Goal: Task Accomplishment & Management: Manage account settings

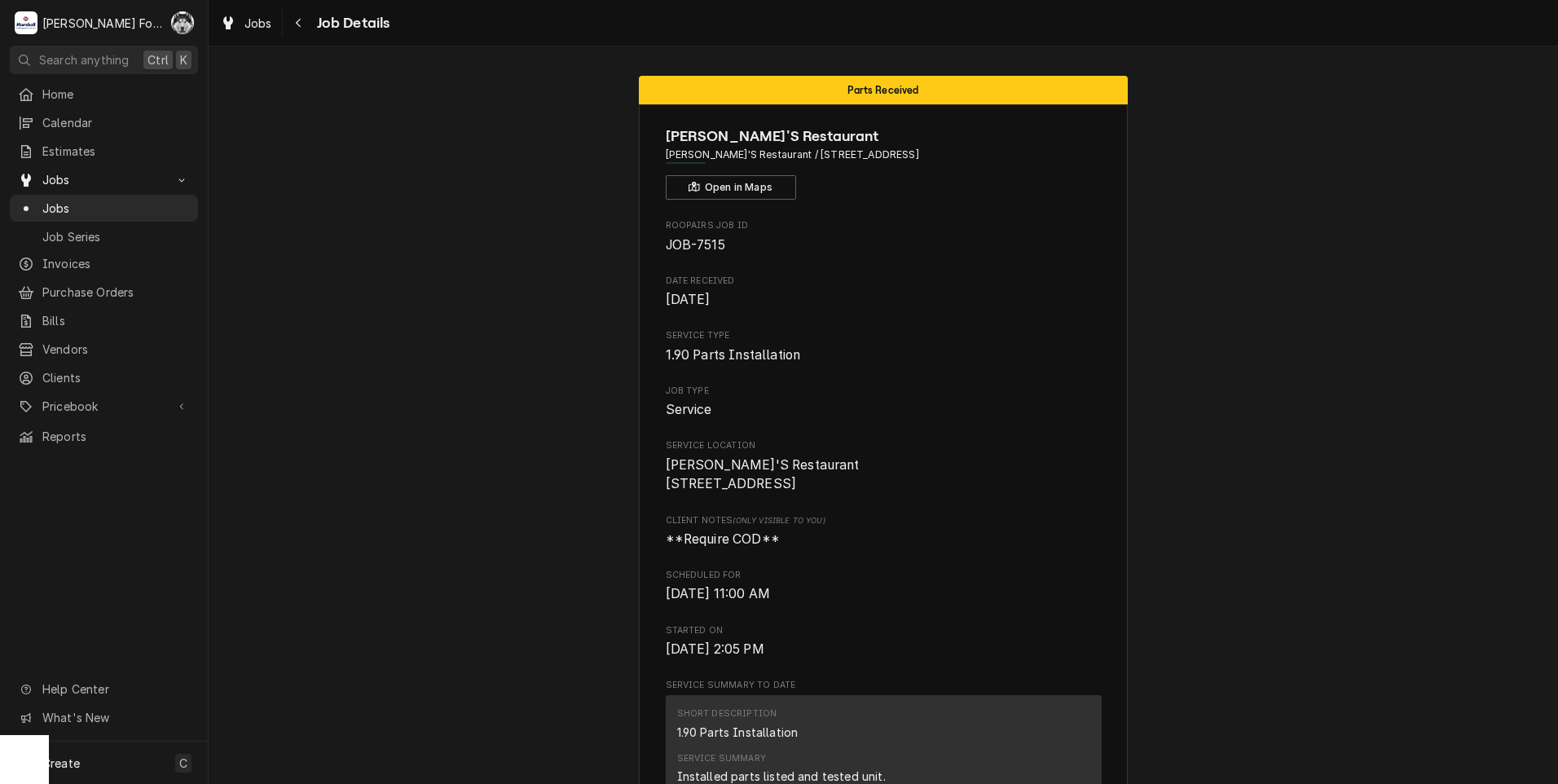
scroll to position [1517, 0]
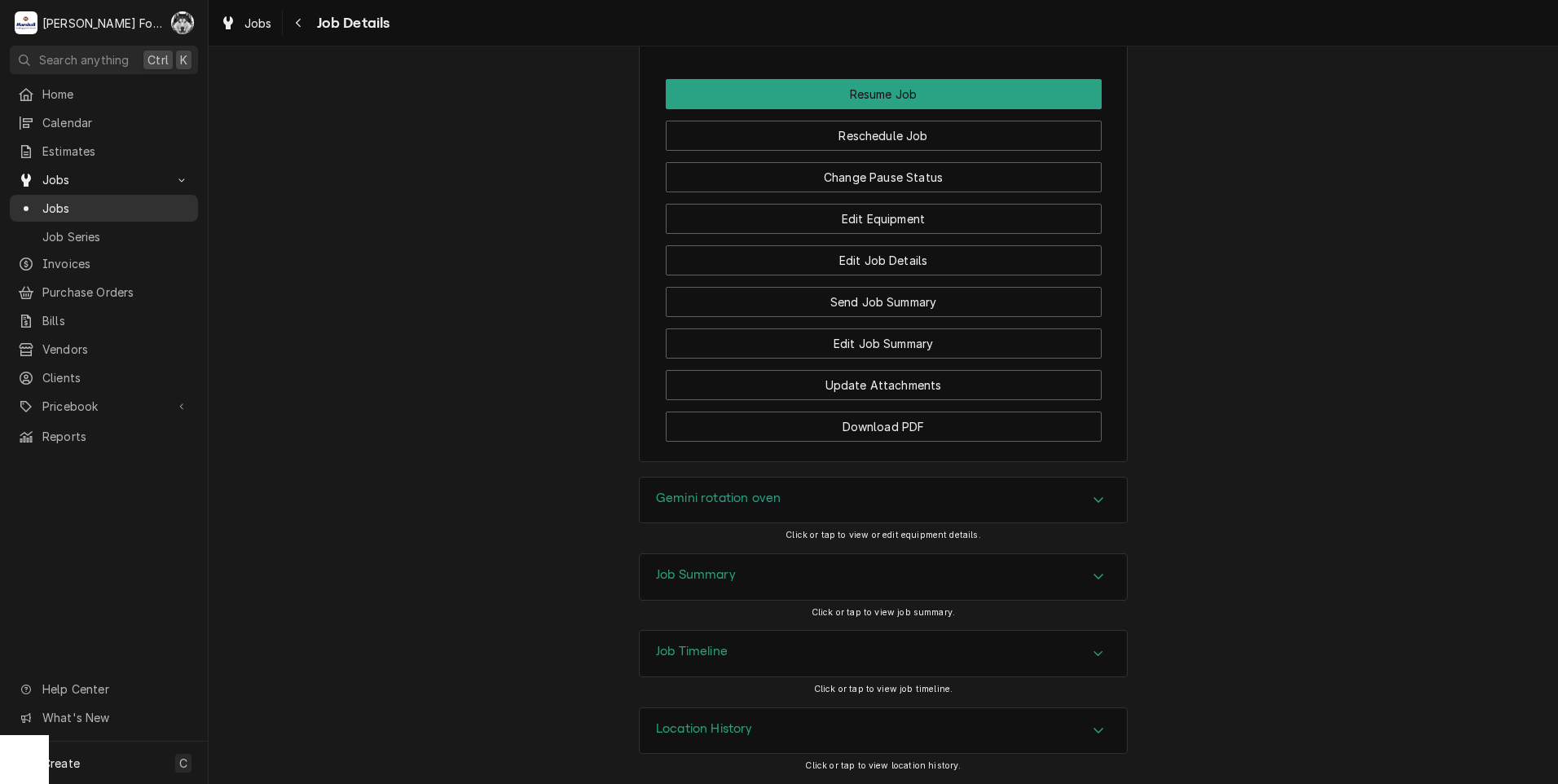
click at [47, 210] on div "Jobs" at bounding box center [104, 207] width 181 height 20
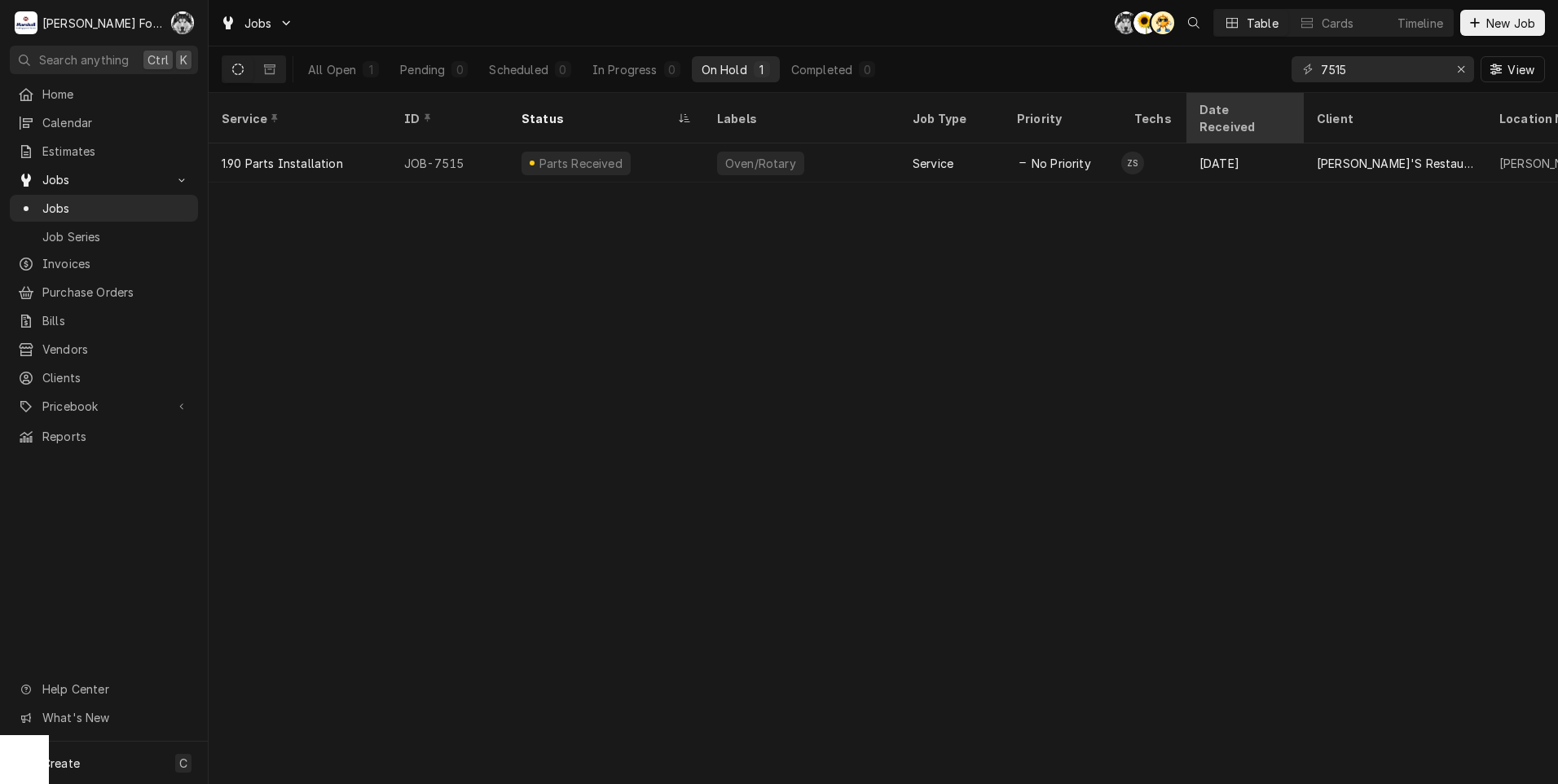
click at [1262, 95] on div "Jobs C( C( AT Table Cards Timeline New Job All Open 1 Pending 0 Scheduled 0 In …" at bounding box center [883, 392] width 1350 height 784
type input "7741"
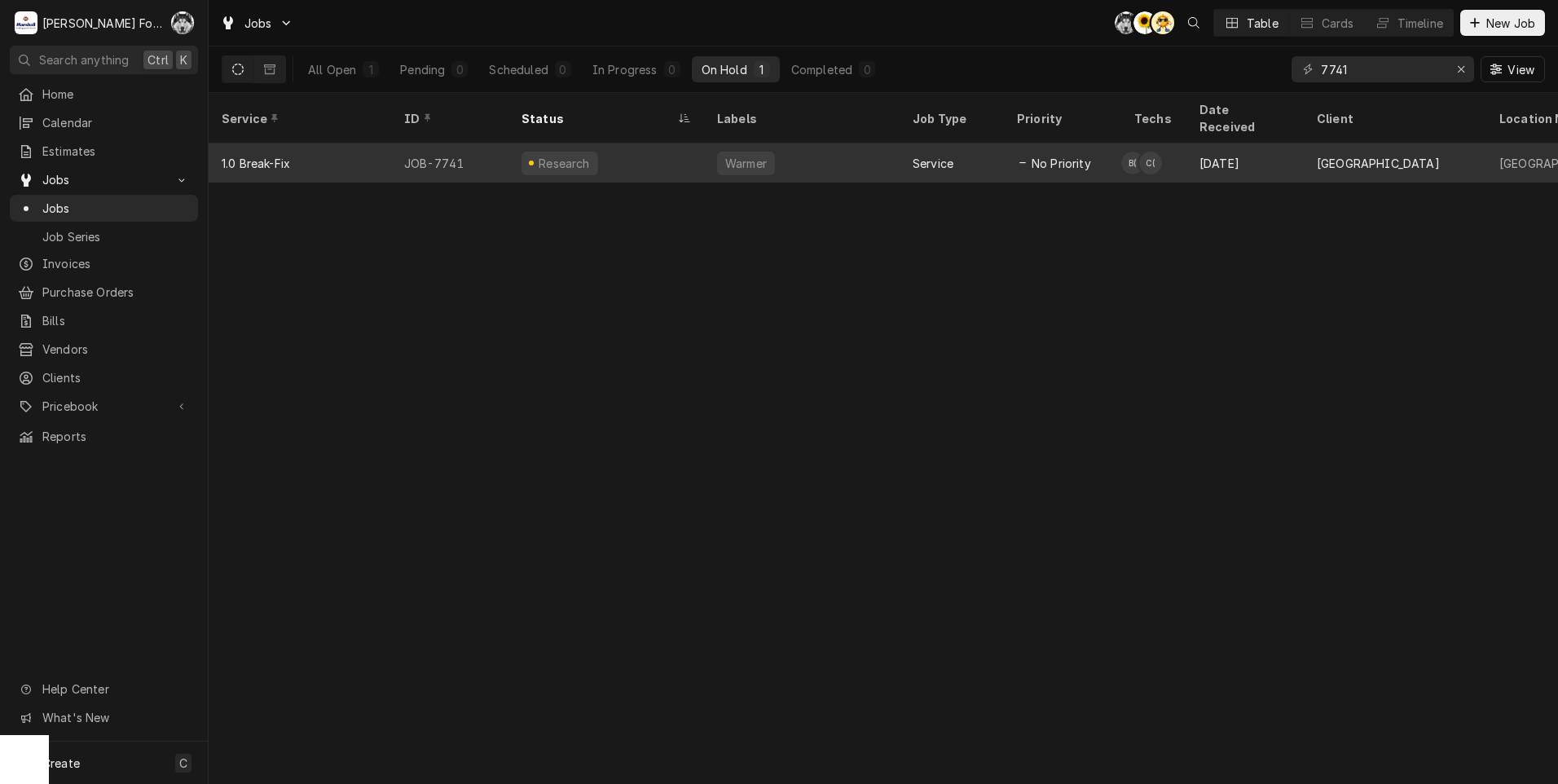
click at [758, 156] on div "Warmer" at bounding box center [801, 162] width 196 height 39
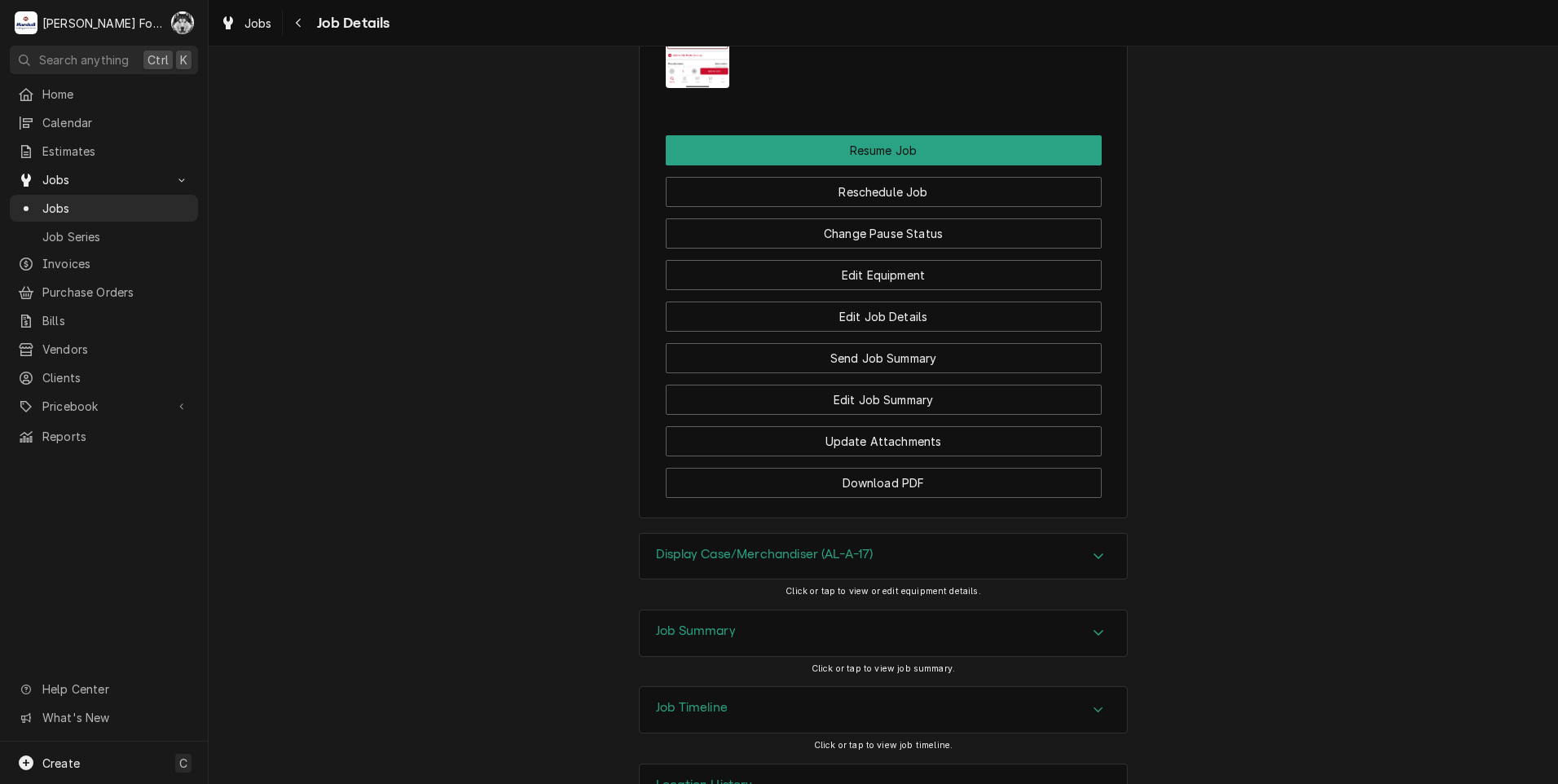
scroll to position [2071, 0]
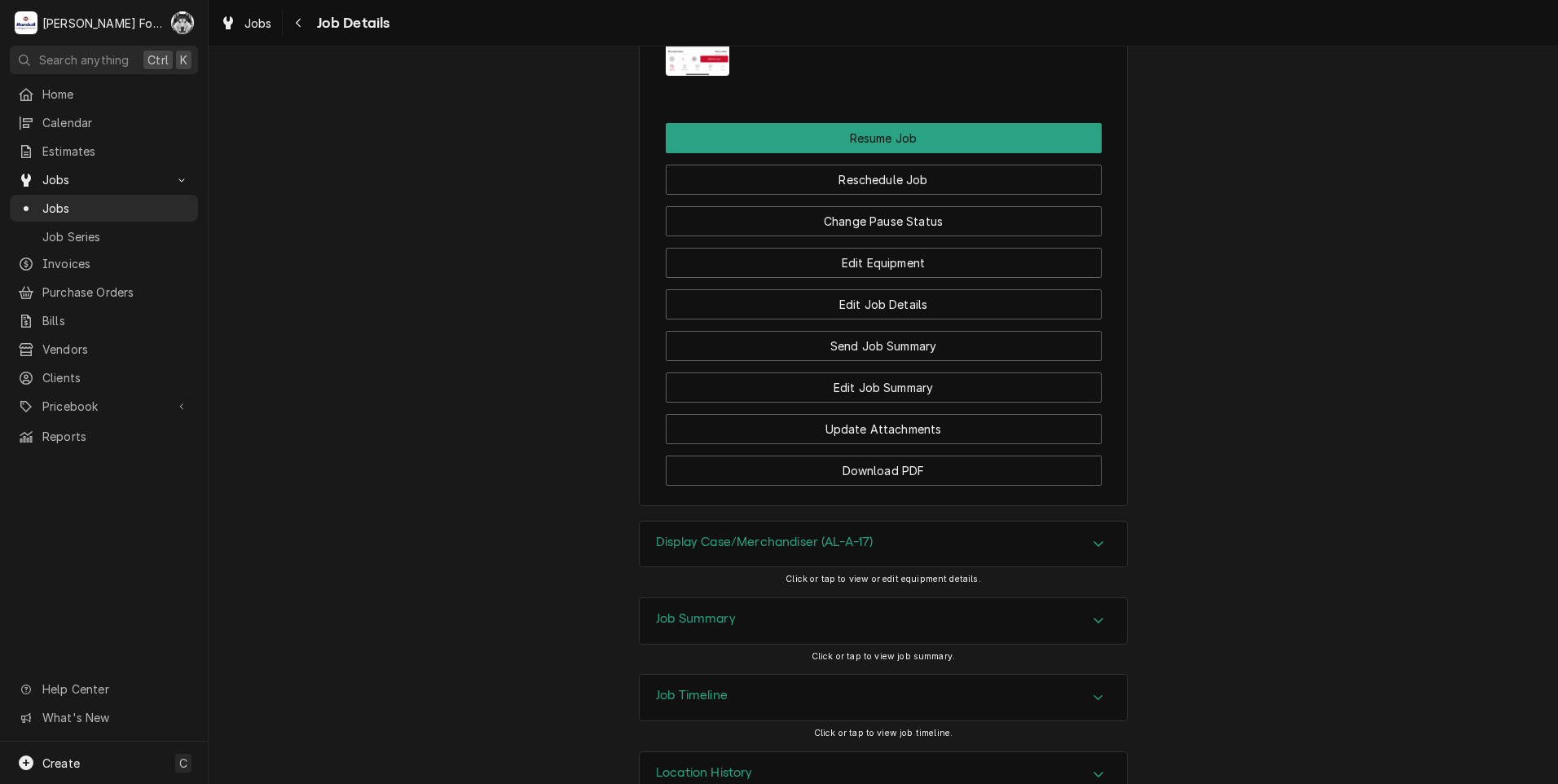
click at [795, 535] on h3 "Display Case/Merchandiser (AL-A-17)" at bounding box center [765, 542] width 218 height 15
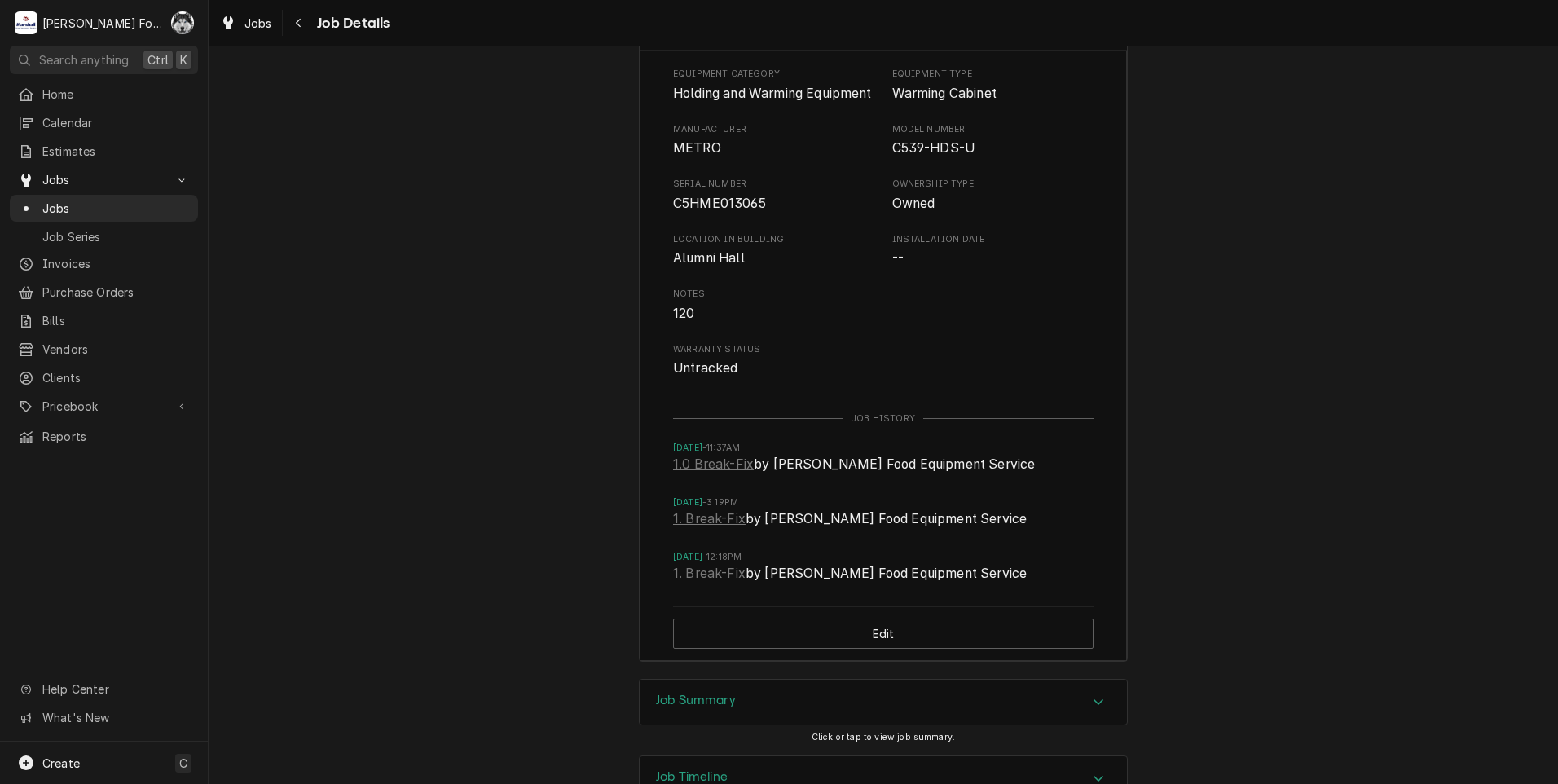
scroll to position [2615, 0]
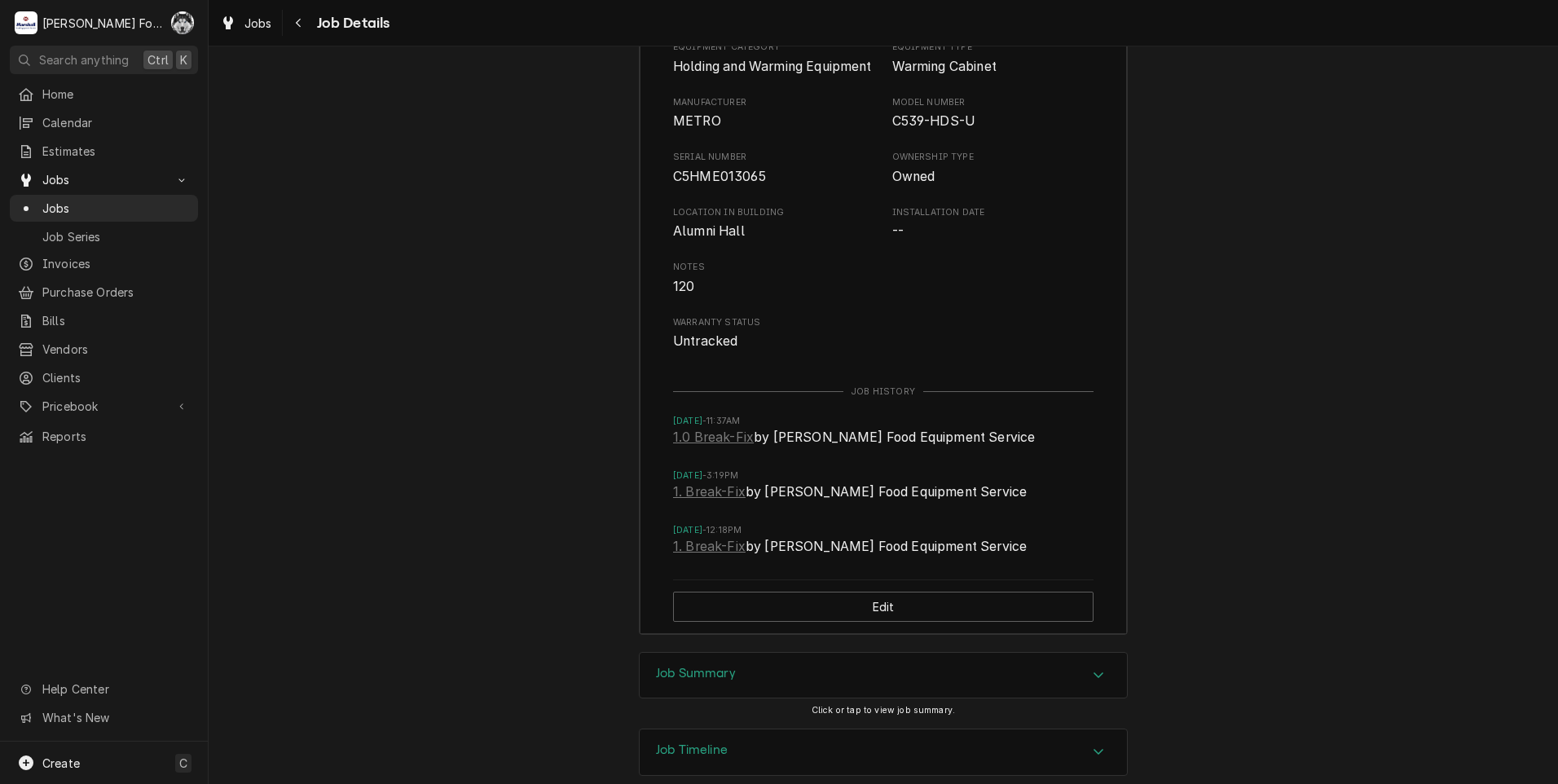
click at [785, 652] on div "Job Summary" at bounding box center [884, 675] width 487 height 46
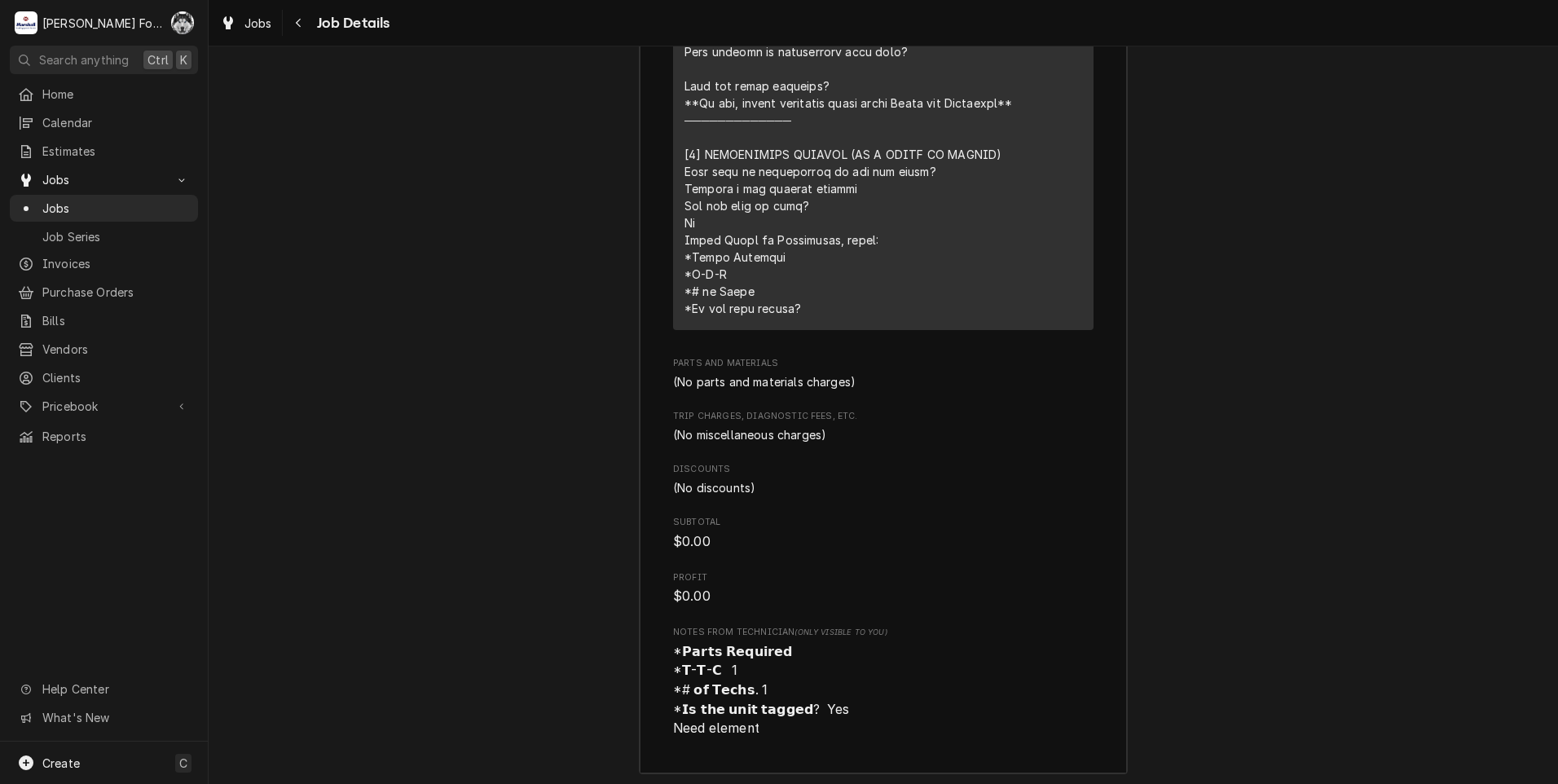
scroll to position [3957, 0]
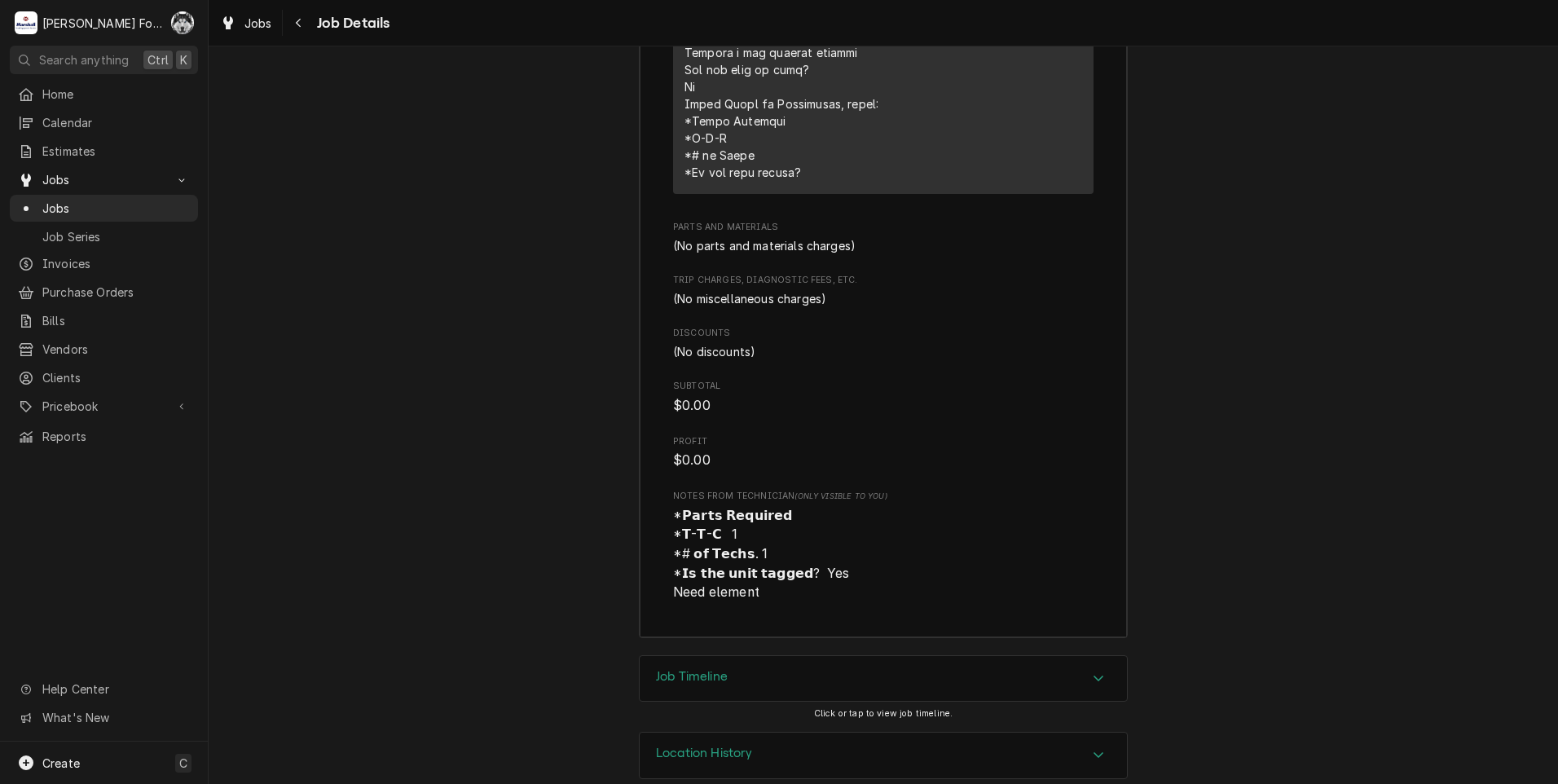
click at [767, 659] on div "Job Timeline" at bounding box center [884, 679] width 487 height 46
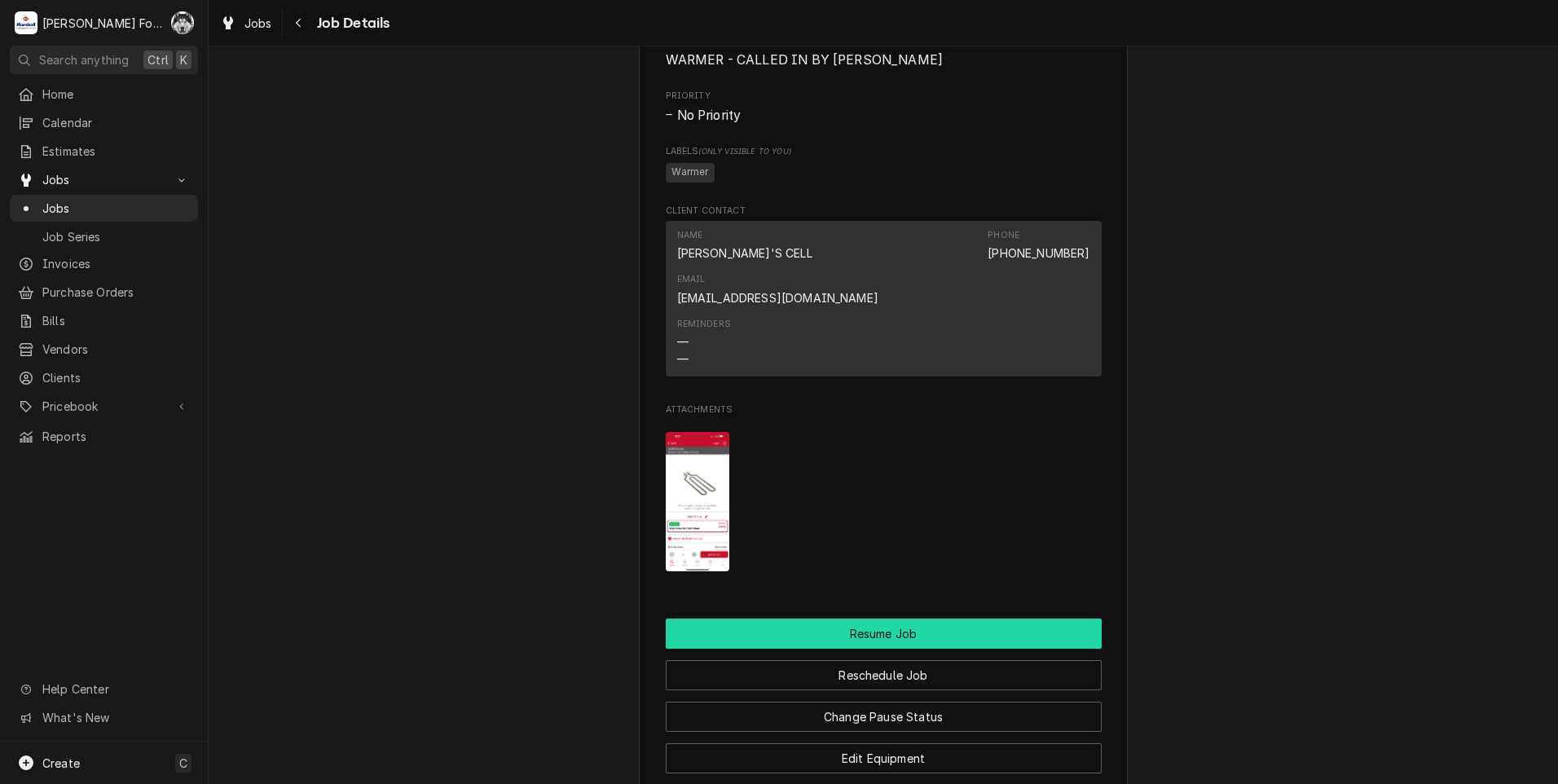
scroll to position [1568, 0]
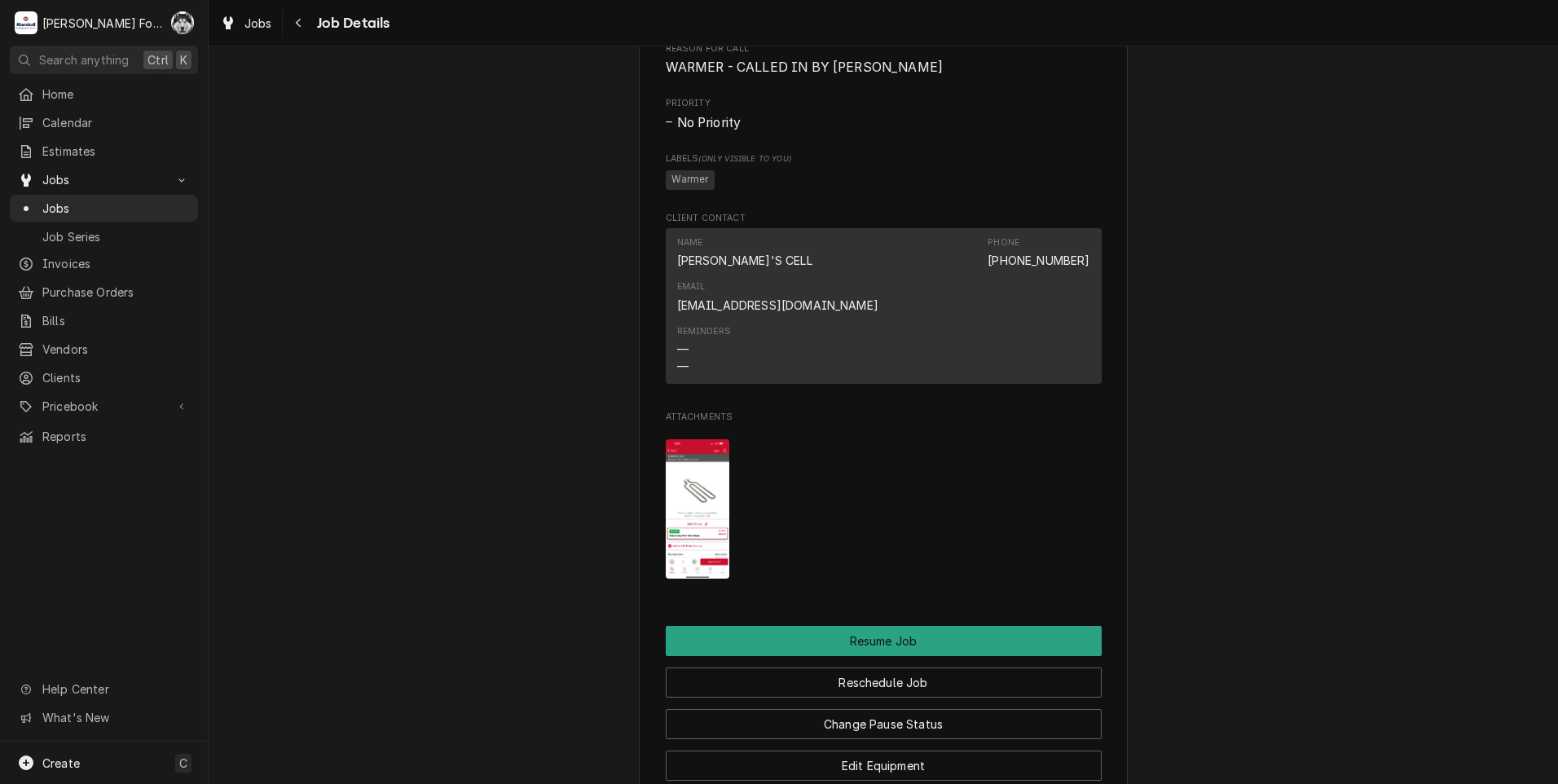
click at [706, 443] on img "Attachments" at bounding box center [697, 509] width 64 height 139
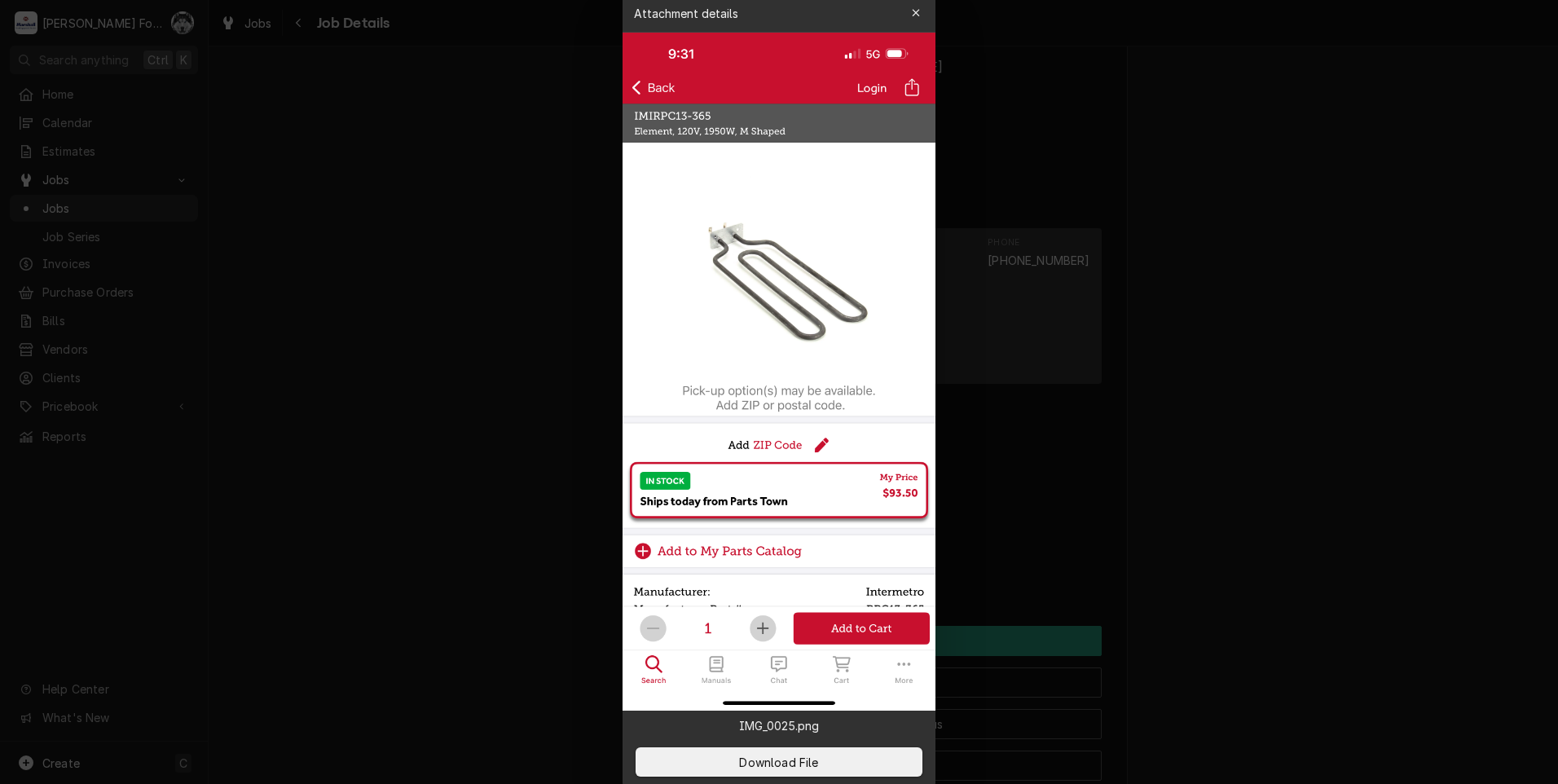
click at [1351, 330] on div at bounding box center [779, 392] width 1558 height 784
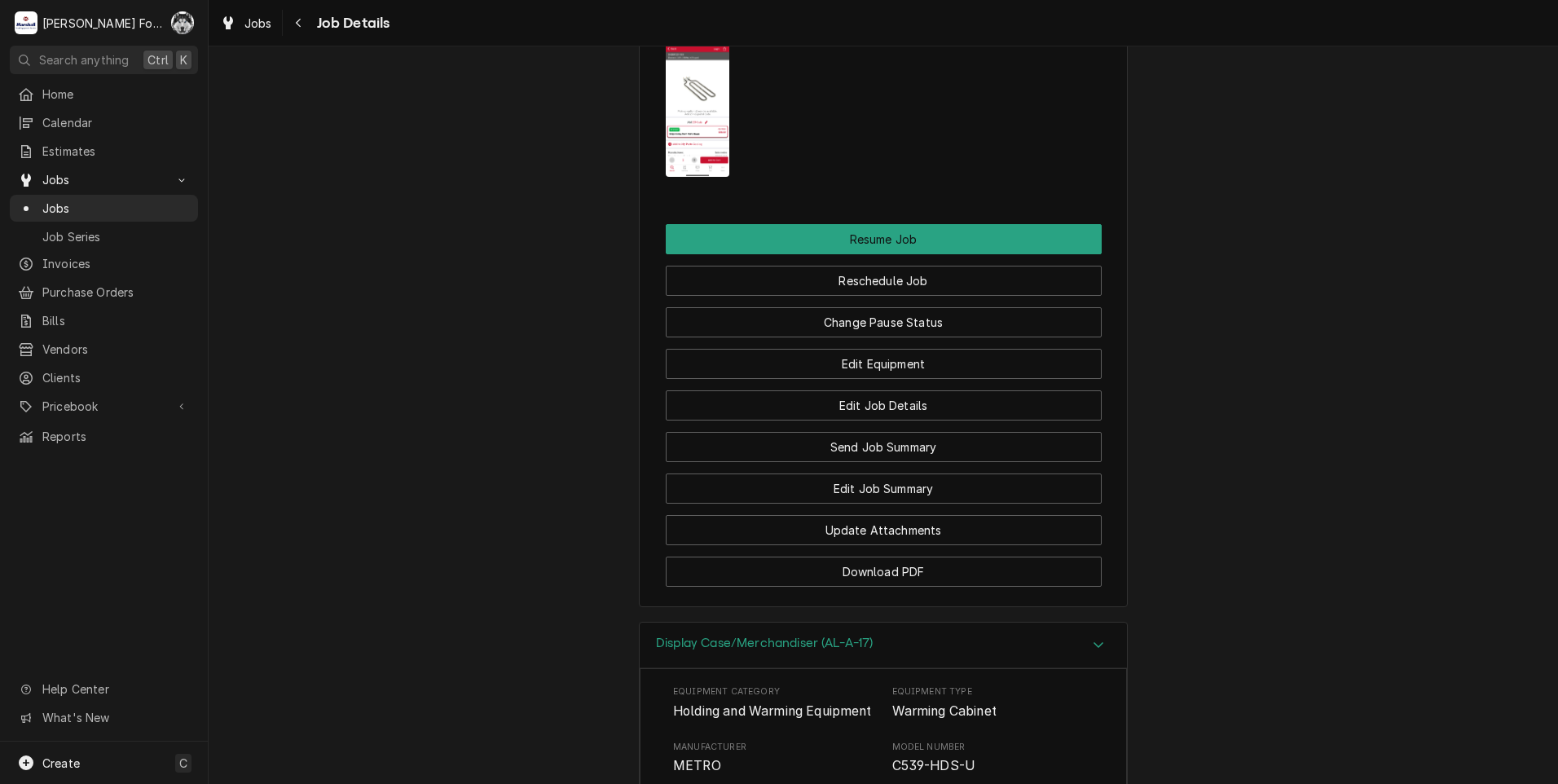
scroll to position [1976, 0]
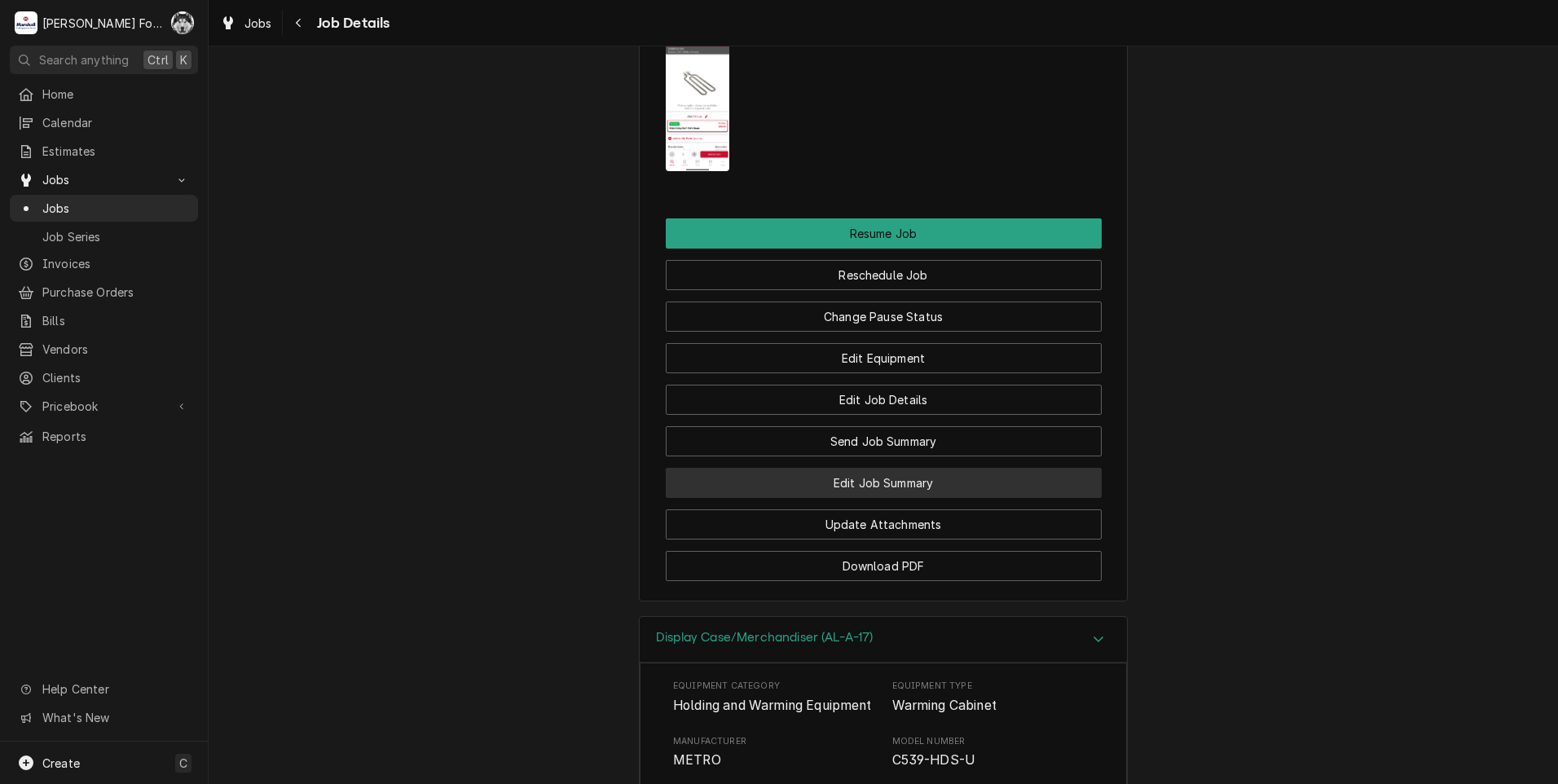
click at [845, 468] on button "Edit Job Summary" at bounding box center [884, 483] width 436 height 31
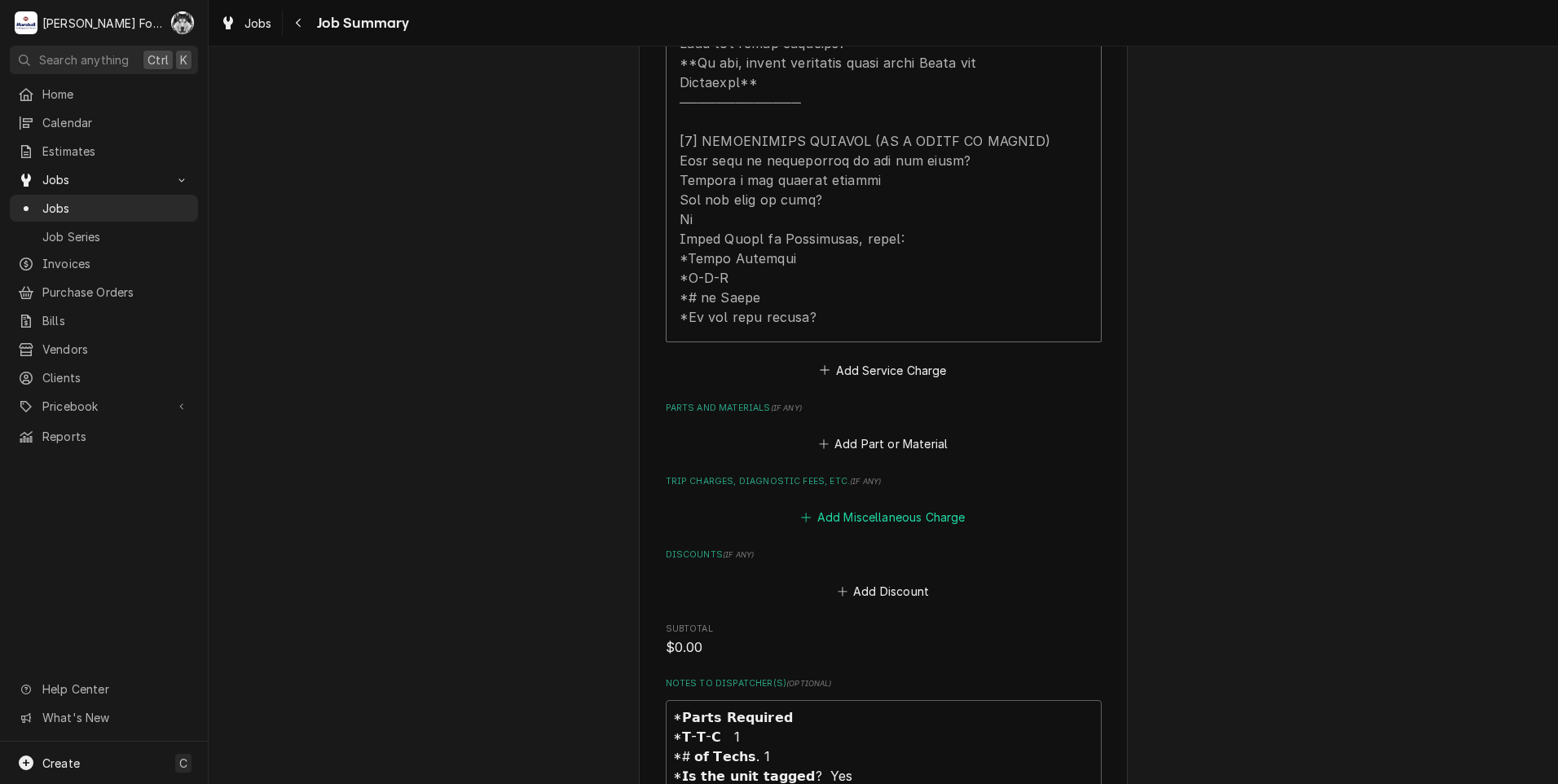
scroll to position [815, 0]
click at [852, 432] on button "Add Part or Material" at bounding box center [883, 443] width 135 height 23
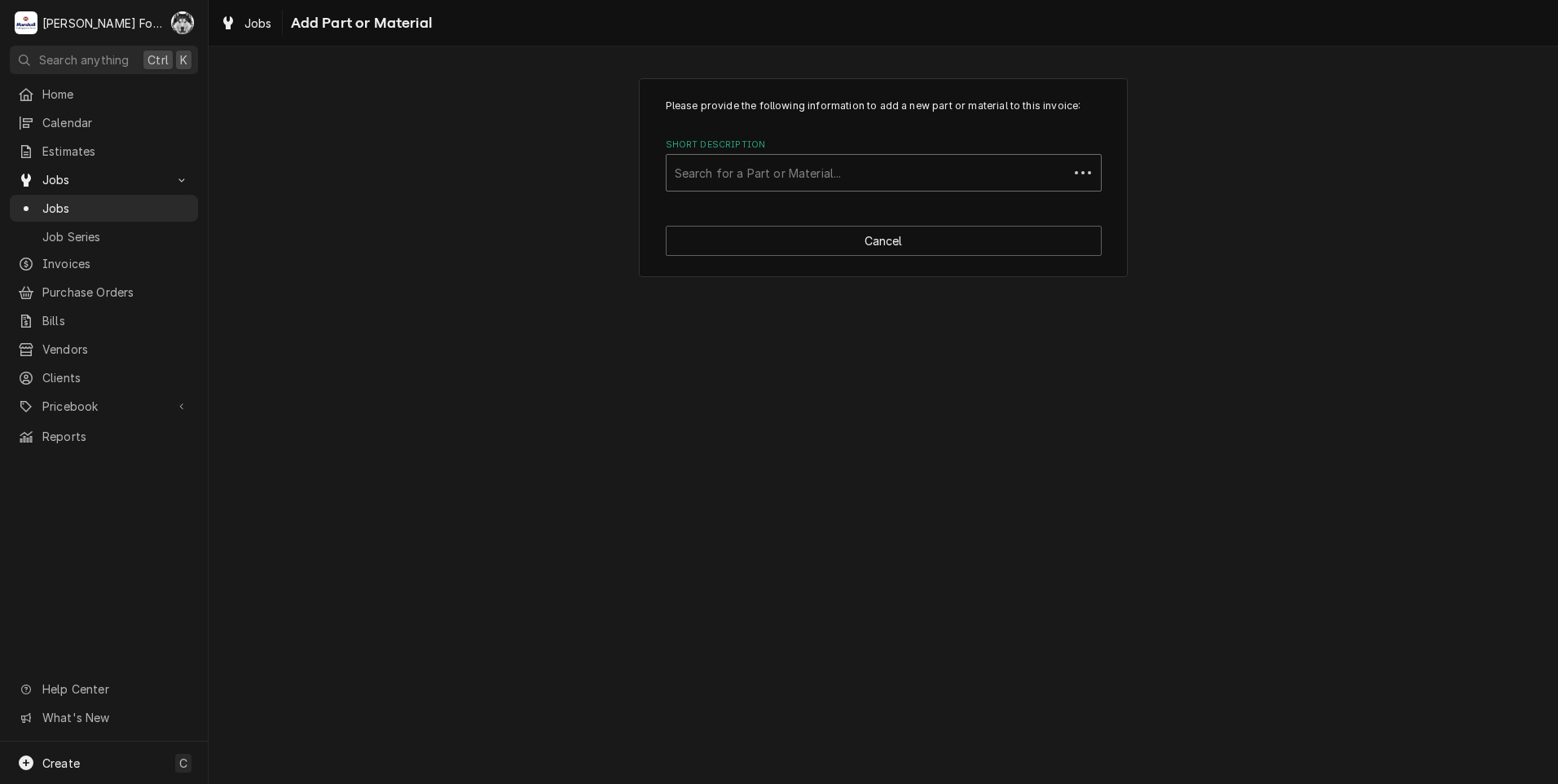
click at [849, 160] on div "Short Description" at bounding box center [867, 173] width 386 height 30
type input "rpc13-365"
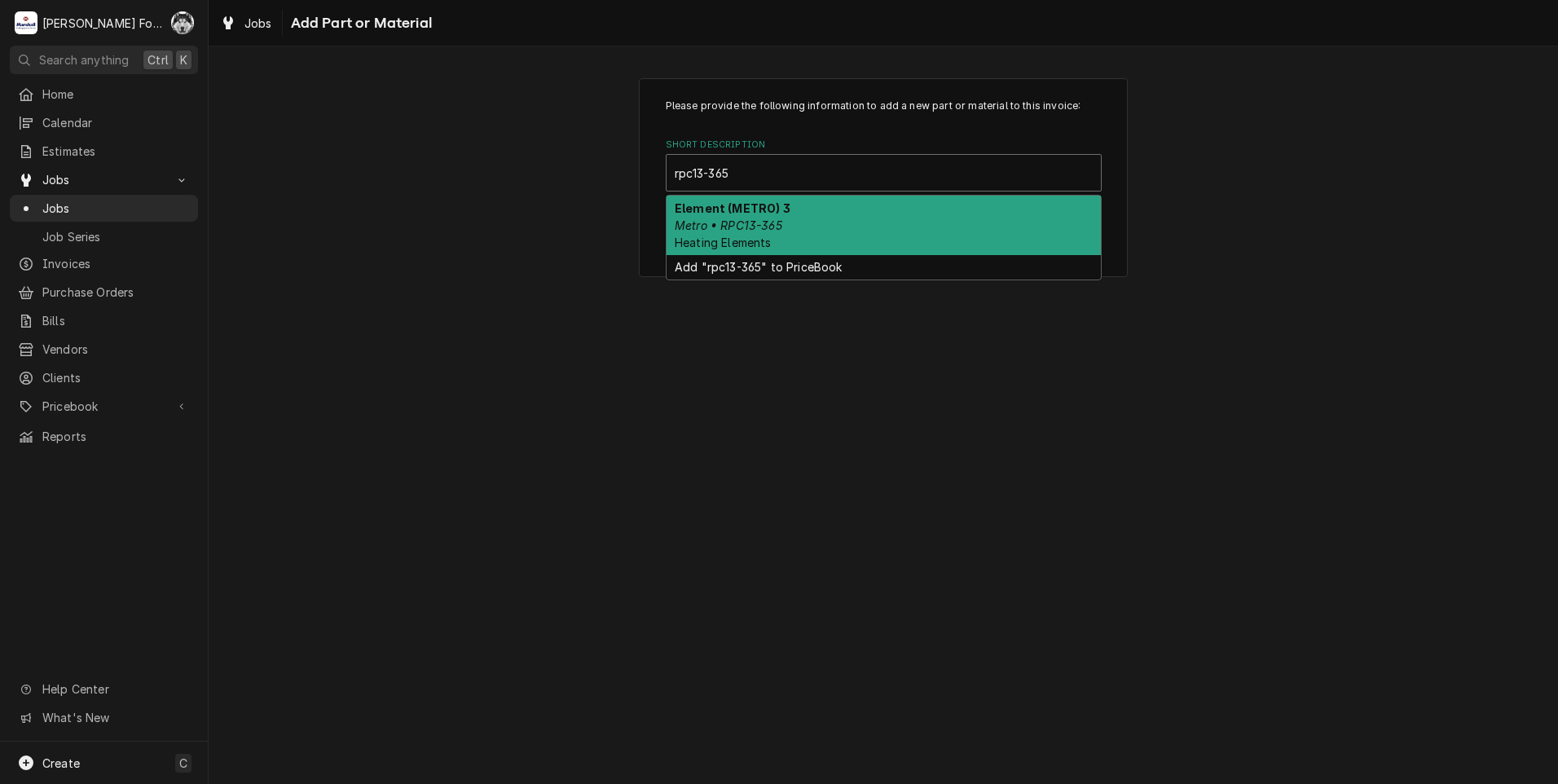
click at [746, 225] on em "Metro • RPC13-365" at bounding box center [728, 225] width 108 height 14
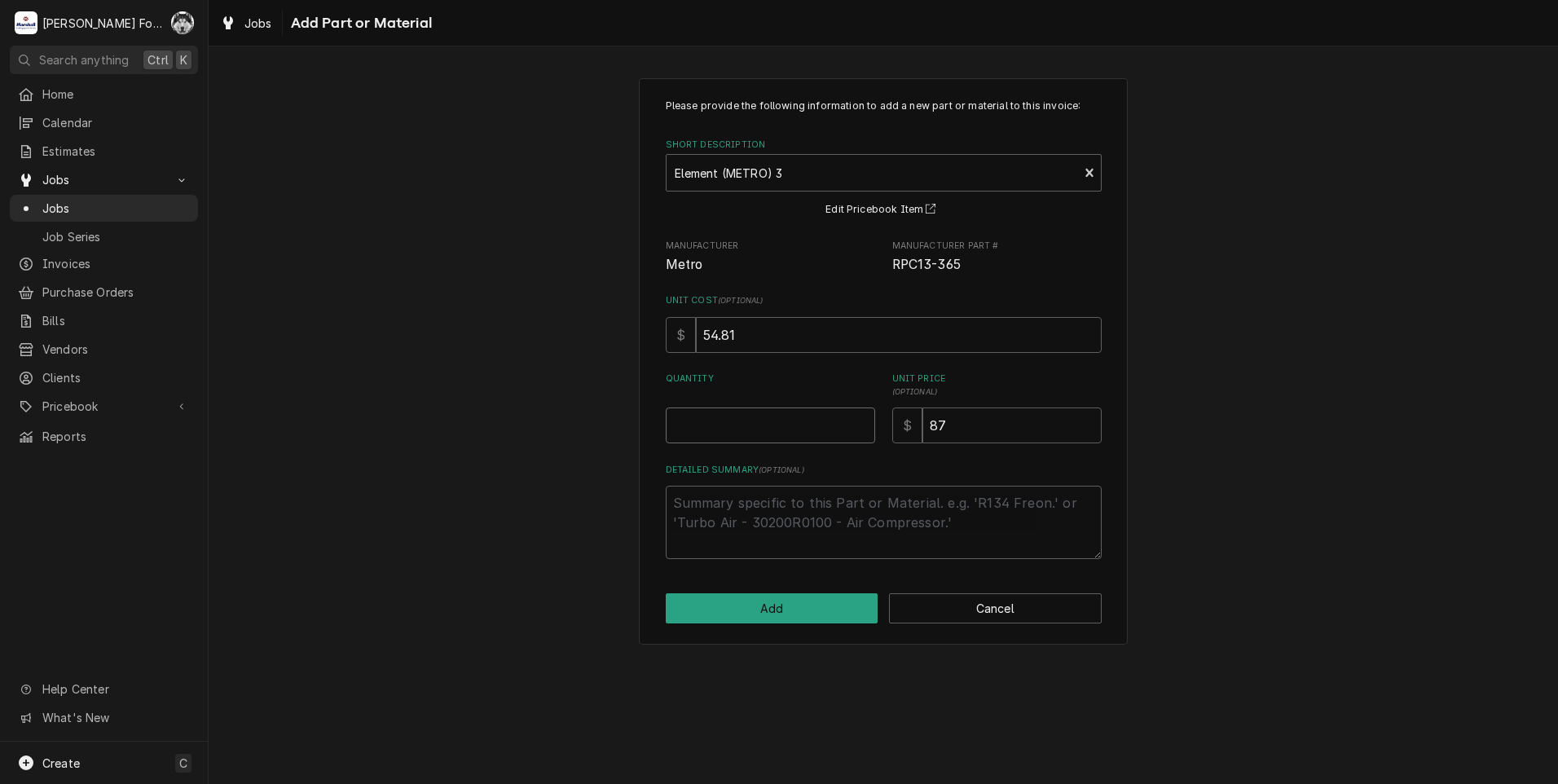
type textarea "x"
type input "0.5"
click at [861, 419] on input "0.5" at bounding box center [770, 426] width 209 height 36
type textarea "x"
type input "1"
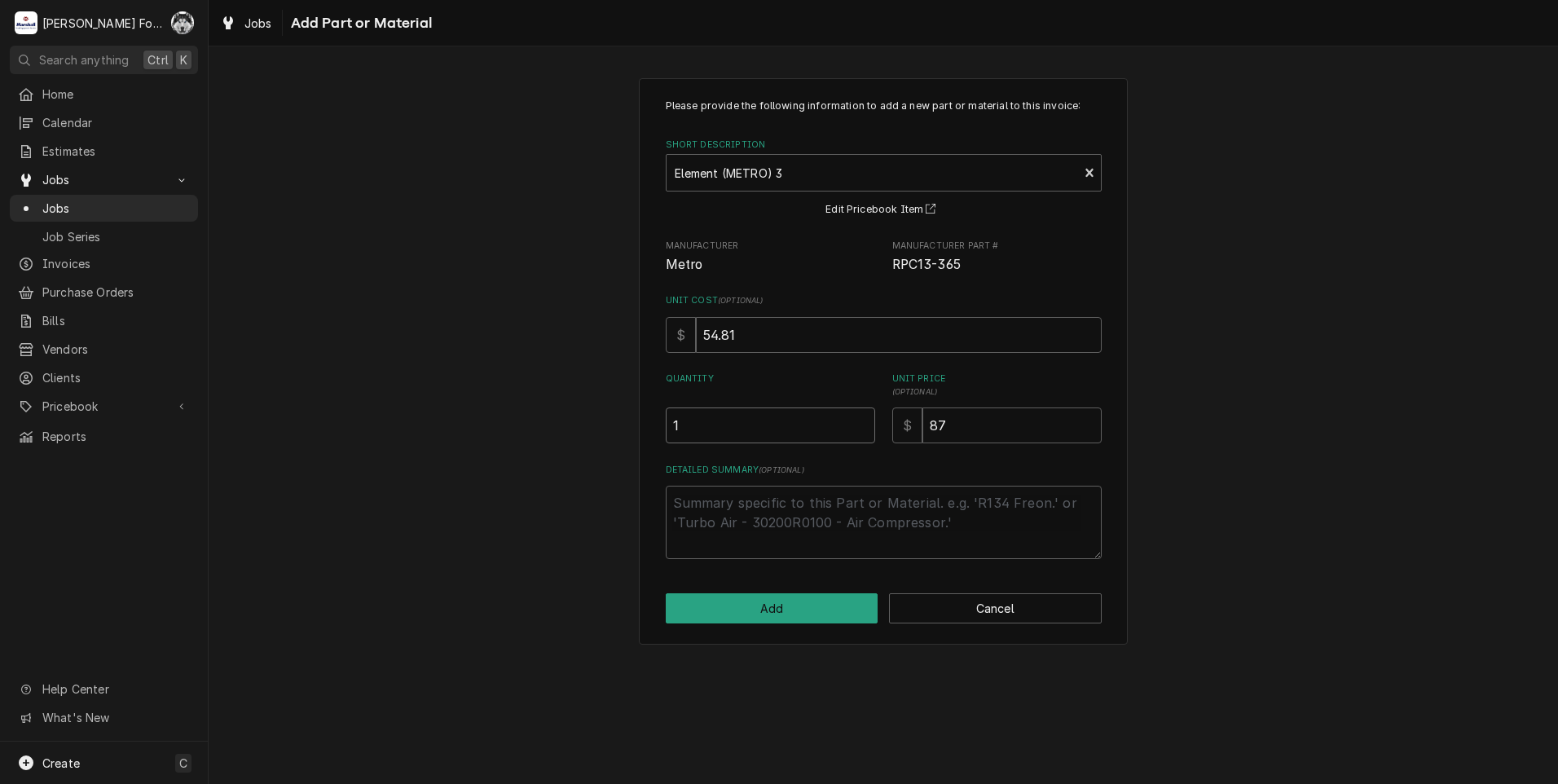
click at [861, 419] on input "1" at bounding box center [770, 426] width 209 height 36
drag, startPoint x: 985, startPoint y: 435, endPoint x: 914, endPoint y: 447, distance: 72.0
click at [917, 447] on div "Please provide the following information to add a new part or material to this …" at bounding box center [884, 328] width 436 height 460
type textarea "x"
type input "9"
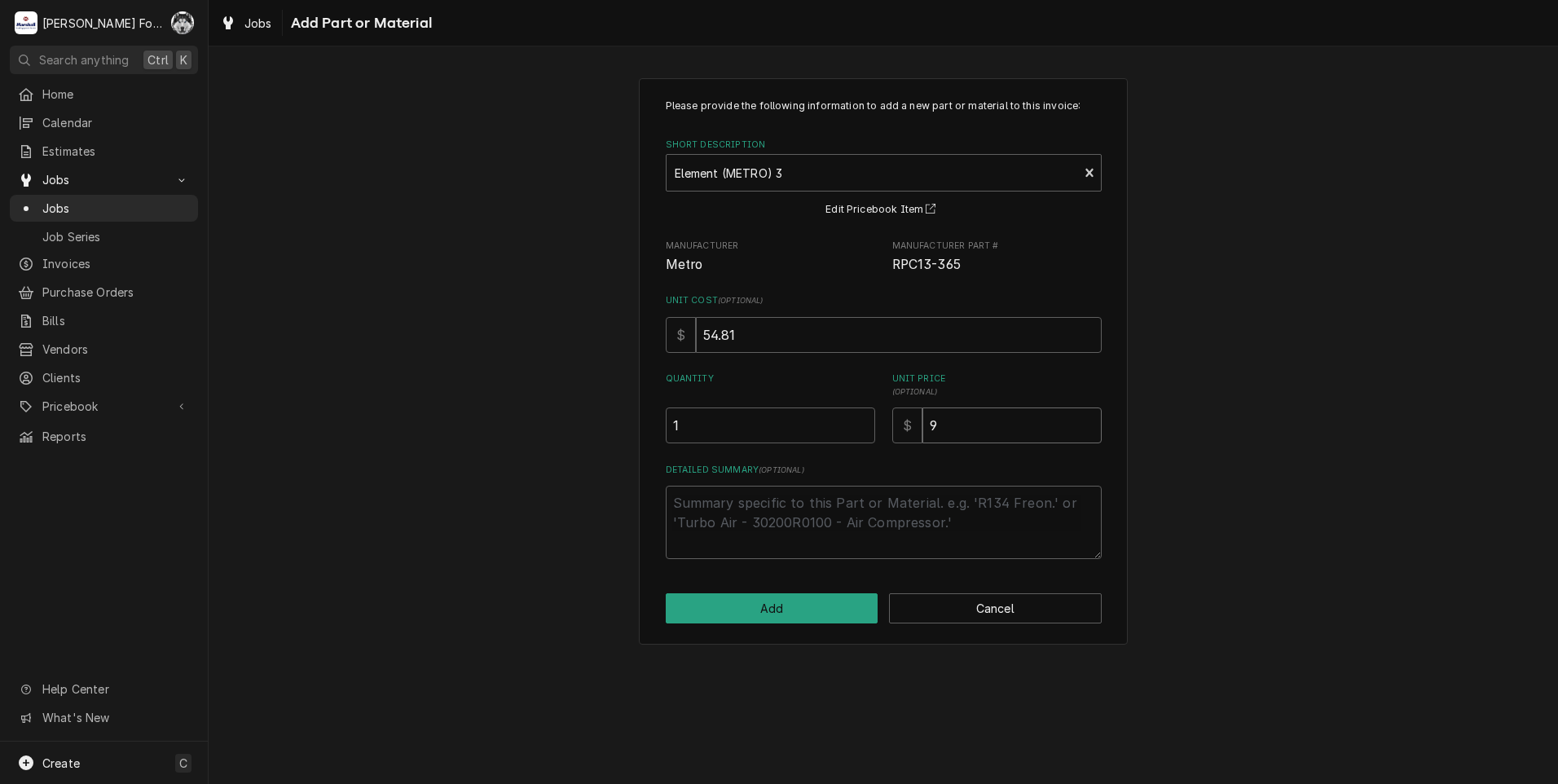
type textarea "x"
type input "93"
click at [731, 607] on button "Add" at bounding box center [772, 608] width 213 height 31
type textarea "x"
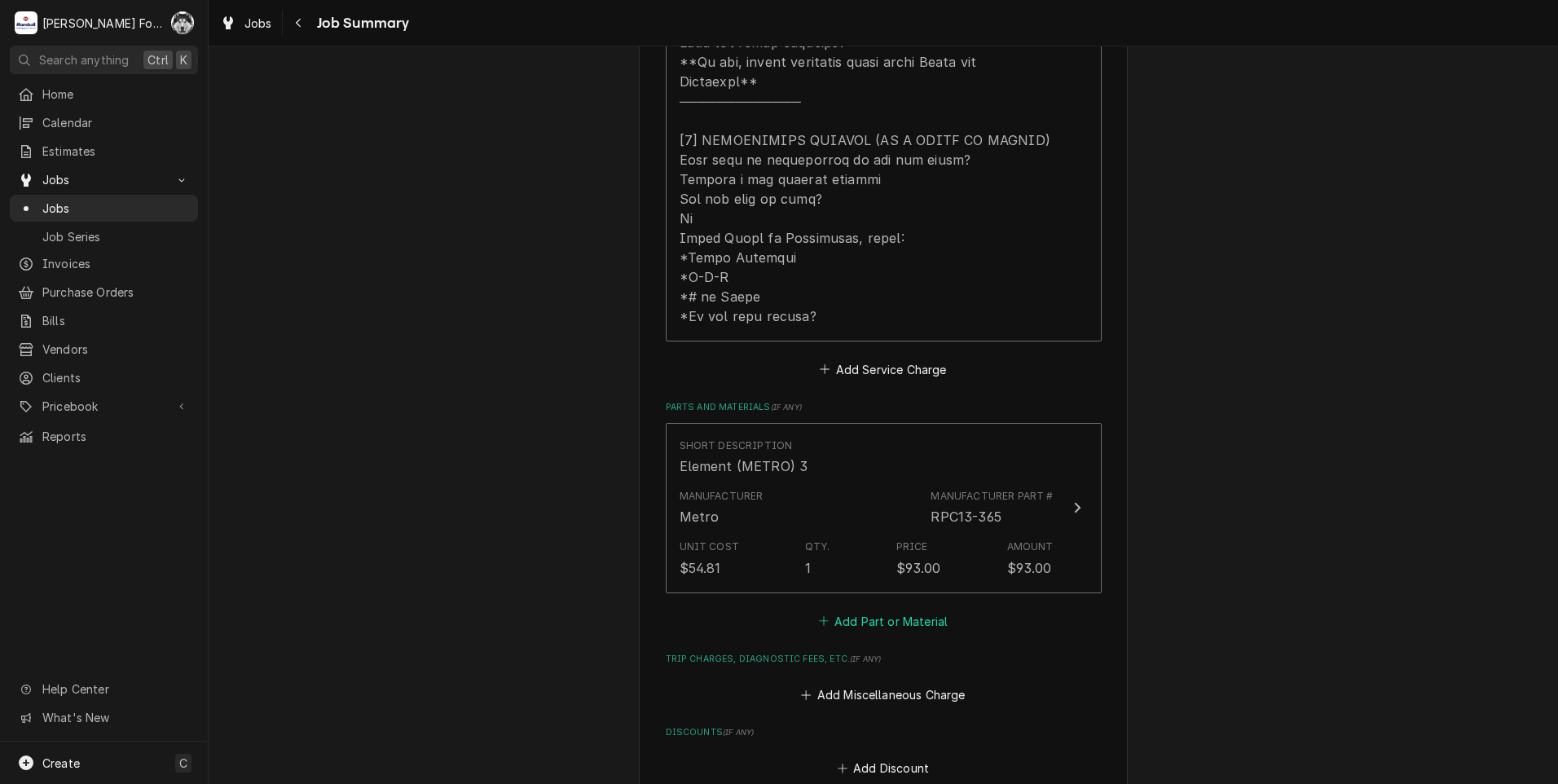
click at [877, 609] on button "Add Part or Material" at bounding box center [883, 621] width 135 height 23
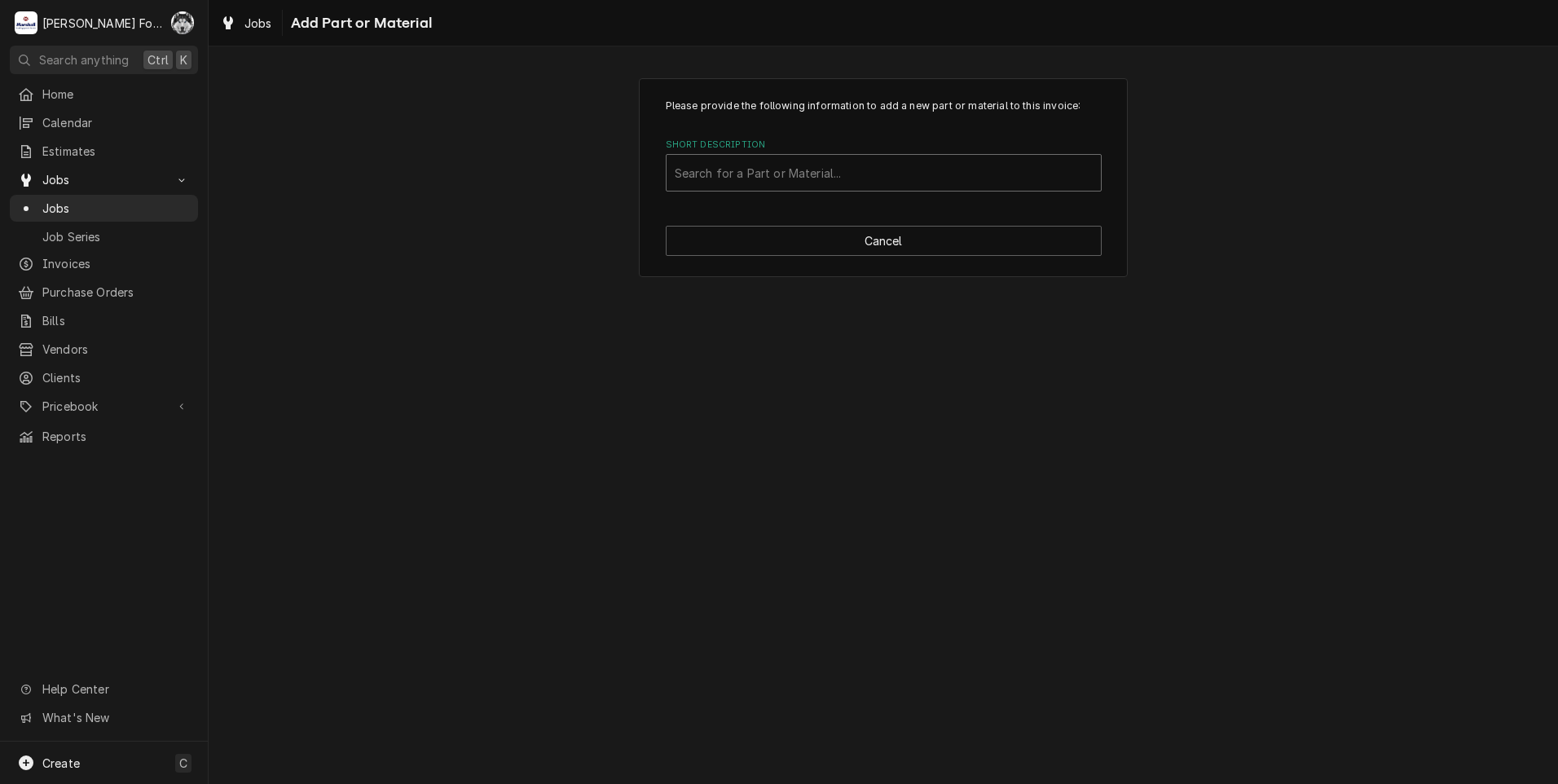
click at [874, 170] on div "Short Description" at bounding box center [884, 173] width 418 height 30
type input "ssdt"
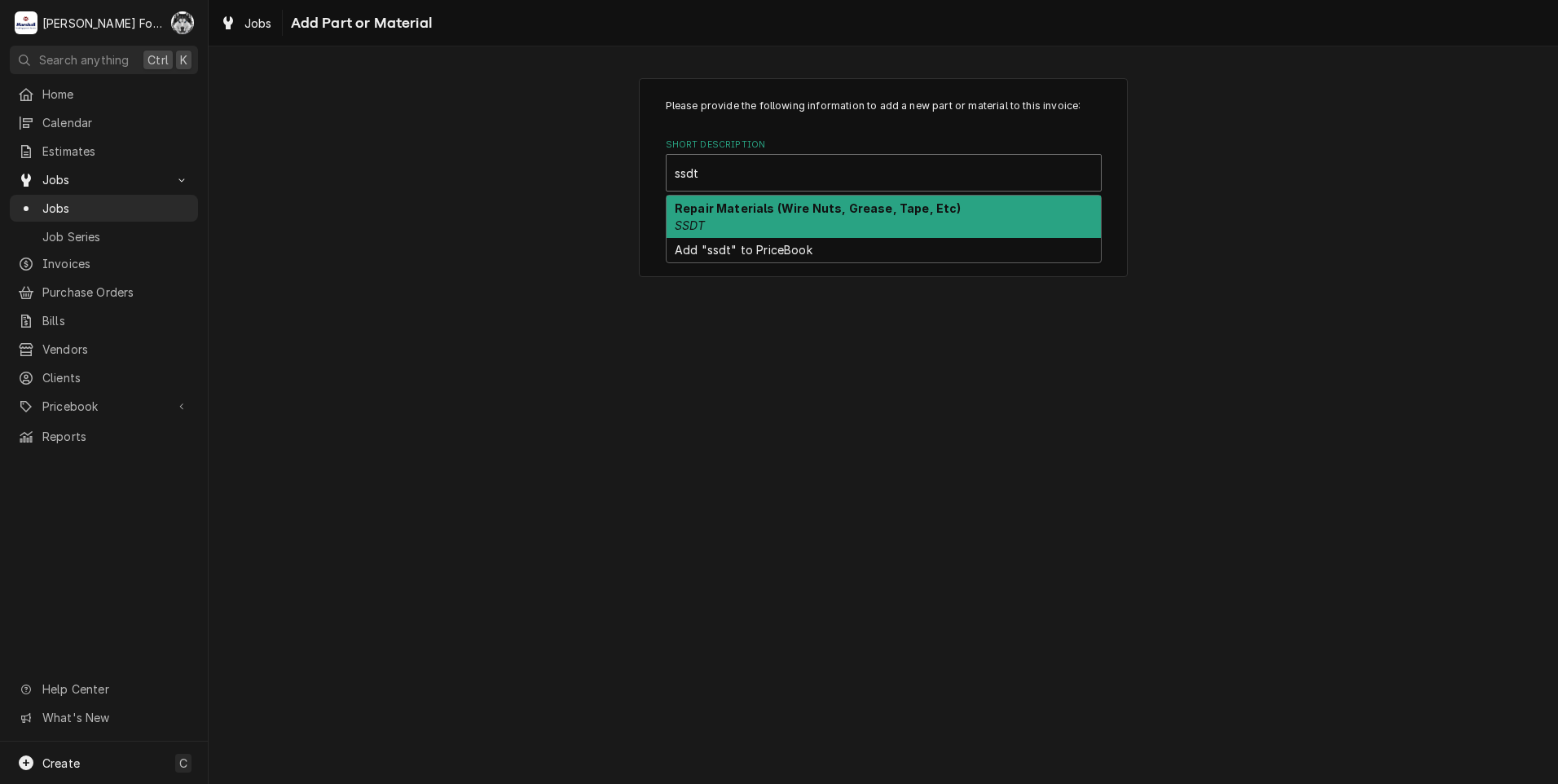
click at [860, 234] on div "Repair Materials (Wire Nuts, Grease, Tape, Etc) SSDT" at bounding box center [884, 217] width 435 height 42
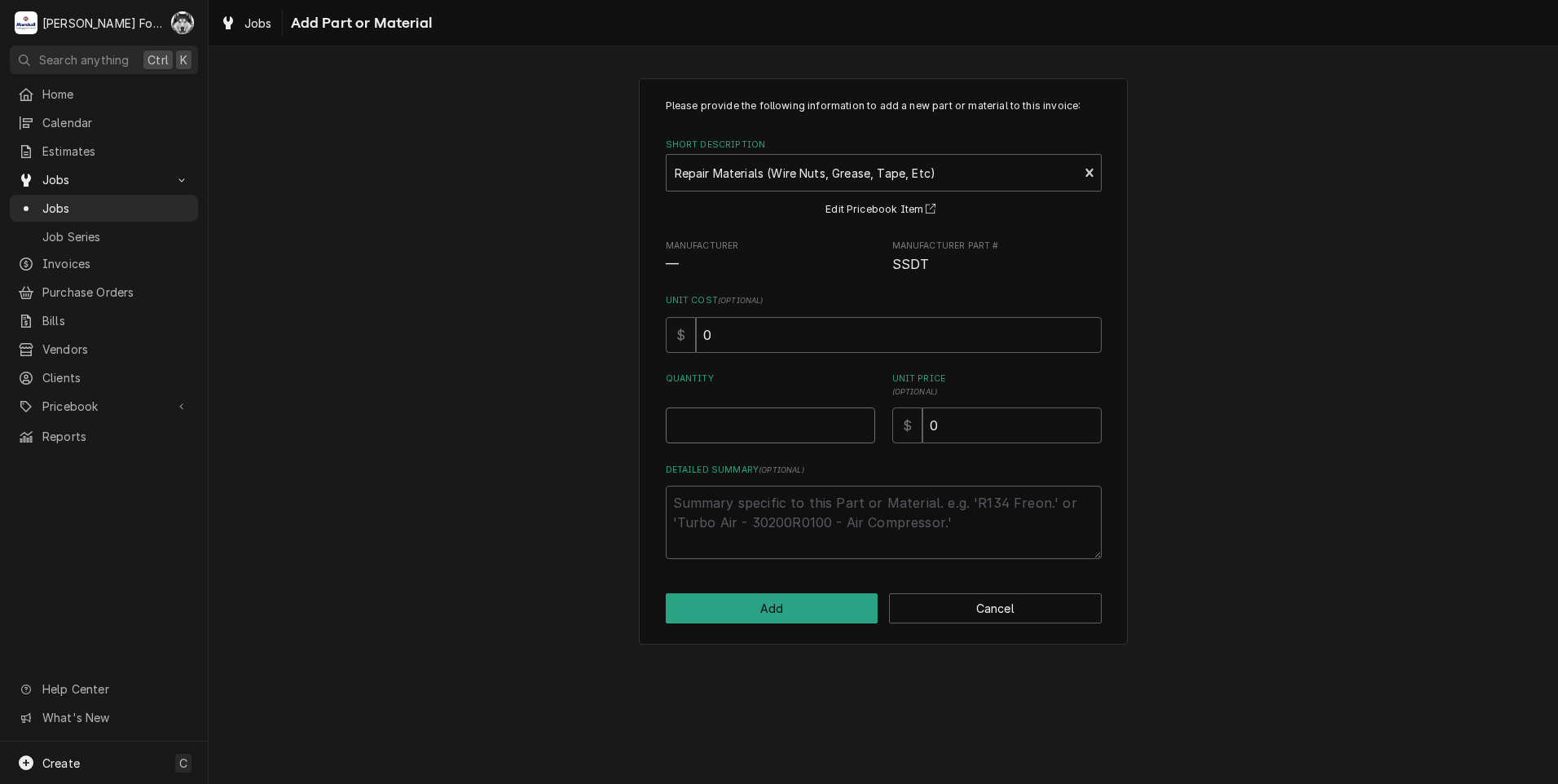
type textarea "x"
type input "0.5"
click at [858, 420] on input "0.5" at bounding box center [770, 426] width 209 height 36
type textarea "x"
type input "1"
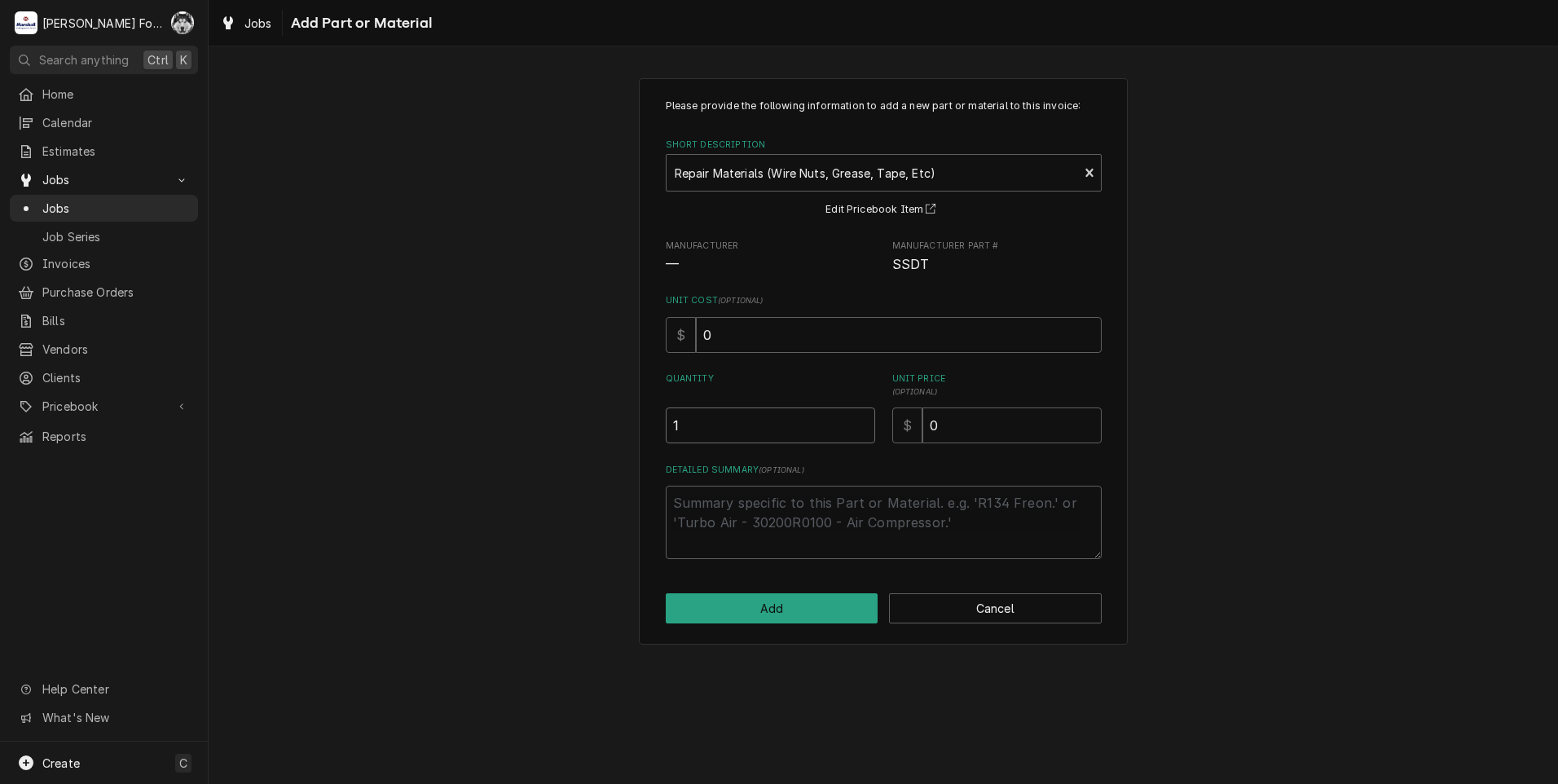
click at [858, 420] on input "1" at bounding box center [770, 426] width 209 height 36
drag, startPoint x: 1014, startPoint y: 428, endPoint x: 890, endPoint y: 451, distance: 126.1
click at [890, 451] on div "Please provide the following information to add a new part or material to this …" at bounding box center [884, 328] width 436 height 460
type textarea "x"
type input "2"
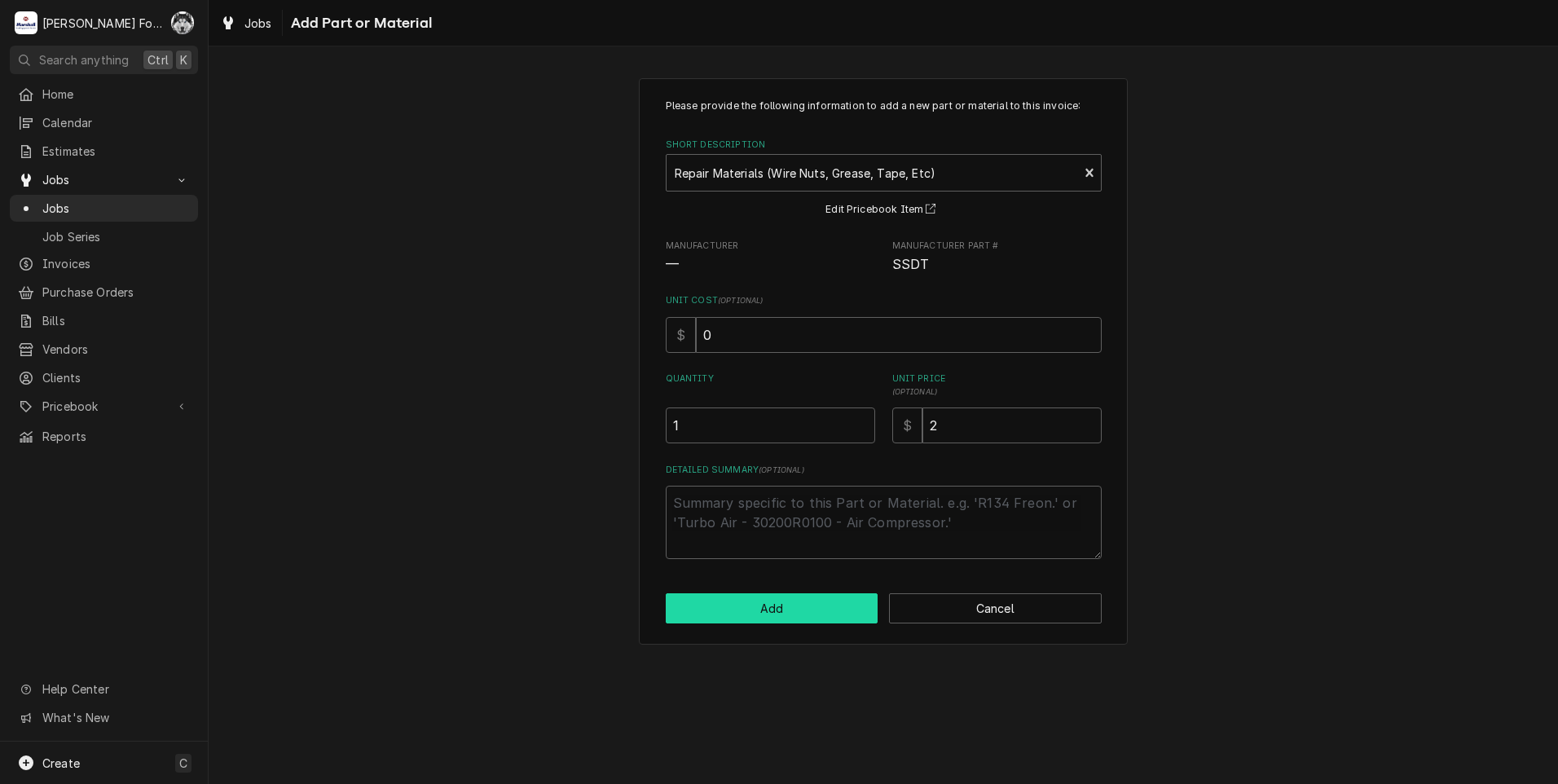
click at [730, 596] on button "Add" at bounding box center [772, 608] width 213 height 31
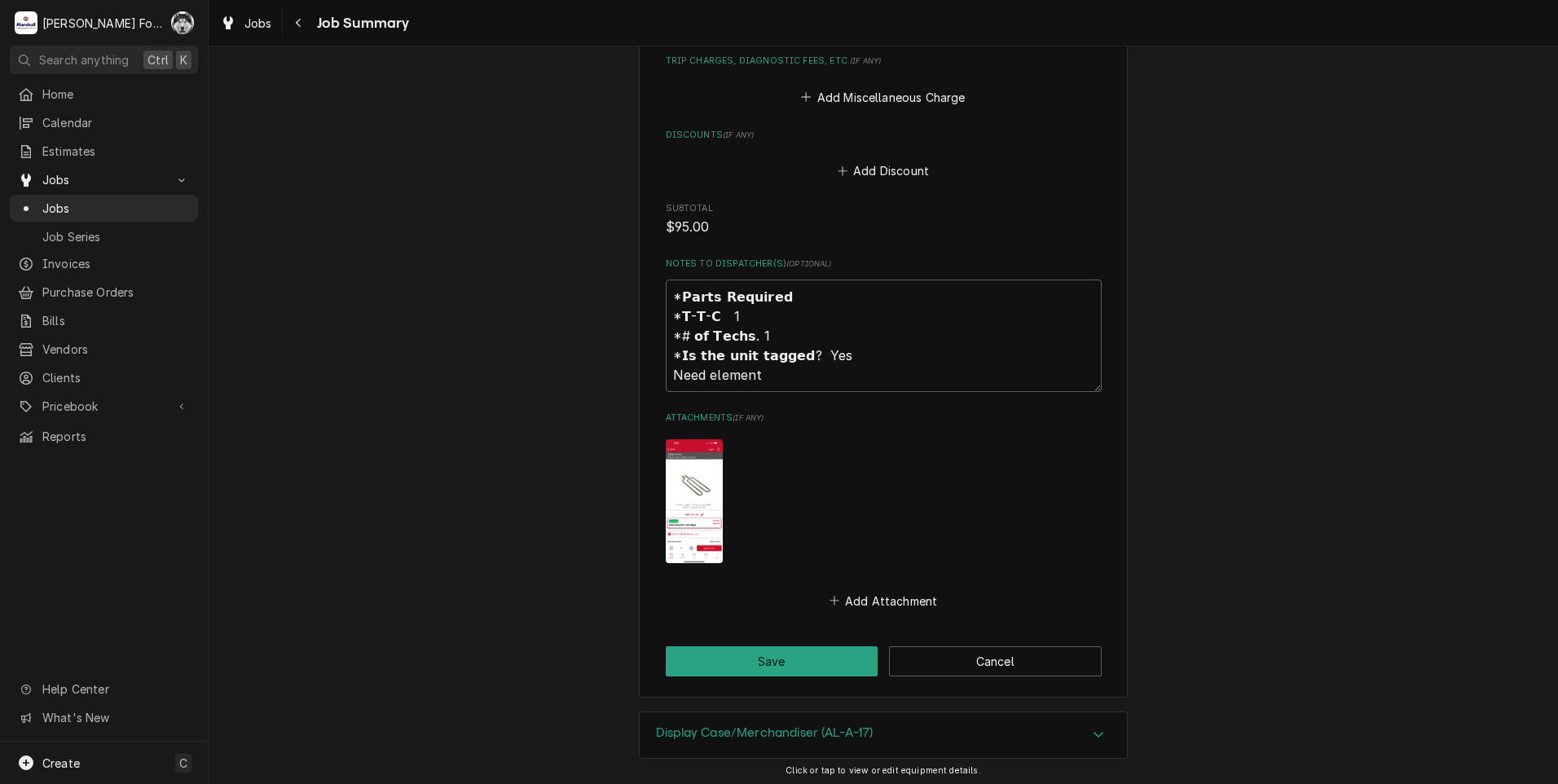
scroll to position [1652, 0]
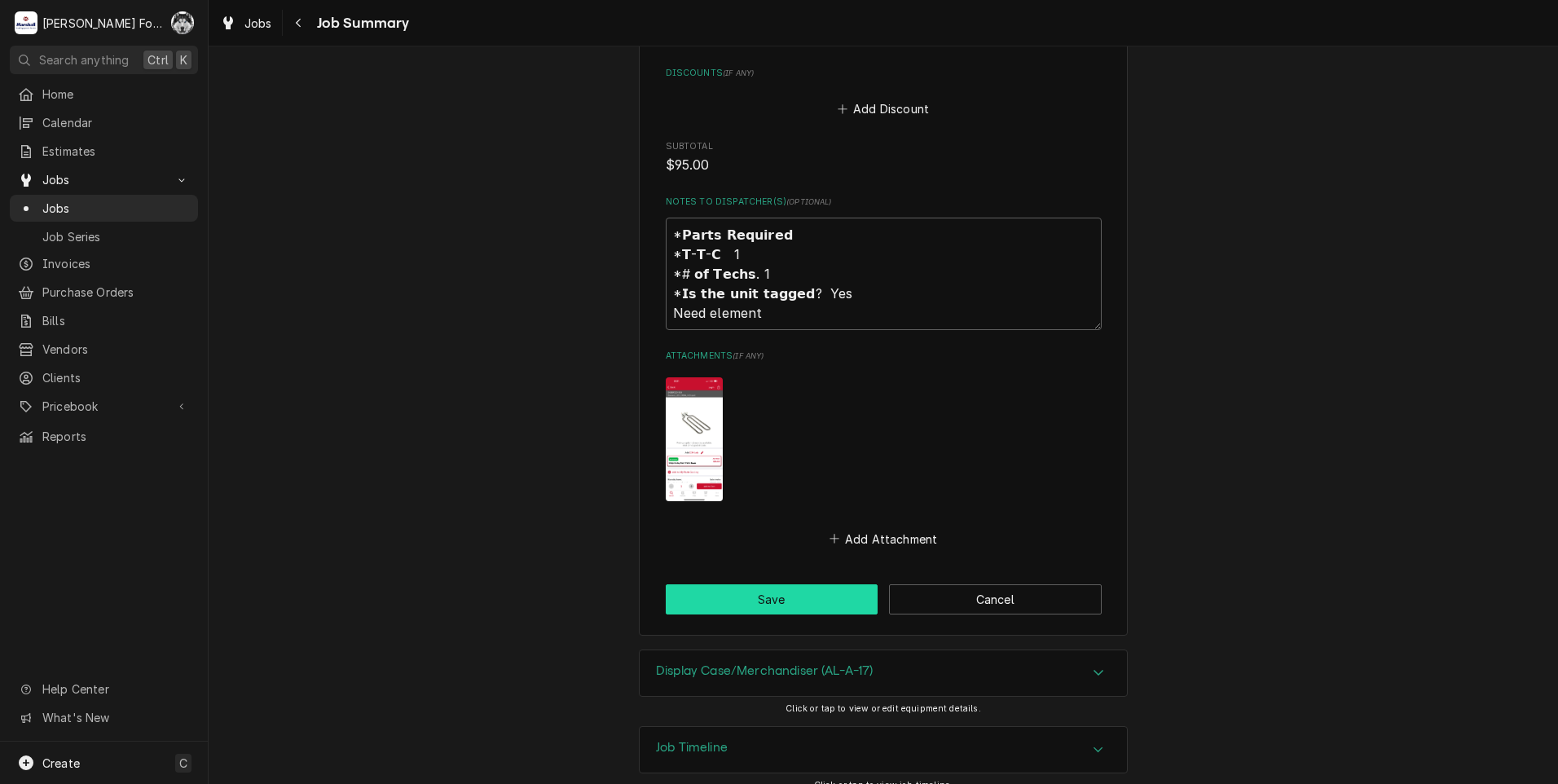
click at [758, 584] on button "Save" at bounding box center [772, 600] width 213 height 31
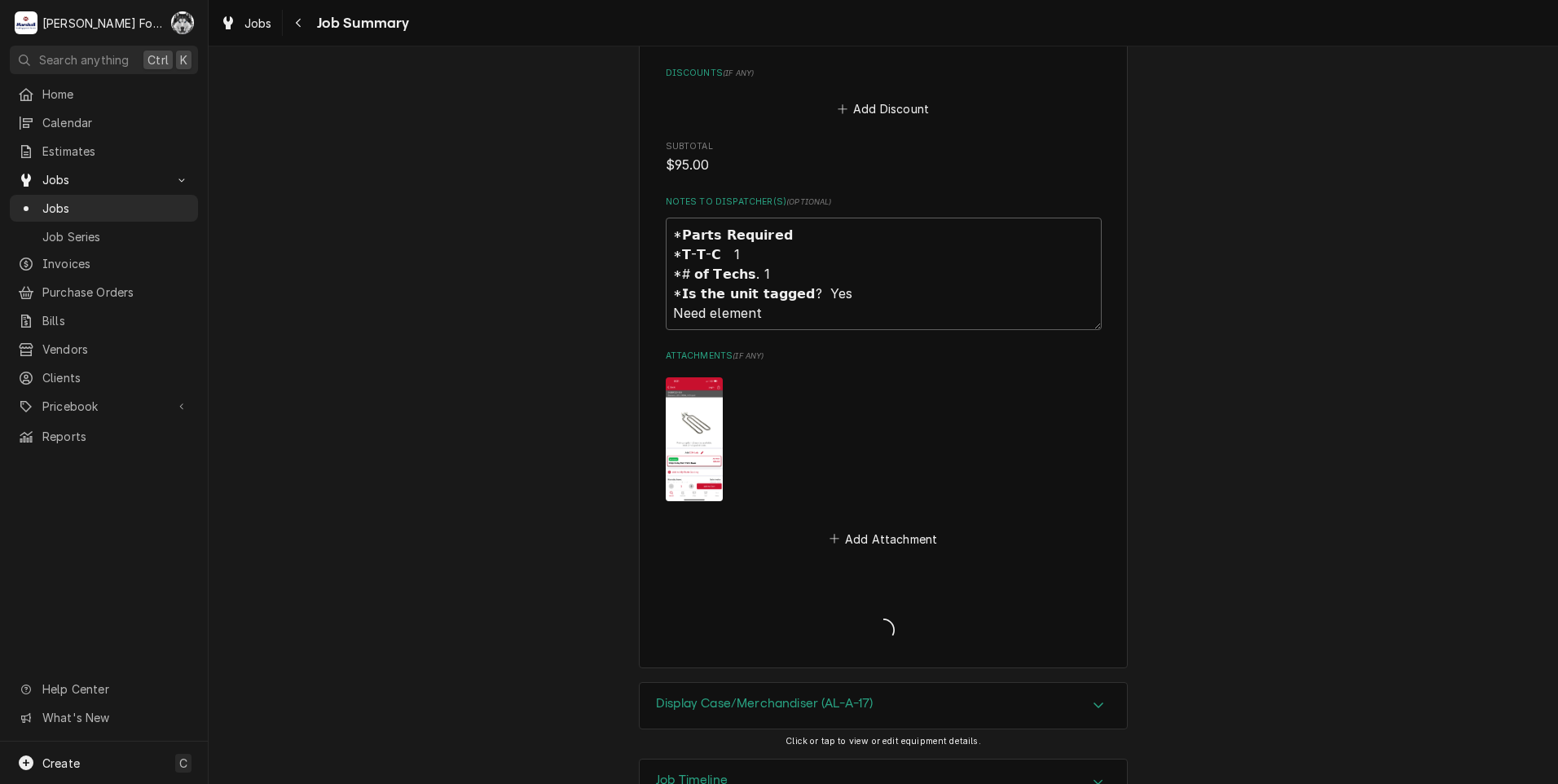
type textarea "x"
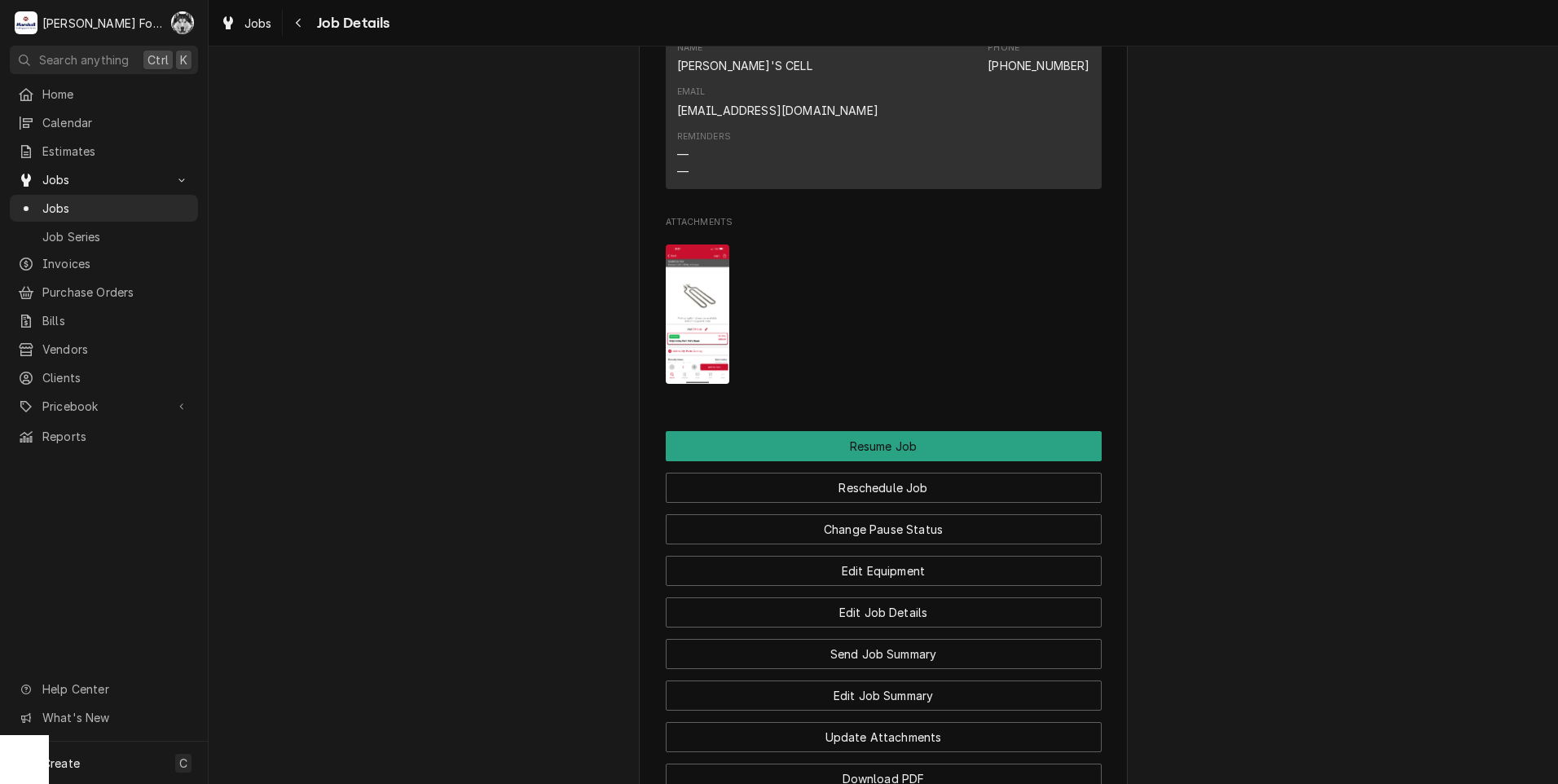
scroll to position [1766, 0]
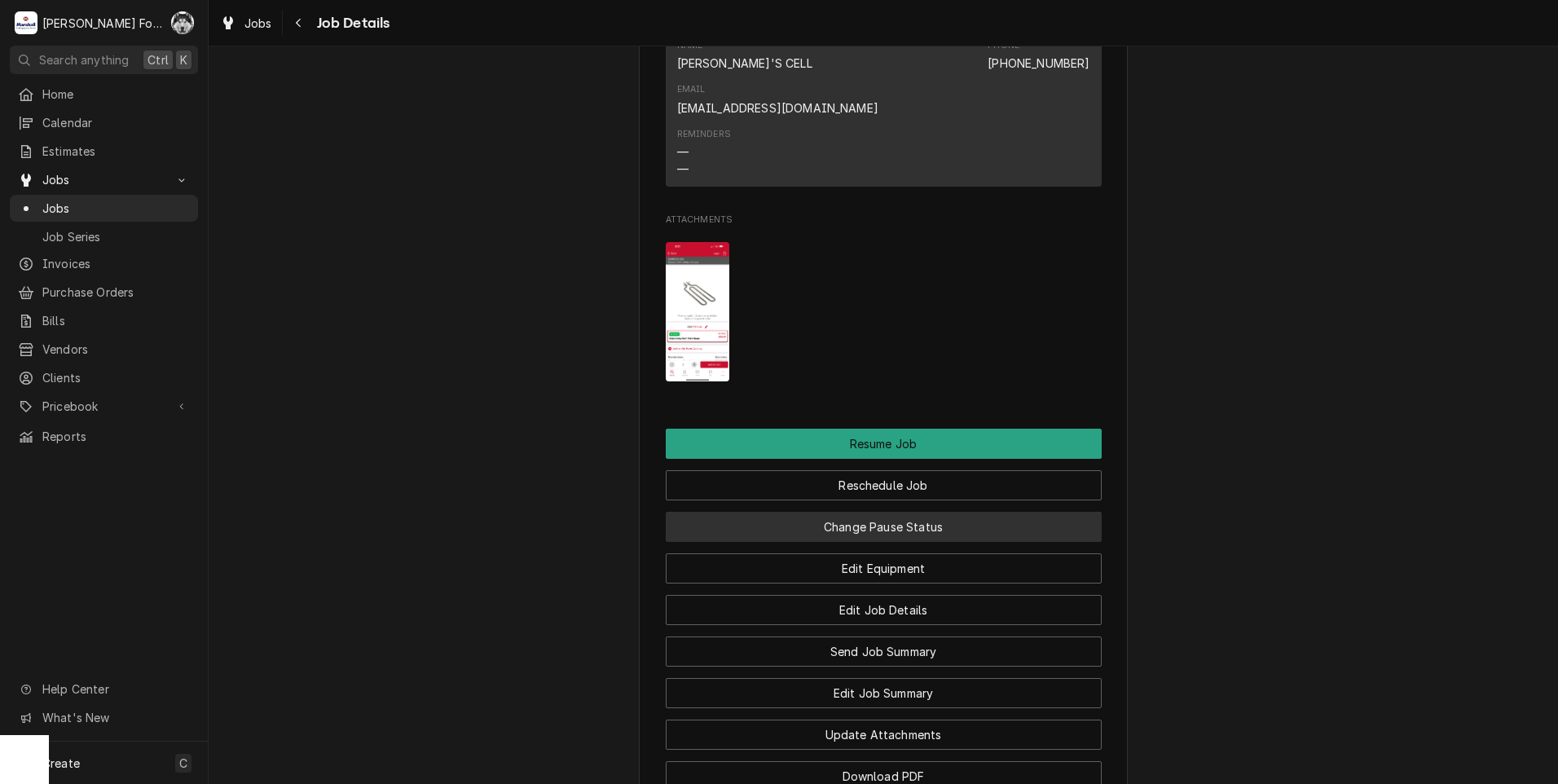
click at [793, 512] on button "Change Pause Status" at bounding box center [884, 527] width 436 height 31
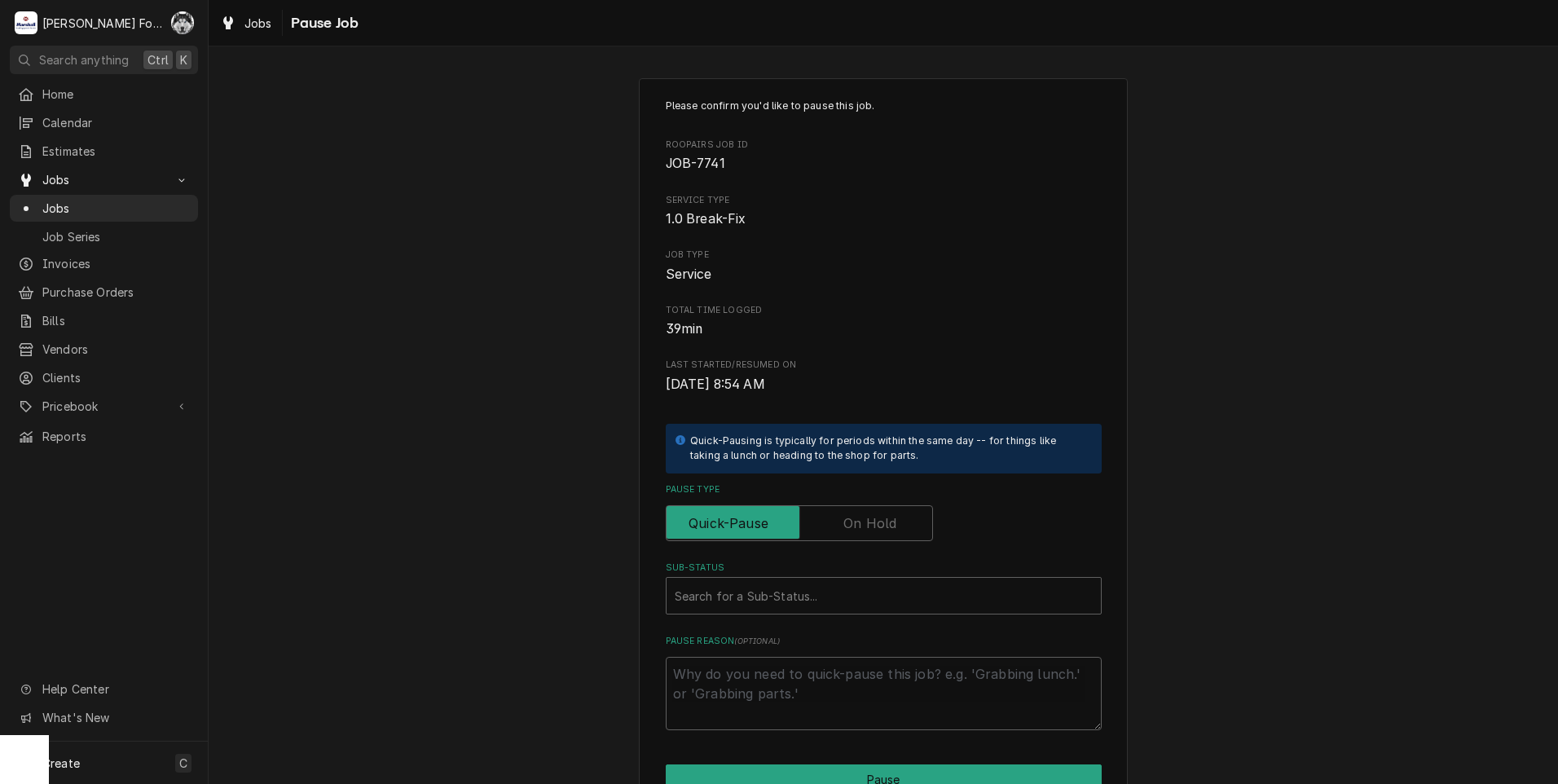
click at [856, 527] on label "Pause Type" at bounding box center [800, 523] width 267 height 36
click at [856, 527] on input "Pause Type" at bounding box center [800, 523] width 252 height 36
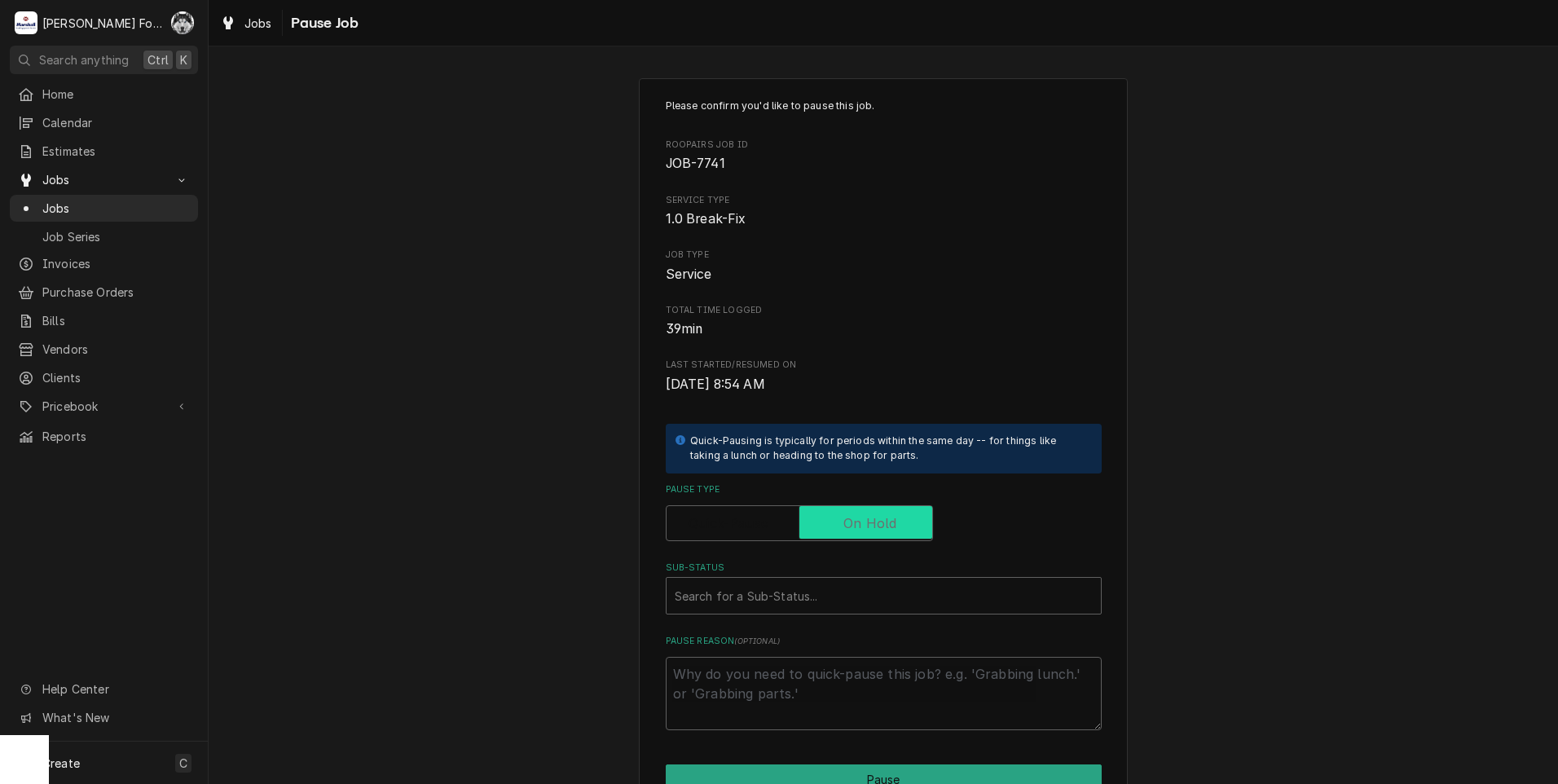
checkbox input "true"
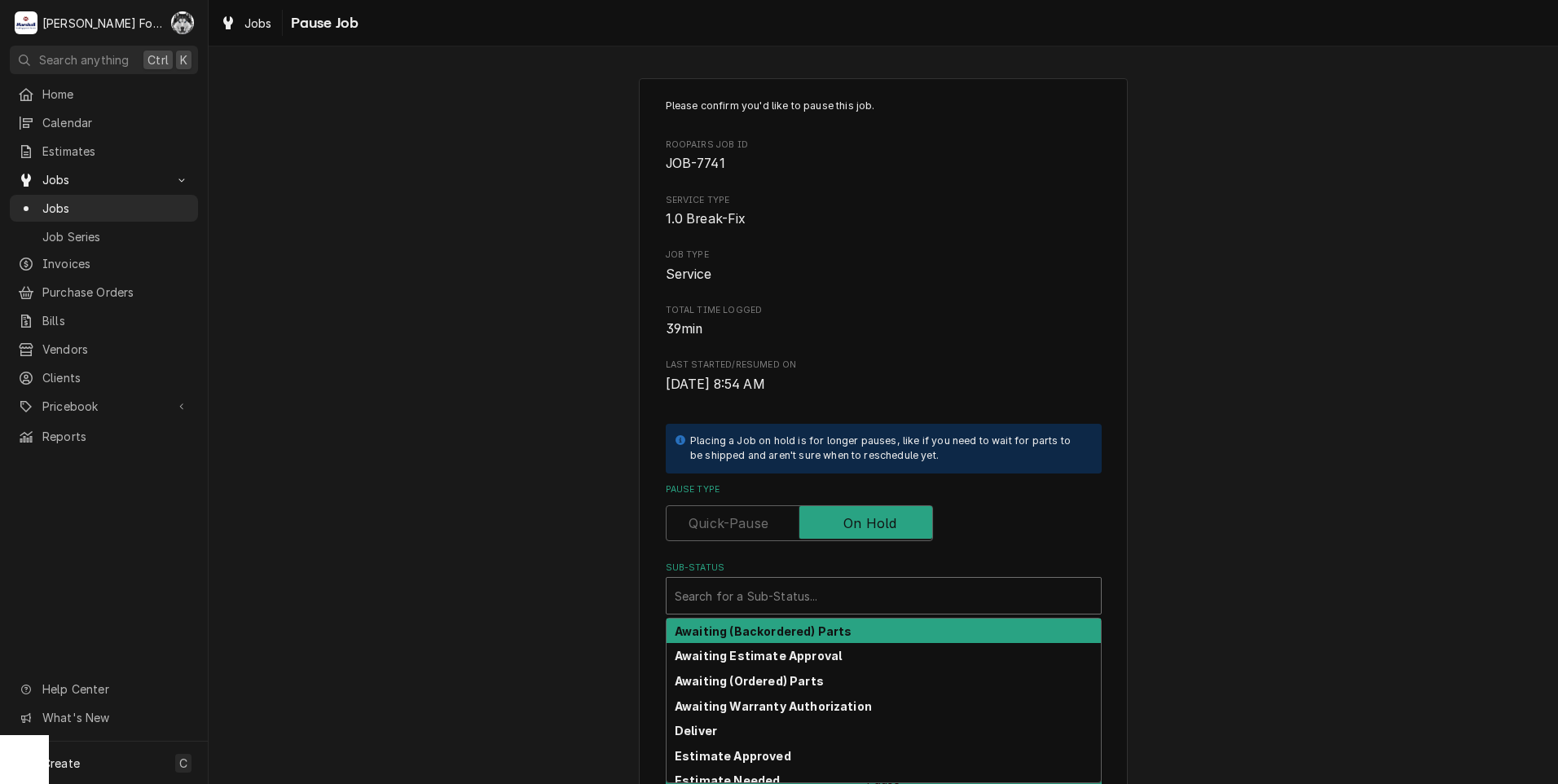
drag, startPoint x: 799, startPoint y: 601, endPoint x: 755, endPoint y: 667, distance: 79.3
click at [799, 602] on div "Sub-Status" at bounding box center [884, 595] width 418 height 30
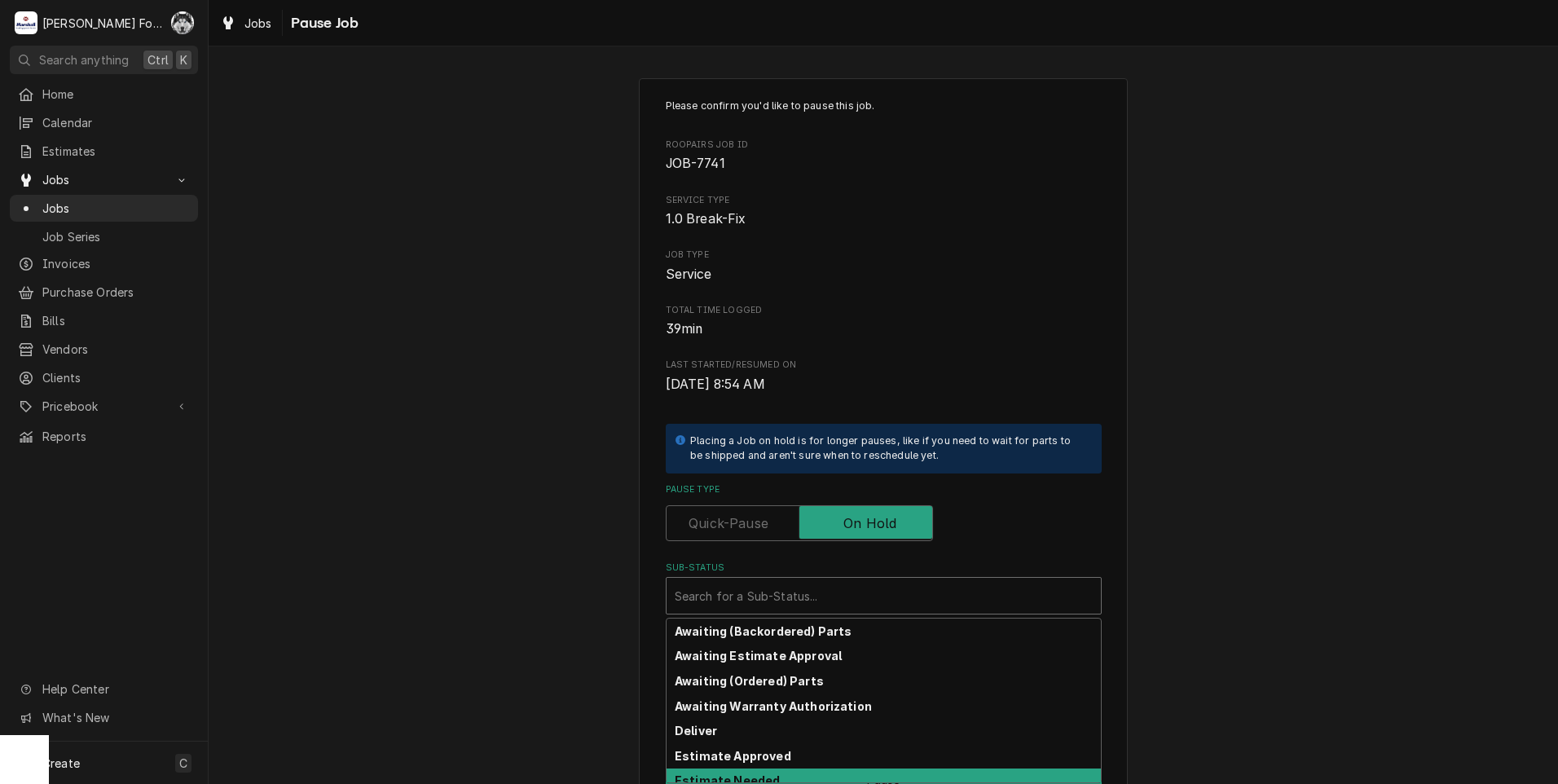
click at [744, 773] on strong "Estimate Needed" at bounding box center [727, 780] width 105 height 14
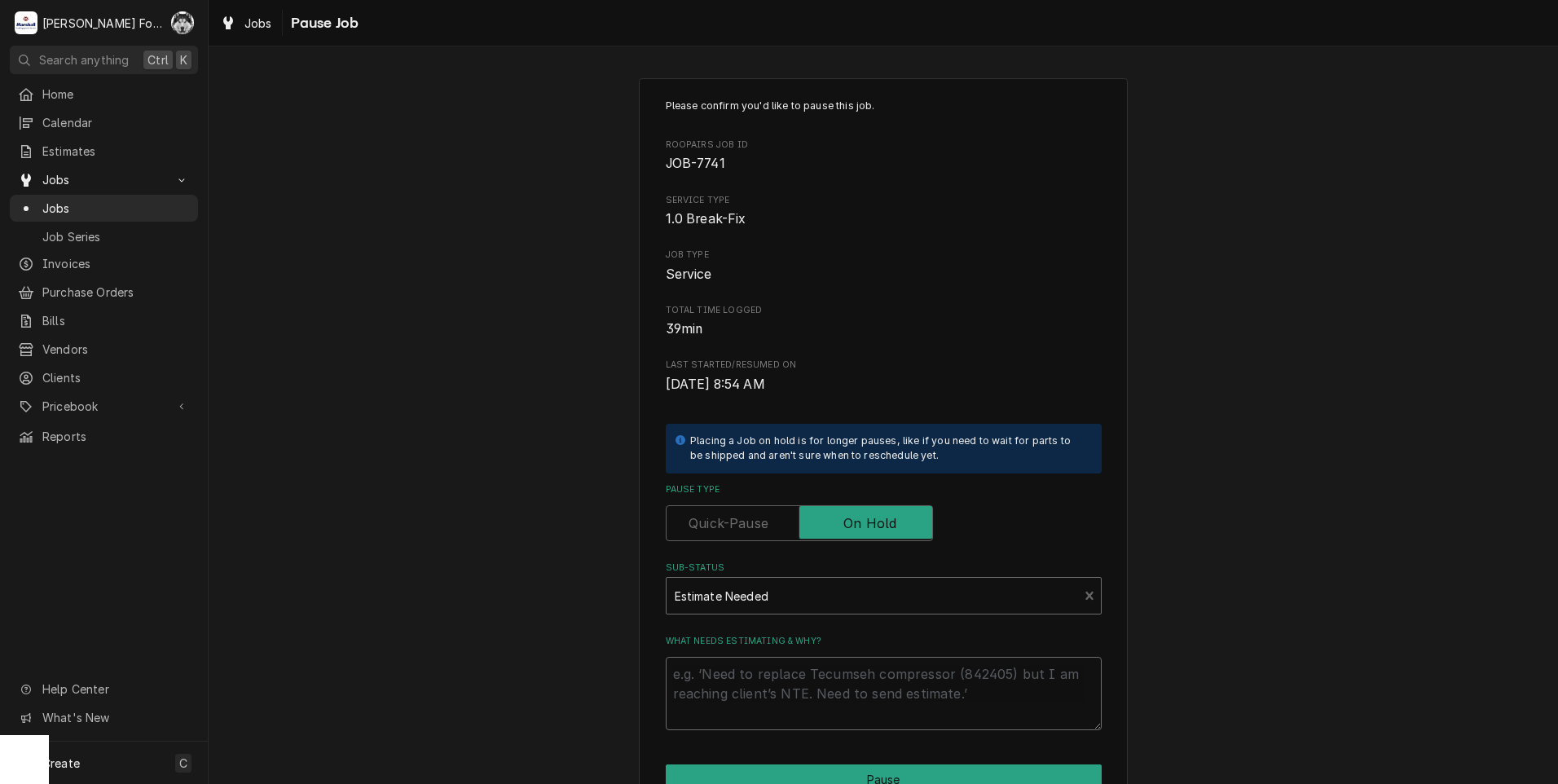
click at [758, 670] on textarea "What needs estimating & why?" at bounding box center [884, 693] width 436 height 74
type textarea "x"
type textarea "p"
type textarea "x"
type textarea "pa"
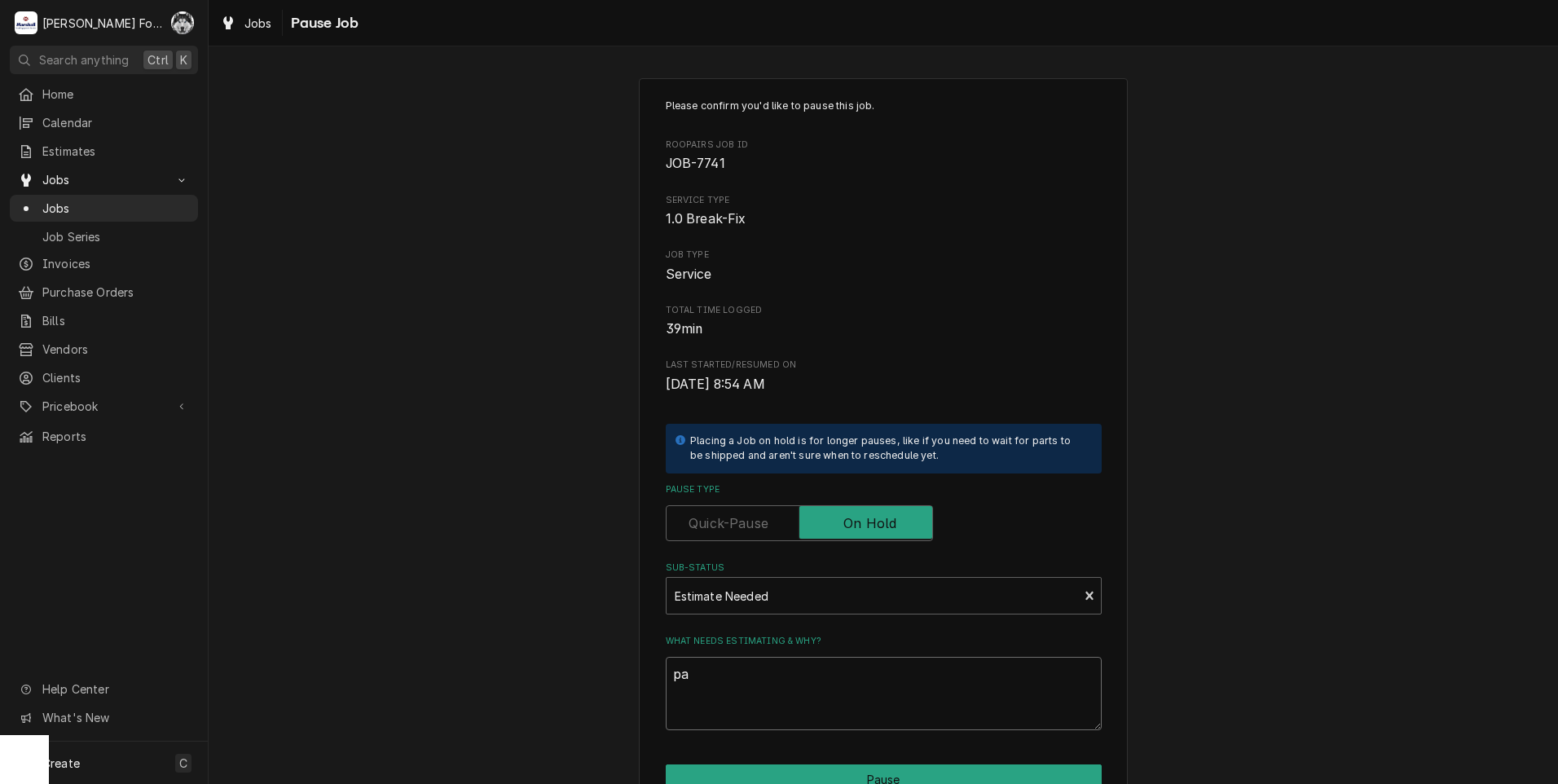
type textarea "x"
type textarea "par"
type textarea "x"
type textarea "part"
type textarea "x"
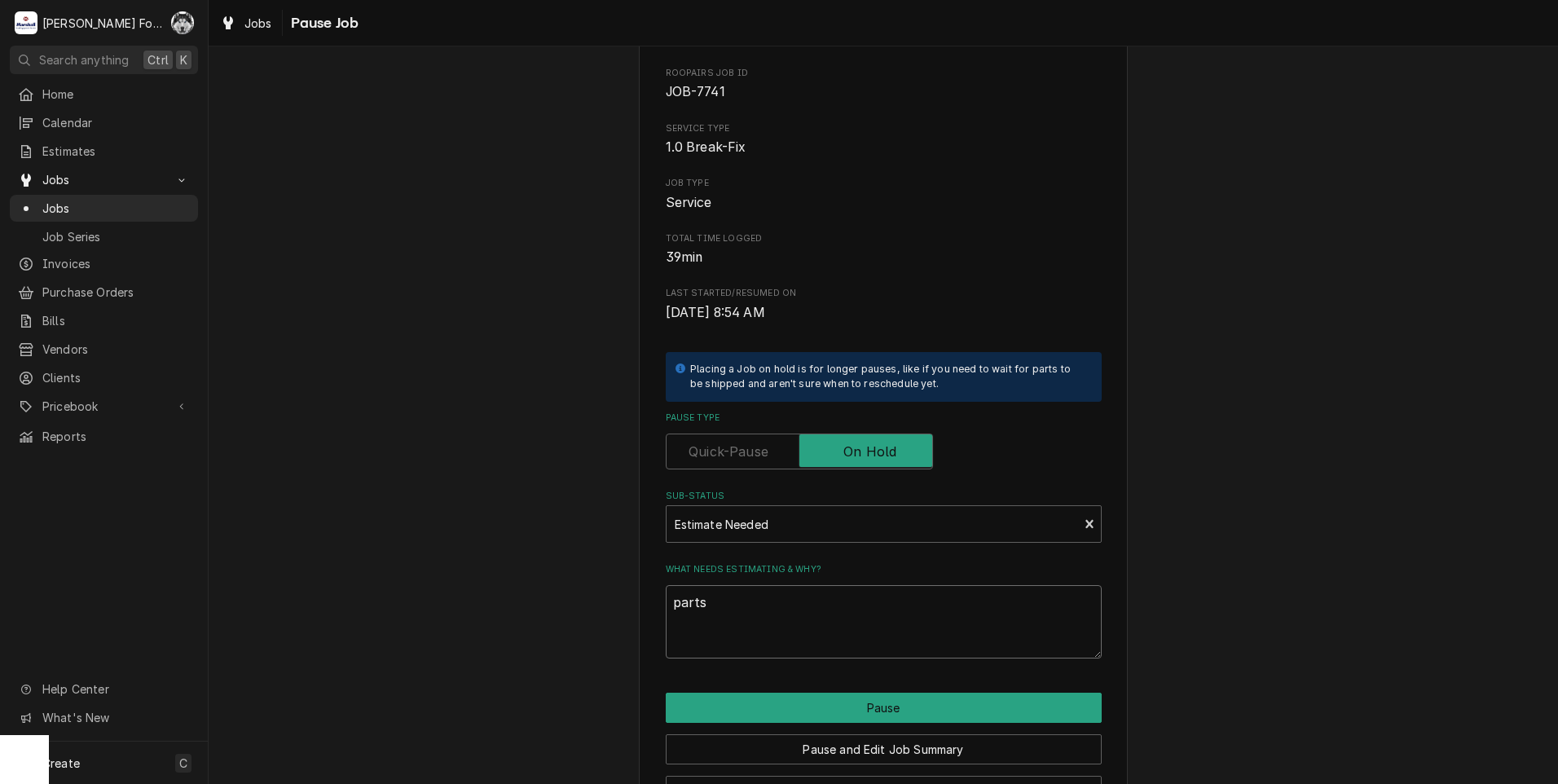
scroll to position [129, 0]
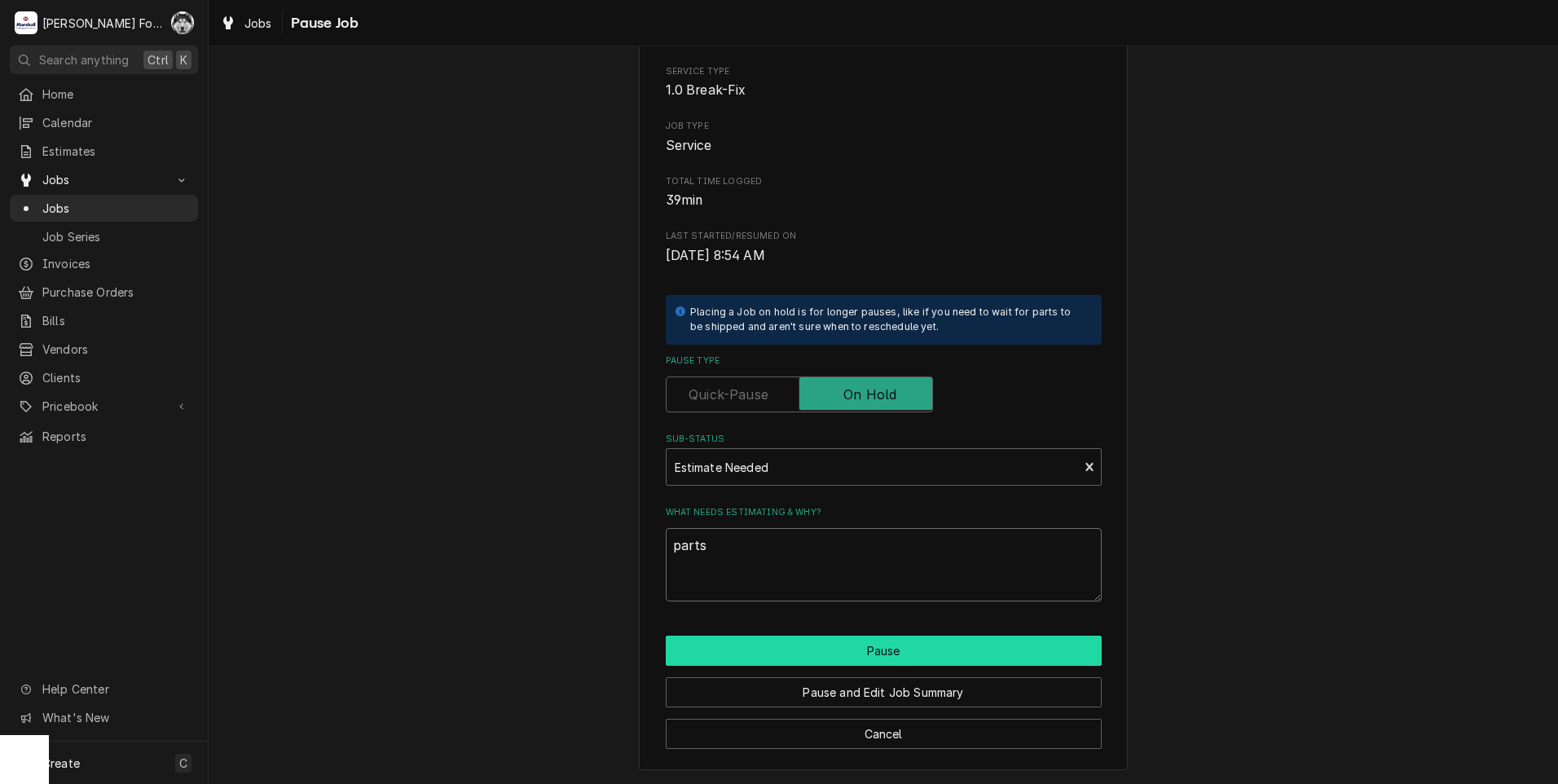
type textarea "parts"
click at [740, 640] on button "Pause" at bounding box center [884, 650] width 436 height 31
type textarea "x"
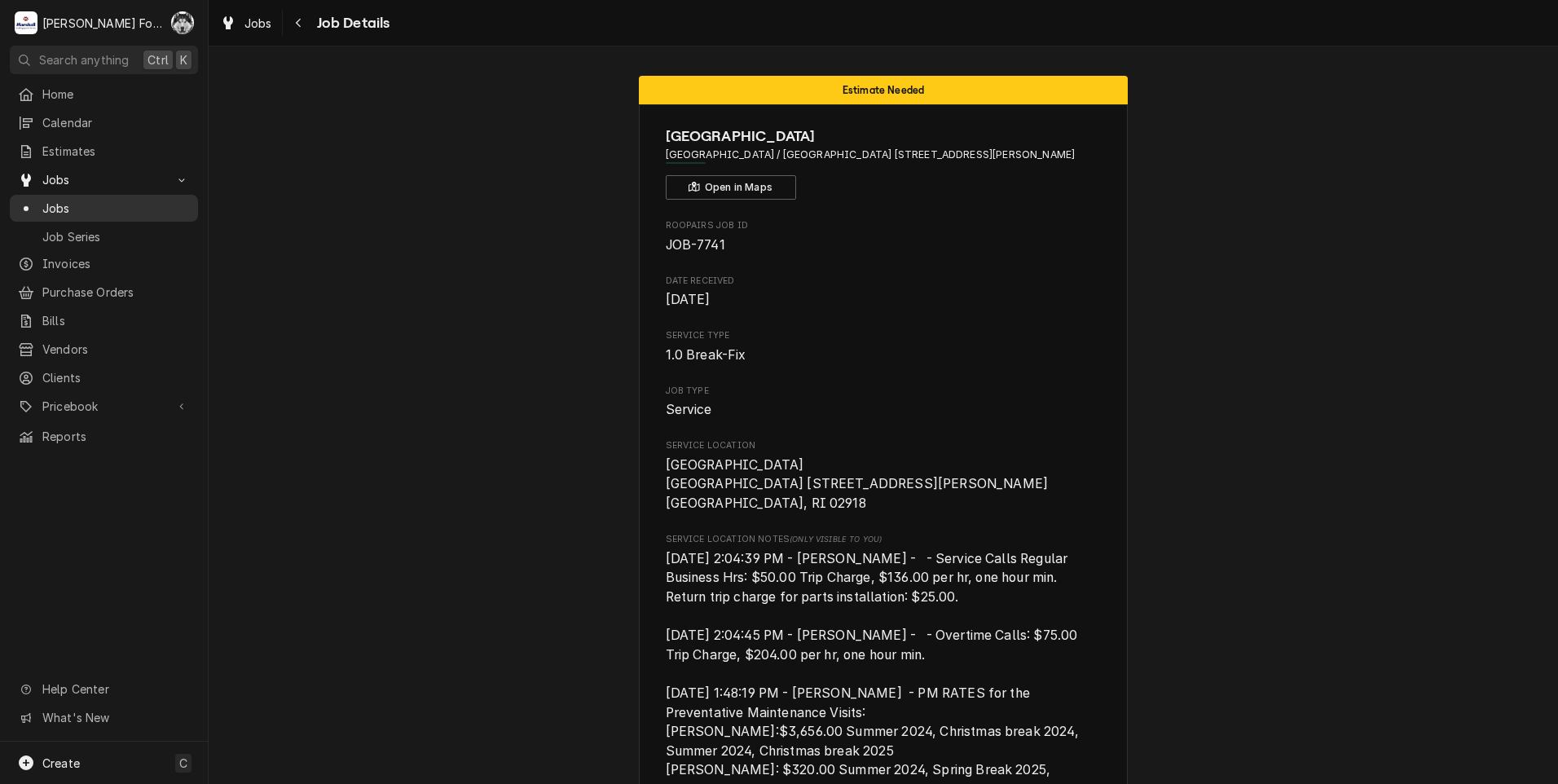
click at [47, 200] on span "Jobs" at bounding box center [116, 208] width 147 height 17
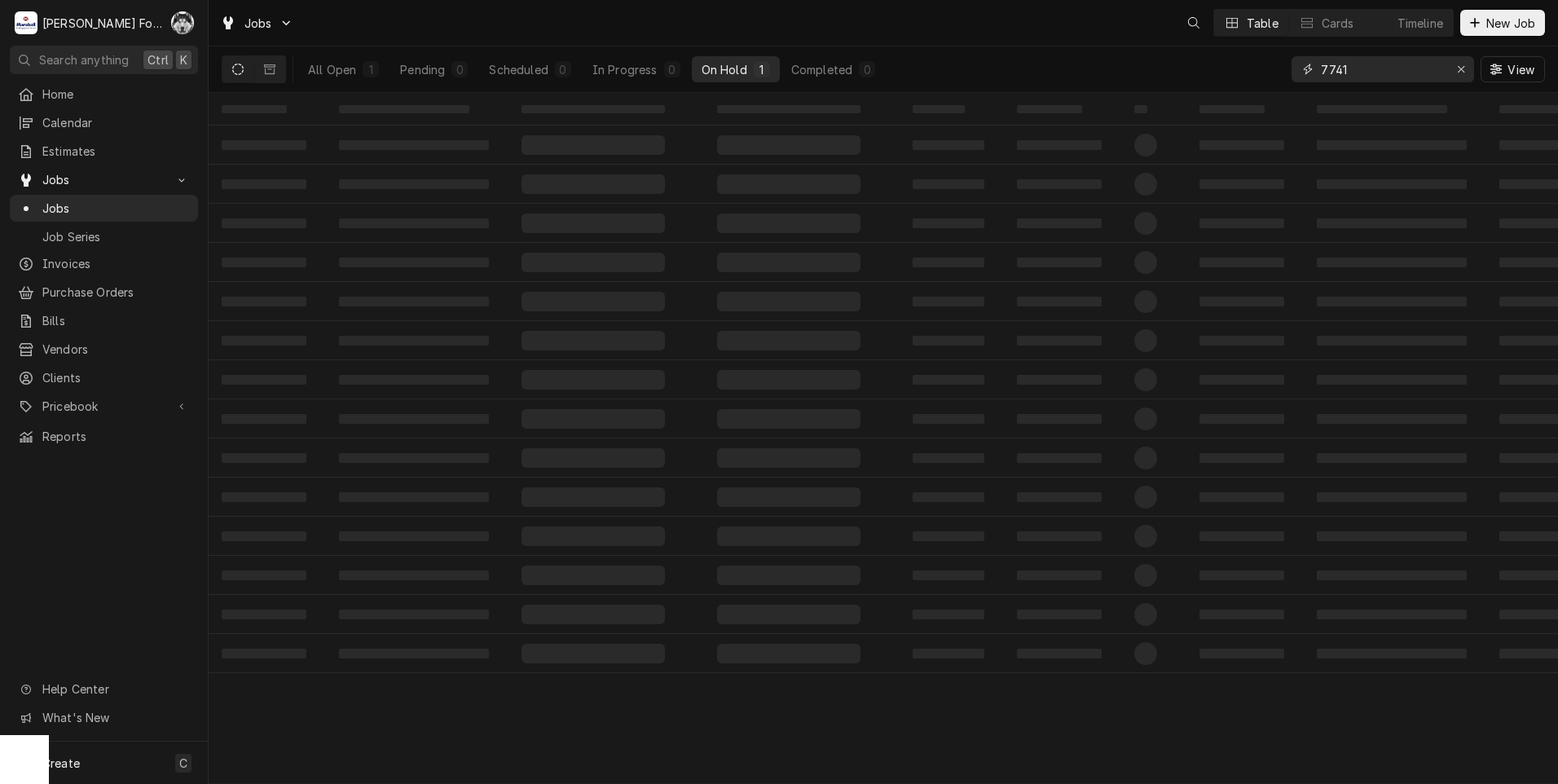
drag, startPoint x: 1305, startPoint y: 78, endPoint x: 1170, endPoint y: 111, distance: 139.0
click at [1185, 112] on div "Jobs Table Cards Timeline New Job All Open 1 Pending 0 Scheduled 0 In Progress …" at bounding box center [883, 392] width 1350 height 784
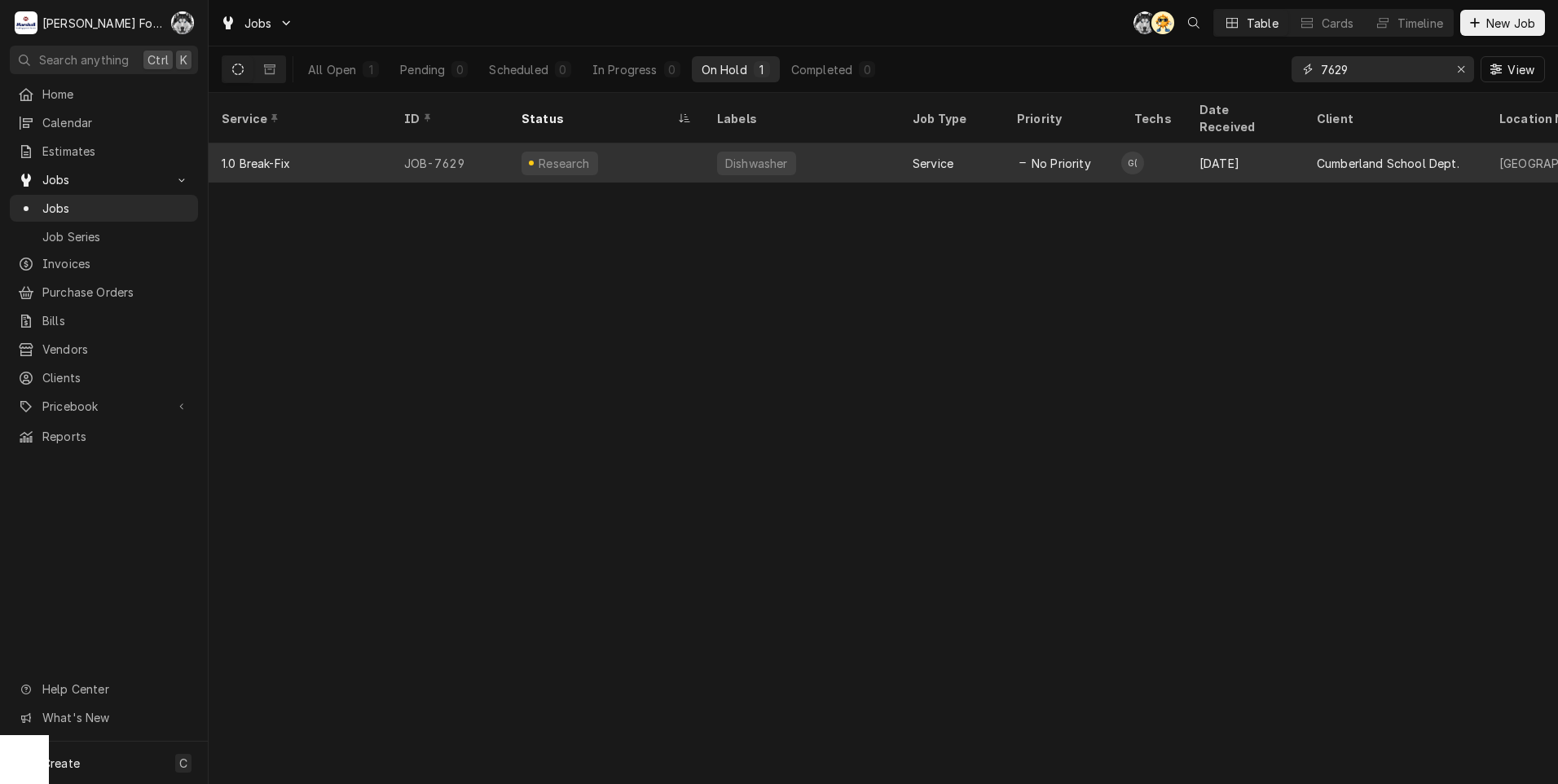
type input "7629"
click at [784, 152] on div "Dishwasher" at bounding box center [757, 163] width 79 height 24
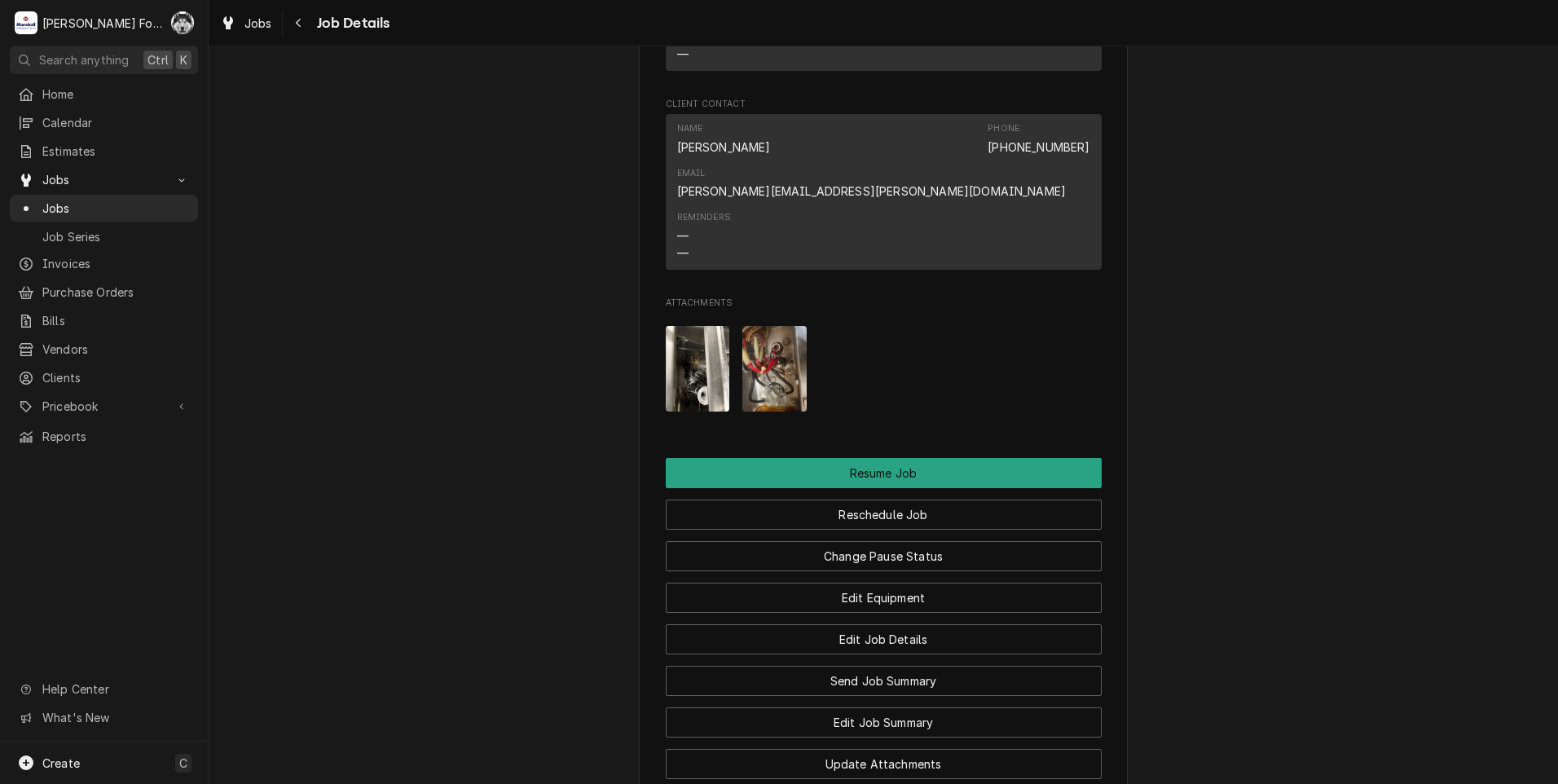
scroll to position [2665, 0]
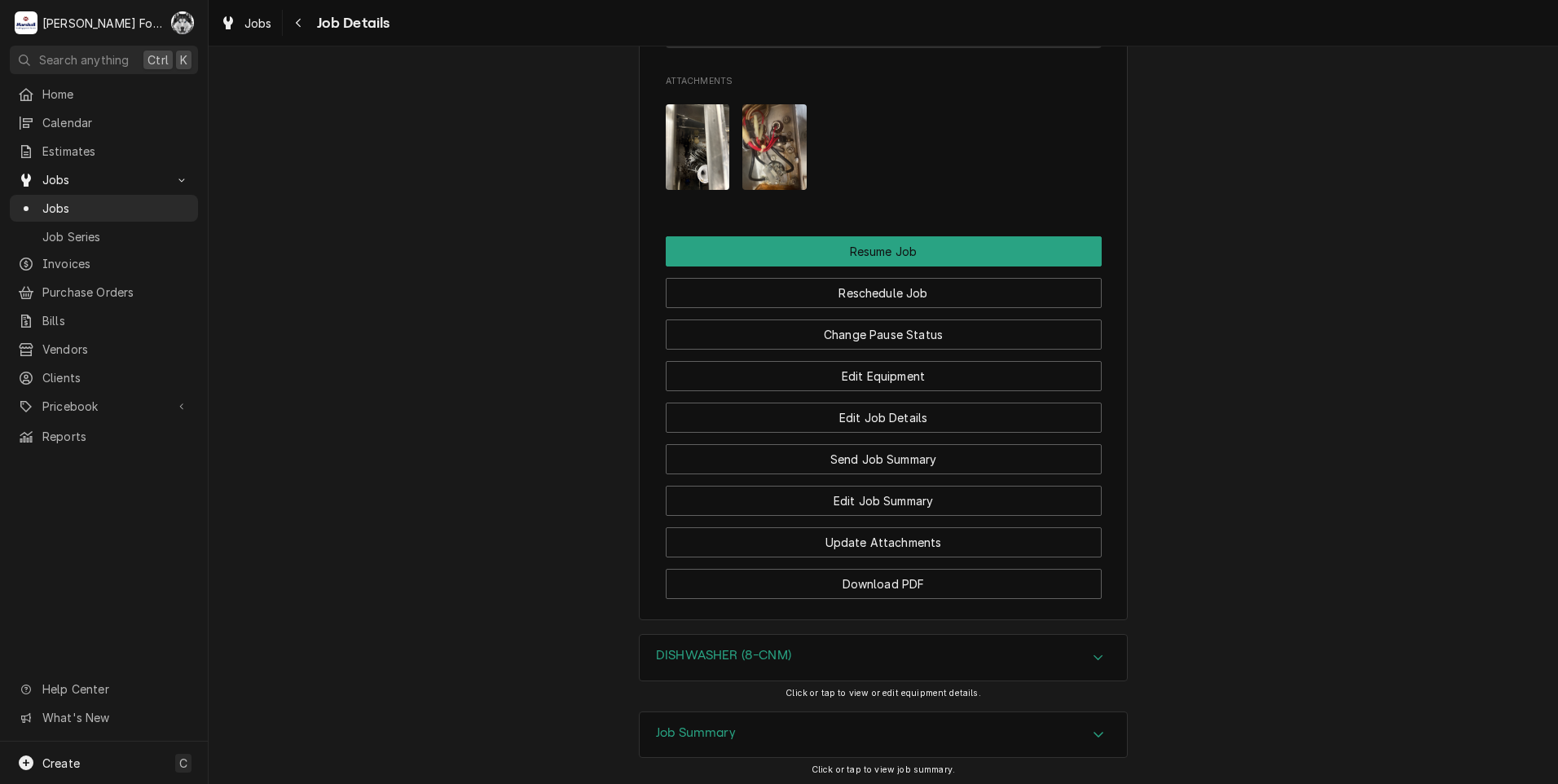
click at [737, 647] on h3 "DISHWASHER (8-CNM)" at bounding box center [724, 655] width 136 height 15
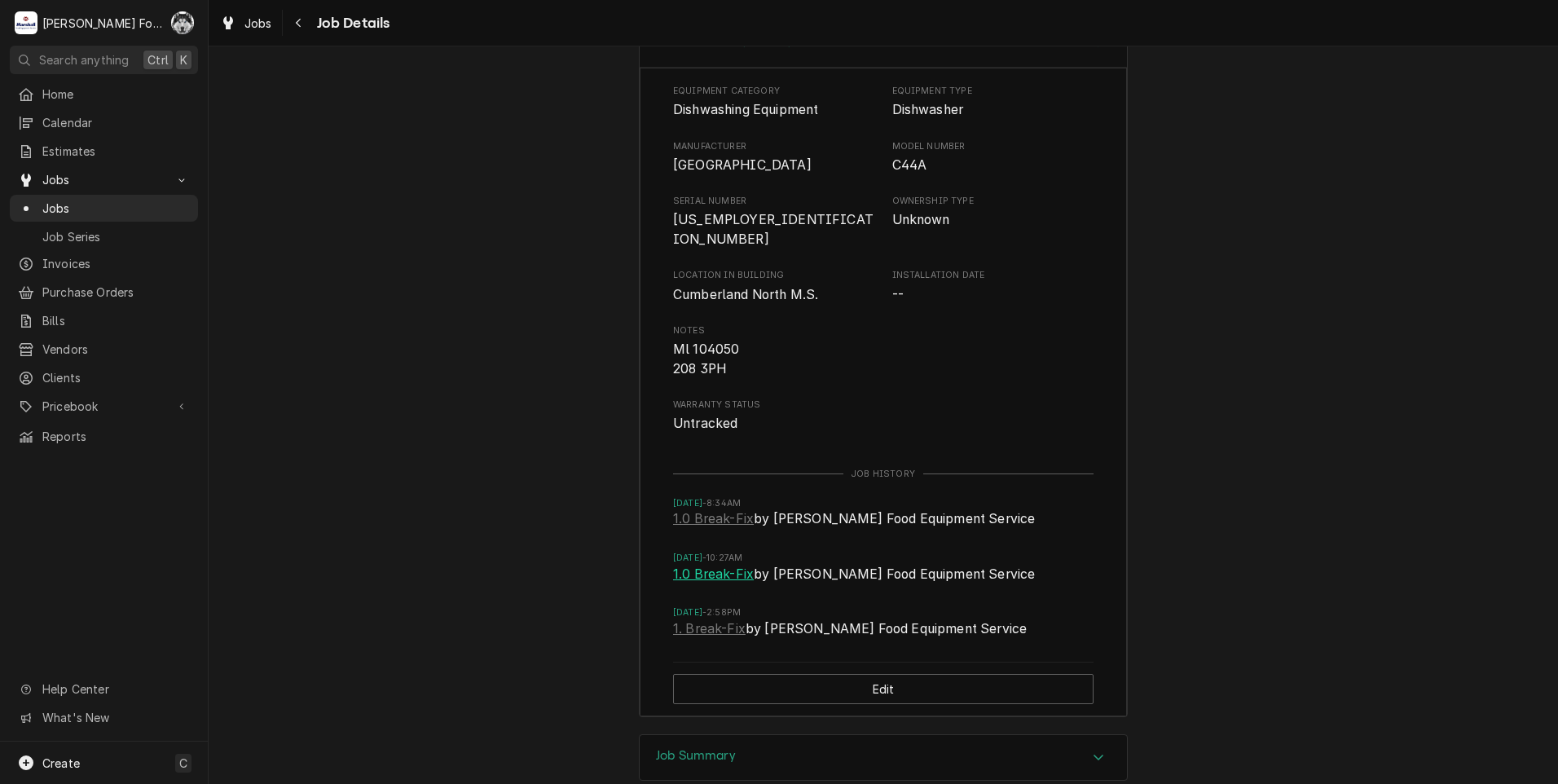
scroll to position [3282, 0]
click at [723, 731] on div "Job Summary" at bounding box center [884, 754] width 487 height 46
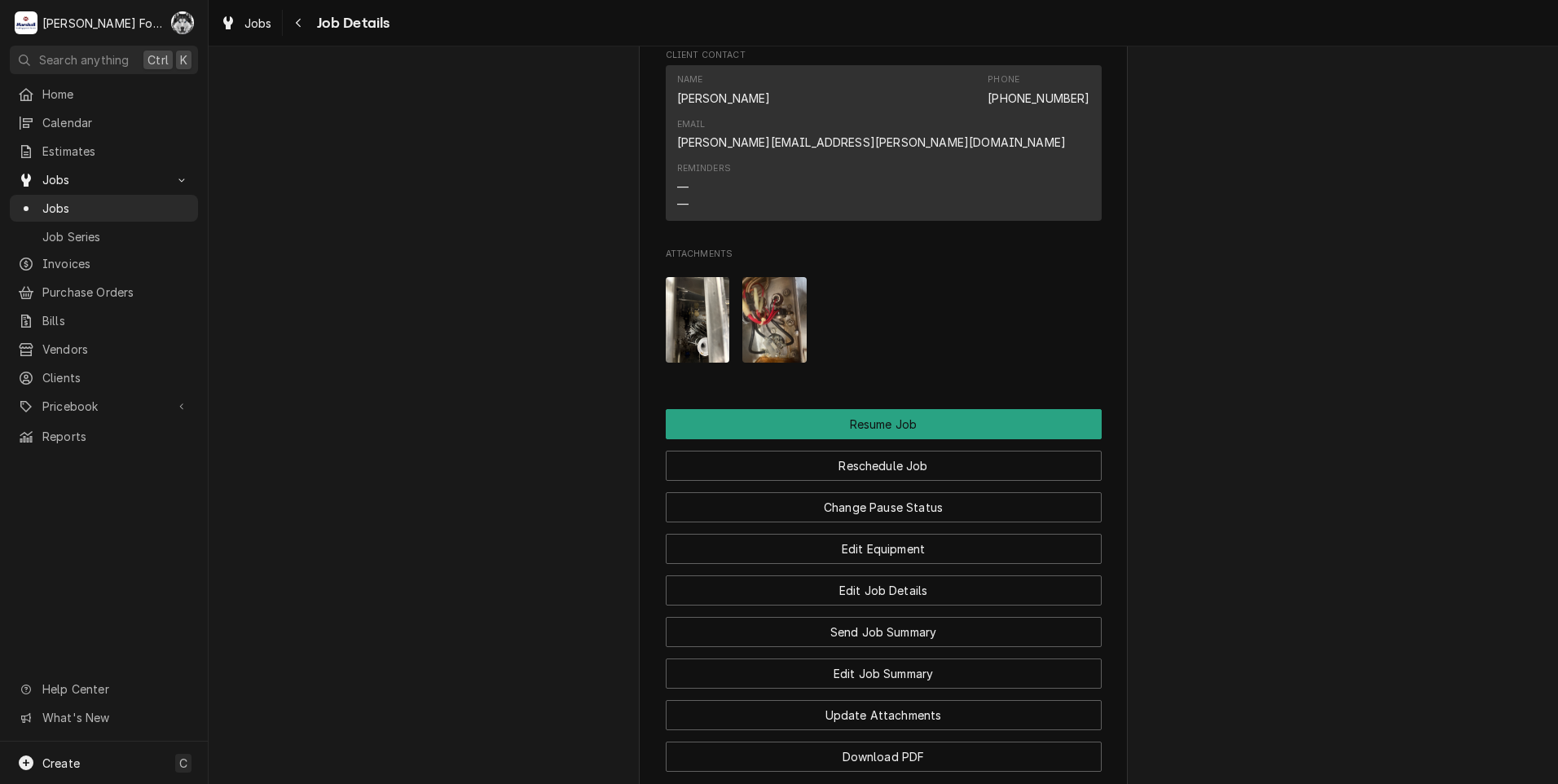
scroll to position [2468, 0]
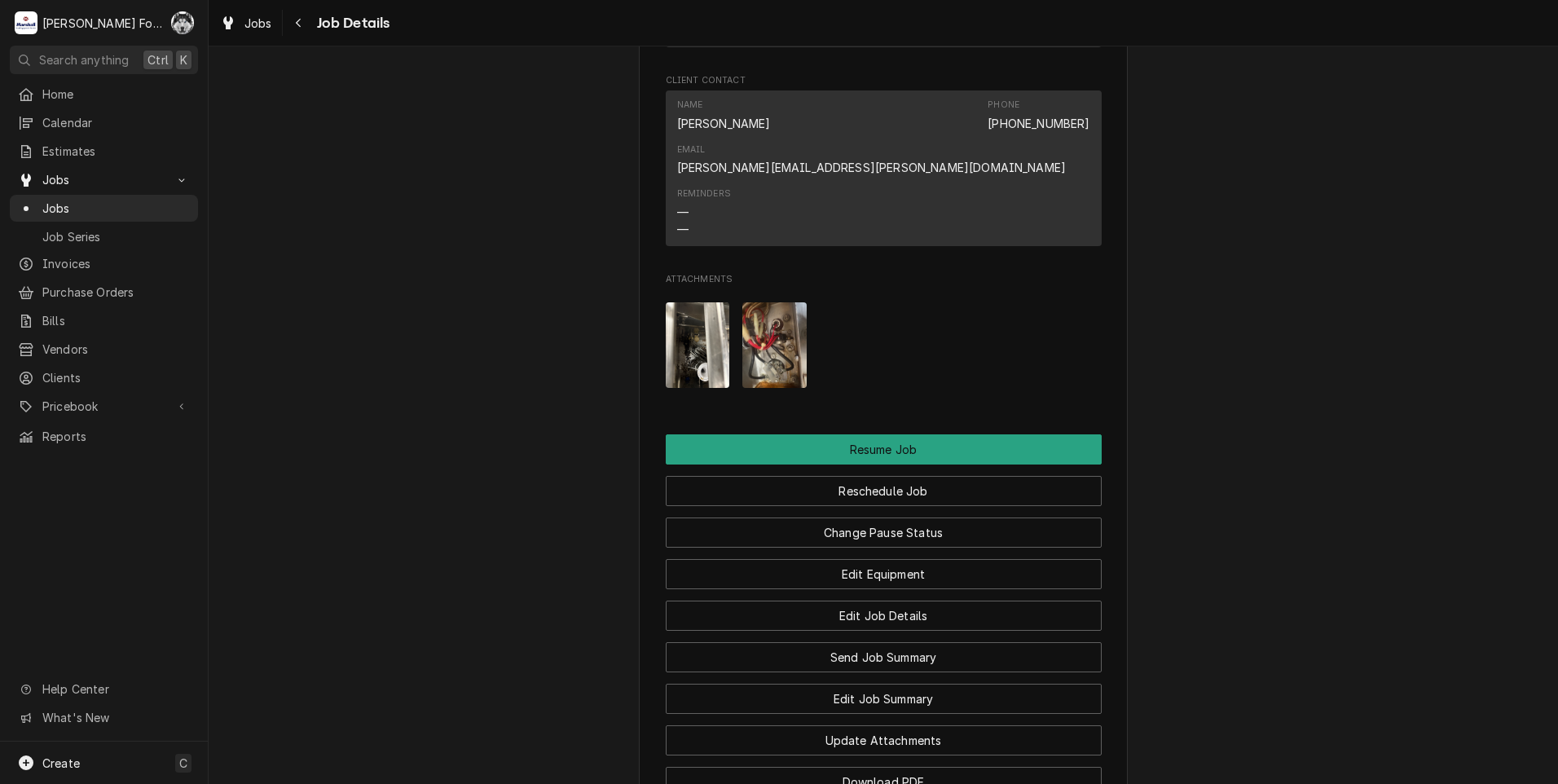
click at [775, 303] on img "Attachments" at bounding box center [774, 346] width 64 height 86
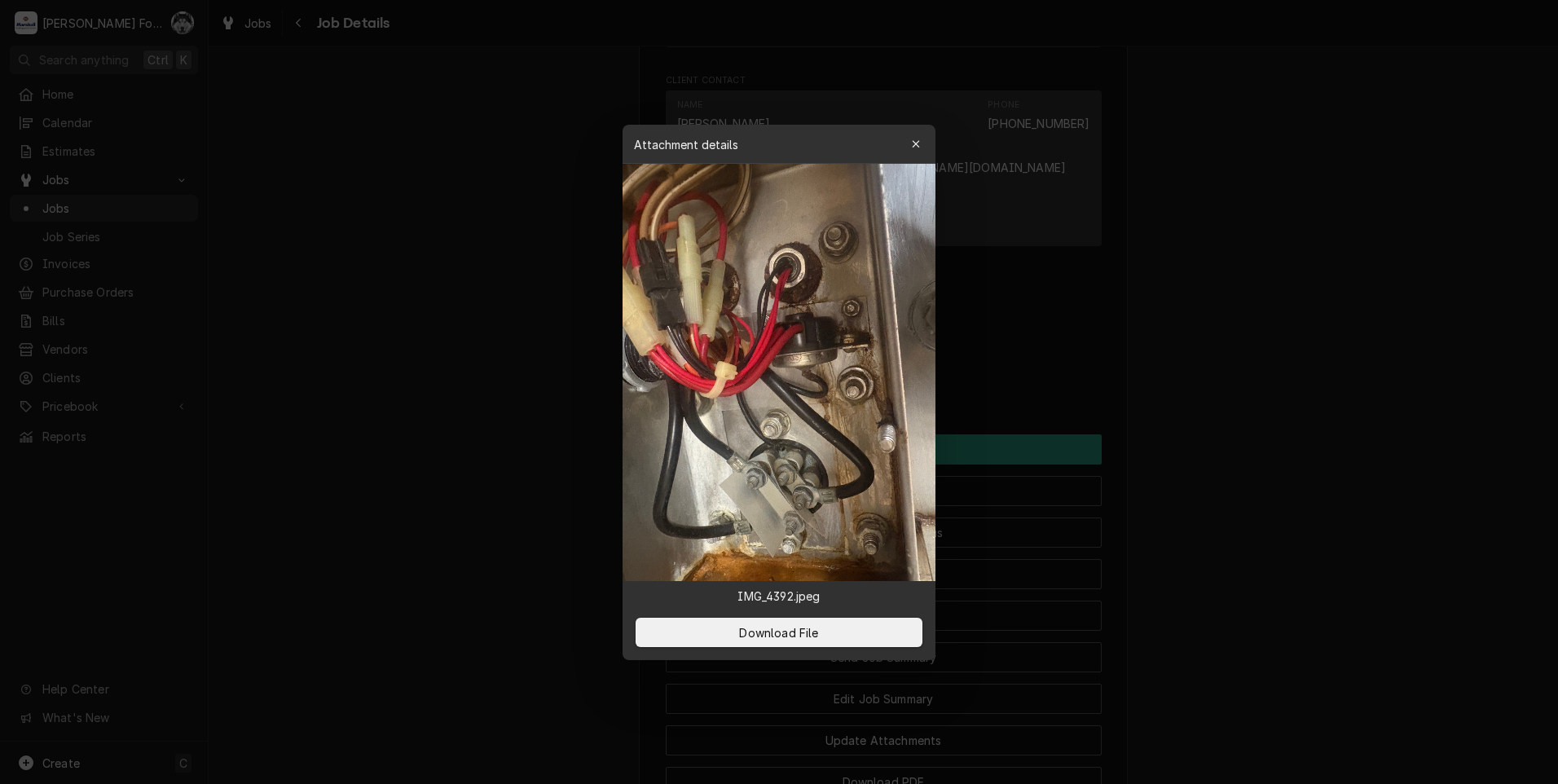
click at [447, 379] on div at bounding box center [779, 392] width 1558 height 784
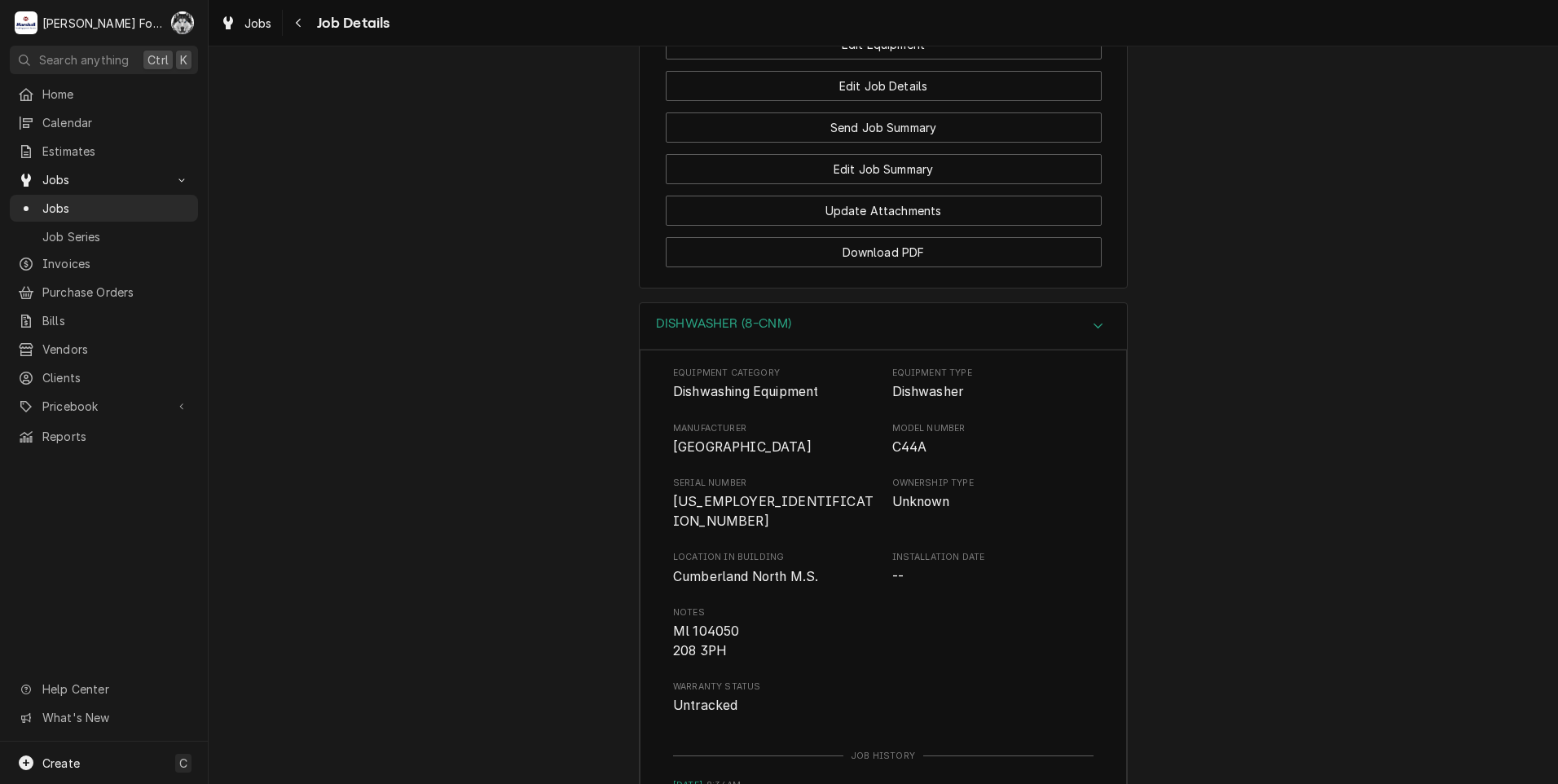
scroll to position [3011, 0]
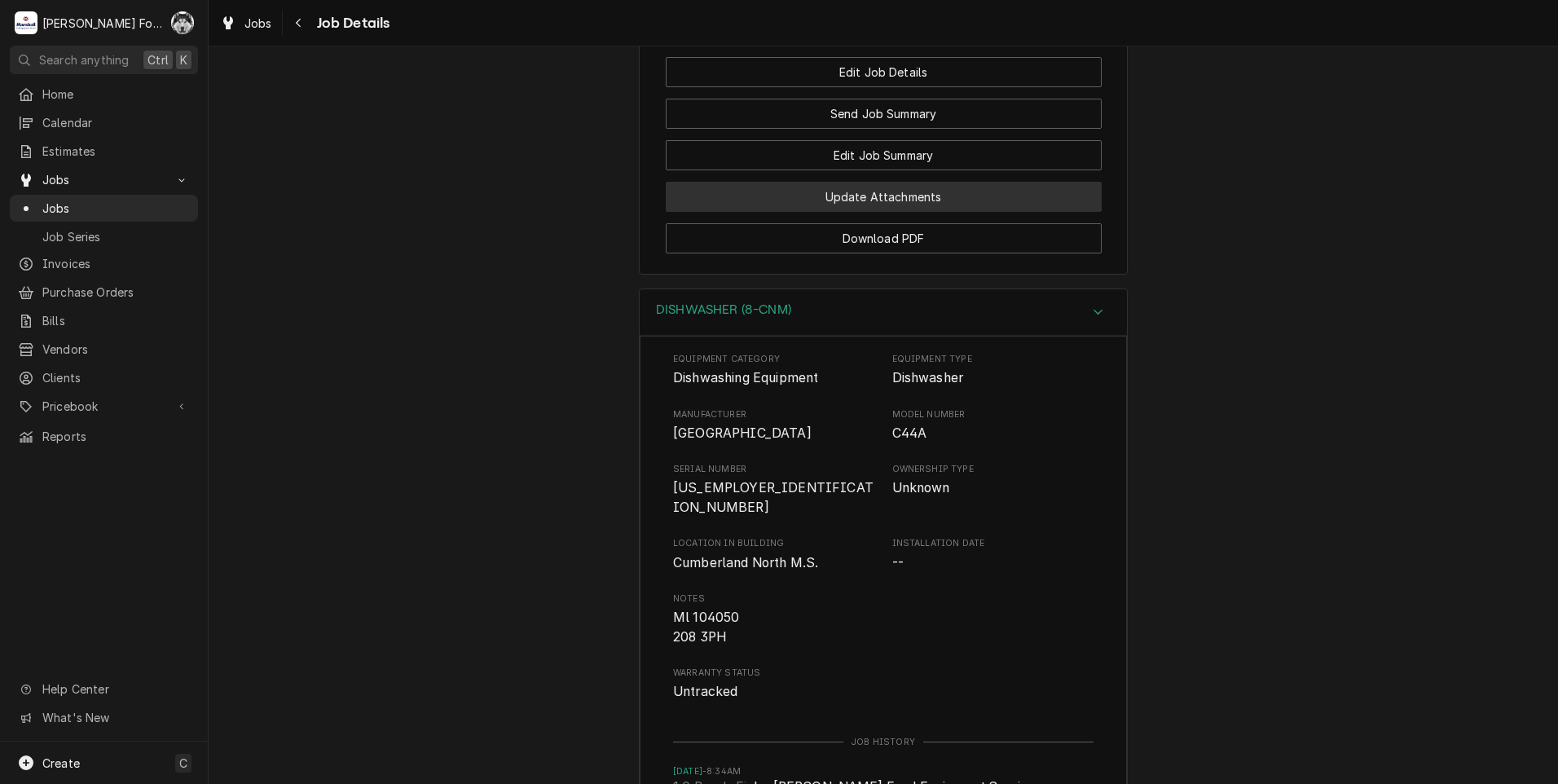
drag, startPoint x: 1141, startPoint y: 236, endPoint x: 1073, endPoint y: 280, distance: 81.0
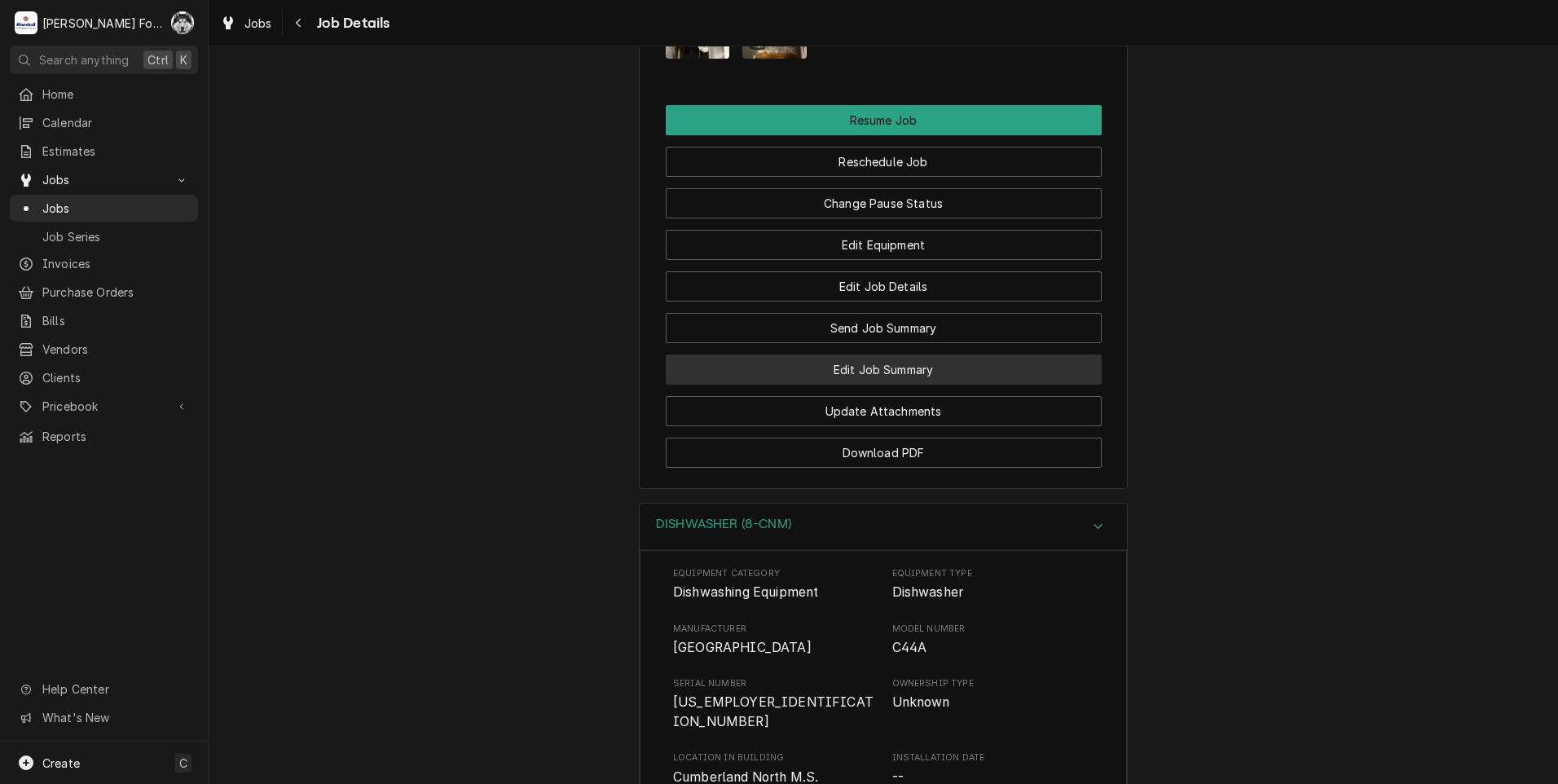
scroll to position [2782, 0]
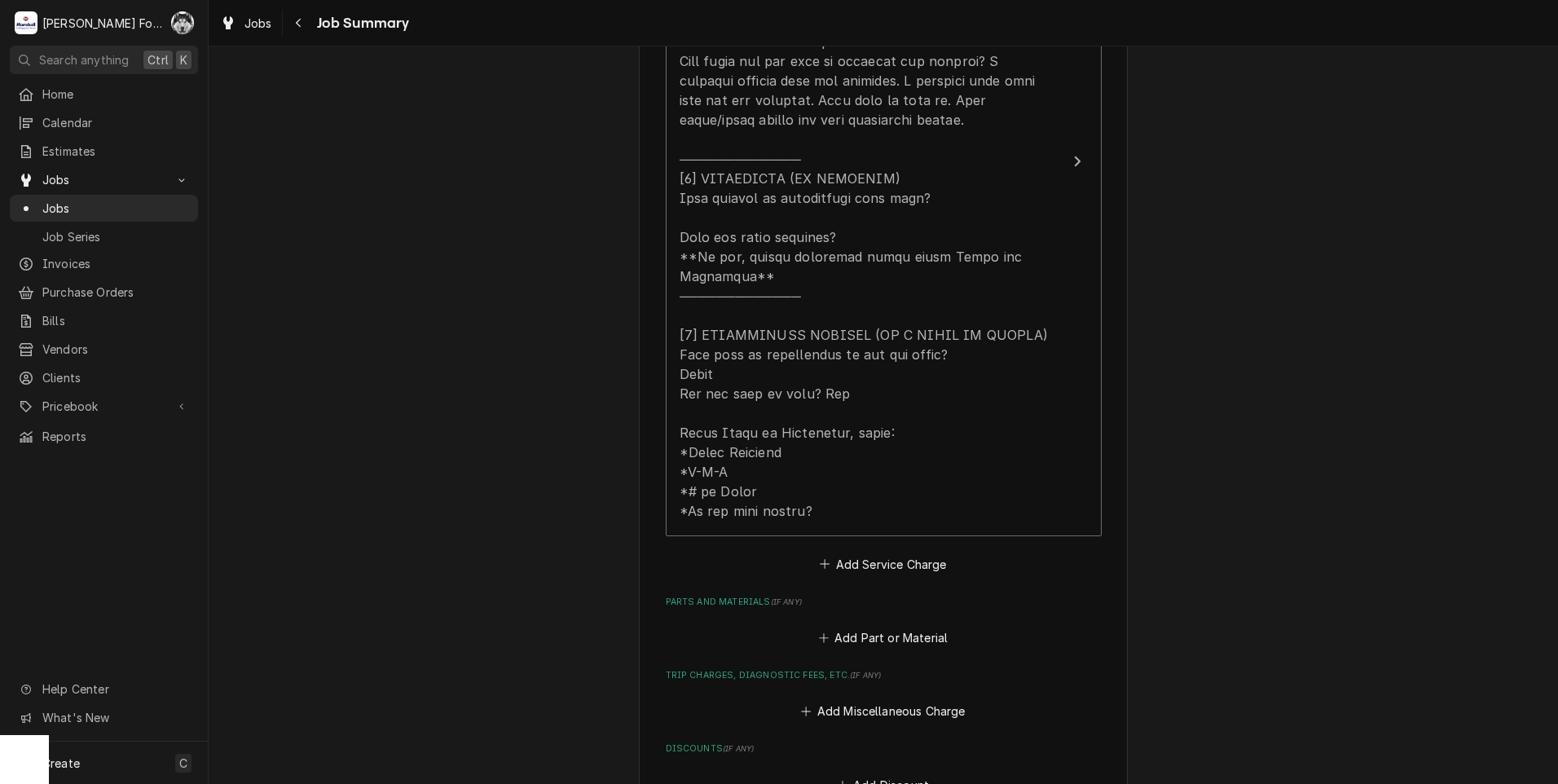
scroll to position [861, 0]
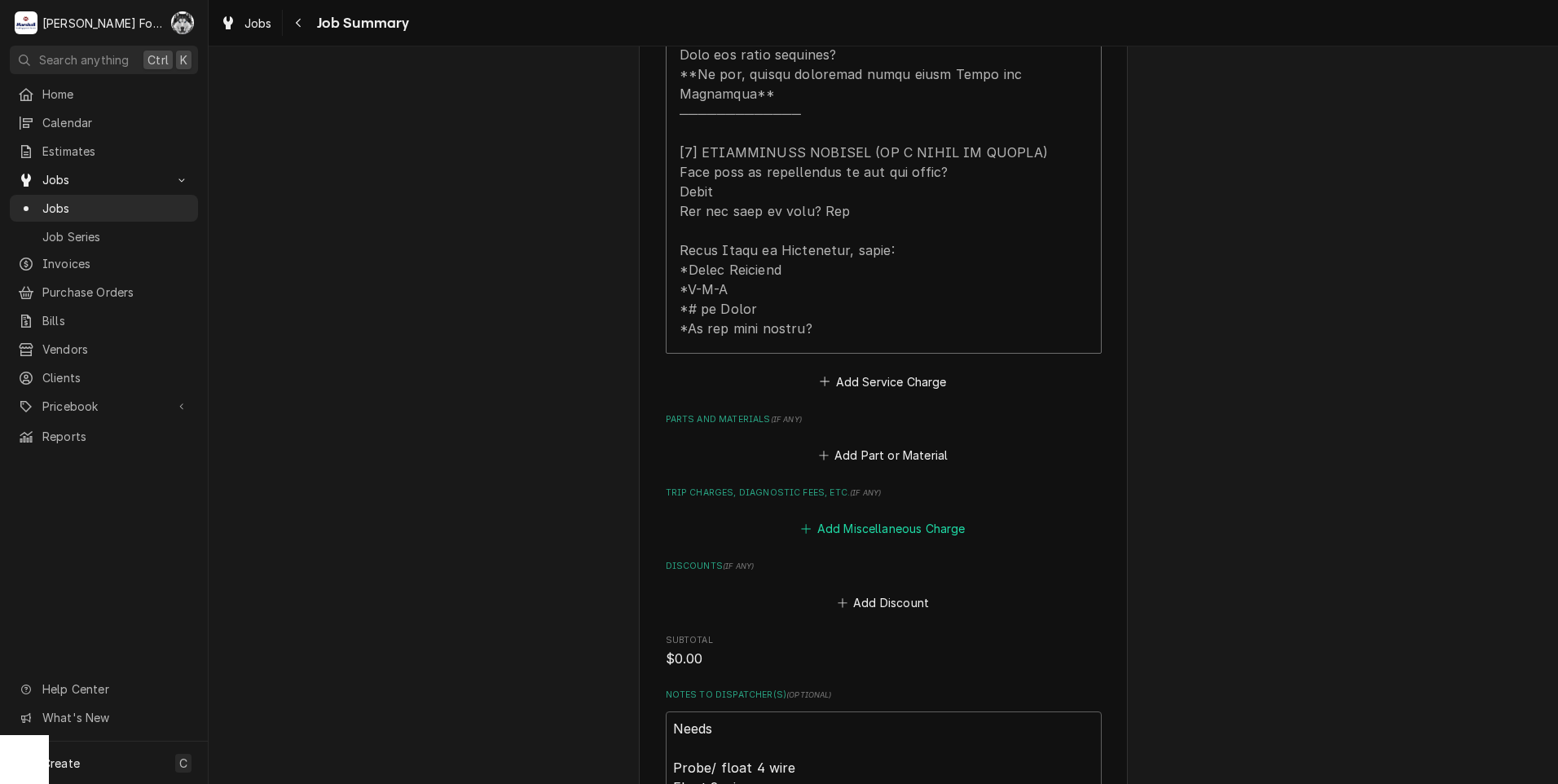
click at [870, 518] on button "Add Miscellaneous Charge" at bounding box center [883, 529] width 169 height 23
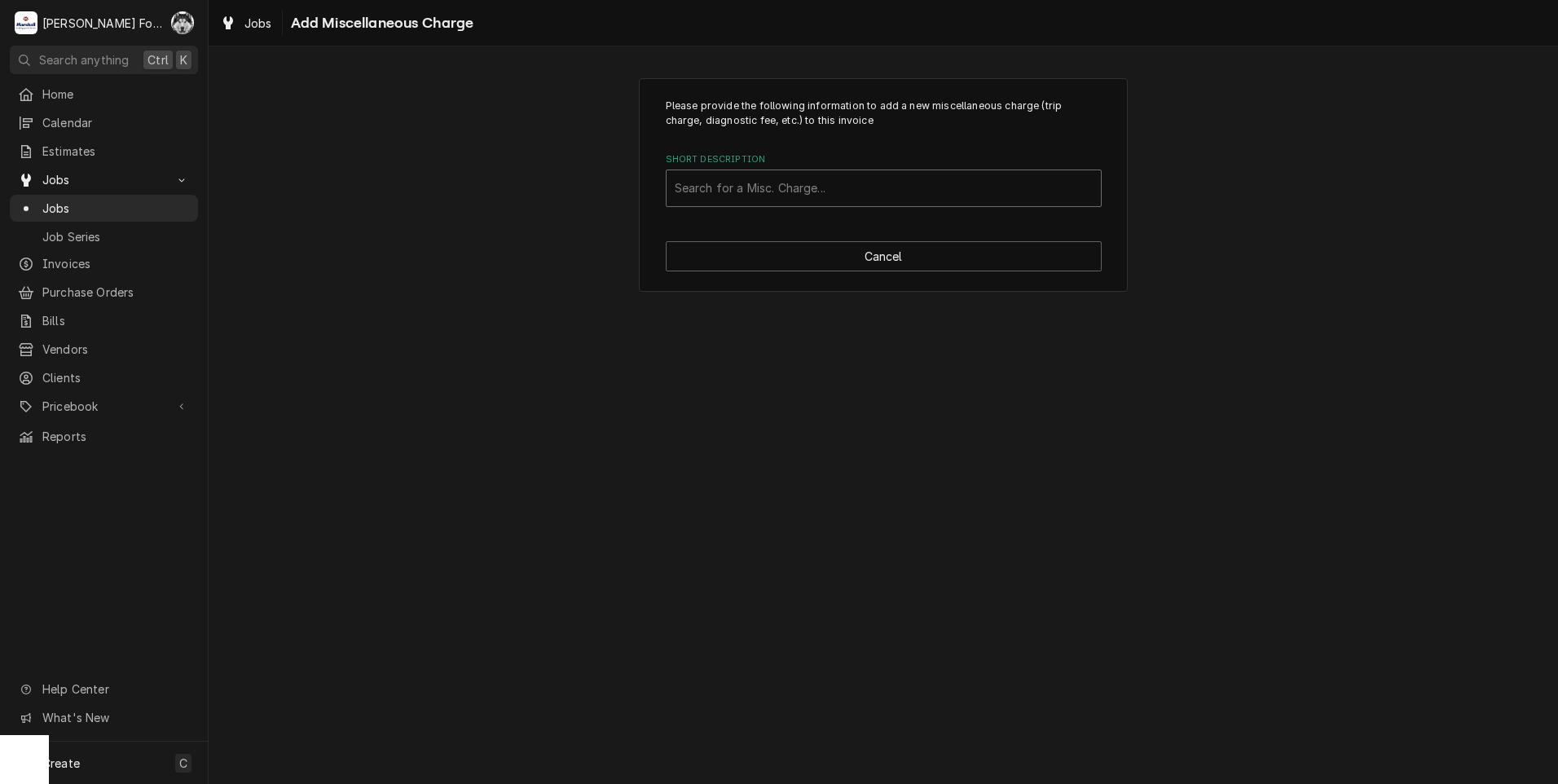
drag, startPoint x: 852, startPoint y: 187, endPoint x: 857, endPoint y: 171, distance: 16.8
click at [852, 187] on div "Short Description" at bounding box center [884, 188] width 418 height 30
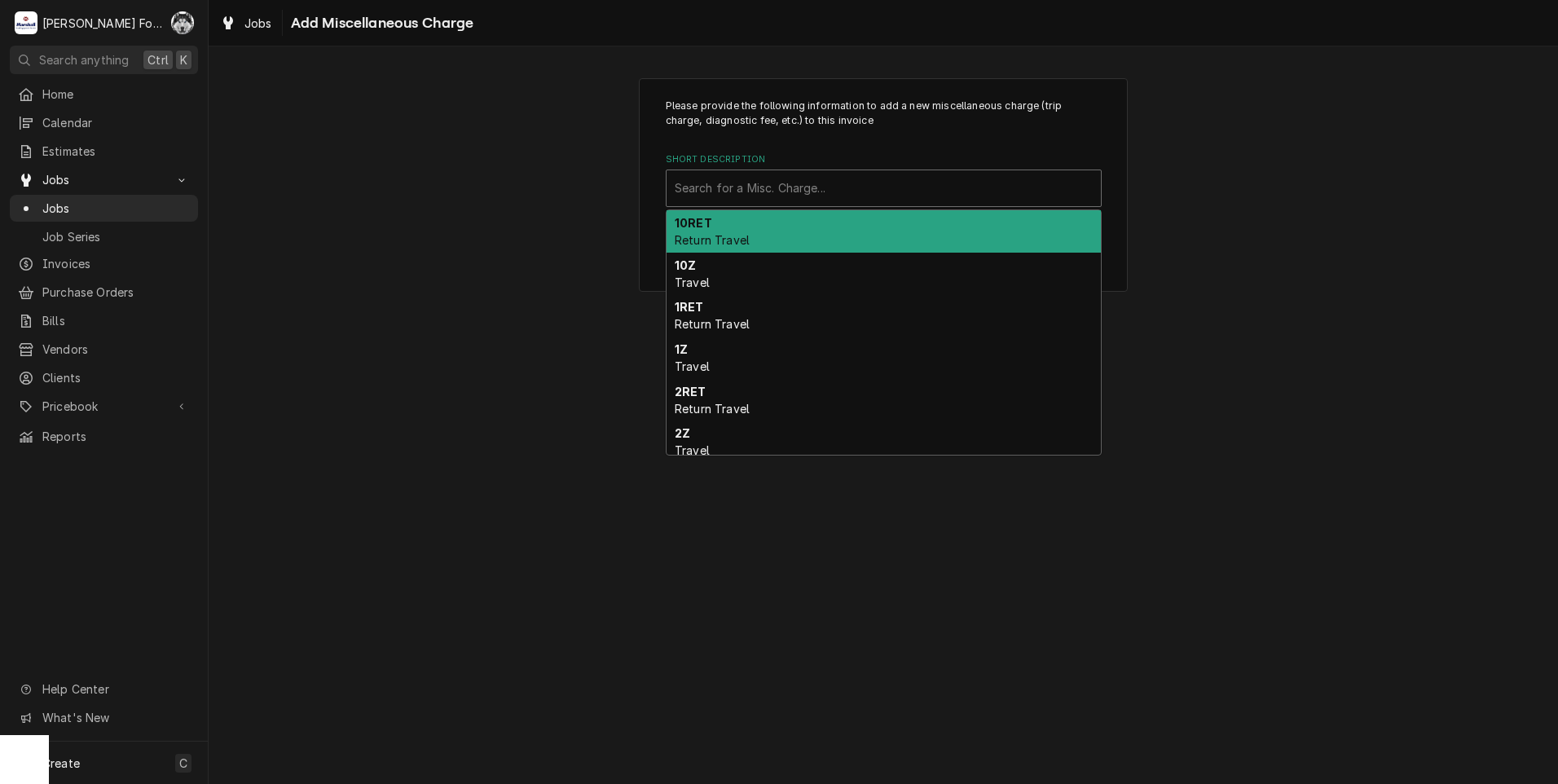
click at [383, 351] on div "Please provide the following information to add a new miscellaneous charge (tri…" at bounding box center [883, 415] width 1350 height 737
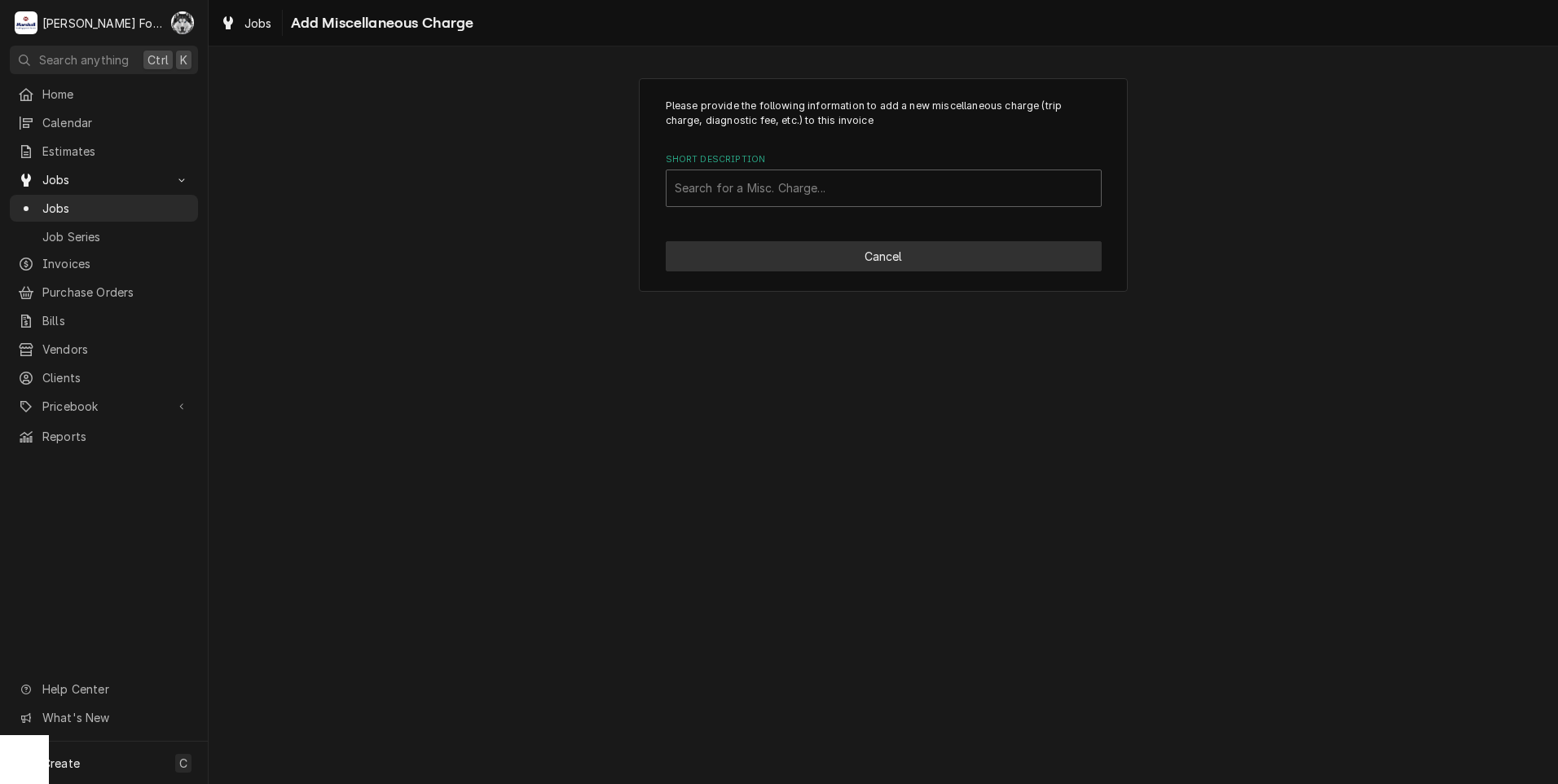
click at [864, 257] on button "Cancel" at bounding box center [884, 257] width 436 height 31
type textarea "x"
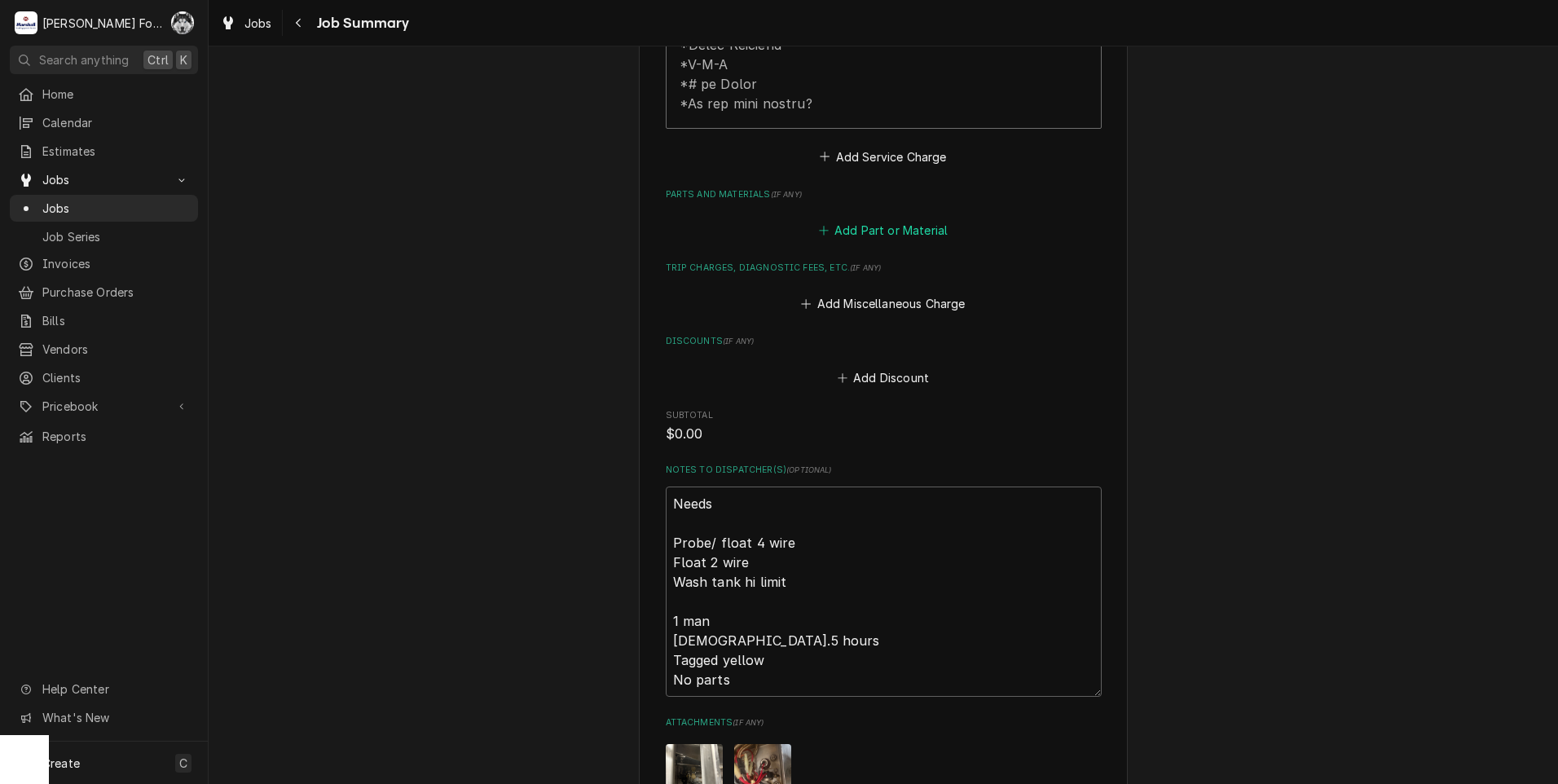
click at [866, 219] on button "Add Part or Material" at bounding box center [883, 230] width 135 height 23
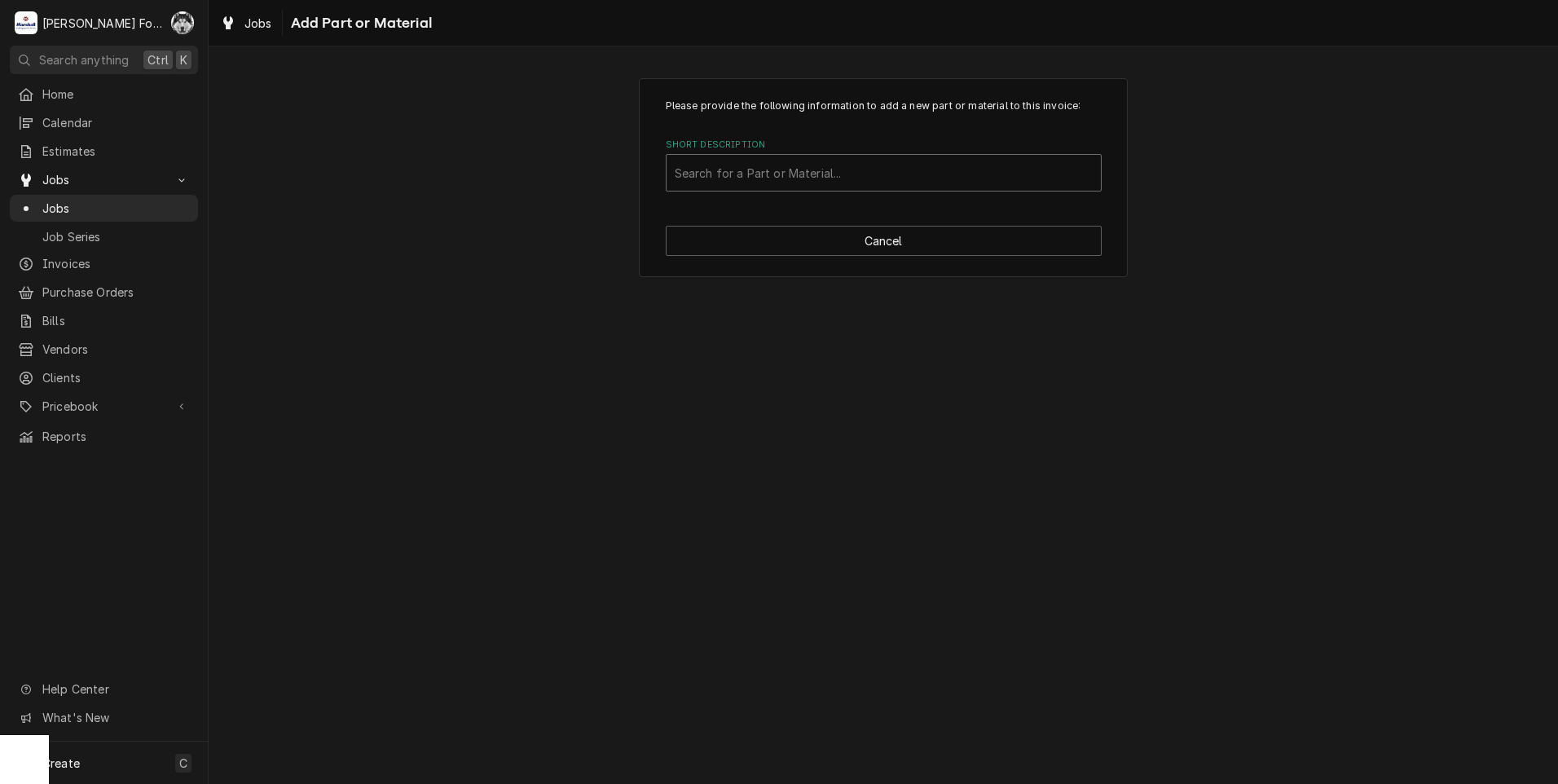
click at [874, 174] on div "Short Description" at bounding box center [884, 173] width 418 height 30
type input "00-271123"
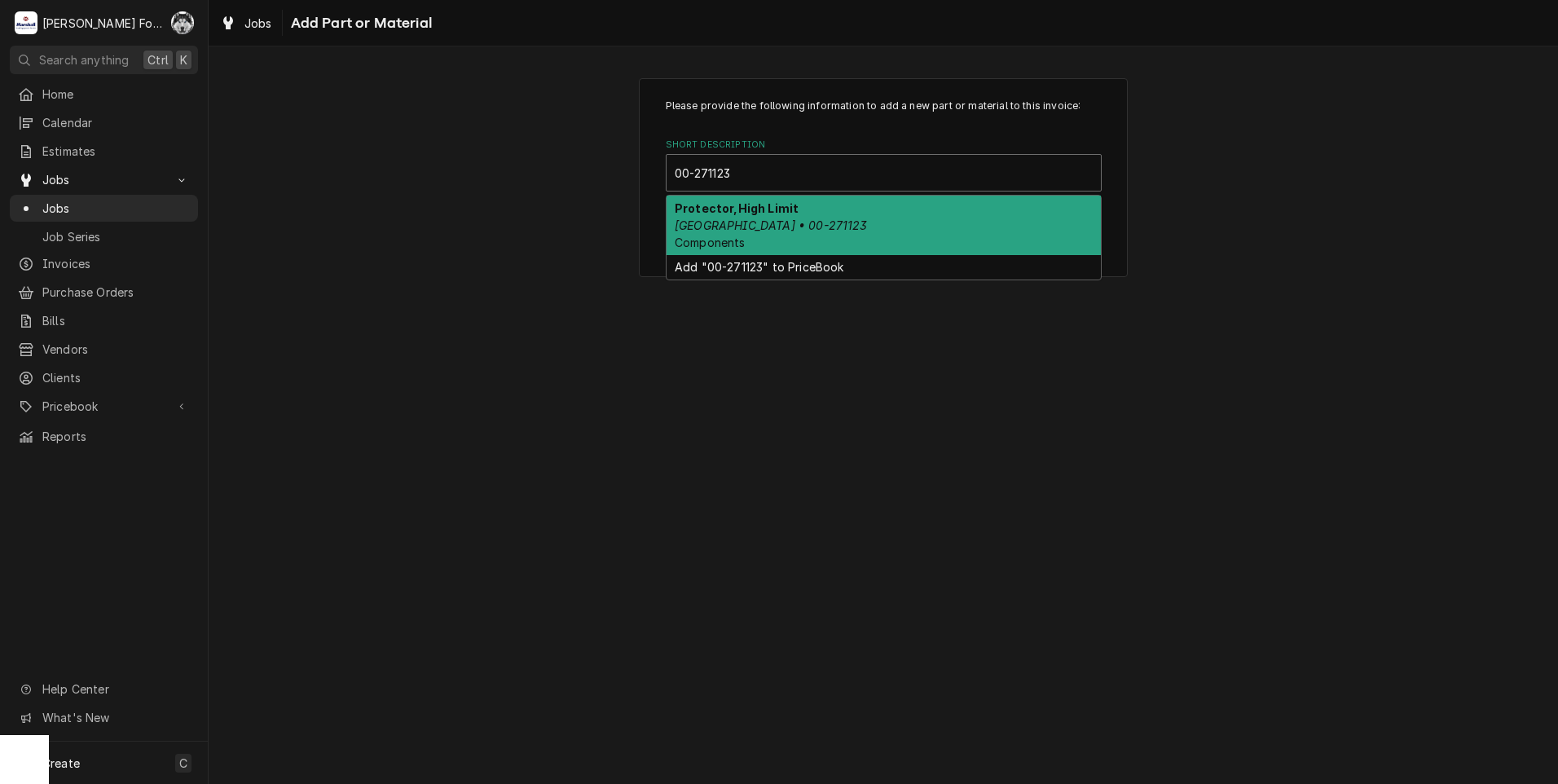
click at [760, 232] on div "Protector,High Limit Hobart • 00-271123 Components" at bounding box center [884, 225] width 435 height 59
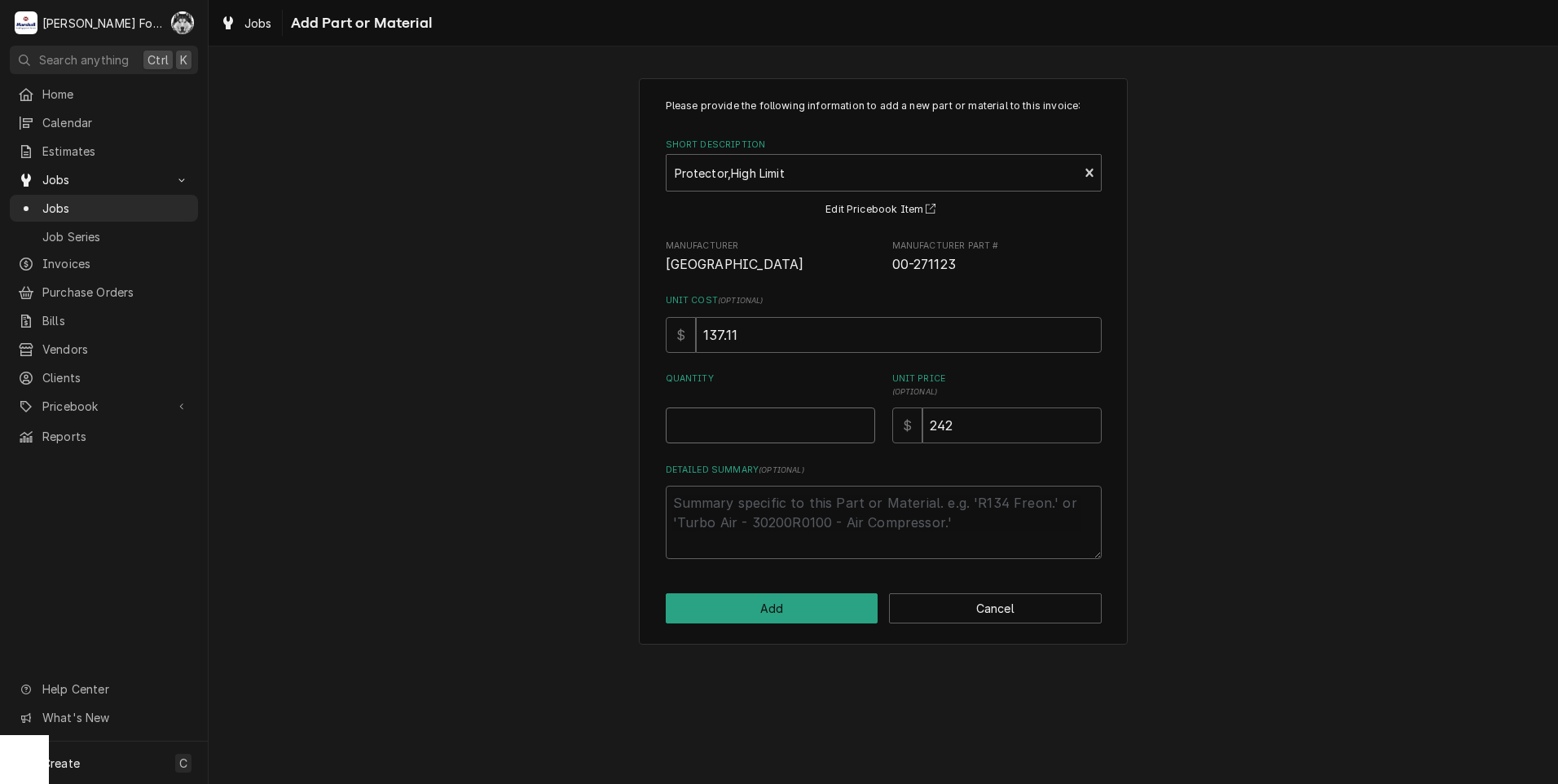
click at [854, 423] on input "Quantity" at bounding box center [770, 426] width 209 height 36
type textarea "x"
type input "0.5"
click at [863, 418] on input "0.5" at bounding box center [770, 426] width 209 height 36
type textarea "x"
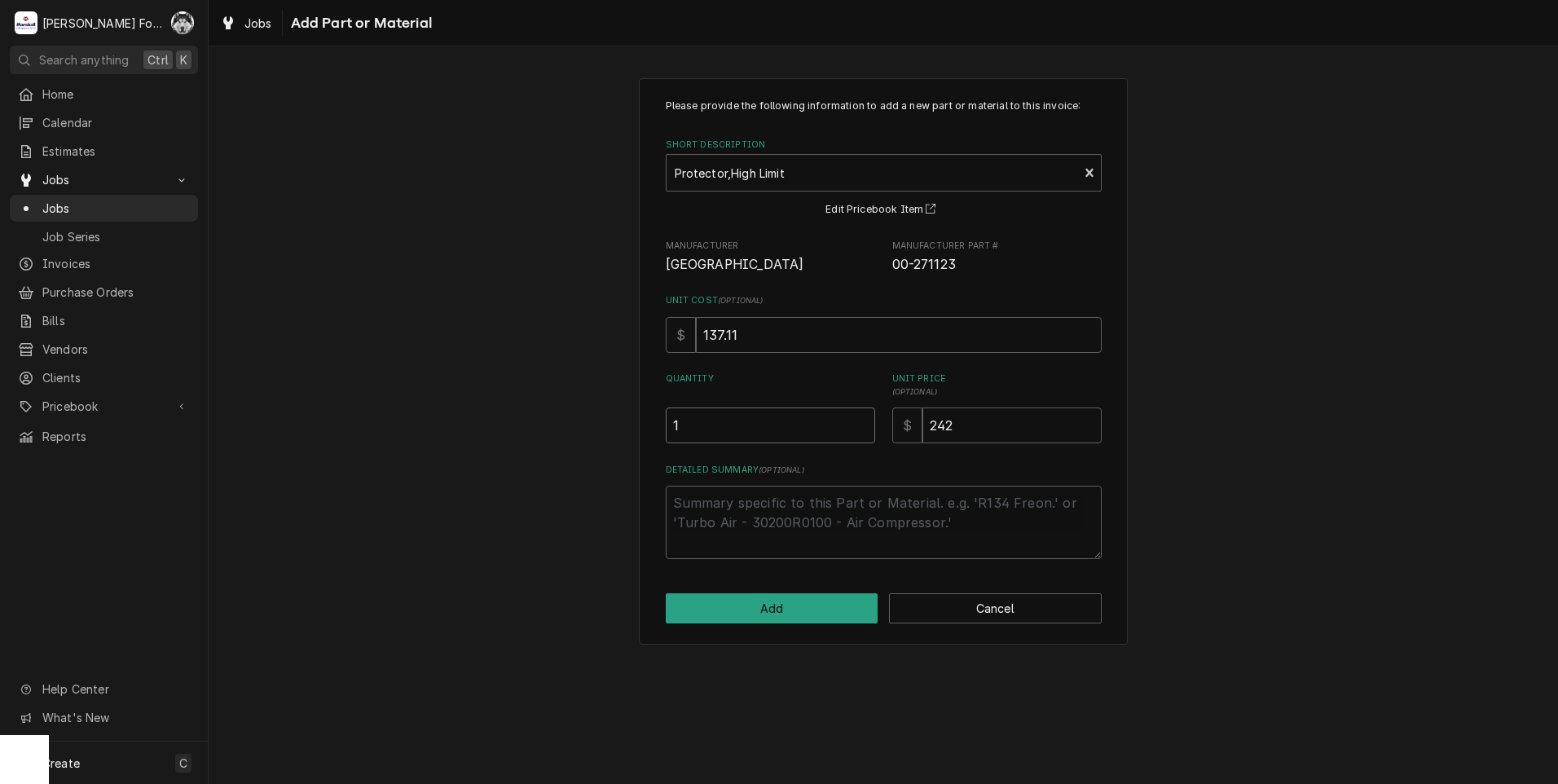
type input "1"
click at [863, 418] on input "1" at bounding box center [770, 426] width 209 height 36
click at [912, 442] on div "$ 242" at bounding box center [996, 426] width 209 height 36
click at [776, 613] on button "Add" at bounding box center [772, 608] width 213 height 31
type textarea "x"
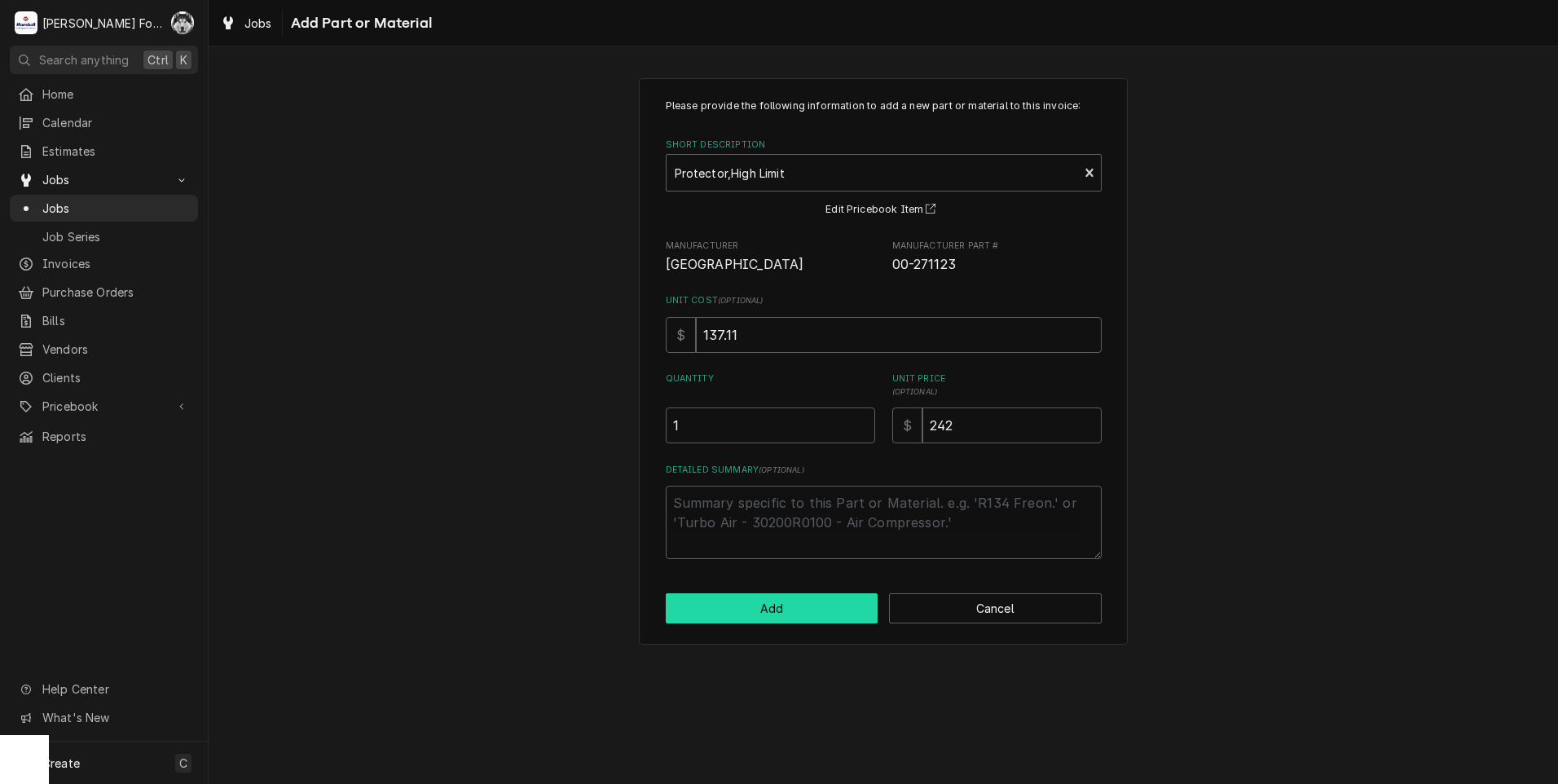
scroll to position [1086, 0]
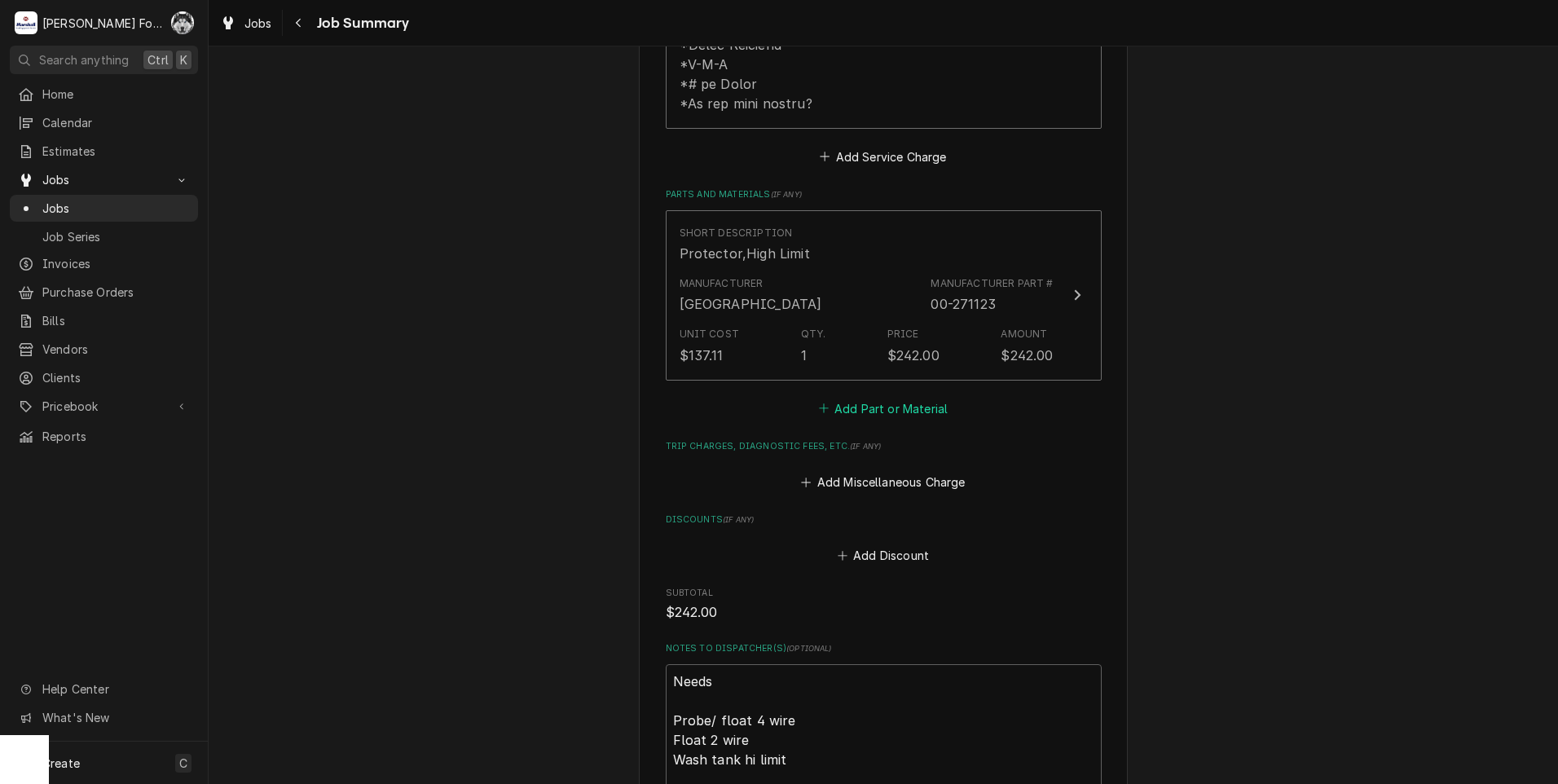
click at [885, 396] on button "Add Part or Material" at bounding box center [883, 408] width 135 height 23
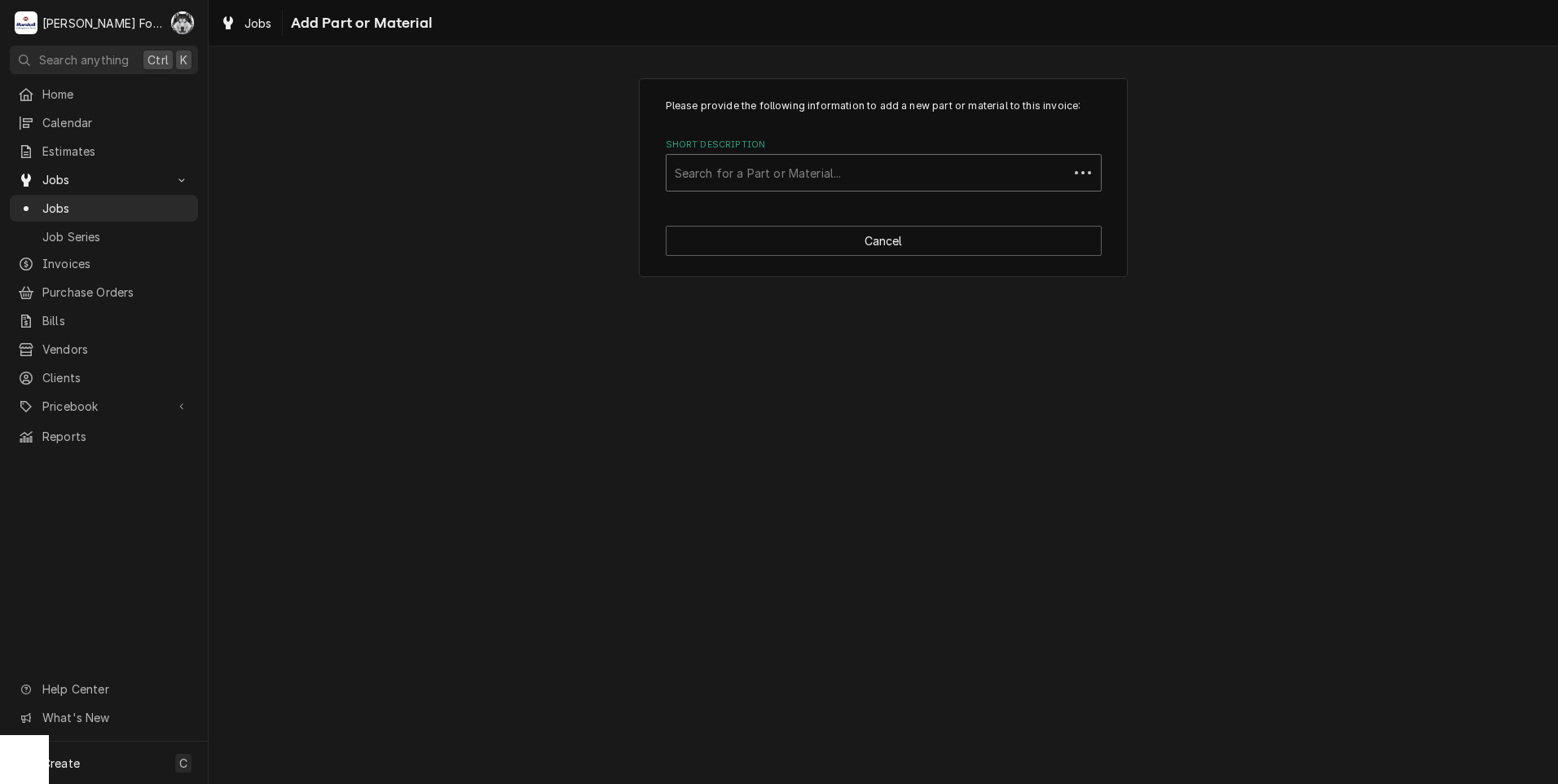
click at [847, 167] on div "Short Description" at bounding box center [867, 173] width 386 height 30
type input "00-289121"
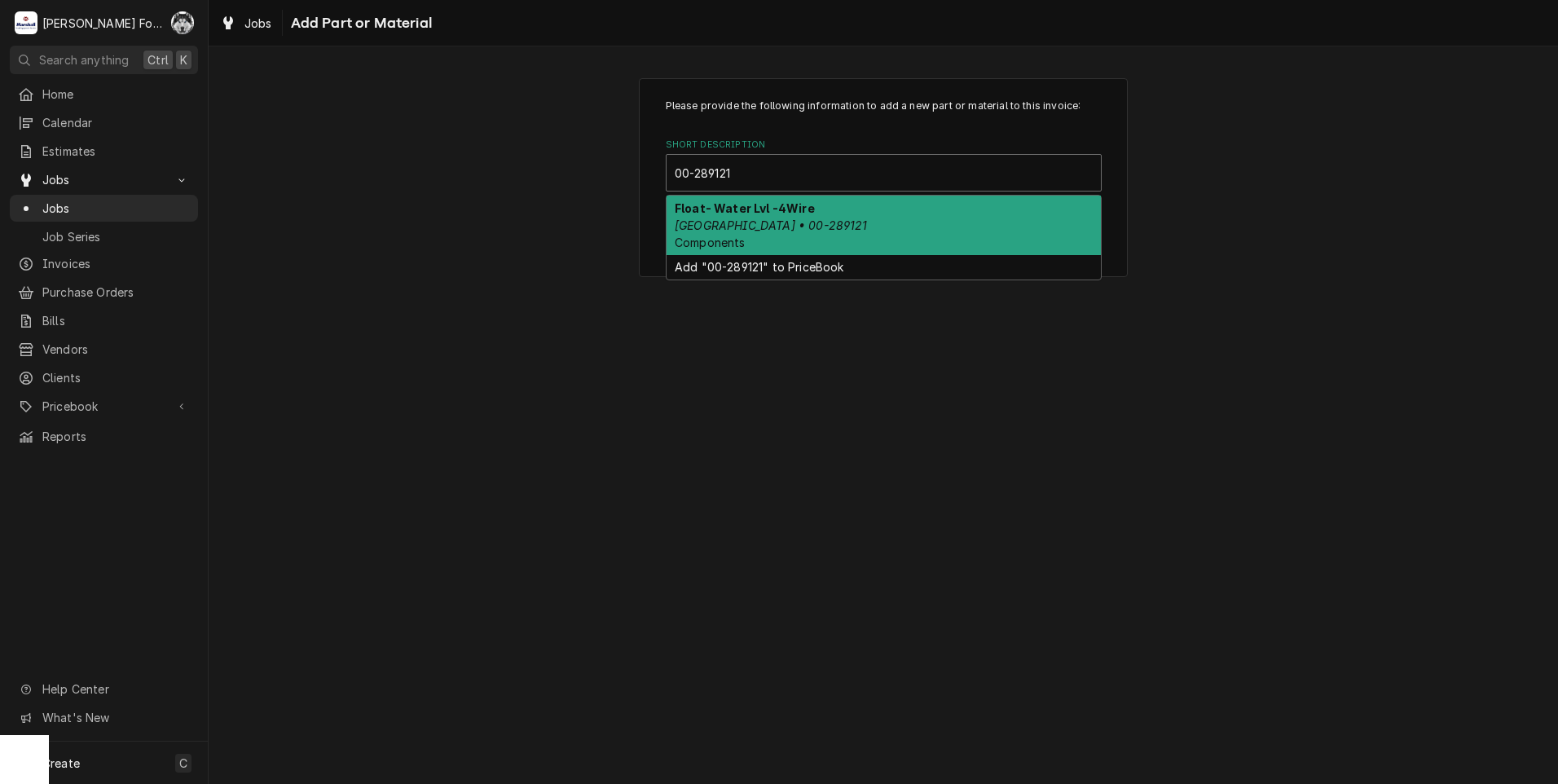
click at [752, 224] on em "Hobart • 00-289121" at bounding box center [771, 225] width 193 height 14
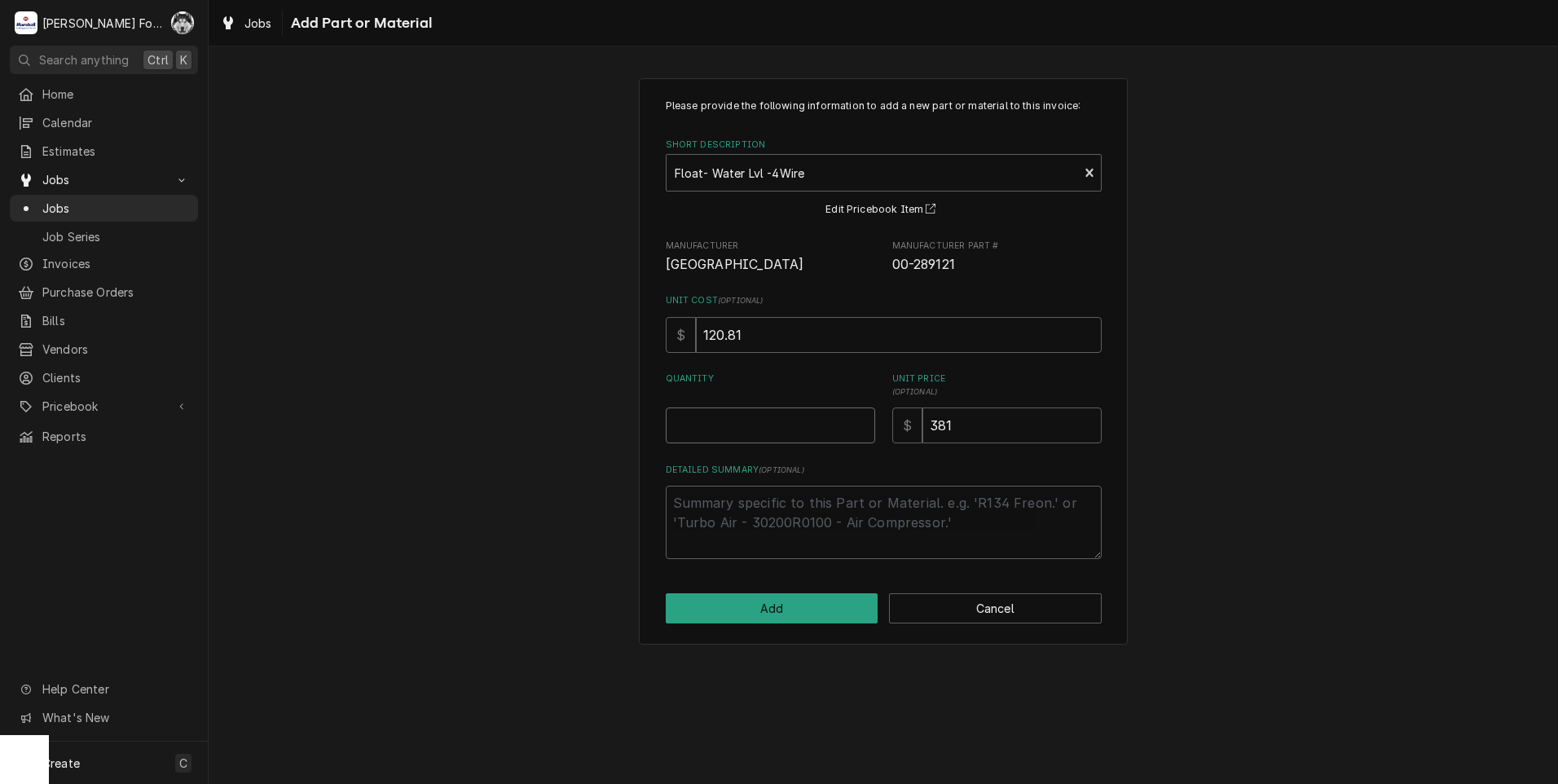
type textarea "x"
type input "0.5"
click at [859, 416] on input "0.5" at bounding box center [770, 426] width 209 height 36
type textarea "x"
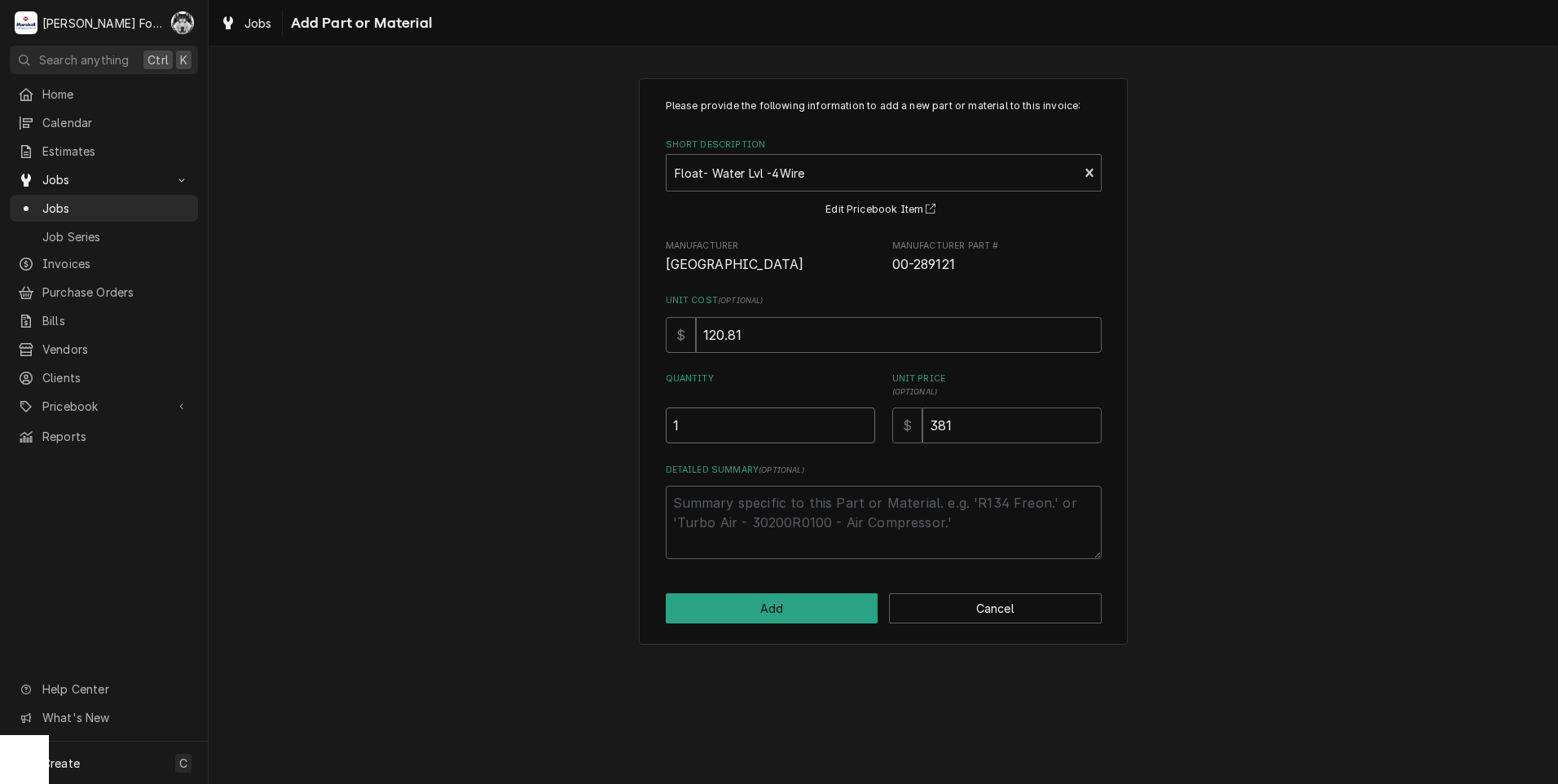
type input "1"
click at [860, 424] on input "1" at bounding box center [770, 426] width 209 height 36
drag, startPoint x: 886, startPoint y: 434, endPoint x: 846, endPoint y: 446, distance: 41.8
click at [843, 446] on div "Please provide the following information to add a new part or material to this …" at bounding box center [884, 328] width 436 height 460
type textarea "x"
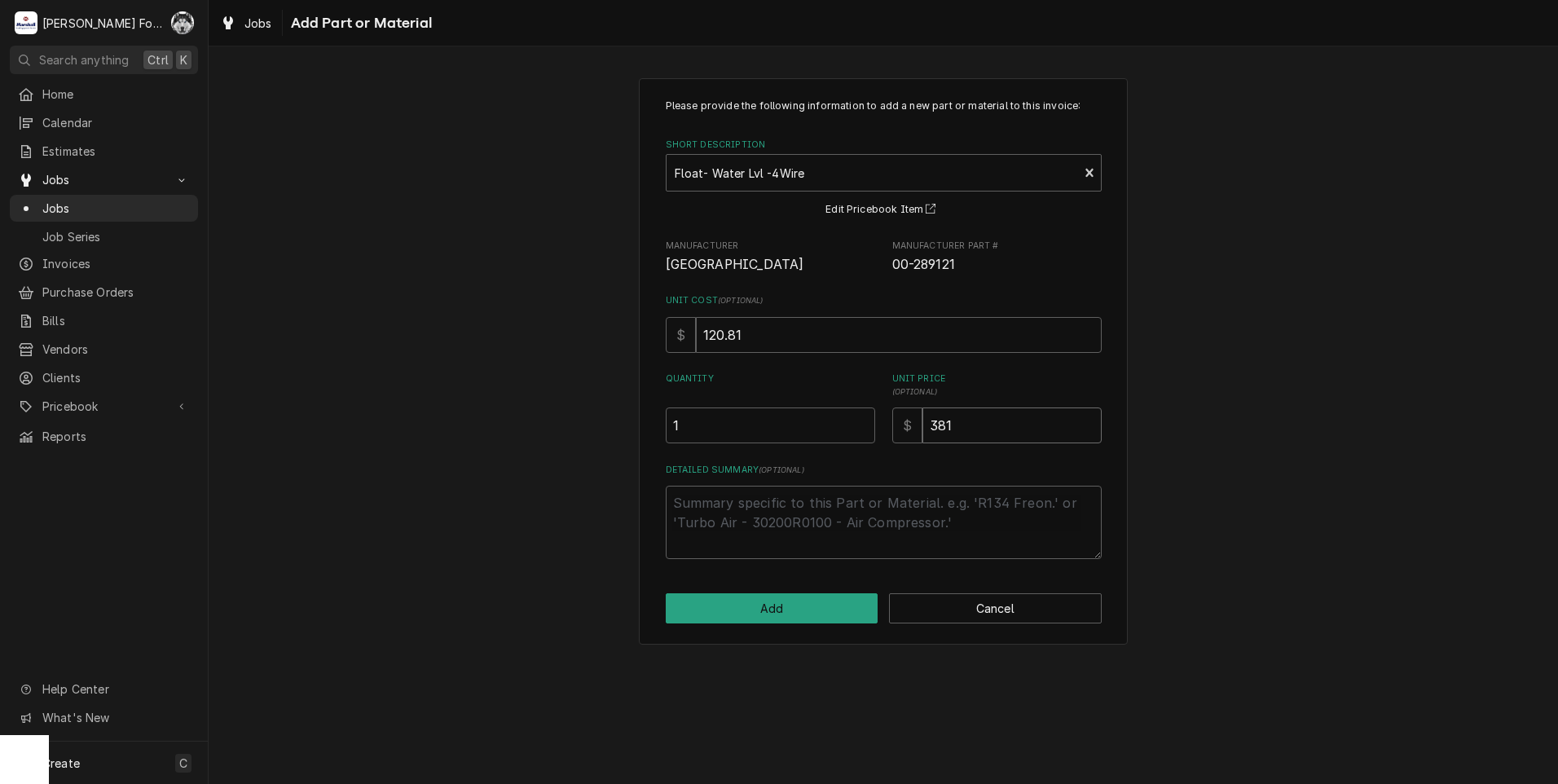
type input "2"
type textarea "x"
type input "28"
type textarea "x"
type input "289"
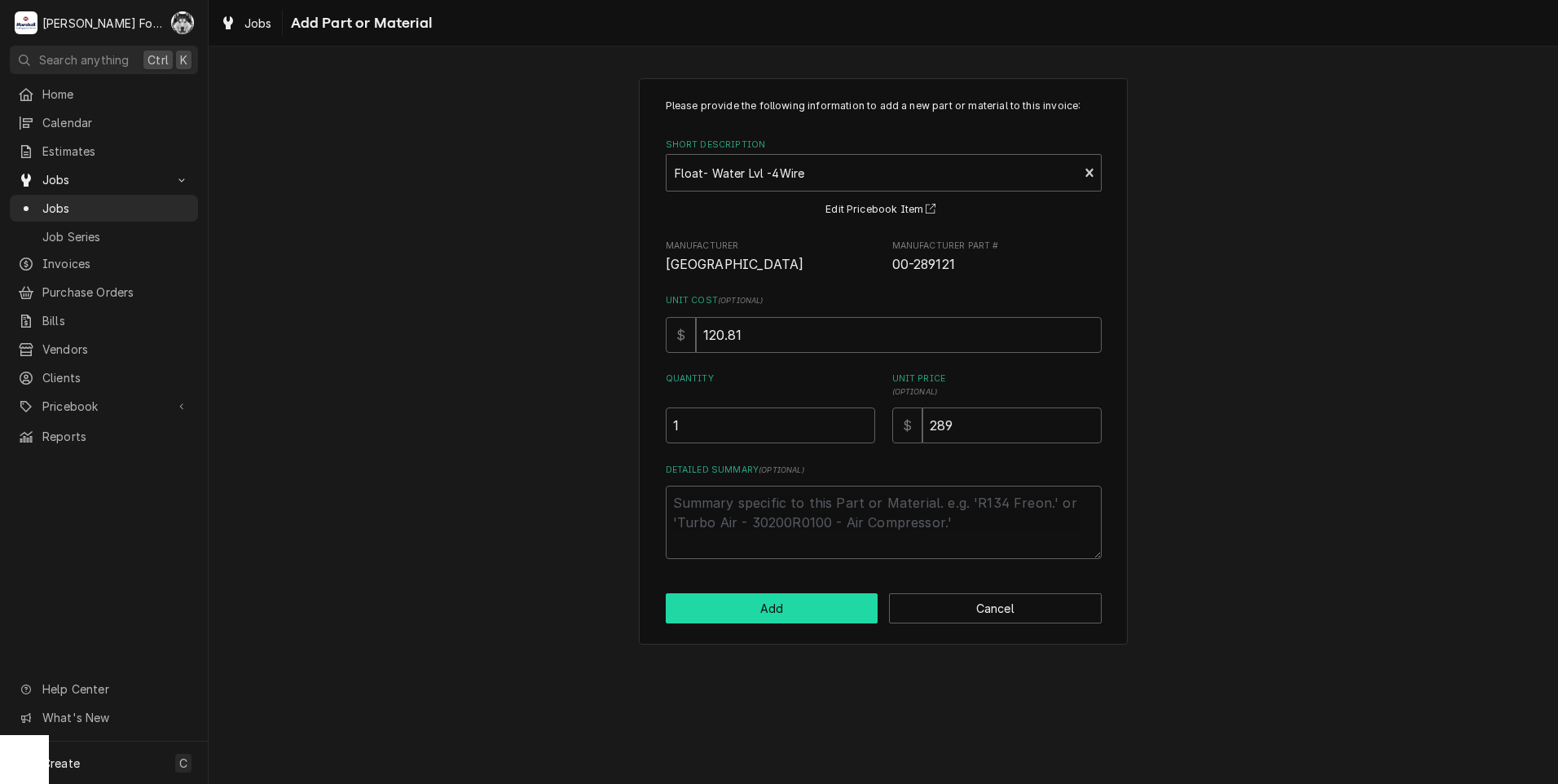
click at [793, 601] on button "Add" at bounding box center [772, 608] width 213 height 31
type textarea "x"
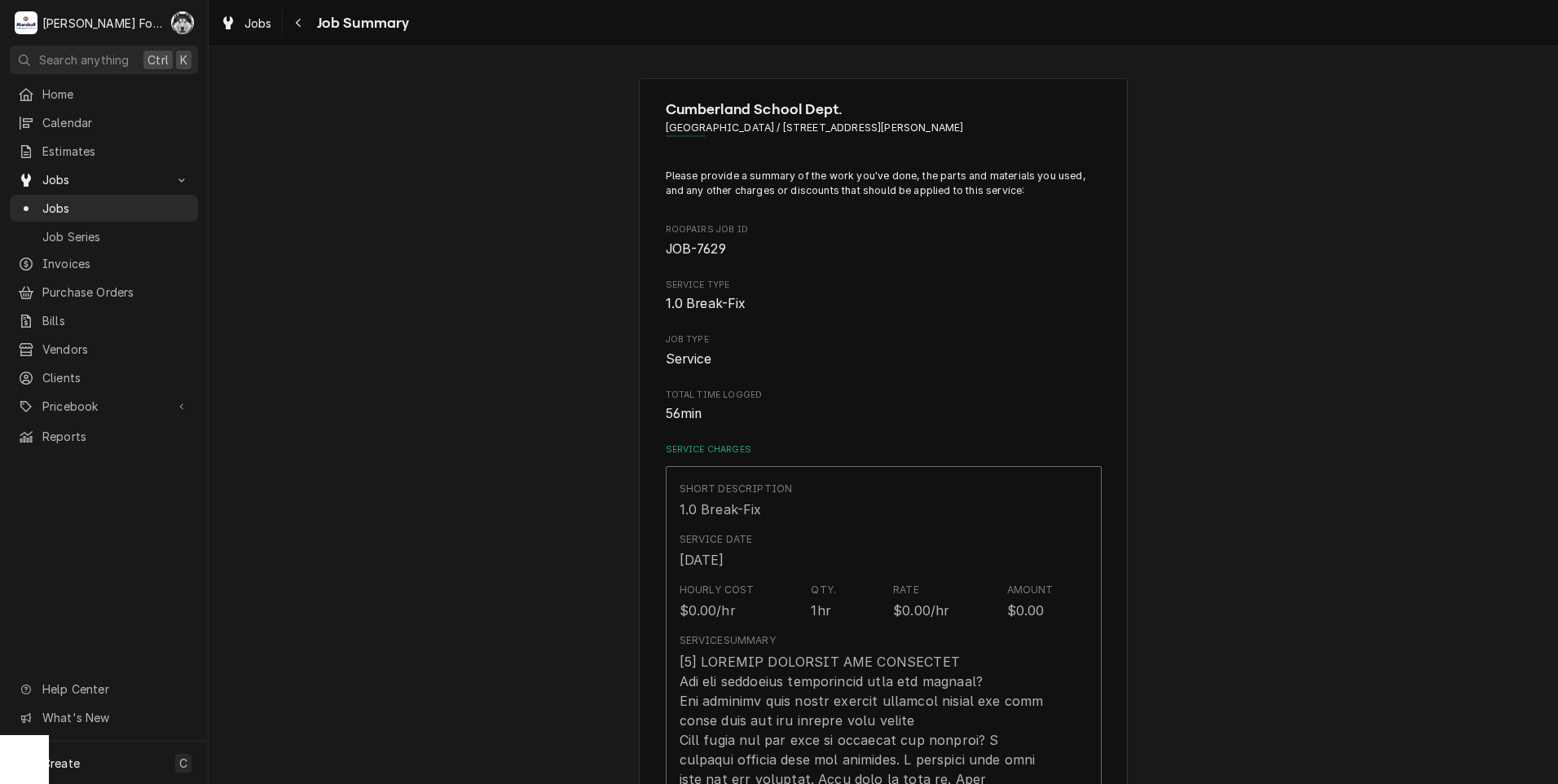
scroll to position [1086, 0]
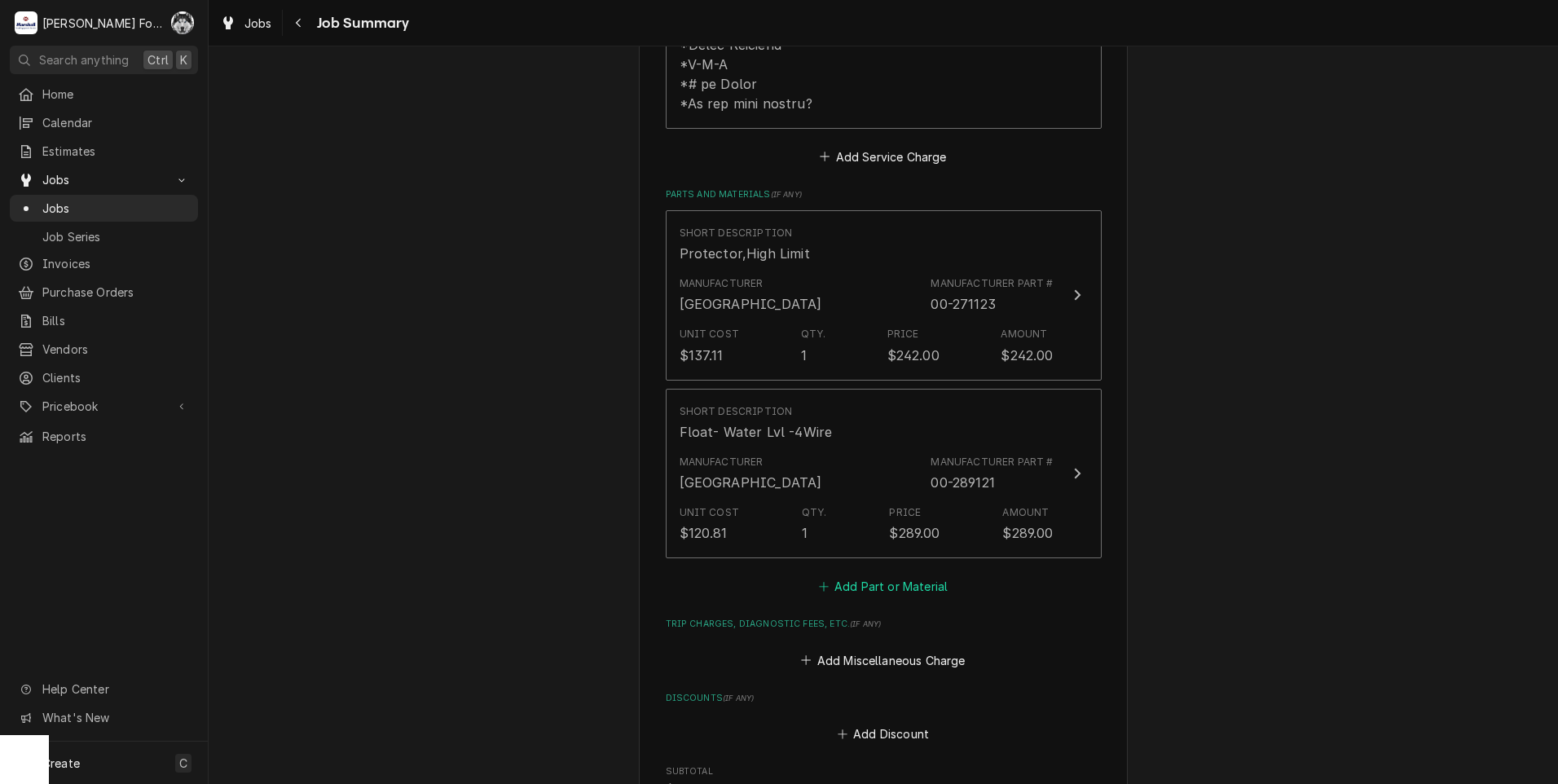
click at [892, 575] on button "Add Part or Material" at bounding box center [883, 586] width 135 height 23
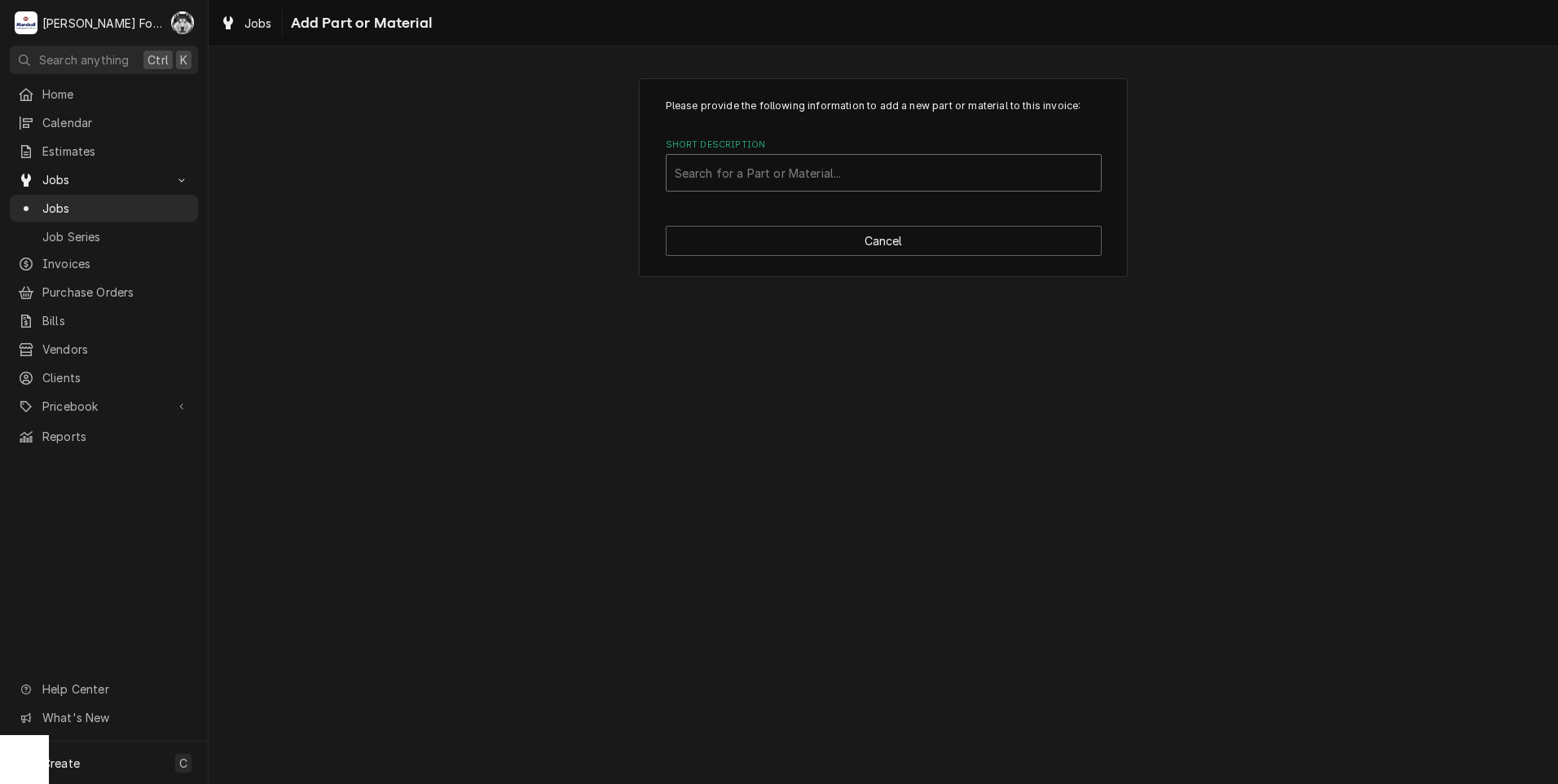
click at [868, 170] on div "Short Description" at bounding box center [884, 173] width 418 height 30
type input "00-913135"
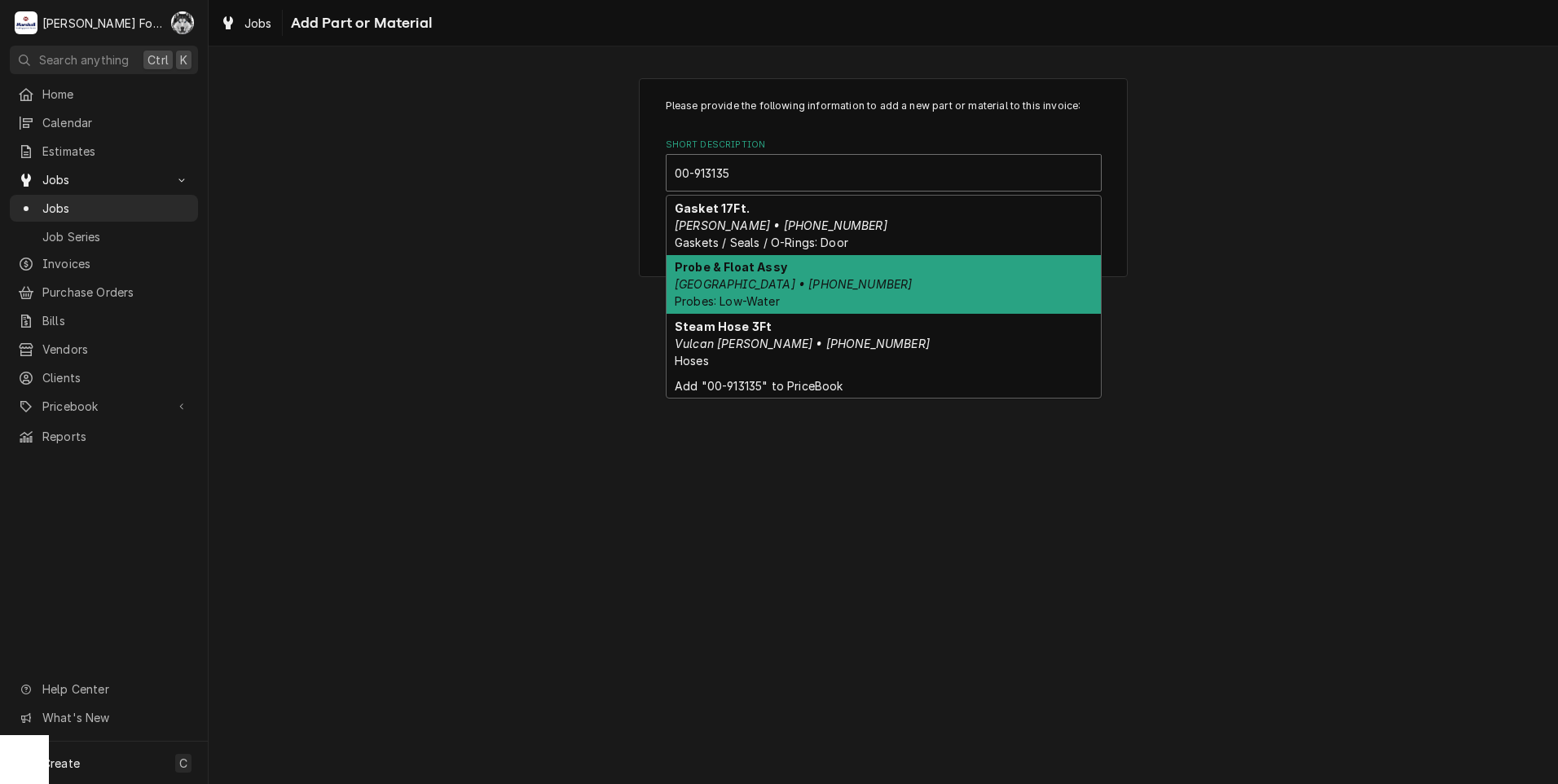
click at [820, 291] on div "Probe & Float Assy Hobart • 00-913135-00225 Probes: Low-Water" at bounding box center [884, 285] width 435 height 59
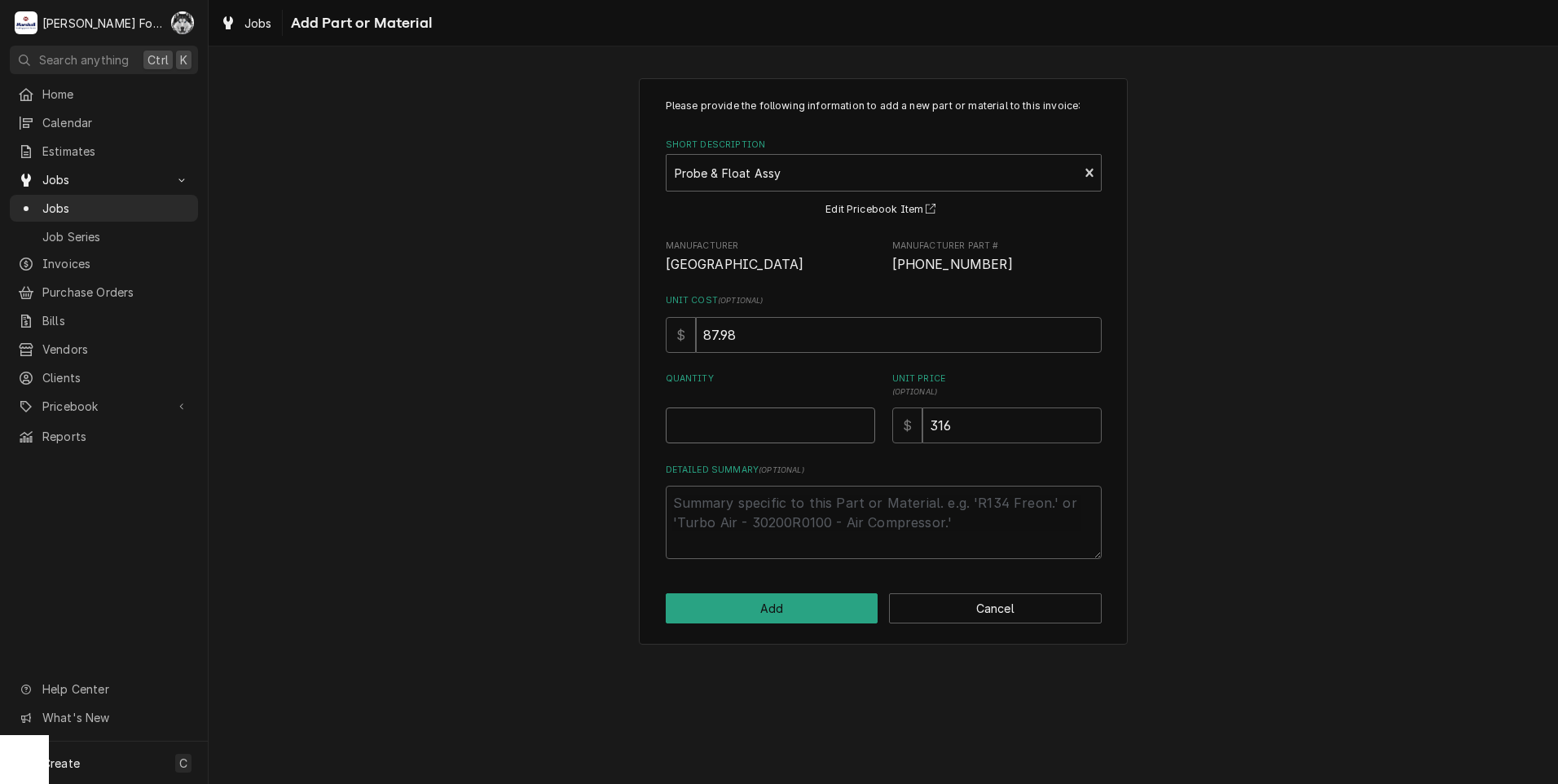
type textarea "x"
type input "0.5"
click at [863, 424] on input "0.5" at bounding box center [770, 426] width 209 height 36
type textarea "x"
type input "1"
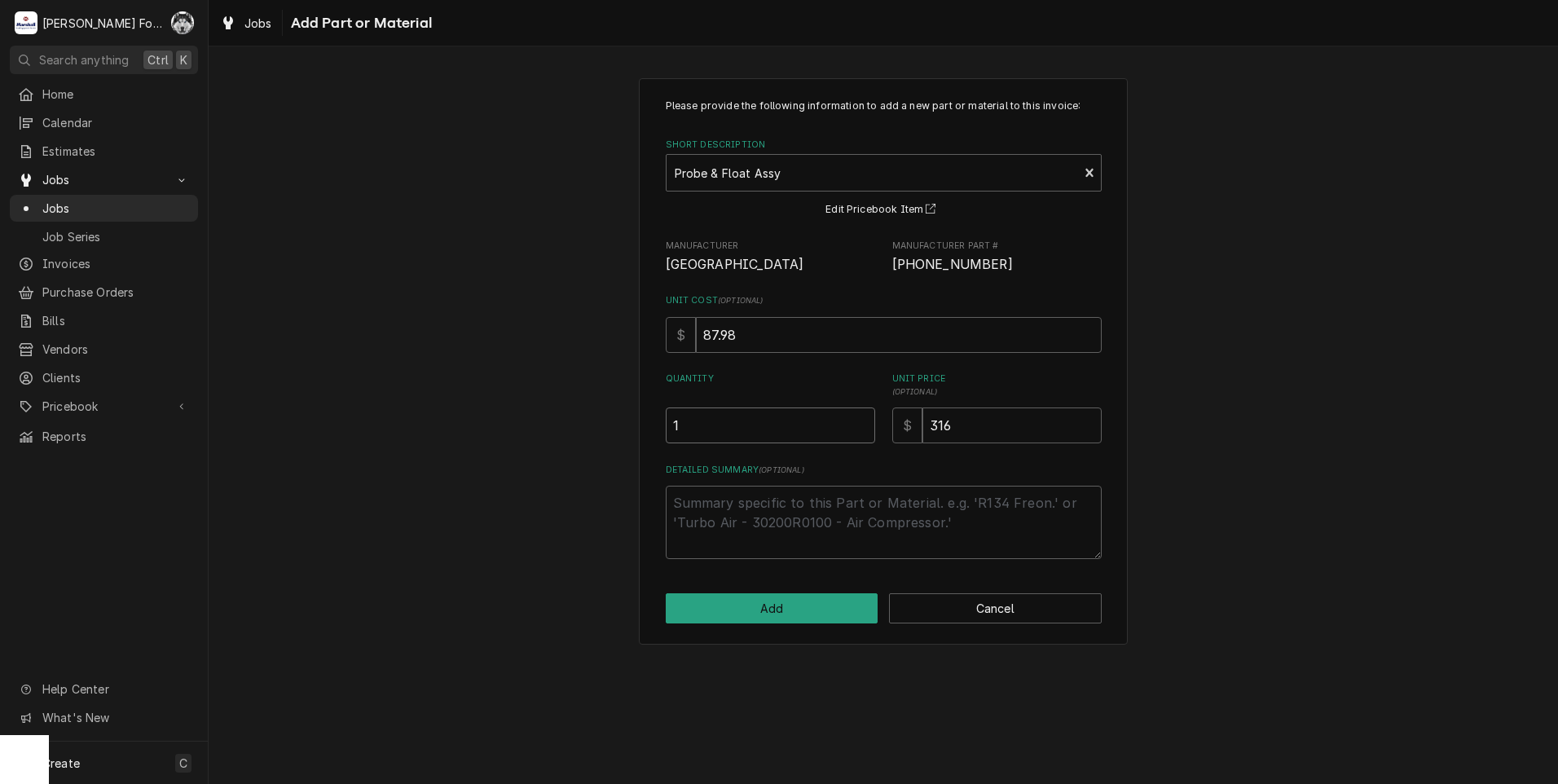
click at [863, 423] on input "1" at bounding box center [770, 426] width 209 height 36
click at [778, 604] on button "Add" at bounding box center [772, 608] width 213 height 31
type textarea "x"
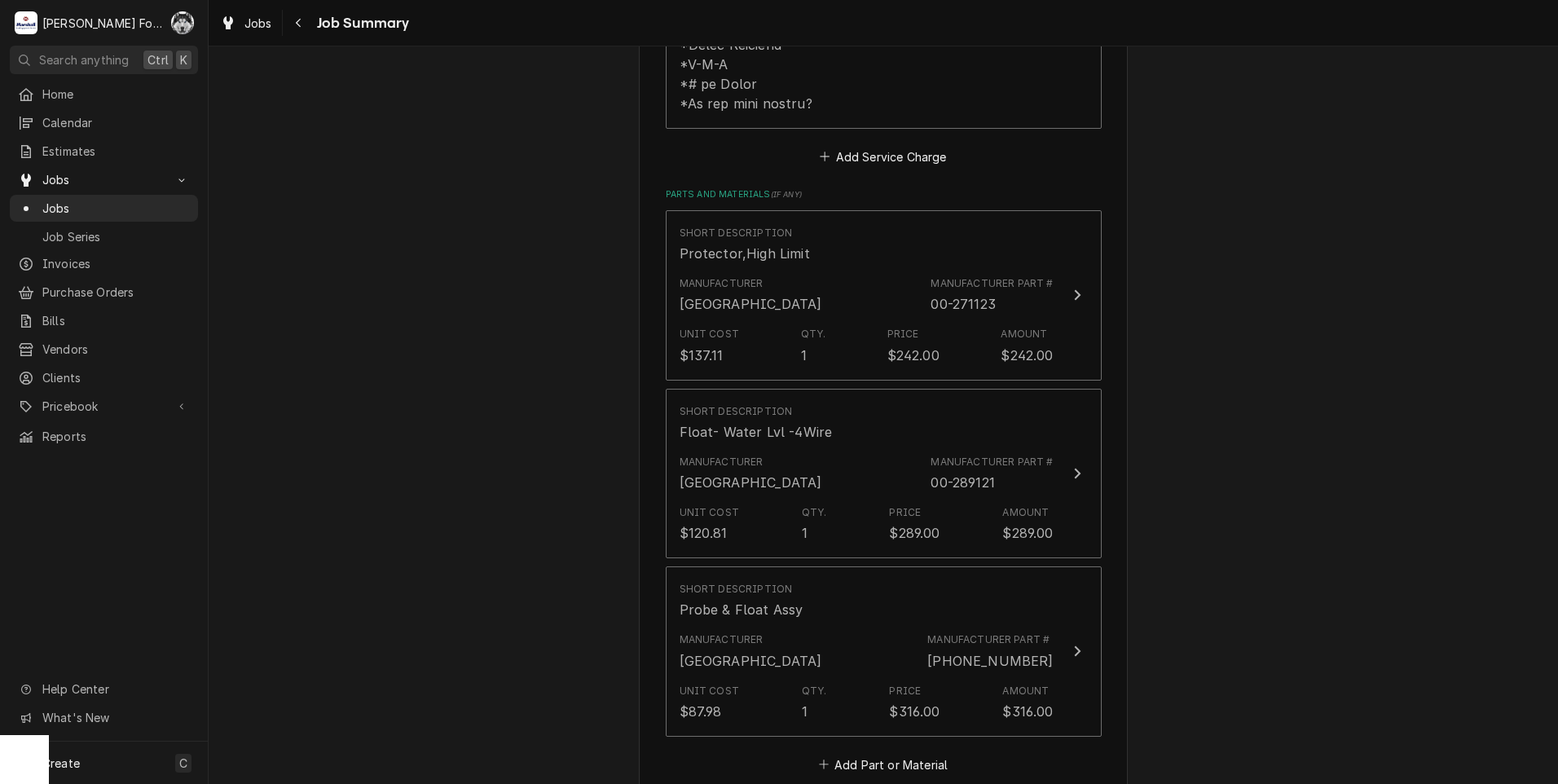
click at [887, 759] on div "Please provide a summary of the work you've done, the parts and materials you u…" at bounding box center [884, 243] width 436 height 2320
click at [886, 752] on button "Add Part or Material" at bounding box center [883, 764] width 135 height 23
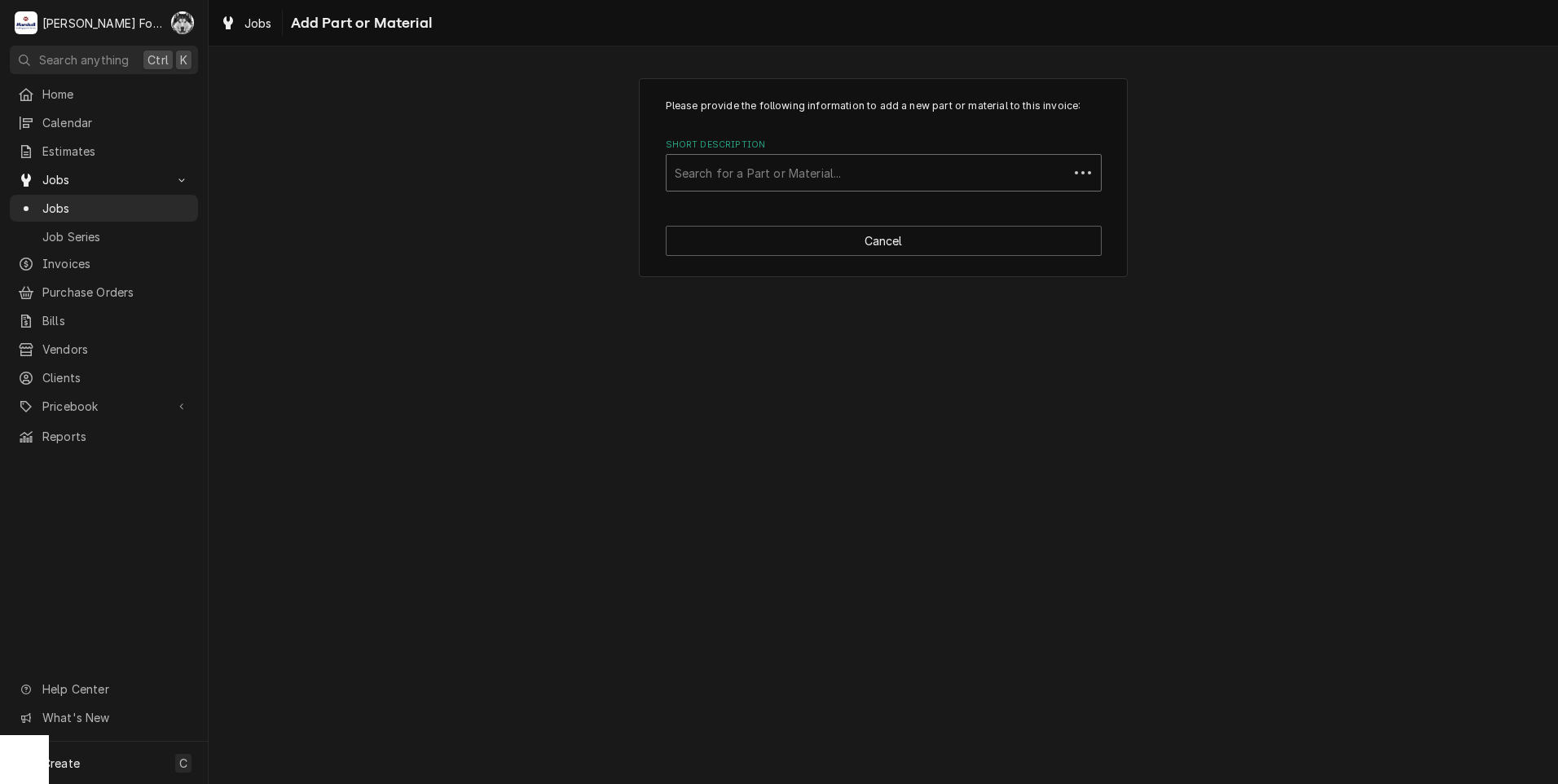
click at [844, 176] on div "Short Description" at bounding box center [867, 173] width 386 height 30
type input "ssdt"
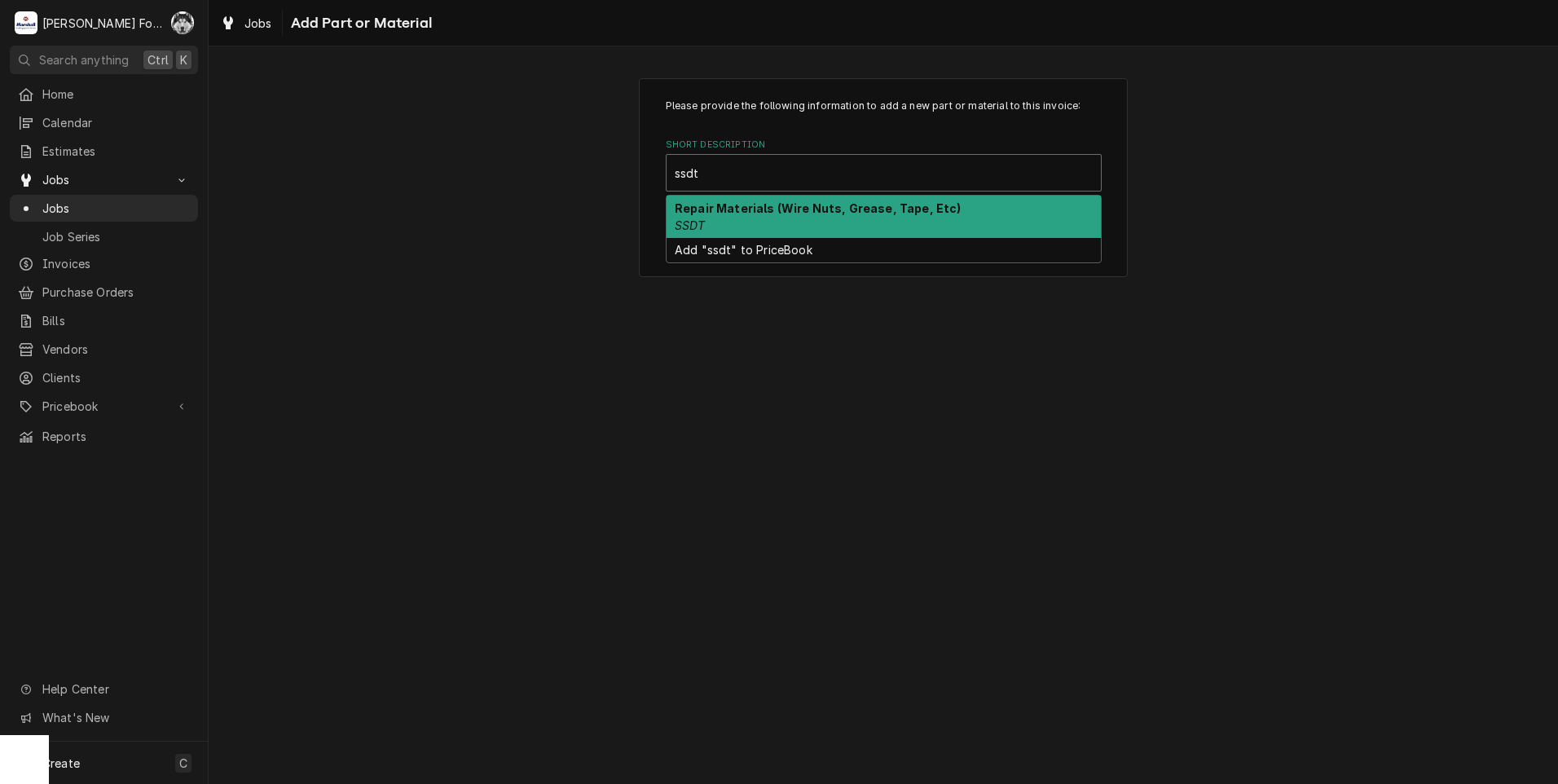
click at [768, 222] on div "Repair Materials (Wire Nuts, Grease, Tape, Etc) SSDT" at bounding box center [884, 217] width 435 height 42
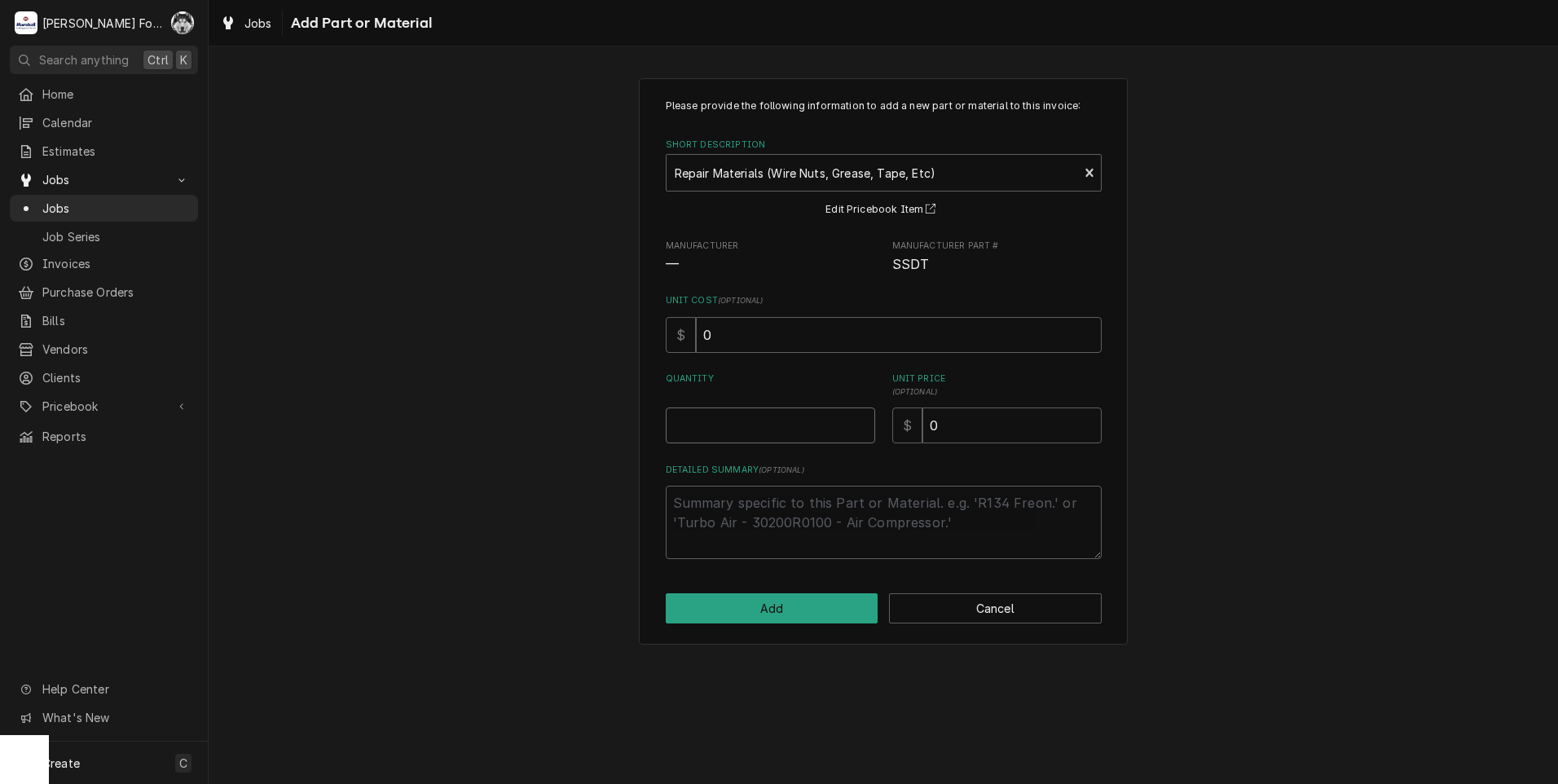
type textarea "x"
type input "0.5"
click at [863, 423] on input "0.5" at bounding box center [770, 426] width 209 height 36
type textarea "x"
type input "1"
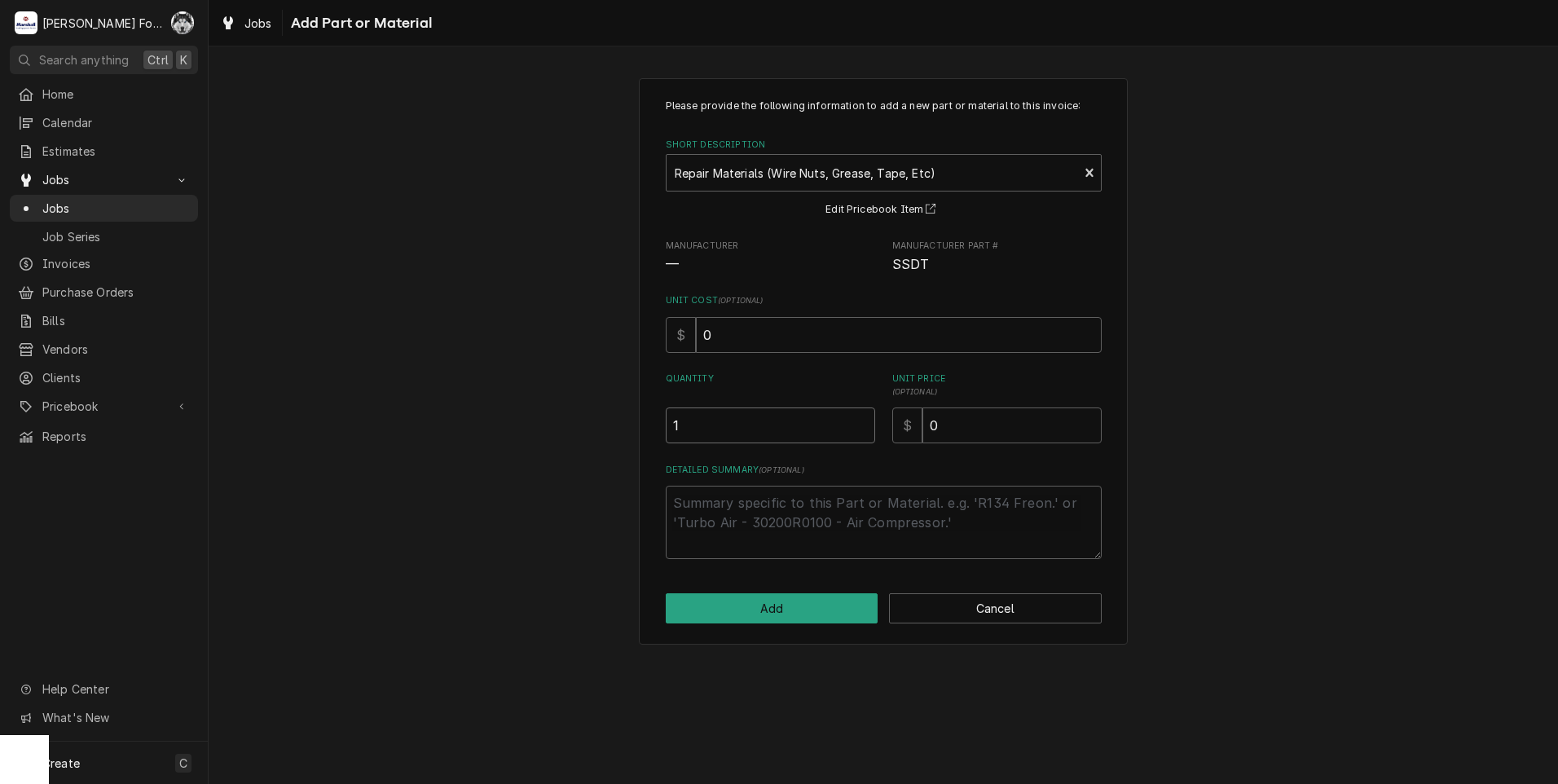
click at [863, 423] on input "1" at bounding box center [770, 426] width 209 height 36
drag, startPoint x: 967, startPoint y: 431, endPoint x: 776, endPoint y: 479, distance: 196.9
click at [805, 465] on div "Please provide the following information to add a new part or material to this …" at bounding box center [884, 328] width 436 height 460
type textarea "x"
type input "1"
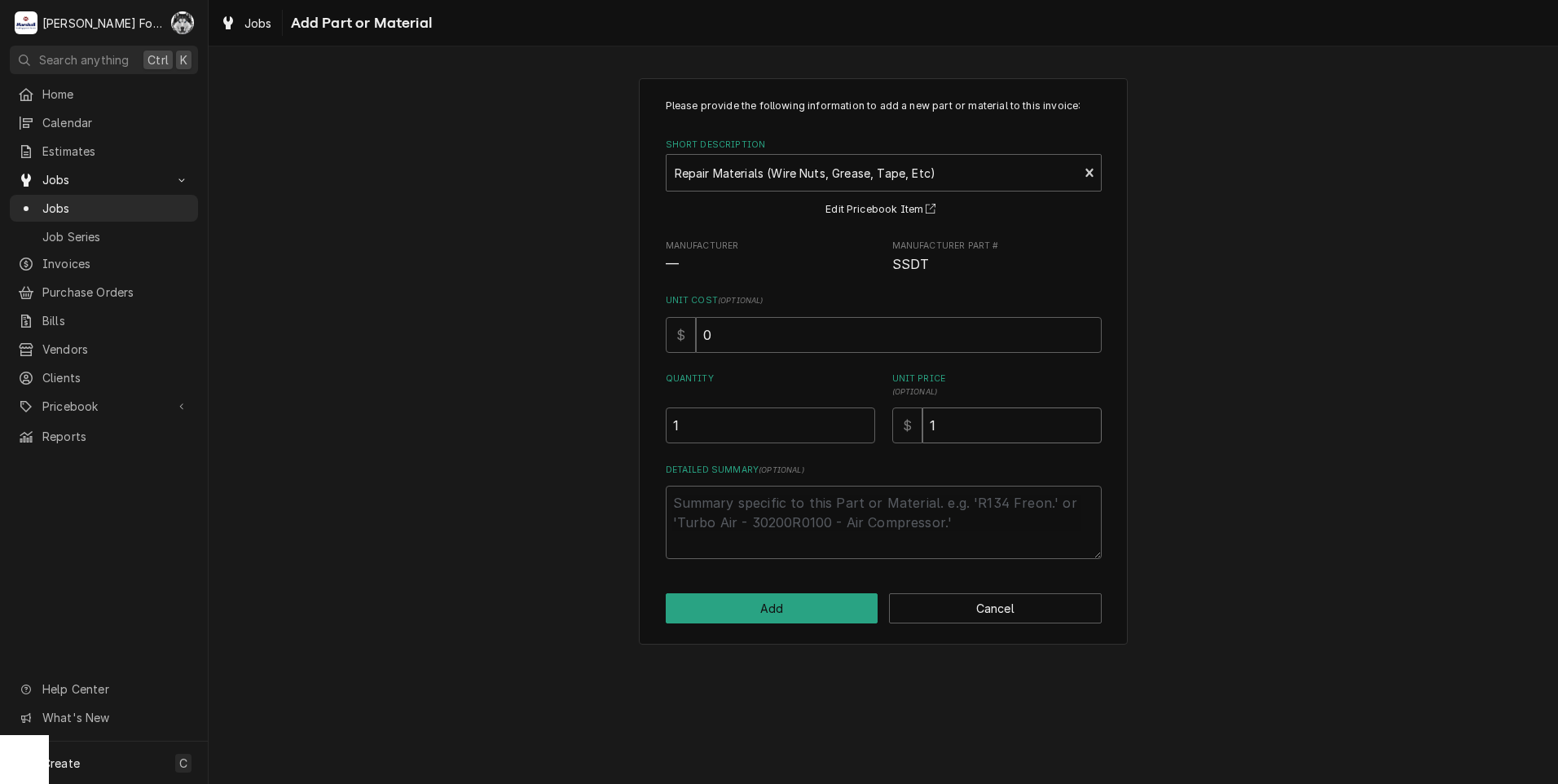
type textarea "x"
type input "18"
click at [779, 612] on button "Add" at bounding box center [772, 608] width 213 height 31
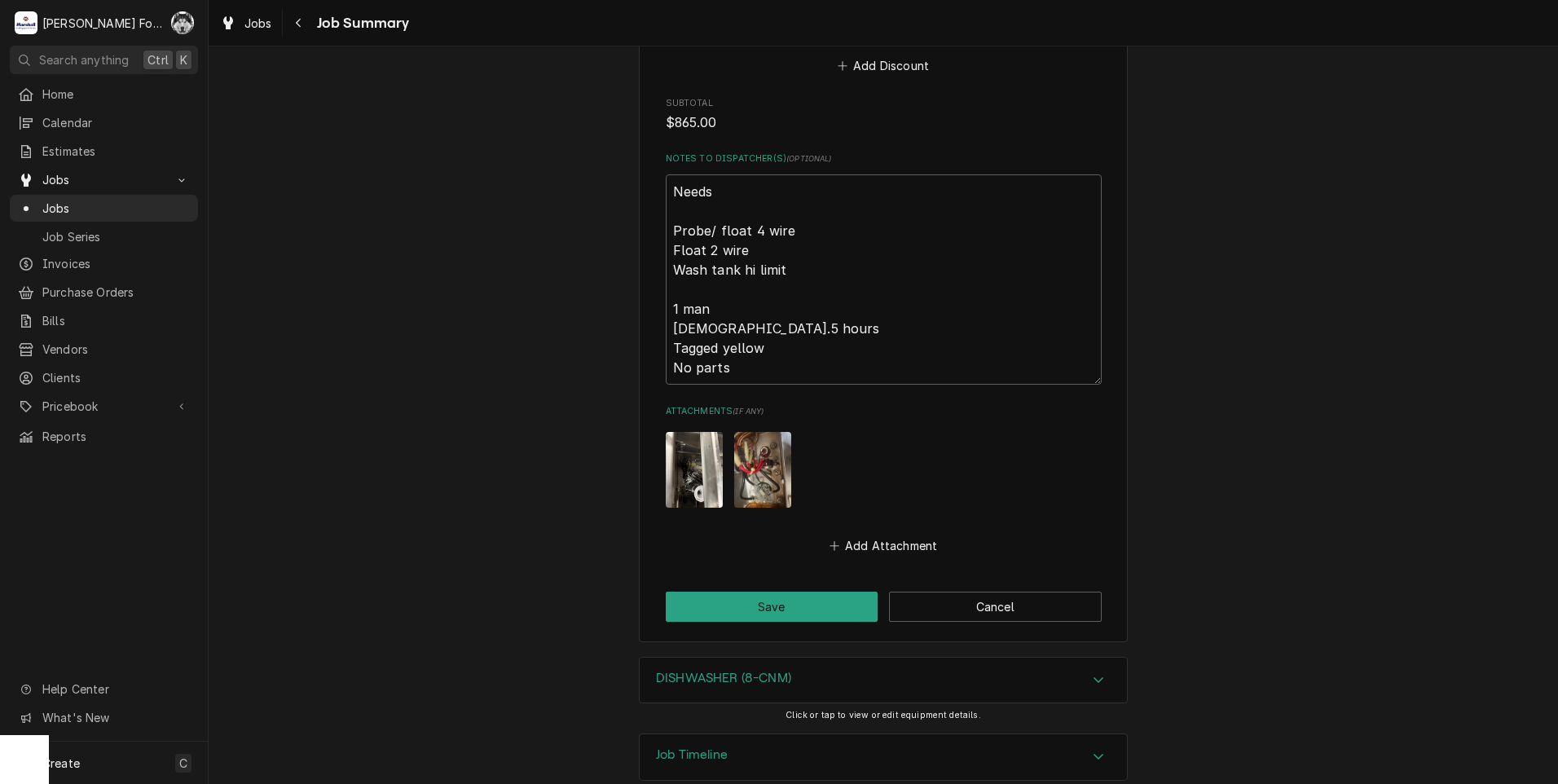
scroll to position [2117, 0]
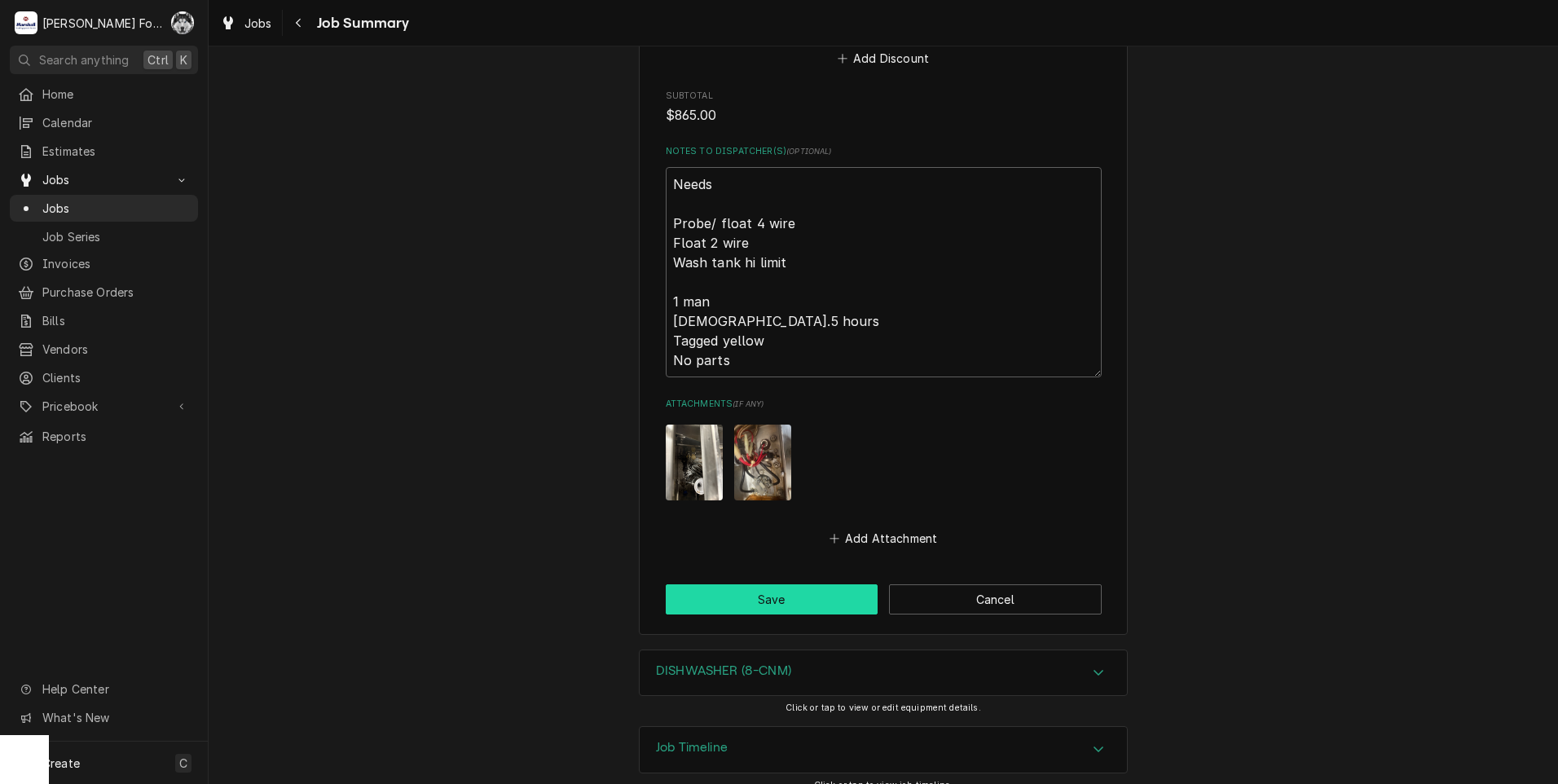
click at [761, 584] on button "Save" at bounding box center [772, 600] width 213 height 31
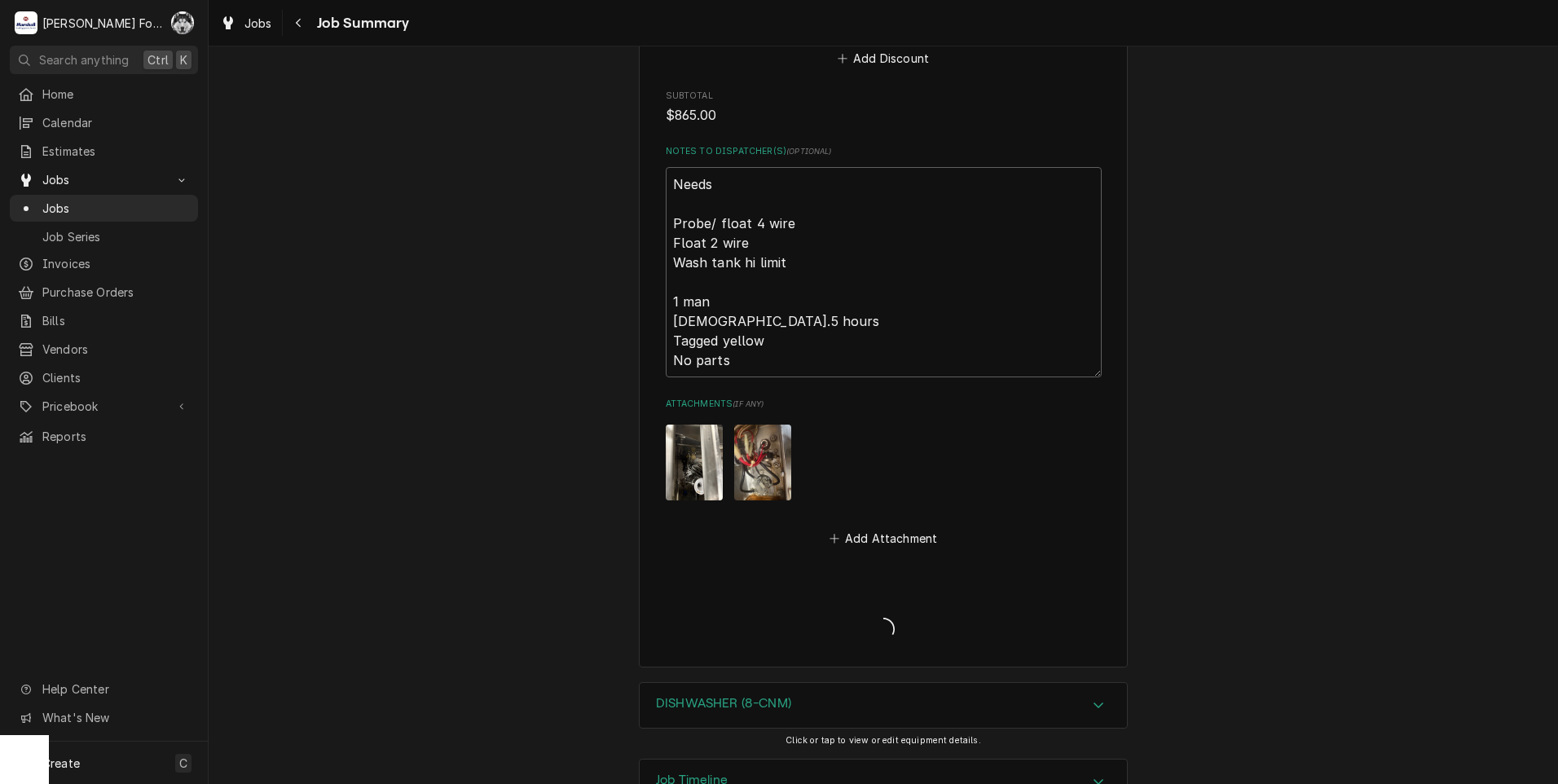
type textarea "x"
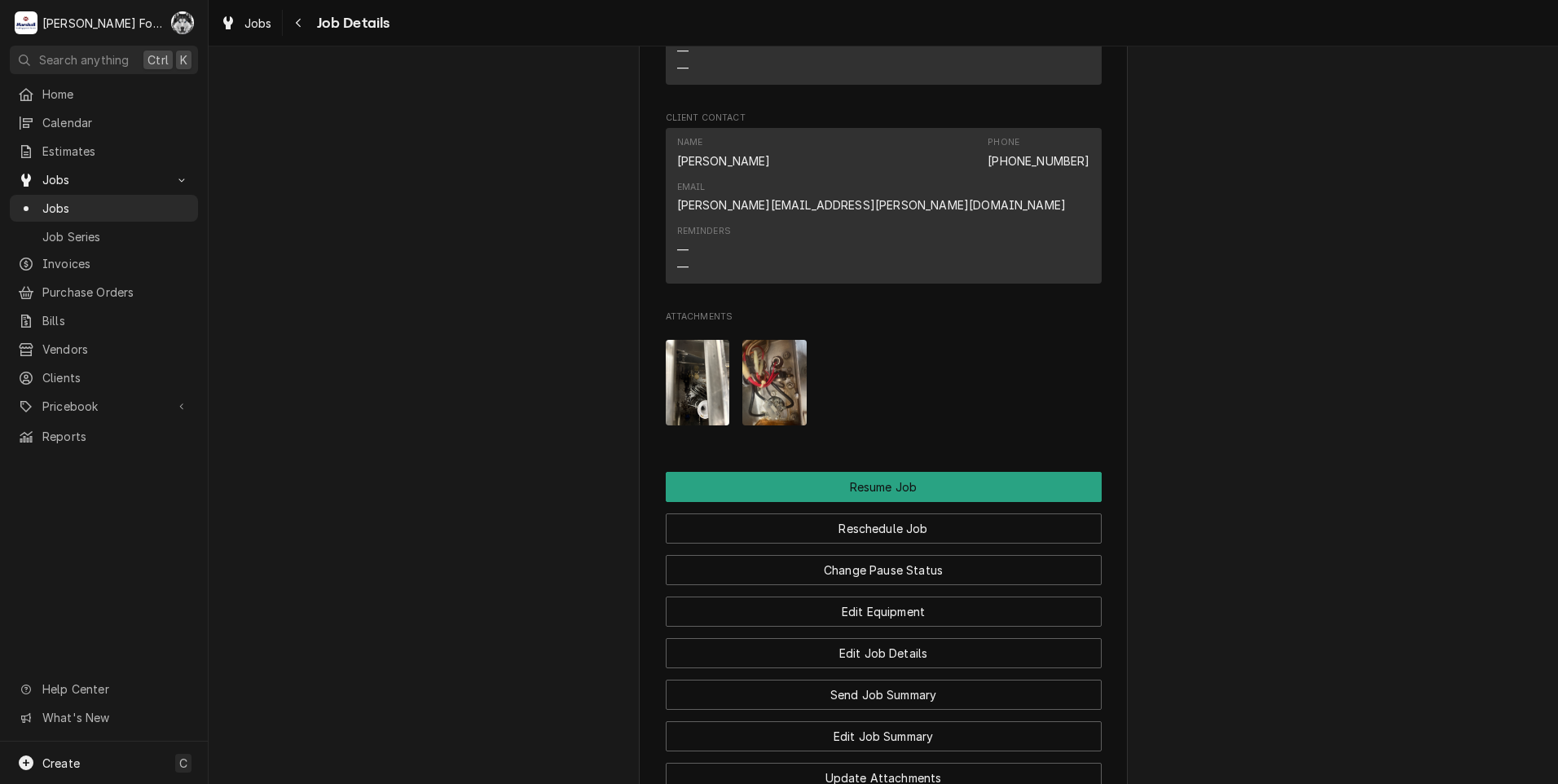
scroll to position [2665, 0]
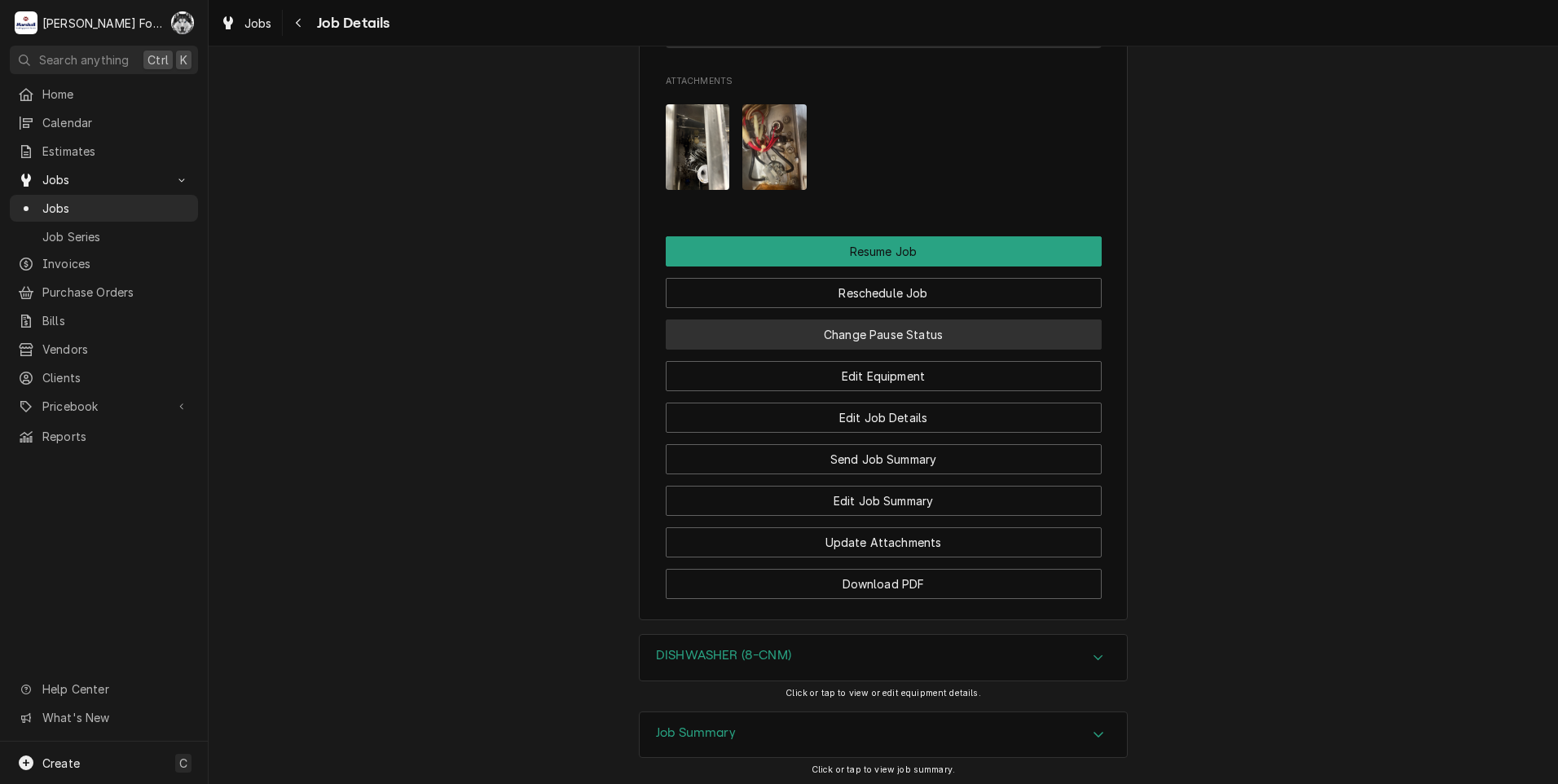
click at [853, 319] on button "Change Pause Status" at bounding box center [884, 334] width 436 height 31
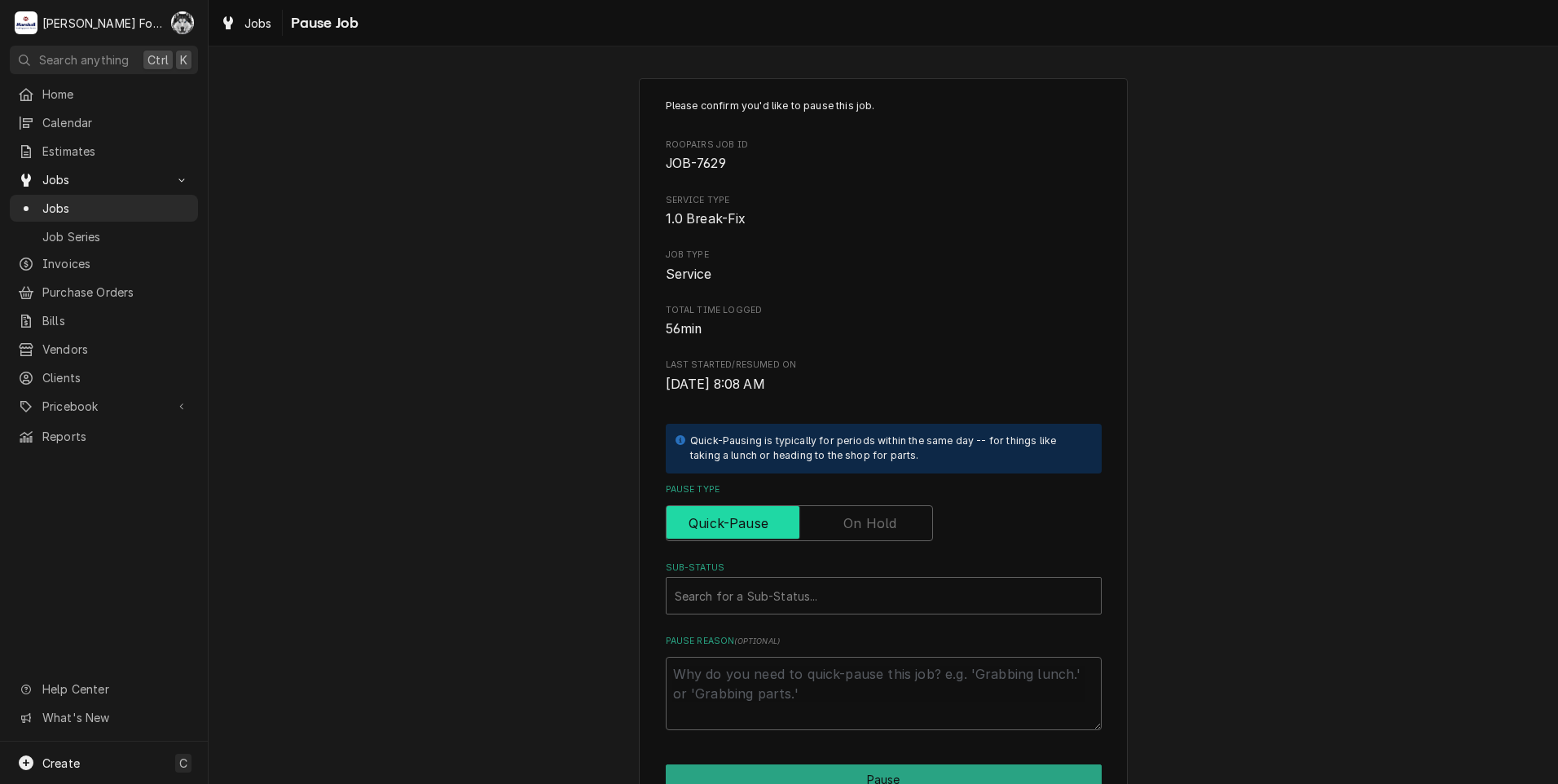
click at [853, 513] on input "Pause Type" at bounding box center [800, 523] width 252 height 36
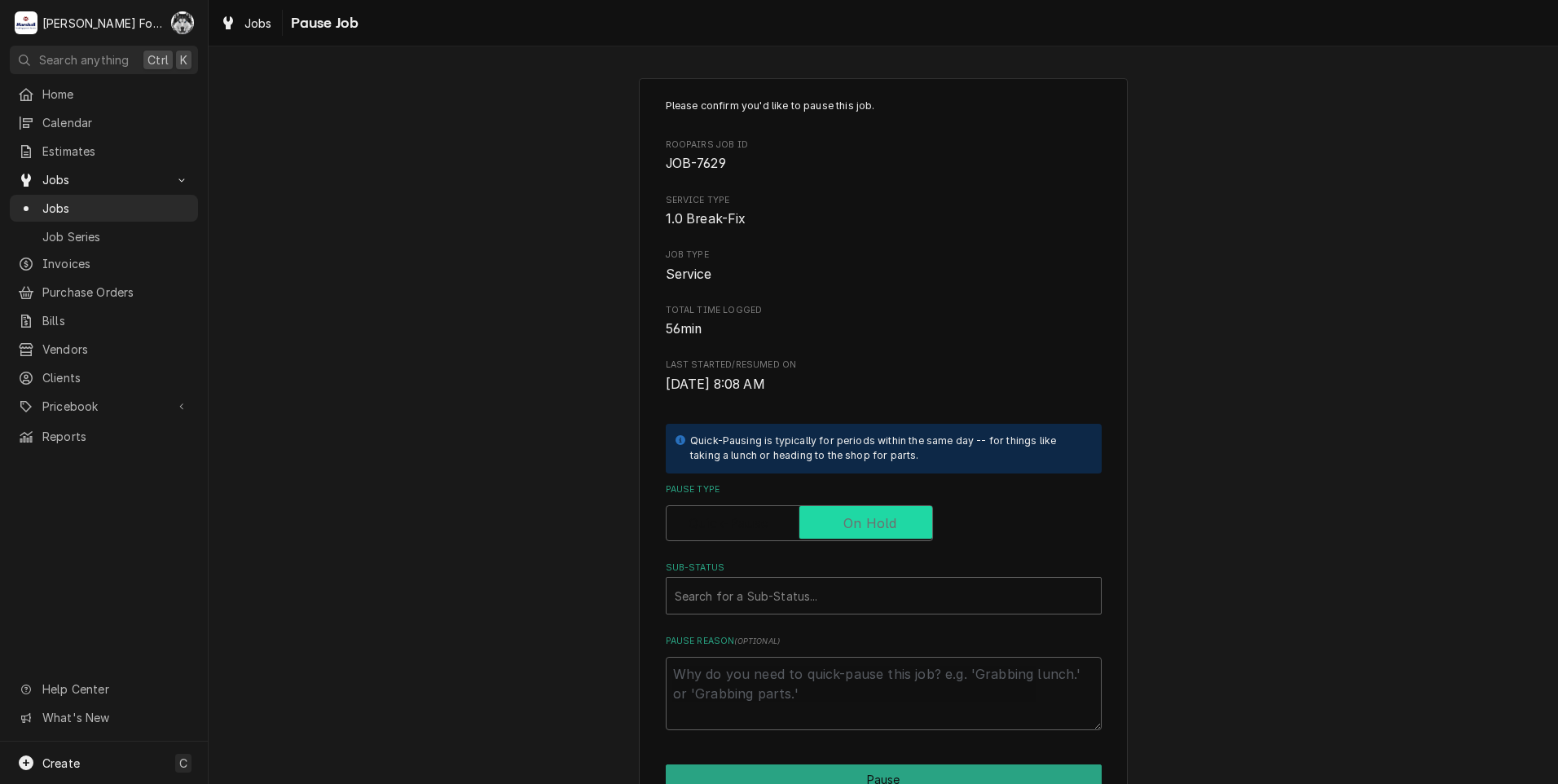
checkbox input "true"
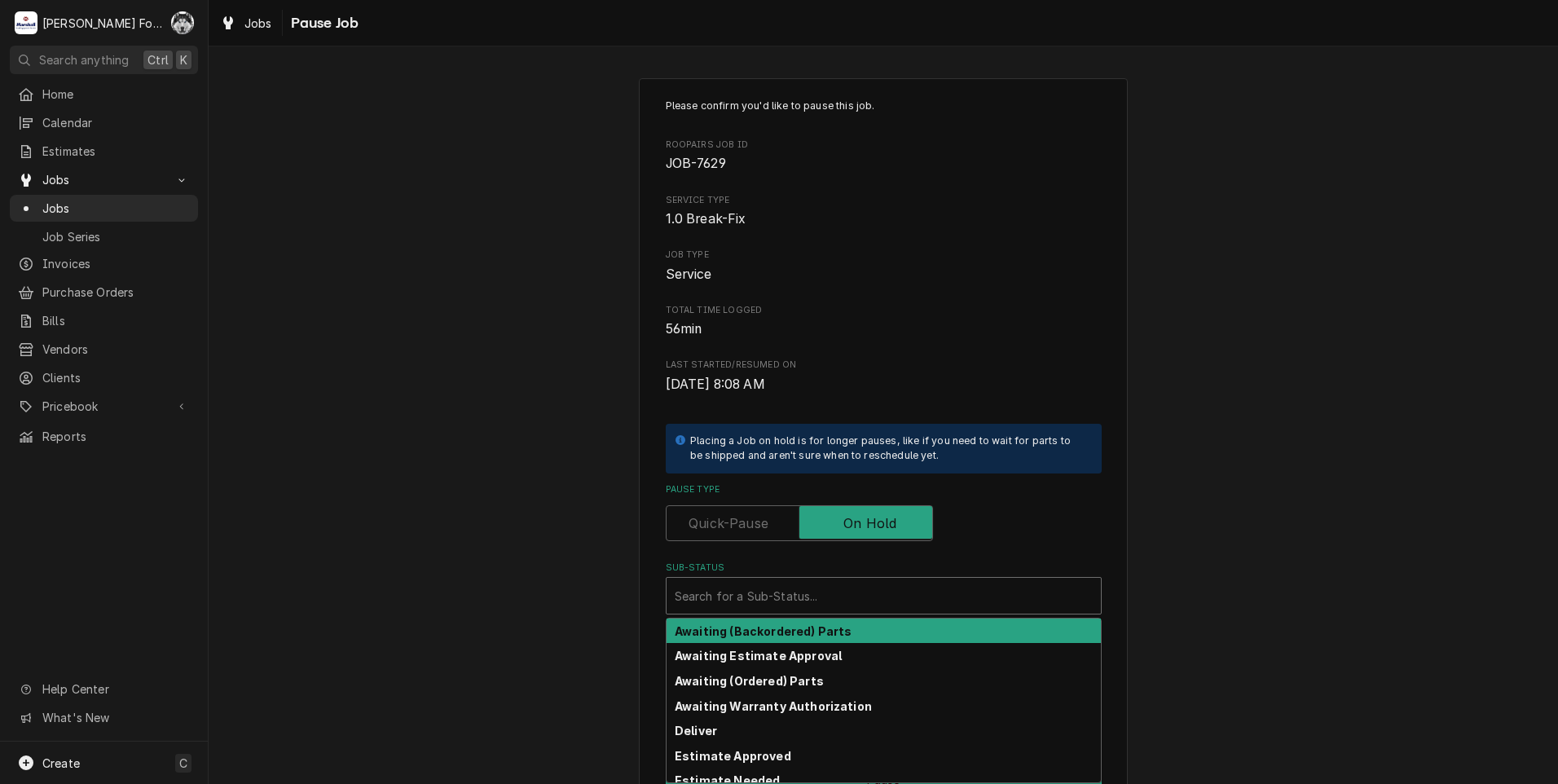
click at [793, 602] on div "Sub-Status" at bounding box center [884, 595] width 418 height 30
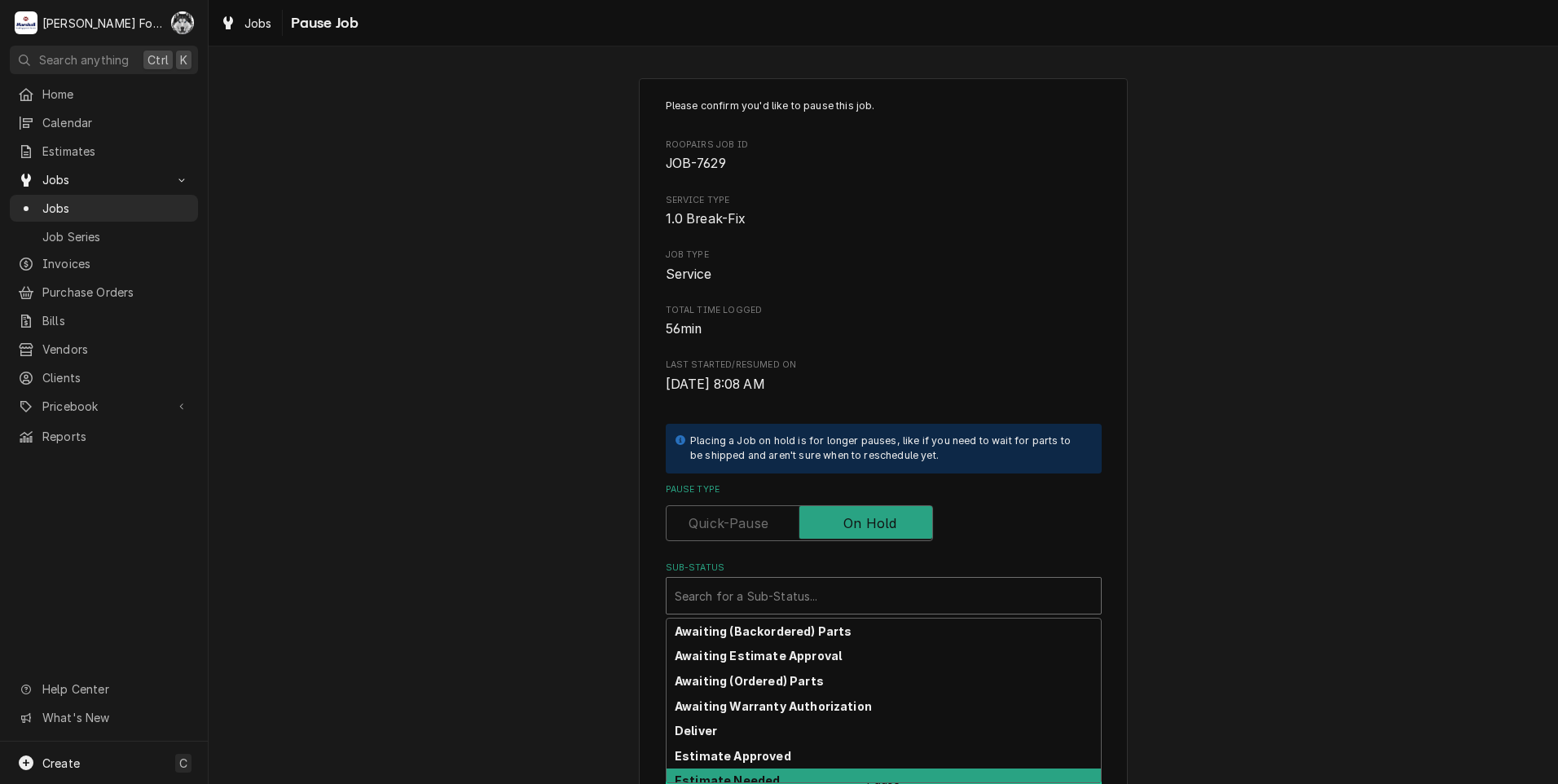
click at [734, 780] on strong "Estimate Needed" at bounding box center [727, 780] width 105 height 14
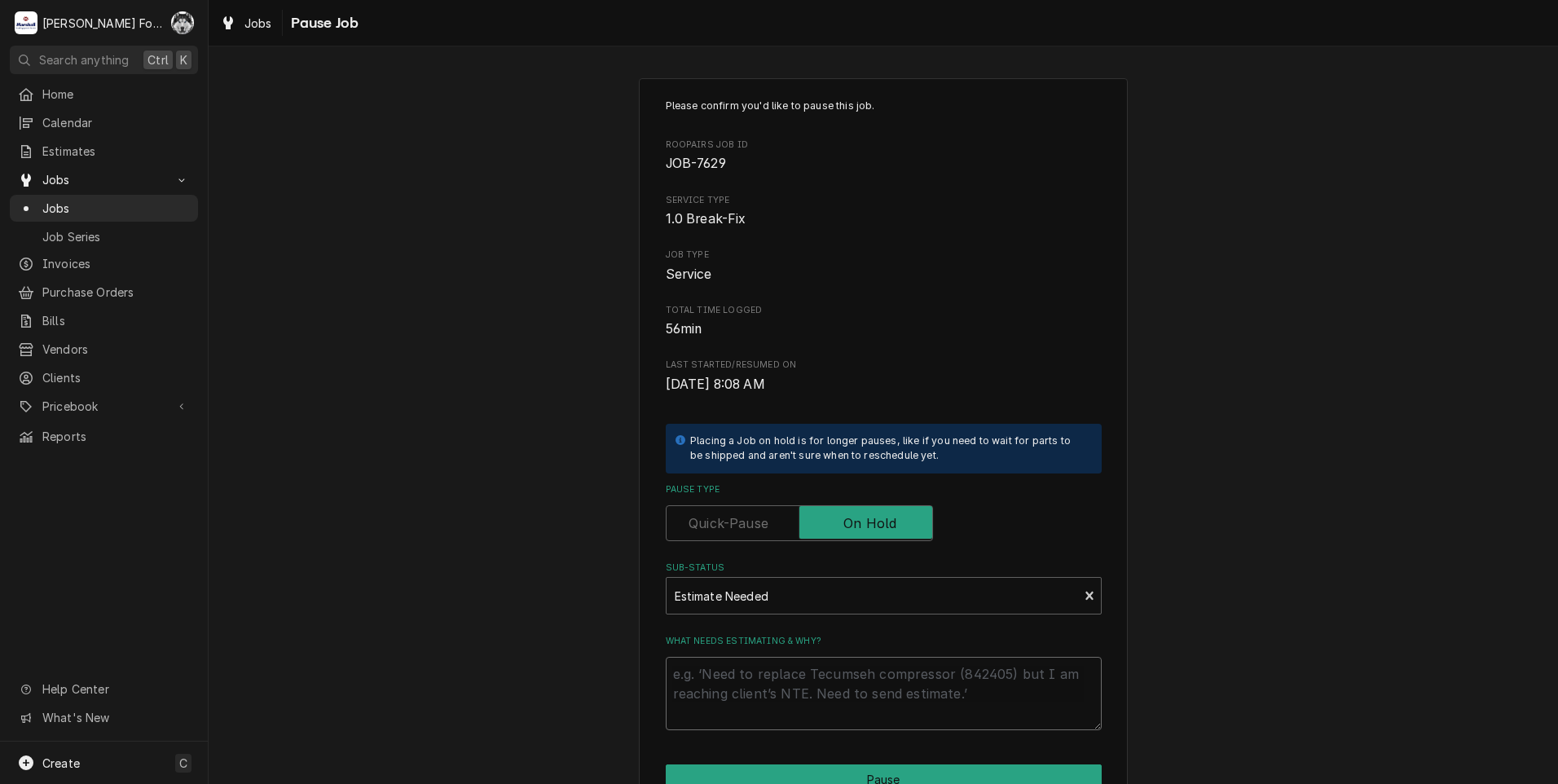
click at [758, 678] on textarea "What needs estimating & why?" at bounding box center [884, 693] width 436 height 74
type textarea "x"
type textarea "p"
type textarea "x"
type textarea "pa"
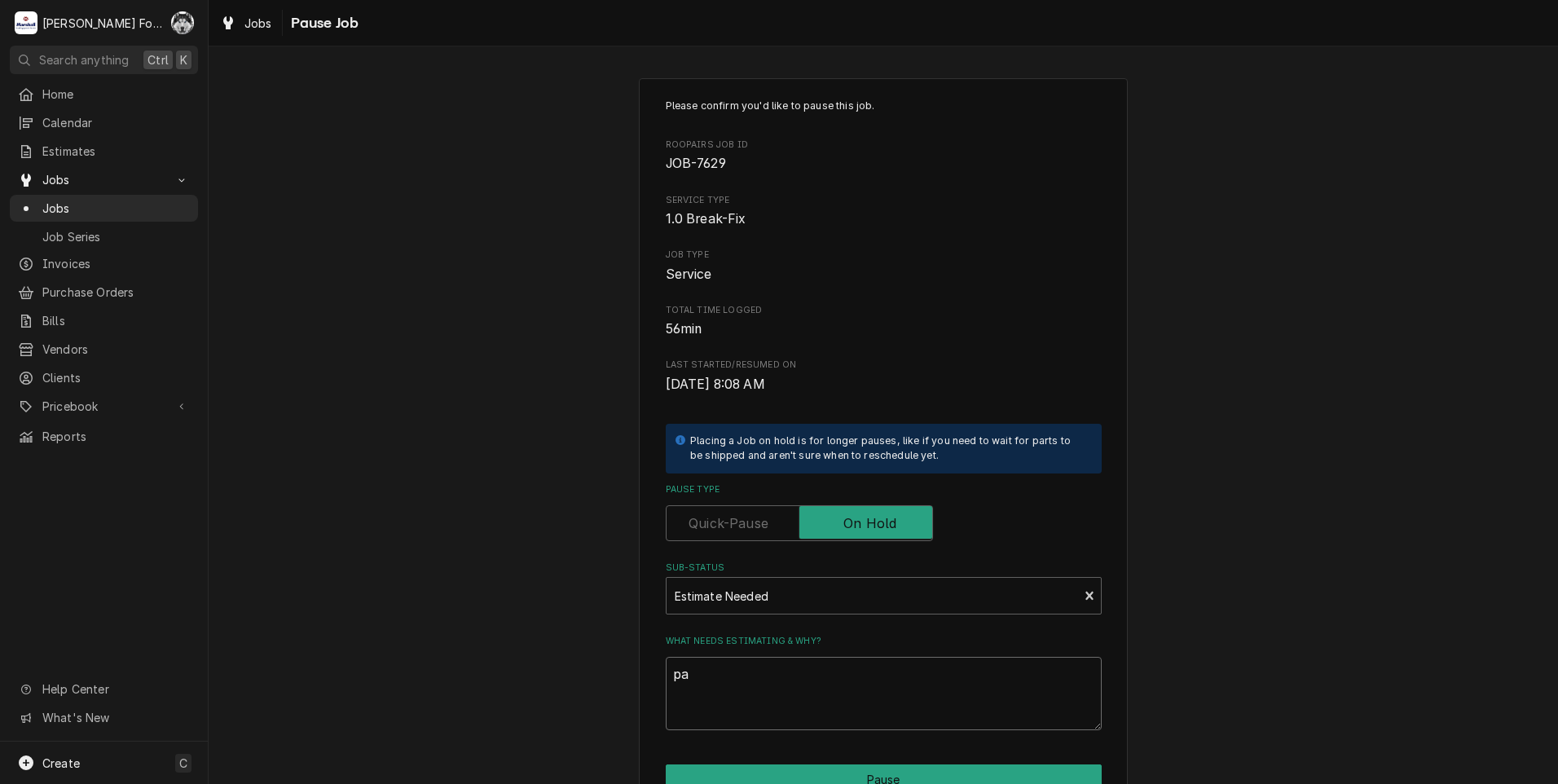
type textarea "x"
type textarea "par"
type textarea "x"
type textarea "part"
type textarea "x"
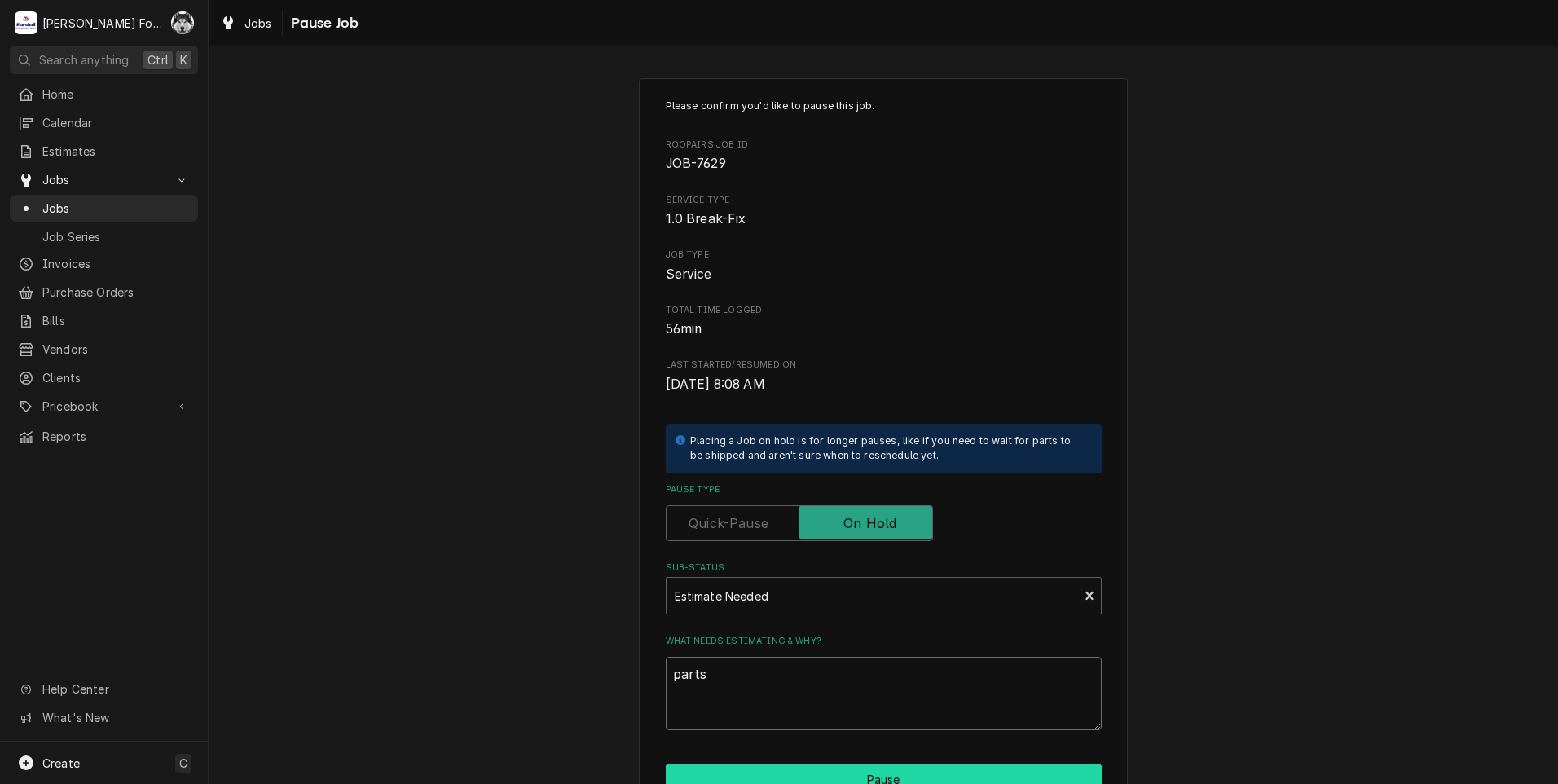
type textarea "parts"
click at [750, 781] on button "Pause" at bounding box center [884, 779] width 436 height 31
type textarea "x"
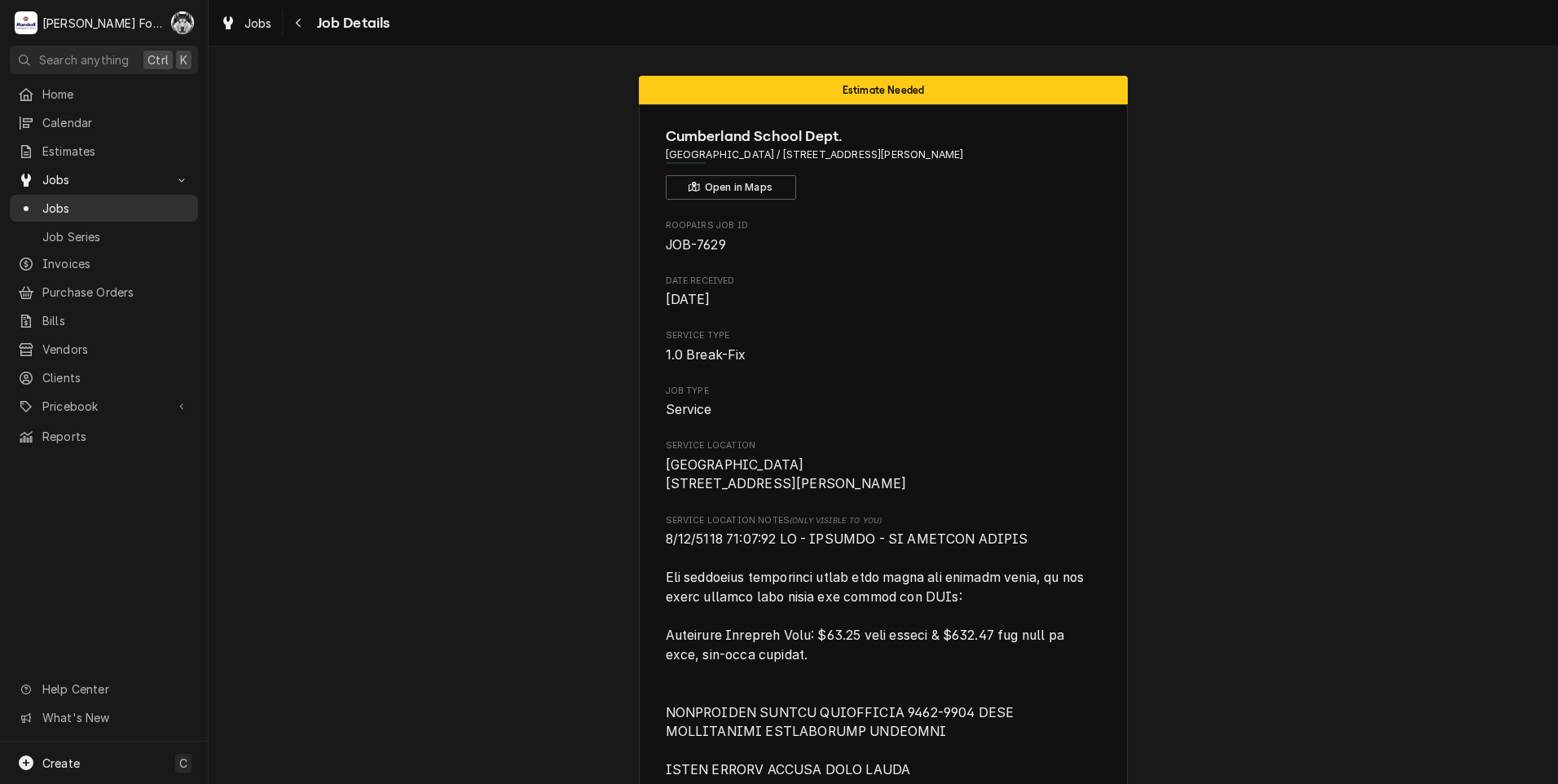
click at [61, 202] on span "Jobs" at bounding box center [116, 208] width 147 height 17
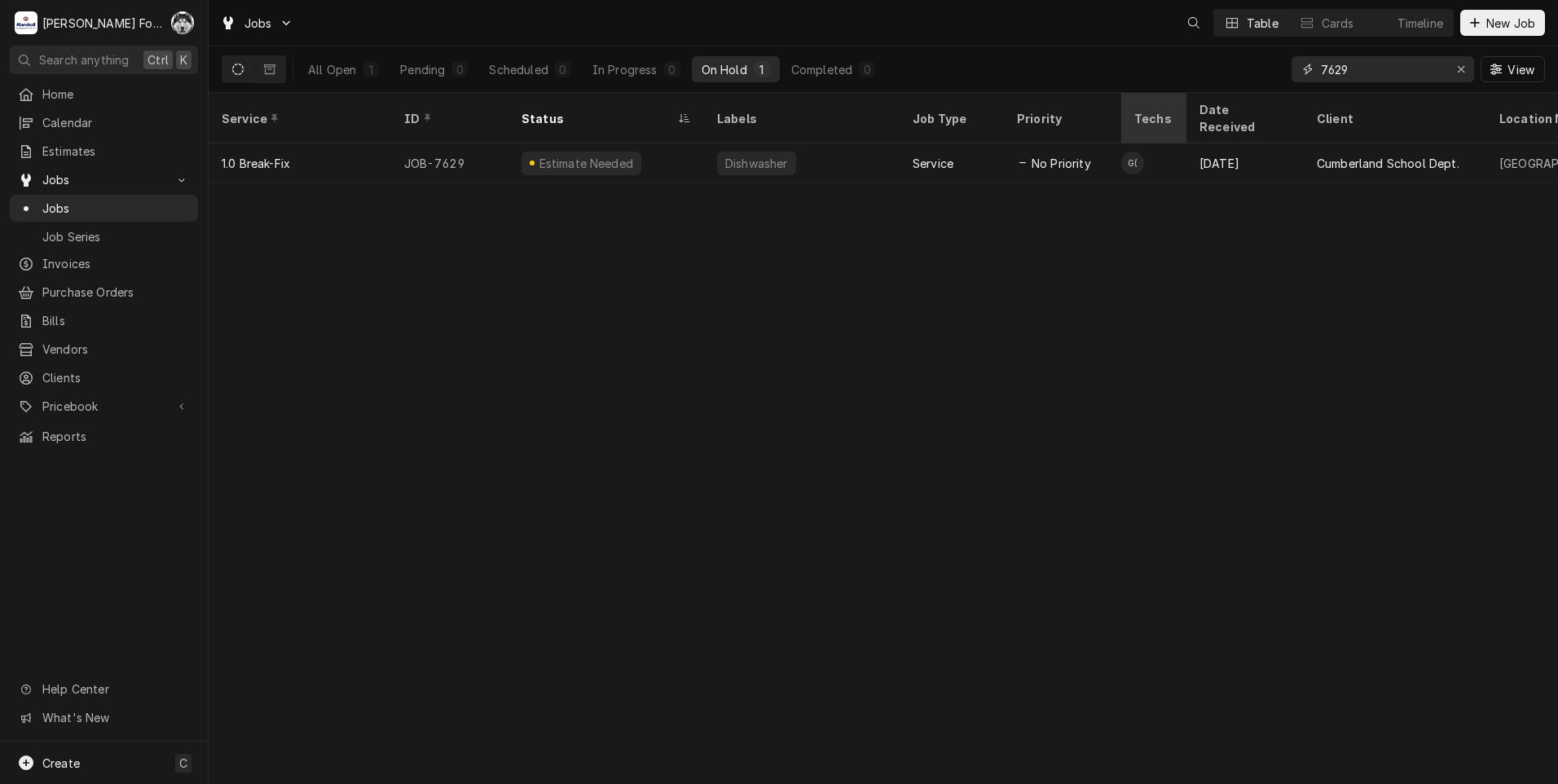
drag, startPoint x: 1247, startPoint y: 86, endPoint x: 1167, endPoint y: 104, distance: 82.0
click at [1196, 101] on div "Jobs Table Cards Timeline New Job All Open 1 Pending 0 Scheduled 0 In Progress …" at bounding box center [883, 392] width 1350 height 784
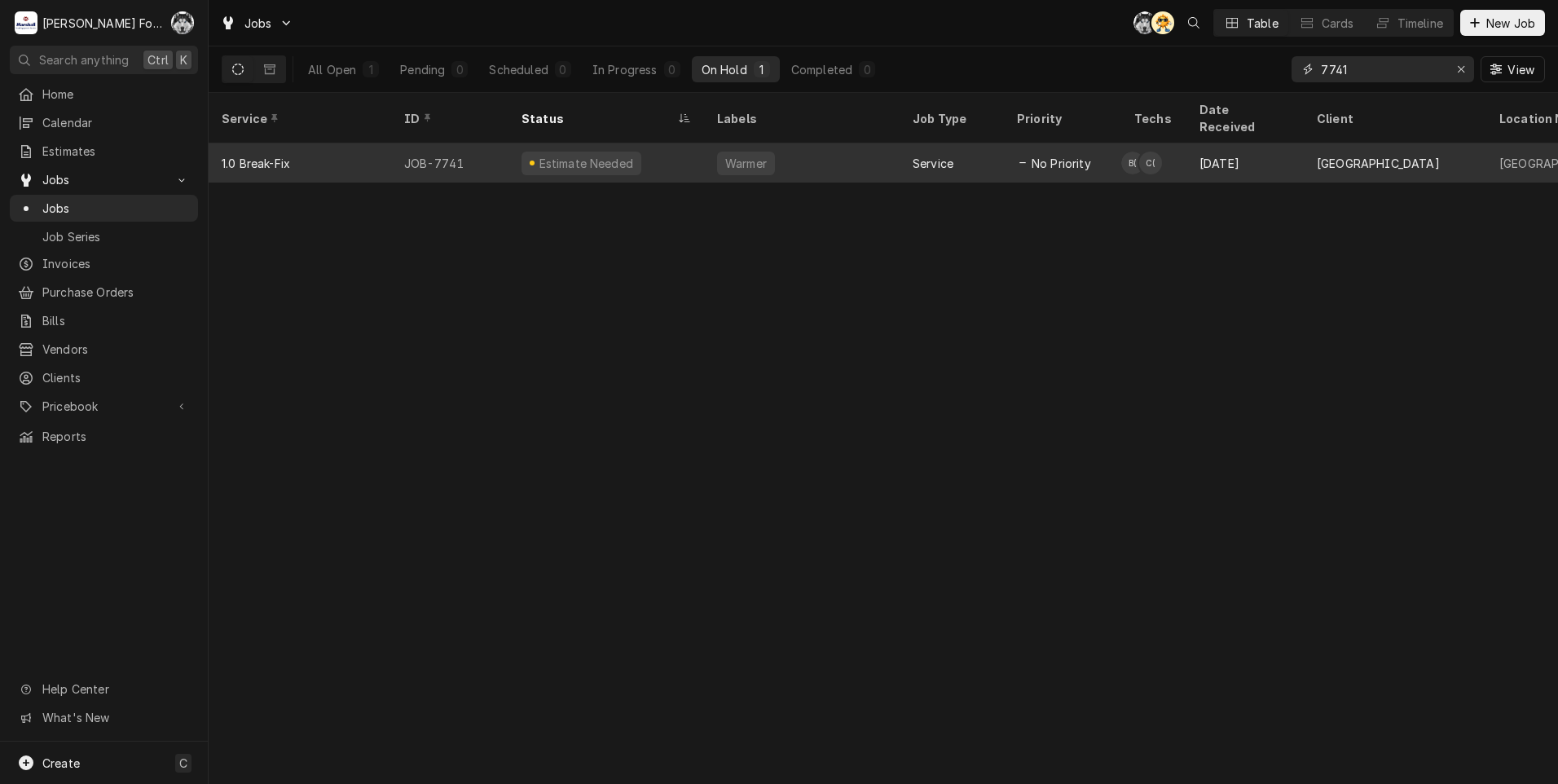
type input "7741"
click at [700, 143] on div "Estimate Needed" at bounding box center [606, 162] width 196 height 39
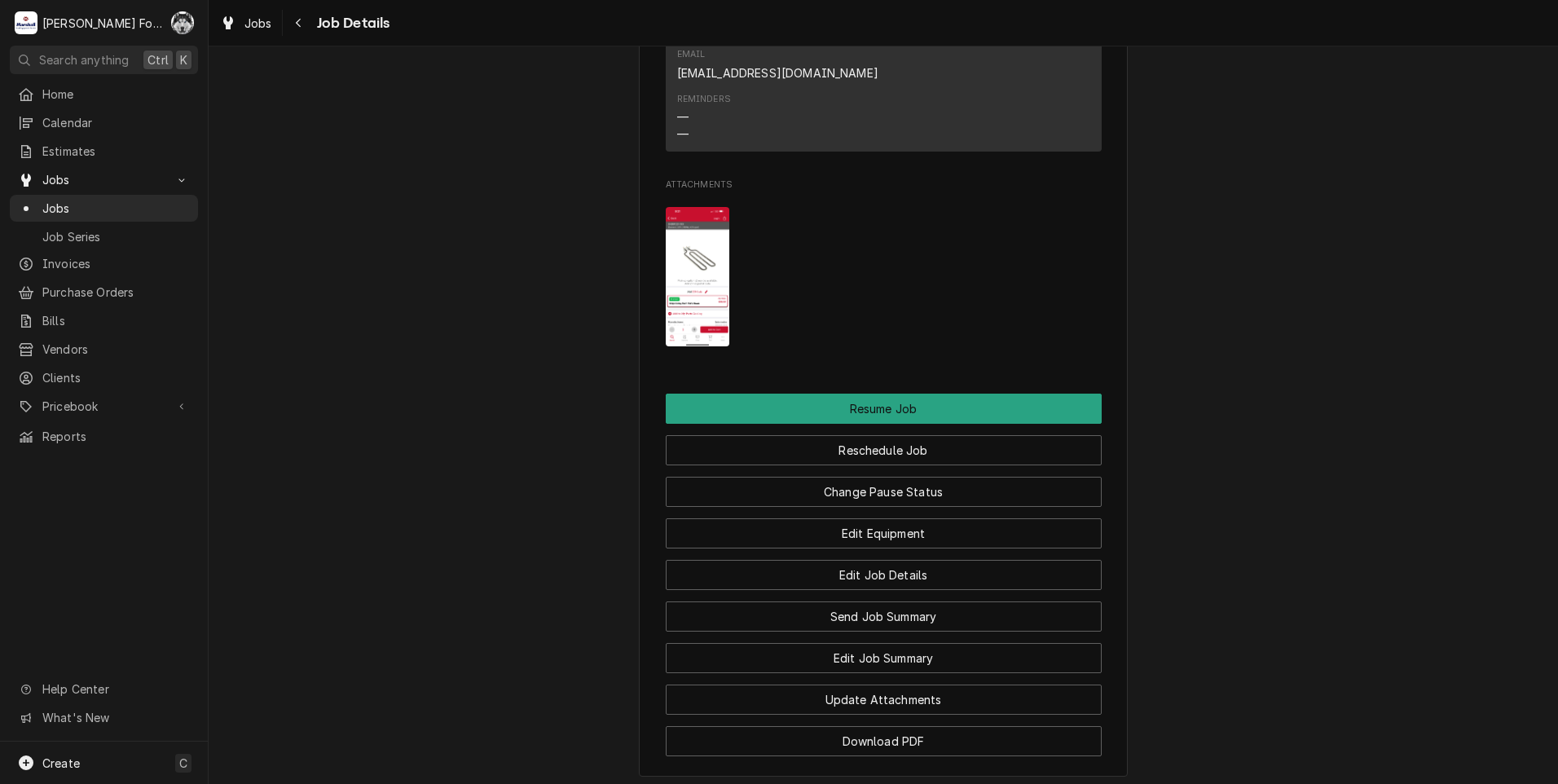
scroll to position [2071, 0]
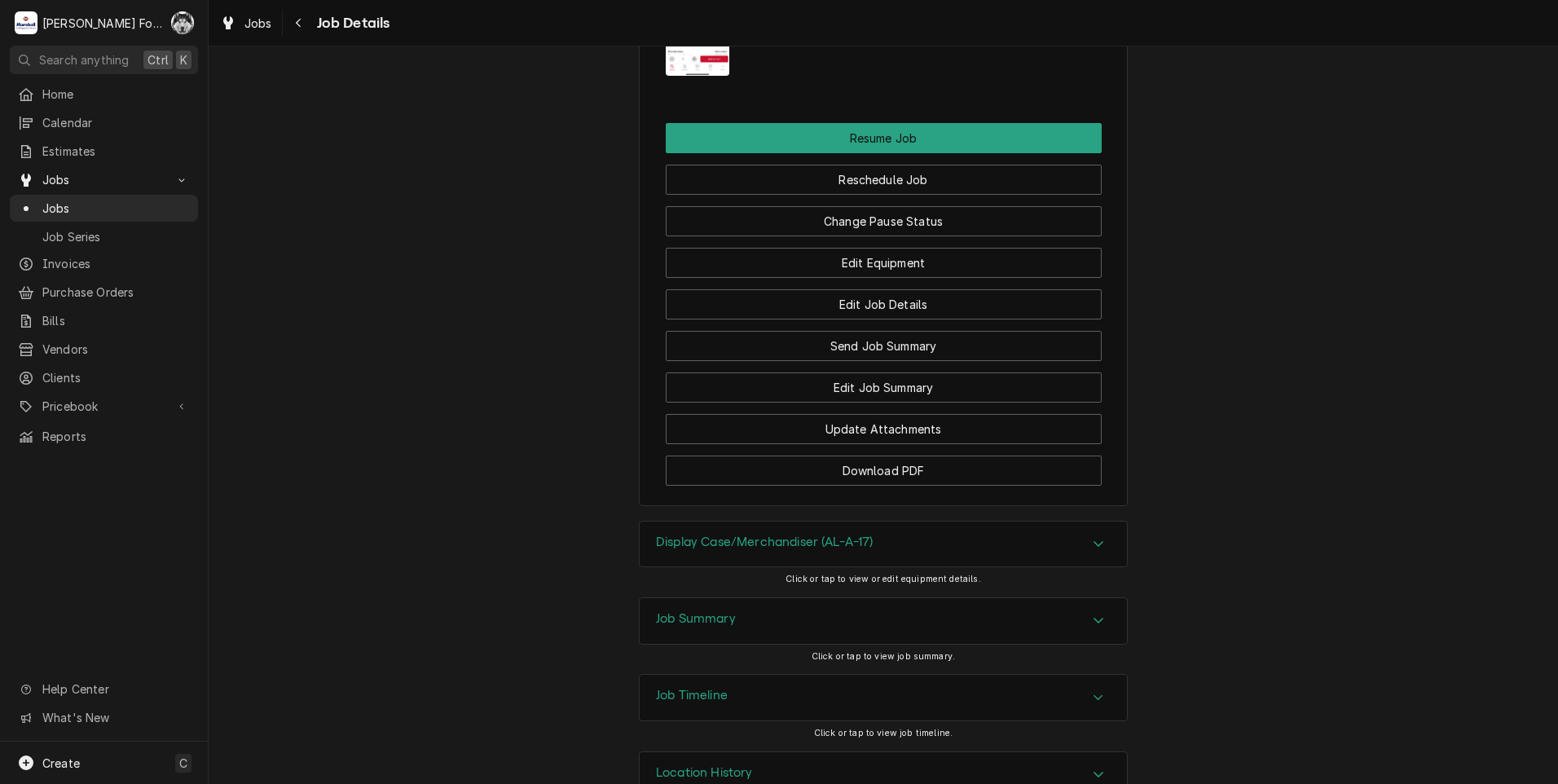
click at [47, 207] on span "Jobs" at bounding box center [116, 208] width 147 height 17
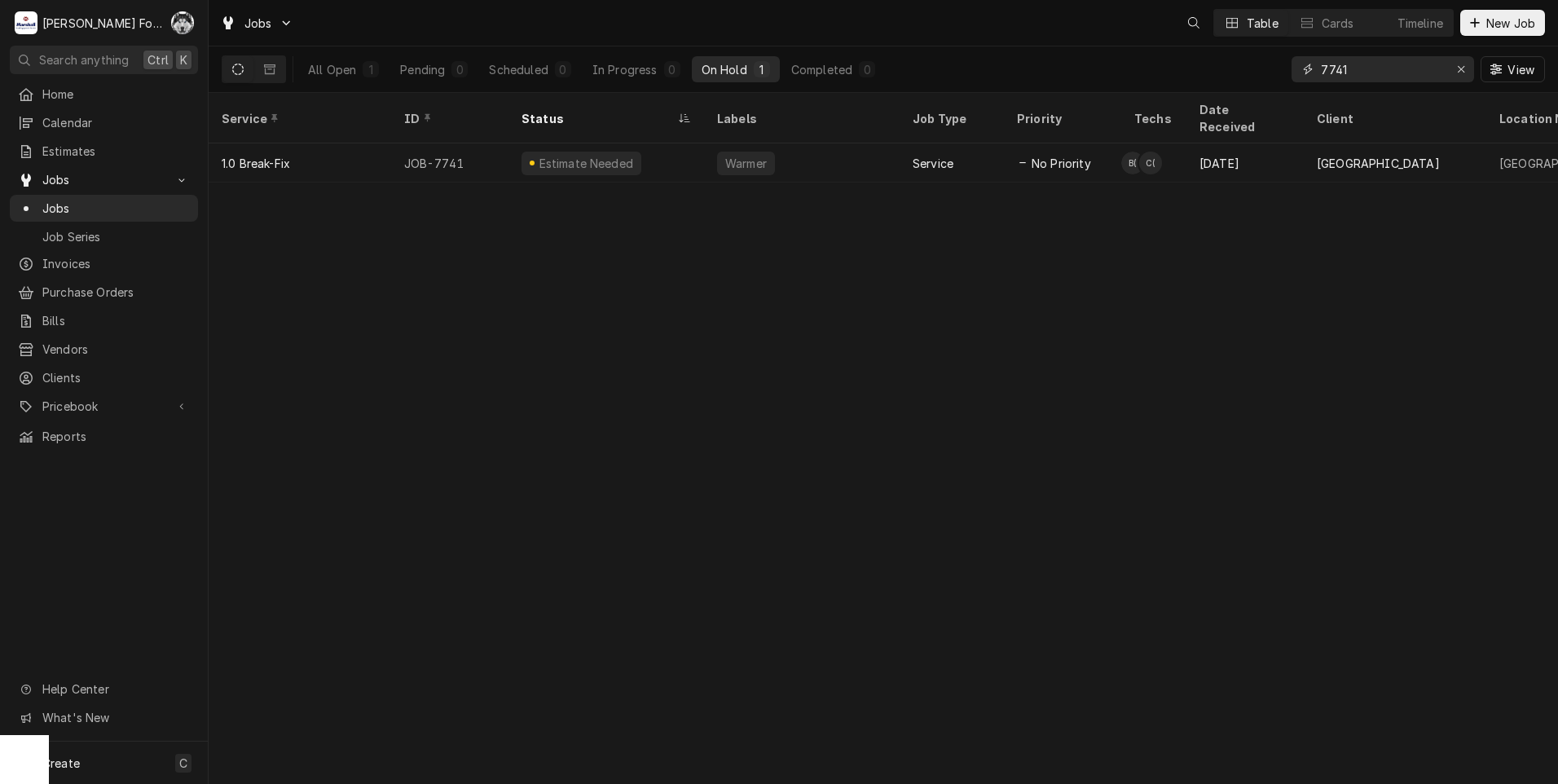
drag, startPoint x: 1357, startPoint y: 74, endPoint x: 1184, endPoint y: 84, distance: 173.3
click at [1187, 86] on div "All Open 1 Pending 0 Scheduled 0 In Progress 0 On Hold 1 Completed 0 7741 View" at bounding box center [883, 70] width 1323 height 46
type input "7604"
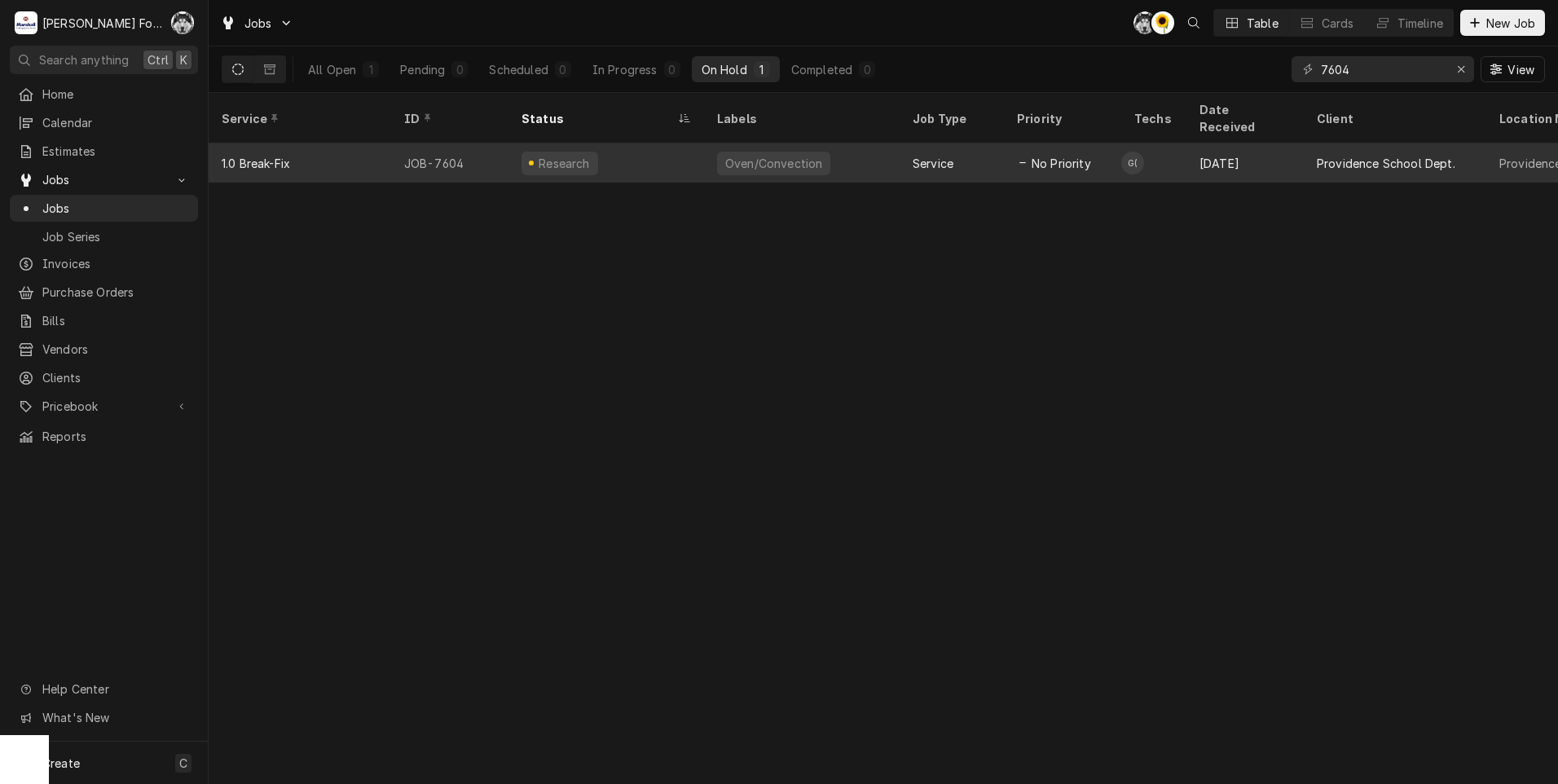
click at [614, 143] on div "Research" at bounding box center [606, 162] width 196 height 39
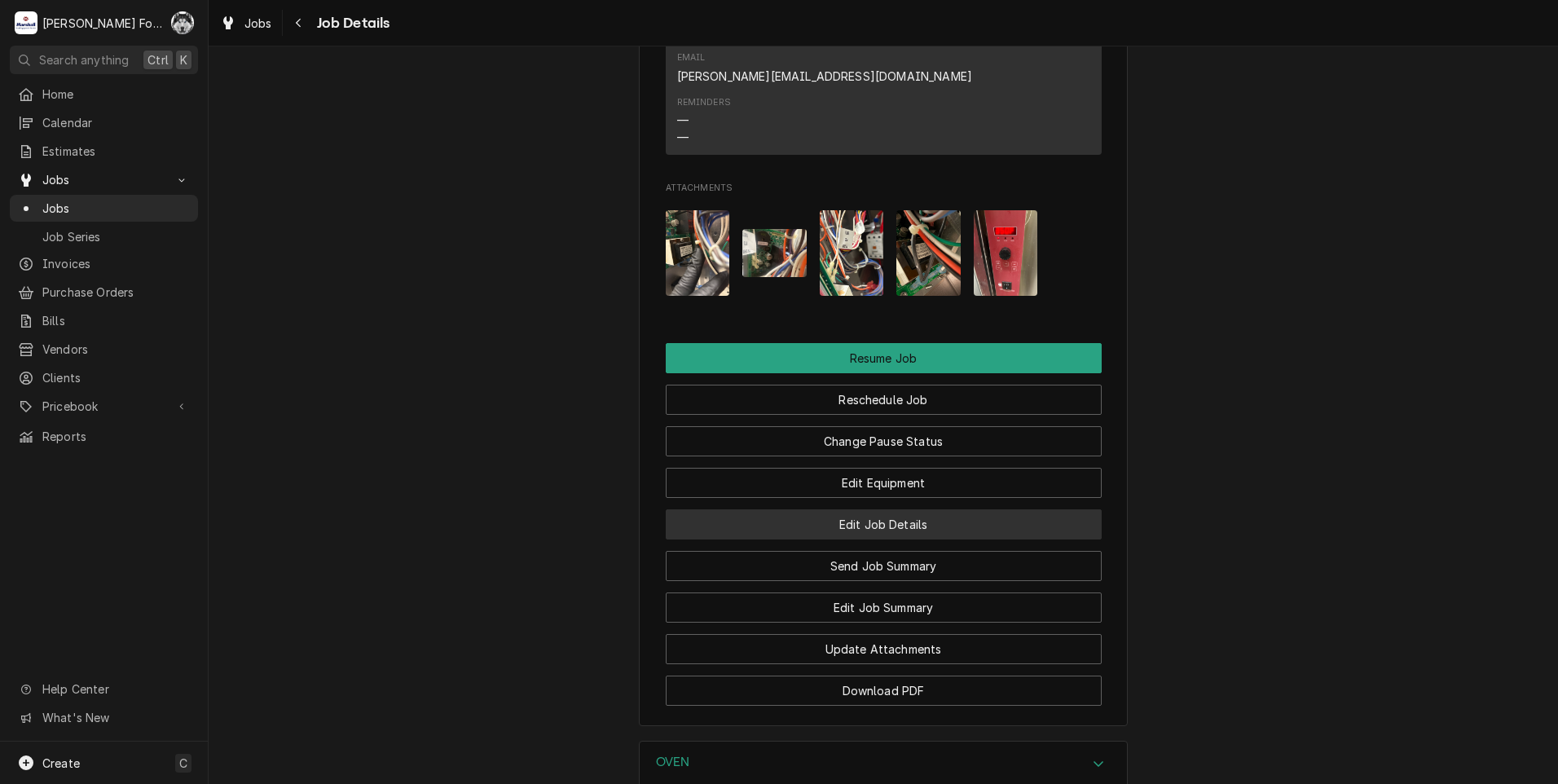
scroll to position [1766, 0]
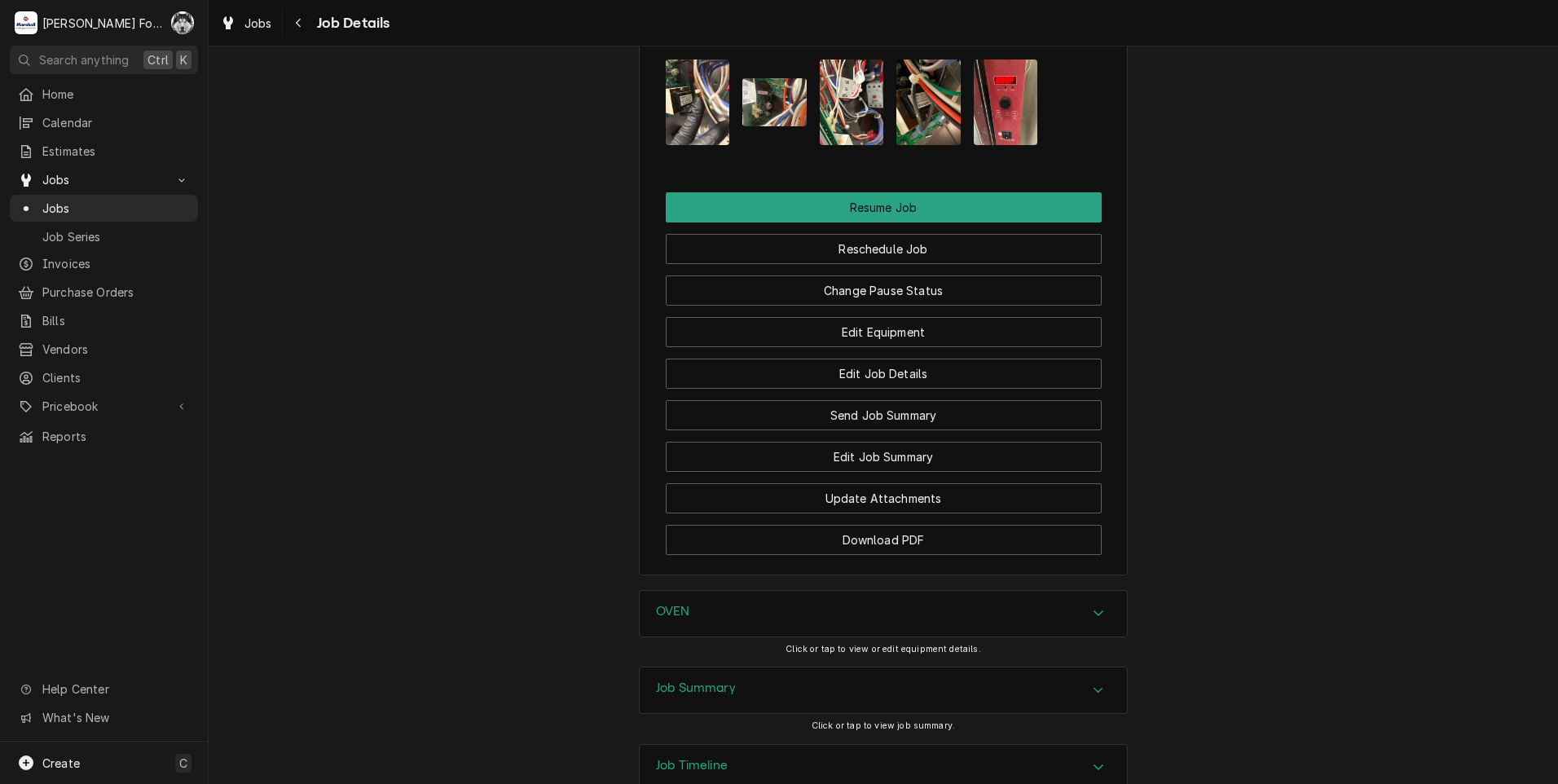
click at [814, 591] on div "OVEN" at bounding box center [884, 614] width 487 height 46
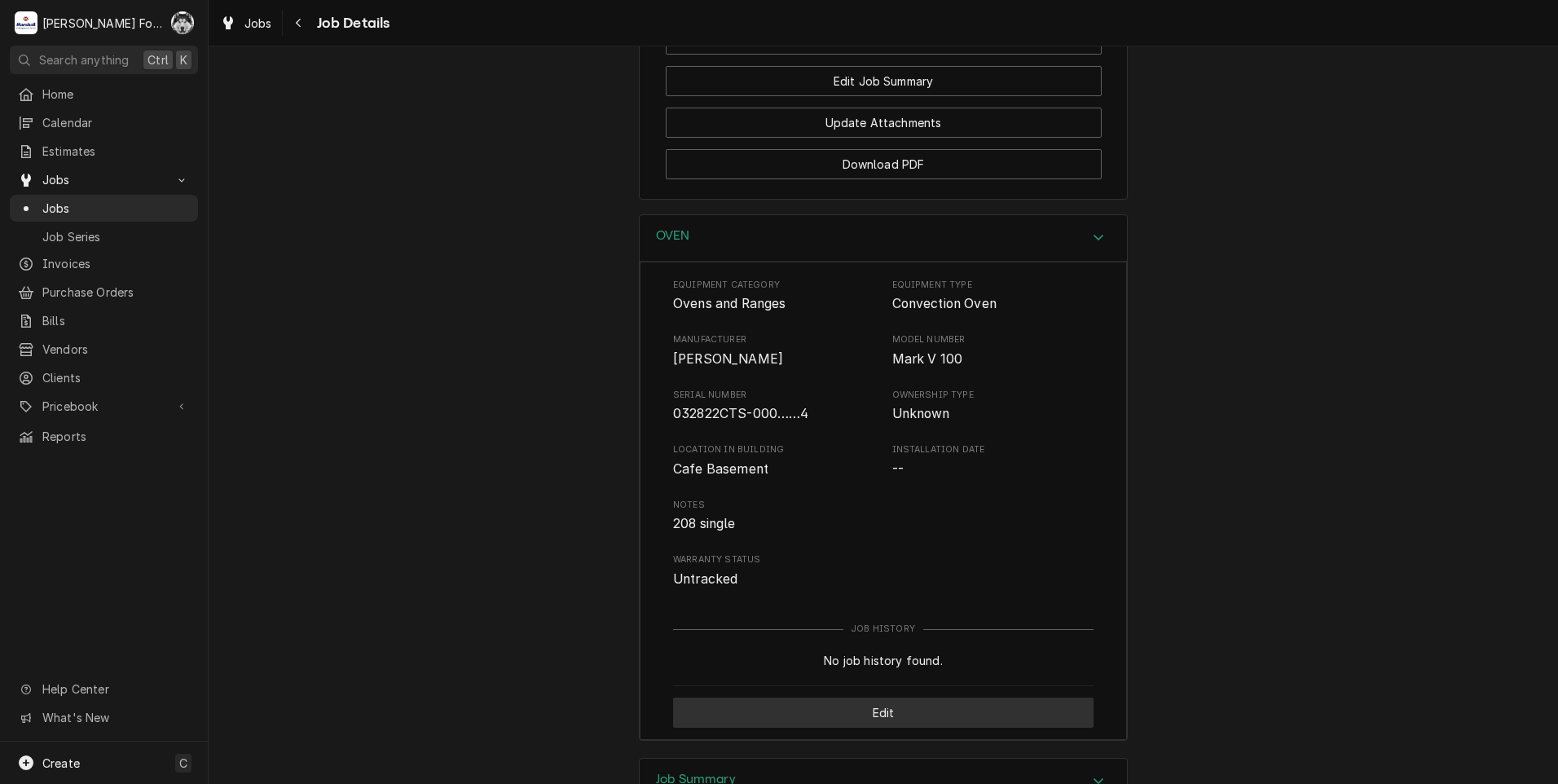
scroll to position [2380, 0]
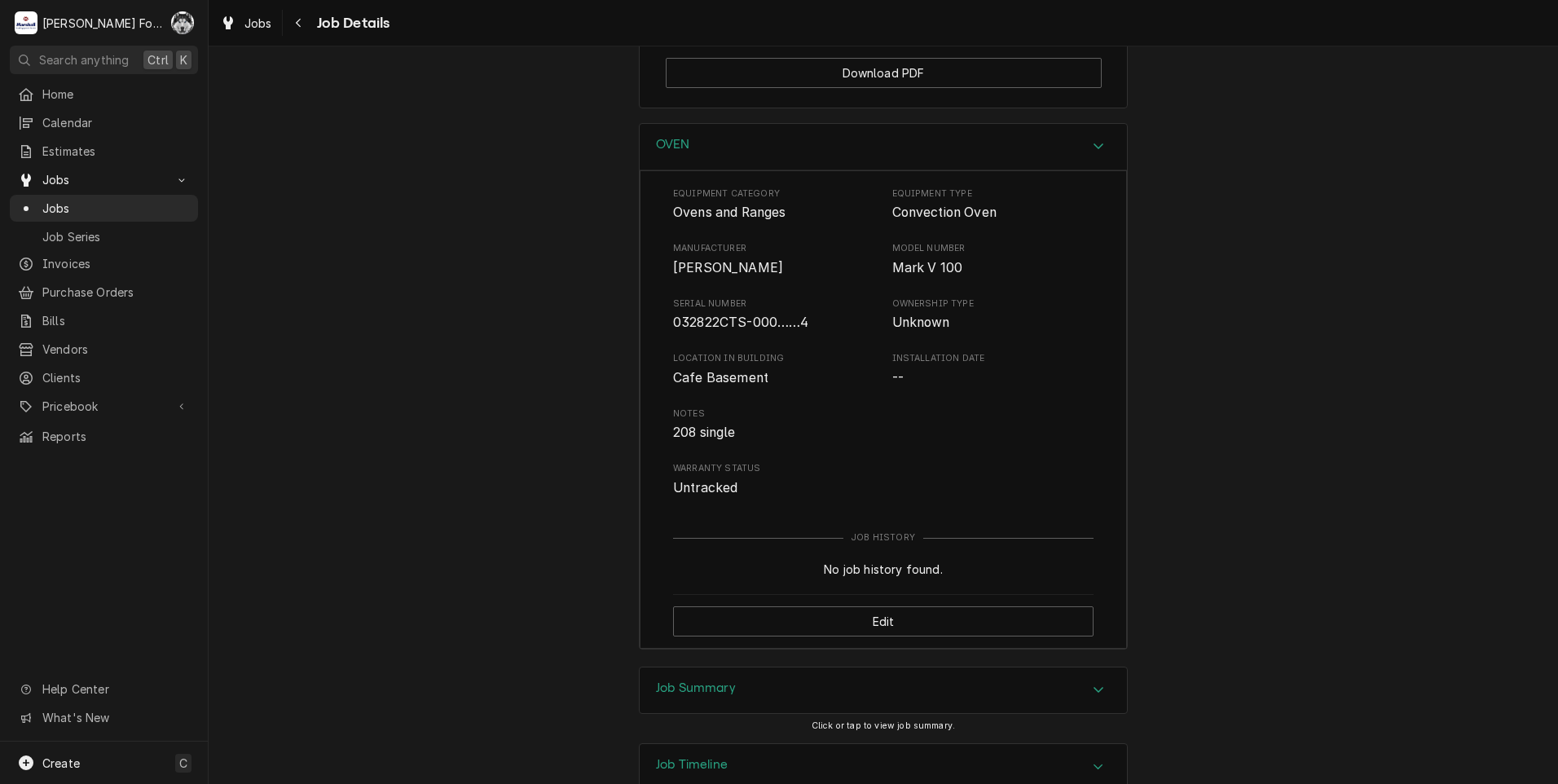
click at [746, 627] on div "Research [GEOGRAPHIC_DATA] Dept. [GEOGRAPHIC_DATA] Dept. Cafe / [STREET_ADDRESS…" at bounding box center [883, 415] width 1350 height 737
click at [752, 667] on div "Job Summary" at bounding box center [884, 690] width 487 height 46
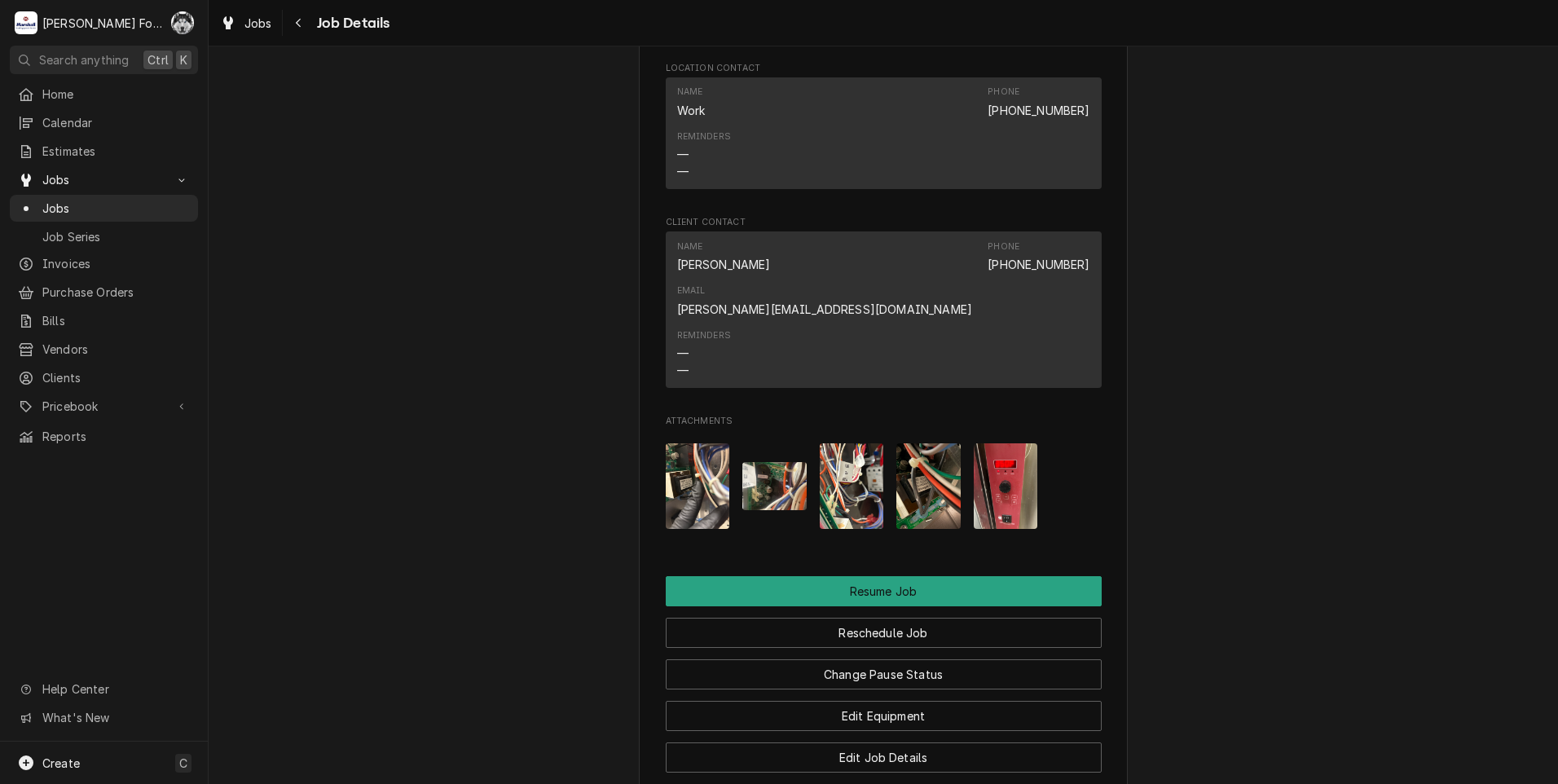
scroll to position [1417, 0]
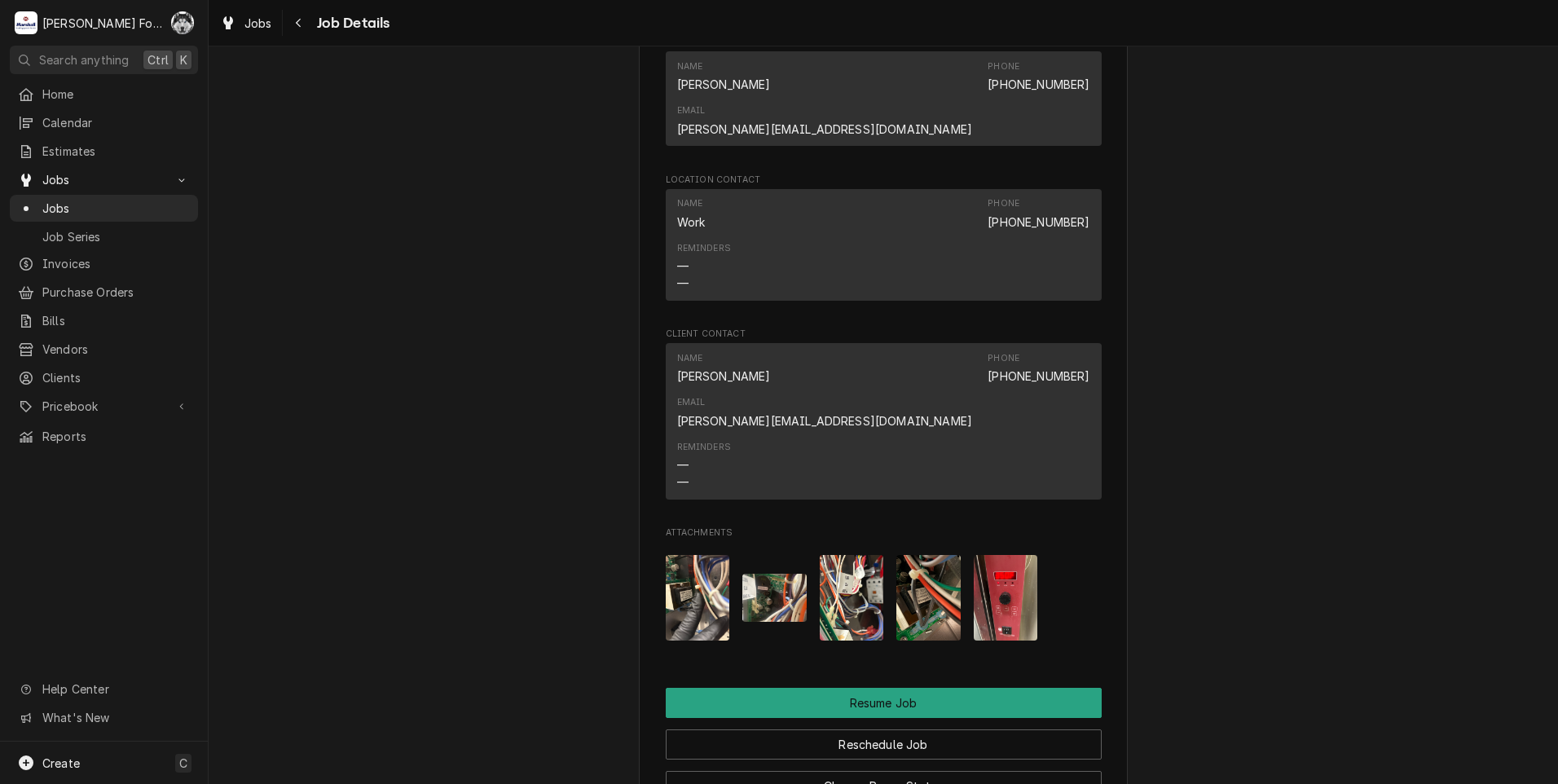
click at [1006, 555] on img "Attachments" at bounding box center [1005, 598] width 64 height 86
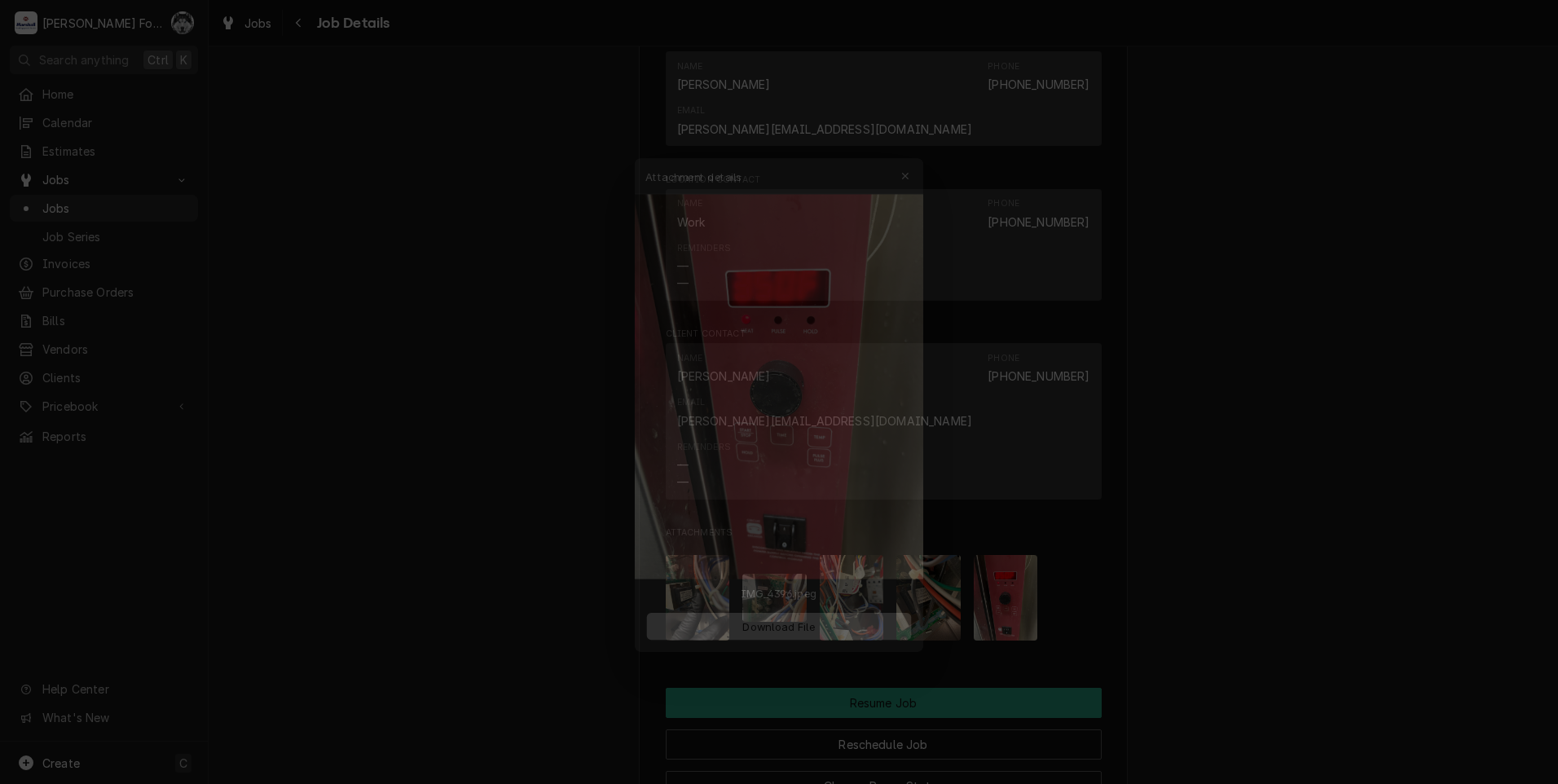
click at [777, 642] on button "Download File" at bounding box center [779, 632] width 287 height 30
click at [789, 626] on span "Download File" at bounding box center [779, 632] width 86 height 17
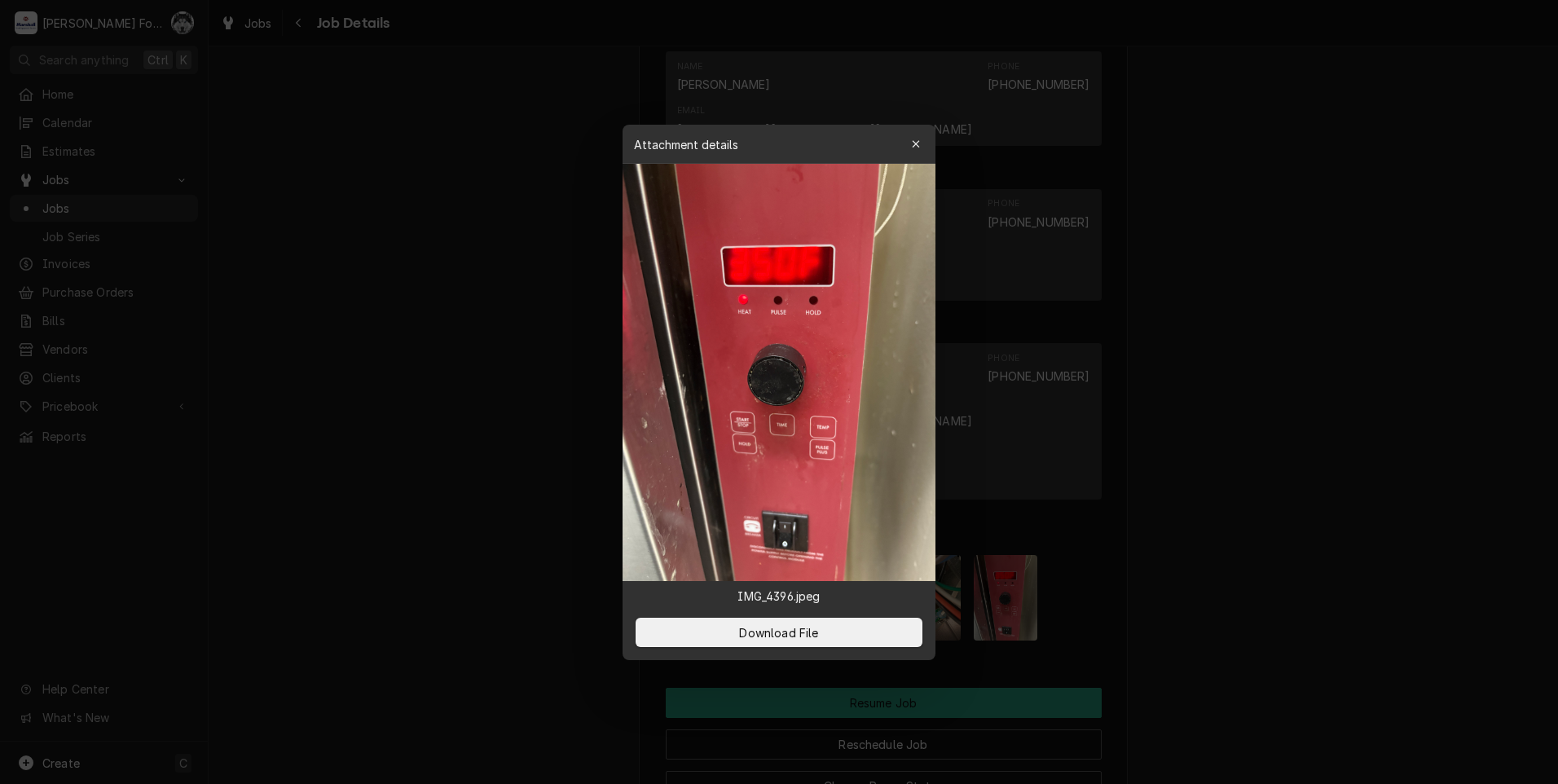
click at [1274, 642] on div at bounding box center [779, 392] width 1558 height 784
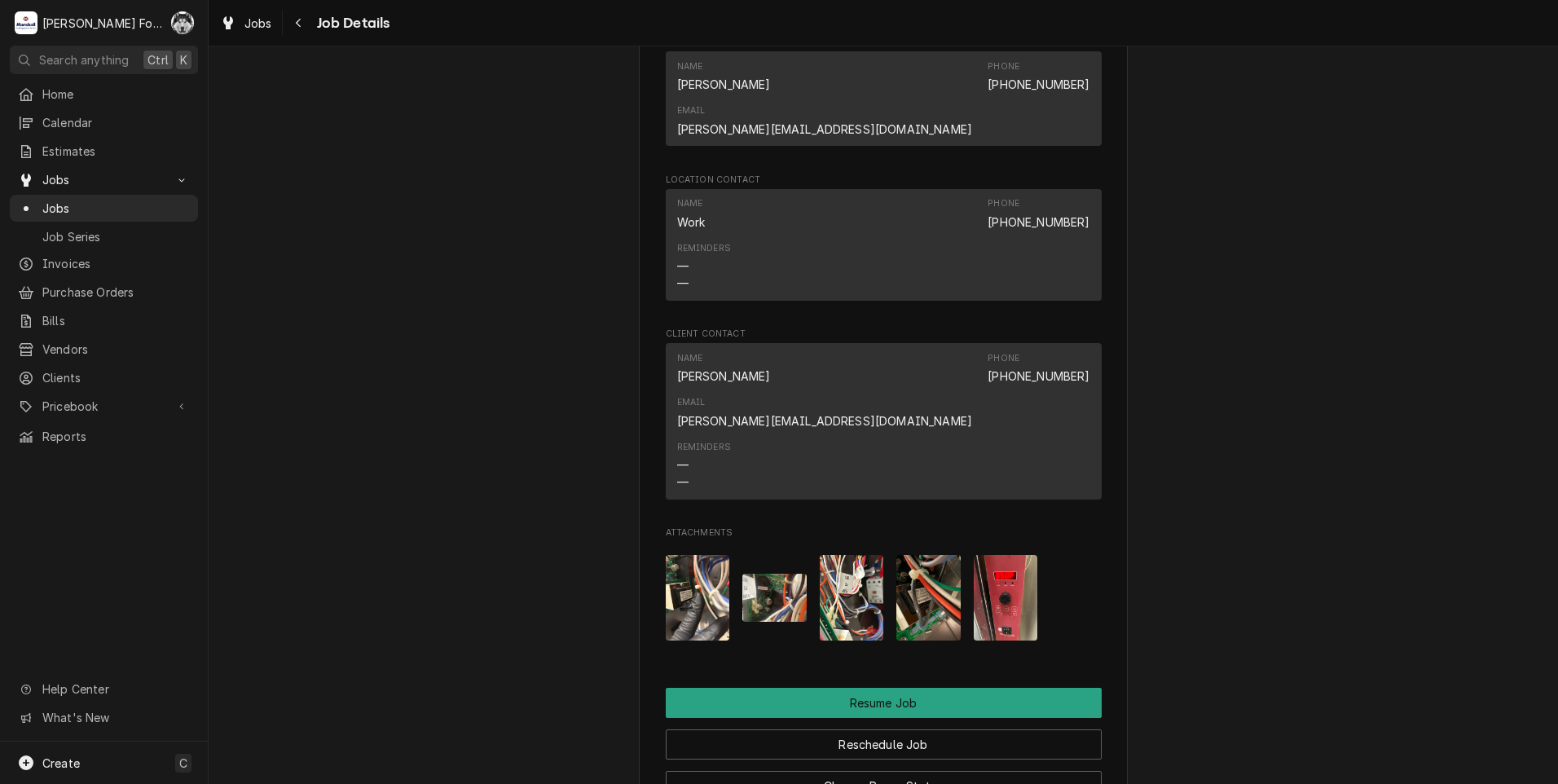
click at [902, 555] on img "Attachments" at bounding box center [928, 598] width 64 height 86
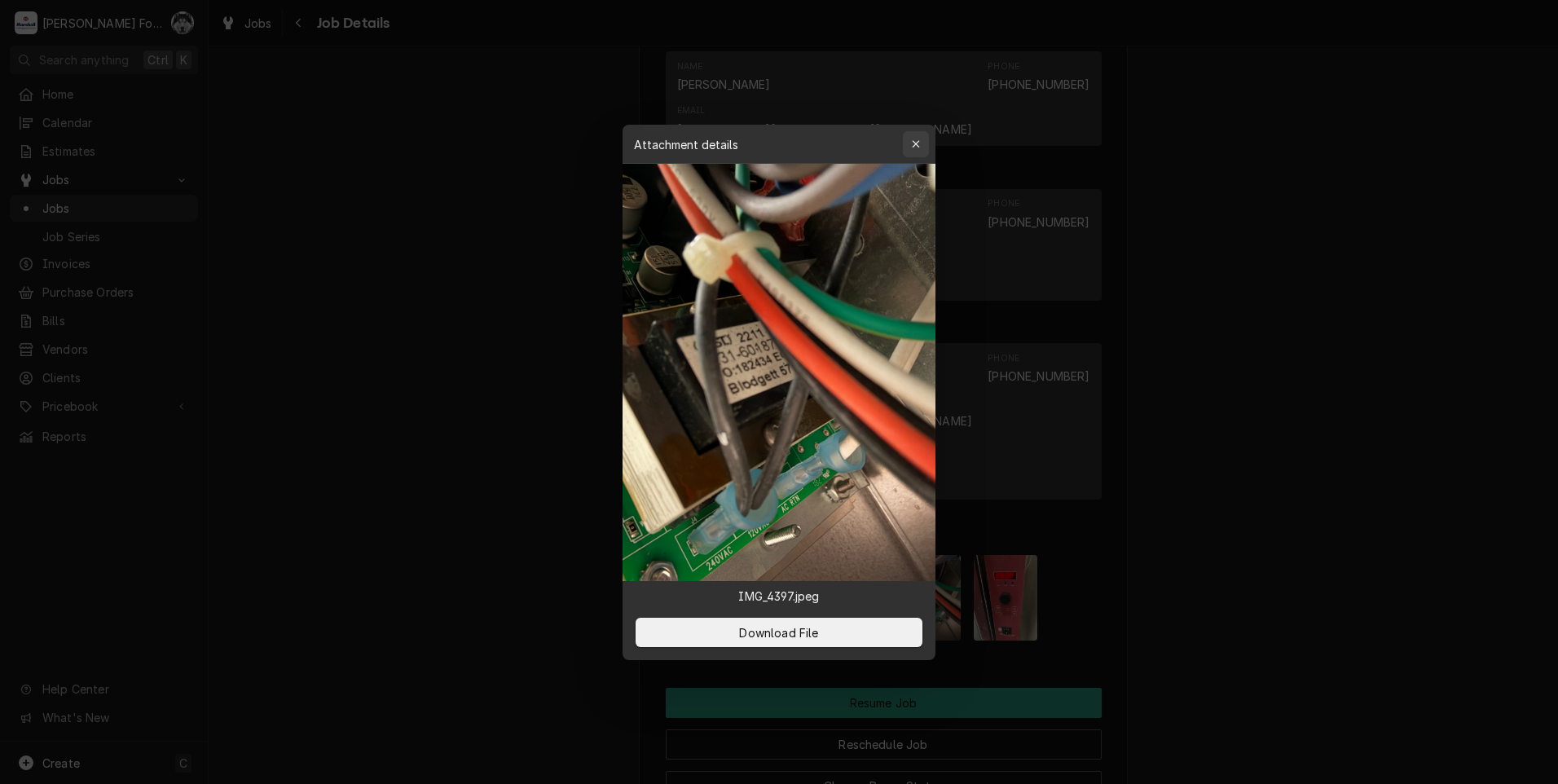
click at [912, 147] on icon "button" at bounding box center [916, 144] width 9 height 11
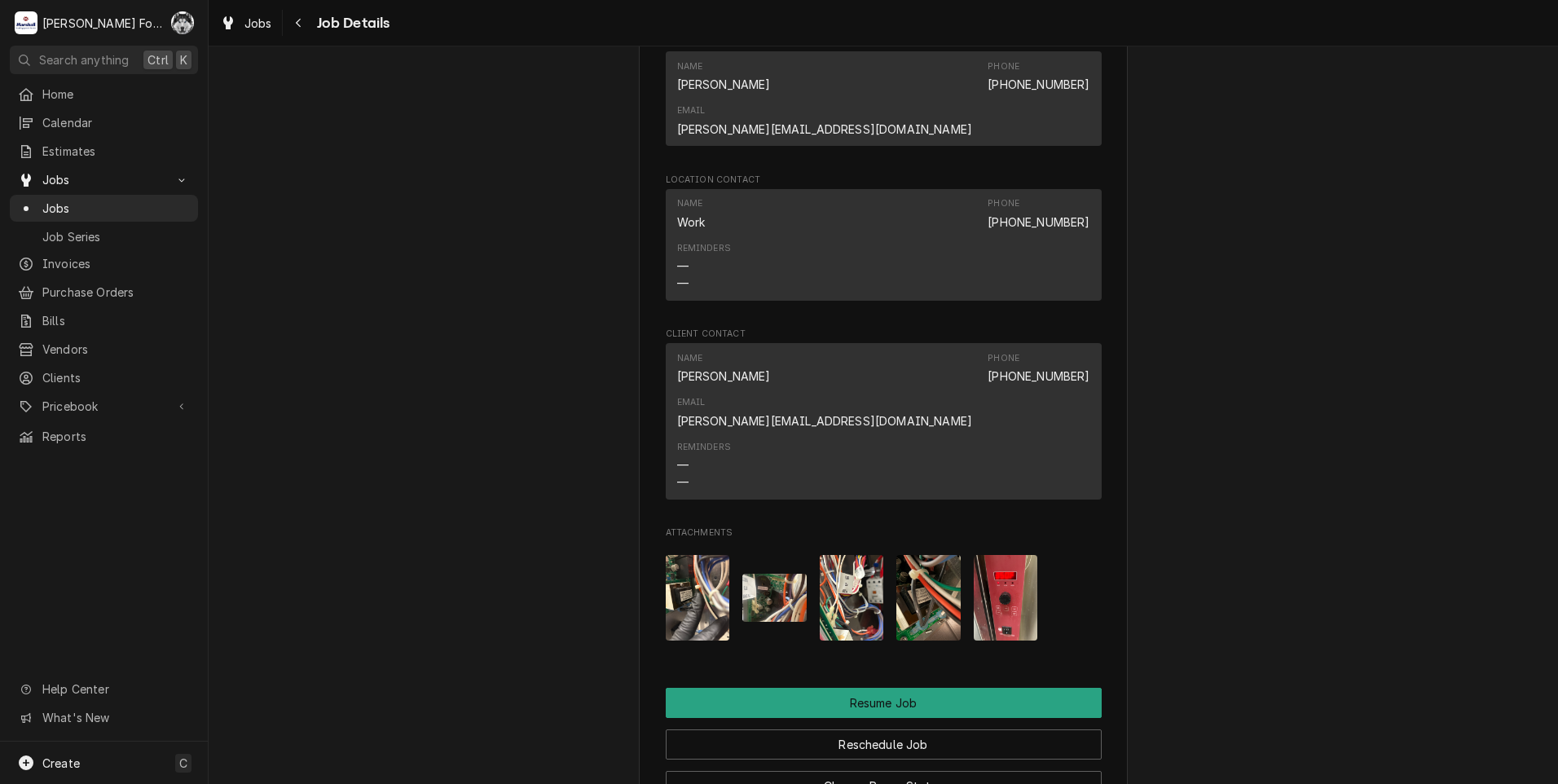
click at [847, 555] on img "Attachments" at bounding box center [851, 598] width 64 height 86
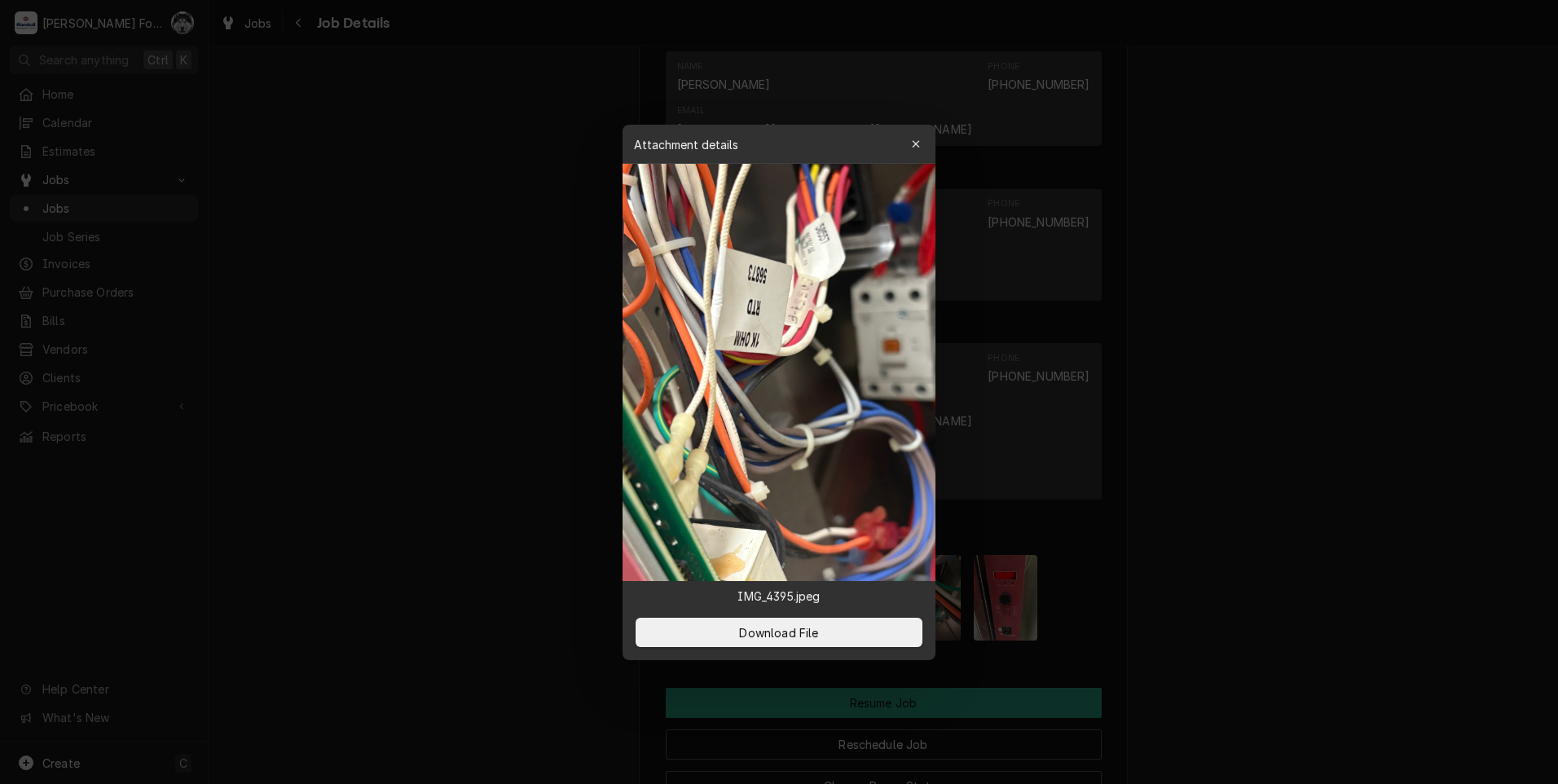
click at [1534, 311] on div at bounding box center [779, 392] width 1558 height 784
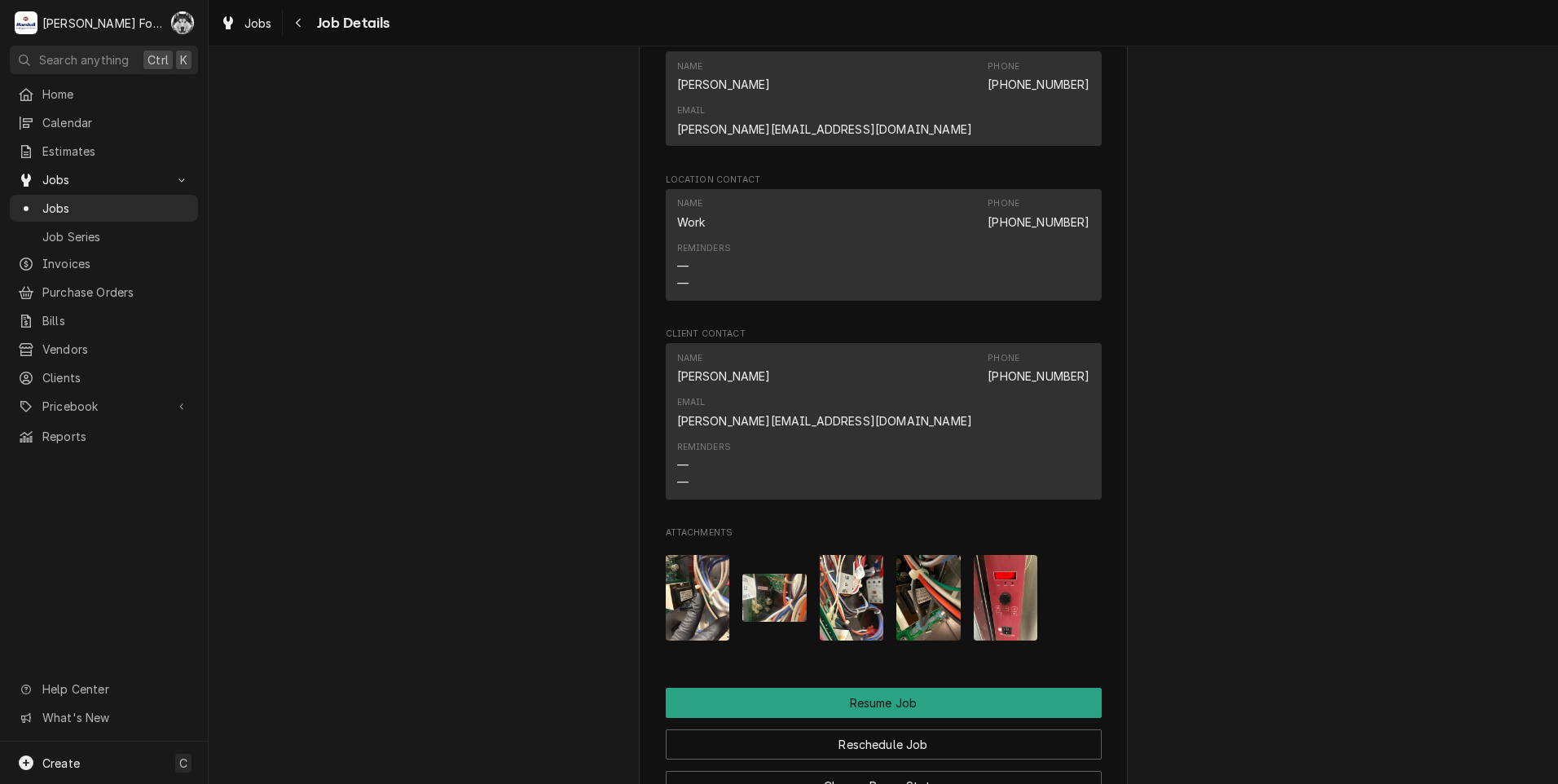
click at [762, 574] on img "Attachments" at bounding box center [774, 598] width 64 height 48
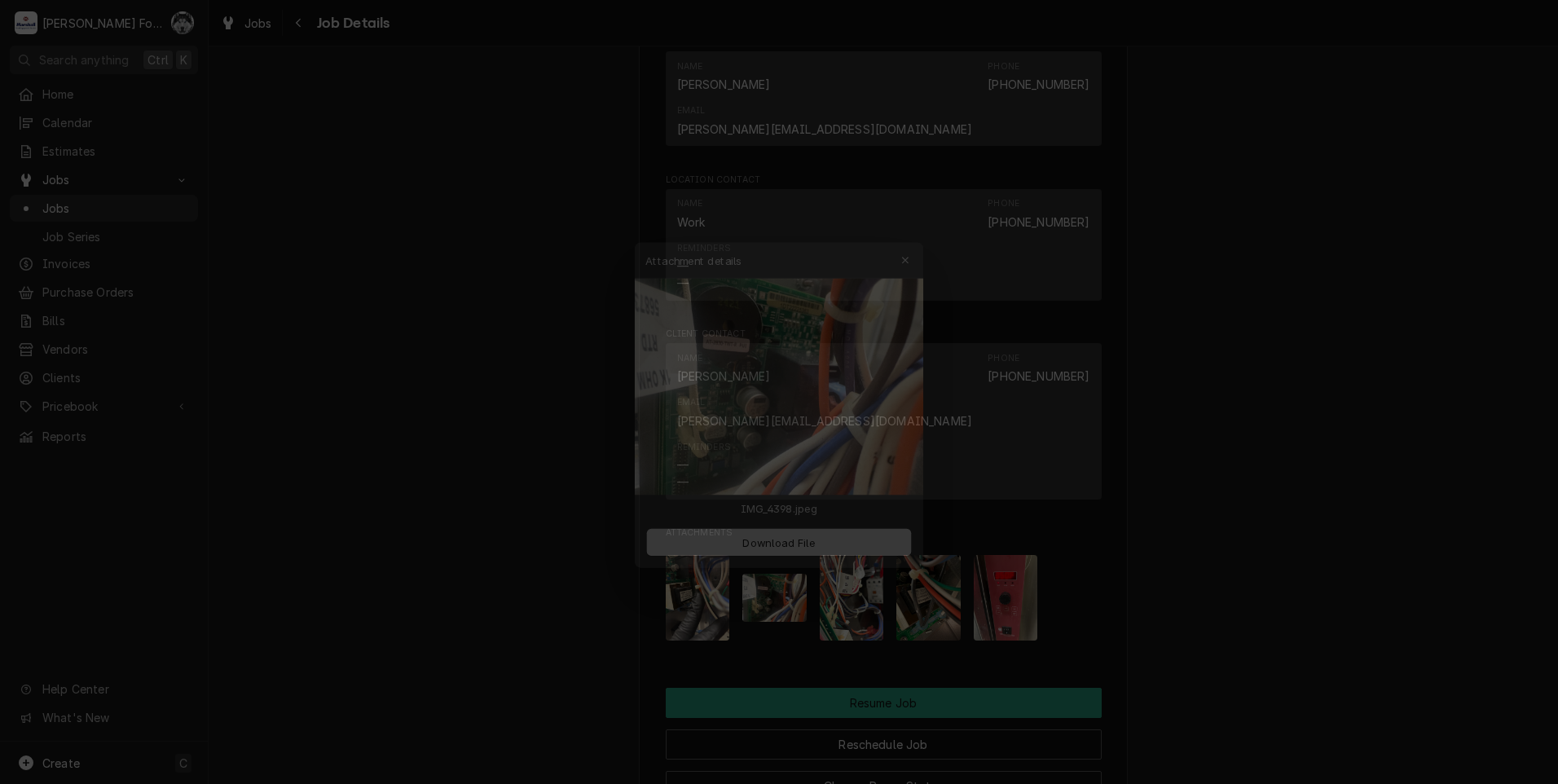
click at [1247, 434] on div at bounding box center [779, 392] width 1558 height 784
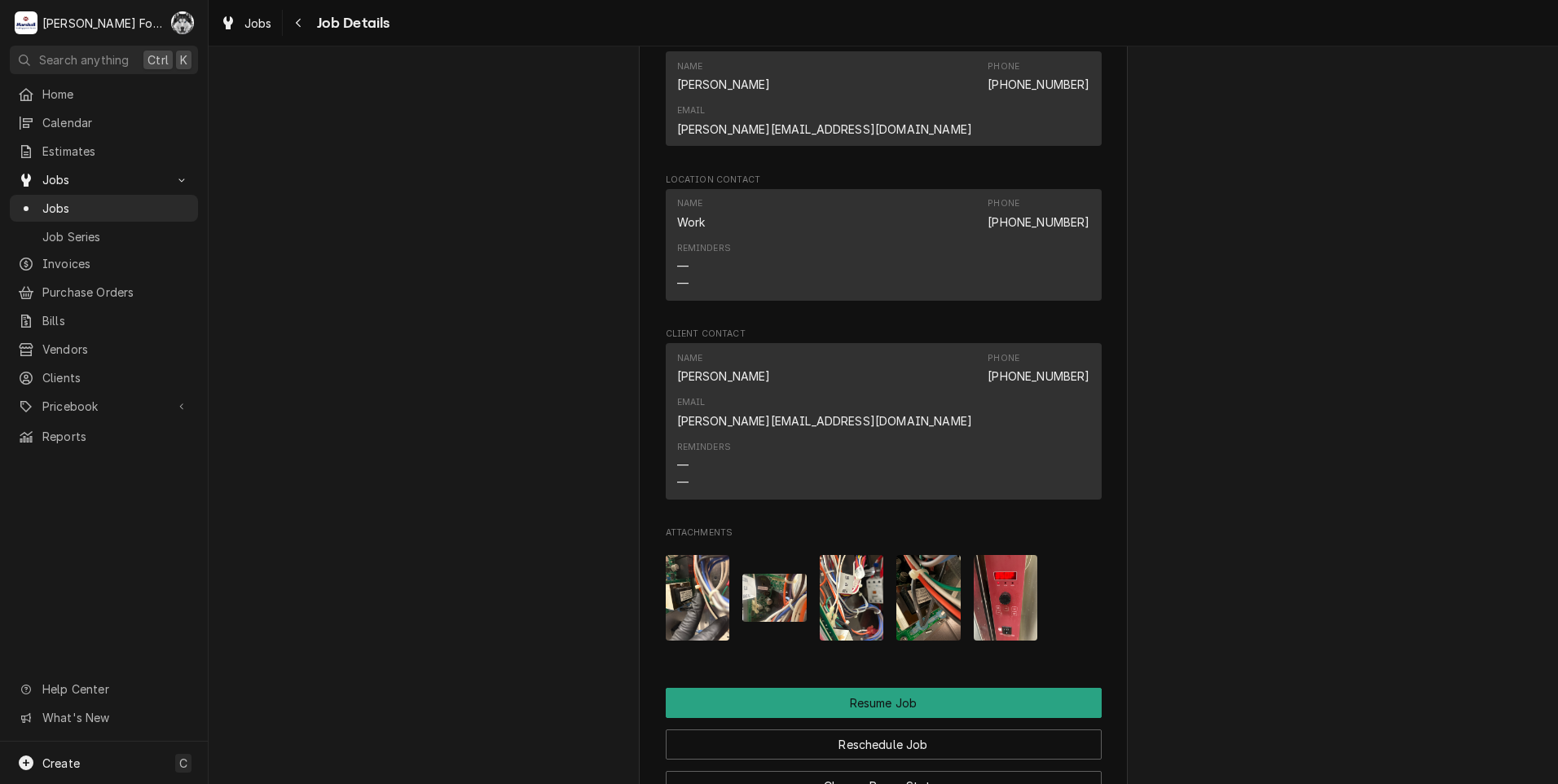
click at [706, 555] on img "Attachments" at bounding box center [697, 598] width 64 height 86
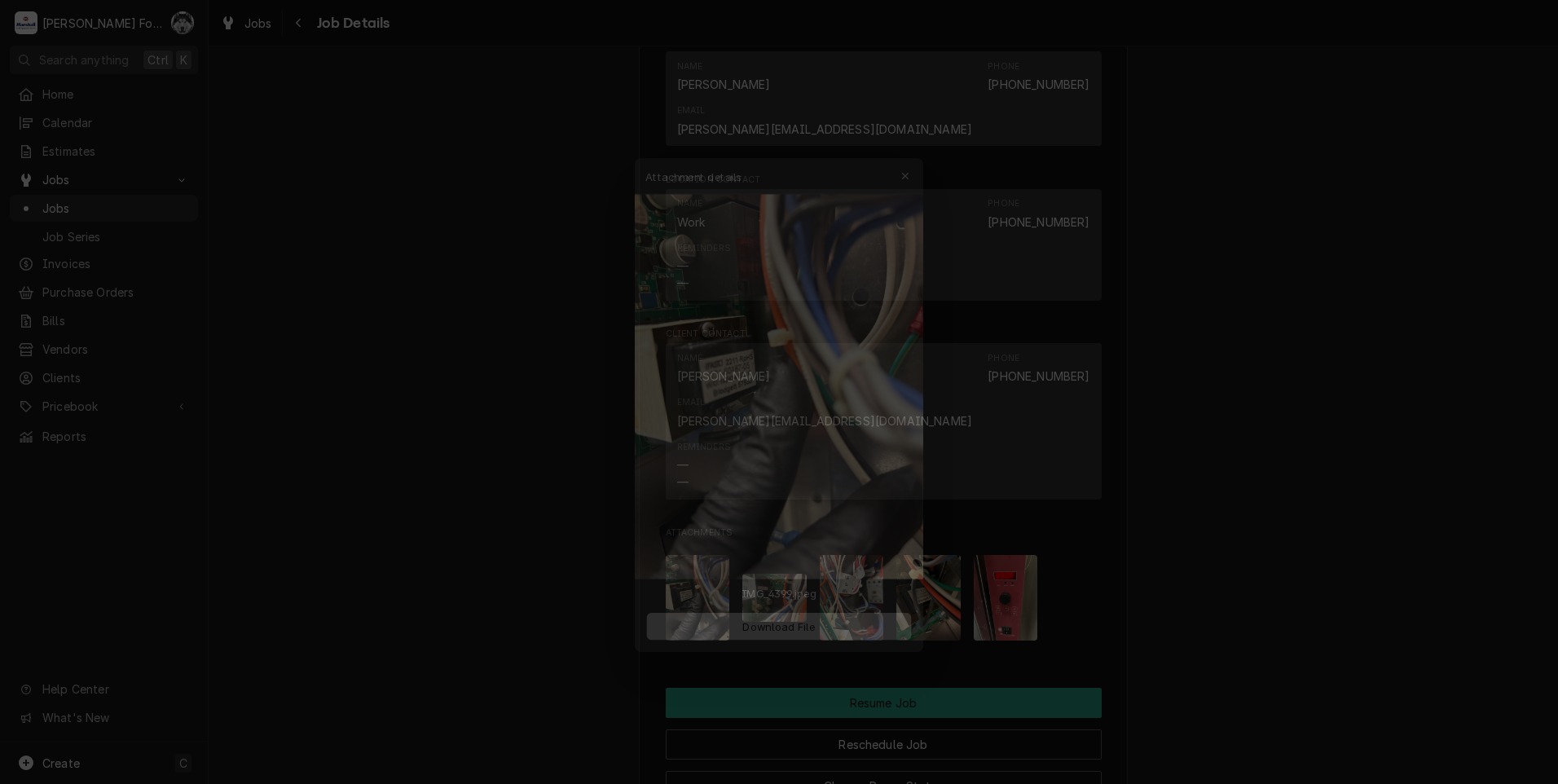
click at [782, 623] on button "Download File" at bounding box center [779, 632] width 287 height 30
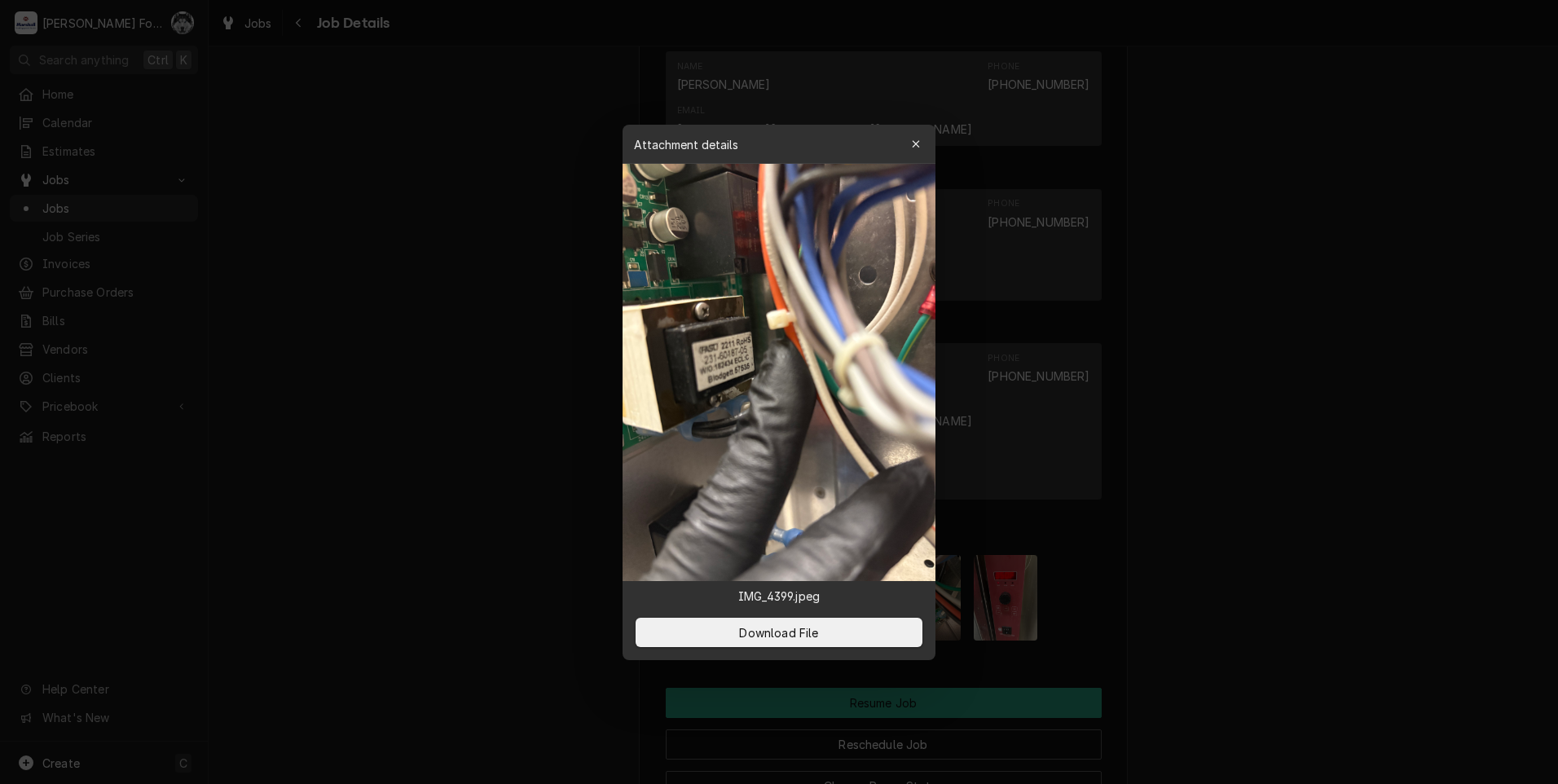
click at [447, 504] on div at bounding box center [779, 392] width 1558 height 784
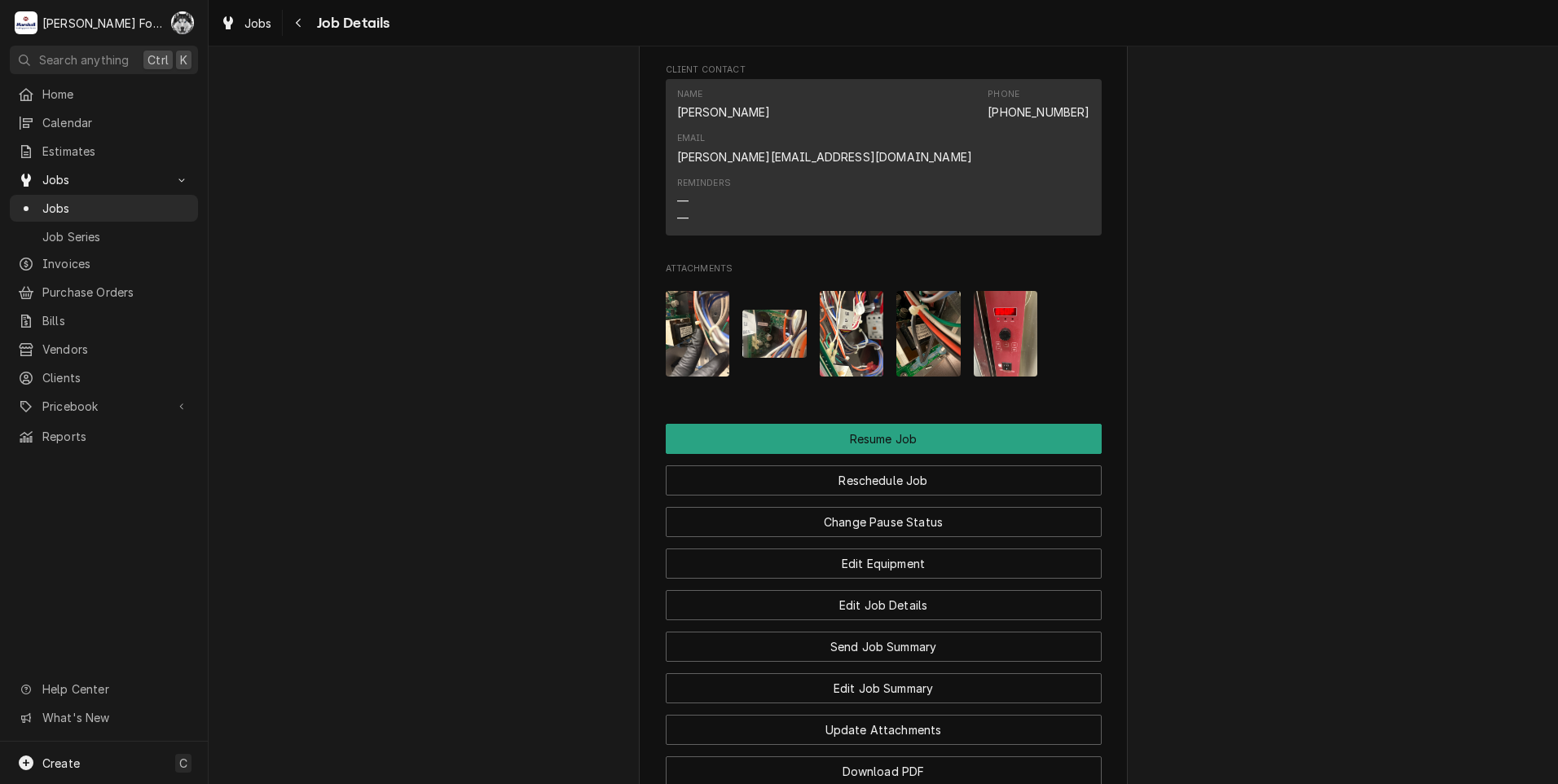
scroll to position [1629, 0]
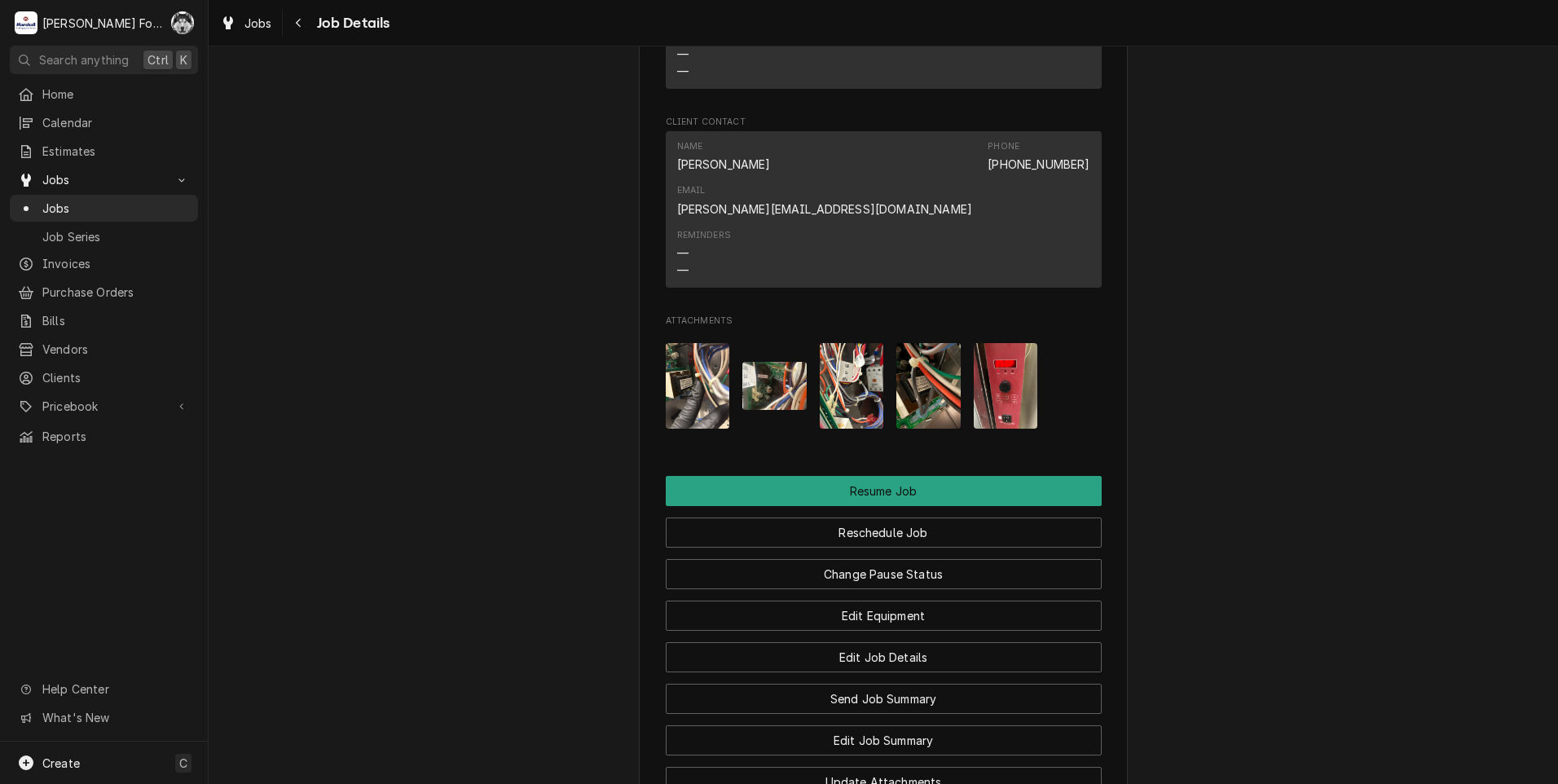
click at [1009, 343] on img "Attachments" at bounding box center [1005, 386] width 64 height 86
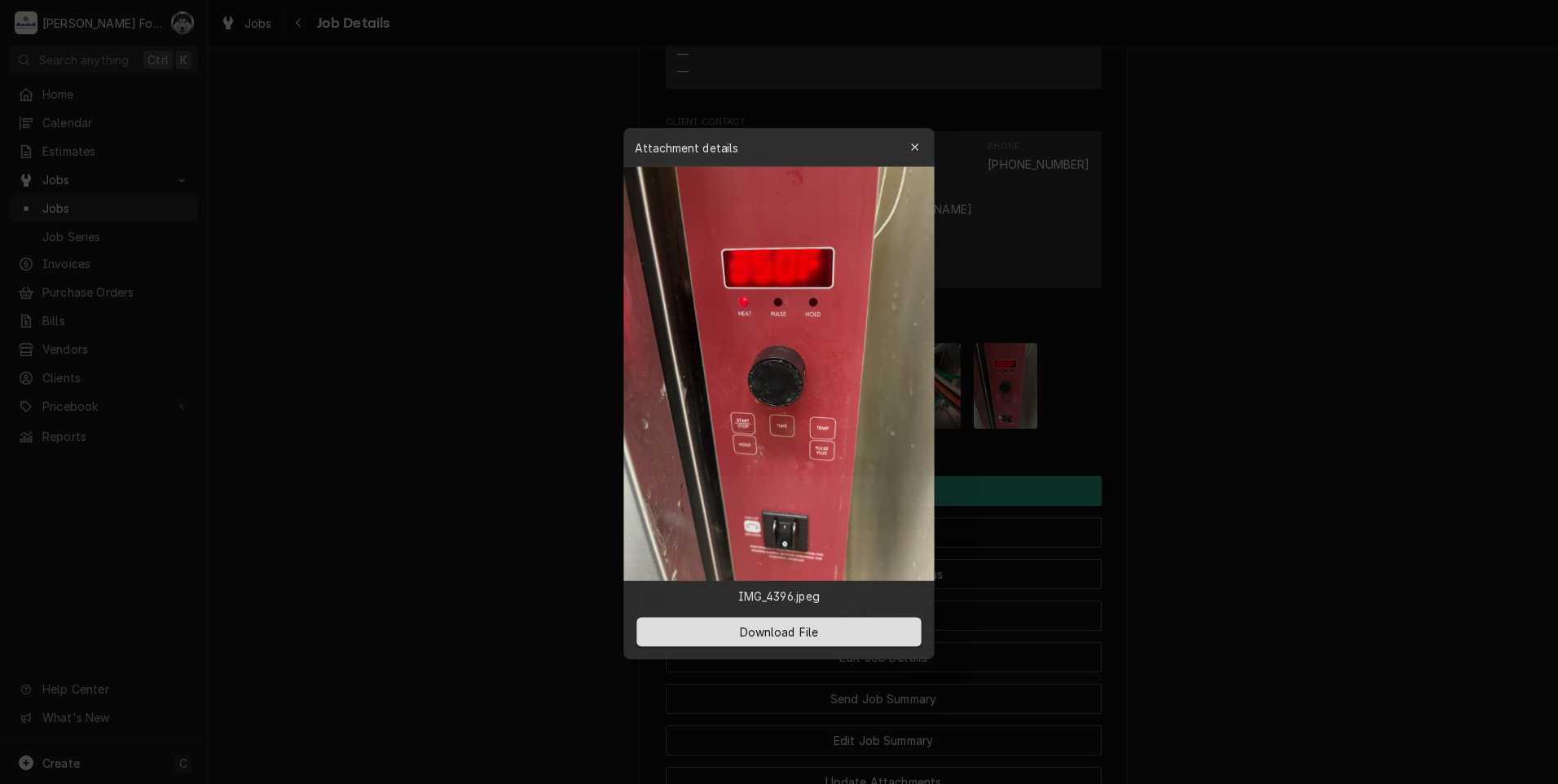
click at [544, 381] on div at bounding box center [779, 392] width 1558 height 784
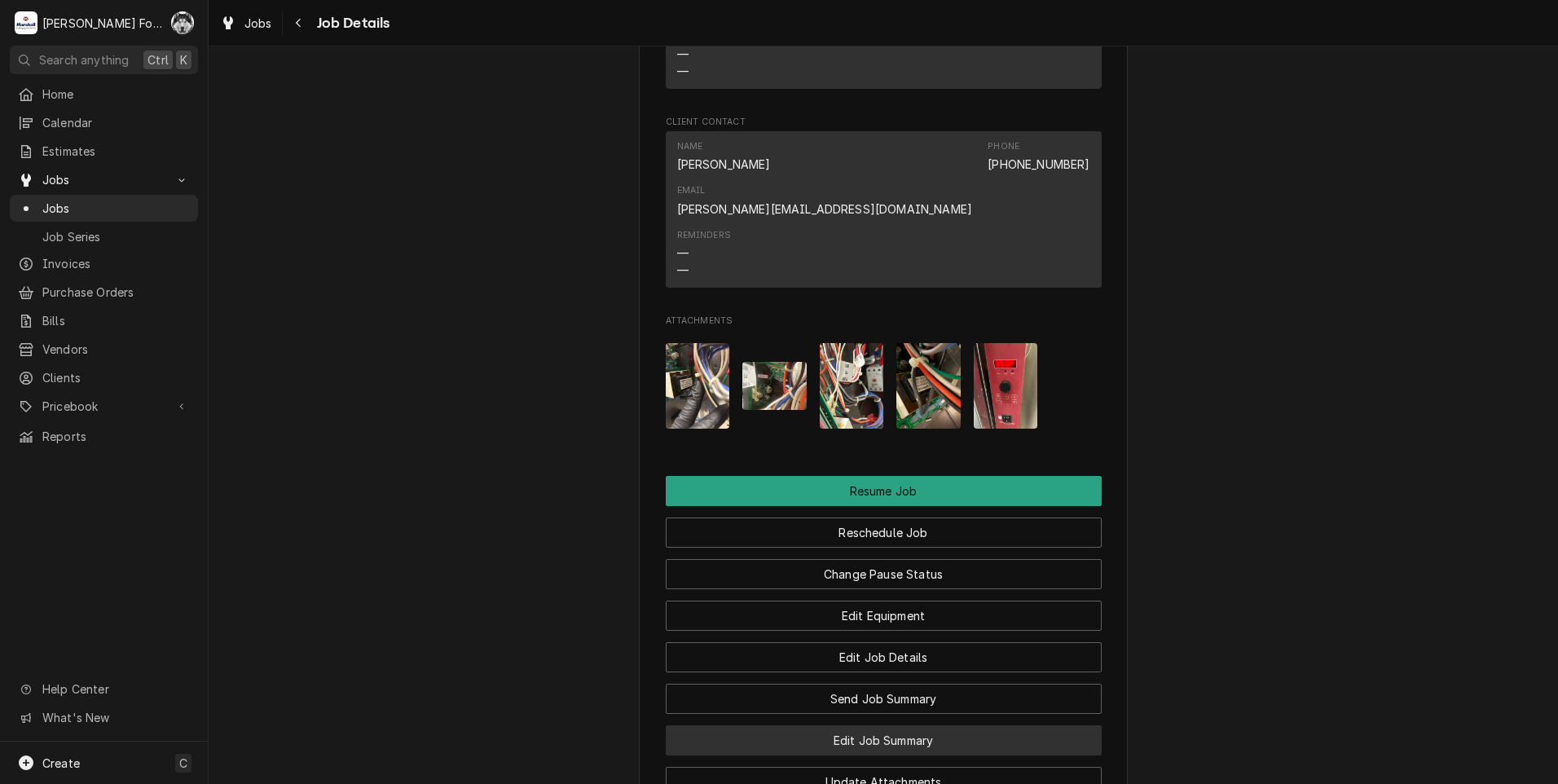
click at [865, 725] on button "Edit Job Summary" at bounding box center [884, 740] width 436 height 31
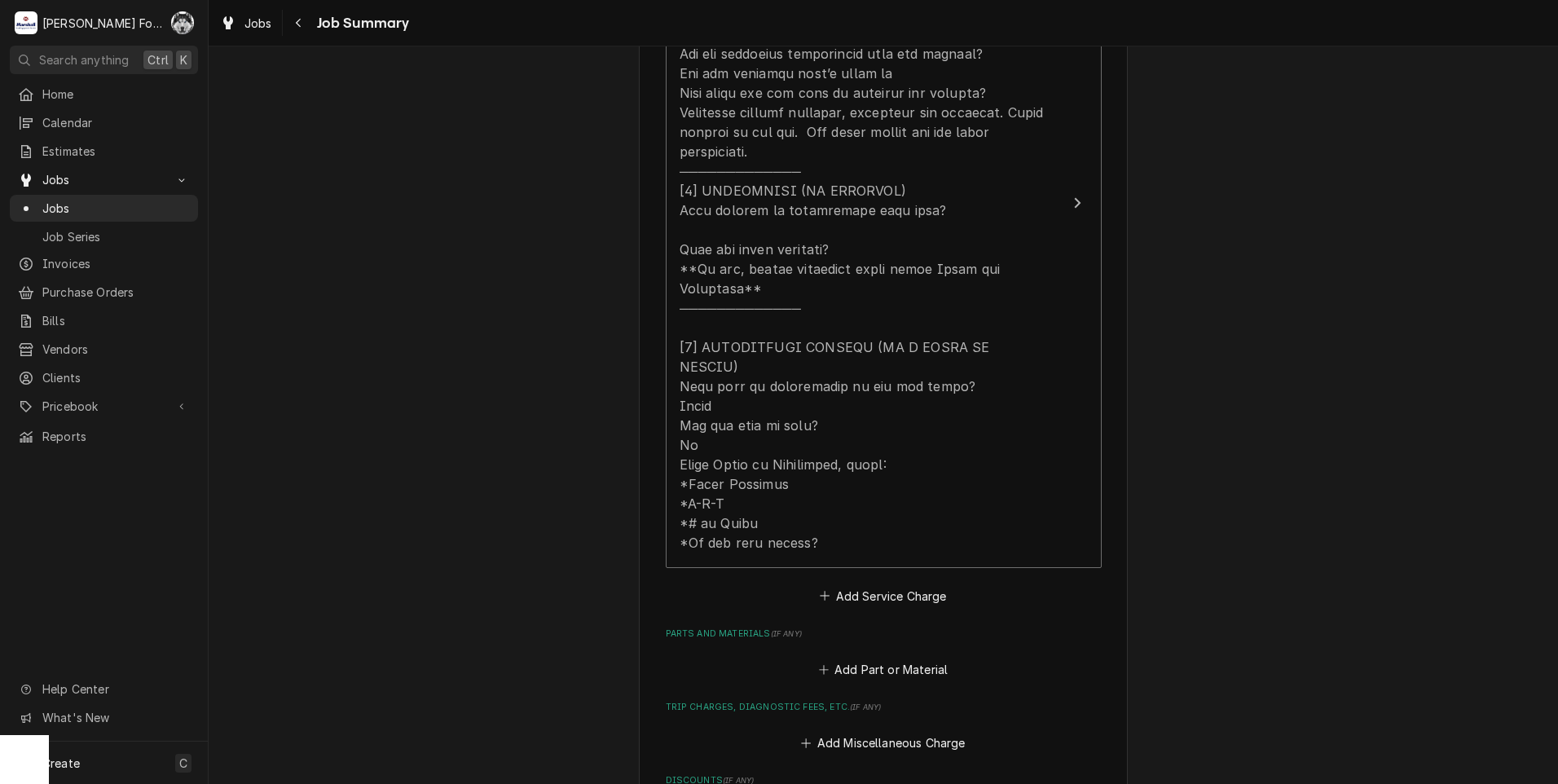
scroll to position [679, 0]
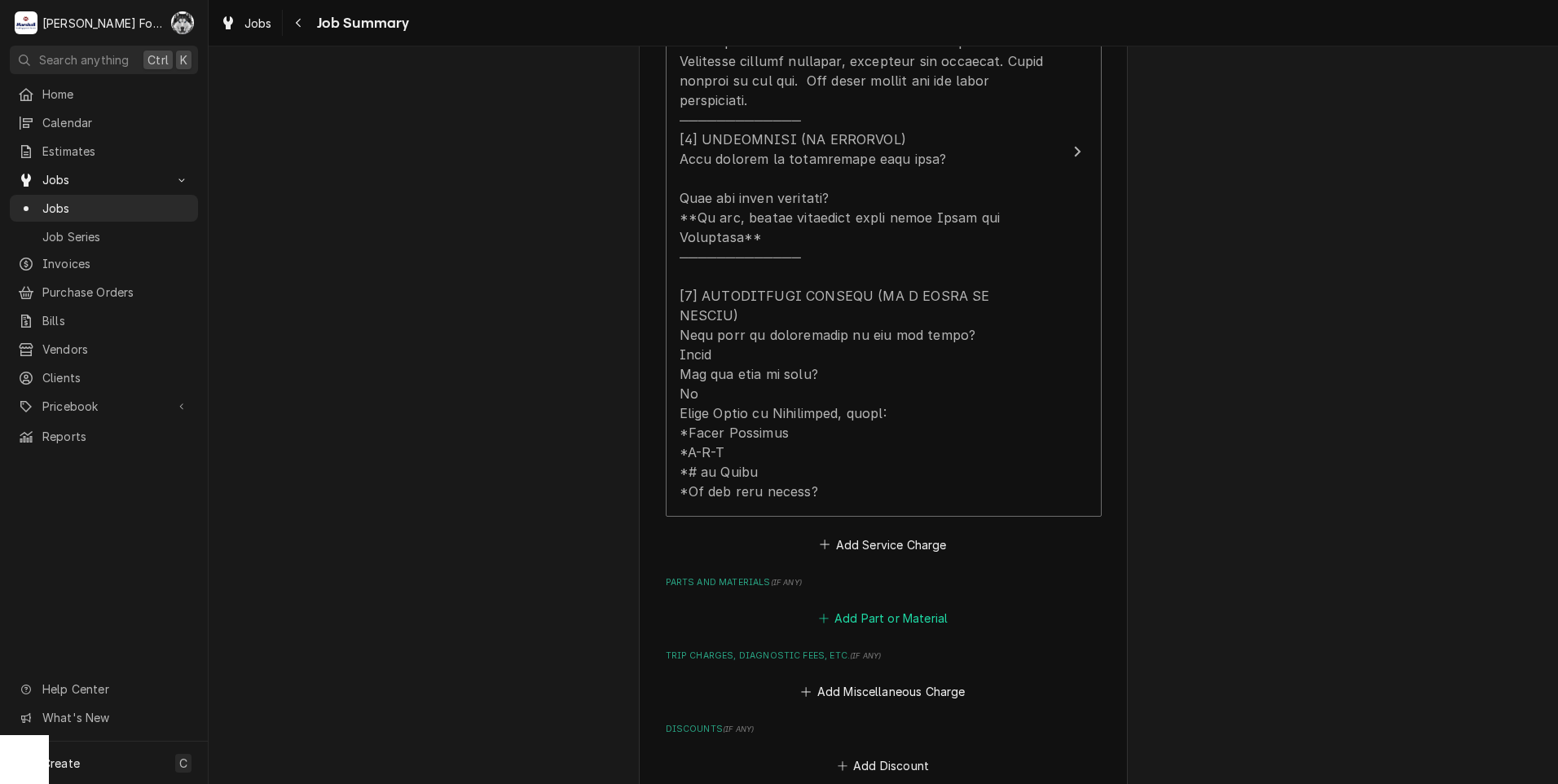
click at [868, 607] on button "Add Part or Material" at bounding box center [883, 619] width 135 height 23
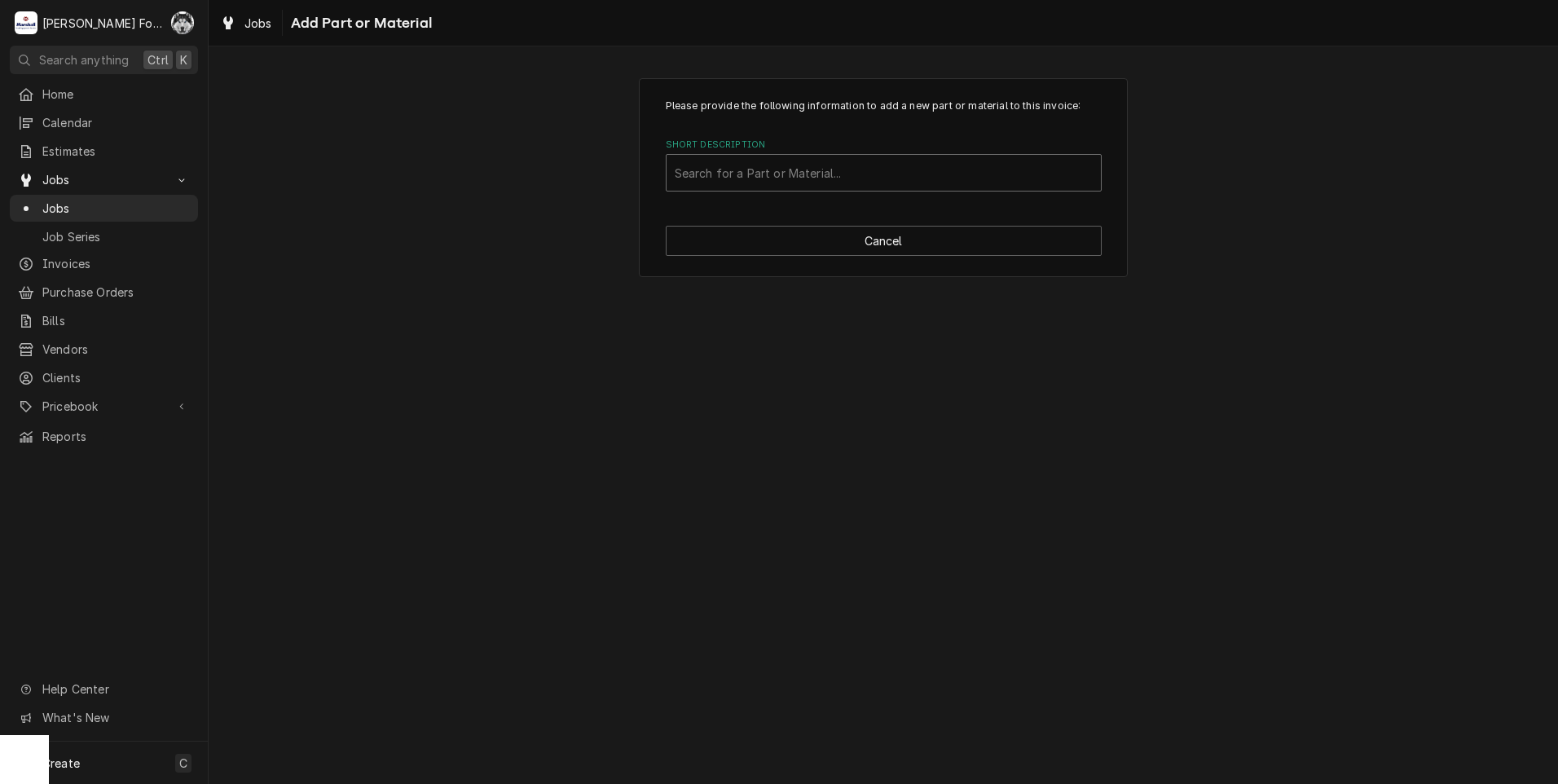
click at [808, 174] on div "Short Description" at bounding box center [884, 173] width 418 height 30
type input "58718"
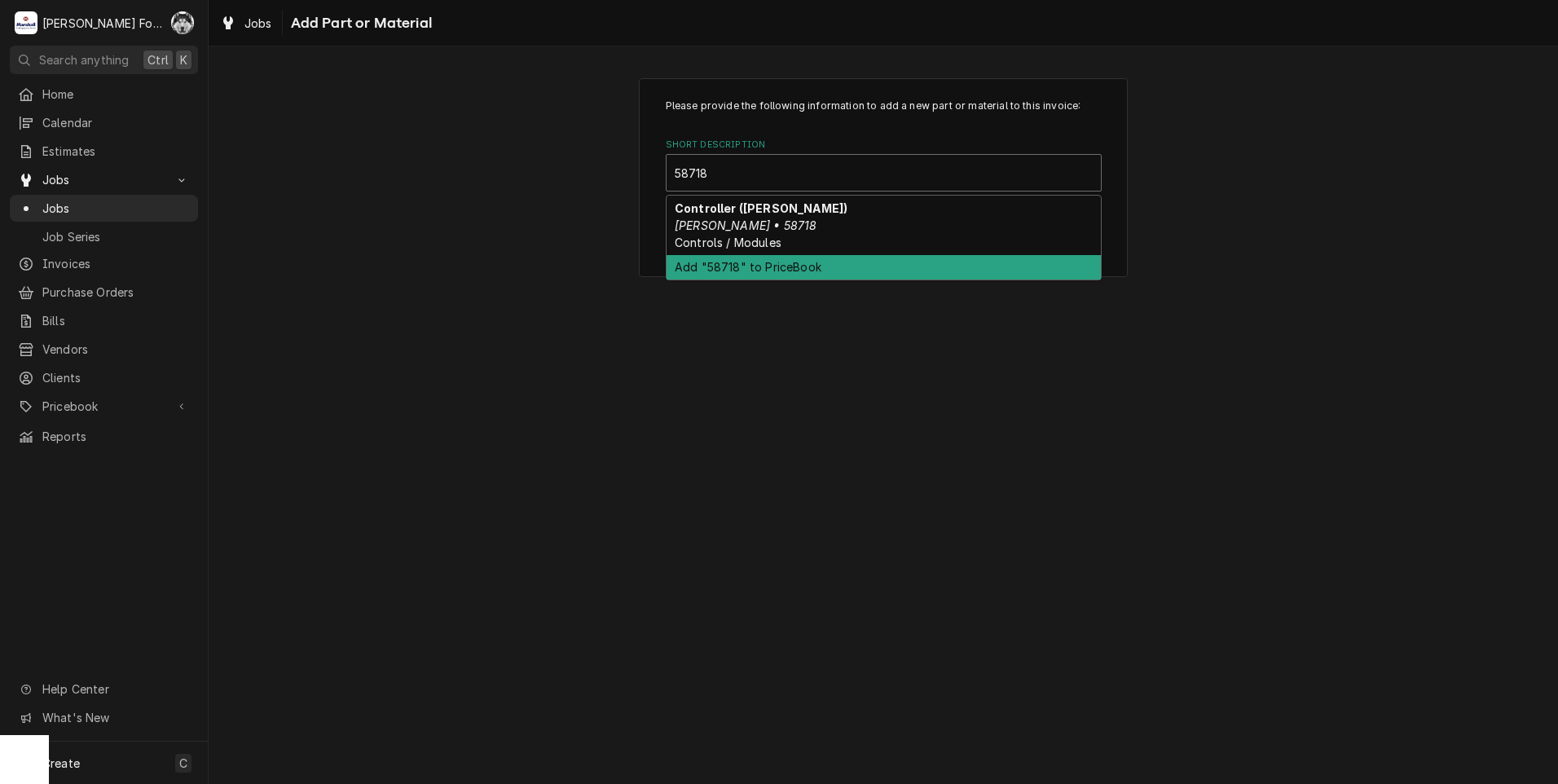
click at [710, 256] on div "Add "58718" to PriceBook" at bounding box center [884, 267] width 435 height 25
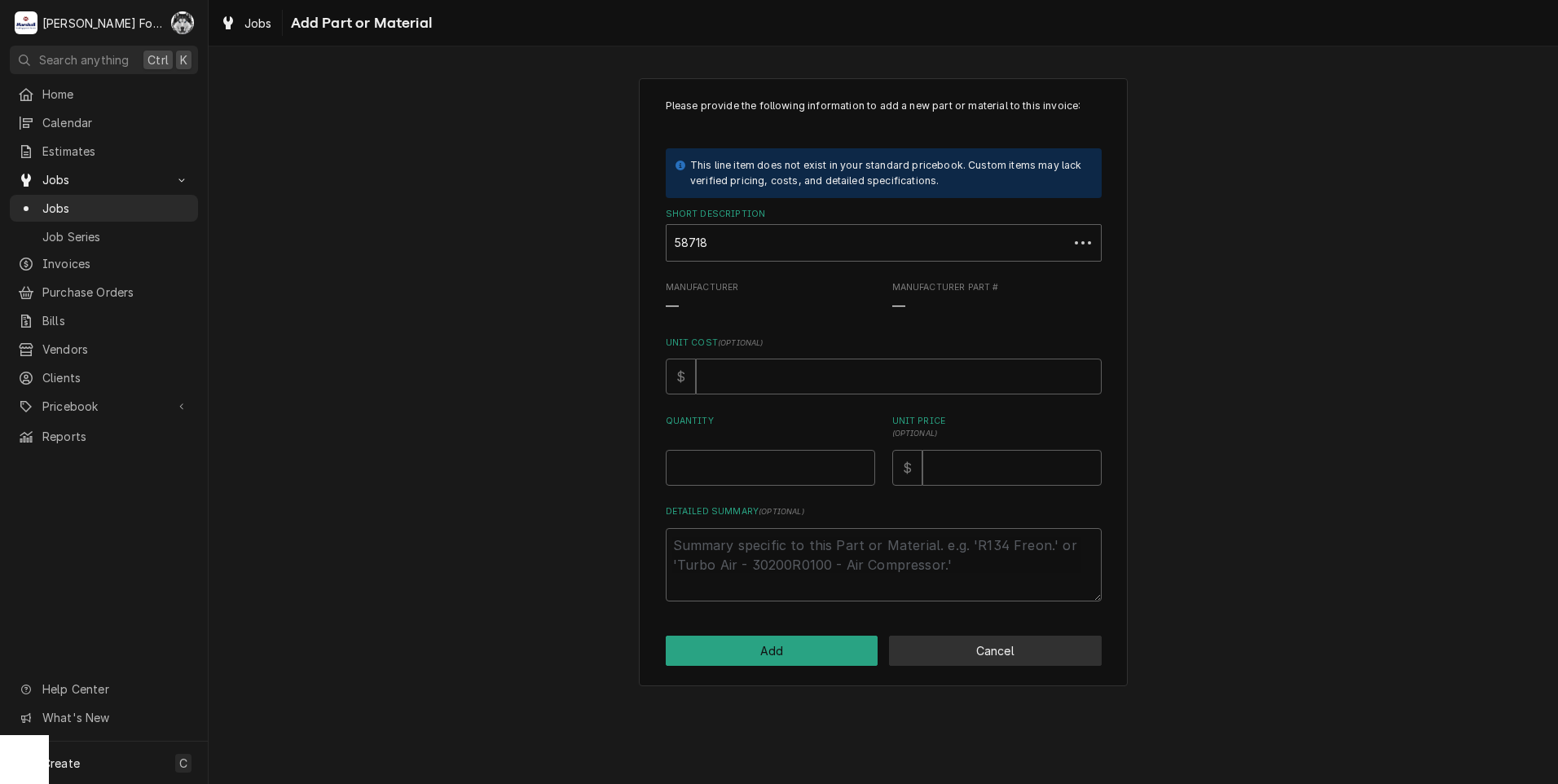
click at [991, 652] on button "Cancel" at bounding box center [995, 650] width 213 height 31
type textarea "x"
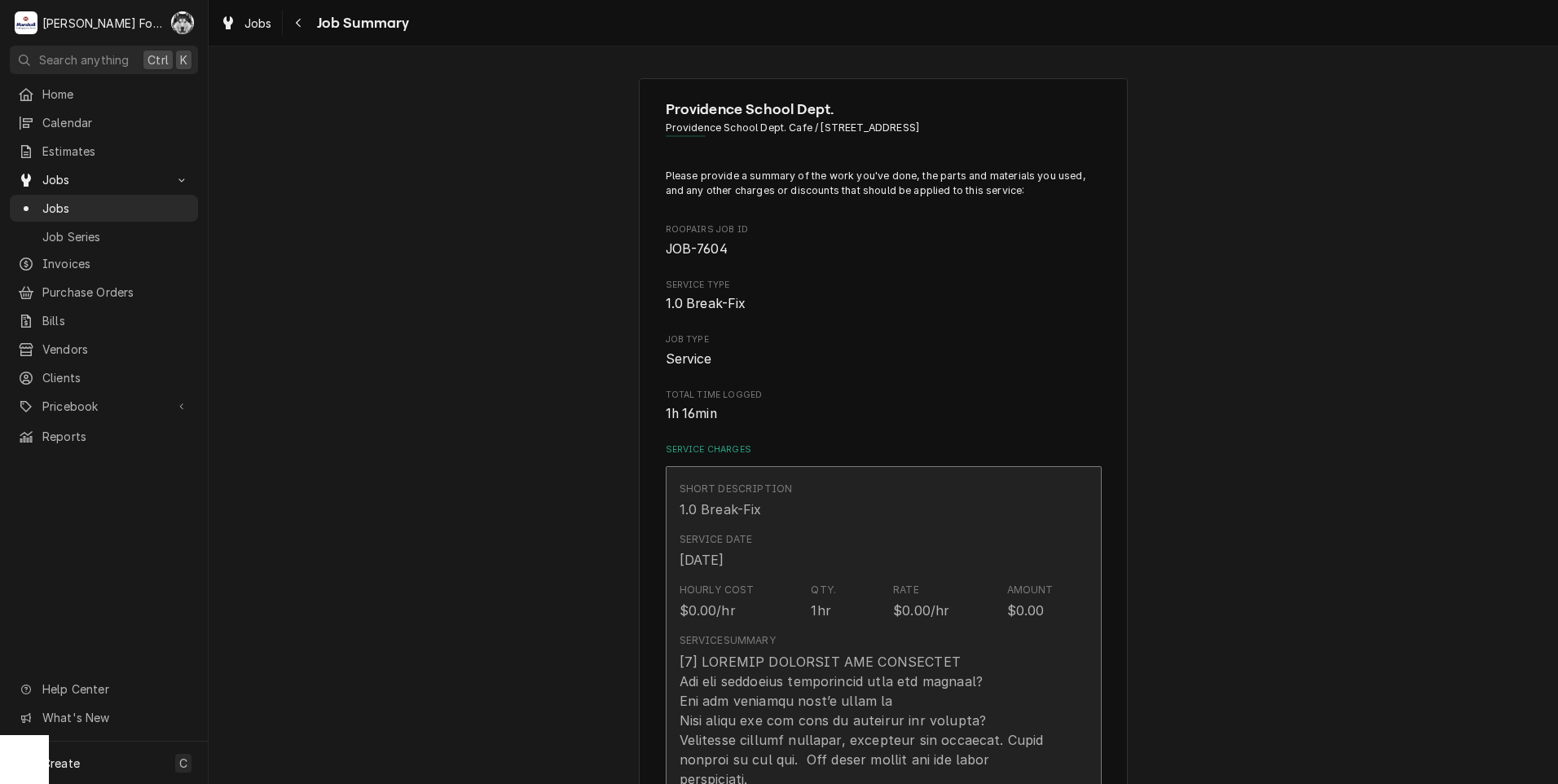
scroll to position [679, 0]
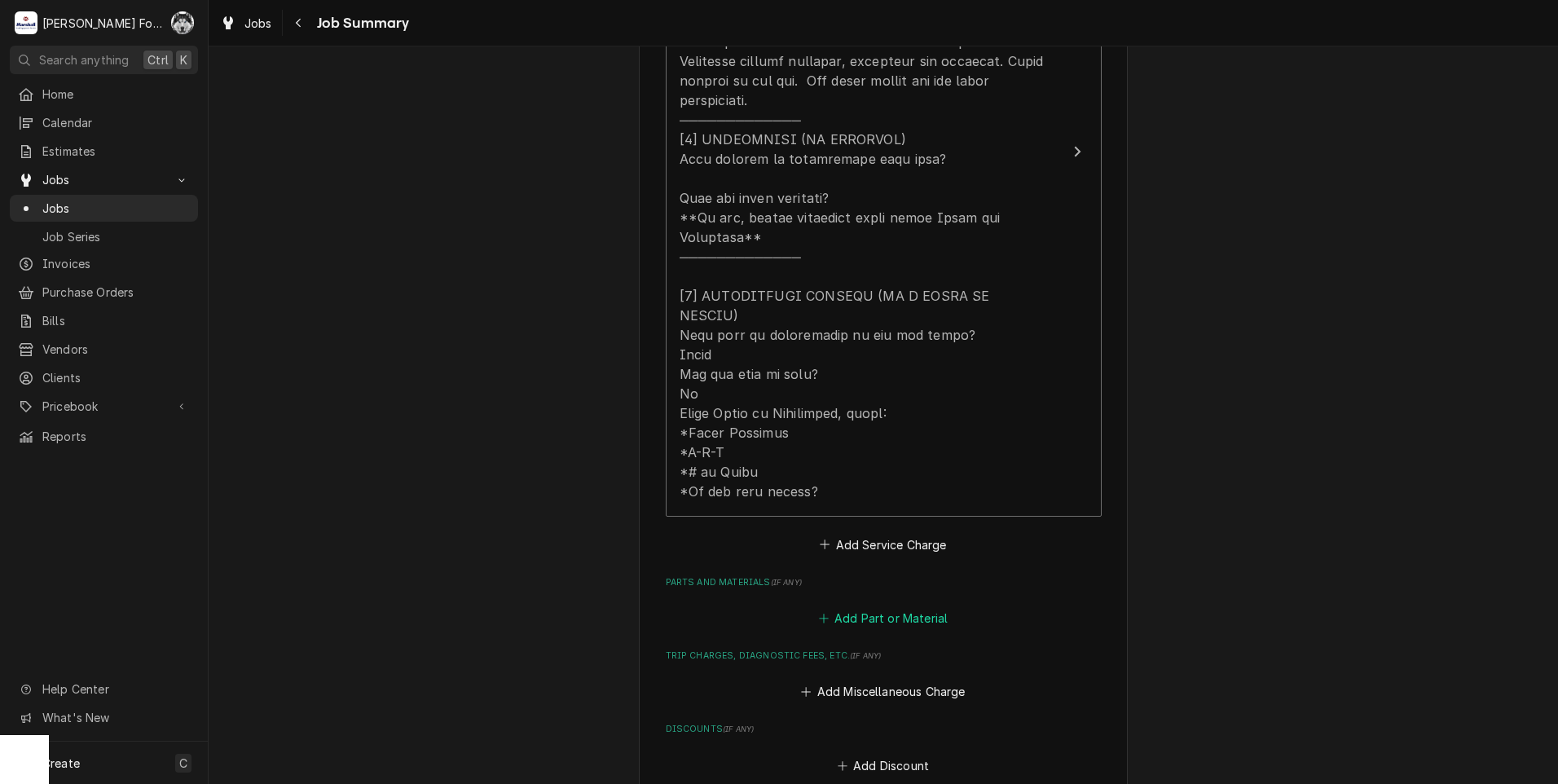
click at [874, 607] on button "Add Part or Material" at bounding box center [883, 619] width 135 height 23
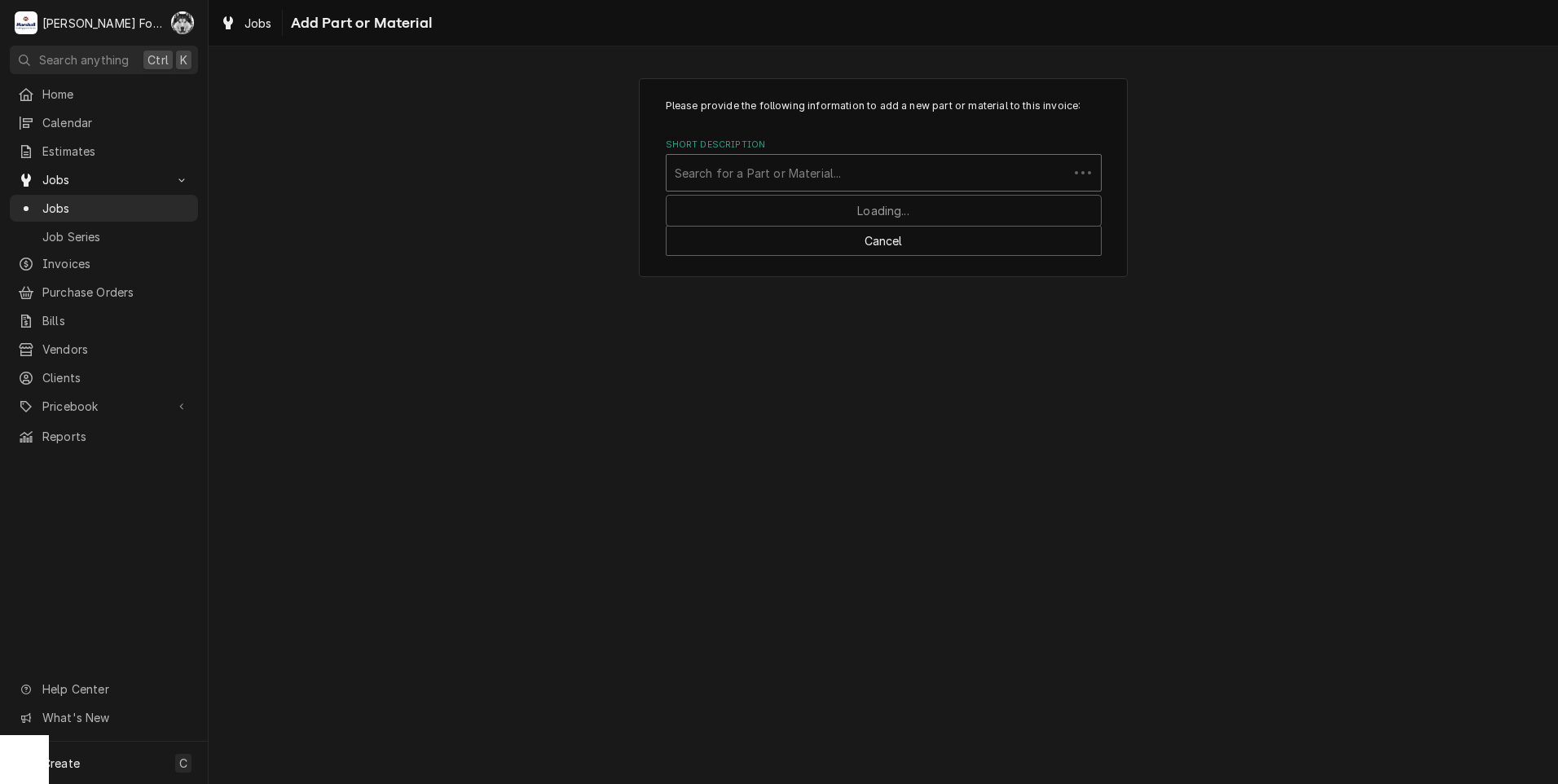
click at [785, 179] on div "Short Description" at bounding box center [867, 173] width 386 height 30
type input "58718"
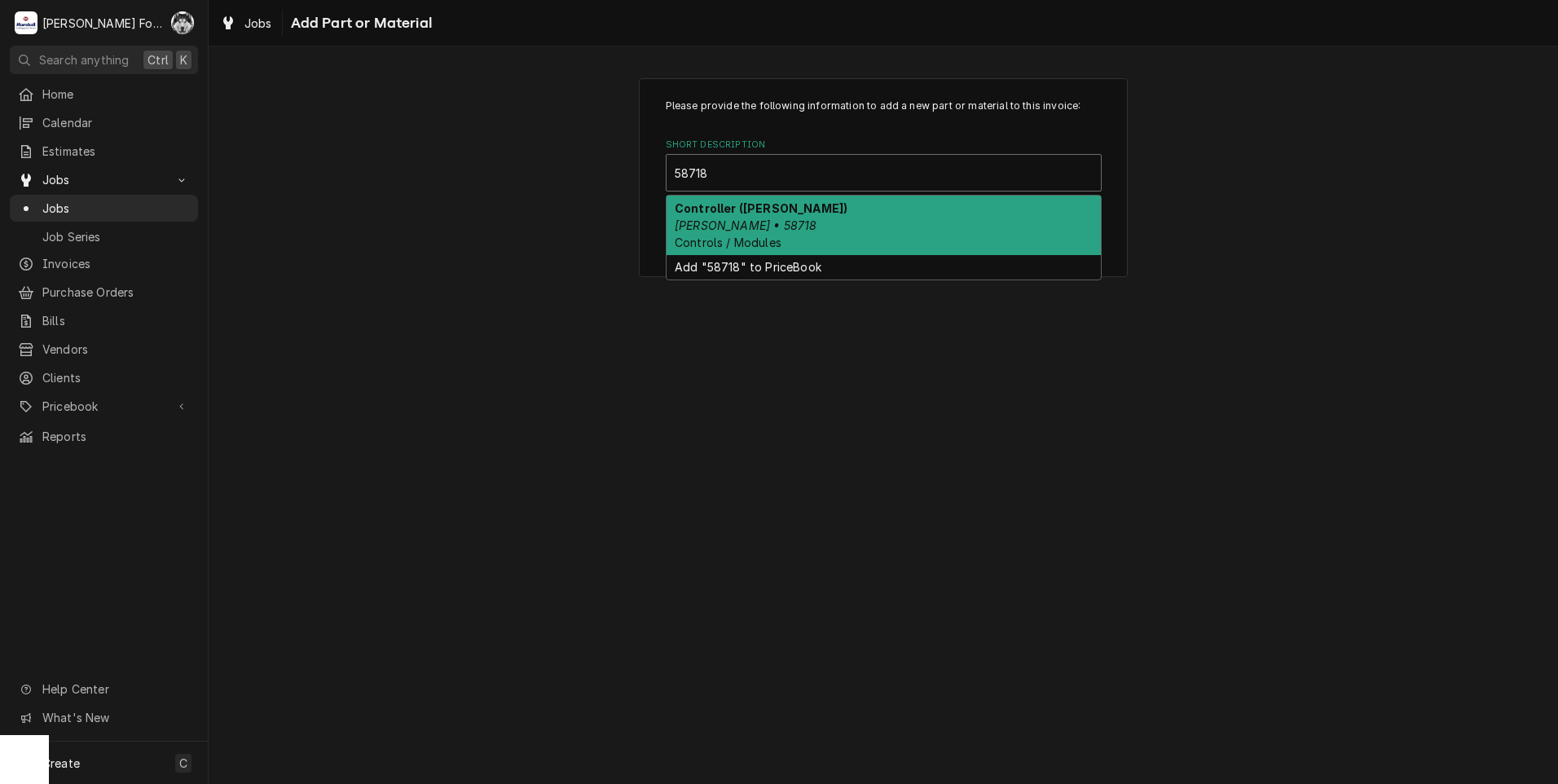
click at [779, 243] on span "Controls / Modules" at bounding box center [728, 243] width 107 height 14
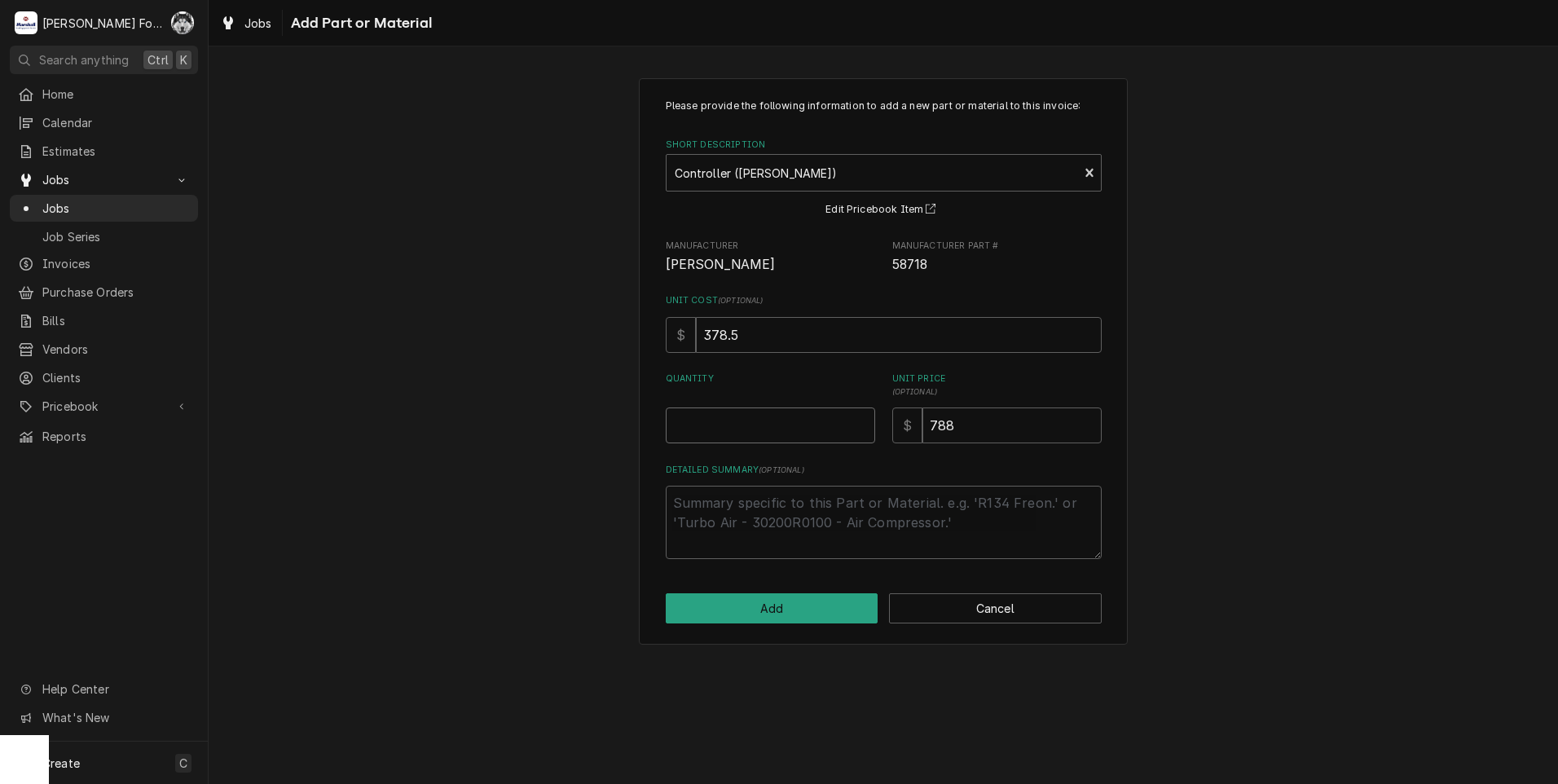
type textarea "x"
type input "0.5"
click at [860, 424] on input "0.5" at bounding box center [770, 426] width 209 height 36
type textarea "x"
type input "1"
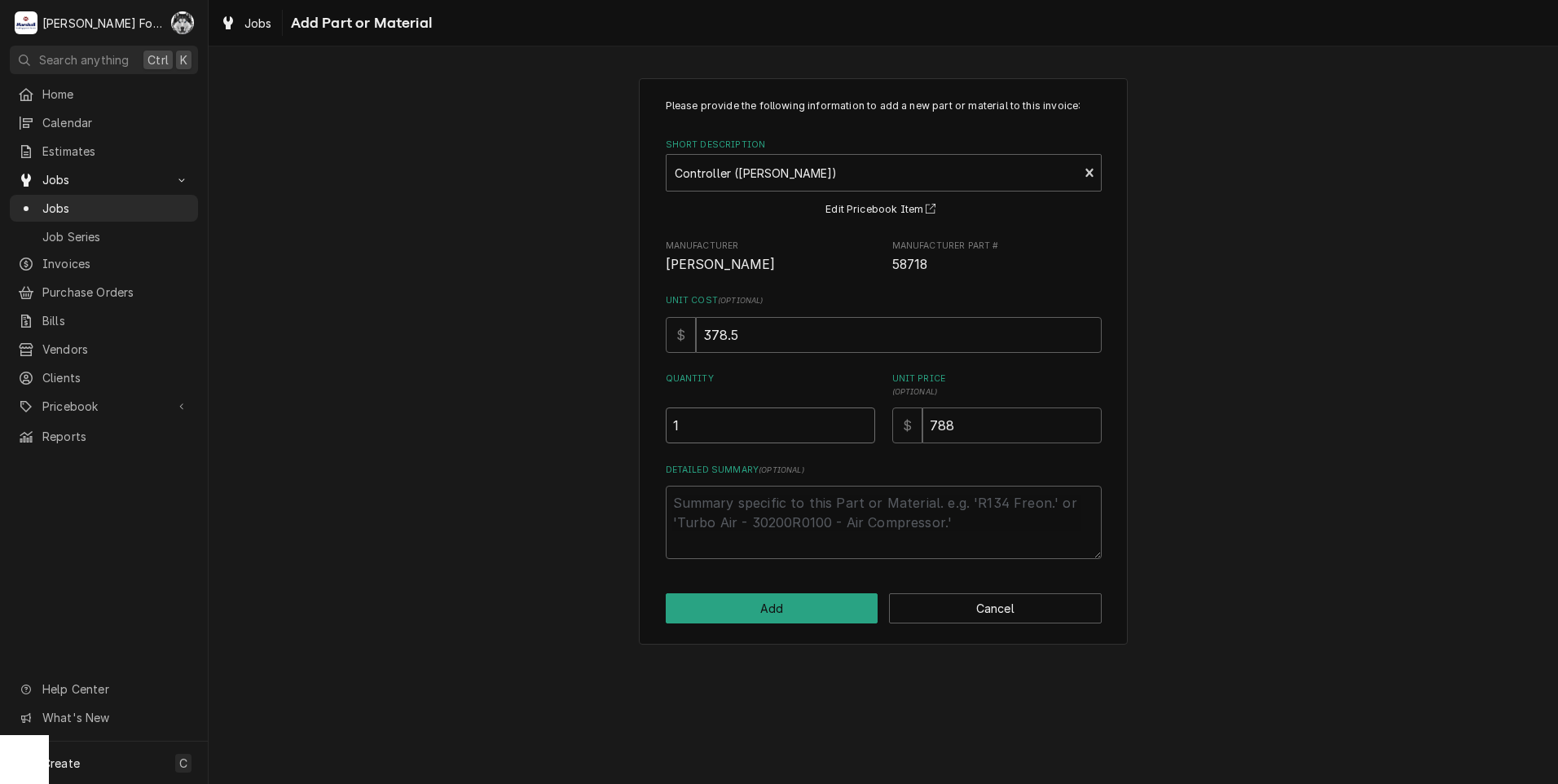
click at [860, 424] on input "1" at bounding box center [770, 426] width 209 height 36
drag, startPoint x: 974, startPoint y: 424, endPoint x: 586, endPoint y: 482, distance: 392.3
click at [587, 481] on div "Please provide the following information to add a new part or material to this …" at bounding box center [883, 361] width 1350 height 595
type textarea "x"
type input "8"
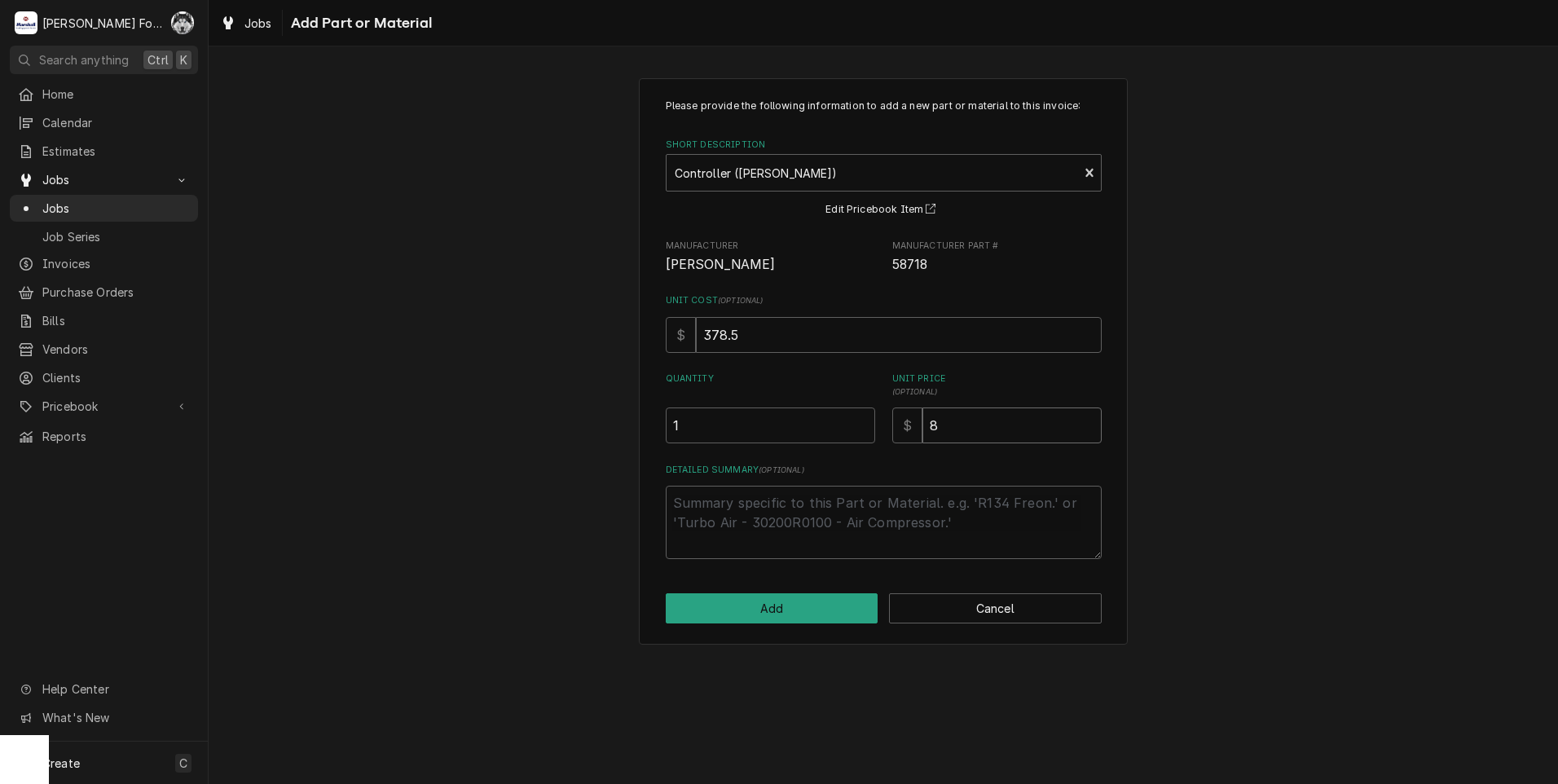
type textarea "x"
type input "89"
type textarea "x"
type input "899"
click at [787, 607] on button "Add" at bounding box center [772, 608] width 213 height 31
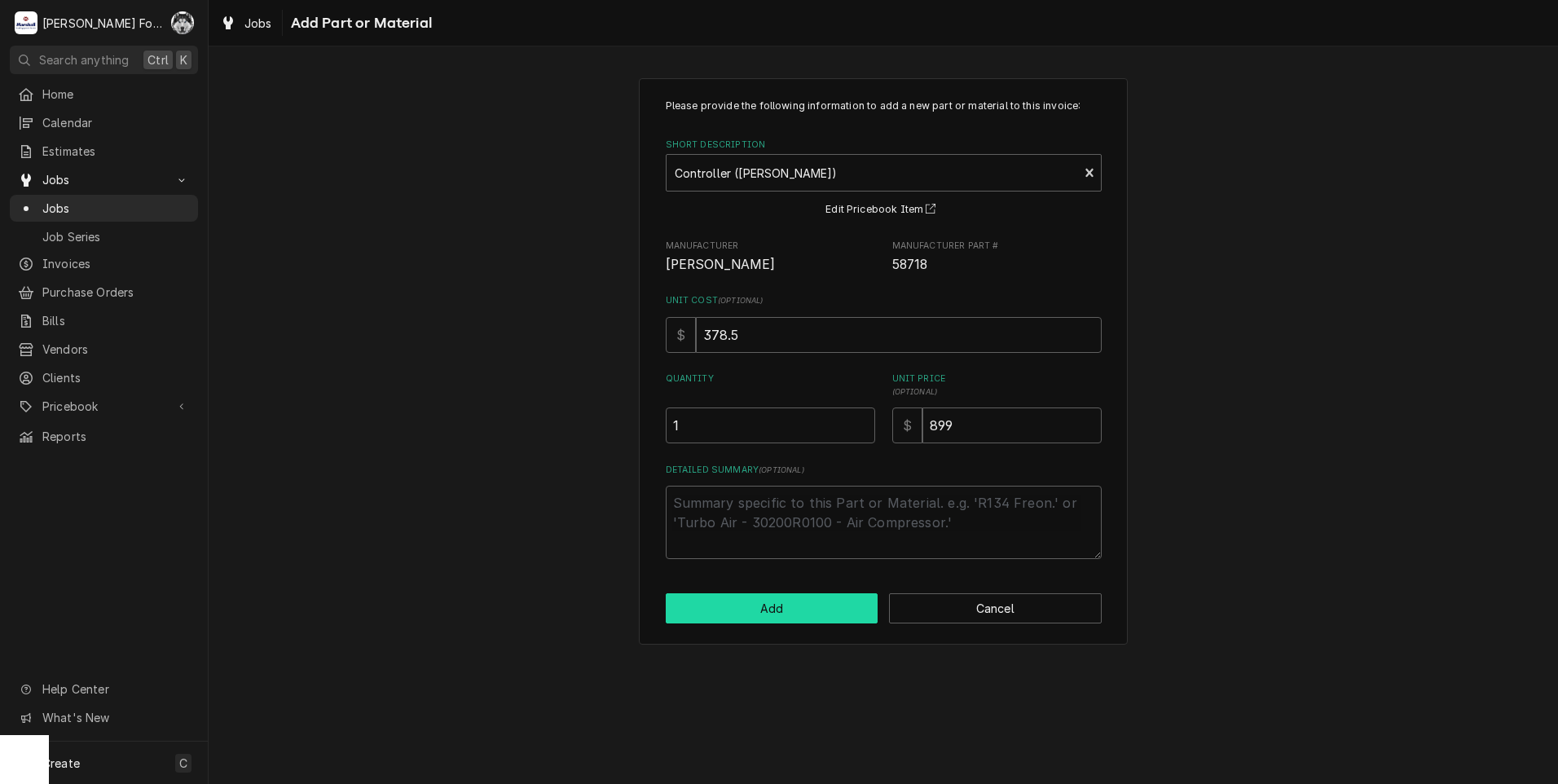
type textarea "x"
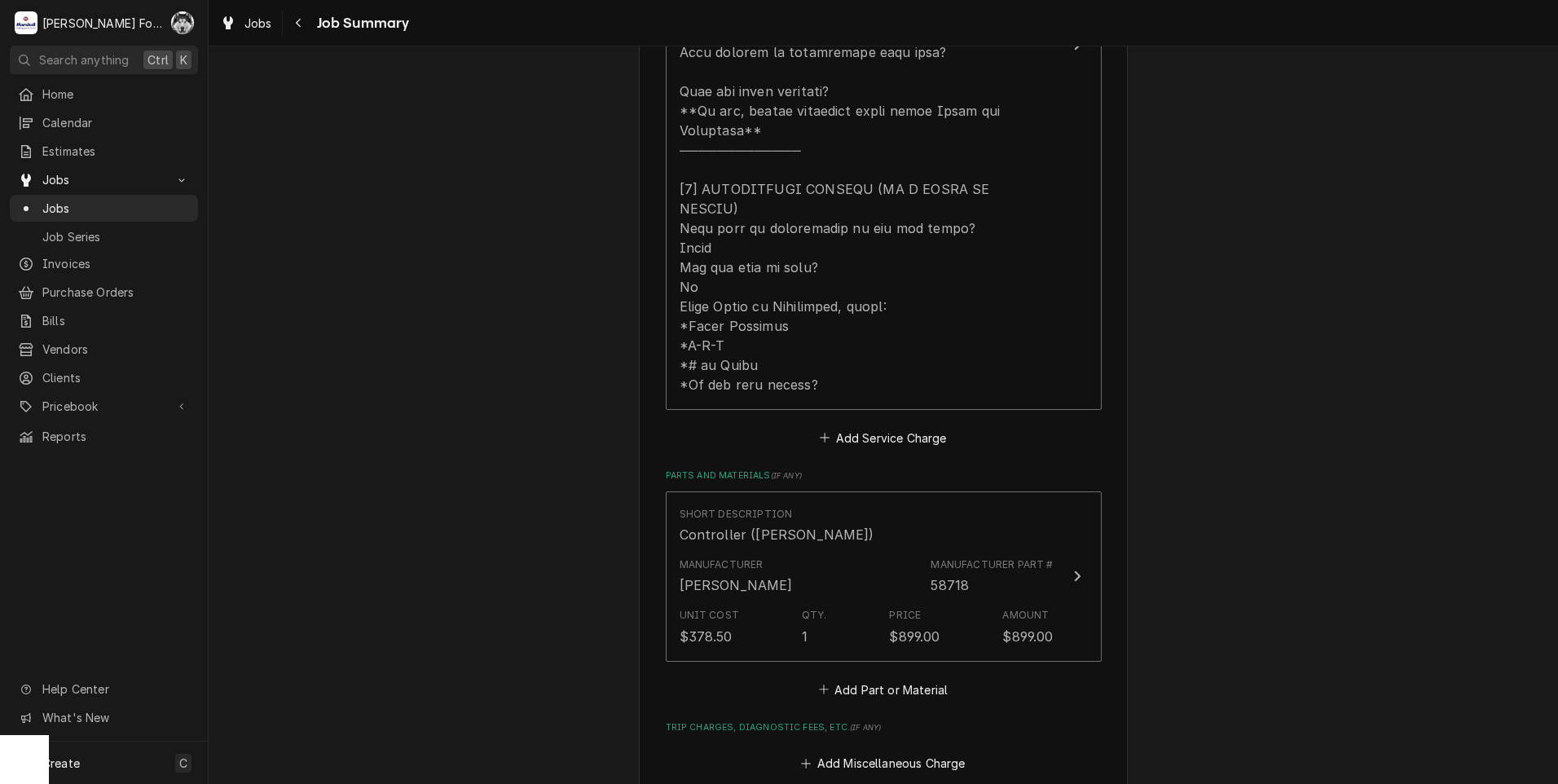
scroll to position [950, 0]
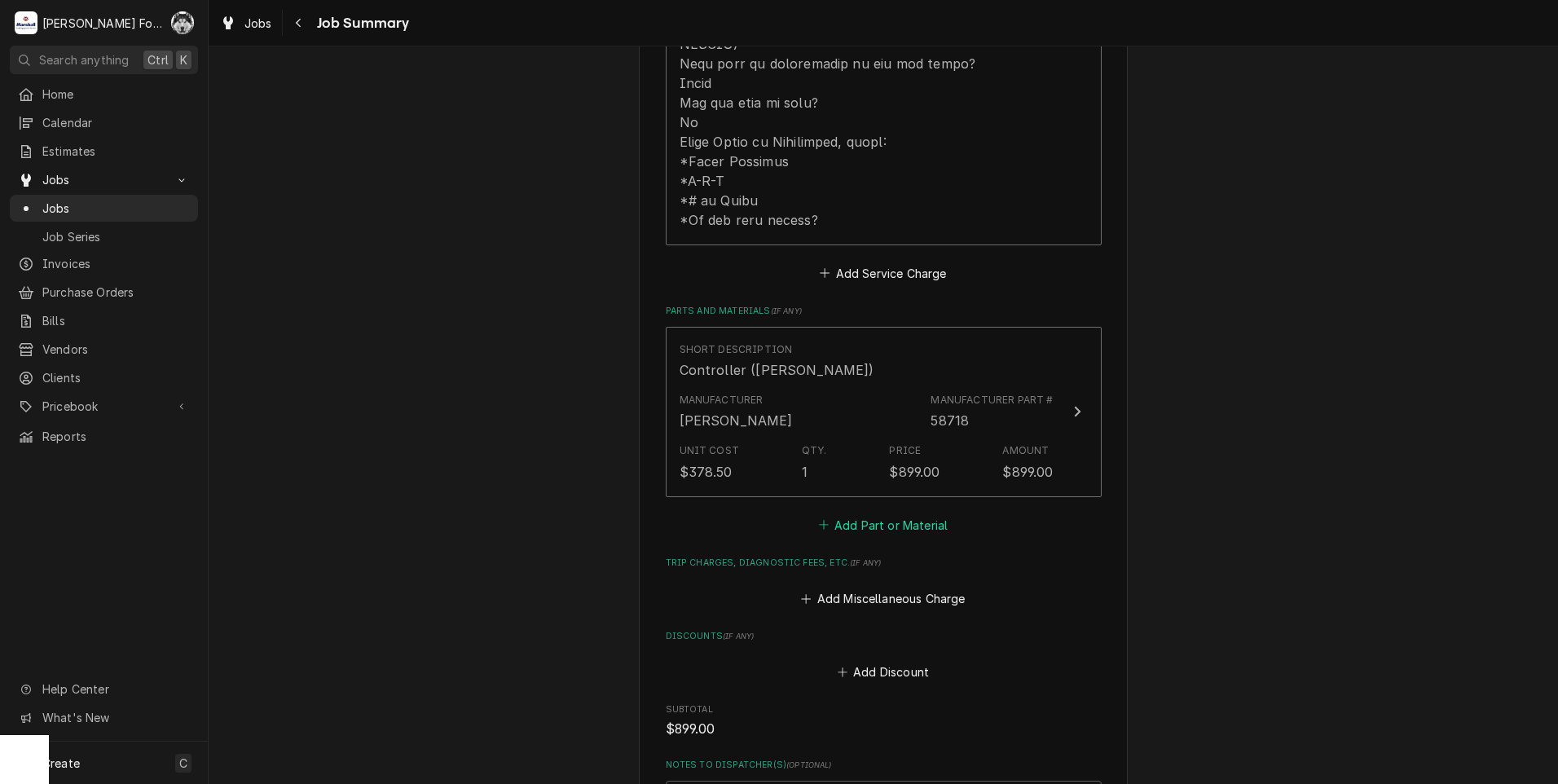
click at [866, 513] on button "Add Part or Material" at bounding box center [883, 524] width 135 height 23
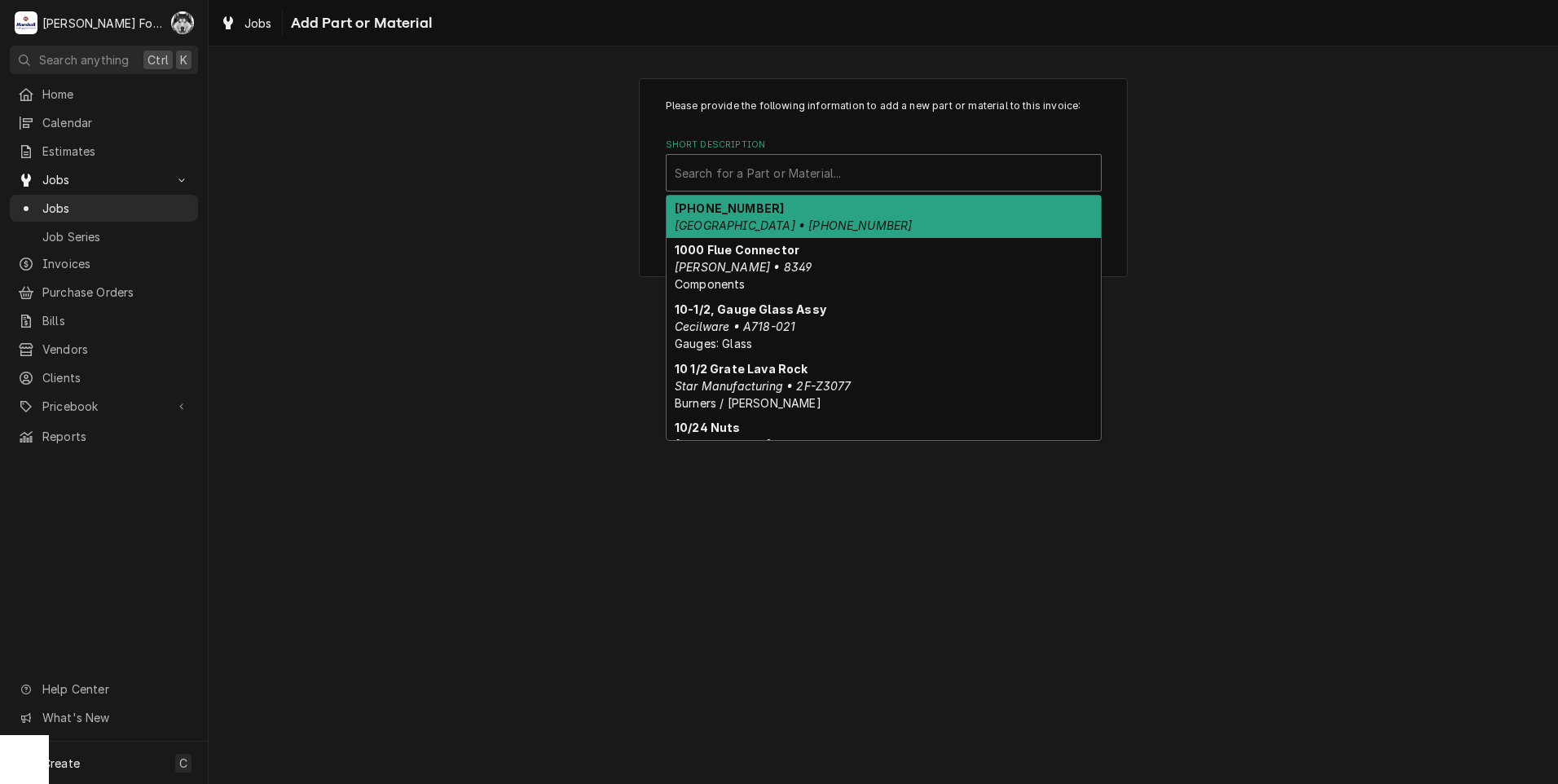
click at [801, 169] on div "Short Description" at bounding box center [884, 173] width 418 height 30
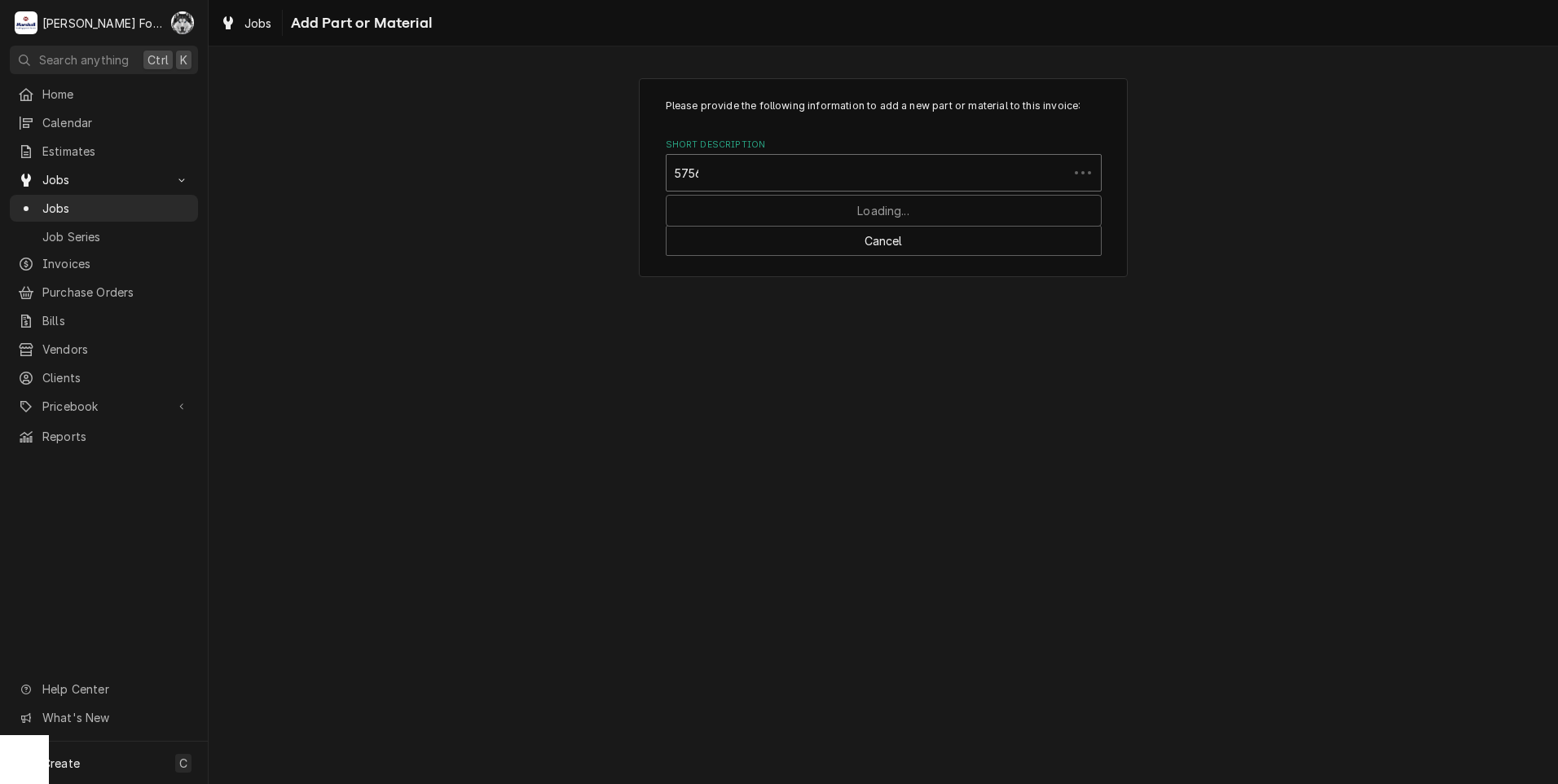
type input "57562"
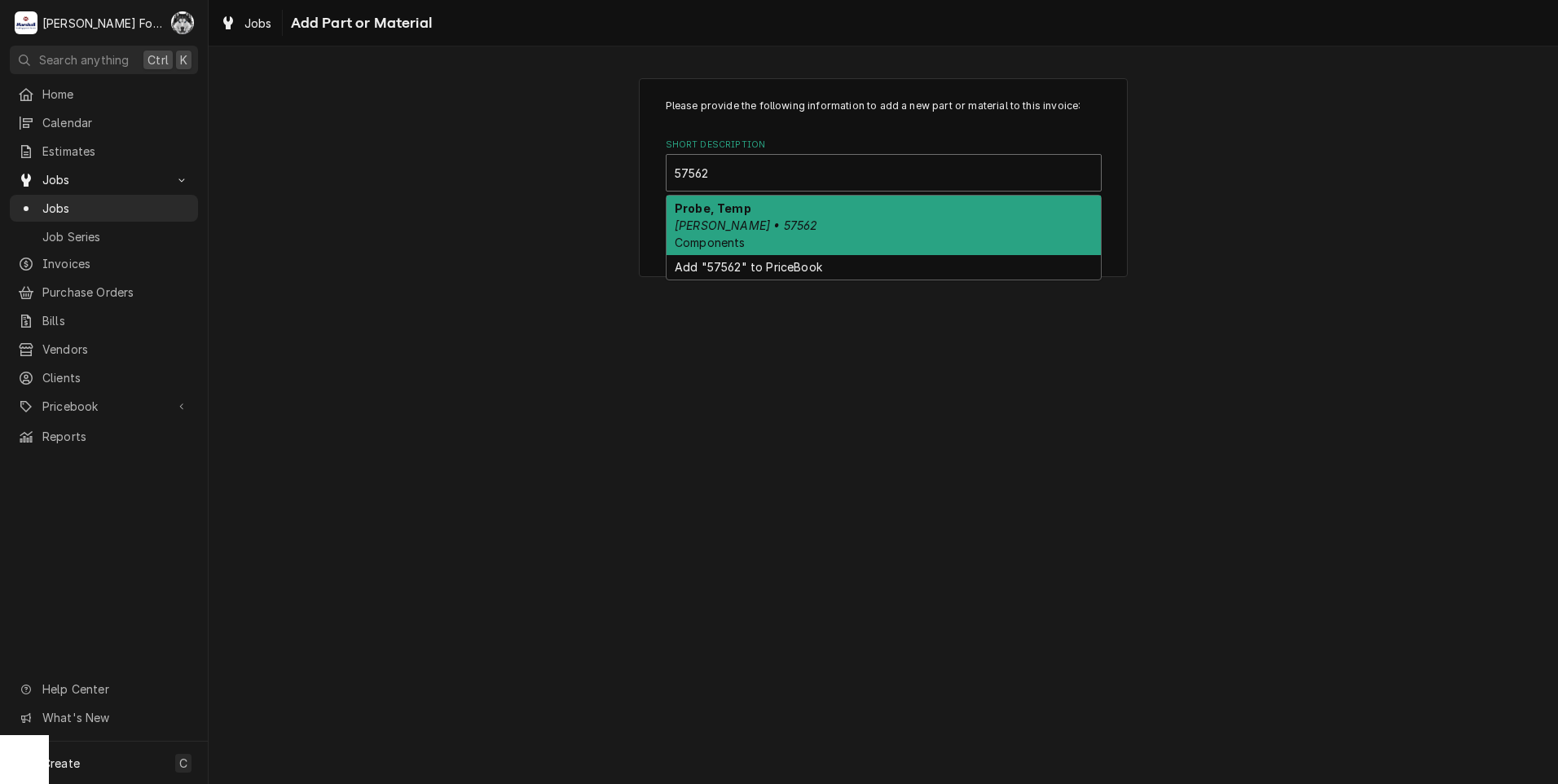
click at [822, 215] on div "Probe, Temp Blodgett • 57562 Components" at bounding box center [884, 225] width 435 height 59
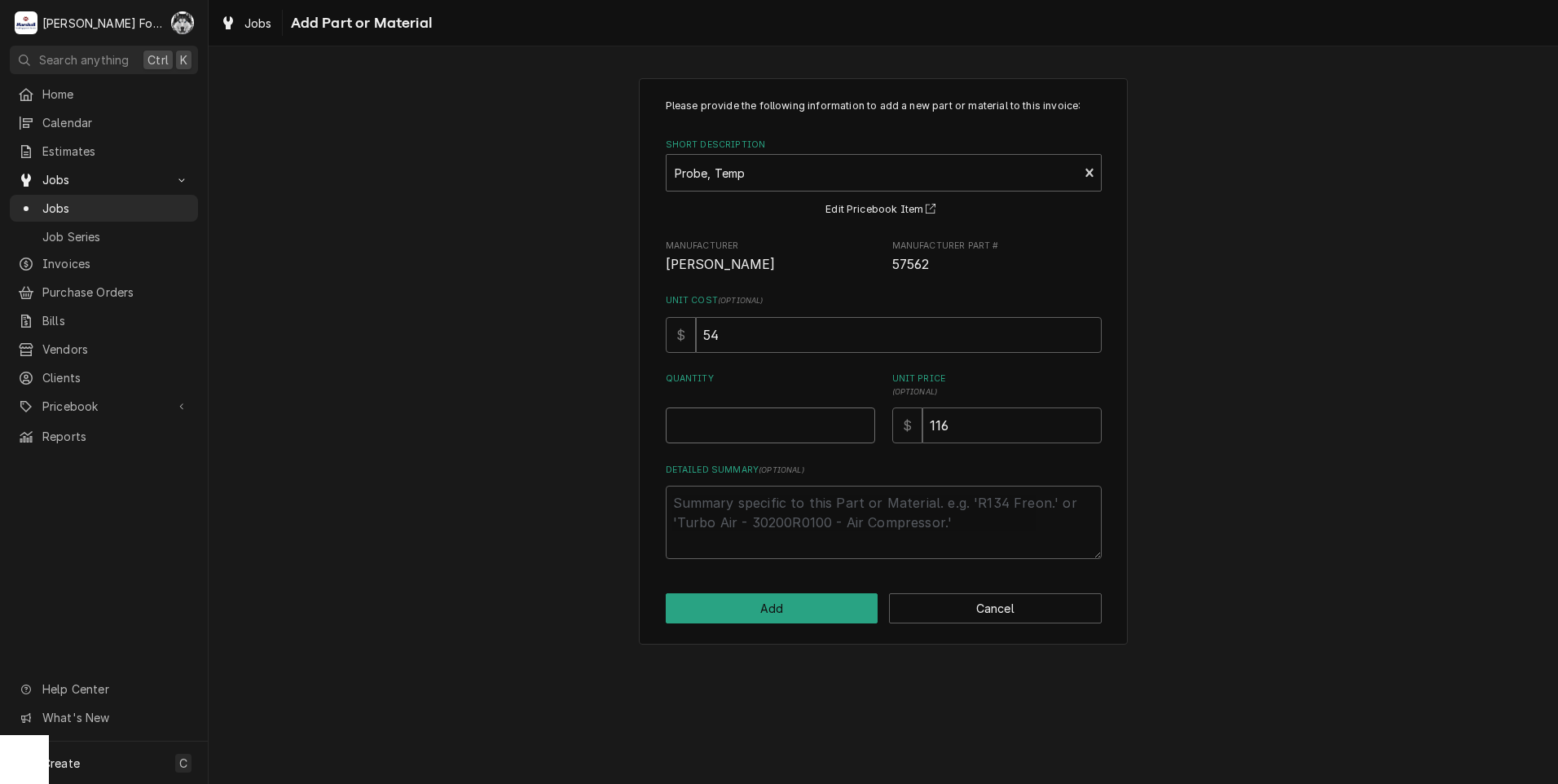
type textarea "x"
type input "0.5"
click at [861, 419] on input "0.5" at bounding box center [770, 426] width 209 height 36
type textarea "x"
type input "1"
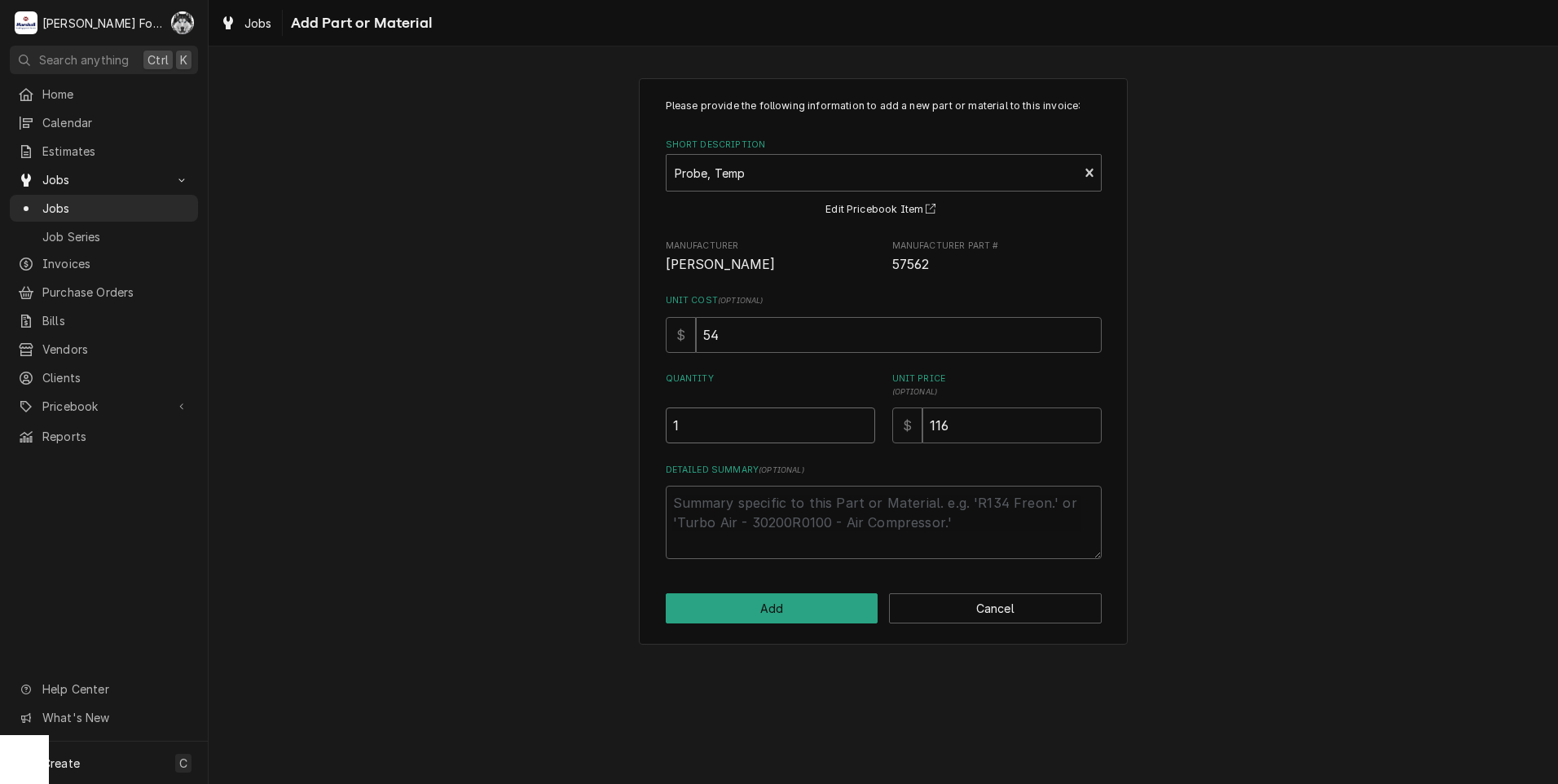
click at [861, 419] on input "1" at bounding box center [770, 426] width 209 height 36
drag, startPoint x: 826, startPoint y: 456, endPoint x: 798, endPoint y: 461, distance: 28.4
click at [804, 461] on div "Please provide the following information to add a new part or material to this …" at bounding box center [884, 328] width 436 height 460
type textarea "x"
type input "1"
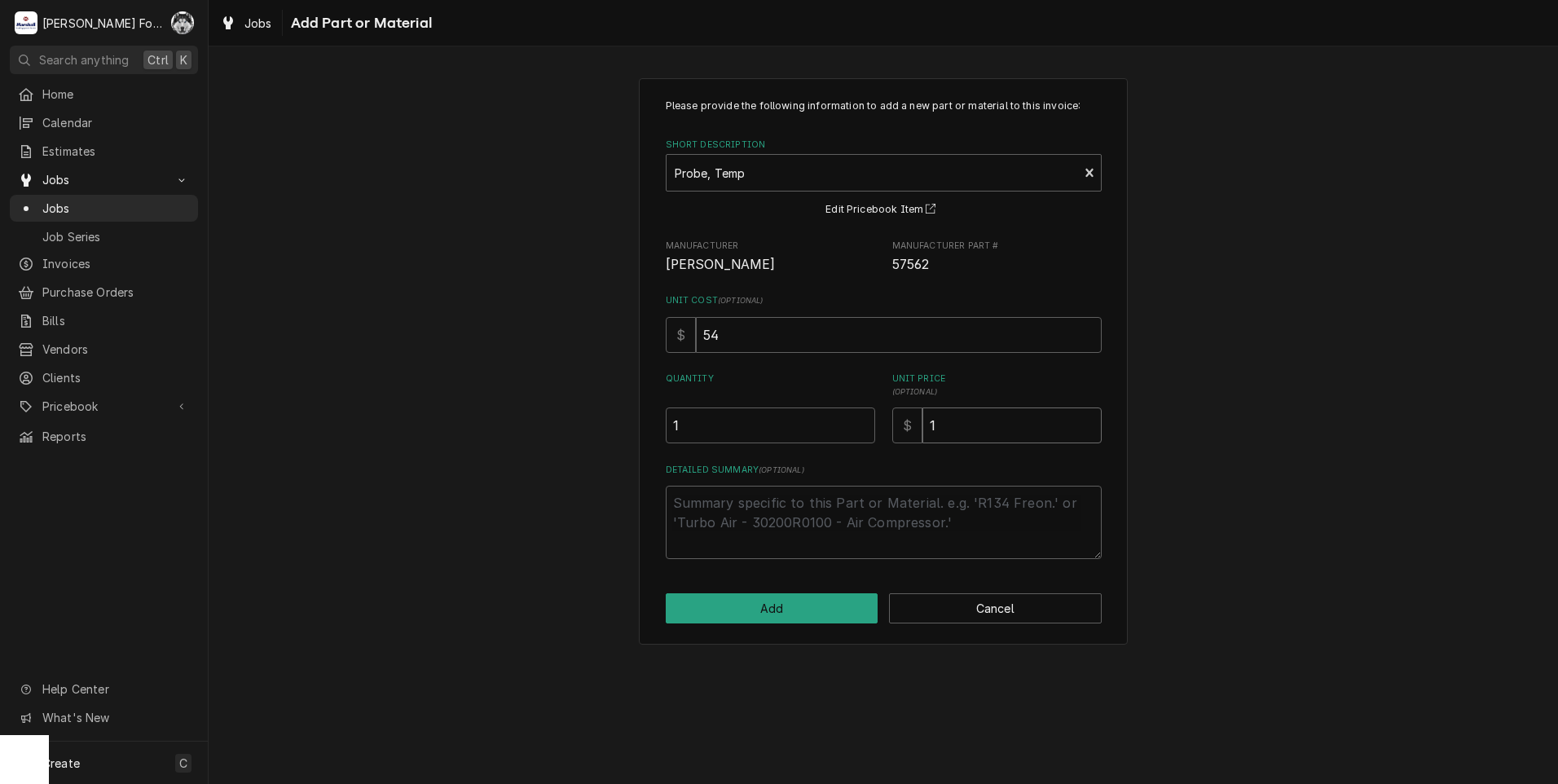
type textarea "x"
type input "11"
type textarea "x"
type input "117"
click at [780, 607] on button "Add" at bounding box center [772, 608] width 213 height 31
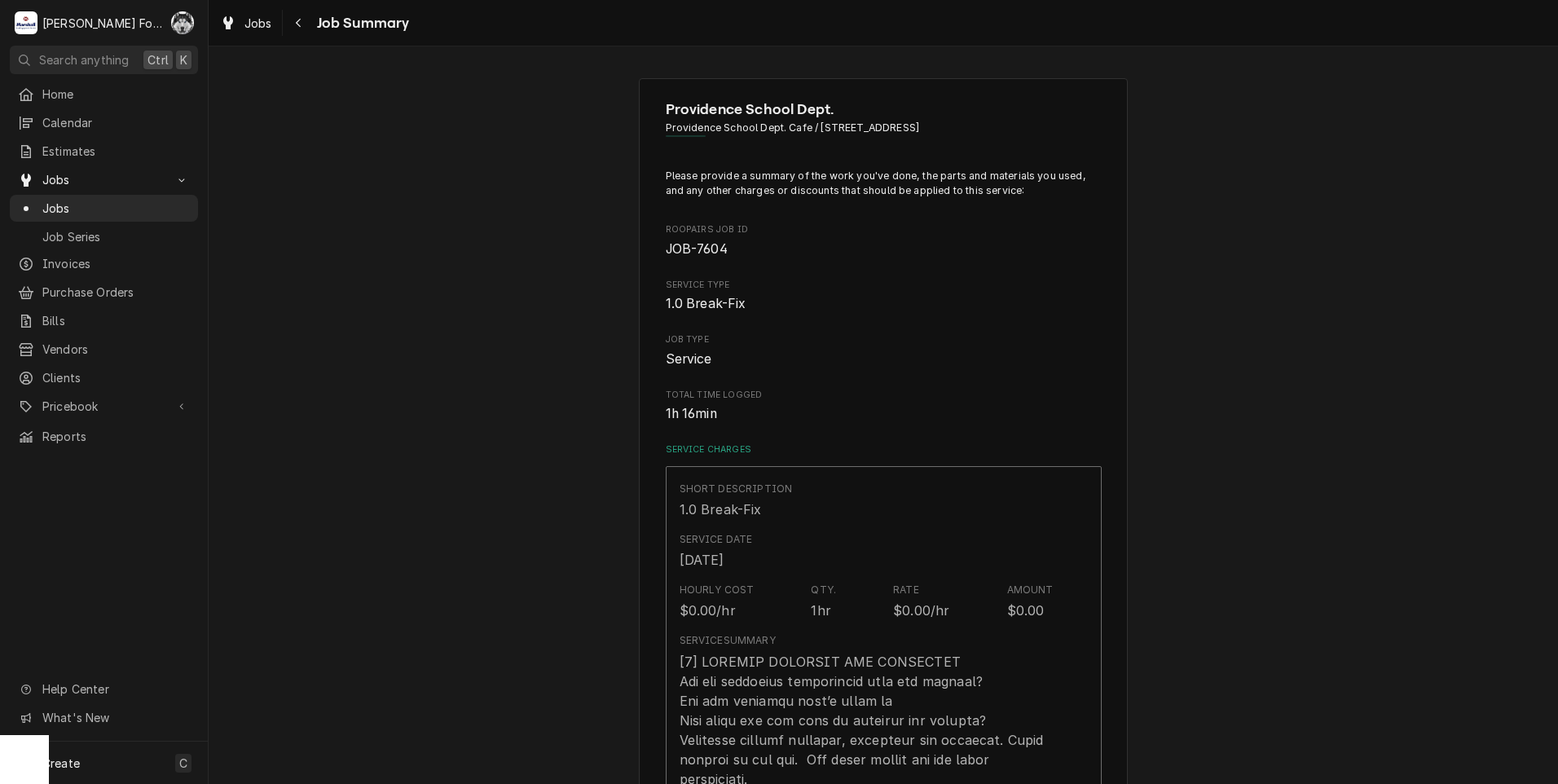
type textarea "x"
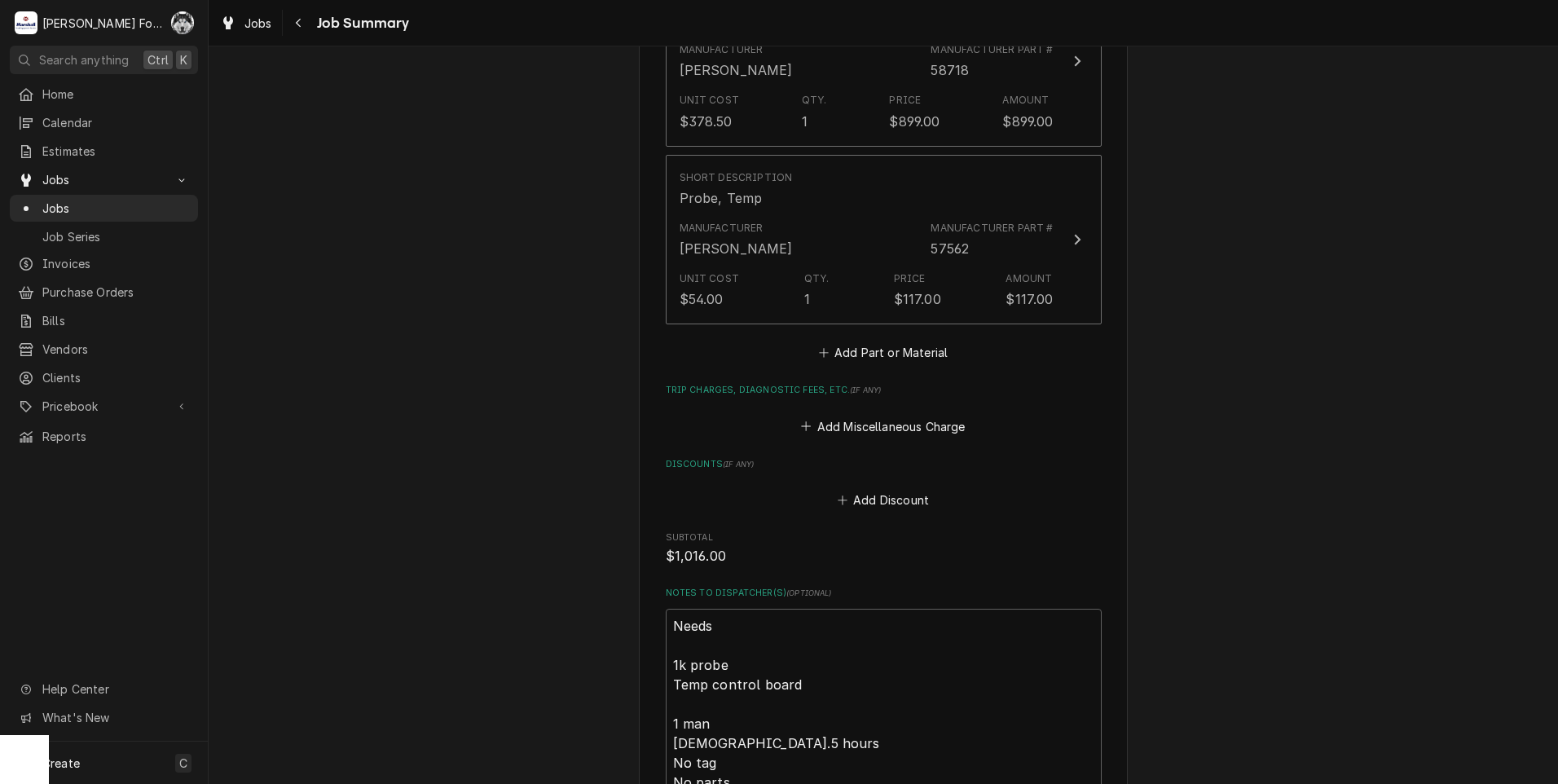
scroll to position [1357, 0]
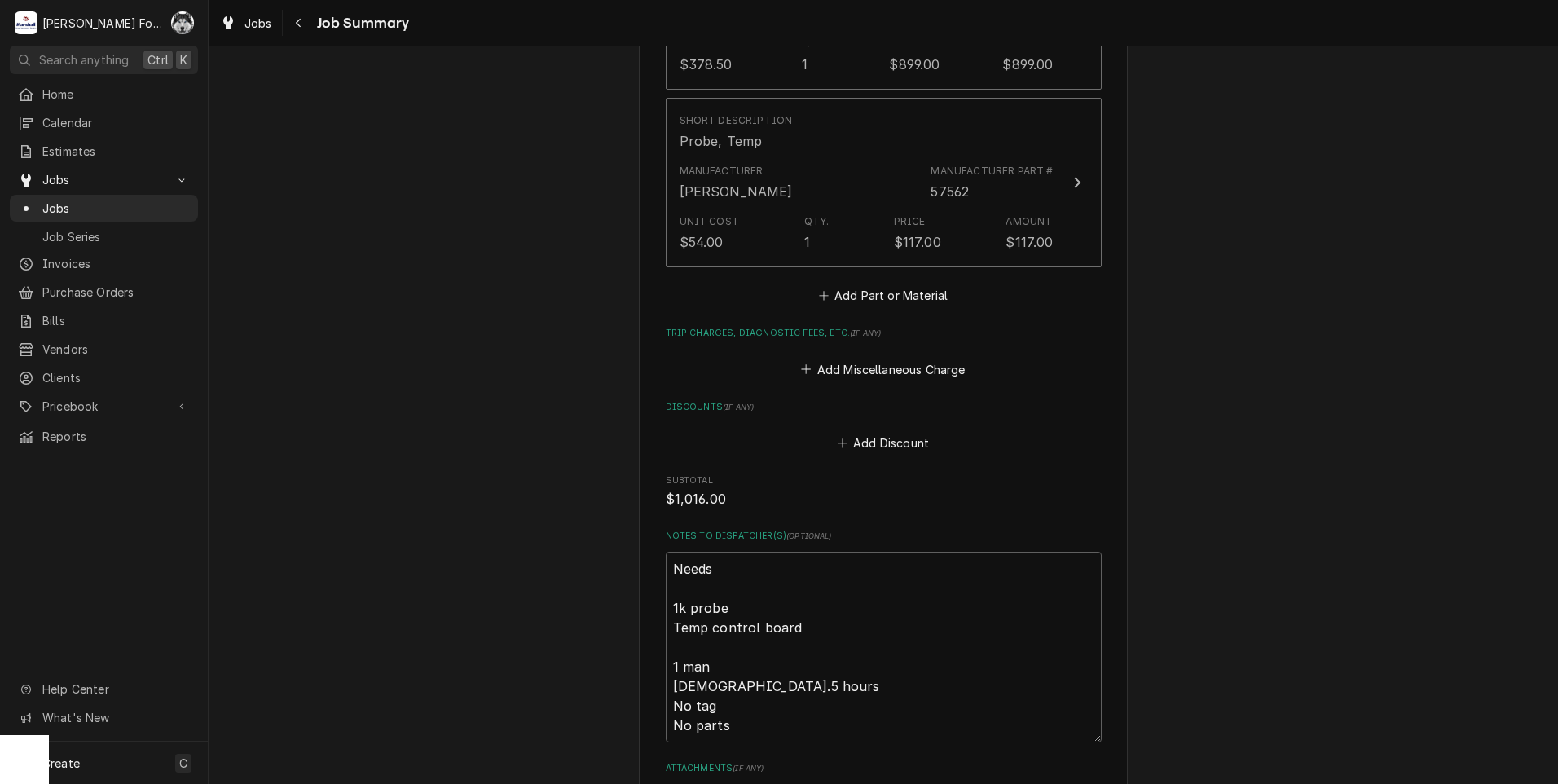
click at [878, 327] on div "Trip Charges, Diagnostic Fees, etc. ( if any ) Add Miscellaneous Charge" at bounding box center [884, 353] width 436 height 53
click at [888, 285] on button "Add Part or Material" at bounding box center [883, 296] width 135 height 23
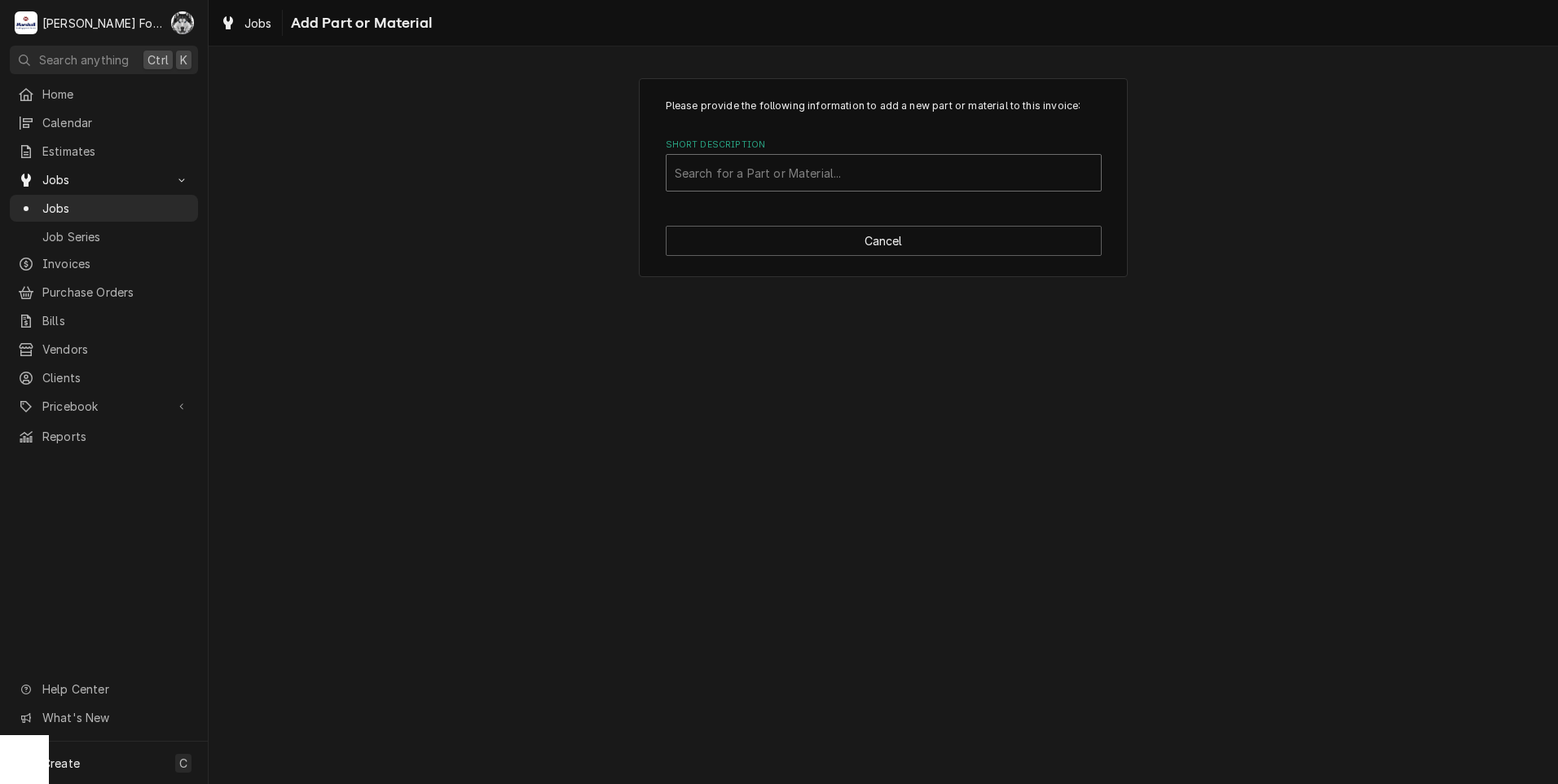
click at [894, 169] on div "Short Description" at bounding box center [884, 173] width 418 height 30
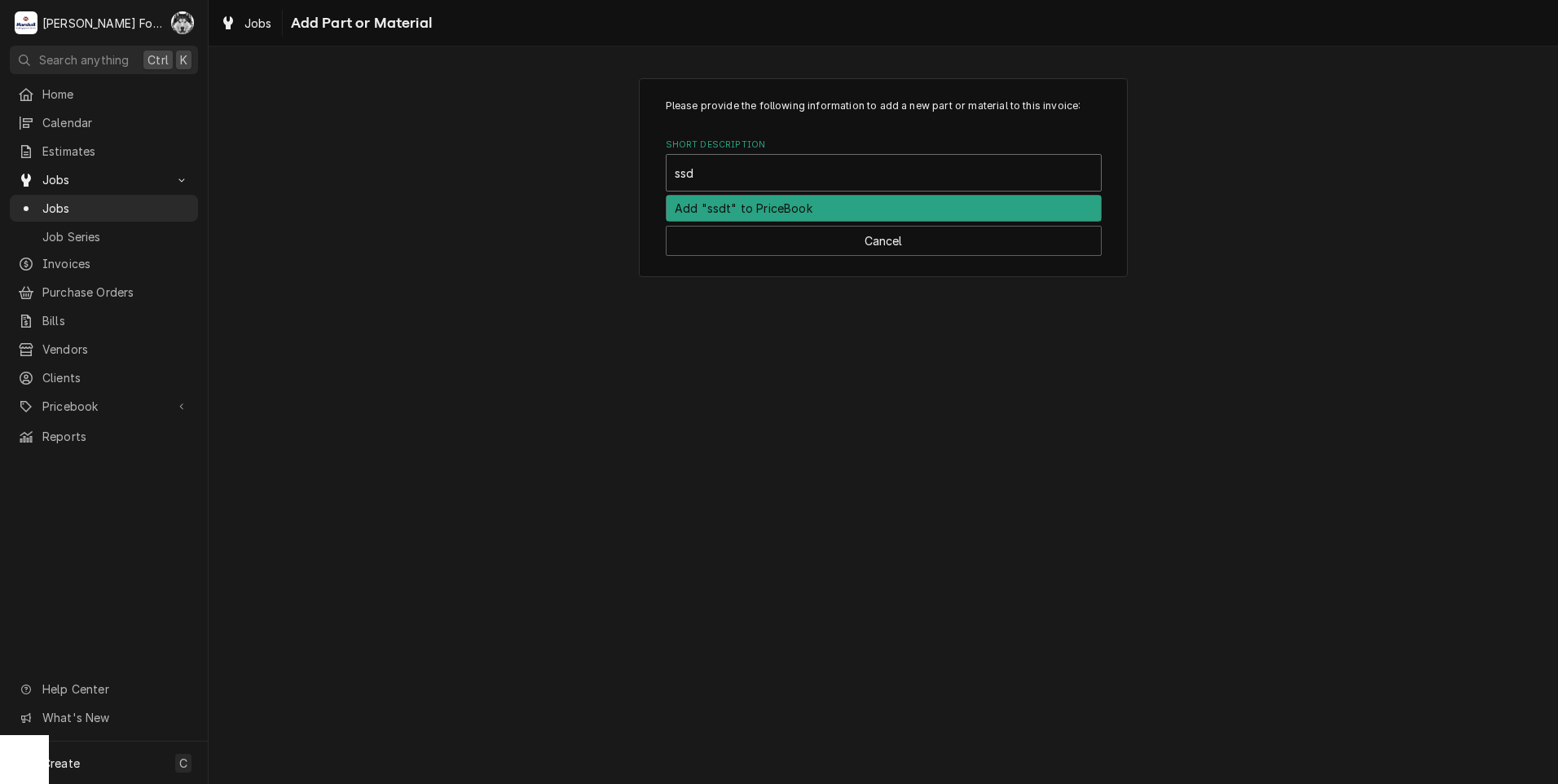
type input "ssdt"
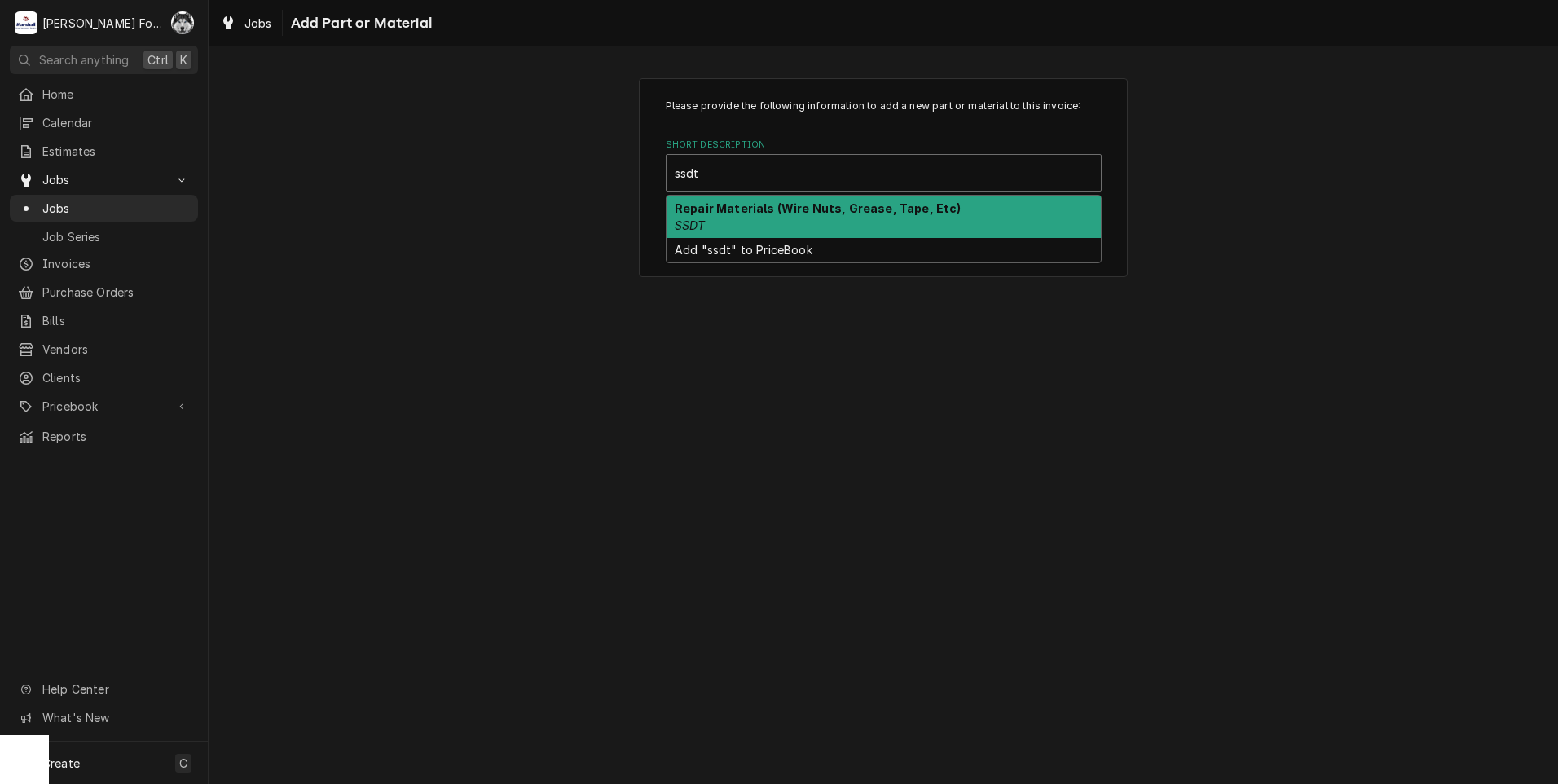
click at [818, 208] on strong "Repair Materials (Wire Nuts, Grease, Tape, Etc)" at bounding box center [818, 208] width 287 height 14
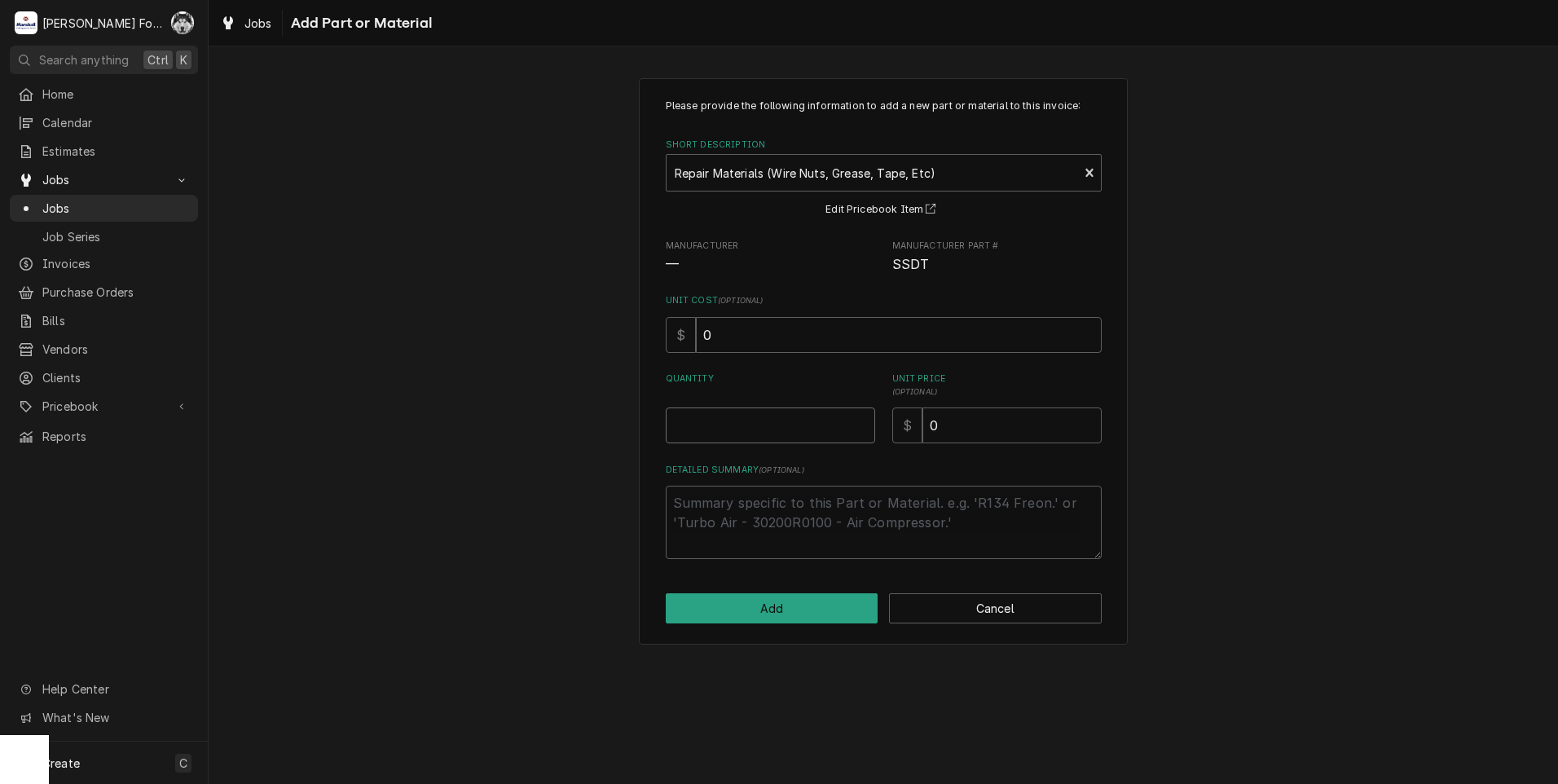
type textarea "x"
type input "0.5"
click at [862, 420] on input "0.5" at bounding box center [770, 426] width 209 height 36
type textarea "x"
type input "1"
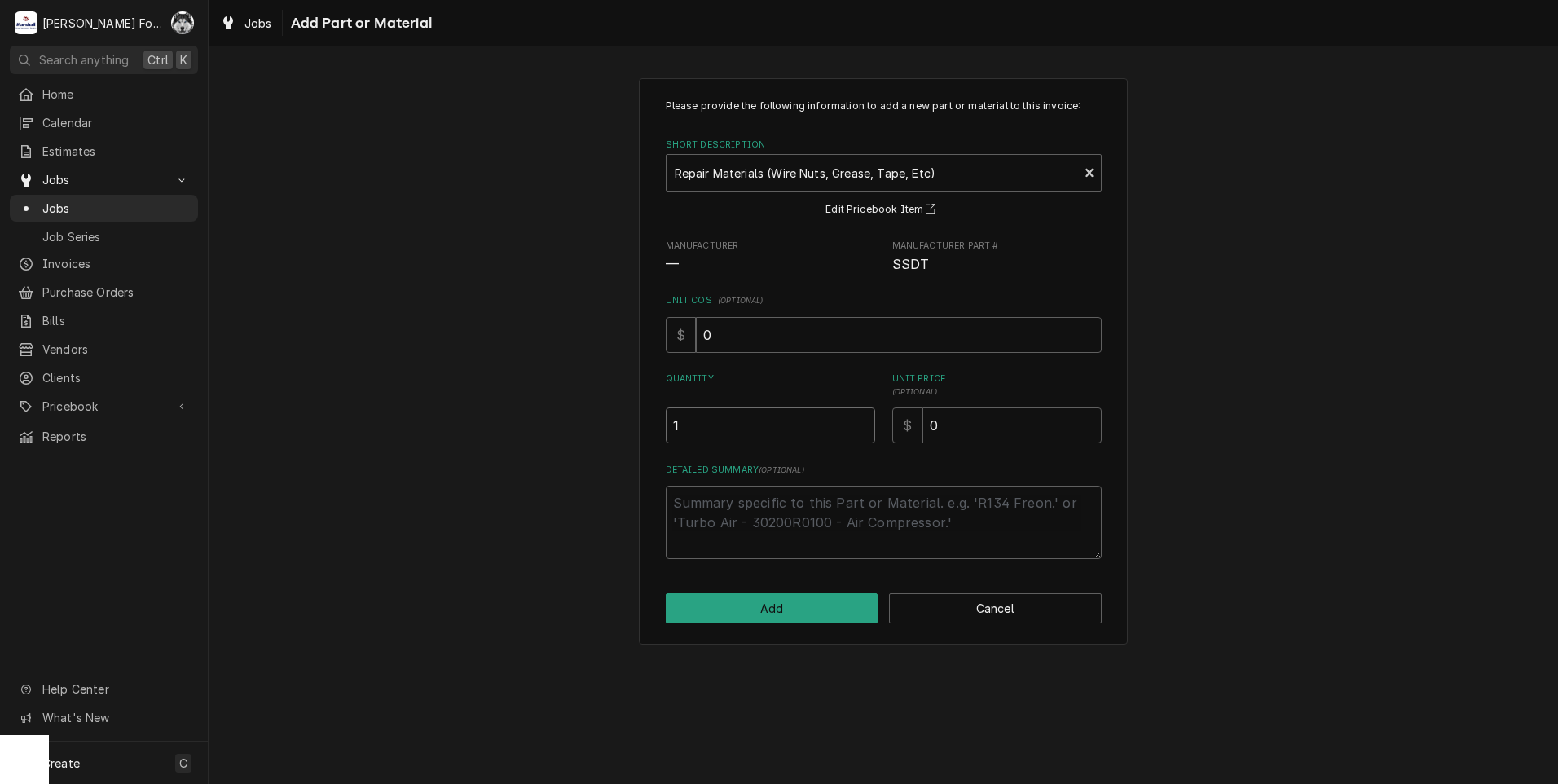
click at [862, 420] on input "1" at bounding box center [770, 426] width 209 height 36
drag, startPoint x: 995, startPoint y: 430, endPoint x: 734, endPoint y: 452, distance: 261.9
click at [764, 451] on div "Please provide the following information to add a new part or material to this …" at bounding box center [884, 328] width 436 height 460
type textarea "x"
type input "2"
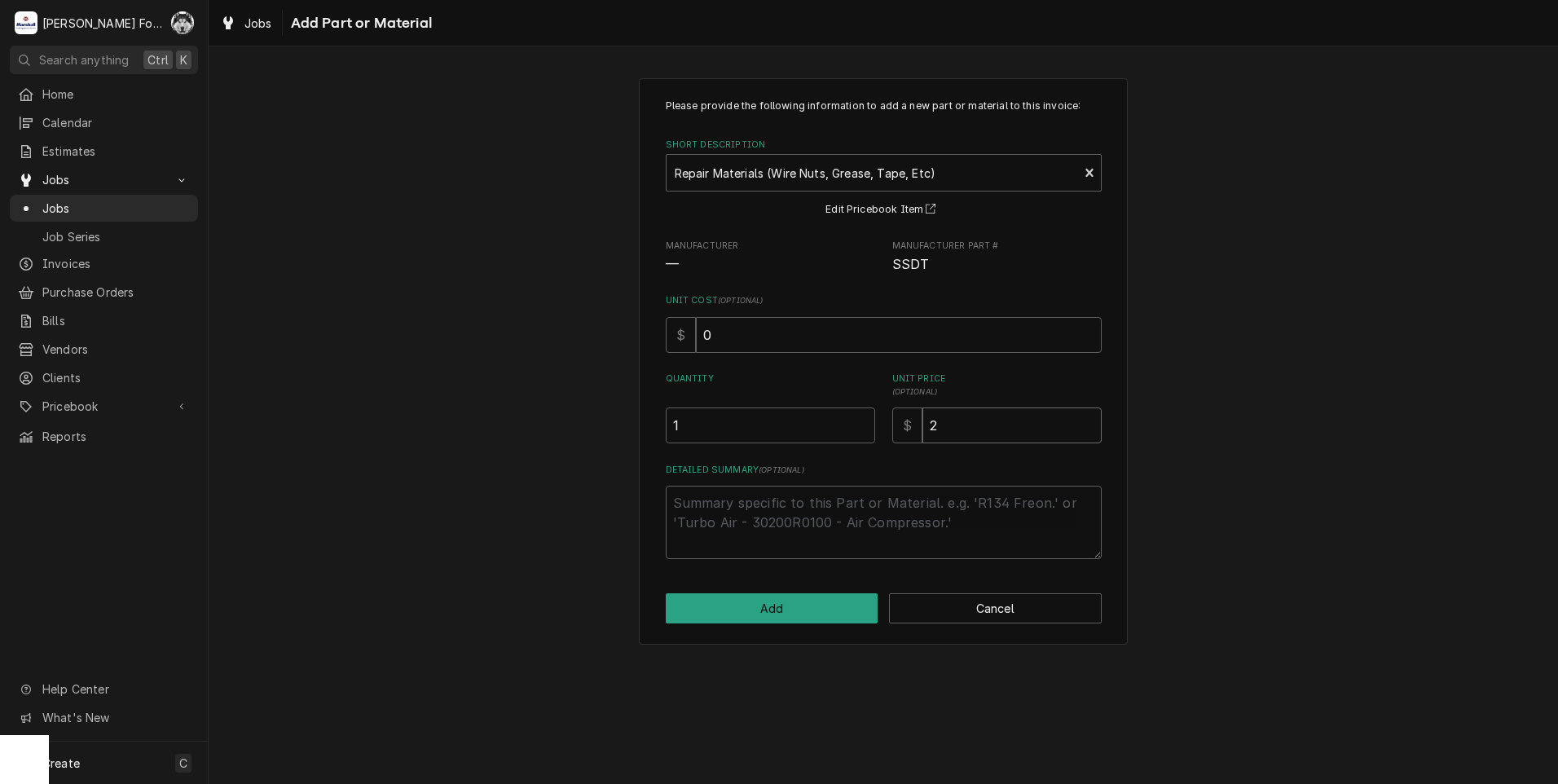
type textarea "x"
type input "20"
click at [745, 613] on button "Add" at bounding box center [772, 608] width 213 height 31
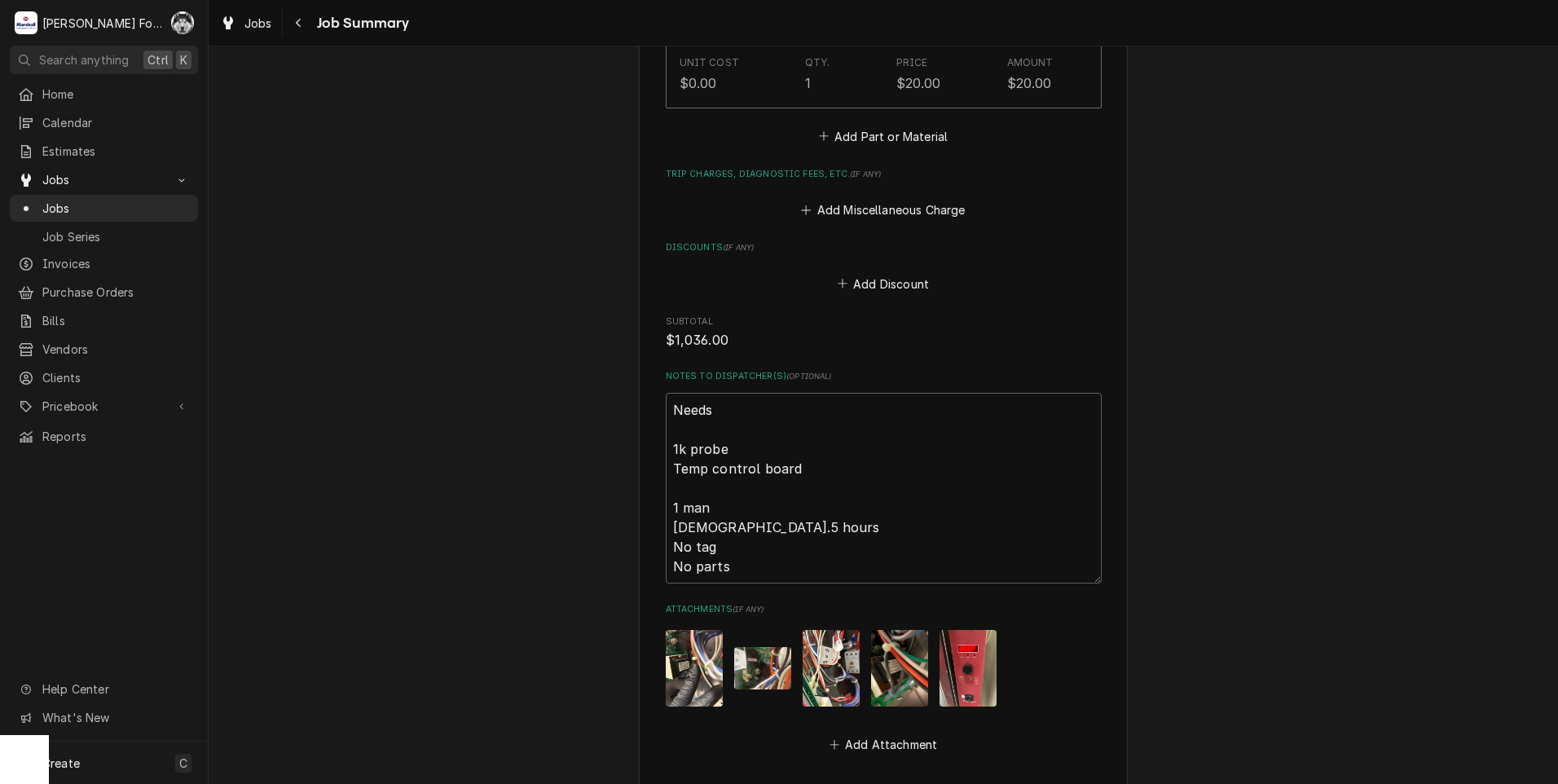
scroll to position [1880, 0]
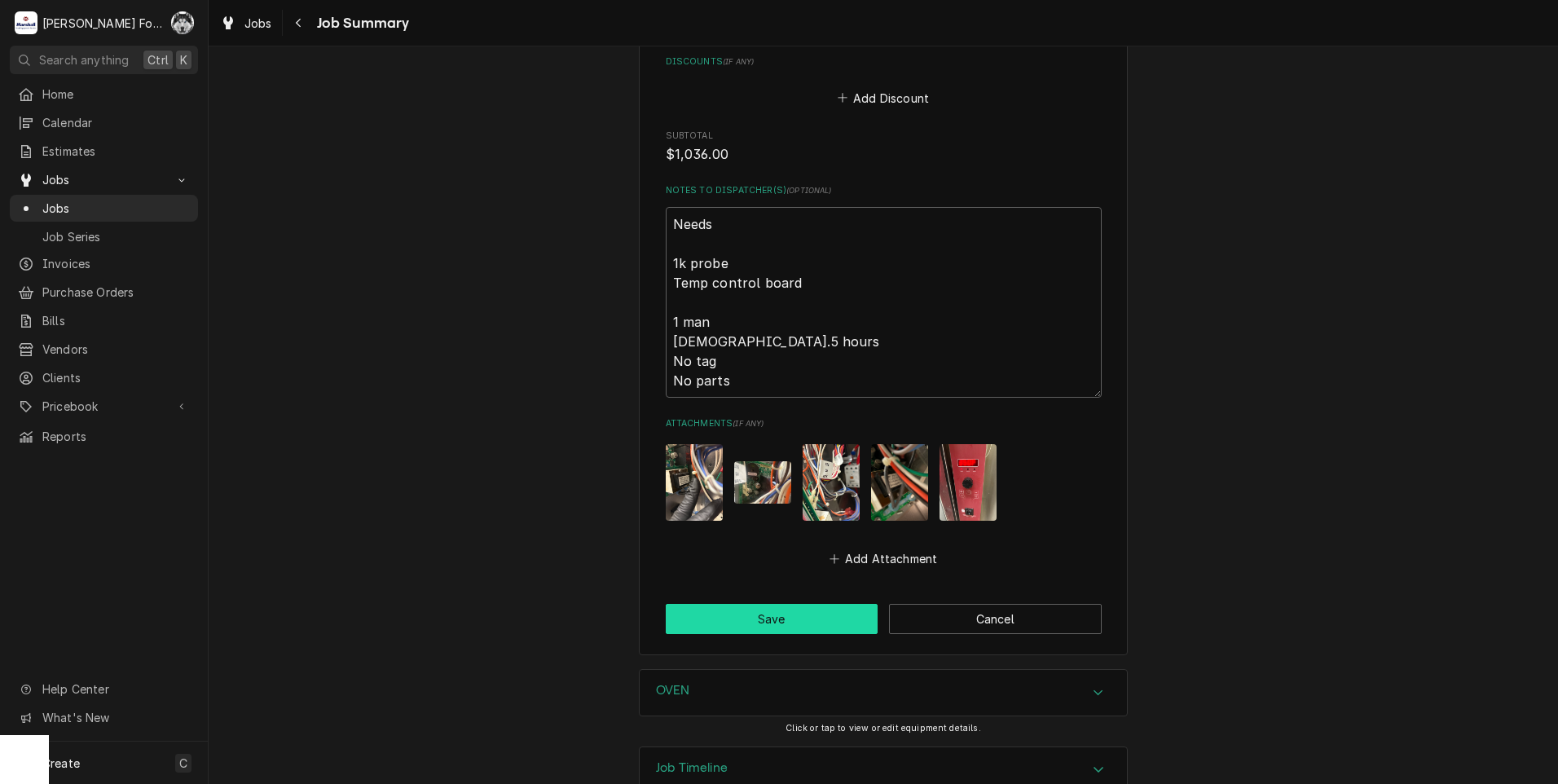
click at [760, 604] on button "Save" at bounding box center [772, 619] width 213 height 31
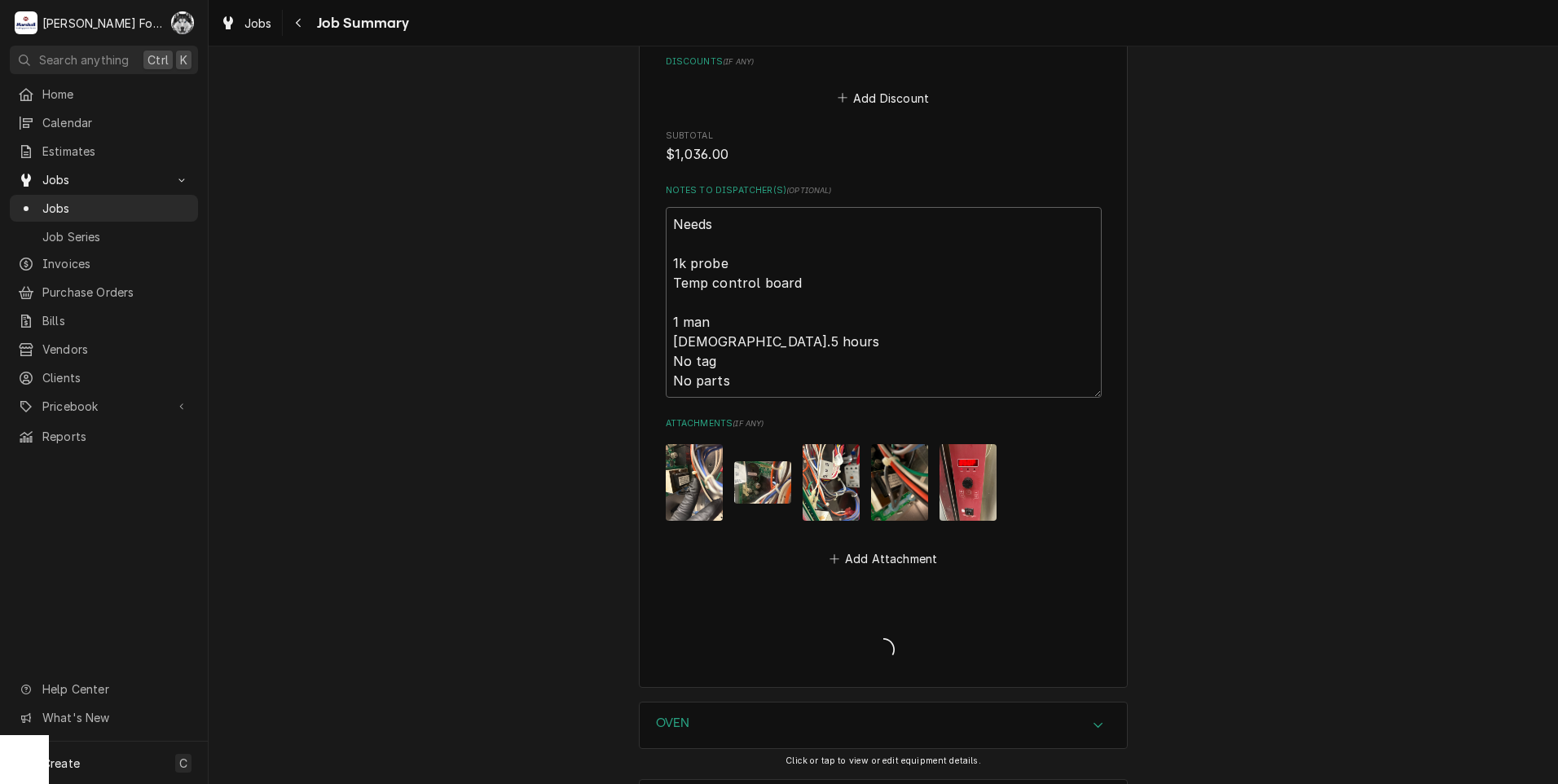
type textarea "x"
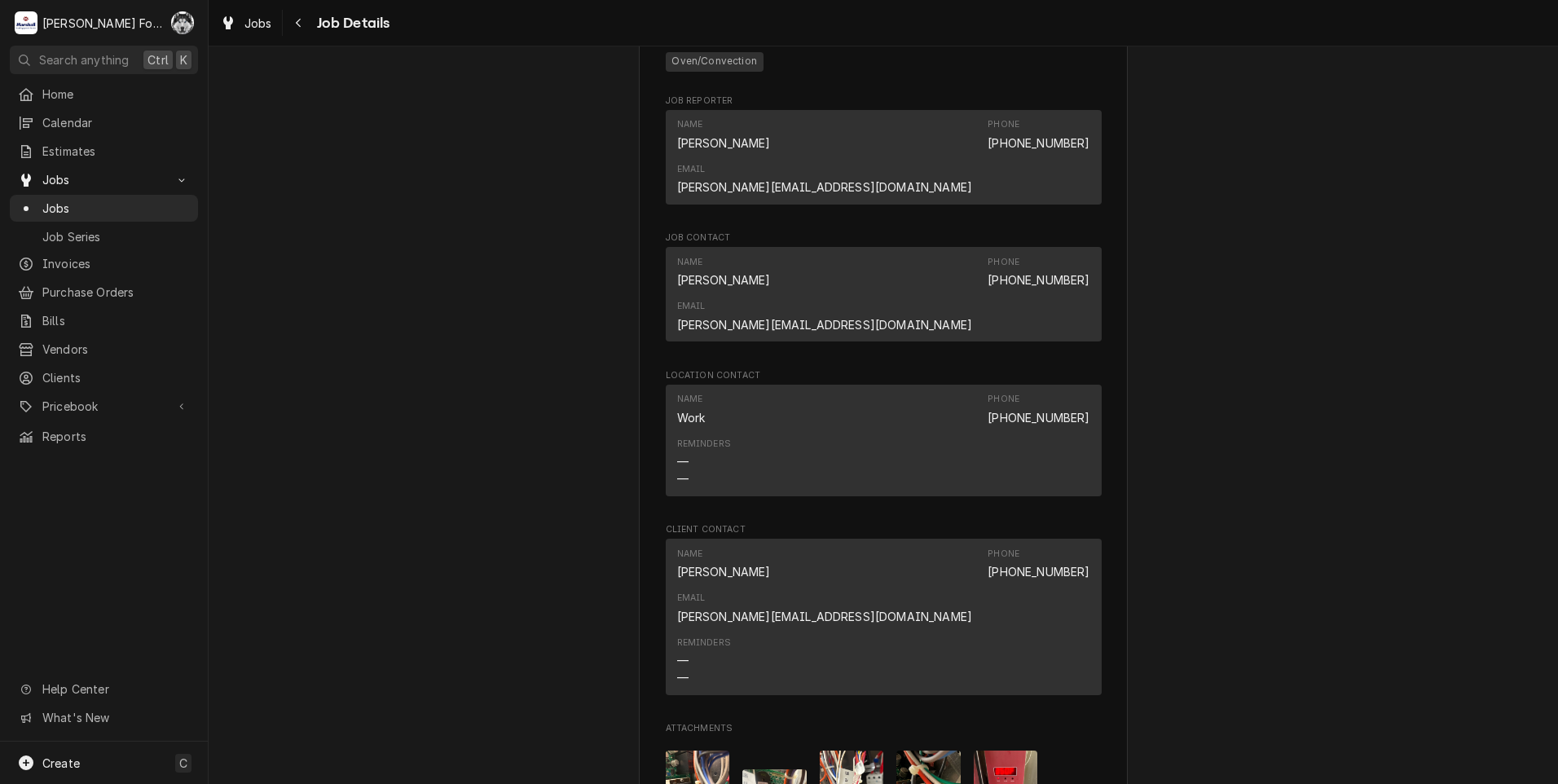
scroll to position [1766, 0]
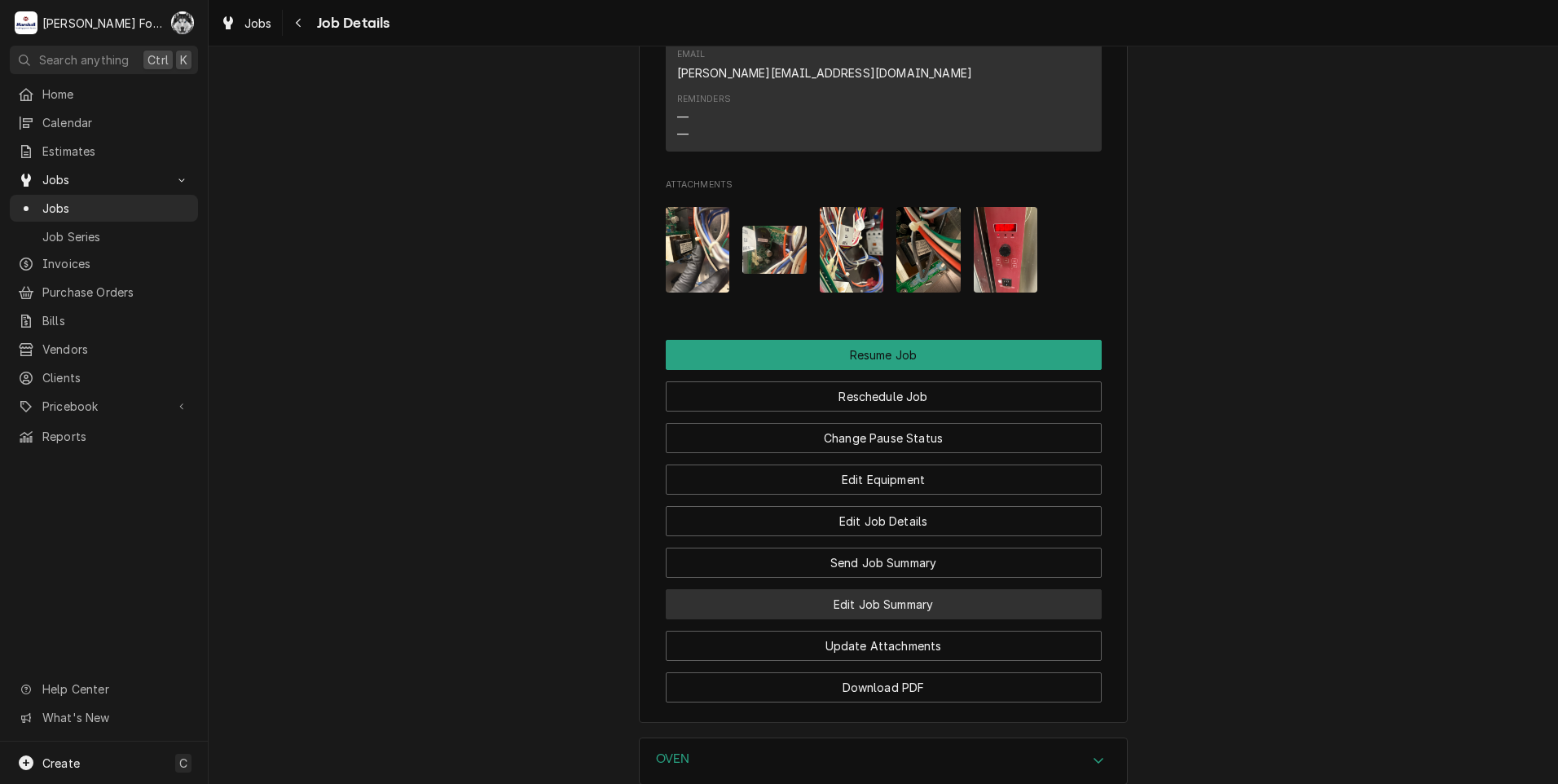
click at [907, 589] on button "Edit Job Summary" at bounding box center [884, 604] width 436 height 31
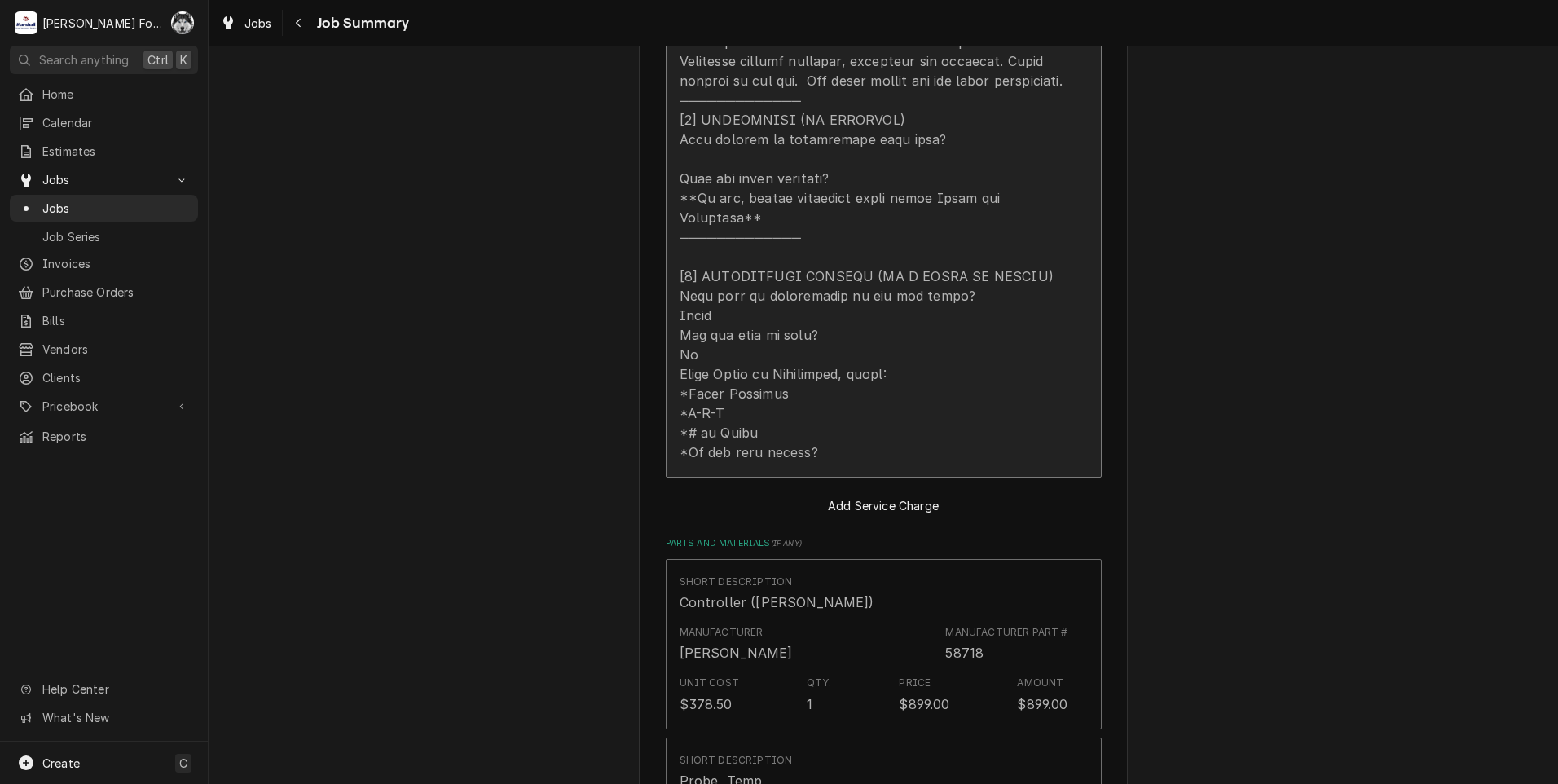
type textarea "x"
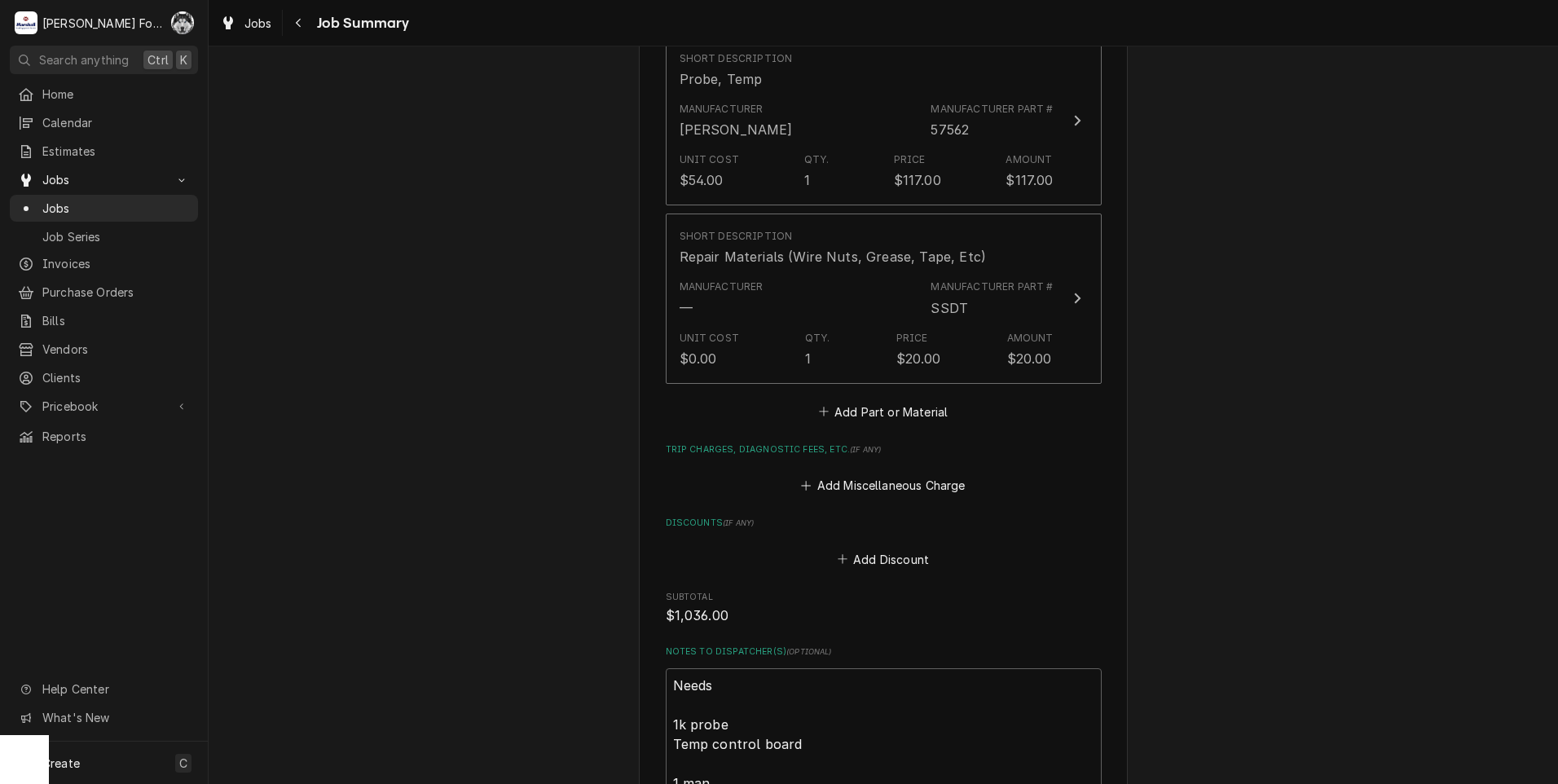
scroll to position [1880, 0]
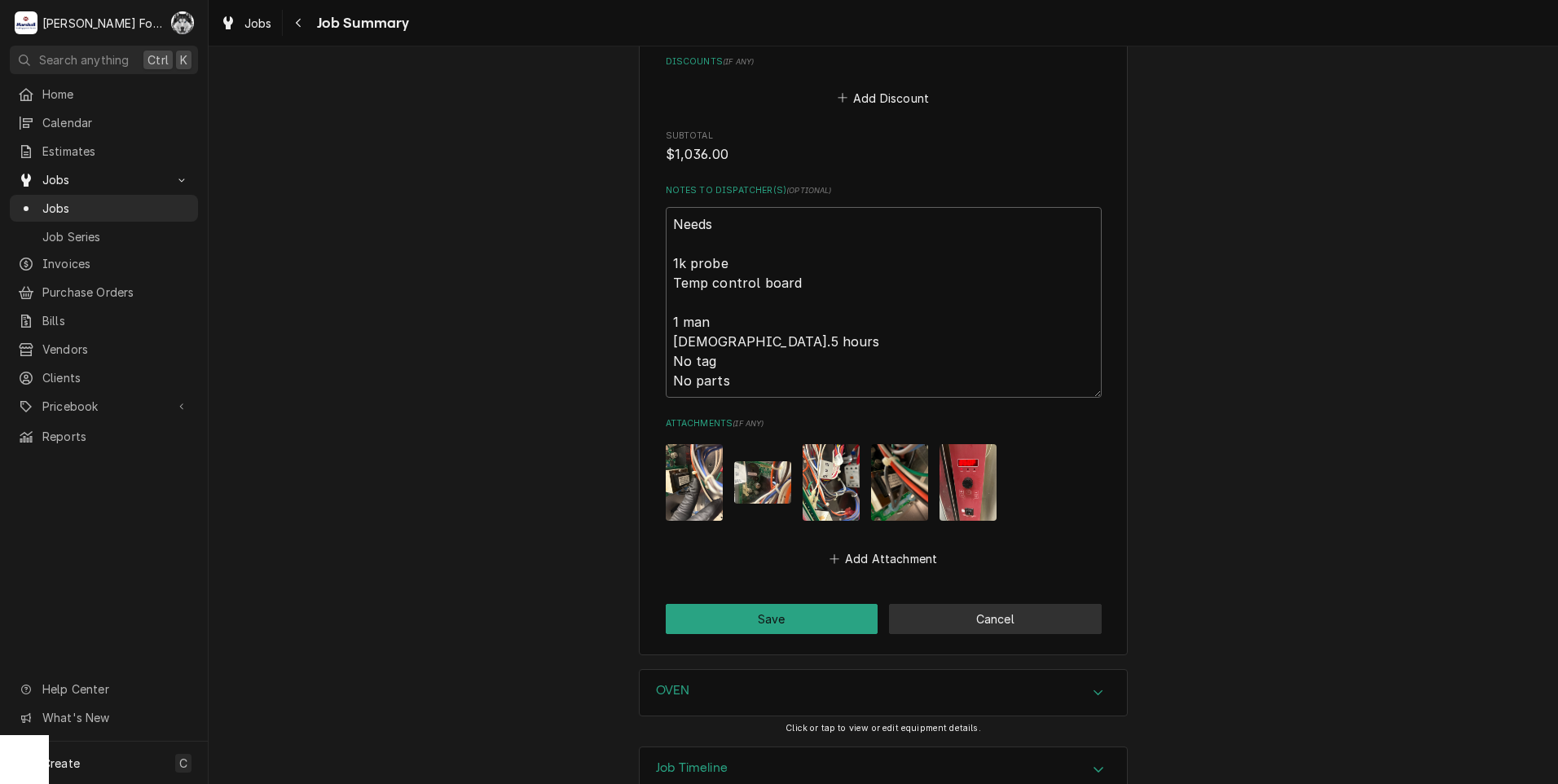
click at [995, 604] on button "Cancel" at bounding box center [995, 619] width 213 height 31
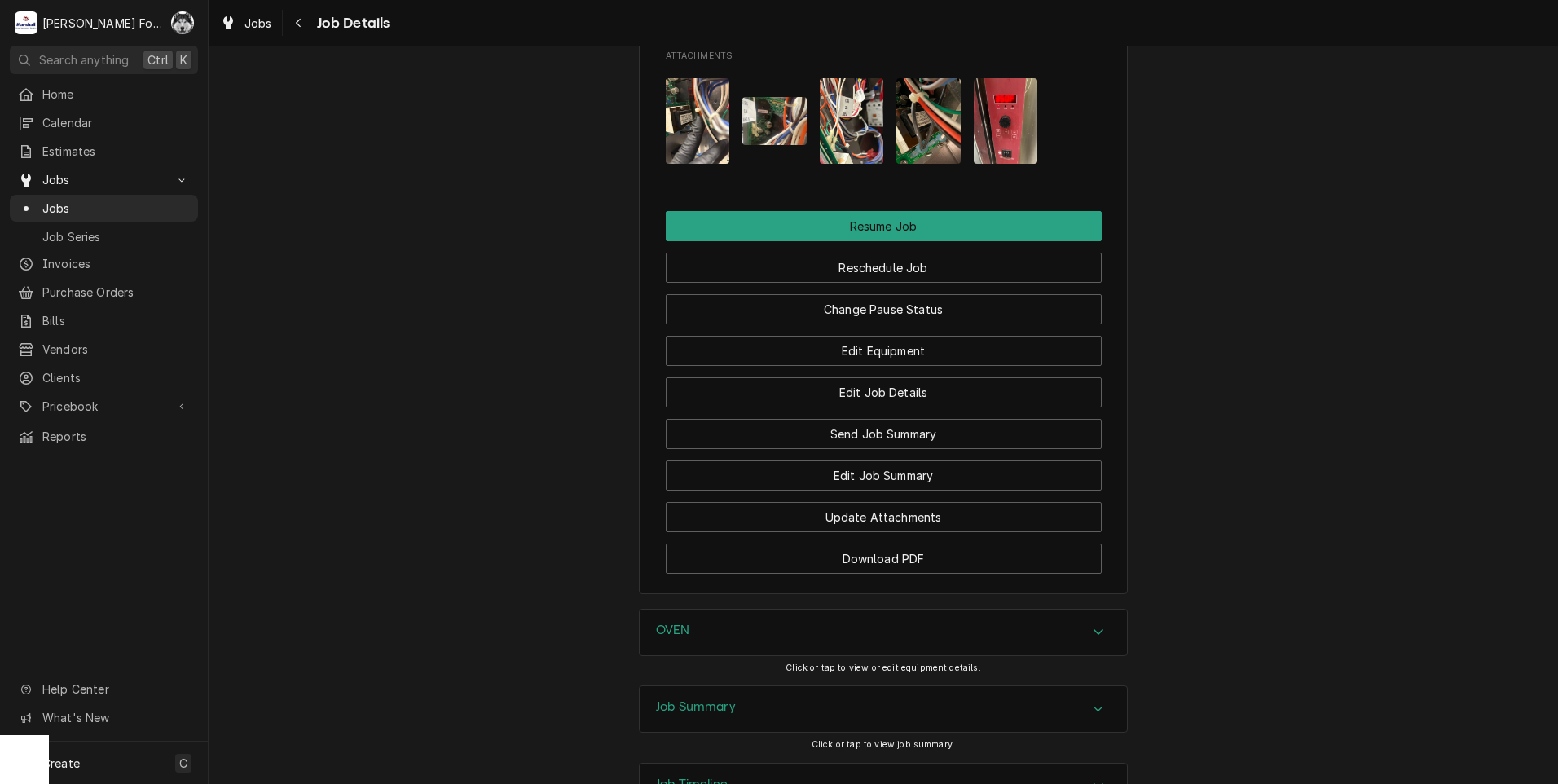
scroll to position [1900, 0]
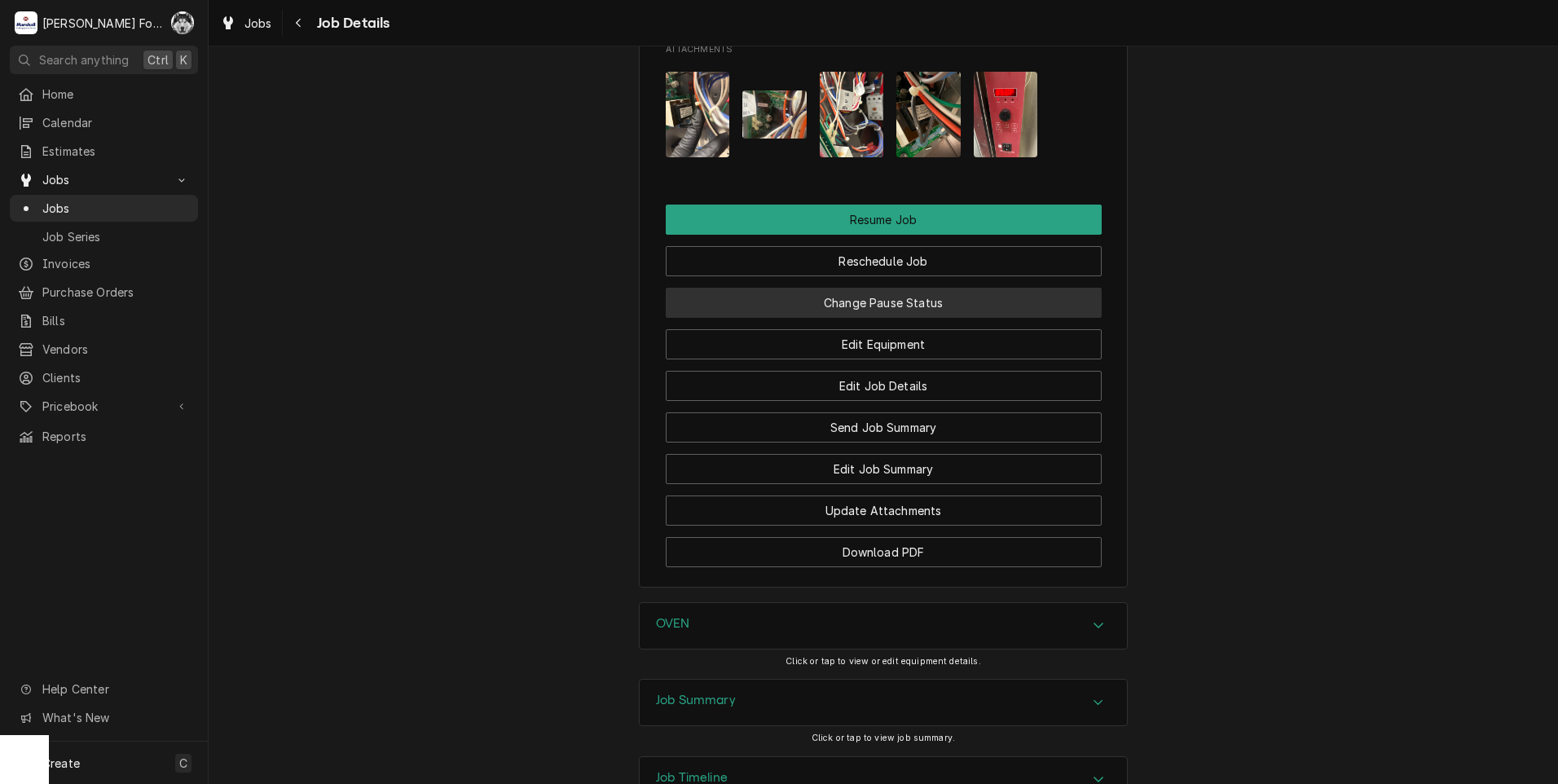
click at [836, 287] on button "Change Pause Status" at bounding box center [884, 303] width 436 height 31
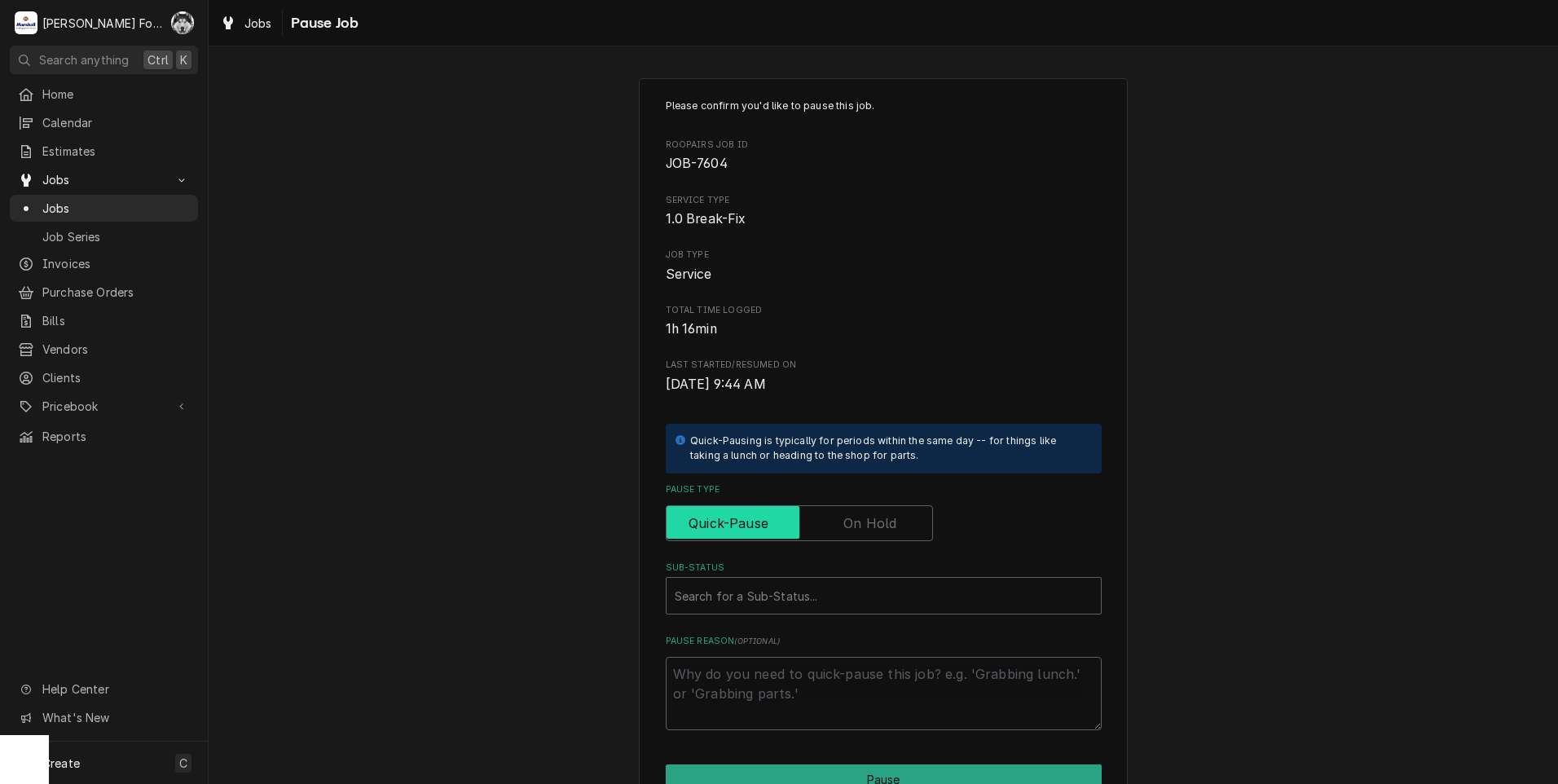
click at [847, 536] on input "Pause Type" at bounding box center [800, 523] width 252 height 36
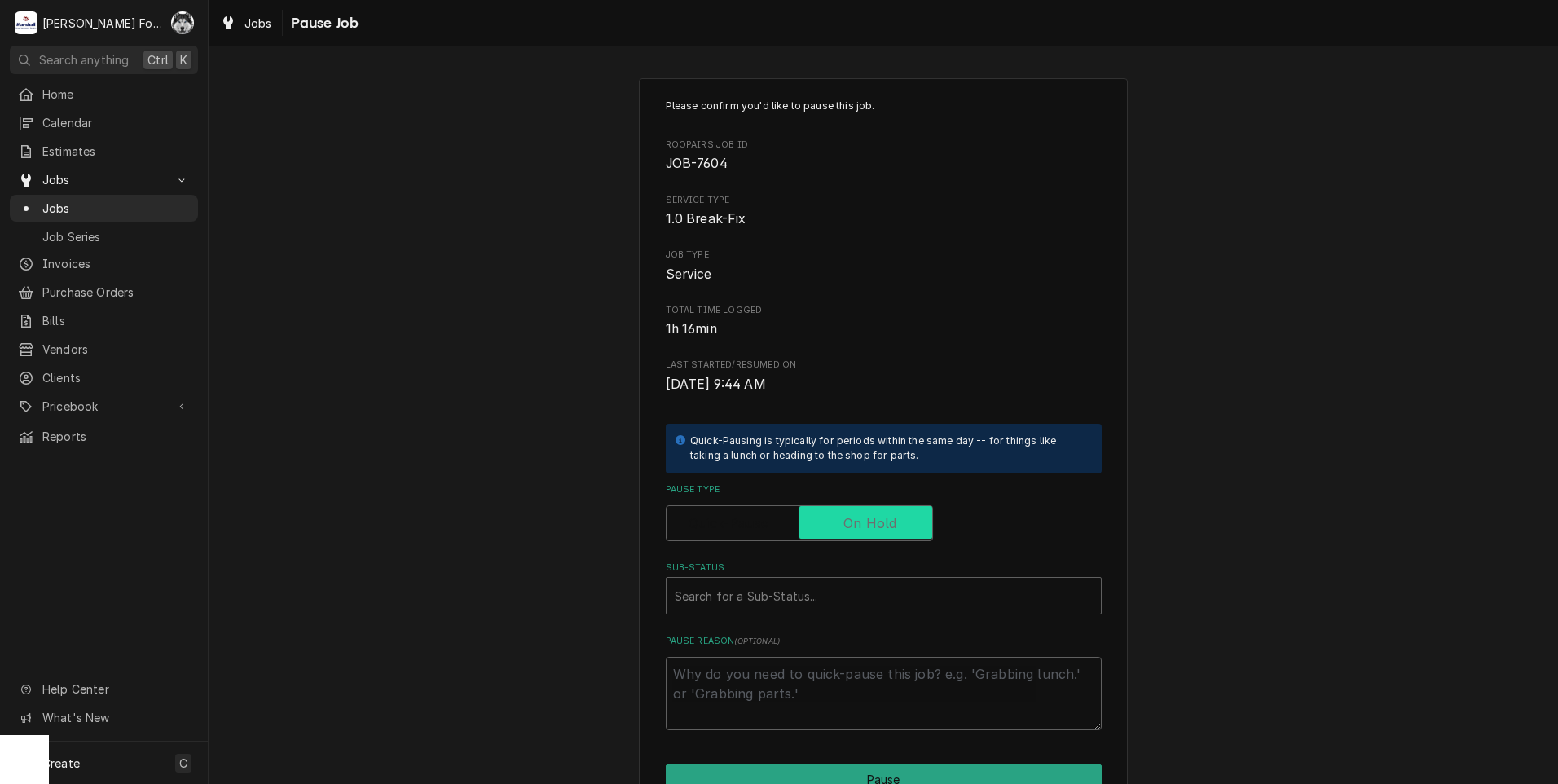
checkbox input "true"
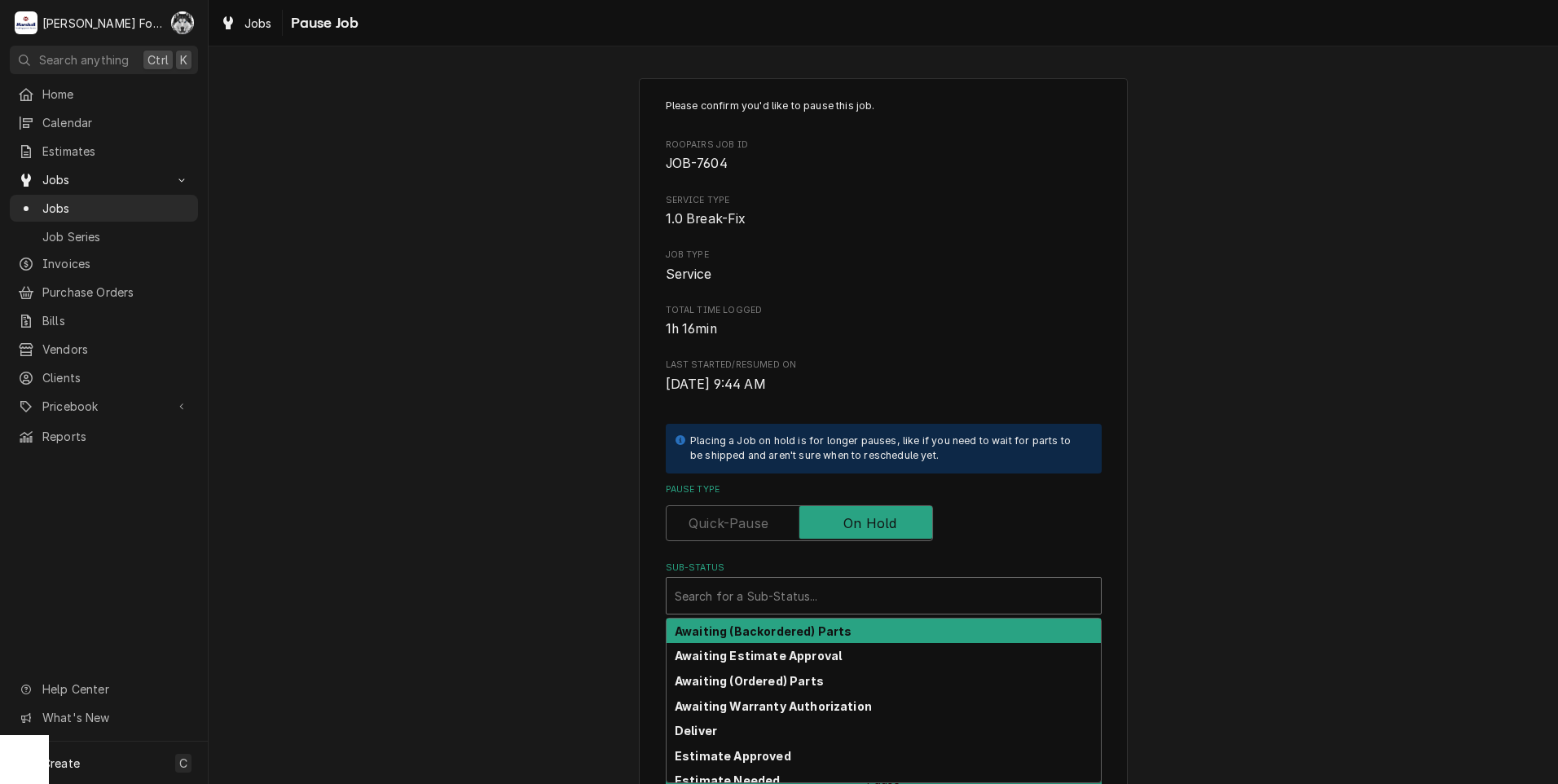
click at [803, 602] on div "Sub-Status" at bounding box center [884, 595] width 418 height 30
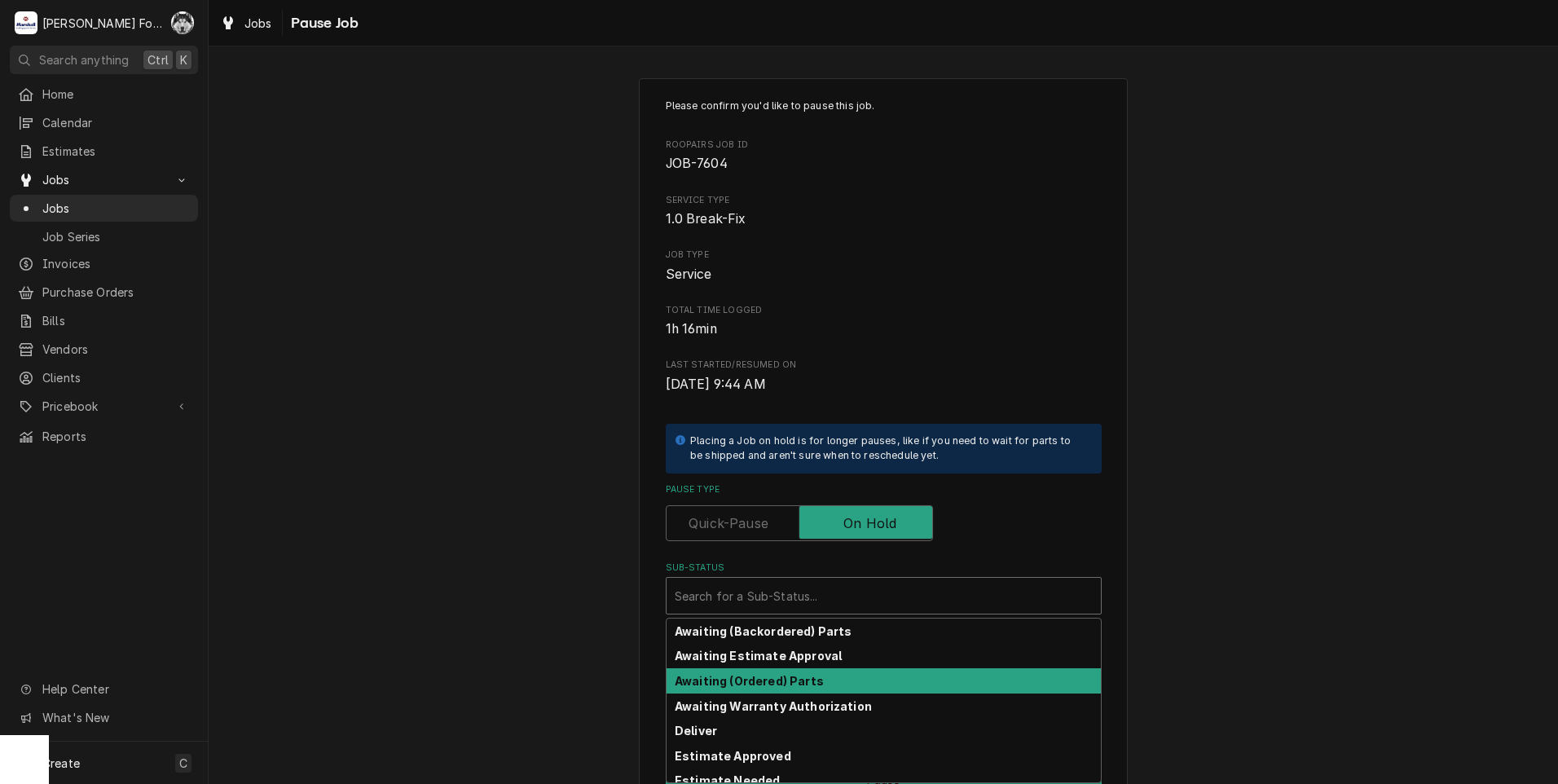
click at [739, 686] on strong "Awaiting (Ordered) Parts" at bounding box center [749, 681] width 149 height 14
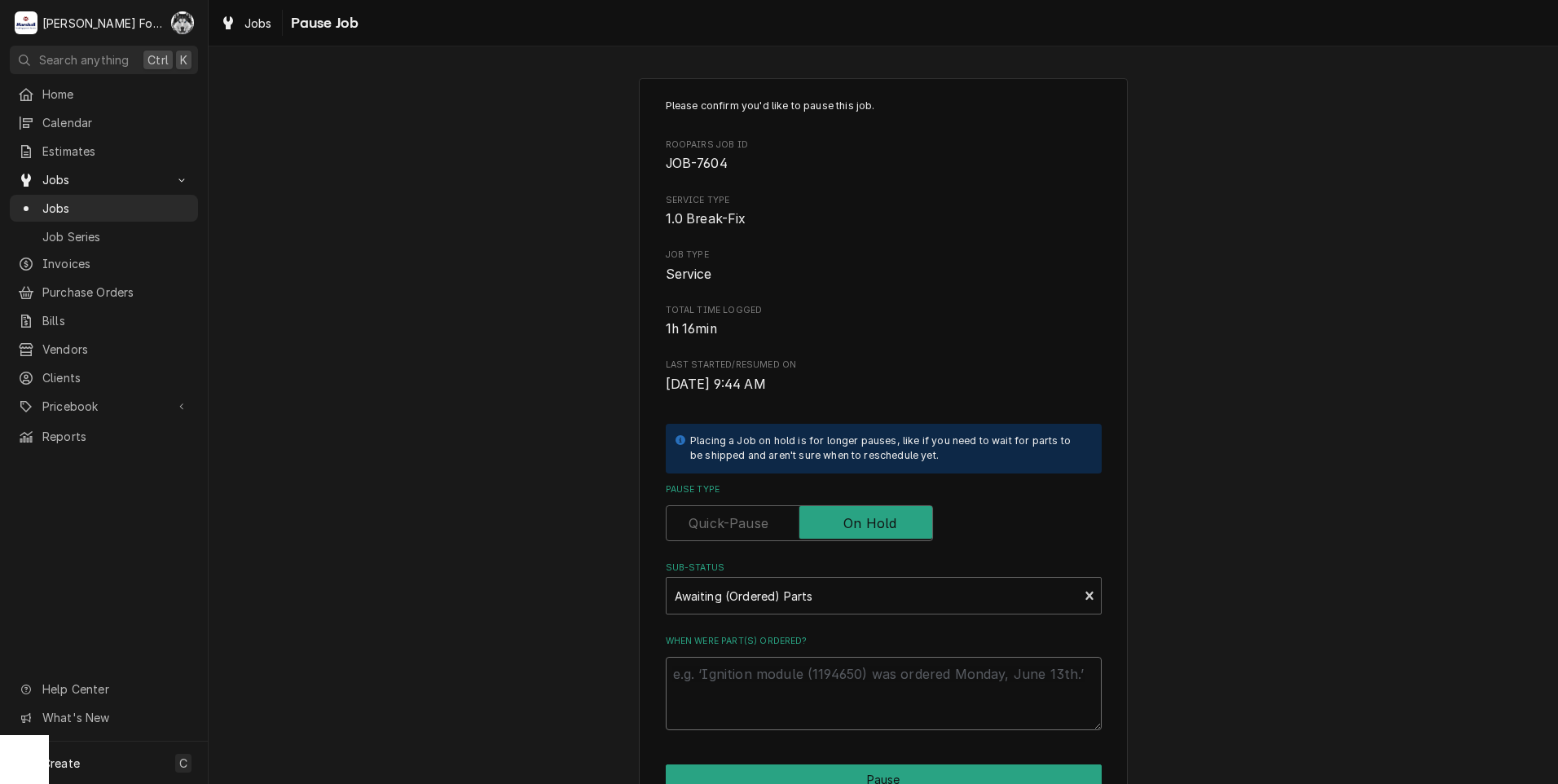
click at [746, 667] on textarea "When were part(s) ordered?" at bounding box center [884, 693] width 436 height 74
click at [809, 607] on div "Sub-Status" at bounding box center [872, 595] width 396 height 30
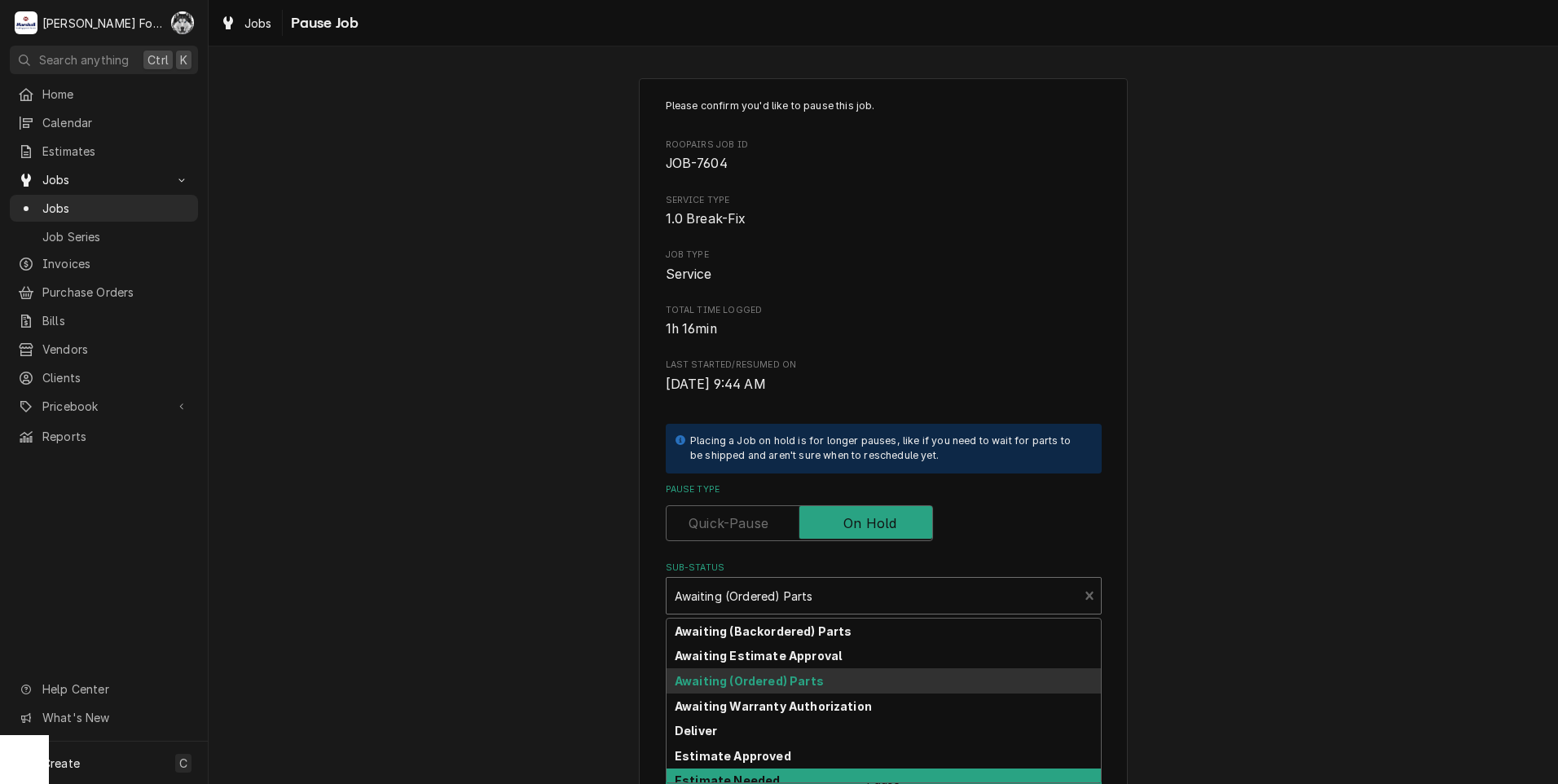
click at [801, 775] on div "Estimate Needed" at bounding box center [884, 780] width 435 height 25
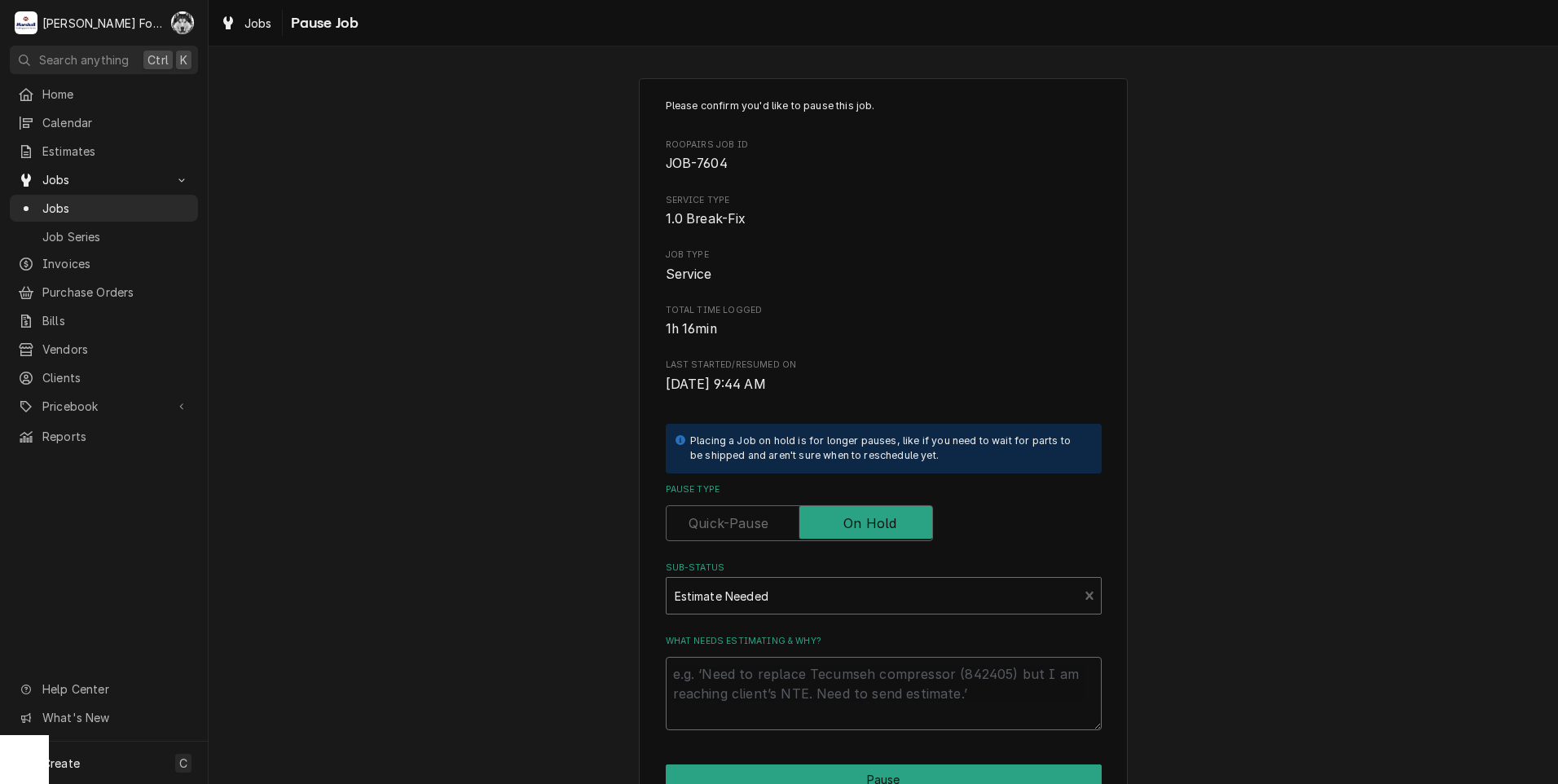
click at [768, 691] on textarea "What needs estimating & why?" at bounding box center [884, 693] width 436 height 74
type textarea "x"
type textarea "p"
type textarea "x"
type textarea "pa"
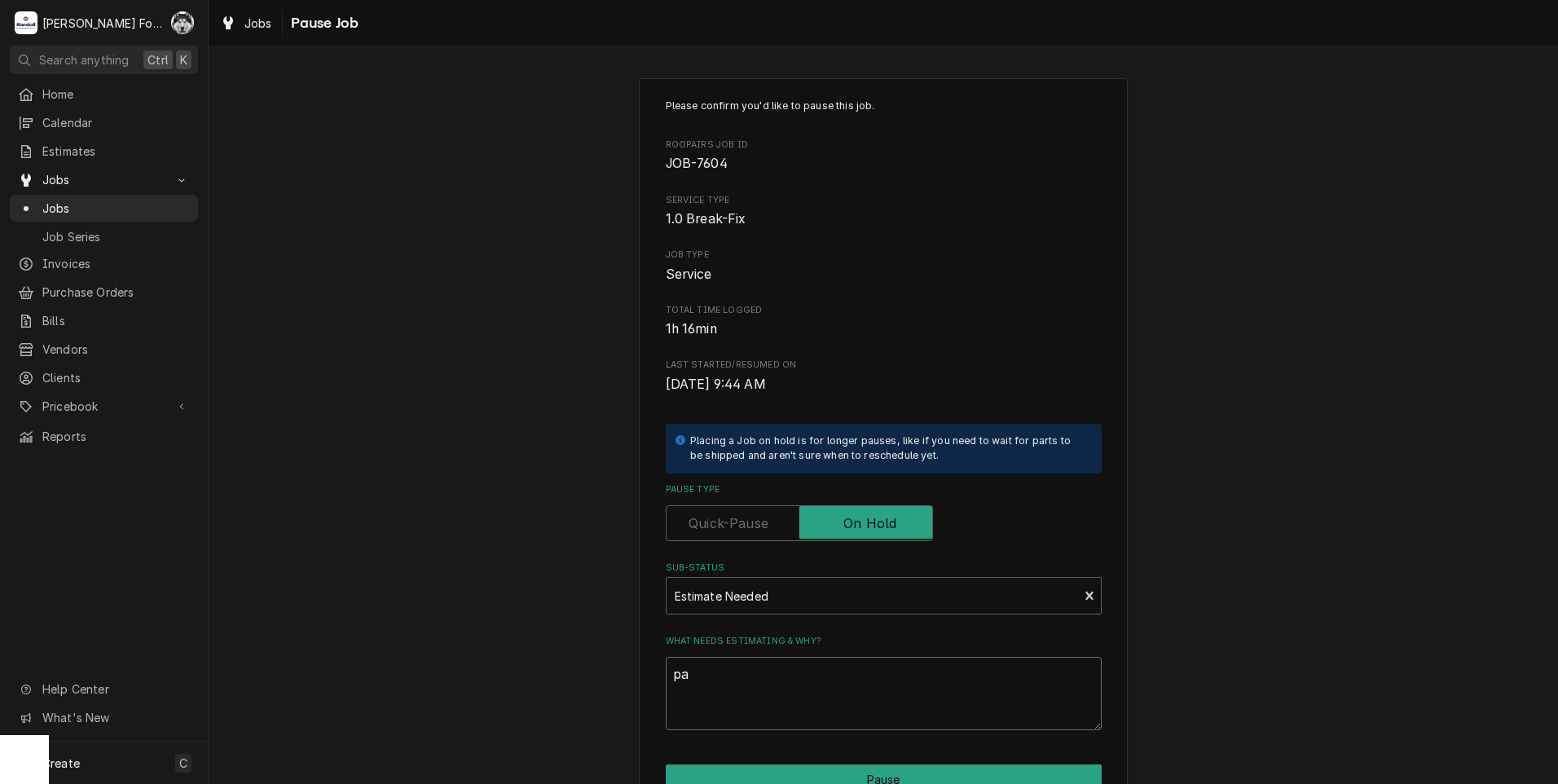
type textarea "x"
type textarea "par"
type textarea "x"
type textarea "part"
type textarea "x"
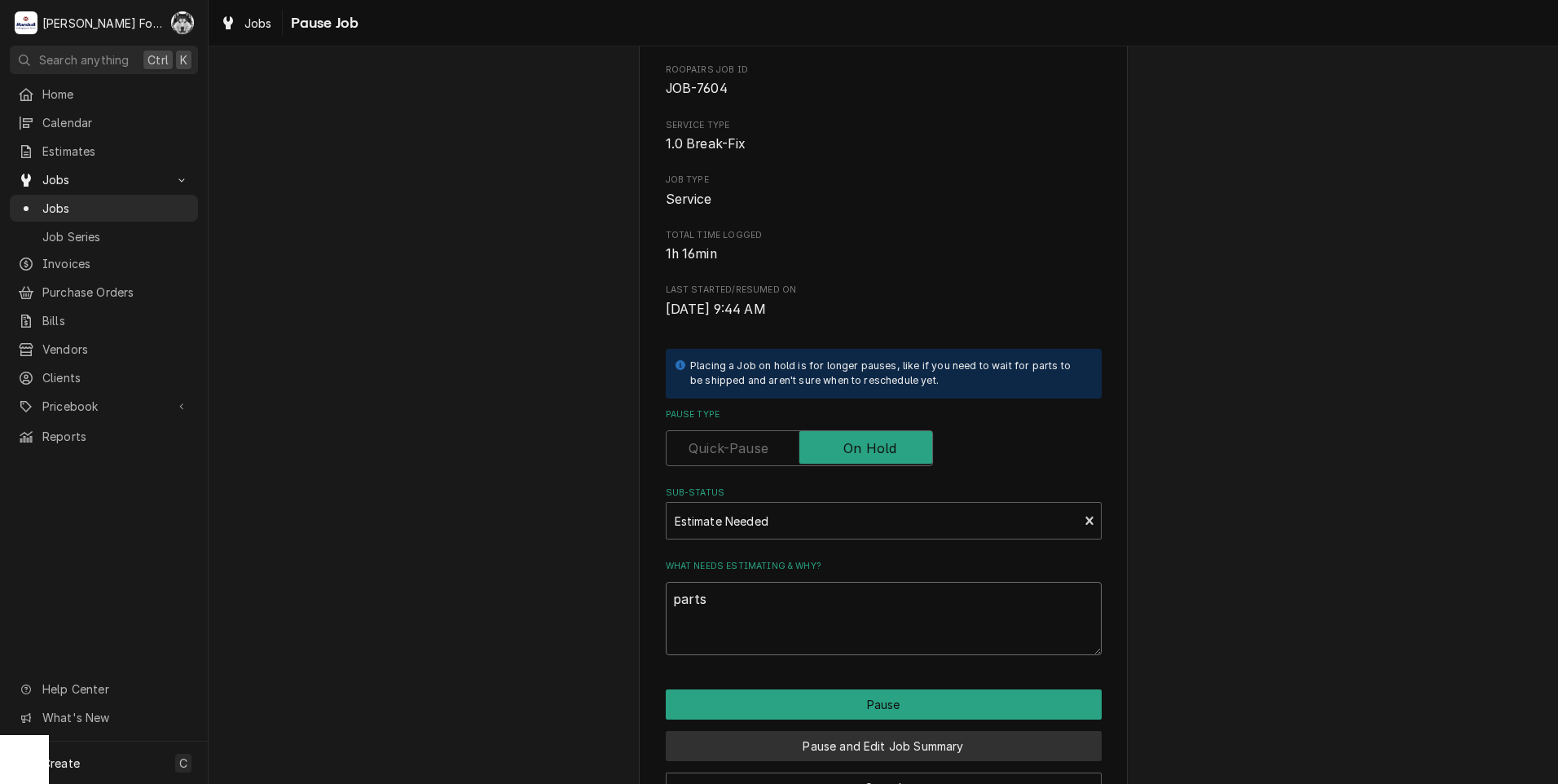
scroll to position [129, 0]
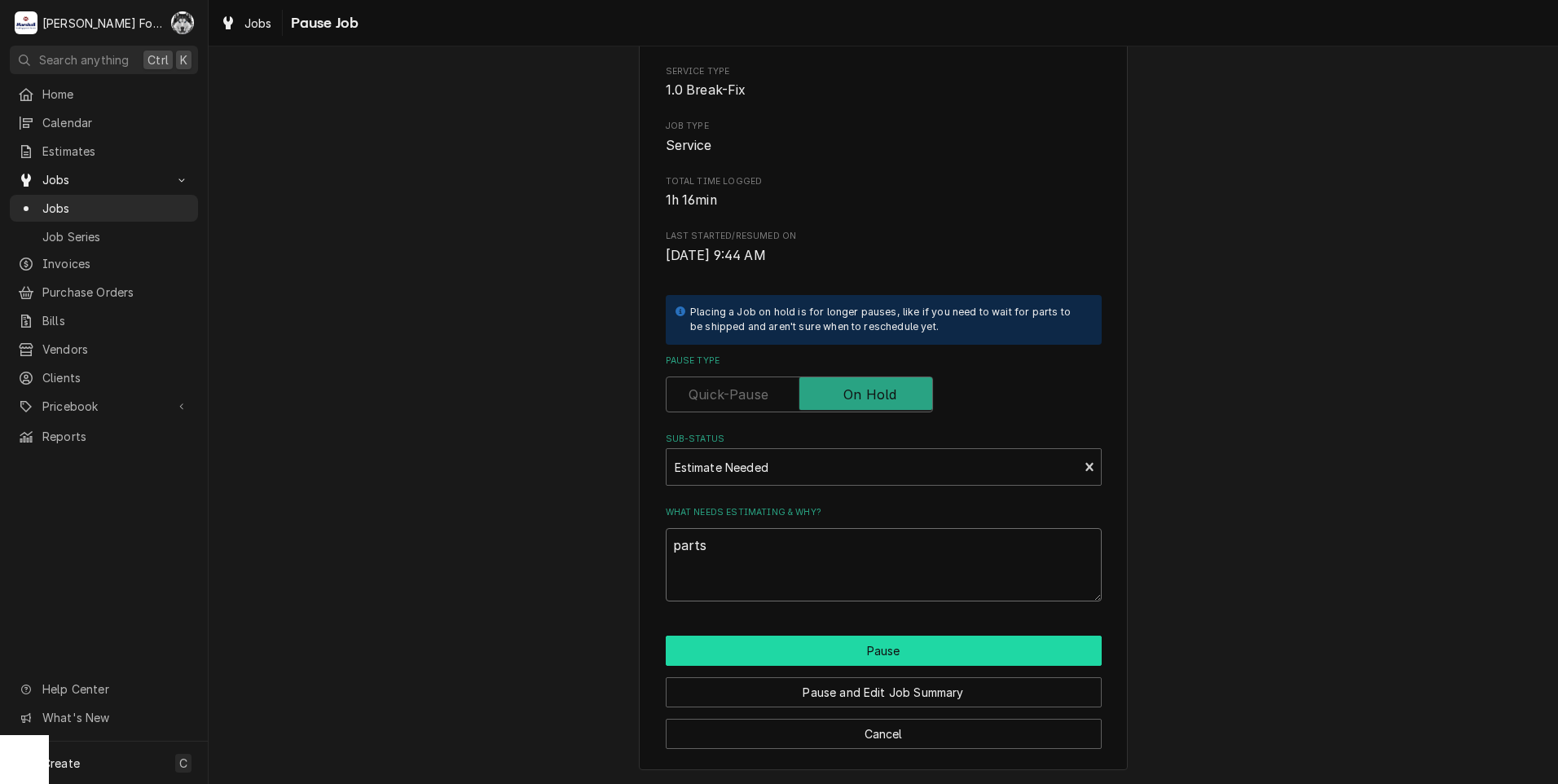
type textarea "parts"
click at [800, 646] on button "Pause" at bounding box center [884, 650] width 436 height 31
type textarea "x"
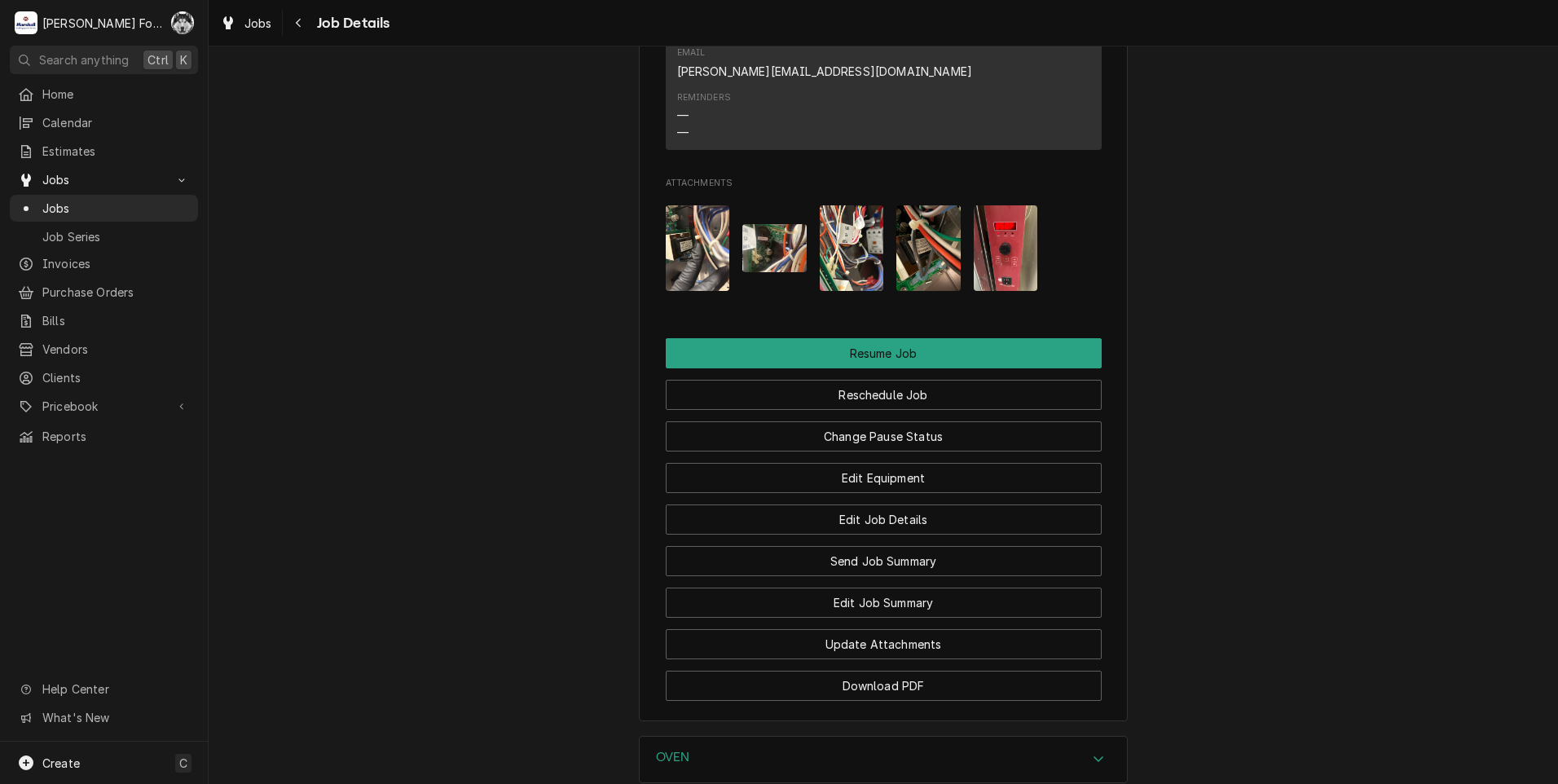
scroll to position [1900, 0]
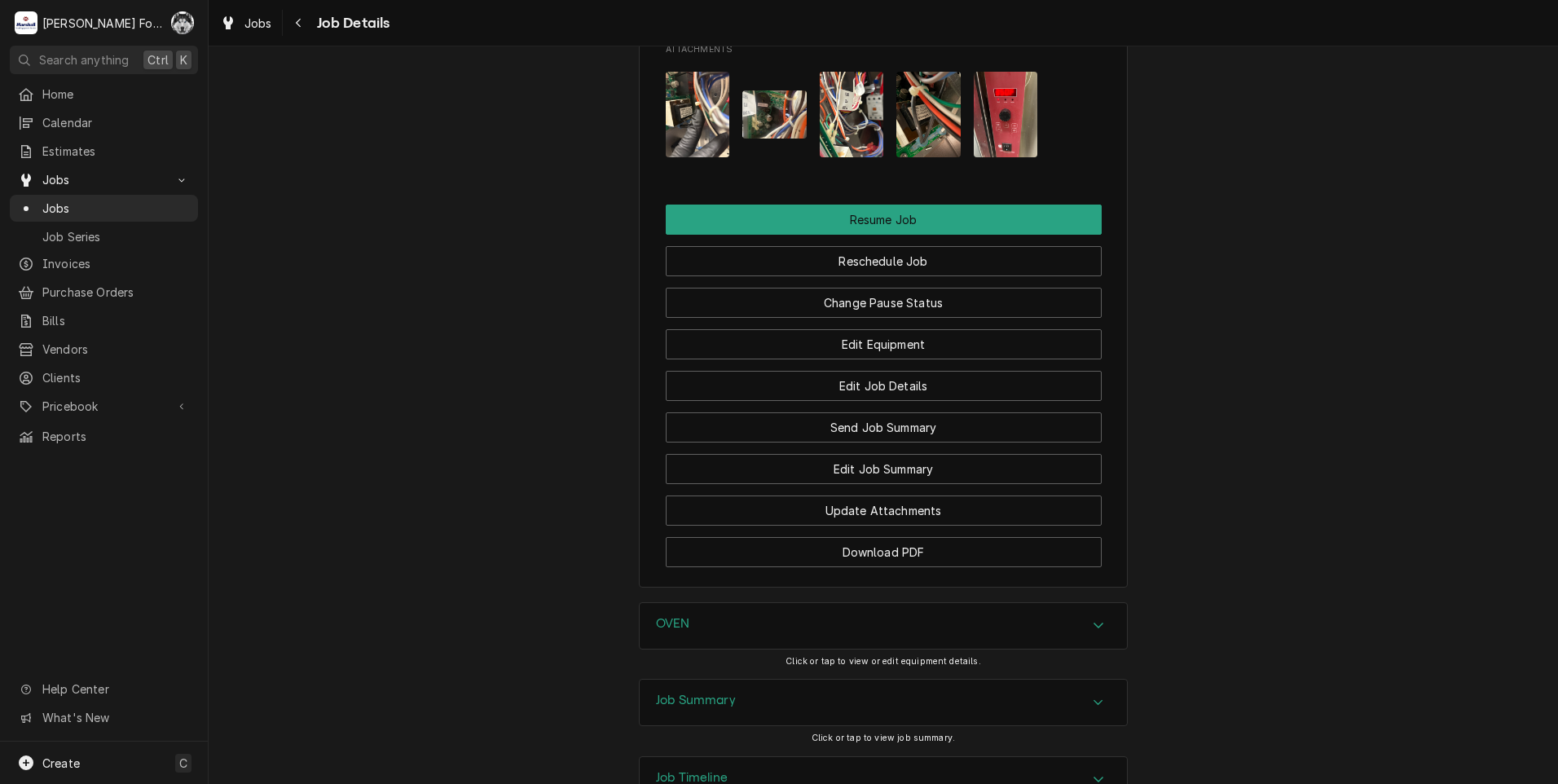
click at [740, 603] on div "OVEN" at bounding box center [884, 625] width 487 height 46
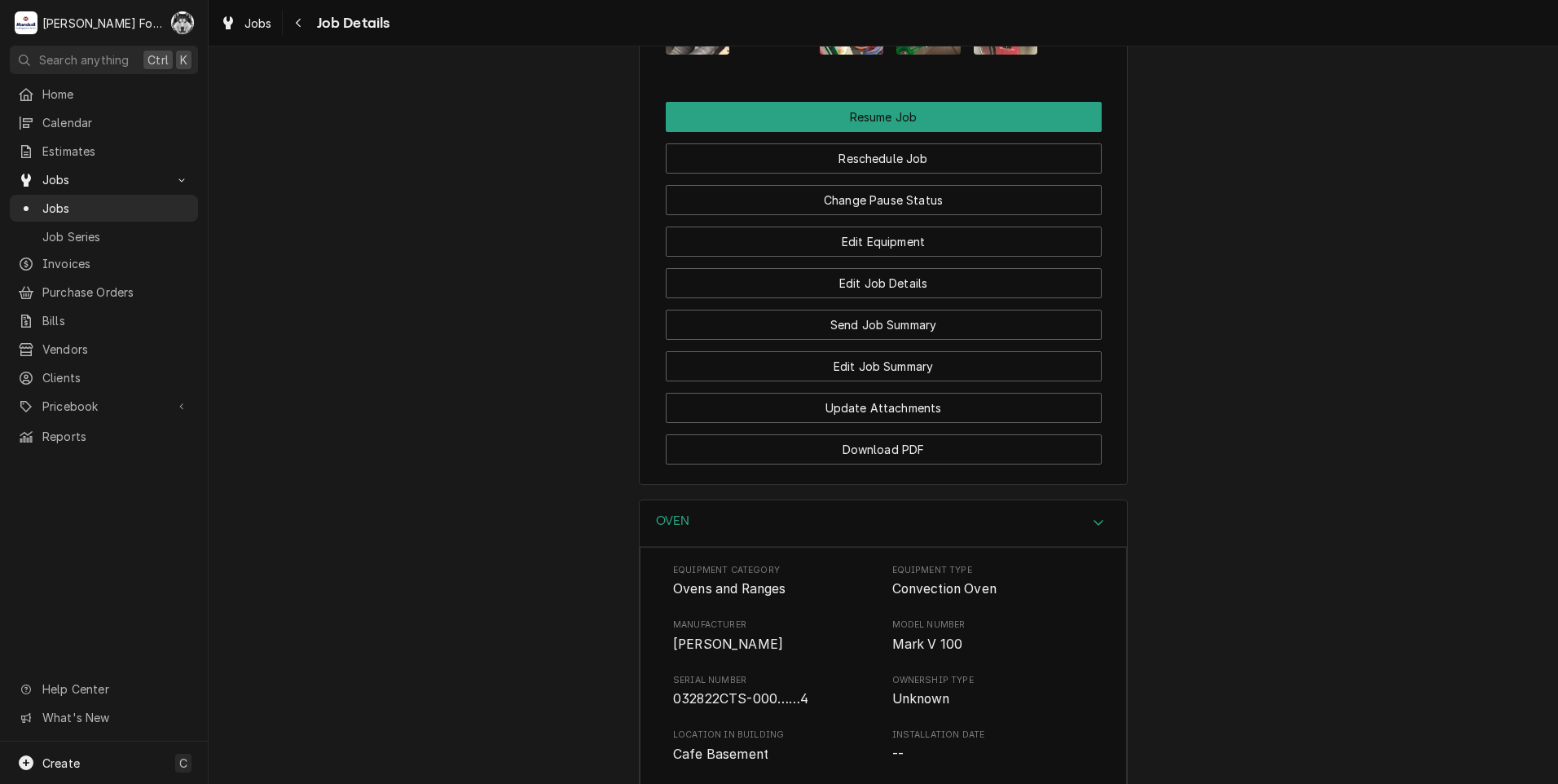
scroll to position [2037, 0]
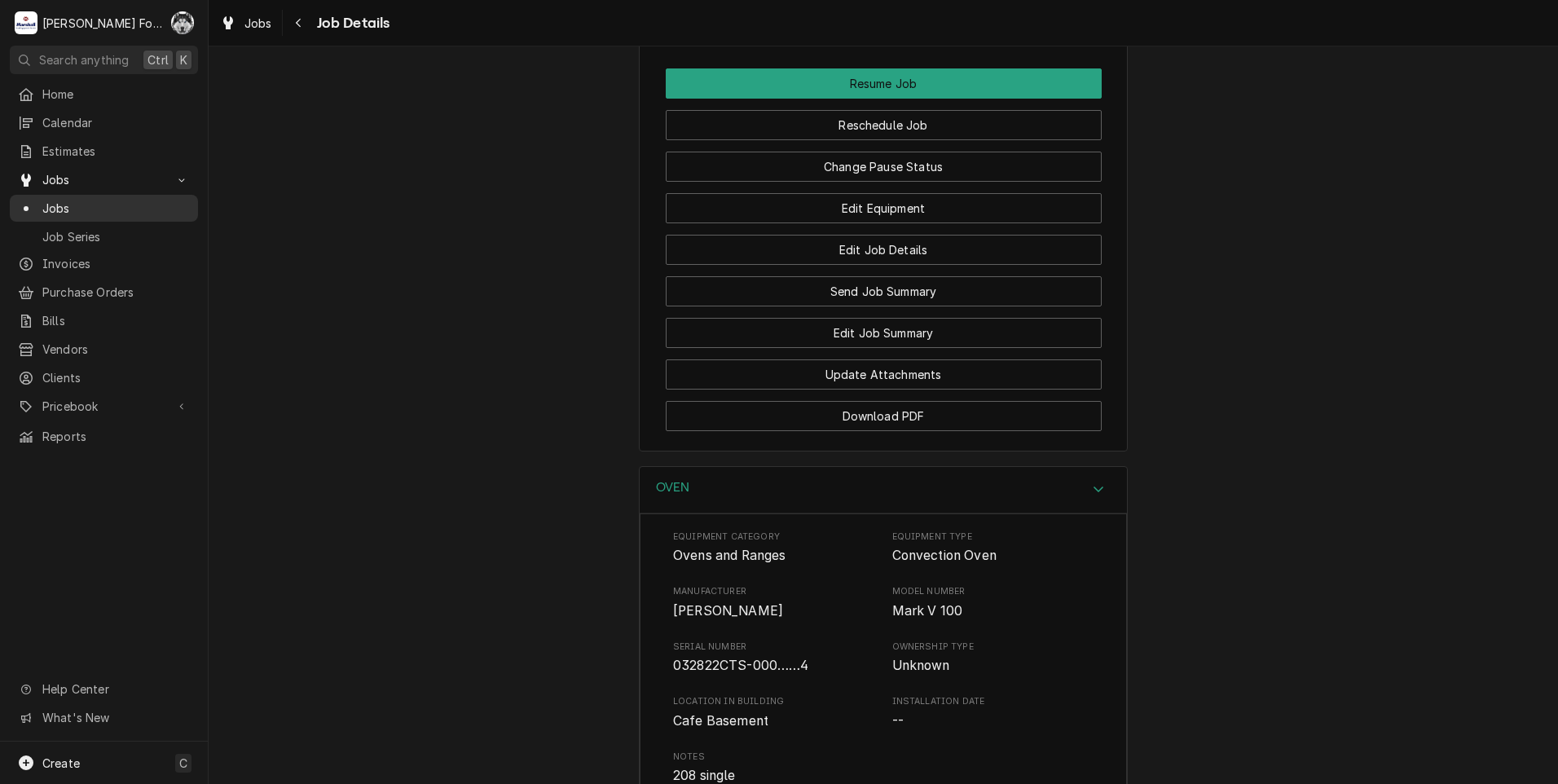
click at [73, 200] on span "Jobs" at bounding box center [116, 208] width 147 height 17
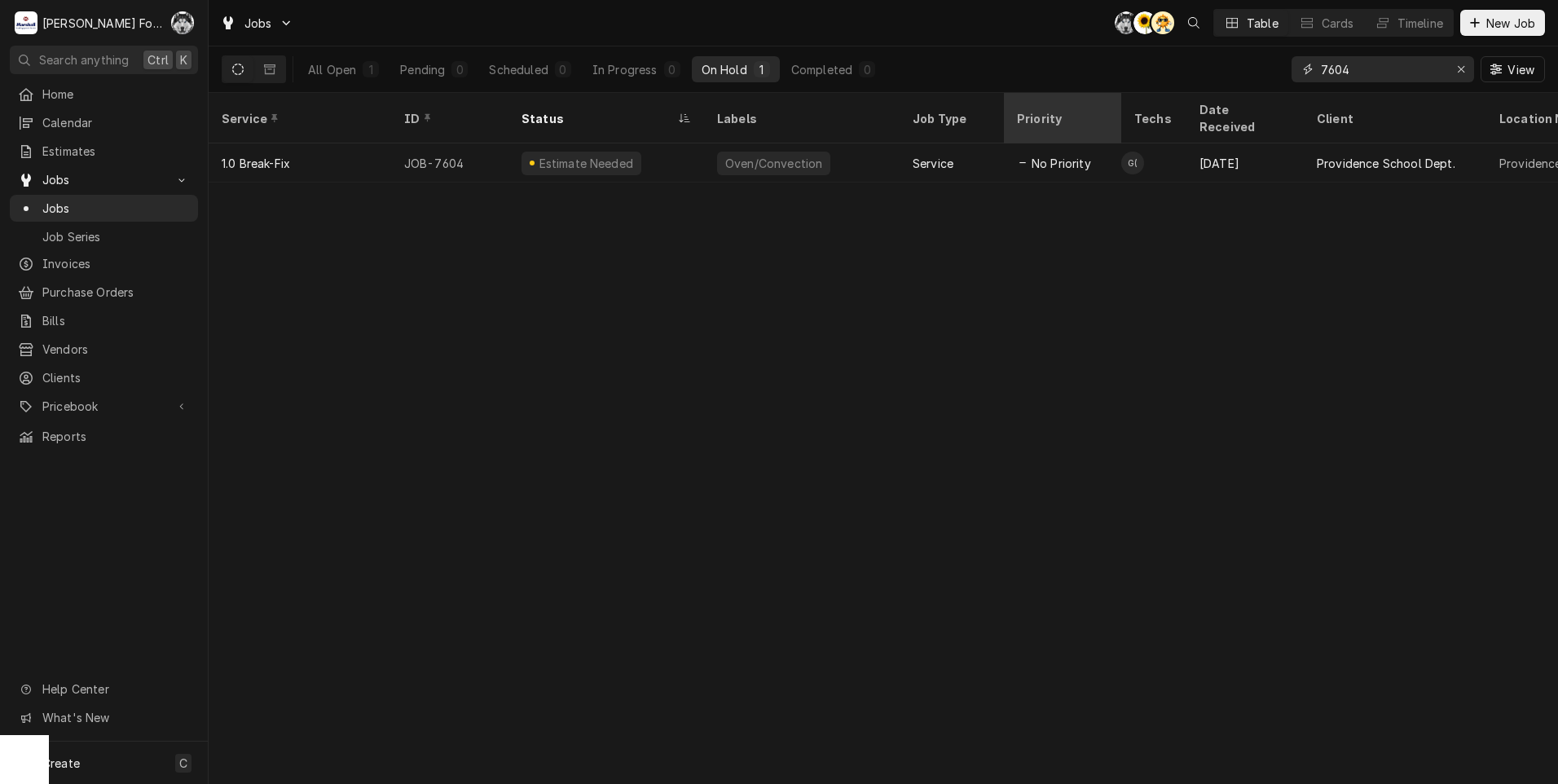
drag, startPoint x: 1357, startPoint y: 72, endPoint x: 1066, endPoint y: 114, distance: 294.0
click at [1066, 114] on div "Jobs C( C( AT Table Cards Timeline New Job All Open 1 Pending 0 Scheduled 0 In …" at bounding box center [883, 392] width 1350 height 784
type input "7730"
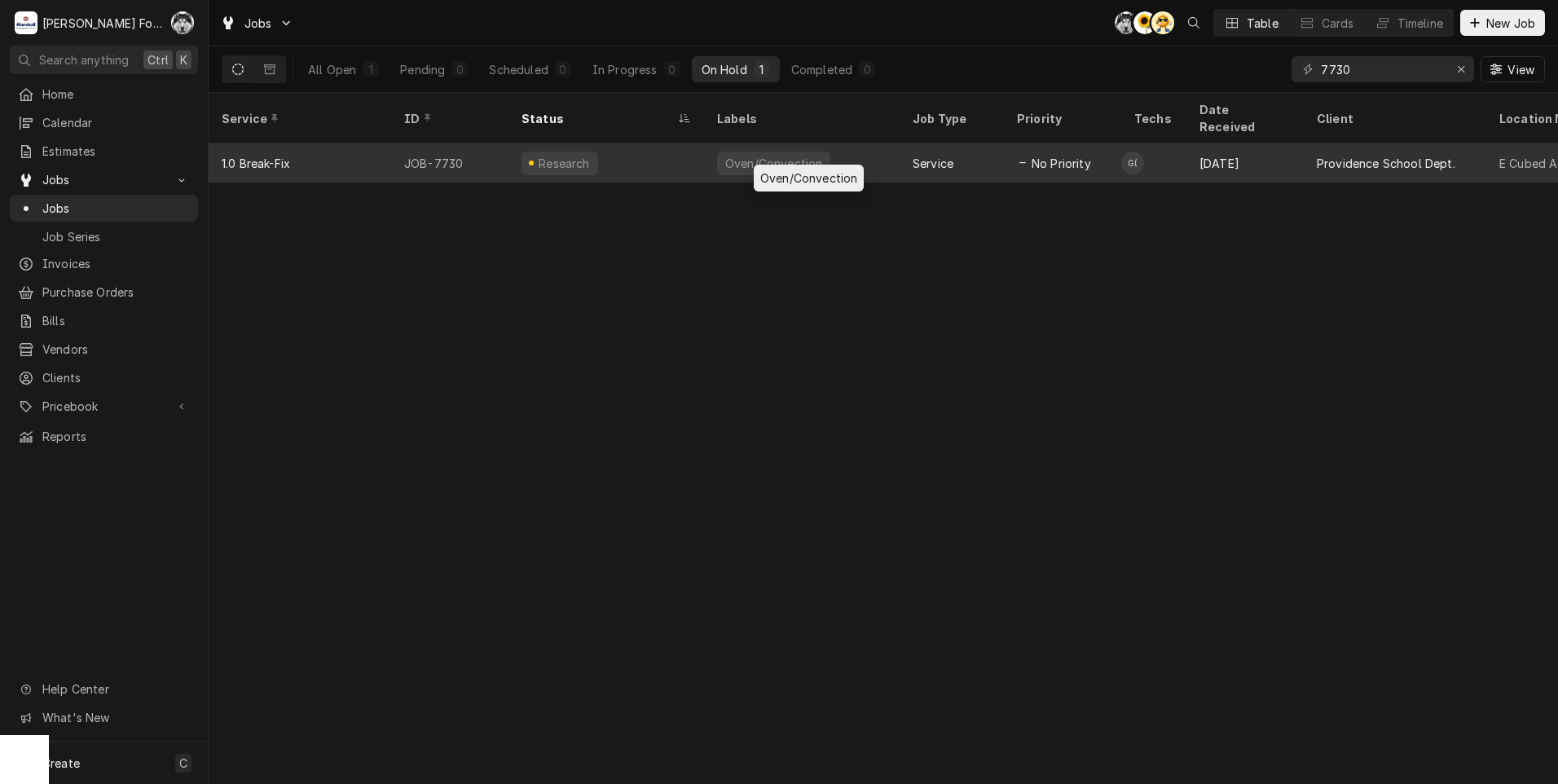
click at [745, 155] on div "Oven/Convection" at bounding box center [774, 163] width 100 height 17
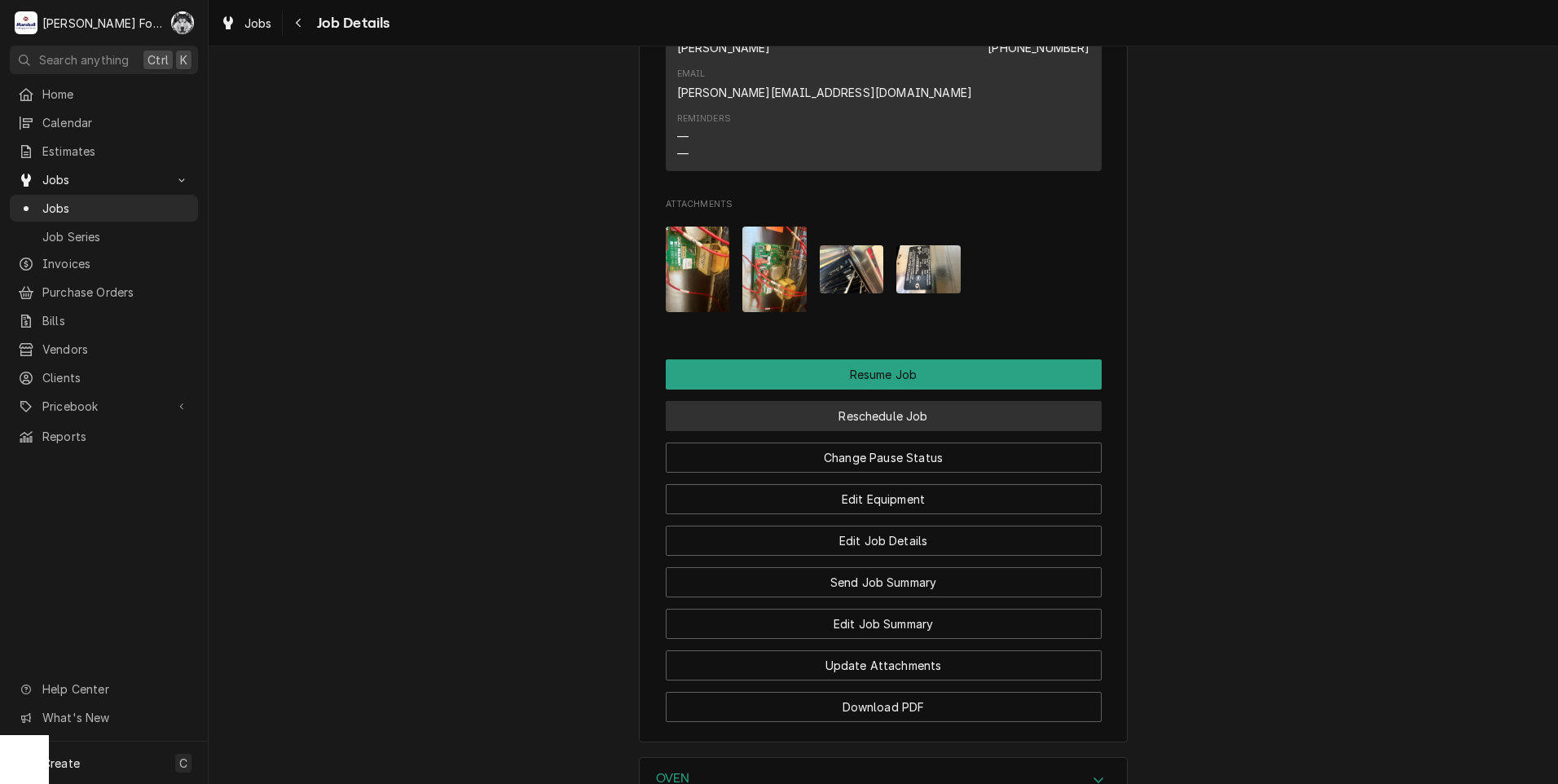
scroll to position [1913, 0]
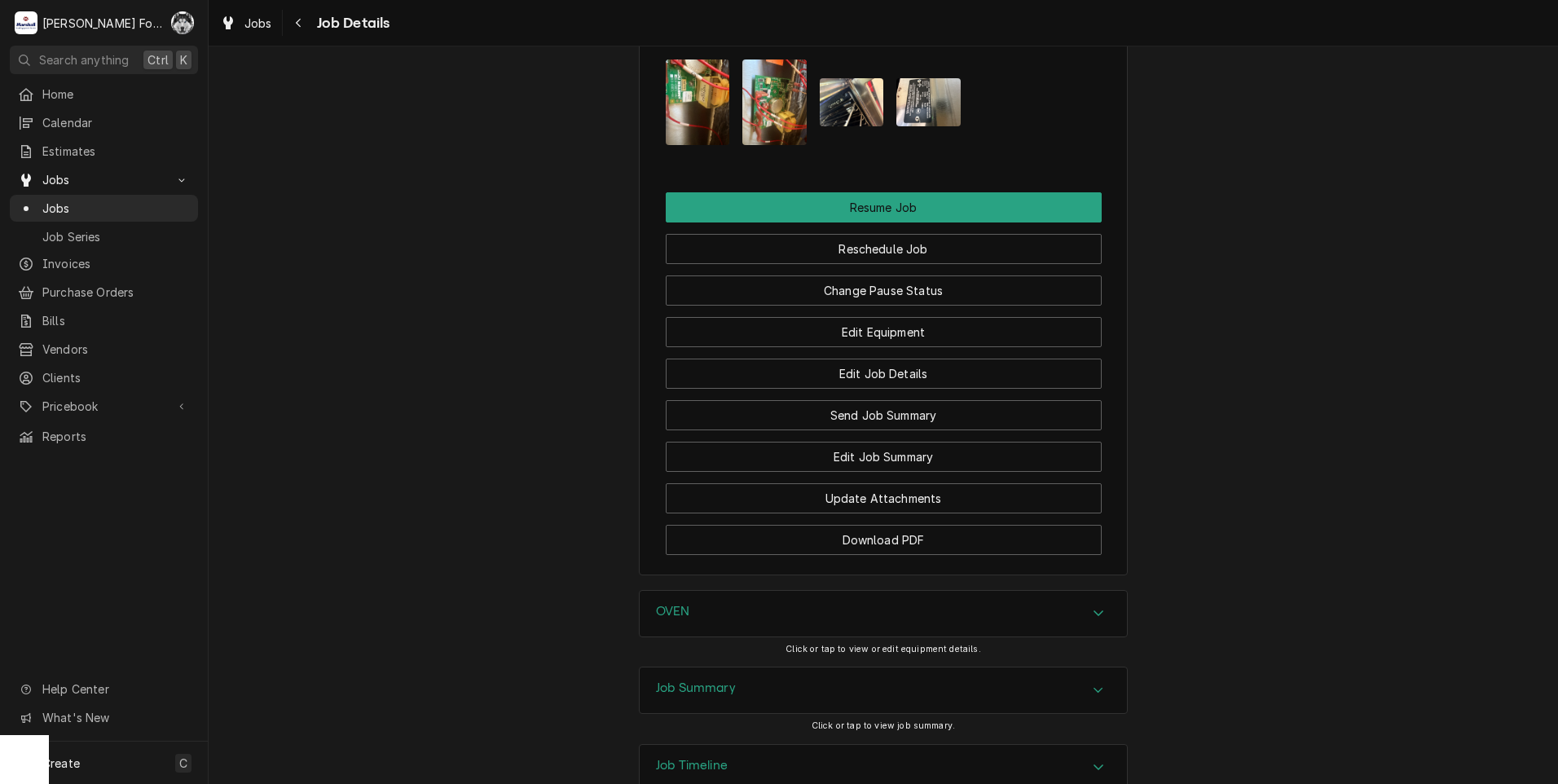
click at [754, 591] on div "OVEN" at bounding box center [884, 614] width 487 height 46
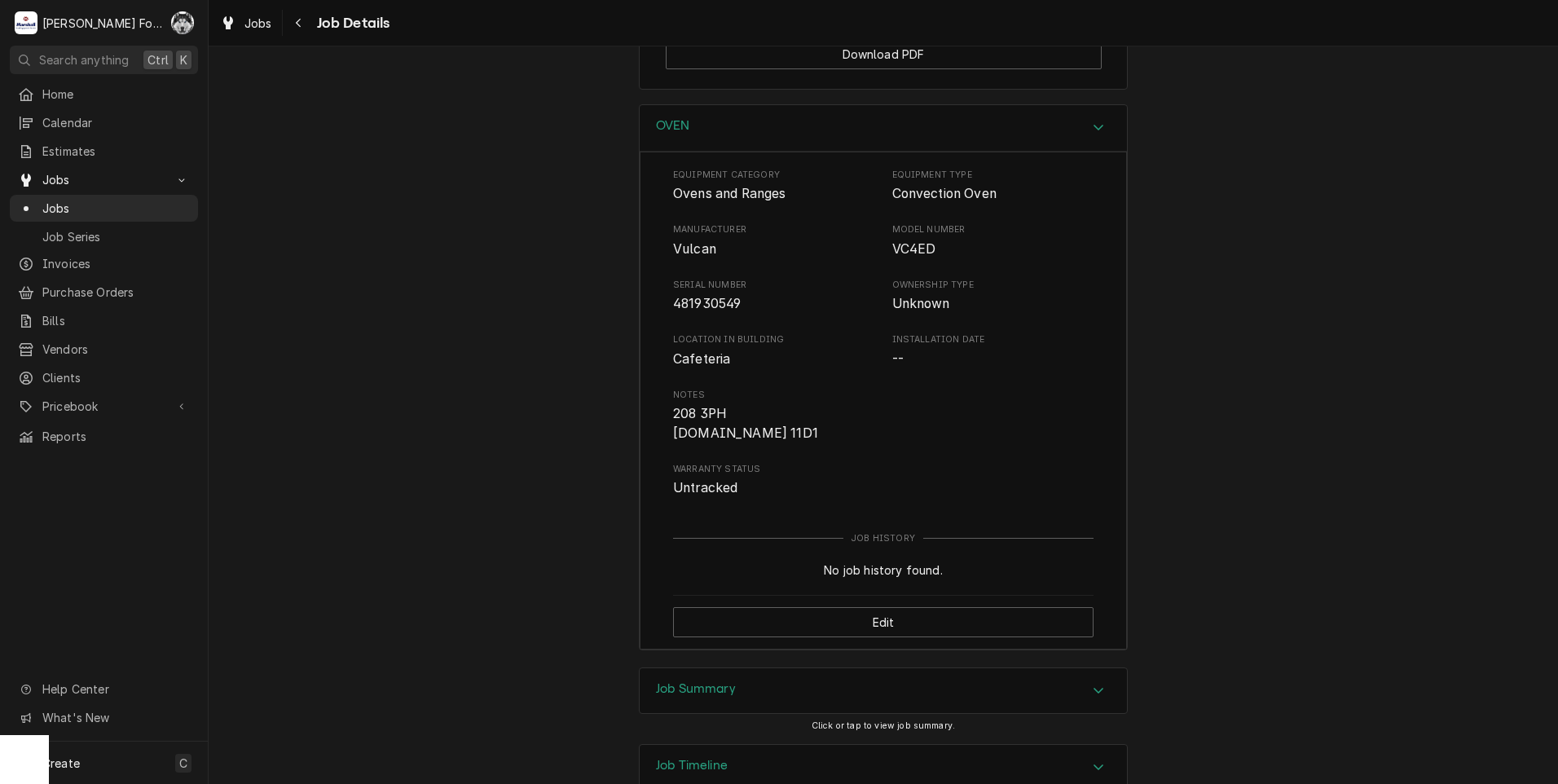
click at [742, 668] on div "Job Summary" at bounding box center [884, 691] width 487 height 46
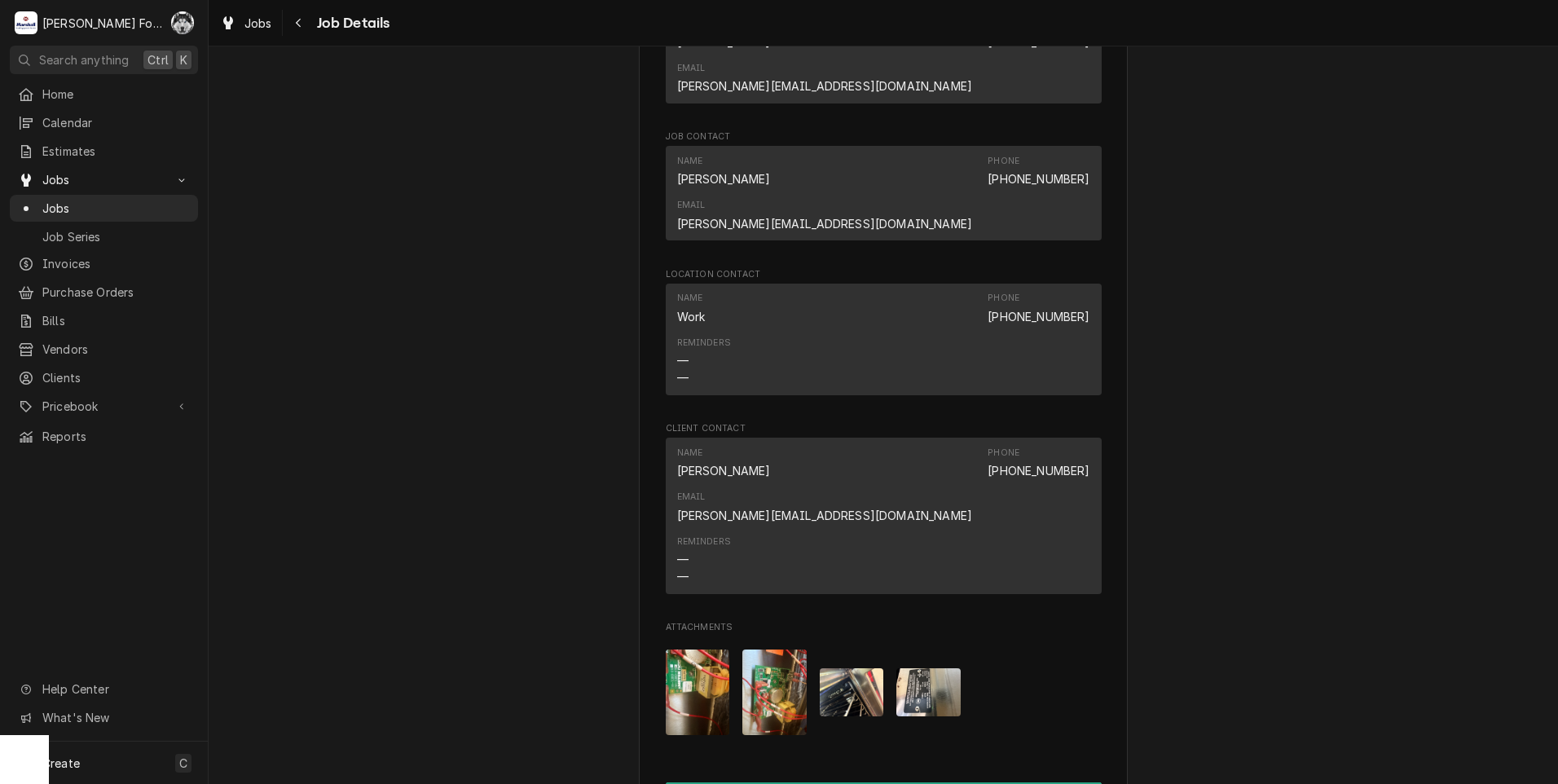
scroll to position [1299, 0]
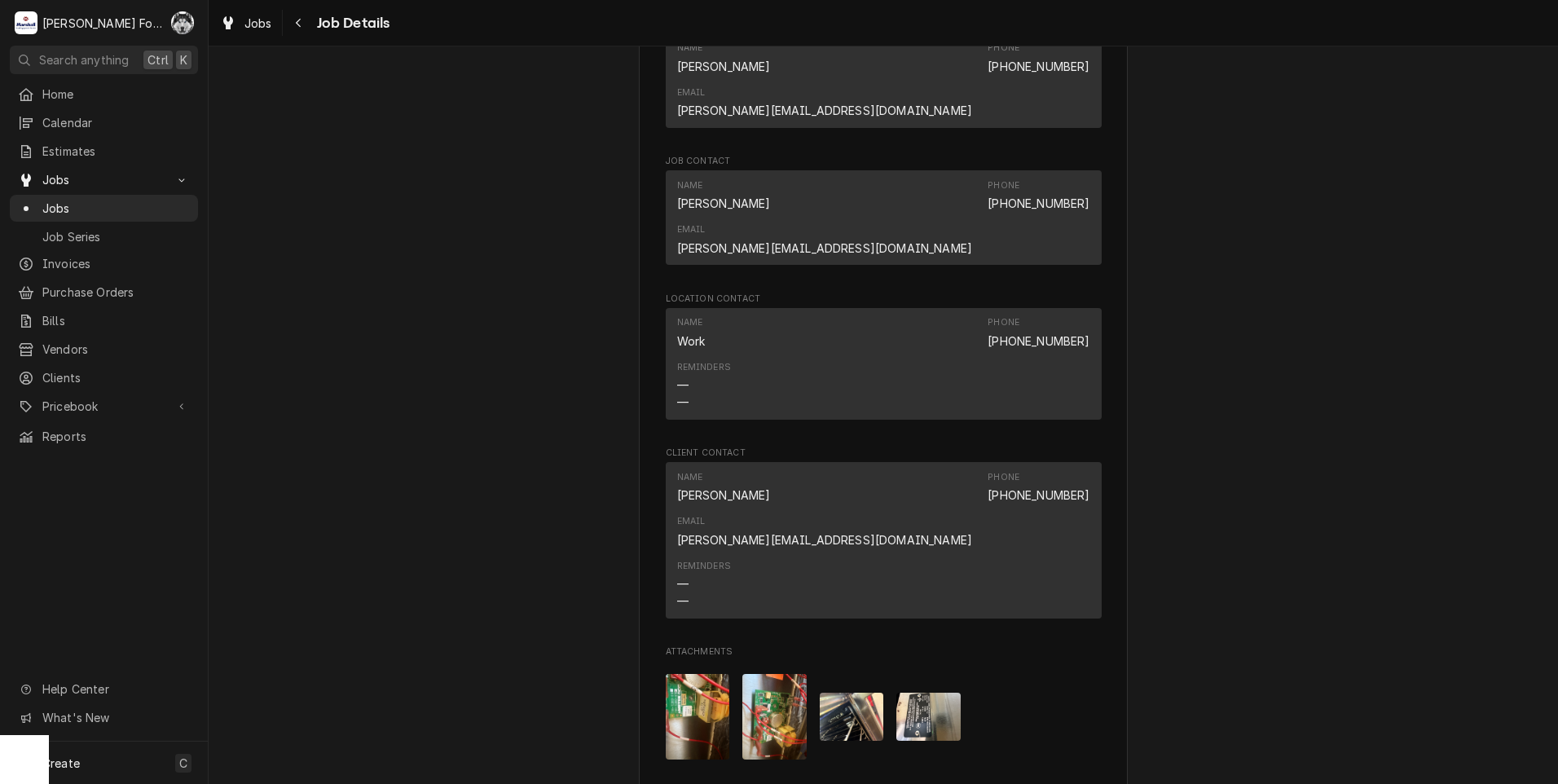
click at [710, 674] on img "Attachments" at bounding box center [697, 717] width 64 height 86
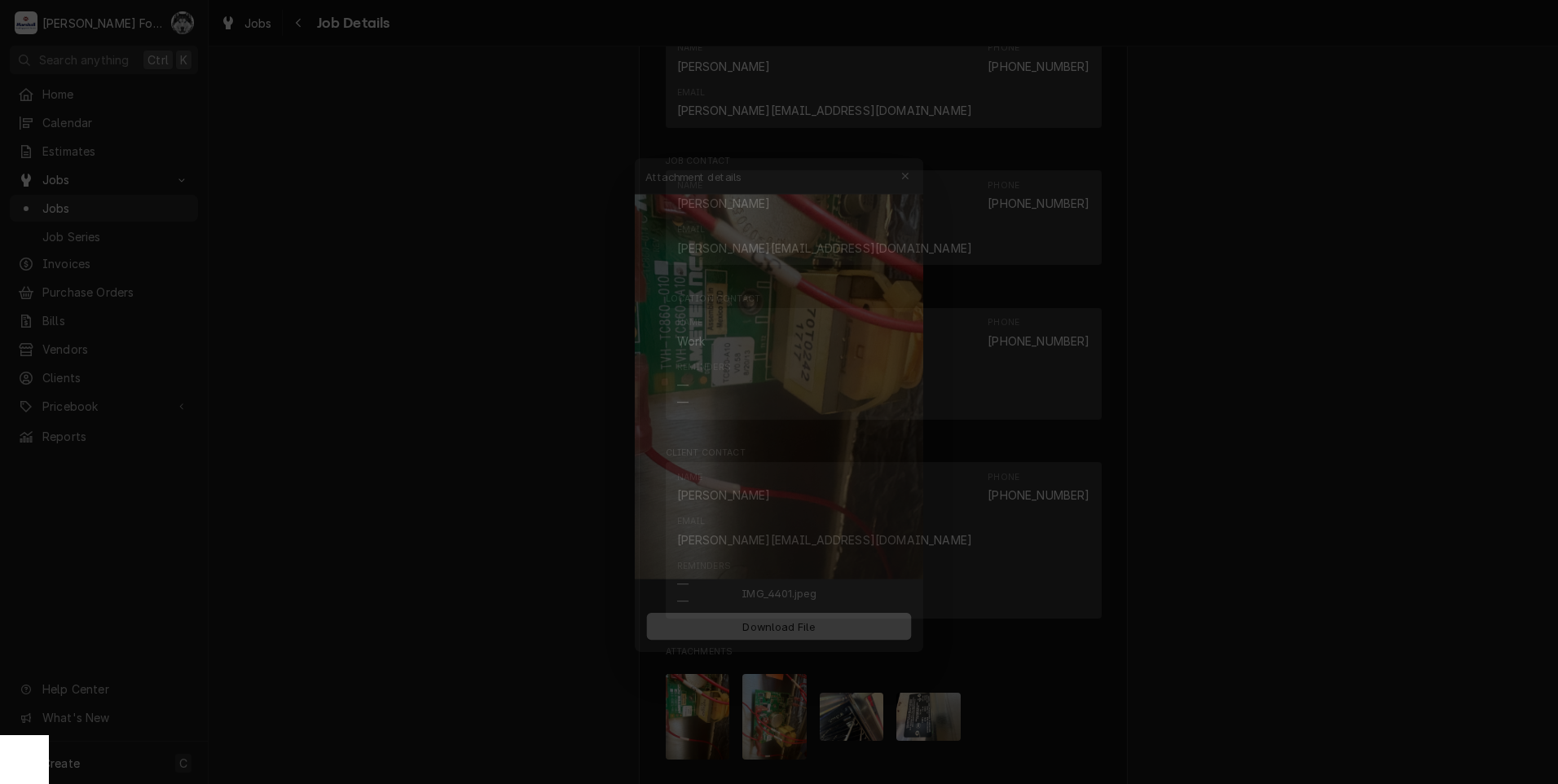
click at [1437, 566] on div at bounding box center [779, 392] width 1558 height 784
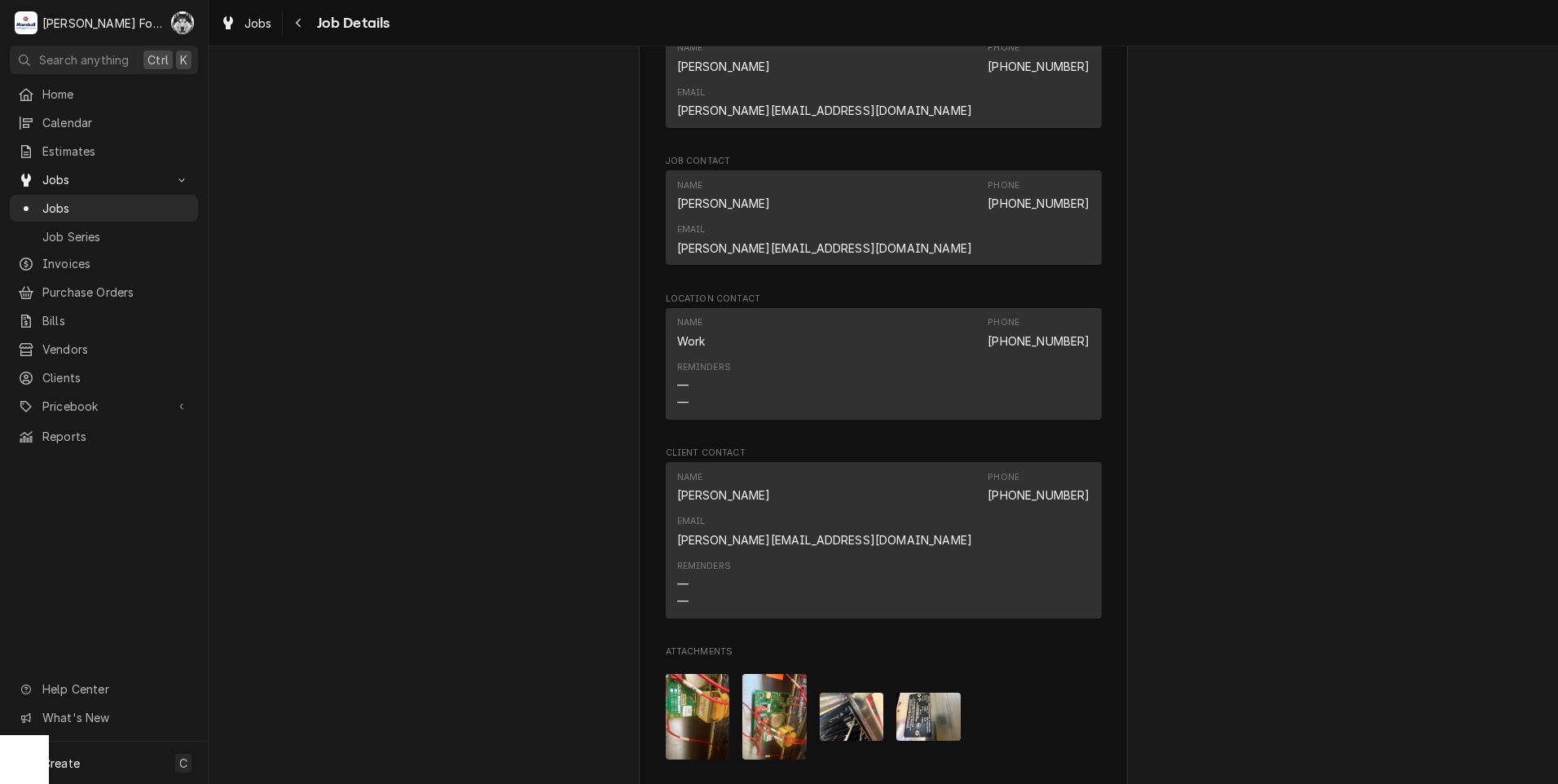
click at [788, 674] on img "Attachments" at bounding box center [774, 717] width 64 height 86
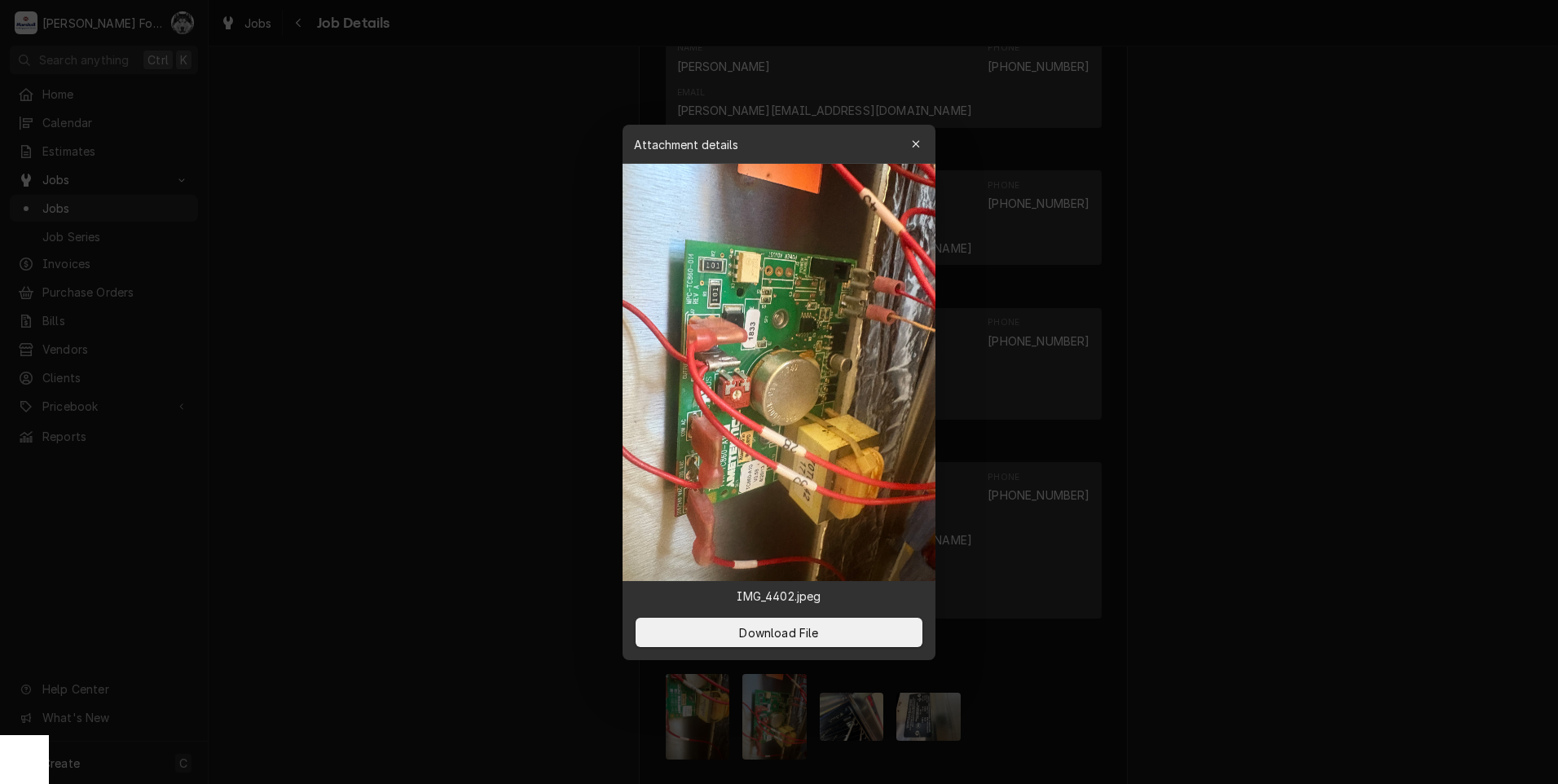
click at [496, 415] on div at bounding box center [779, 392] width 1558 height 784
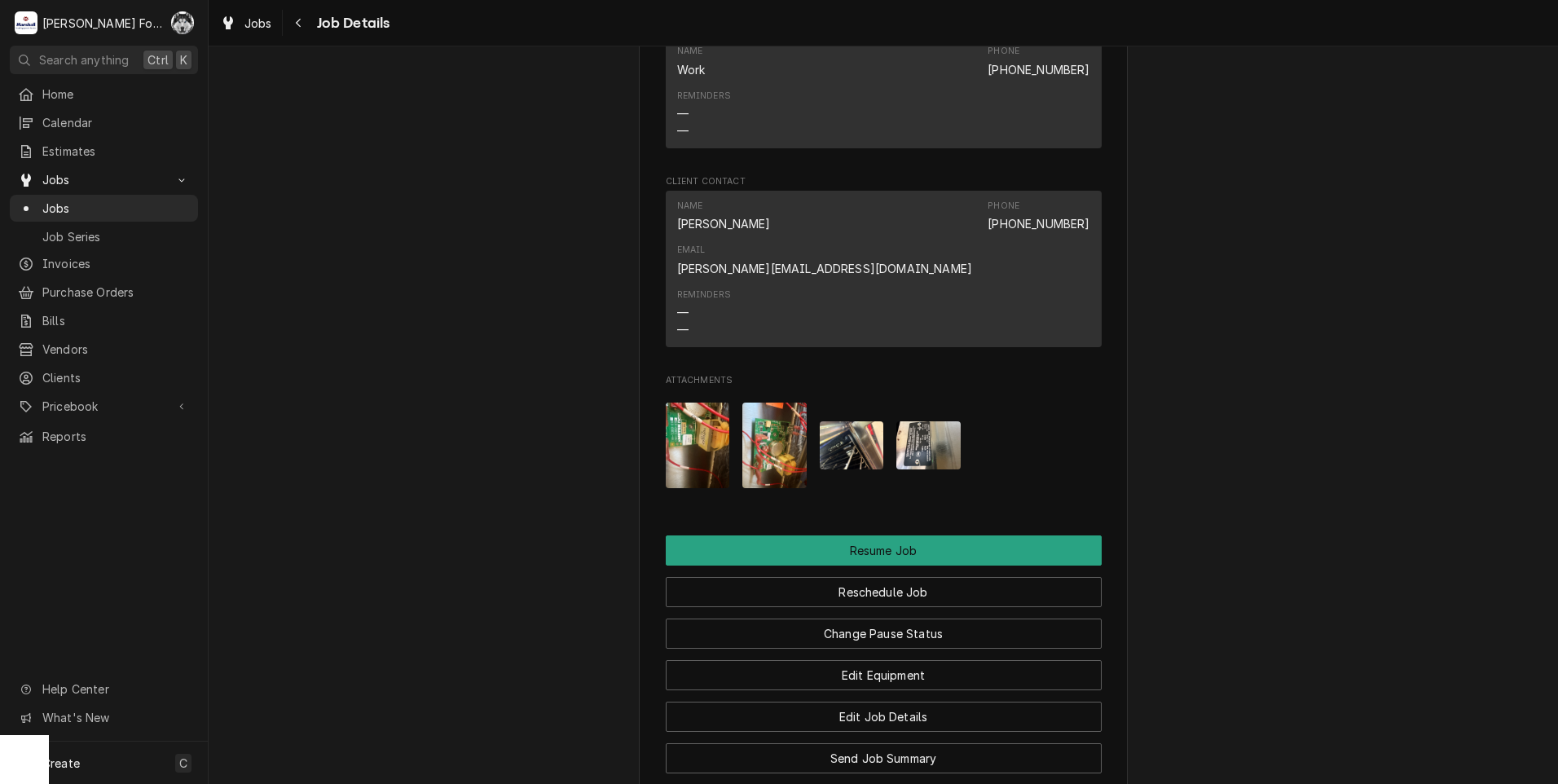
scroll to position [1706, 0]
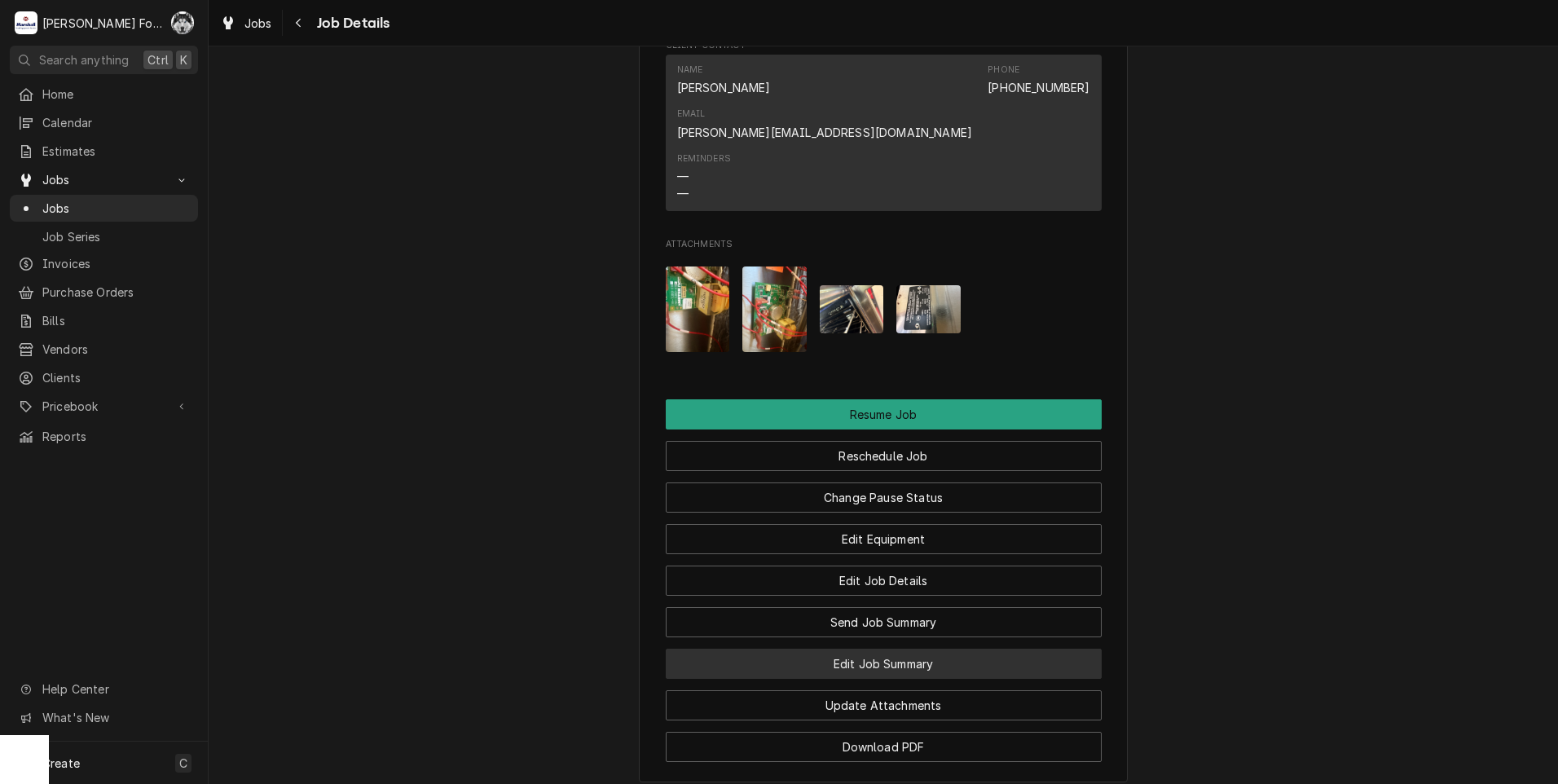
click at [866, 648] on button "Edit Job Summary" at bounding box center [884, 664] width 436 height 31
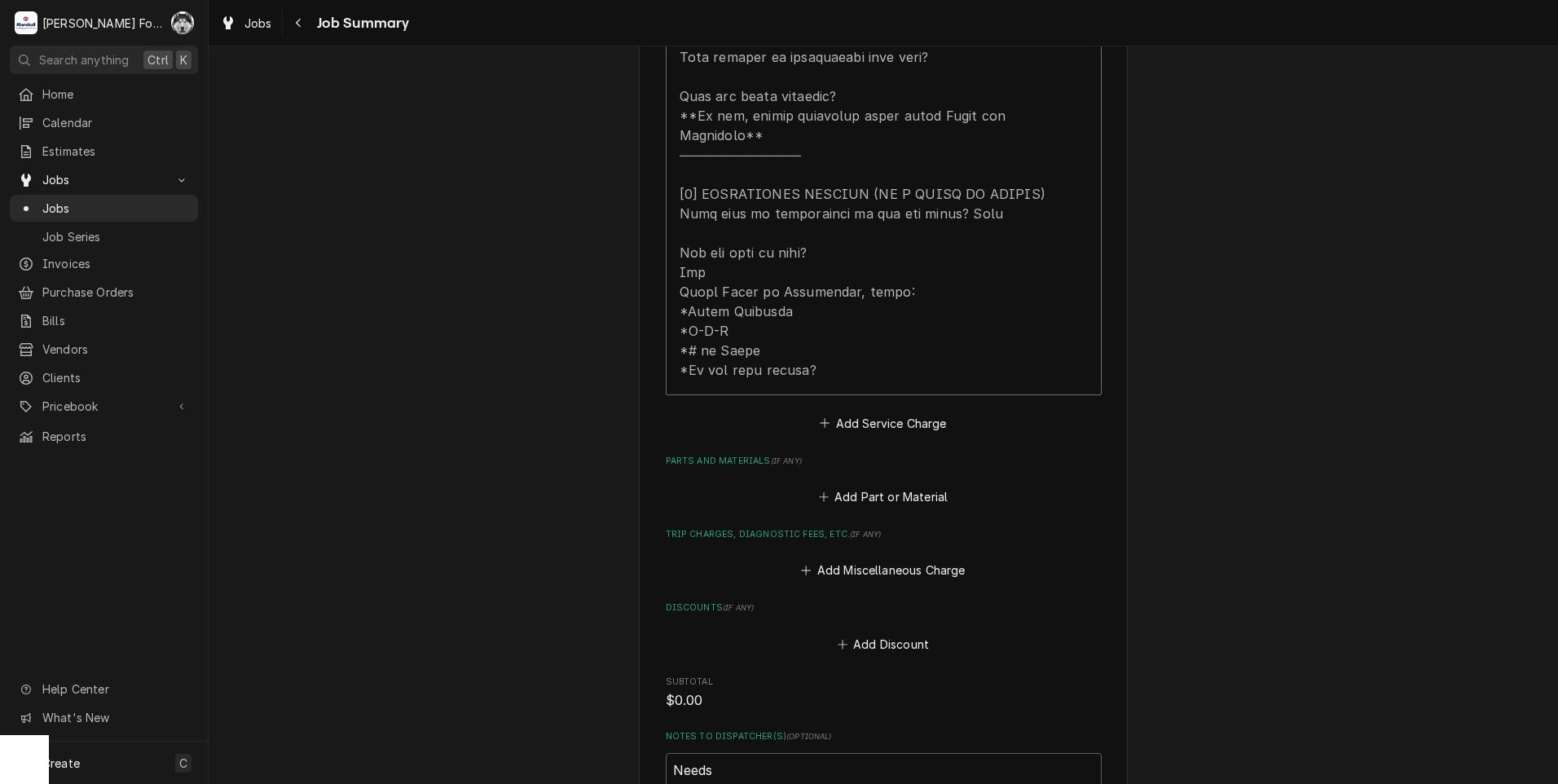
scroll to position [815, 0]
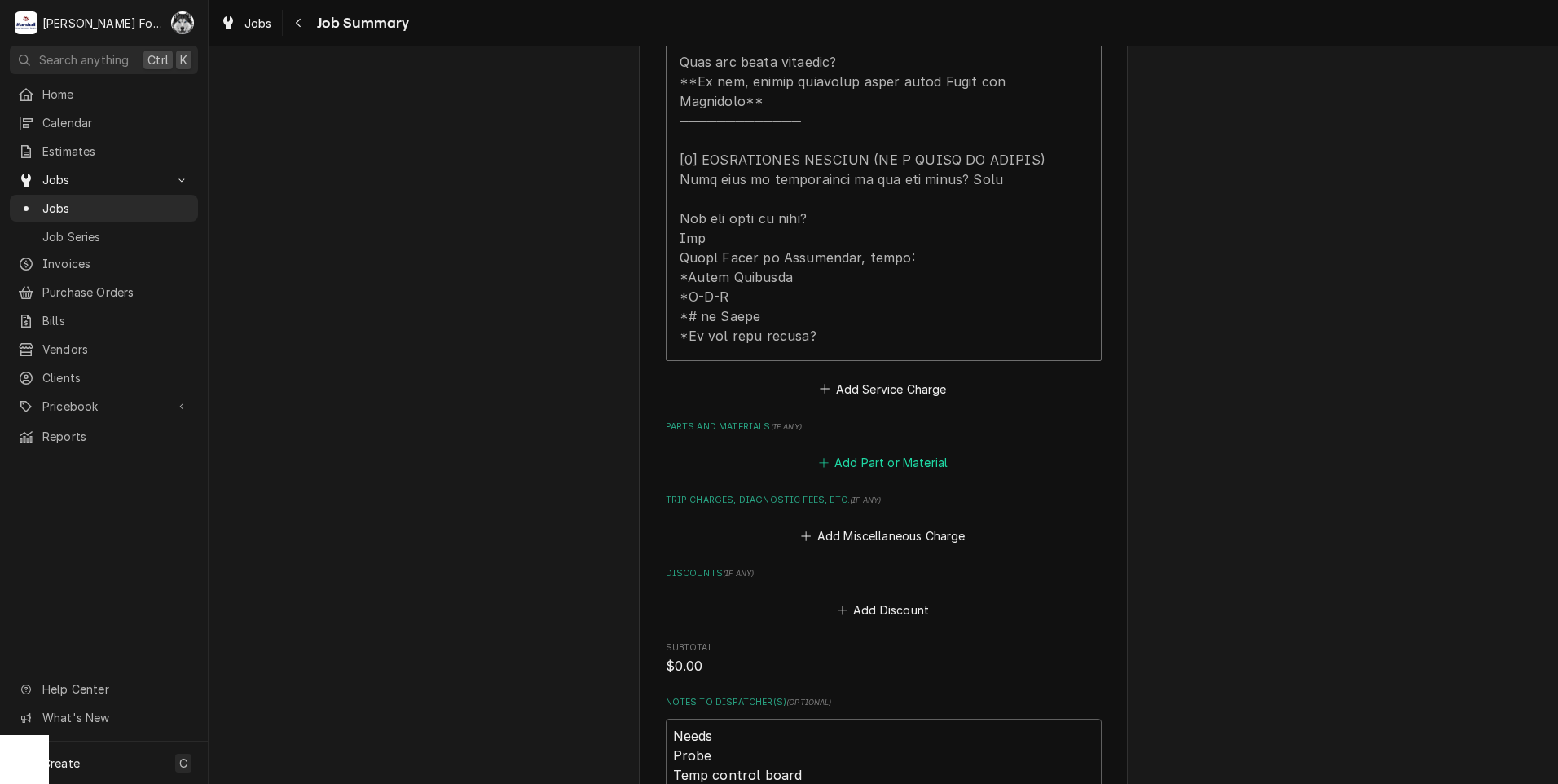
click at [907, 452] on button "Add Part or Material" at bounding box center [883, 463] width 135 height 23
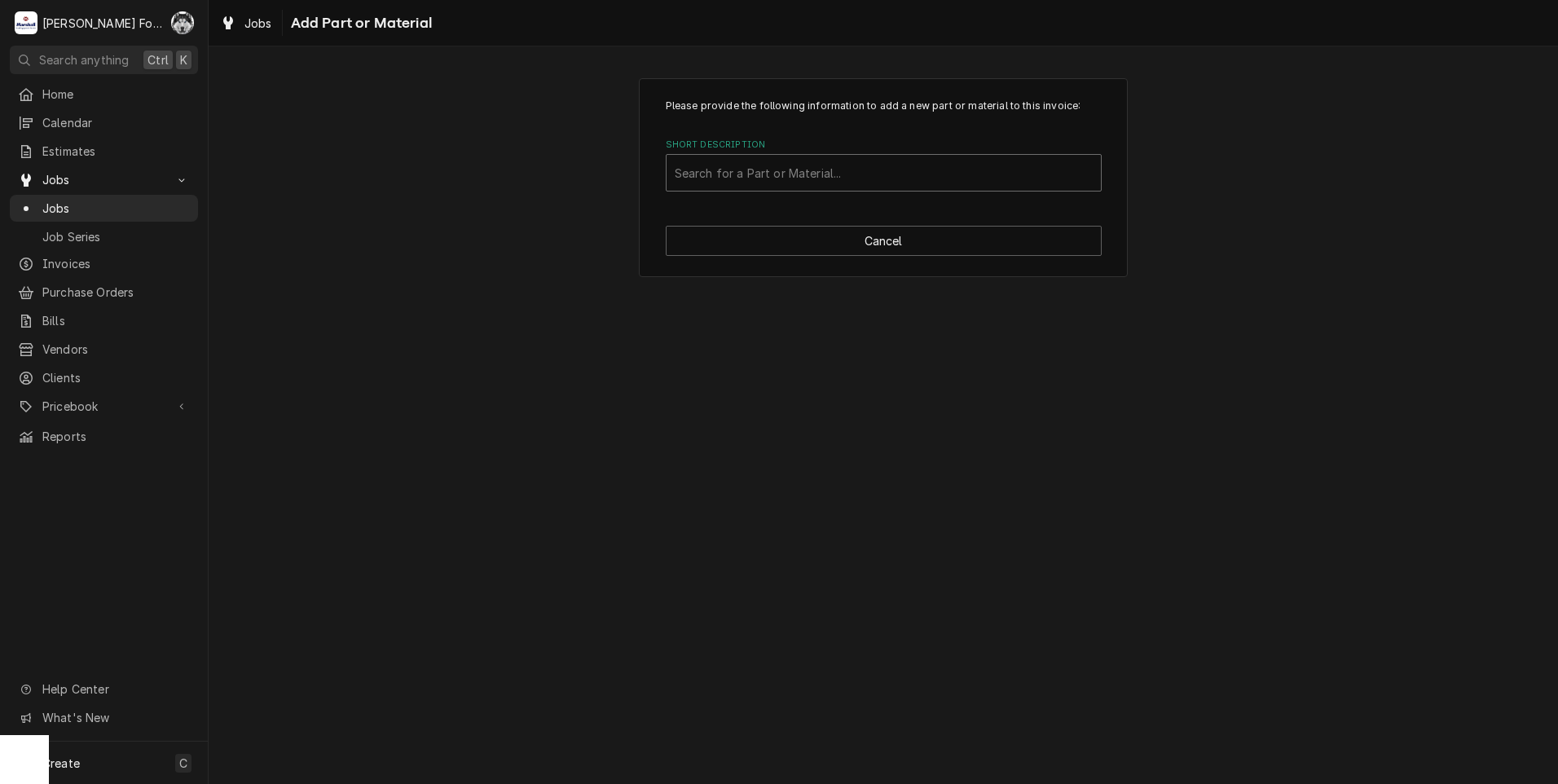
click at [841, 174] on div "Short Description" at bounding box center [884, 173] width 418 height 30
type input "00-913149"
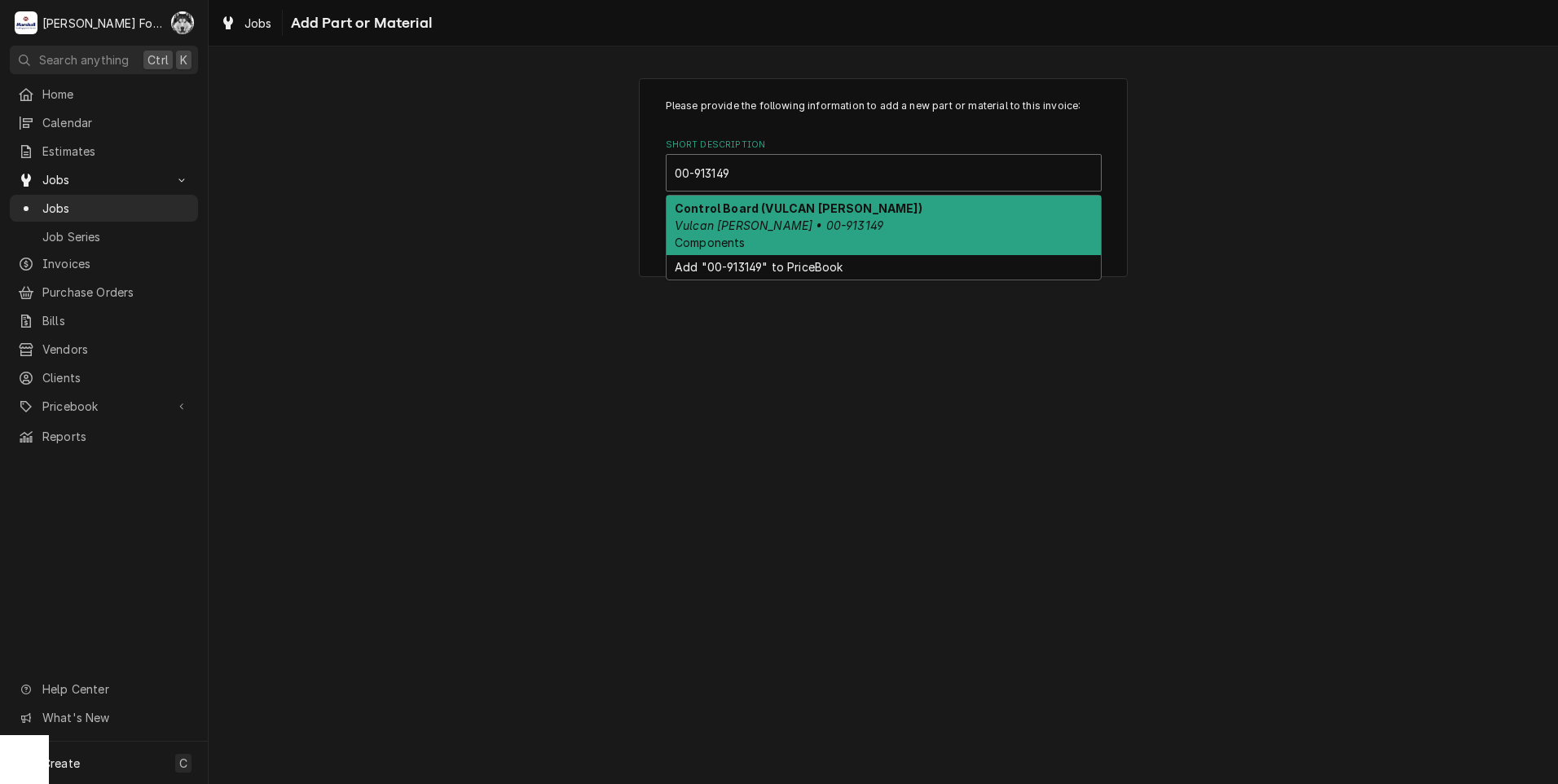
click at [724, 209] on strong "Control Board (VULCAN [PERSON_NAME])" at bounding box center [798, 208] width 247 height 14
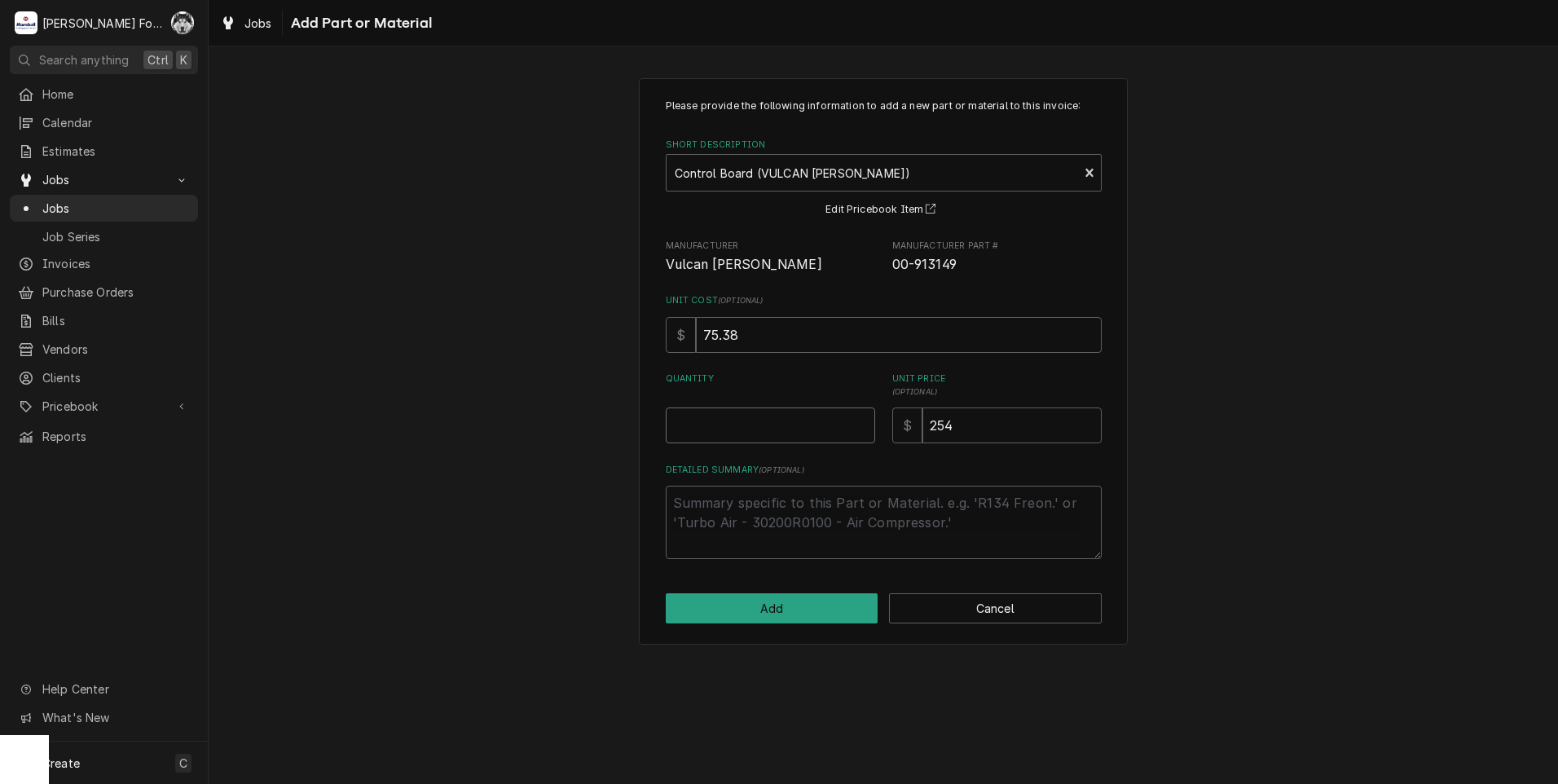
click at [864, 413] on input "Quantity" at bounding box center [770, 426] width 209 height 36
type textarea "x"
type input "0.5"
click at [864, 419] on input "0.5" at bounding box center [770, 426] width 209 height 36
type textarea "x"
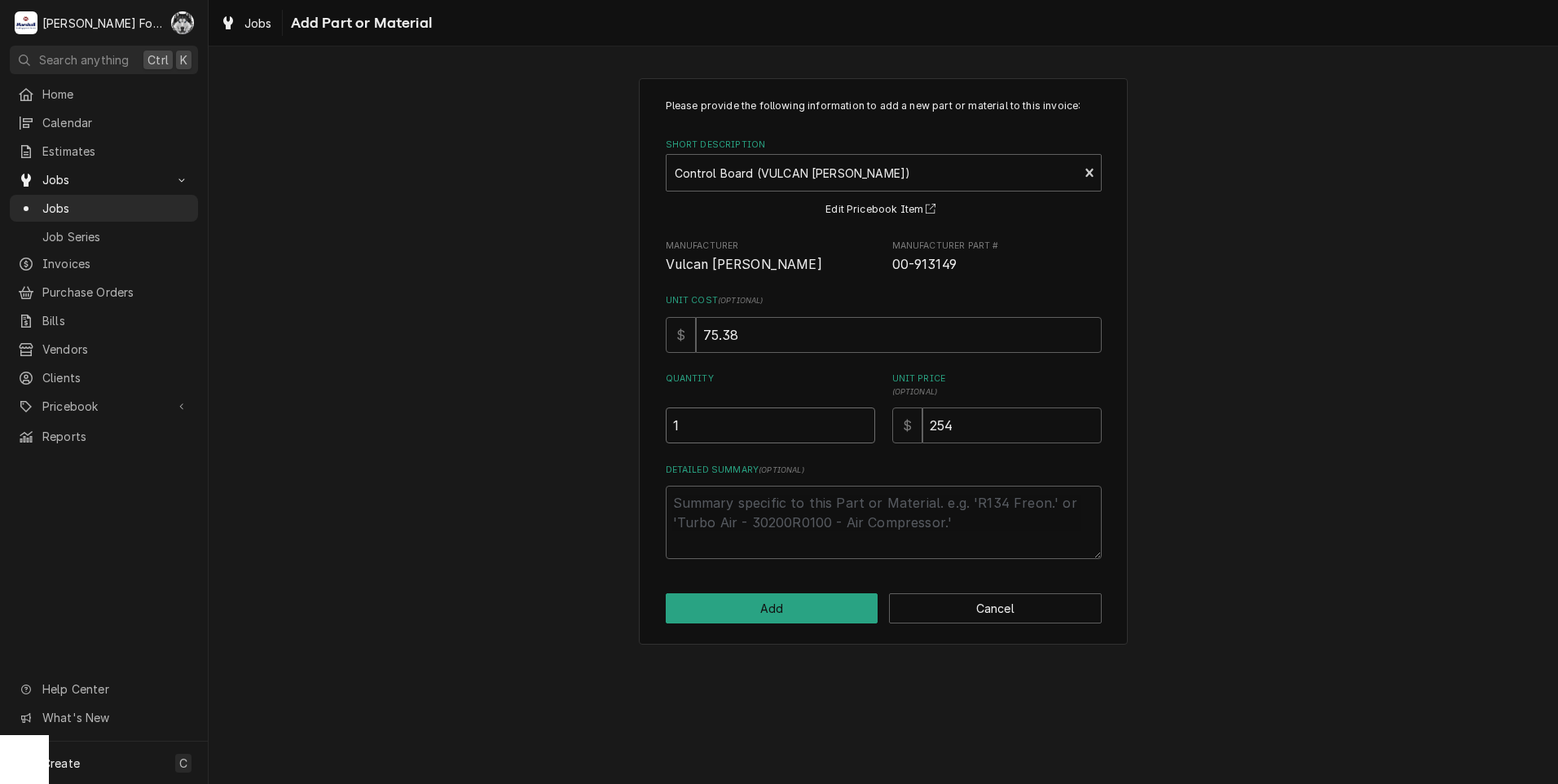
type input "1"
click at [864, 419] on input "1" at bounding box center [770, 426] width 209 height 36
click at [797, 604] on button "Add" at bounding box center [772, 608] width 213 height 31
type textarea "x"
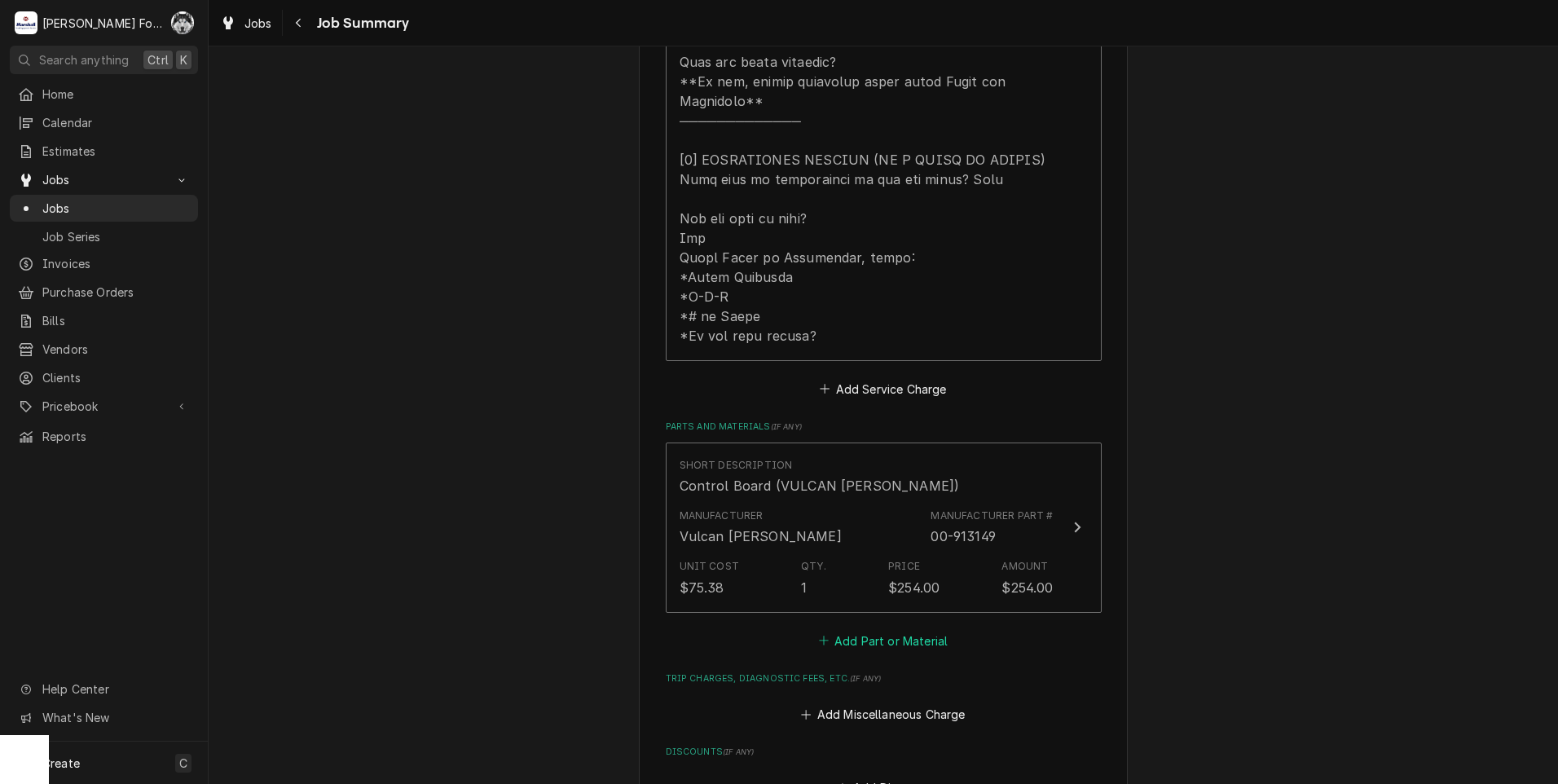
click at [854, 629] on button "Add Part or Material" at bounding box center [883, 641] width 135 height 23
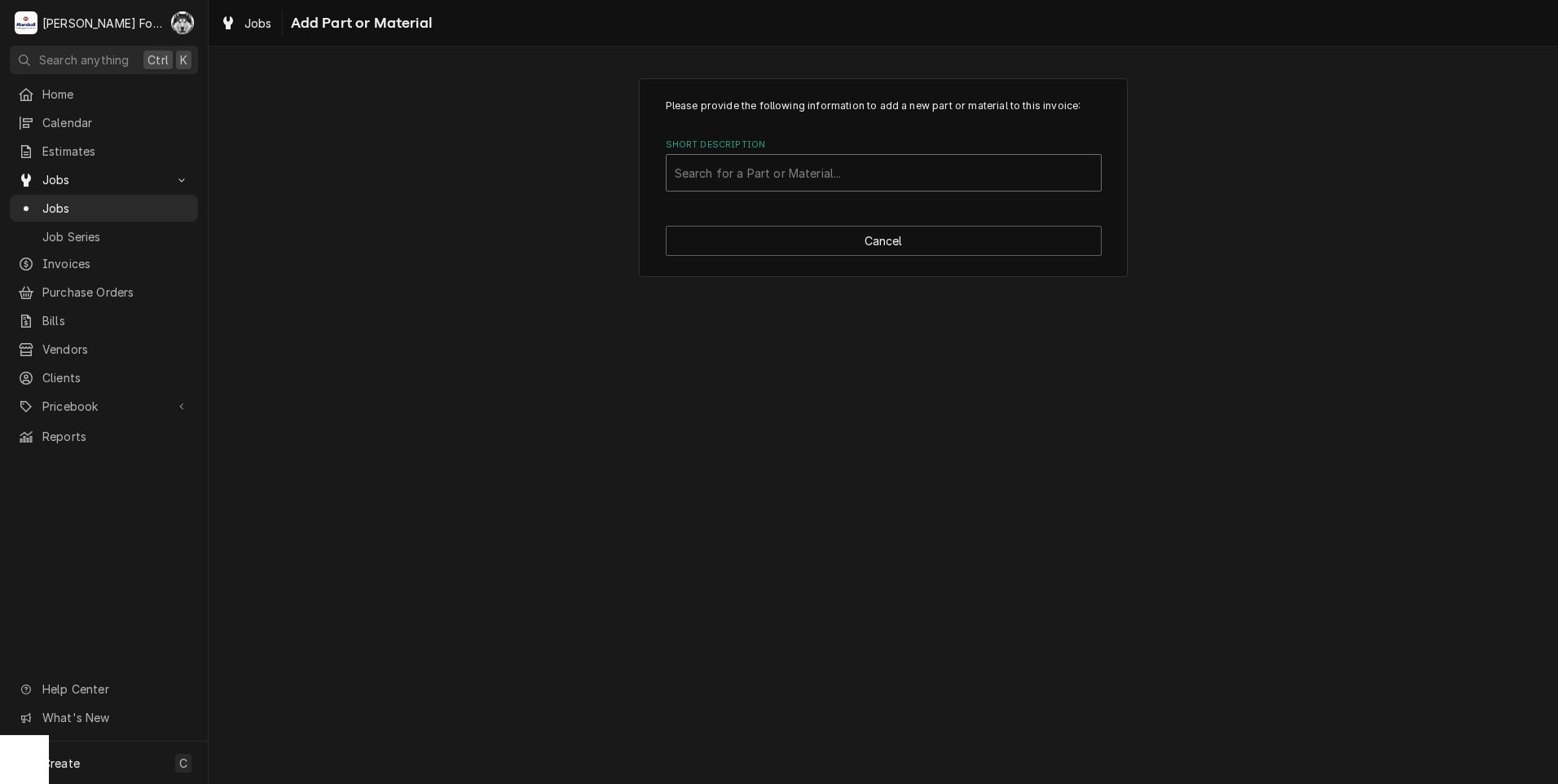
click at [823, 154] on div "Search for a Part or Material..." at bounding box center [884, 172] width 436 height 37
type input "00-353589"
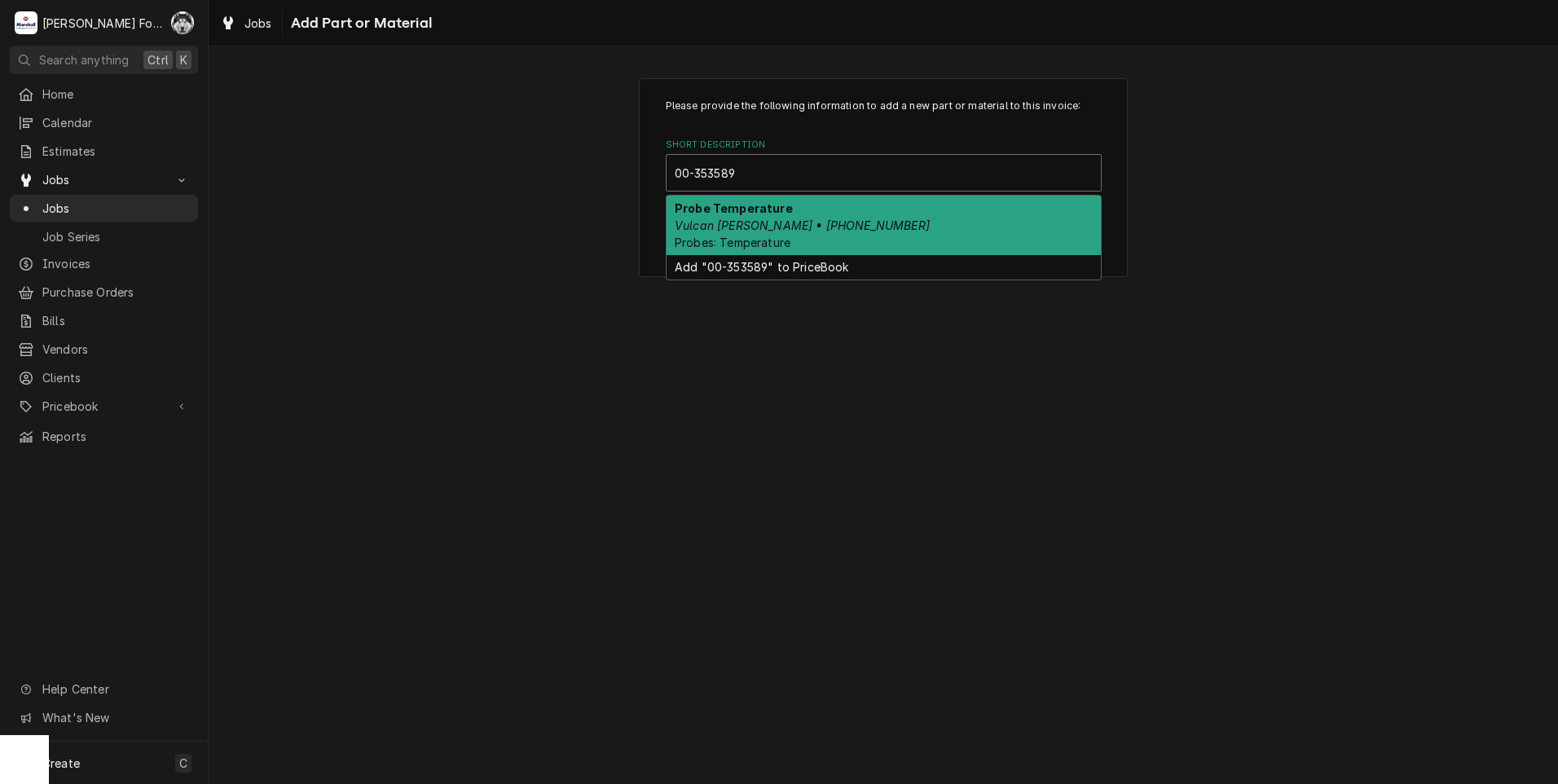
click at [762, 202] on strong "Probe Temperature" at bounding box center [734, 208] width 118 height 14
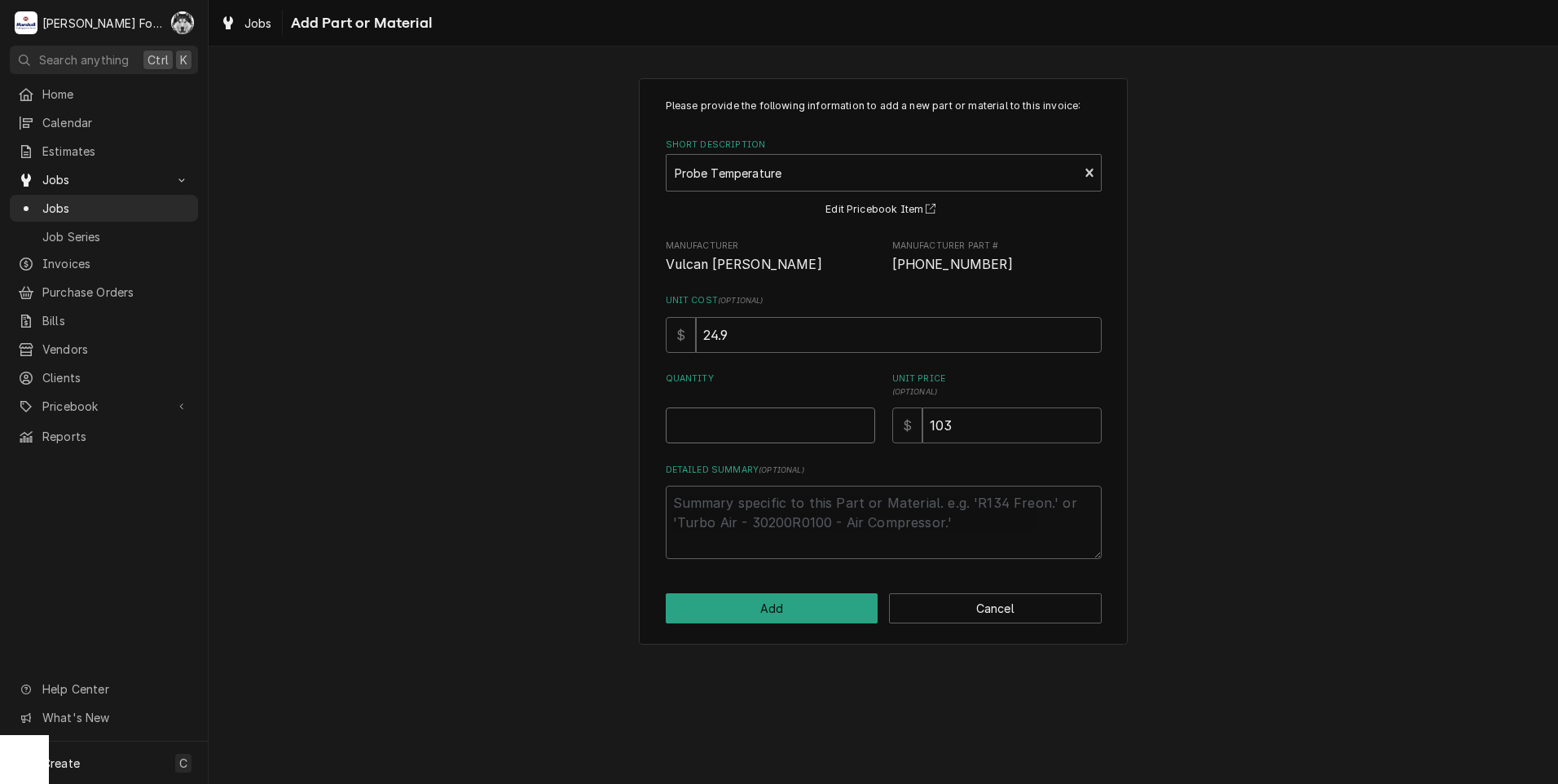
type textarea "x"
type input "0"
click at [863, 424] on input "0" at bounding box center [770, 426] width 209 height 36
type textarea "x"
type input "0.5"
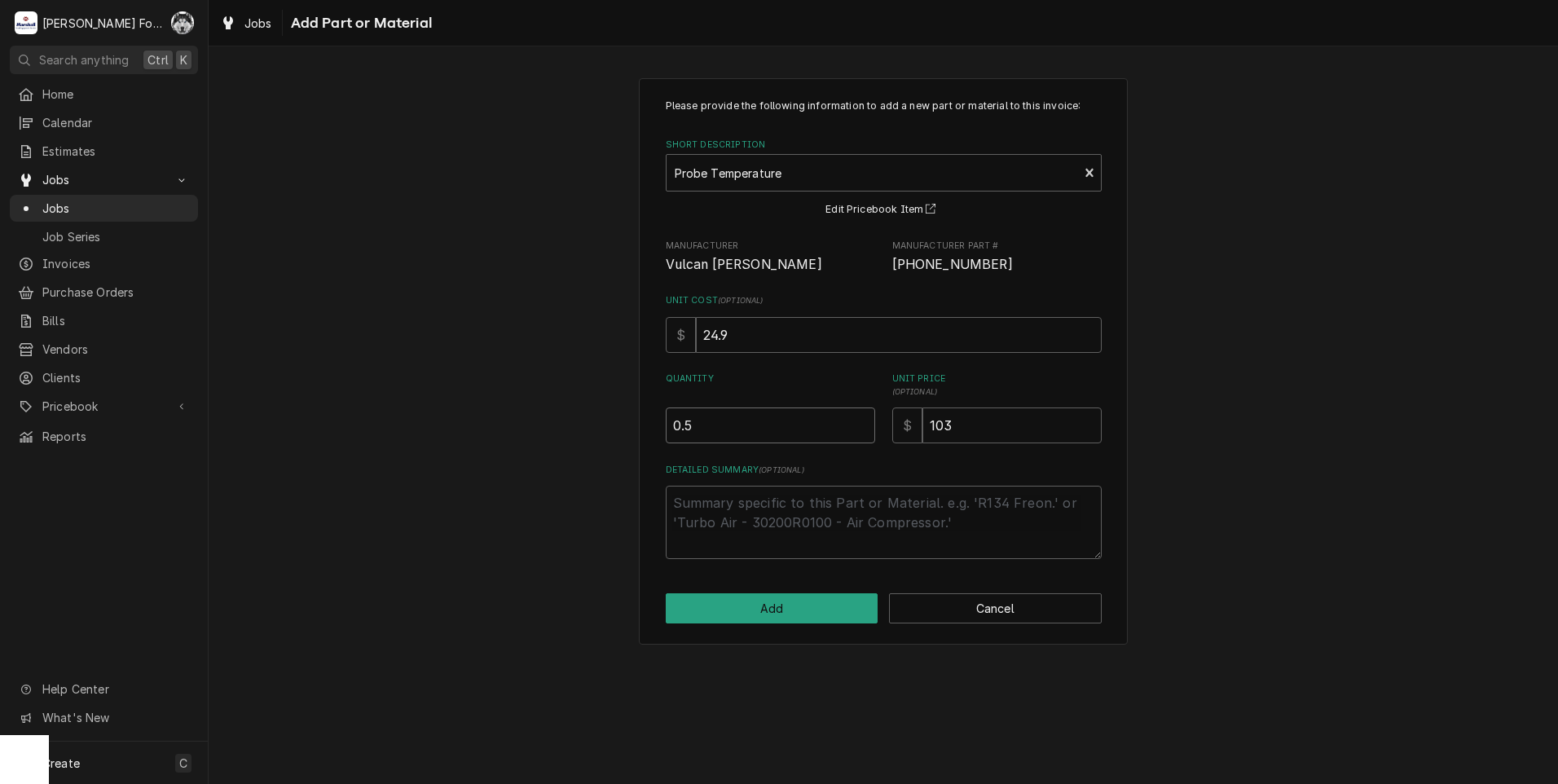
click at [863, 423] on input "0.5" at bounding box center [770, 426] width 209 height 36
click at [868, 424] on input "0.5" at bounding box center [770, 426] width 209 height 36
type textarea "x"
type input "1"
click at [867, 419] on input "1" at bounding box center [770, 426] width 209 height 36
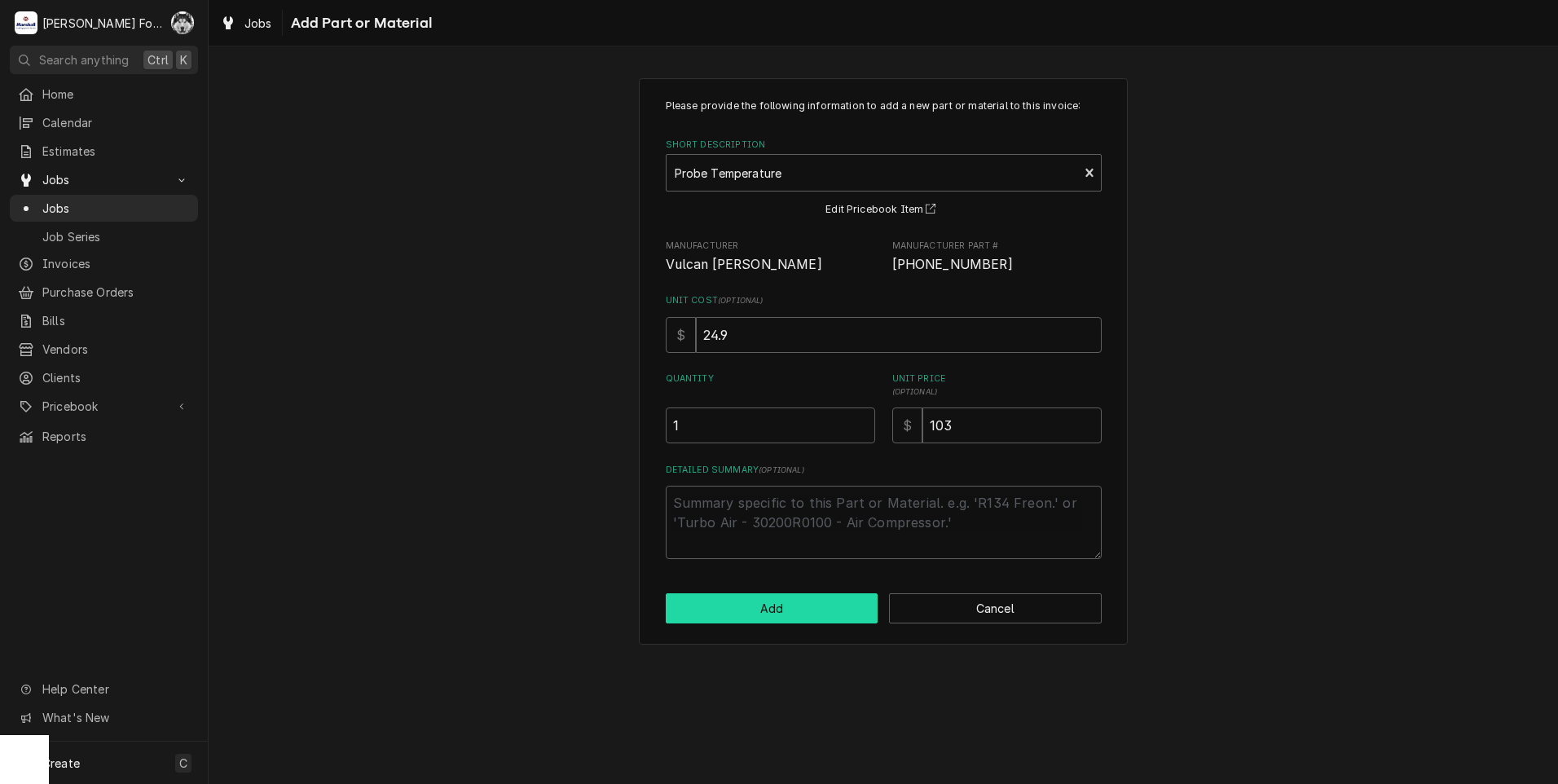
click at [757, 619] on button "Add" at bounding box center [772, 608] width 213 height 31
type textarea "x"
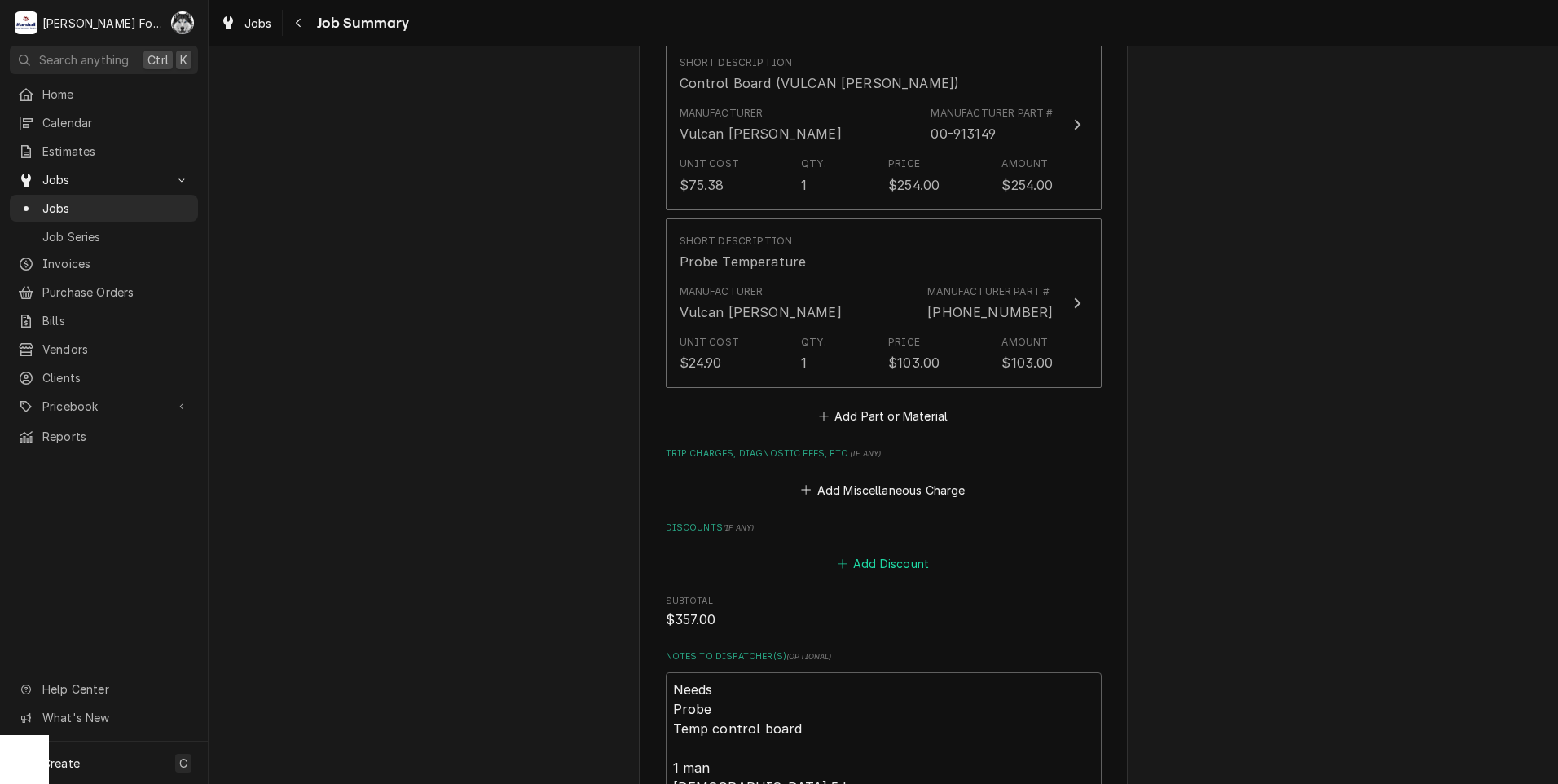
scroll to position [1222, 0]
click at [863, 400] on button "Add Part or Material" at bounding box center [883, 412] width 135 height 23
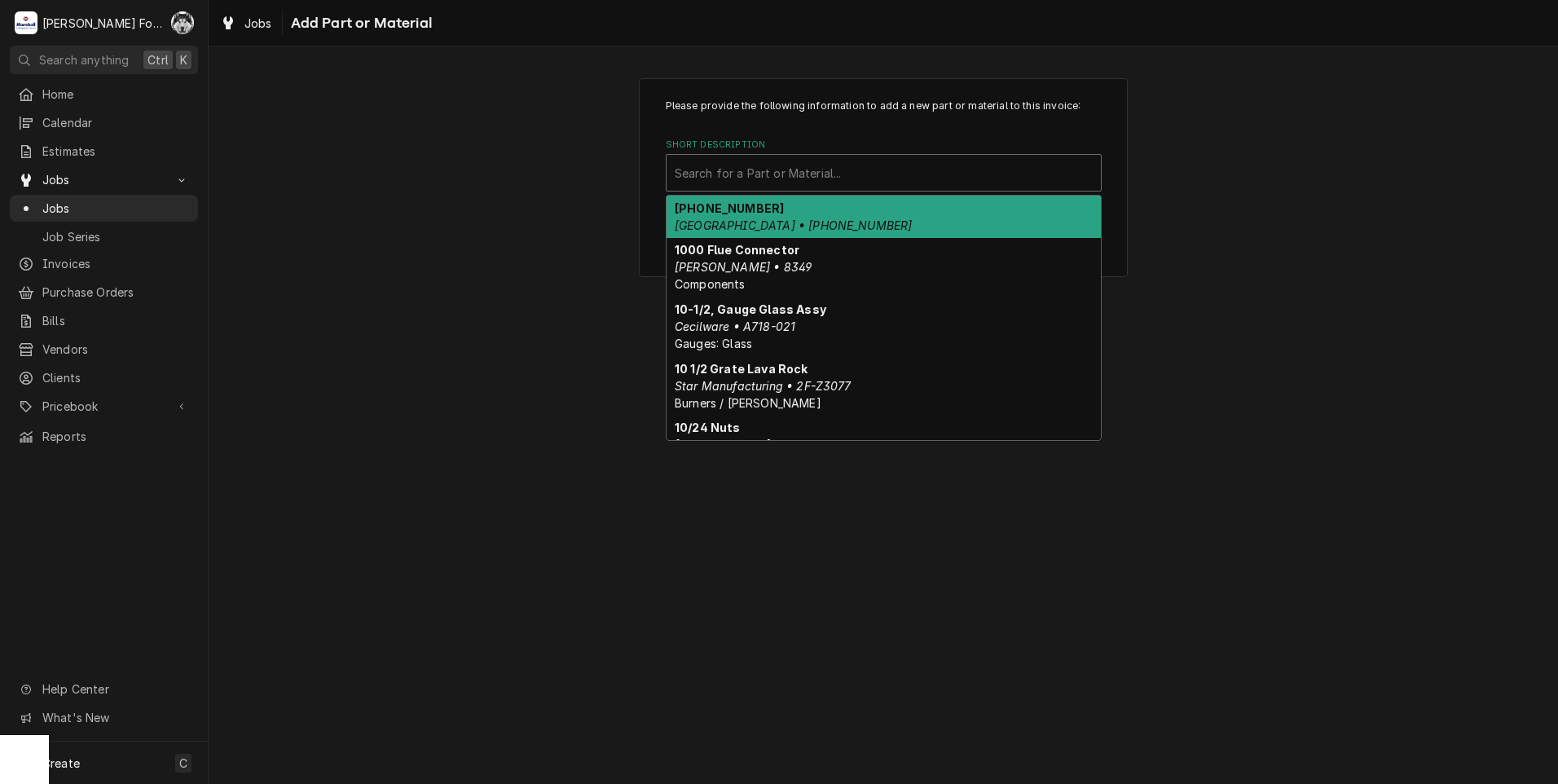
click at [857, 175] on div "Short Description" at bounding box center [884, 173] width 418 height 30
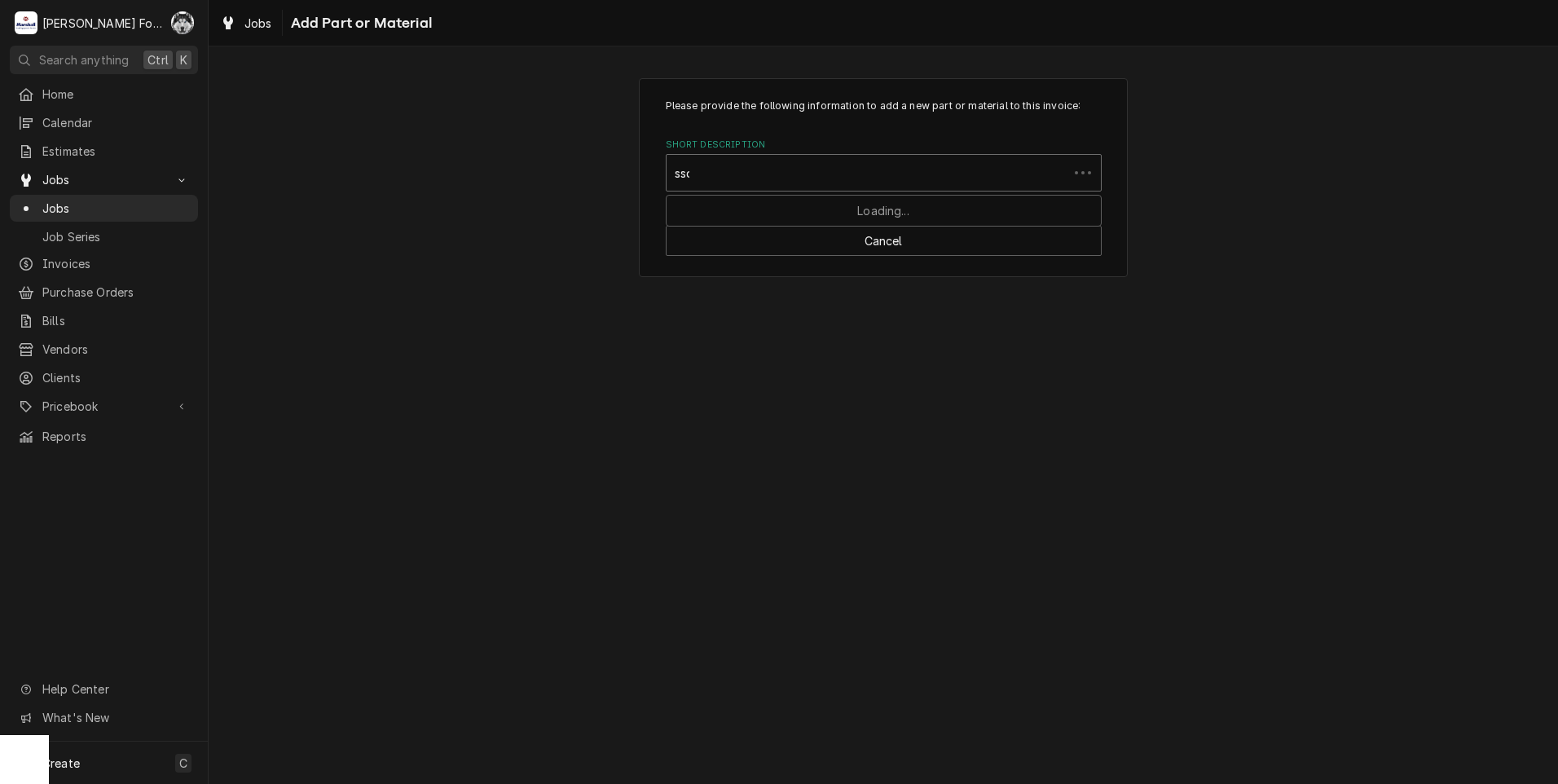
type input "ssdt"
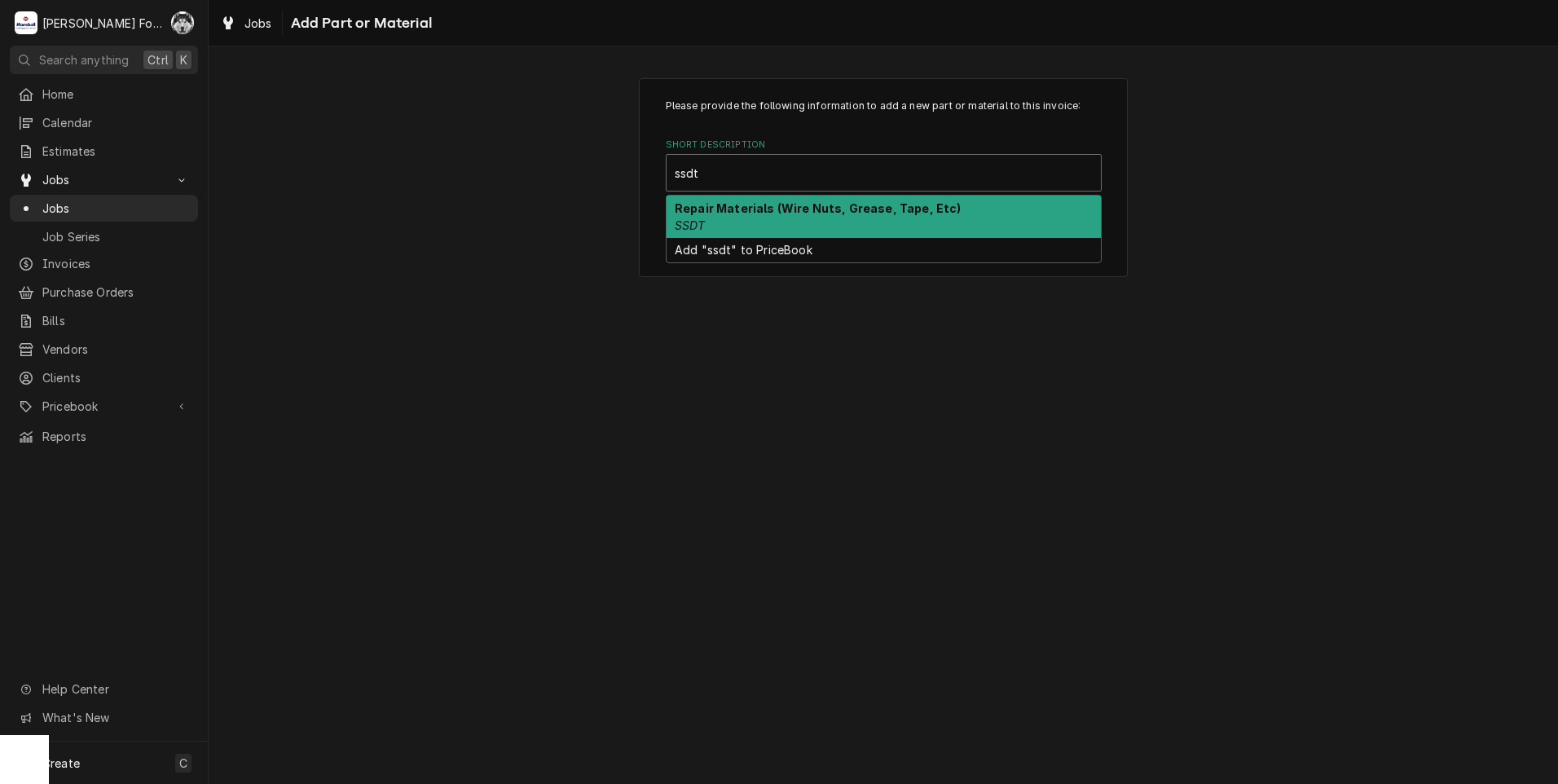
click at [831, 205] on strong "Repair Materials (Wire Nuts, Grease, Tape, Etc)" at bounding box center [818, 208] width 287 height 14
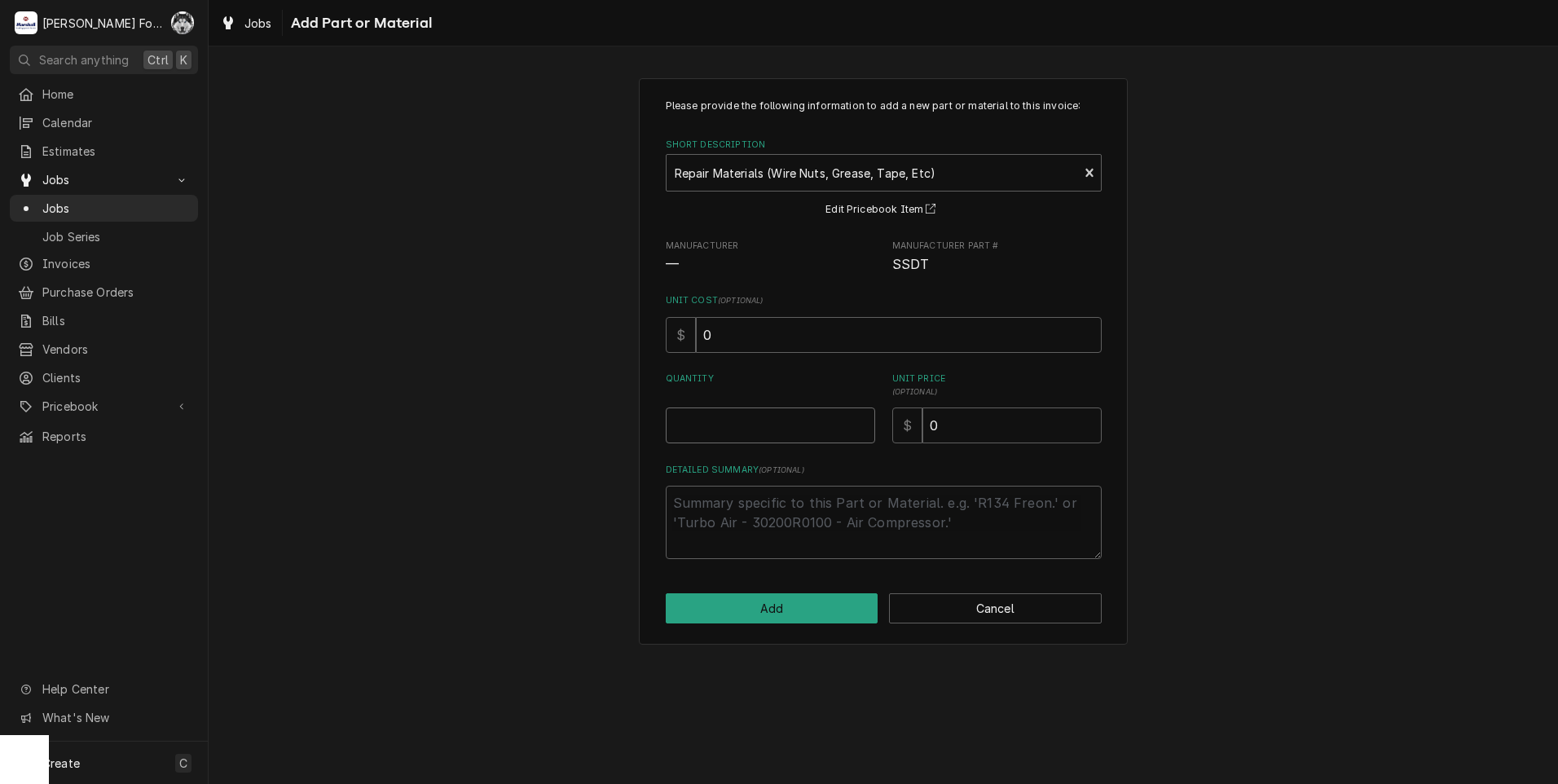
type textarea "x"
type input "0.5"
click at [866, 423] on input "0.5" at bounding box center [770, 426] width 209 height 36
type textarea "x"
type input "1"
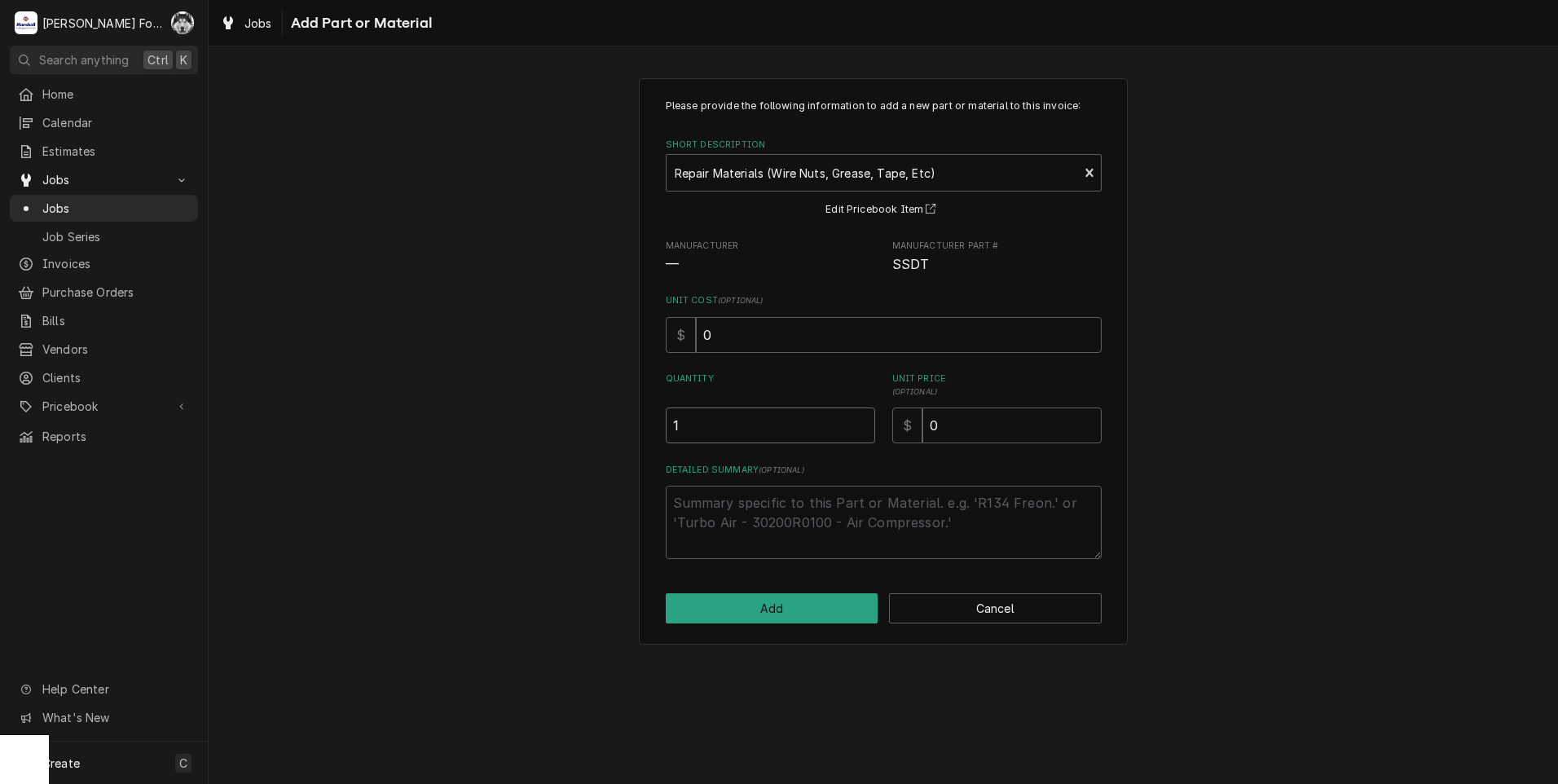
click at [864, 423] on input "1" at bounding box center [770, 426] width 209 height 36
drag, startPoint x: 987, startPoint y: 424, endPoint x: 791, endPoint y: 442, distance: 196.8
click at [806, 440] on div "Quantity 1 Unit Price ( optional ) $ 0" at bounding box center [884, 408] width 436 height 71
type textarea "x"
type input "8"
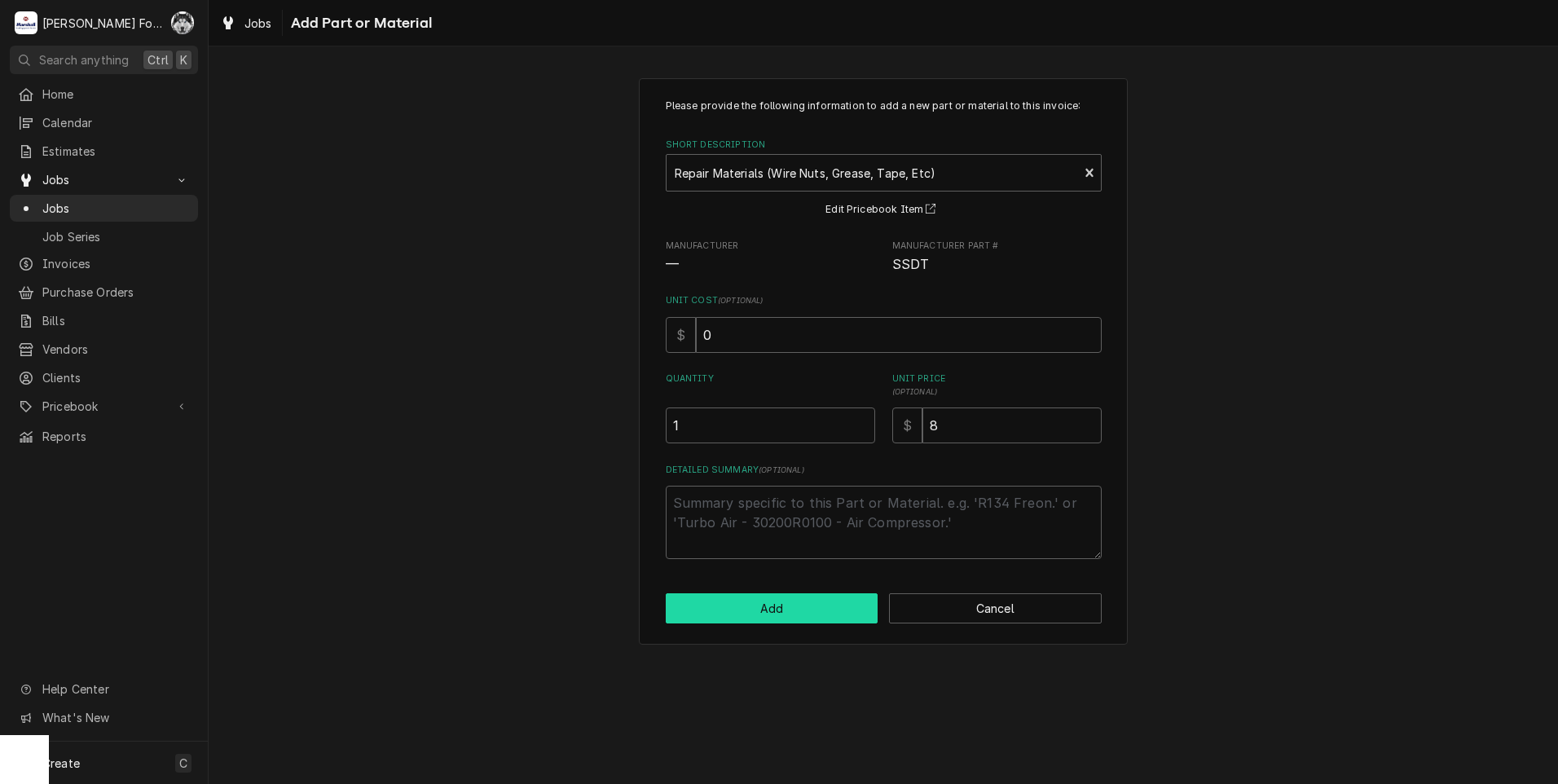
click at [740, 620] on button "Add" at bounding box center [772, 608] width 213 height 31
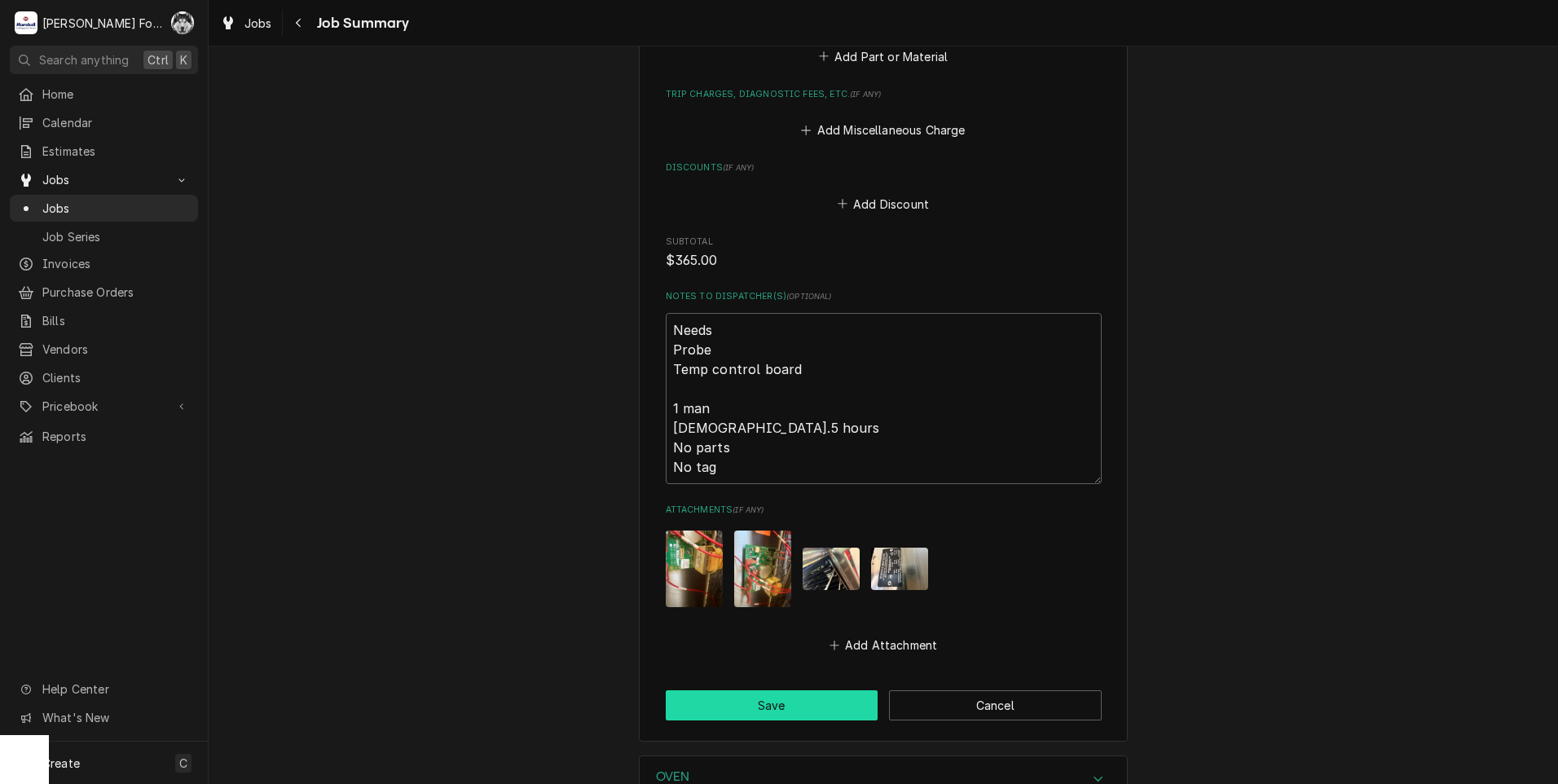
scroll to position [1861, 0]
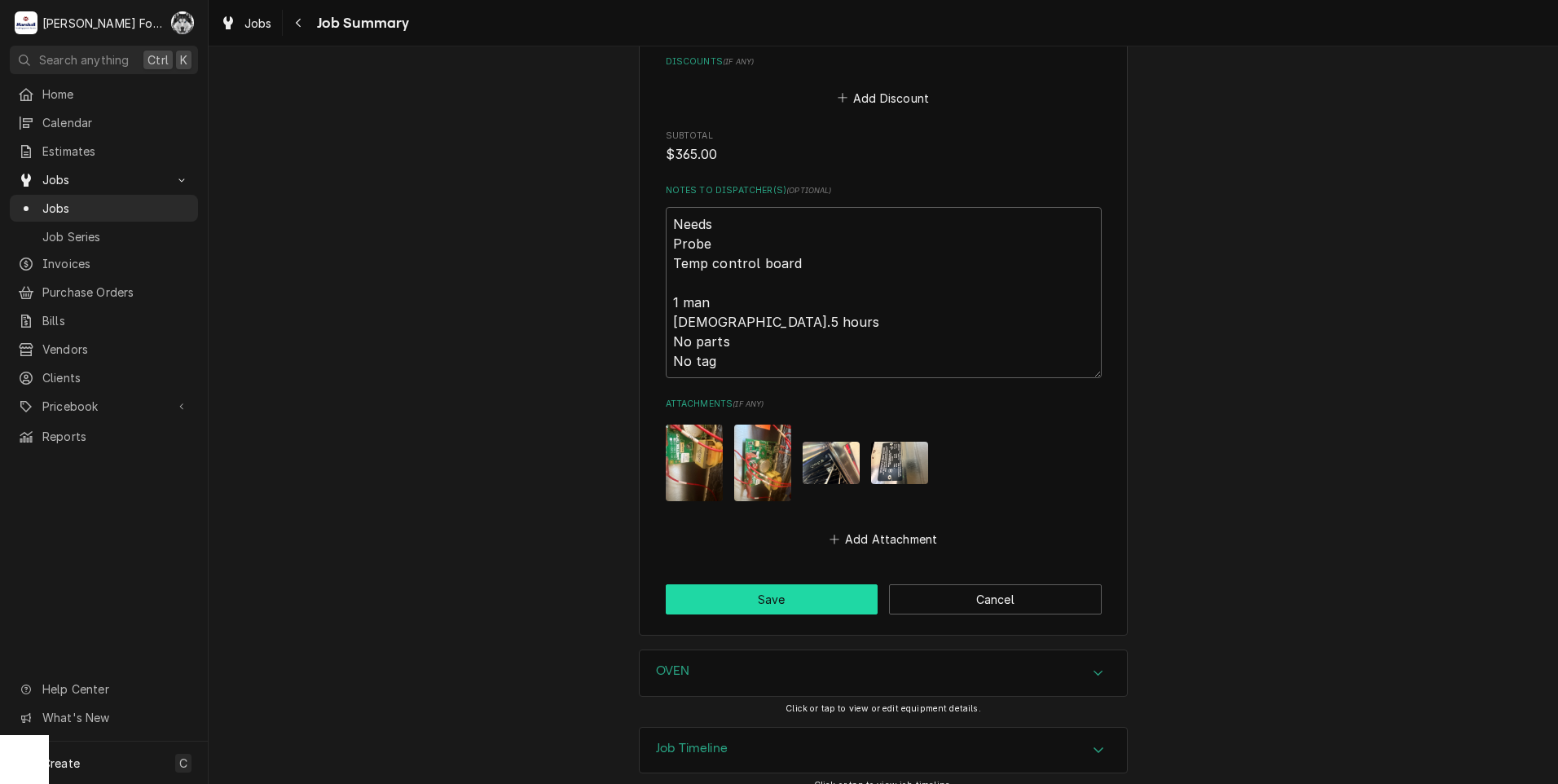
click at [760, 584] on button "Save" at bounding box center [772, 600] width 213 height 31
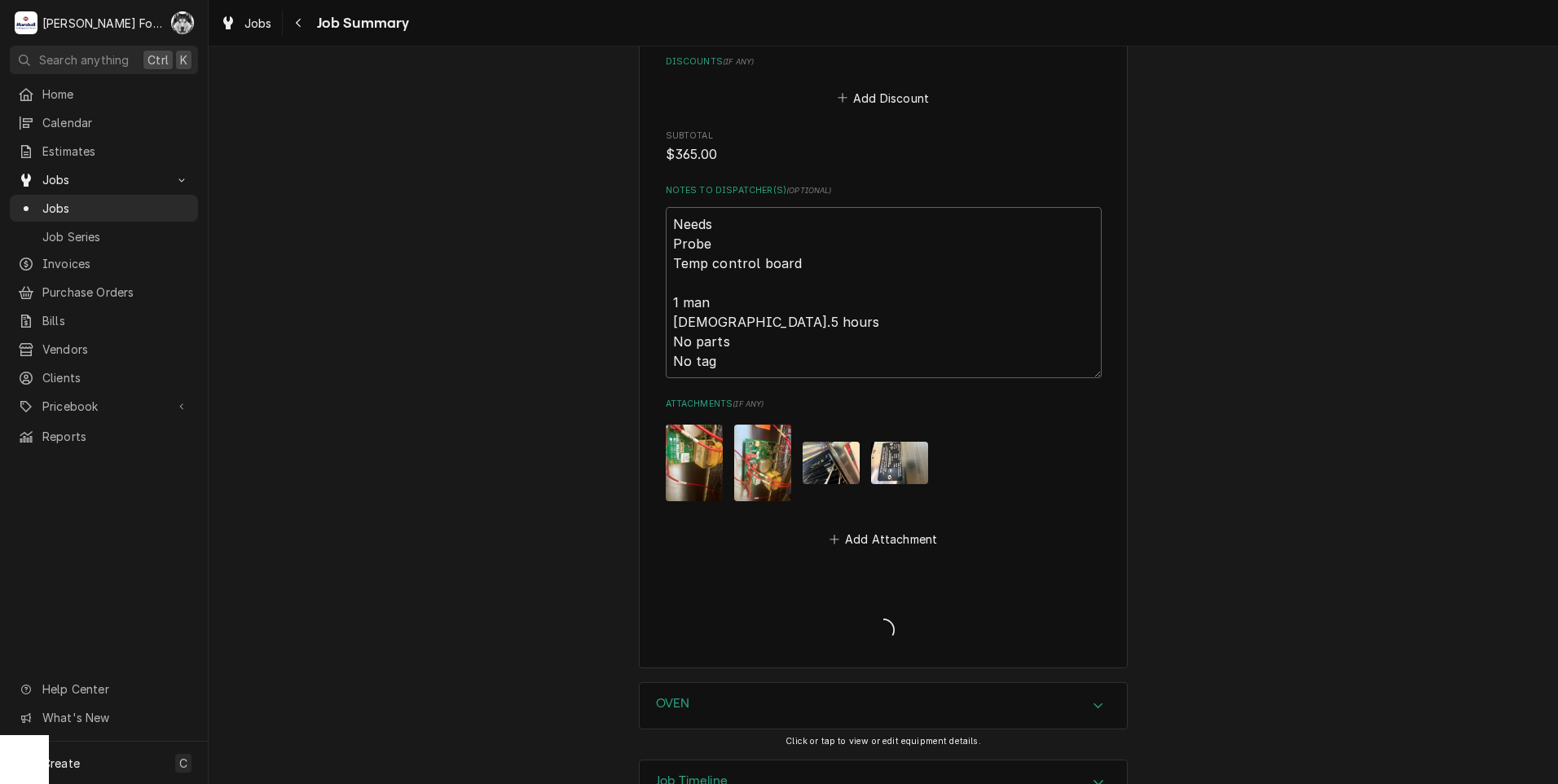
type textarea "x"
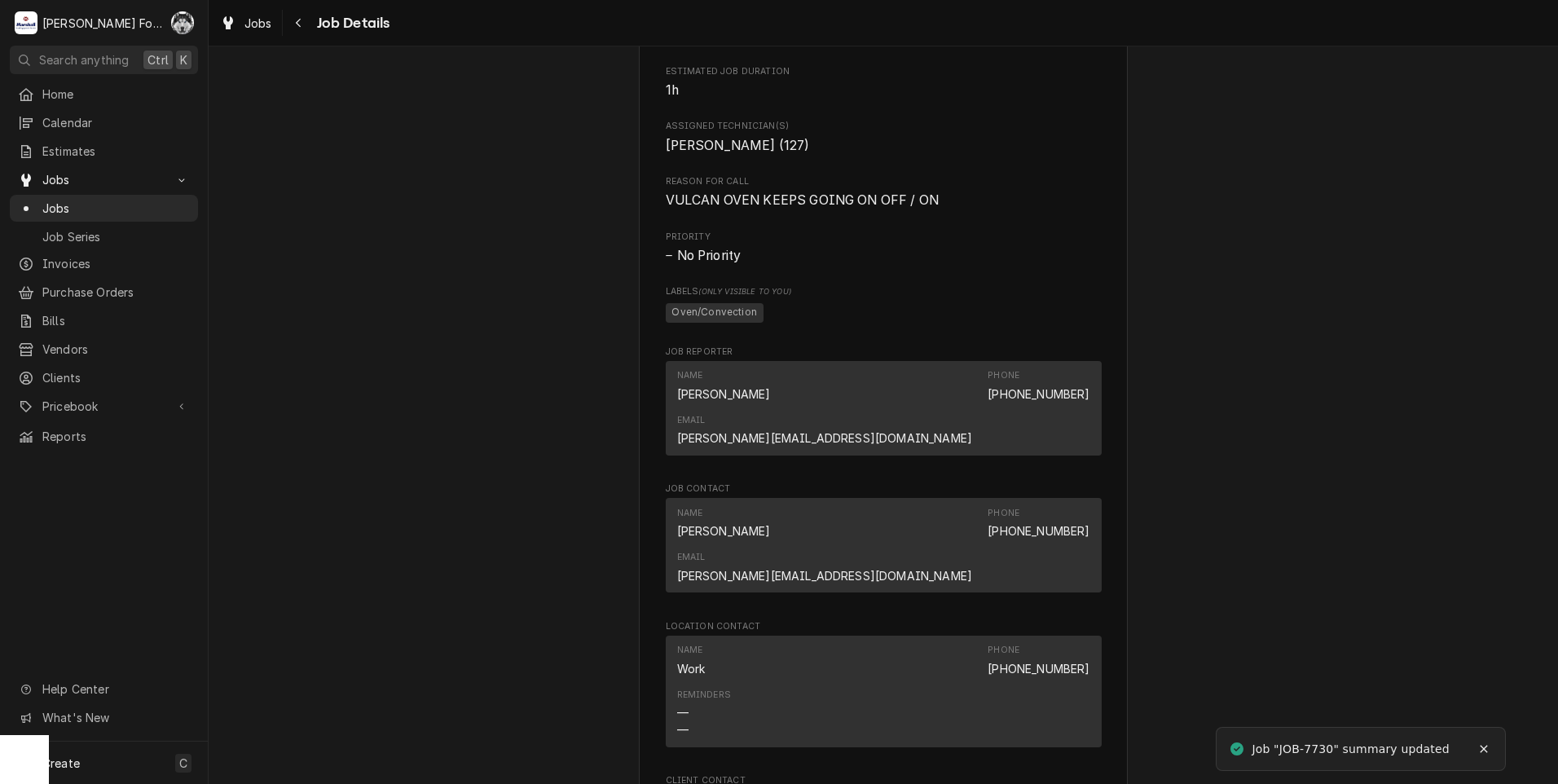
scroll to position [1900, 0]
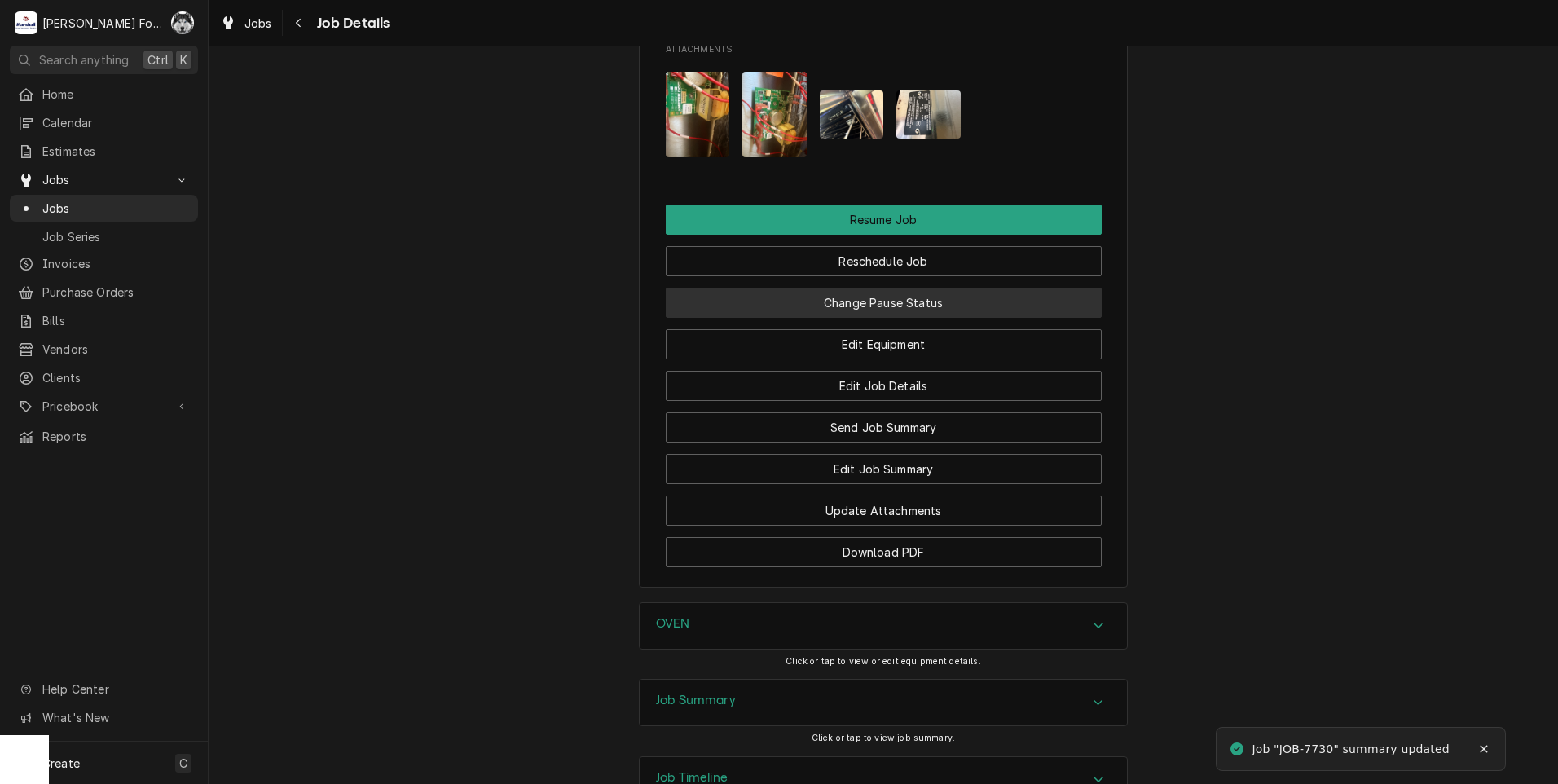
click at [886, 287] on button "Change Pause Status" at bounding box center [884, 303] width 436 height 31
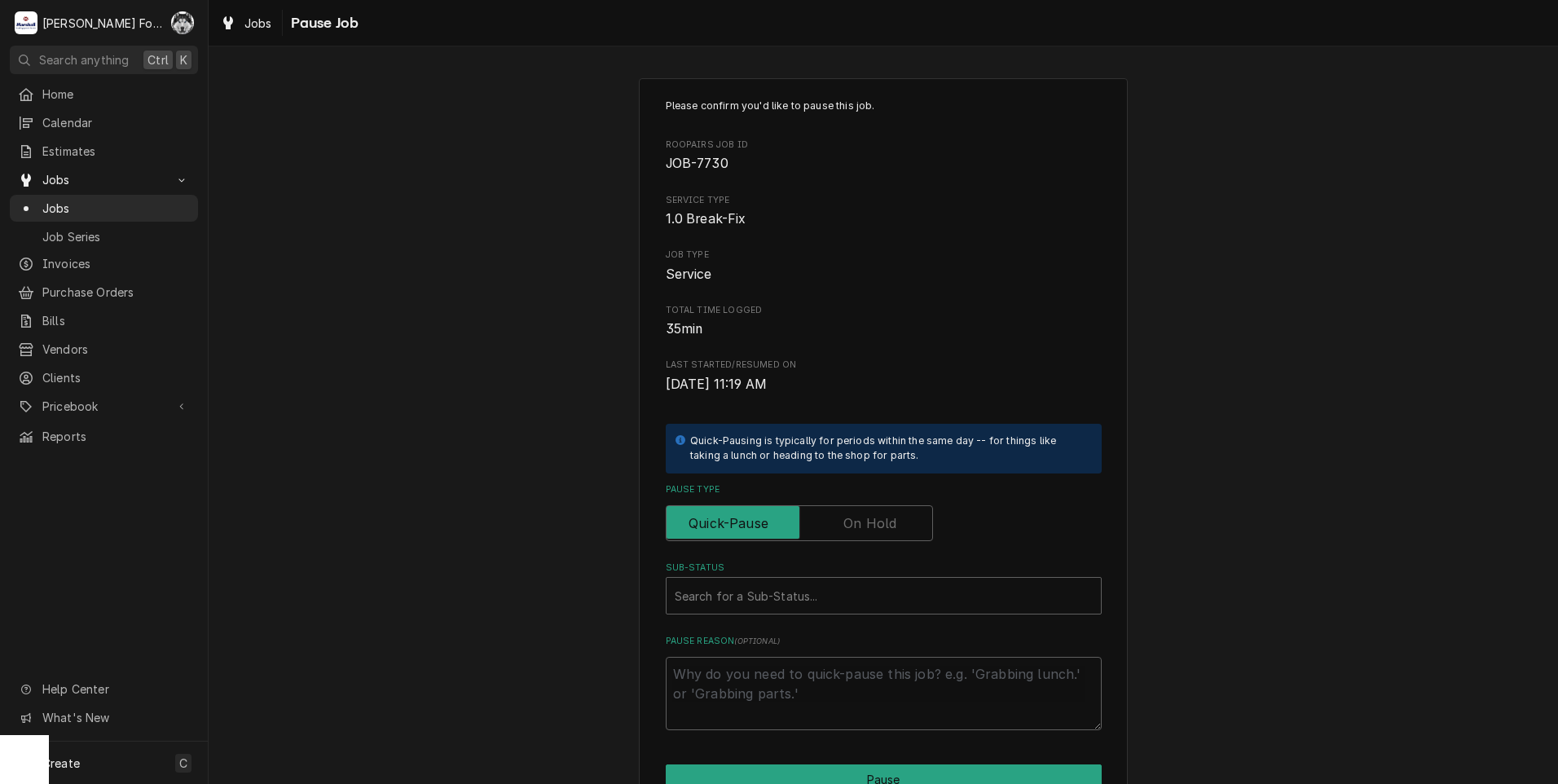
click at [864, 533] on label "Pause Type" at bounding box center [800, 523] width 267 height 36
click at [864, 533] on input "Pause Type" at bounding box center [800, 523] width 252 height 36
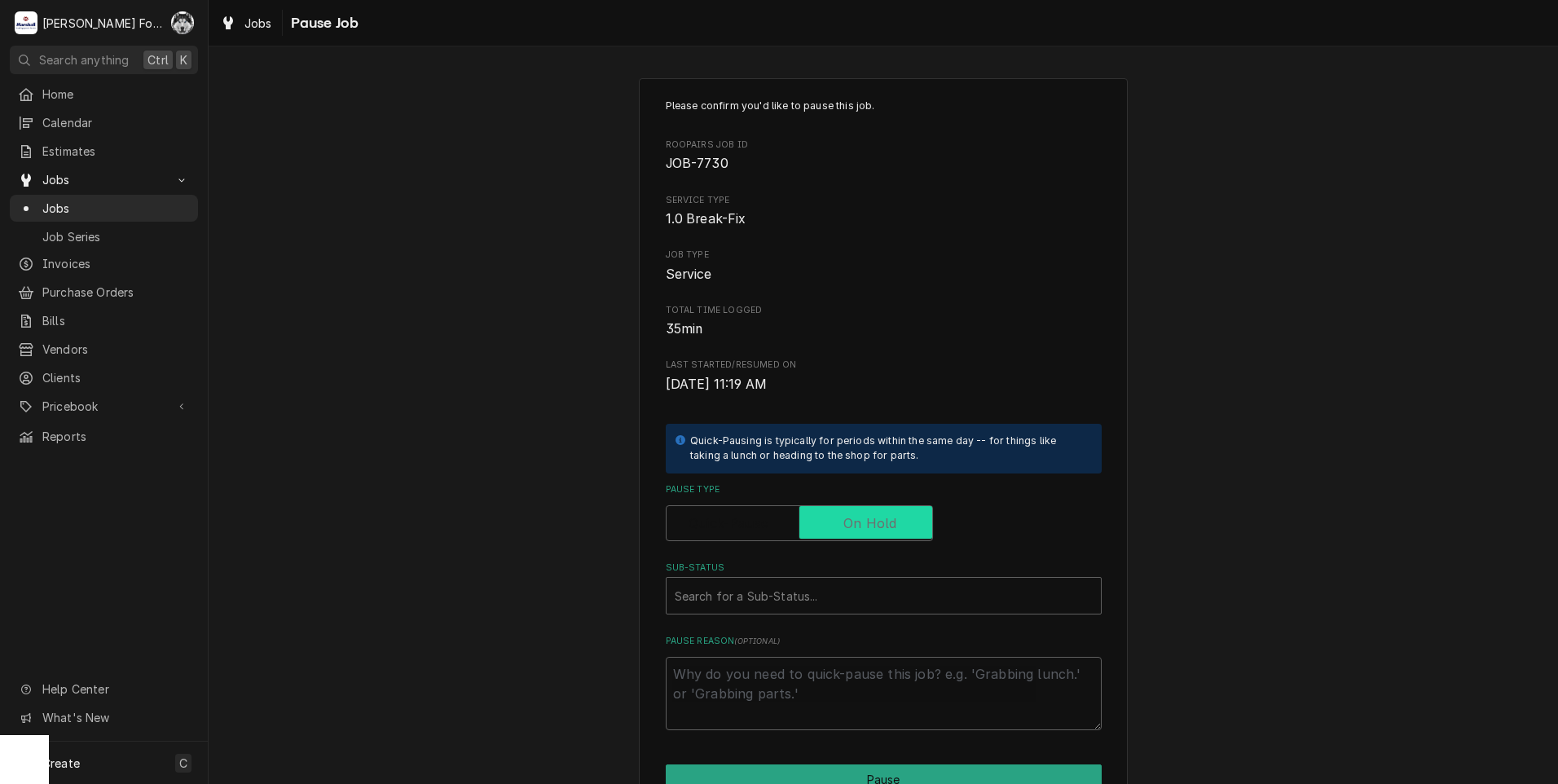
checkbox input "true"
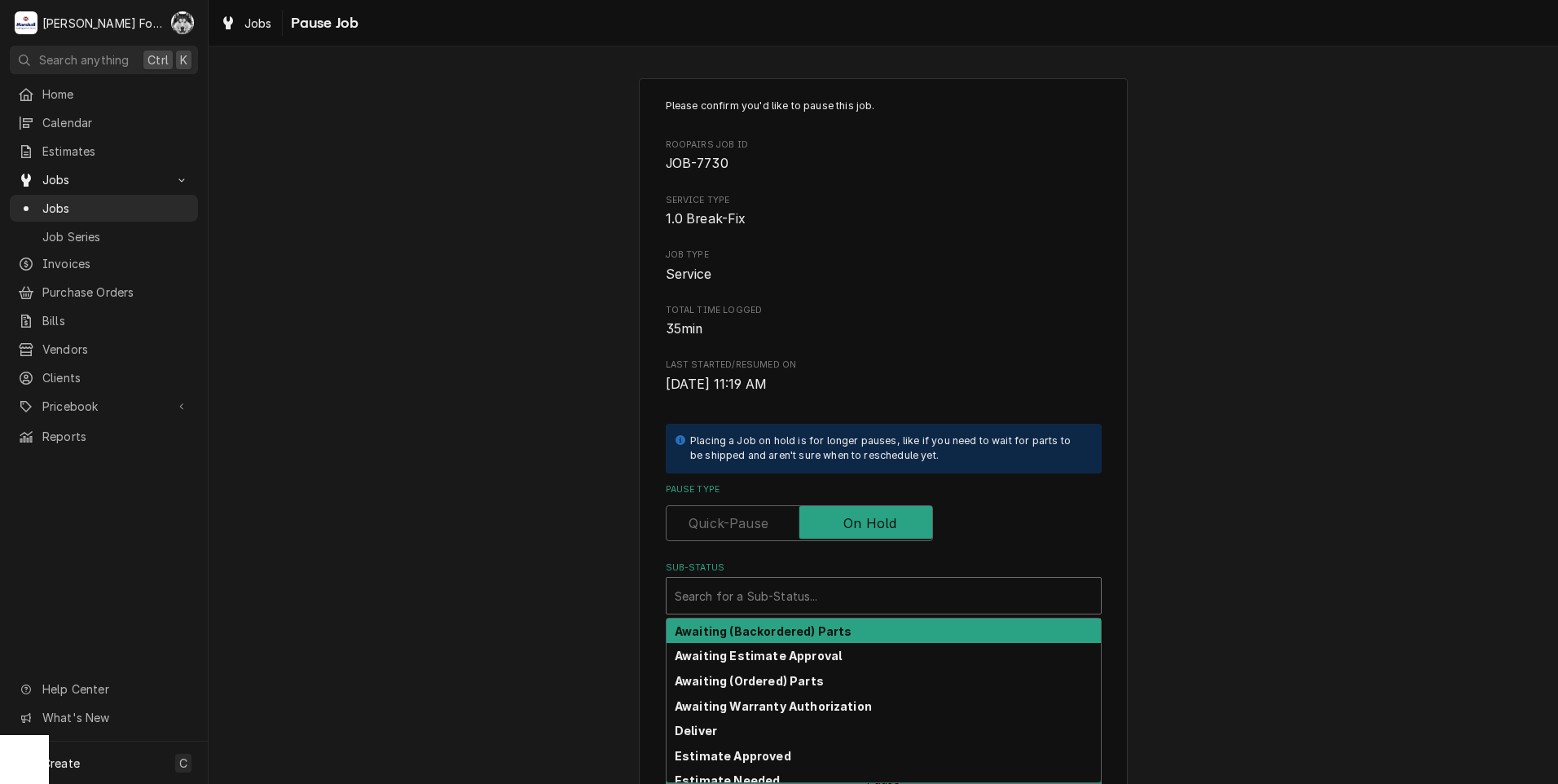
click at [820, 595] on div "Sub-Status" at bounding box center [884, 595] width 418 height 30
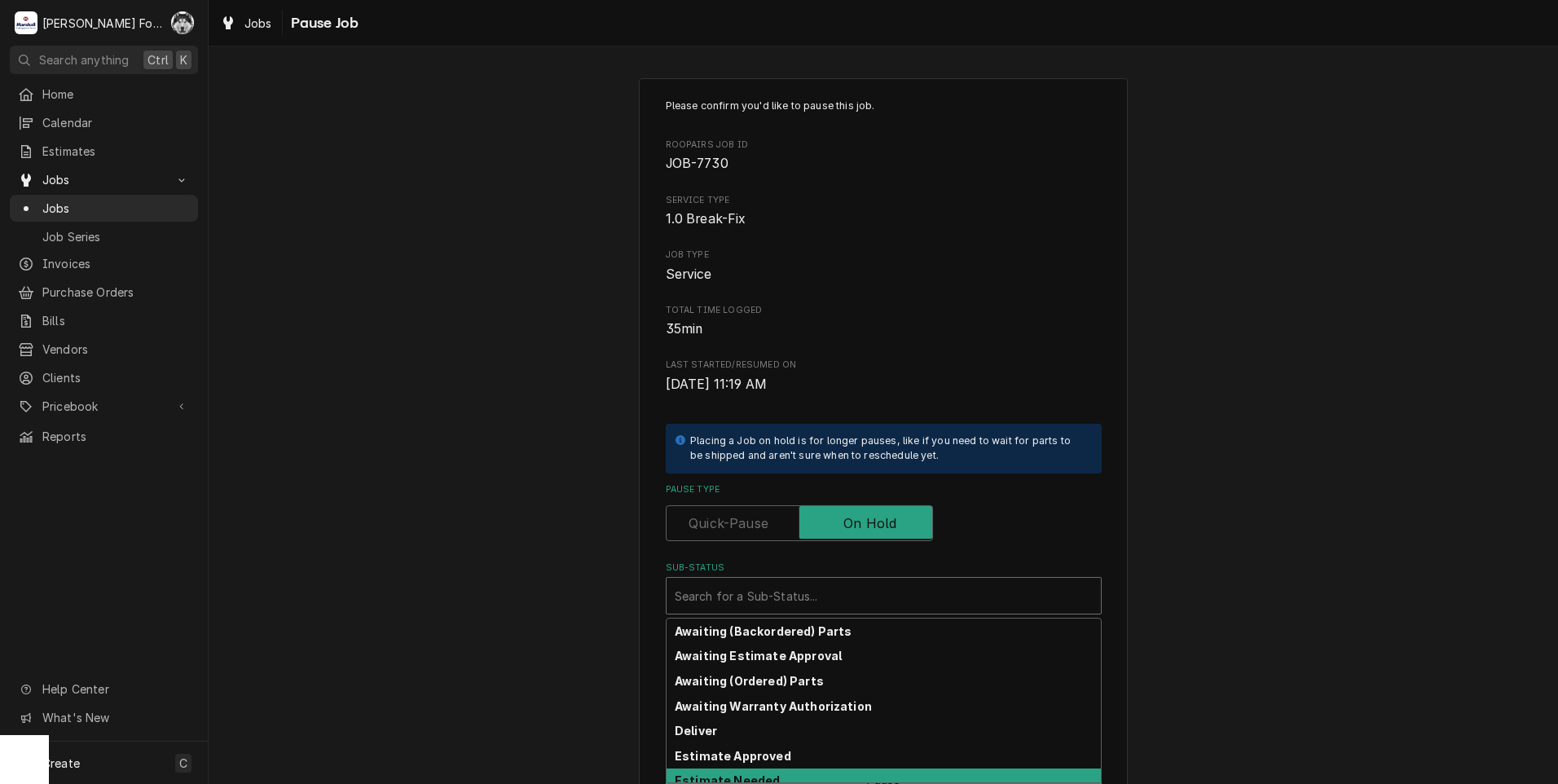
click at [750, 782] on div "Awaiting (Backordered) Parts Awaiting Estimate Approval Awaiting (Ordered) Part…" at bounding box center [884, 700] width 436 height 165
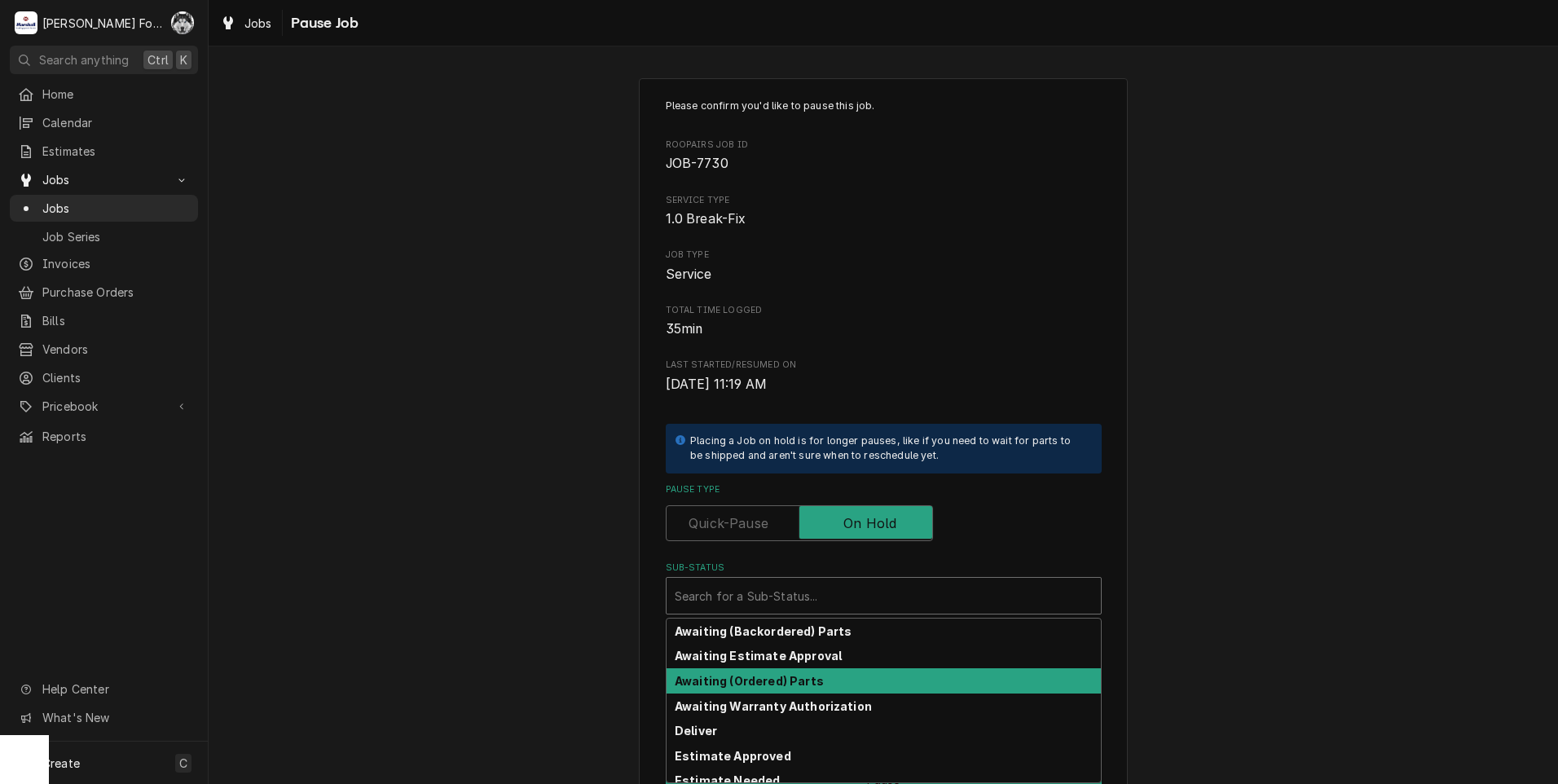
click at [760, 688] on div "Awaiting (Ordered) Parts" at bounding box center [884, 681] width 435 height 25
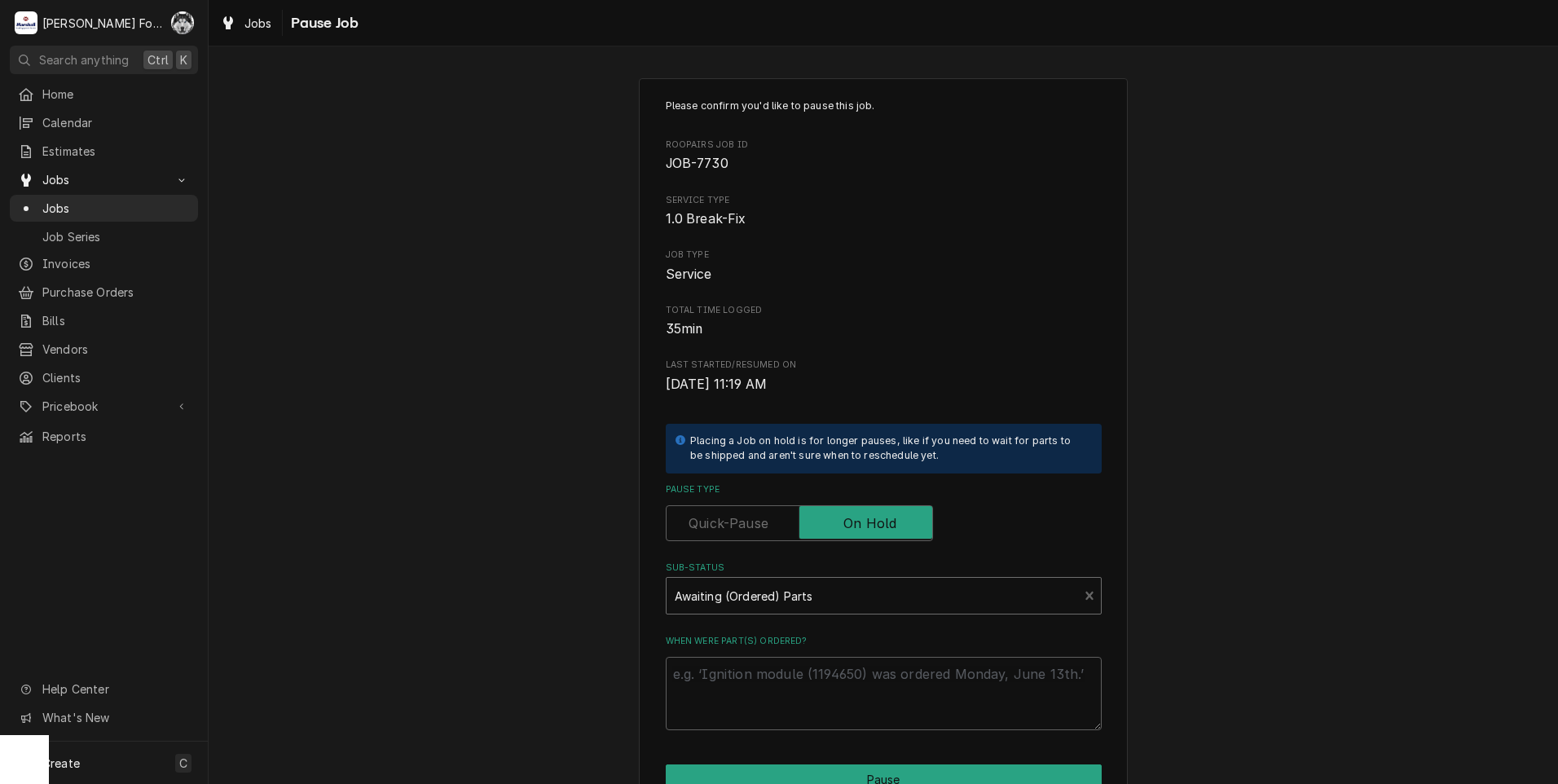
drag, startPoint x: 768, startPoint y: 584, endPoint x: 768, endPoint y: 596, distance: 12.0
click at [768, 583] on div "Sub-Status" at bounding box center [872, 595] width 396 height 30
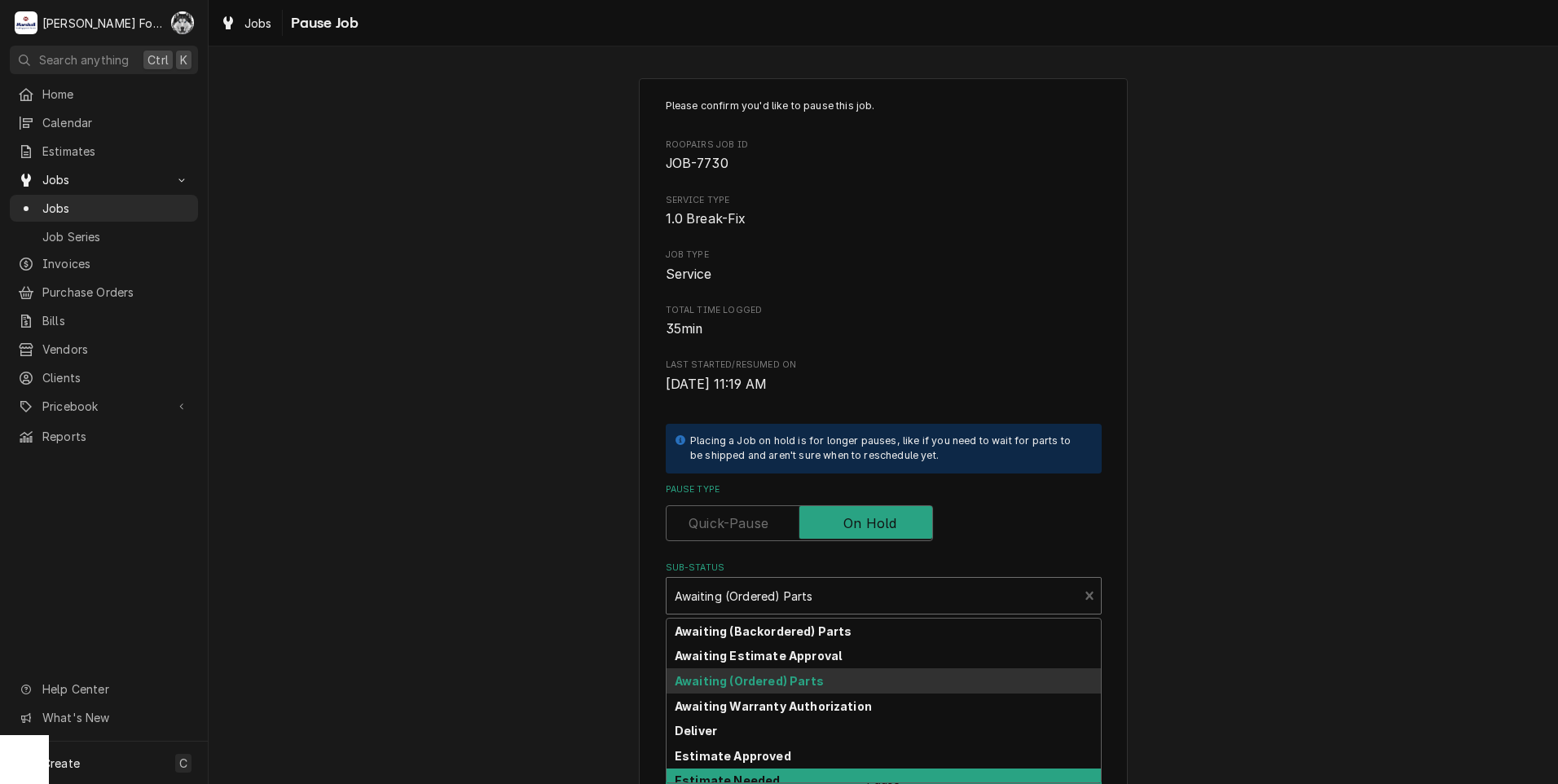
click at [716, 774] on strong "Estimate Needed" at bounding box center [727, 780] width 105 height 14
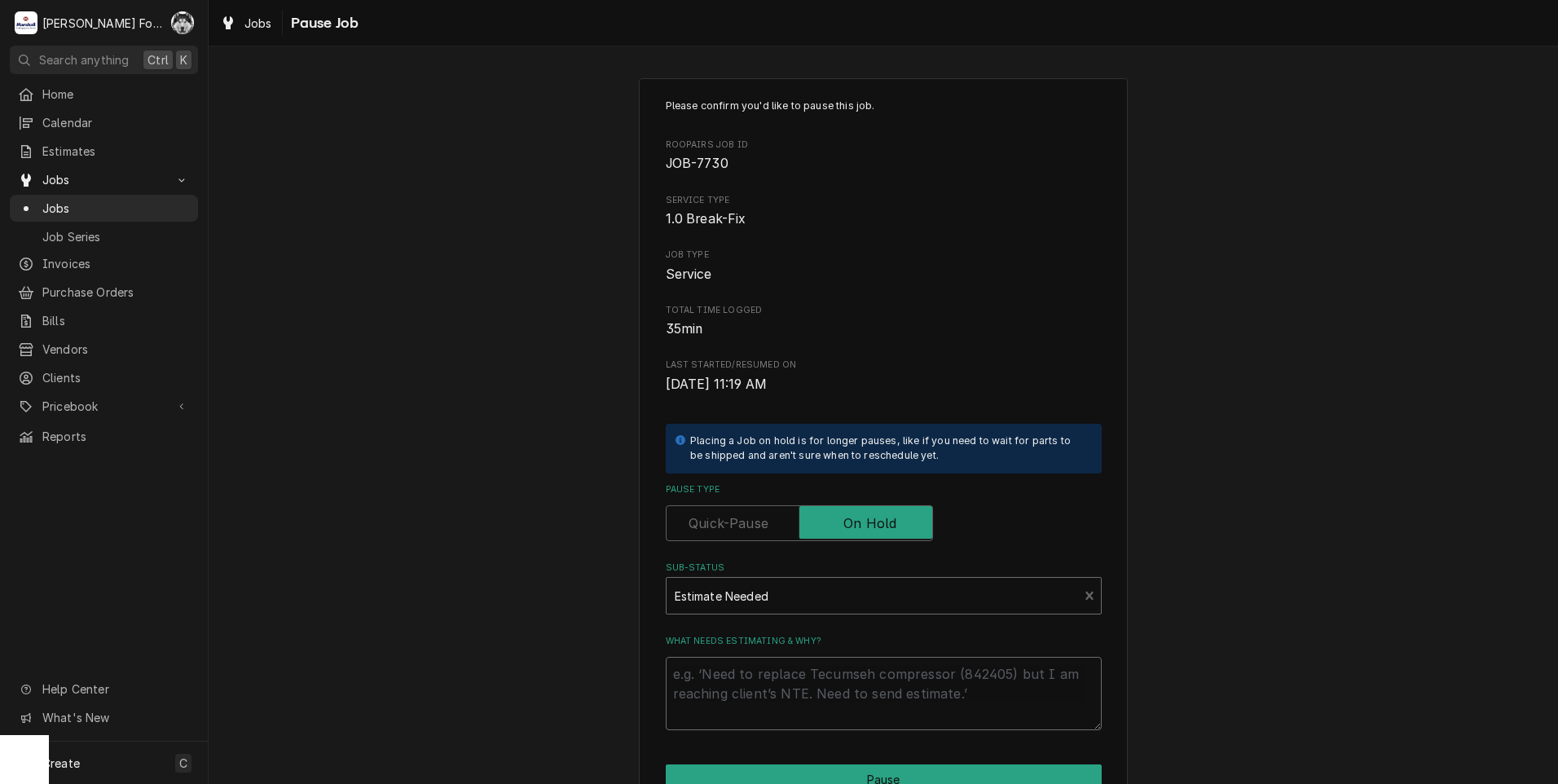
click at [745, 692] on textarea "What needs estimating & why?" at bounding box center [884, 693] width 436 height 74
type textarea "x"
type textarea "p"
type textarea "x"
type textarea "pa"
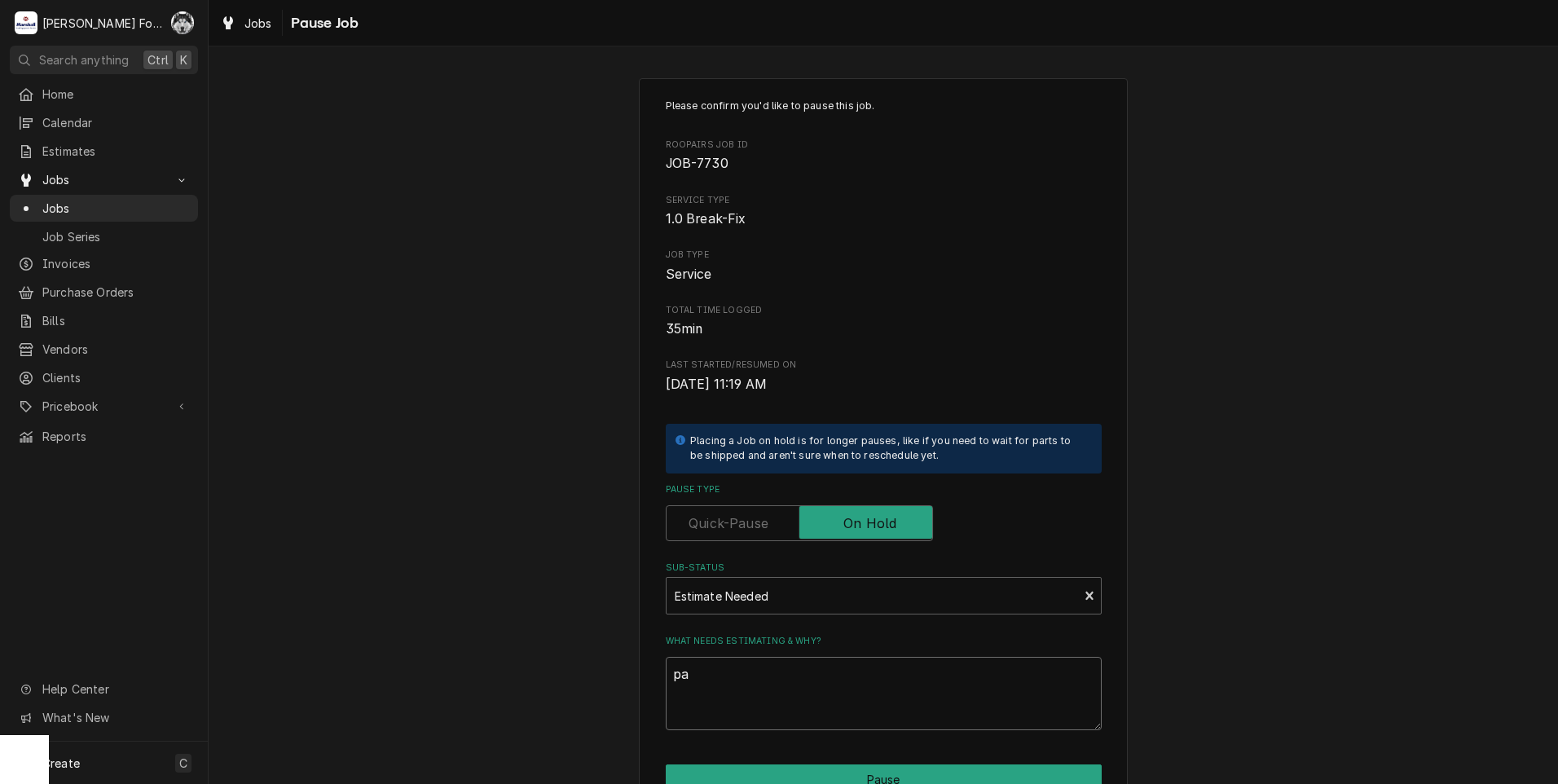
type textarea "x"
type textarea "par"
type textarea "x"
type textarea "part"
type textarea "x"
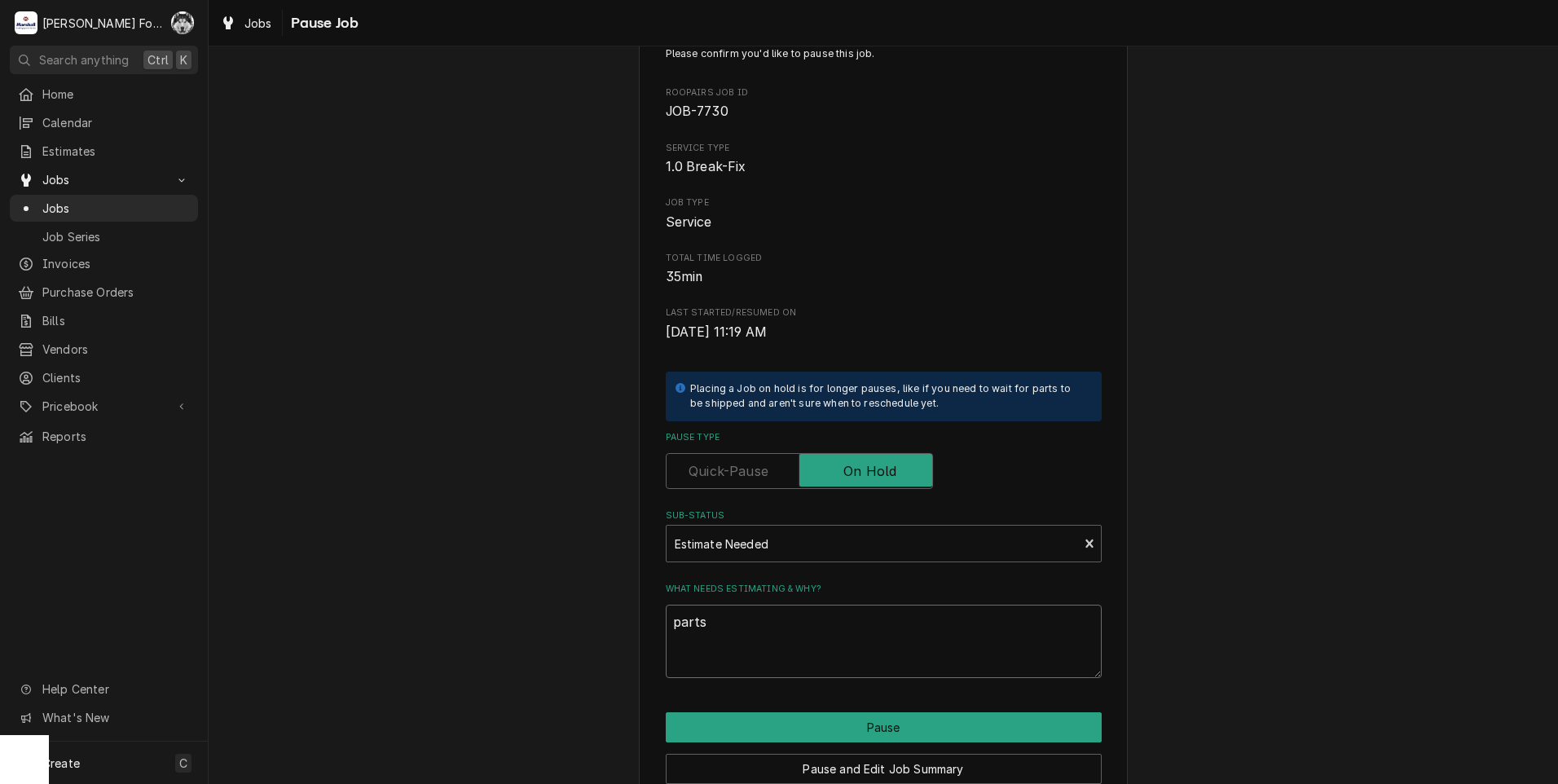
scroll to position [129, 0]
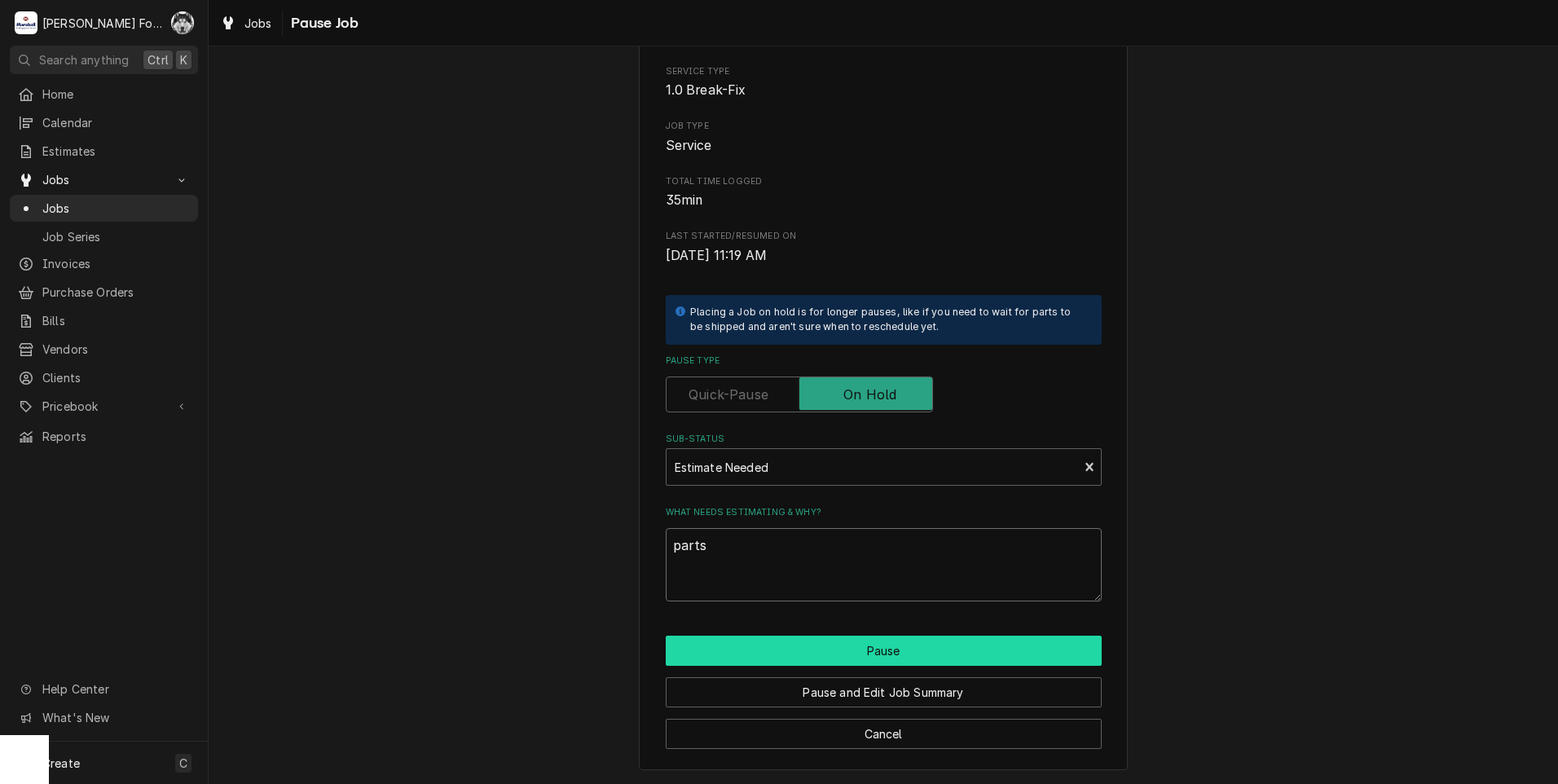
type textarea "parts"
click at [840, 646] on button "Pause" at bounding box center [884, 650] width 436 height 31
type textarea "x"
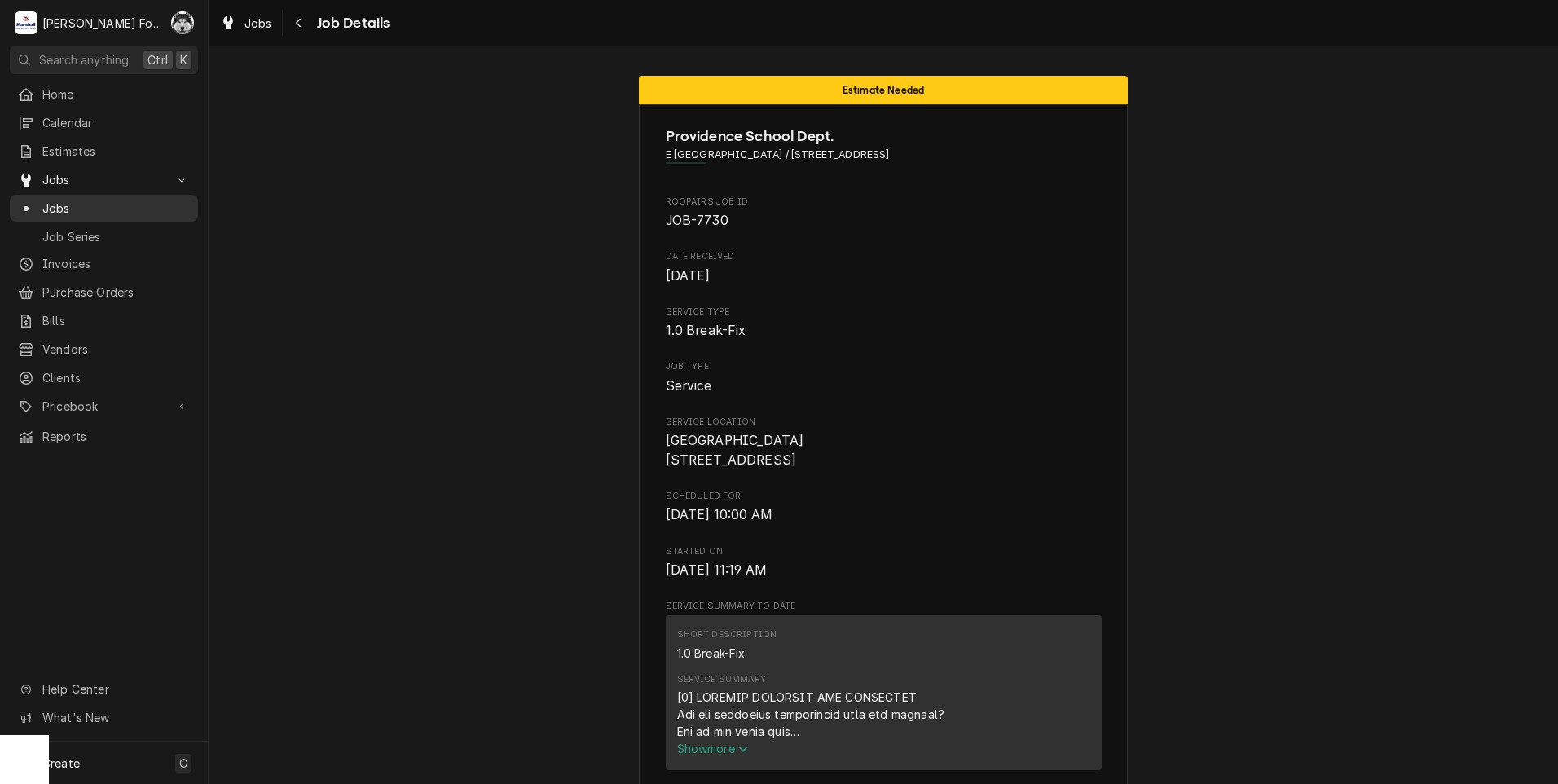
click at [59, 205] on span "Jobs" at bounding box center [116, 208] width 147 height 17
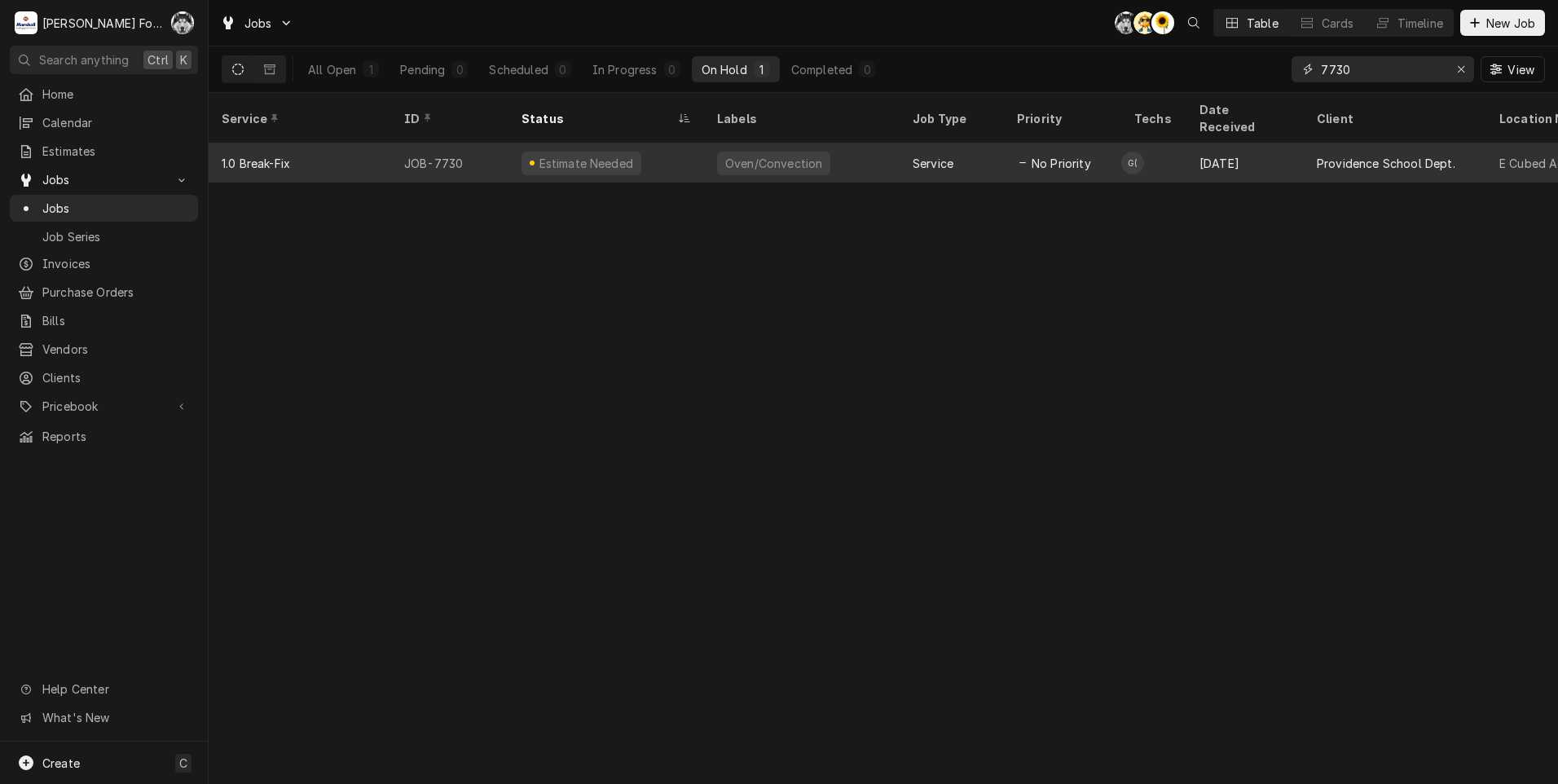
drag, startPoint x: 1405, startPoint y: 69, endPoint x: 1079, endPoint y: 135, distance: 332.6
click at [1084, 133] on div "Jobs C( AT C( Table Cards Timeline New Job All Open 1 Pending 0 Scheduled 0 In …" at bounding box center [883, 392] width 1350 height 784
type input "7716"
click at [698, 143] on div "Research" at bounding box center [606, 162] width 196 height 39
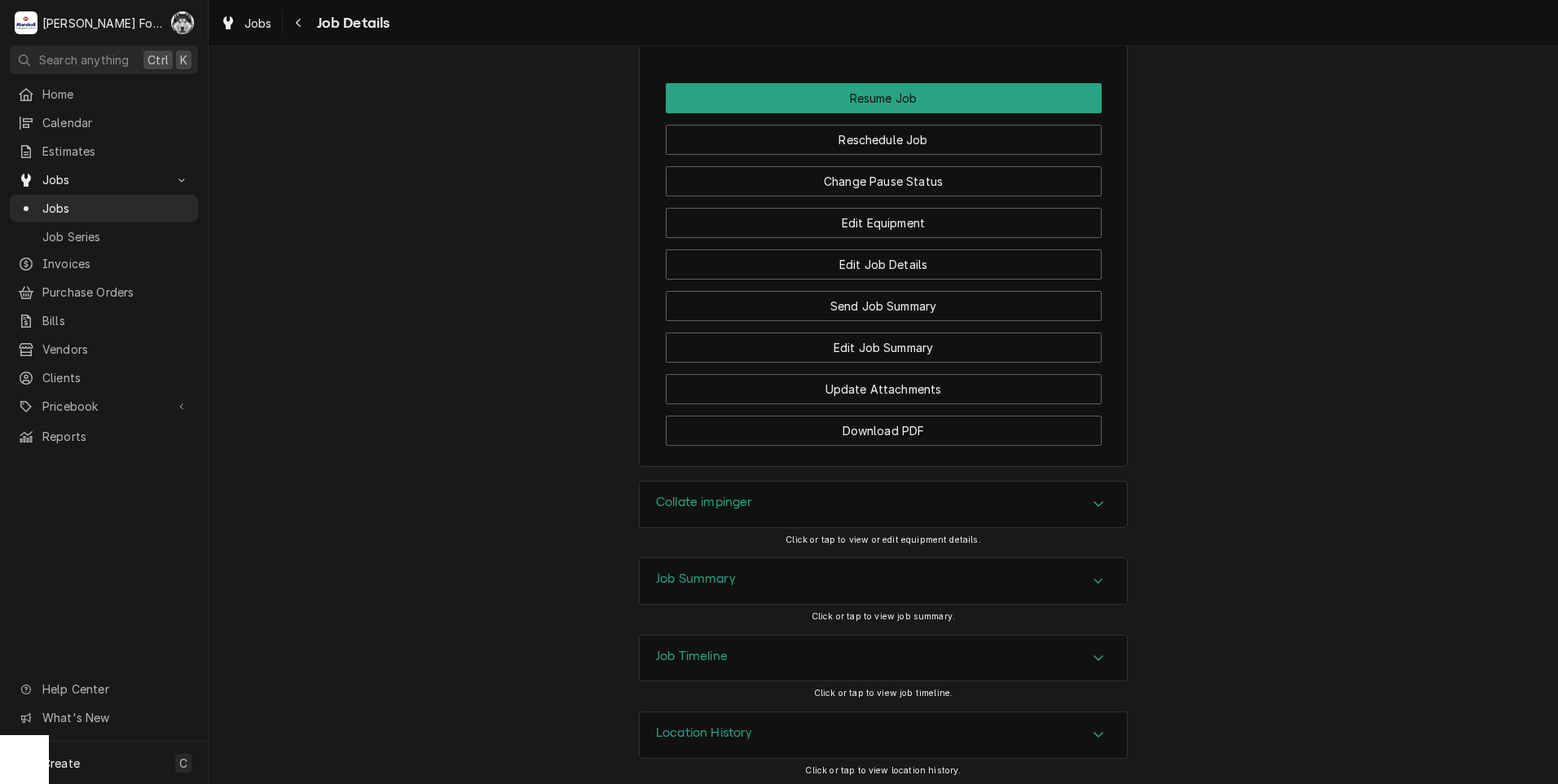
scroll to position [2322, 0]
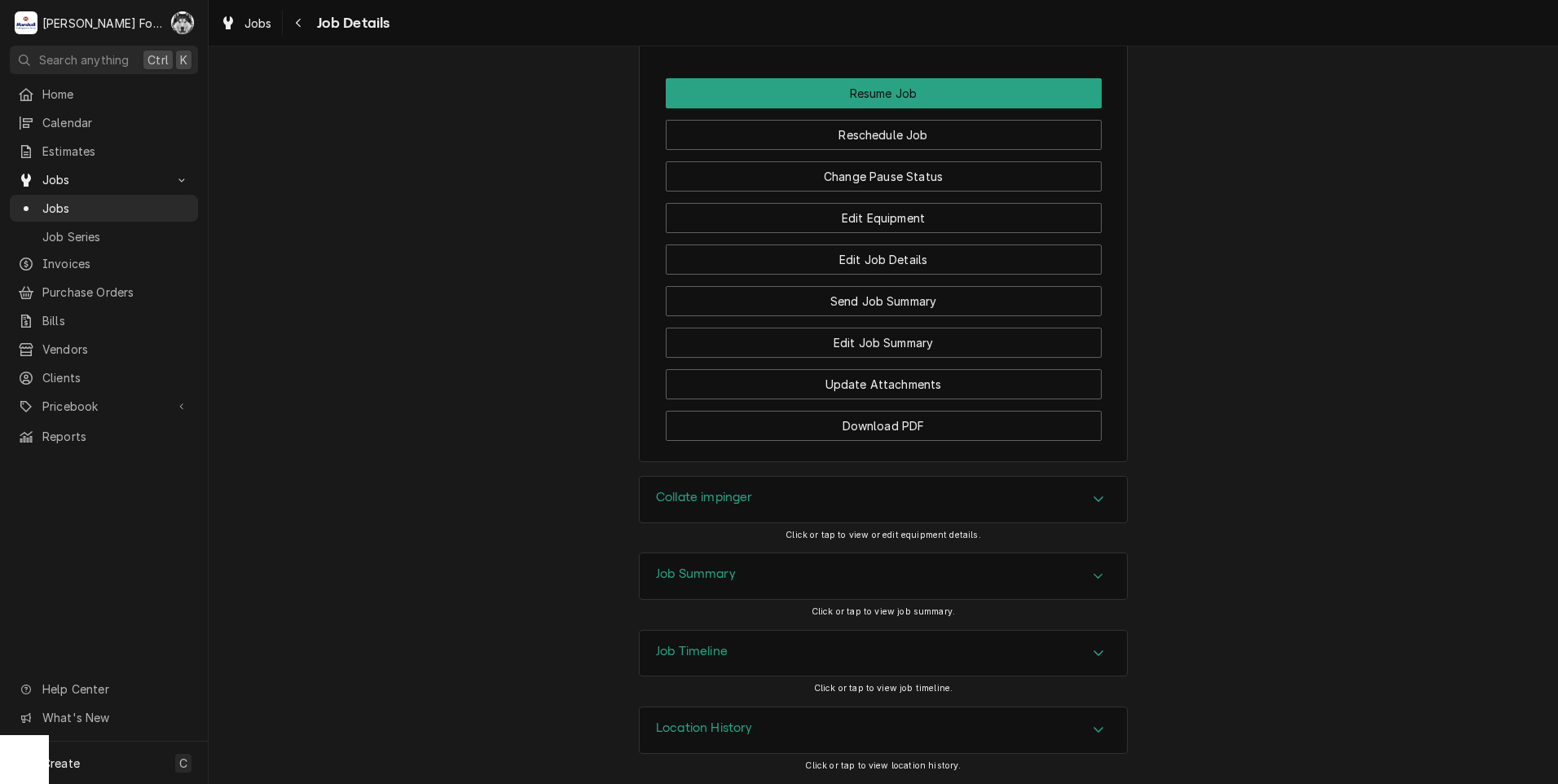
click at [758, 497] on div "Collate impinger" at bounding box center [884, 499] width 487 height 46
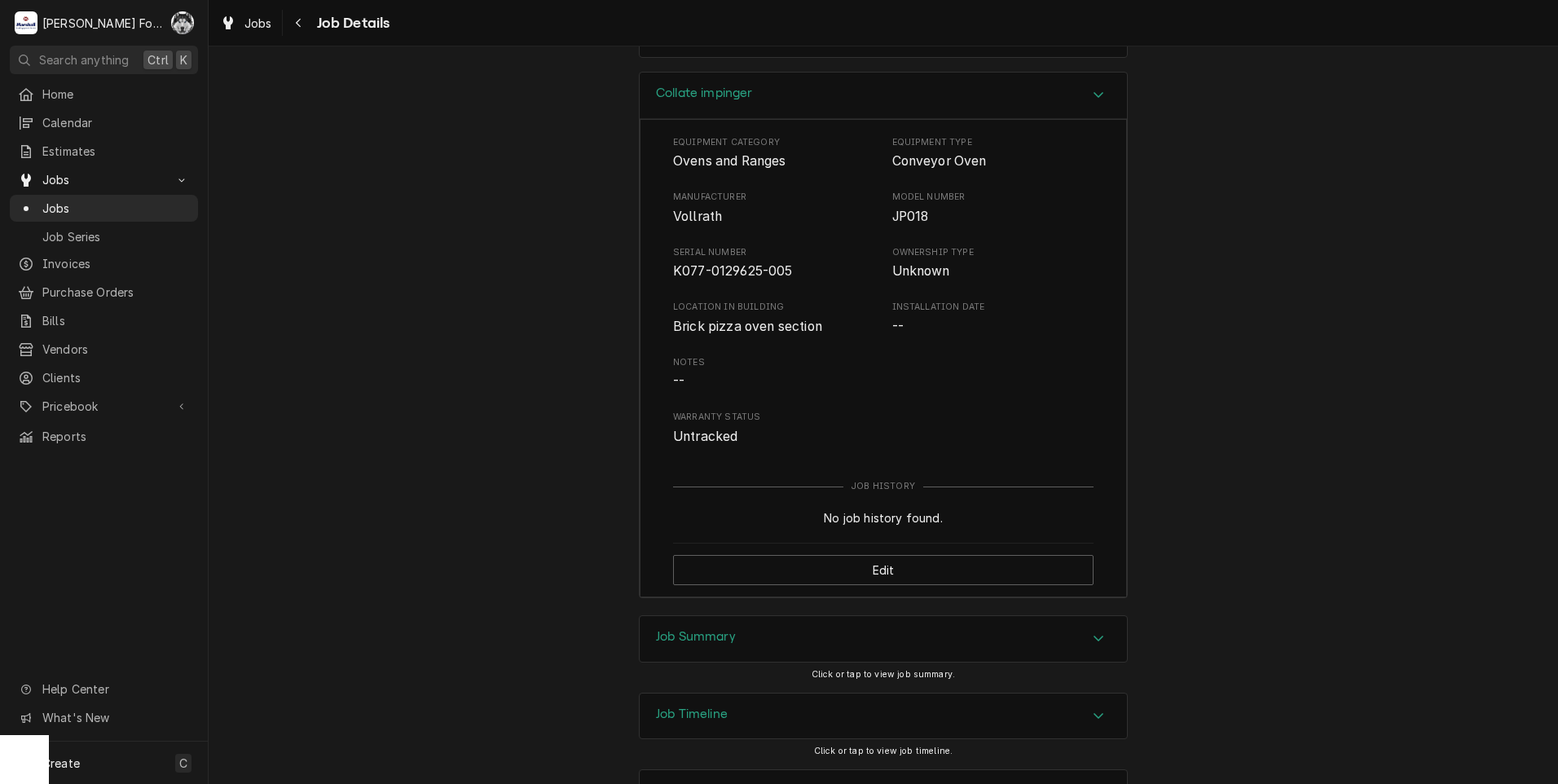
scroll to position [2730, 0]
click at [755, 636] on div "Job Summary" at bounding box center [884, 636] width 487 height 46
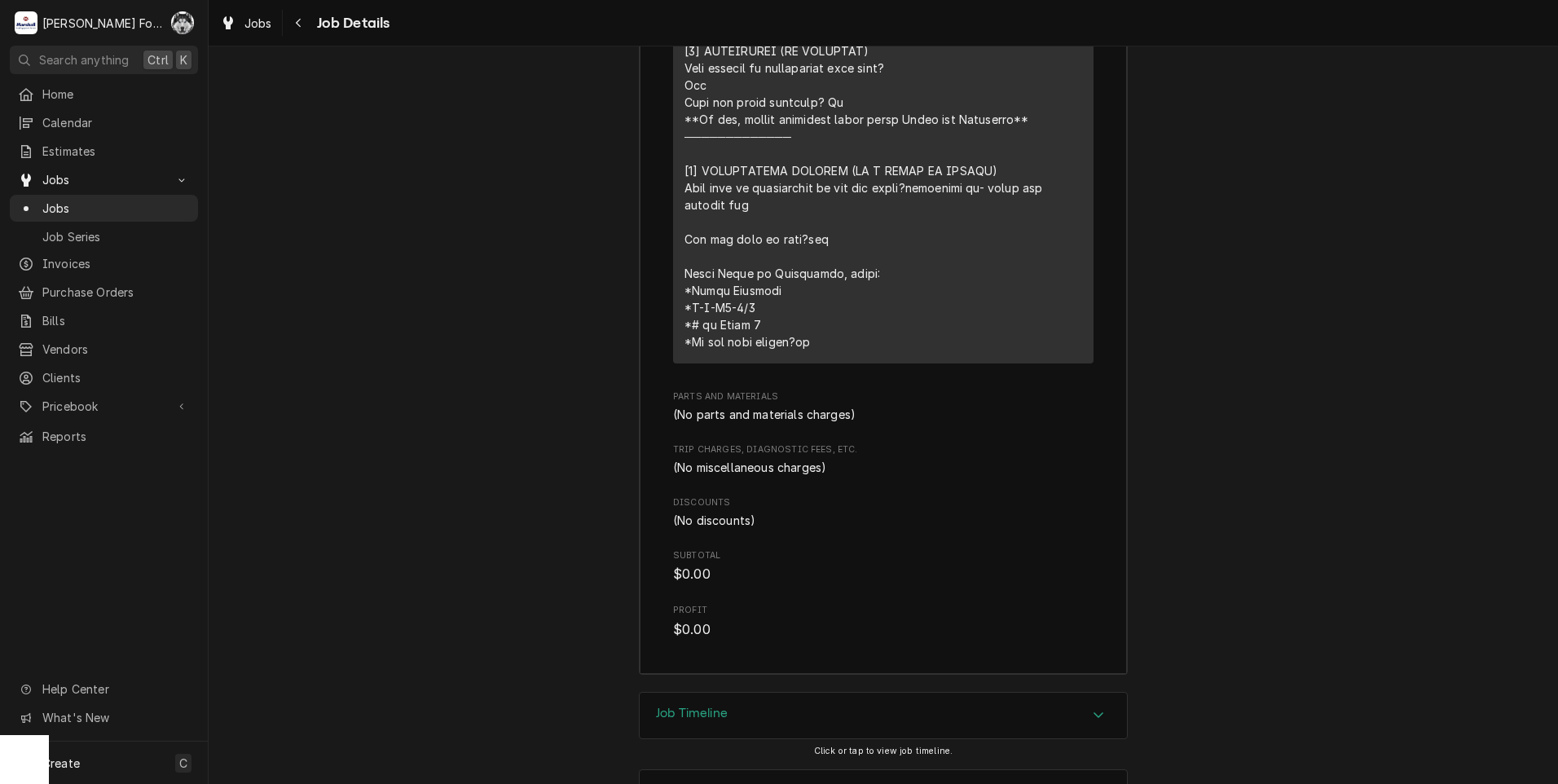
scroll to position [3926, 0]
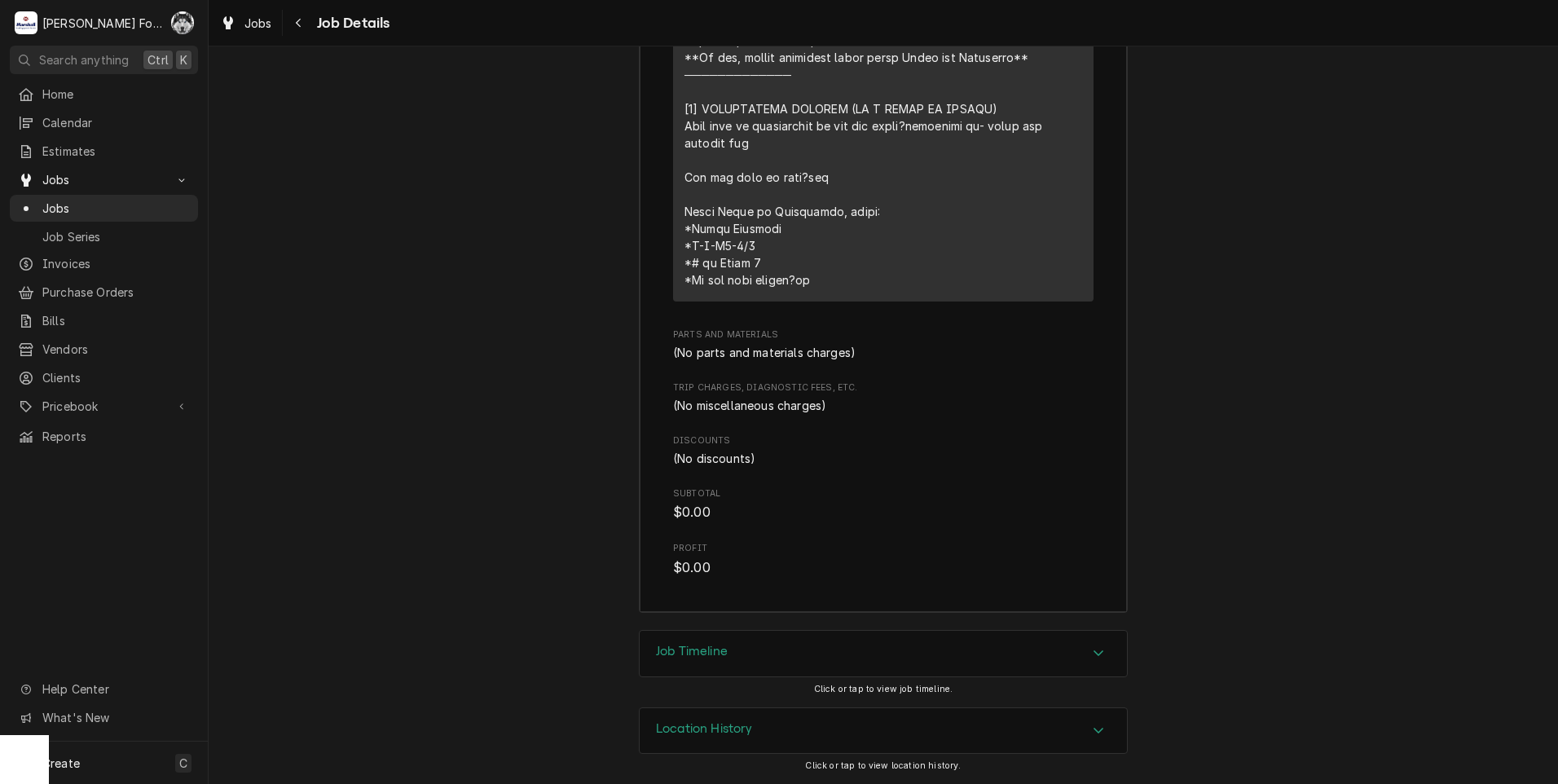
click at [693, 663] on div "Job Timeline" at bounding box center [692, 653] width 72 height 19
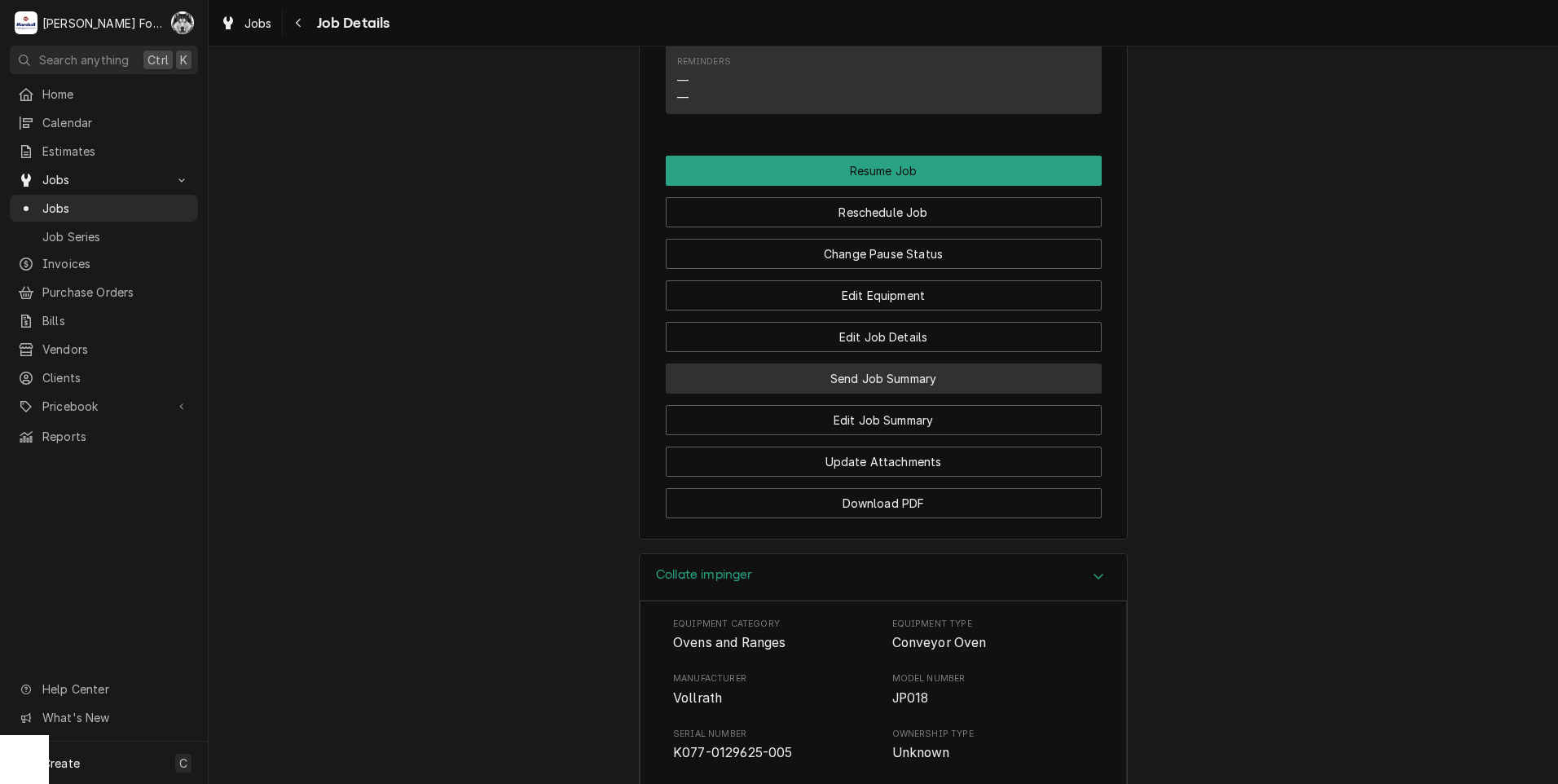
scroll to position [2462, 0]
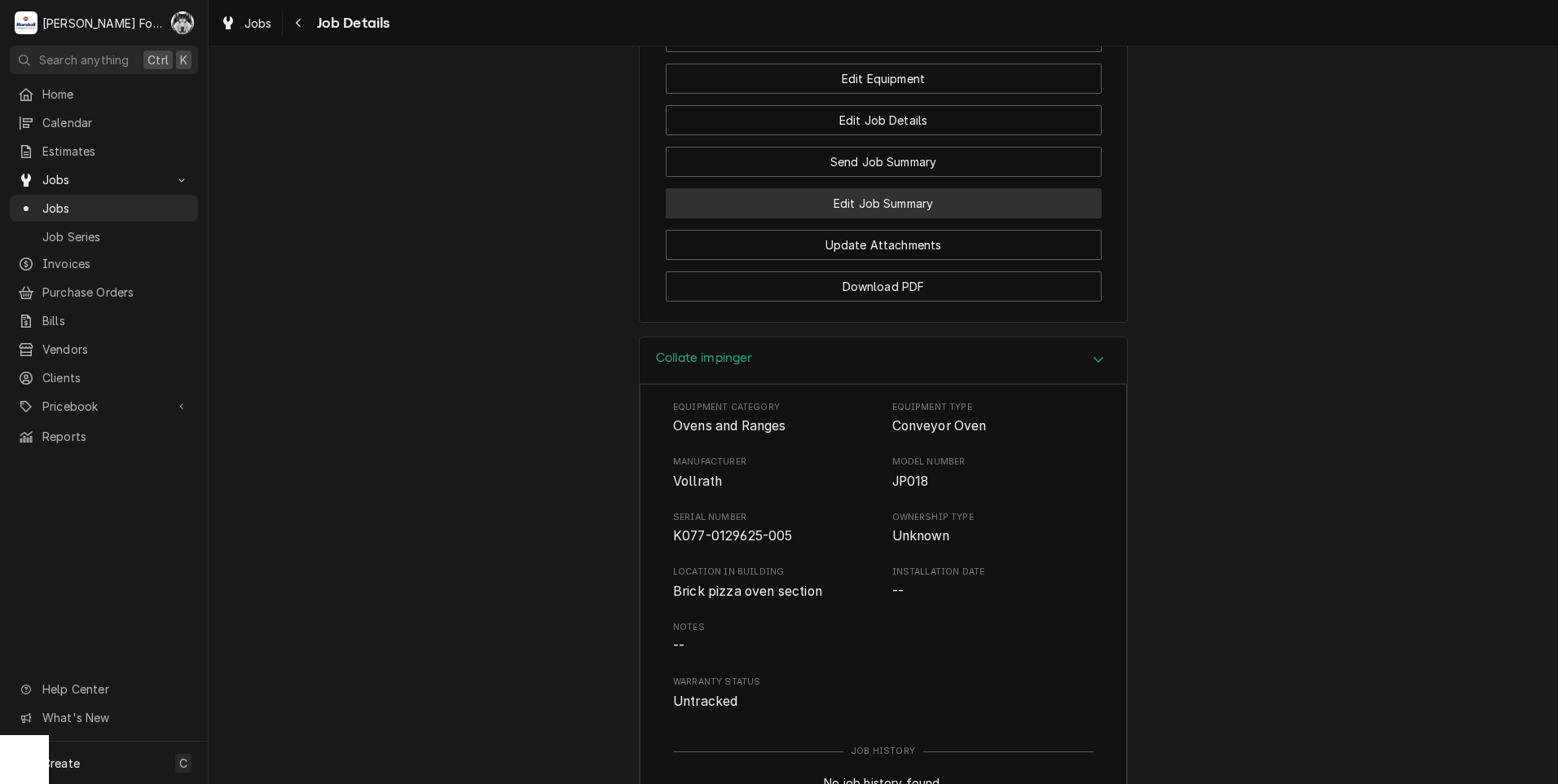
click at [872, 202] on button "Edit Job Summary" at bounding box center [884, 203] width 436 height 31
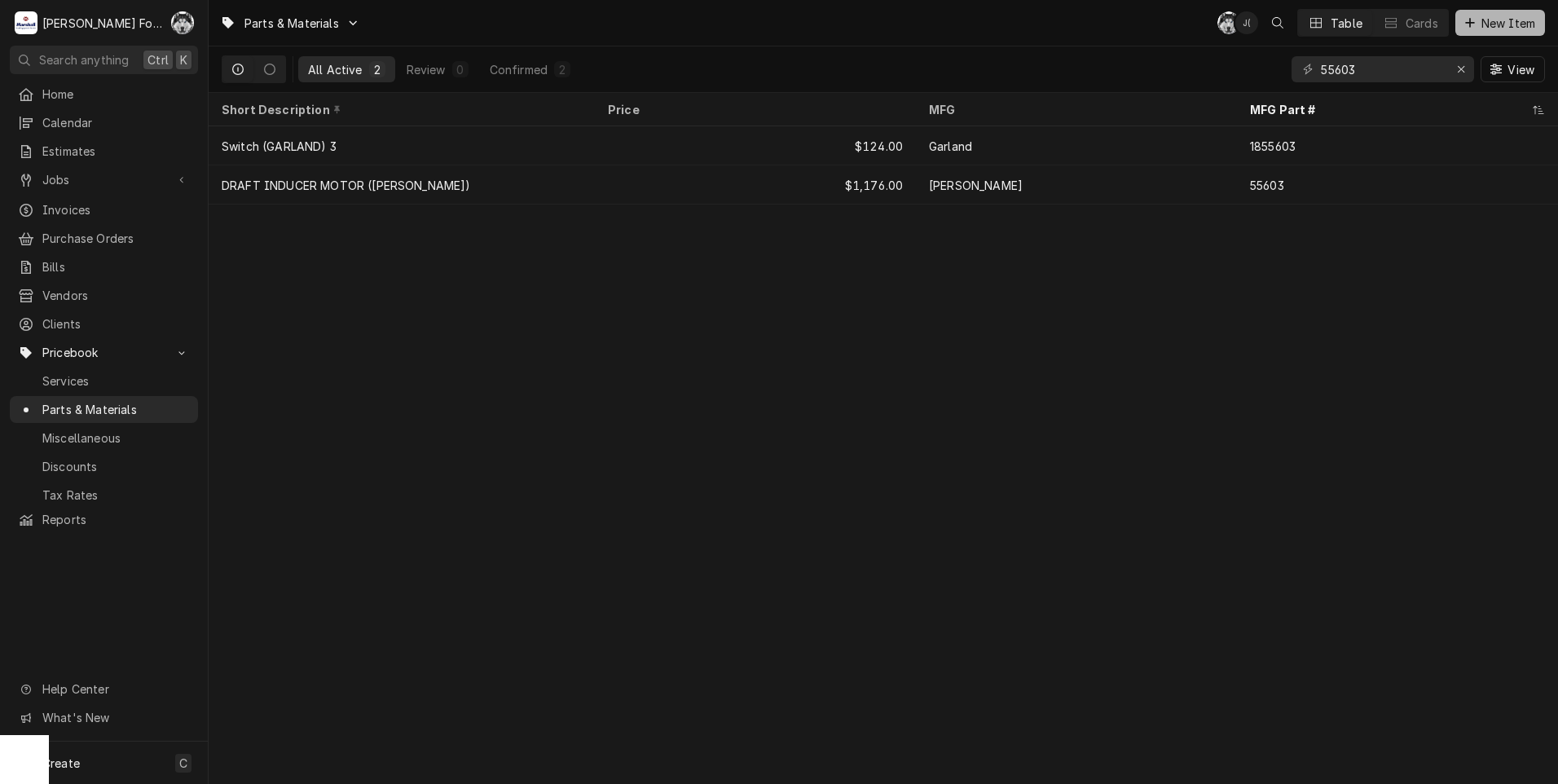
click at [1506, 23] on span "New Item" at bounding box center [1508, 23] width 60 height 17
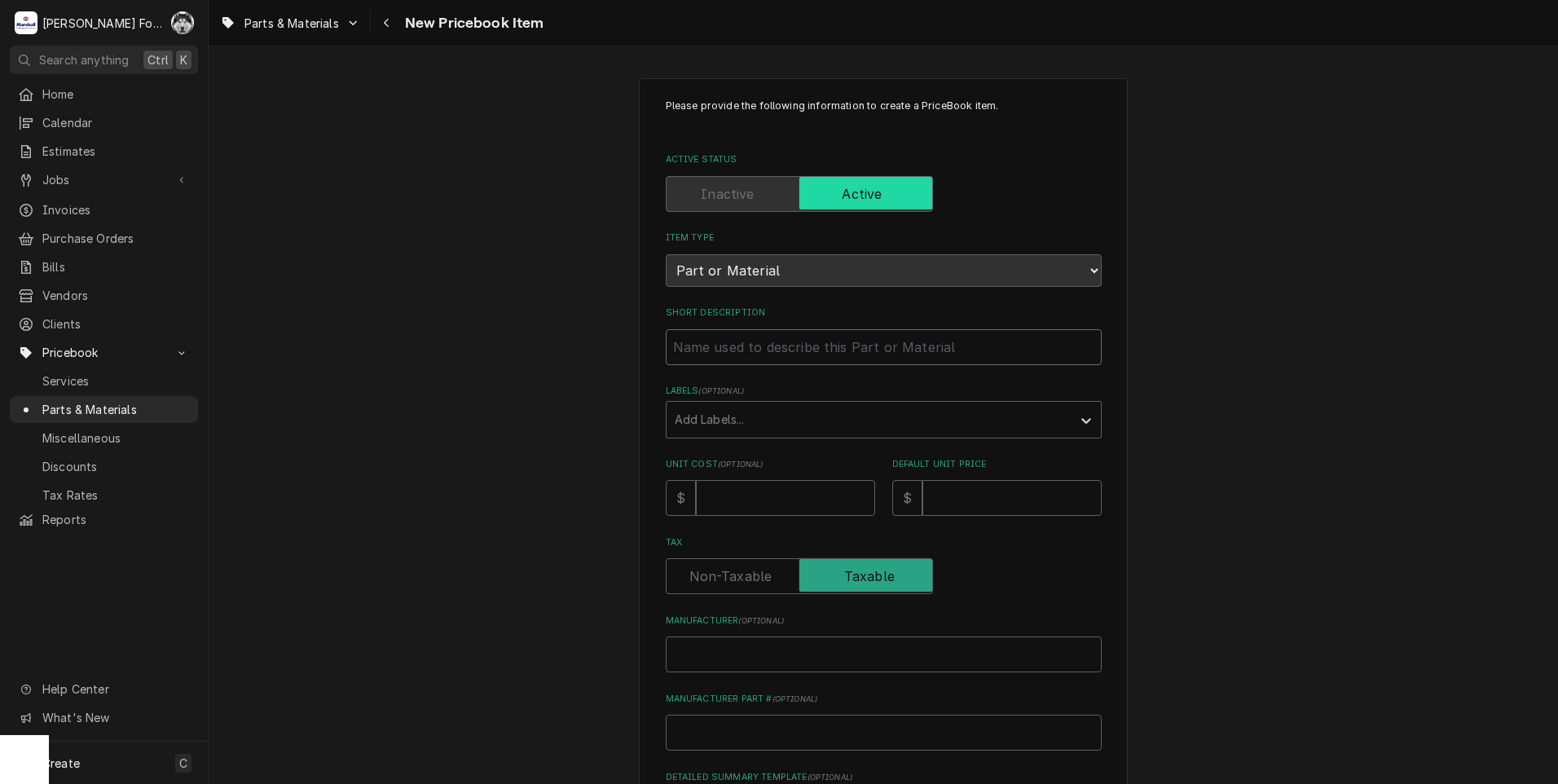
click at [812, 355] on input "Short Description" at bounding box center [884, 348] width 436 height 36
type textarea "x"
type input "C"
type textarea "x"
type input "CO"
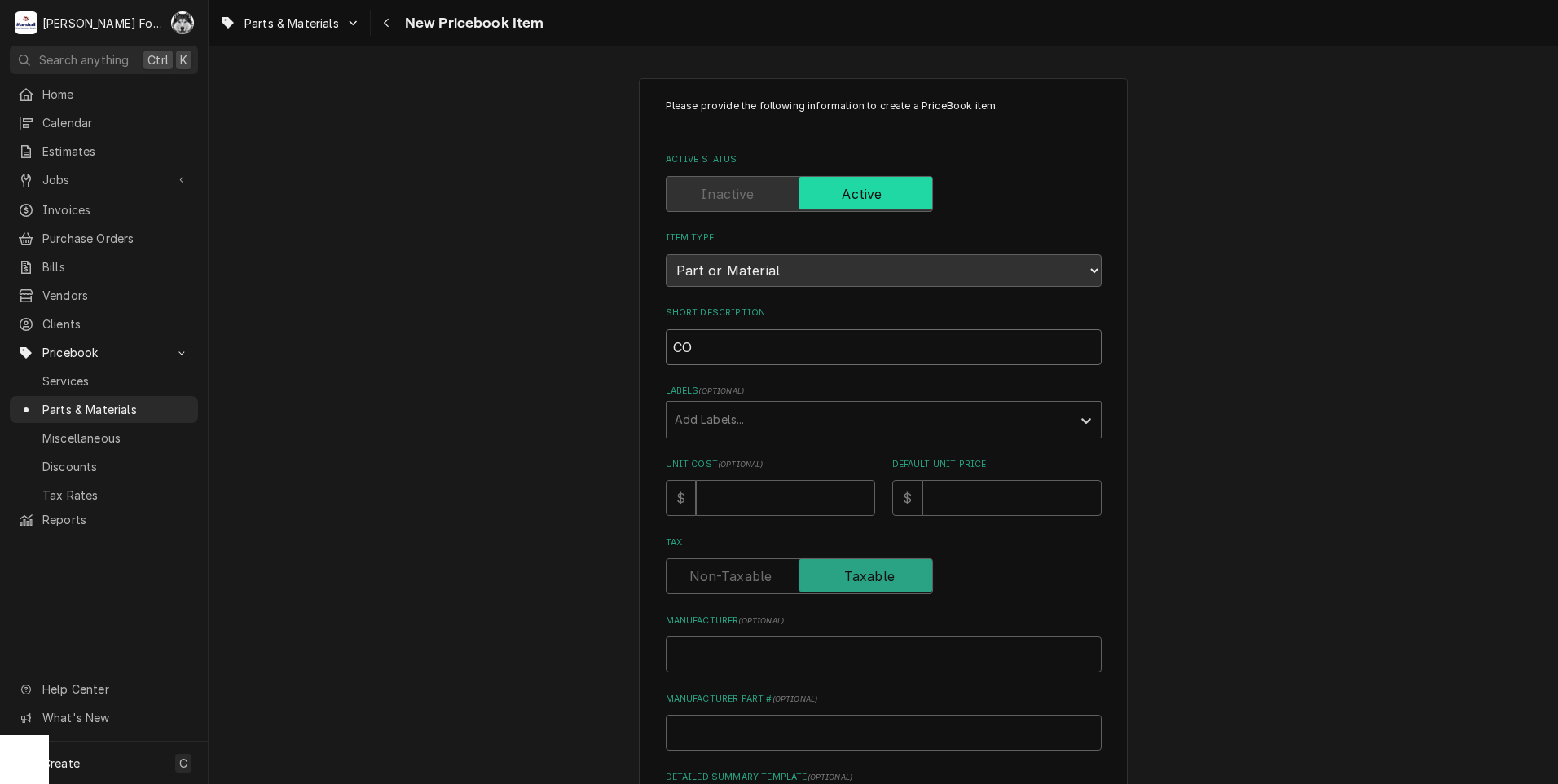
type textarea "x"
type input "COO"
type textarea "x"
type input "COOL"
type textarea "x"
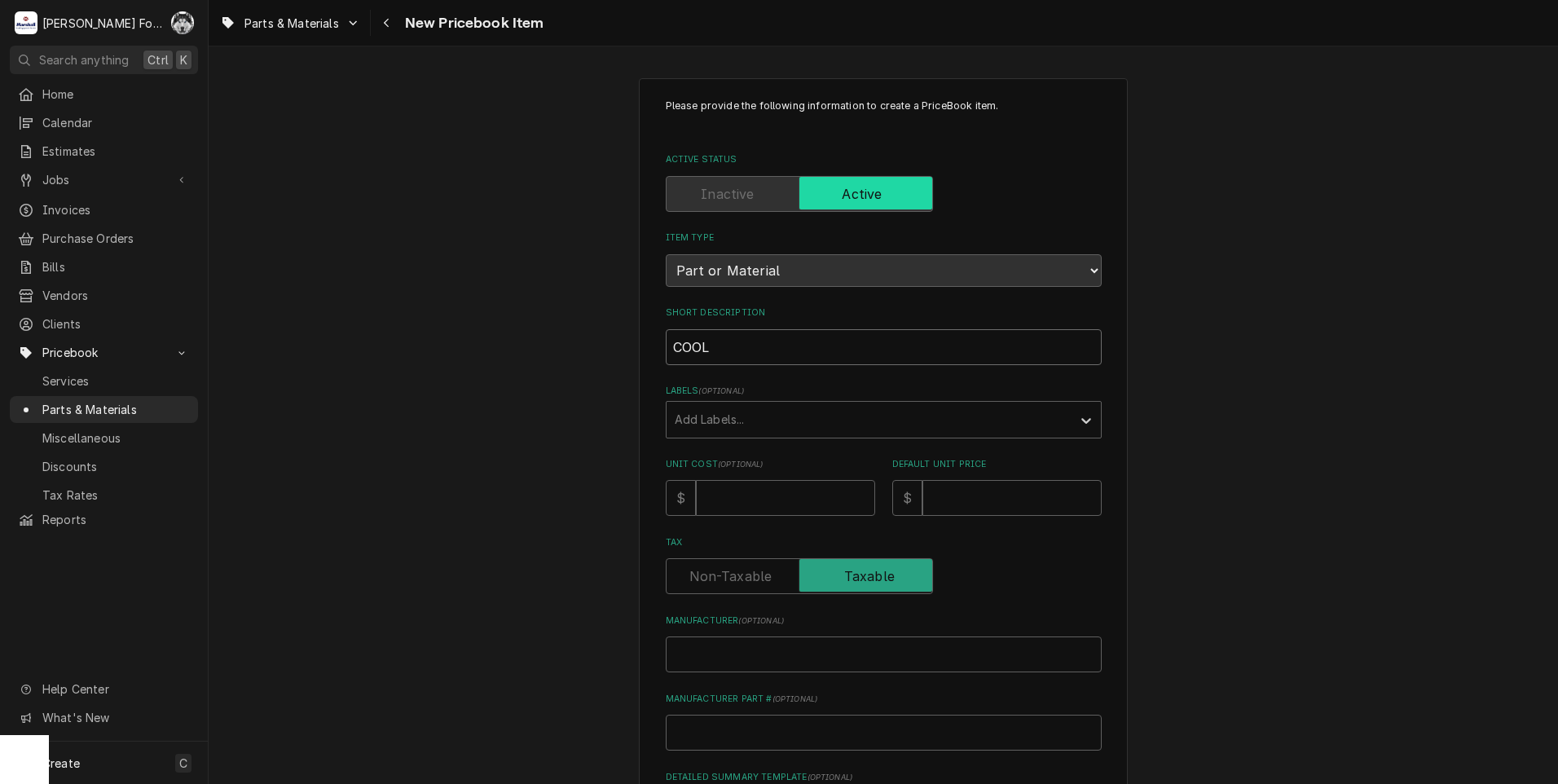
type input "COOLI"
type textarea "x"
type input "COOLIN"
type textarea "x"
type input "COOLING"
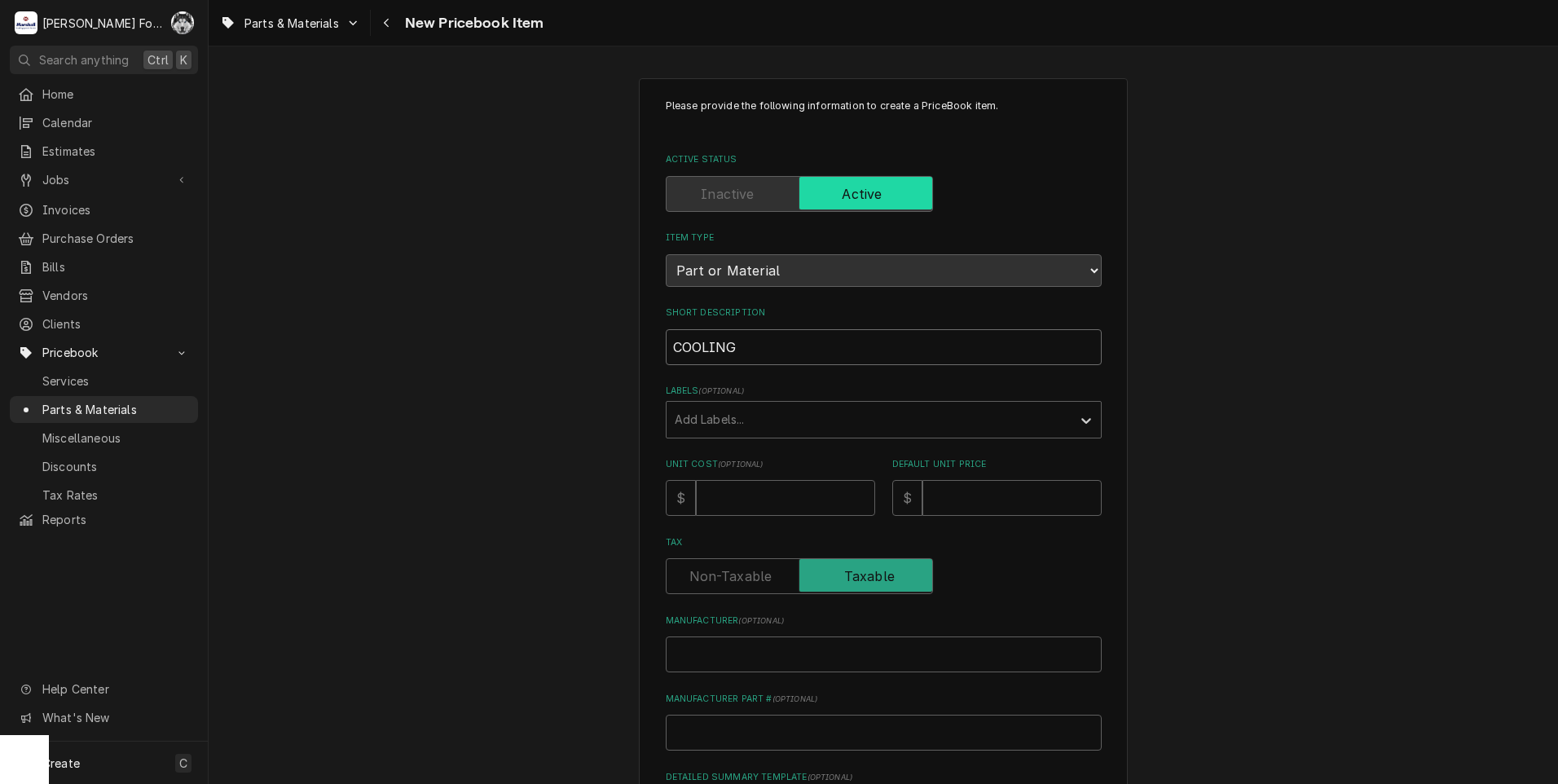
type textarea "x"
type input "COOLING"
type textarea "x"
type input "COOLING F"
type textarea "x"
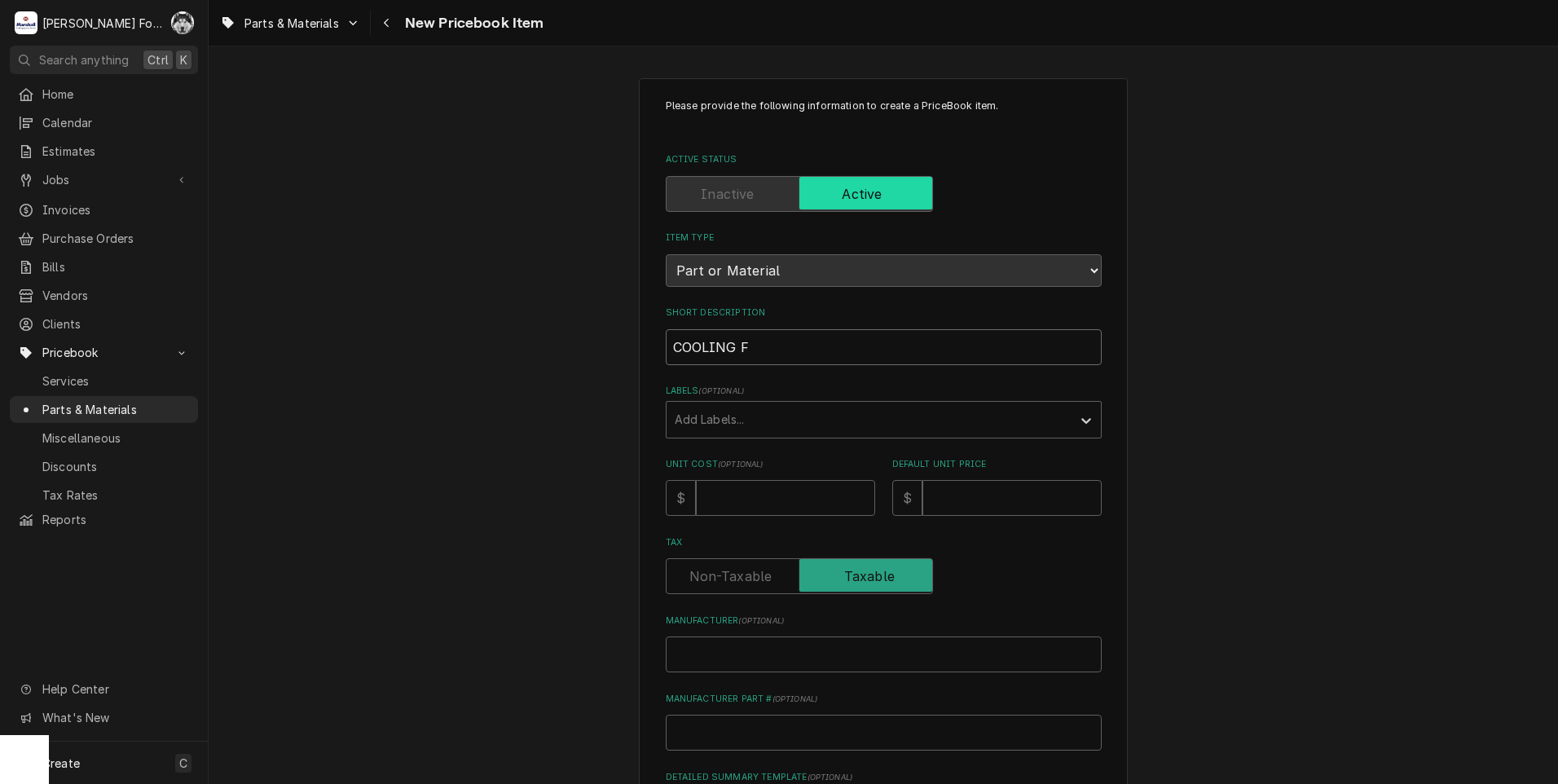
type input "COOLING FA"
type textarea "x"
type input "COOLING FAN"
type textarea "x"
type input "COOLING FAN"
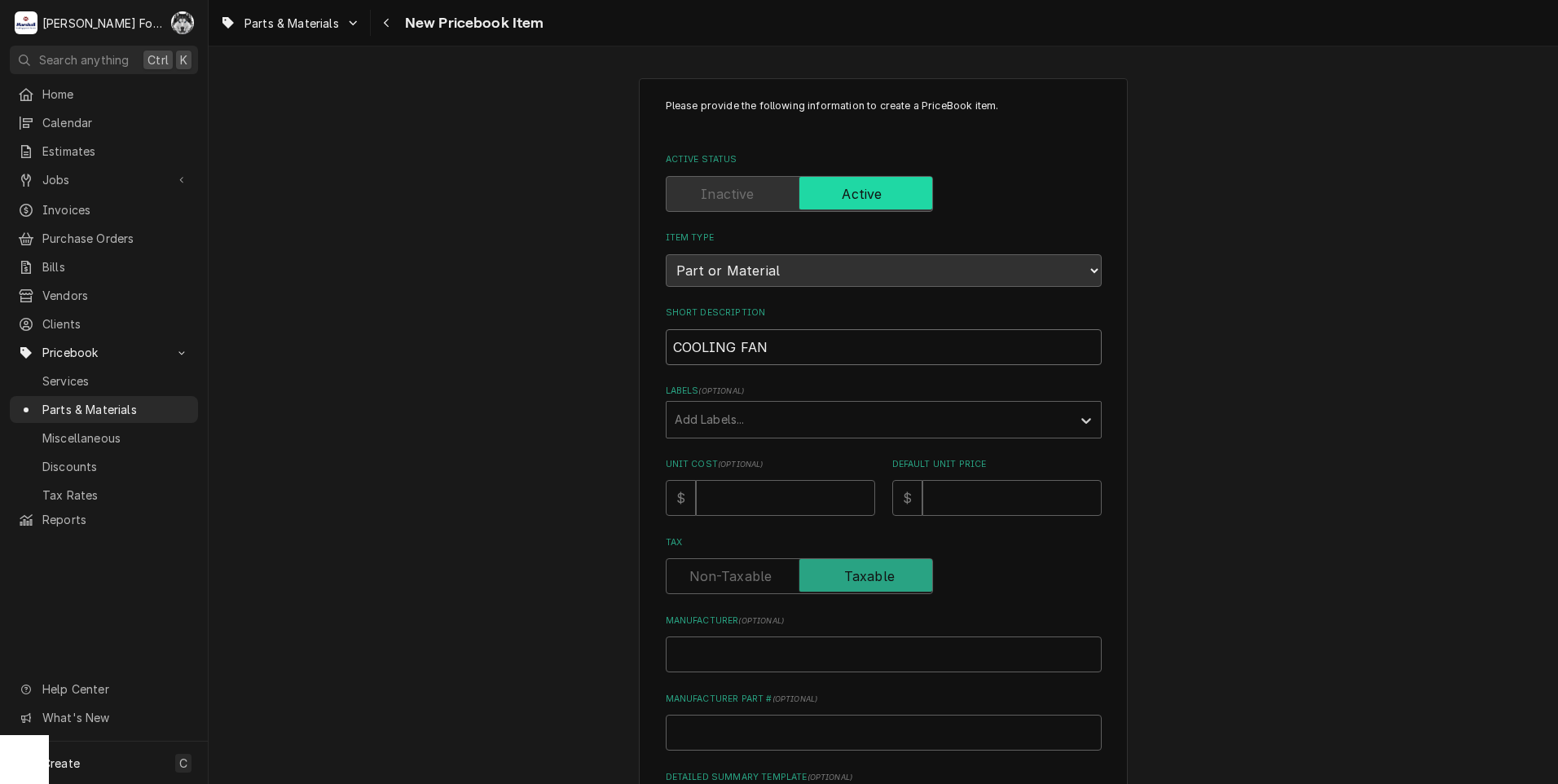
type textarea "x"
type input "COOLING FAN ("
type textarea "x"
type input "COOLING FAN (V"
type textarea "x"
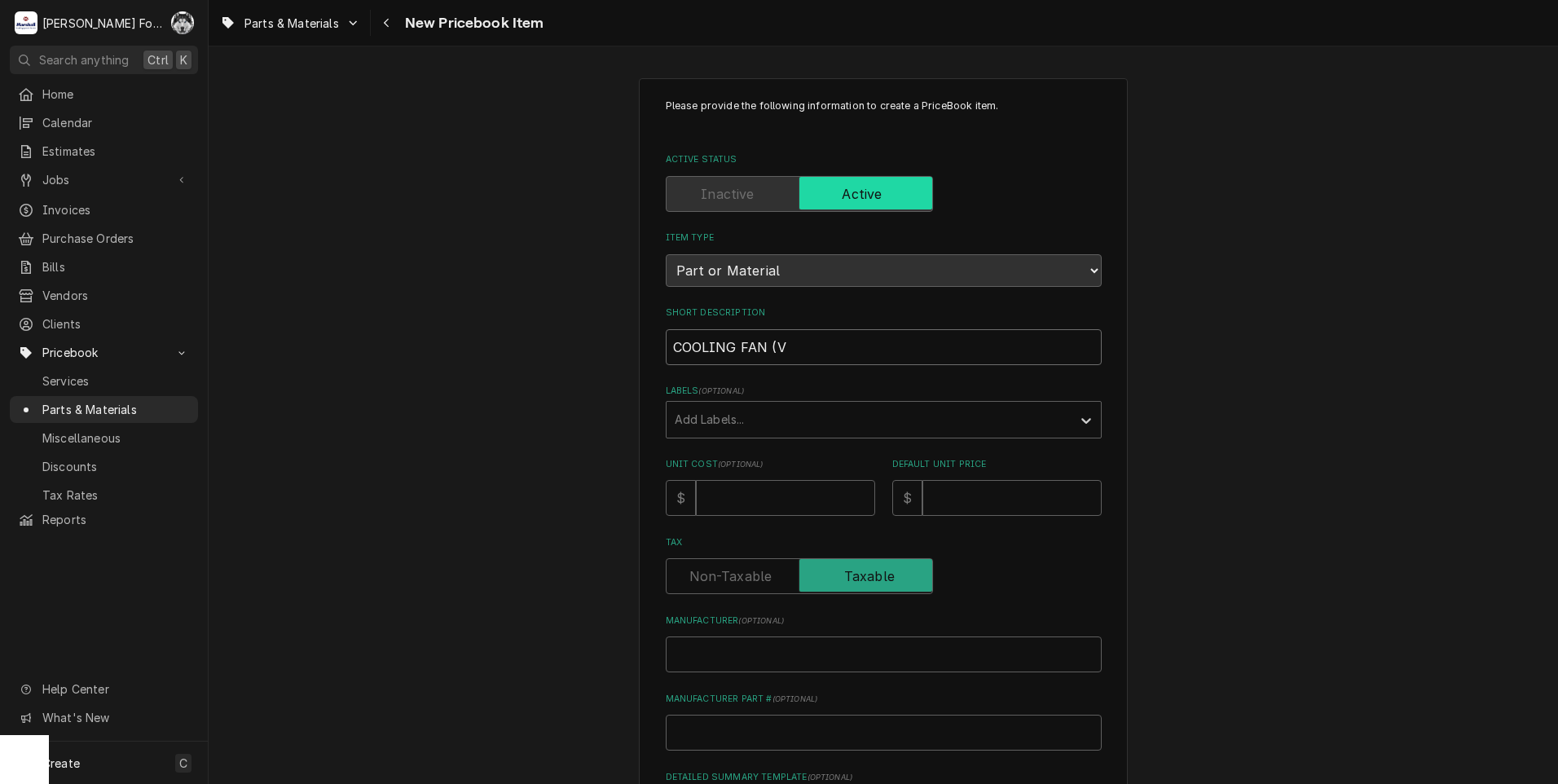
type input "COOLING FAN (VO"
type textarea "x"
type input "COOLING FAN (VOI"
type textarea "x"
type input "COOLING FAN (VO"
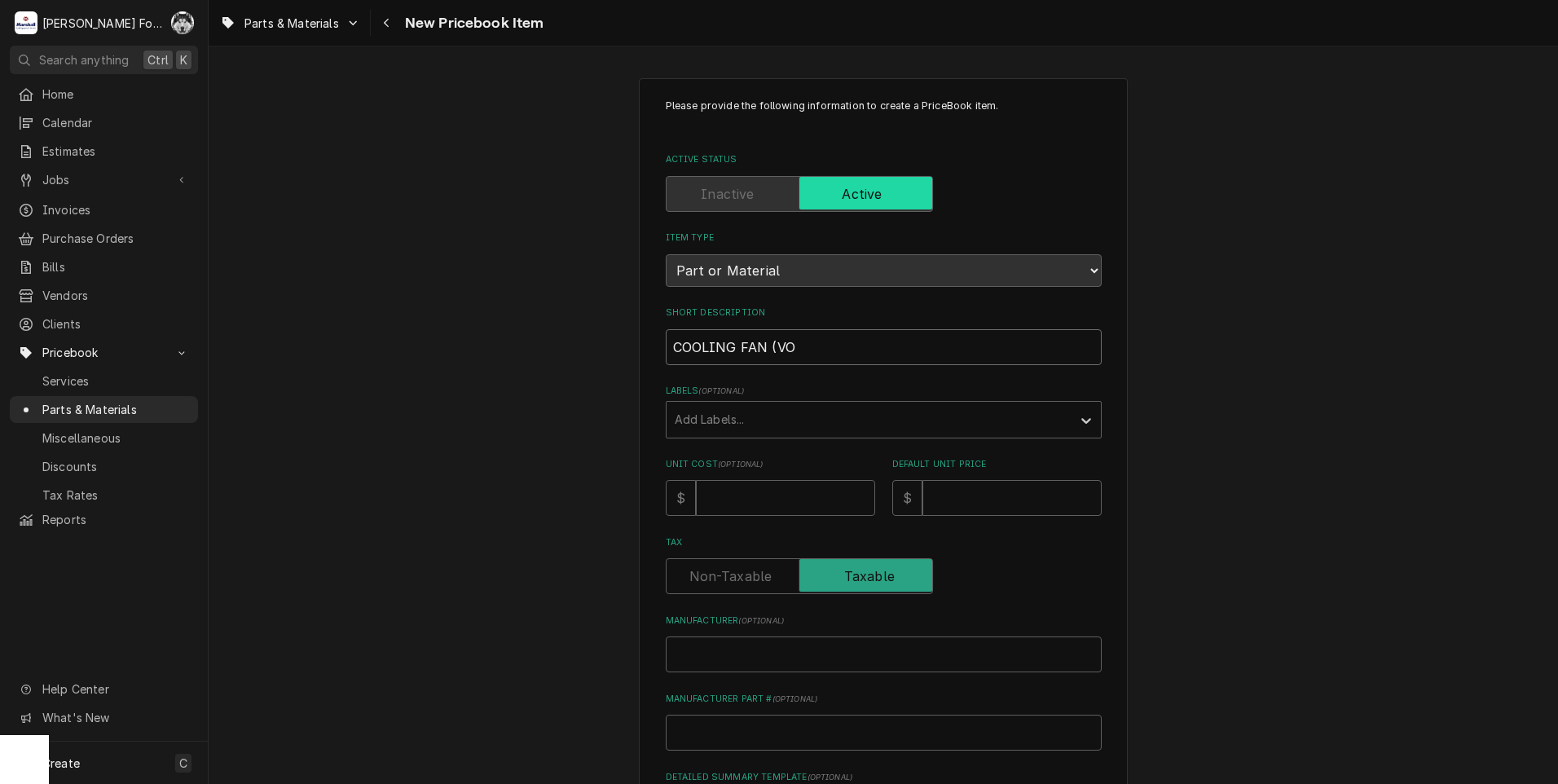
type textarea "x"
type input "COOLING FAN (VOL"
type textarea "x"
type input "COOLING FAN (VOLL"
type textarea "x"
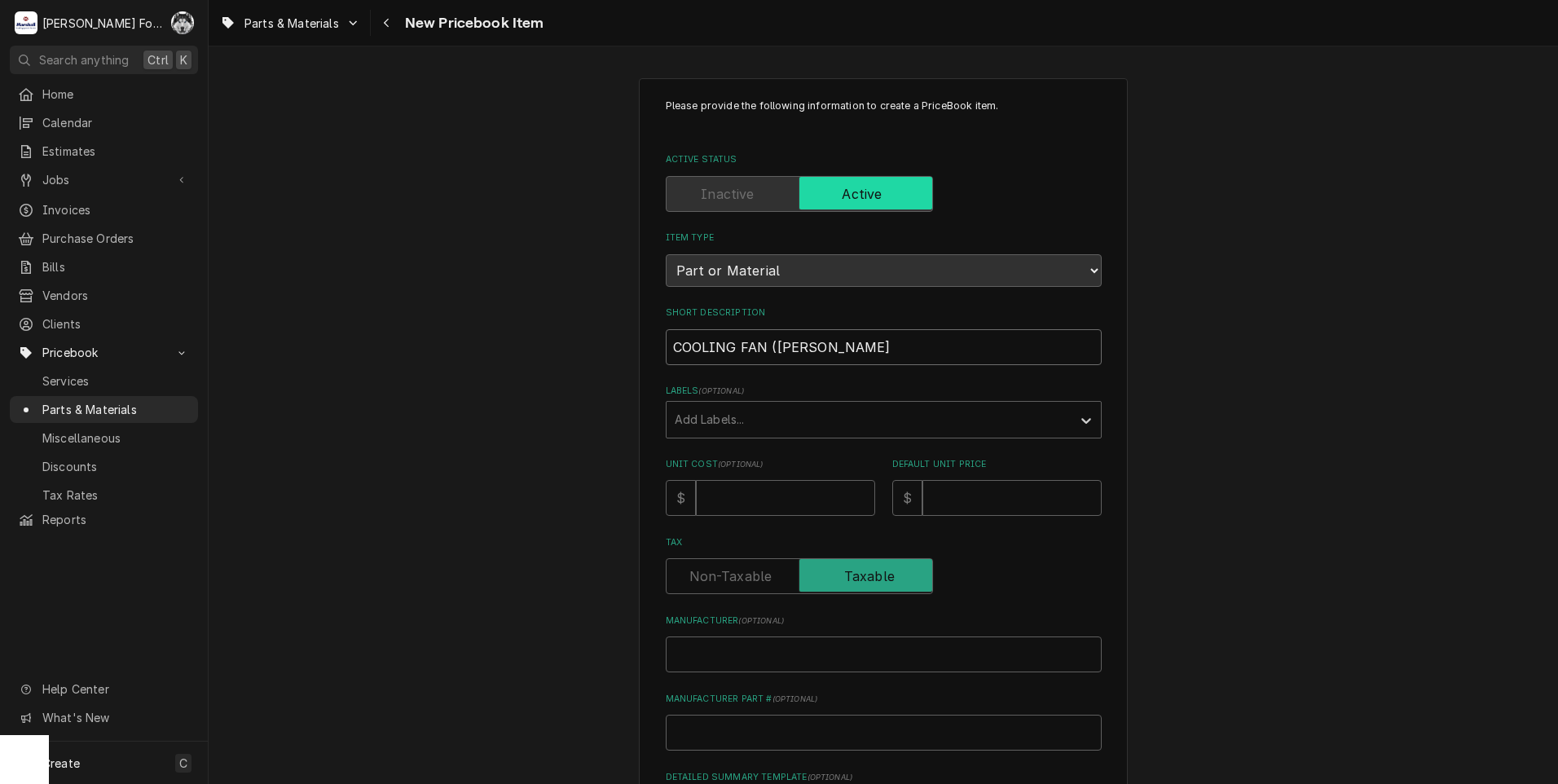
type input "COOLING FAN (VOLLR"
type textarea "x"
type input "COOLING FAN (VOLLRA"
type textarea "x"
type input "COOLING FAN (VOLLRAT"
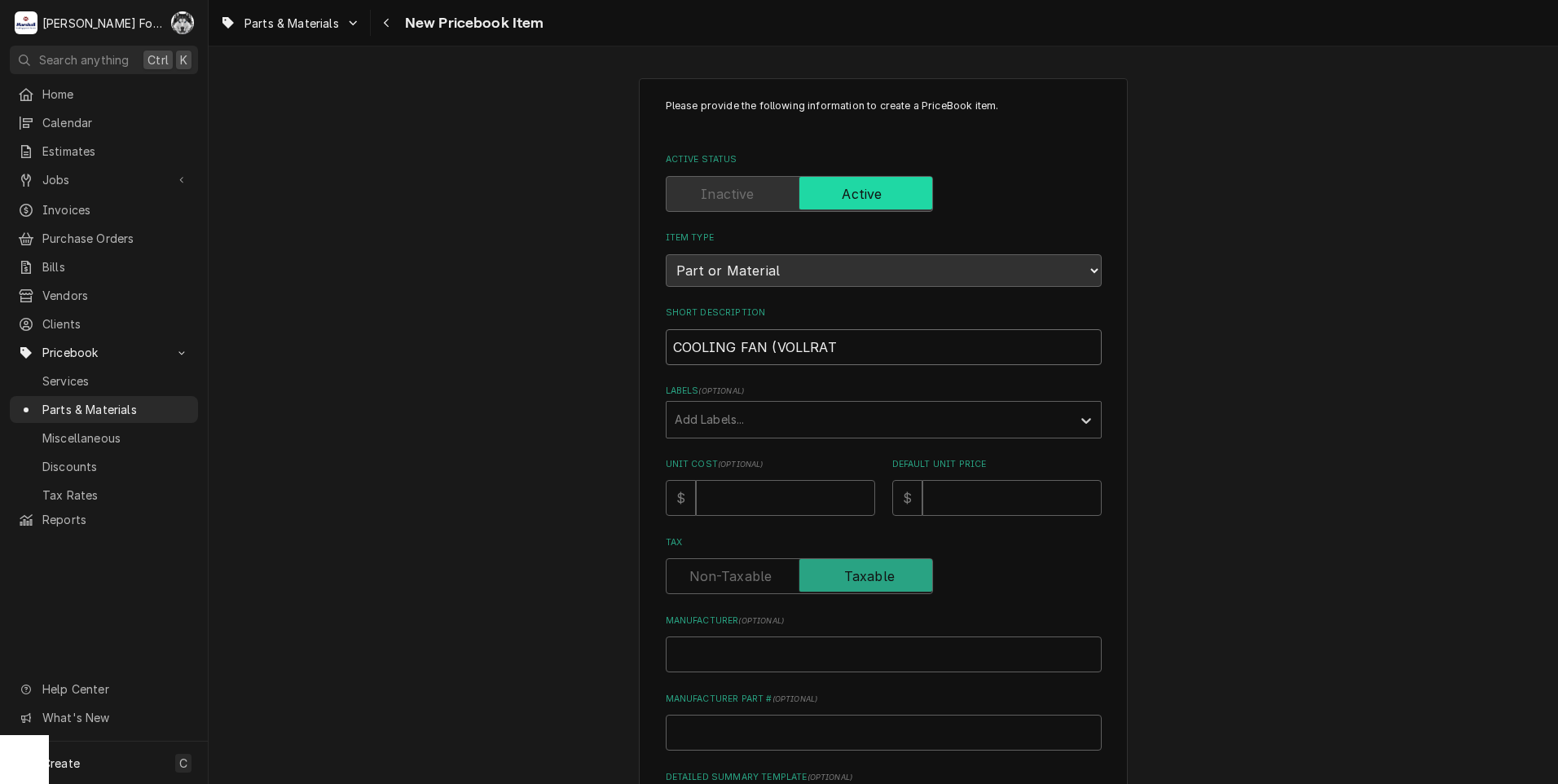
type textarea "x"
type input "COOLING FAN (VOLLRATH"
type textarea "x"
type input "COOLING FAN (VOLLRATH)"
type input "M"
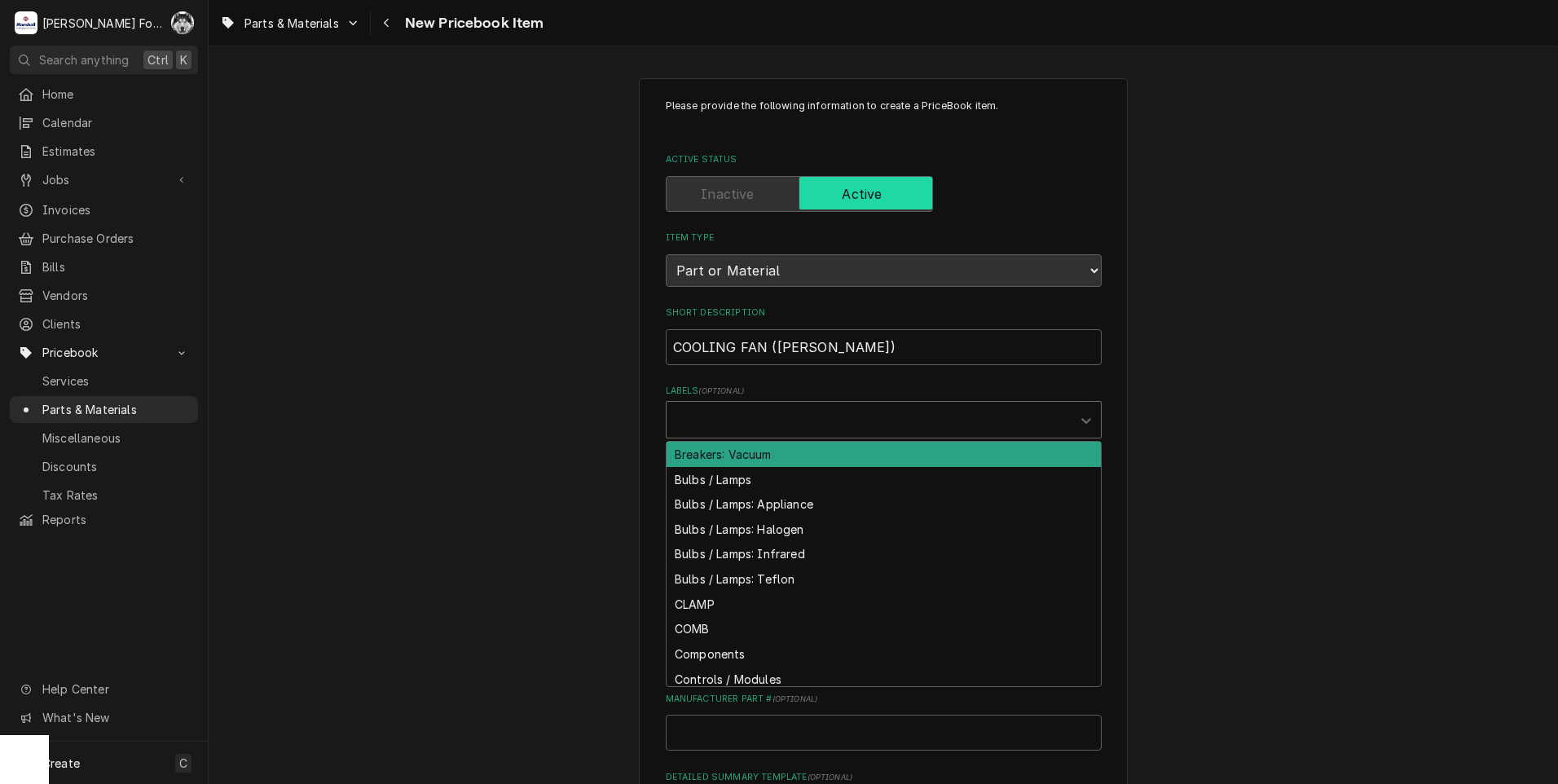
type textarea "x"
type input "FAN"
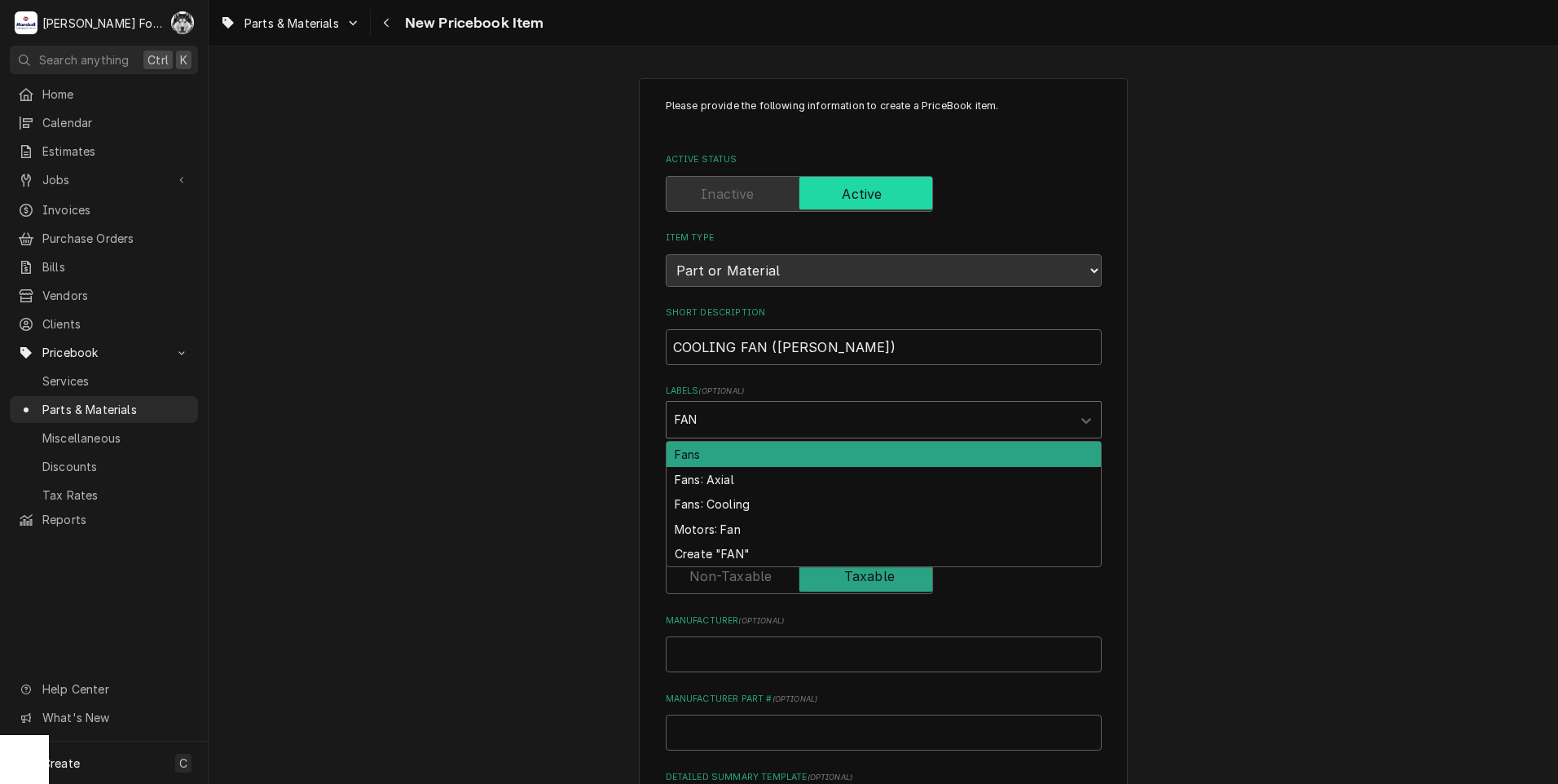
type textarea "x"
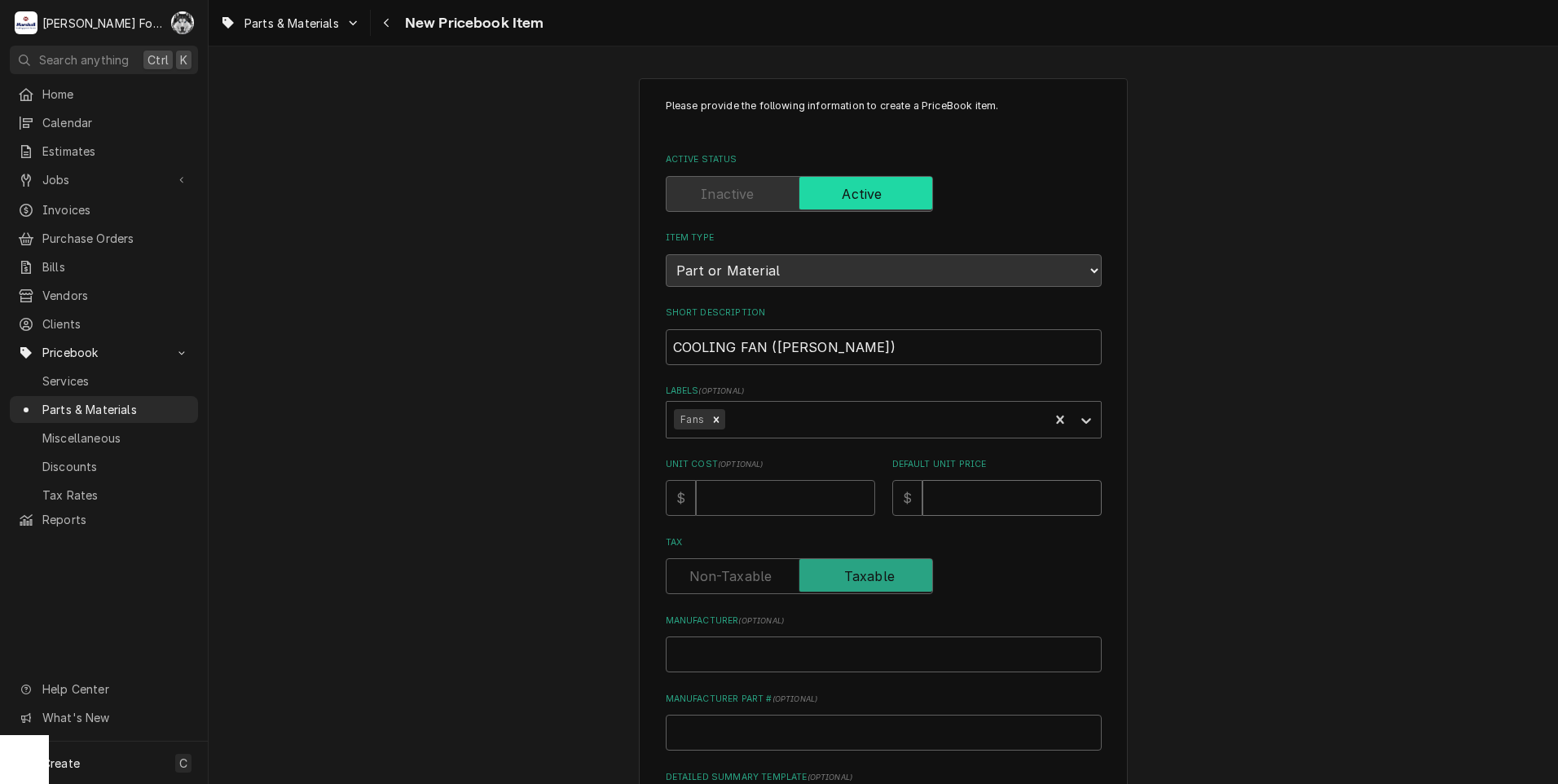
type textarea "x"
type input "2"
type textarea "x"
type input "29"
type textarea "x"
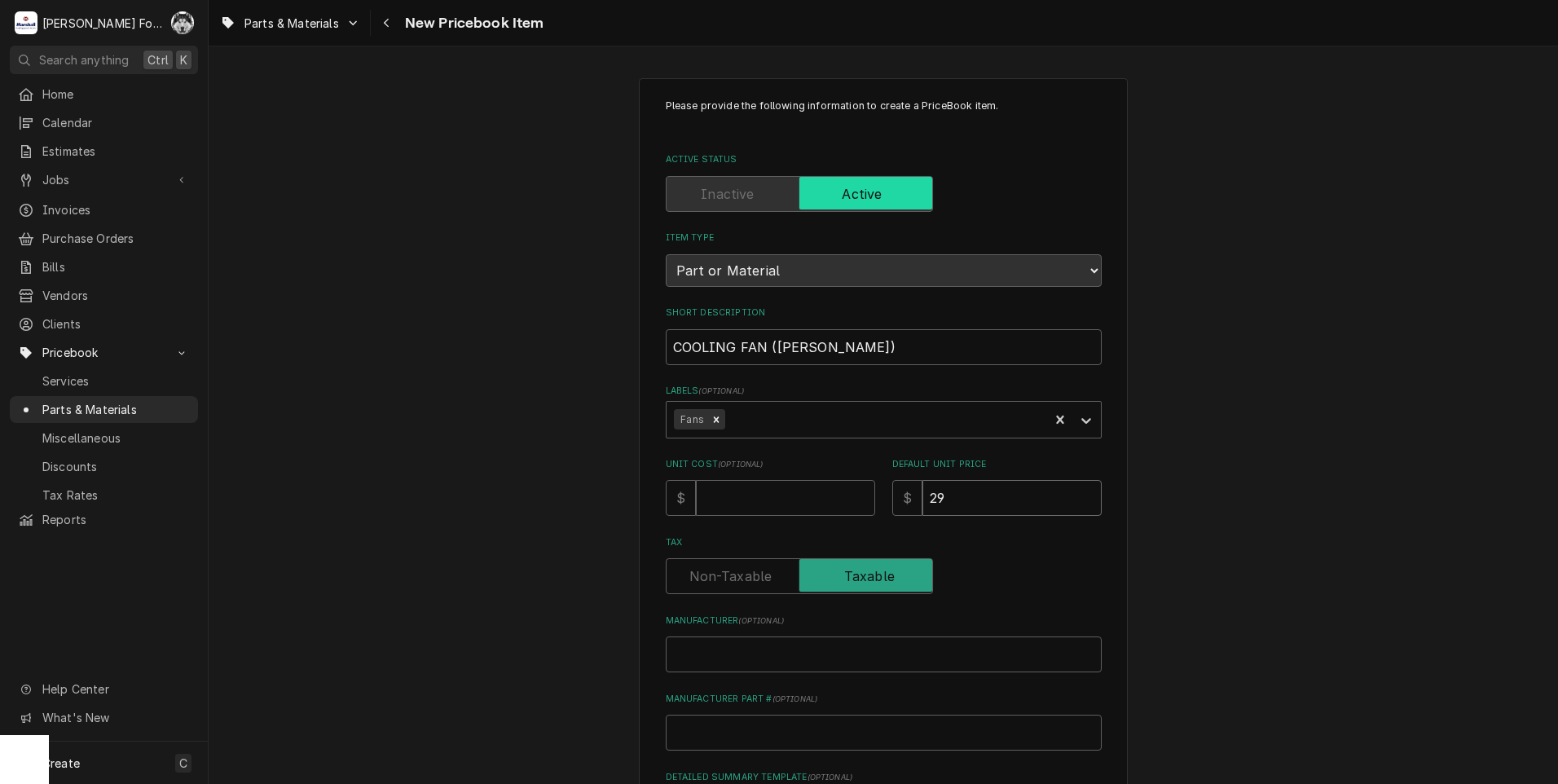
type input "2"
type textarea "x"
type input "4"
type textarea "x"
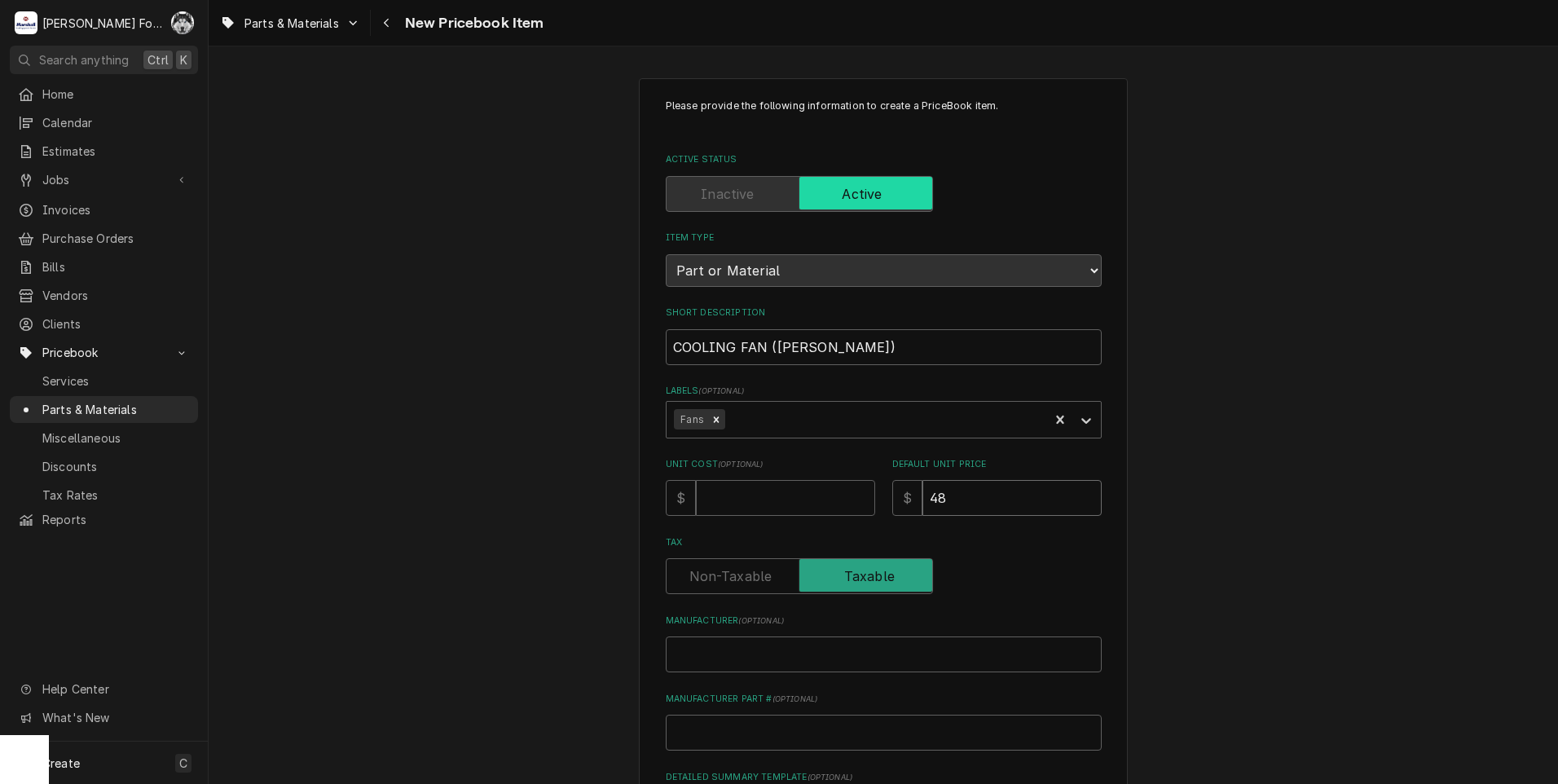
type input "48"
click at [928, 652] on input "Manufacturer ( optional )" at bounding box center [884, 654] width 436 height 36
type textarea "x"
type input "VI"
type textarea "x"
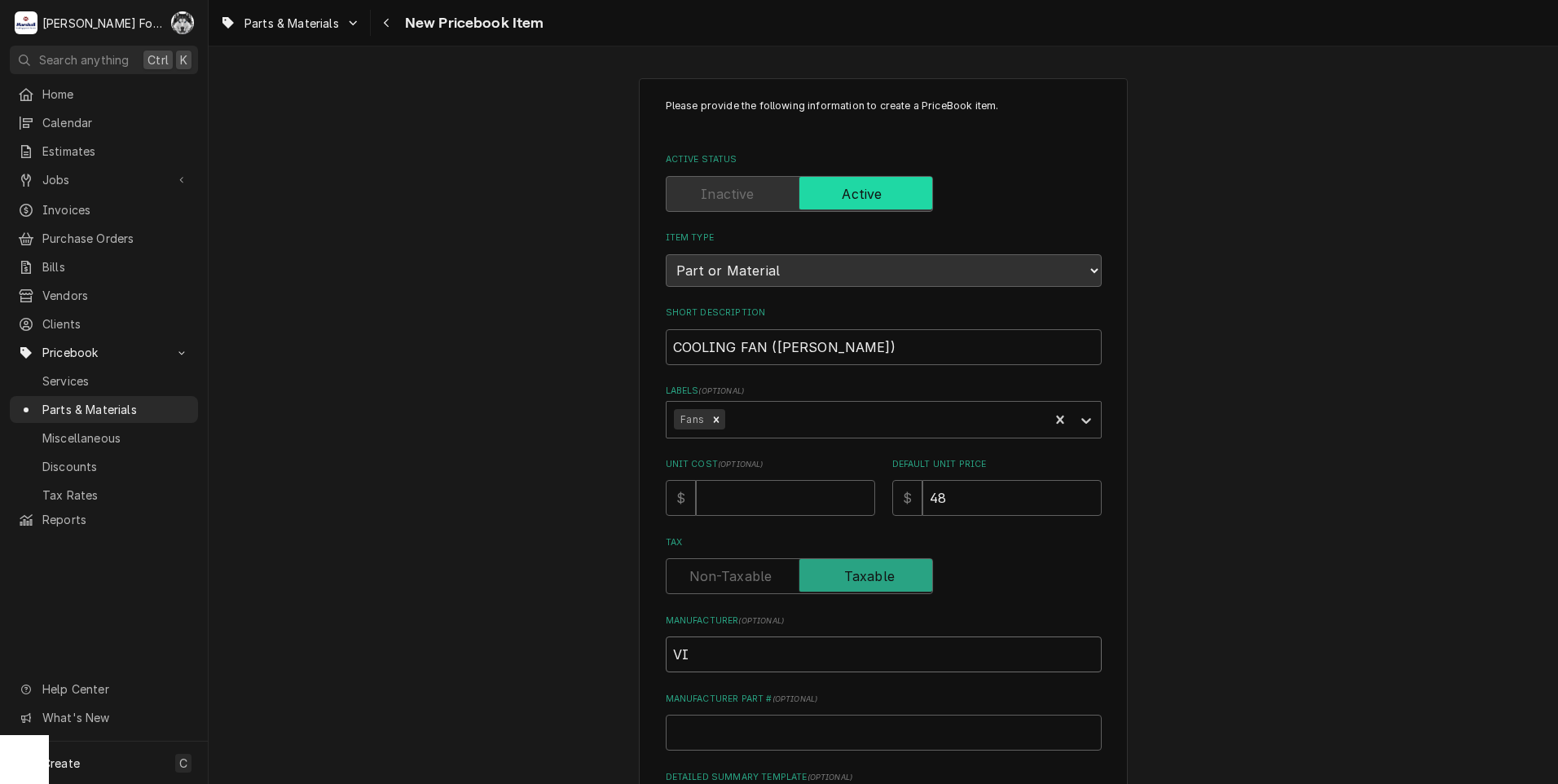
type input "V"
type textarea "x"
type input "VO"
type textarea "x"
type input "VOL"
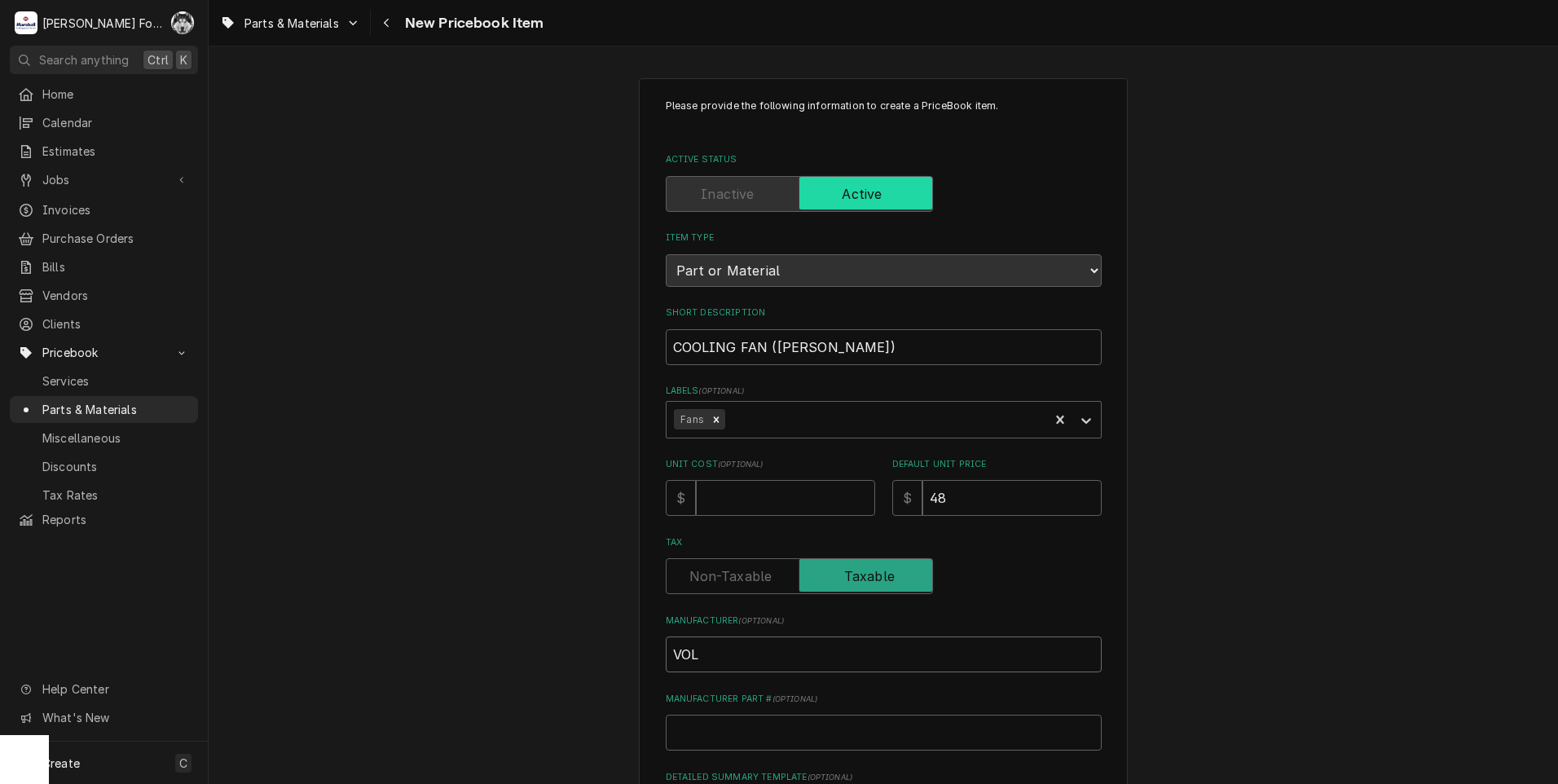
type textarea "x"
type input "VOLL"
type textarea "x"
type input "VOLLR"
type textarea "x"
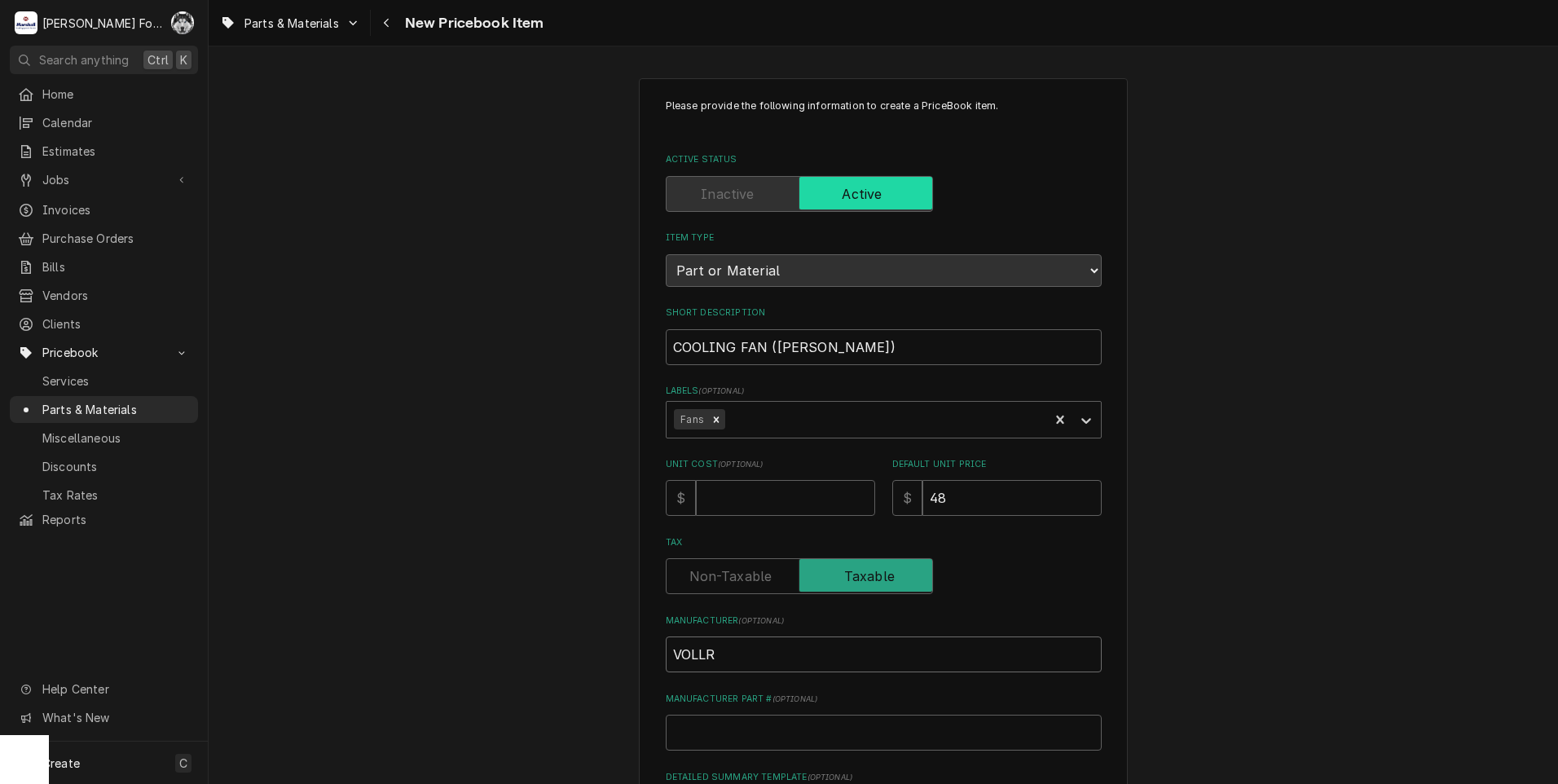
type input "VOLLRA"
type textarea "x"
type input "VOLLRAT"
type textarea "x"
type input "VOLLRATH"
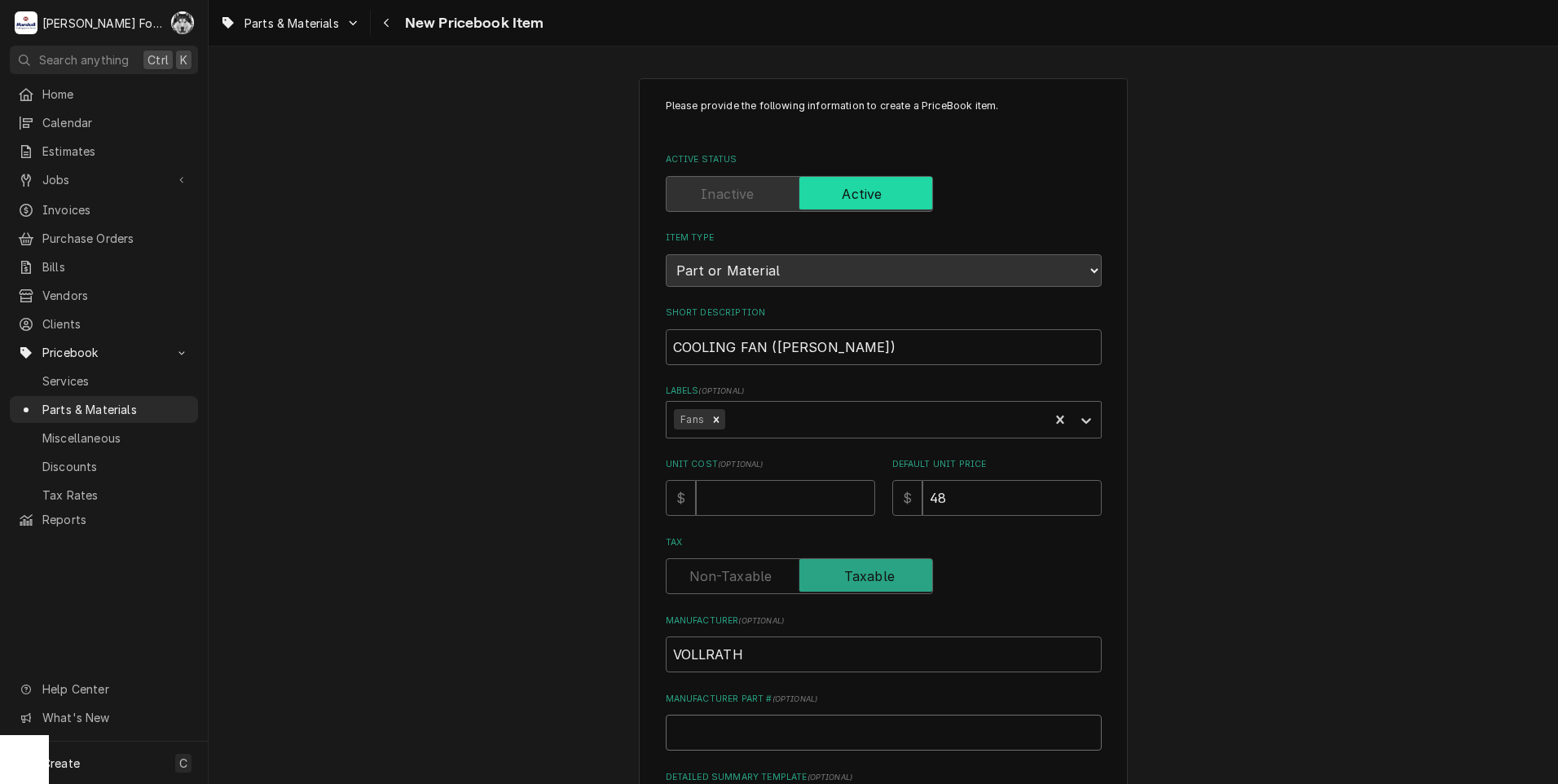
type textarea "x"
type input "B"
type textarea "x"
type input "B4"
type textarea "x"
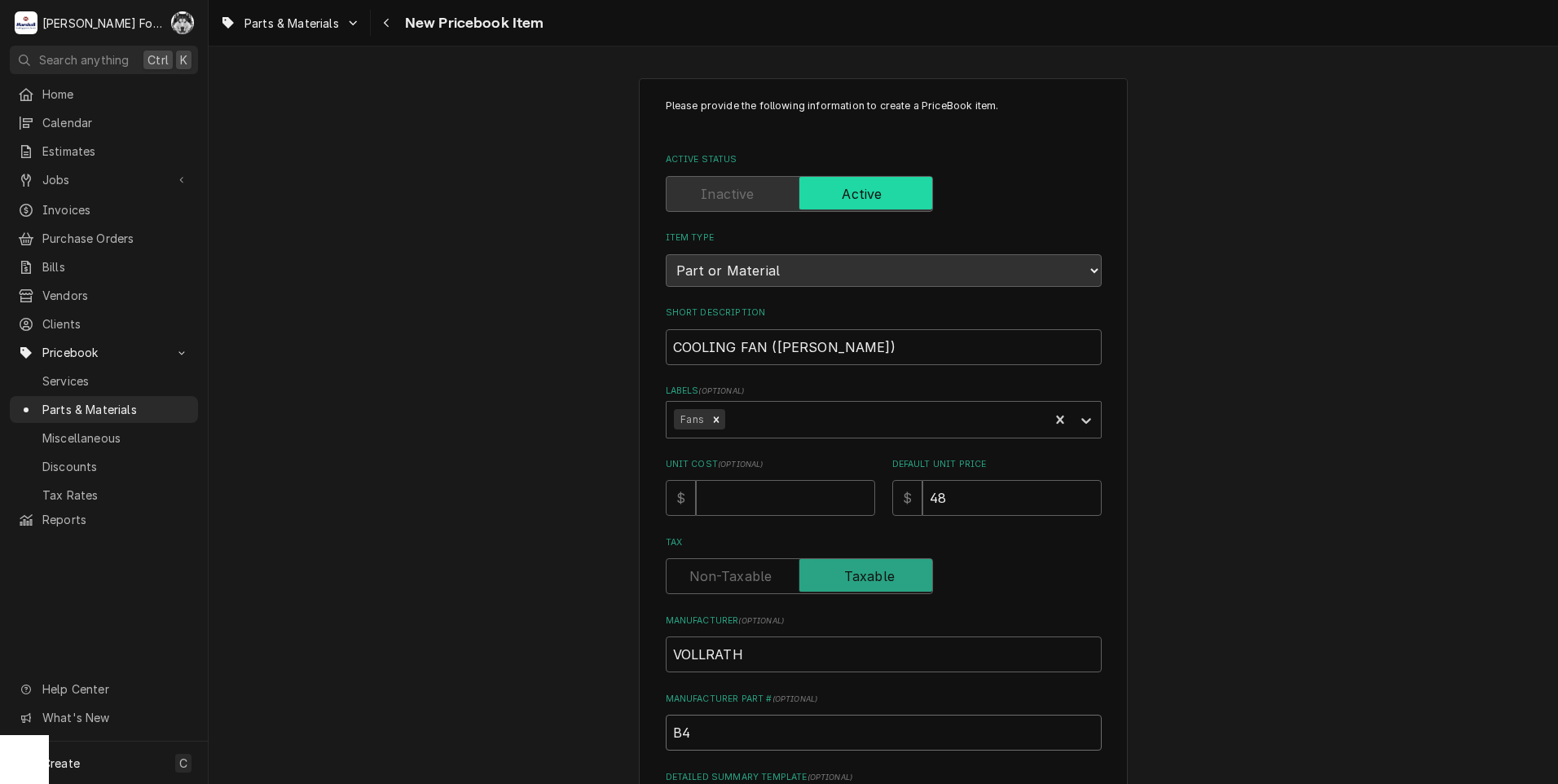
type input "B40"
type textarea "x"
type input "B405"
type textarea "x"
type input "B4050"
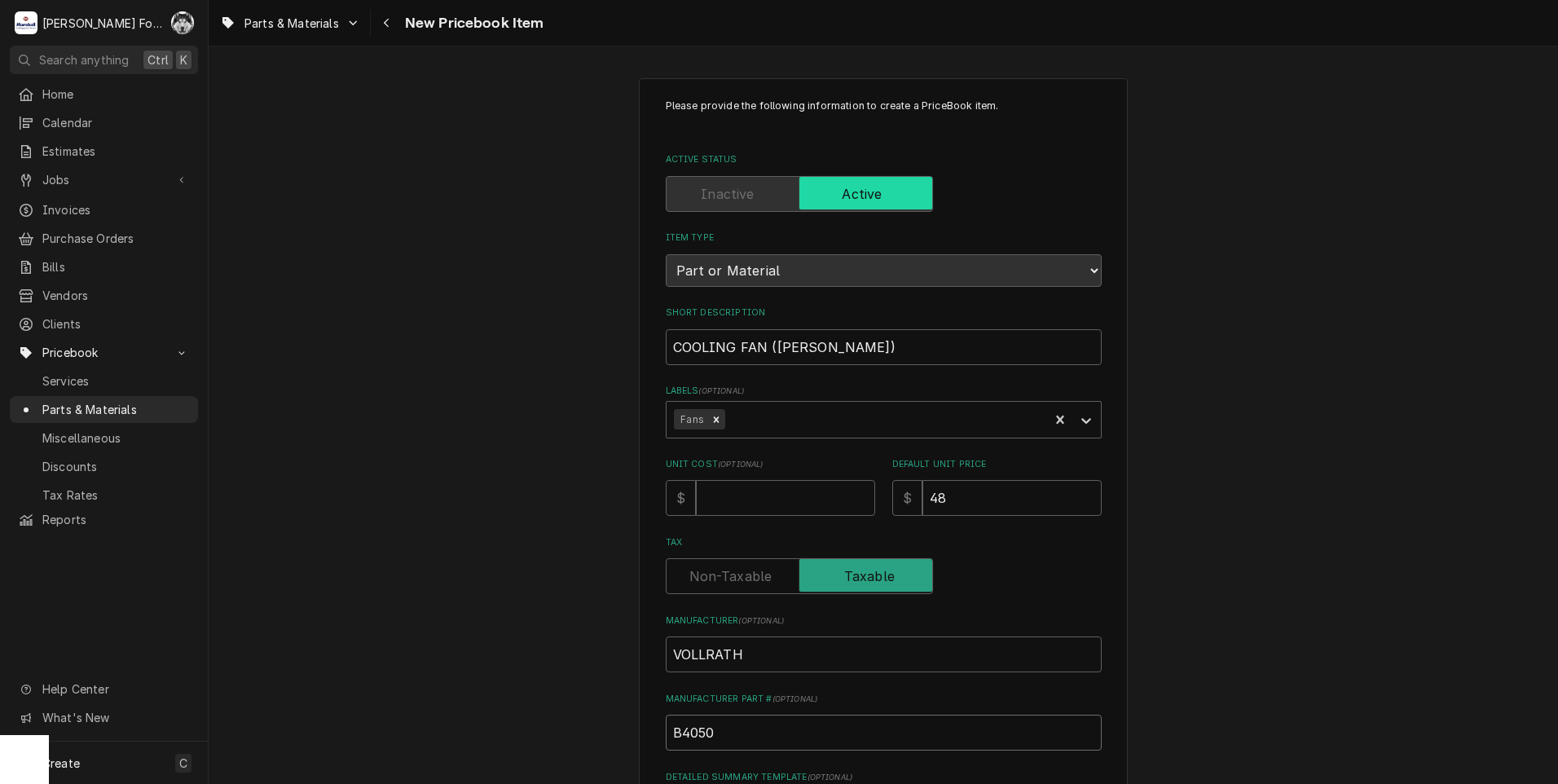
type textarea "x"
type input "B40501"
type textarea "x"
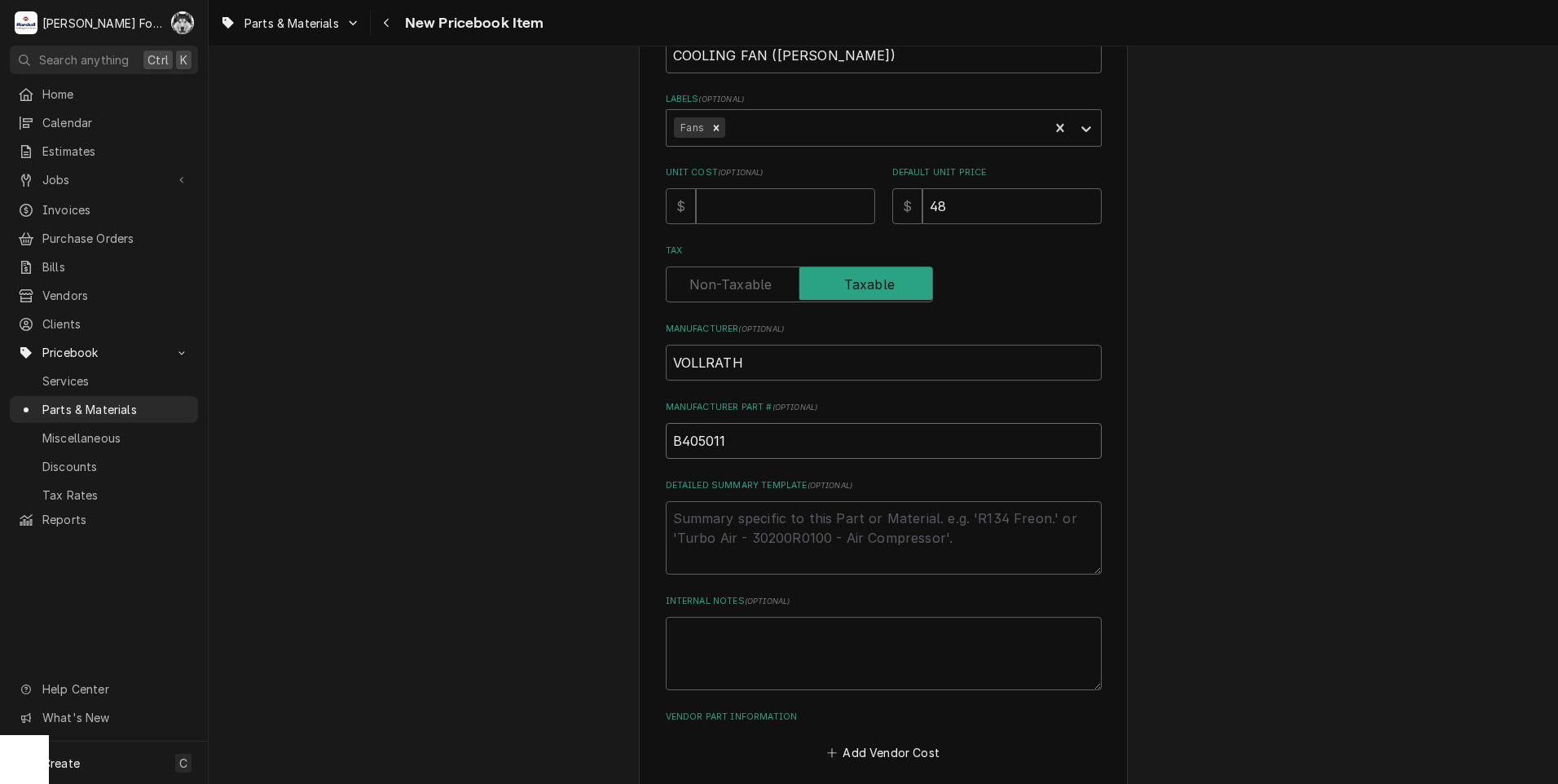
scroll to position [371, 0]
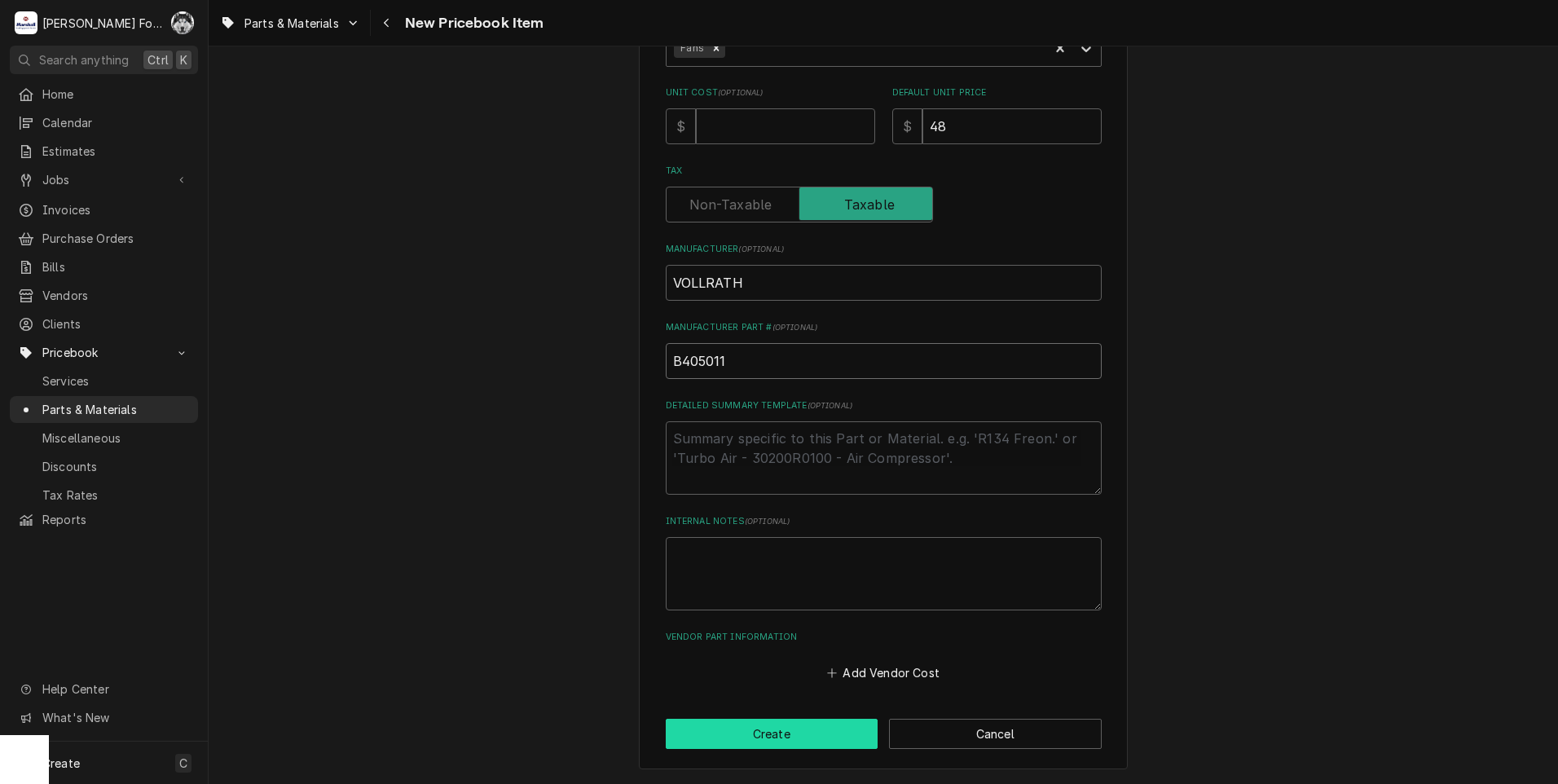
type input "B405011"
click at [801, 741] on button "Create" at bounding box center [772, 733] width 213 height 31
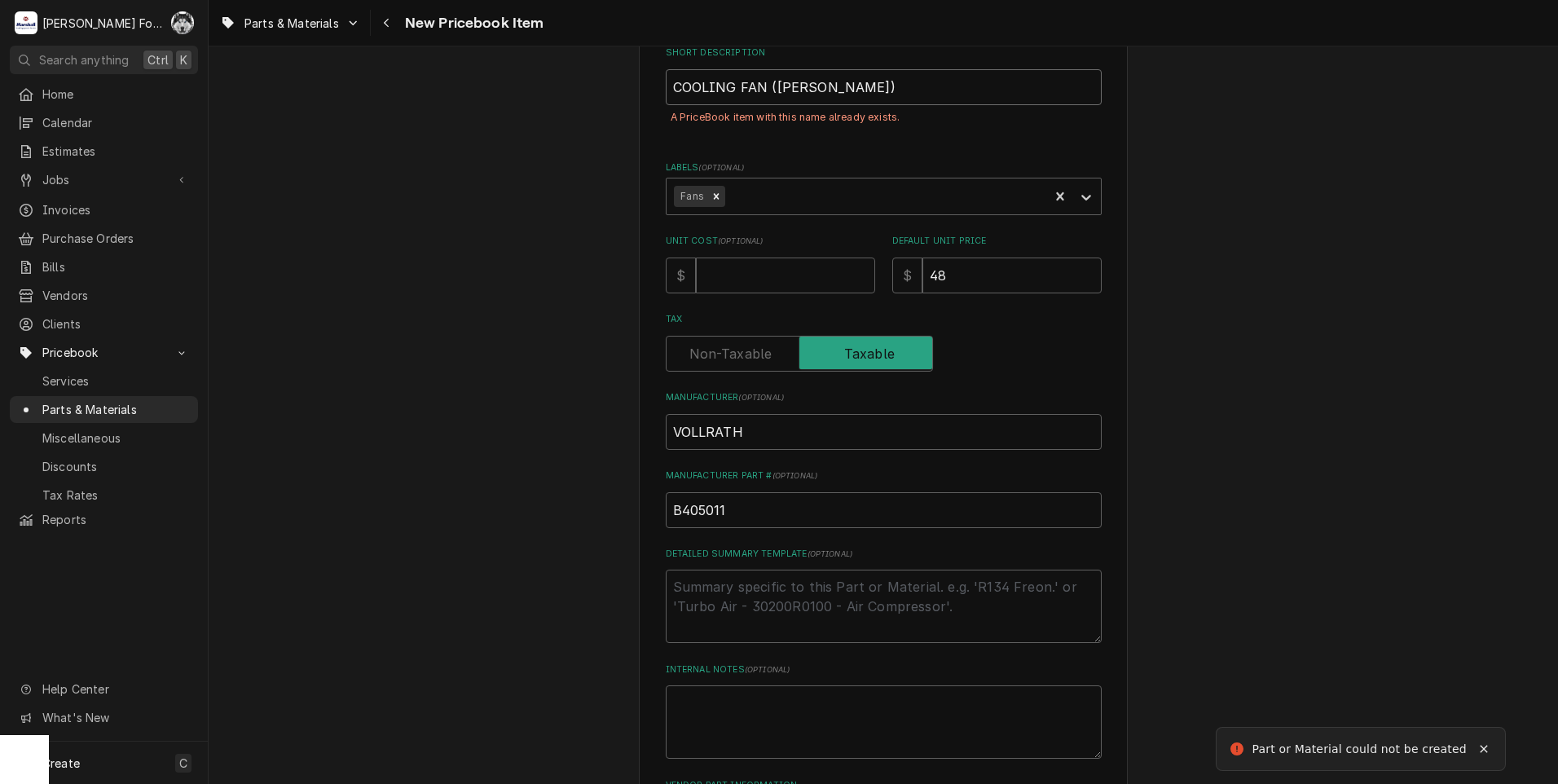
click at [841, 89] on input "COOLING FAN (VOLLRATH)" at bounding box center [884, 88] width 436 height 36
type textarea "x"
type input "COOLING FAN (VOLLRATH )"
type textarea "x"
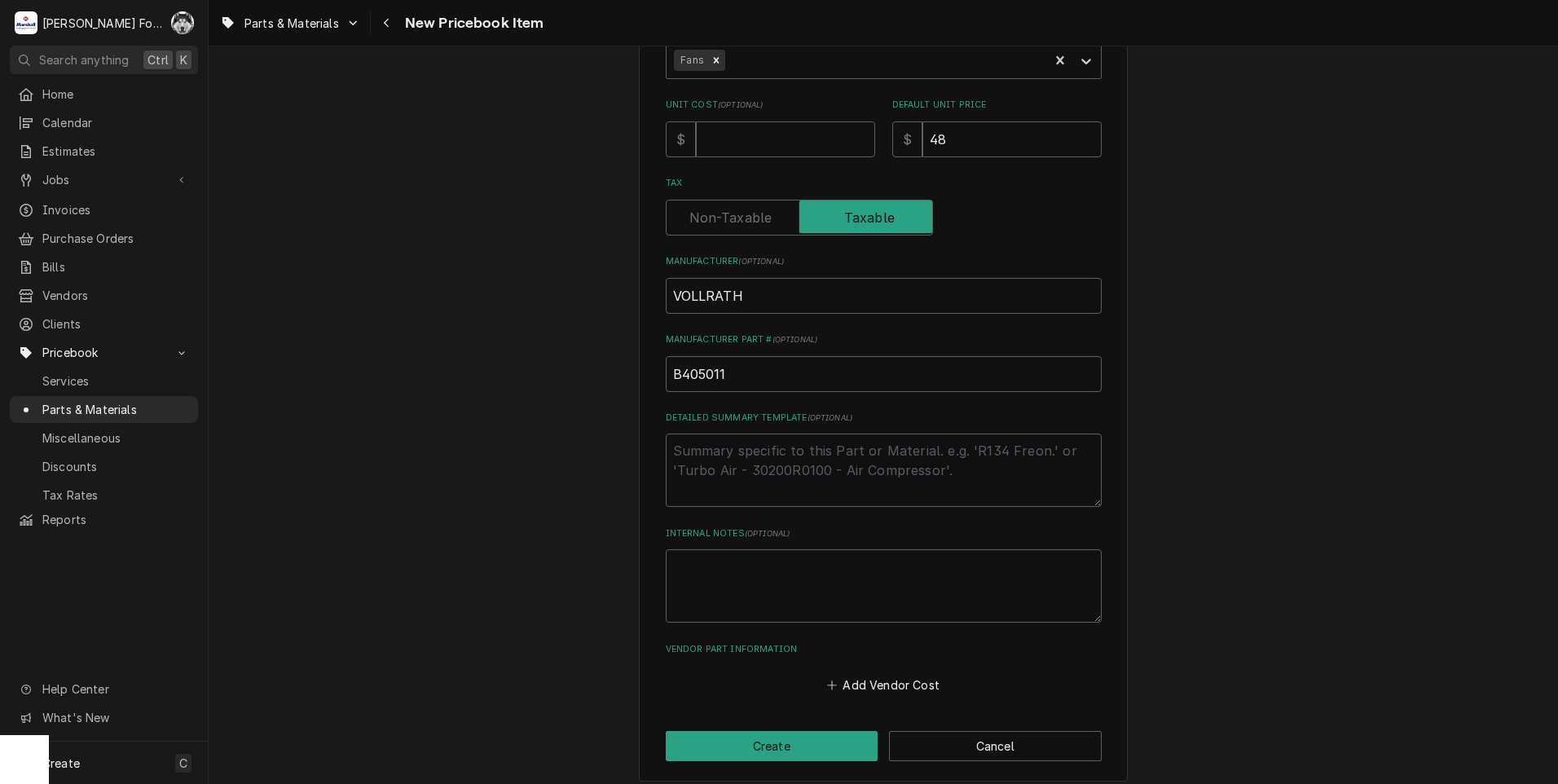
type input "COOLING FAN (VOLLRATH 1)"
drag, startPoint x: 766, startPoint y: 726, endPoint x: 766, endPoint y: 739, distance: 13.0
click at [766, 734] on div "Please provide the following information to create a PriceBook item. Active Sta…" at bounding box center [884, 232] width 489 height 1100
click at [767, 739] on button "Create" at bounding box center [772, 746] width 213 height 31
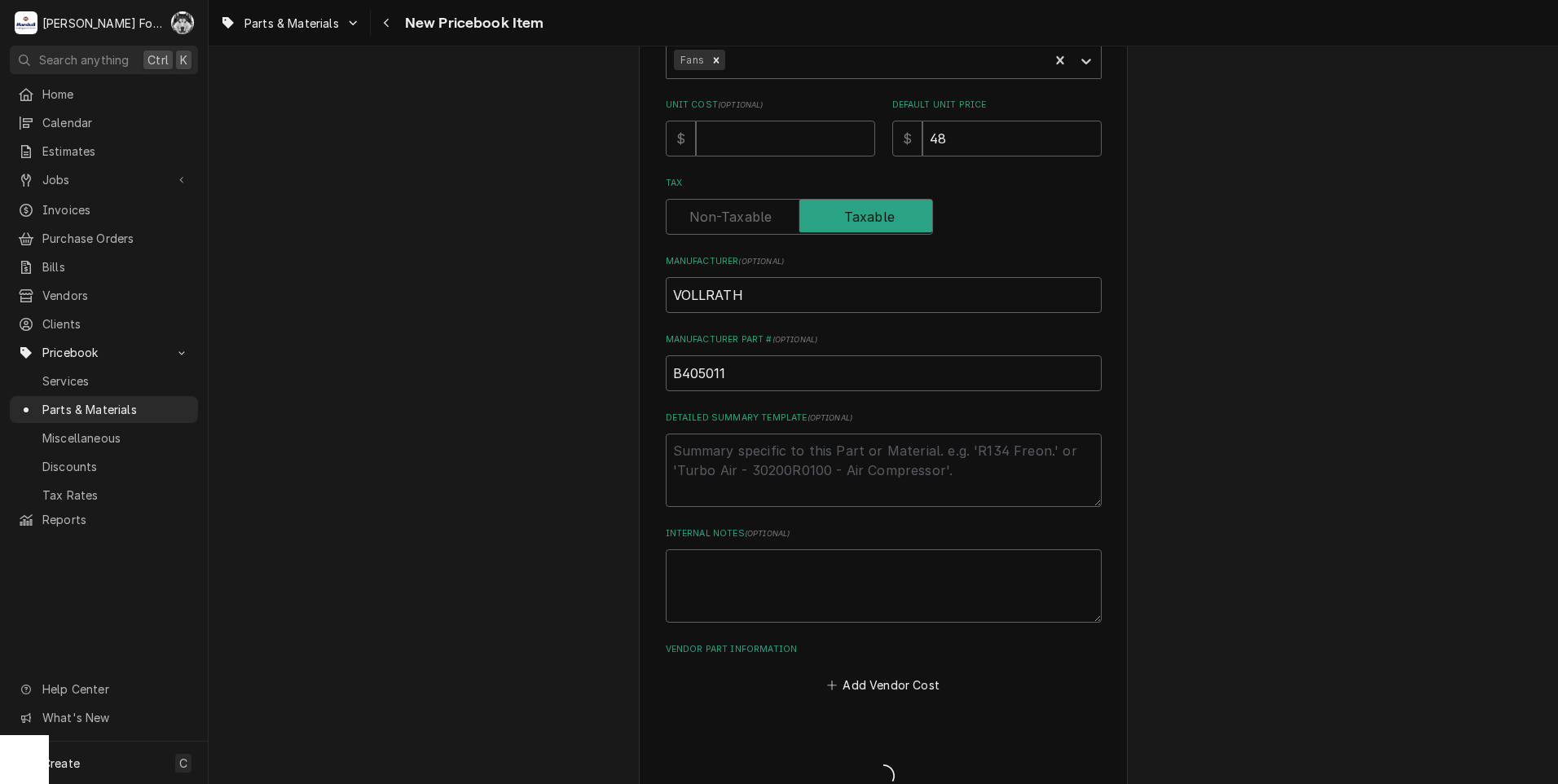
type textarea "x"
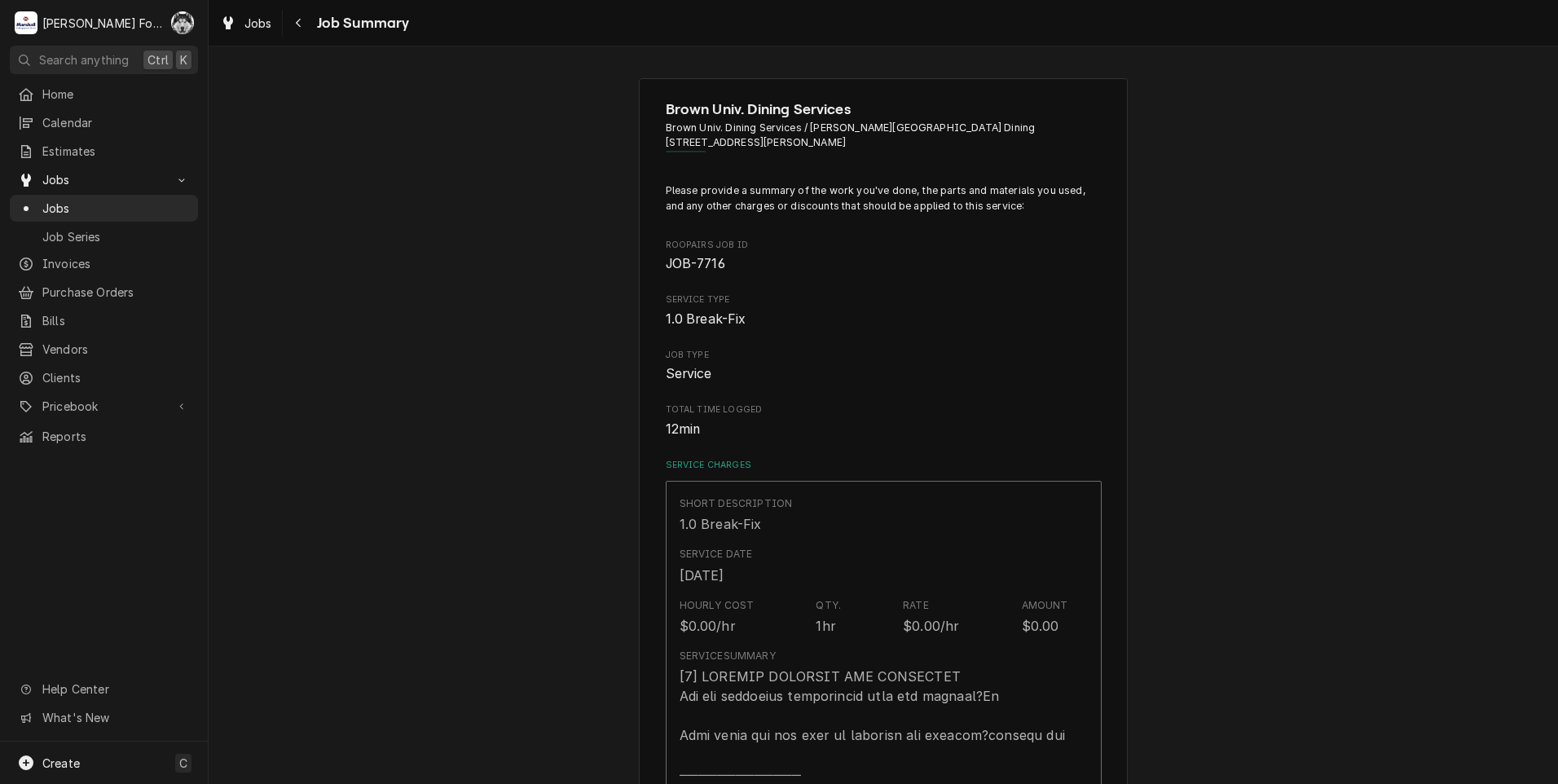
type textarea "x"
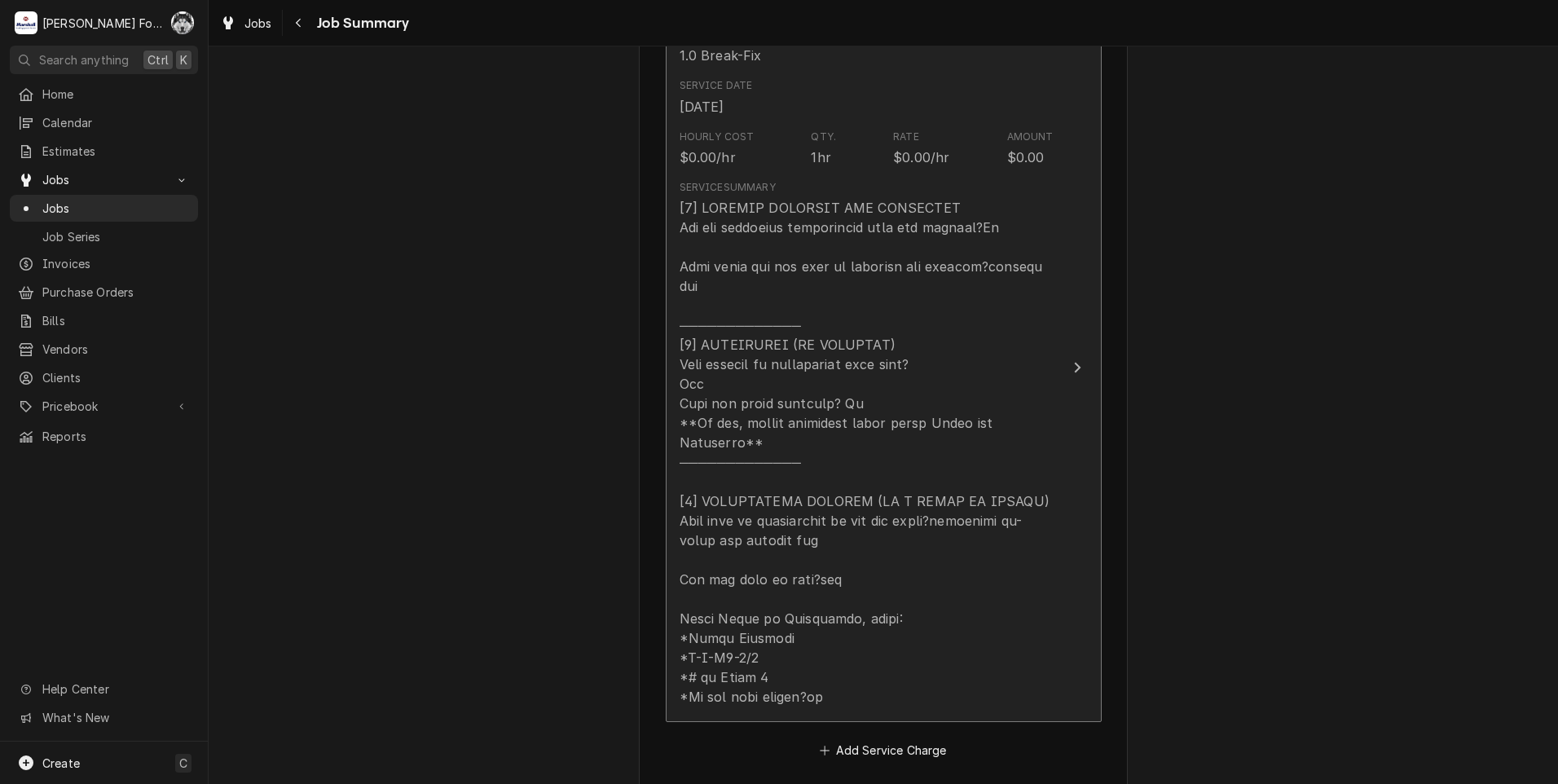
scroll to position [679, 0]
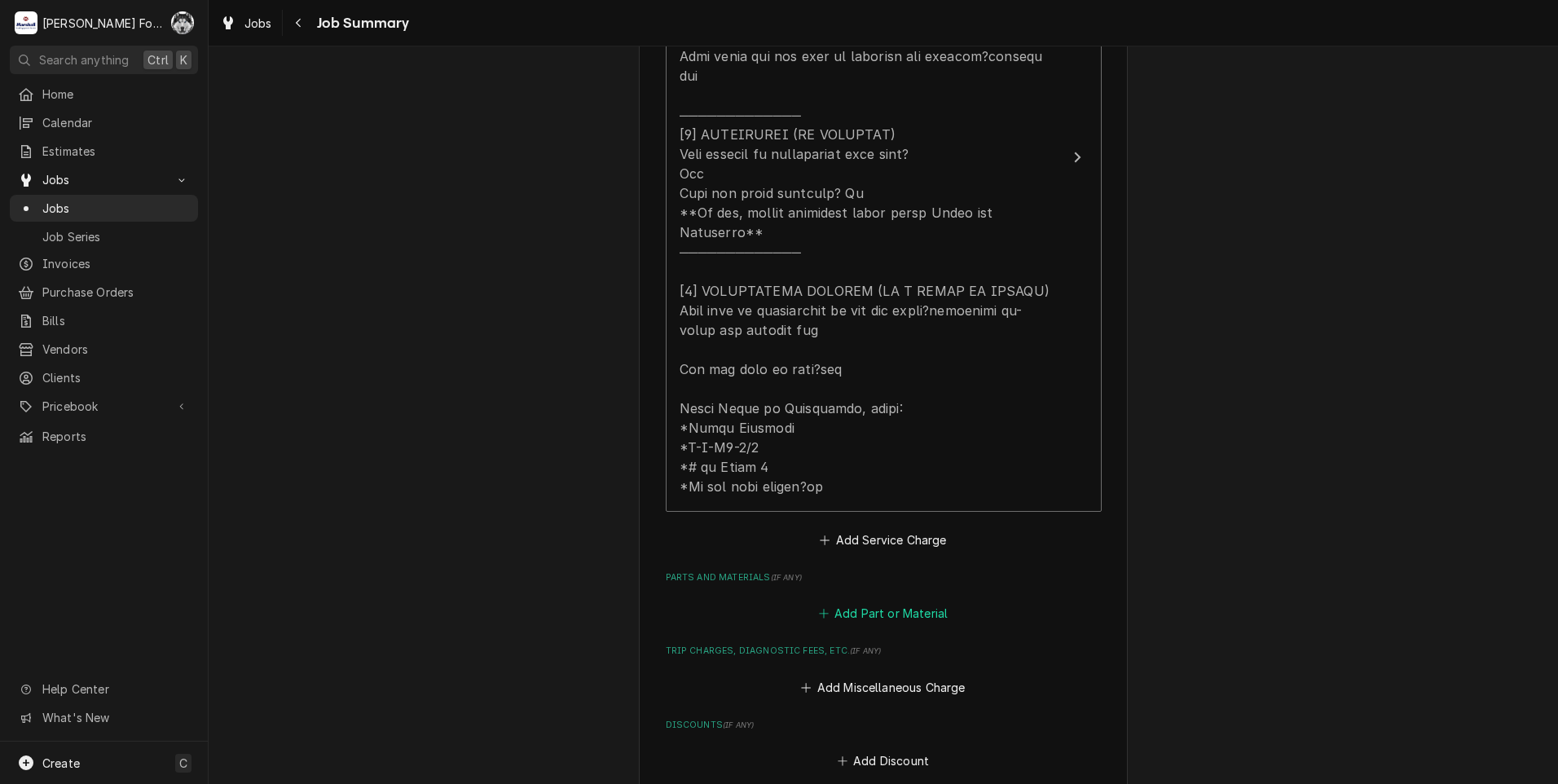
click at [864, 602] on button "Add Part or Material" at bounding box center [883, 613] width 135 height 23
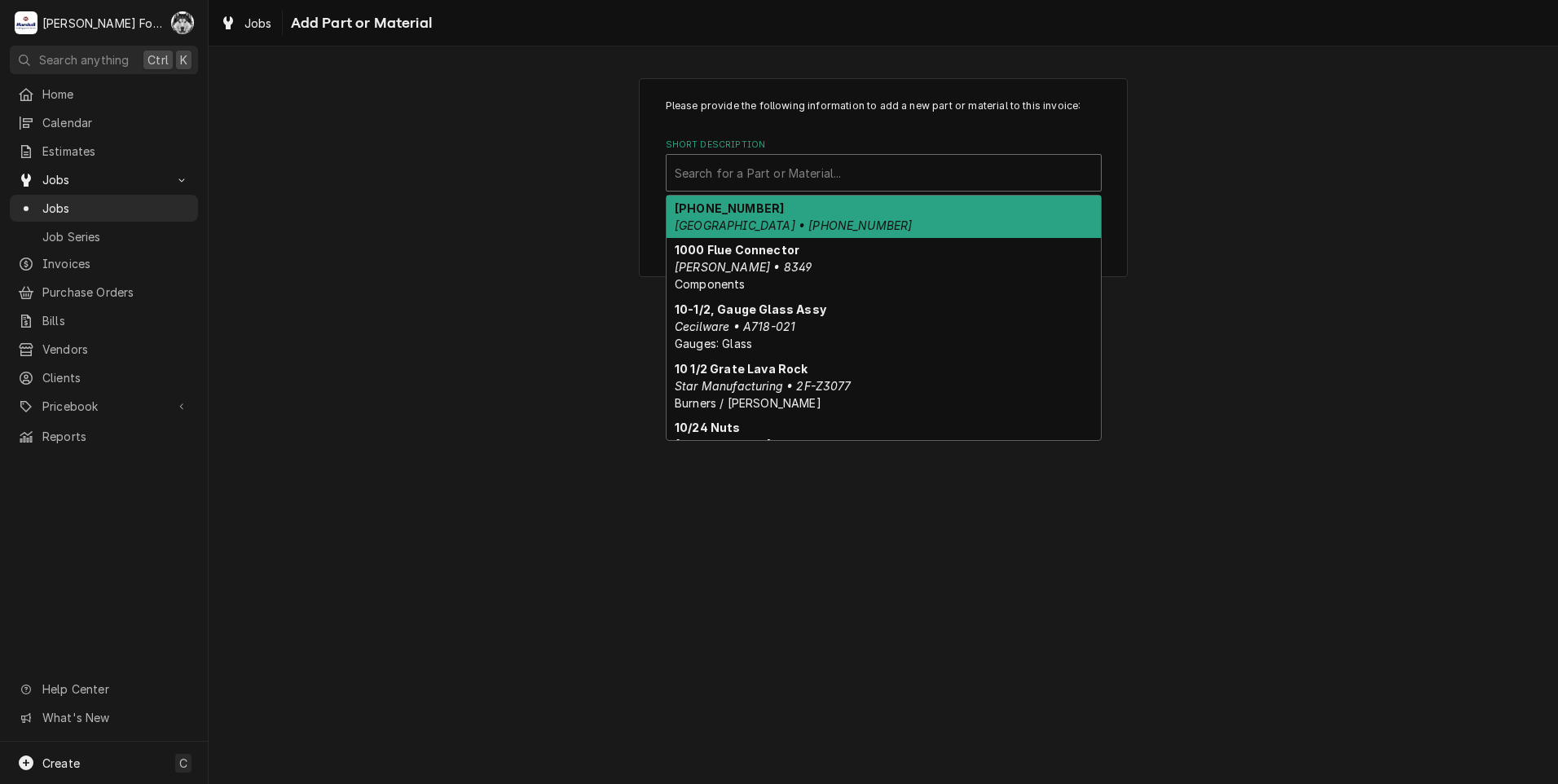
click at [868, 181] on div "Short Description" at bounding box center [884, 173] width 418 height 30
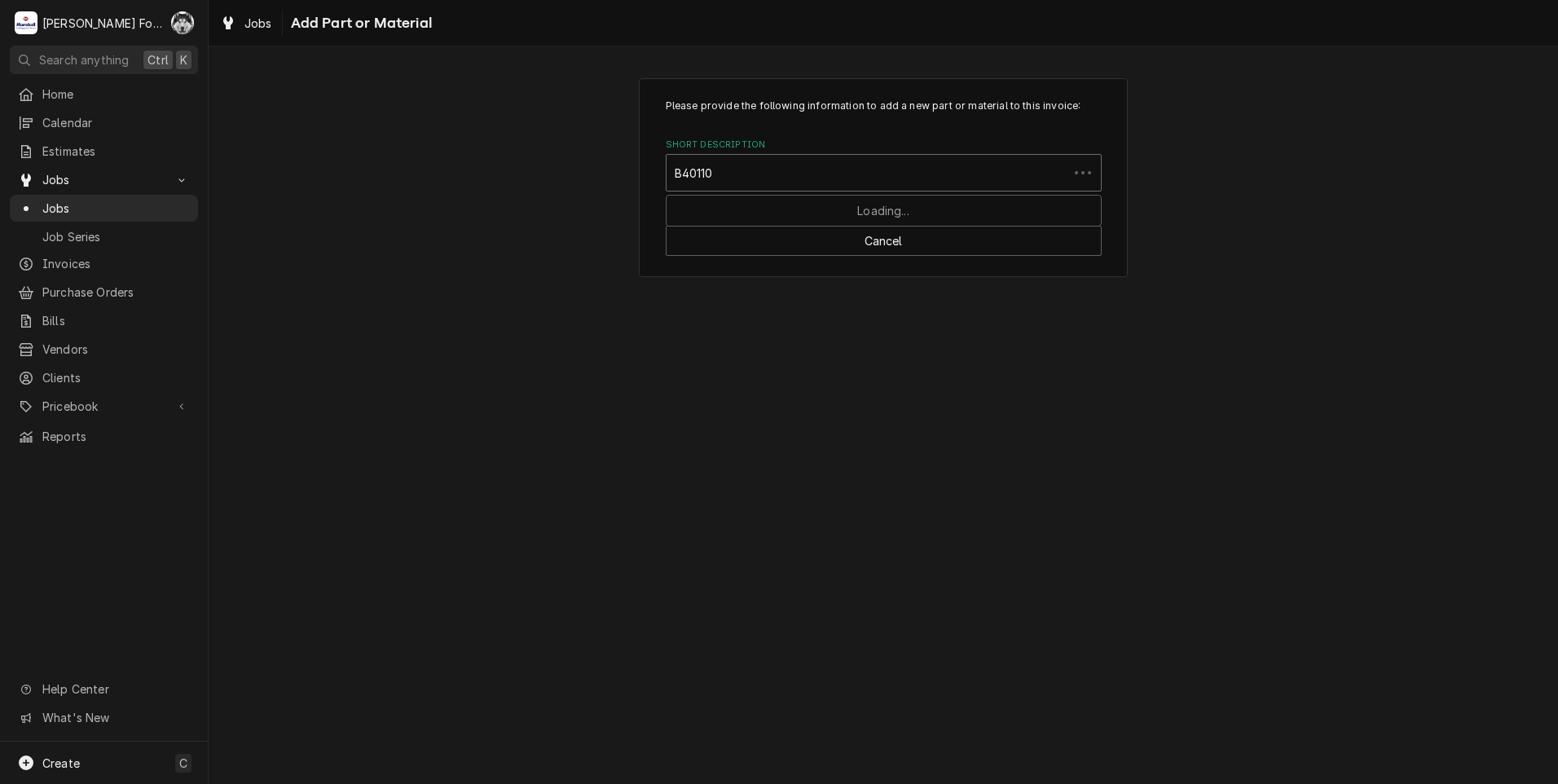
type input "B401107"
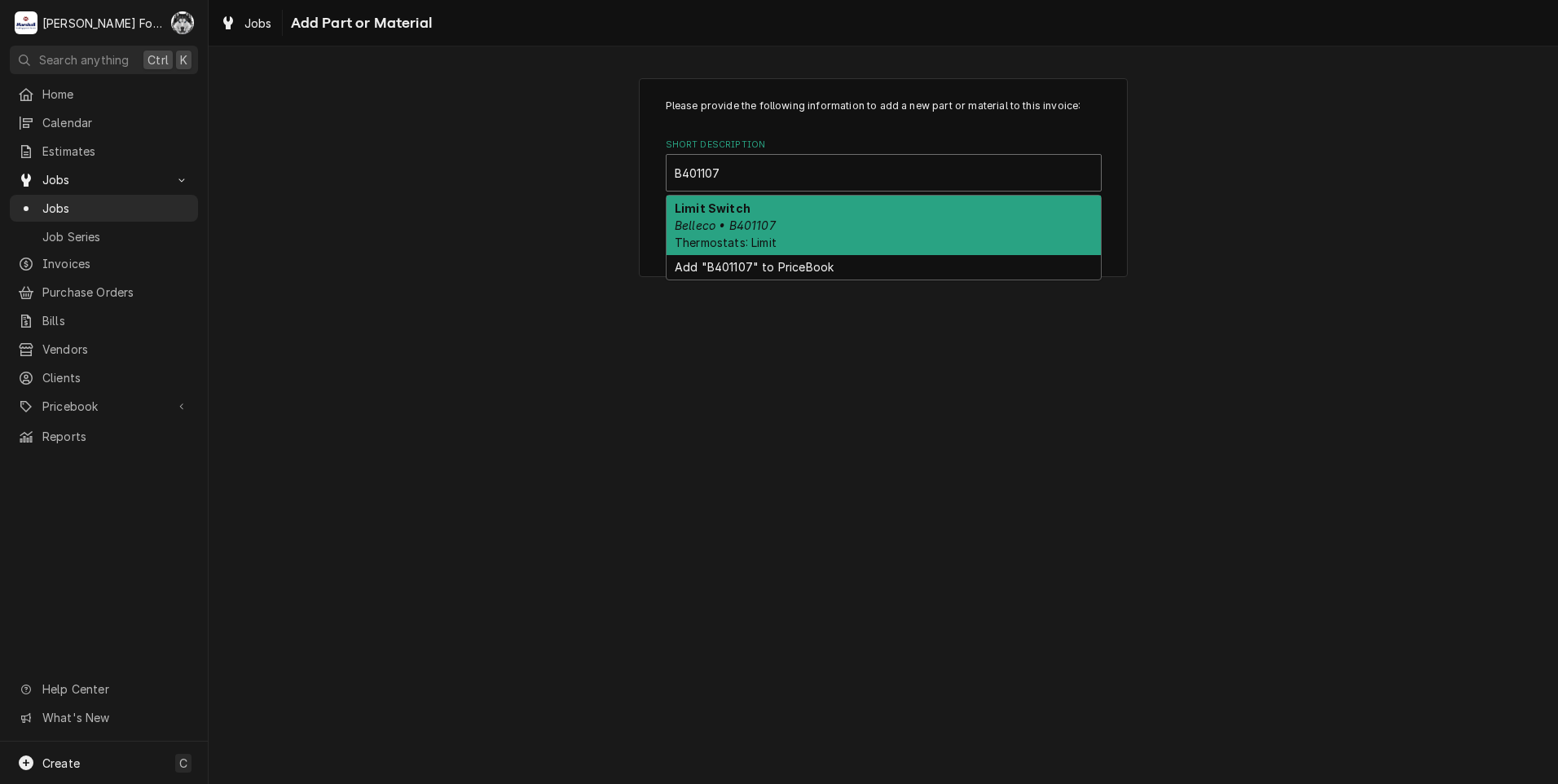
click at [777, 236] on span "Thermostats: Limit" at bounding box center [725, 243] width 102 height 14
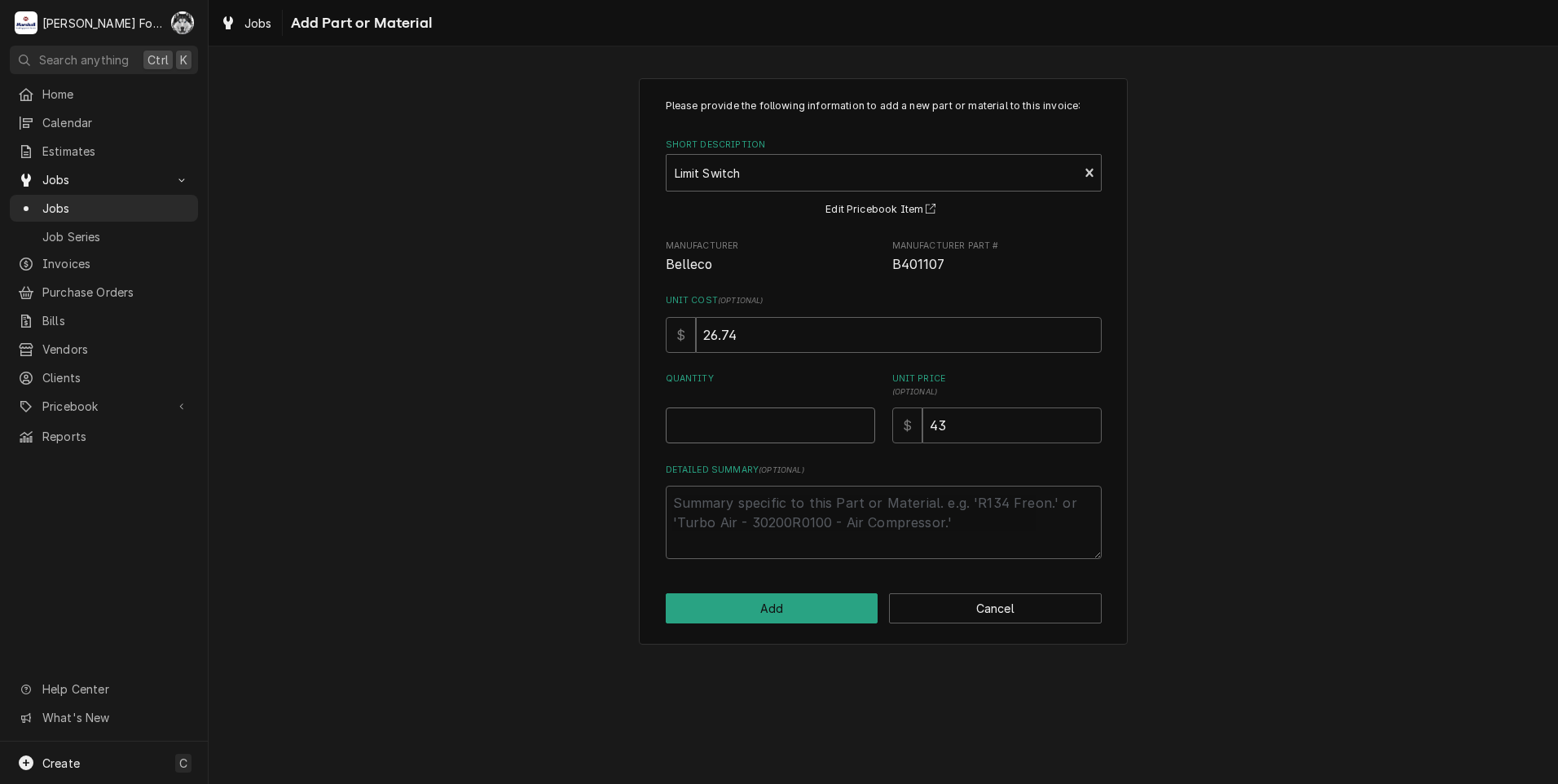
type textarea "x"
type input "0.5"
click at [859, 421] on input "0.5" at bounding box center [770, 426] width 209 height 36
type textarea "x"
type input "1"
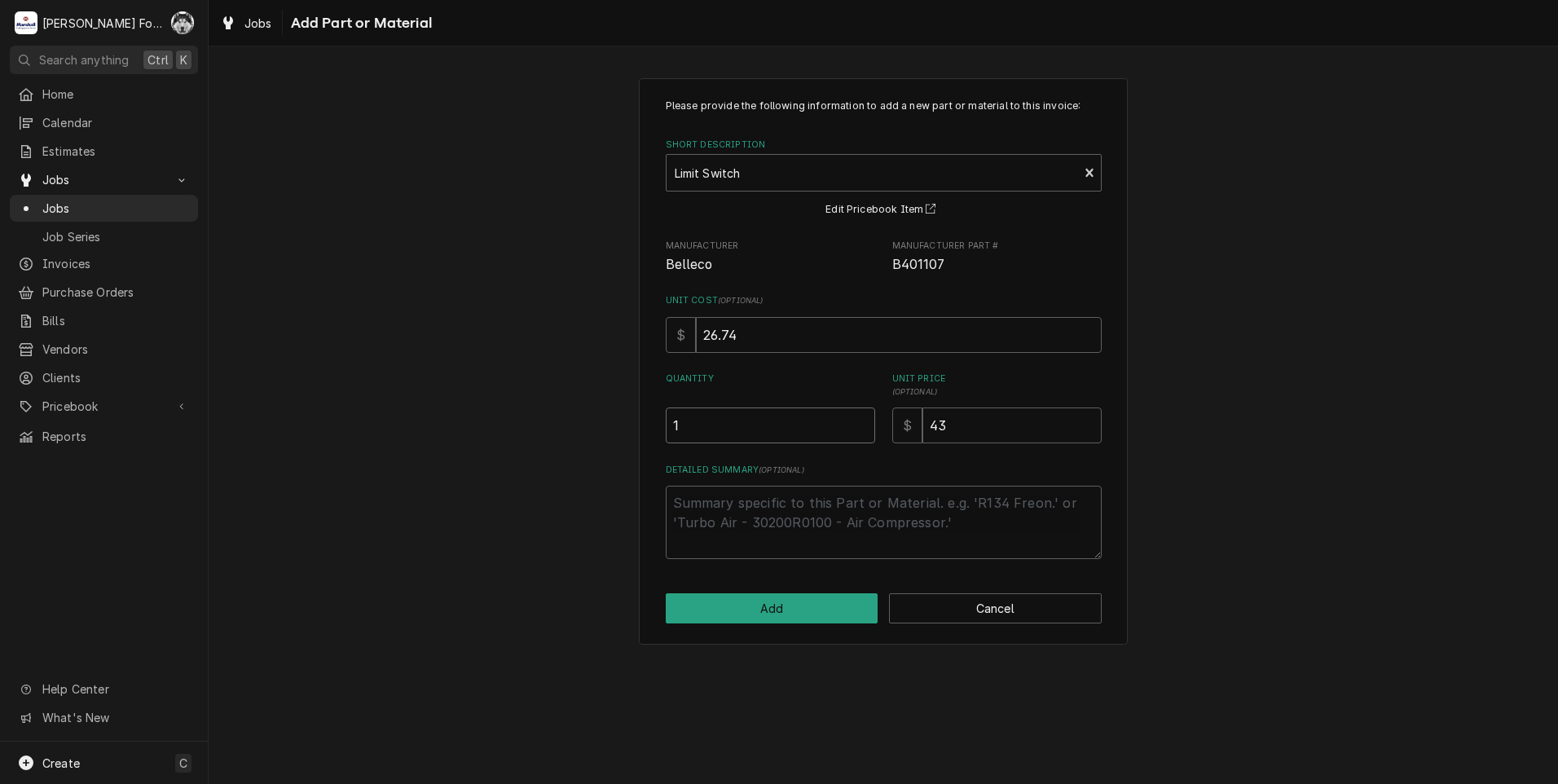
click at [859, 421] on input "1" at bounding box center [770, 426] width 209 height 36
drag, startPoint x: 967, startPoint y: 436, endPoint x: 706, endPoint y: 439, distance: 261.0
click at [706, 439] on div "Quantity 1 Unit Price ( optional ) $ 43" at bounding box center [884, 408] width 436 height 71
type textarea "x"
type input "4"
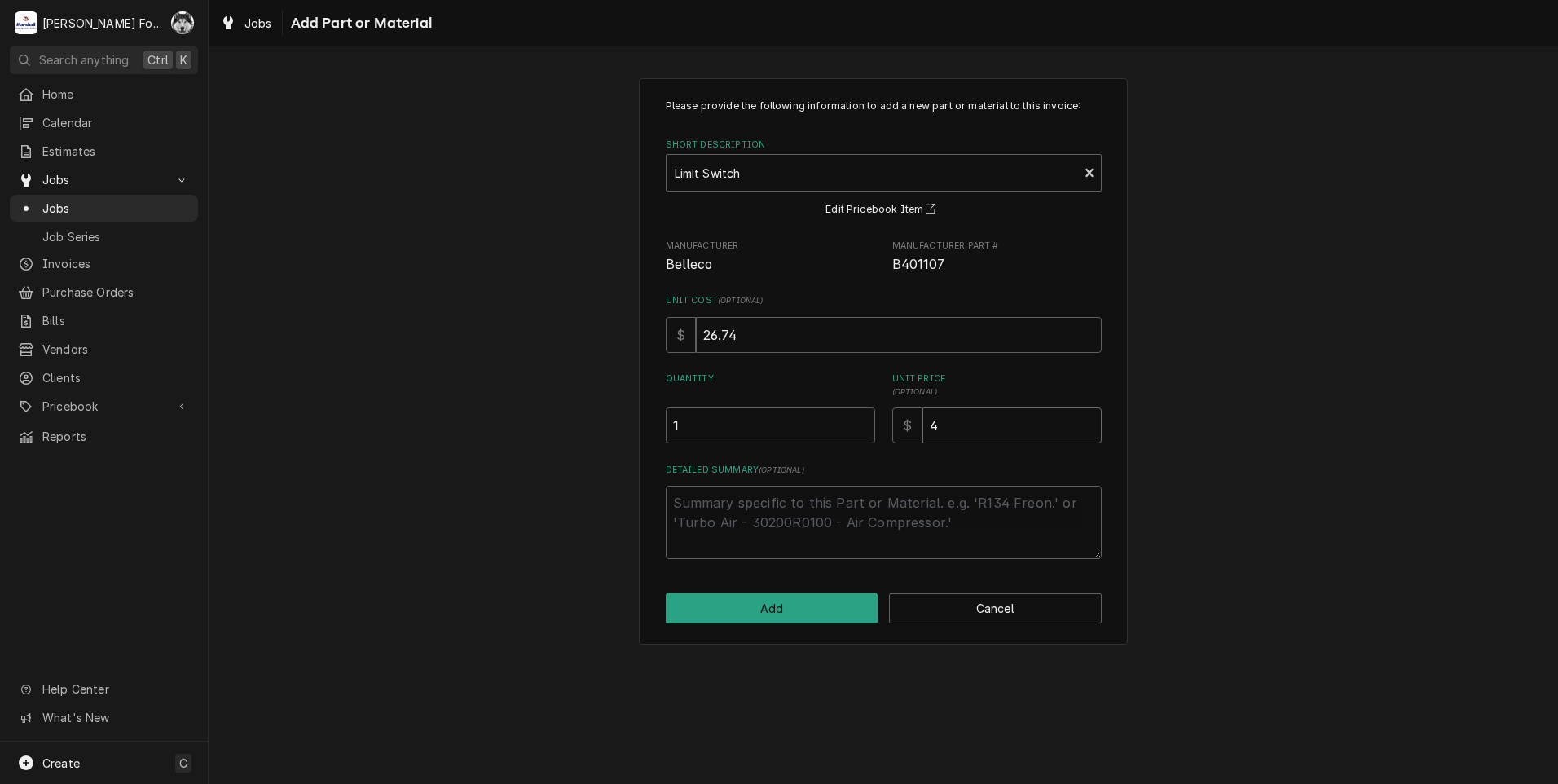
type textarea "x"
type input "48"
click at [745, 619] on button "Add" at bounding box center [772, 608] width 213 height 31
type textarea "x"
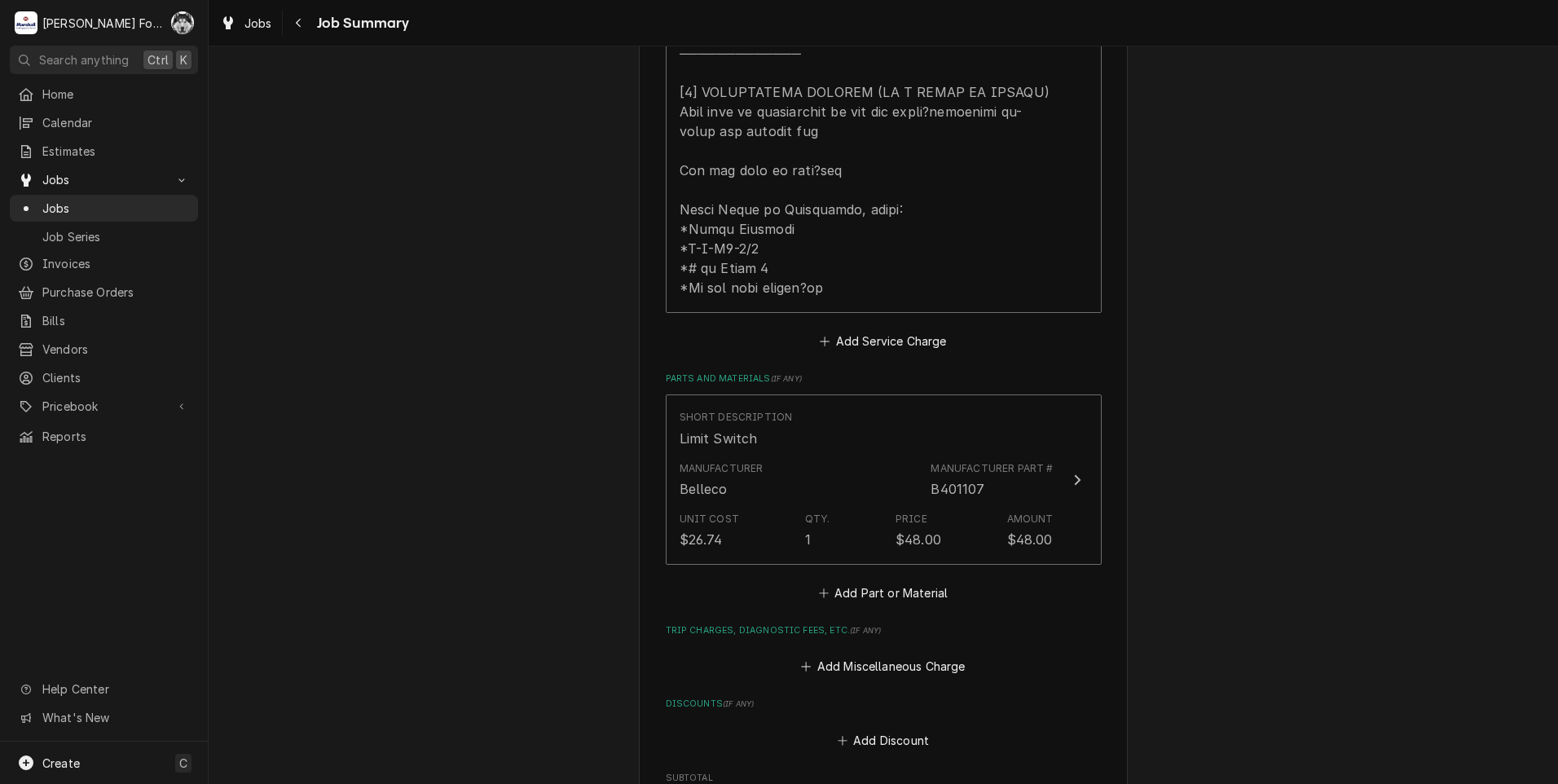
scroll to position [1086, 0]
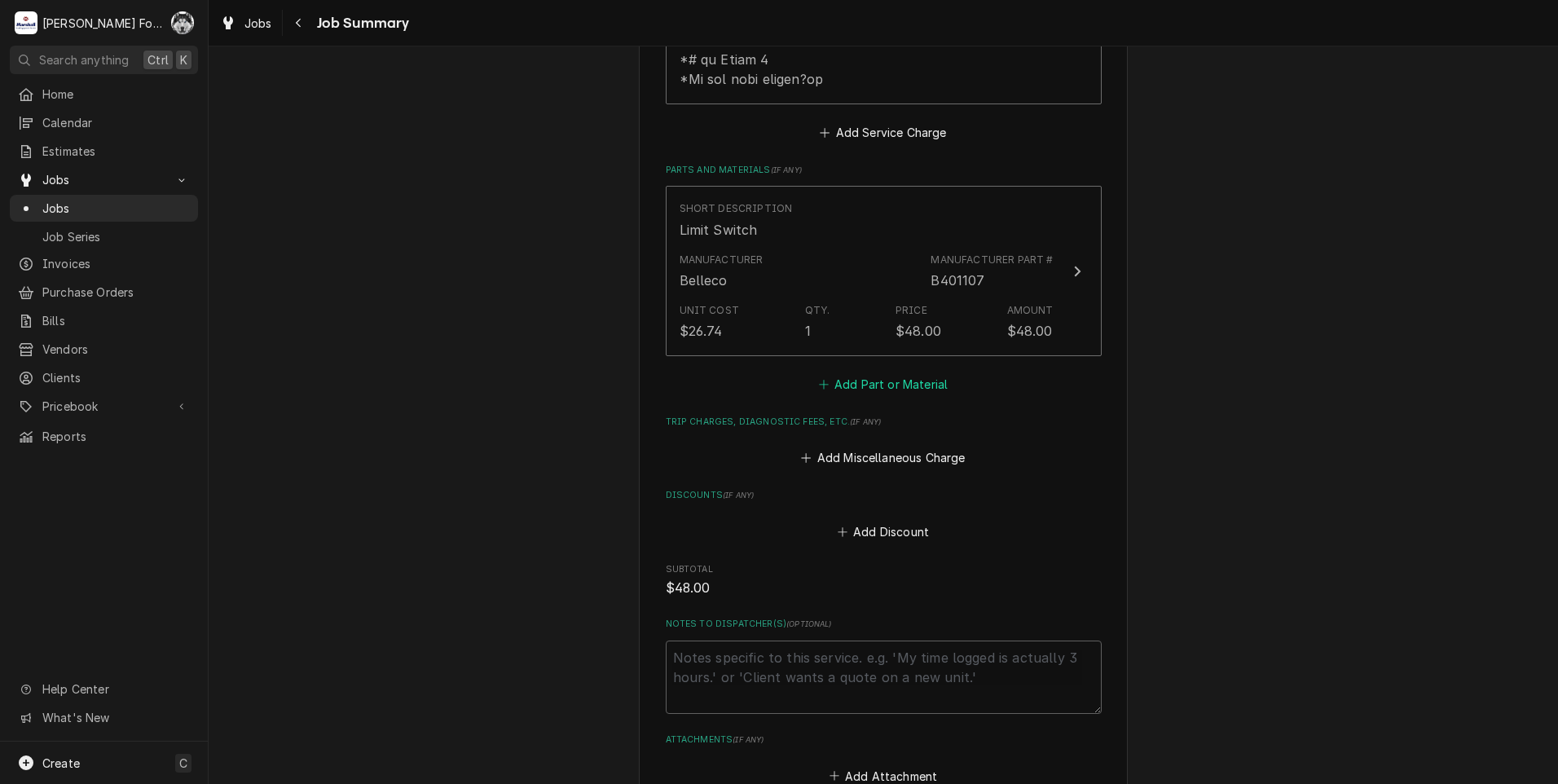
click at [870, 372] on button "Add Part or Material" at bounding box center [883, 384] width 135 height 23
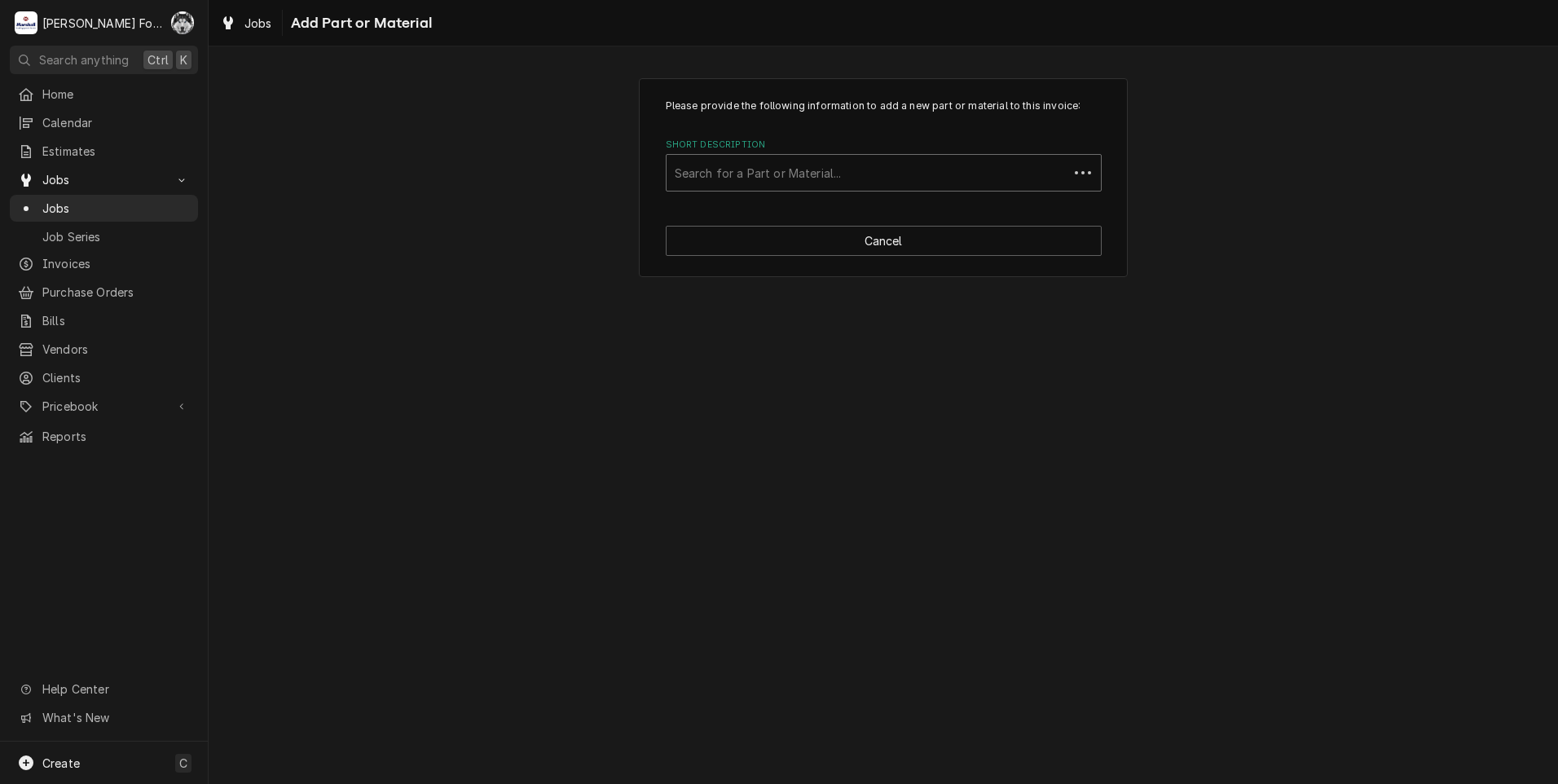
click at [905, 164] on div "Short Description" at bounding box center [867, 173] width 386 height 30
type input "B405011"
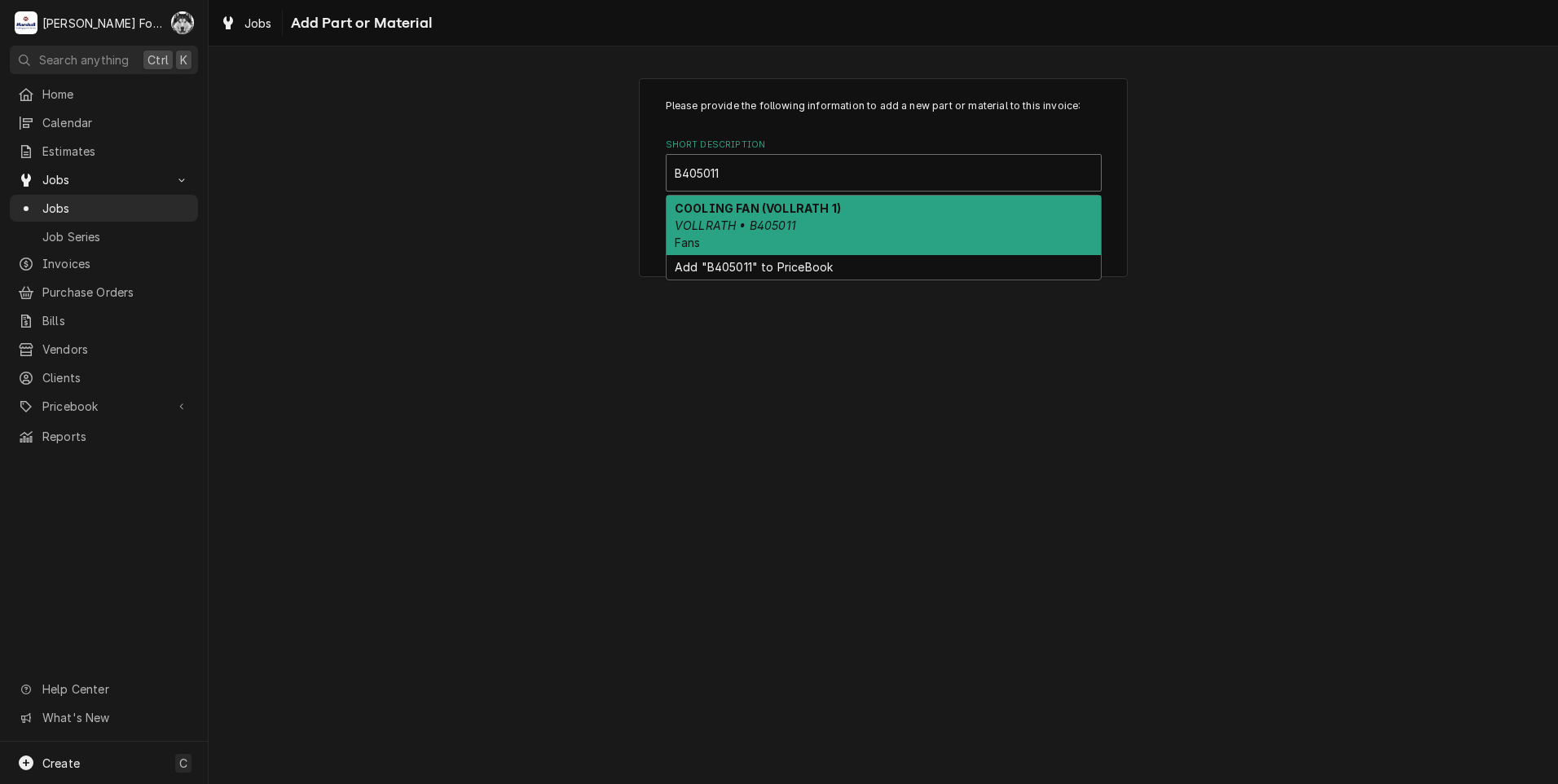
click at [800, 230] on div "COOLING FAN (VOLLRATH 1) VOLLRATH • B405011 Fans" at bounding box center [884, 225] width 435 height 59
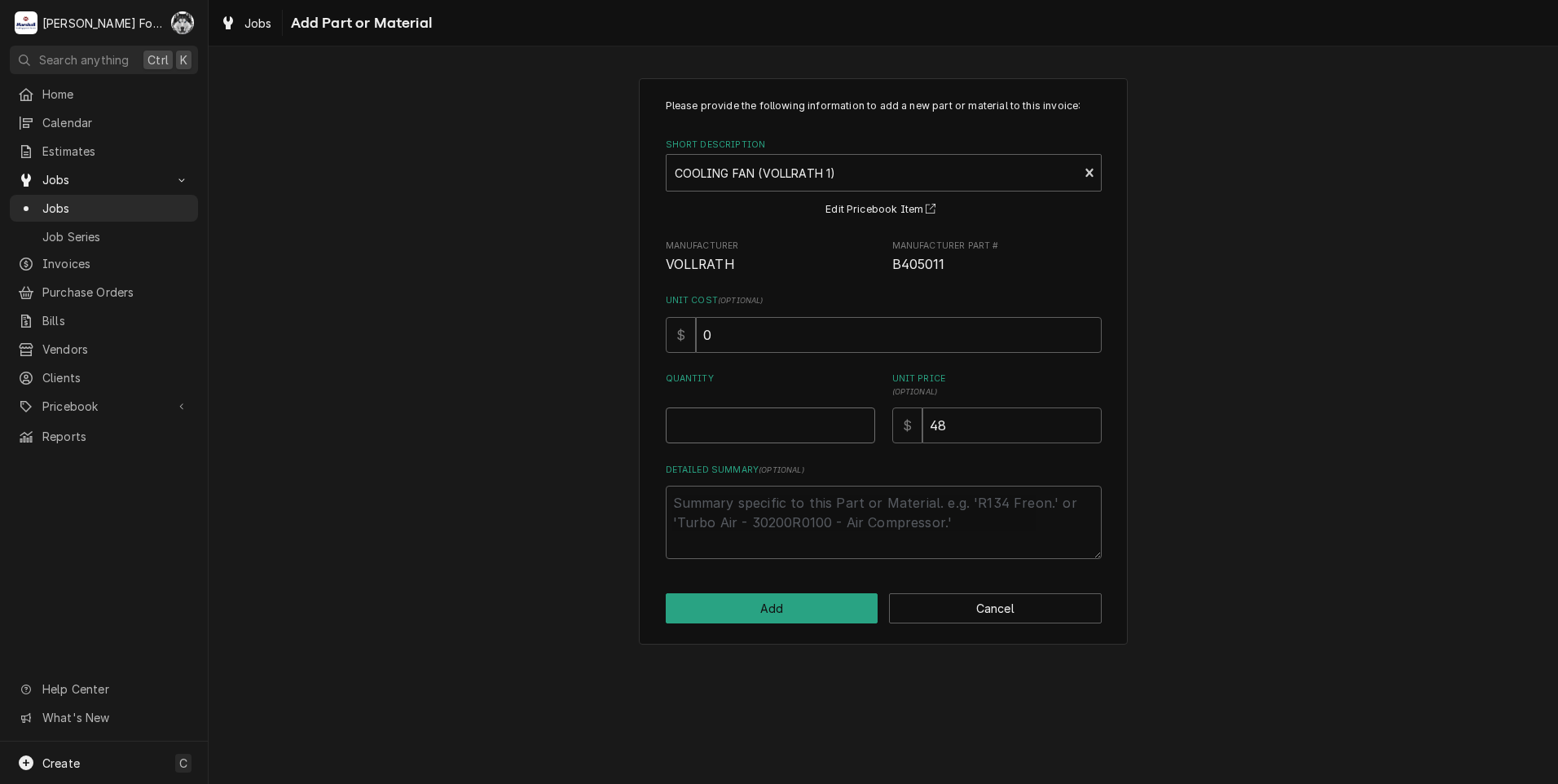
type textarea "x"
type input "0.5"
click at [864, 420] on input "0.5" at bounding box center [770, 426] width 209 height 36
type textarea "x"
type input "1"
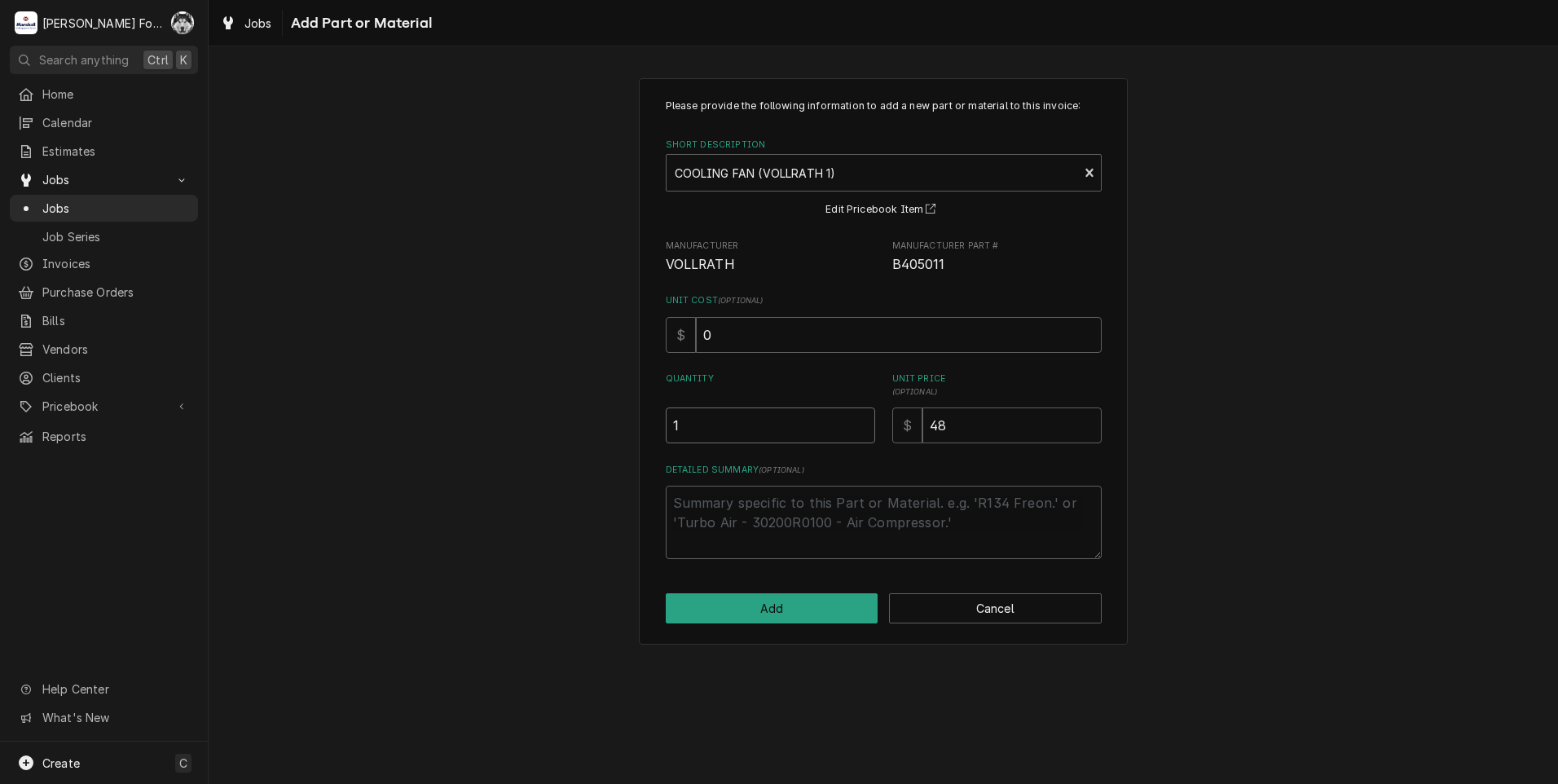
click at [865, 419] on input "1" at bounding box center [770, 426] width 209 height 36
type textarea "x"
type input "1.5"
click at [865, 419] on input "1.5" at bounding box center [770, 426] width 209 height 36
type textarea "x"
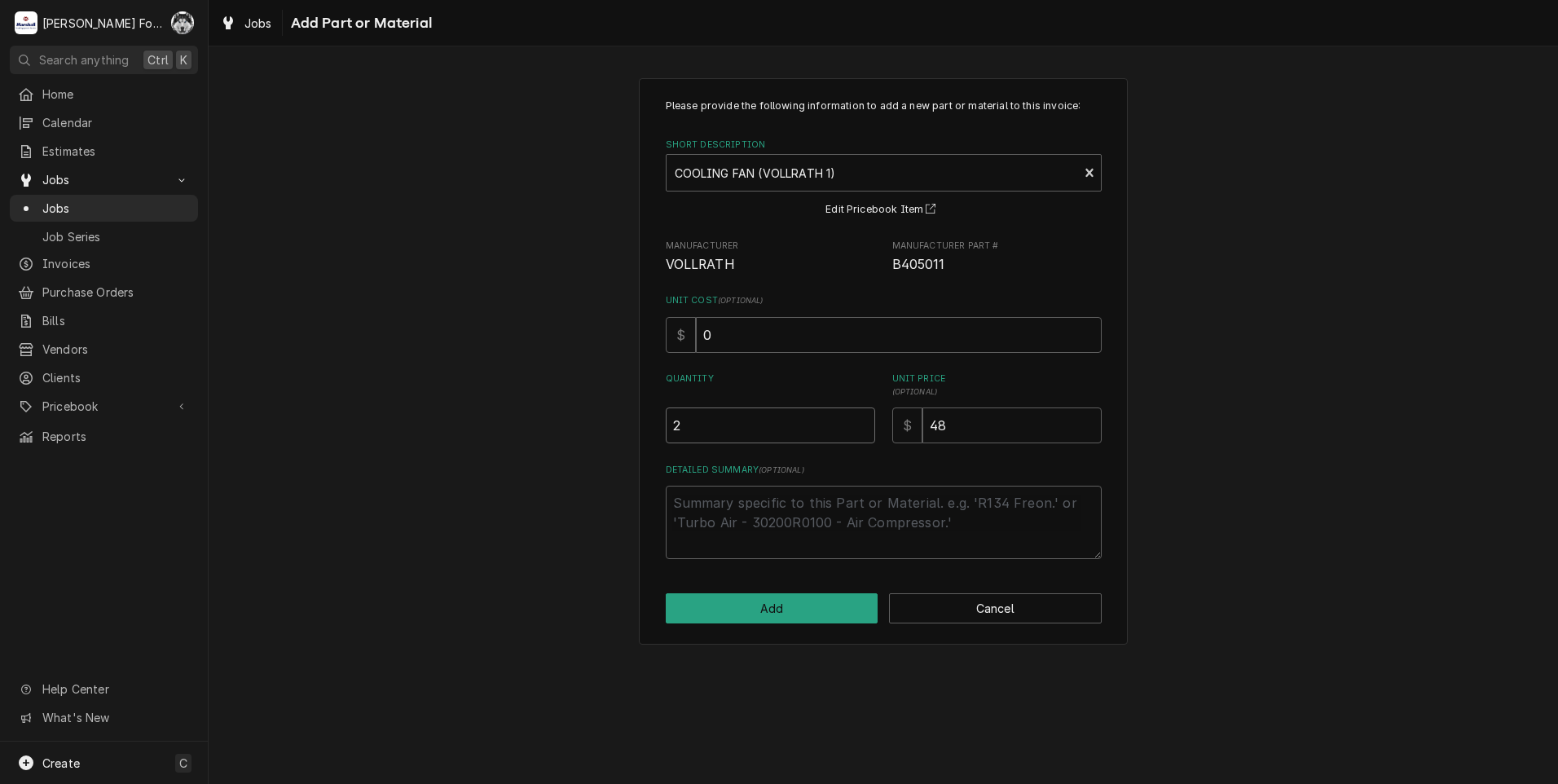
type input "2"
click at [865, 419] on input "2" at bounding box center [770, 426] width 209 height 36
drag, startPoint x: 1001, startPoint y: 435, endPoint x: 719, endPoint y: 489, distance: 287.1
click at [726, 487] on div "Please provide the following information to add a new part or material to this …" at bounding box center [884, 328] width 436 height 460
type textarea "x"
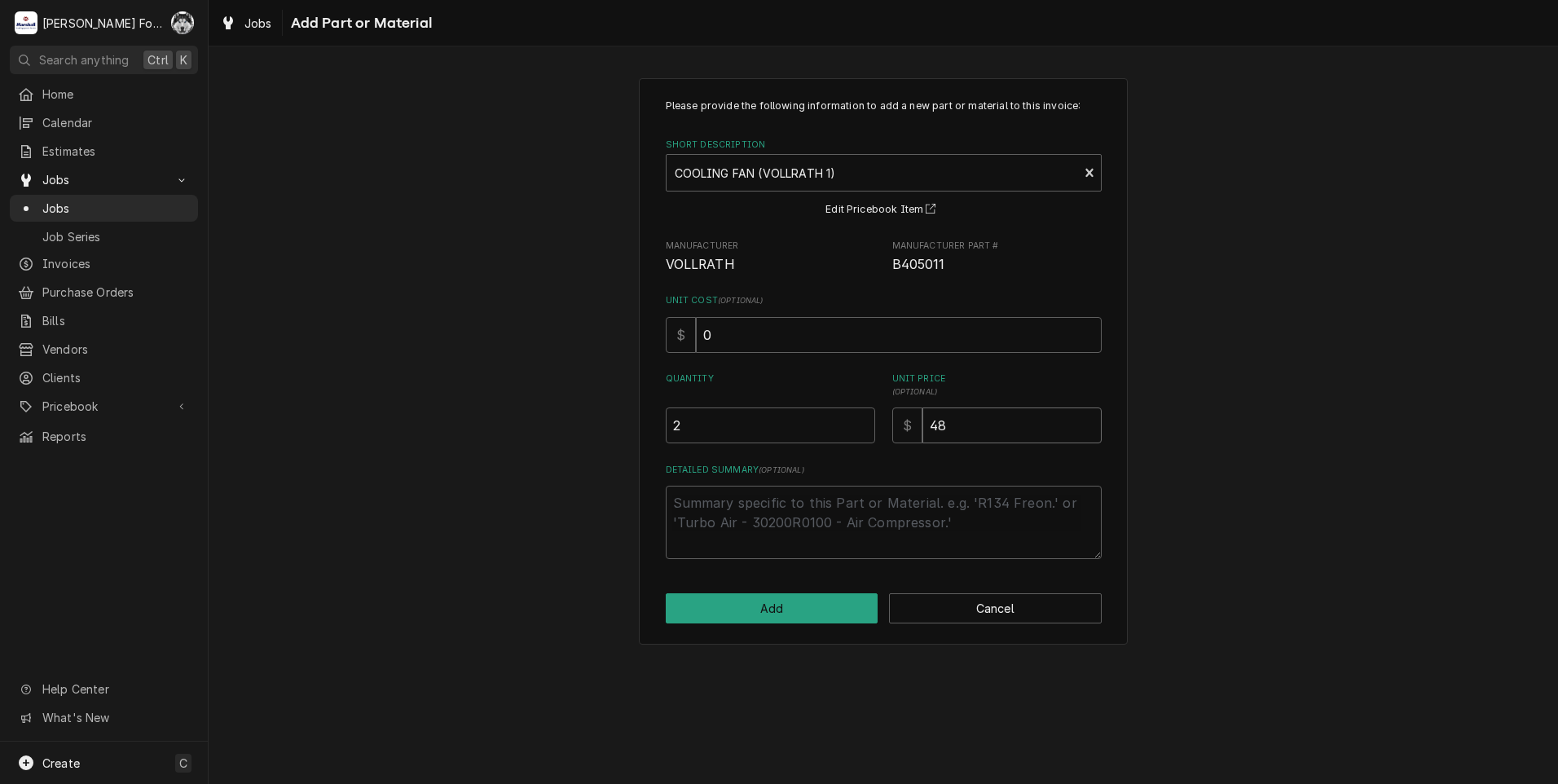
type input "1"
type textarea "x"
type input "10"
type textarea "x"
type input "104"
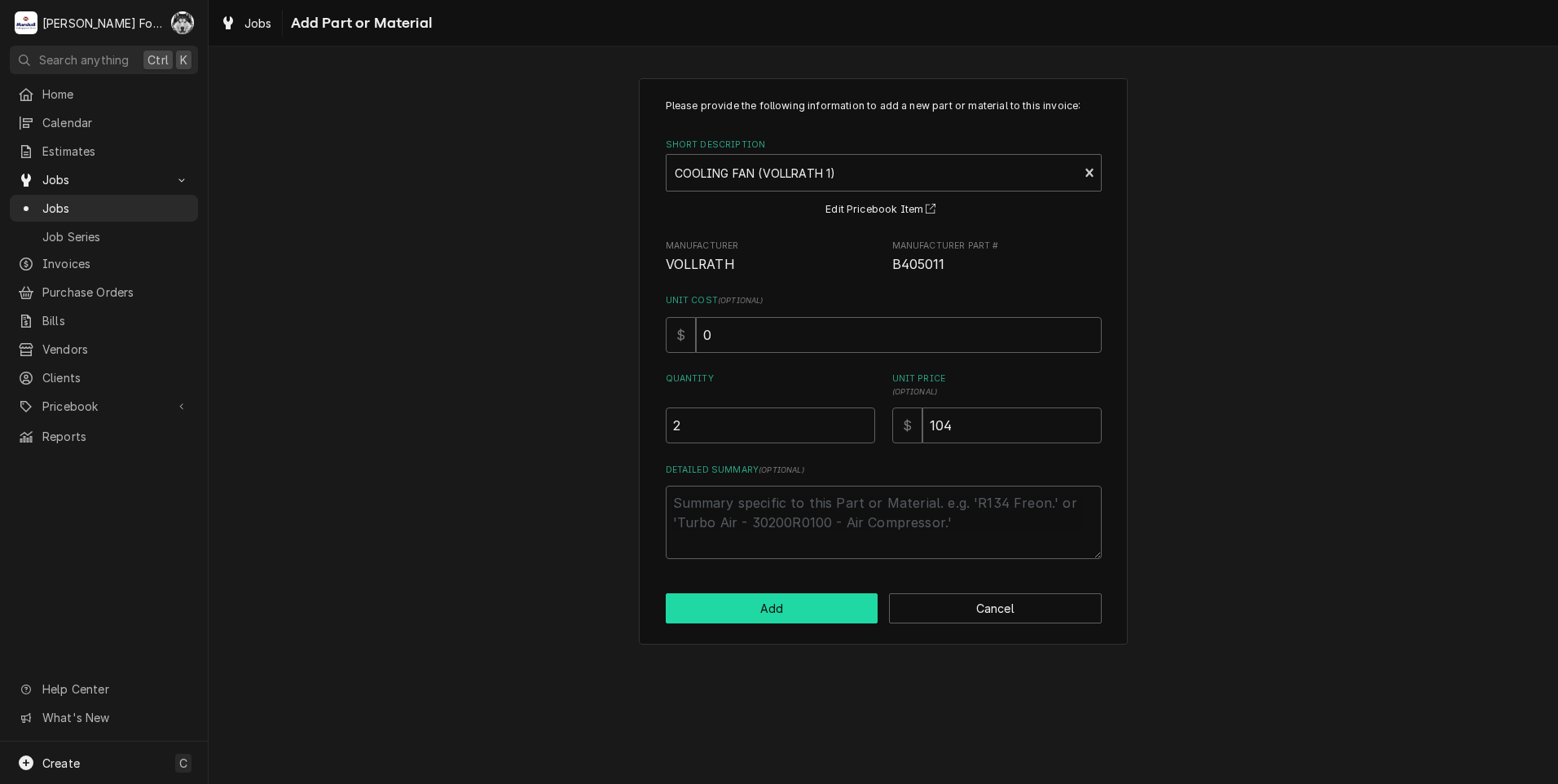
click at [772, 606] on button "Add" at bounding box center [772, 608] width 213 height 31
type textarea "x"
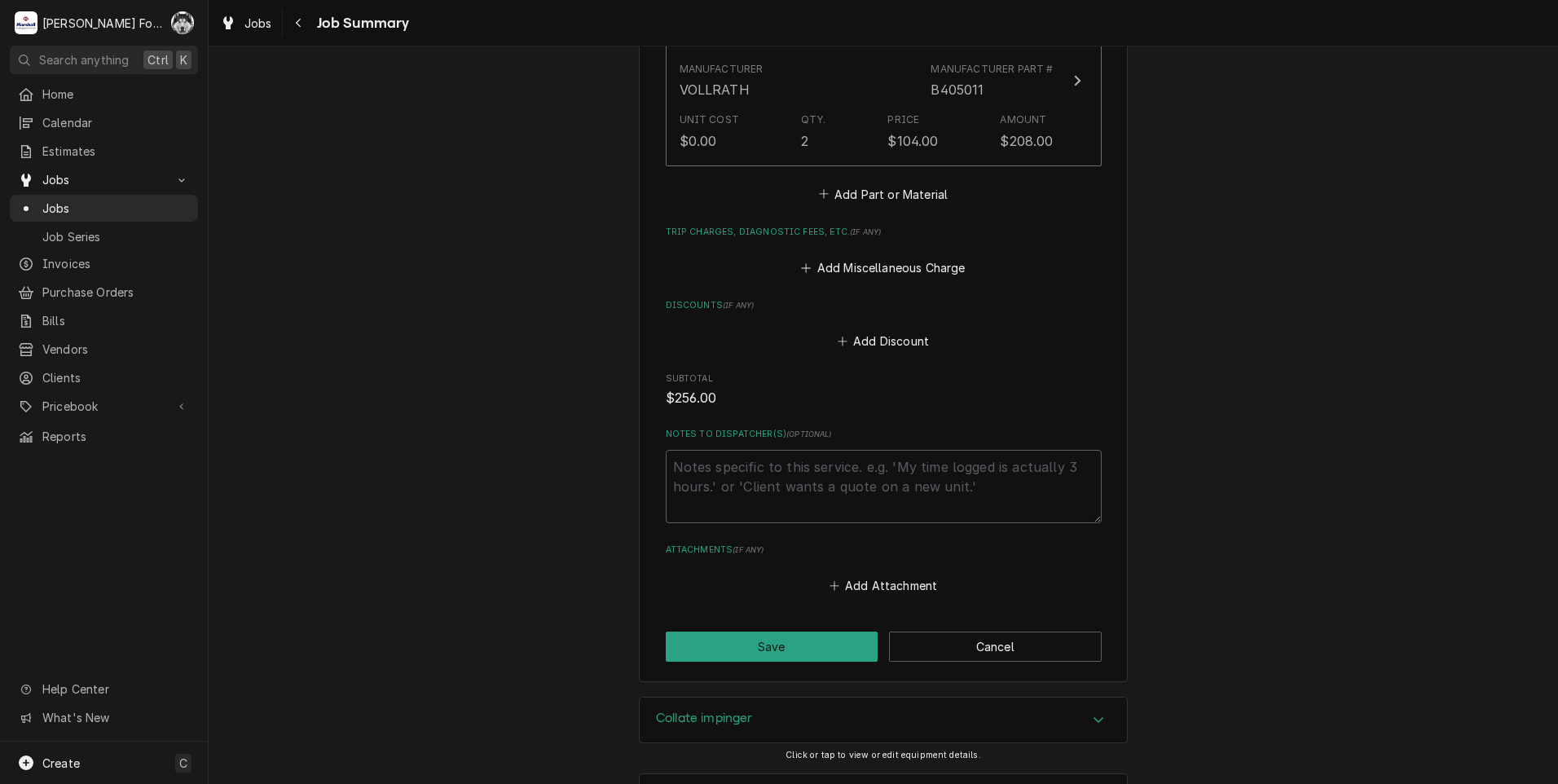
scroll to position [1501, 0]
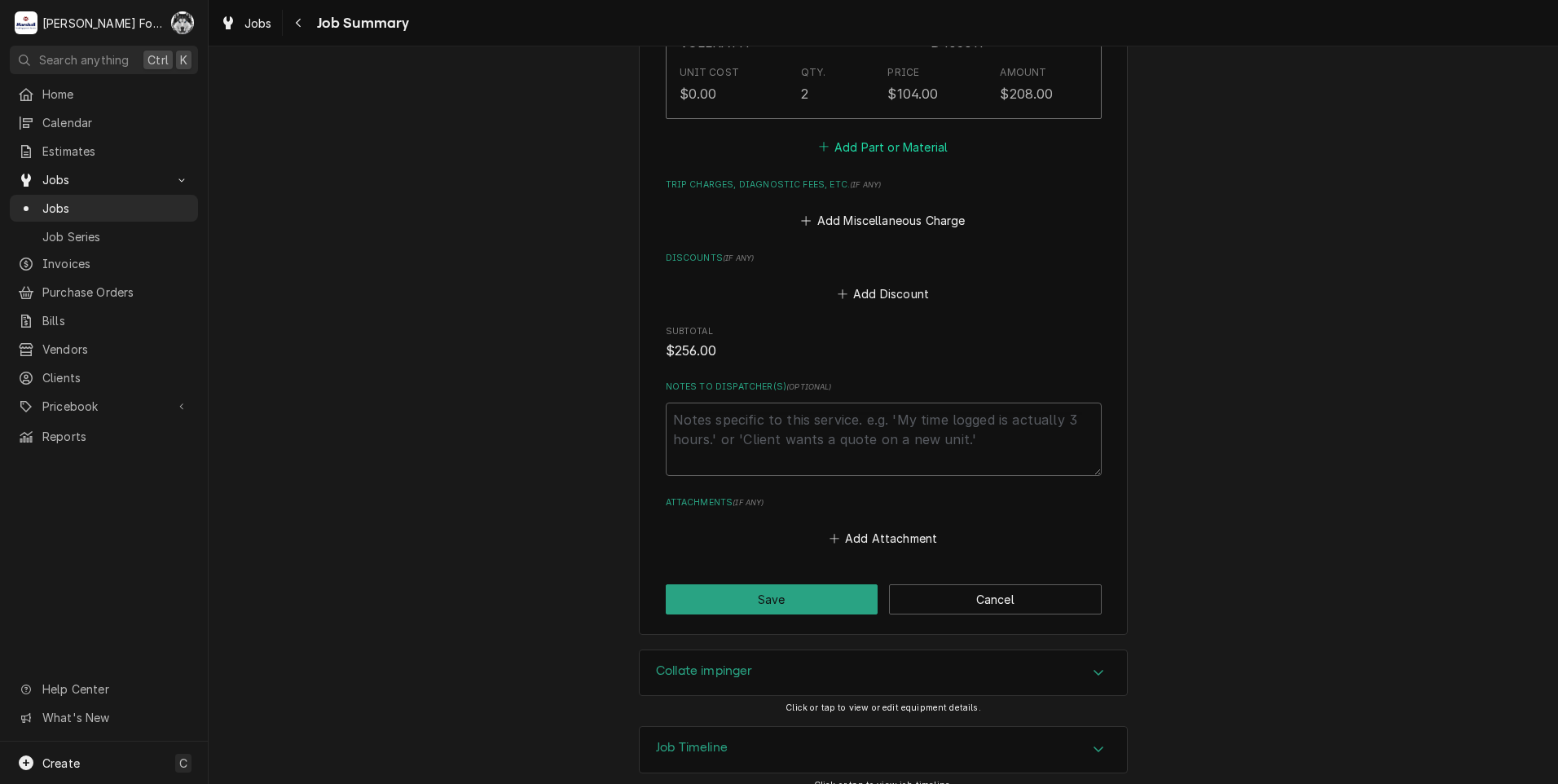
click at [903, 136] on button "Add Part or Material" at bounding box center [883, 147] width 135 height 23
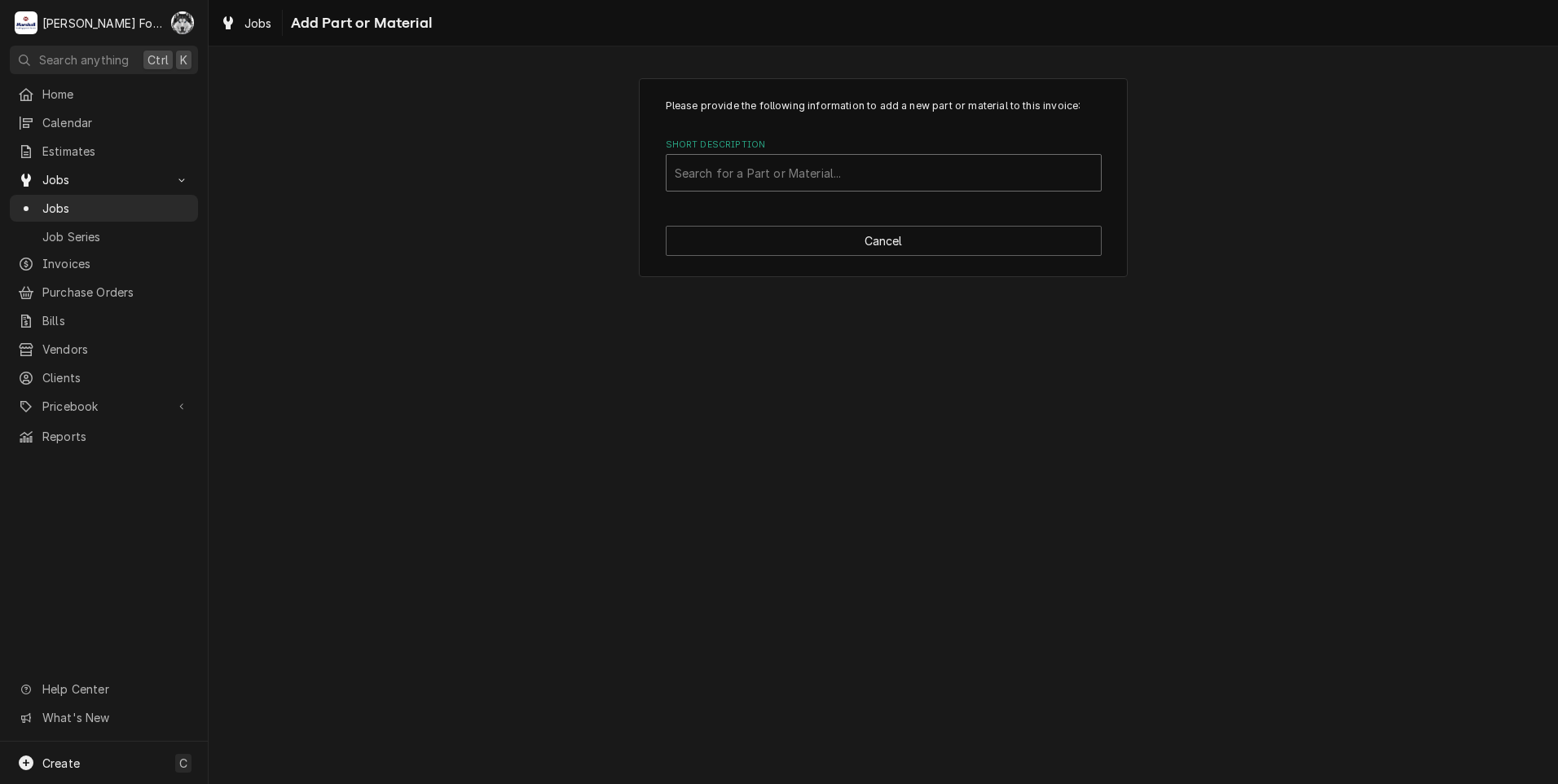
click at [899, 171] on div "Short Description" at bounding box center [884, 173] width 418 height 30
type input "SSDT"
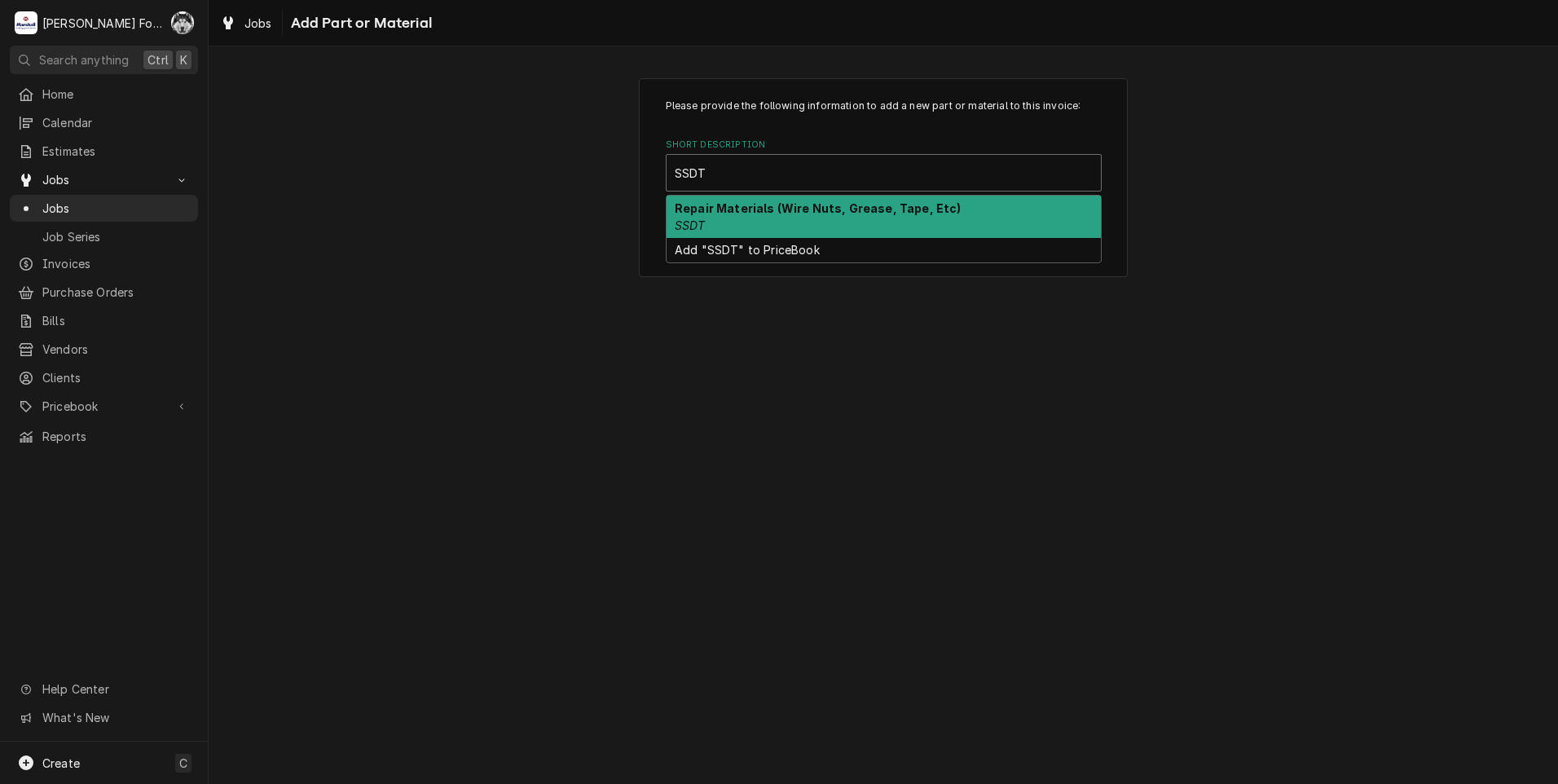
click at [738, 226] on div "Repair Materials (Wire Nuts, Grease, Tape, Etc) SSDT" at bounding box center [884, 217] width 435 height 42
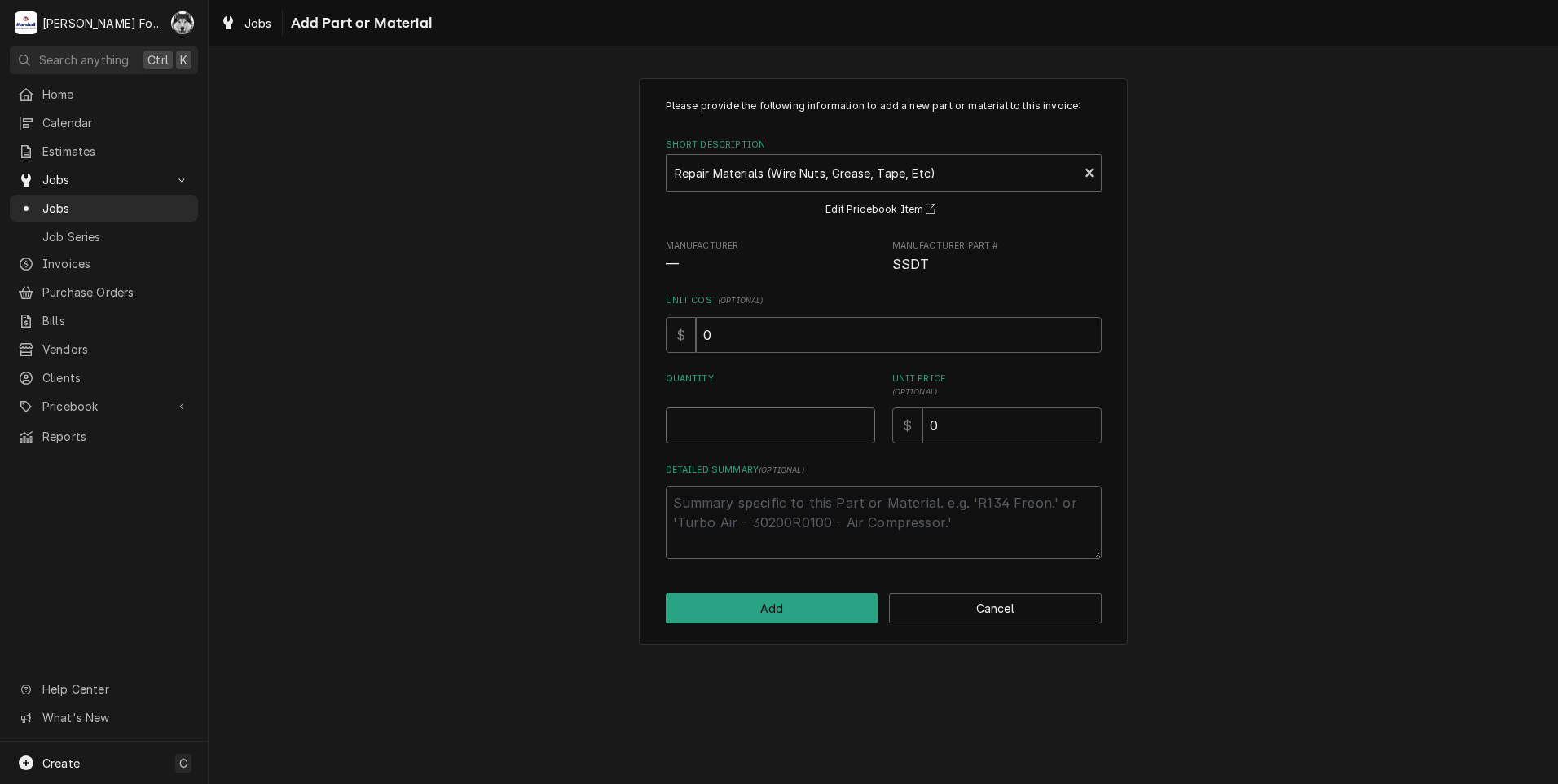
type textarea "x"
type input "0.5"
click at [858, 420] on input "0.5" at bounding box center [770, 426] width 209 height 36
type textarea "x"
type input "1"
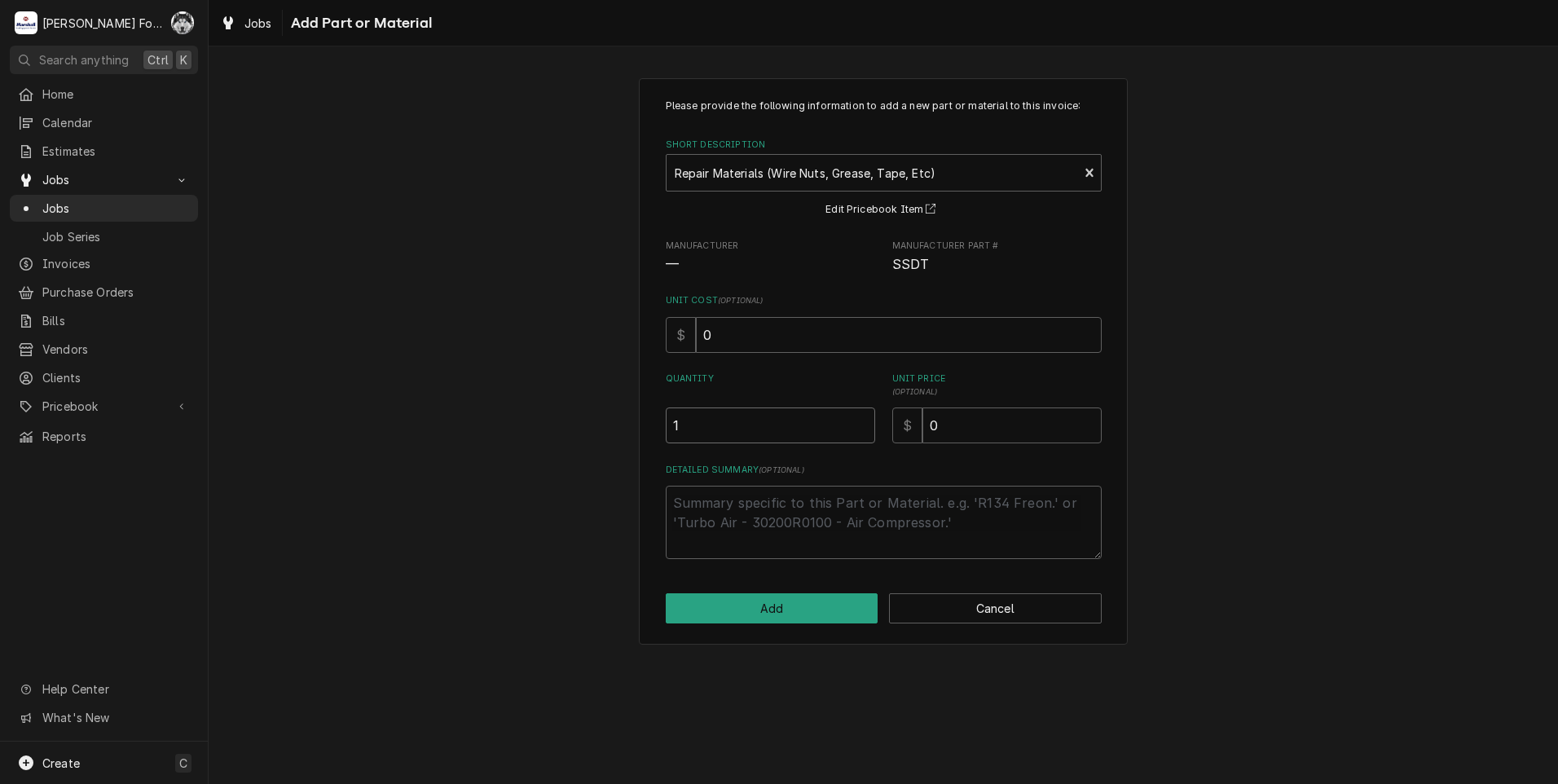
click at [859, 419] on input "1" at bounding box center [770, 426] width 209 height 36
drag, startPoint x: 1060, startPoint y: 419, endPoint x: 796, endPoint y: 430, distance: 264.2
click at [801, 430] on div "Quantity 1 Unit Price ( optional ) $ 0" at bounding box center [884, 408] width 436 height 71
type textarea "x"
type input "6"
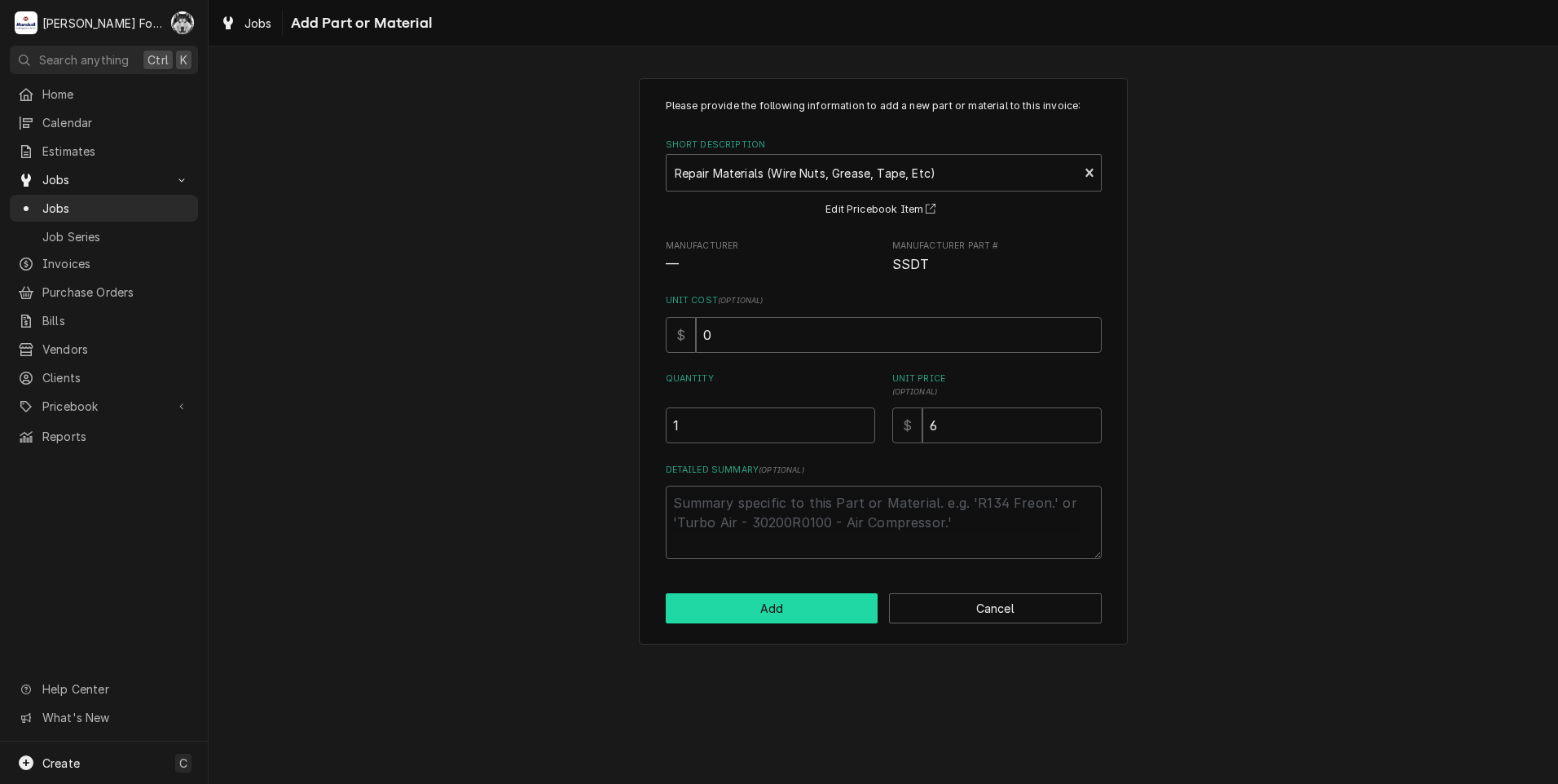
click at [766, 621] on button "Add" at bounding box center [772, 608] width 213 height 31
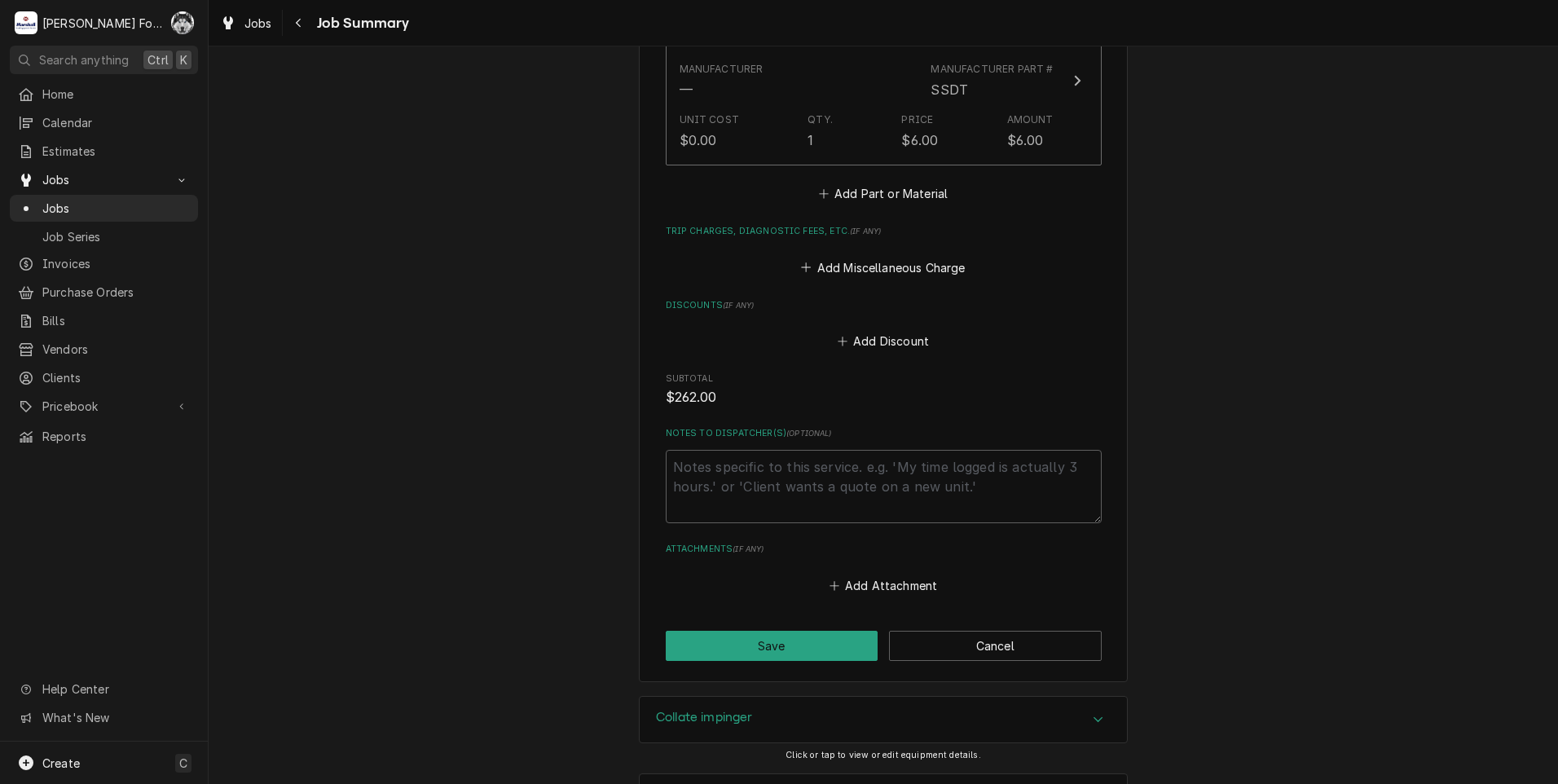
scroll to position [1543, 0]
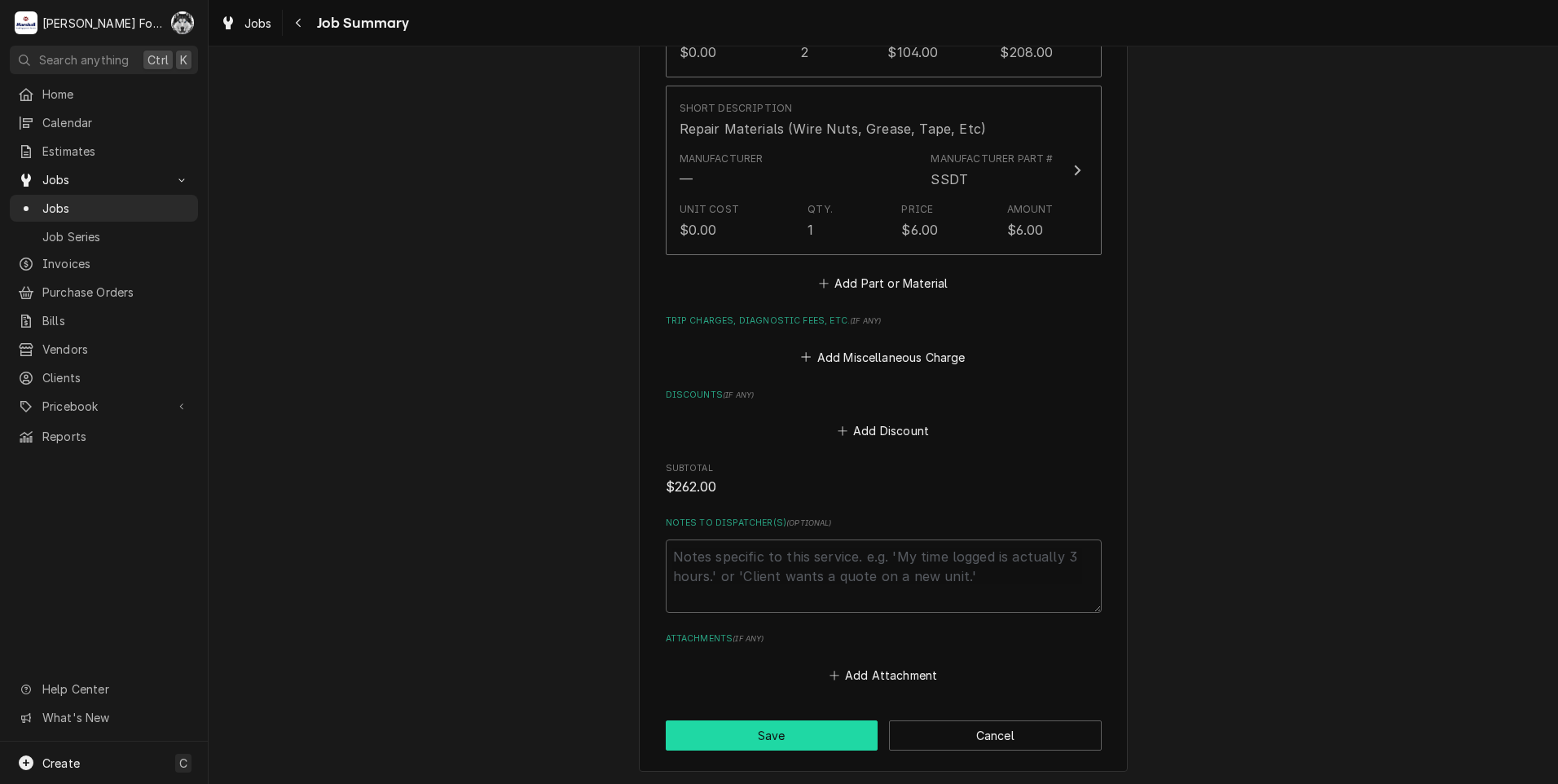
click at [771, 722] on button "Save" at bounding box center [772, 735] width 213 height 31
type textarea "x"
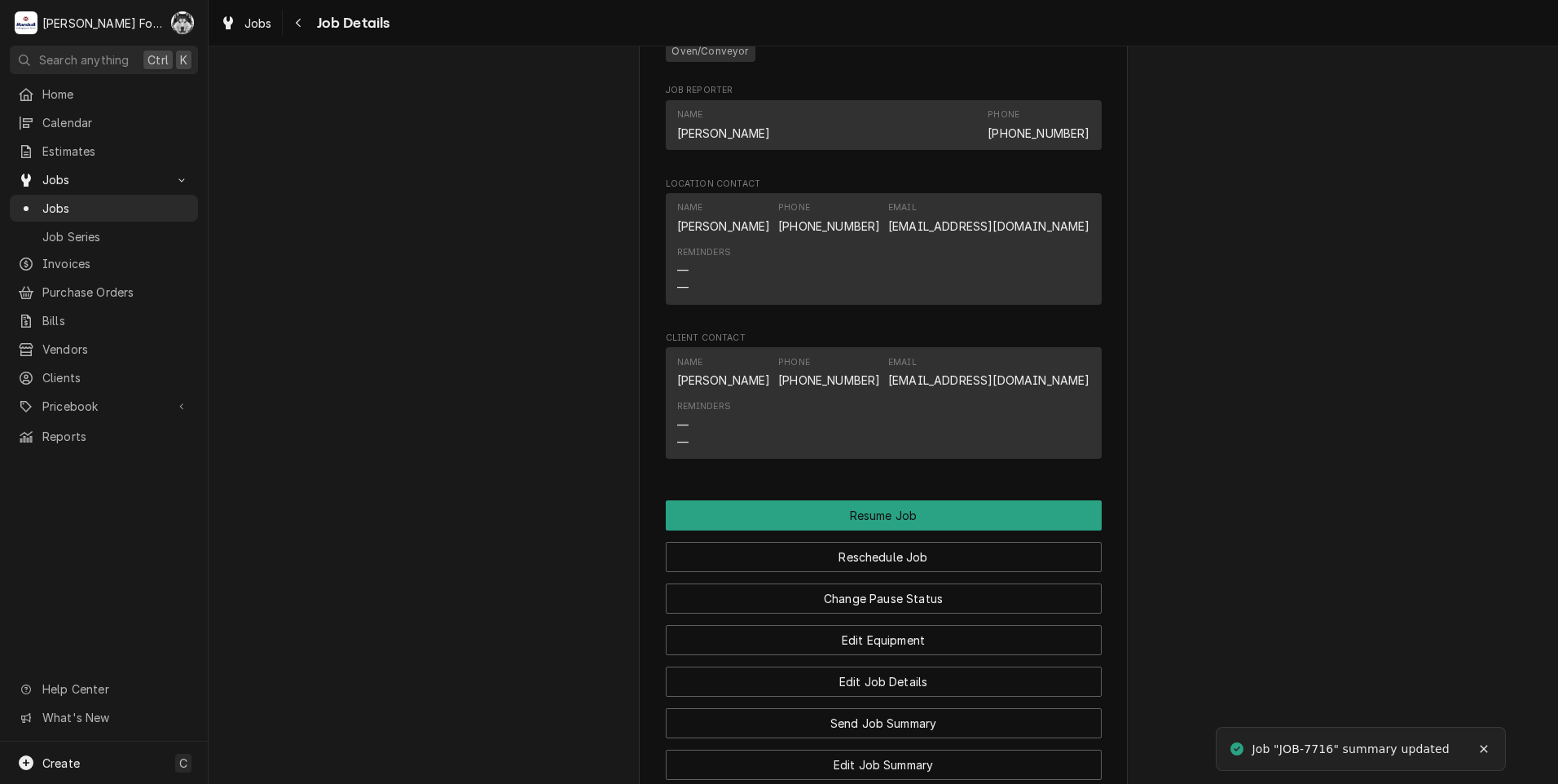
scroll to position [2037, 0]
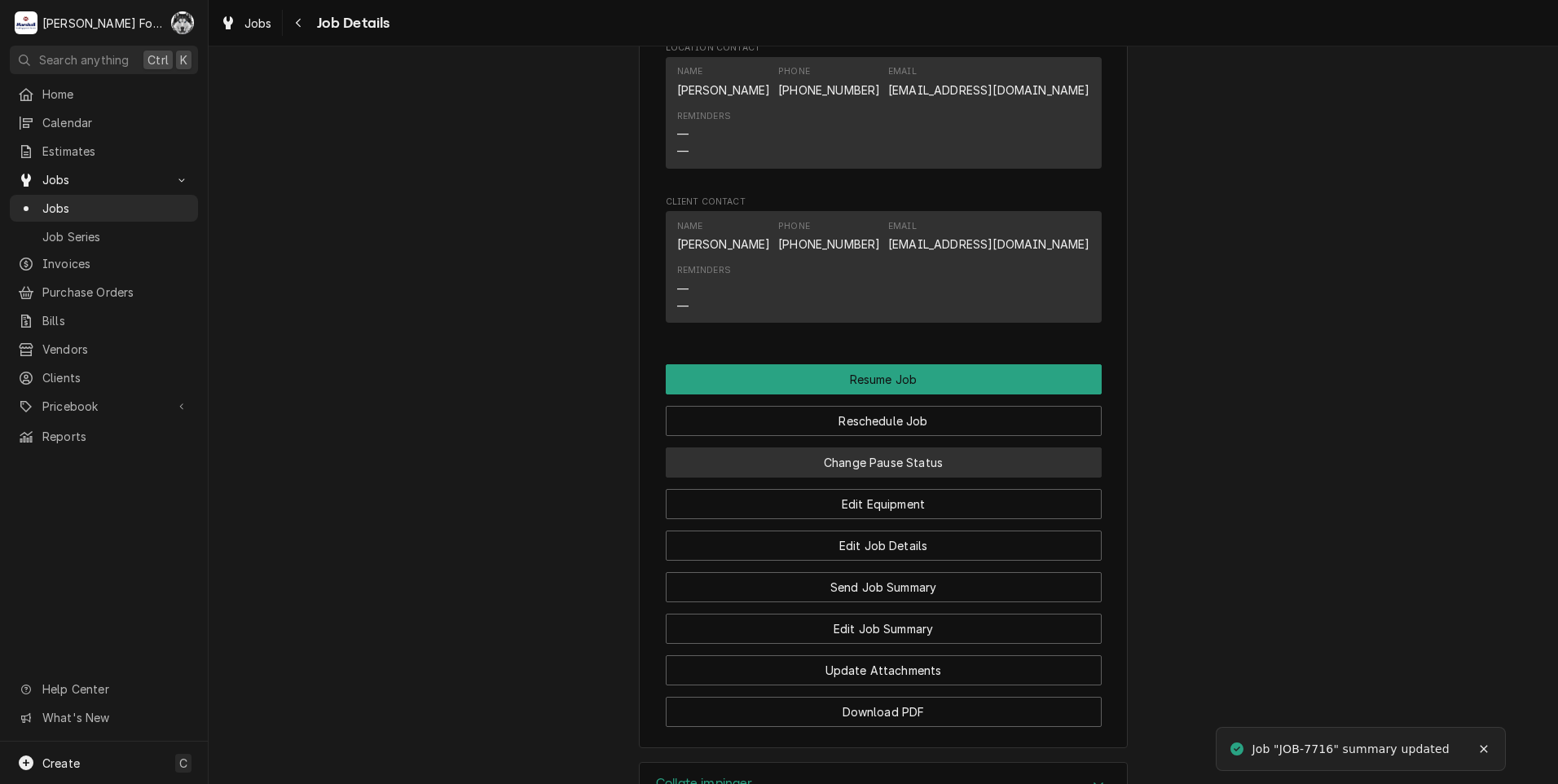
click at [876, 472] on button "Change Pause Status" at bounding box center [884, 462] width 436 height 31
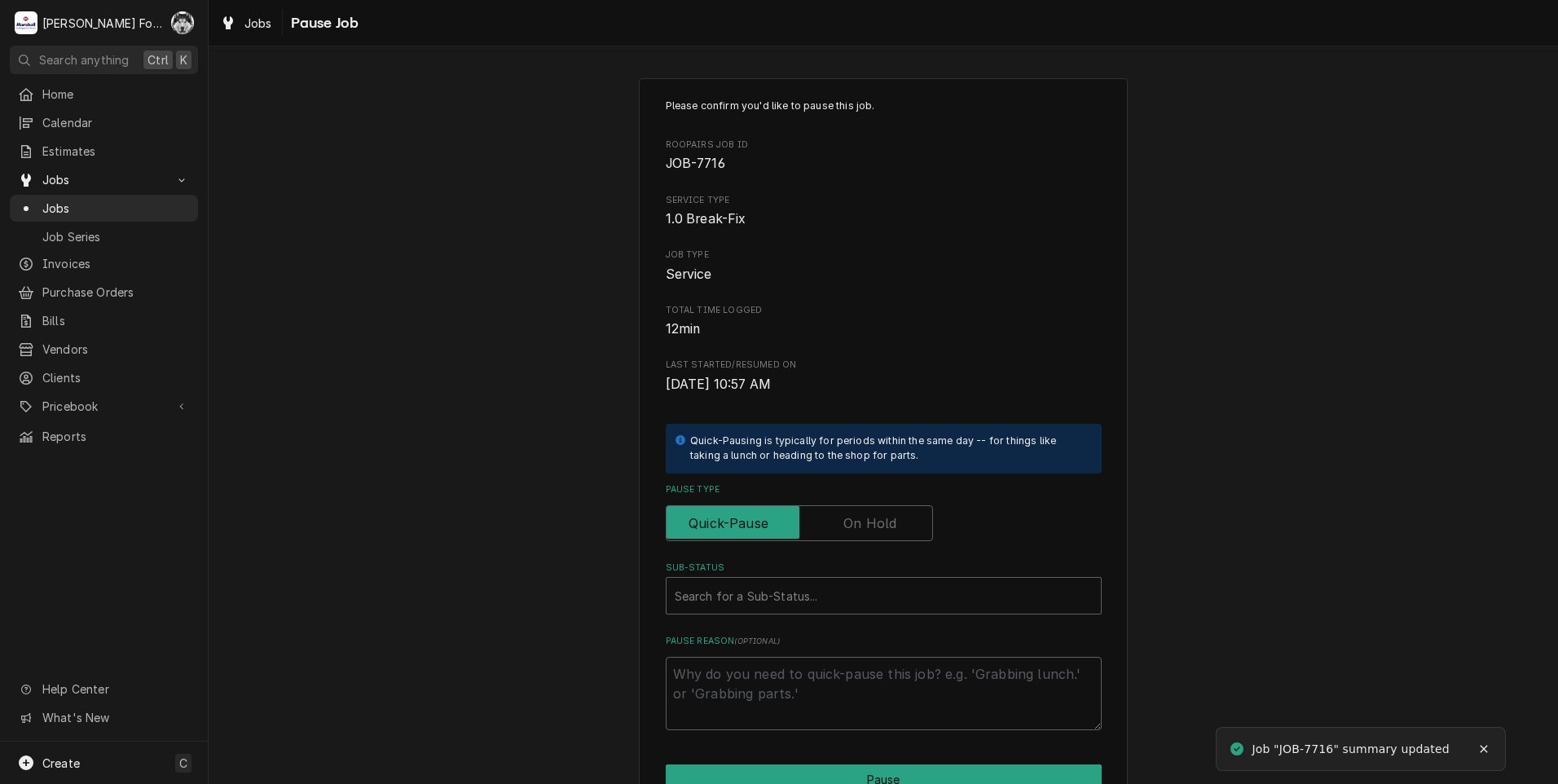
click at [876, 526] on label "Pause Type" at bounding box center [800, 523] width 267 height 36
click at [876, 526] on input "Pause Type" at bounding box center [800, 523] width 252 height 36
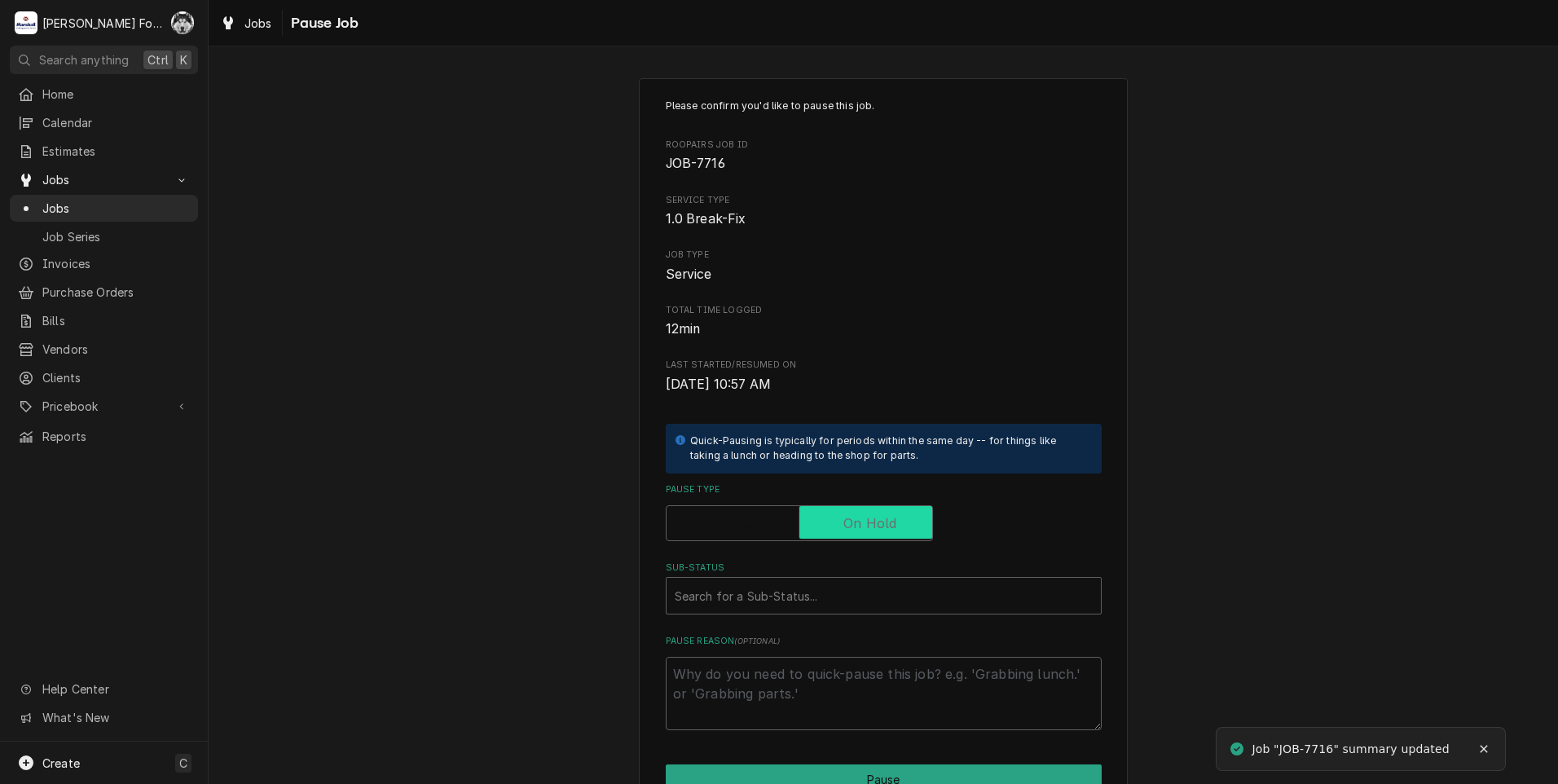
checkbox input "true"
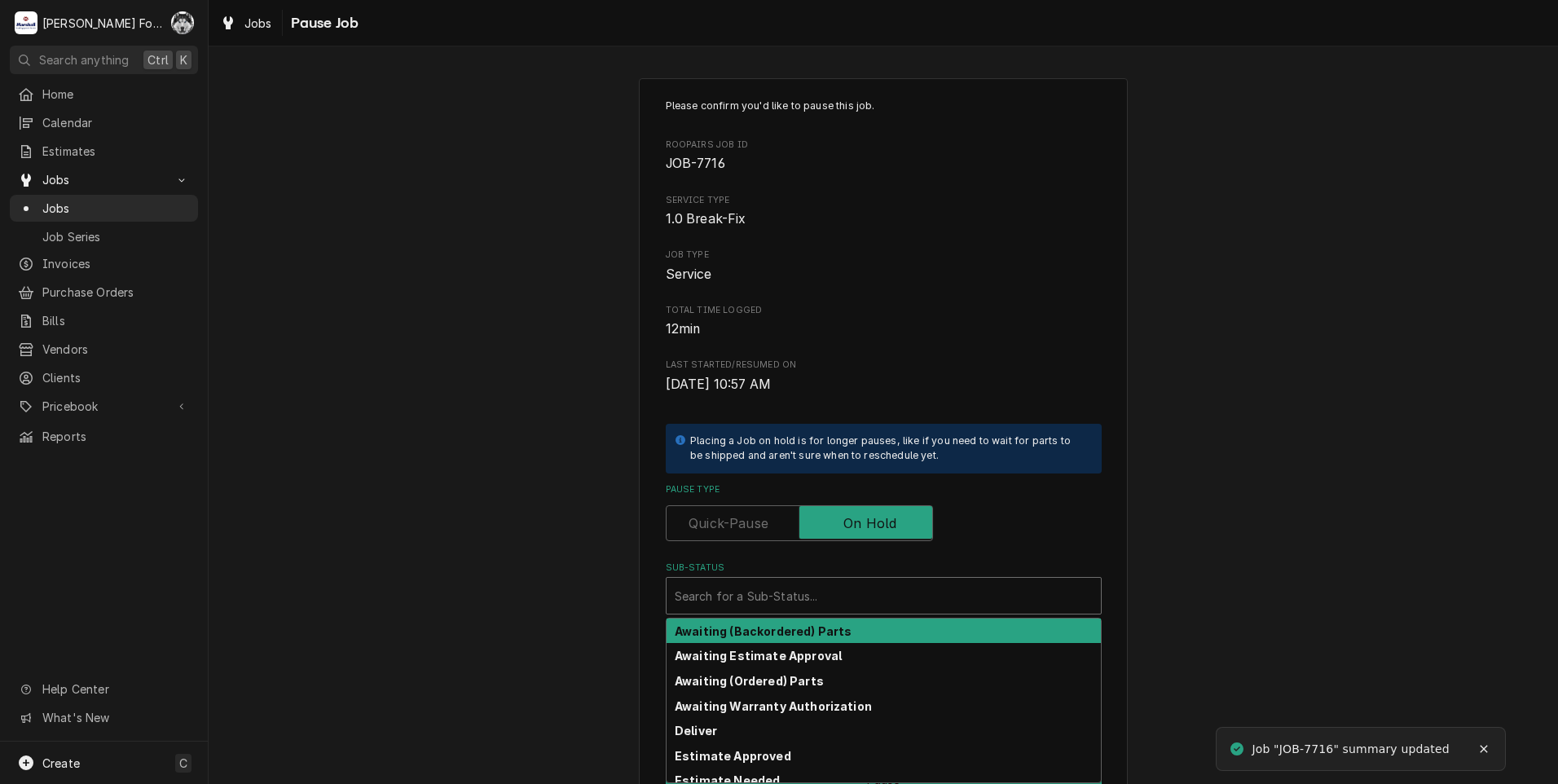
click at [795, 603] on div "Sub-Status" at bounding box center [884, 595] width 418 height 30
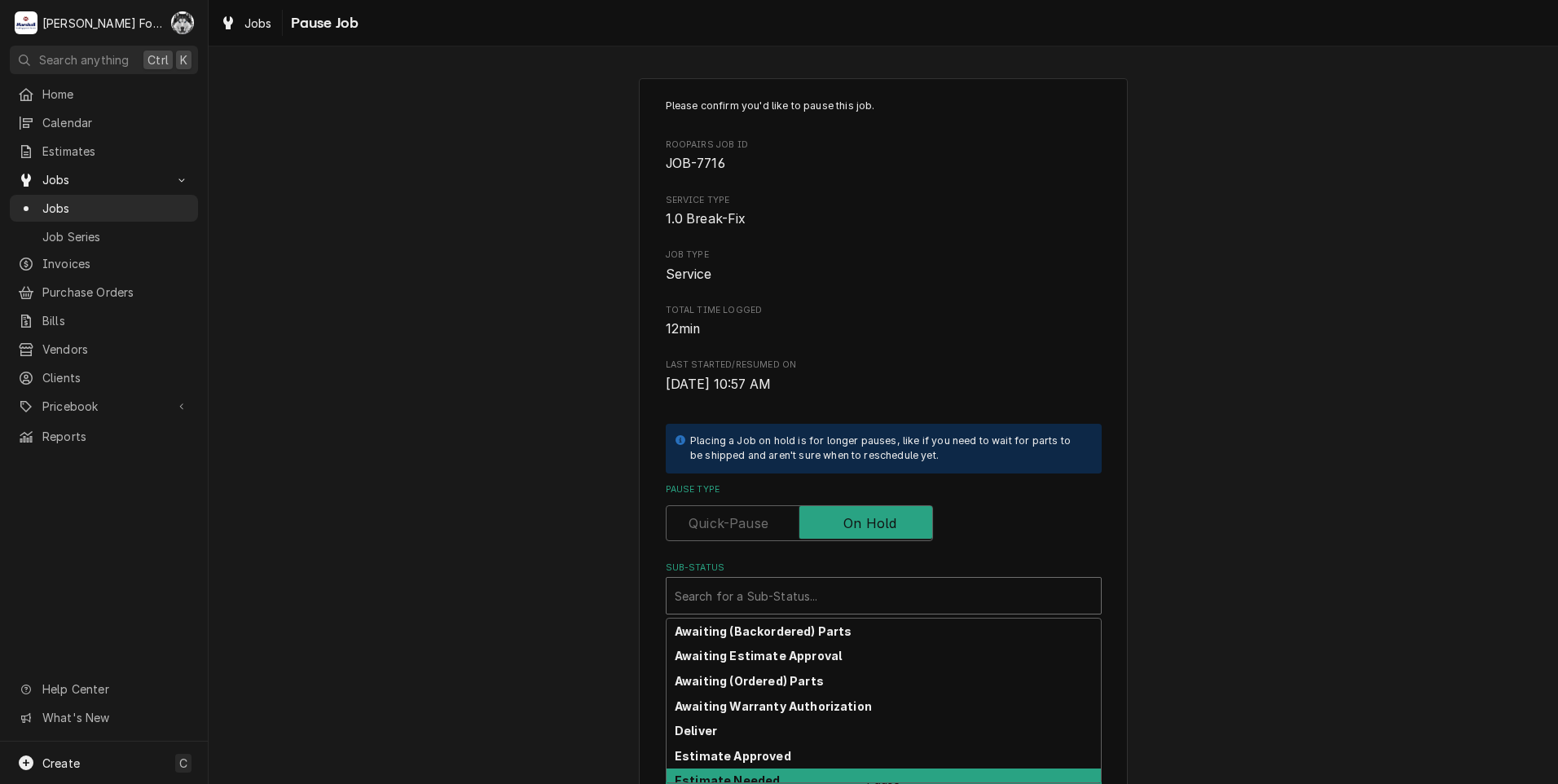
click at [765, 777] on strong "Estimate Needed" at bounding box center [727, 780] width 105 height 14
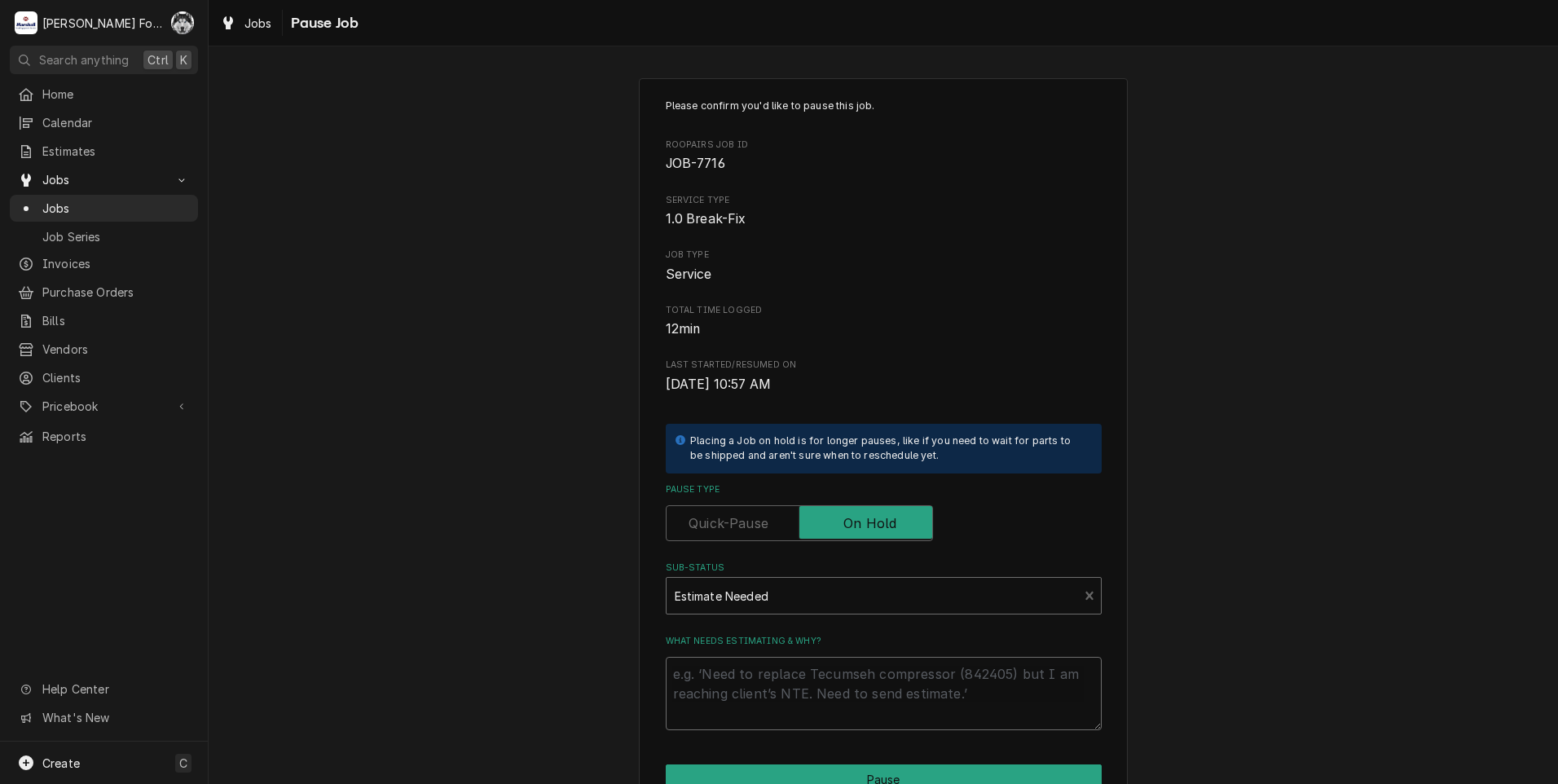
click at [762, 694] on textarea "What needs estimating & why?" at bounding box center [884, 693] width 436 height 74
type textarea "x"
type textarea "P"
type textarea "x"
type textarea "PA"
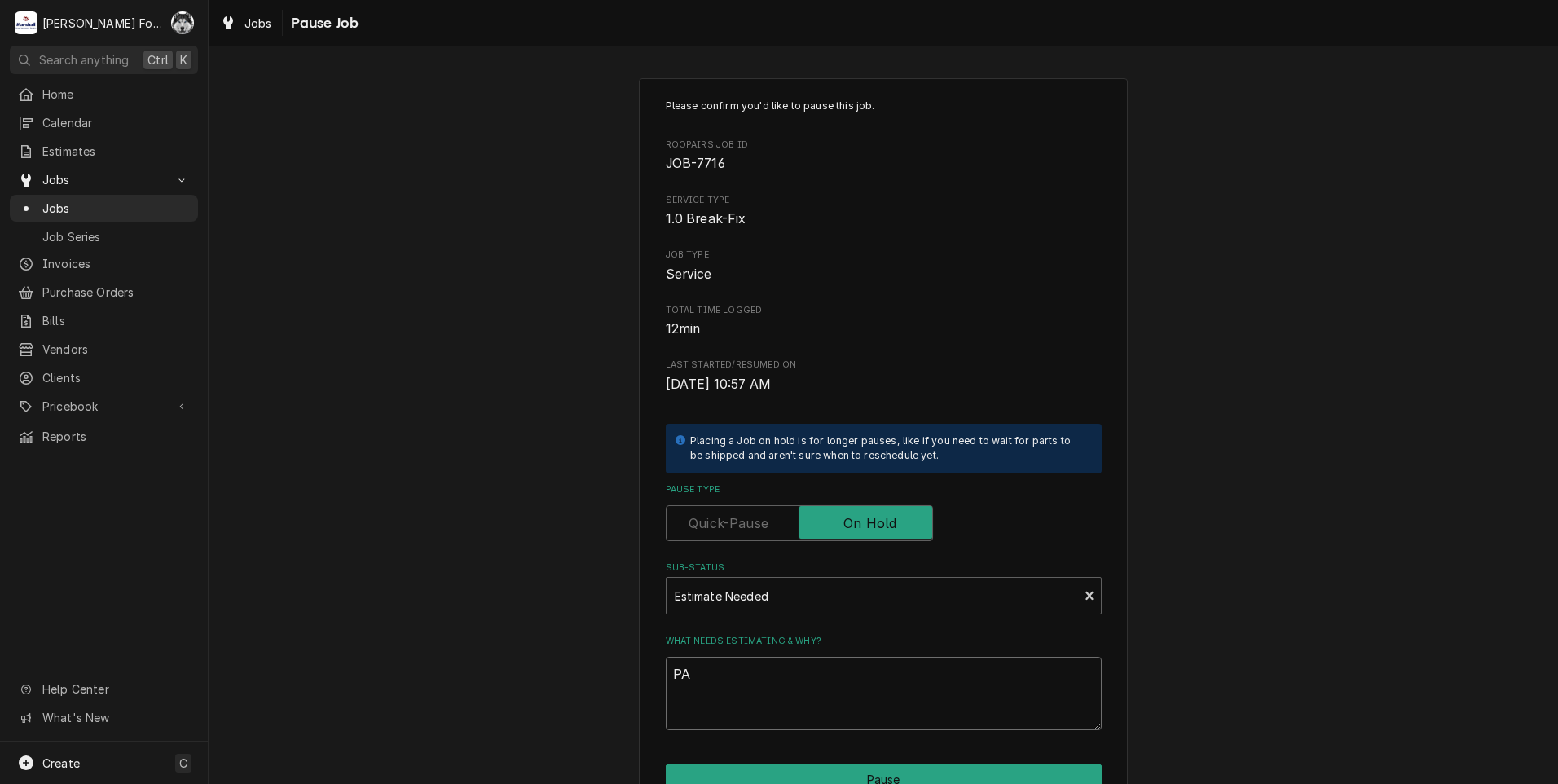
type textarea "x"
type textarea "PAR"
type textarea "x"
type textarea "PART"
type textarea "x"
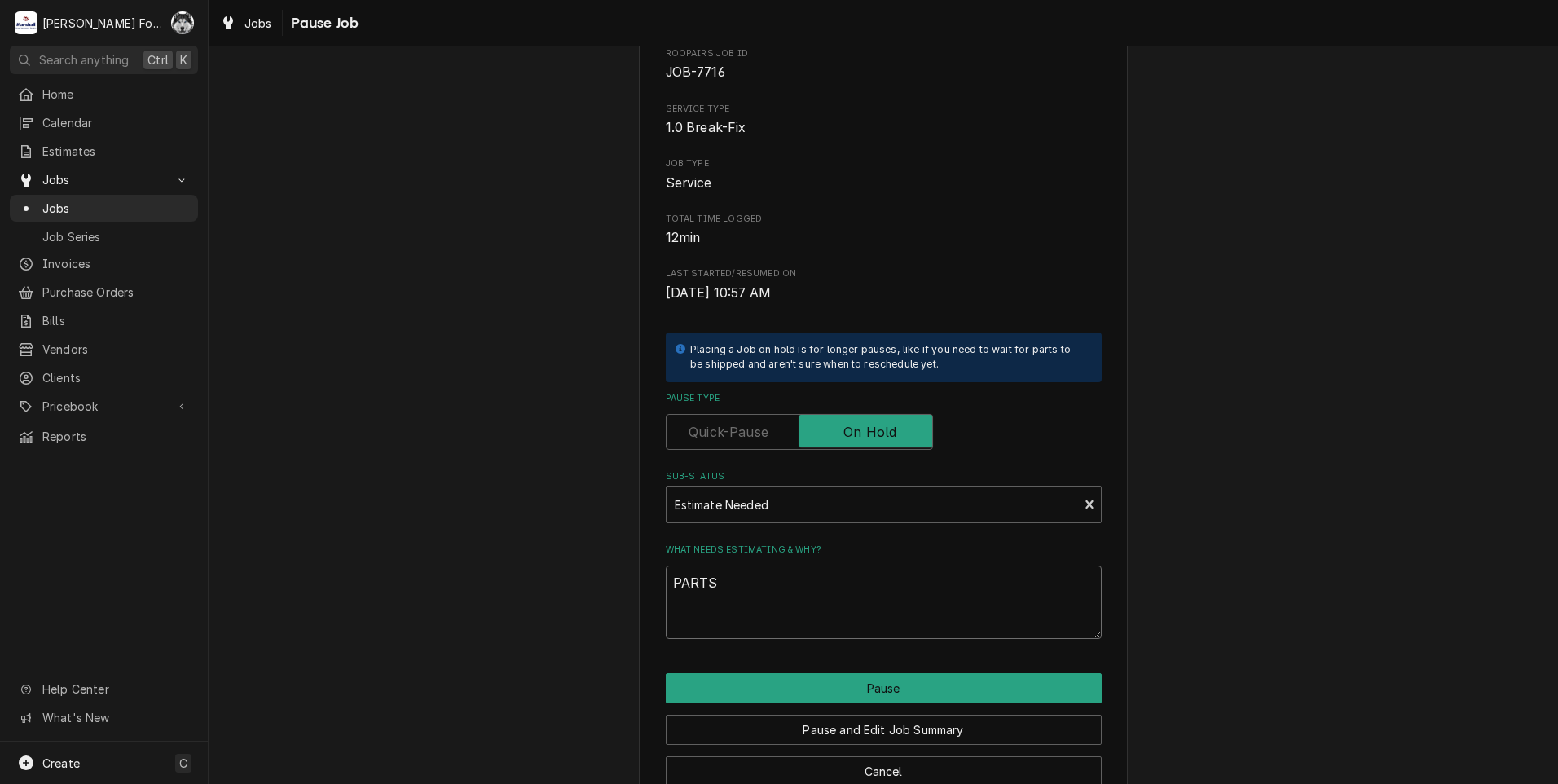
scroll to position [129, 0]
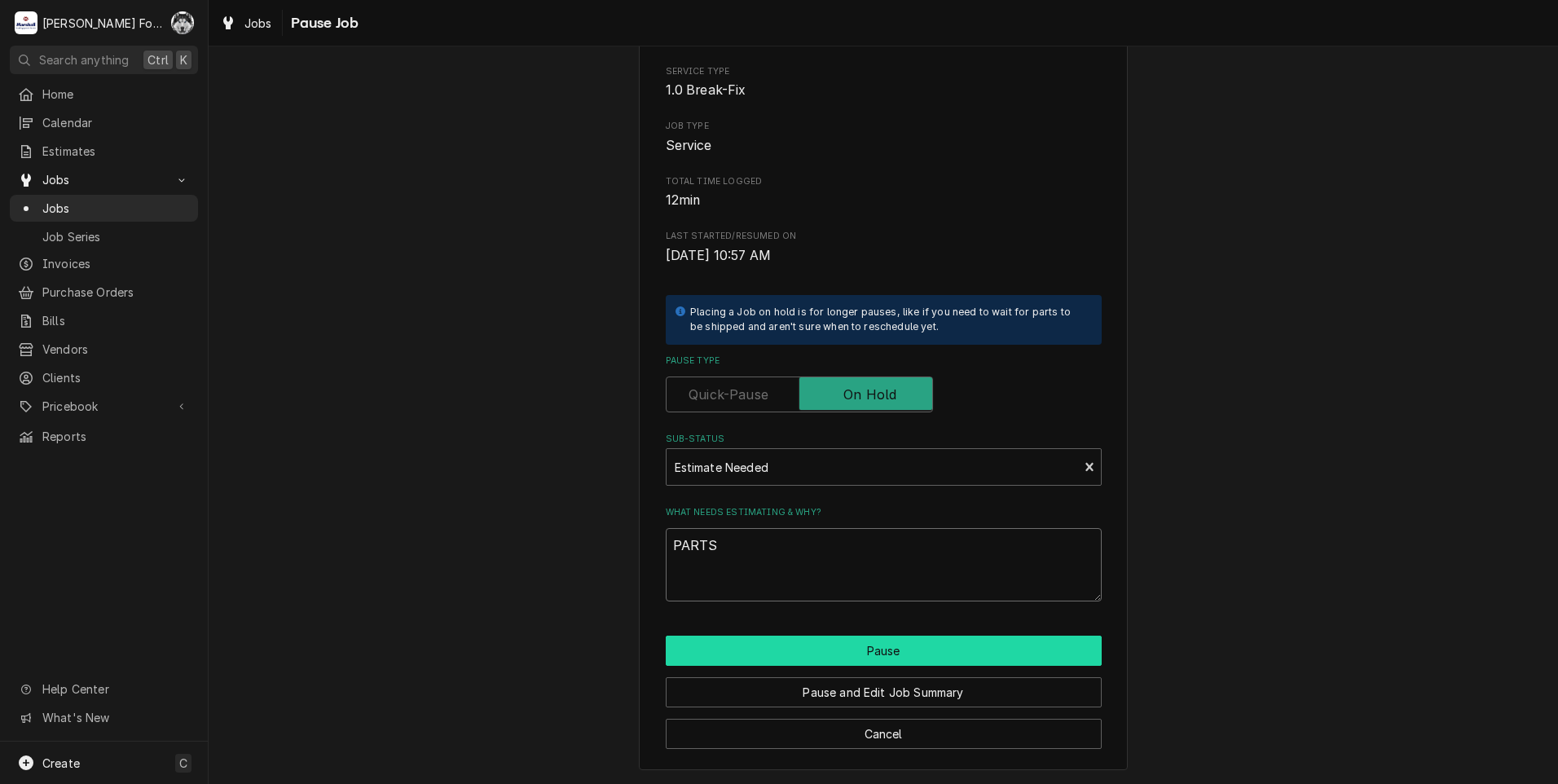
type textarea "PARTS"
click at [760, 645] on button "Pause" at bounding box center [884, 650] width 436 height 31
type textarea "x"
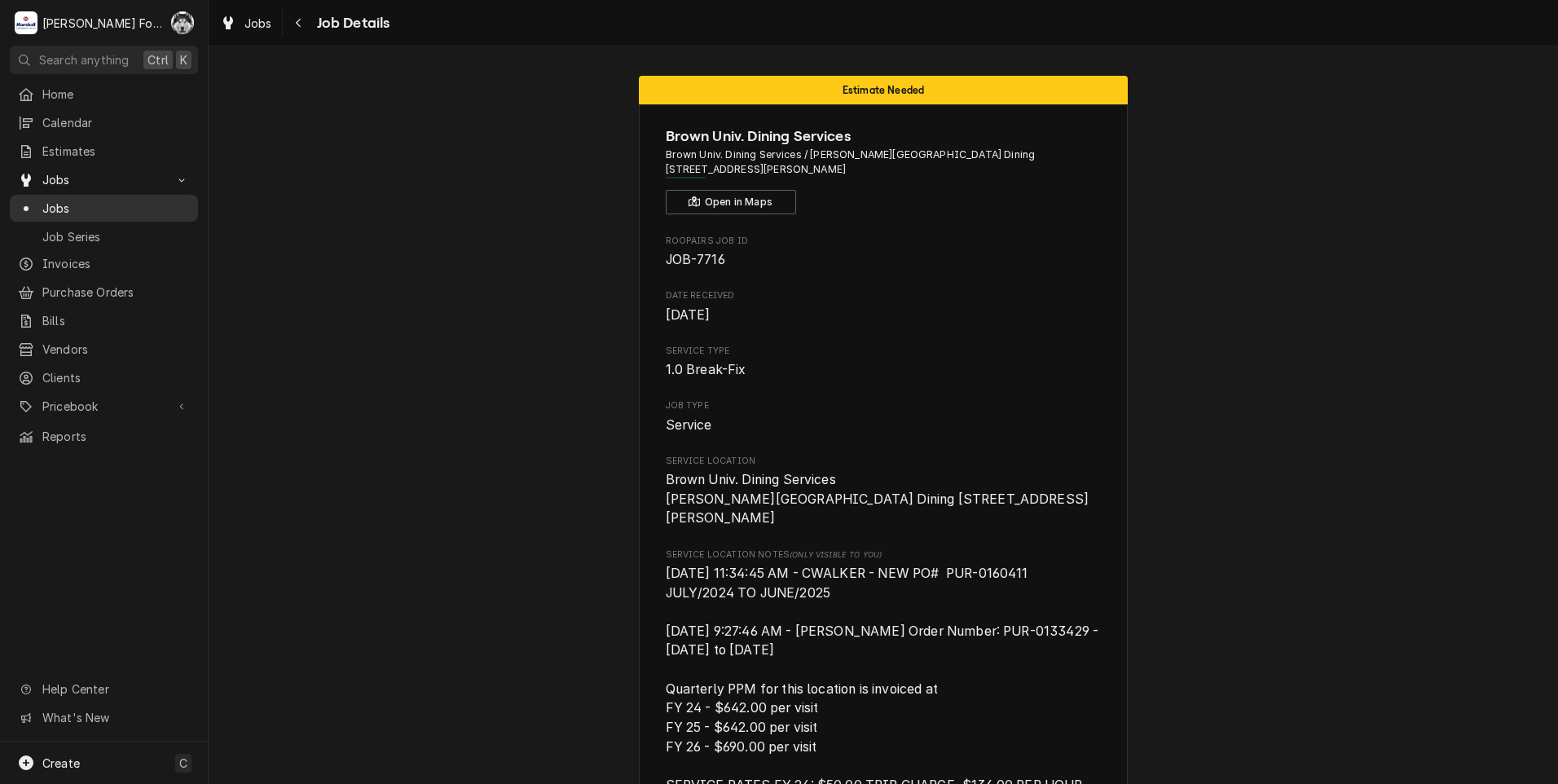
click at [58, 202] on span "Jobs" at bounding box center [116, 208] width 147 height 17
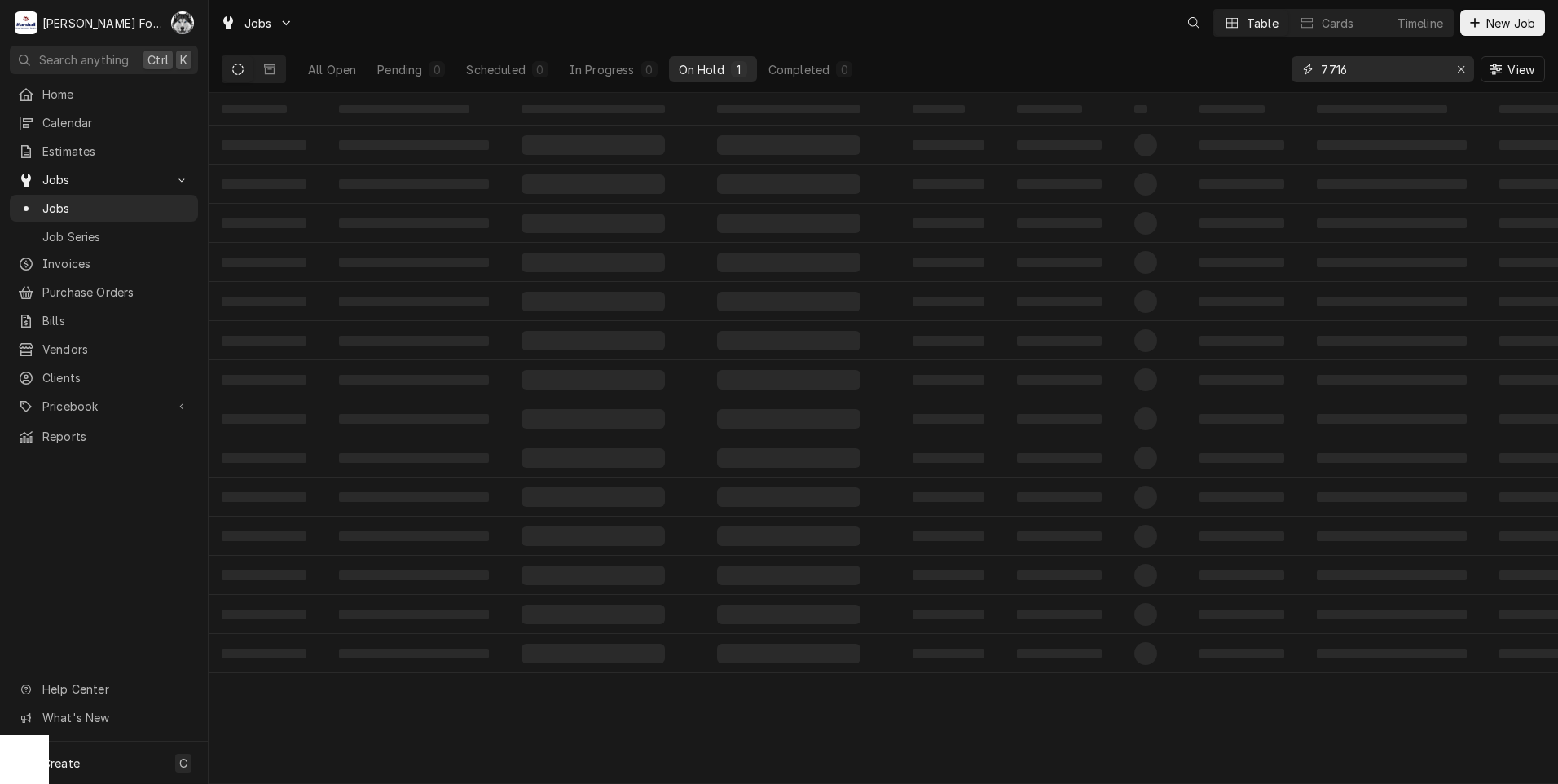
click at [1366, 69] on input "7716" at bounding box center [1382, 69] width 122 height 26
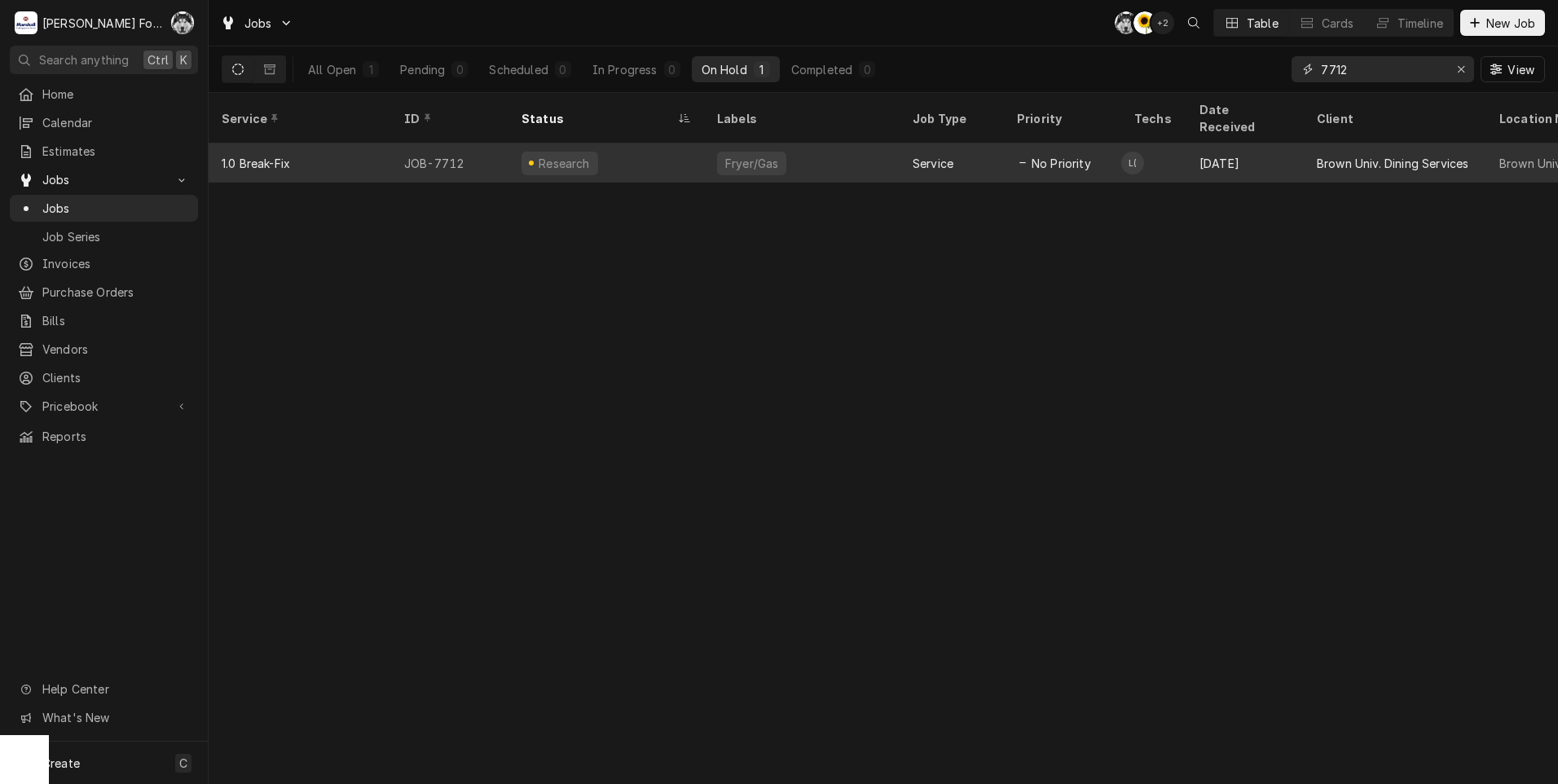
type input "7712"
click at [1051, 155] on span "No Priority" at bounding box center [1061, 163] width 59 height 17
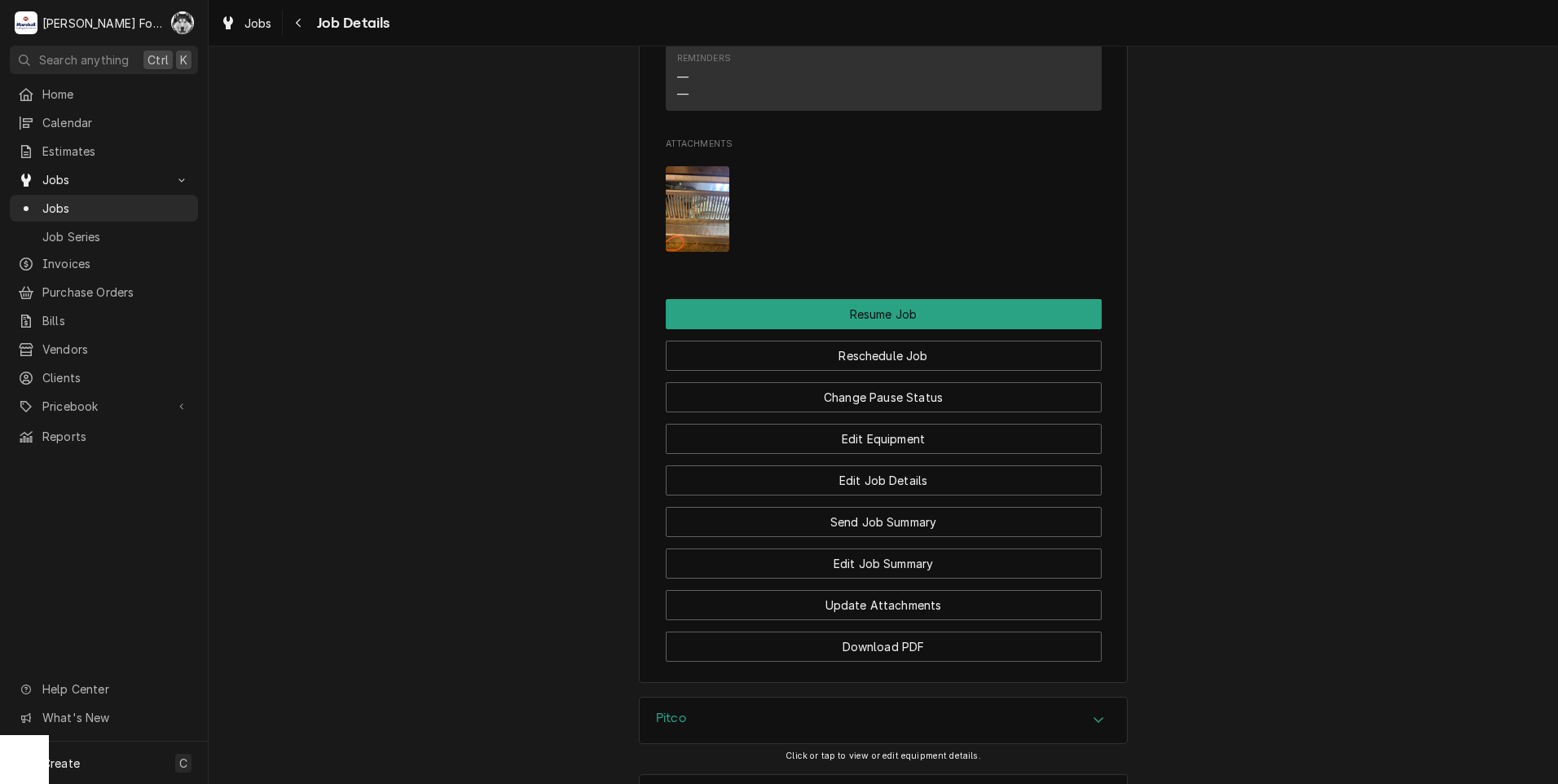
scroll to position [2412, 0]
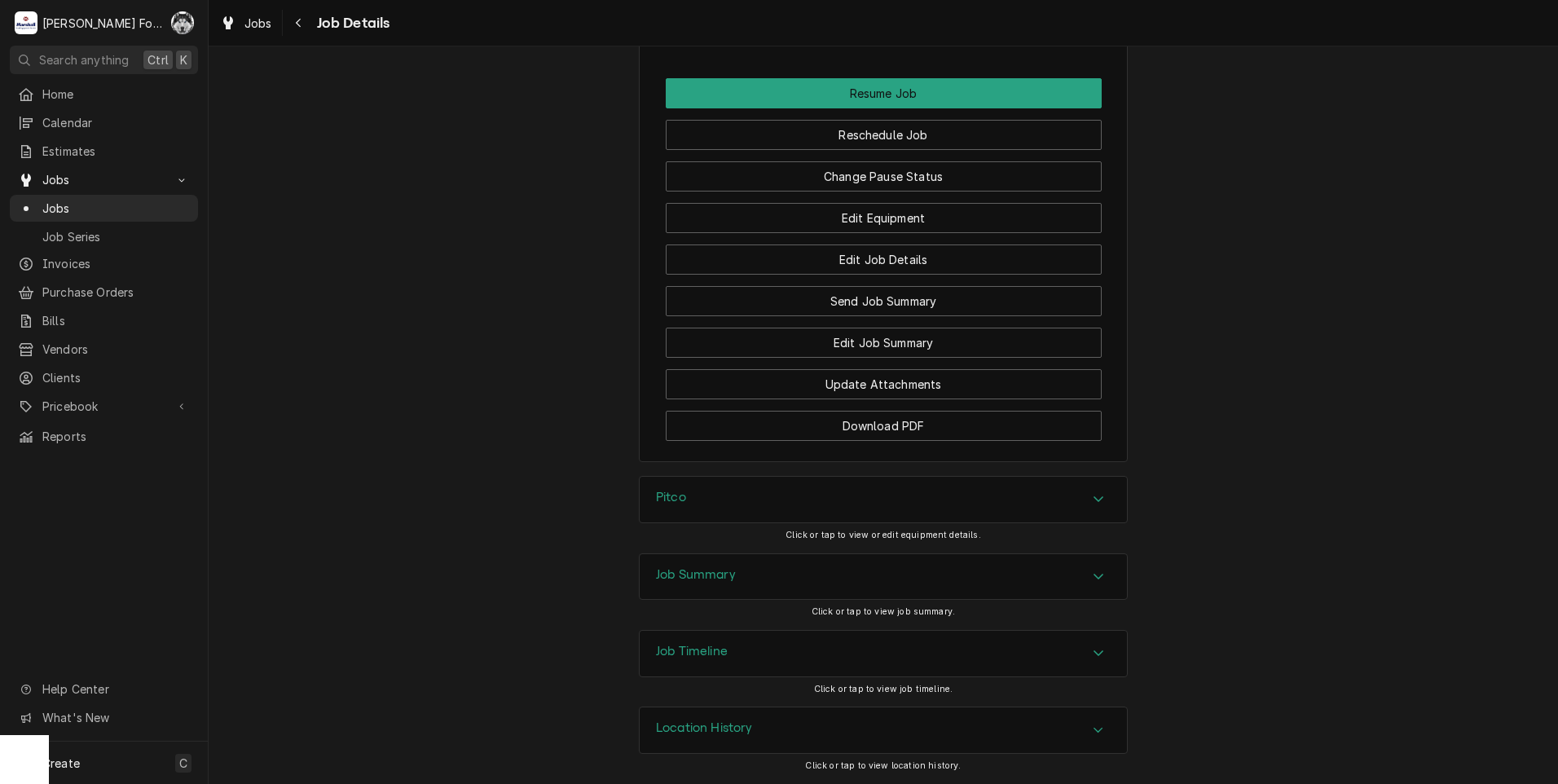
drag, startPoint x: 740, startPoint y: 465, endPoint x: 745, endPoint y: 488, distance: 23.5
click at [745, 497] on div "Pitco" at bounding box center [884, 499] width 487 height 46
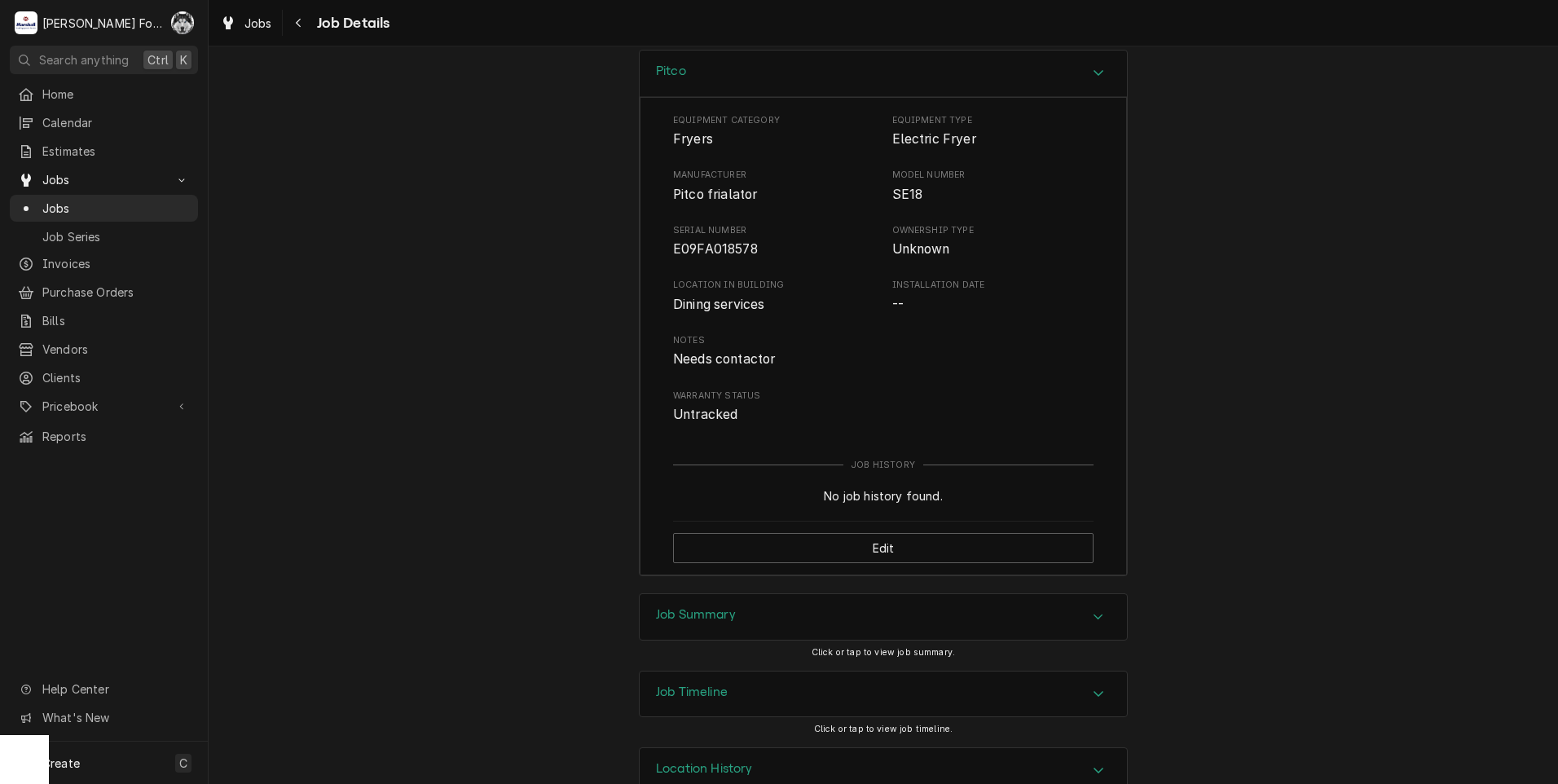
click at [779, 640] on div "Job Summary" at bounding box center [884, 617] width 487 height 46
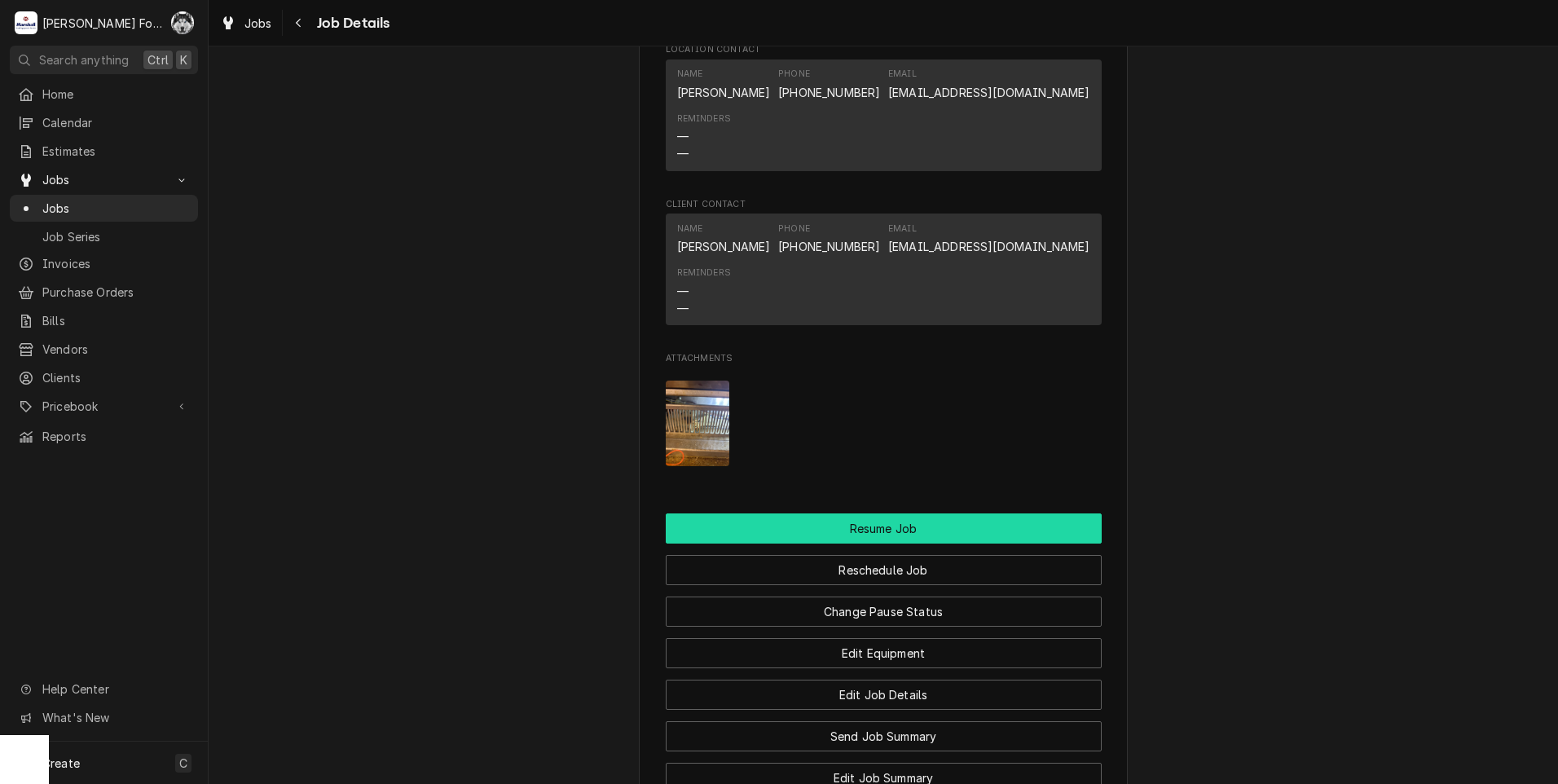
scroll to position [1962, 0]
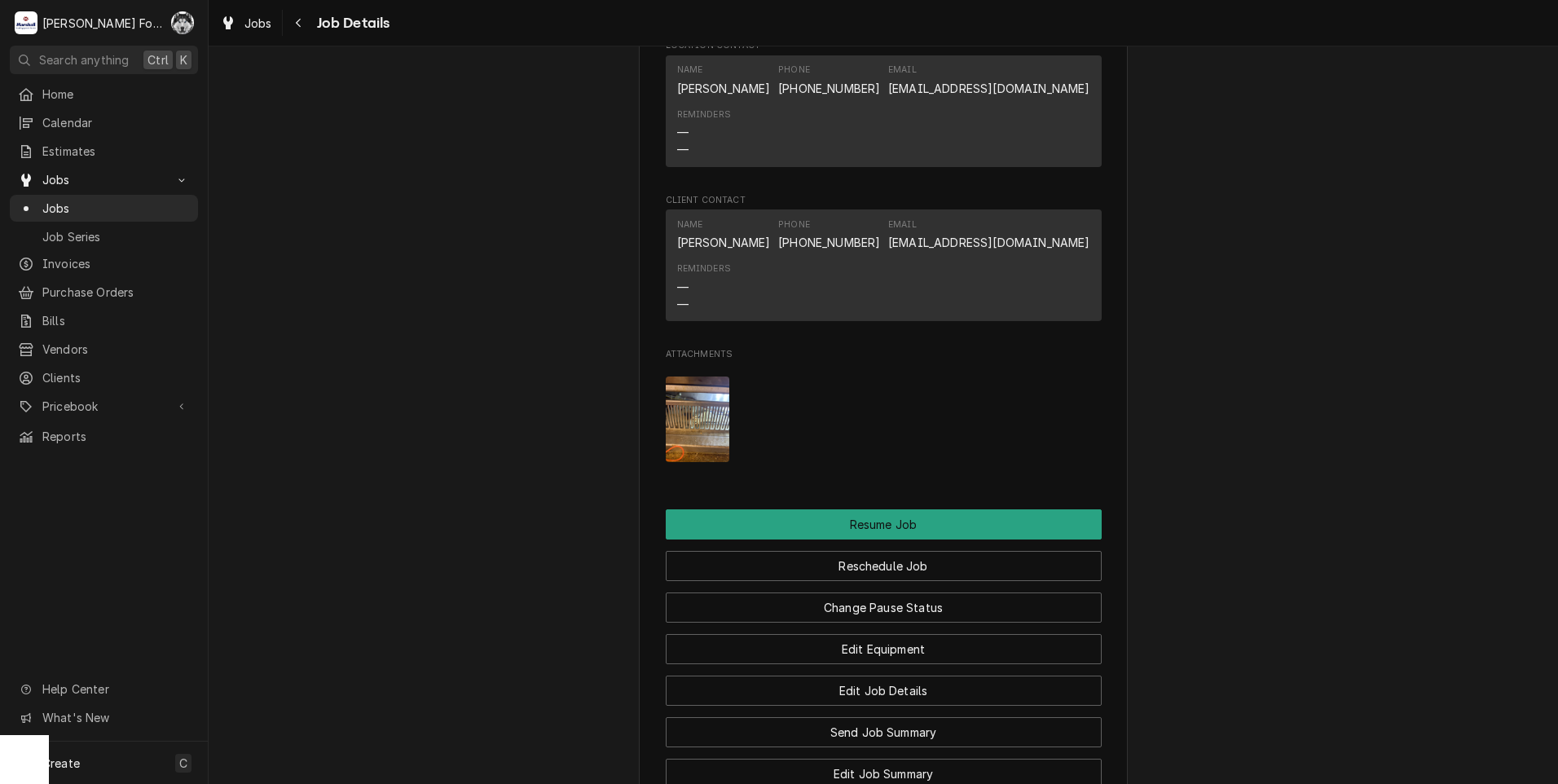
click at [710, 443] on img "Attachments" at bounding box center [697, 419] width 64 height 86
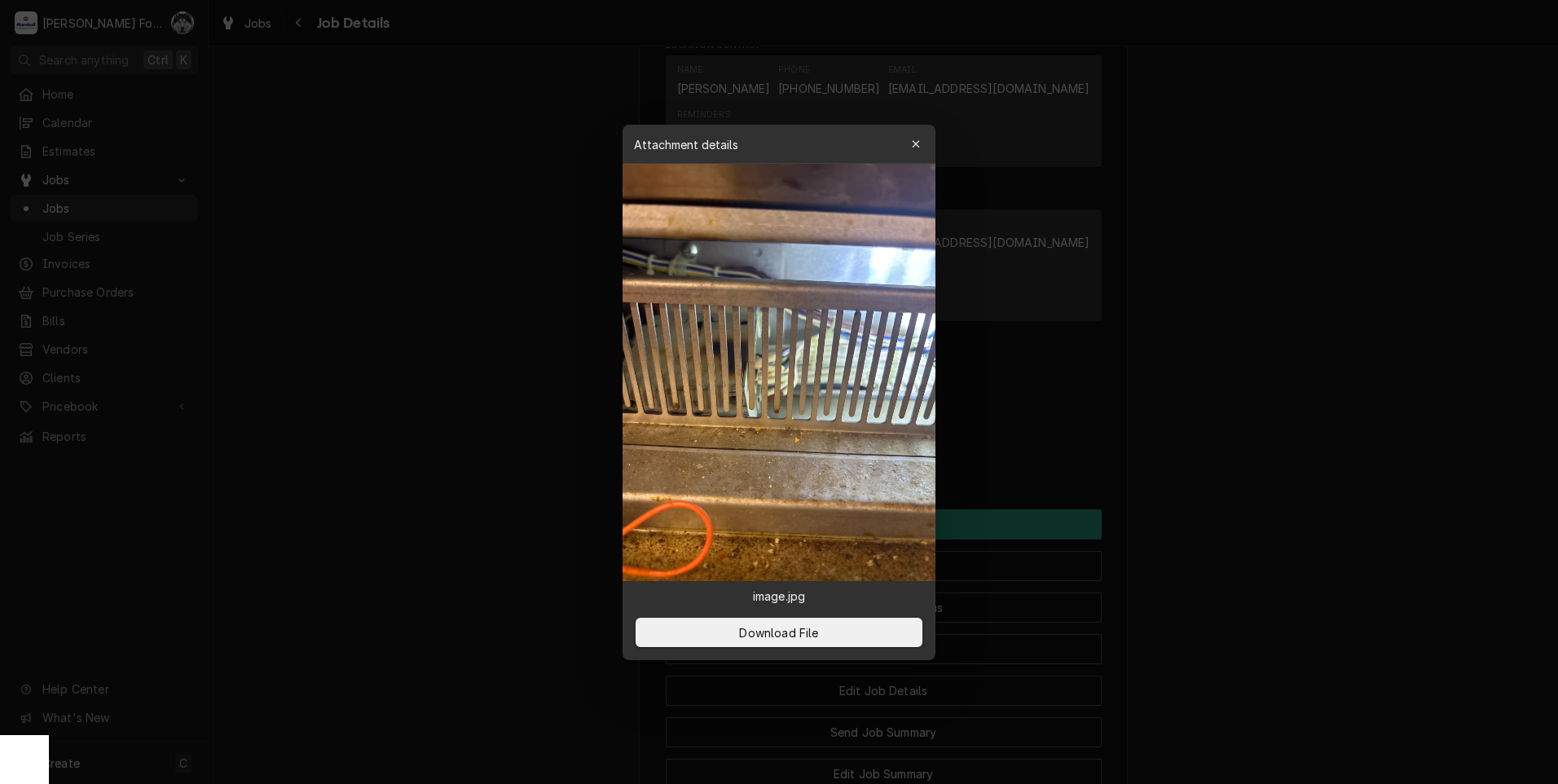
drag, startPoint x: 636, startPoint y: 452, endPoint x: 1205, endPoint y: 425, distance: 569.6
click at [1205, 425] on div at bounding box center [779, 392] width 1558 height 784
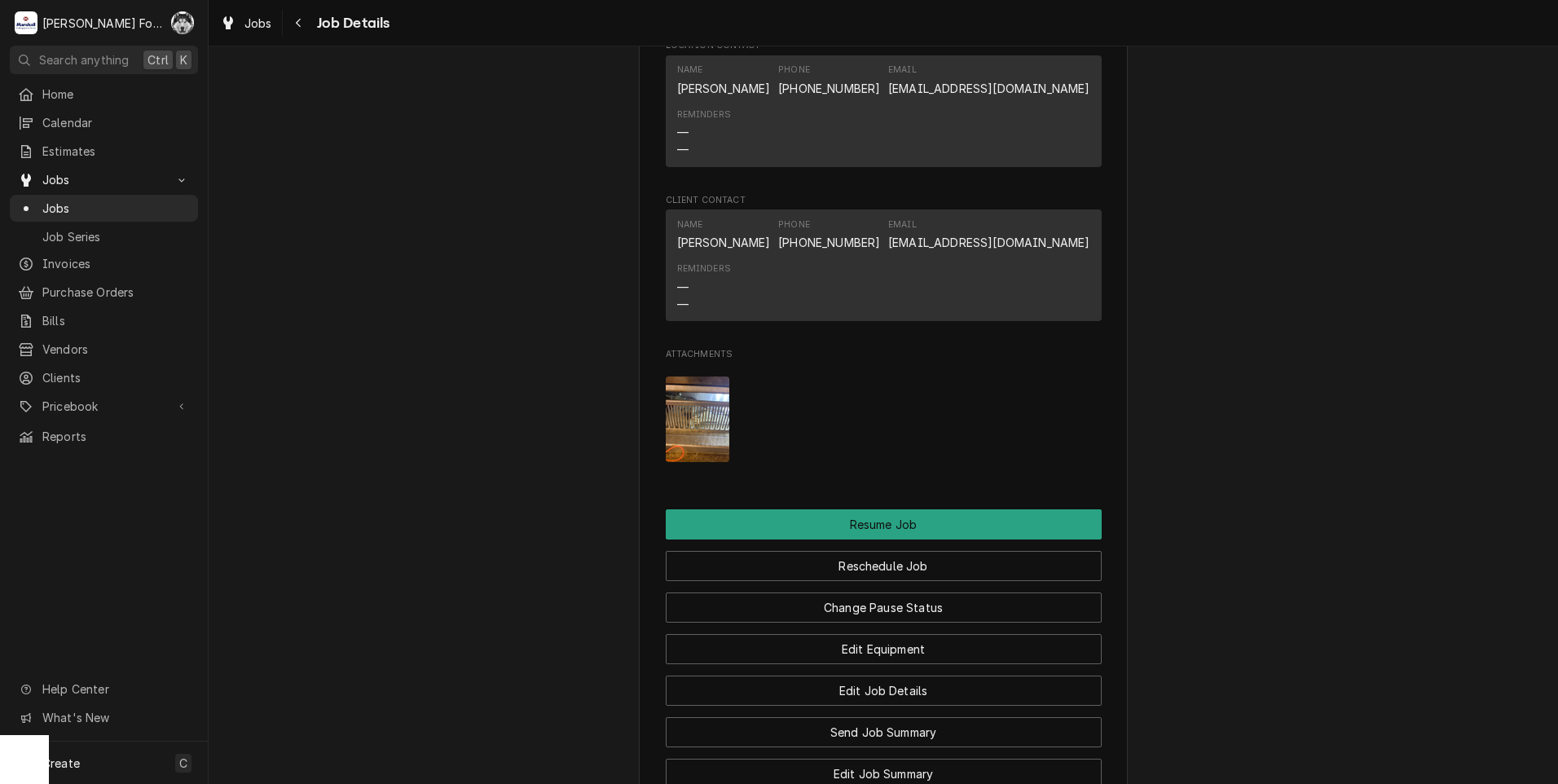
click at [681, 435] on img "Attachments" at bounding box center [697, 419] width 64 height 86
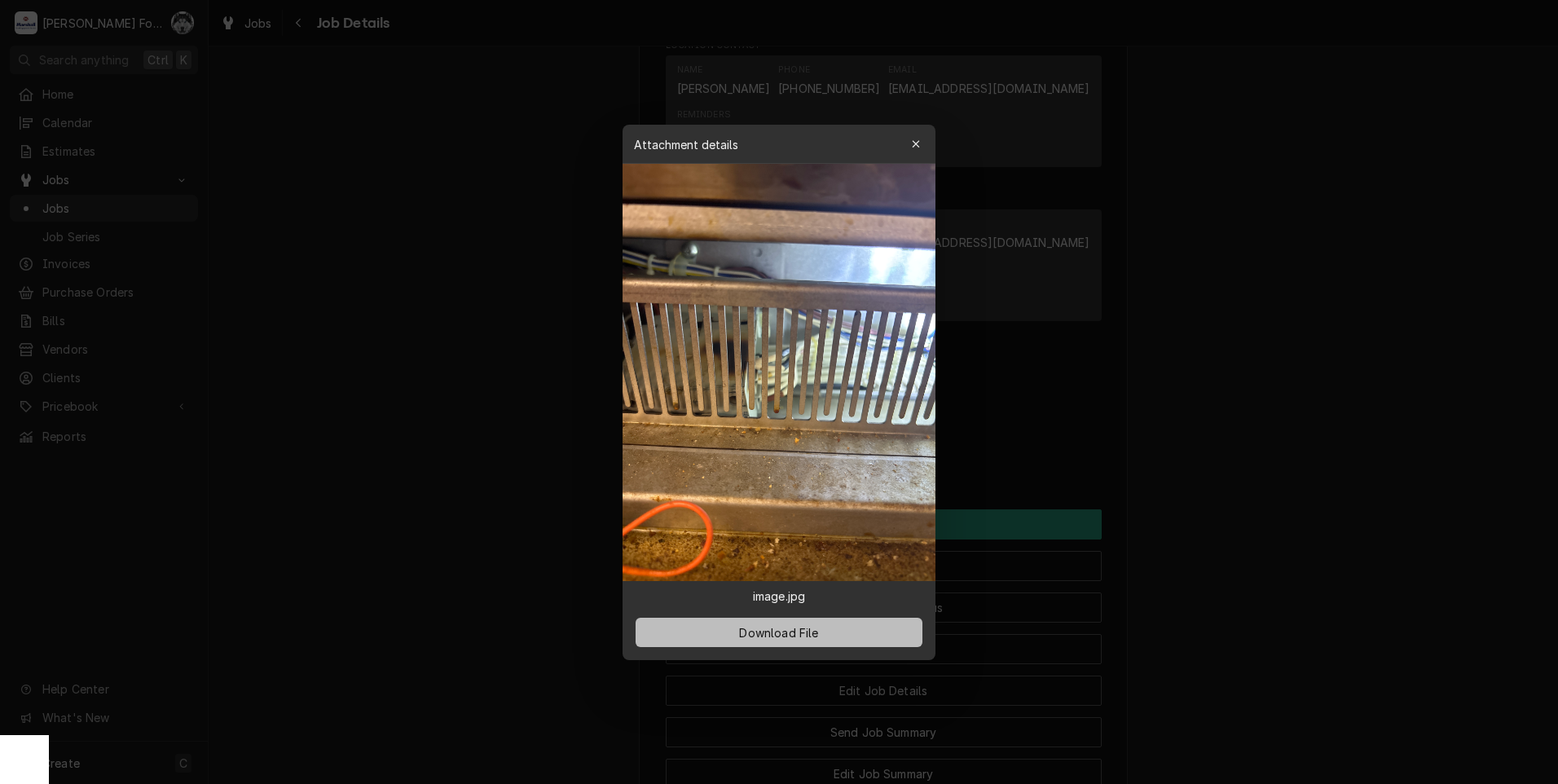
click at [771, 630] on span "Download File" at bounding box center [779, 632] width 86 height 17
click at [430, 399] on div at bounding box center [779, 392] width 1558 height 784
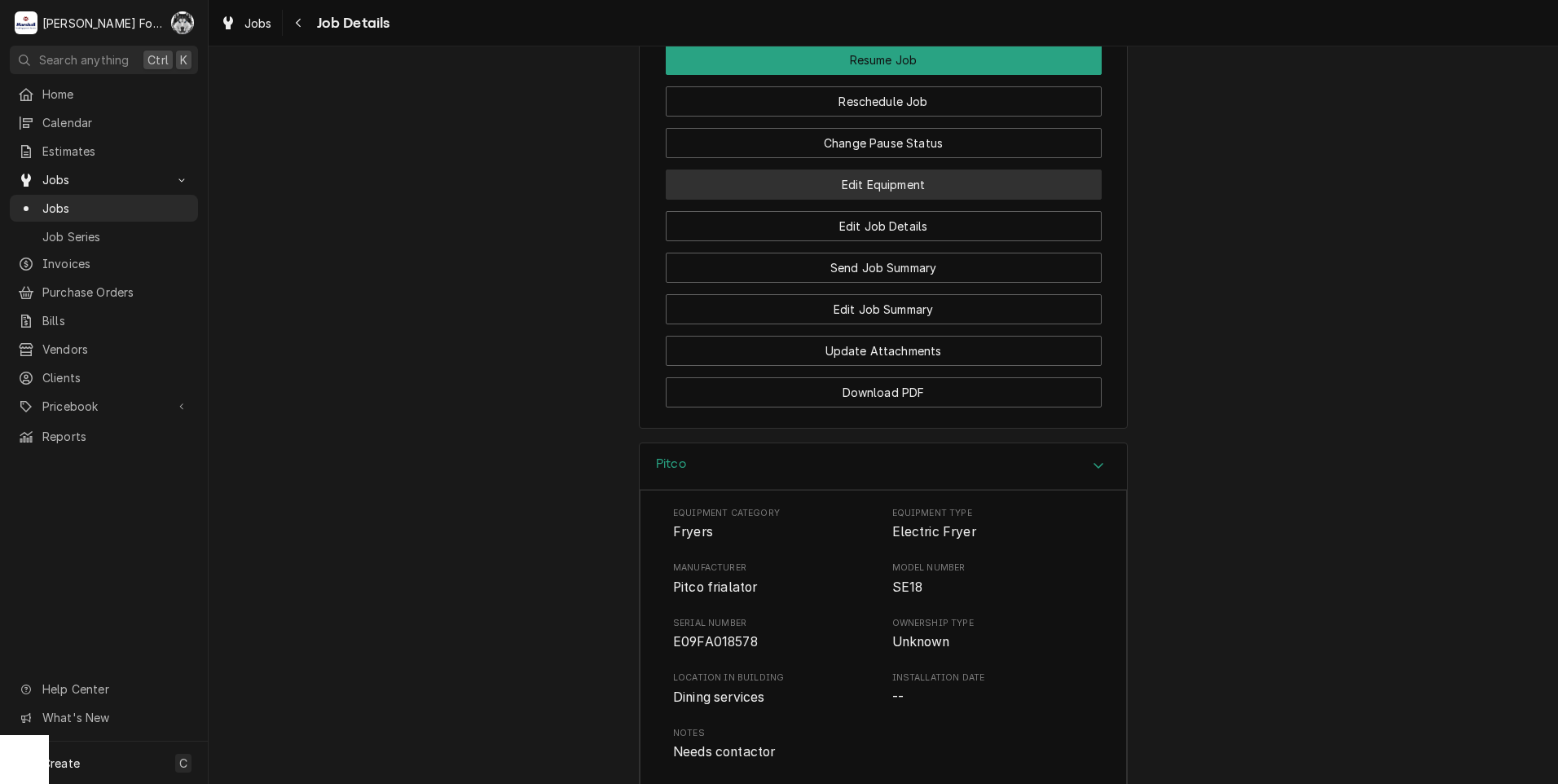
scroll to position [2370, 0]
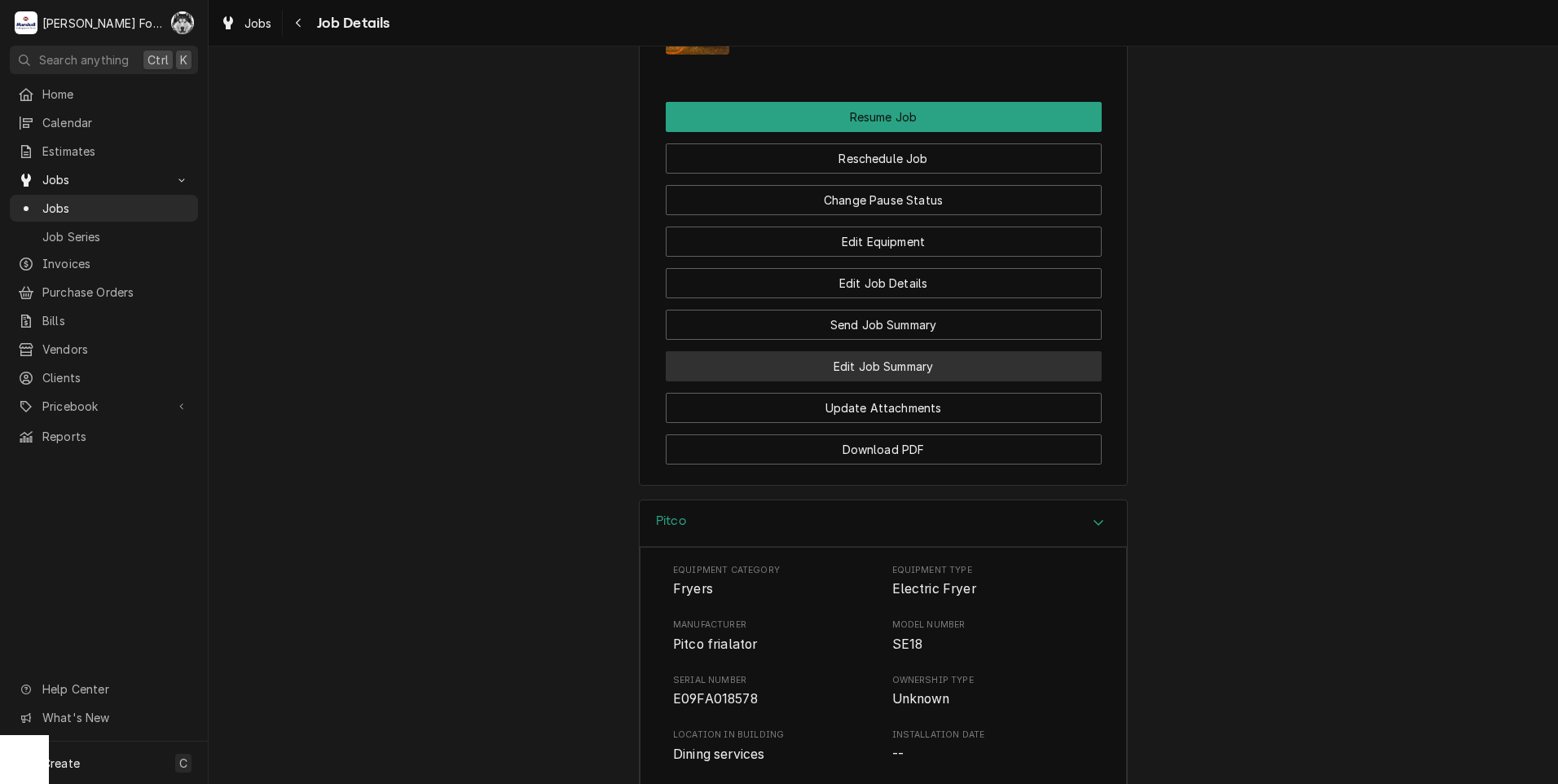
click at [885, 381] on button "Edit Job Summary" at bounding box center [884, 367] width 436 height 31
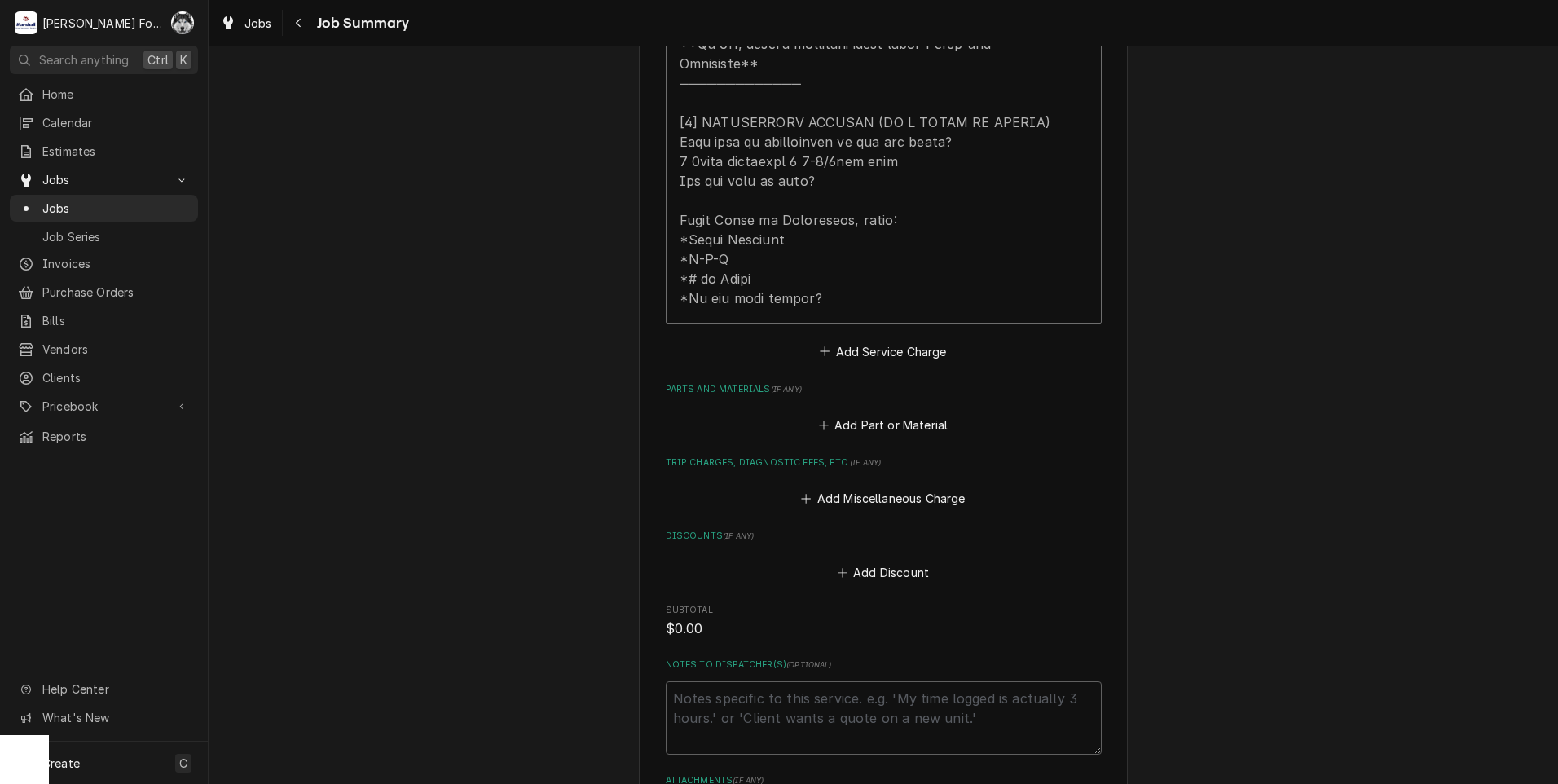
scroll to position [815, 0]
click at [848, 413] on button "Add Part or Material" at bounding box center [883, 424] width 135 height 23
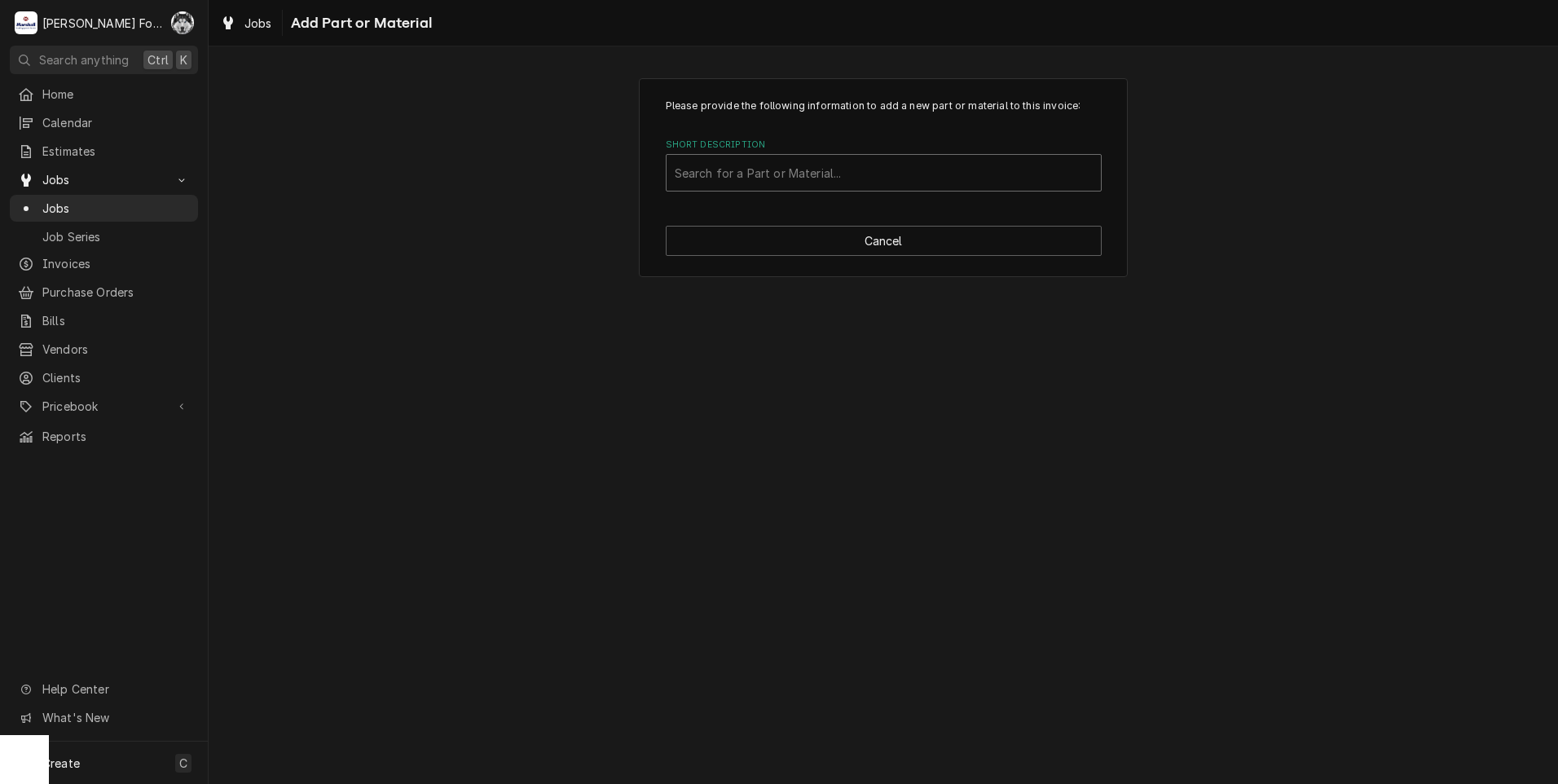
click at [897, 171] on div "Short Description" at bounding box center [884, 173] width 418 height 30
type input "60139201"
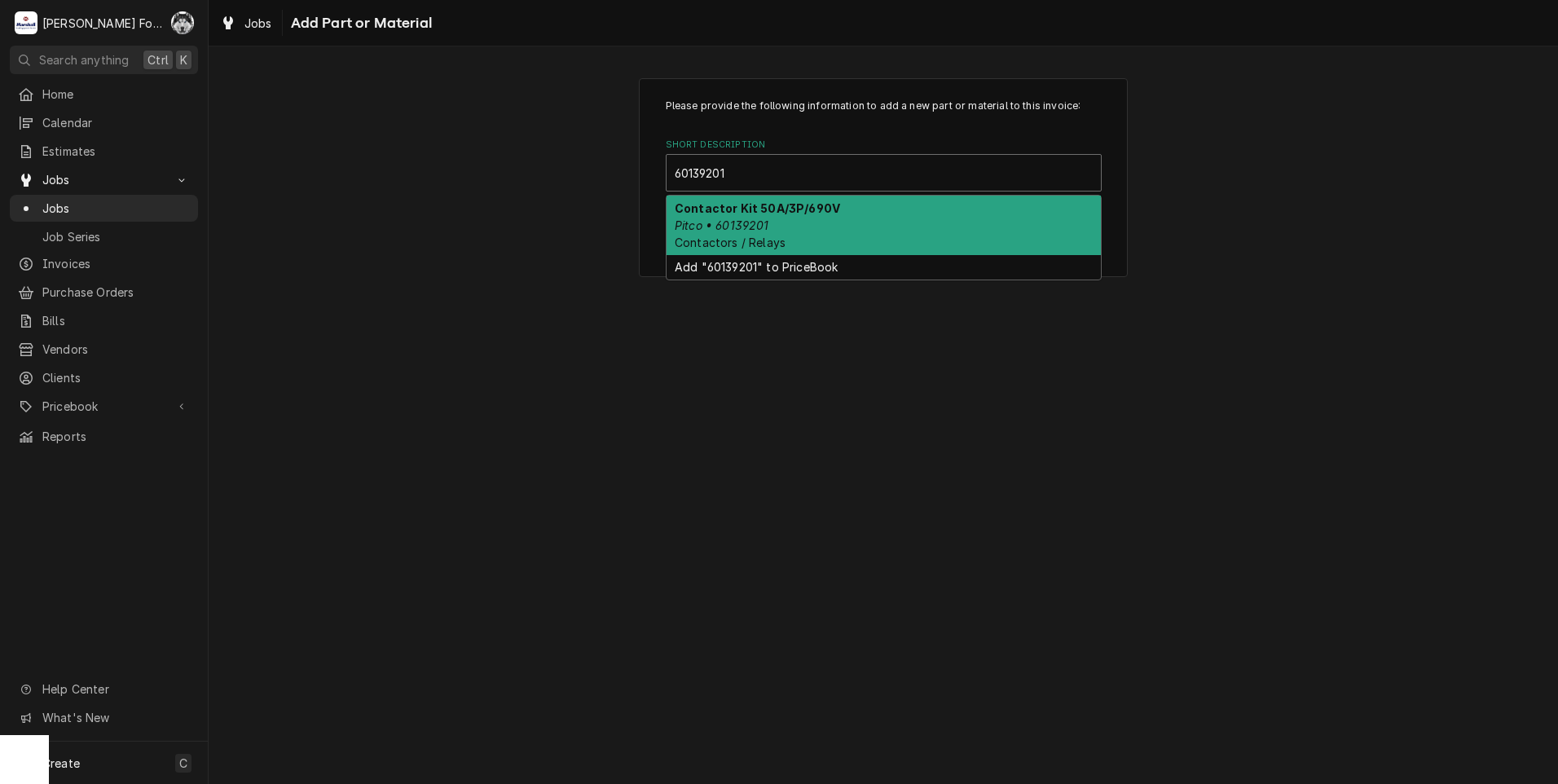
click at [854, 227] on div "Contactor Kit 50A/3P/690V Pitco • 60139201 Contactors / Relays" at bounding box center [884, 225] width 435 height 59
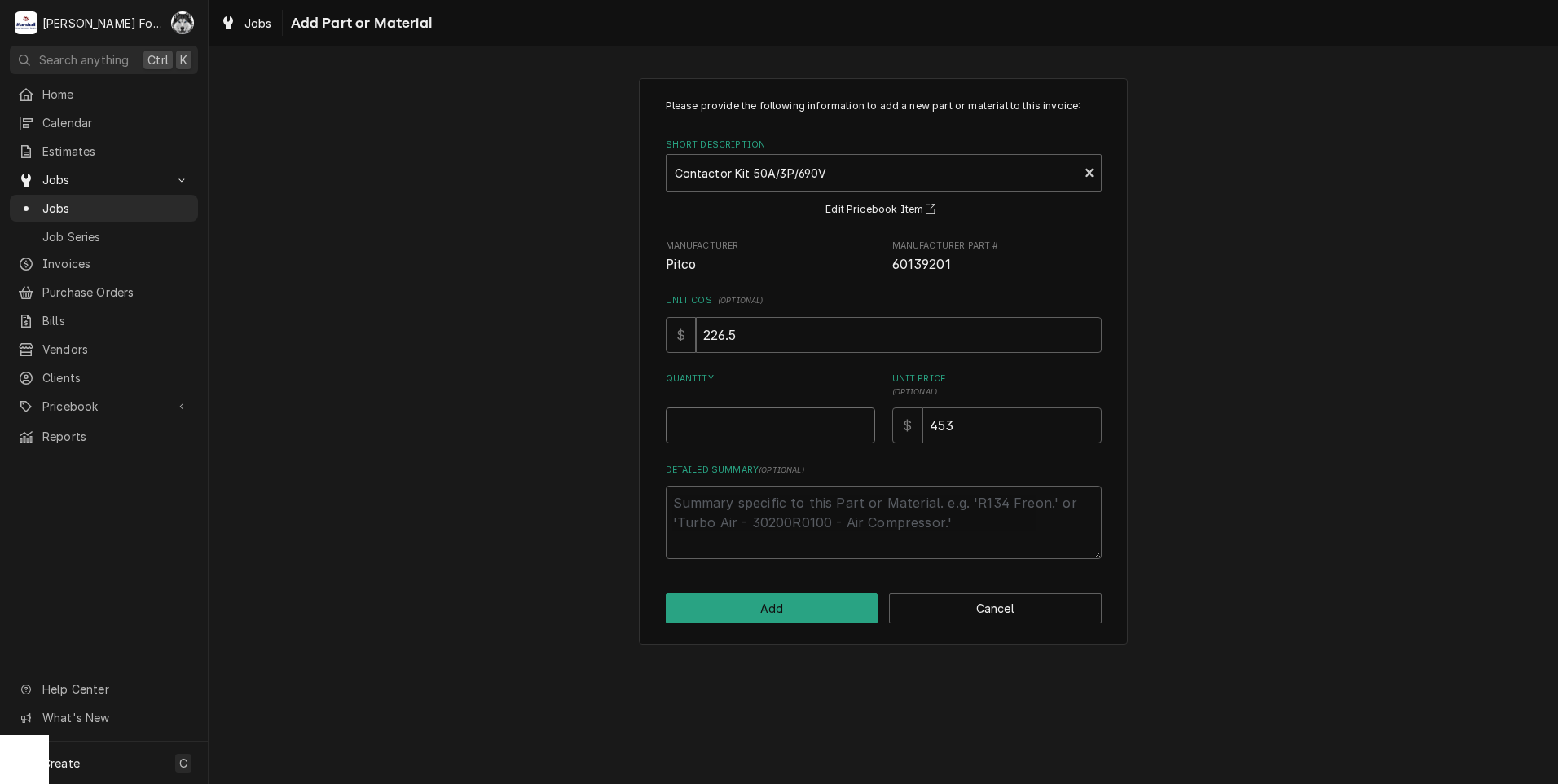
type textarea "x"
type input "0.5"
click at [863, 422] on input "0.5" at bounding box center [770, 426] width 209 height 36
type textarea "x"
type input "1"
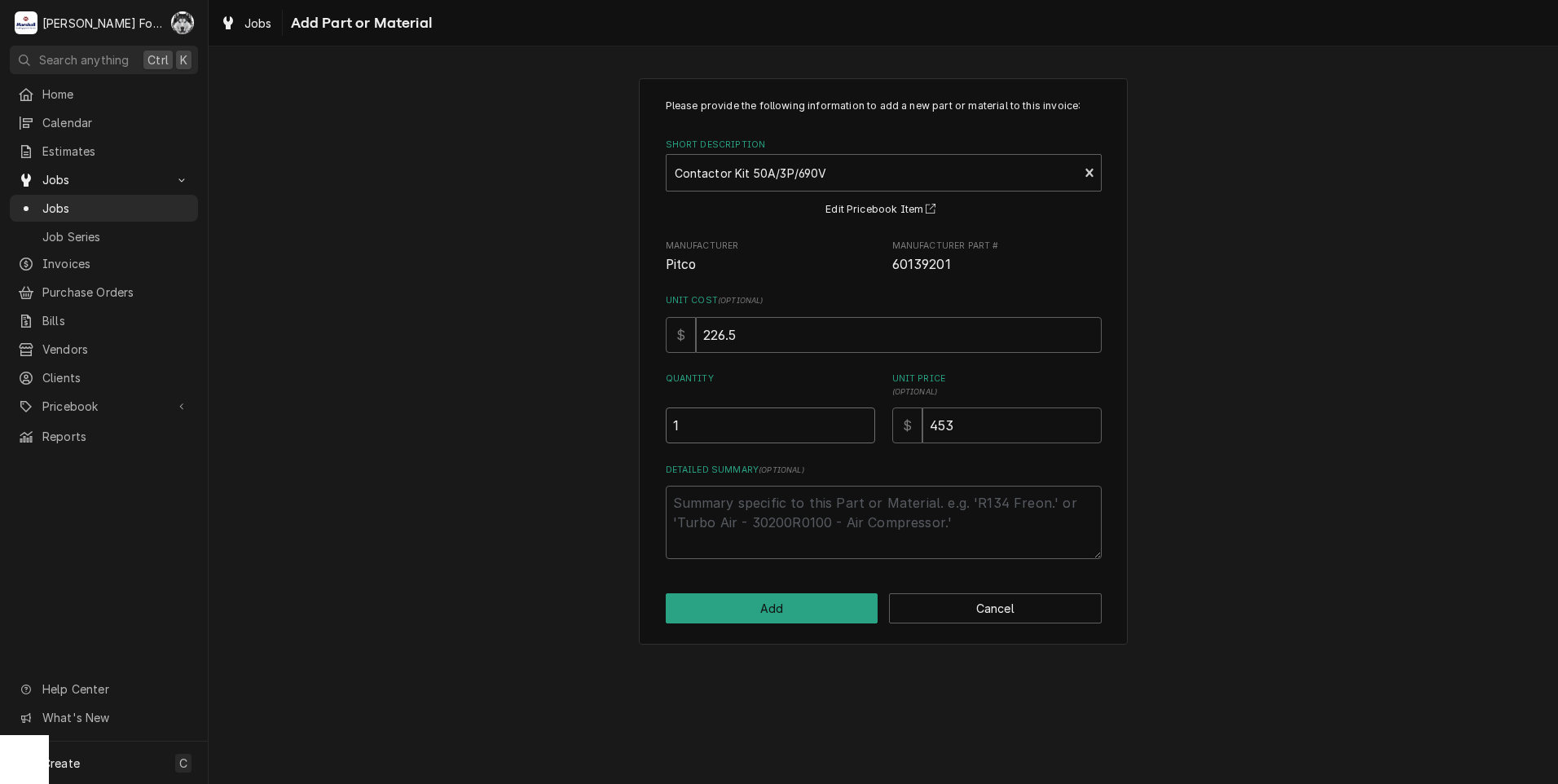
click at [863, 422] on input "1" at bounding box center [770, 426] width 209 height 36
drag, startPoint x: 981, startPoint y: 439, endPoint x: 608, endPoint y: 413, distance: 373.9
click at [701, 452] on div "Please provide the following information to add a new part or material to this …" at bounding box center [884, 328] width 436 height 460
type textarea "x"
type input "7"
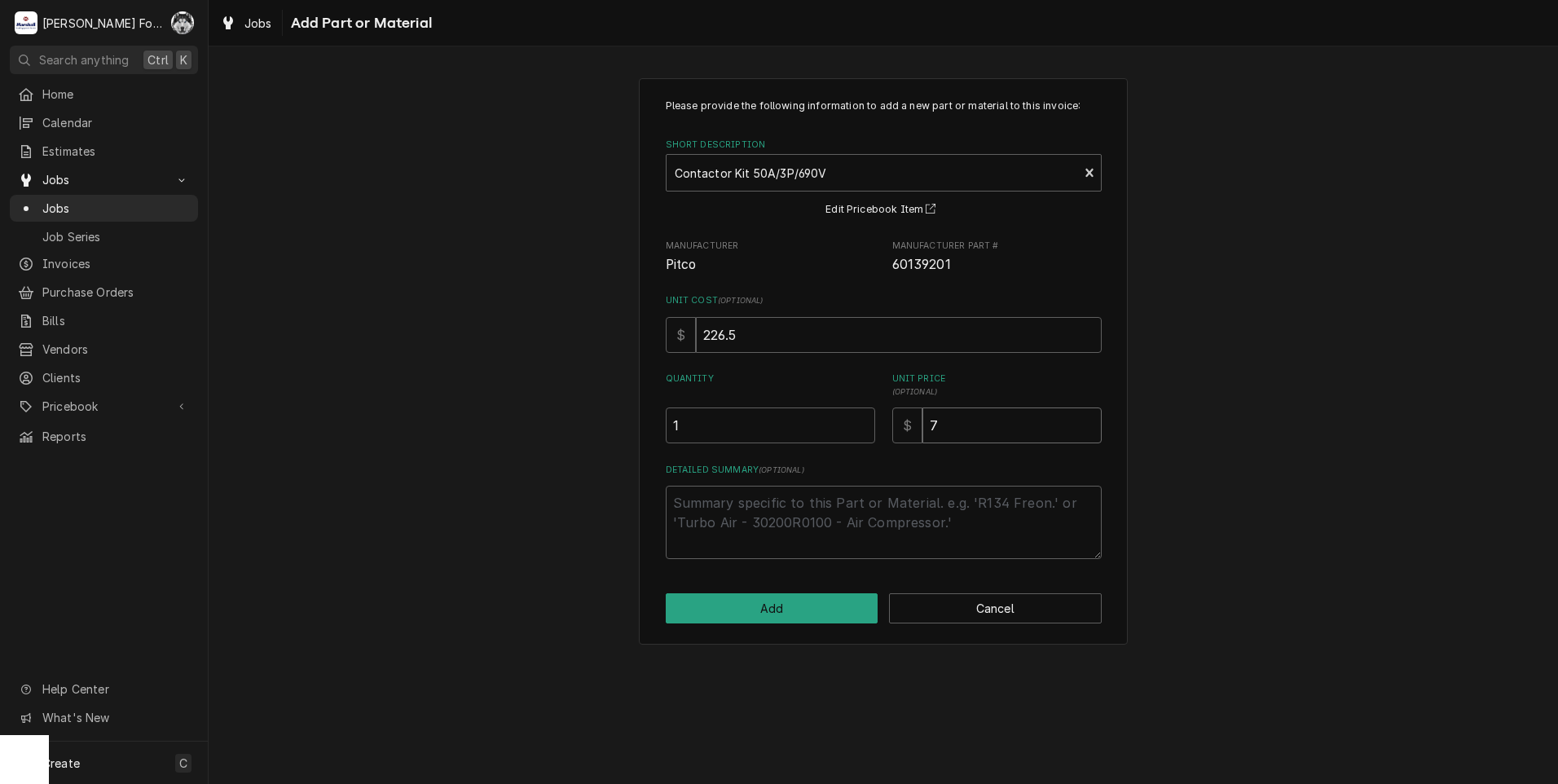
type textarea "x"
type input "71"
type textarea "x"
type input "714"
click at [751, 600] on button "Add" at bounding box center [772, 608] width 213 height 31
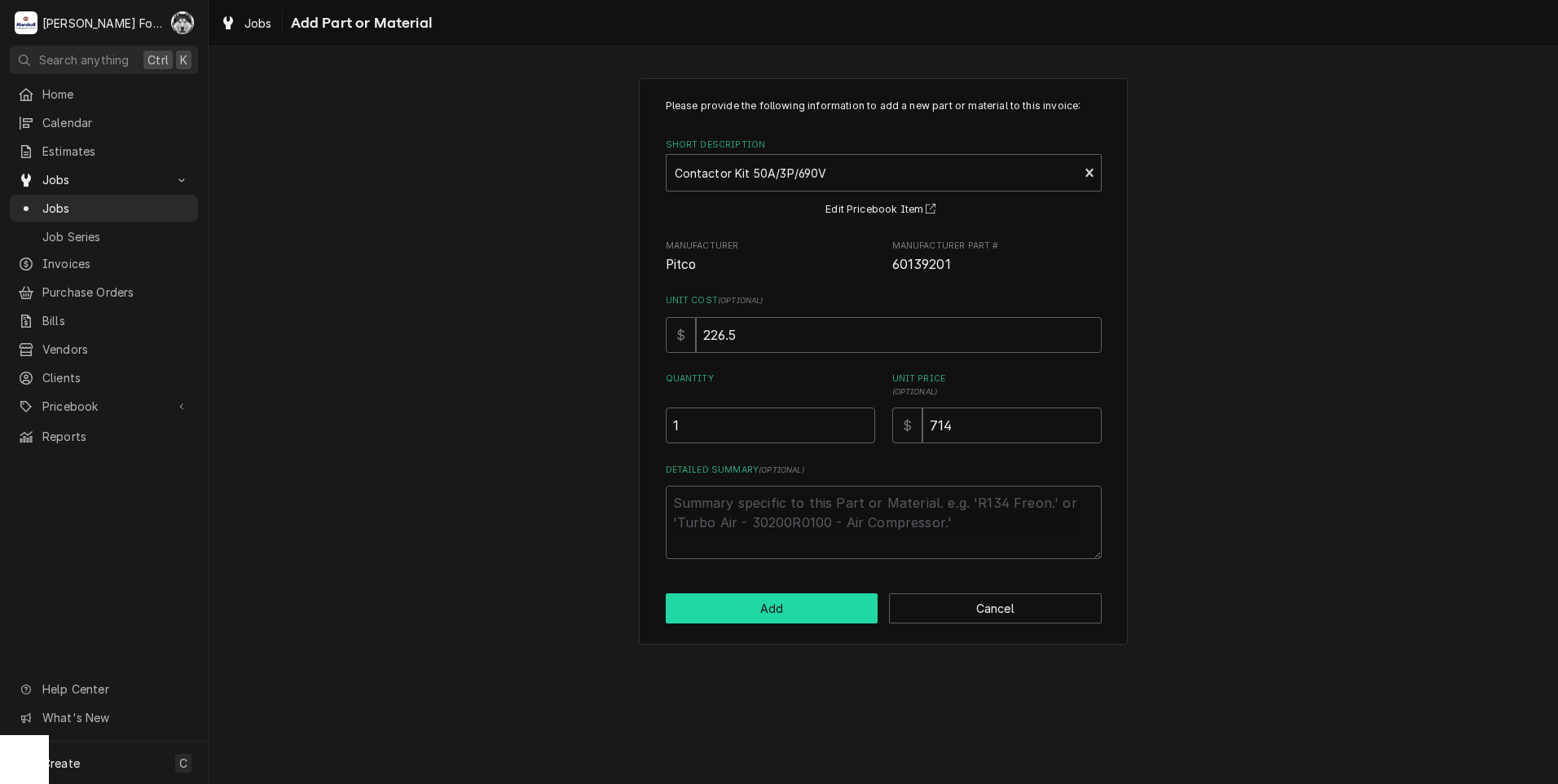
type textarea "x"
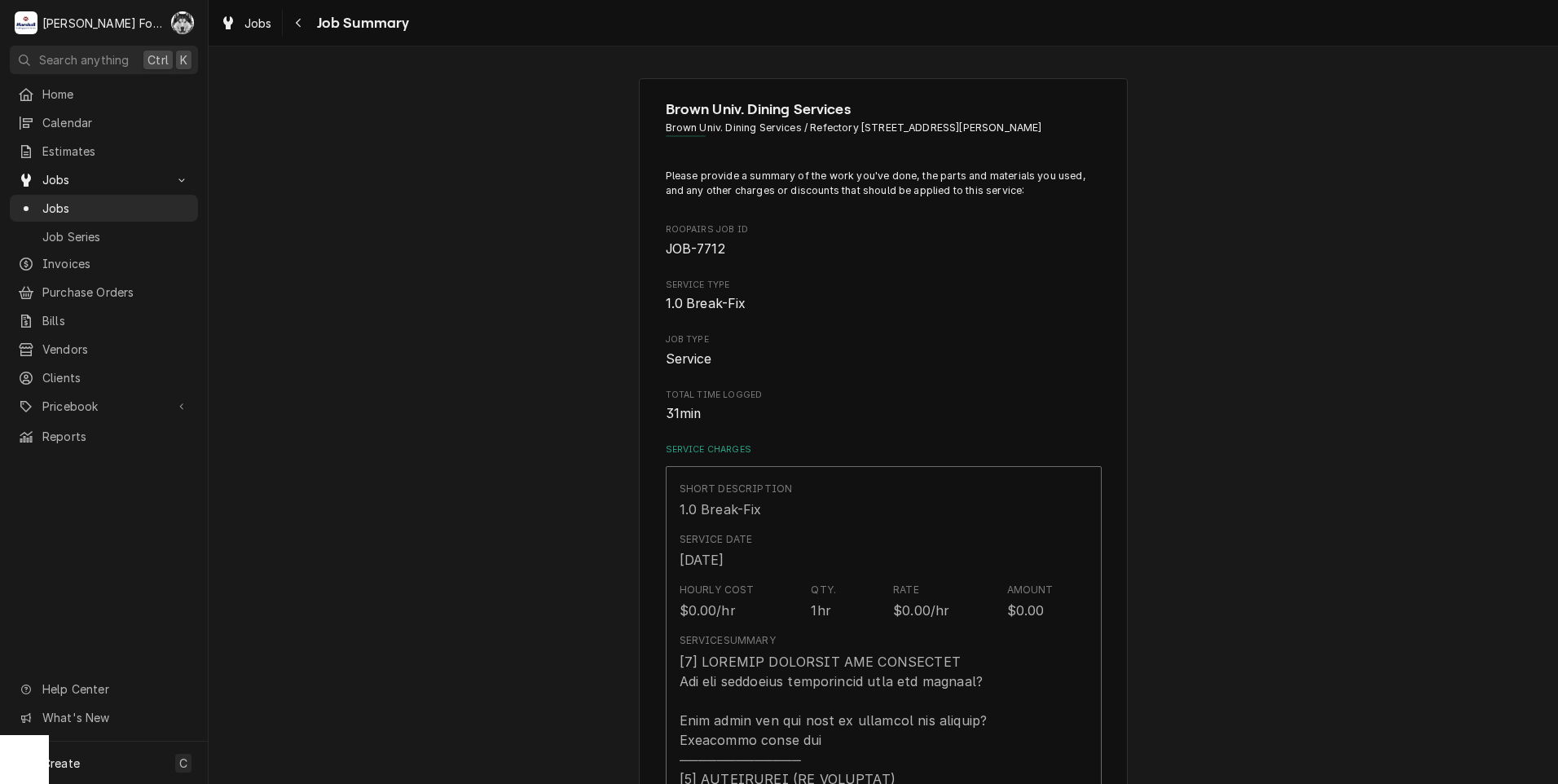
scroll to position [815, 0]
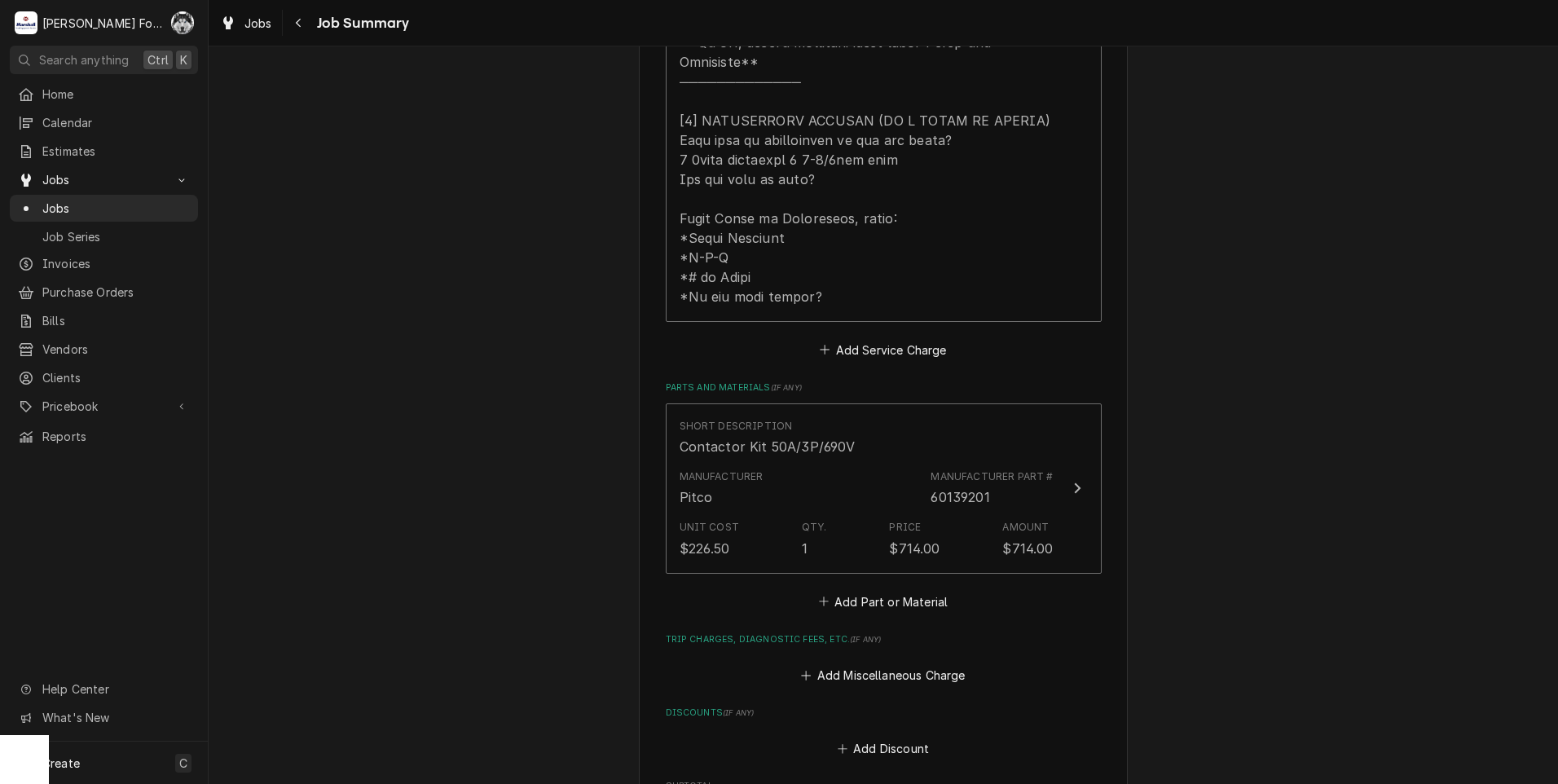
click at [913, 561] on div "Short Description Contactor Kit 50A/3P/690V Manufacturer Pitco Manufacturer Par…" at bounding box center [884, 492] width 436 height 179
click at [920, 590] on button "Add Part or Material" at bounding box center [883, 602] width 135 height 23
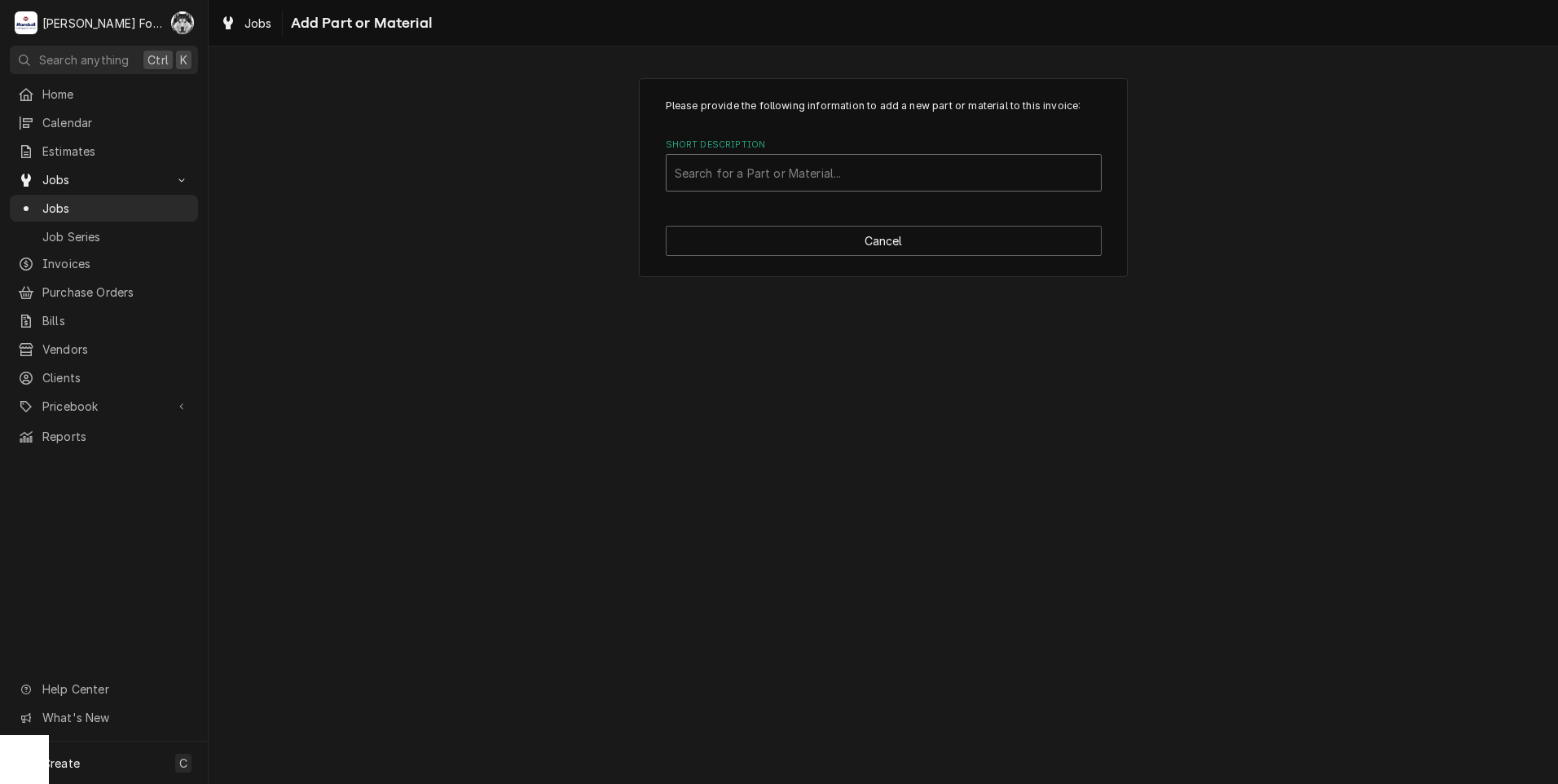
click at [887, 172] on div "Short Description" at bounding box center [884, 173] width 418 height 30
type input "60132703"
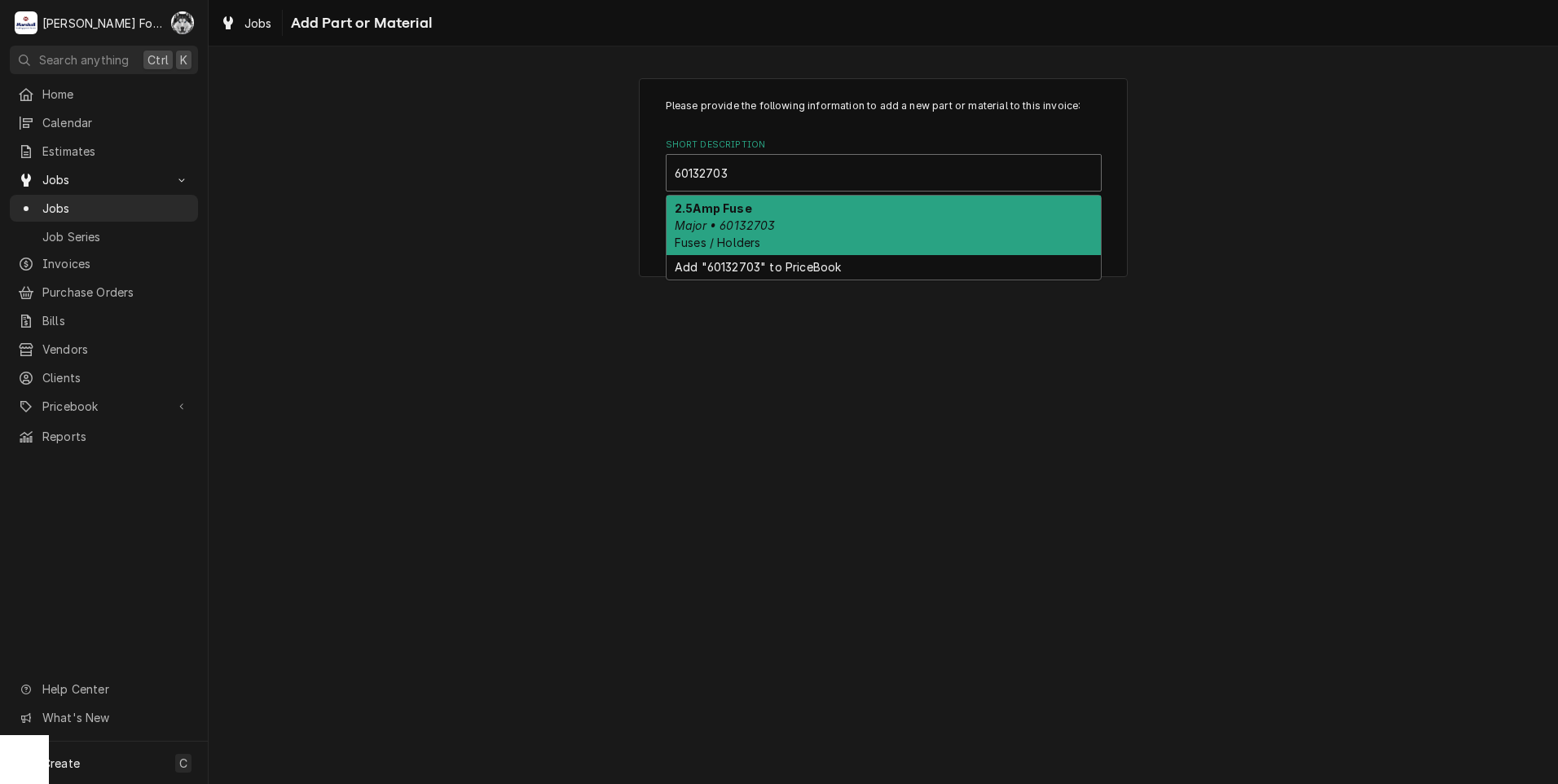
click at [758, 240] on span "Fuses / Holders" at bounding box center [717, 243] width 86 height 14
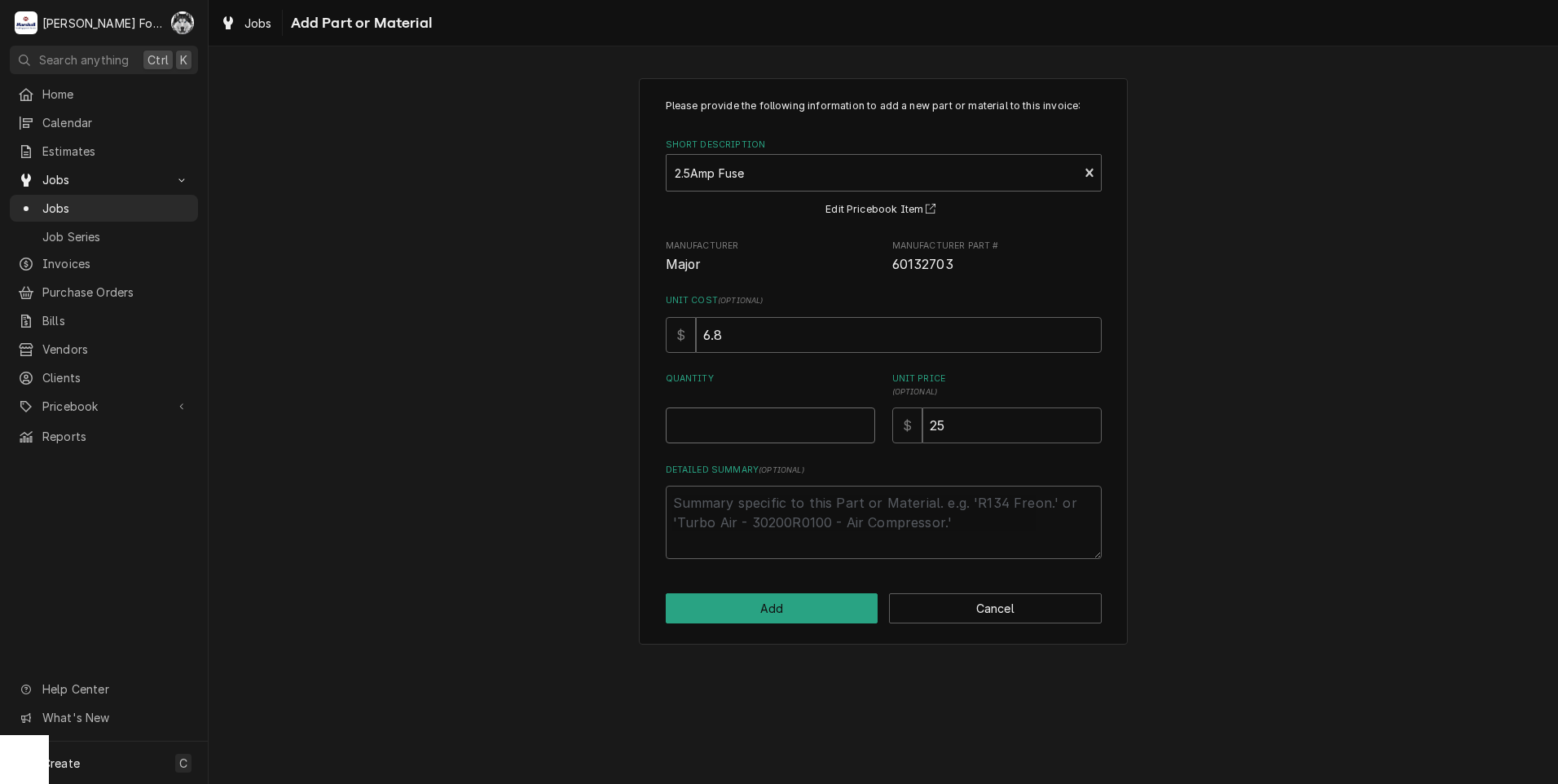
type textarea "x"
type input "0.5"
click at [862, 419] on input "0.5" at bounding box center [770, 426] width 209 height 36
type textarea "x"
type input "1"
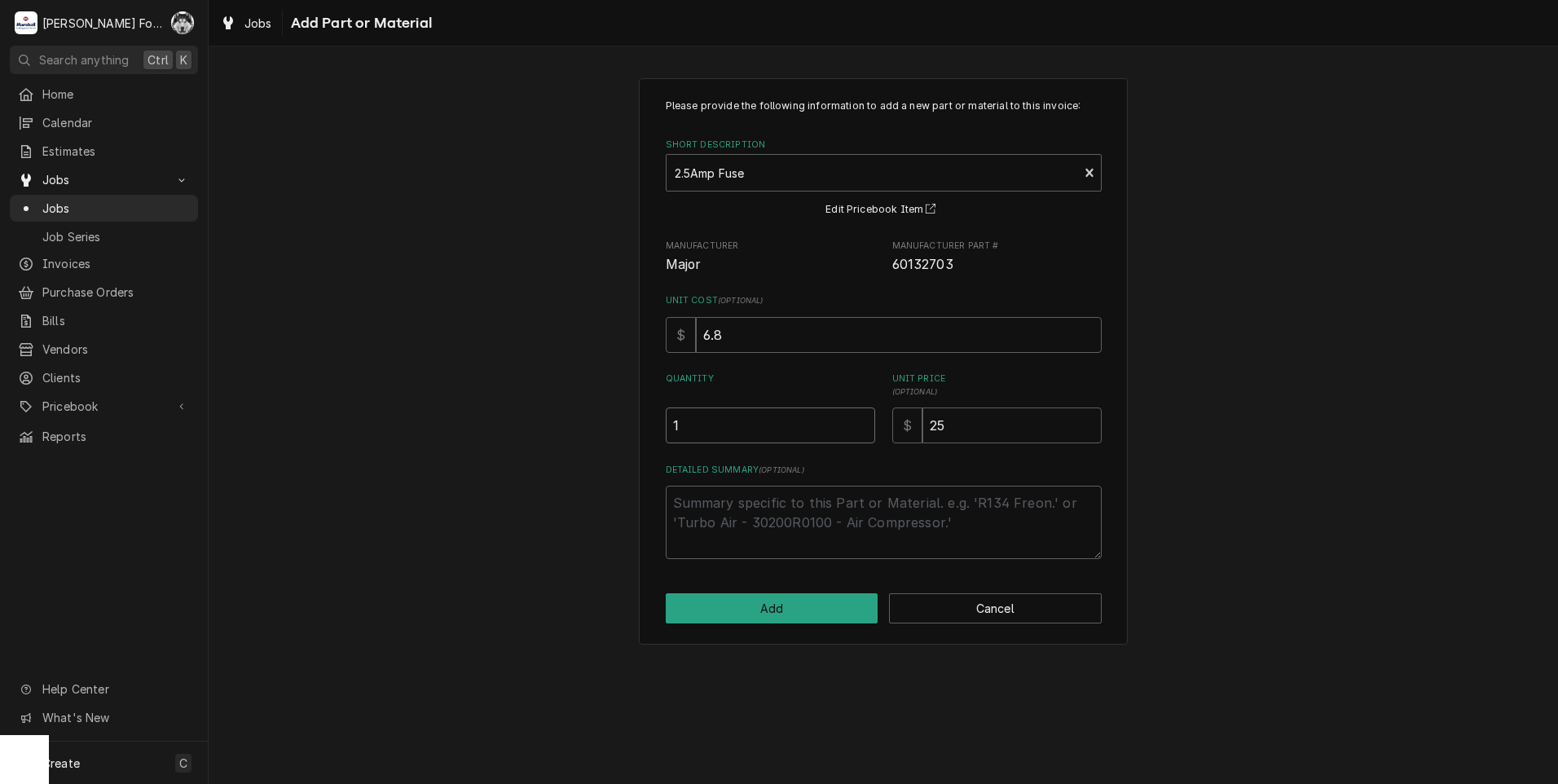
click at [862, 419] on input "1" at bounding box center [770, 426] width 209 height 36
click at [783, 592] on div "Please provide the following information to add a new part or material to this …" at bounding box center [884, 361] width 489 height 566
click at [791, 608] on button "Add" at bounding box center [772, 608] width 213 height 31
type textarea "x"
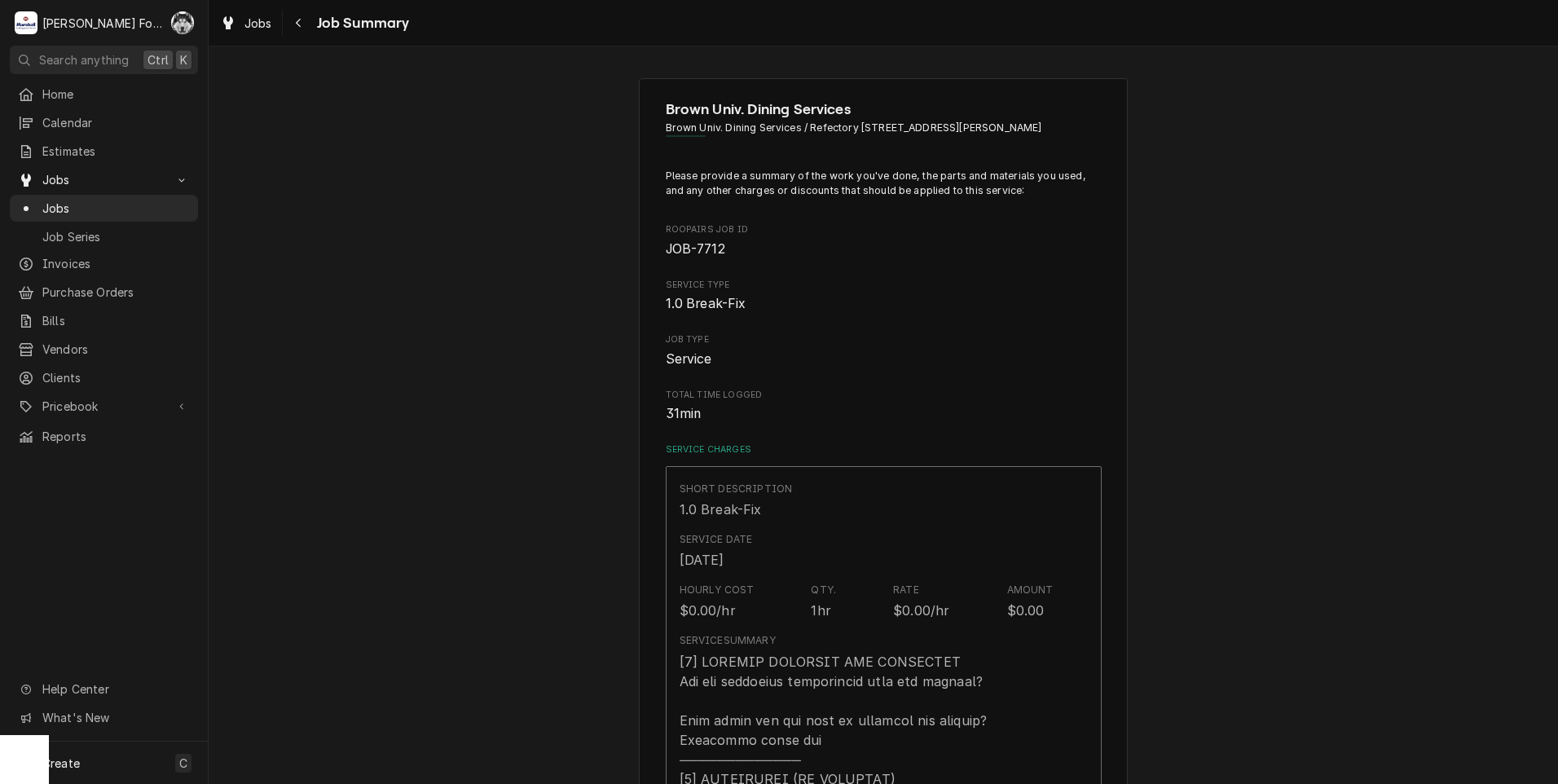
scroll to position [815, 0]
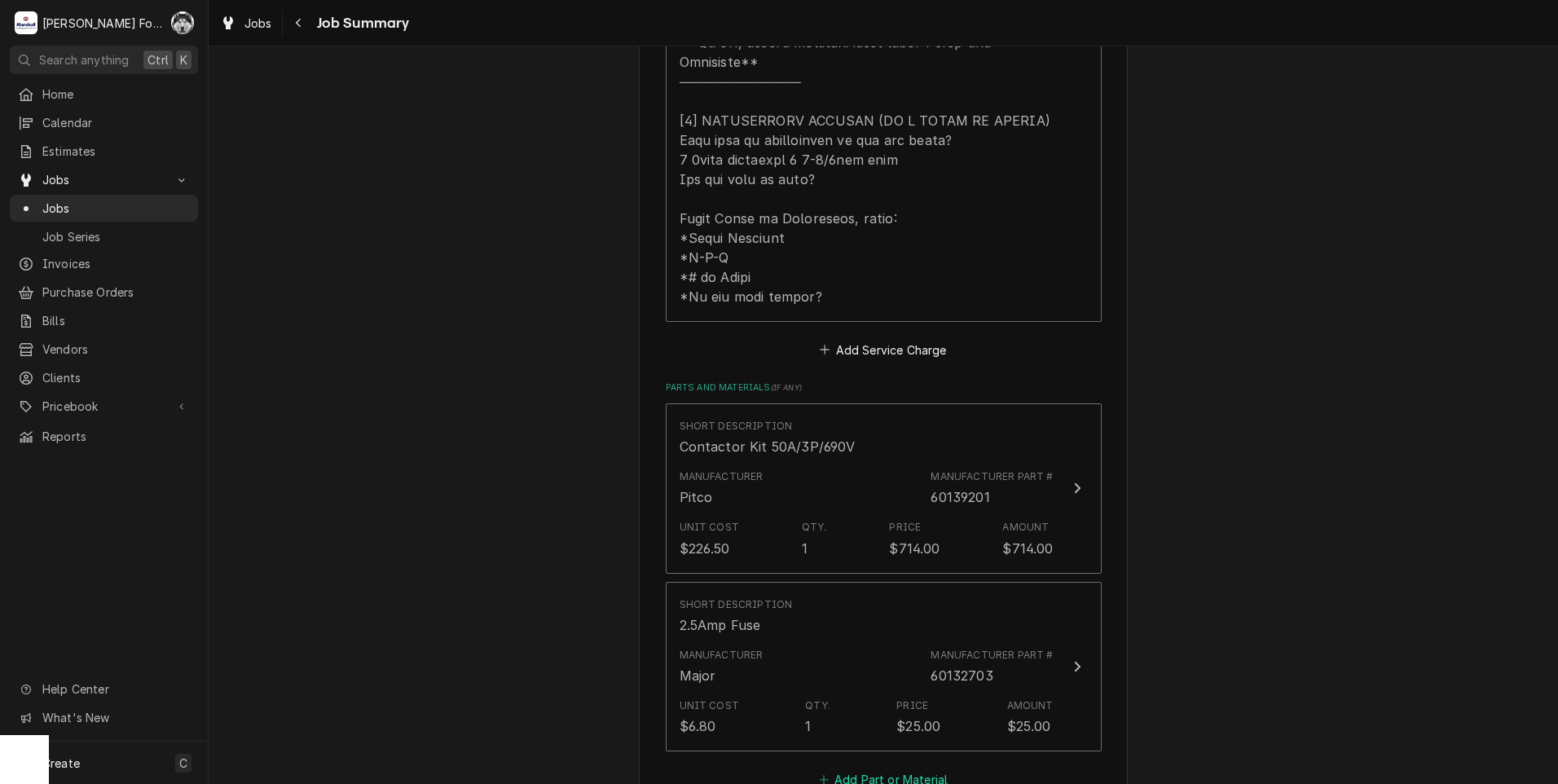
click at [886, 768] on button "Add Part or Material" at bounding box center [883, 779] width 135 height 23
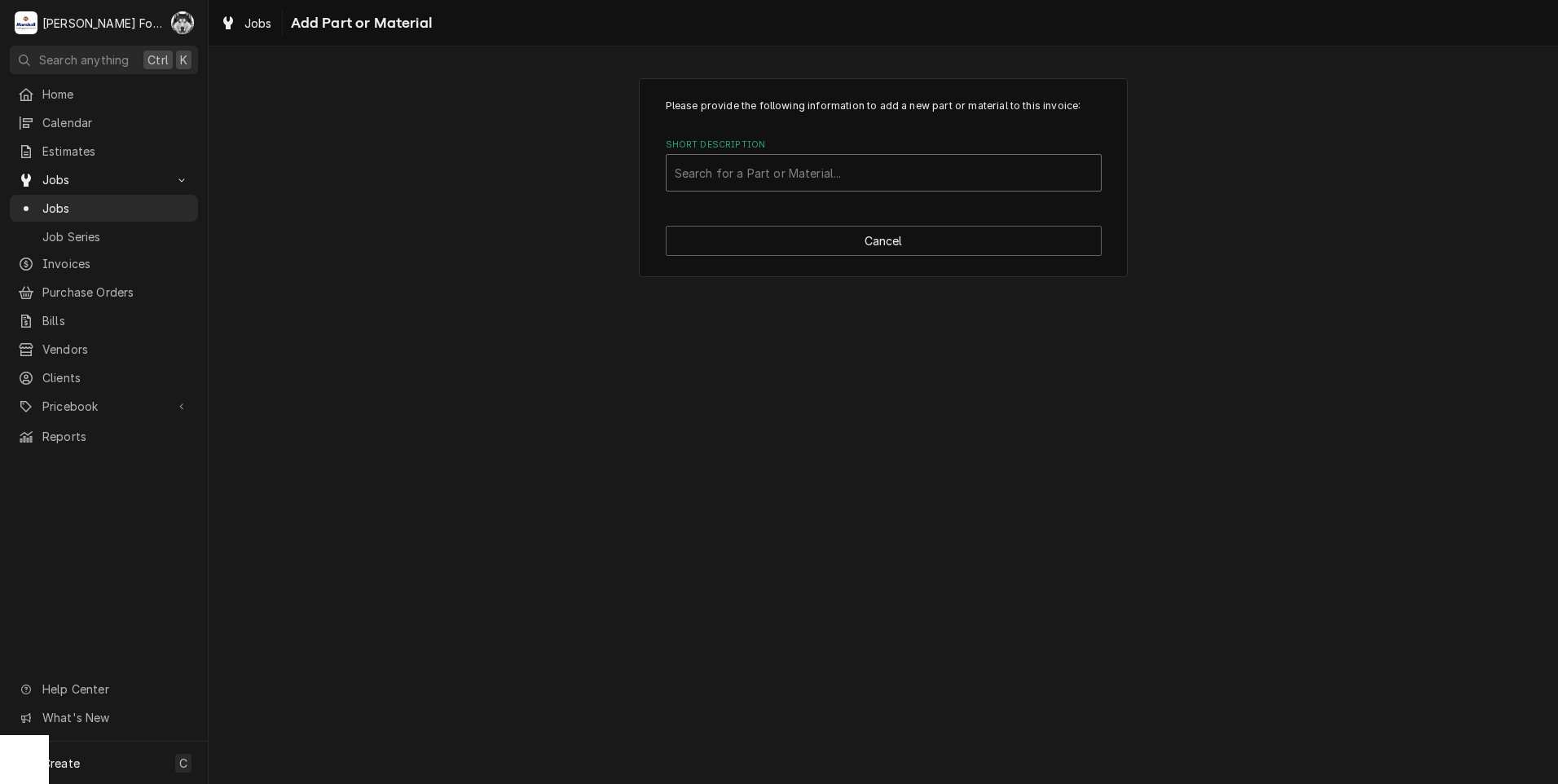
click at [880, 180] on div "Short Description" at bounding box center [884, 173] width 418 height 30
type input "SSDT"
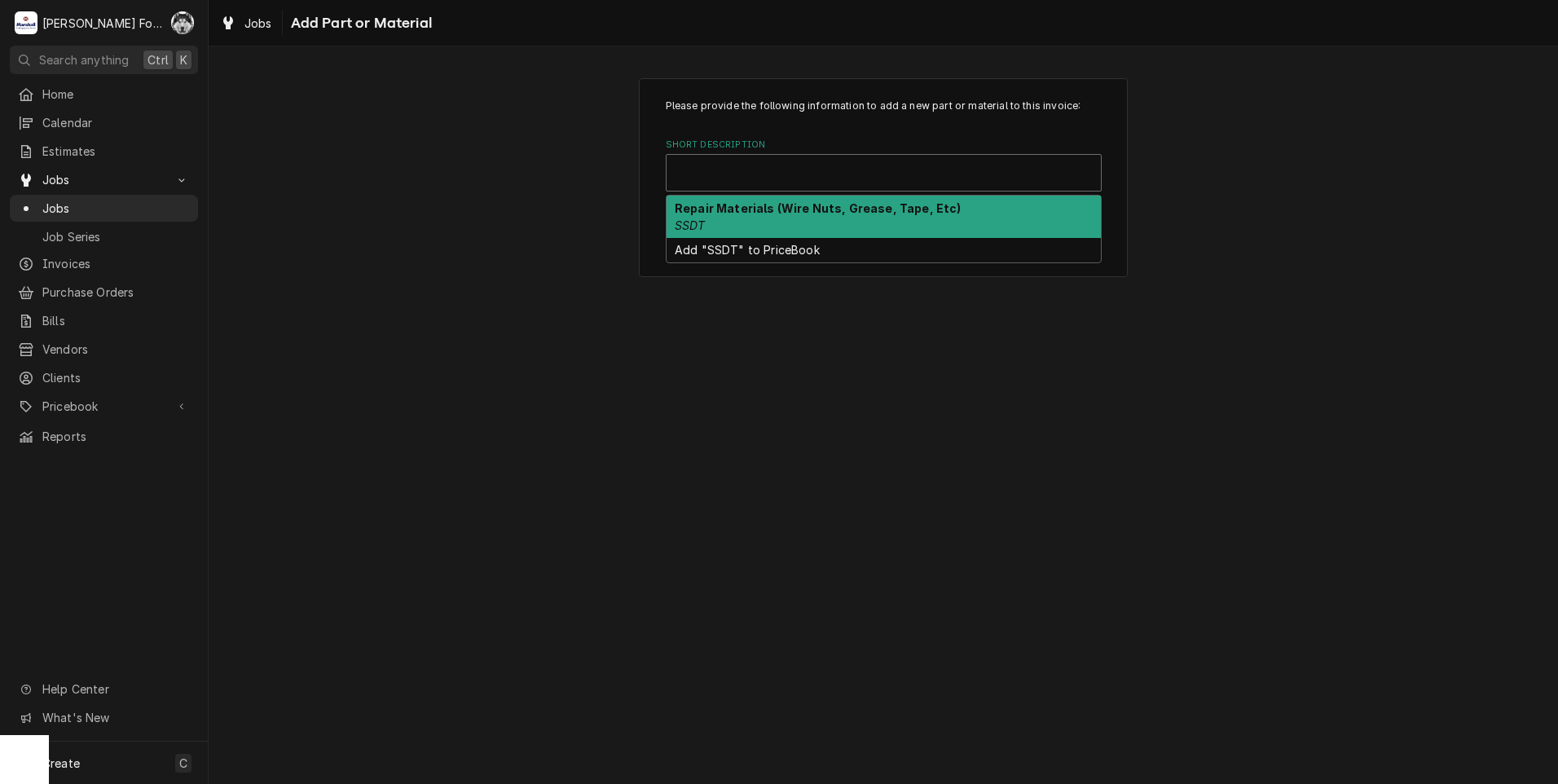
click at [824, 186] on div "Short Description" at bounding box center [884, 173] width 418 height 30
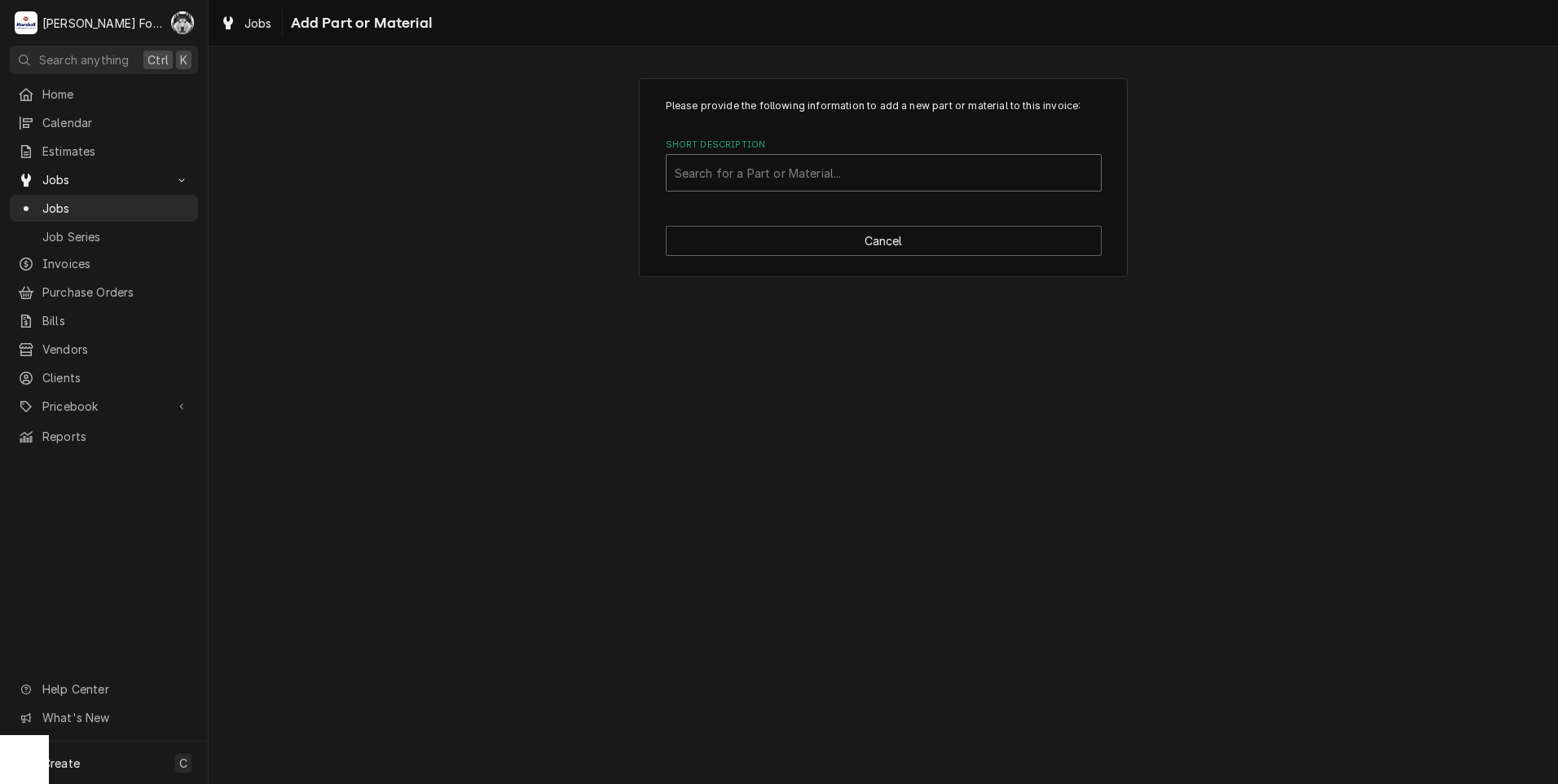
click at [826, 159] on div "Short Description" at bounding box center [884, 173] width 418 height 30
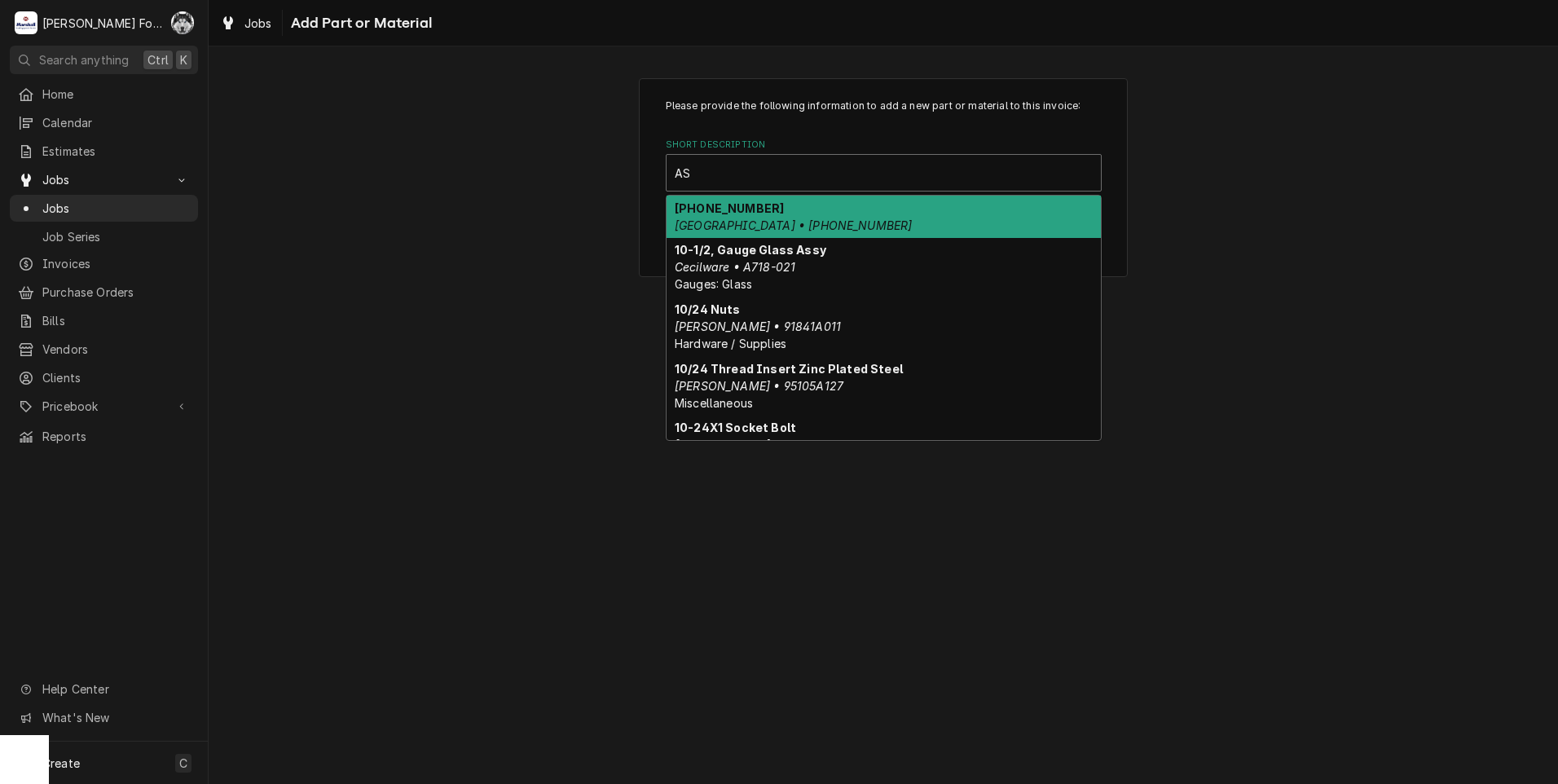
type input "A"
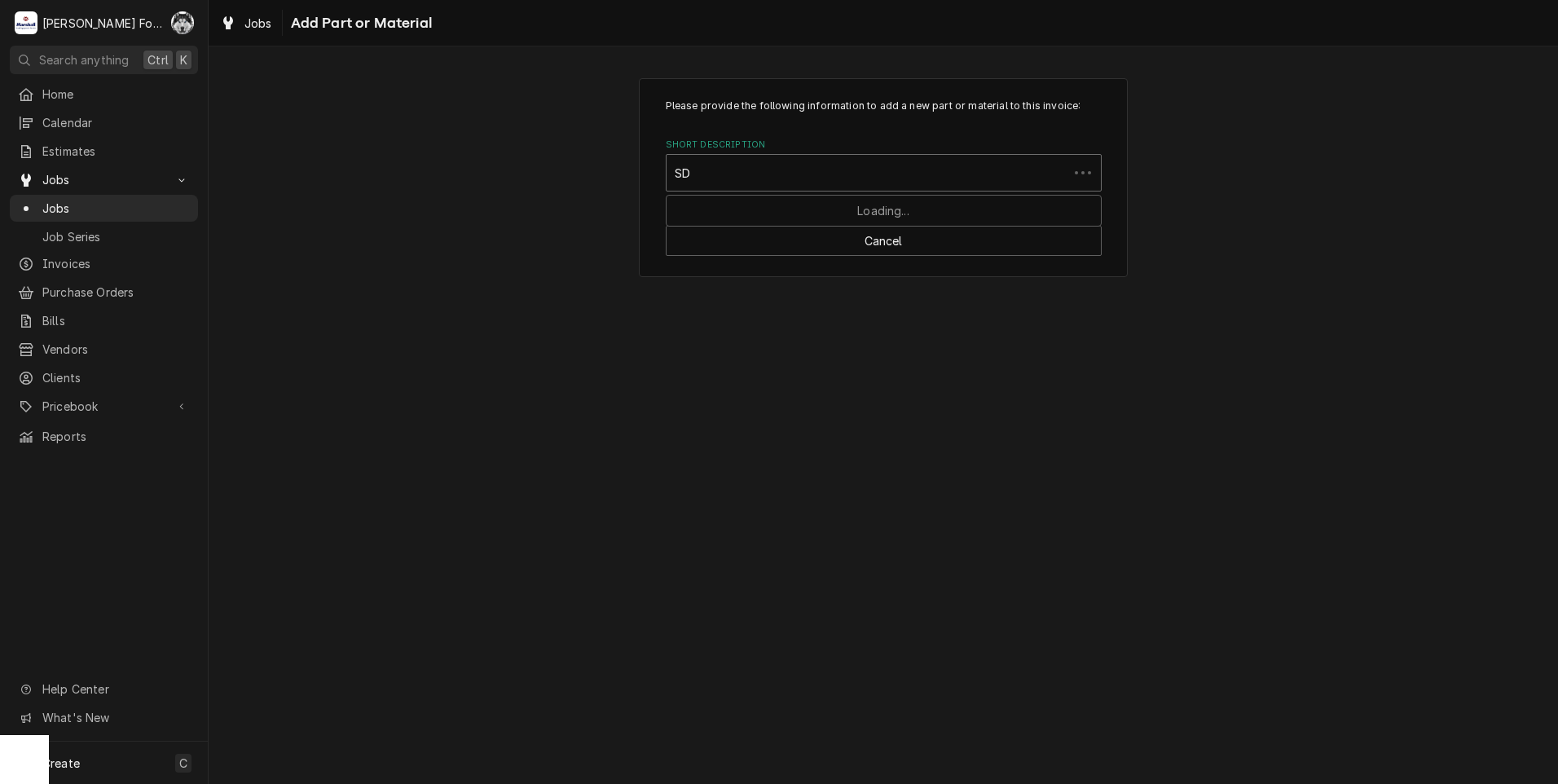
type input "SDT"
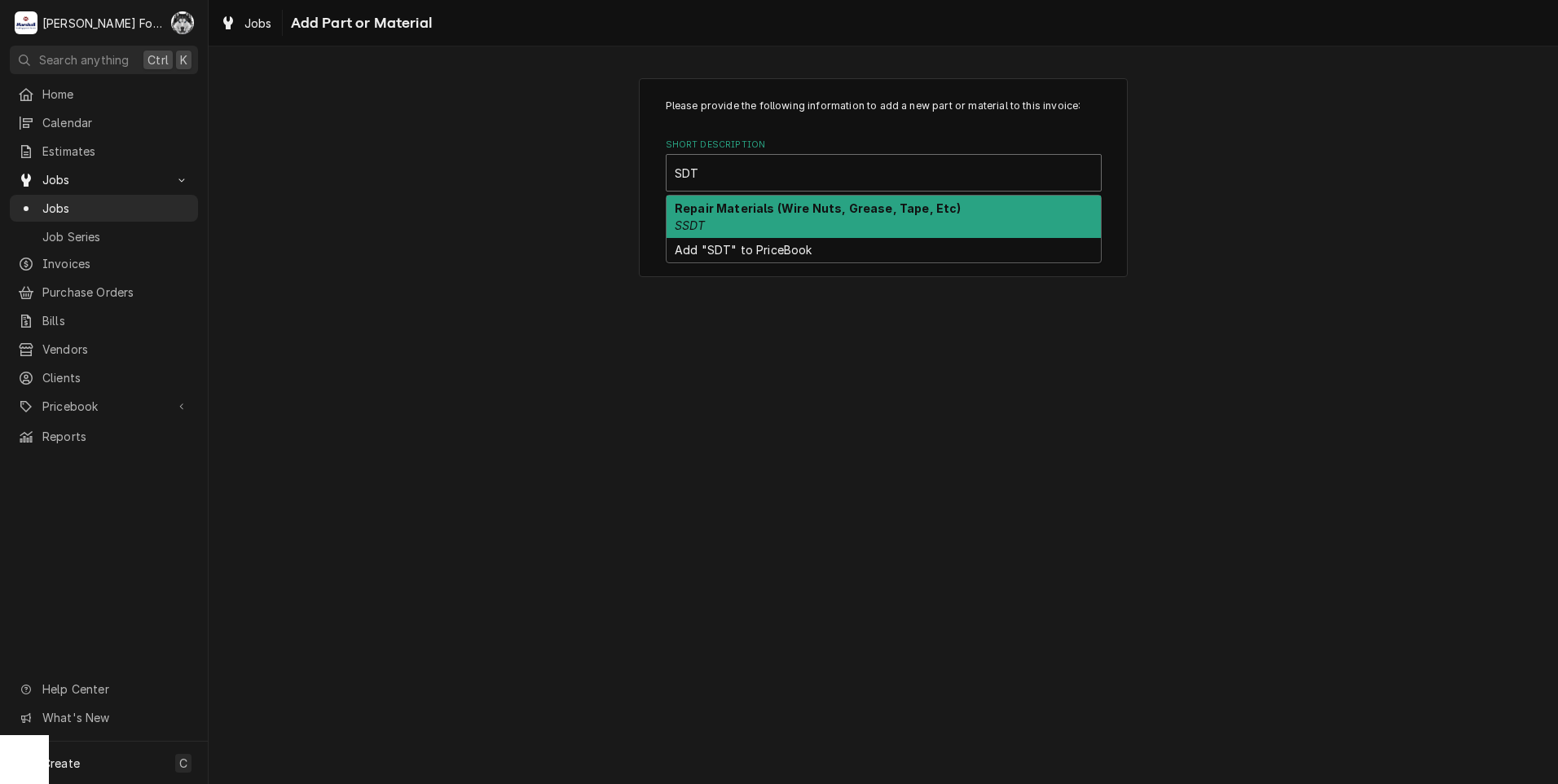
click at [805, 222] on div "Repair Materials (Wire Nuts, Grease, Tape, Etc) SSDT" at bounding box center [884, 217] width 435 height 42
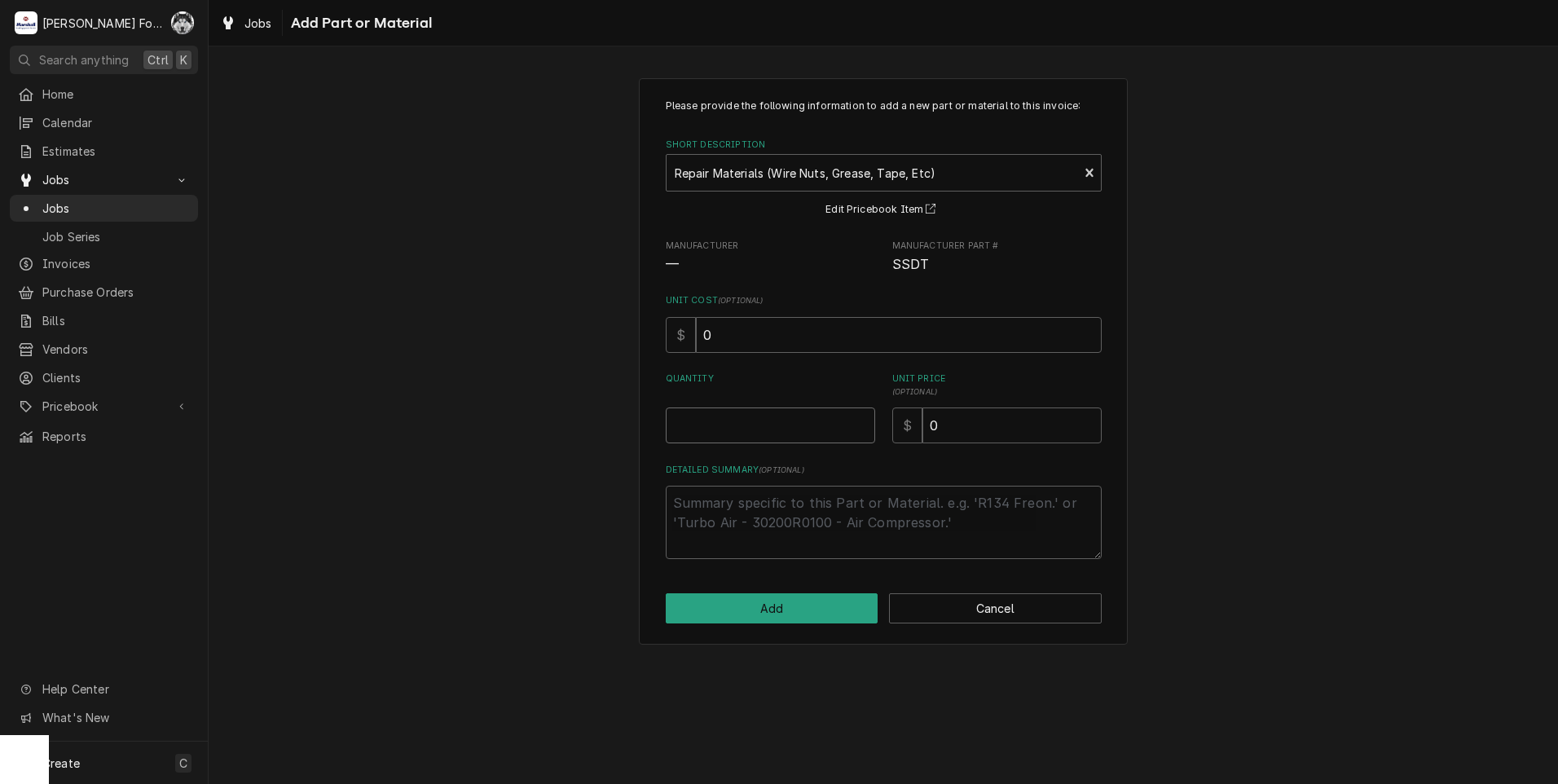
type textarea "x"
type input "0.5"
click at [864, 420] on input "0.5" at bounding box center [770, 426] width 209 height 36
type textarea "x"
type input "1"
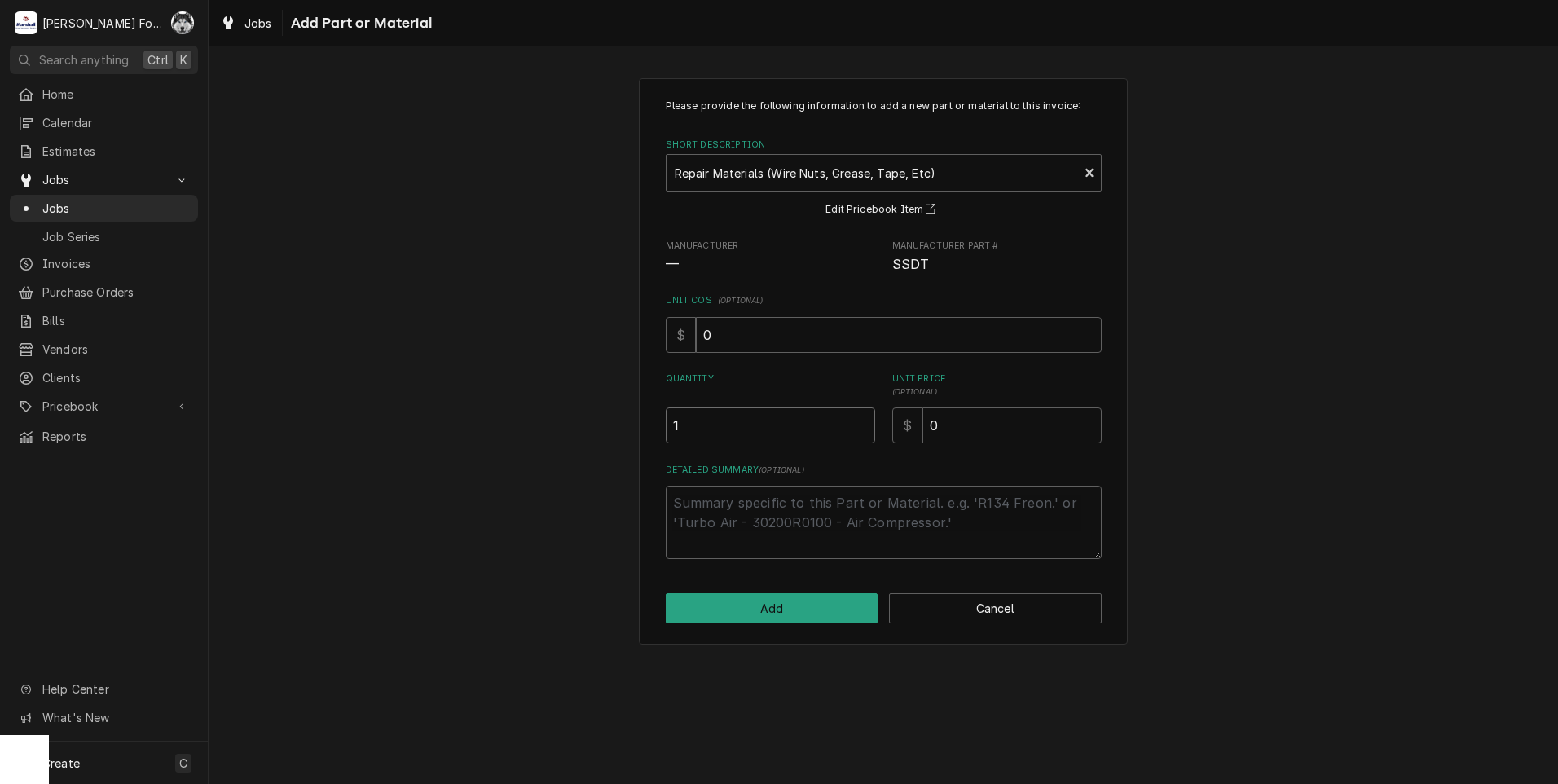
click at [864, 420] on input "1" at bounding box center [770, 426] width 209 height 36
drag, startPoint x: 971, startPoint y: 428, endPoint x: 834, endPoint y: 454, distance: 139.4
click at [842, 452] on div "Please provide the following information to add a new part or material to this …" at bounding box center [884, 328] width 436 height 460
type textarea "x"
type input "1"
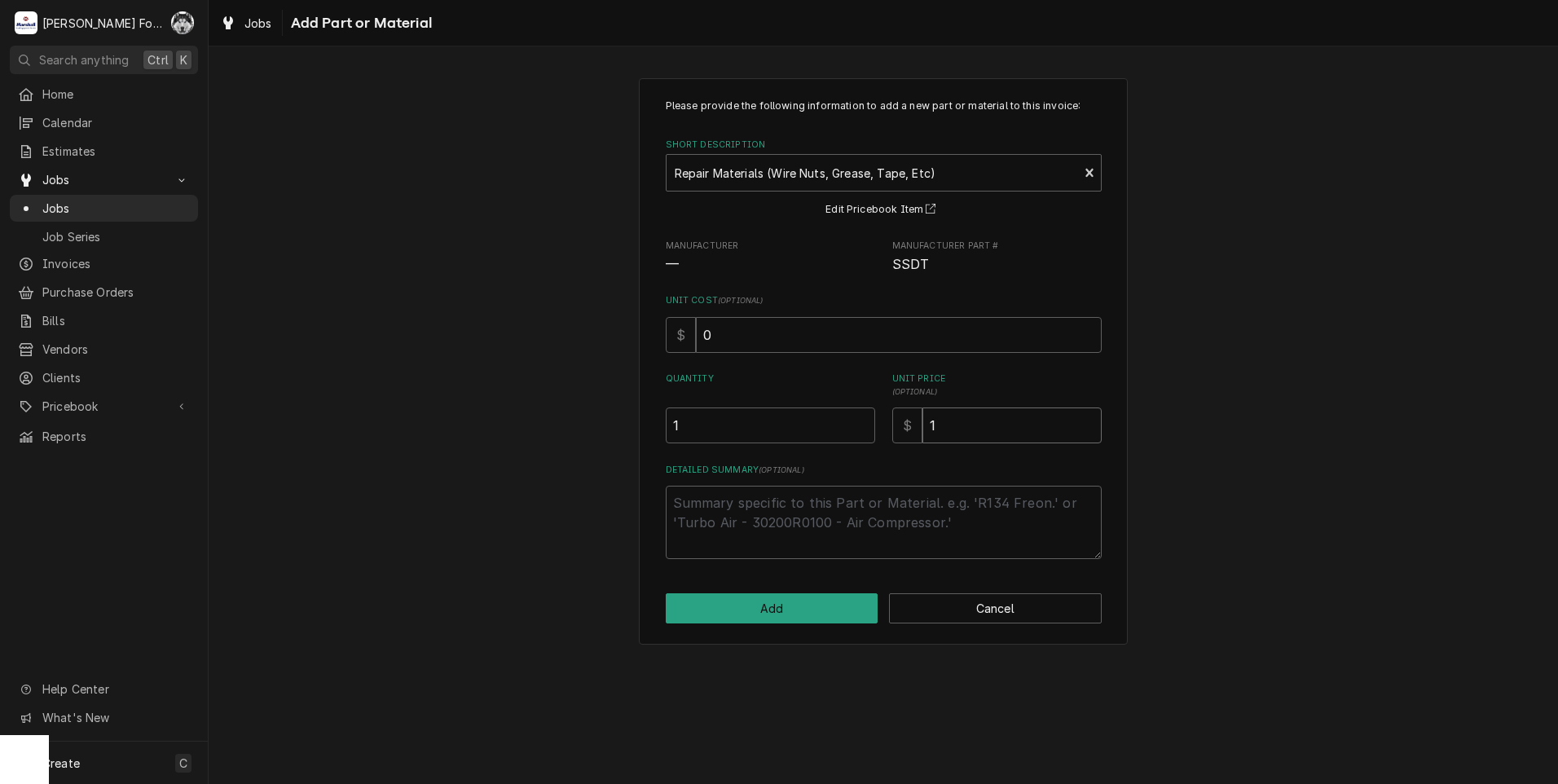
type textarea "x"
type input "16"
click at [752, 628] on div "Please provide the following information to add a new part or material to this …" at bounding box center [884, 361] width 489 height 566
click at [752, 618] on button "Add" at bounding box center [772, 608] width 213 height 31
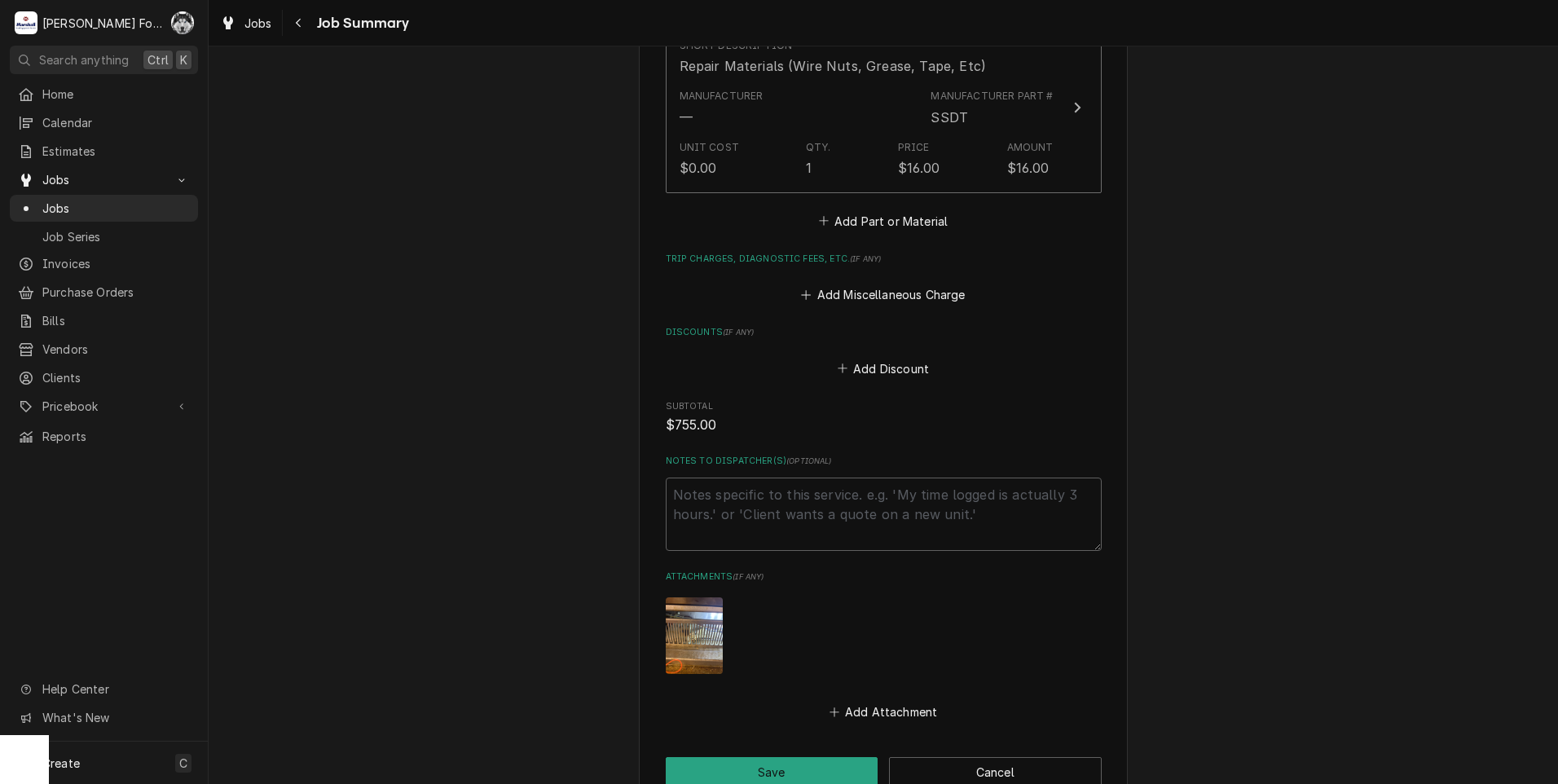
scroll to position [1724, 0]
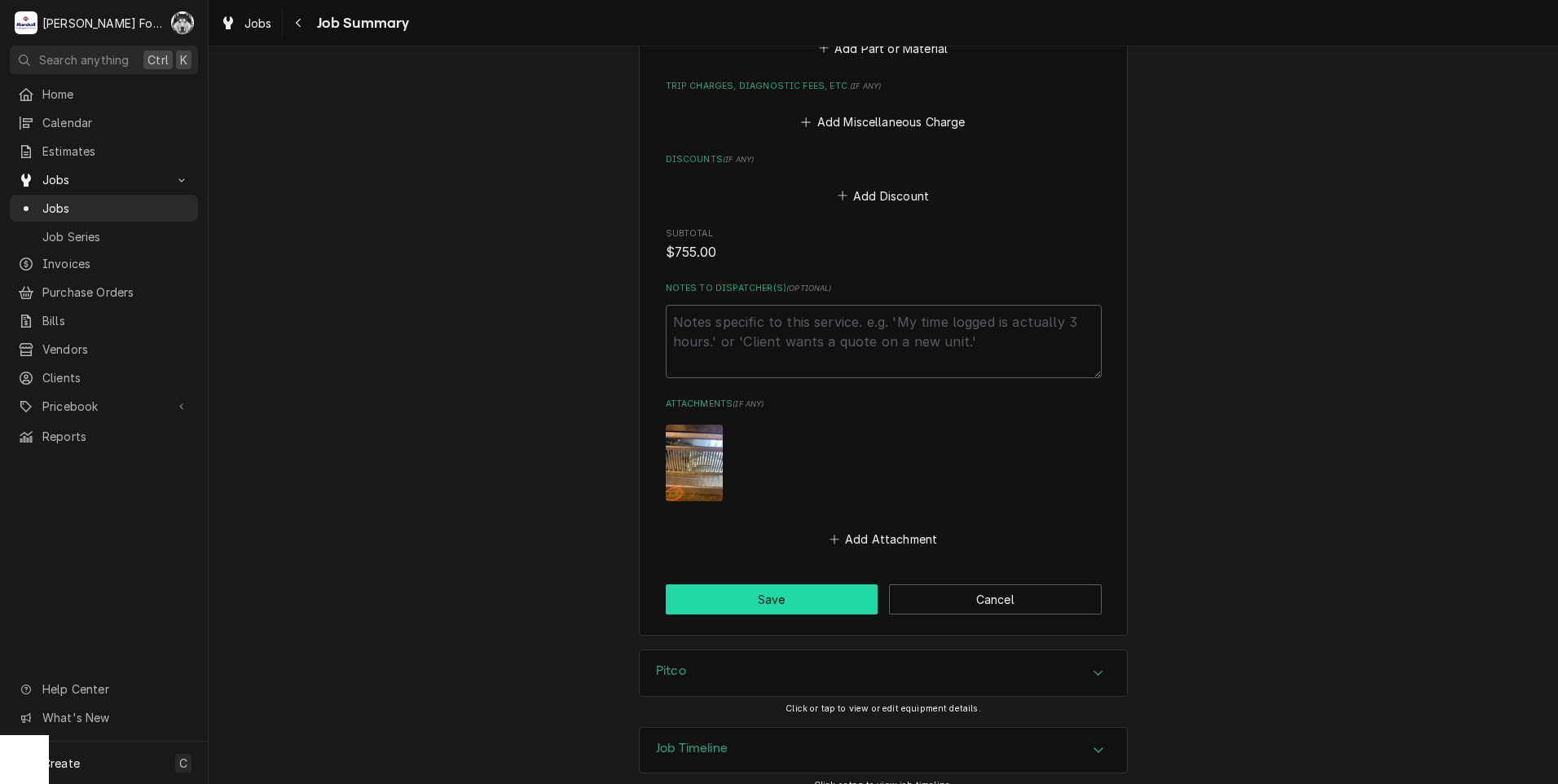
click at [761, 584] on button "Save" at bounding box center [772, 600] width 213 height 31
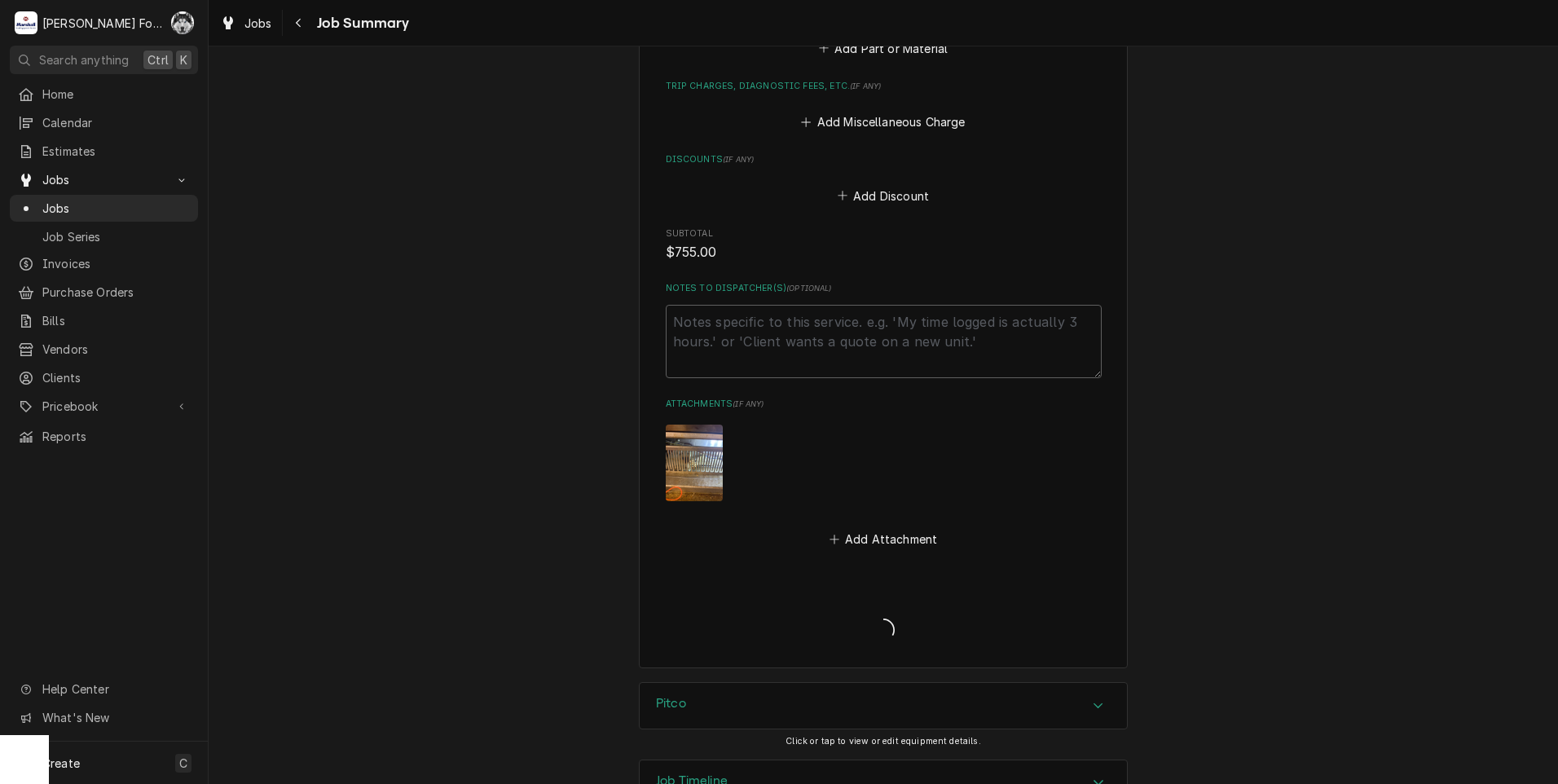
type textarea "x"
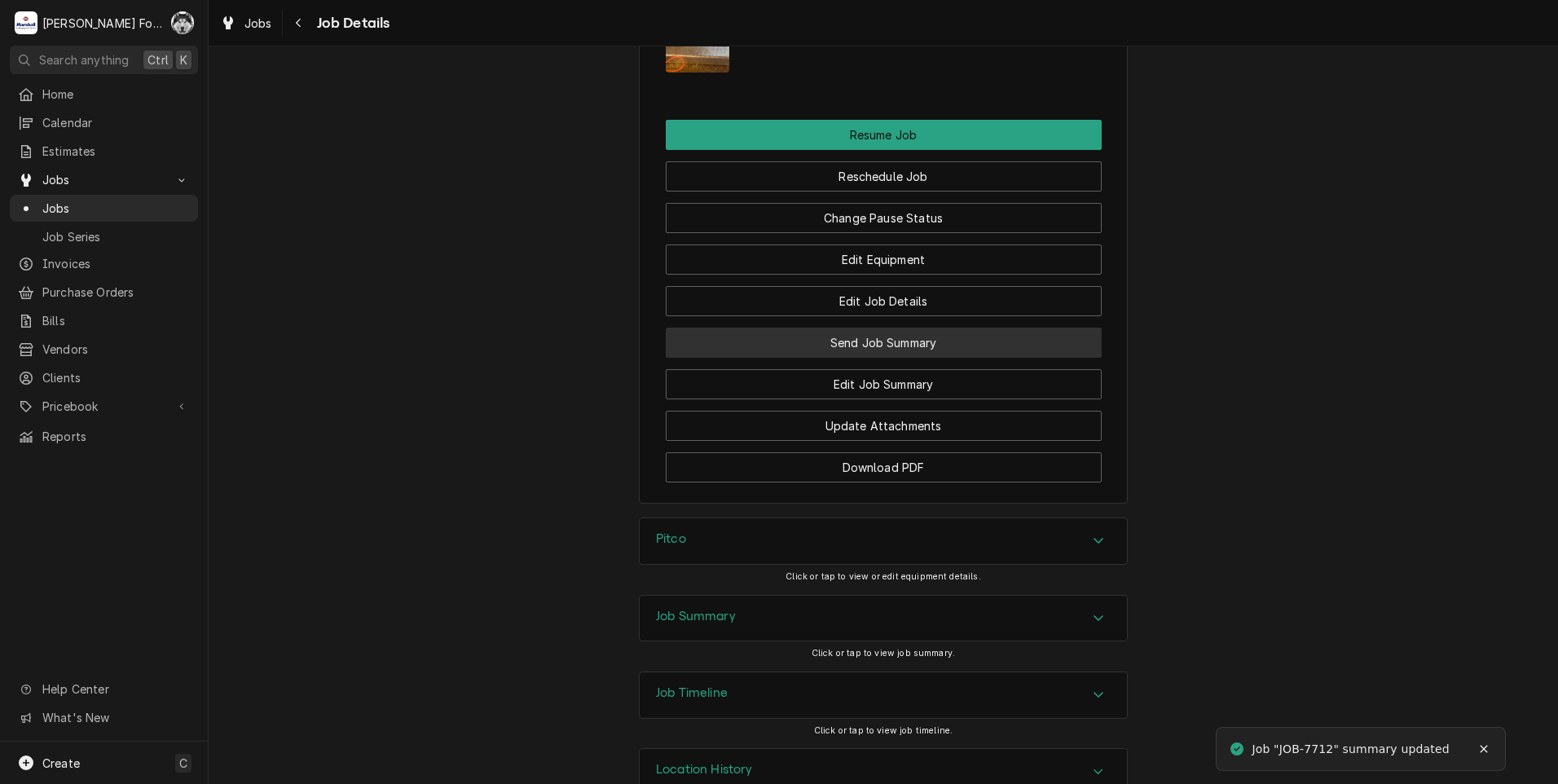
scroll to position [2277, 0]
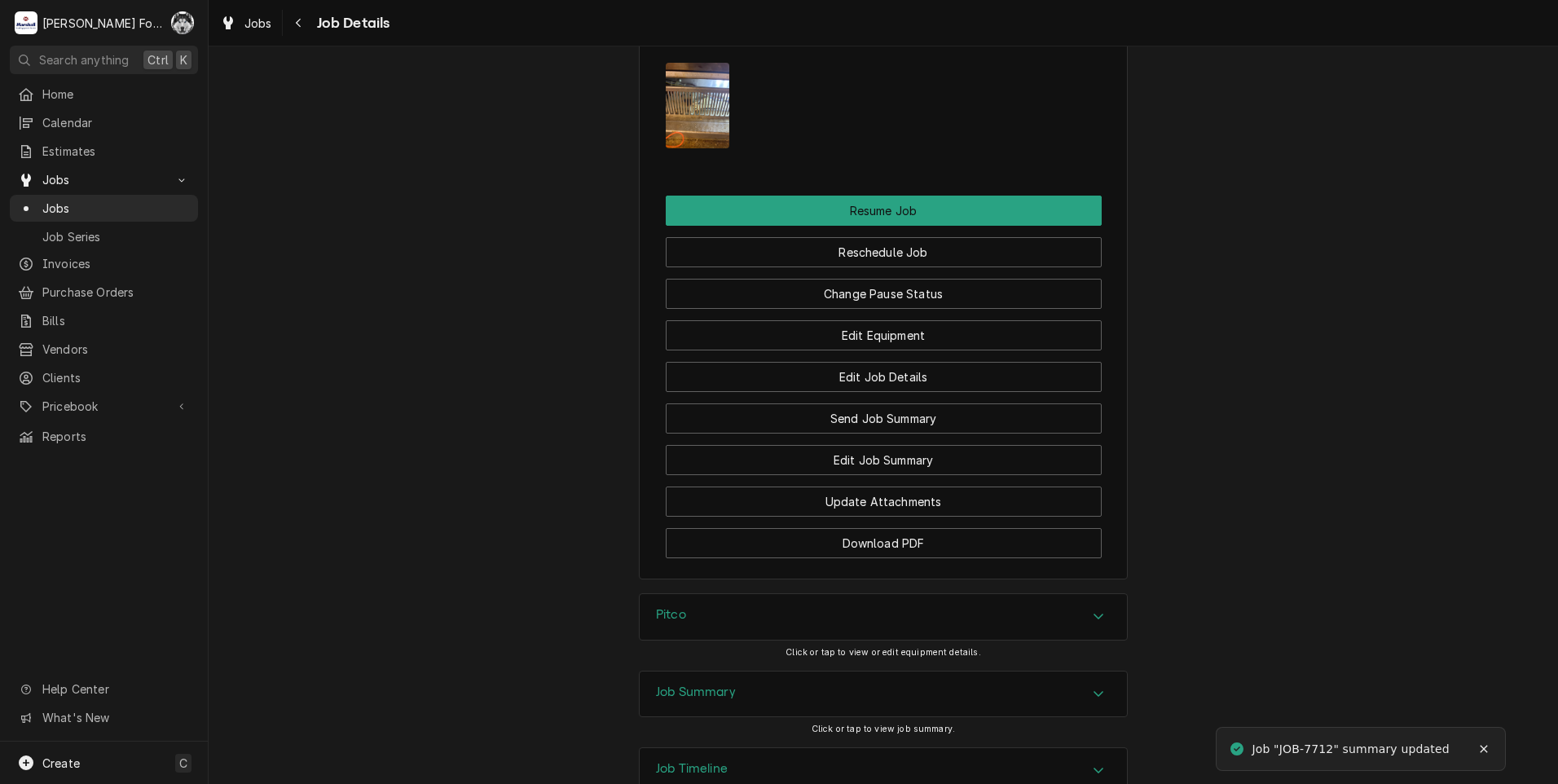
click at [833, 628] on div "Pitco" at bounding box center [884, 617] width 487 height 46
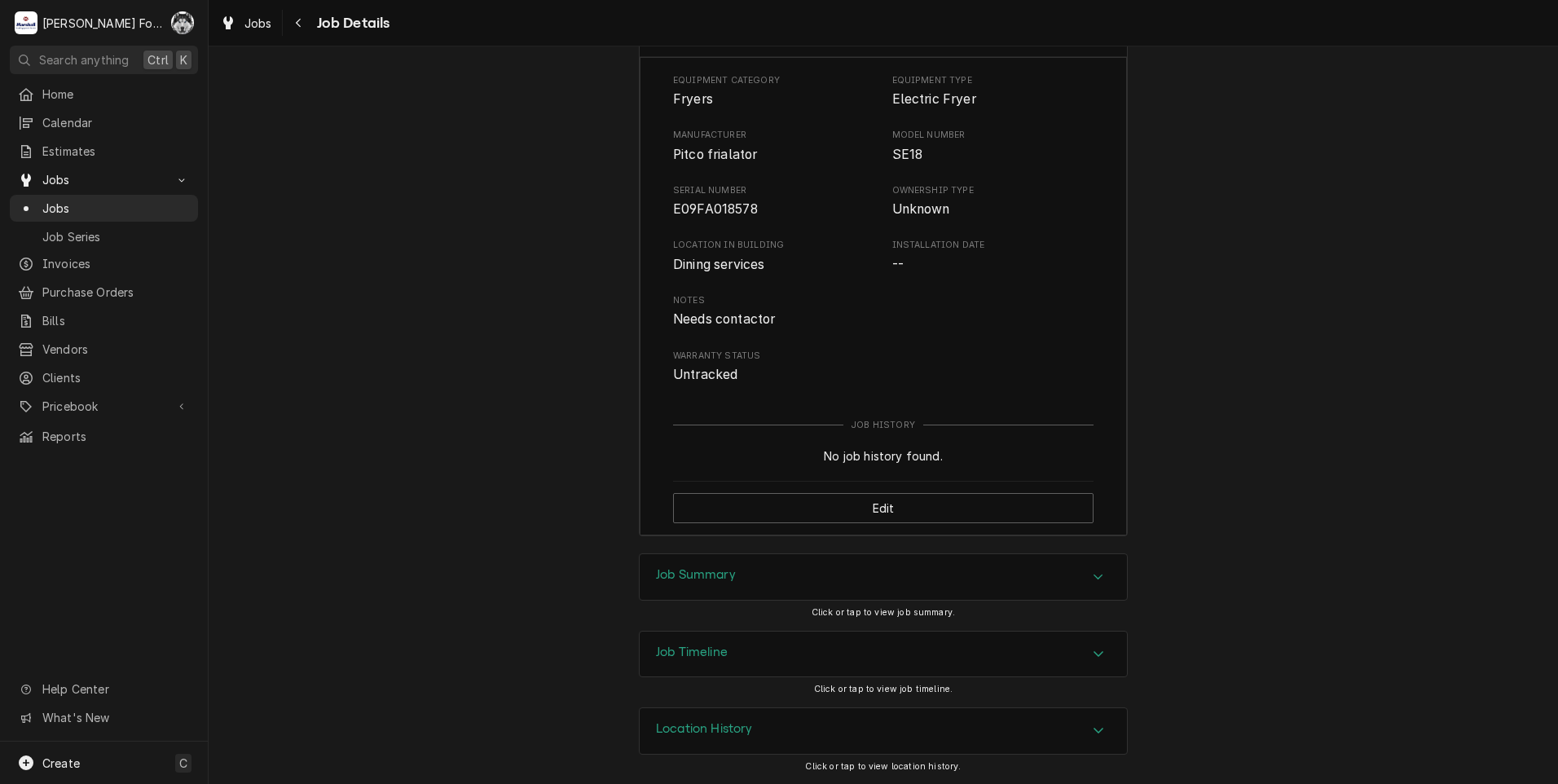
scroll to position [2879, 0]
click at [840, 584] on div "Job Summary" at bounding box center [884, 577] width 487 height 46
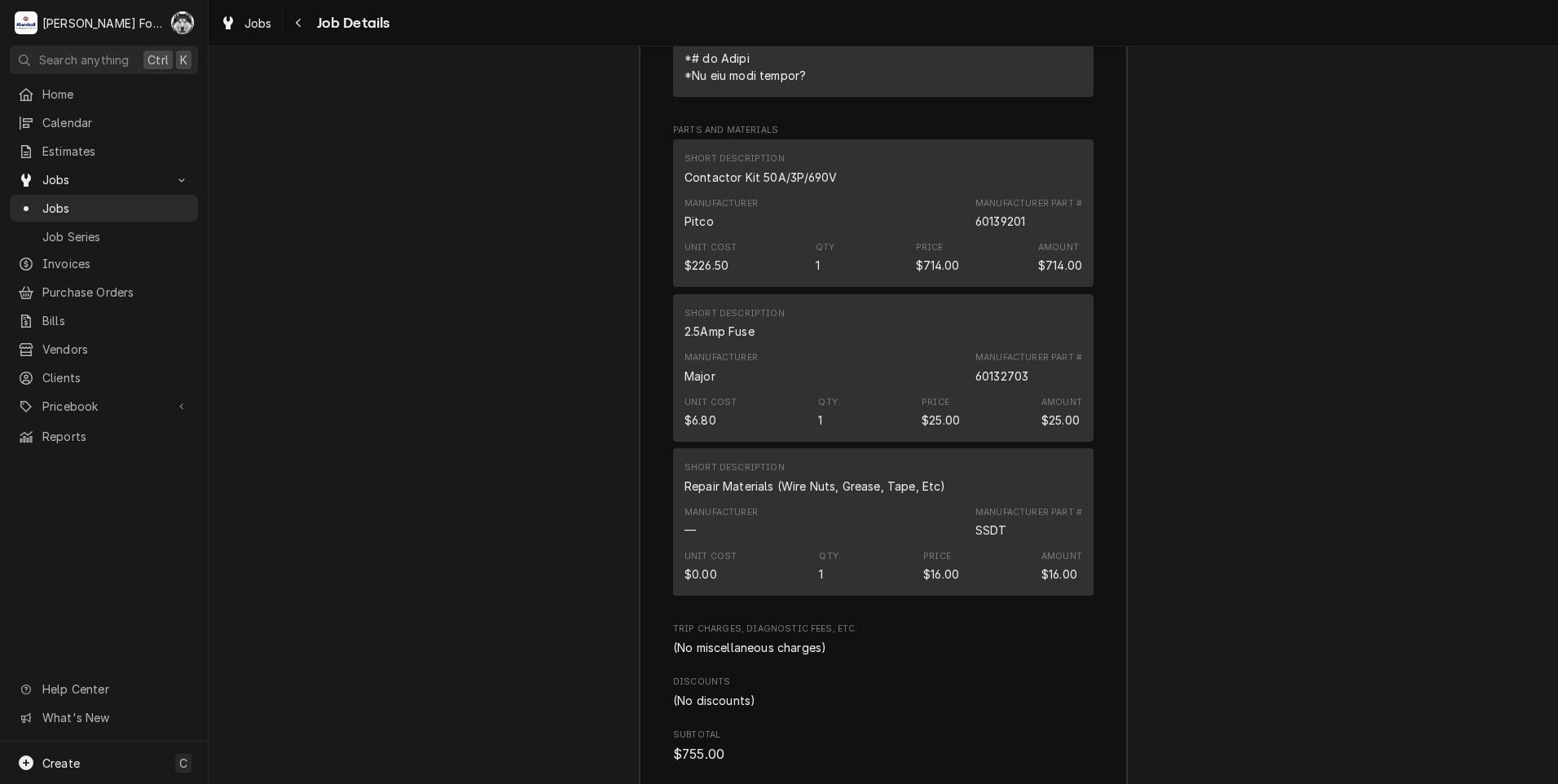
scroll to position [4445, 0]
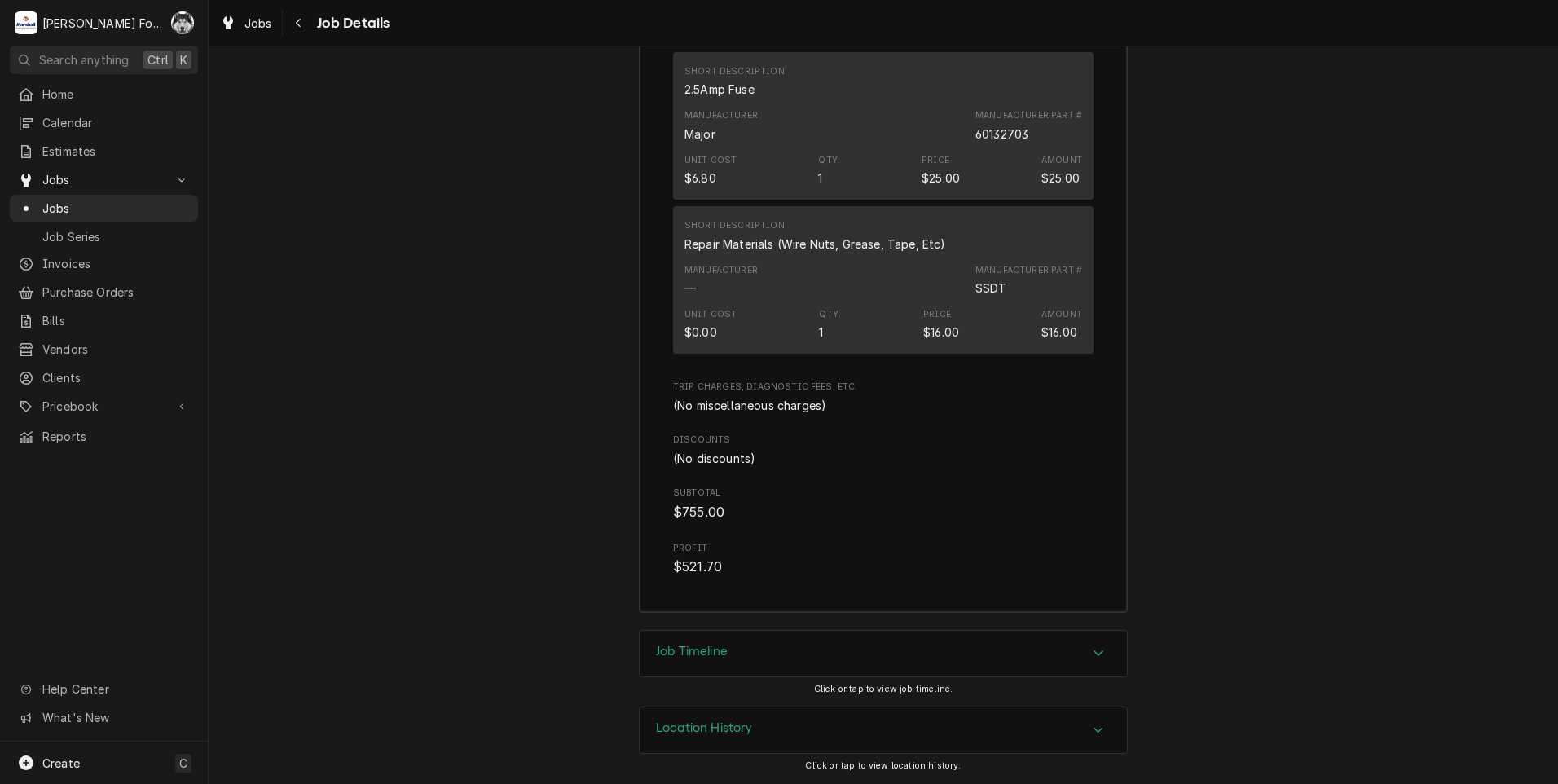
click at [807, 647] on div "Job Timeline" at bounding box center [884, 653] width 487 height 46
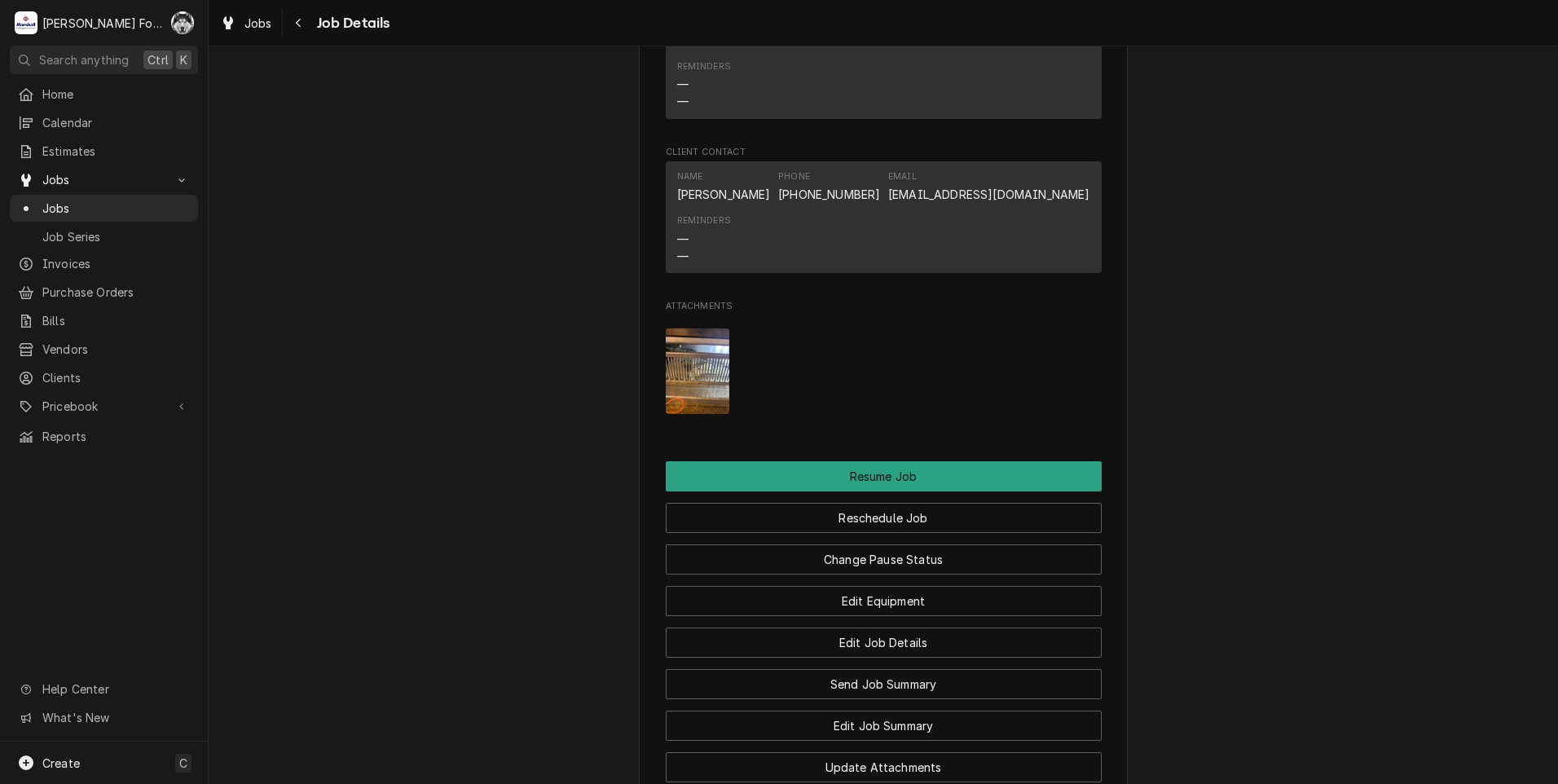
scroll to position [1865, 0]
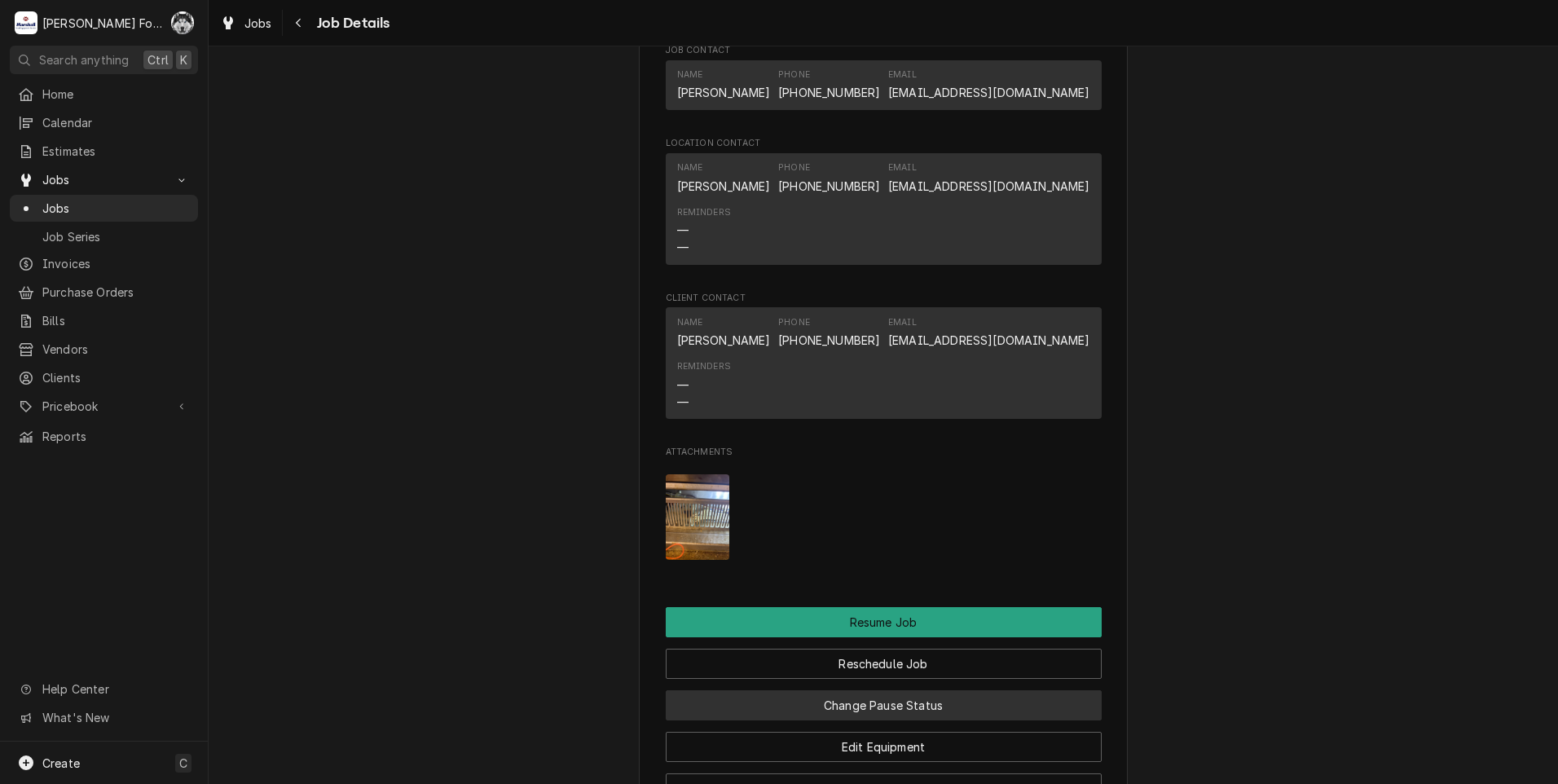
click at [906, 720] on button "Change Pause Status" at bounding box center [884, 706] width 436 height 31
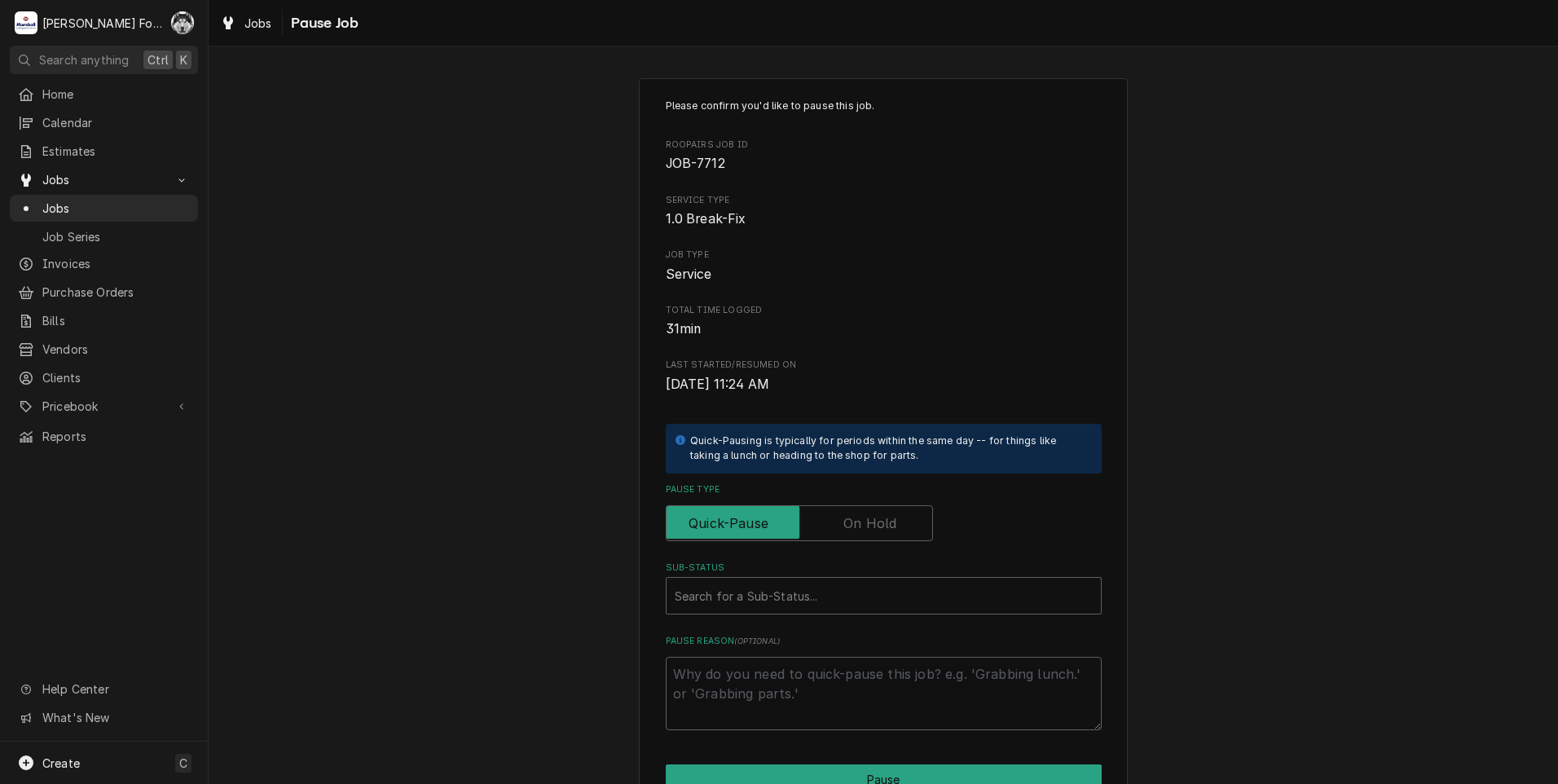
click at [843, 529] on label "Pause Type" at bounding box center [800, 523] width 267 height 36
click at [843, 529] on input "Pause Type" at bounding box center [800, 523] width 252 height 36
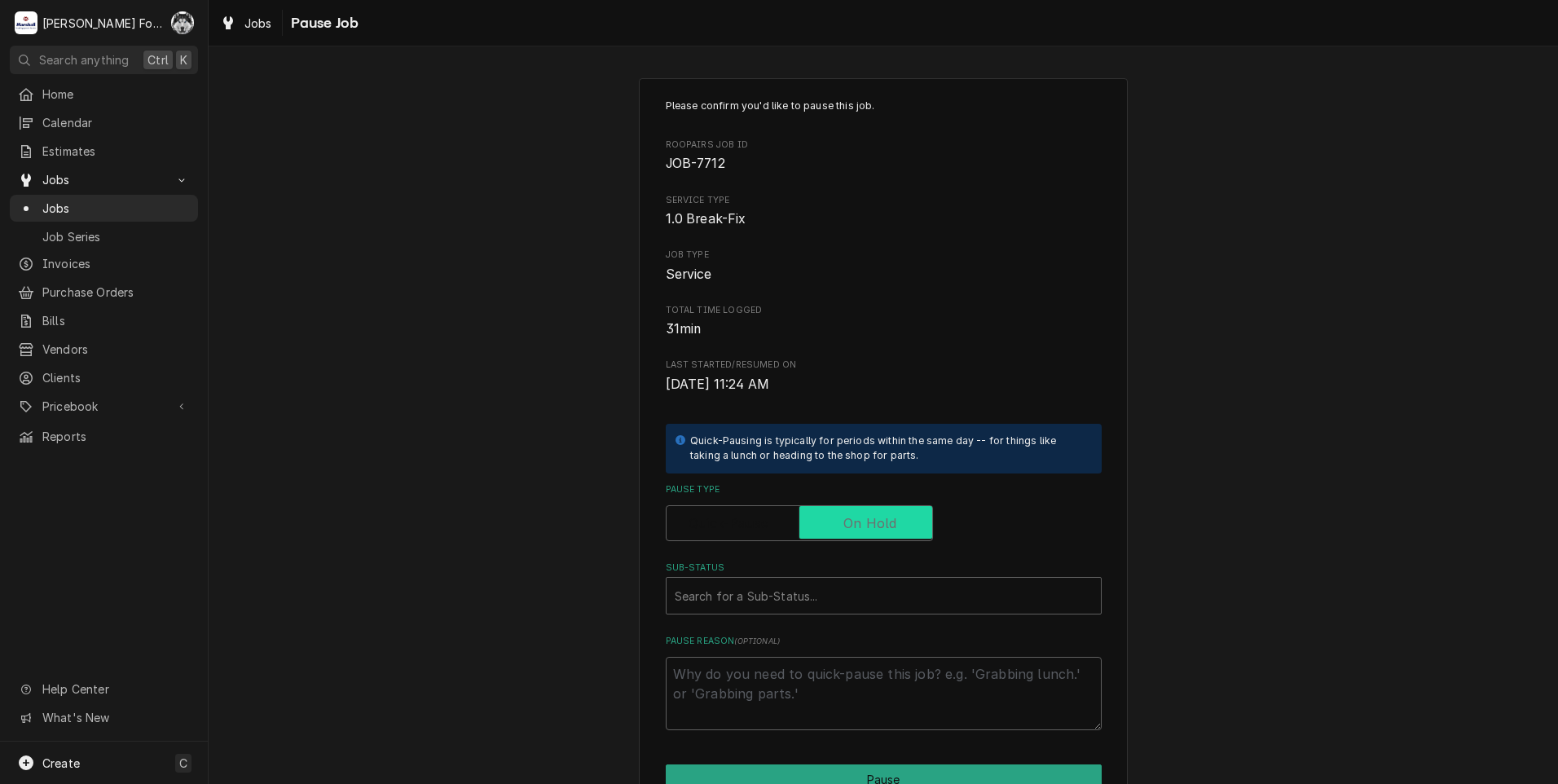
checkbox input "true"
click at [837, 597] on div "Sub-Status" at bounding box center [884, 595] width 418 height 30
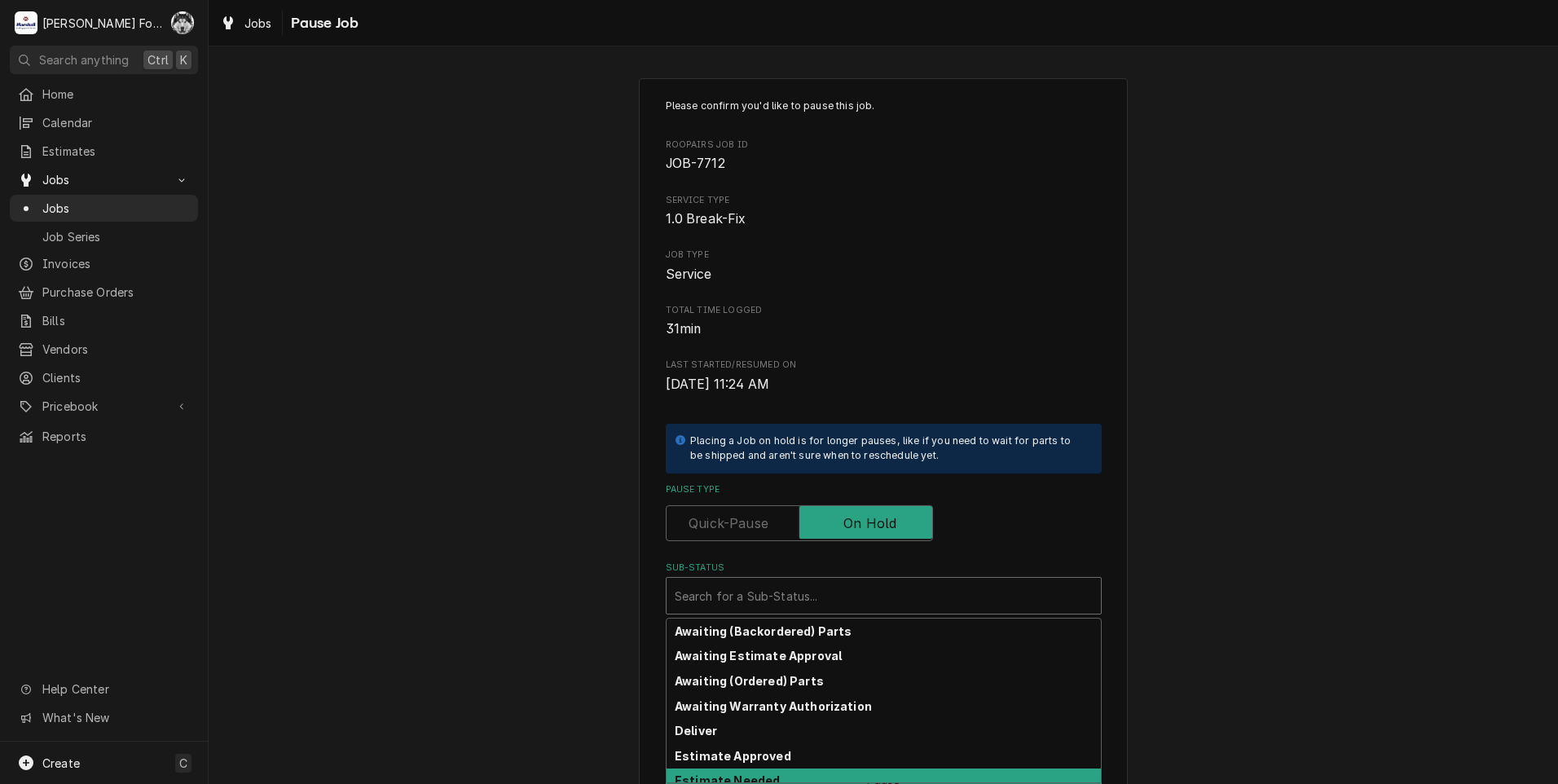
click at [782, 768] on div "Estimate Needed" at bounding box center [884, 780] width 435 height 25
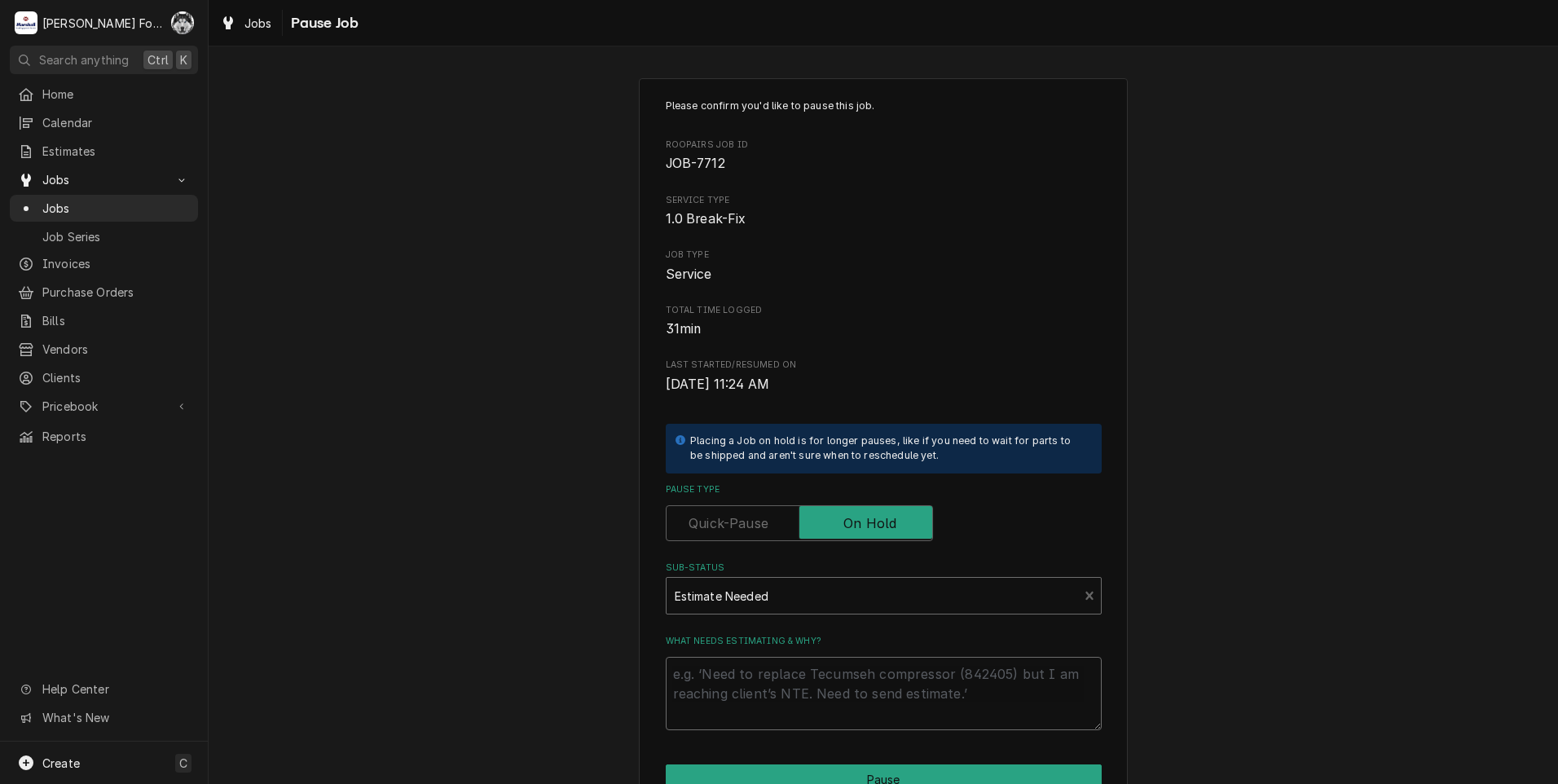
click at [776, 679] on textarea "What needs estimating & why?" at bounding box center [884, 693] width 436 height 74
type textarea "x"
type textarea "P"
type textarea "x"
type textarea "PA"
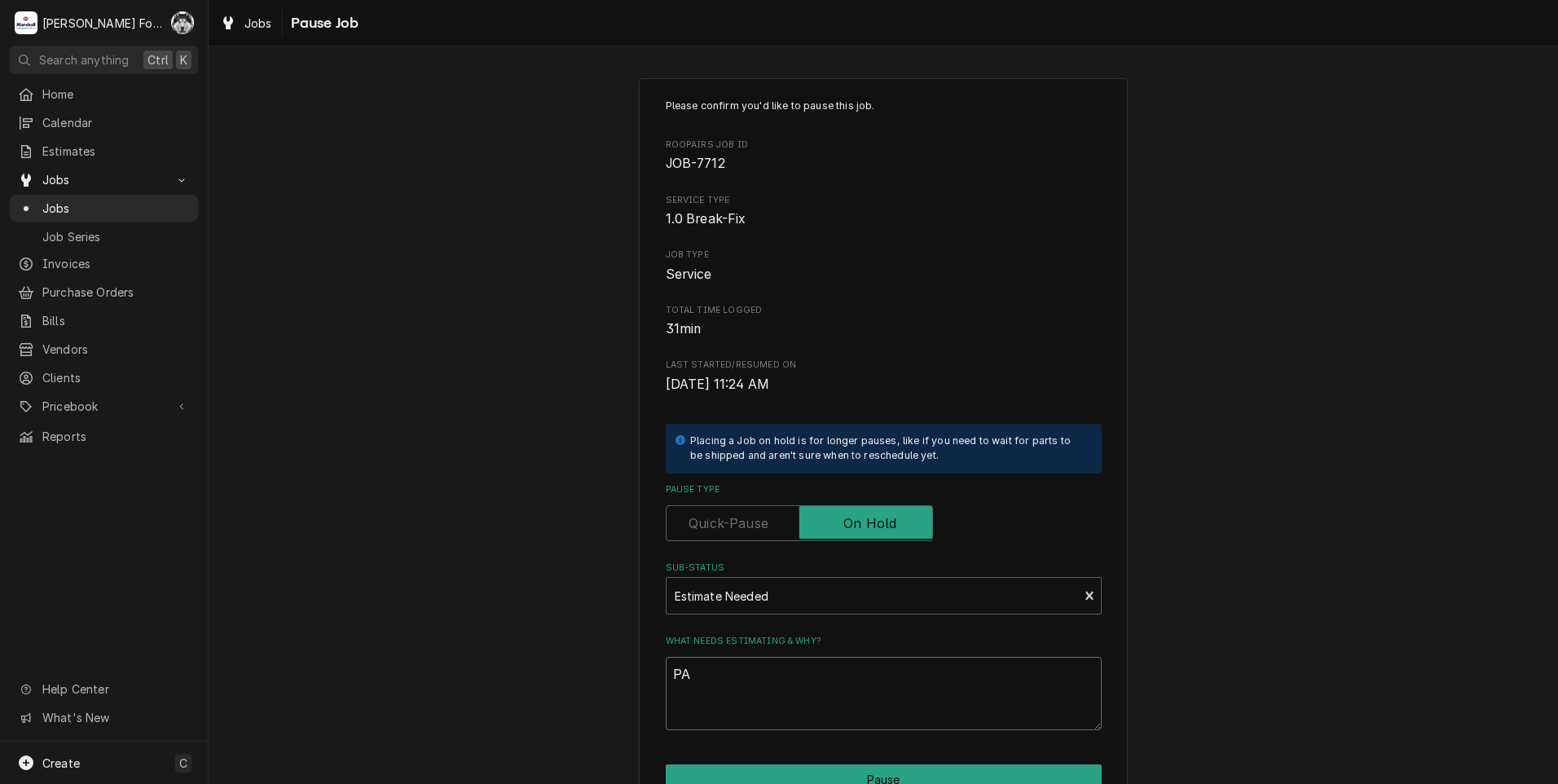
type textarea "x"
type textarea "PAR"
type textarea "x"
type textarea "PART"
type textarea "x"
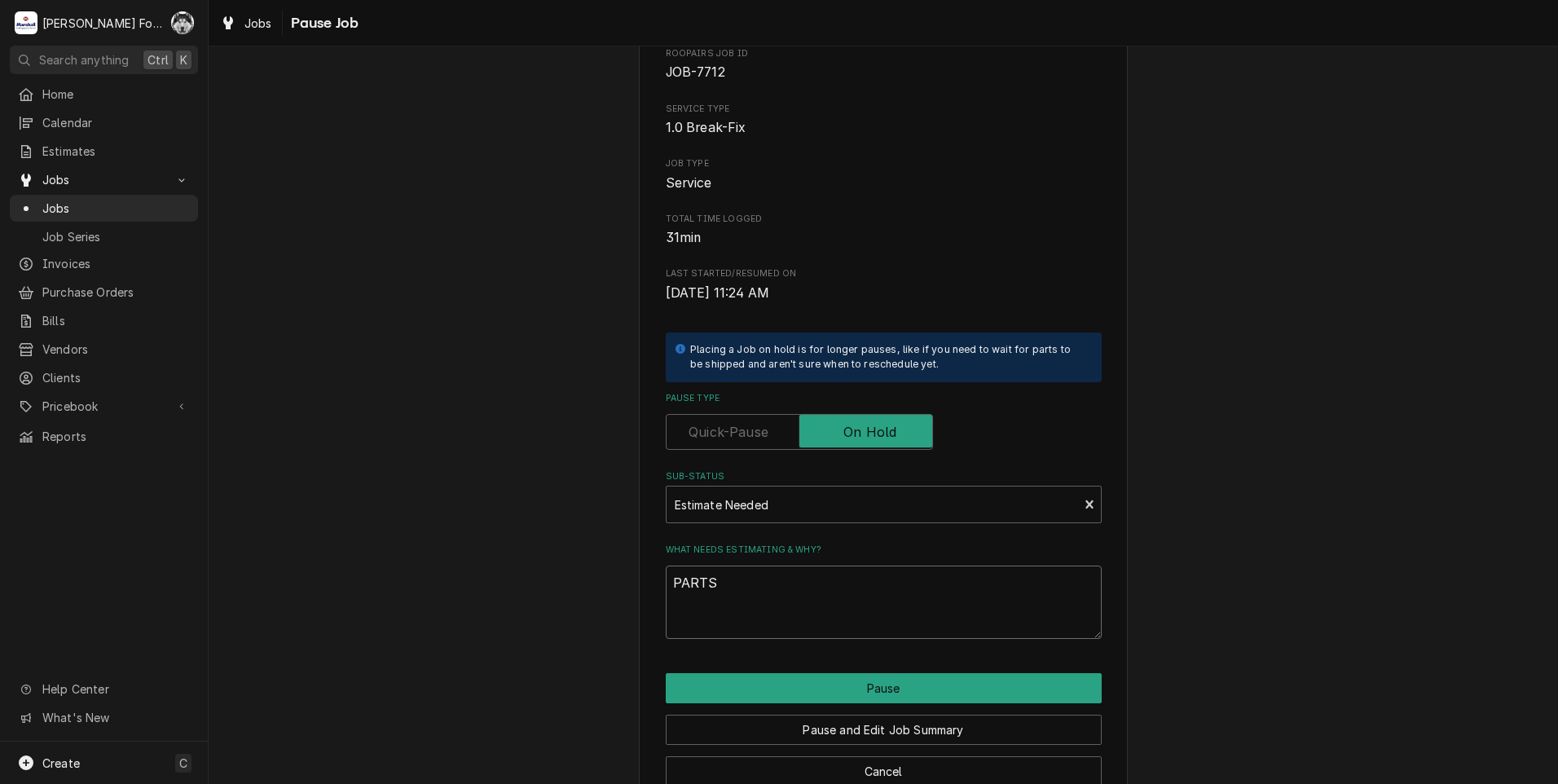
scroll to position [129, 0]
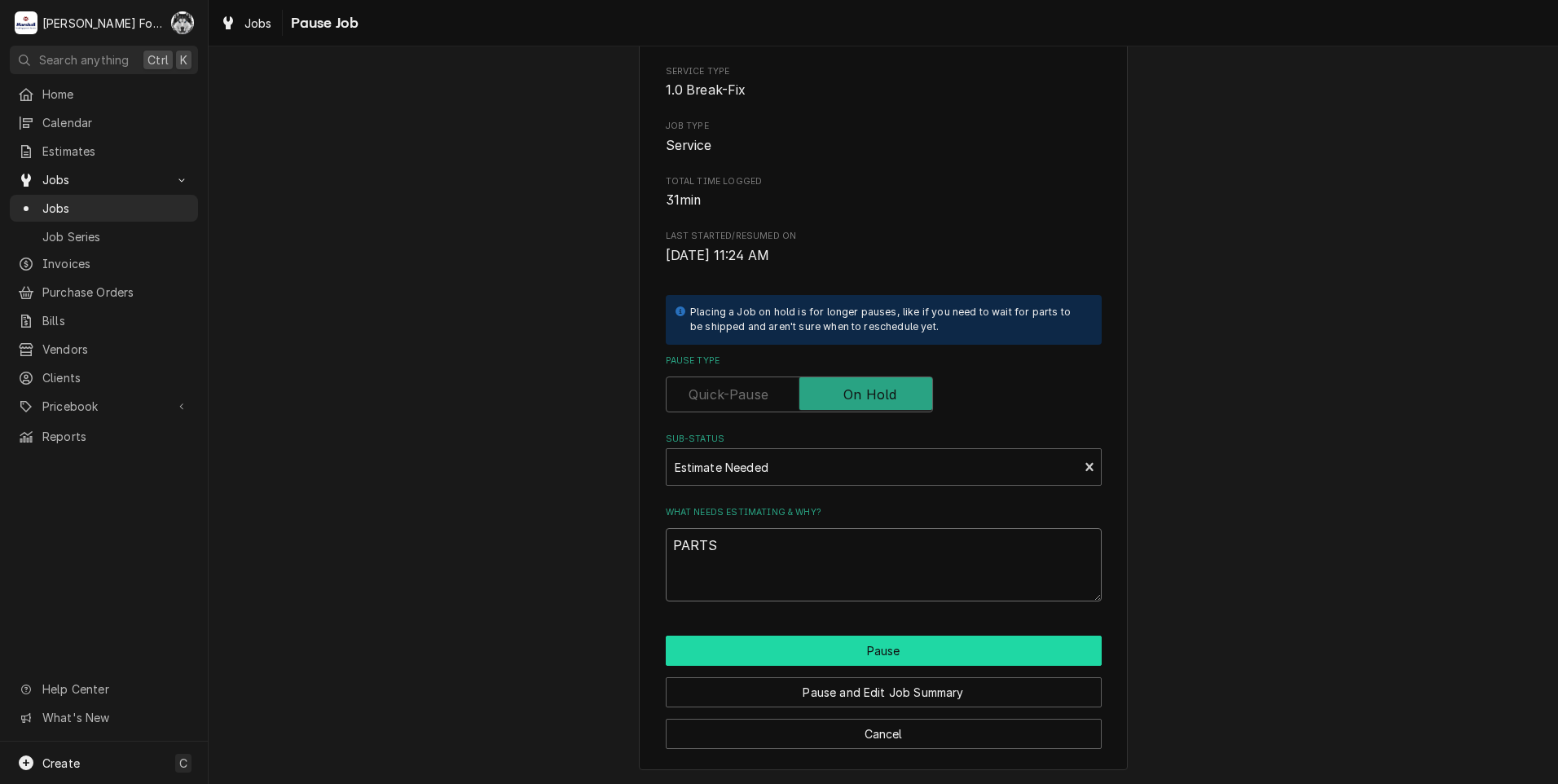
type textarea "PARTS"
click at [913, 641] on button "Pause" at bounding box center [884, 650] width 436 height 31
type textarea "x"
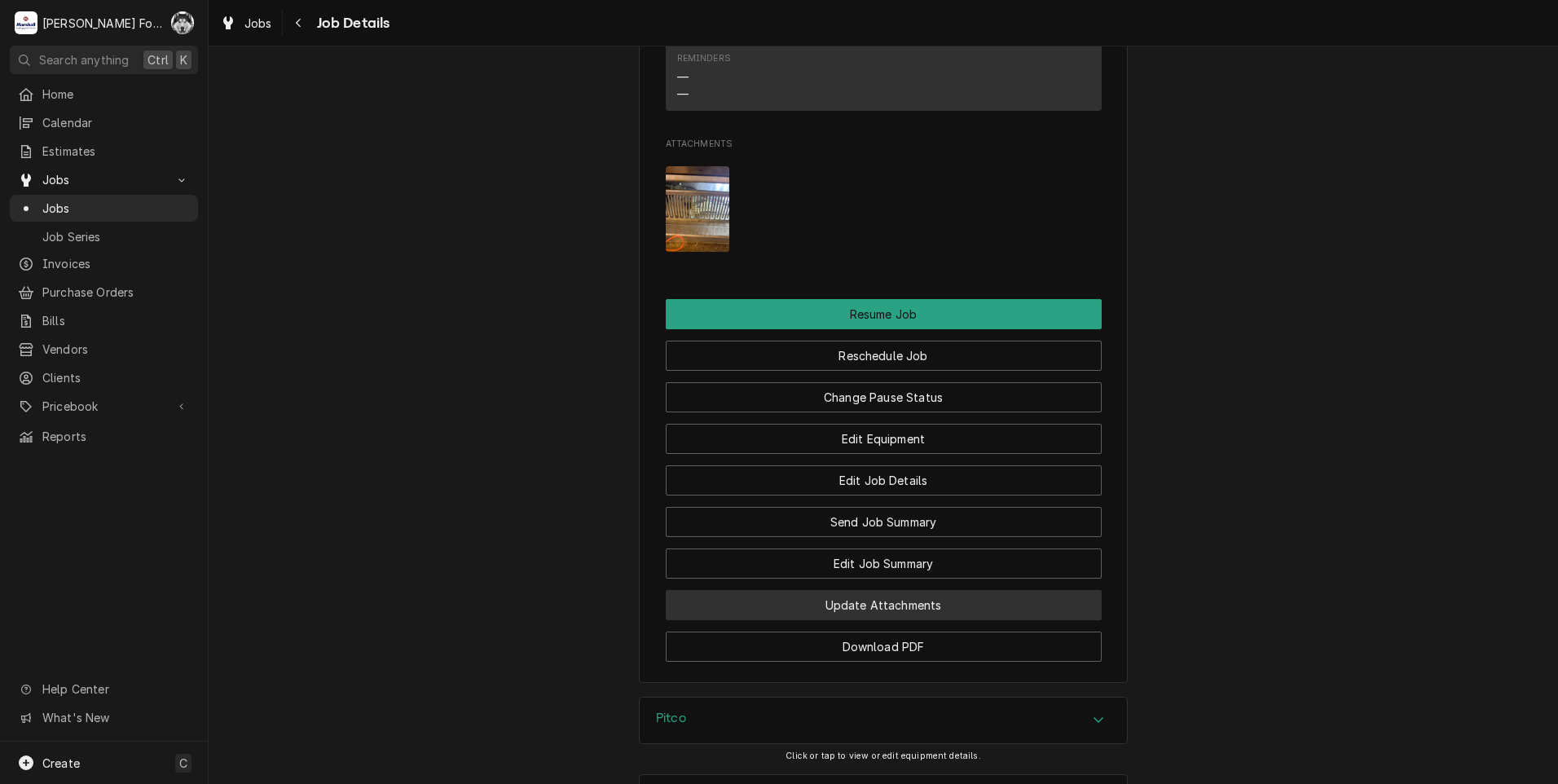
scroll to position [2412, 0]
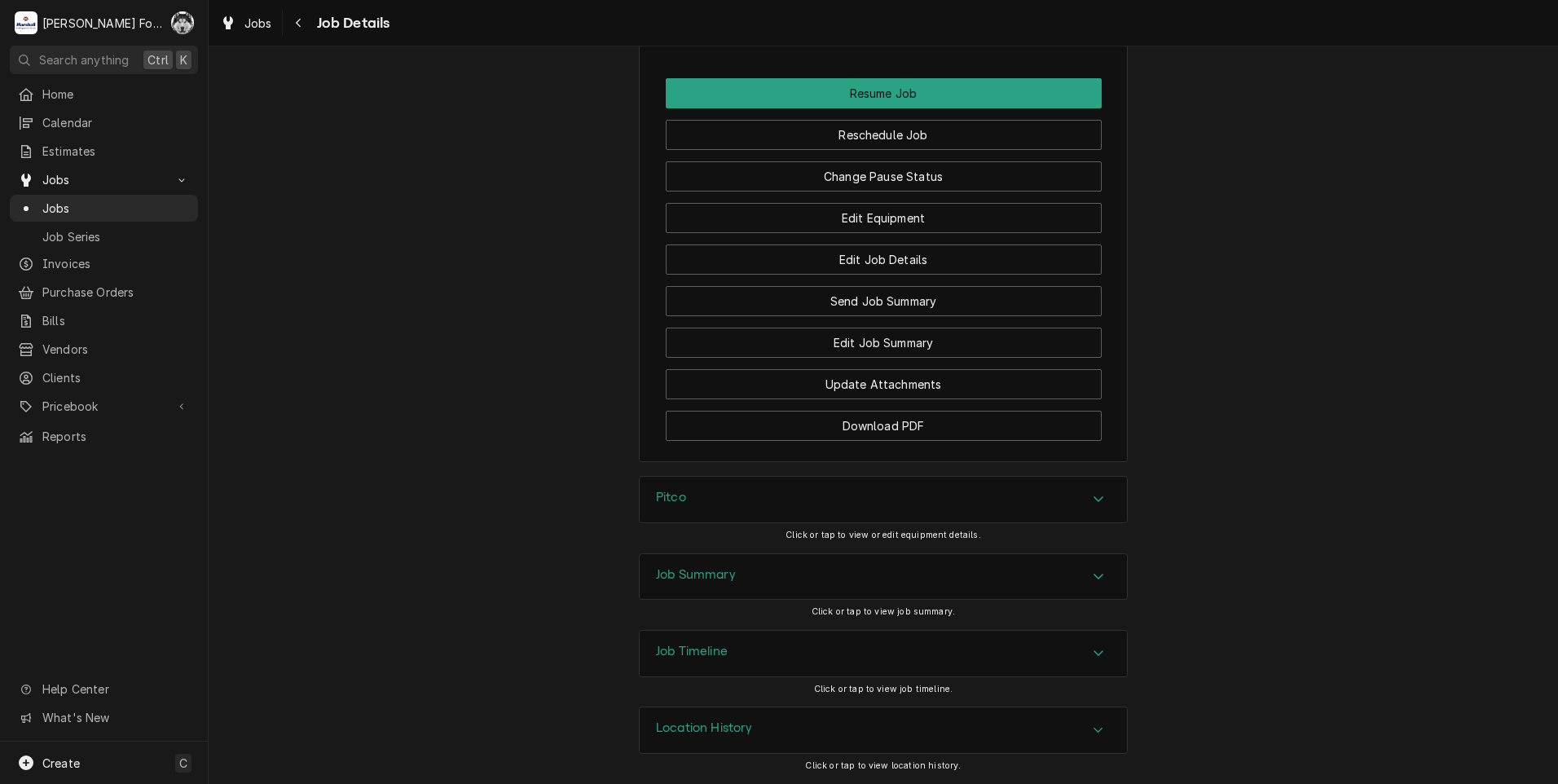
click at [751, 509] on div "Pitco" at bounding box center [884, 499] width 487 height 46
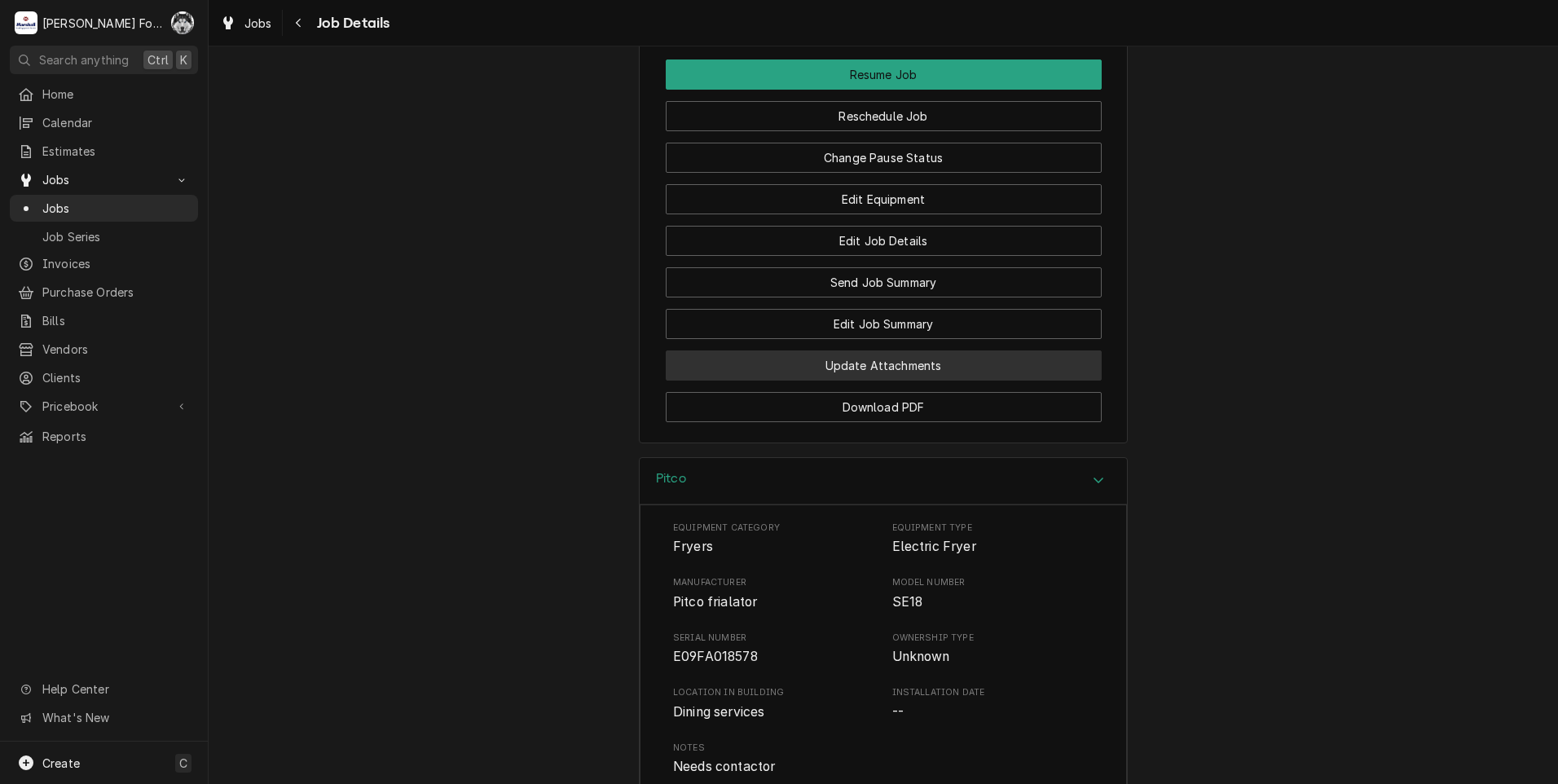
drag, startPoint x: 1101, startPoint y: 432, endPoint x: 1093, endPoint y: 434, distance: 8.2
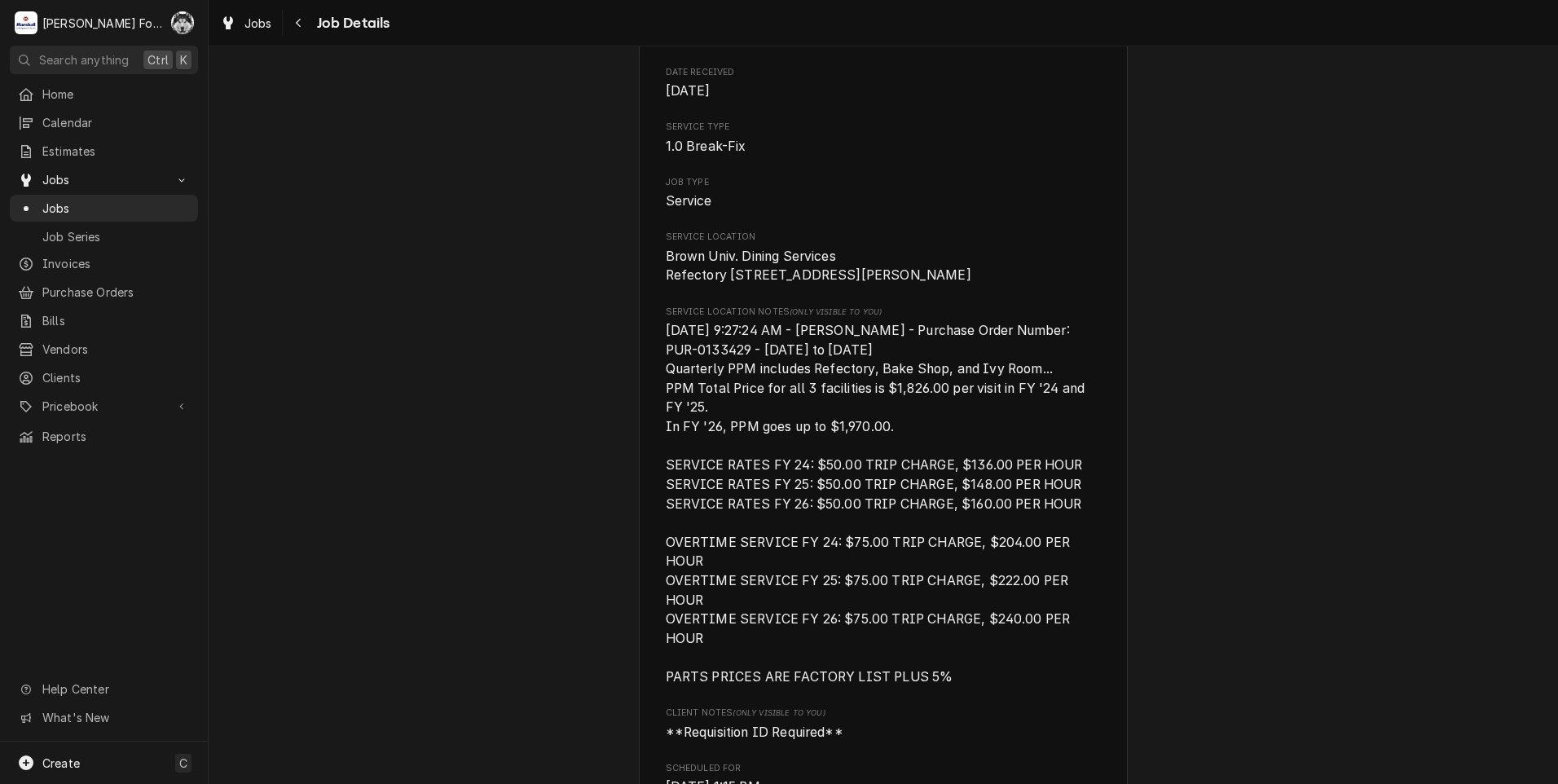
scroll to position [0, 0]
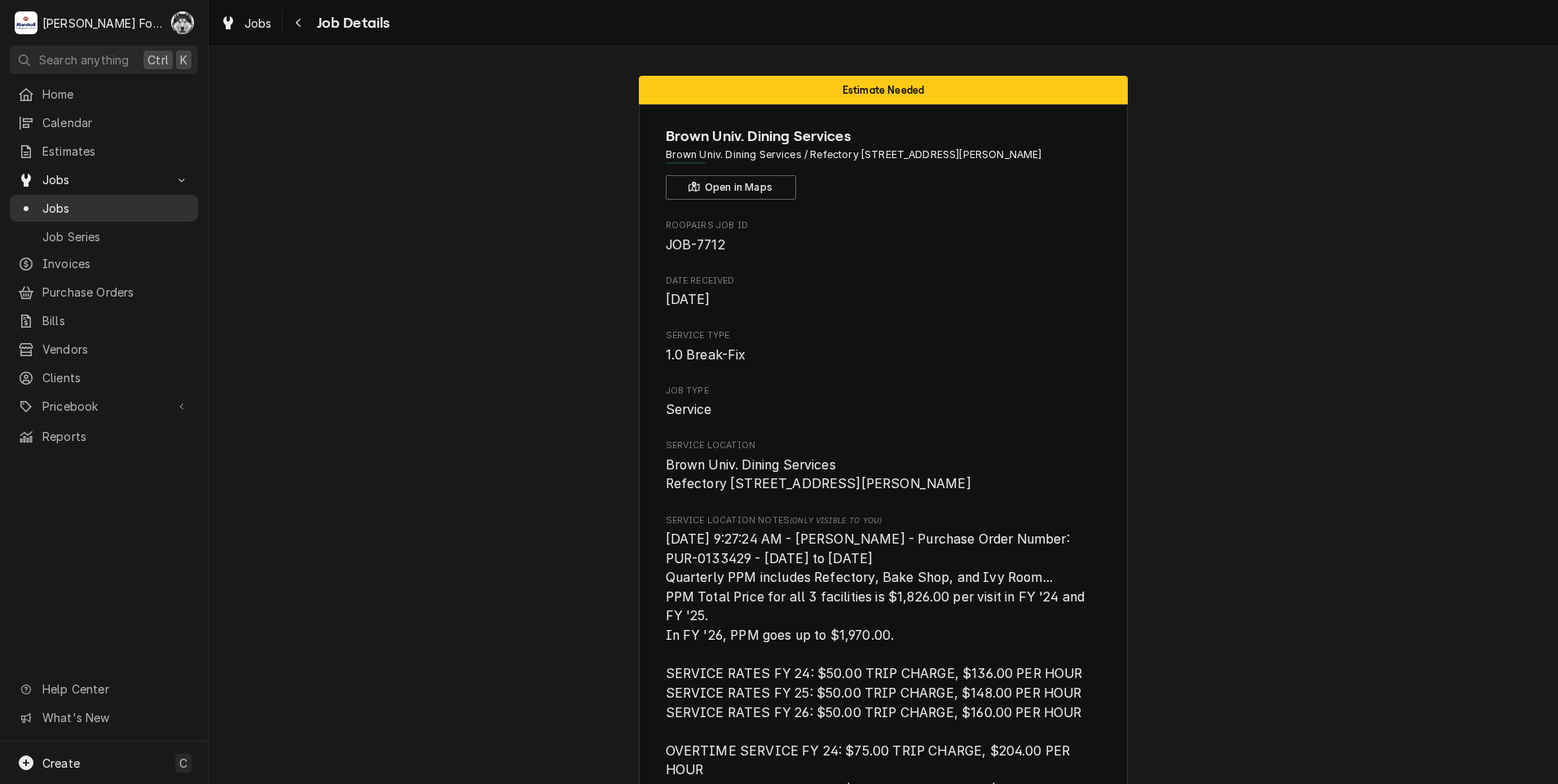
click at [54, 207] on span "Jobs" at bounding box center [116, 208] width 147 height 17
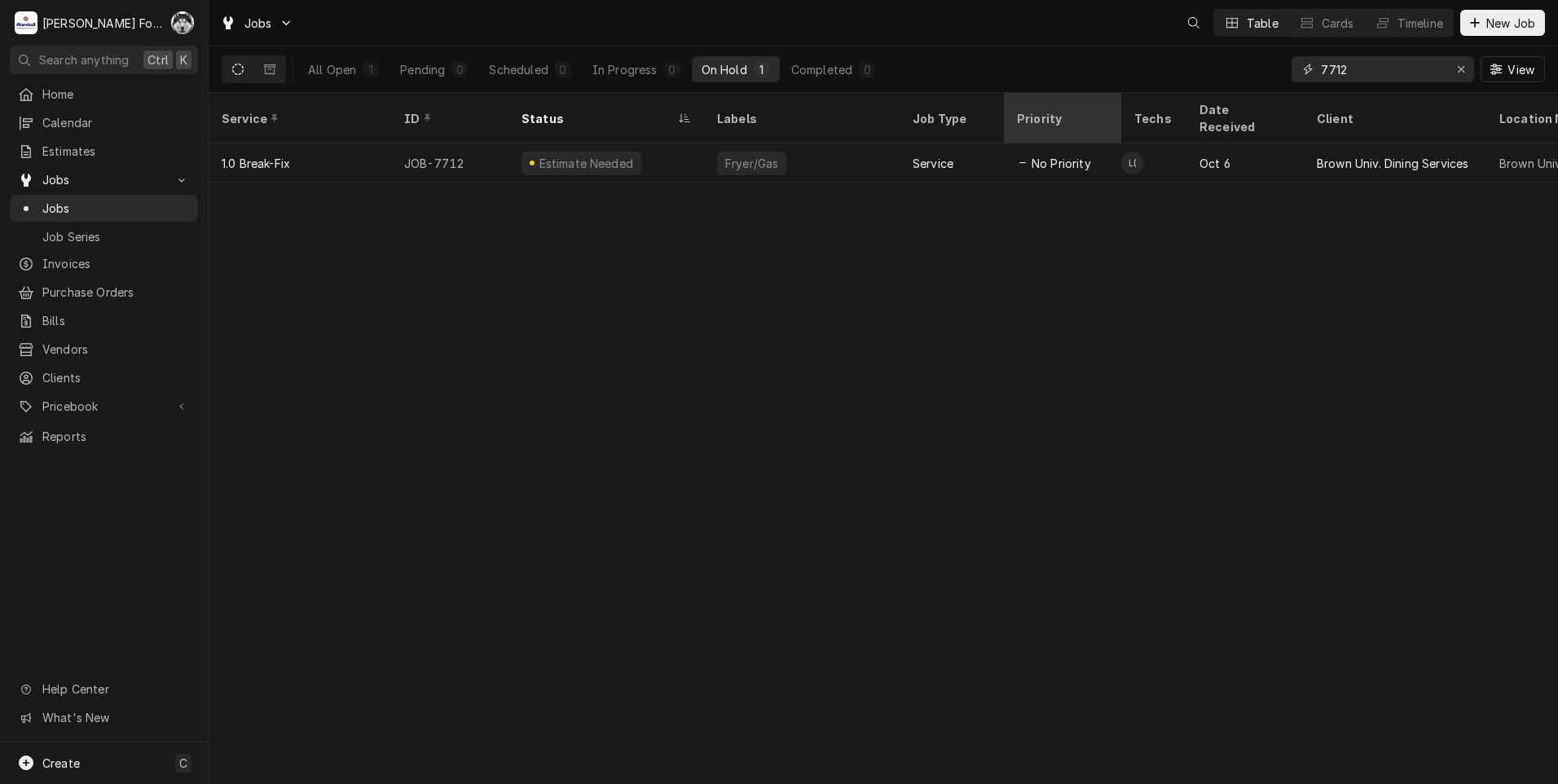
drag, startPoint x: 1378, startPoint y: 70, endPoint x: 1074, endPoint y: 117, distance: 307.6
click at [1083, 116] on div "Jobs Table Cards Timeline New Job All Open 1 Pending 0 Scheduled 0 In Progress …" at bounding box center [883, 392] width 1350 height 784
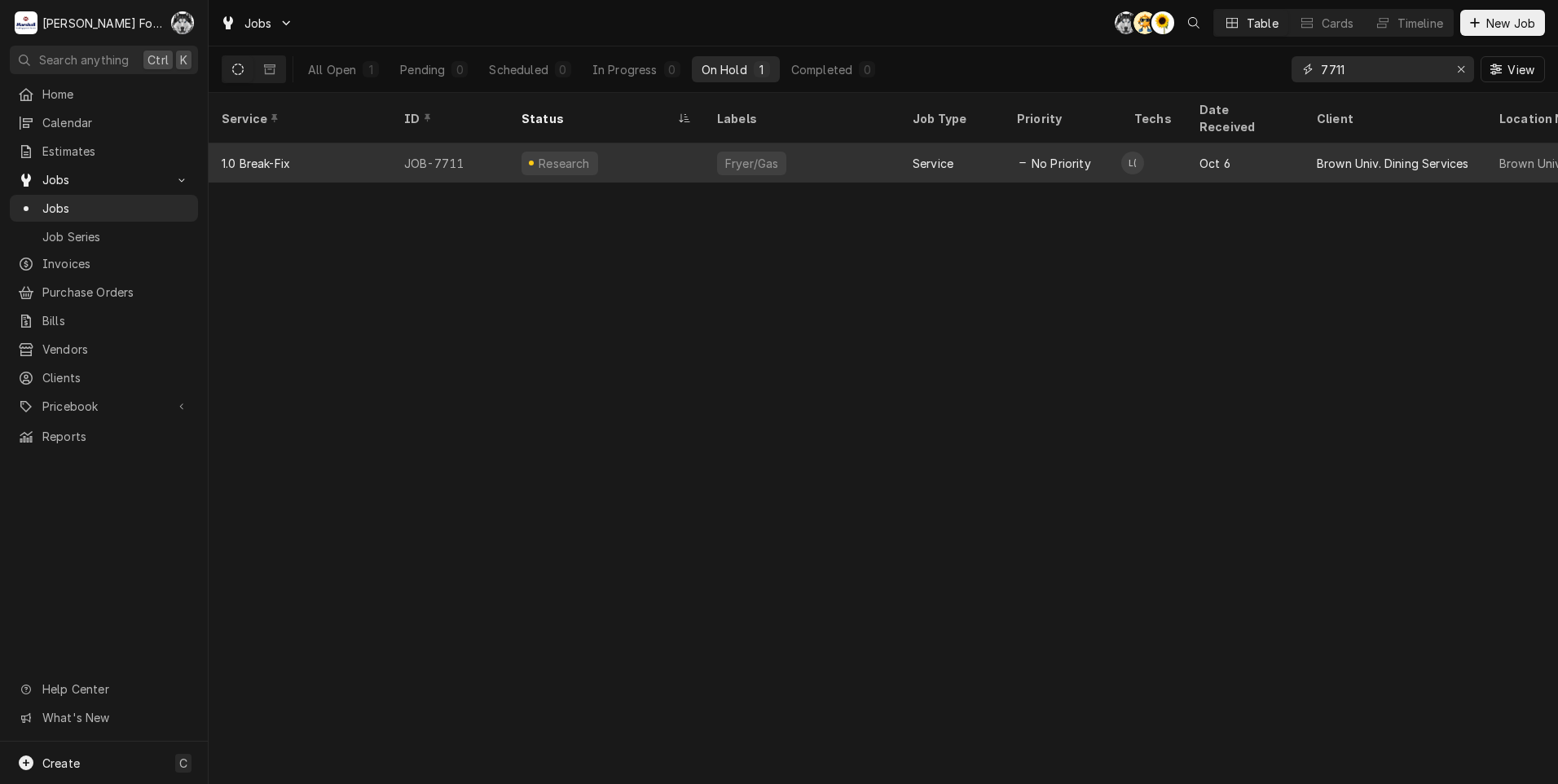
type input "7711"
click at [608, 150] on div "Research" at bounding box center [606, 162] width 196 height 39
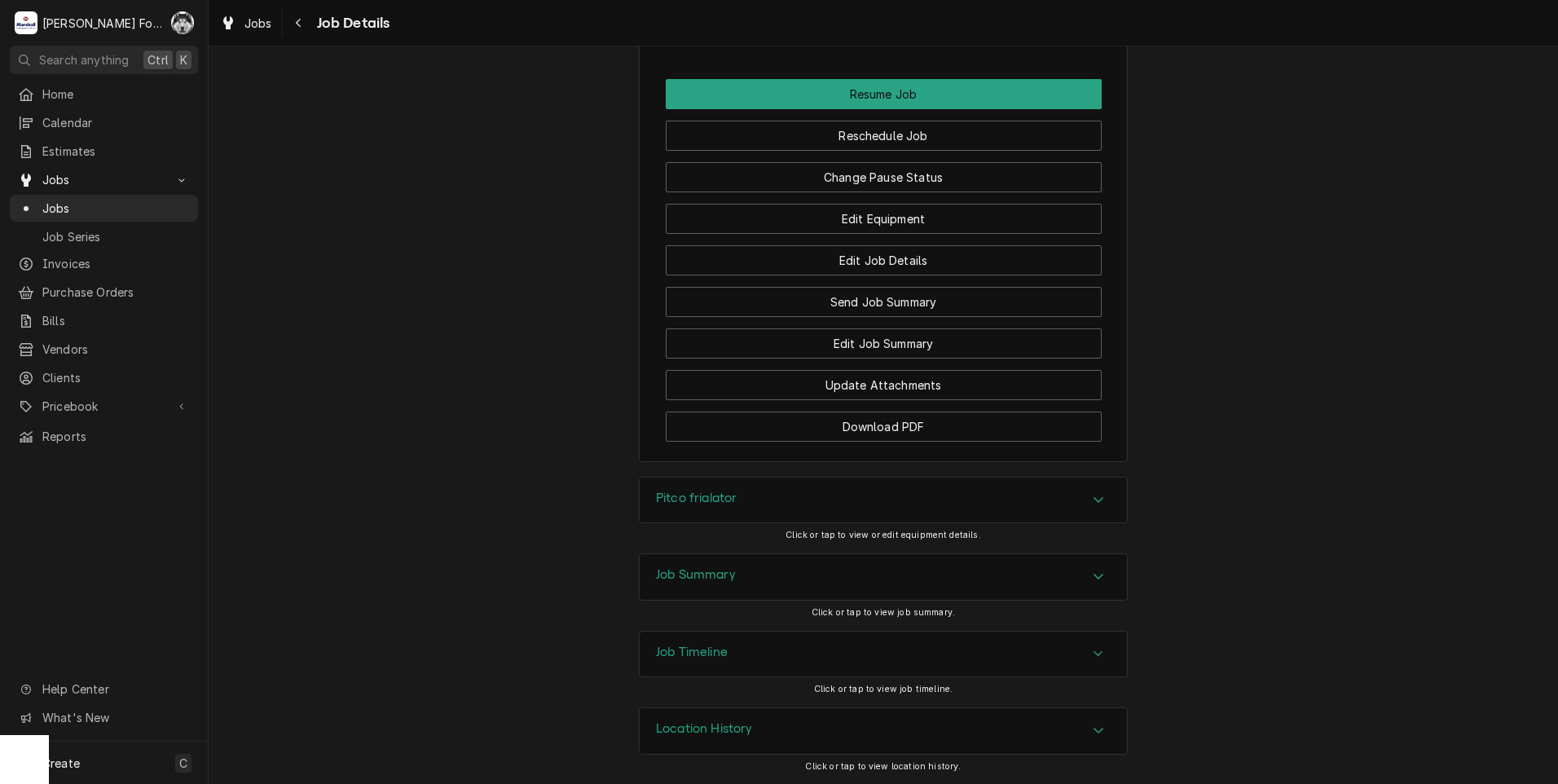
click at [845, 500] on div "Pitco frialator" at bounding box center [884, 500] width 487 height 46
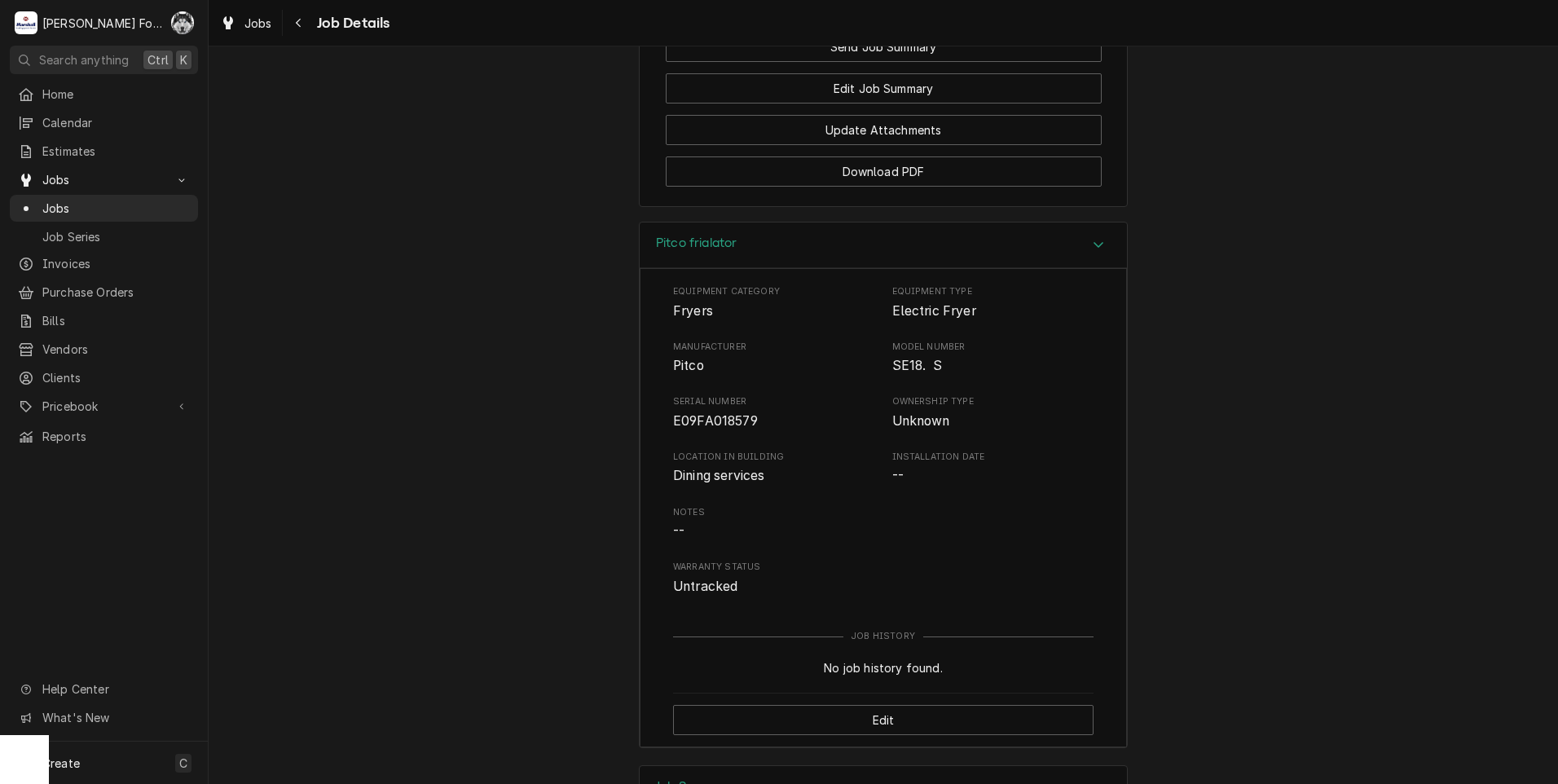
scroll to position [2732, 0]
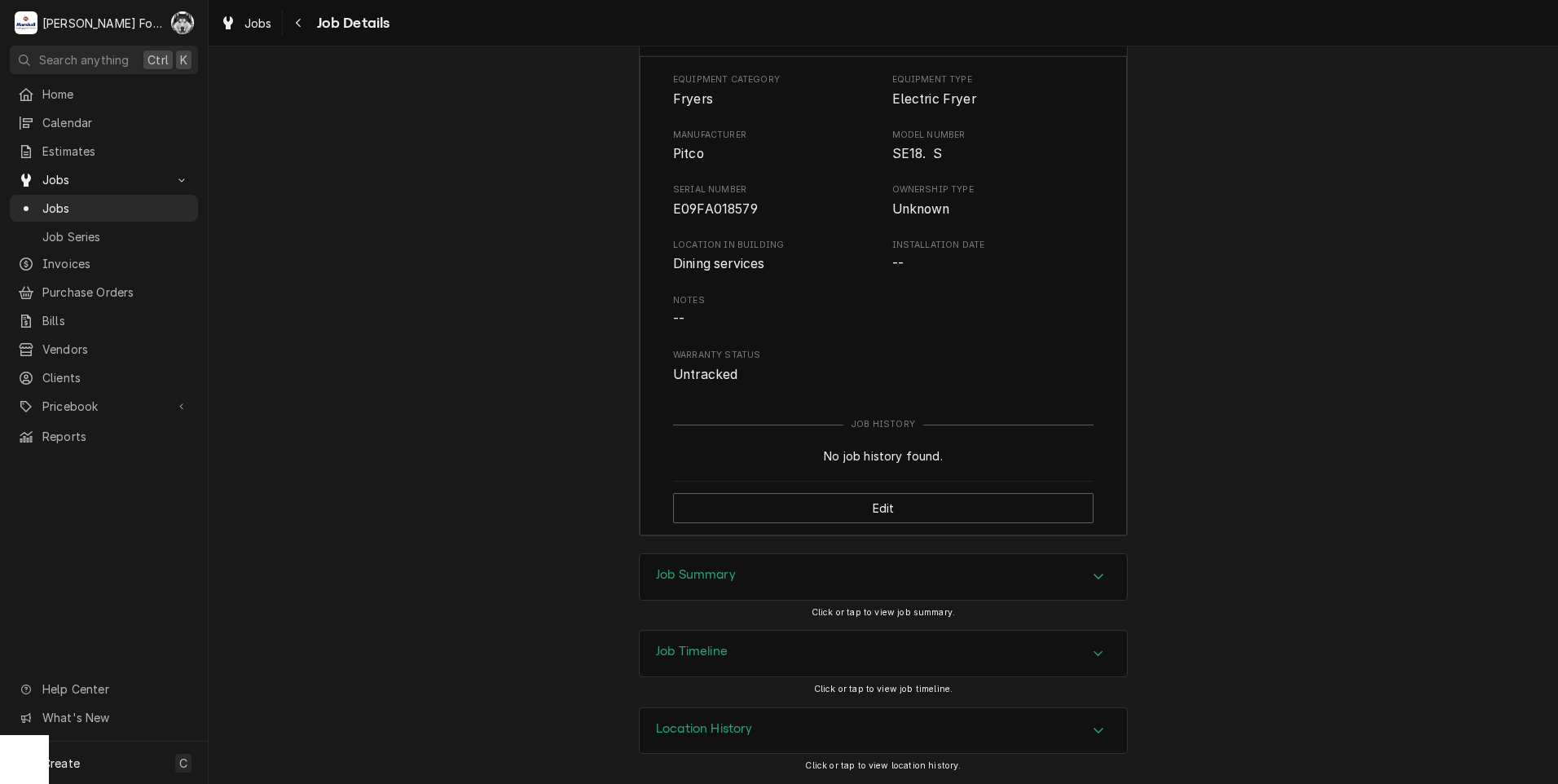
click at [748, 583] on div "Job Summary" at bounding box center [884, 577] width 487 height 46
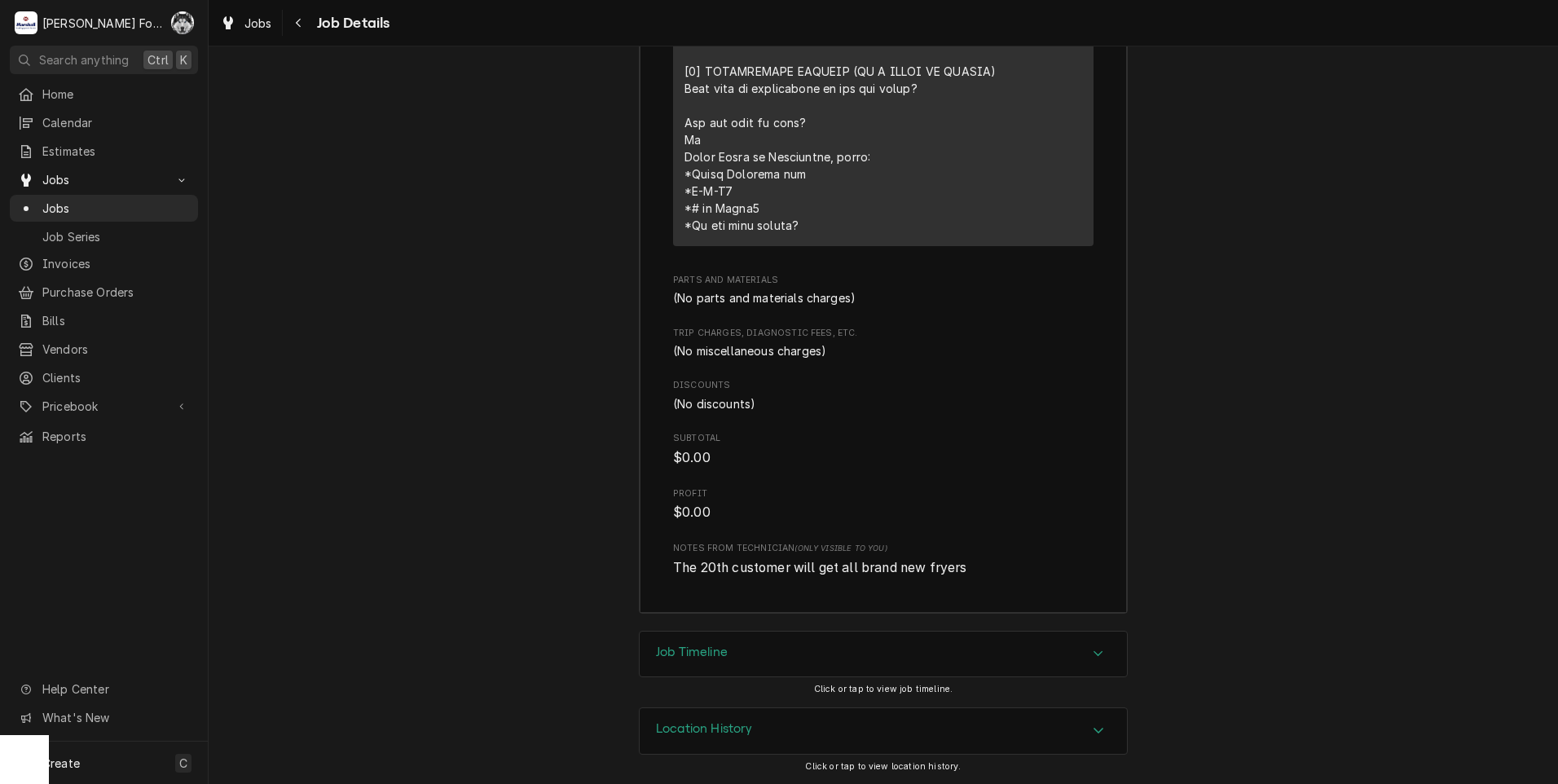
scroll to position [3908, 0]
click at [771, 643] on div "Job Timeline" at bounding box center [884, 654] width 487 height 46
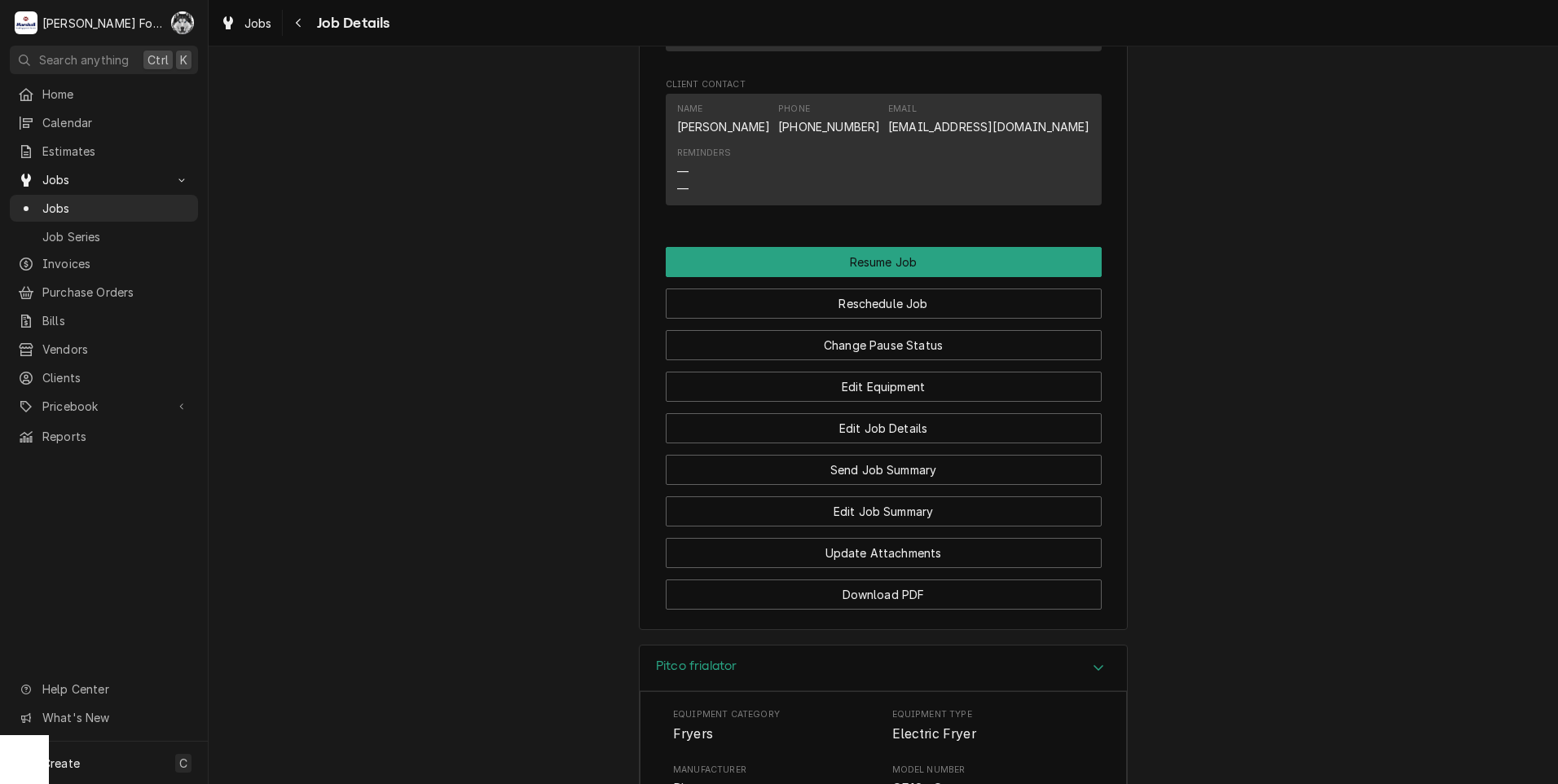
scroll to position [2036, 0]
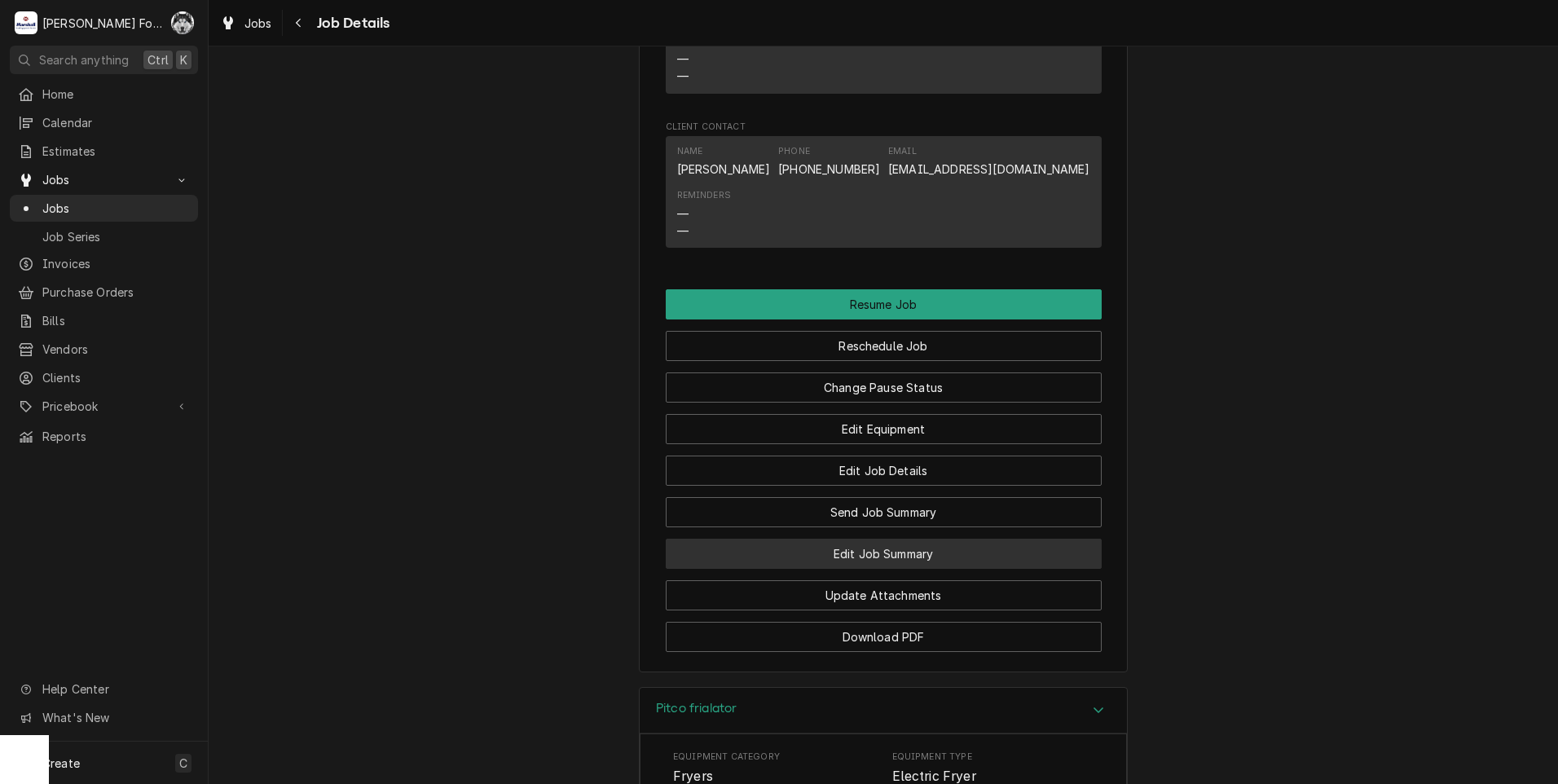
click at [877, 568] on button "Edit Job Summary" at bounding box center [884, 554] width 436 height 31
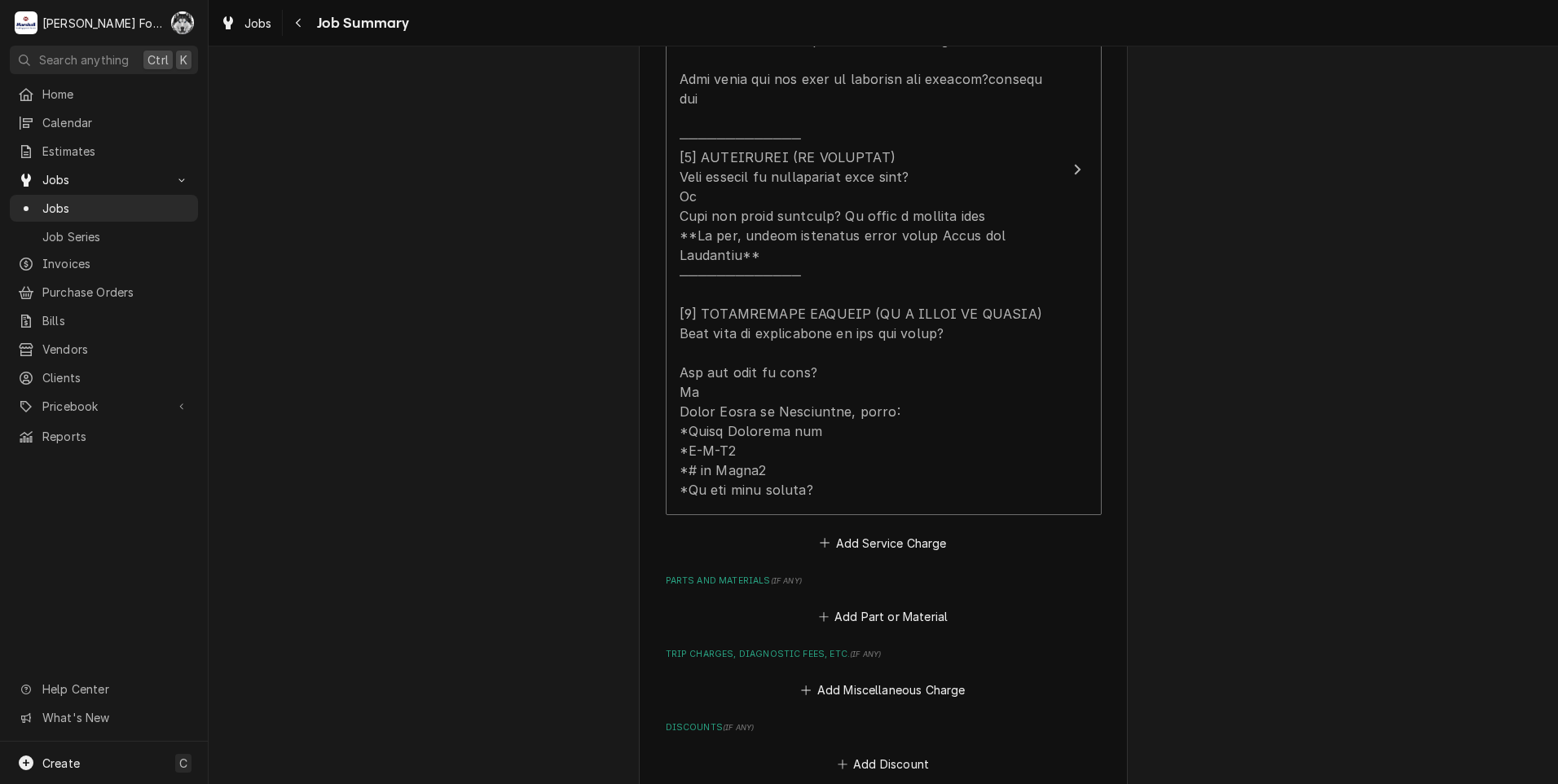
scroll to position [679, 0]
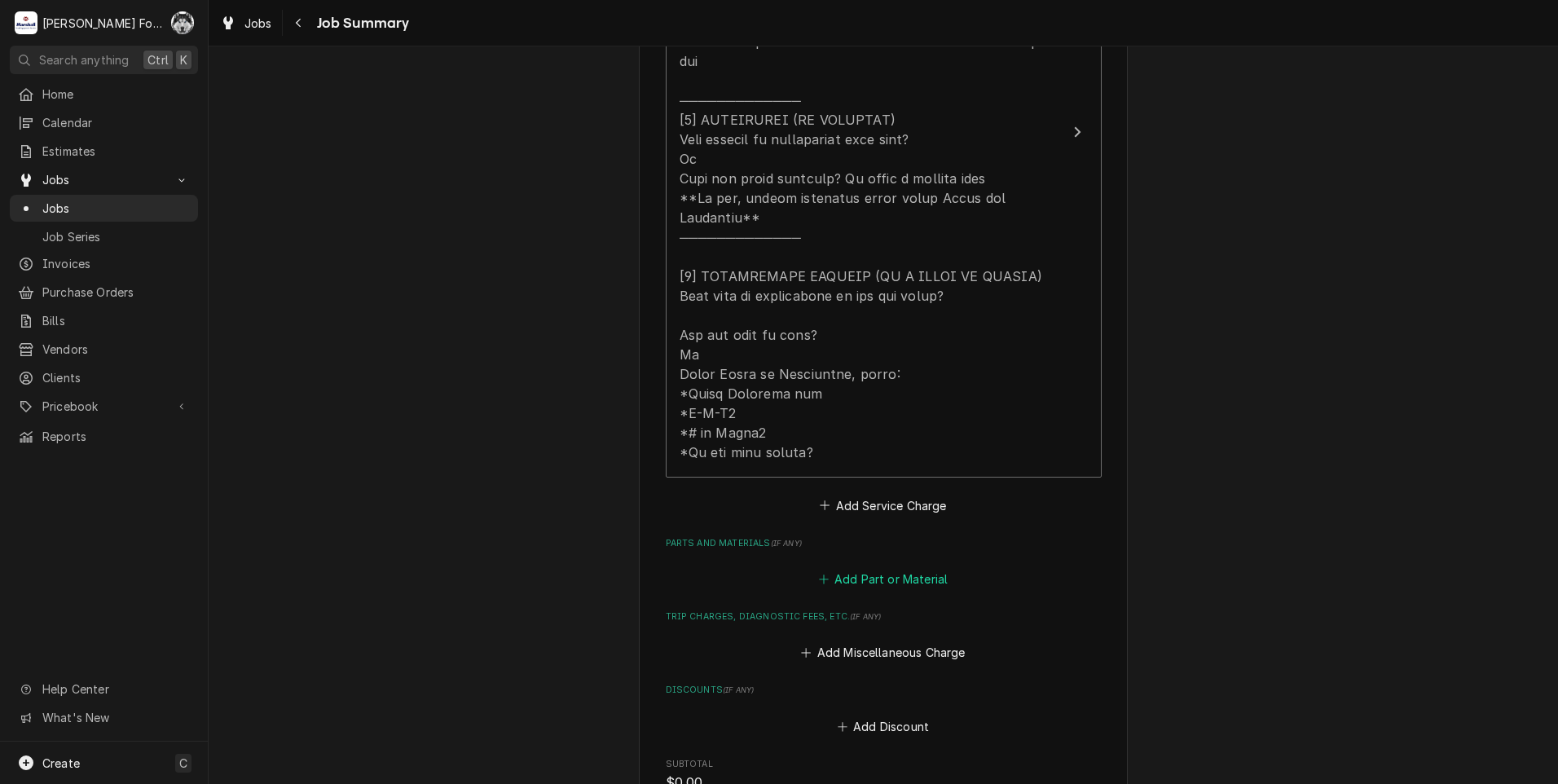
click at [880, 568] on button "Add Part or Material" at bounding box center [883, 580] width 135 height 23
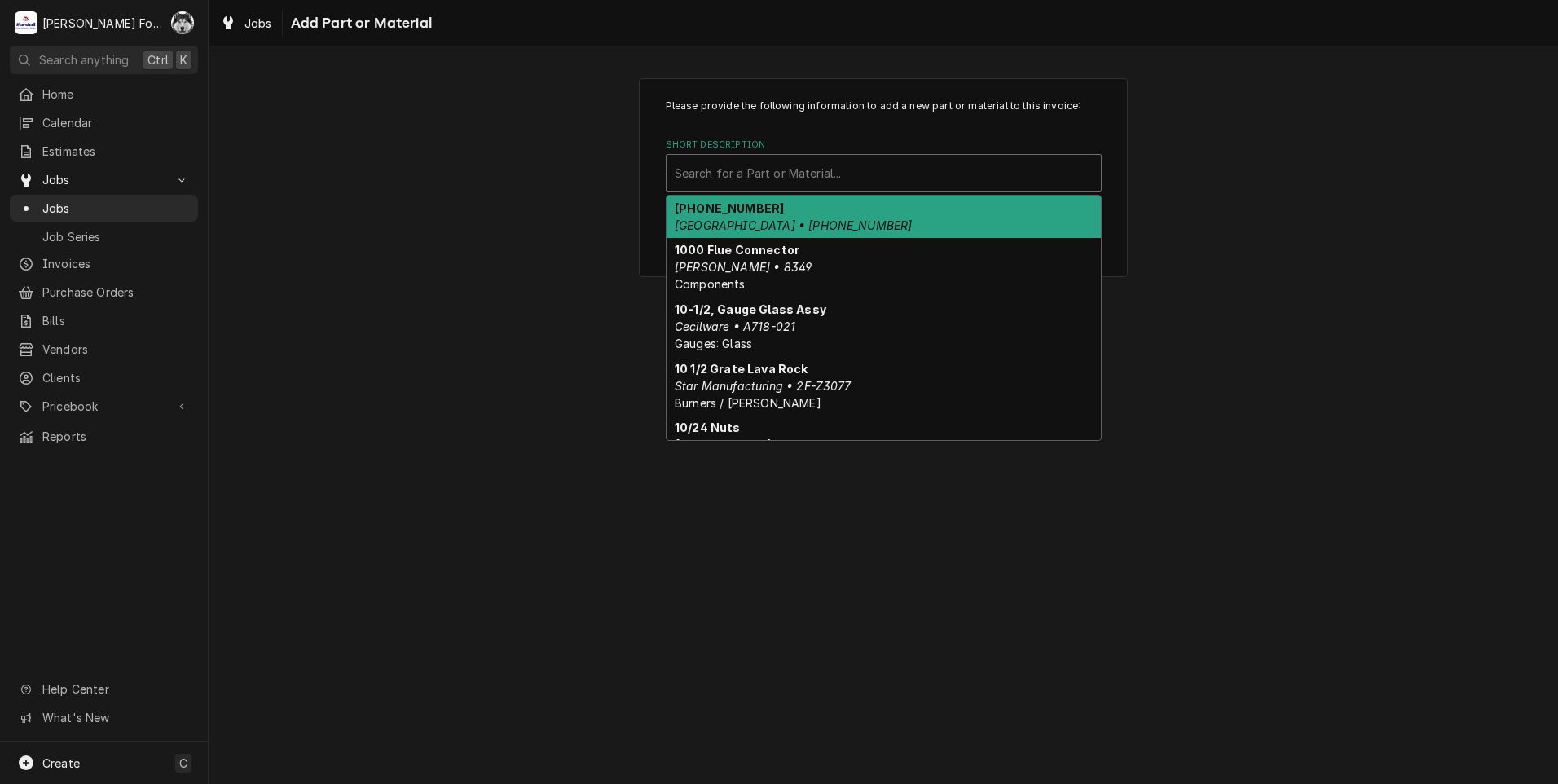
click at [913, 180] on div "Short Description" at bounding box center [884, 173] width 418 height 30
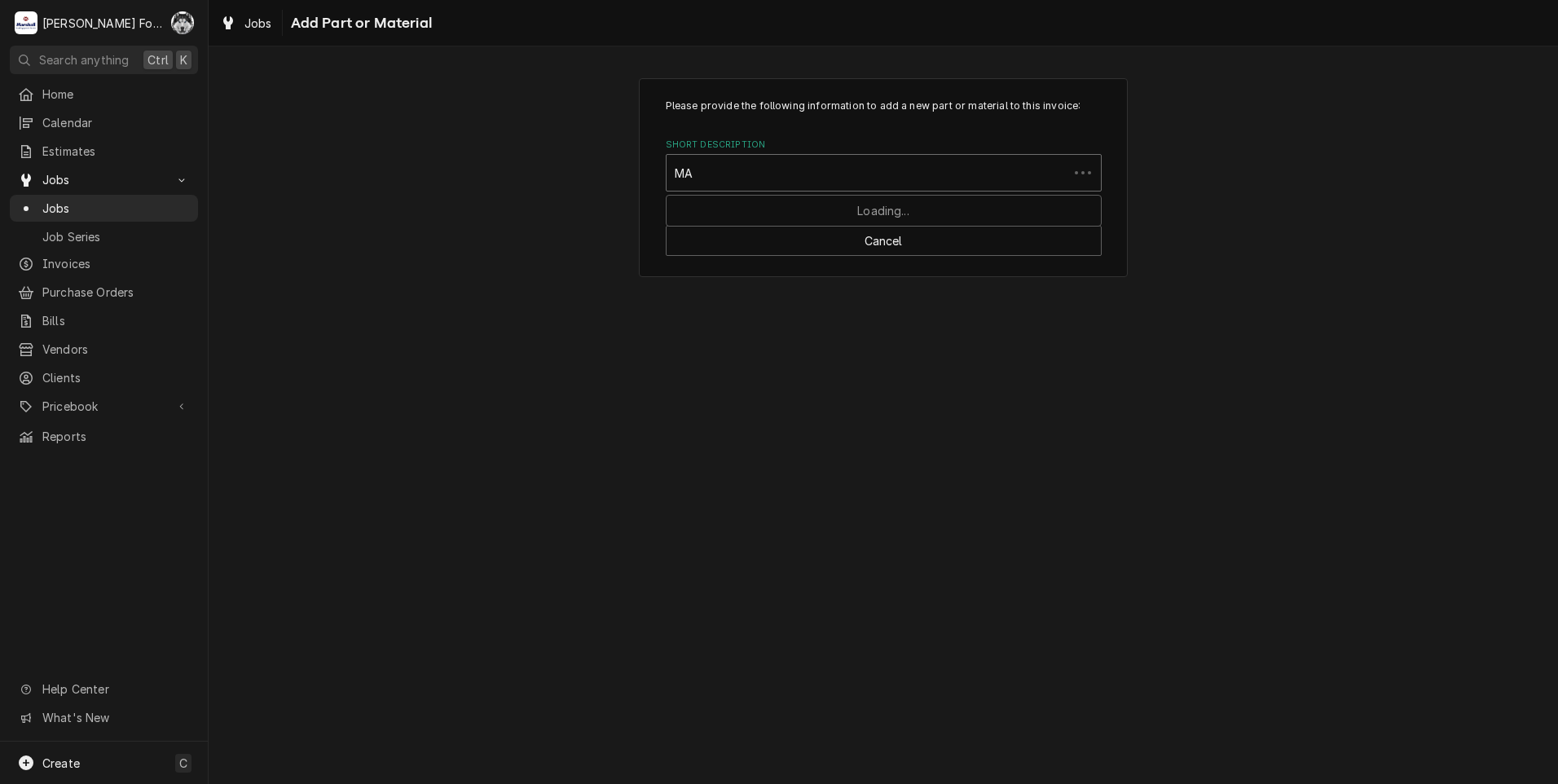
type input "MAT"
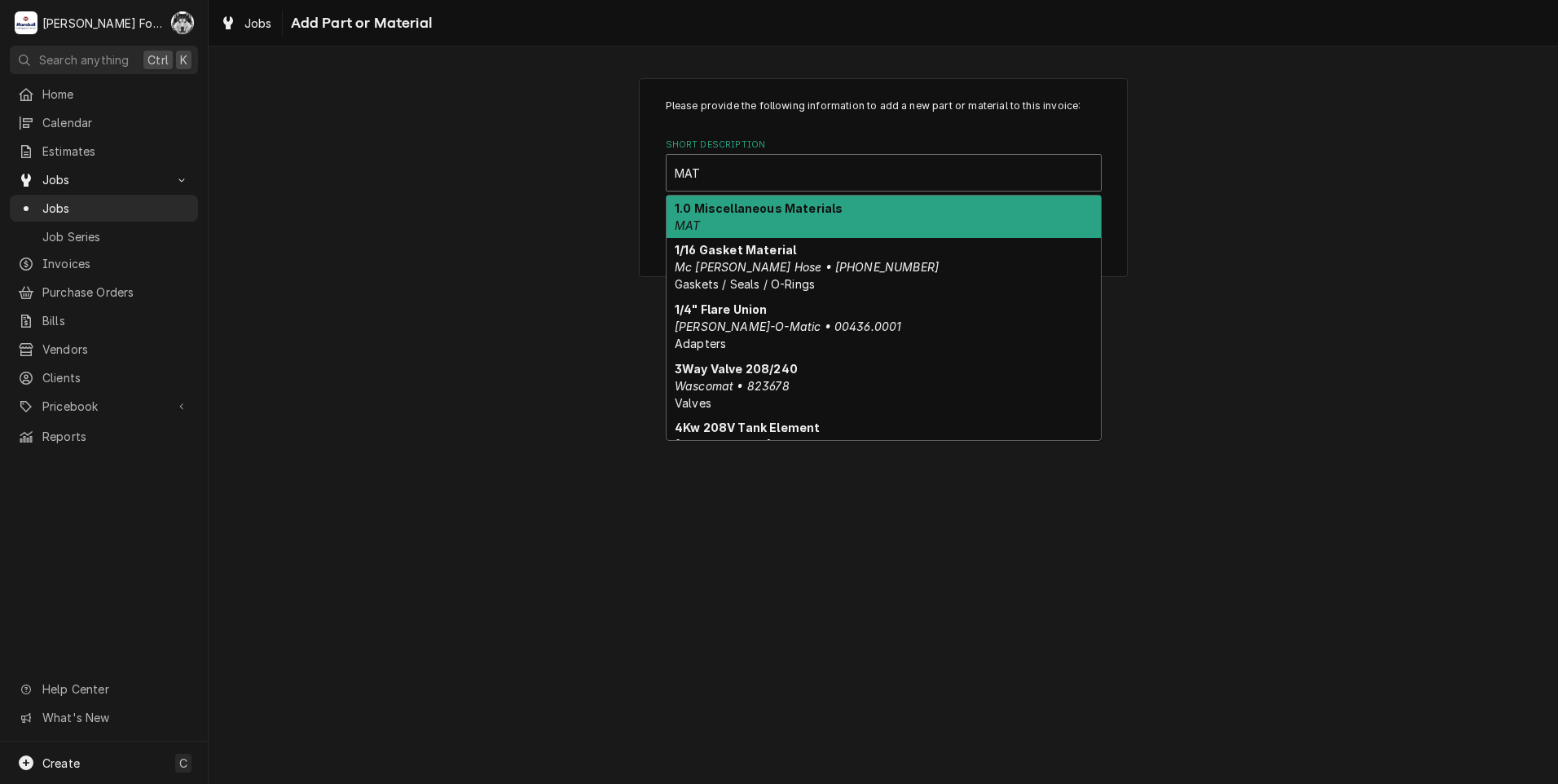
click at [807, 225] on div "1.0 Miscellaneous Materials MAT" at bounding box center [884, 217] width 435 height 42
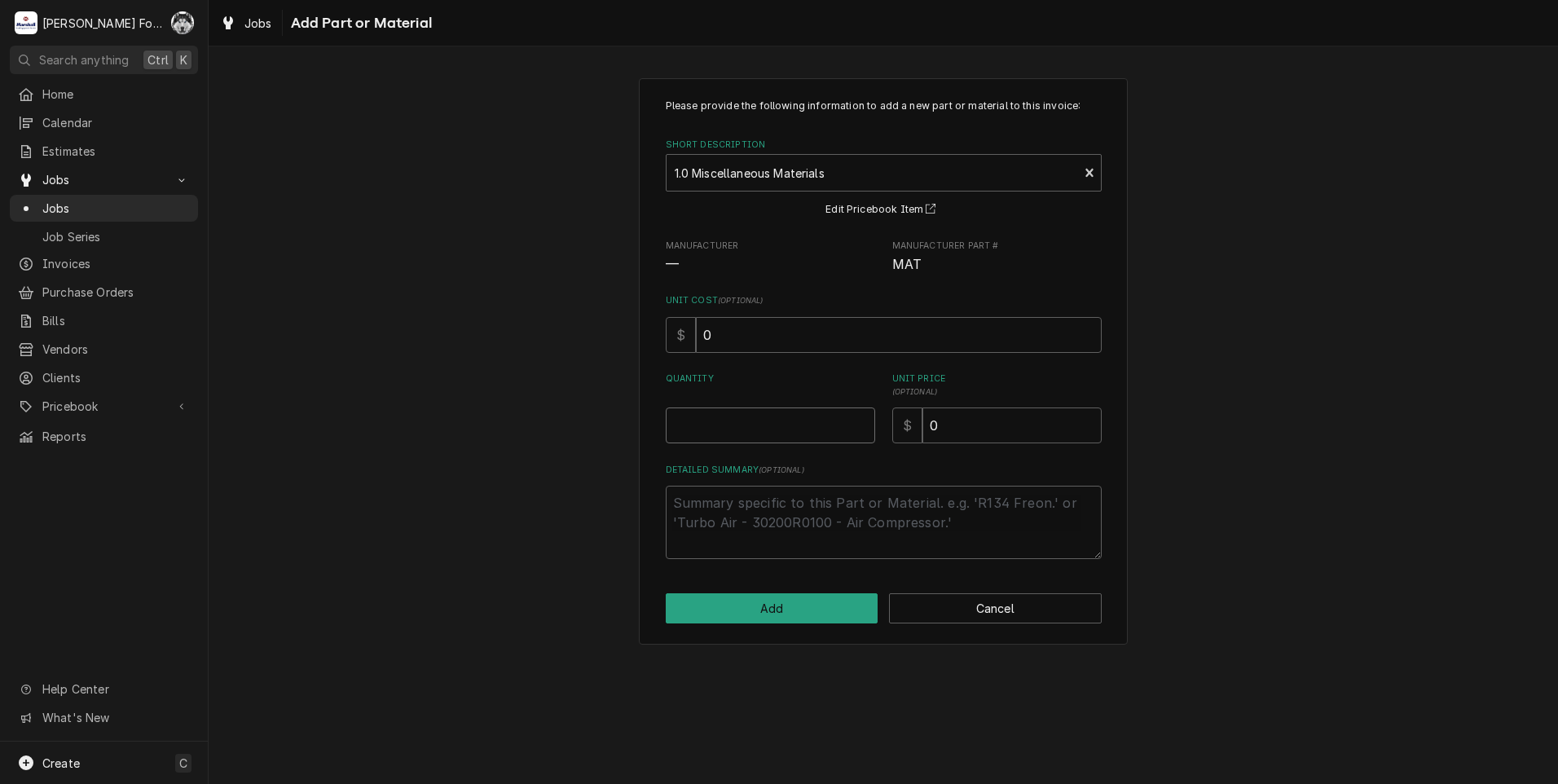
type textarea "x"
type input "0.5"
click at [859, 424] on input "0.5" at bounding box center [770, 426] width 209 height 36
type textarea "x"
type input "1"
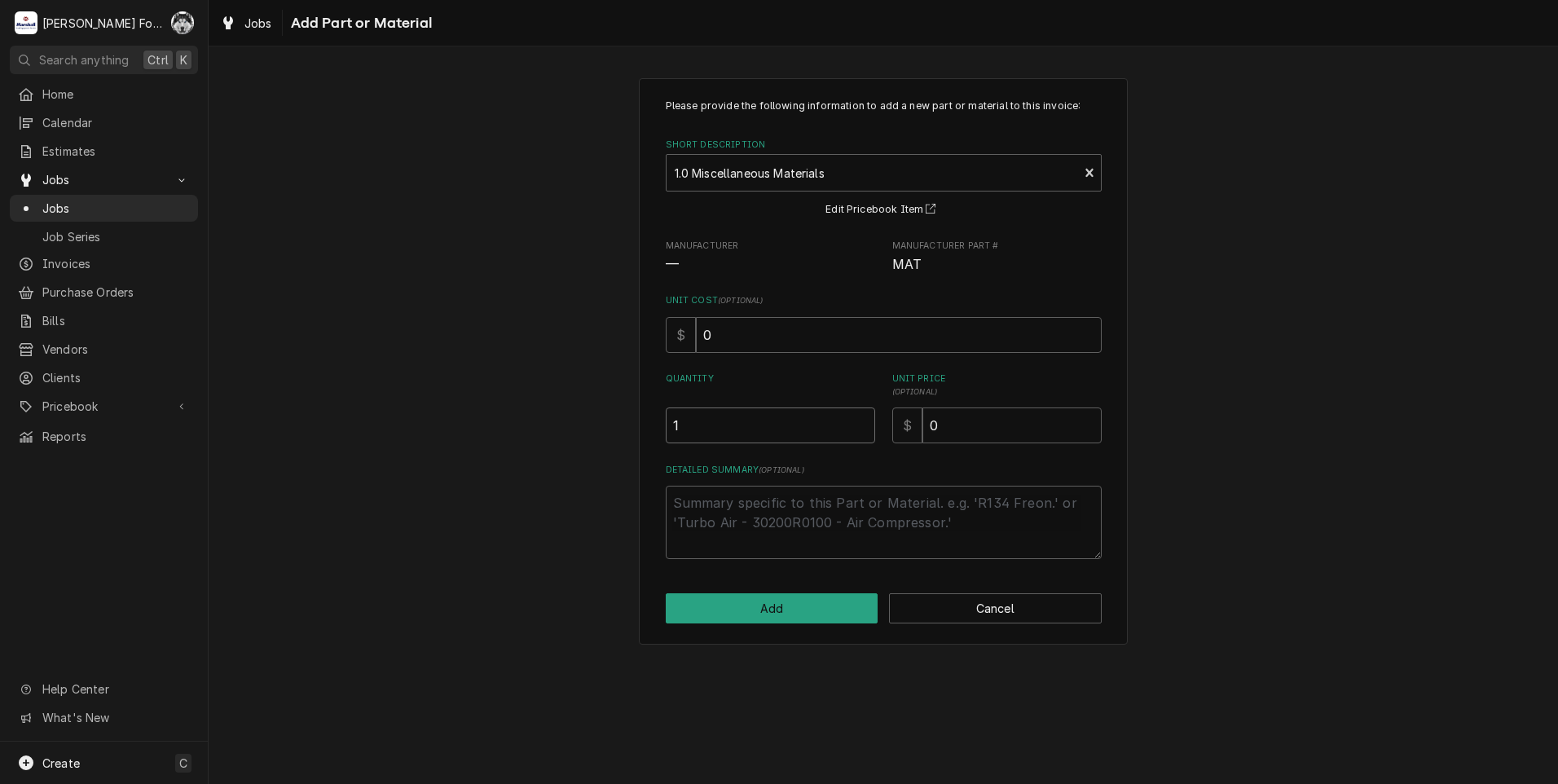
click at [860, 423] on input "1" at bounding box center [770, 426] width 209 height 36
type textarea "x"
type input "1.5"
click at [860, 423] on input "1.5" at bounding box center [770, 426] width 209 height 36
type textarea "x"
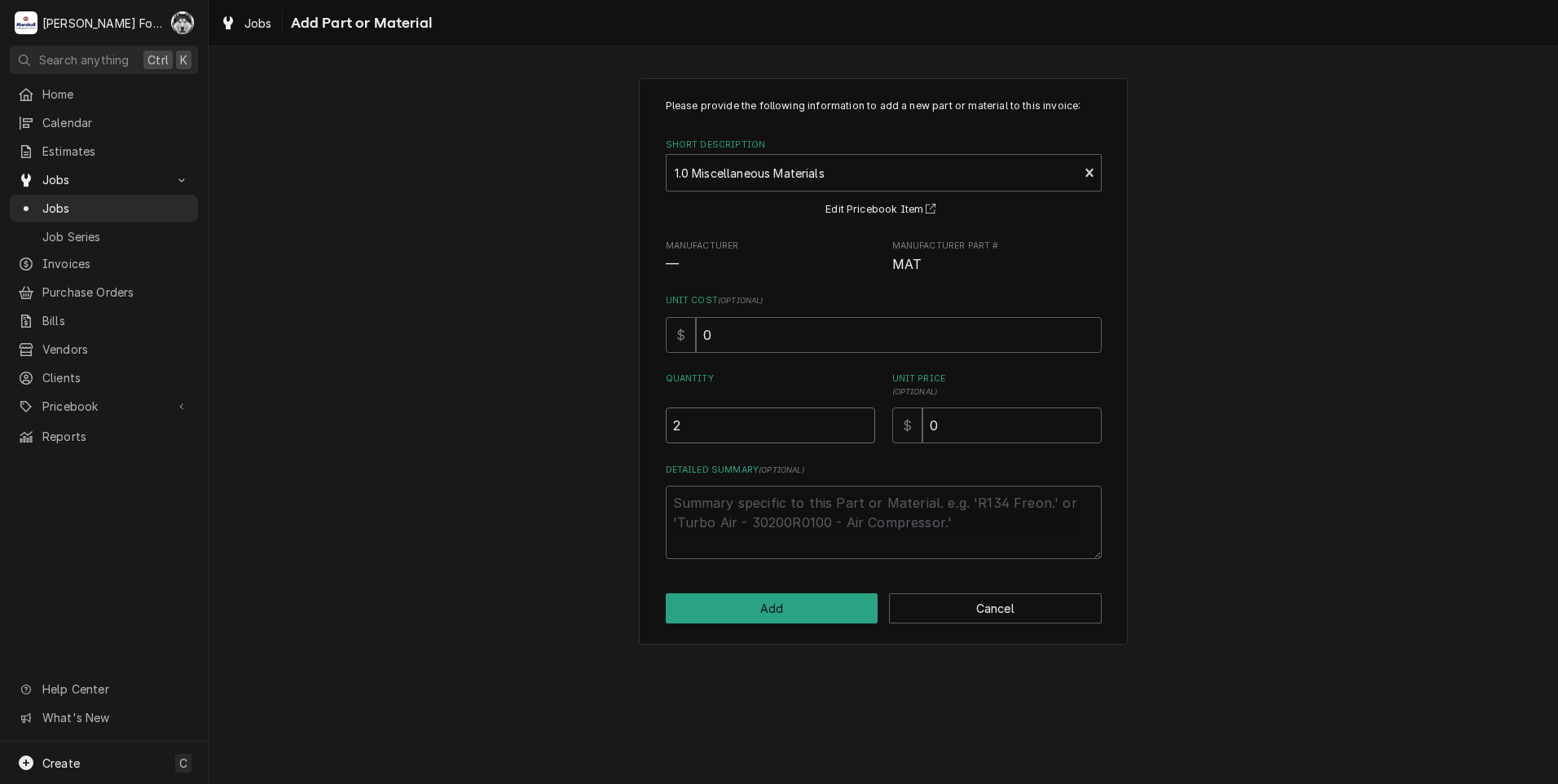
type input "2"
click at [860, 423] on input "2" at bounding box center [770, 426] width 209 height 36
drag, startPoint x: 862, startPoint y: 447, endPoint x: 631, endPoint y: 429, distance: 231.7
click at [750, 457] on div "Please provide the following information to add a new part or material to this …" at bounding box center [884, 328] width 436 height 460
type textarea "x"
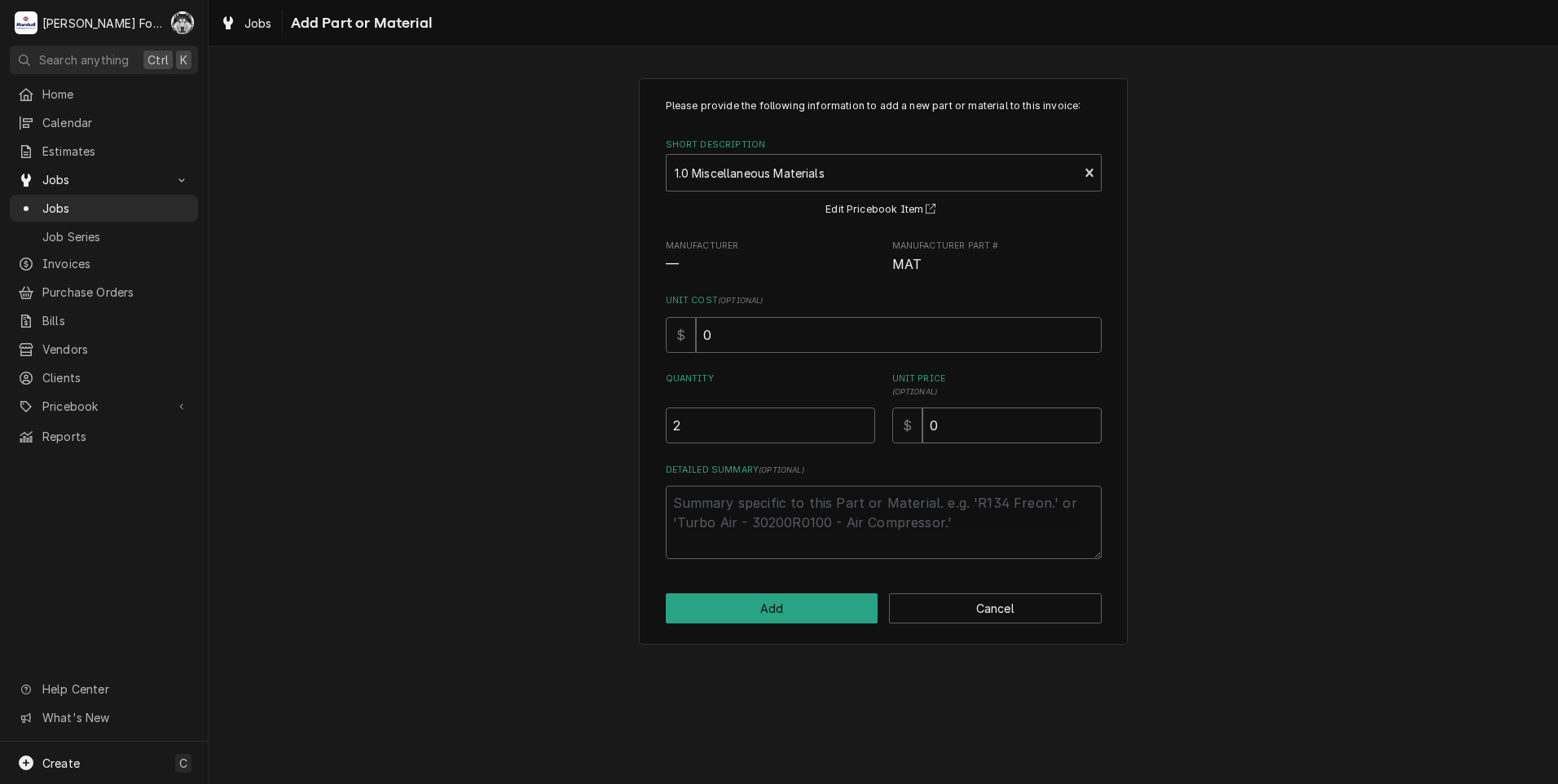
type input "1"
type textarea "x"
type input "18"
click at [708, 530] on textarea "Detailed Summary ( optional )" at bounding box center [884, 521] width 436 height 74
type textarea "x"
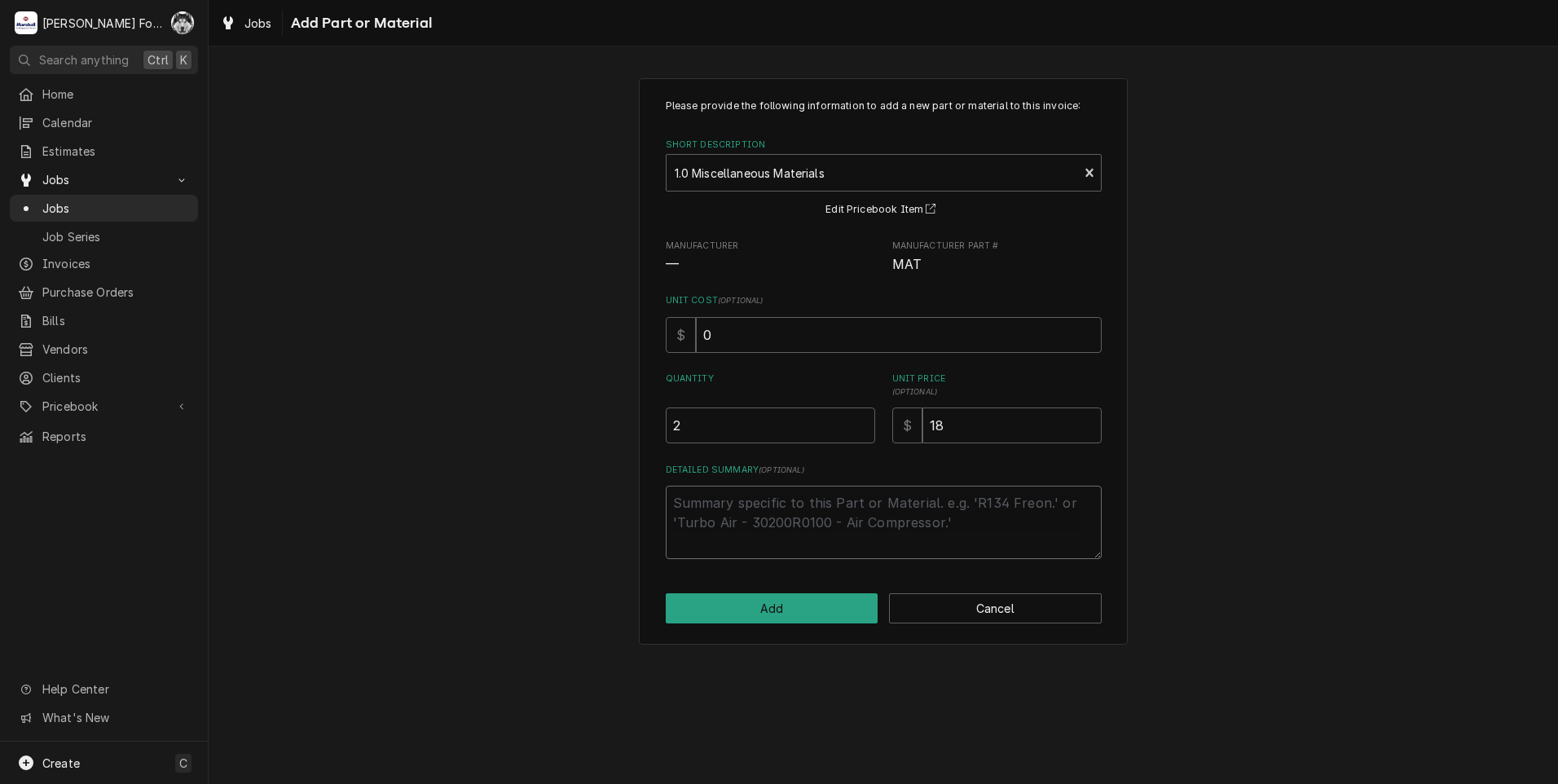
type textarea "F"
type textarea "x"
type textarea "FR"
type textarea "x"
type textarea "FRN"
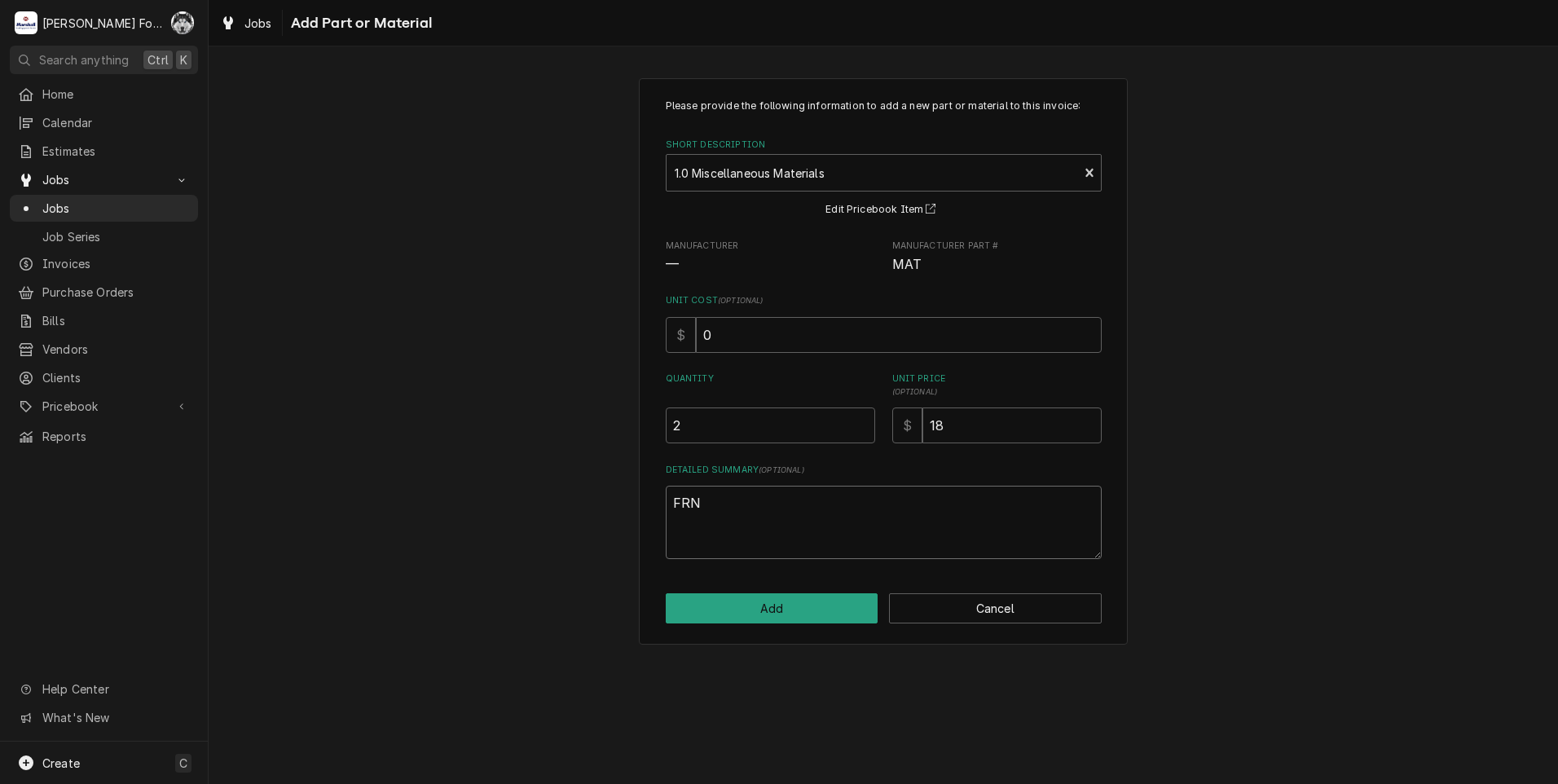
type textarea "x"
type textarea "FRNR"
type textarea "x"
type textarea "FRNR5"
type textarea "x"
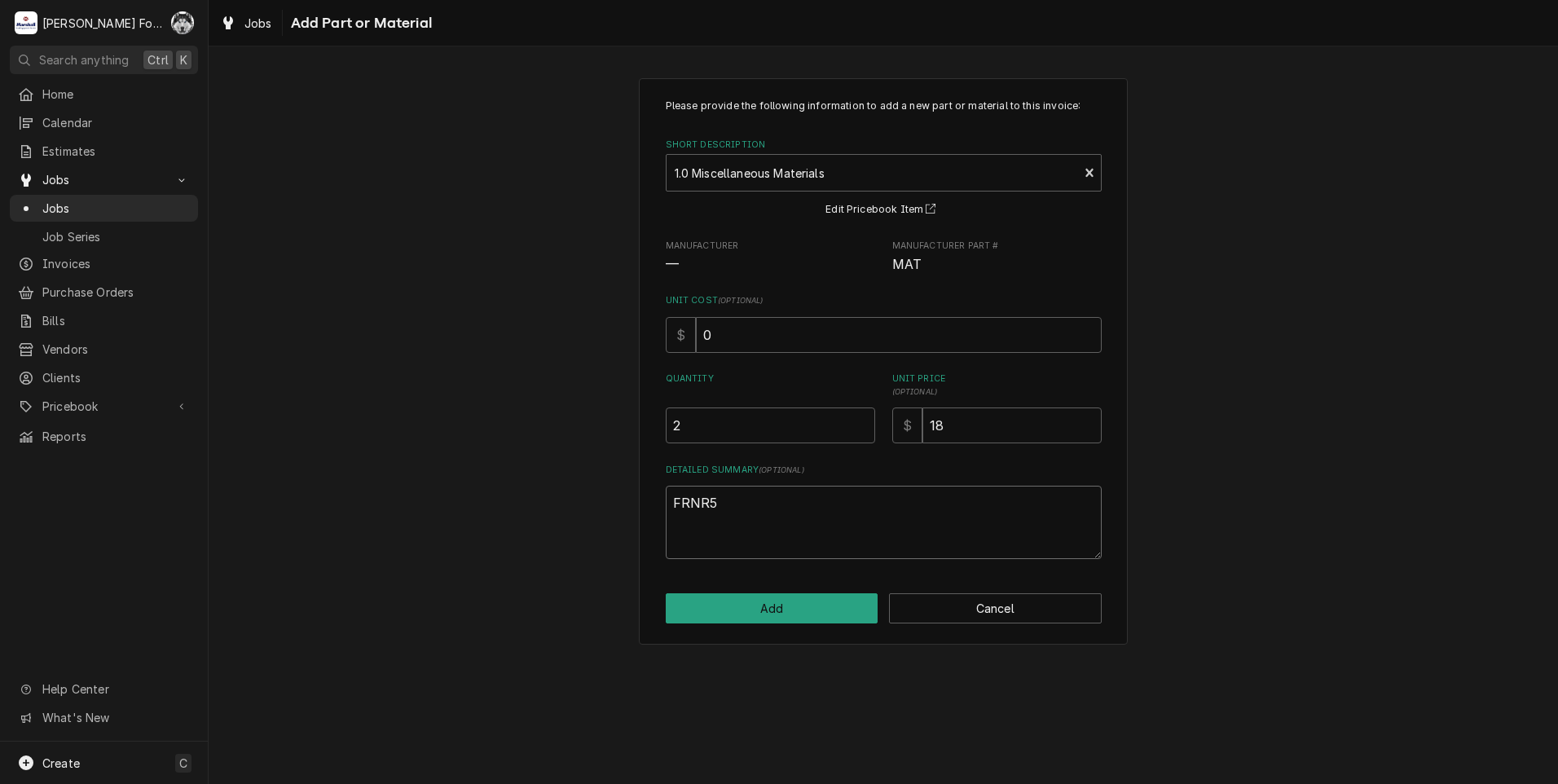
type textarea "FRNR50"
type textarea "x"
type textarea "FRNR50"
type textarea "x"
type textarea "FRNR50 F"
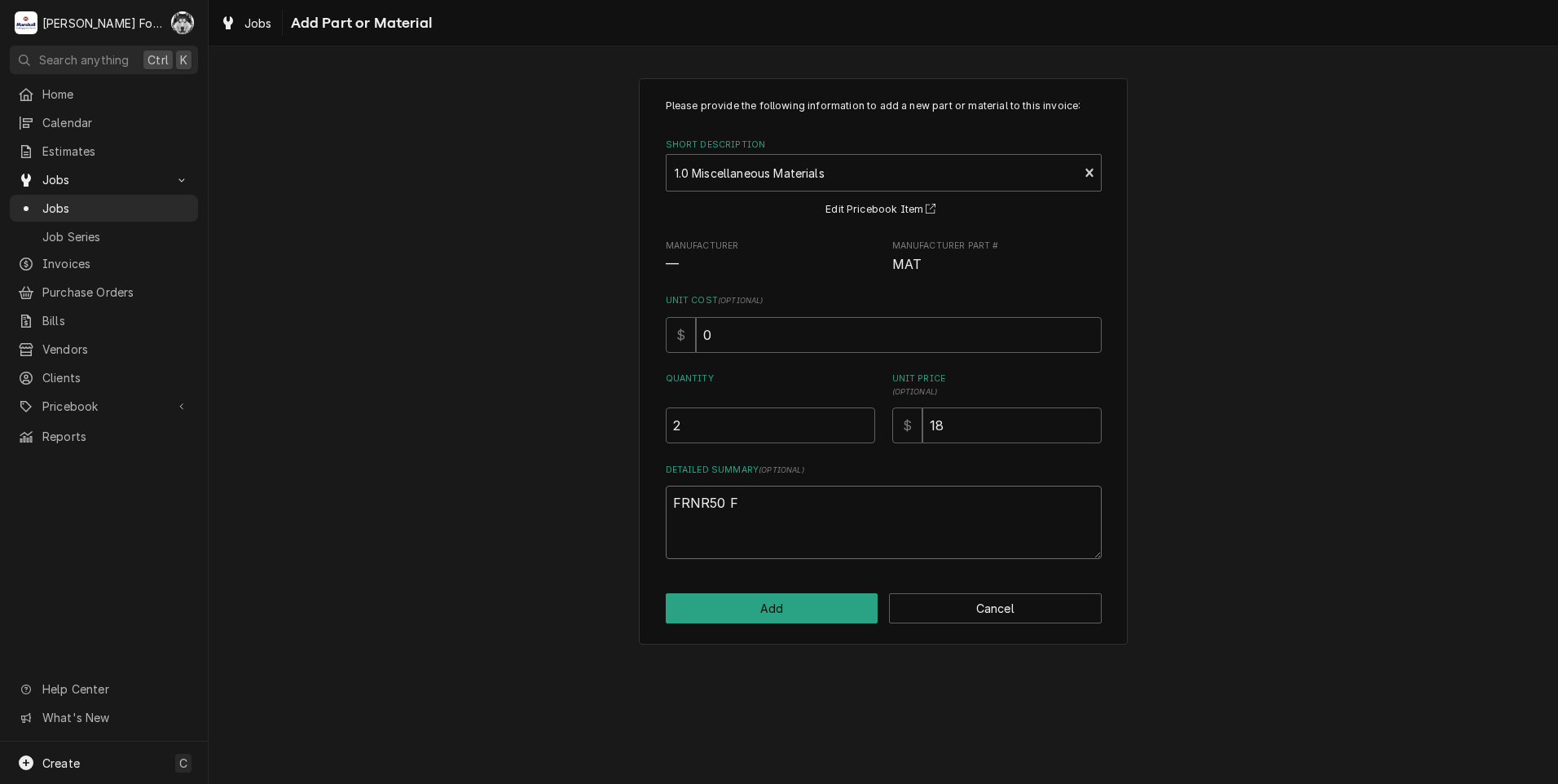
type textarea "x"
type textarea "FRNR50 FU"
type textarea "x"
type textarea "FRNR50 FUS"
type textarea "x"
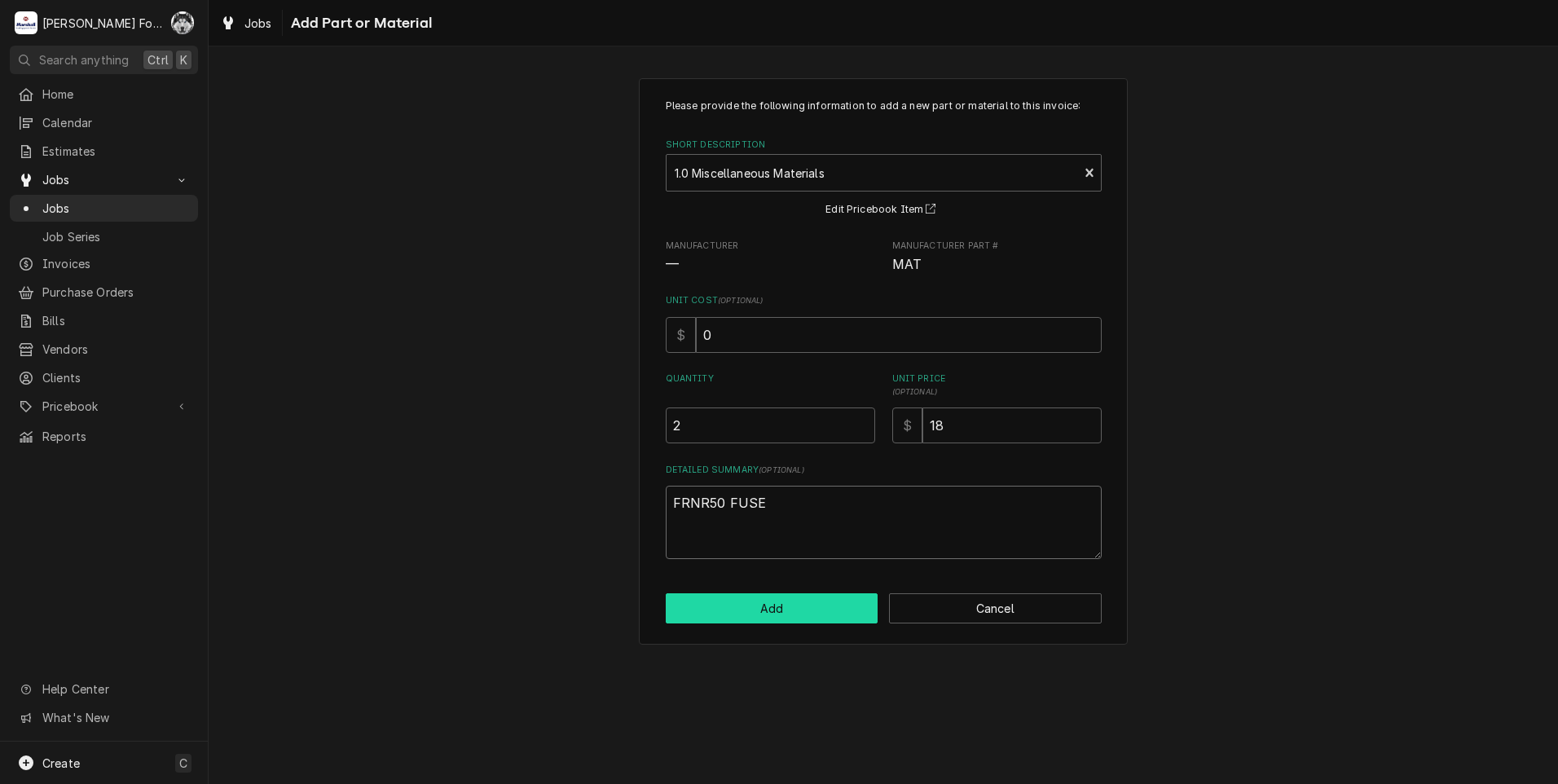
type textarea "FRNR50 FUSE"
click at [768, 599] on button "Add" at bounding box center [772, 608] width 213 height 31
type textarea "x"
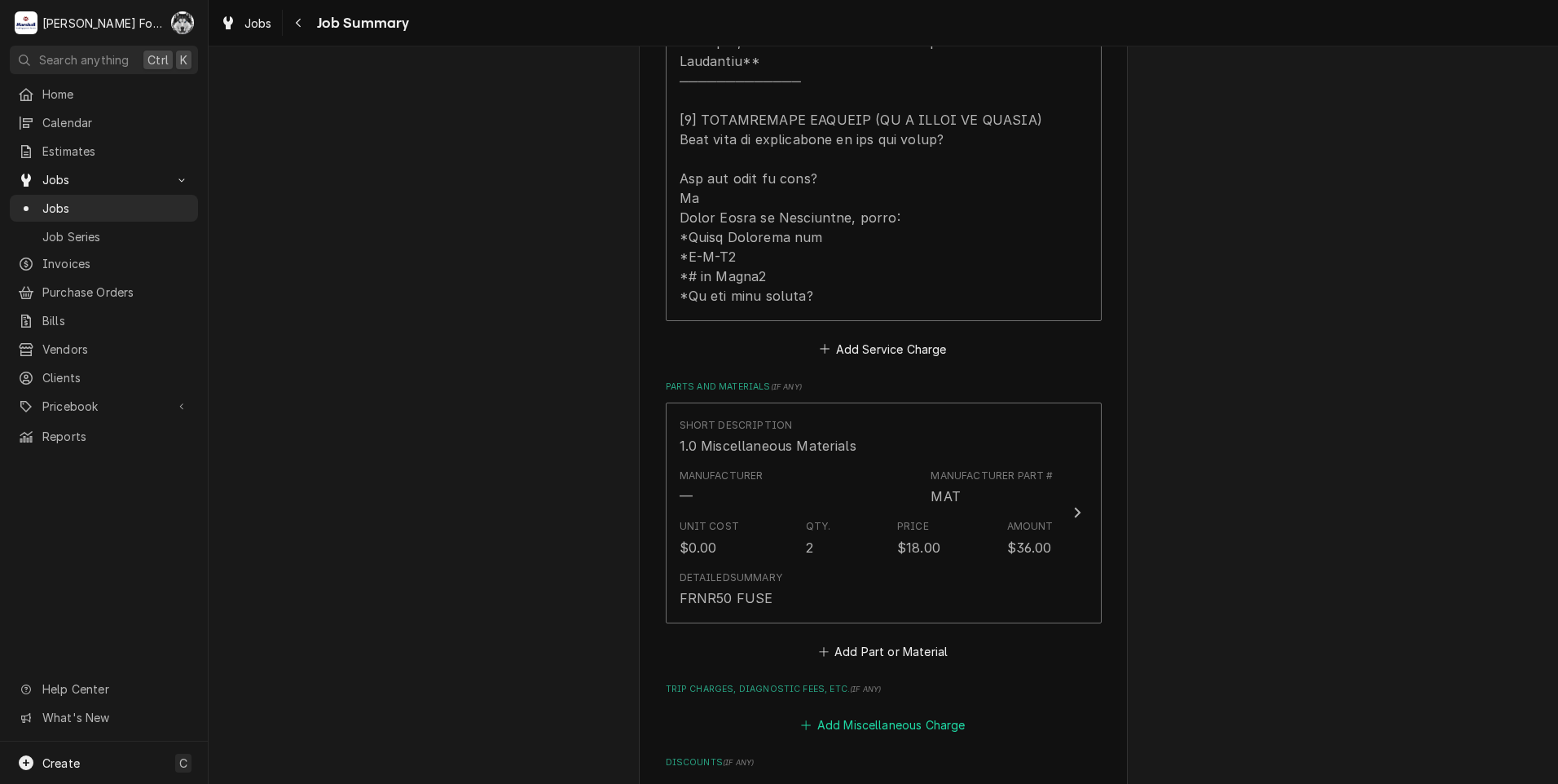
scroll to position [950, 0]
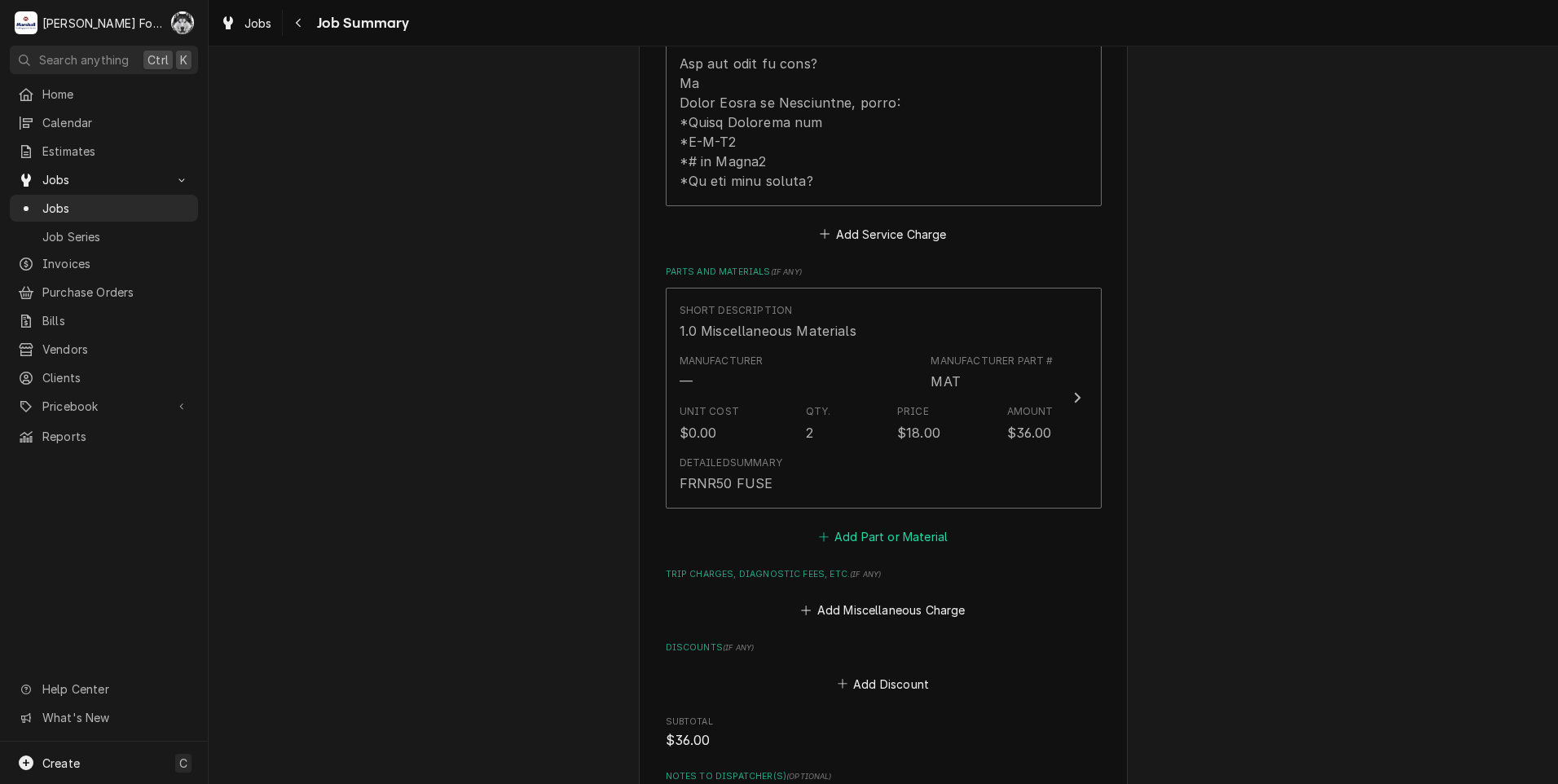
click at [887, 524] on button "Add Part or Material" at bounding box center [883, 536] width 135 height 23
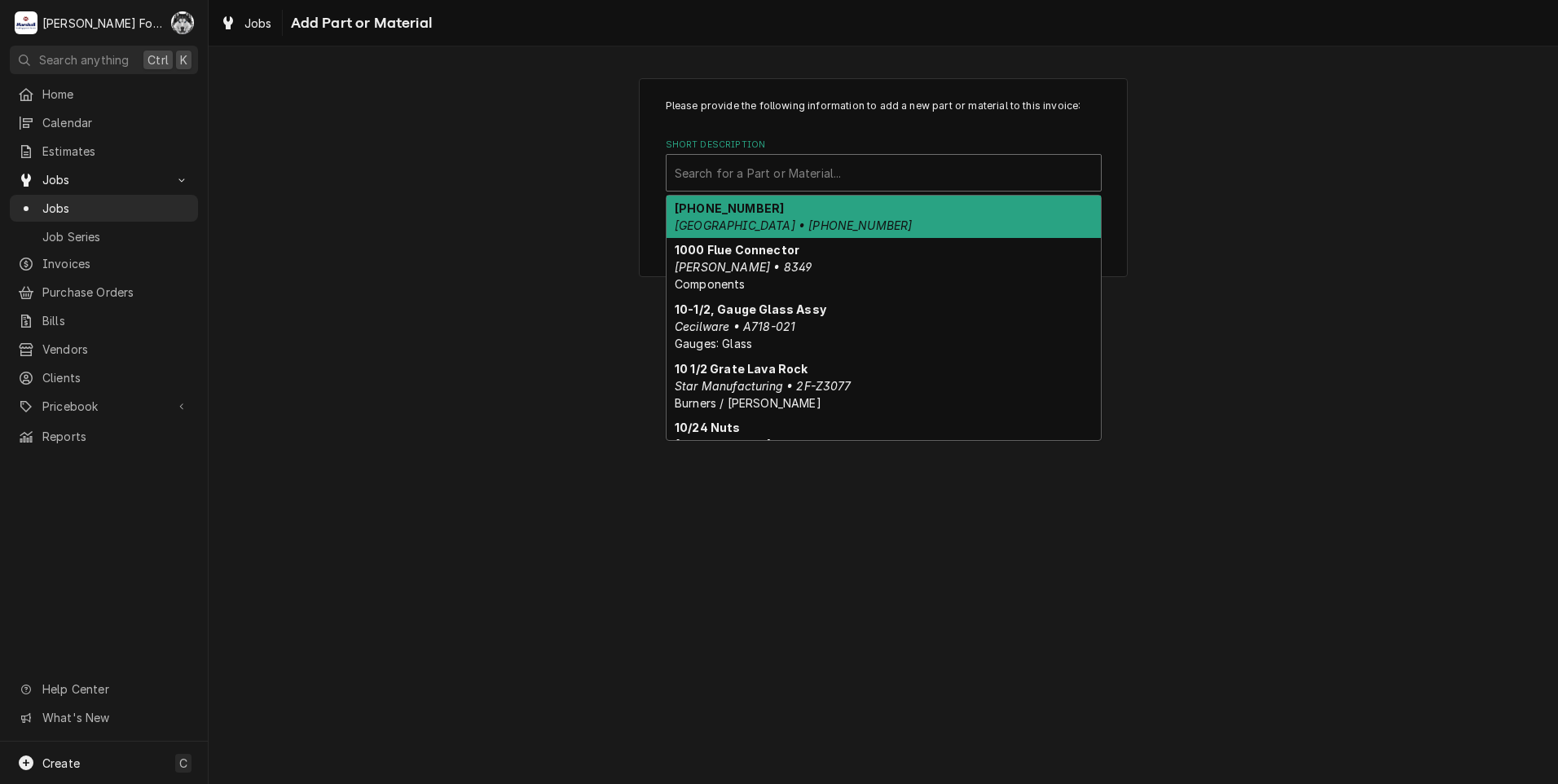
click at [956, 181] on div "Short Description" at bounding box center [884, 173] width 418 height 30
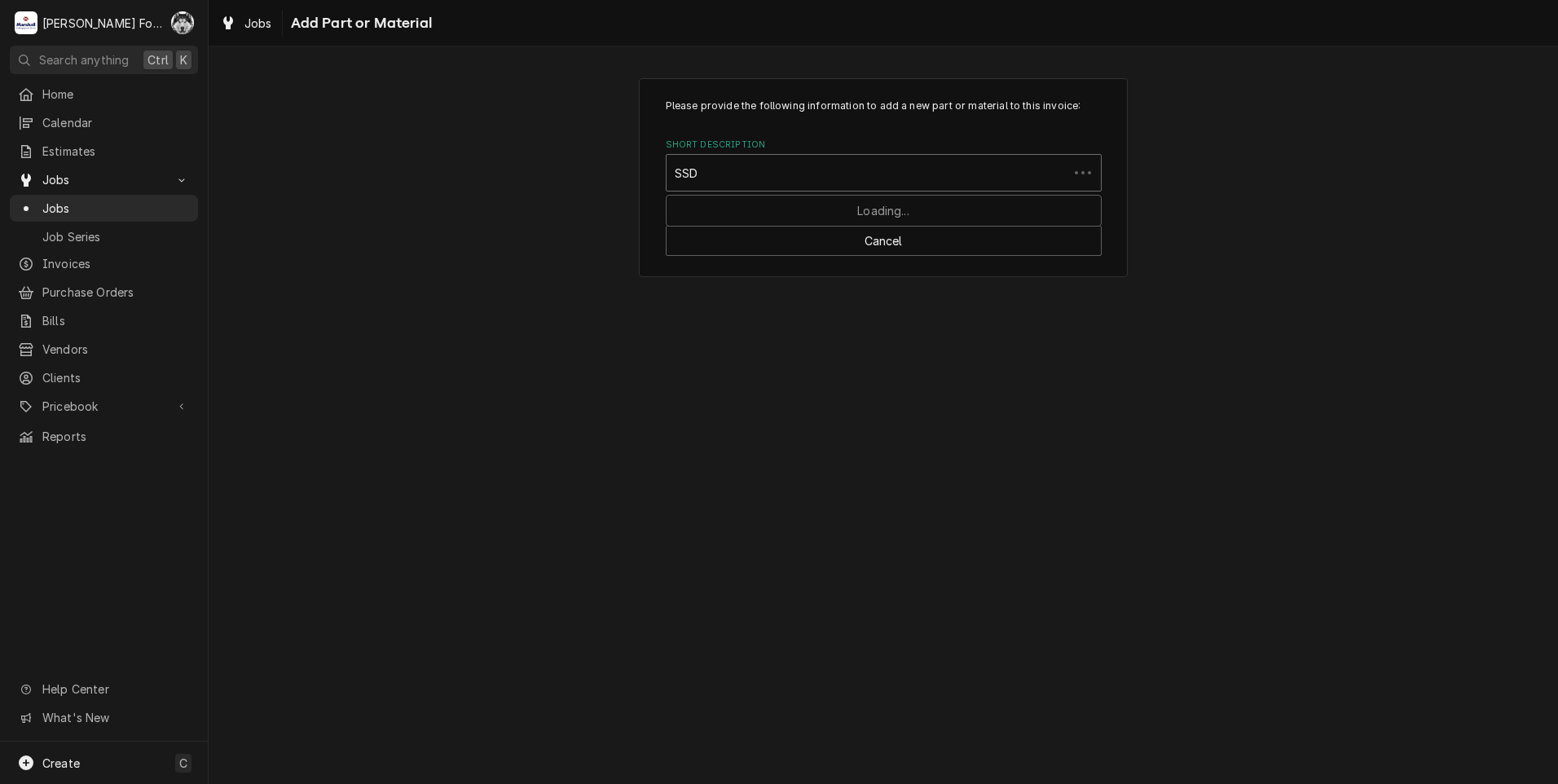
type input "SSDT"
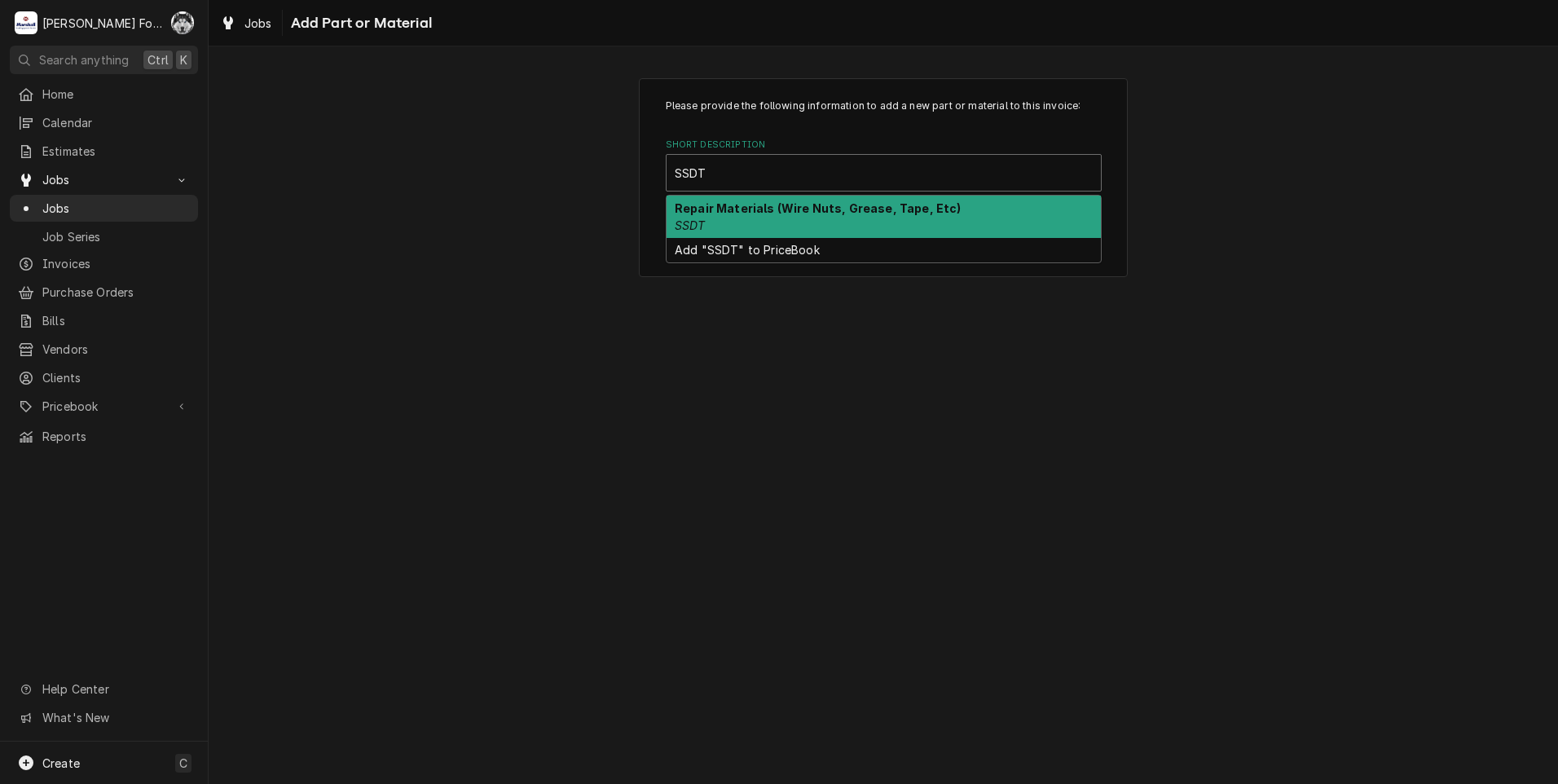
click at [814, 212] on strong "Repair Materials (Wire Nuts, Grease, Tape, Etc)" at bounding box center [818, 208] width 287 height 14
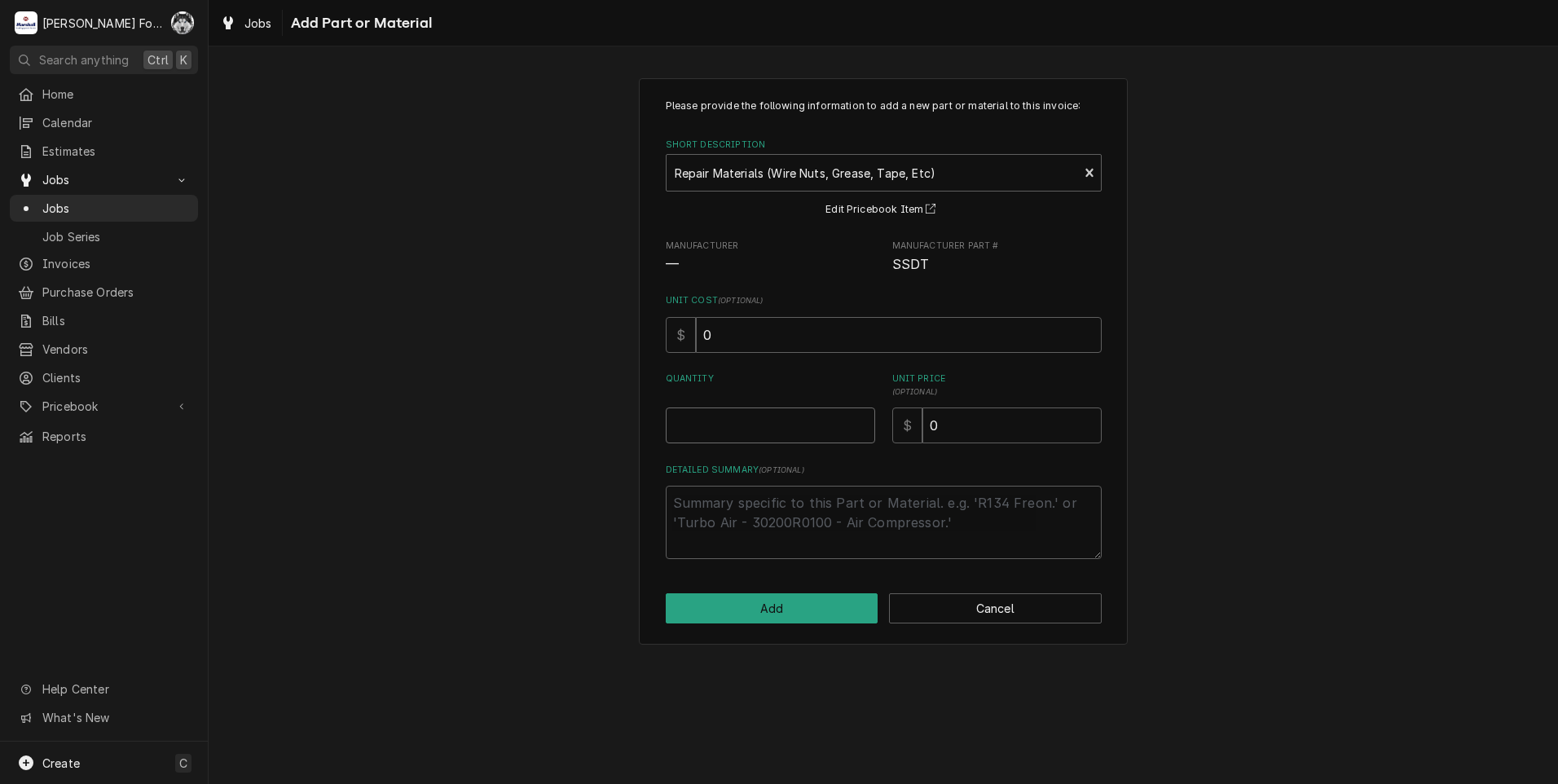
type textarea "x"
type input "0.5"
click at [862, 422] on input "0.5" at bounding box center [770, 426] width 209 height 36
type textarea "x"
type input "1"
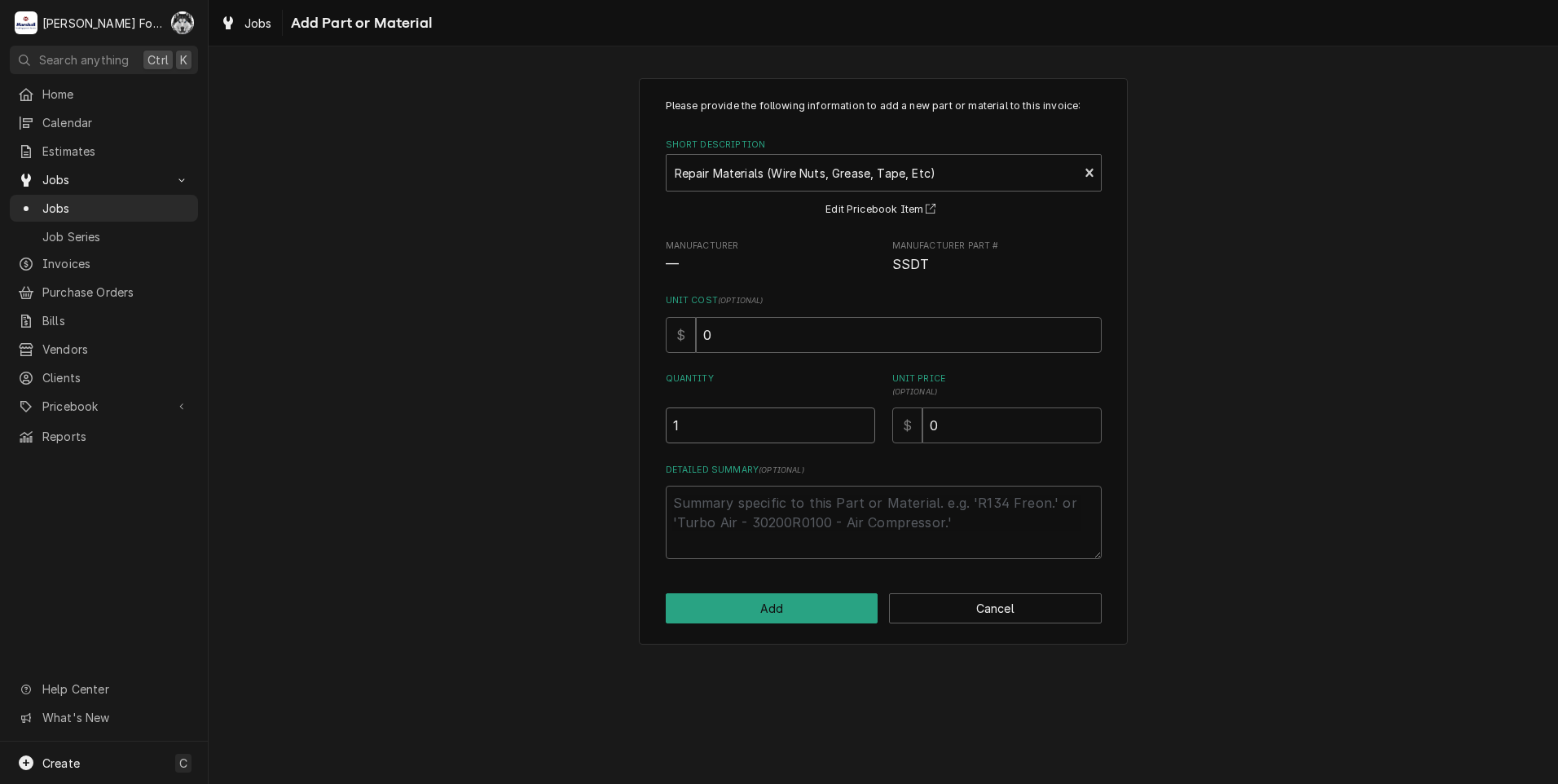
click at [862, 422] on input "1" at bounding box center [770, 426] width 209 height 36
drag, startPoint x: 954, startPoint y: 435, endPoint x: 814, endPoint y: 456, distance: 141.6
click at [821, 456] on div "Please provide the following information to add a new part or material to this …" at bounding box center [884, 328] width 436 height 460
type textarea "x"
type input "2"
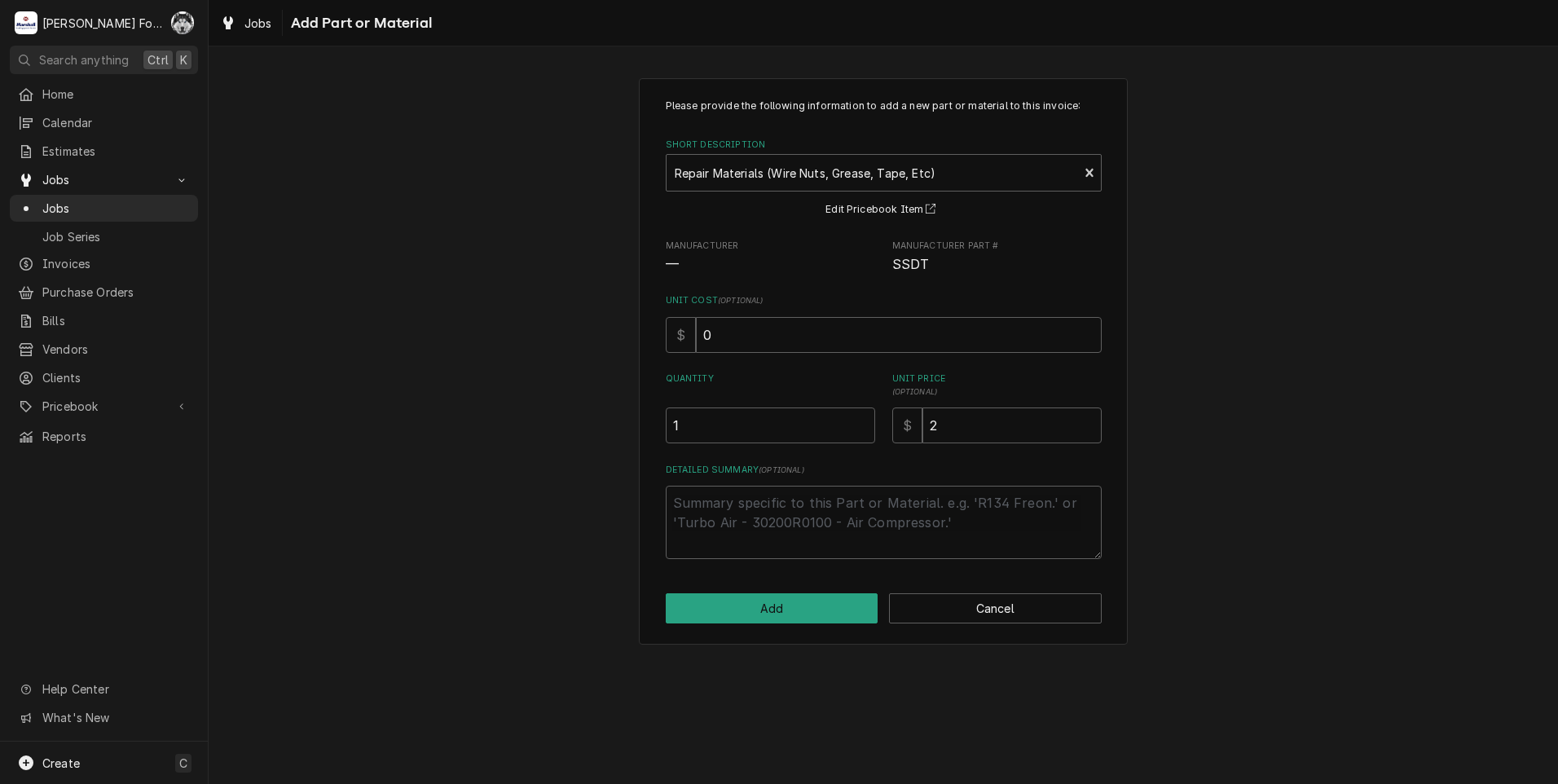
click at [758, 637] on div "Please provide the following information to add a new part or material to this …" at bounding box center [884, 361] width 489 height 566
click at [763, 618] on button "Add" at bounding box center [772, 608] width 213 height 31
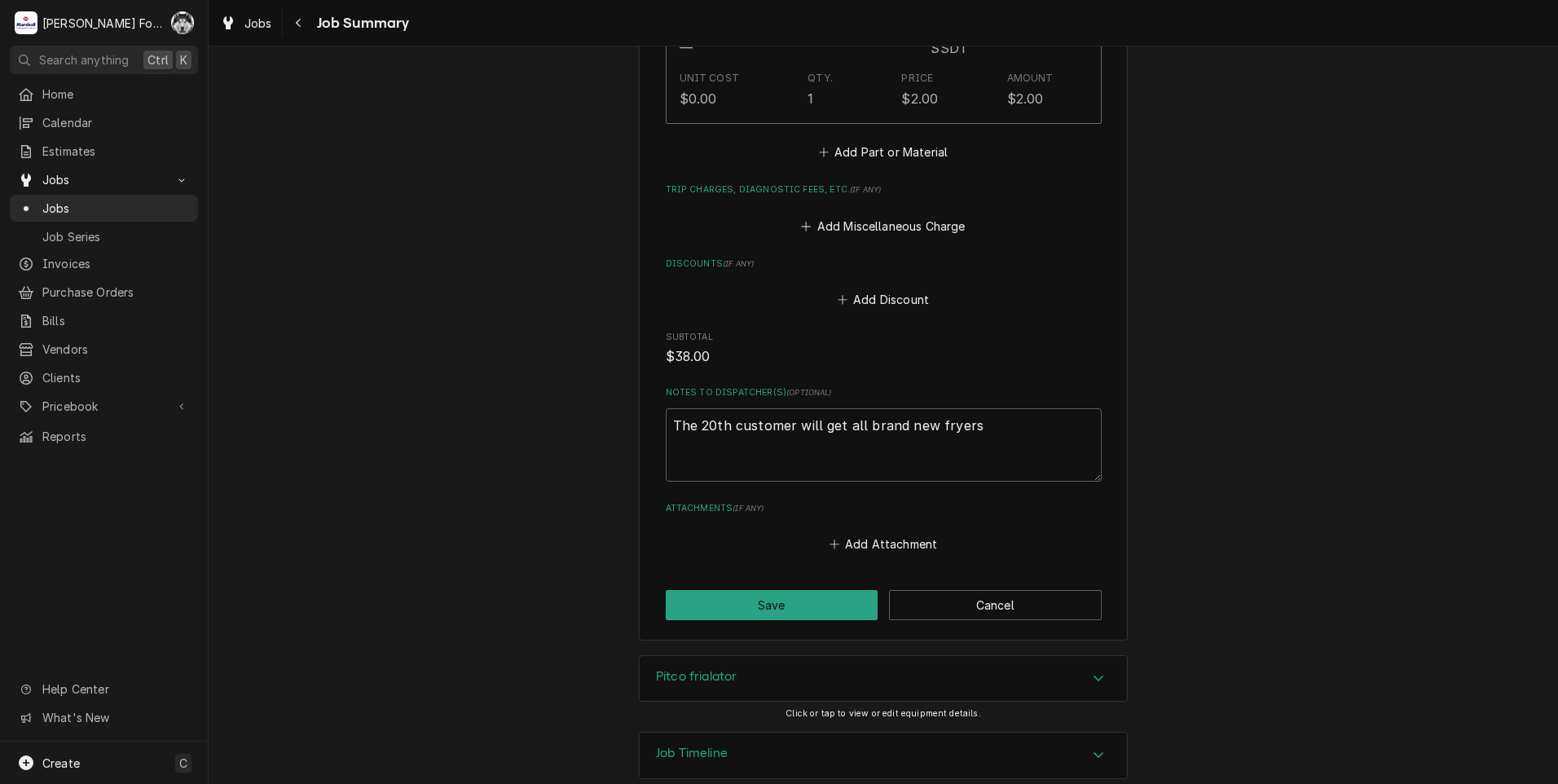
scroll to position [1517, 0]
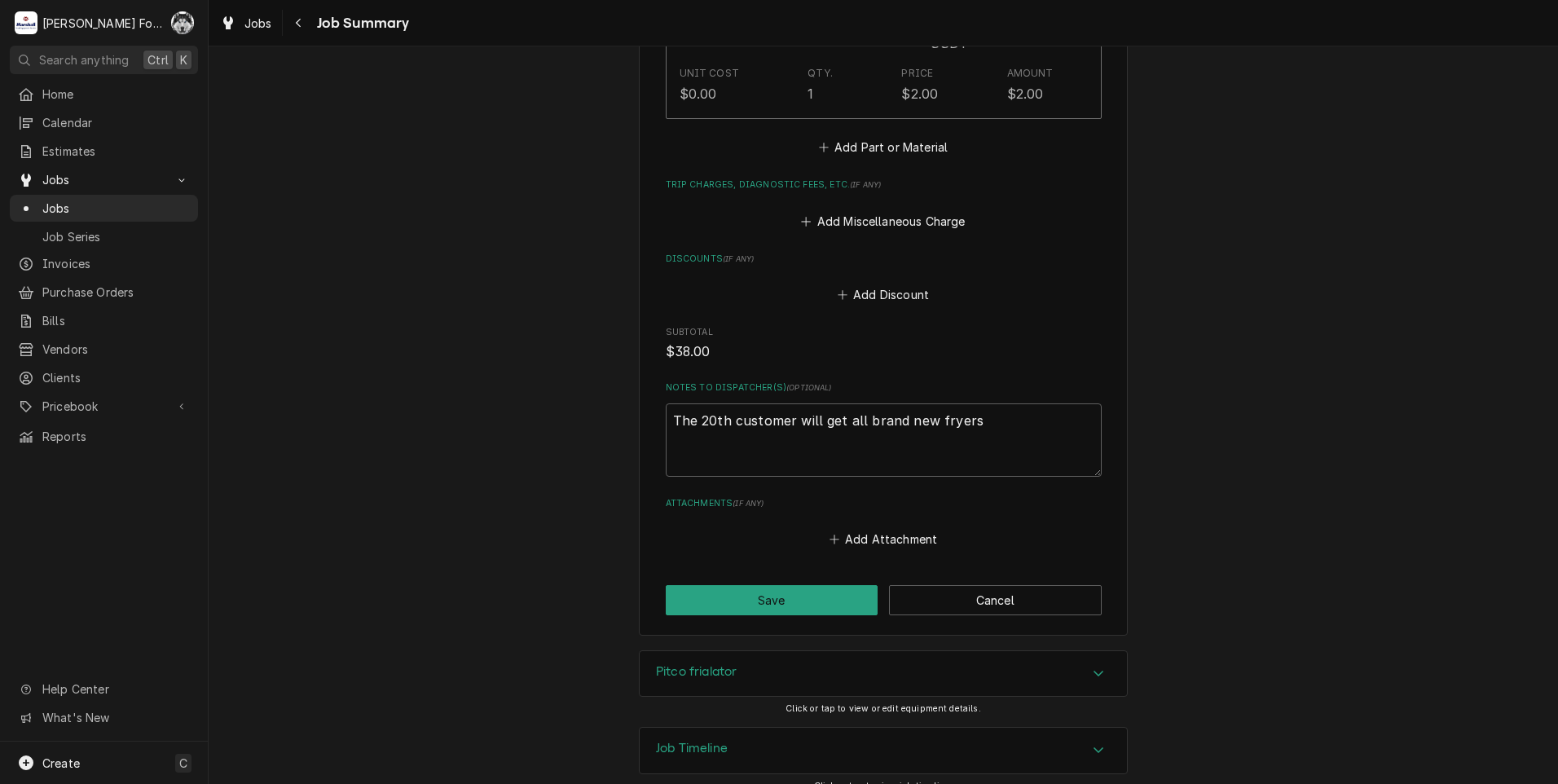
click at [736, 651] on div "Pitco frialator" at bounding box center [884, 674] width 487 height 46
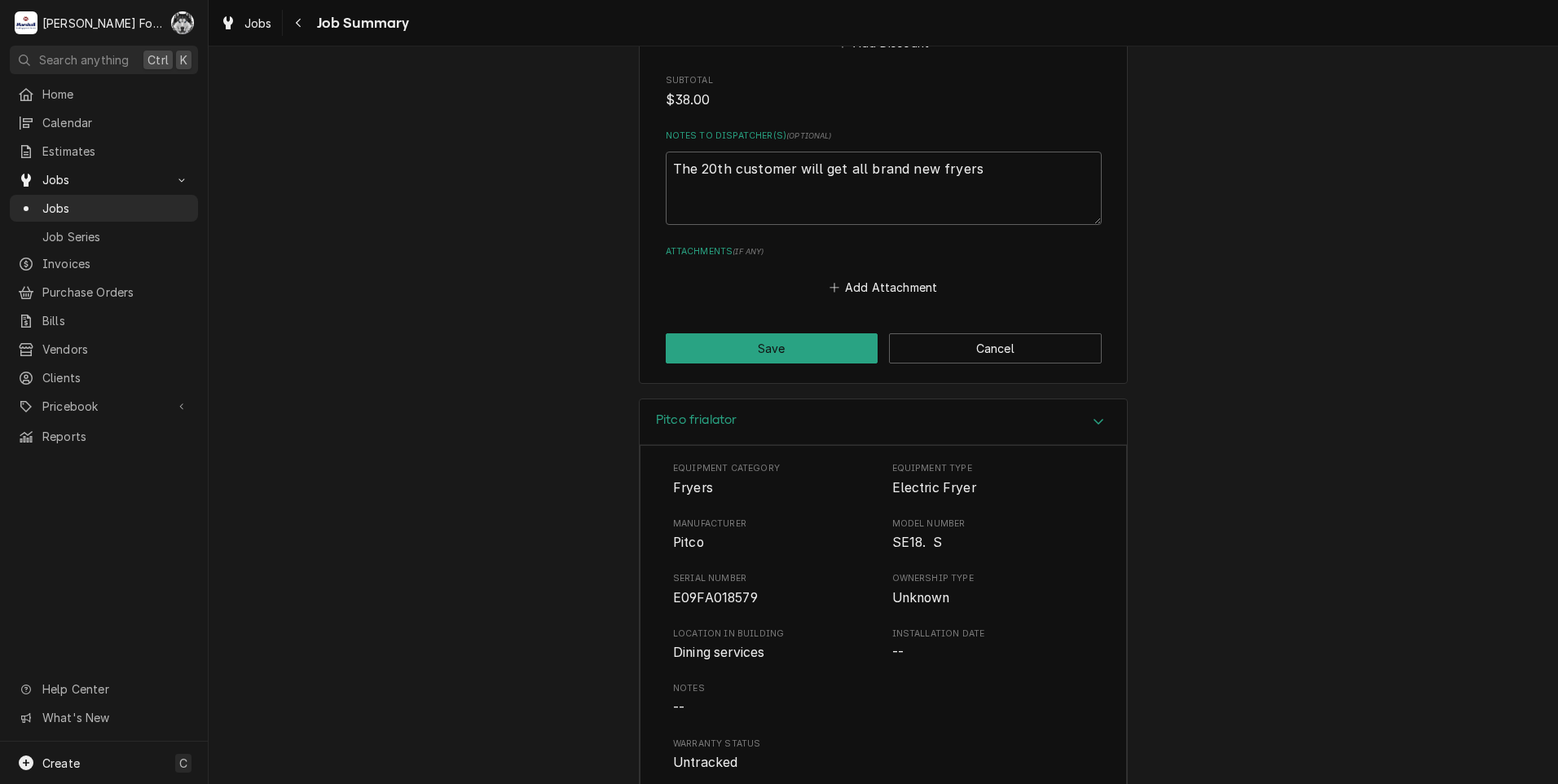
scroll to position [1789, 0]
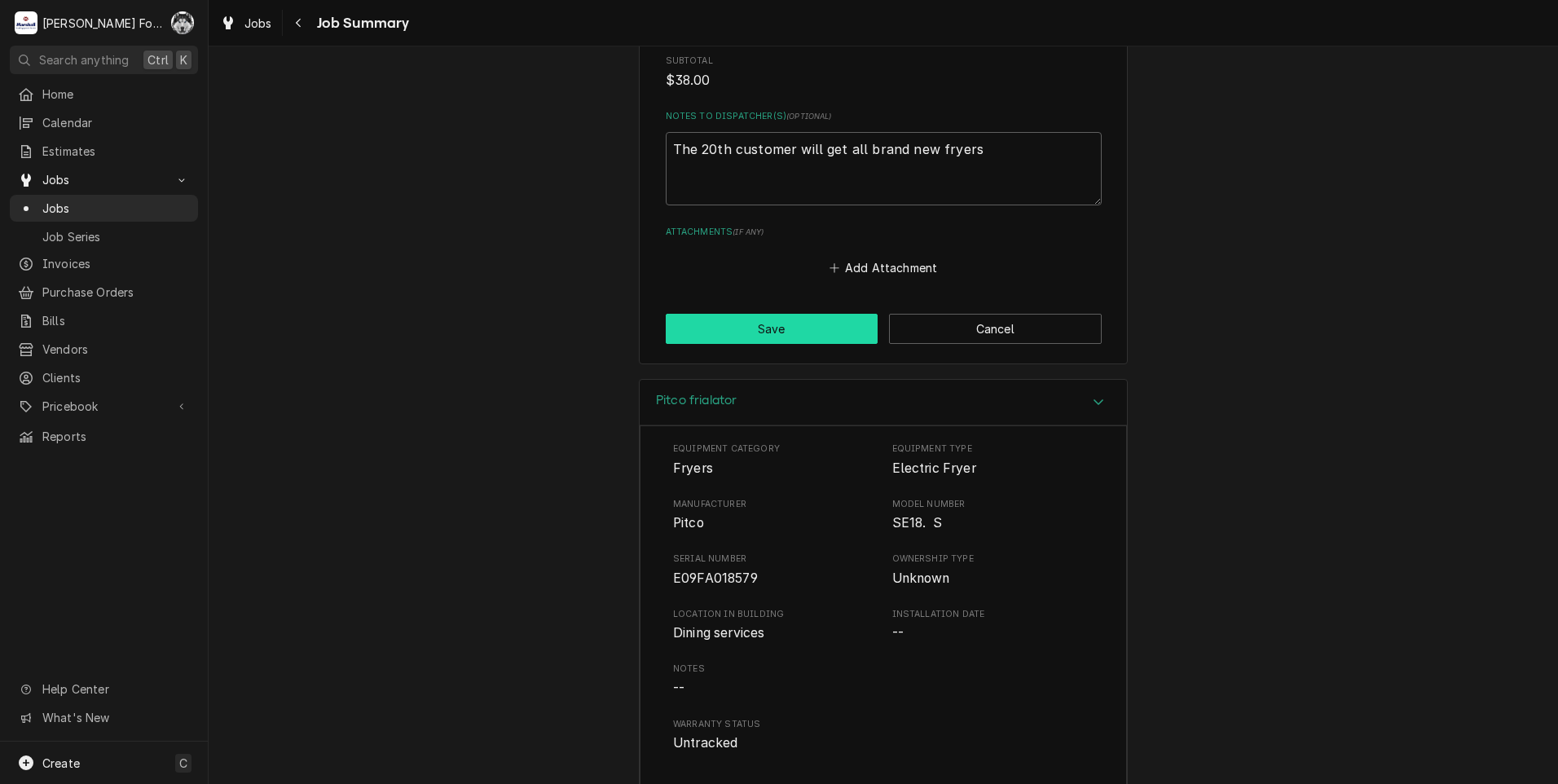
click at [776, 313] on button "Save" at bounding box center [772, 328] width 213 height 31
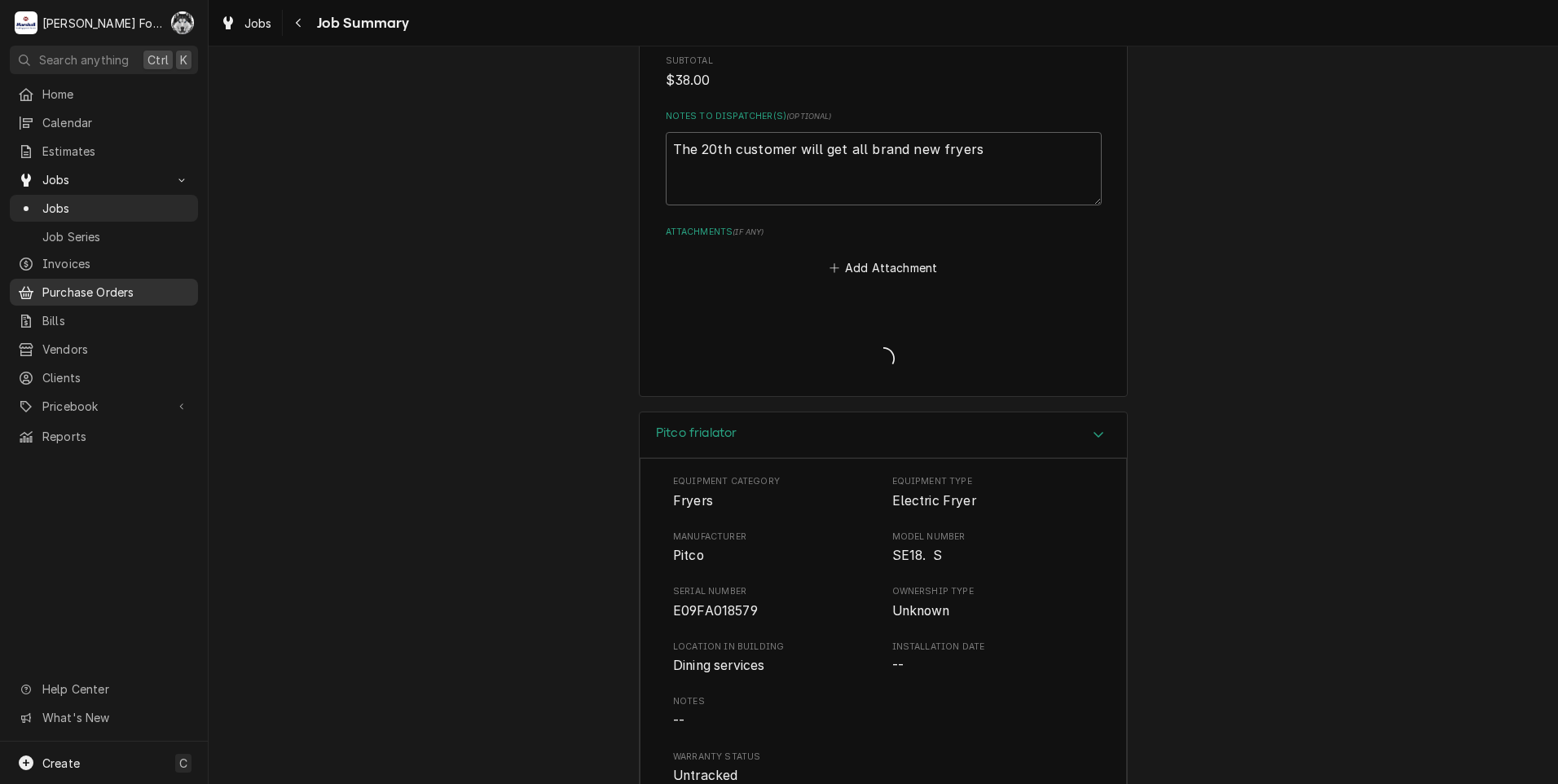
type textarea "x"
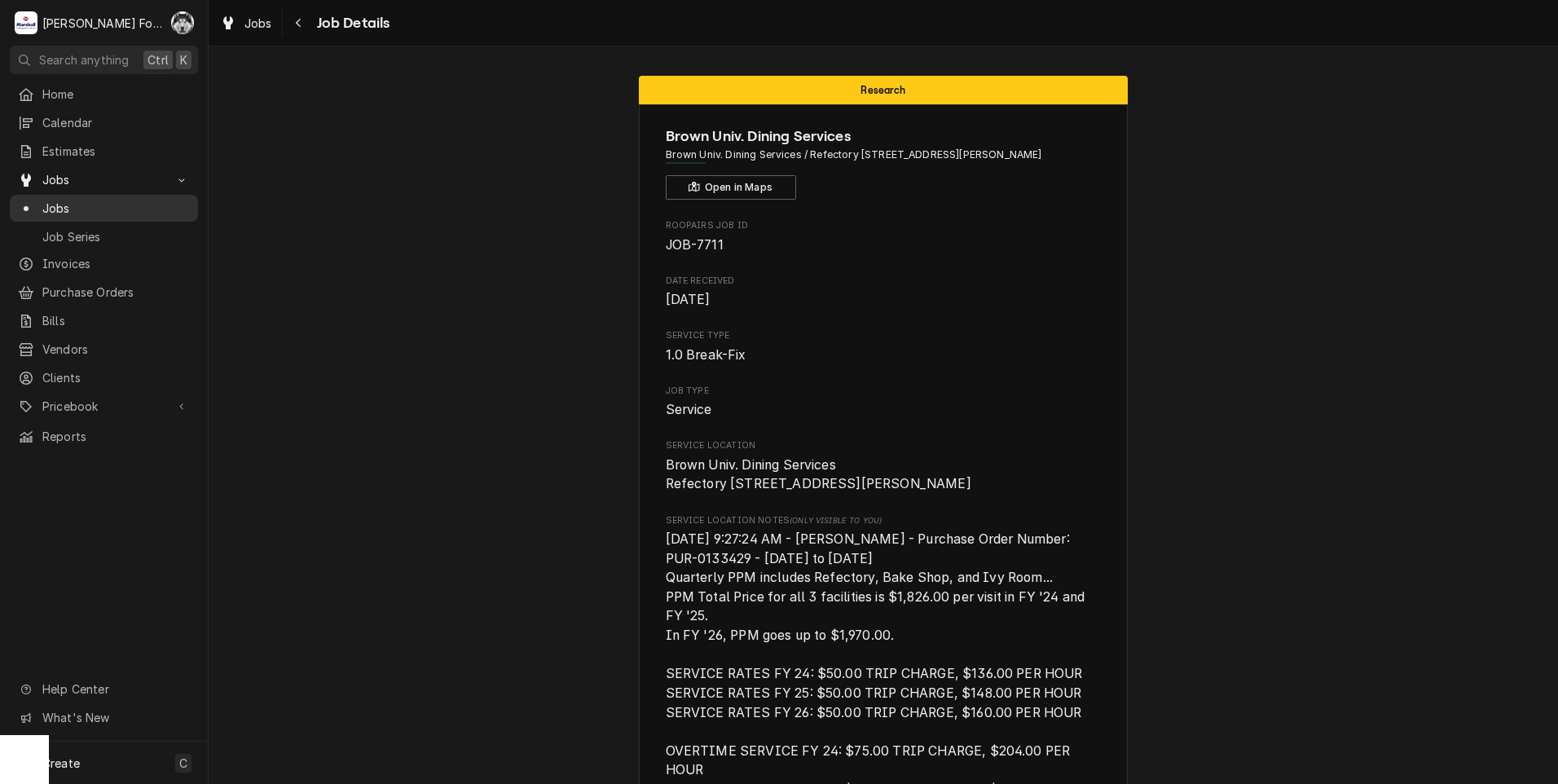
click at [47, 202] on span "Jobs" at bounding box center [116, 208] width 147 height 17
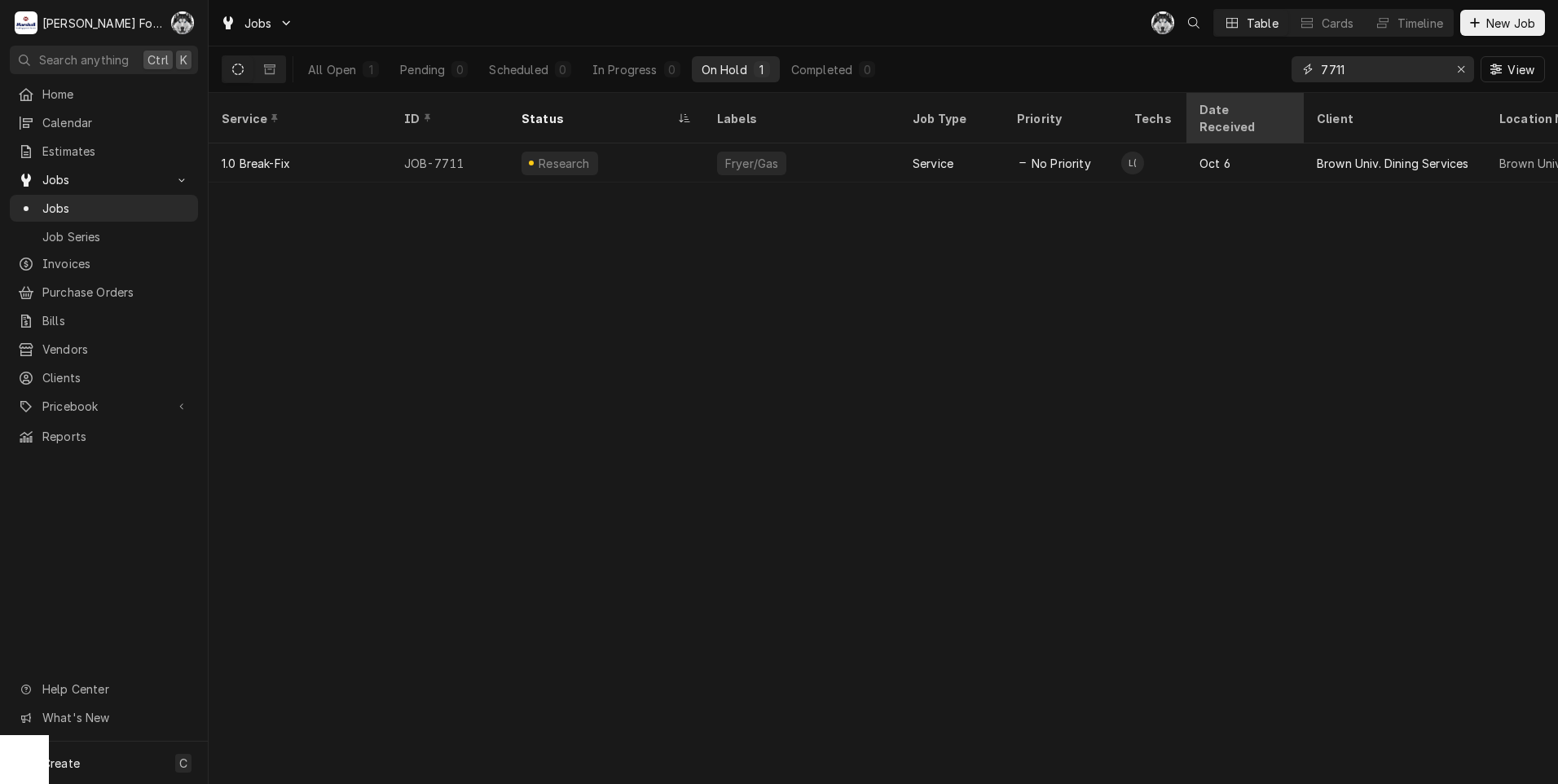
drag, startPoint x: 1385, startPoint y: 70, endPoint x: 1186, endPoint y: 95, distance: 200.6
click at [1203, 88] on div "All Open 1 Pending 0 Scheduled 0 In Progress 0 On Hold 1 Completed 0 7711 View" at bounding box center [883, 70] width 1323 height 46
type input "7561"
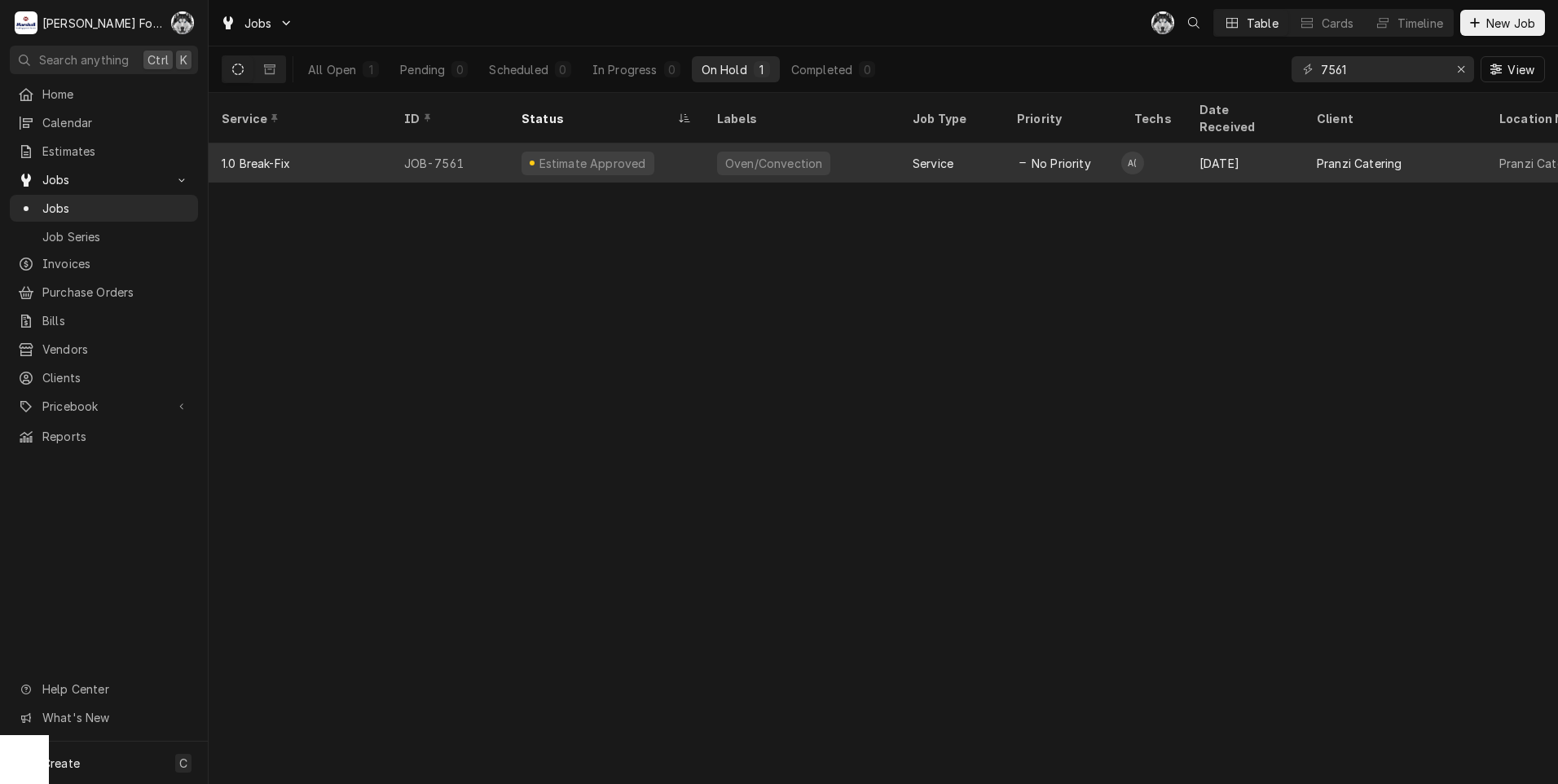
click at [630, 155] on div "Estimate Approved" at bounding box center [592, 163] width 111 height 17
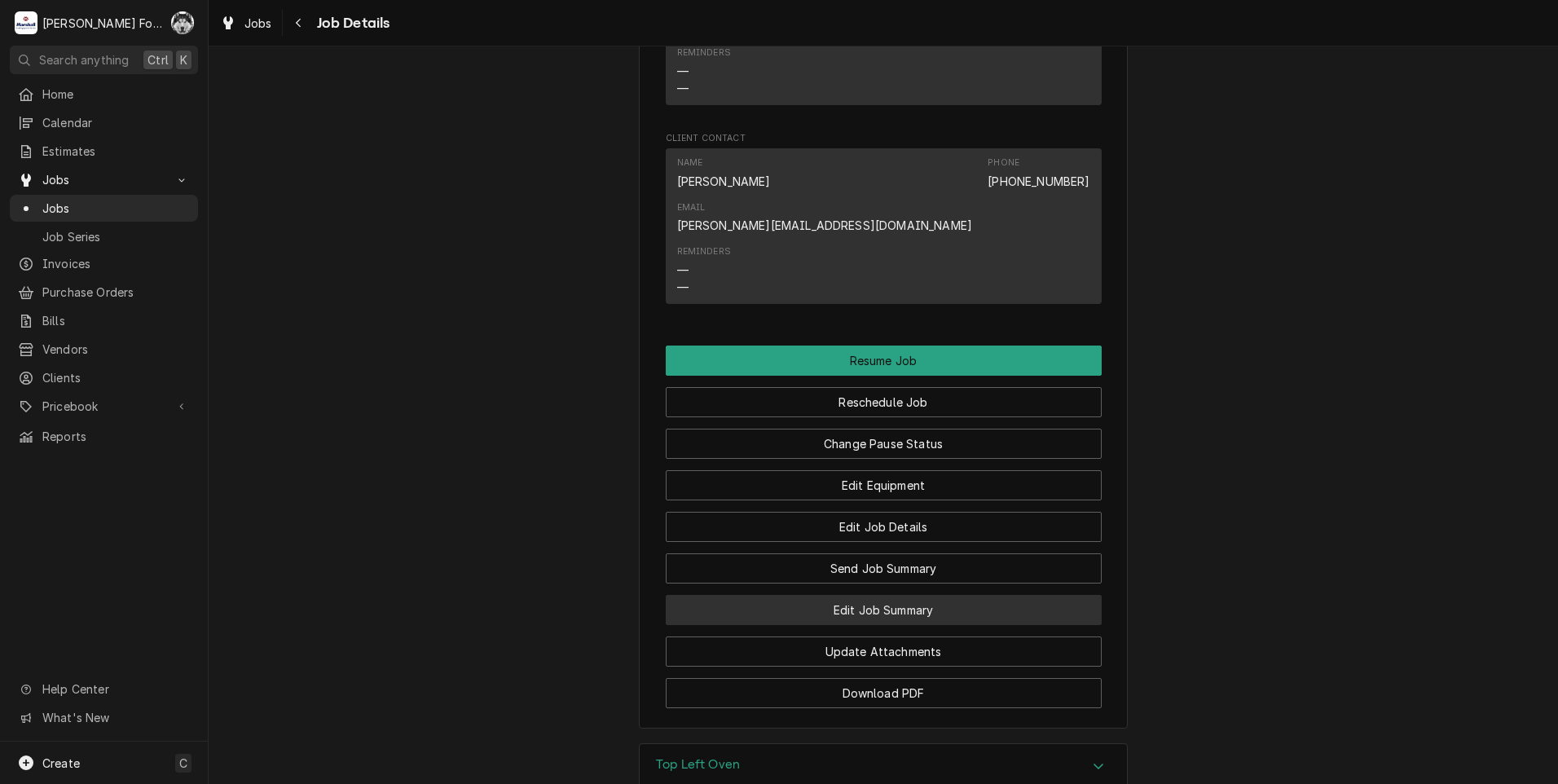
scroll to position [1766, 0]
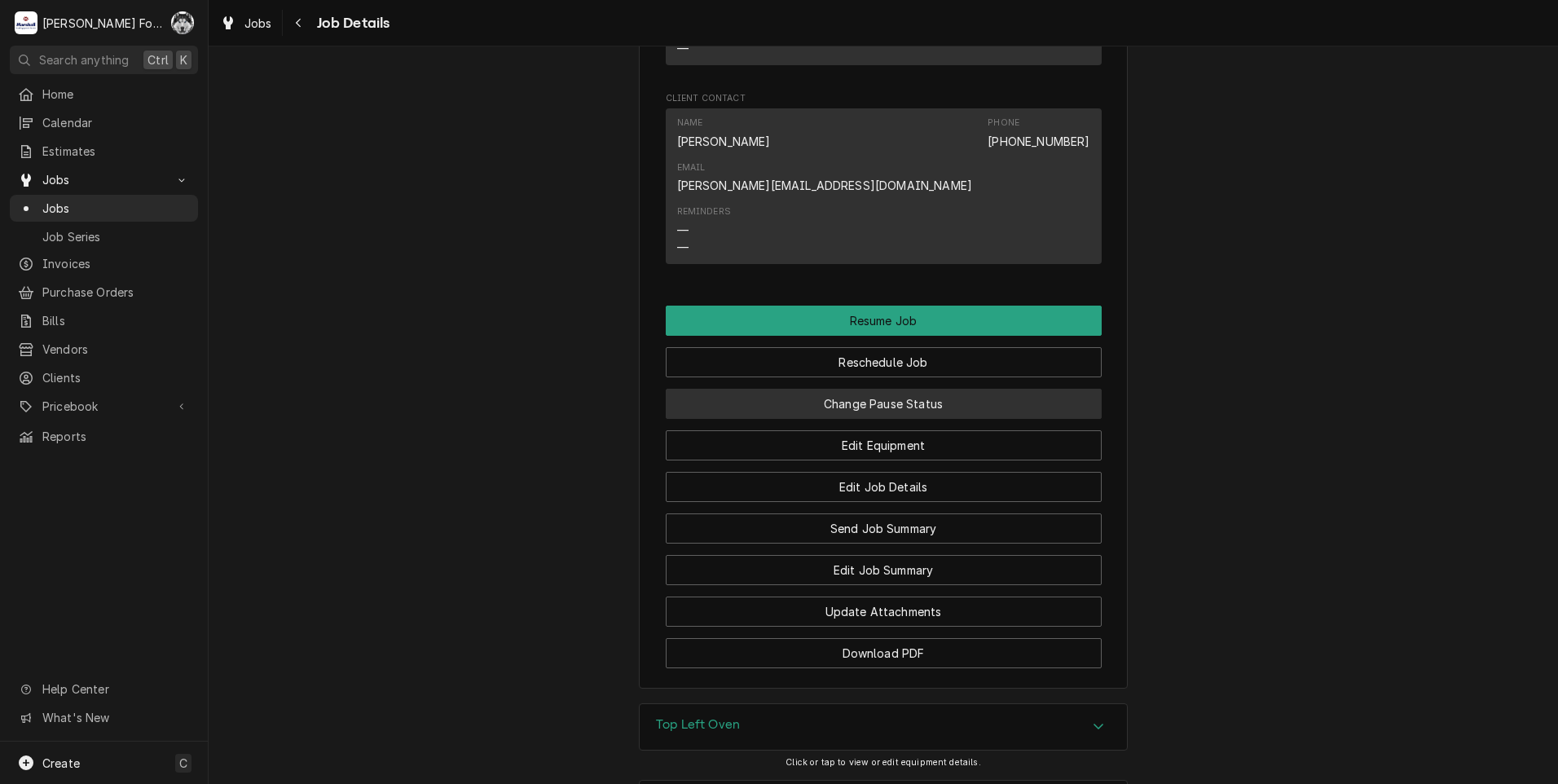
click at [763, 389] on button "Change Pause Status" at bounding box center [884, 404] width 436 height 31
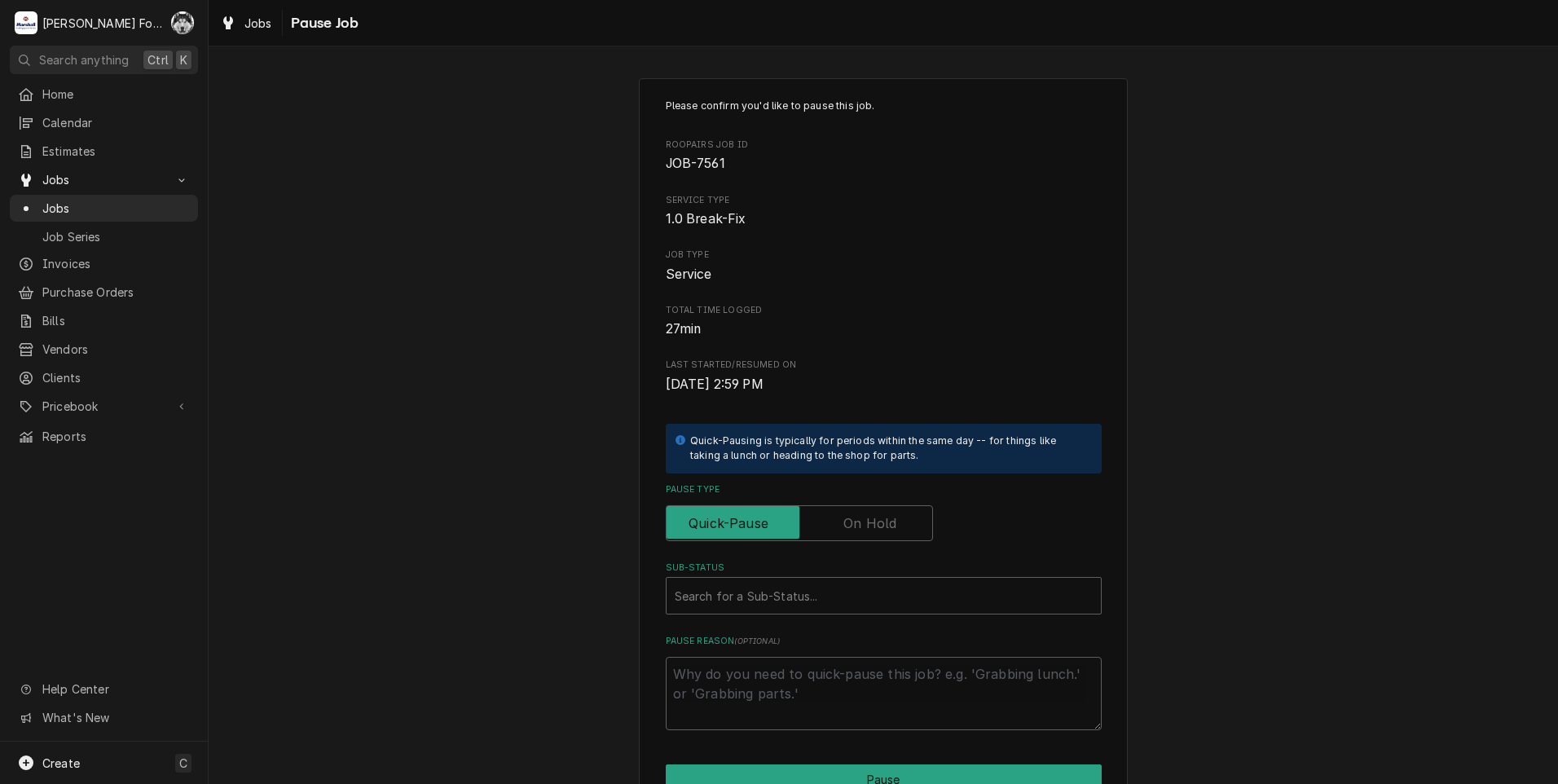
click at [855, 521] on label "Pause Type" at bounding box center [800, 523] width 267 height 36
click at [855, 521] on input "Pause Type" at bounding box center [800, 523] width 252 height 36
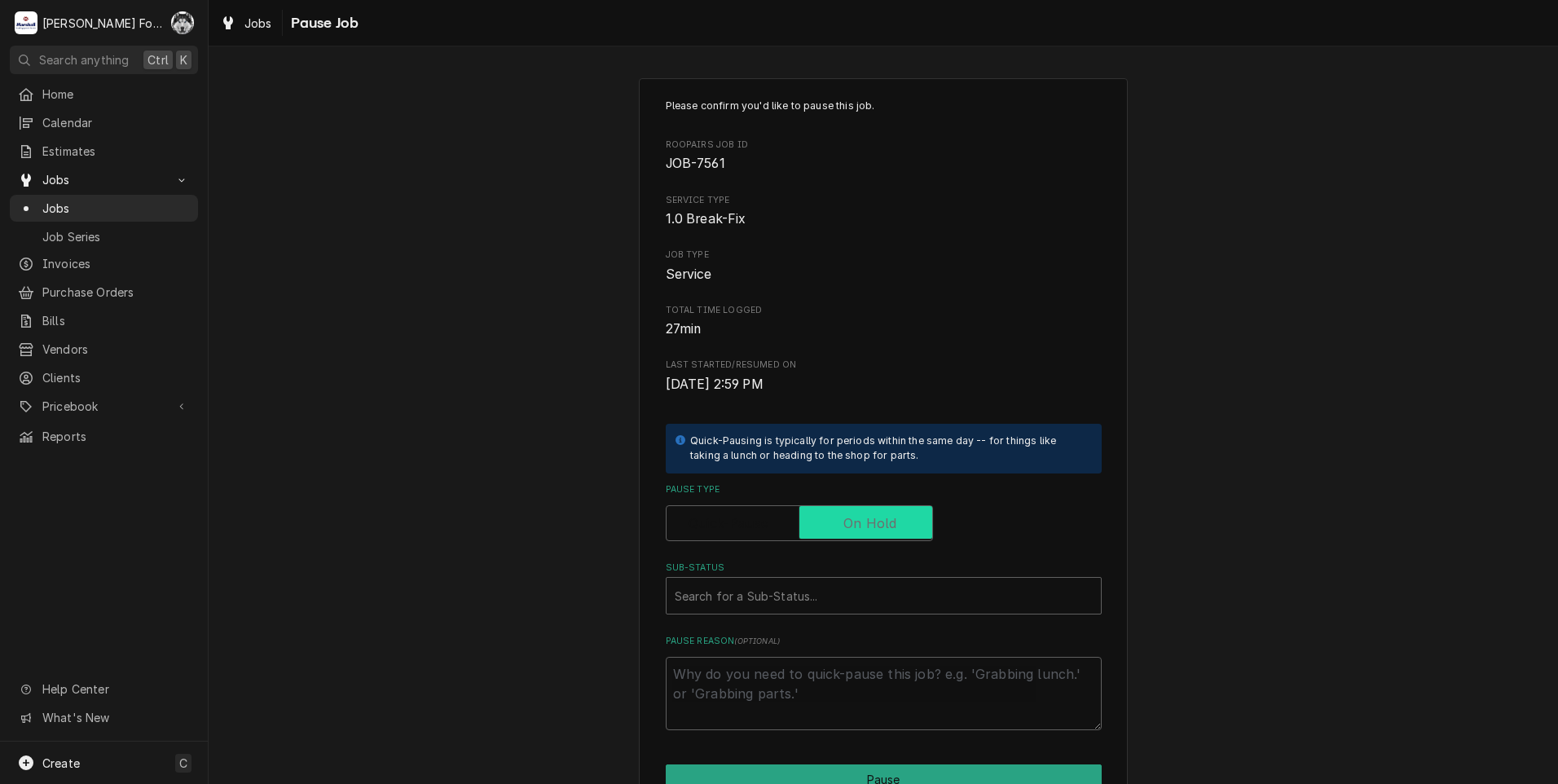
checkbox input "true"
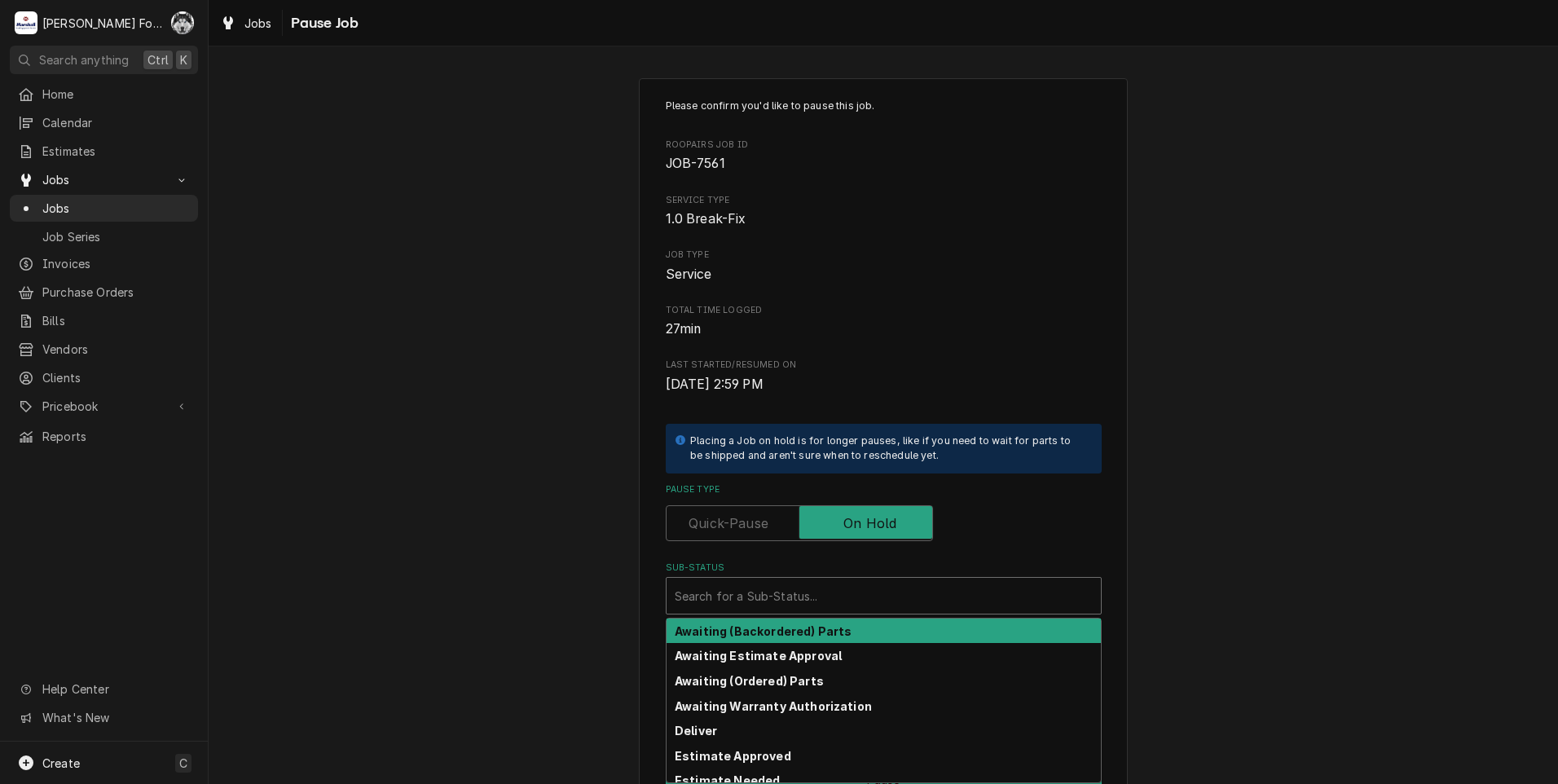
click at [795, 599] on div "Sub-Status" at bounding box center [884, 595] width 418 height 30
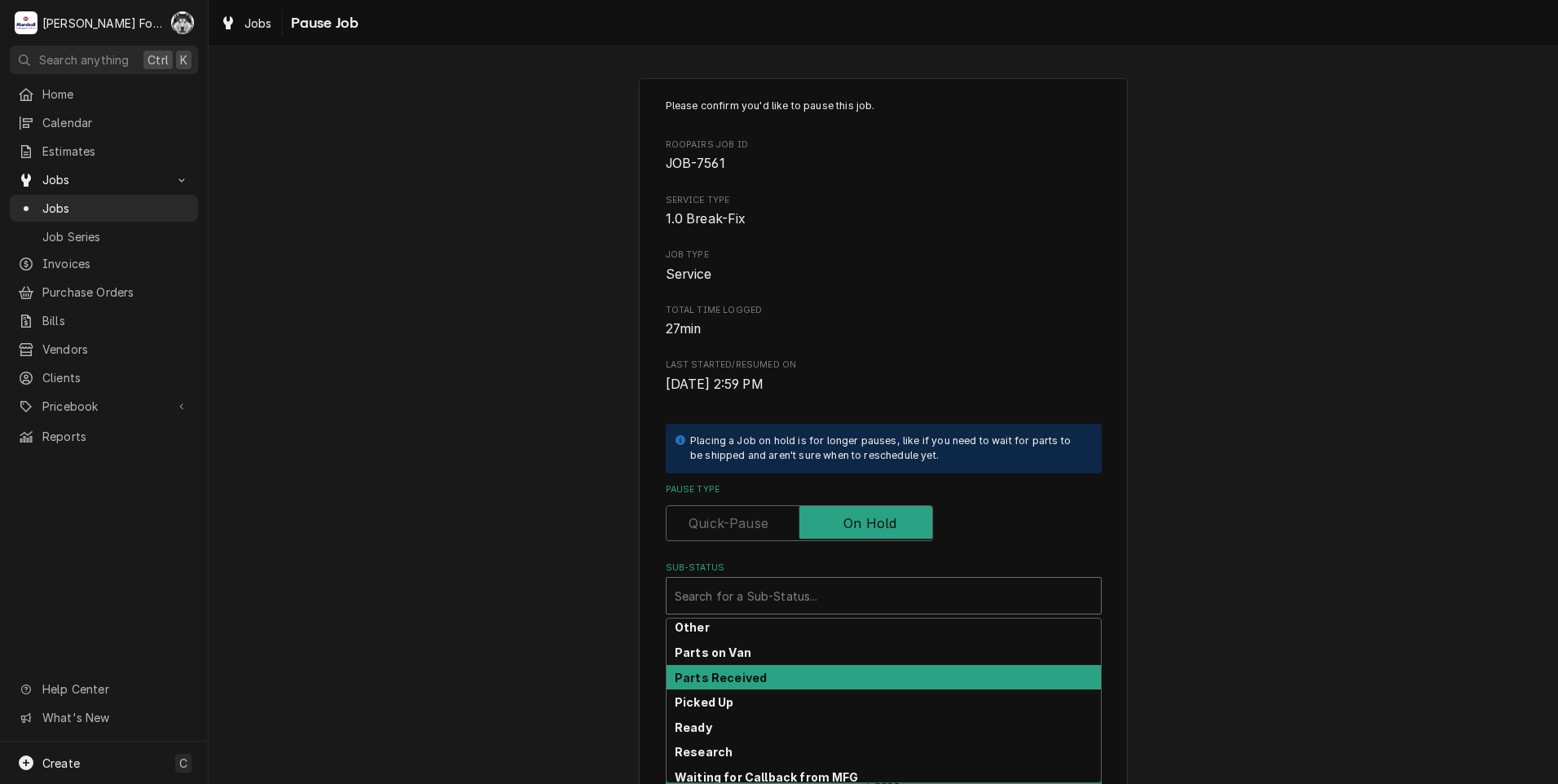
scroll to position [260, 0]
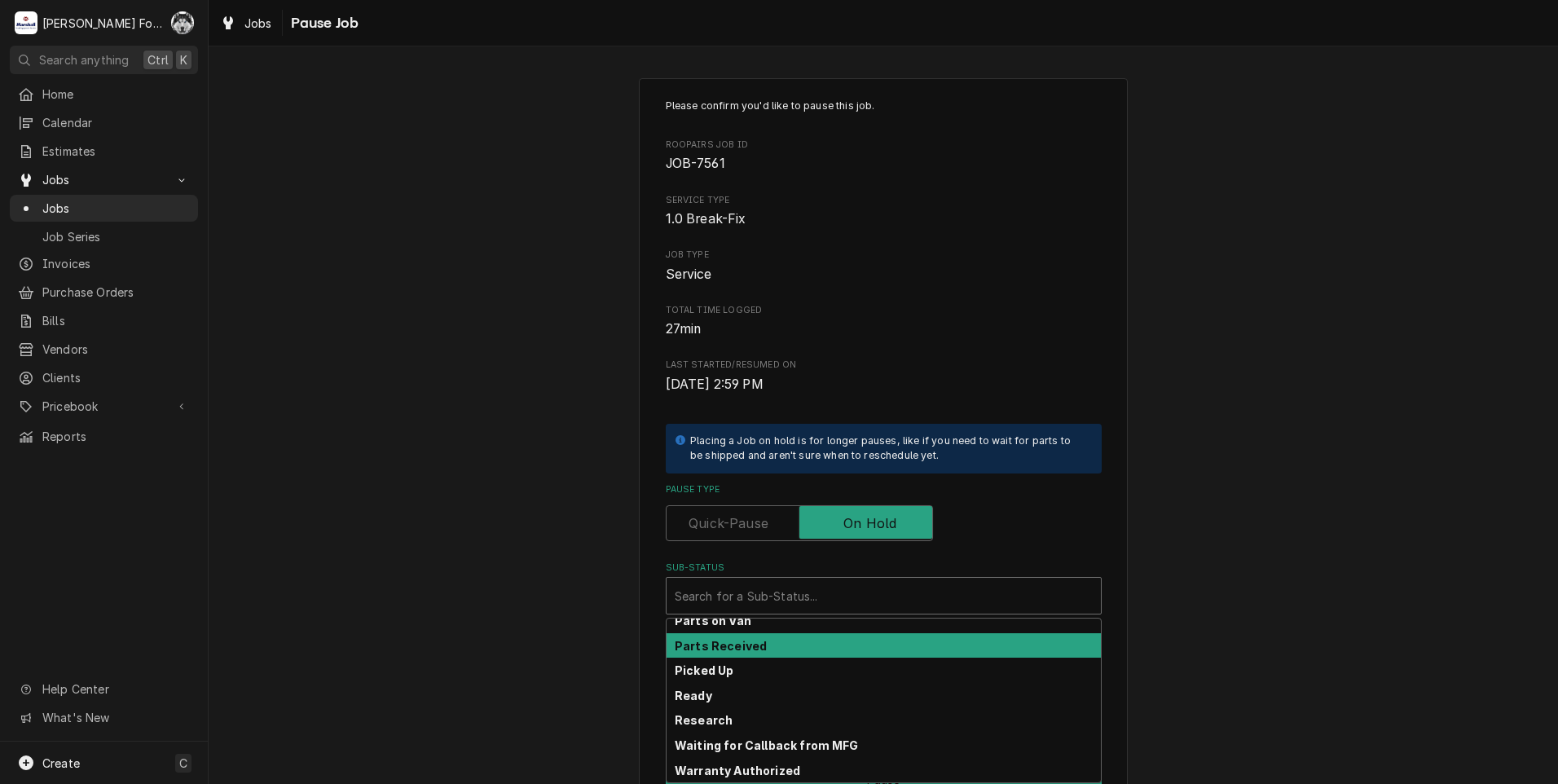
click at [763, 646] on div "Parts Received" at bounding box center [884, 646] width 435 height 25
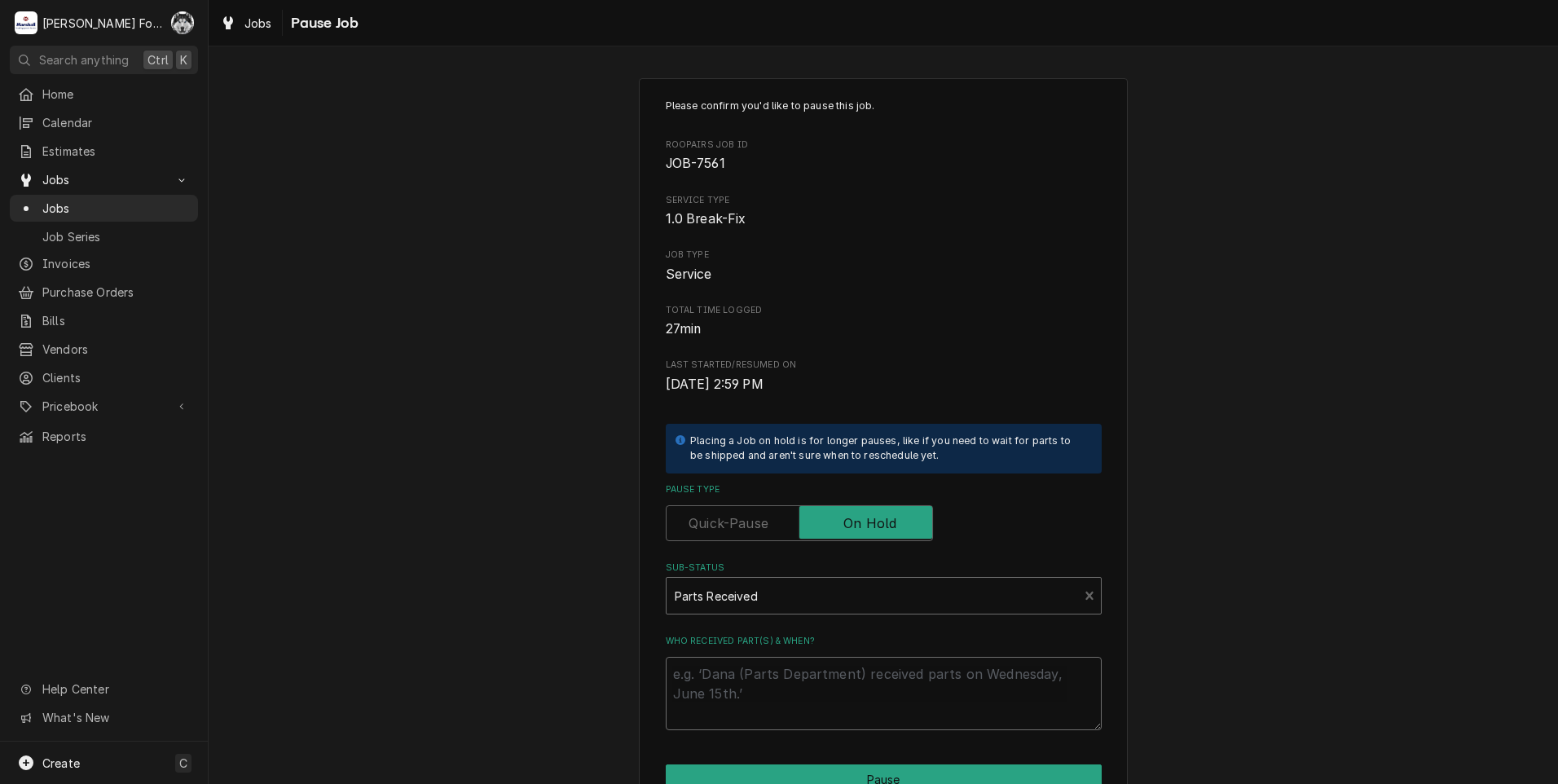
click at [736, 676] on textarea "Who received part(s) & when?" at bounding box center [884, 693] width 436 height 74
paste textarea "TRUH2O210MS2R"
type textarea "x"
type textarea "TRUH2O210MS2R"
drag, startPoint x: 800, startPoint y: 672, endPoint x: 505, endPoint y: 709, distance: 297.3
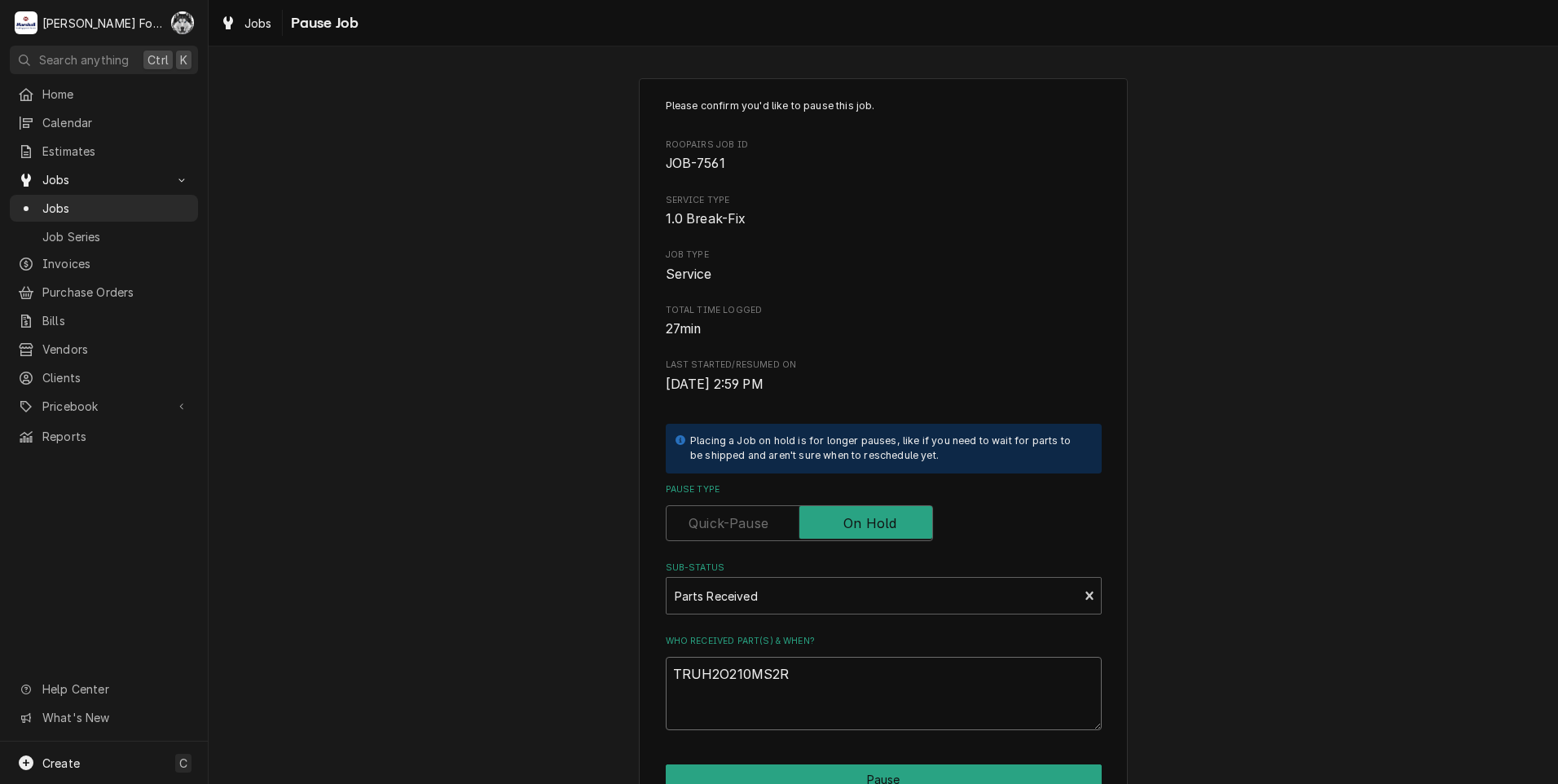
click at [560, 698] on div "Please confirm you'd like to pause this job. Roopairs Job ID JOB-7561 Service T…" at bounding box center [883, 488] width 1350 height 849
type textarea "x"
type textarea "1"
type textarea "x"
type textarea "10"
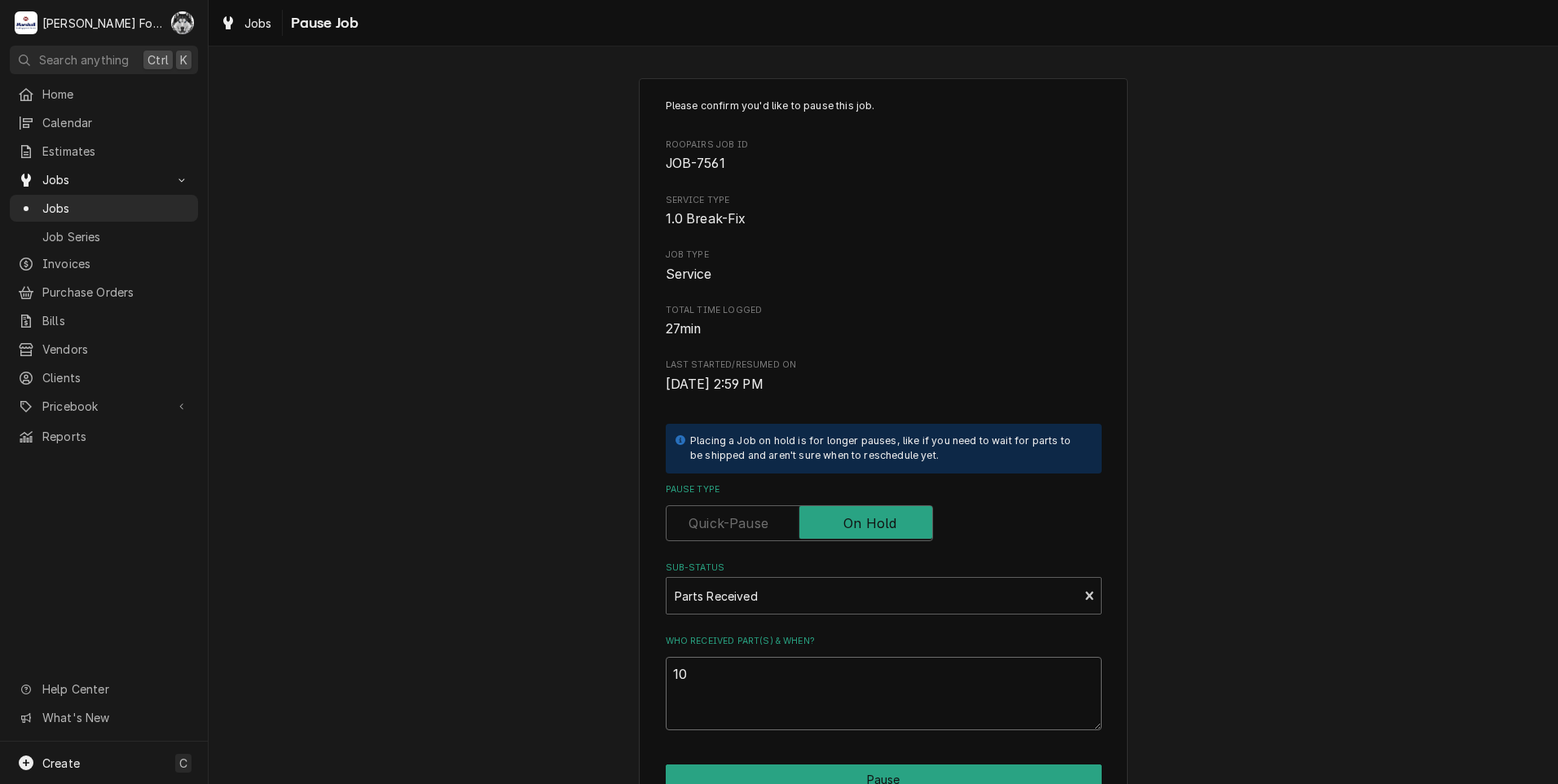
type textarea "x"
type textarea "10/"
type textarea "x"
type textarea "10/7"
type textarea "x"
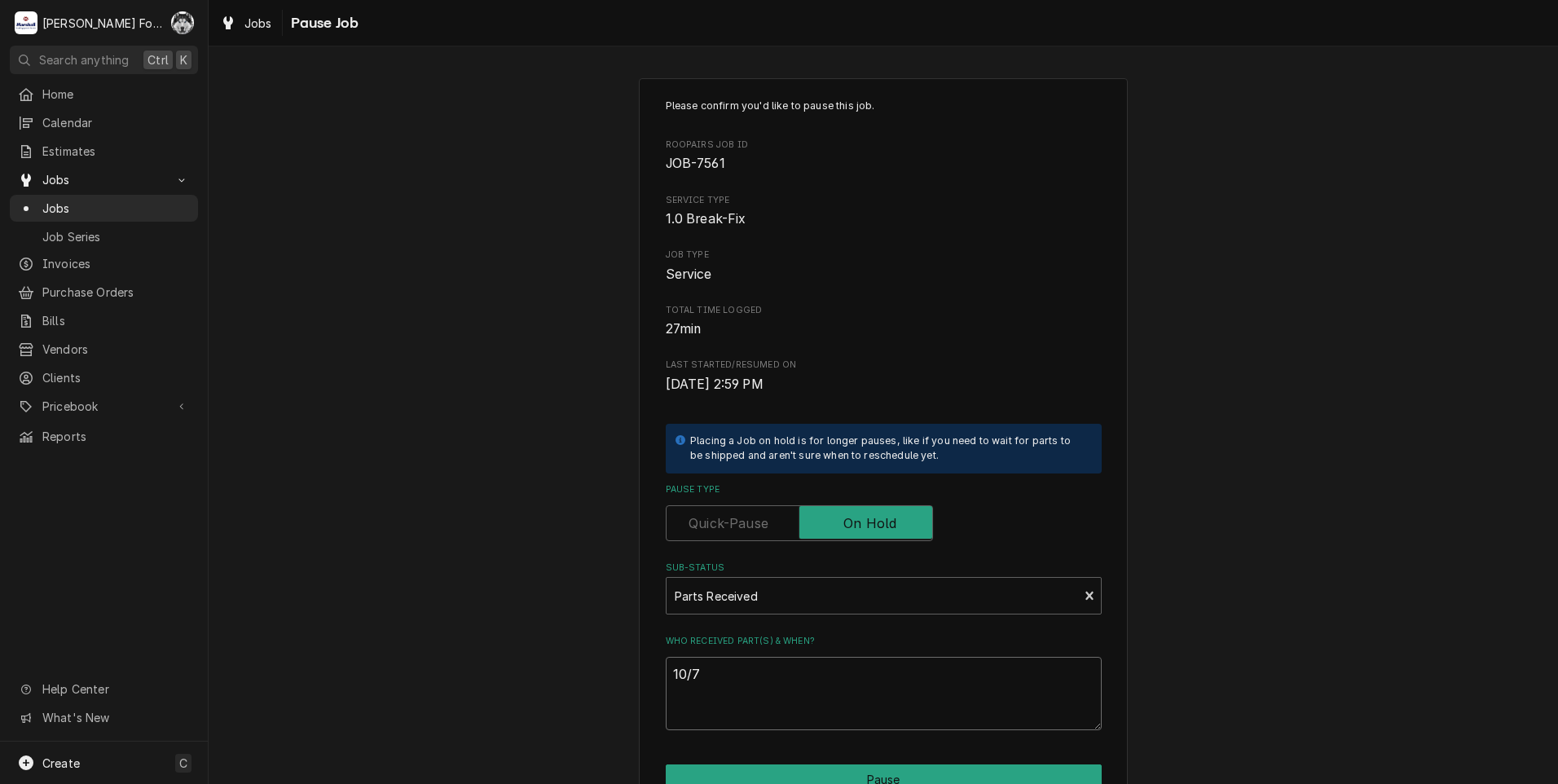
type textarea "10/7/"
type textarea "x"
type textarea "10/7/2"
type textarea "x"
type textarea "10/7/20"
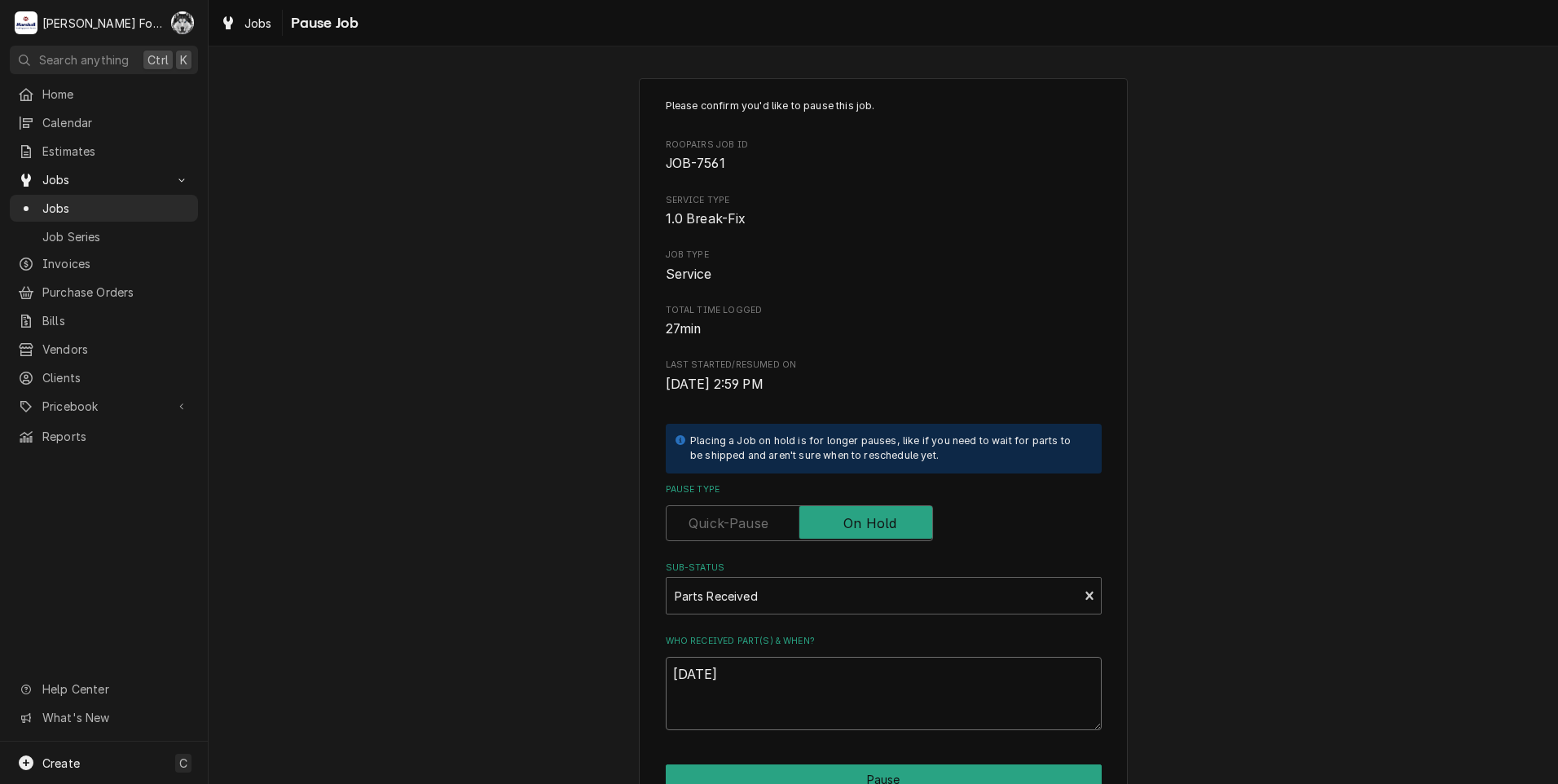
type textarea "x"
type textarea "10/7/202"
type textarea "x"
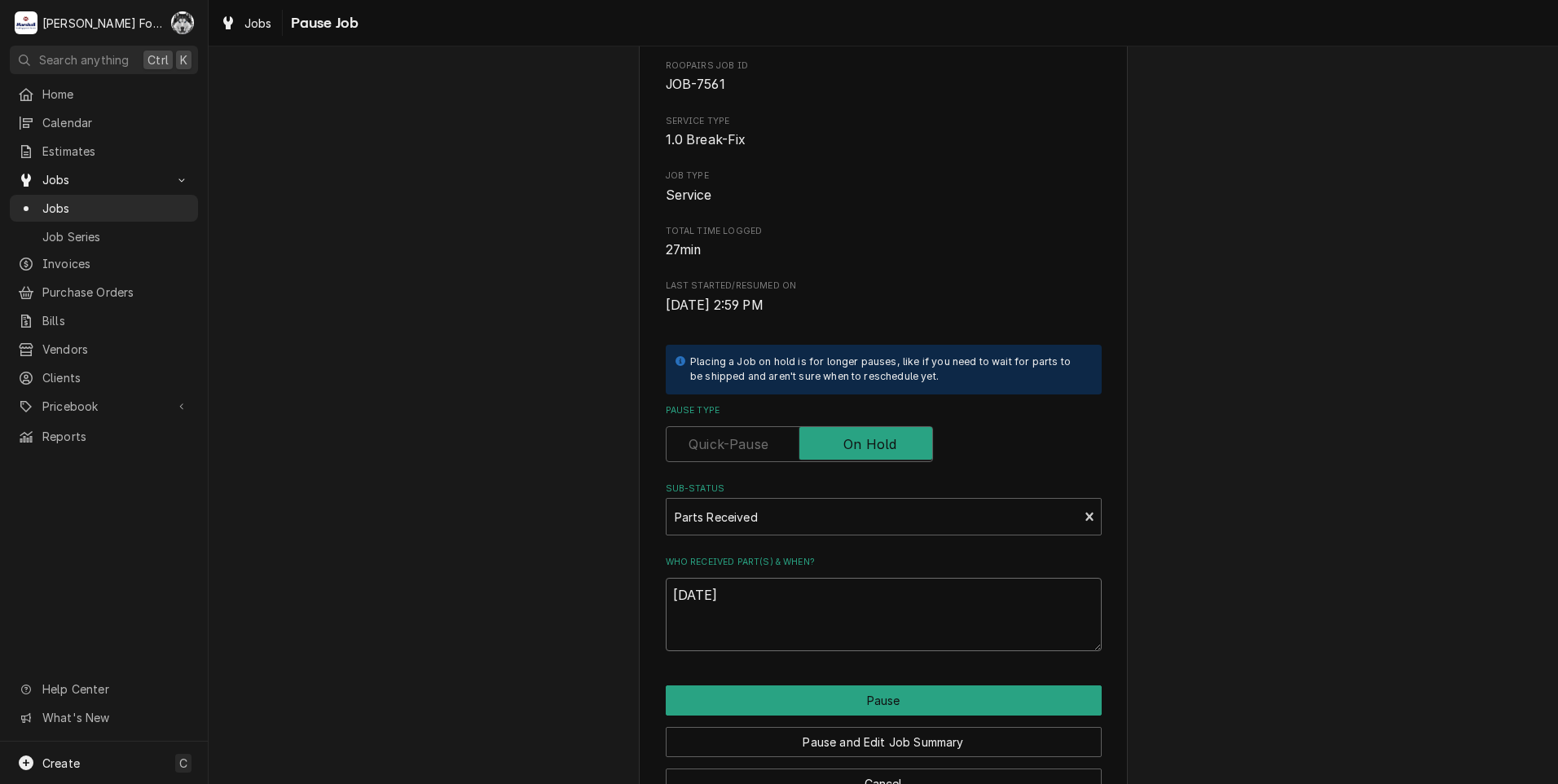
scroll to position [129, 0]
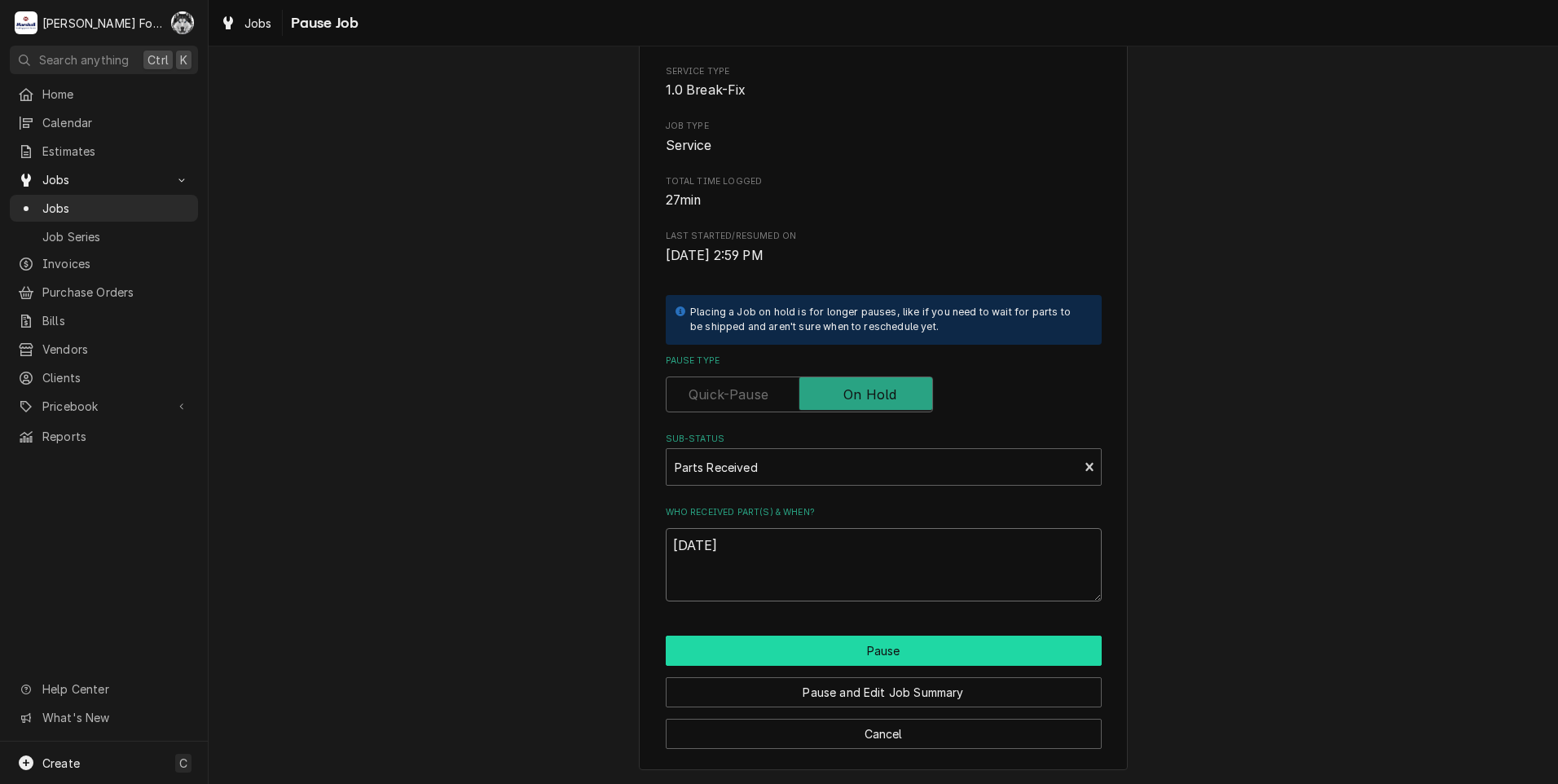
type textarea "10/7/2025"
click at [754, 644] on button "Pause" at bounding box center [884, 650] width 436 height 31
type textarea "x"
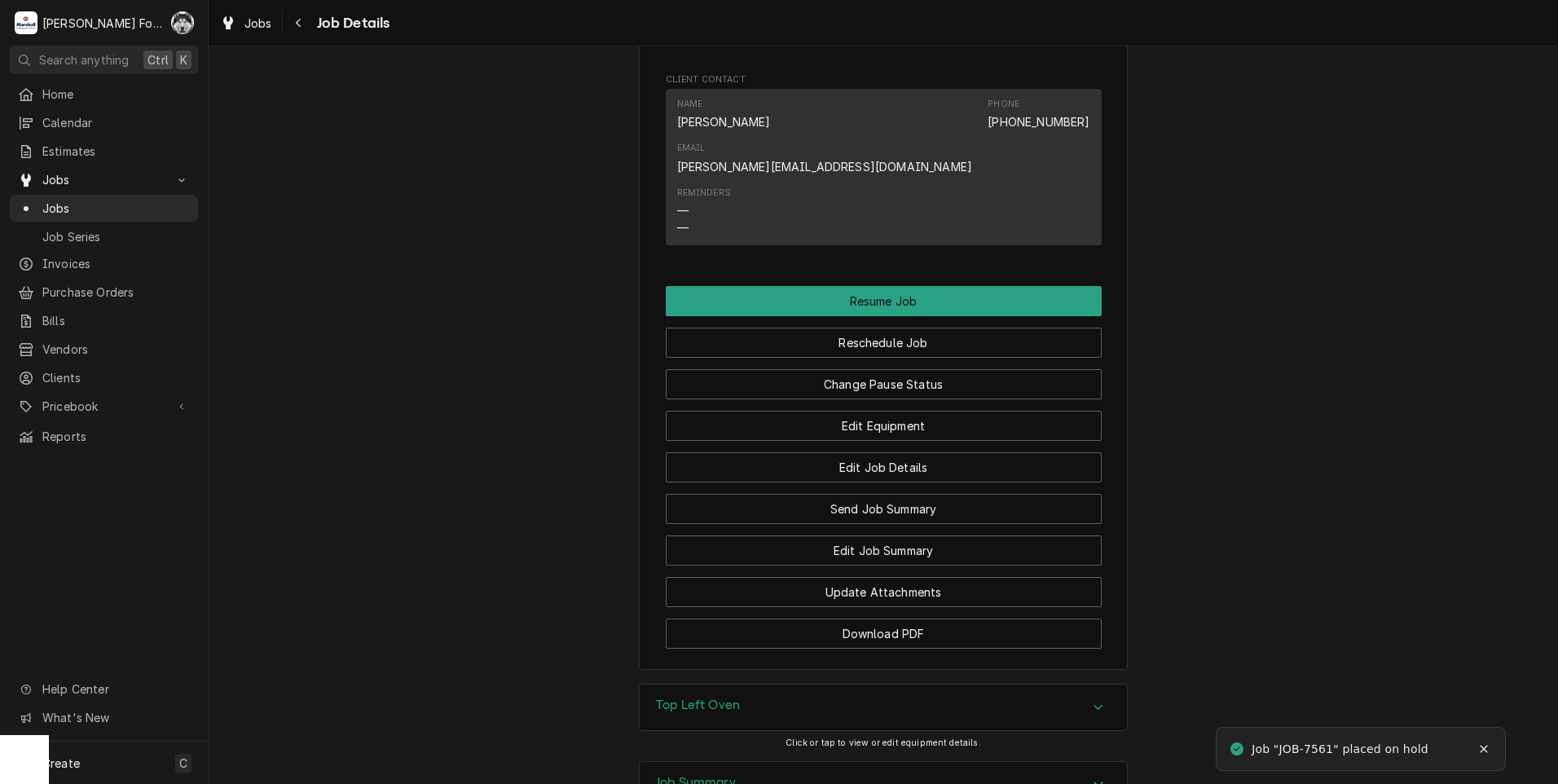
scroll to position [1859, 0]
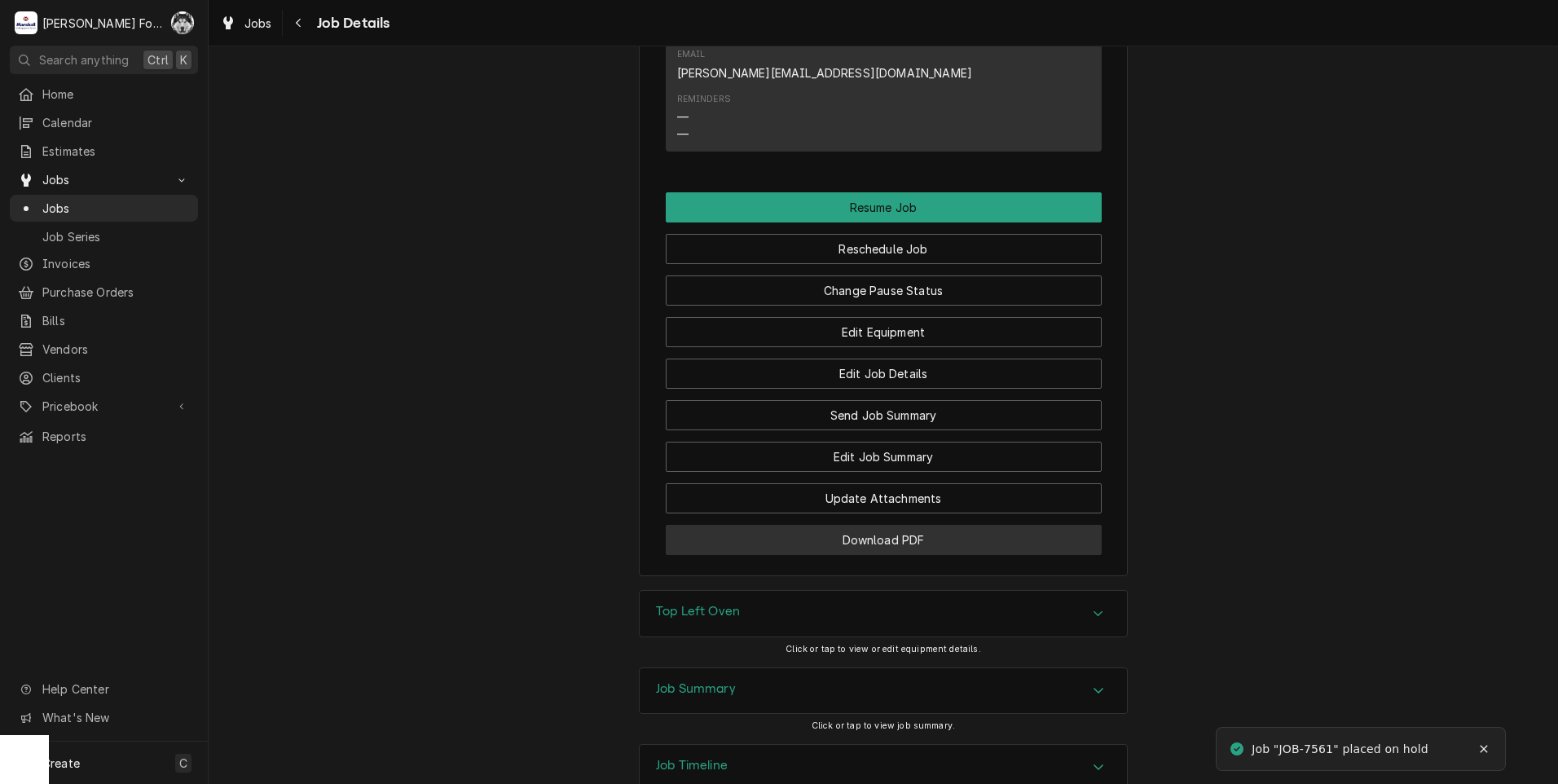
click at [801, 524] on button "Download PDF" at bounding box center [884, 540] width 436 height 31
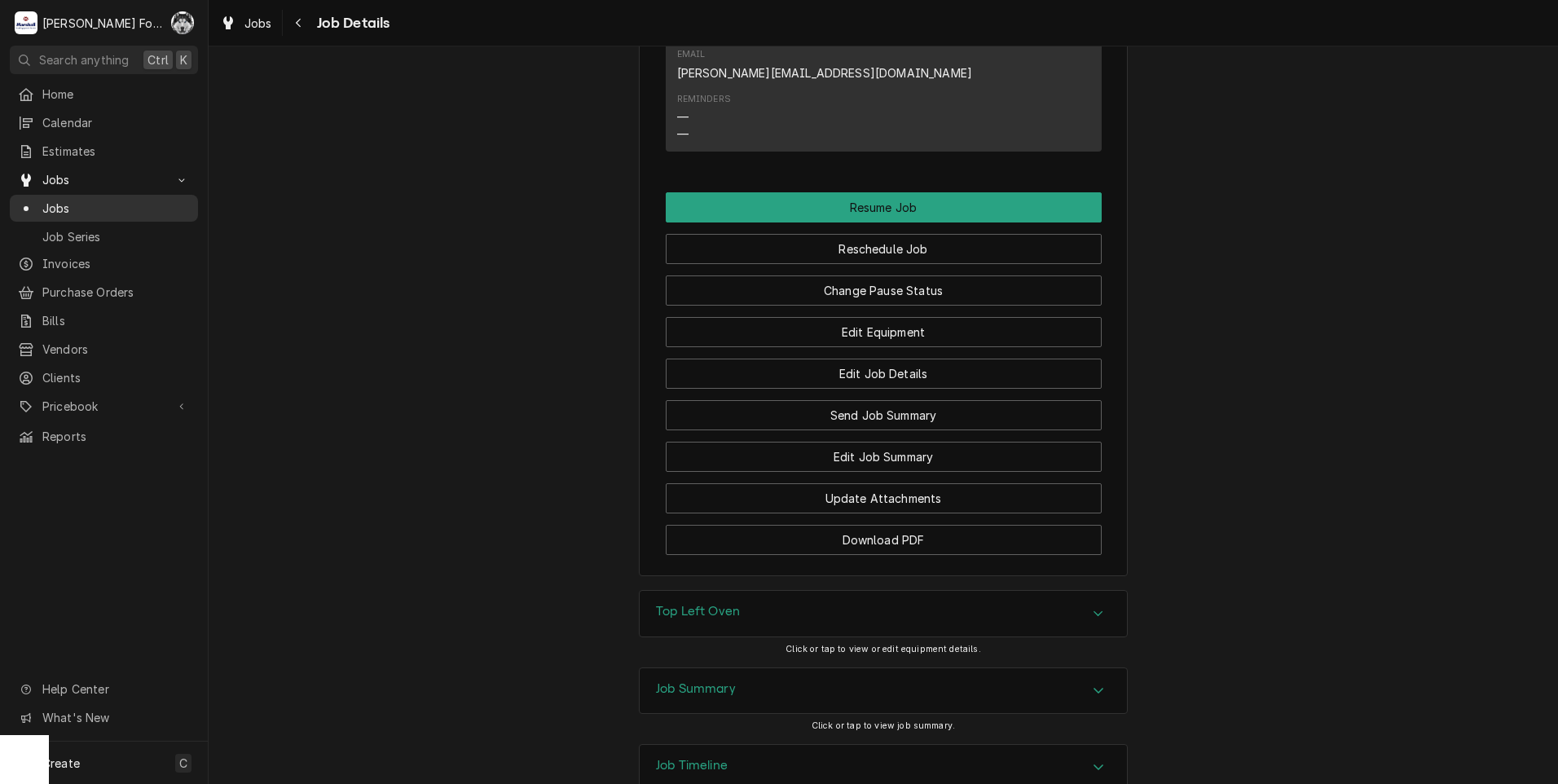
click at [54, 202] on span "Jobs" at bounding box center [116, 208] width 147 height 17
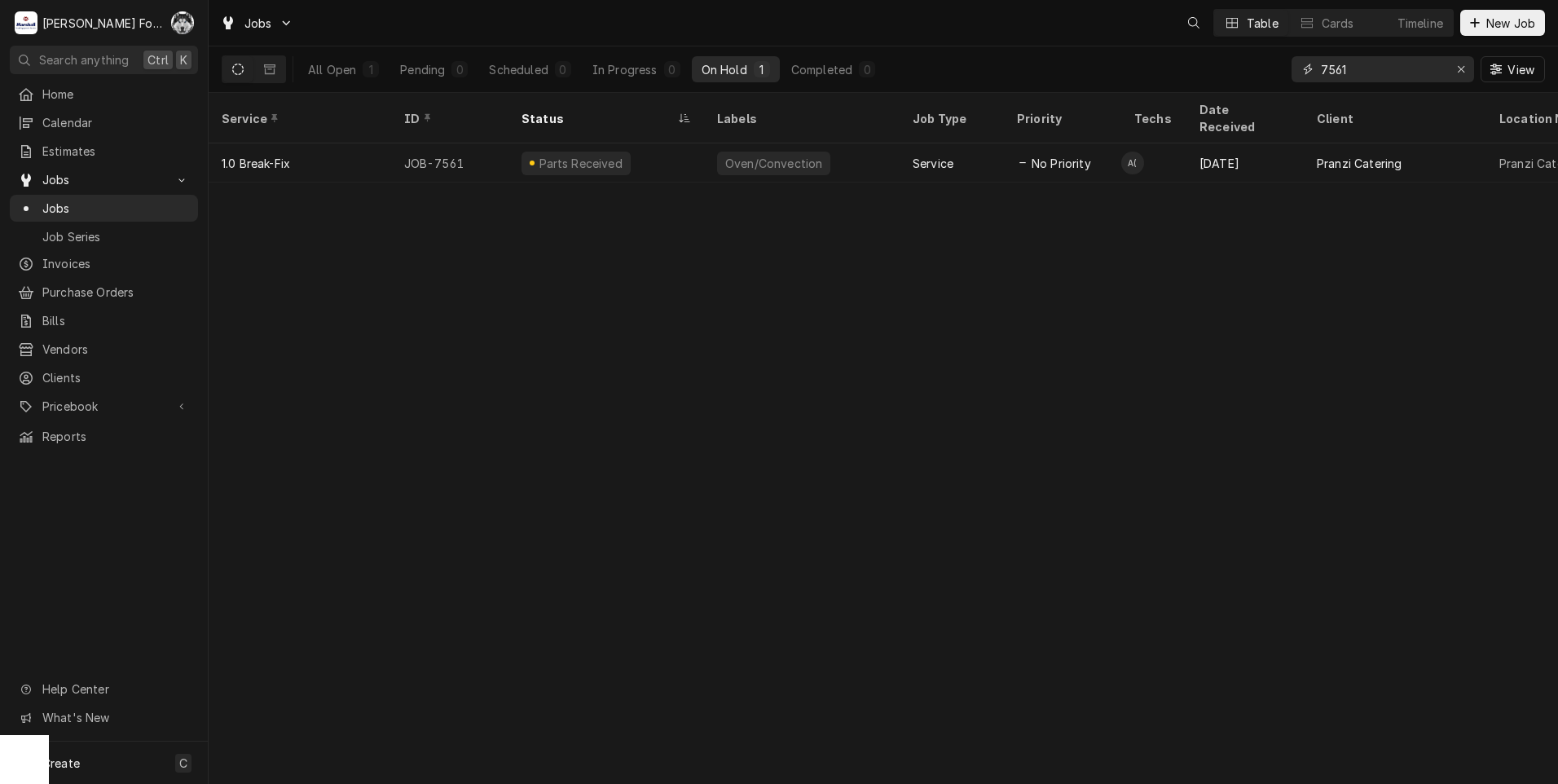
drag, startPoint x: 1391, startPoint y: 78, endPoint x: 1247, endPoint y: 82, distance: 144.1
click at [1270, 81] on div "All Open 1 Pending 0 Scheduled 0 In Progress 0 On Hold 1 Completed 0 7561 View" at bounding box center [883, 70] width 1323 height 46
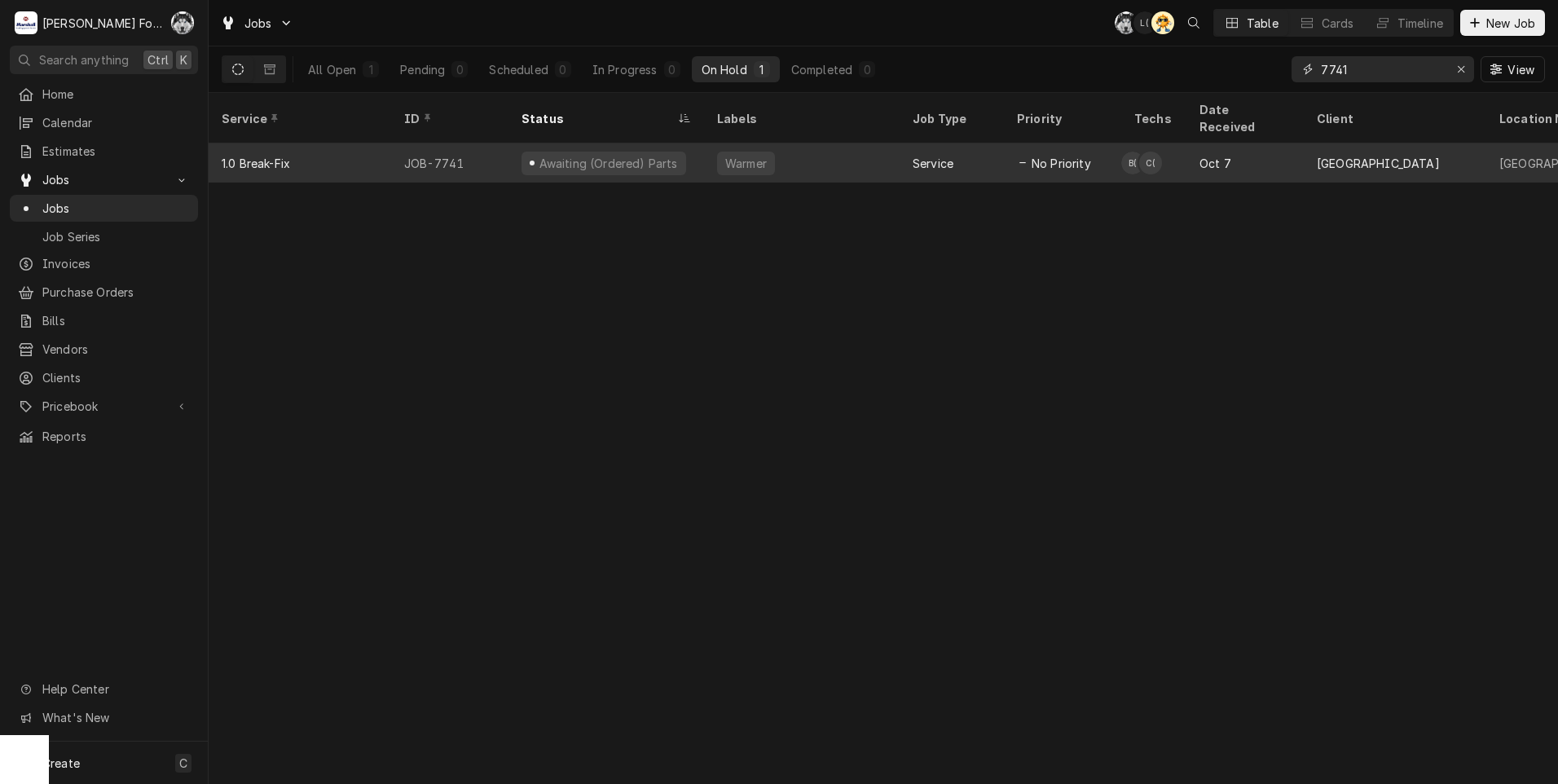
type input "7741"
click at [718, 152] on div "Warmer" at bounding box center [746, 163] width 58 height 24
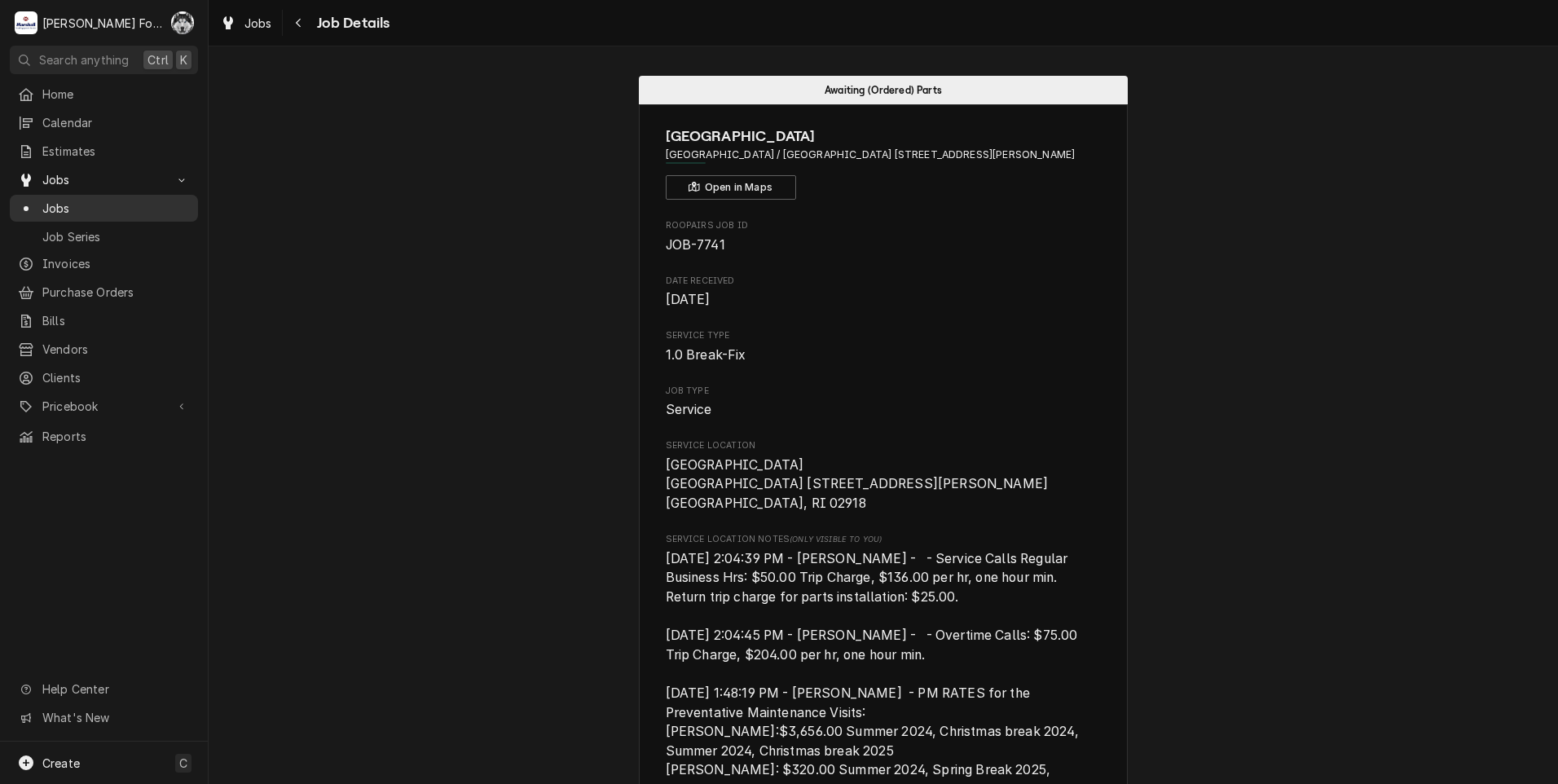
click at [44, 200] on span "Jobs" at bounding box center [116, 208] width 147 height 17
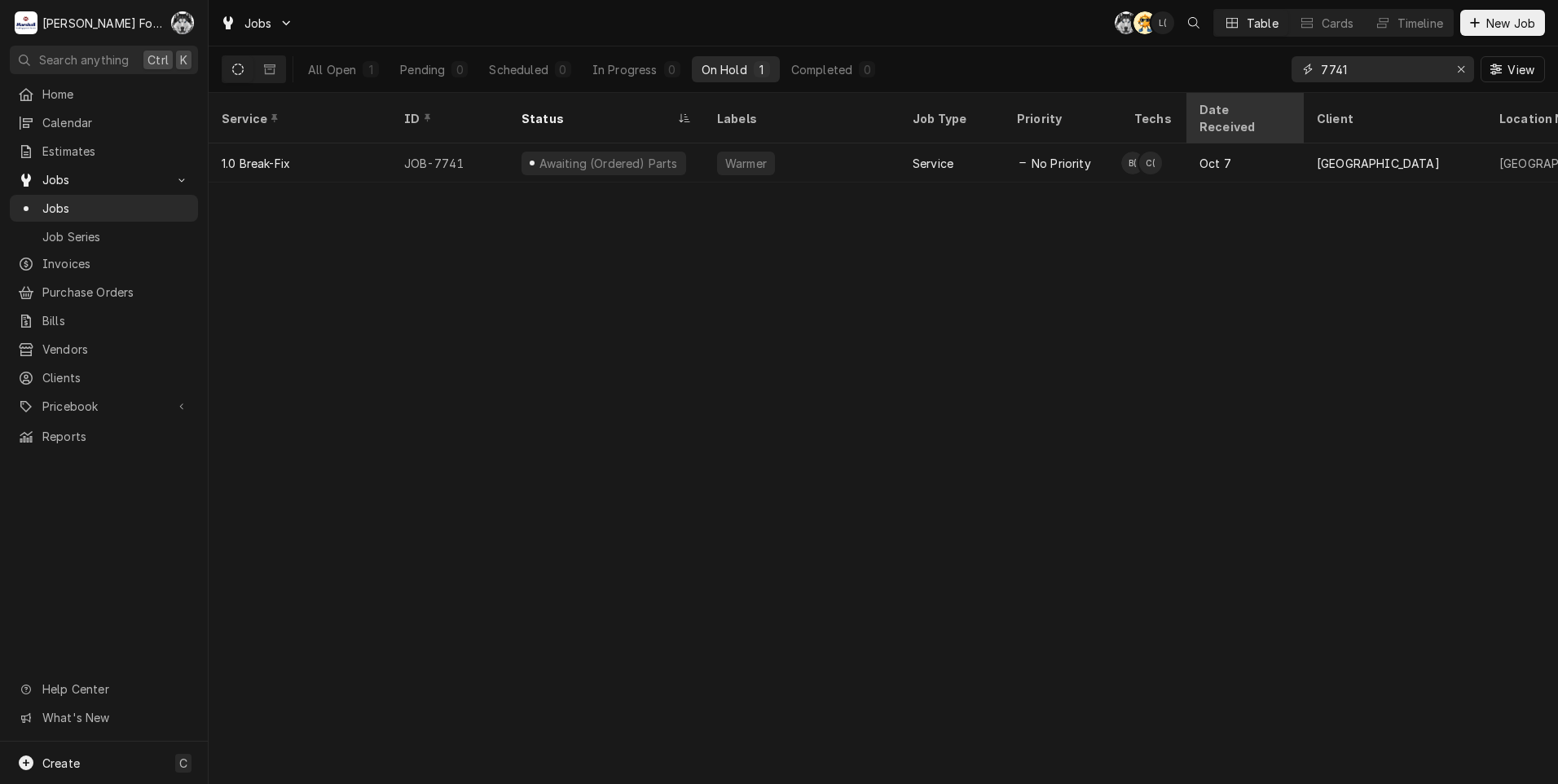
drag, startPoint x: 1405, startPoint y: 74, endPoint x: 1217, endPoint y: 100, distance: 189.8
click at [1217, 100] on div "Jobs C( AT L( Table Cards Timeline New Job All Open 1 Pending 0 Scheduled 0 In …" at bounding box center [883, 392] width 1350 height 784
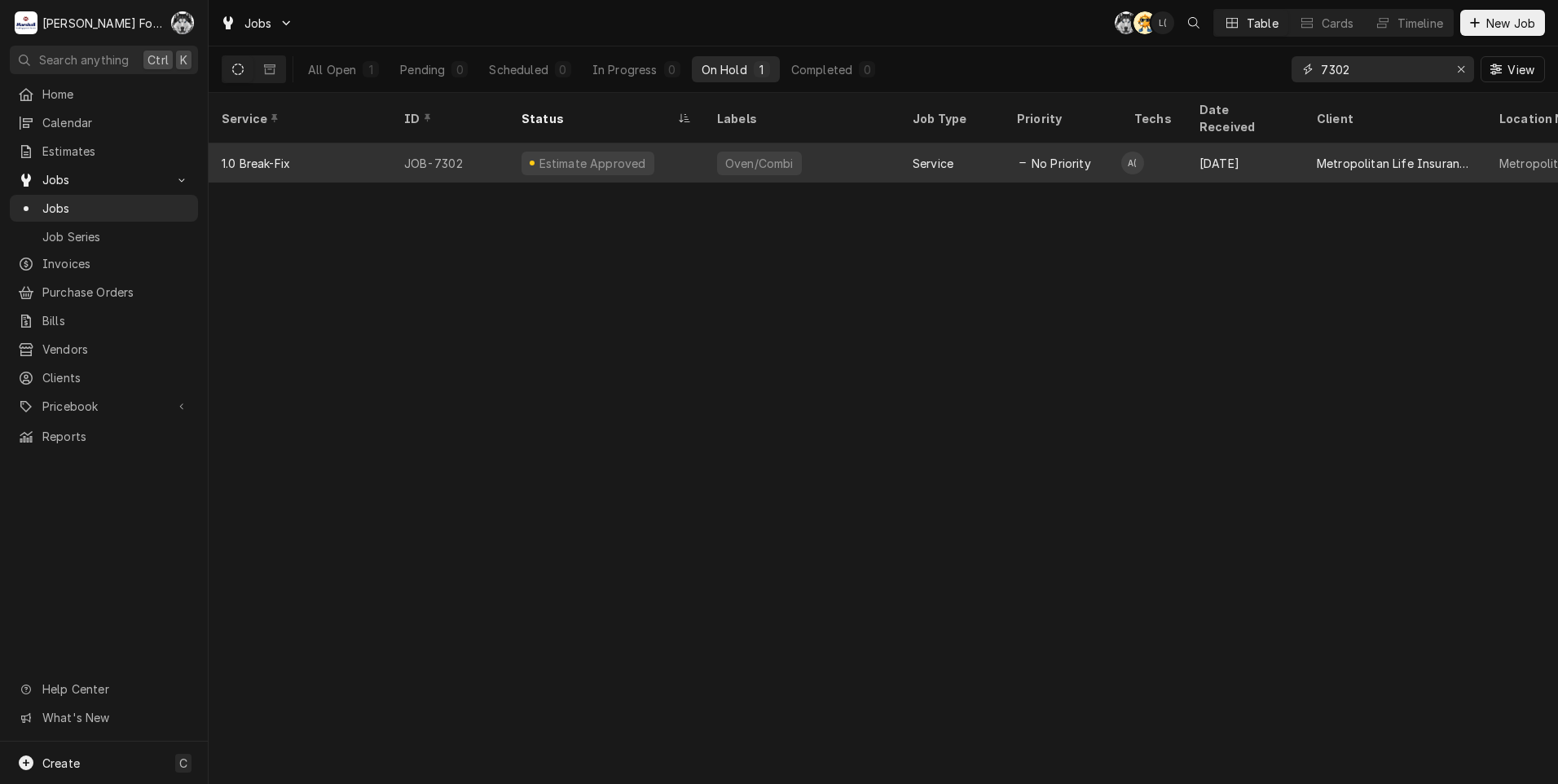
type input "7302"
click at [714, 143] on div "Oven/Combi" at bounding box center [801, 162] width 196 height 39
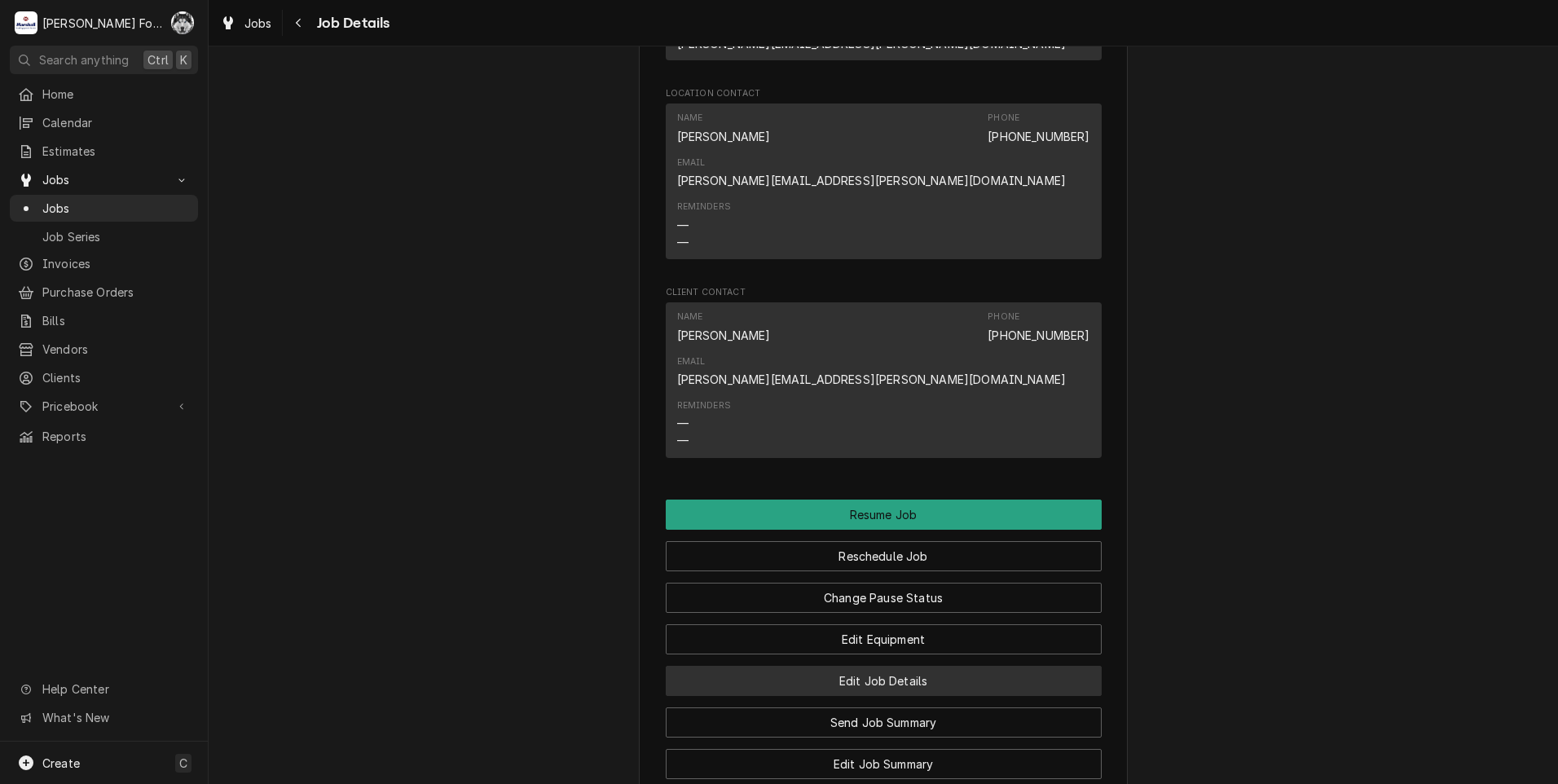
scroll to position [1766, 0]
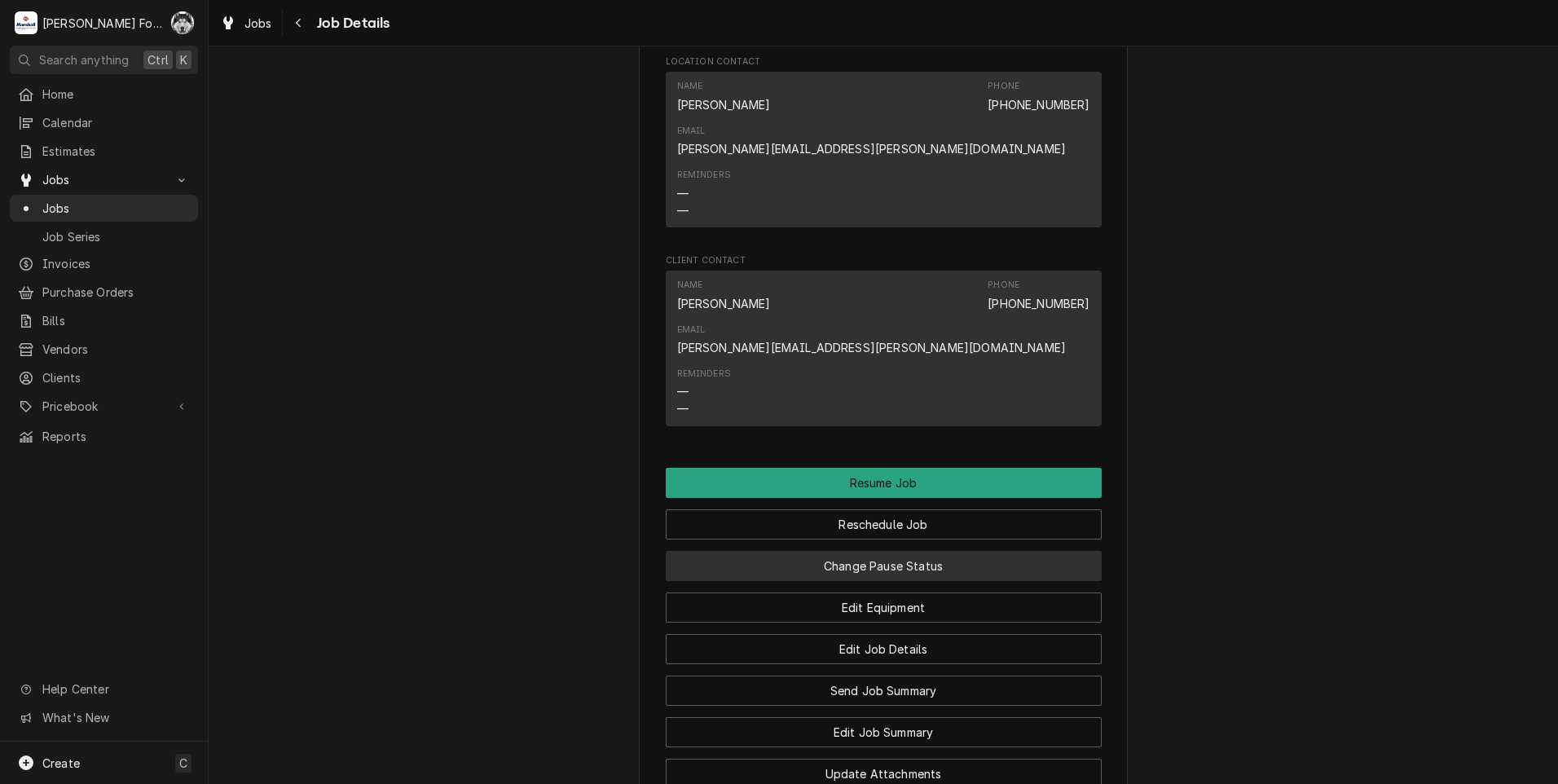
click at [862, 551] on button "Change Pause Status" at bounding box center [884, 566] width 436 height 31
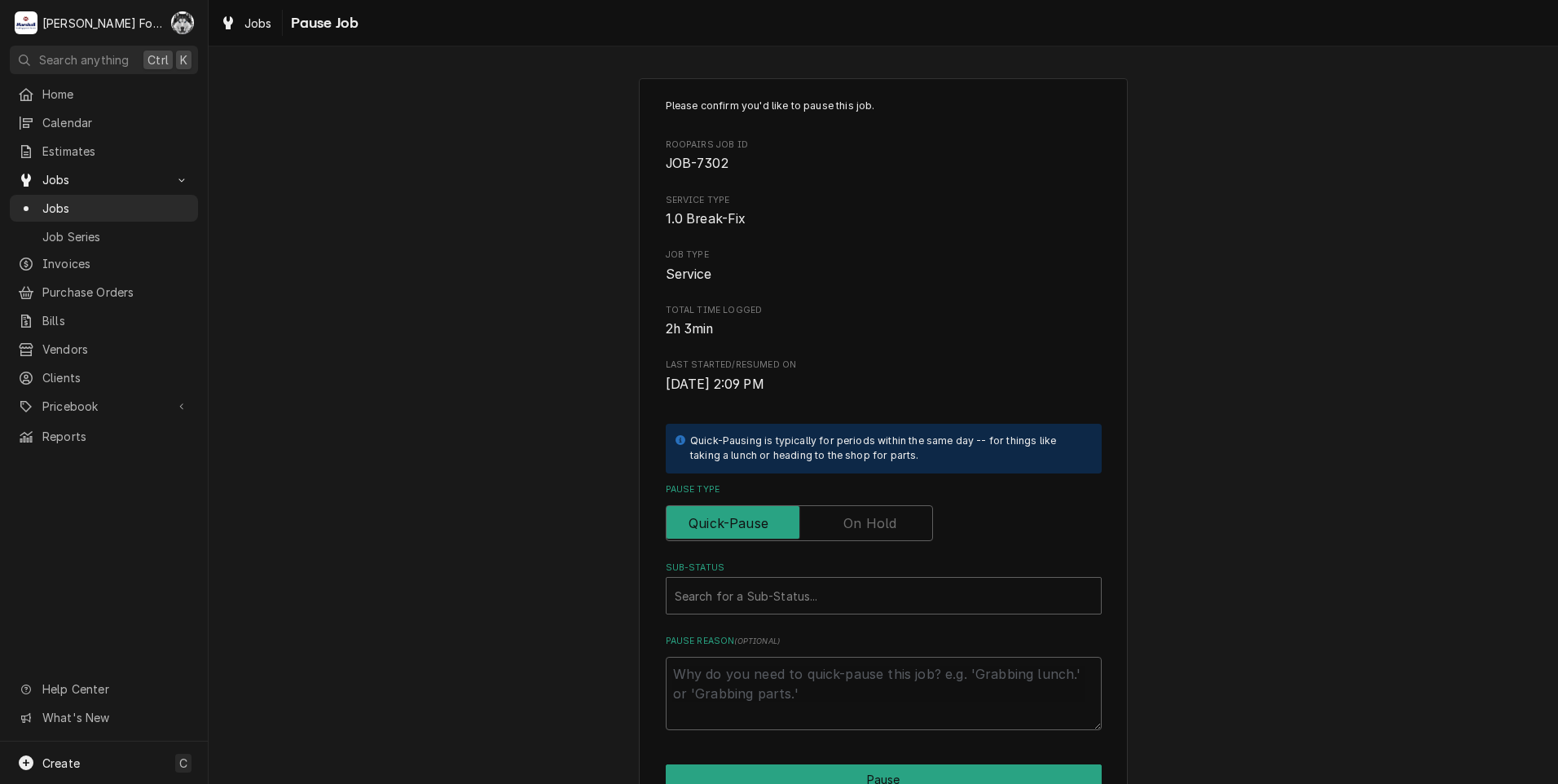
click at [862, 524] on label "Pause Type" at bounding box center [800, 523] width 267 height 36
click at [862, 524] on input "Pause Type" at bounding box center [800, 523] width 252 height 36
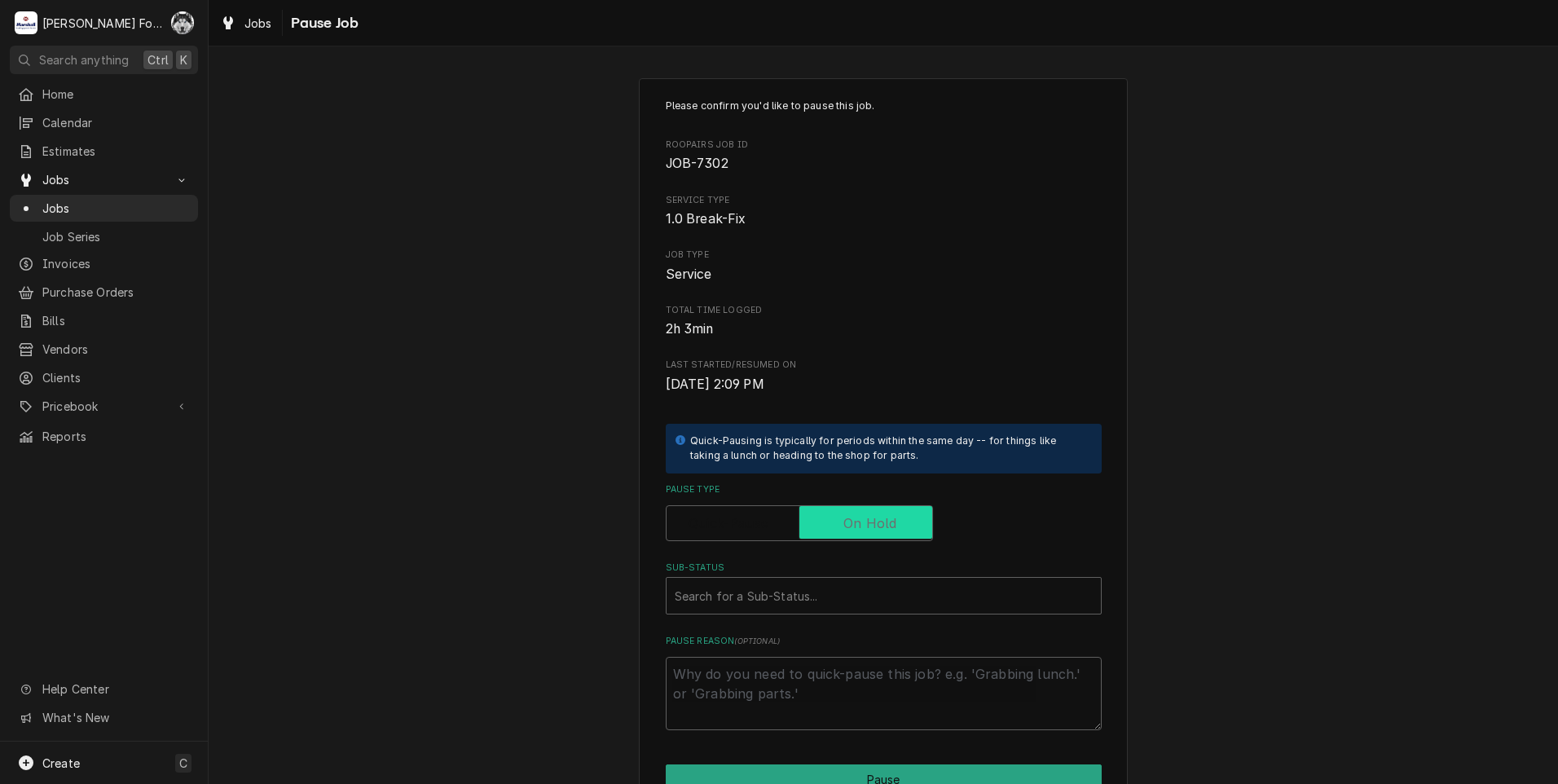
checkbox input "true"
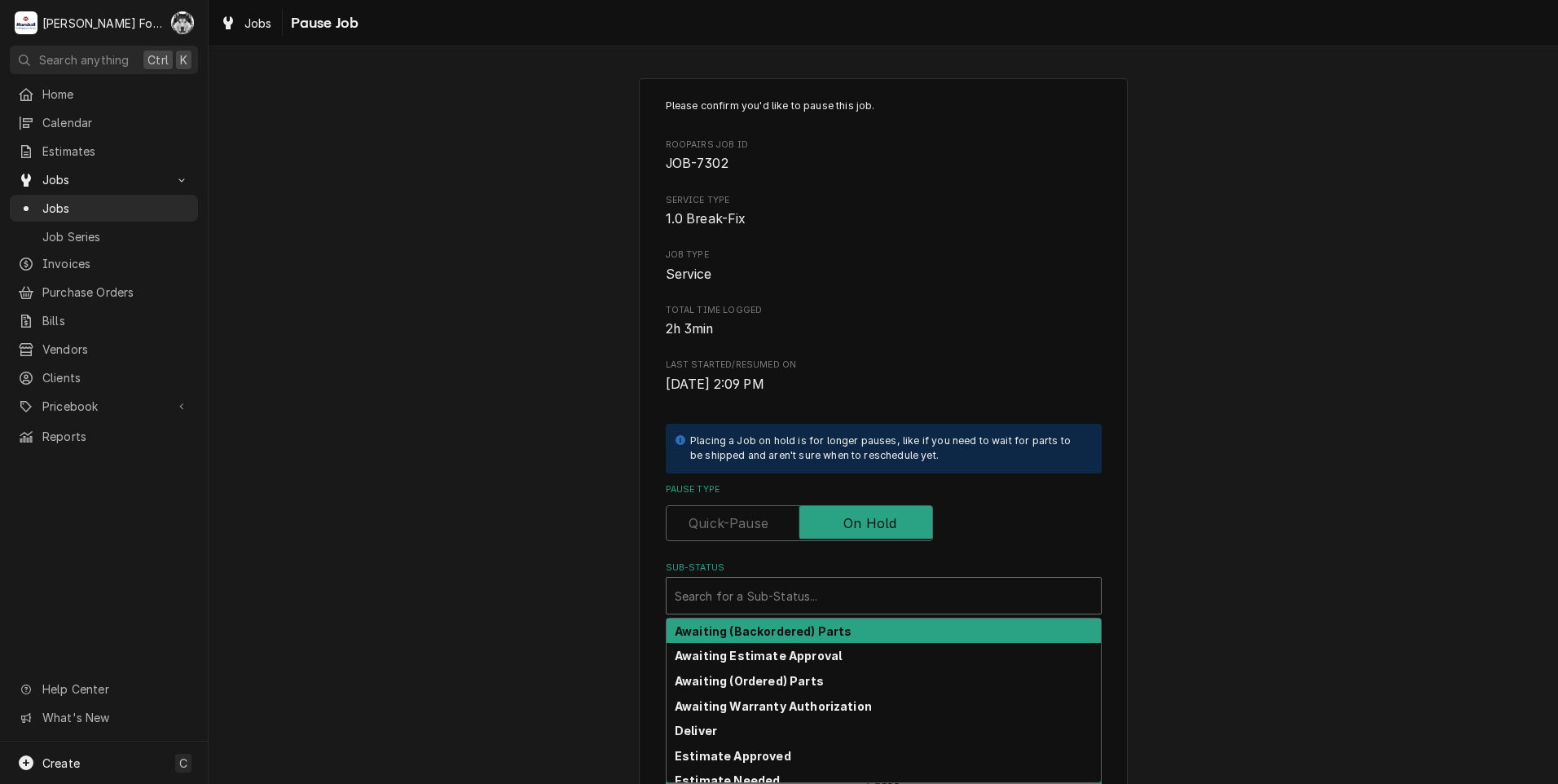
click at [800, 601] on div "Sub-Status" at bounding box center [884, 595] width 418 height 30
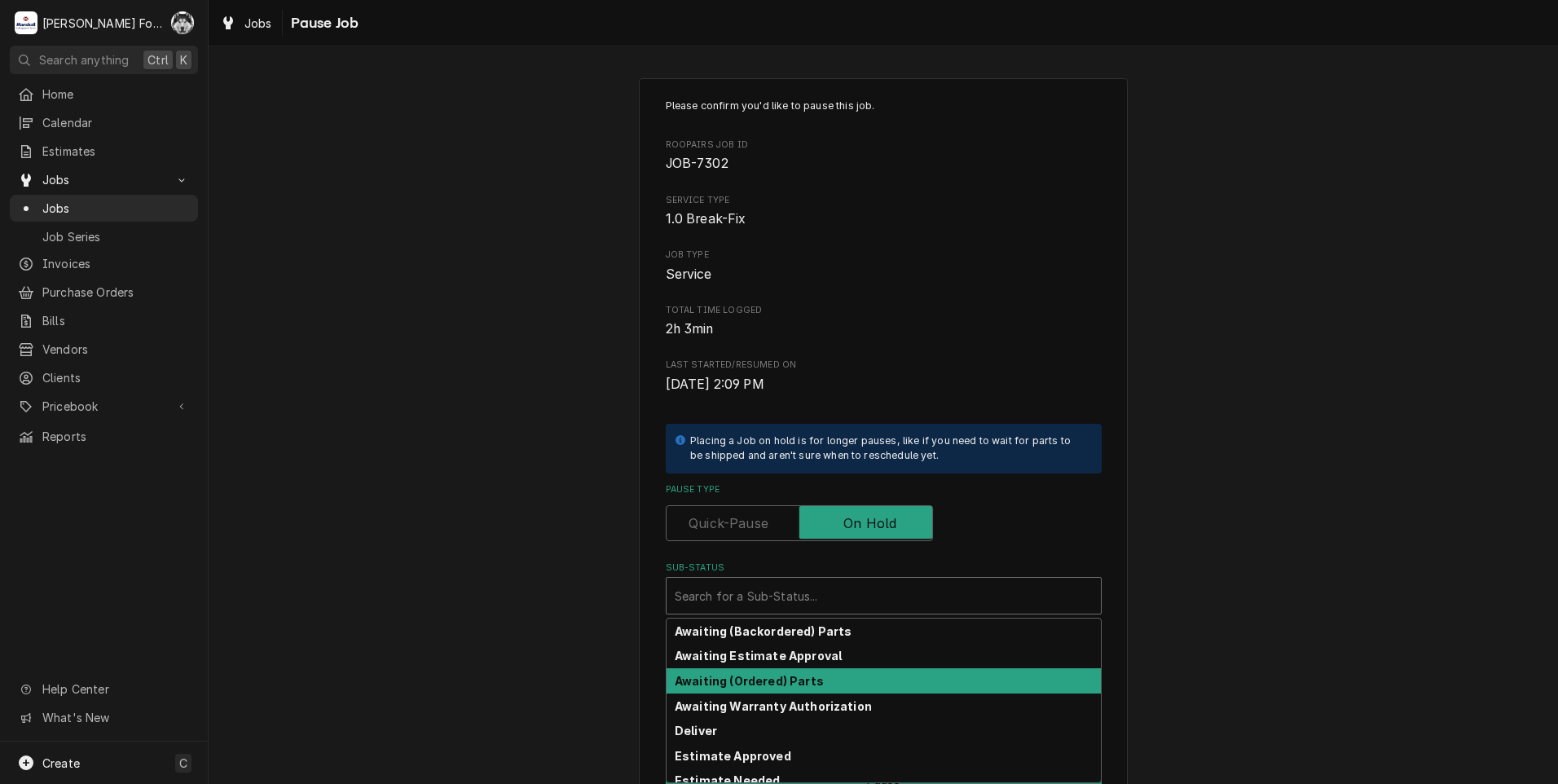
click at [743, 671] on div "Awaiting (Ordered) Parts" at bounding box center [884, 681] width 435 height 25
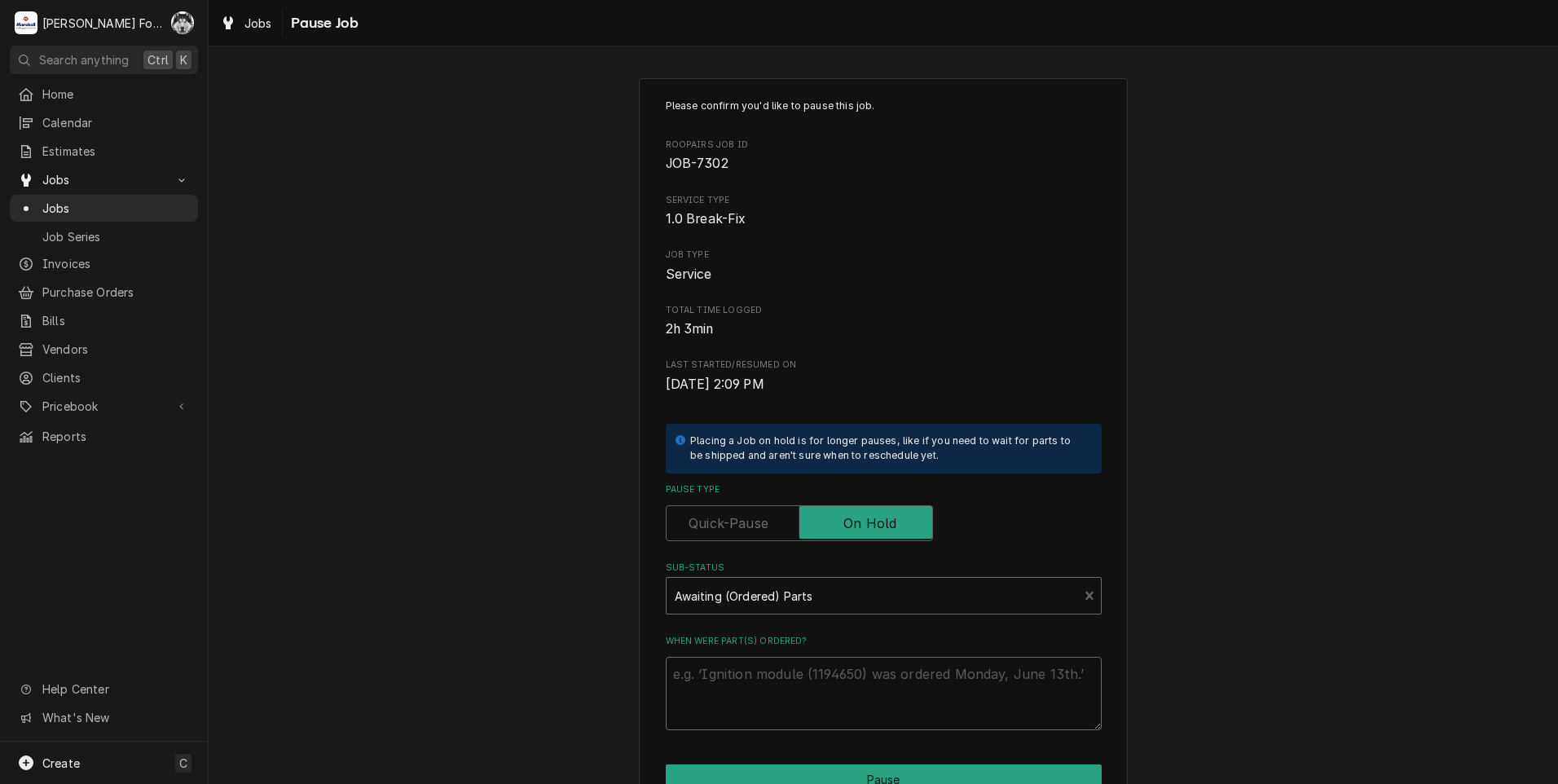
click at [753, 691] on textarea "When were part(s) ordered?" at bounding box center [884, 693] width 436 height 74
paste textarea "1178976"
type textarea "x"
type textarea "1178976"
drag, startPoint x: 753, startPoint y: 682, endPoint x: 474, endPoint y: 707, distance: 280.1
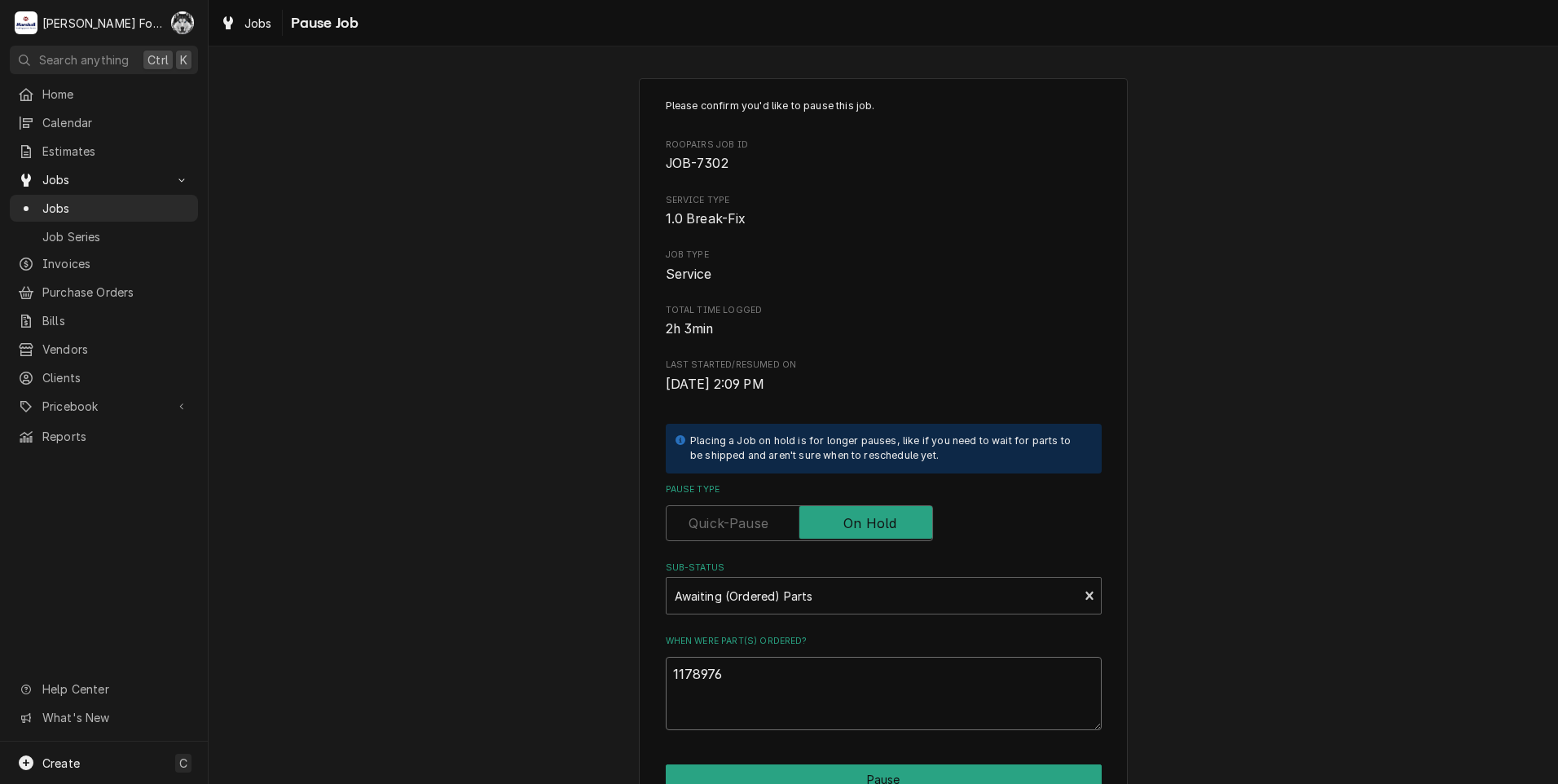
click at [478, 709] on div "Please confirm you'd like to pause this job. Roopairs Job ID JOB-7302 Service T…" at bounding box center [883, 488] width 1350 height 849
type textarea "x"
type textarea "1"
type textarea "x"
type textarea "10"
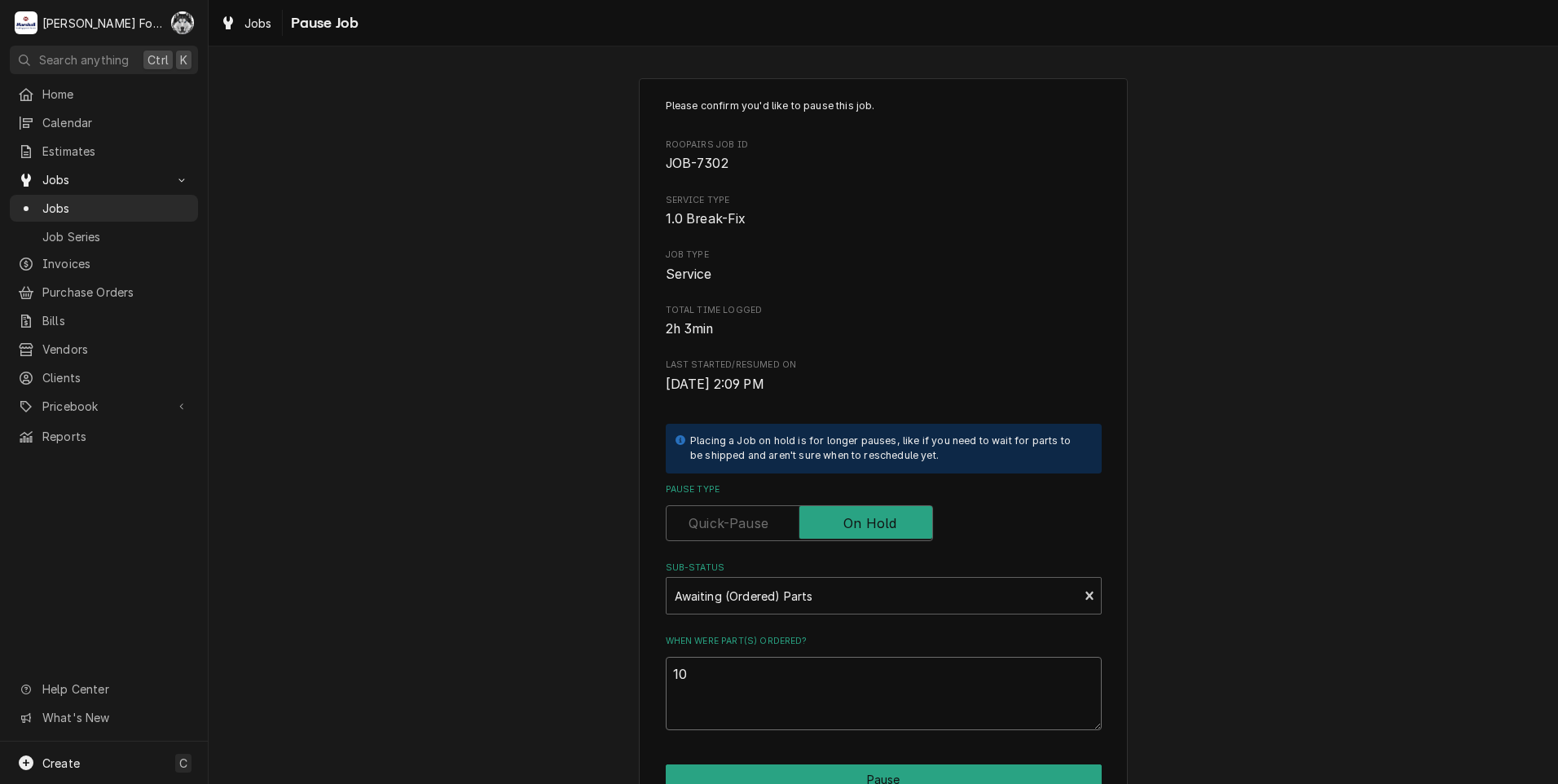
type textarea "x"
type textarea "10/"
type textarea "x"
type textarea "10/7"
type textarea "x"
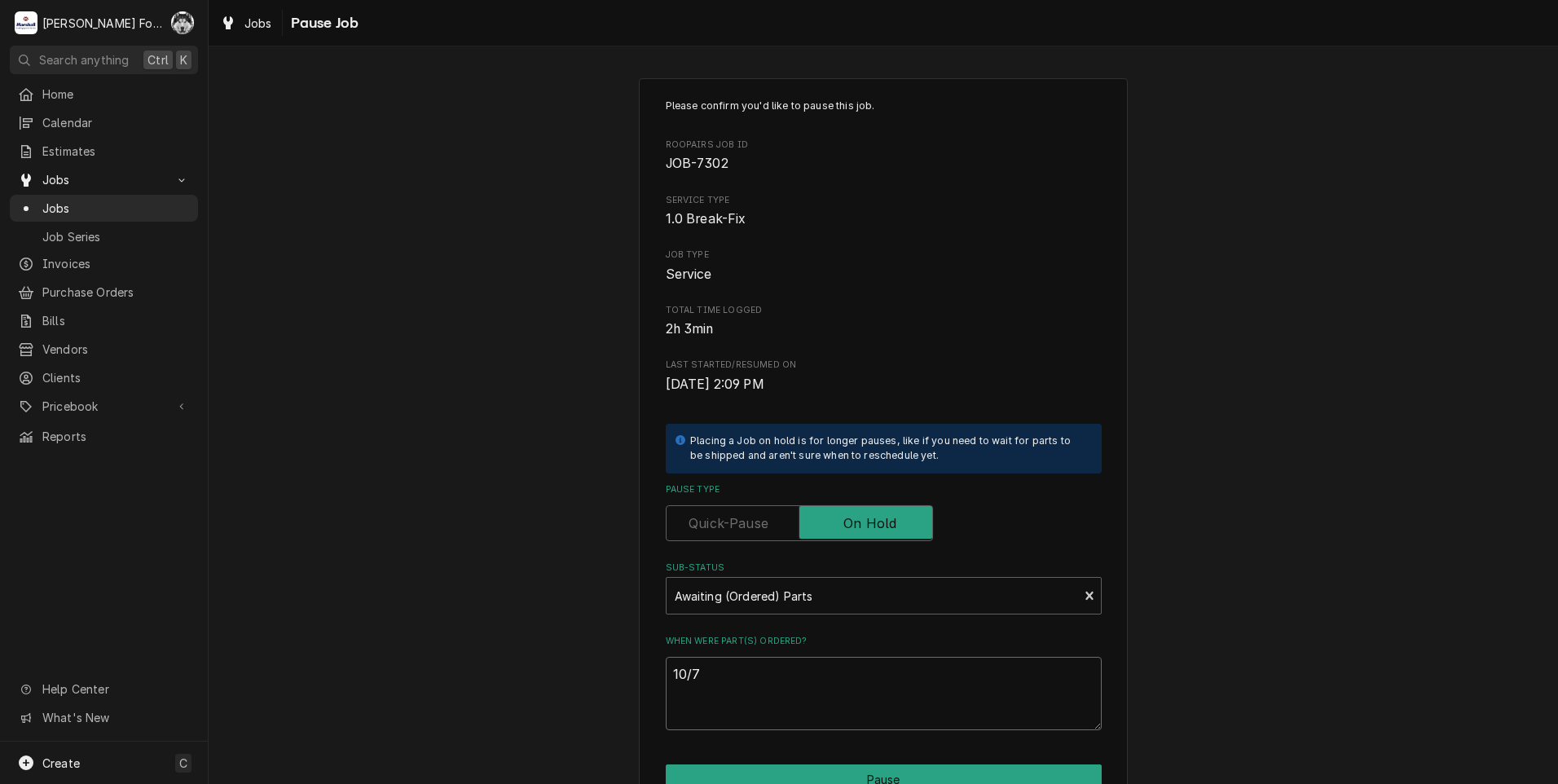
type textarea "10/7/"
type textarea "x"
type textarea "10/7/2"
type textarea "x"
type textarea "10/7/20"
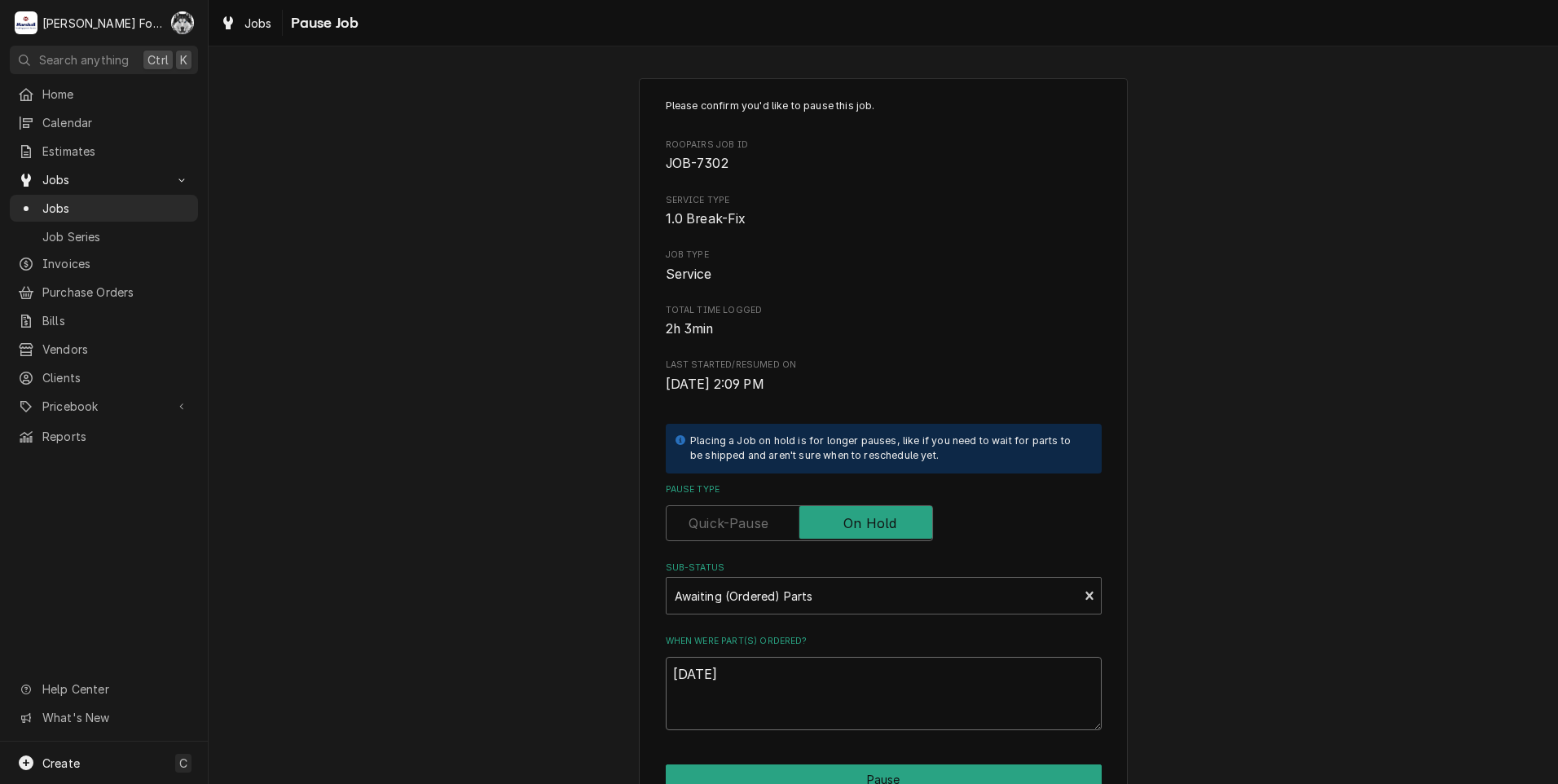
type textarea "x"
type textarea "10/7/202"
type textarea "x"
drag, startPoint x: 736, startPoint y: 677, endPoint x: 701, endPoint y: 670, distance: 35.7
click at [701, 670] on textarea "10/7/2025" at bounding box center [884, 693] width 436 height 74
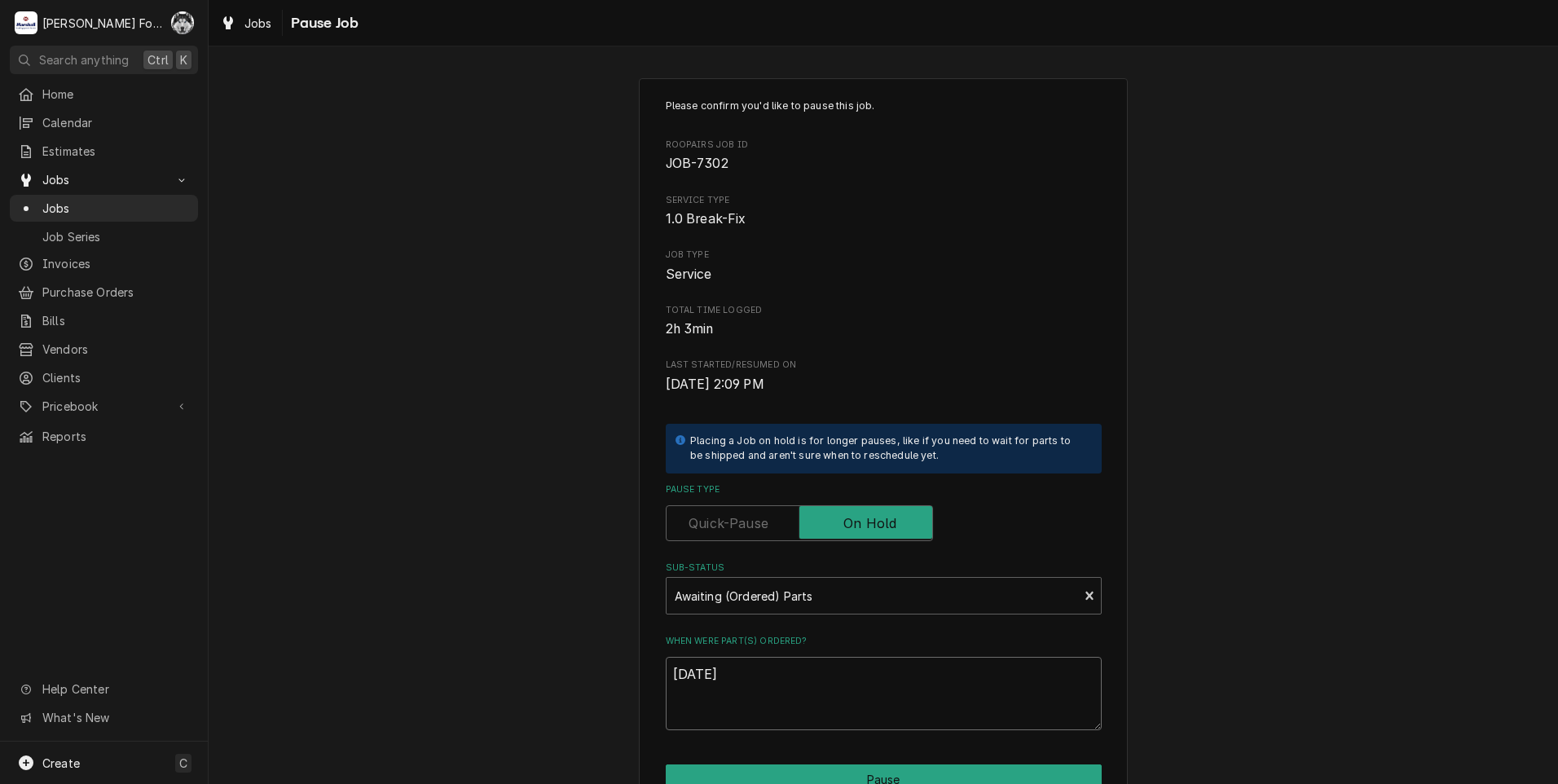
click at [752, 682] on textarea "10/7/2025" at bounding box center [884, 693] width 436 height 74
drag, startPoint x: 752, startPoint y: 677, endPoint x: 663, endPoint y: 677, distance: 89.0
click at [666, 677] on textarea "10/7/2025" at bounding box center [884, 693] width 436 height 74
type textarea "10/7/2025"
click at [815, 764] on button "Pause" at bounding box center [884, 779] width 436 height 31
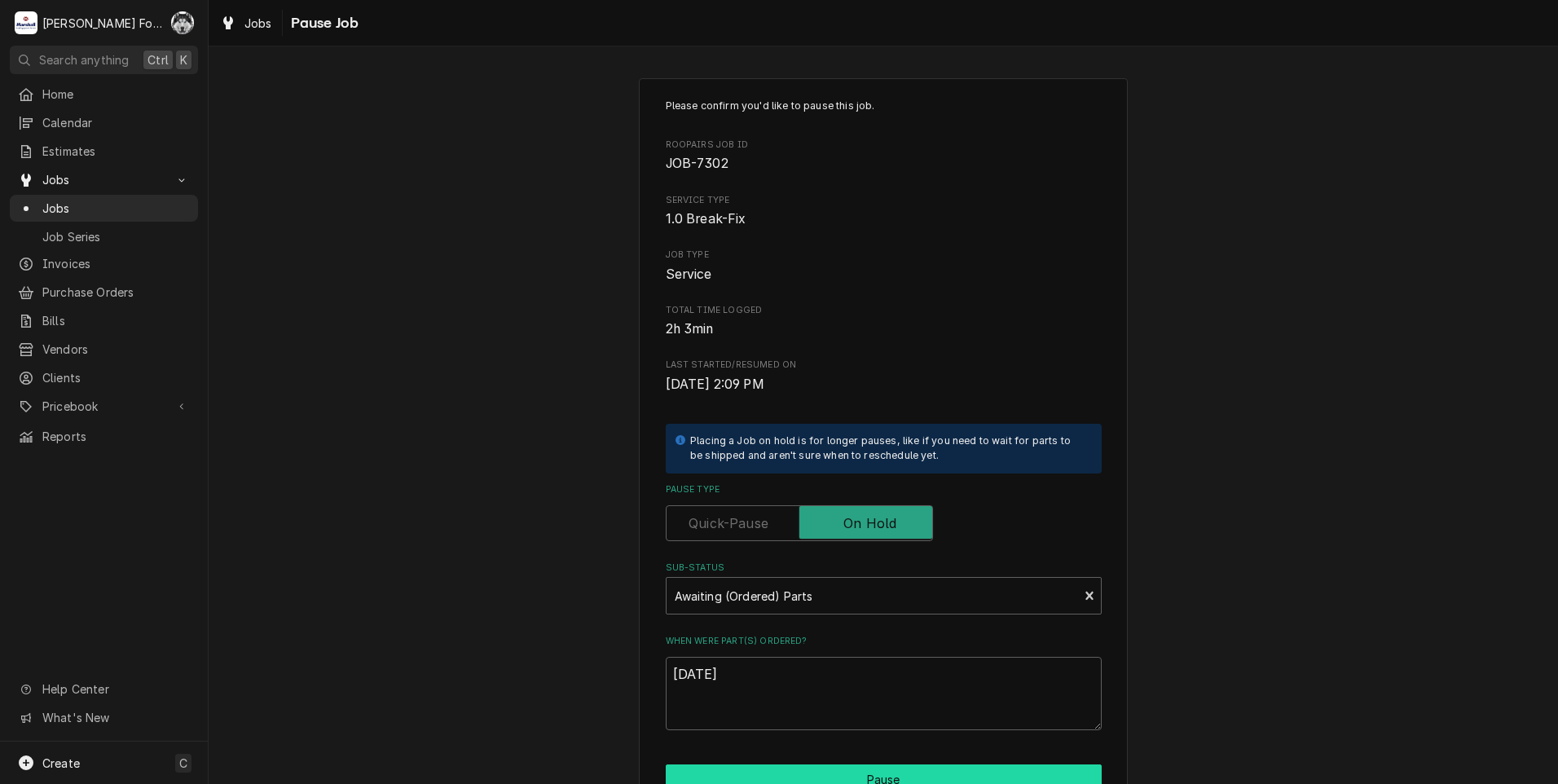
type textarea "x"
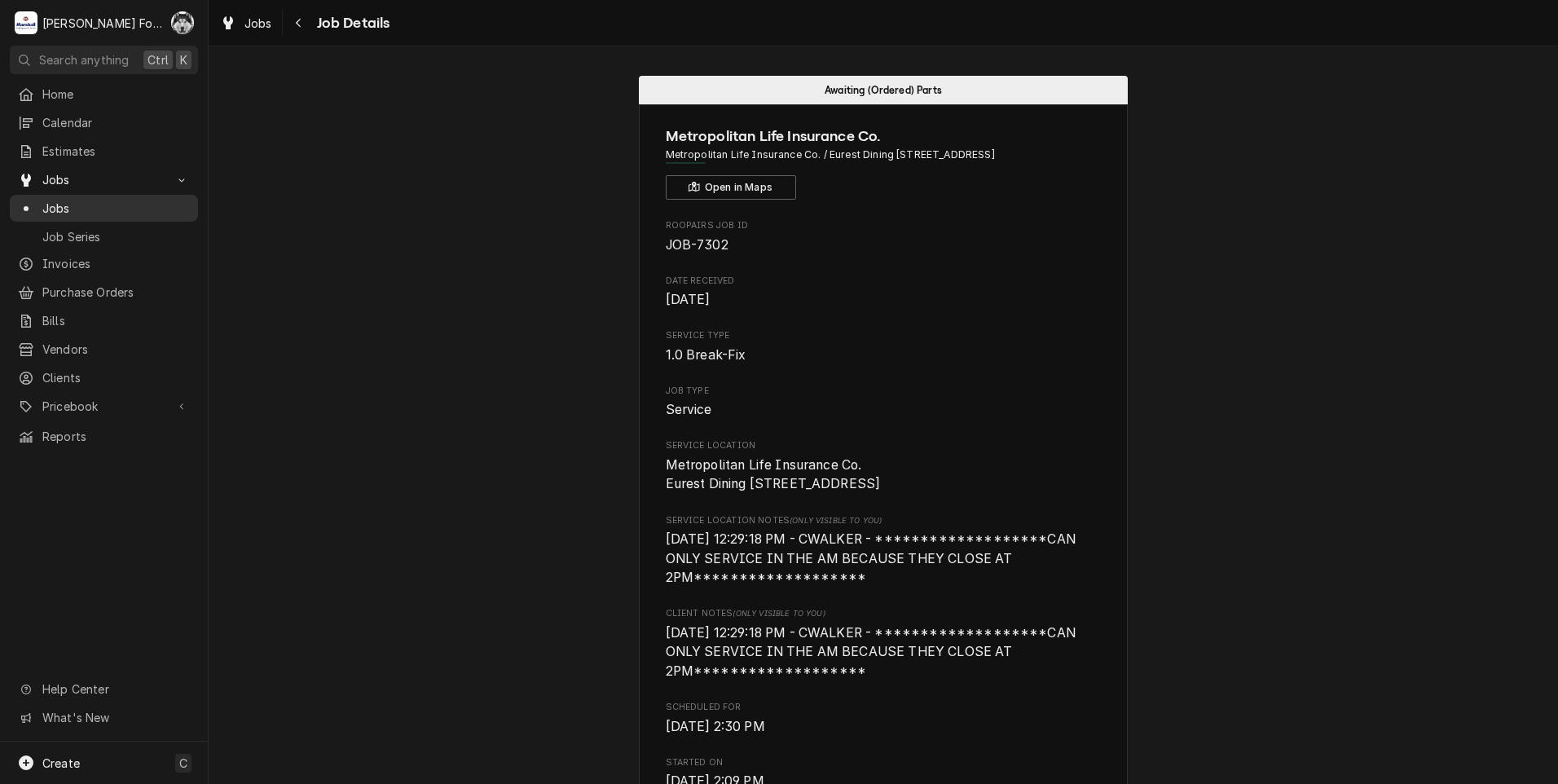
click at [52, 200] on span "Jobs" at bounding box center [116, 208] width 147 height 17
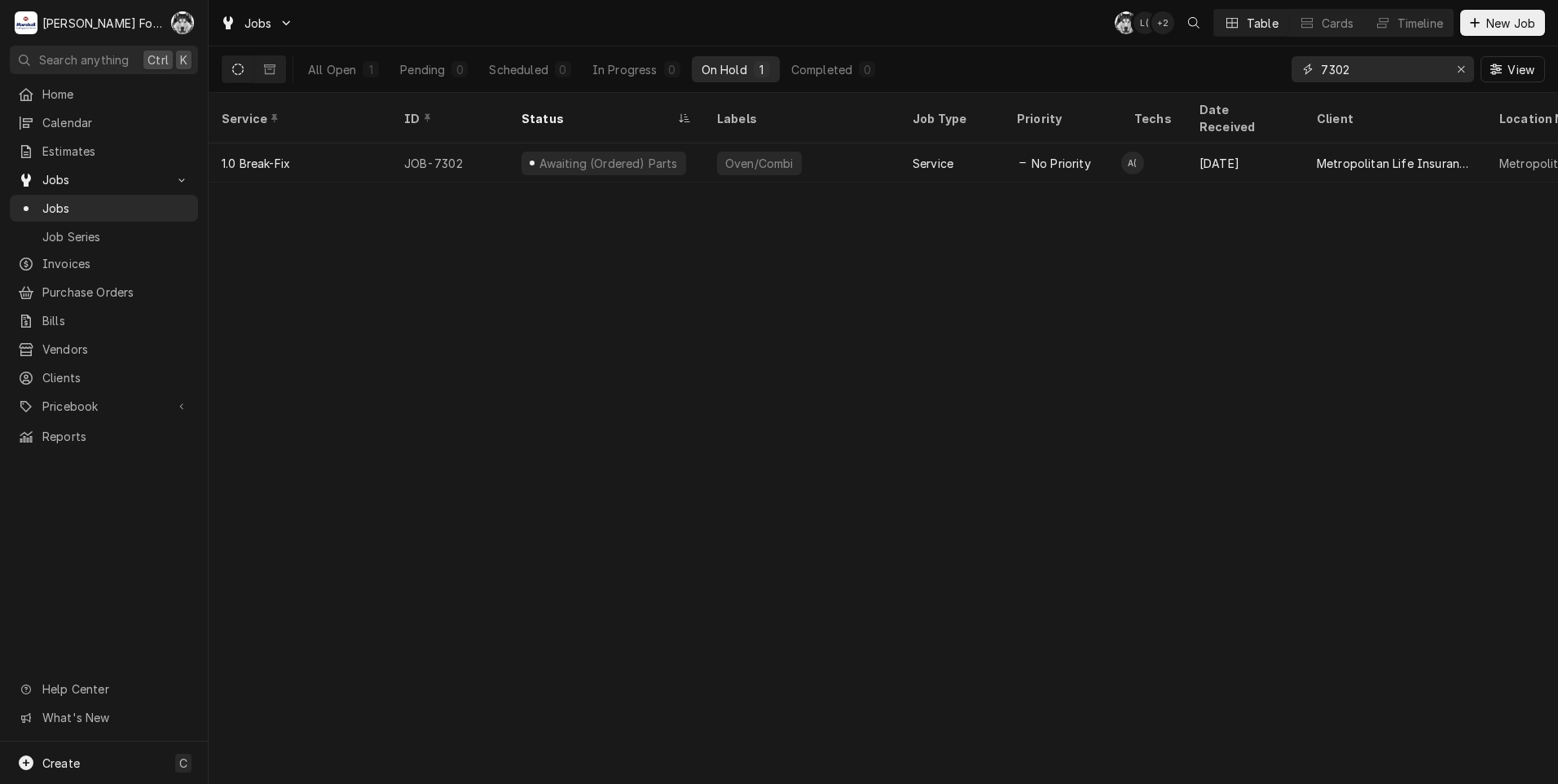
drag, startPoint x: 1369, startPoint y: 81, endPoint x: 1213, endPoint y: 85, distance: 156.1
click at [1213, 85] on div "All Open 1 Pending 0 Scheduled 0 In Progress 0 On Hold 1 Completed 0 7302 View" at bounding box center [883, 70] width 1323 height 46
type input "7390"
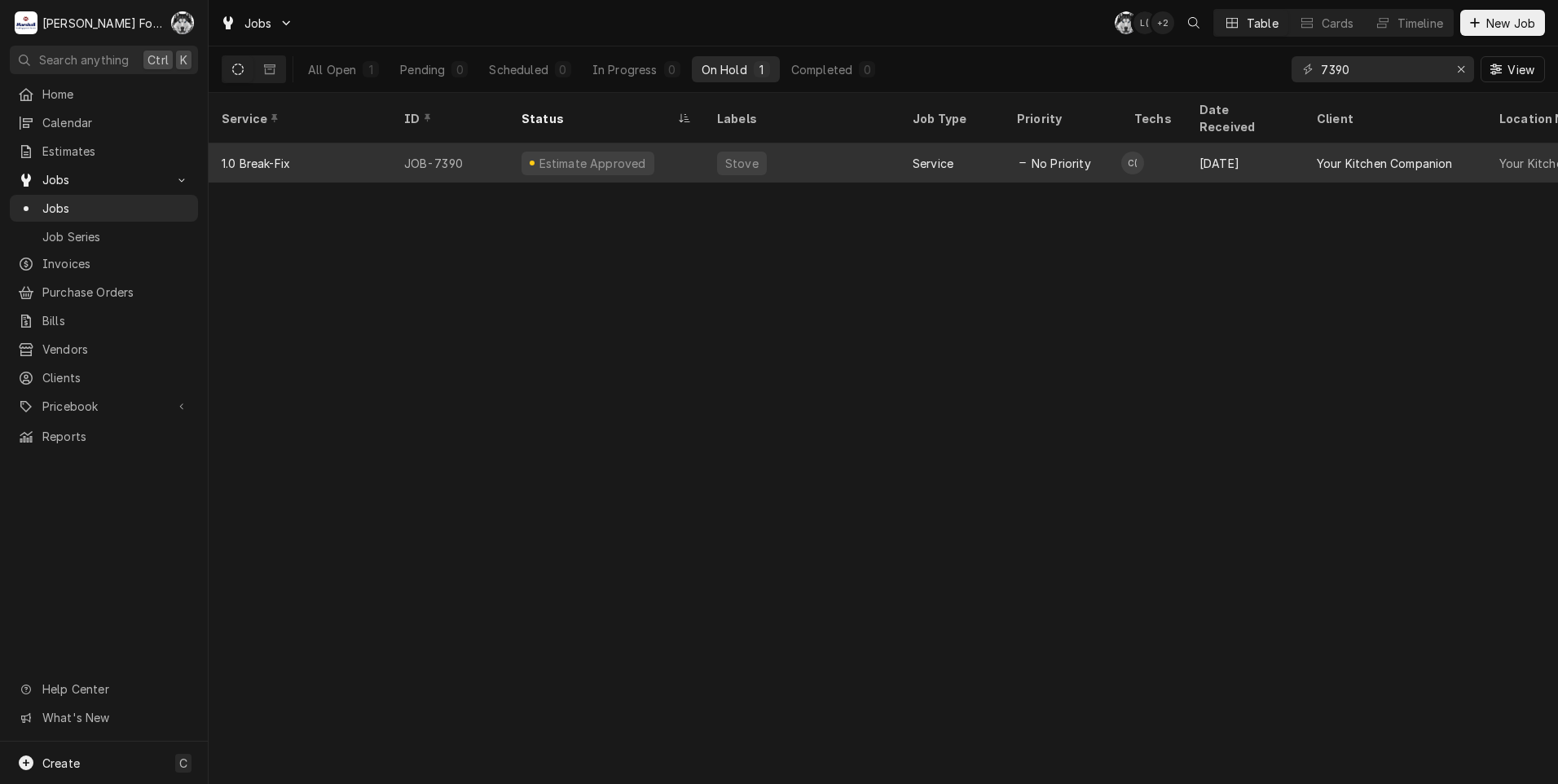
click at [530, 152] on div "Estimate Approved" at bounding box center [587, 163] width 133 height 24
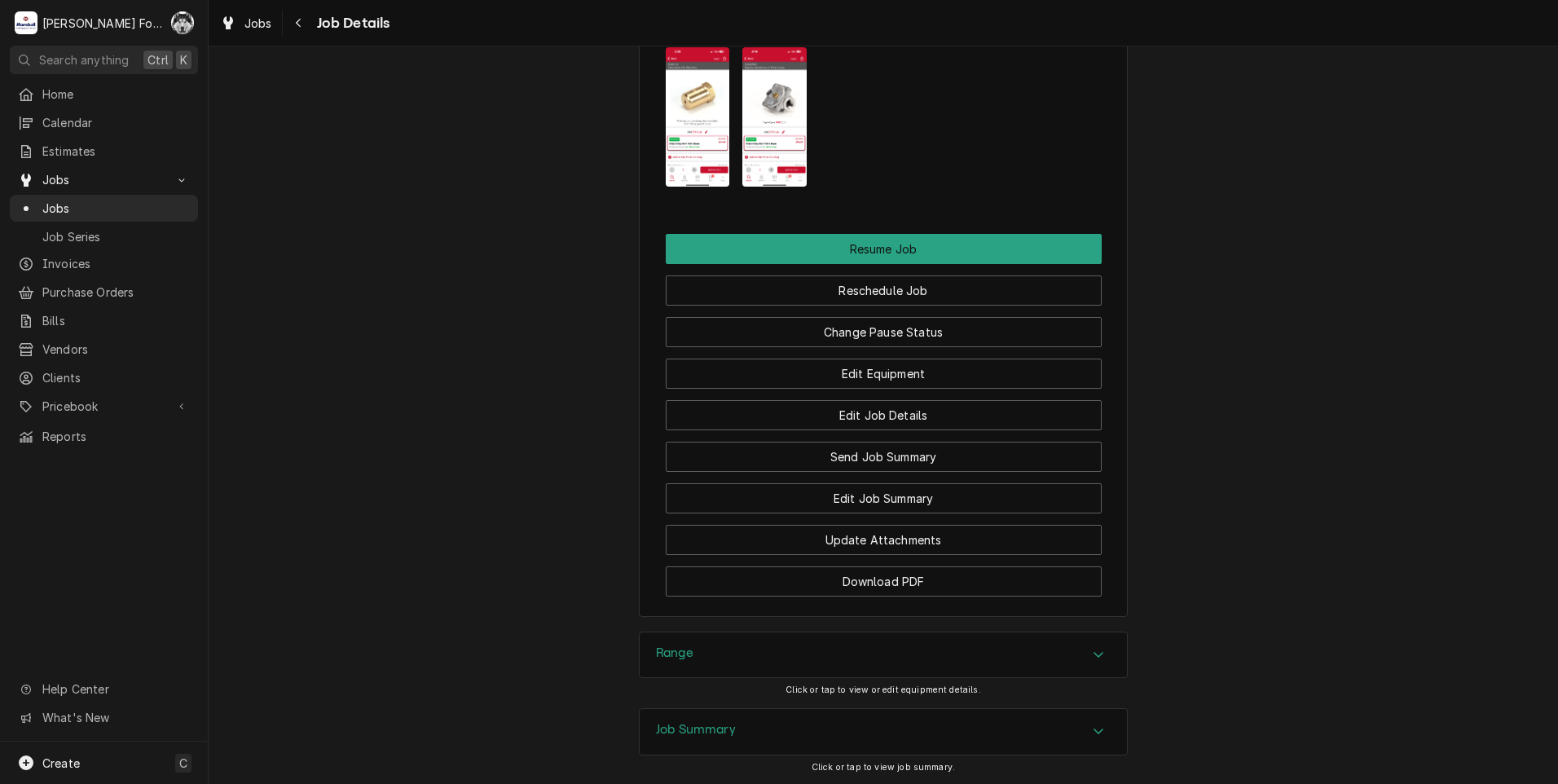
scroll to position [1980, 0]
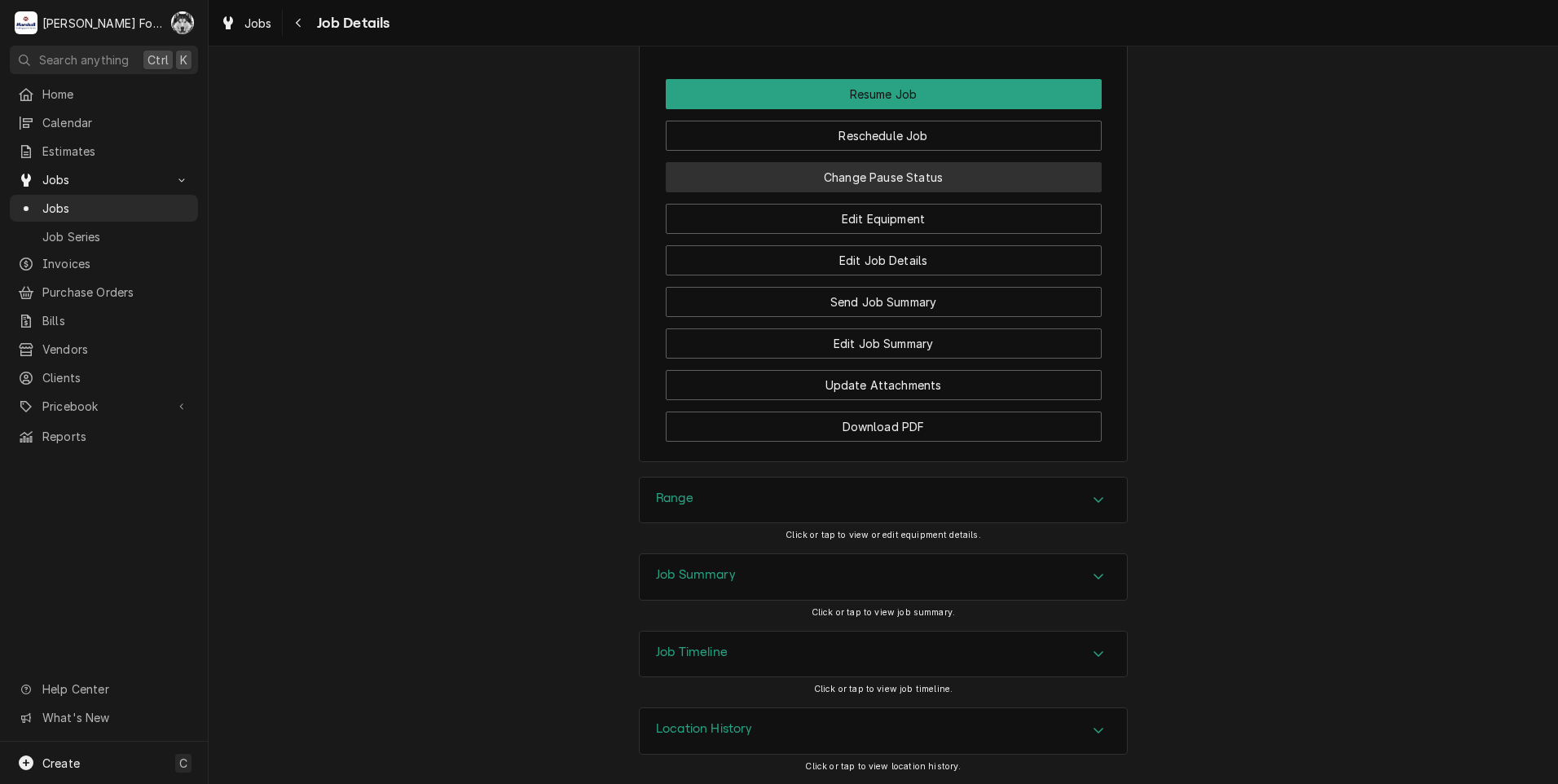
click at [847, 187] on button "Change Pause Status" at bounding box center [884, 178] width 436 height 31
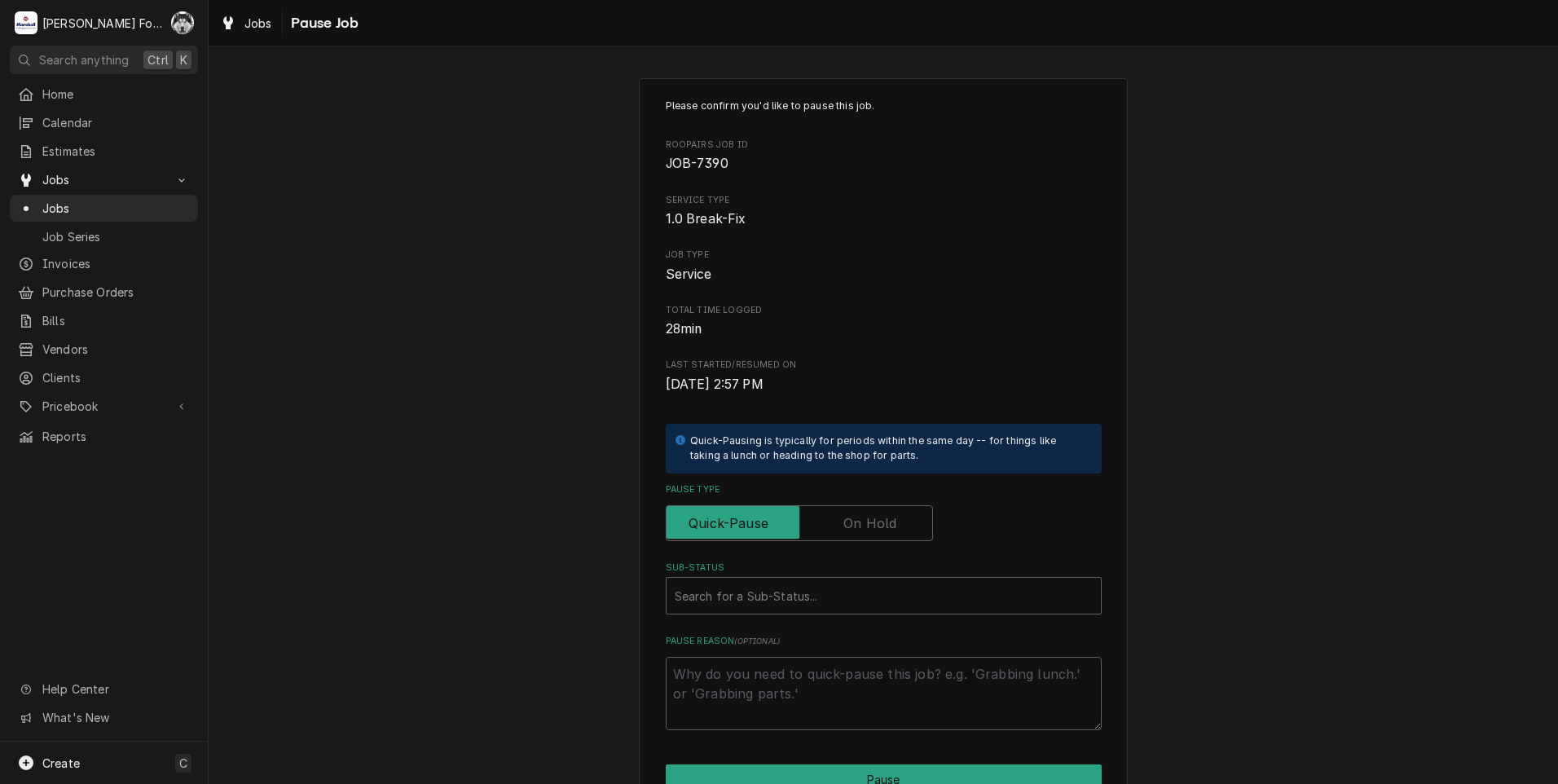
click at [867, 524] on label "Pause Type" at bounding box center [800, 523] width 267 height 36
click at [867, 524] on input "Pause Type" at bounding box center [800, 523] width 252 height 36
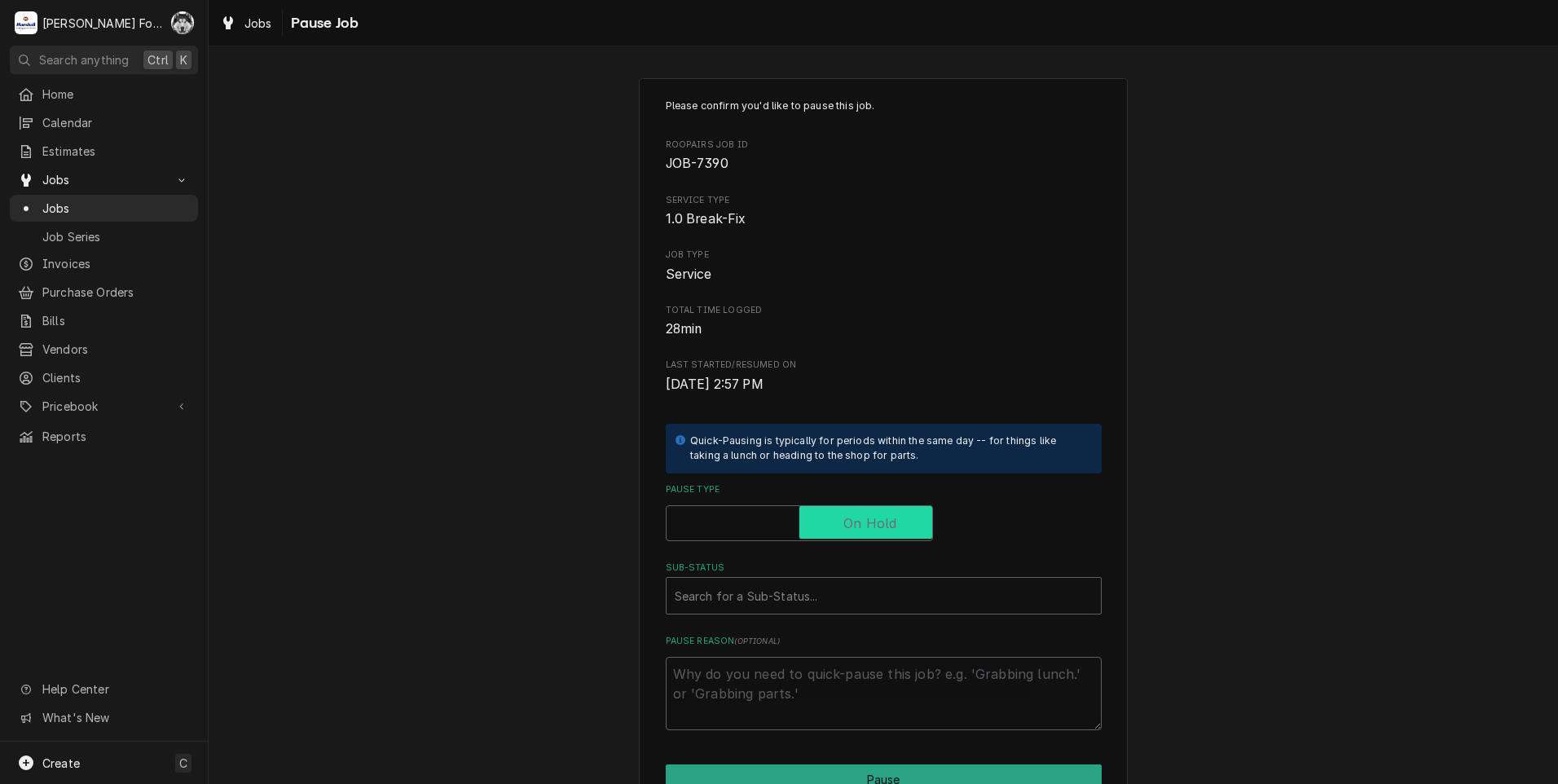
checkbox input "true"
click at [774, 594] on div "Sub-Status" at bounding box center [884, 595] width 418 height 30
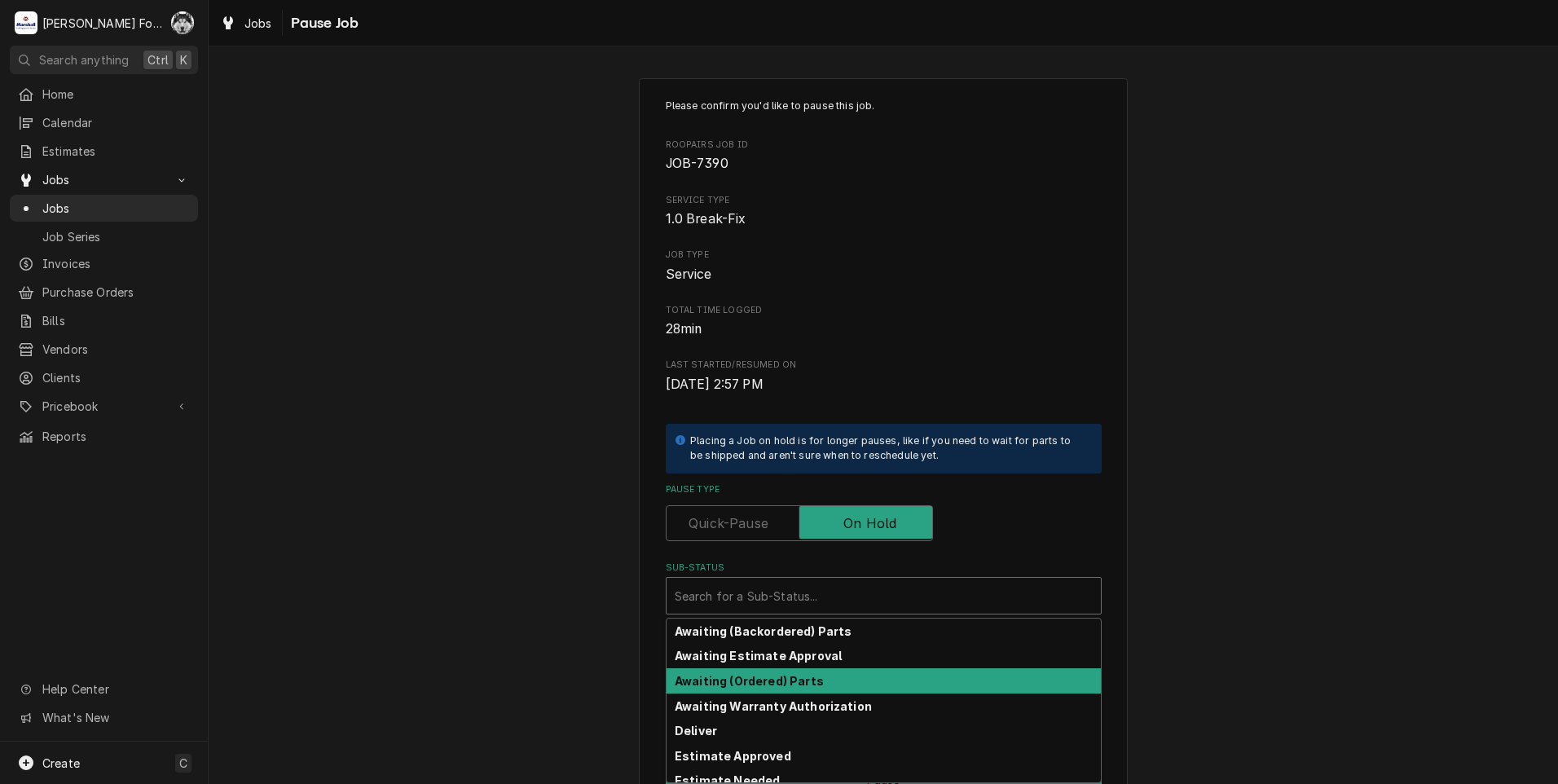
click at [759, 674] on strong "Awaiting (Ordered) Parts" at bounding box center [749, 681] width 149 height 14
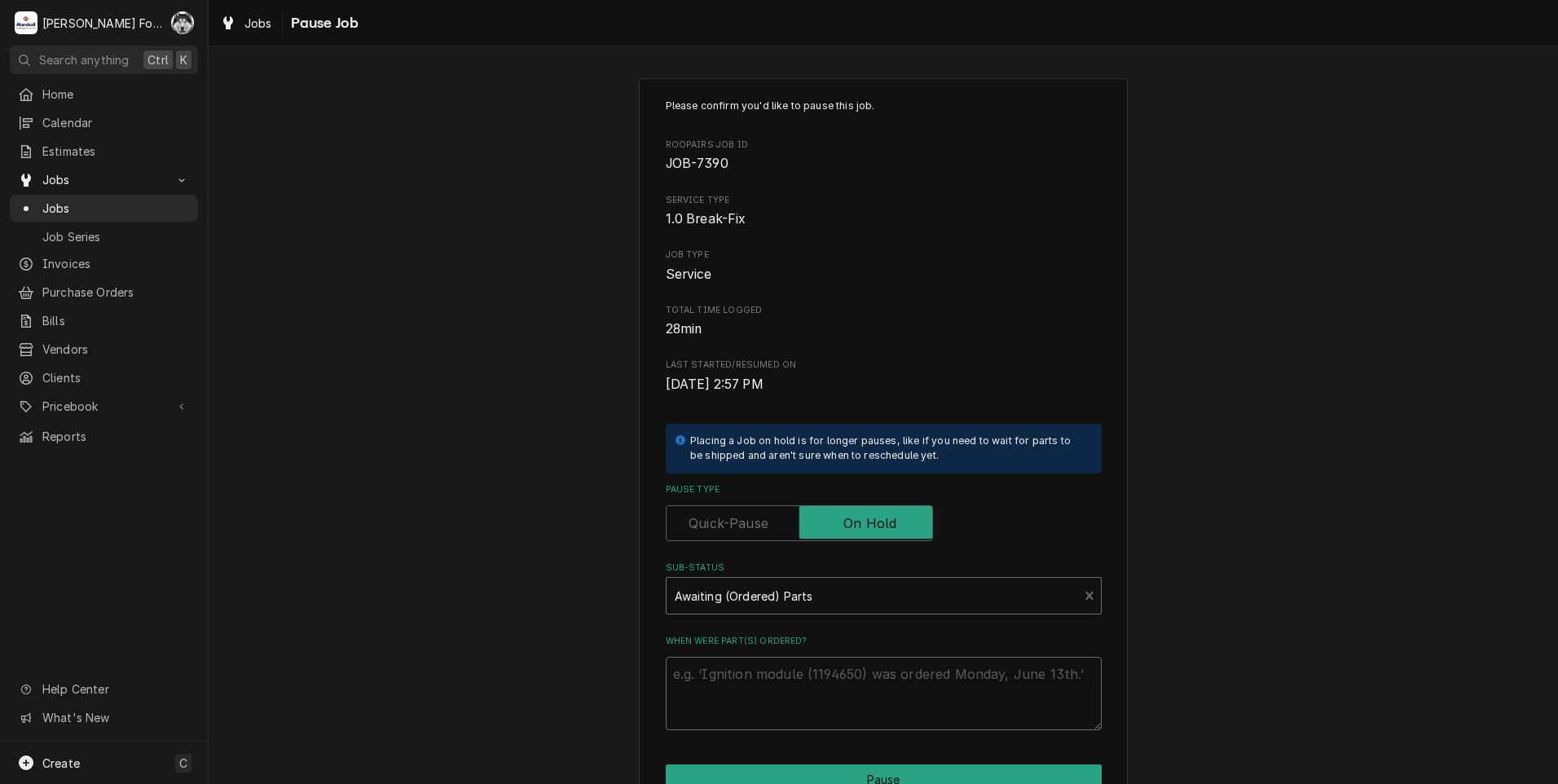
click at [763, 674] on textarea "When were part(s) ordered?" at bounding box center [884, 693] width 436 height 74
drag, startPoint x: 763, startPoint y: 667, endPoint x: 777, endPoint y: 670, distance: 14.3
paste textarea "[DATE]"
type textarea "x"
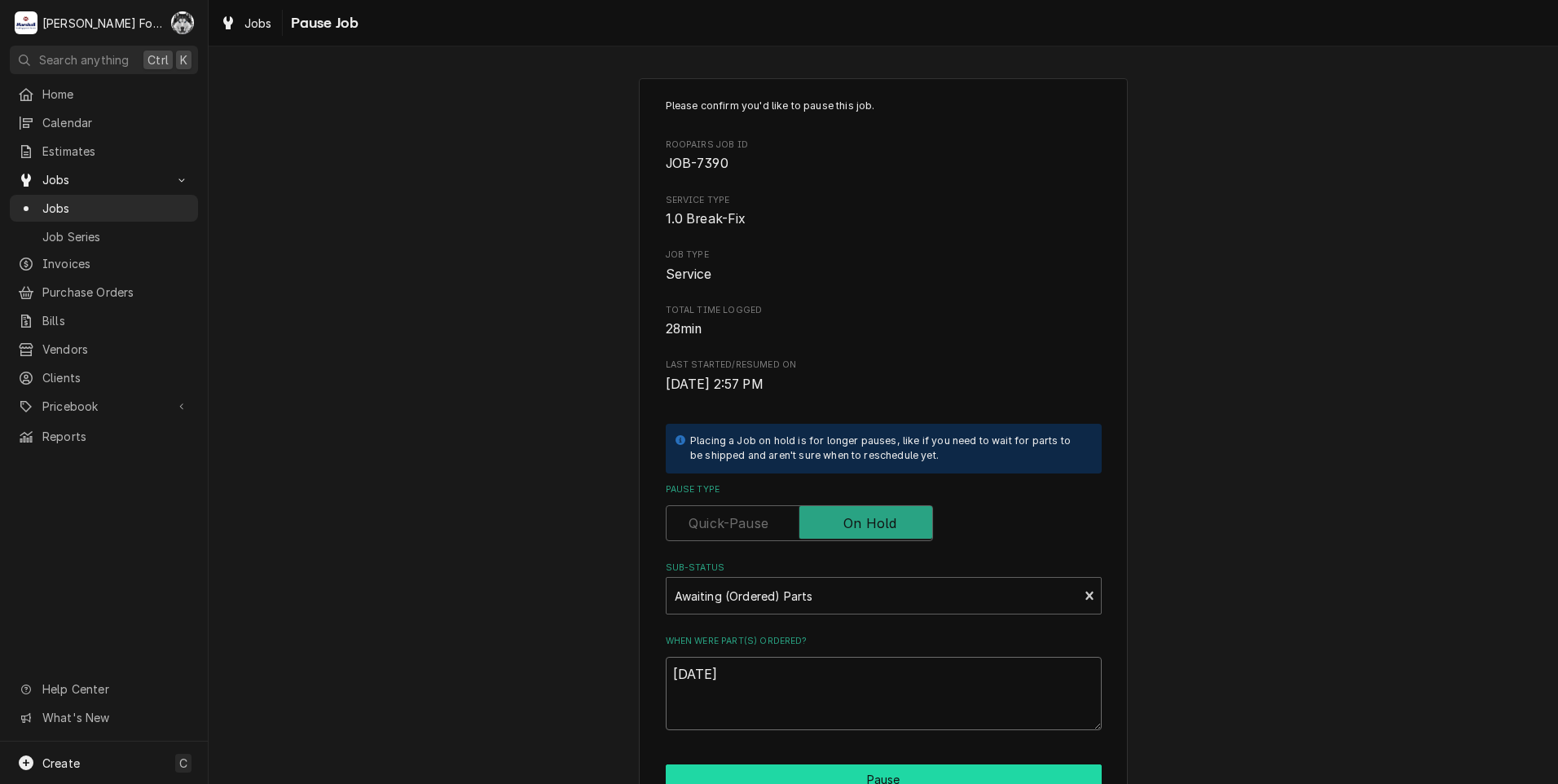
type textarea "[DATE]"
click at [768, 768] on button "Pause" at bounding box center [884, 779] width 436 height 31
type textarea "x"
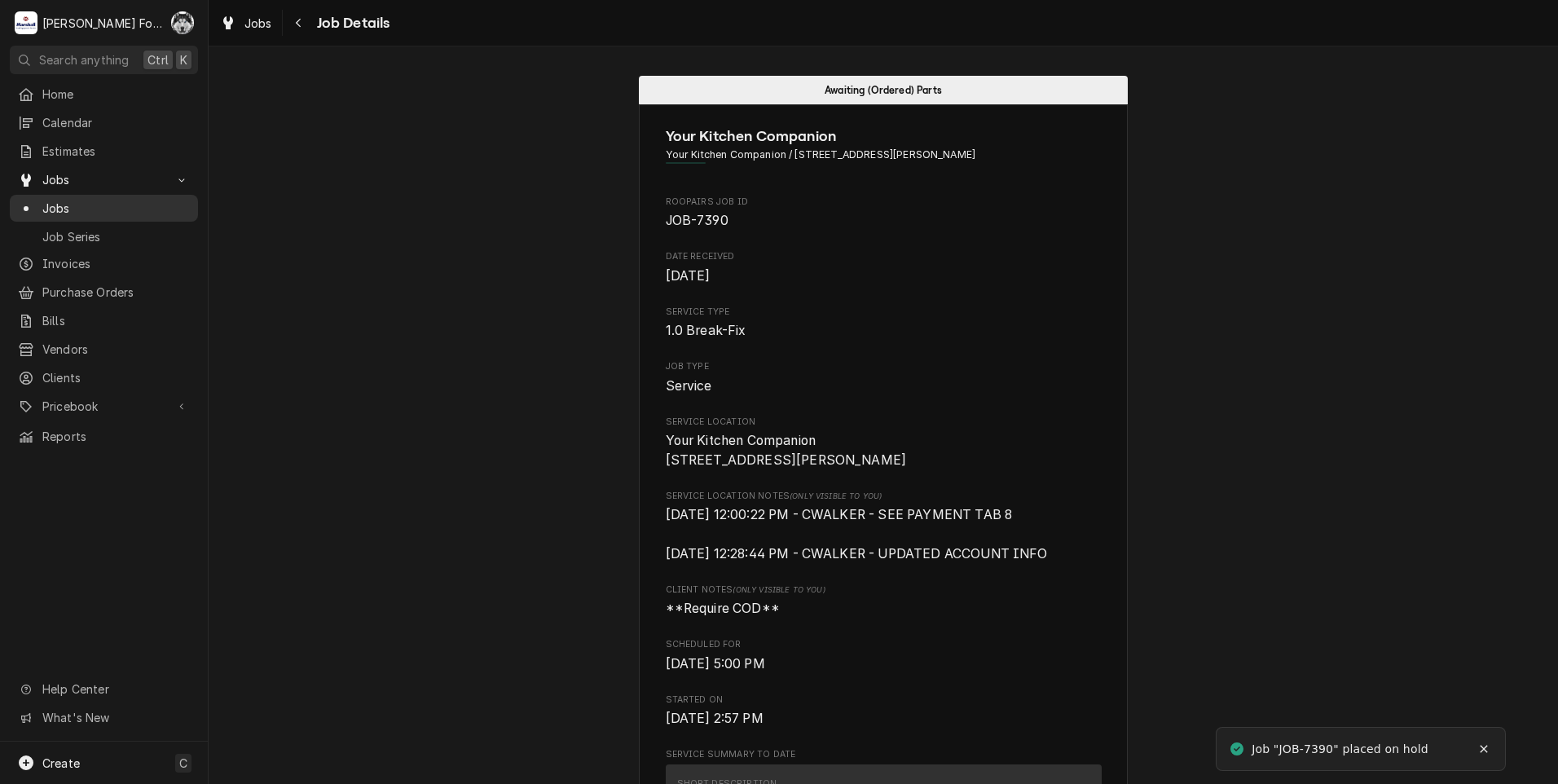
click at [53, 200] on span "Jobs" at bounding box center [116, 208] width 147 height 17
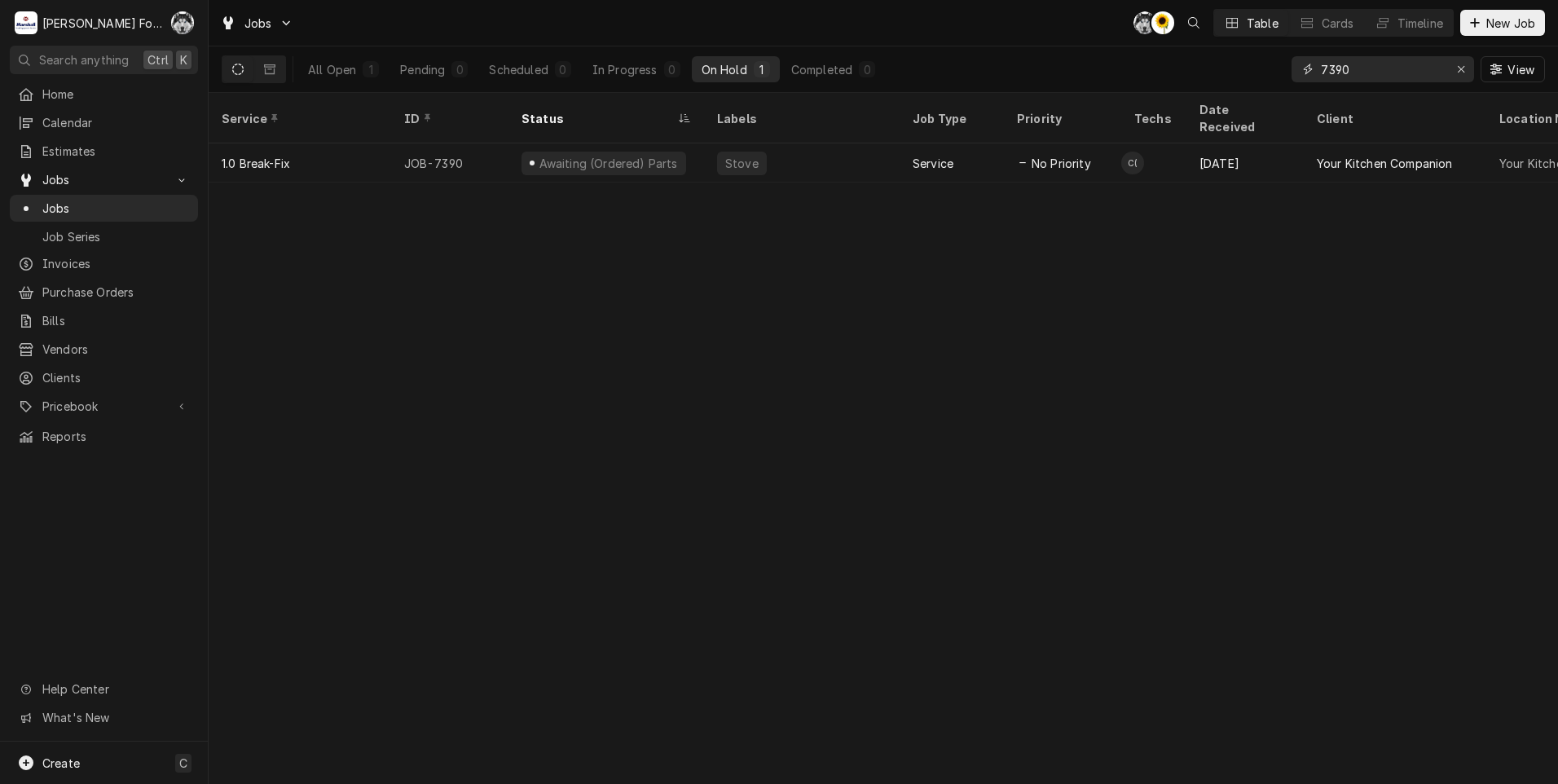
drag, startPoint x: 1351, startPoint y: 74, endPoint x: 1228, endPoint y: 80, distance: 123.1
click at [1228, 80] on div "All Open 1 Pending 0 Scheduled 0 In Progress 0 On Hold 1 Completed 0 7390 View" at bounding box center [883, 70] width 1323 height 46
type input "7"
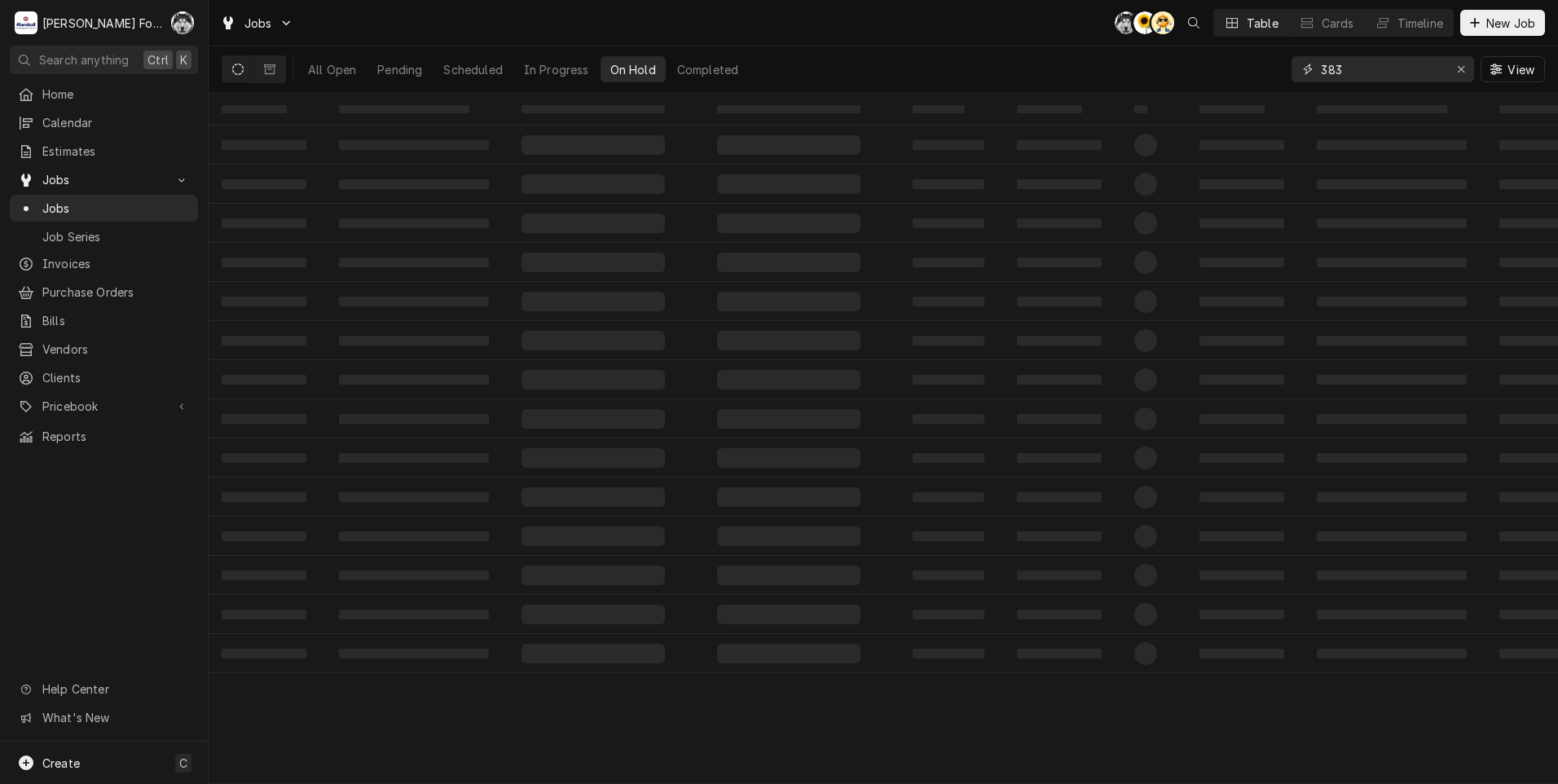
type input "383"
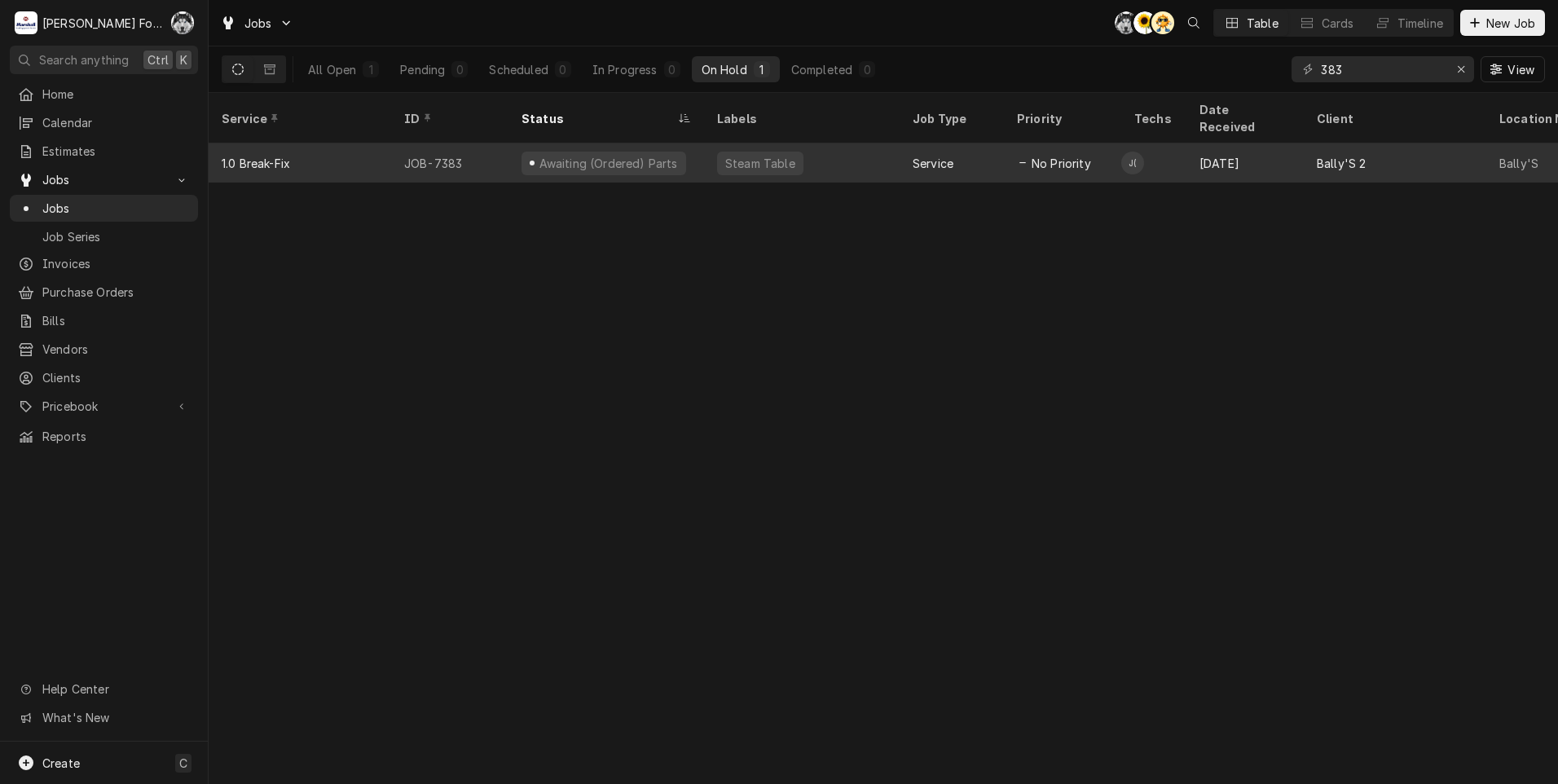
click at [639, 152] on div "Awaiting (Ordered) Parts" at bounding box center [604, 163] width 164 height 24
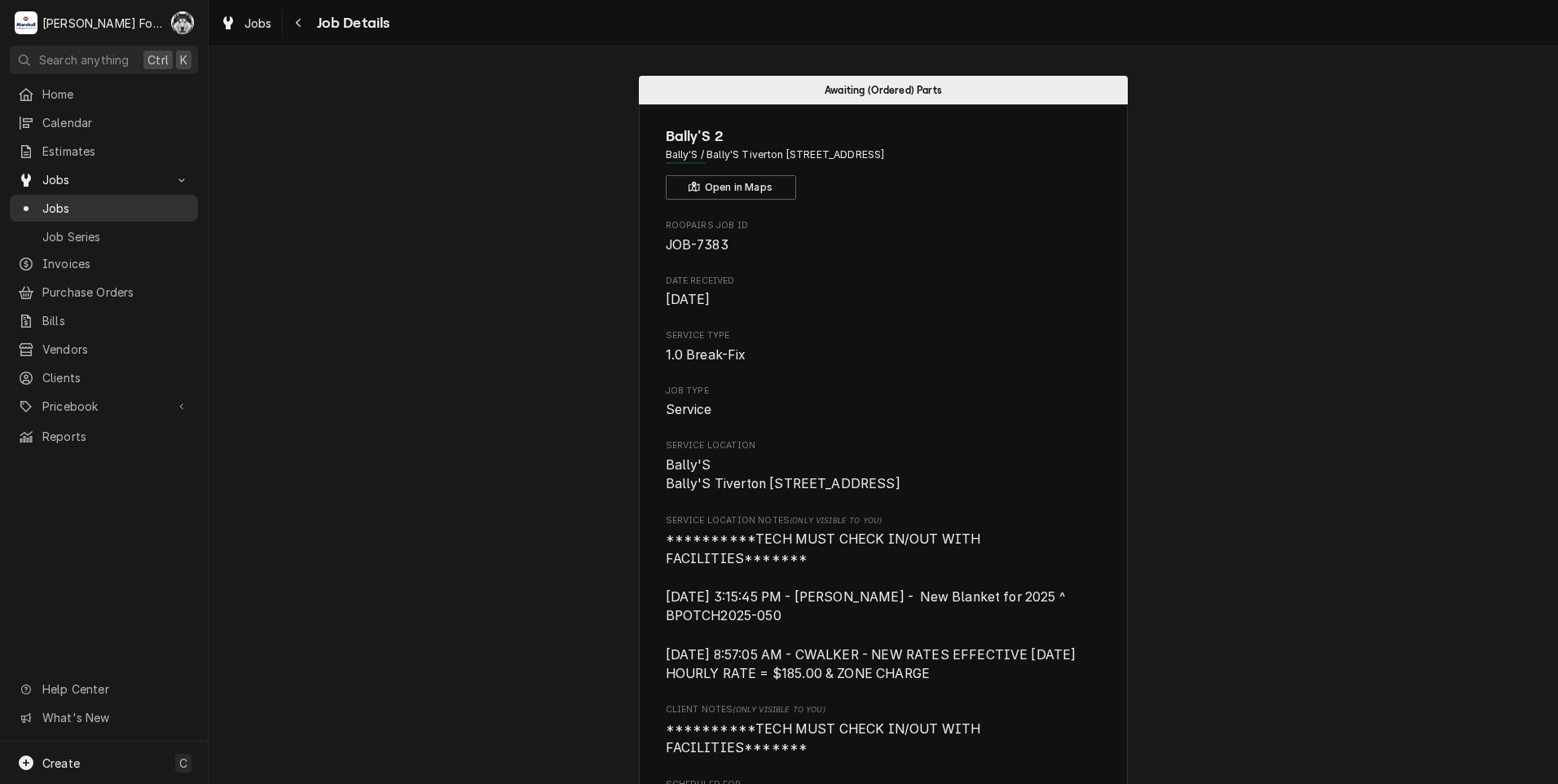
click at [58, 200] on span "Jobs" at bounding box center [116, 208] width 147 height 17
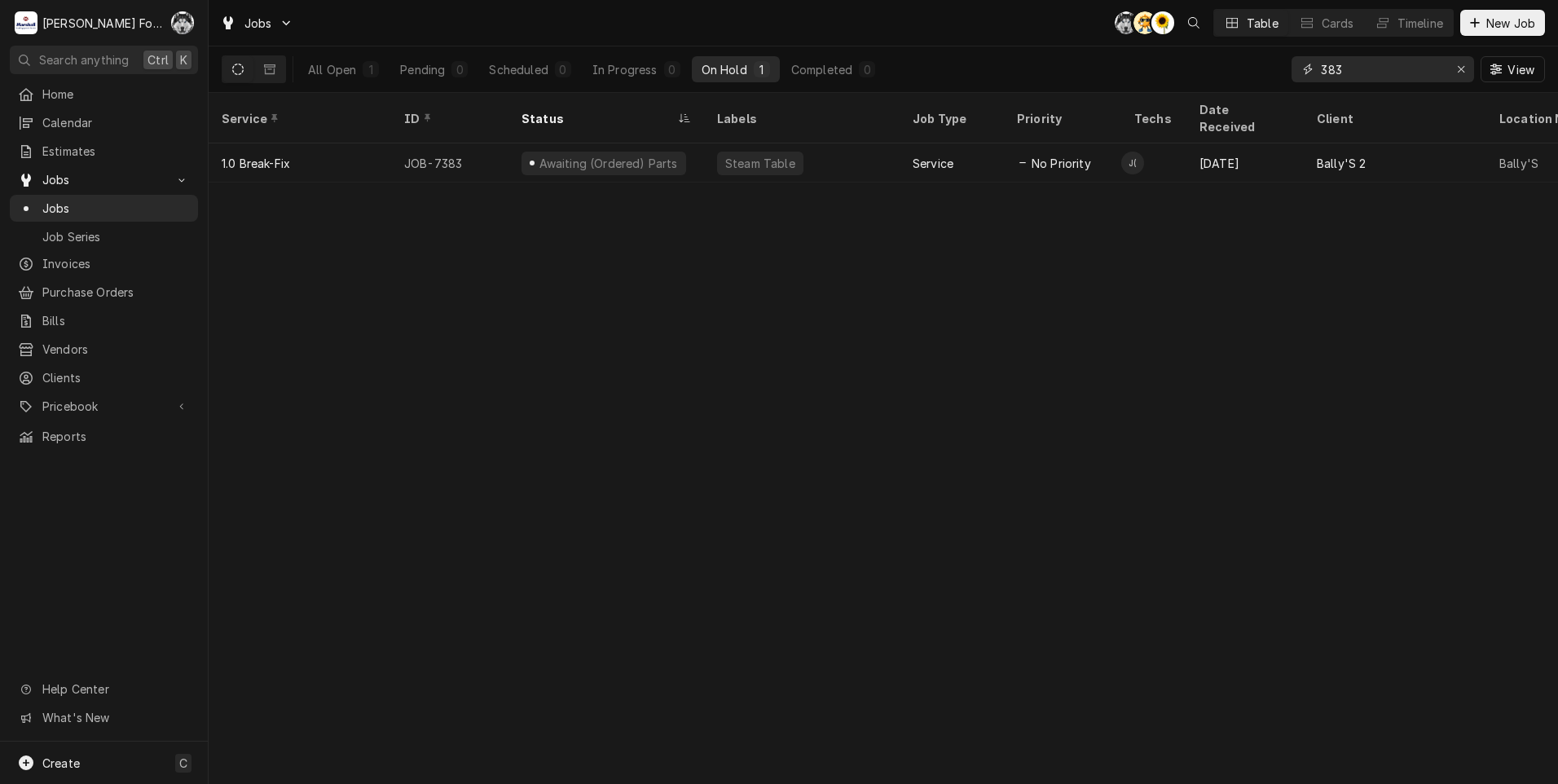
drag, startPoint x: 1392, startPoint y: 75, endPoint x: 1205, endPoint y: 80, distance: 187.1
click at [1206, 80] on div "All Open 1 Pending 0 Scheduled 0 In Progress 0 On Hold 1 Completed 0 383 View" at bounding box center [883, 70] width 1323 height 46
type input "7"
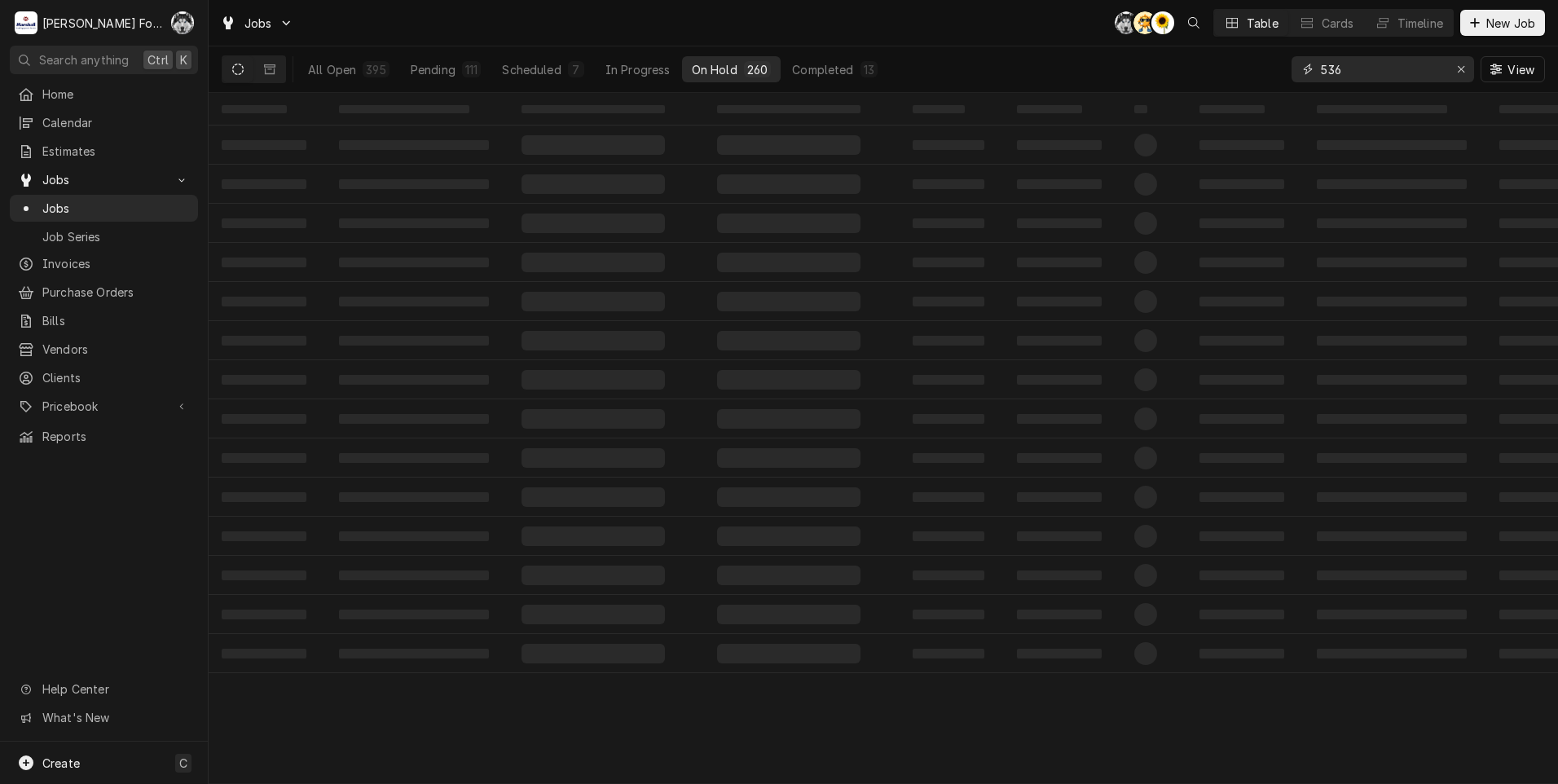
type input "536"
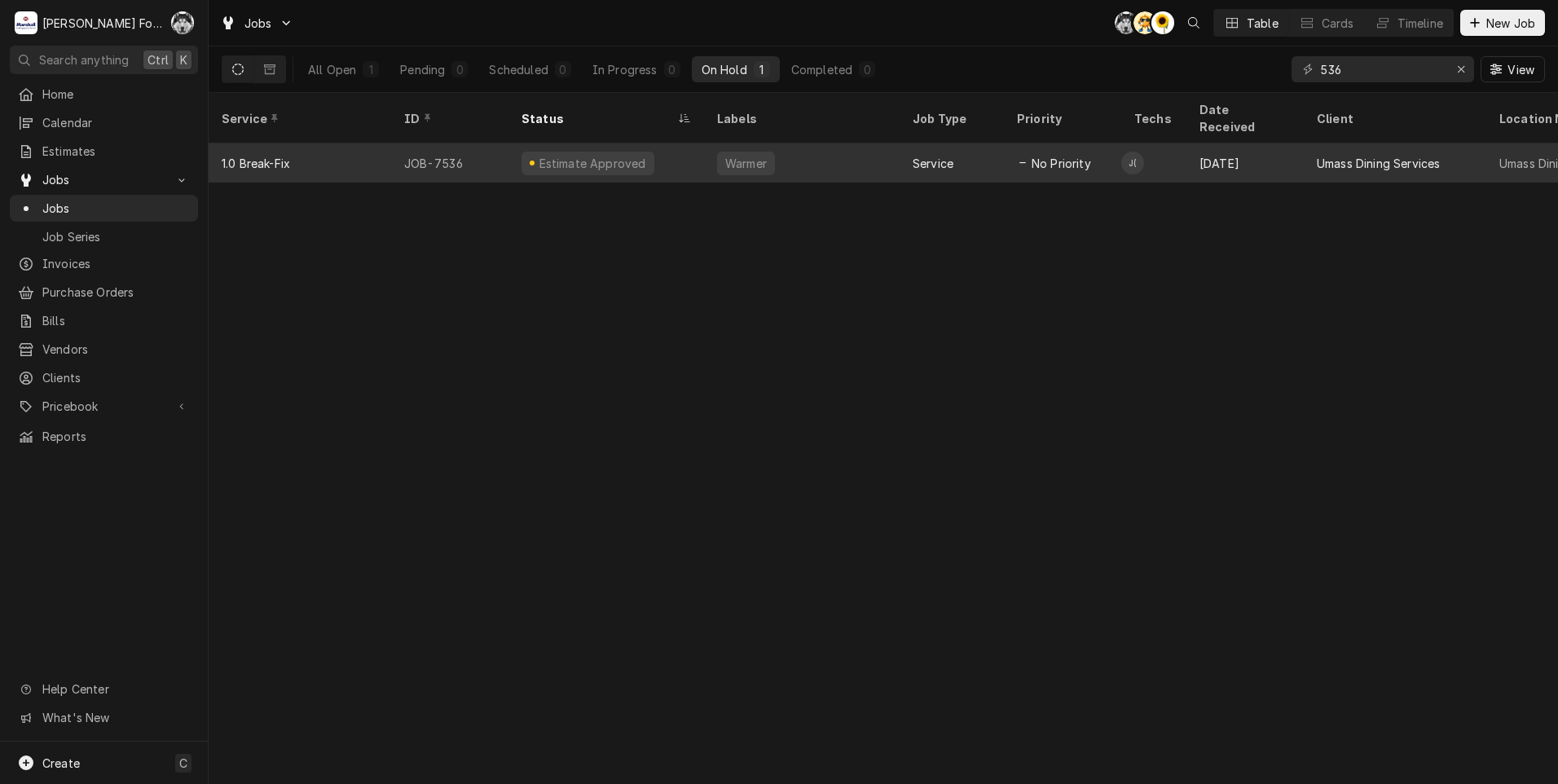
click at [717, 143] on div "Warmer" at bounding box center [801, 162] width 196 height 39
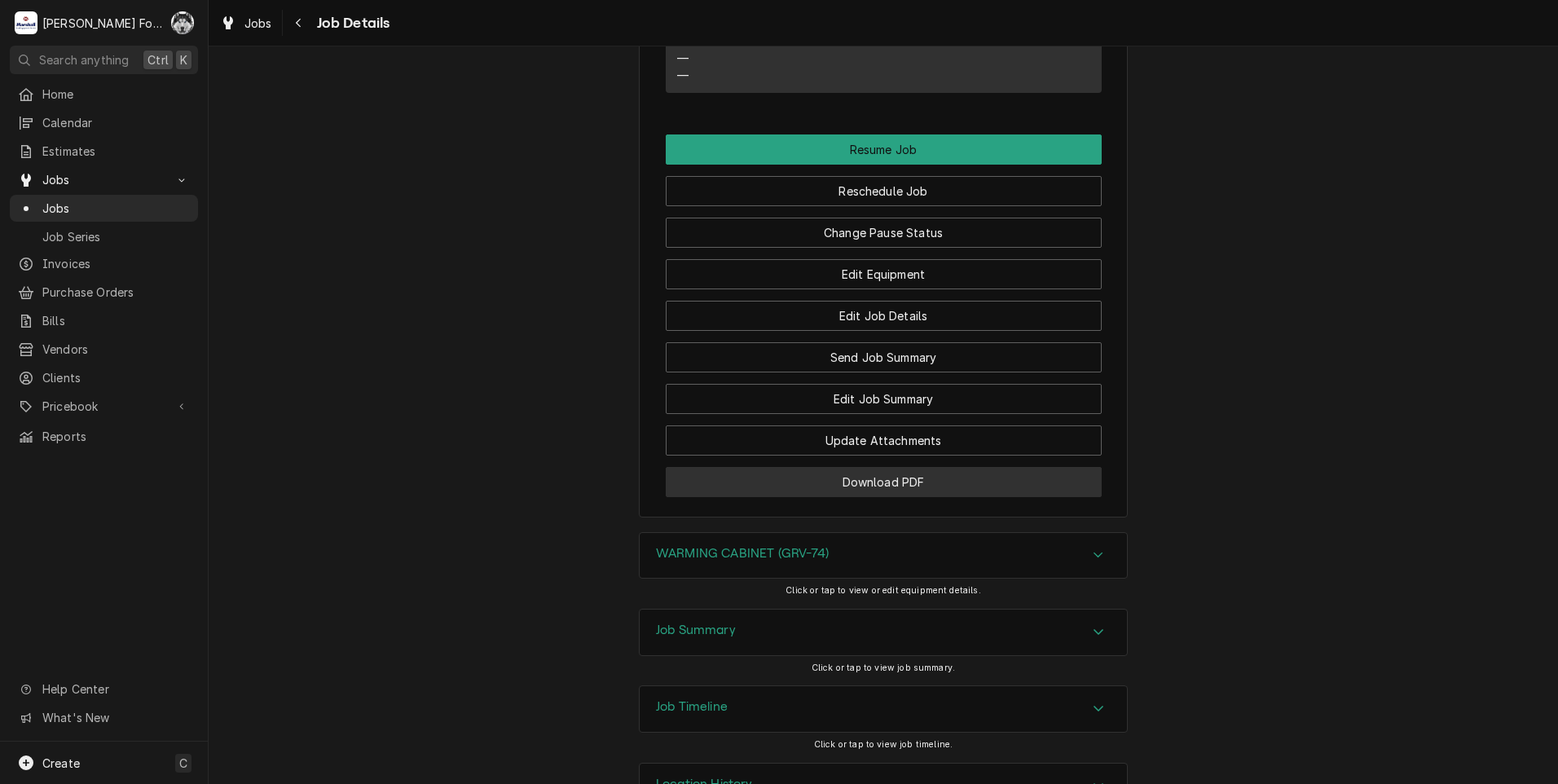
scroll to position [2037, 0]
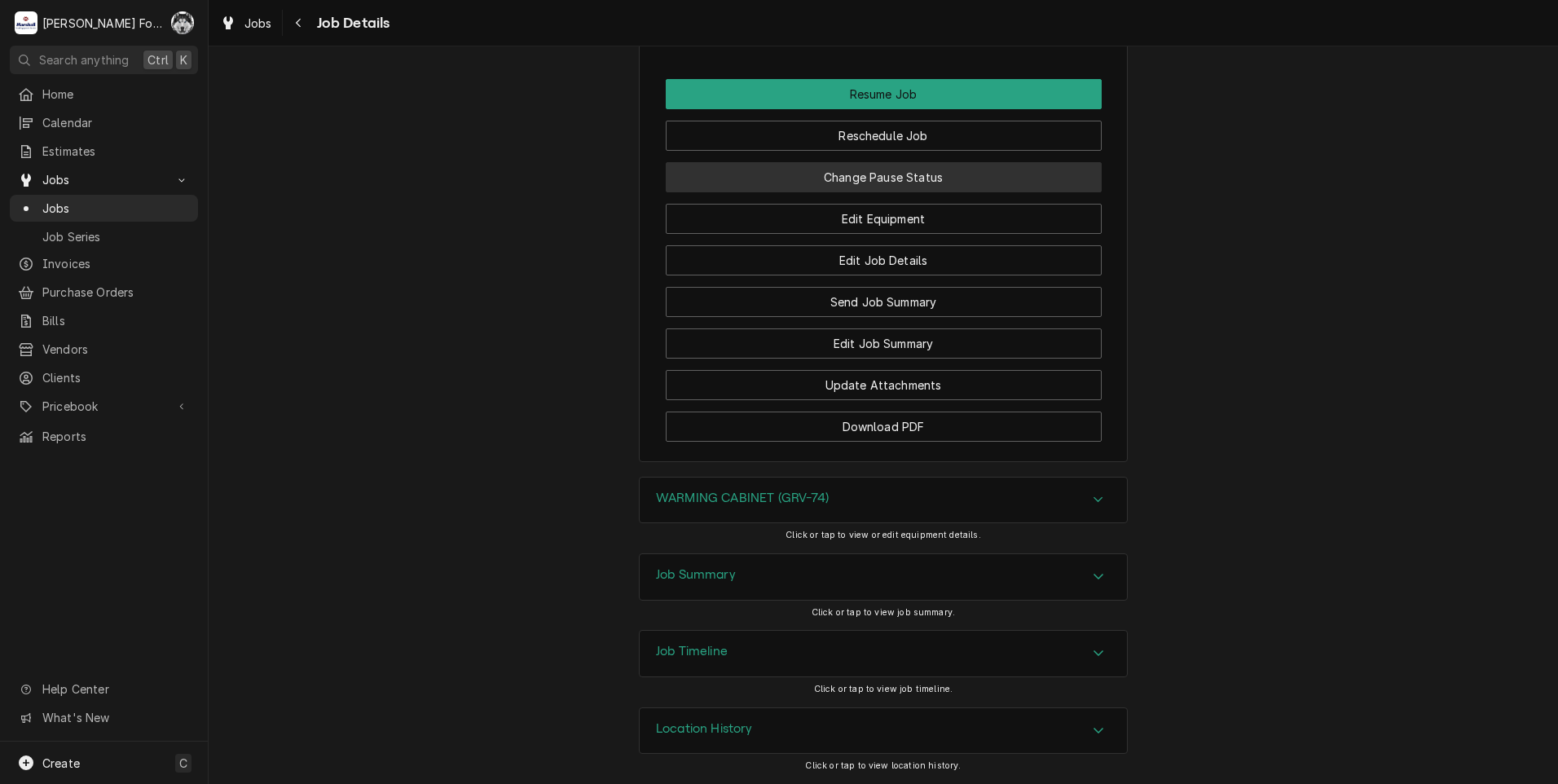
click at [877, 180] on button "Change Pause Status" at bounding box center [884, 178] width 436 height 31
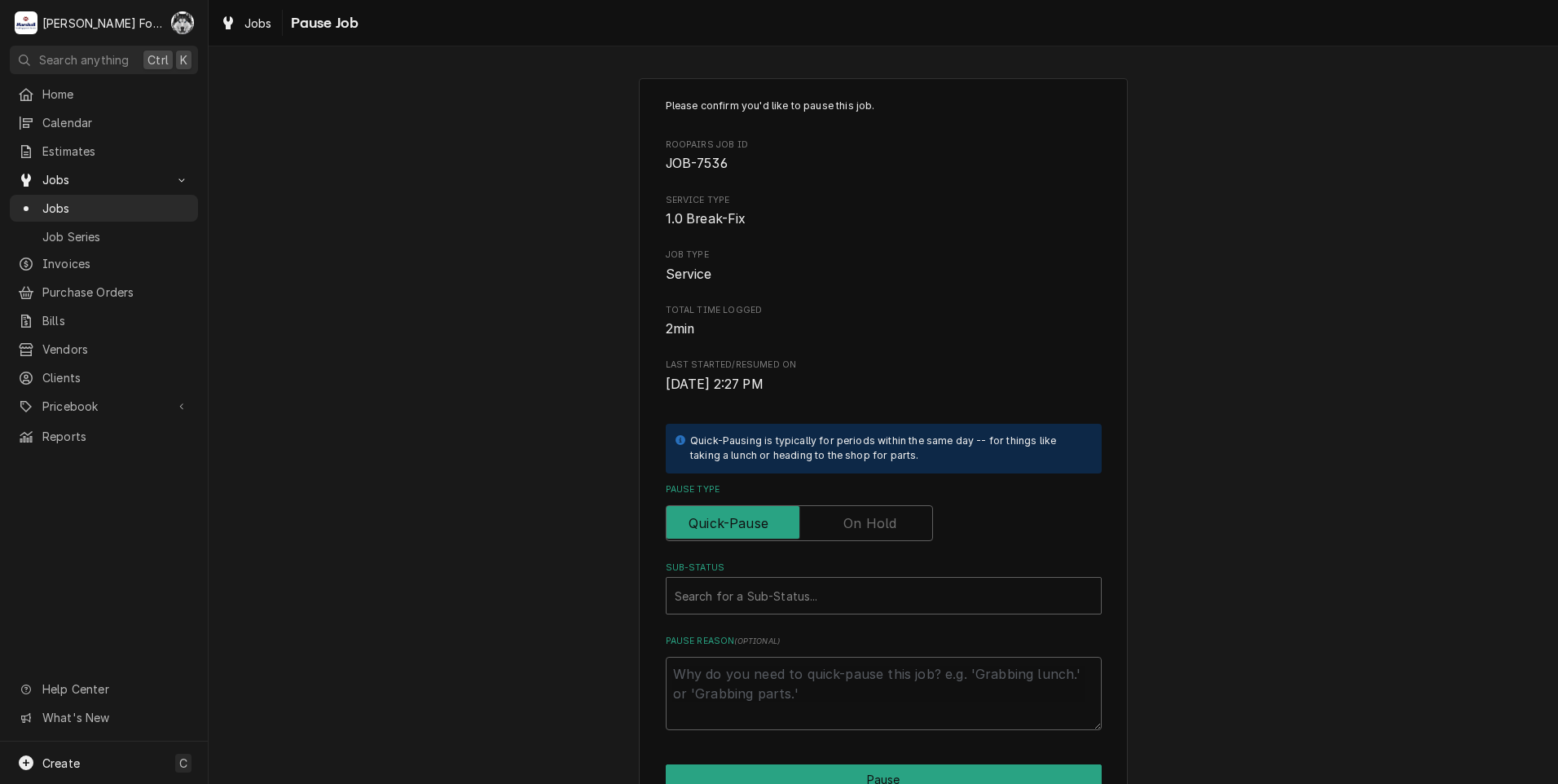
click at [842, 524] on label "Pause Type" at bounding box center [800, 523] width 267 height 36
click at [842, 524] on input "Pause Type" at bounding box center [800, 523] width 252 height 36
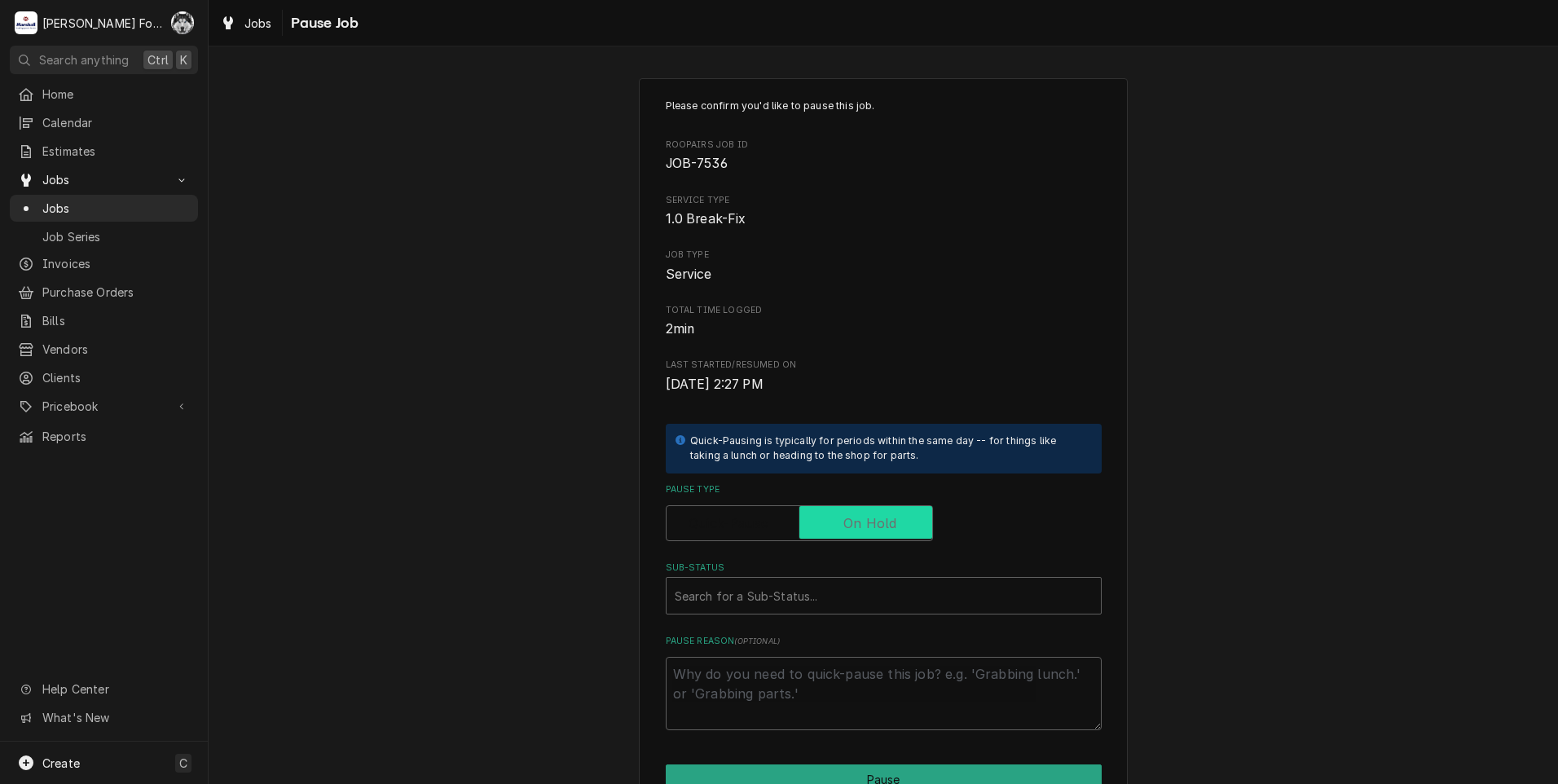
checkbox input "true"
click at [821, 596] on div "Sub-Status" at bounding box center [884, 595] width 418 height 30
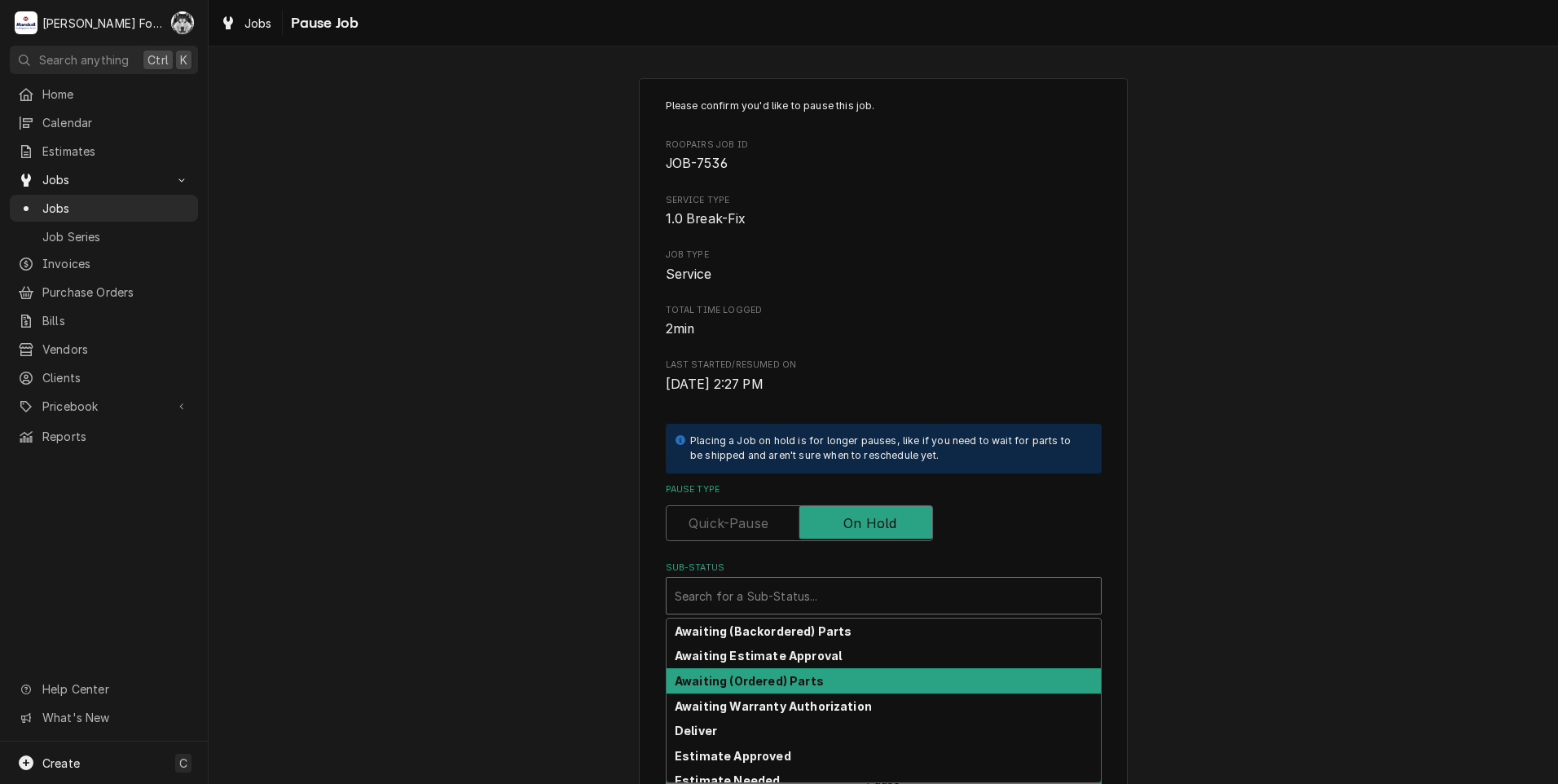
click at [749, 690] on div "Awaiting (Ordered) Parts" at bounding box center [884, 681] width 435 height 25
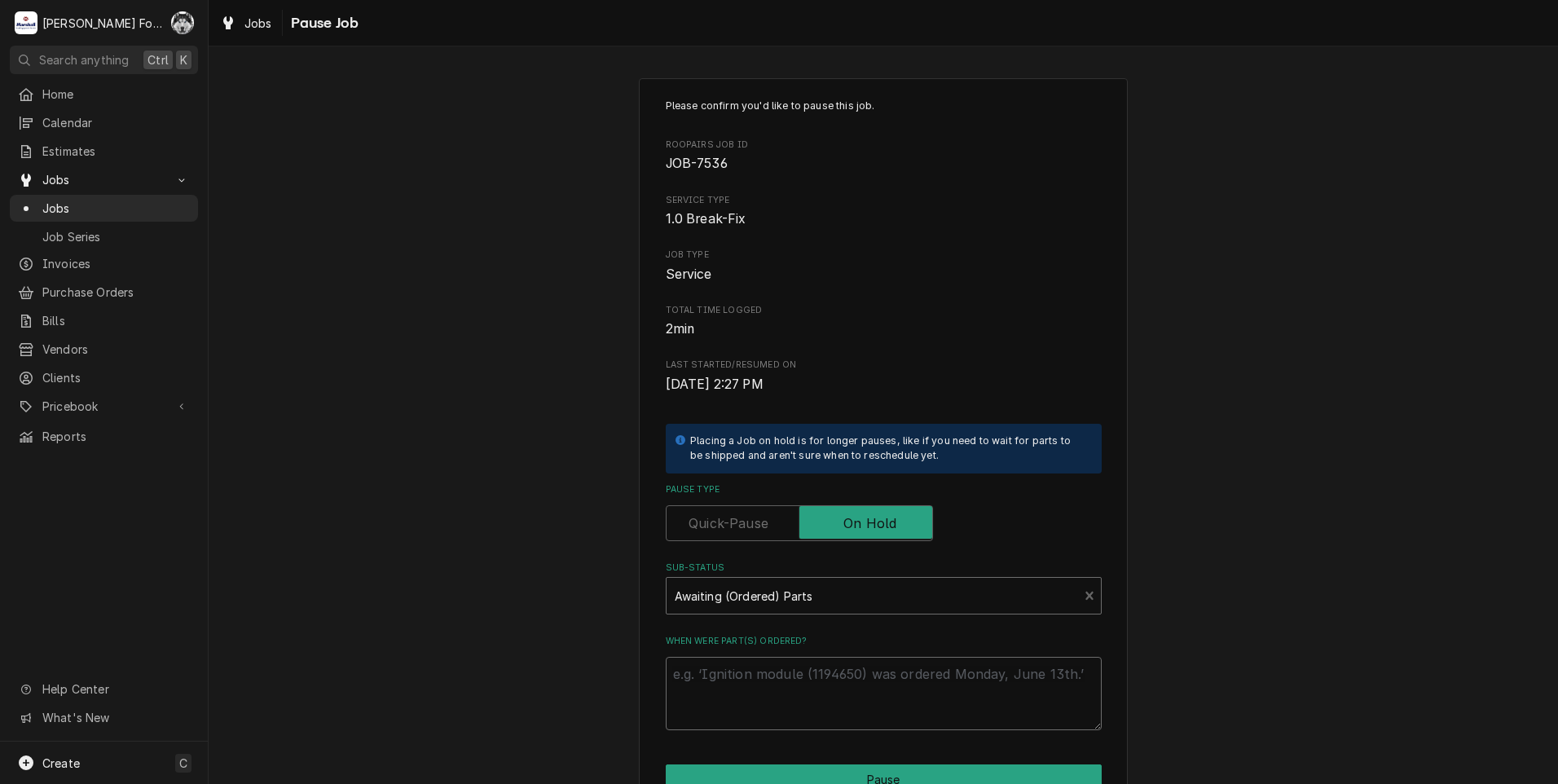
click at [749, 690] on textarea "When were part(s) ordered?" at bounding box center [884, 693] width 436 height 74
paste textarea "[DATE]"
type textarea "x"
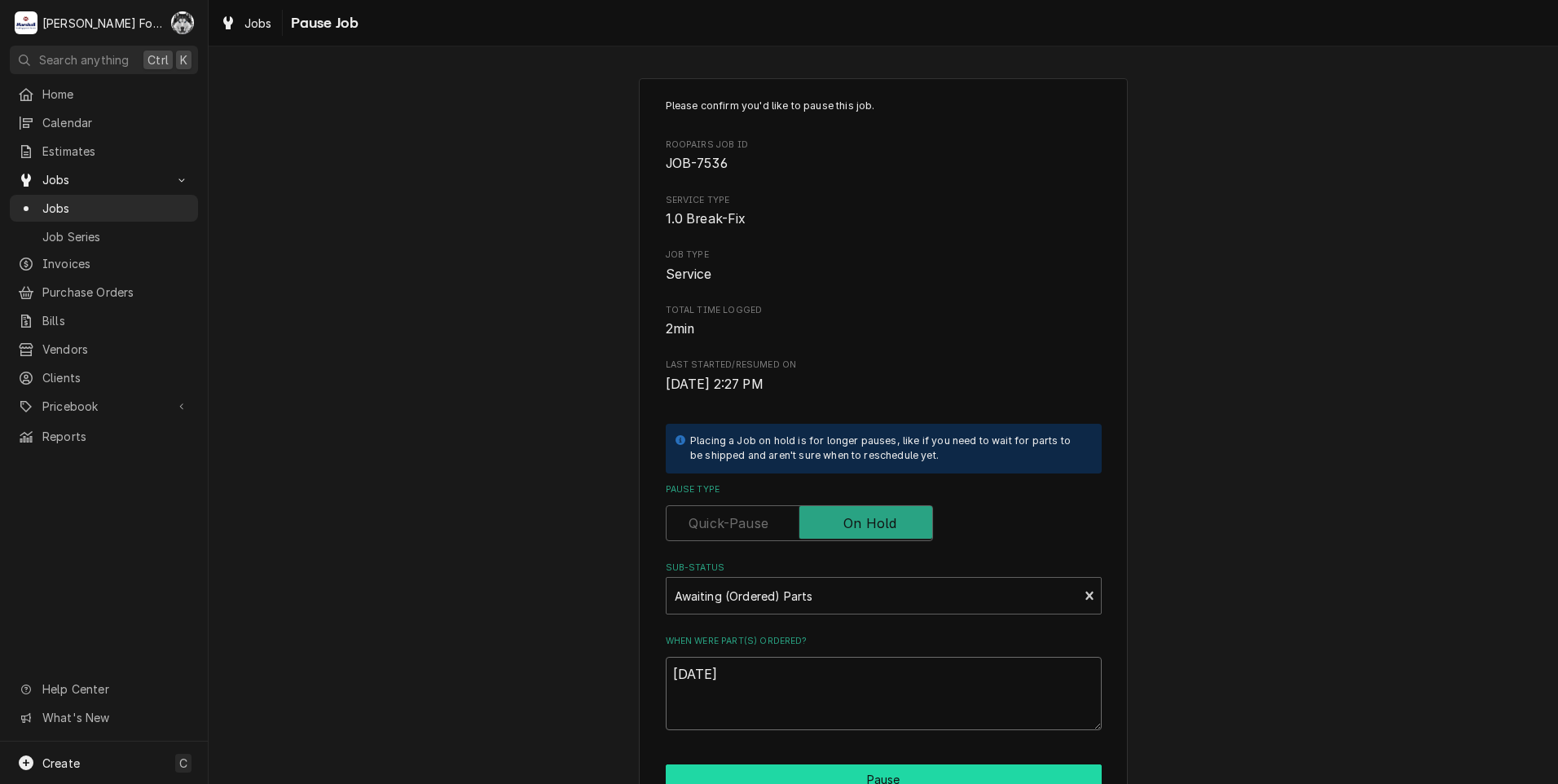
type textarea "[DATE]"
click at [747, 773] on button "Pause" at bounding box center [884, 779] width 436 height 31
type textarea "x"
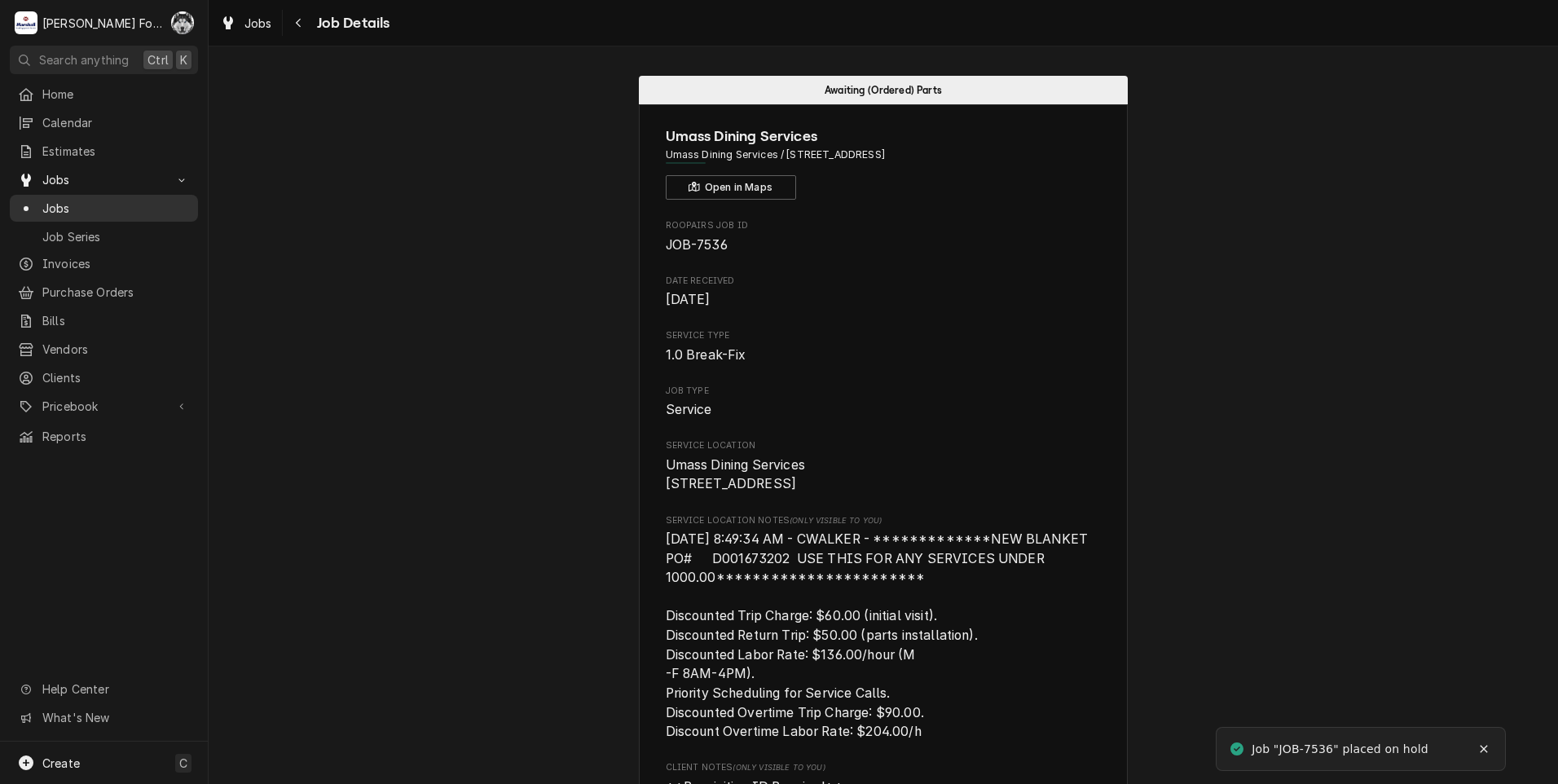
click at [61, 198] on div "Jobs" at bounding box center [104, 207] width 181 height 20
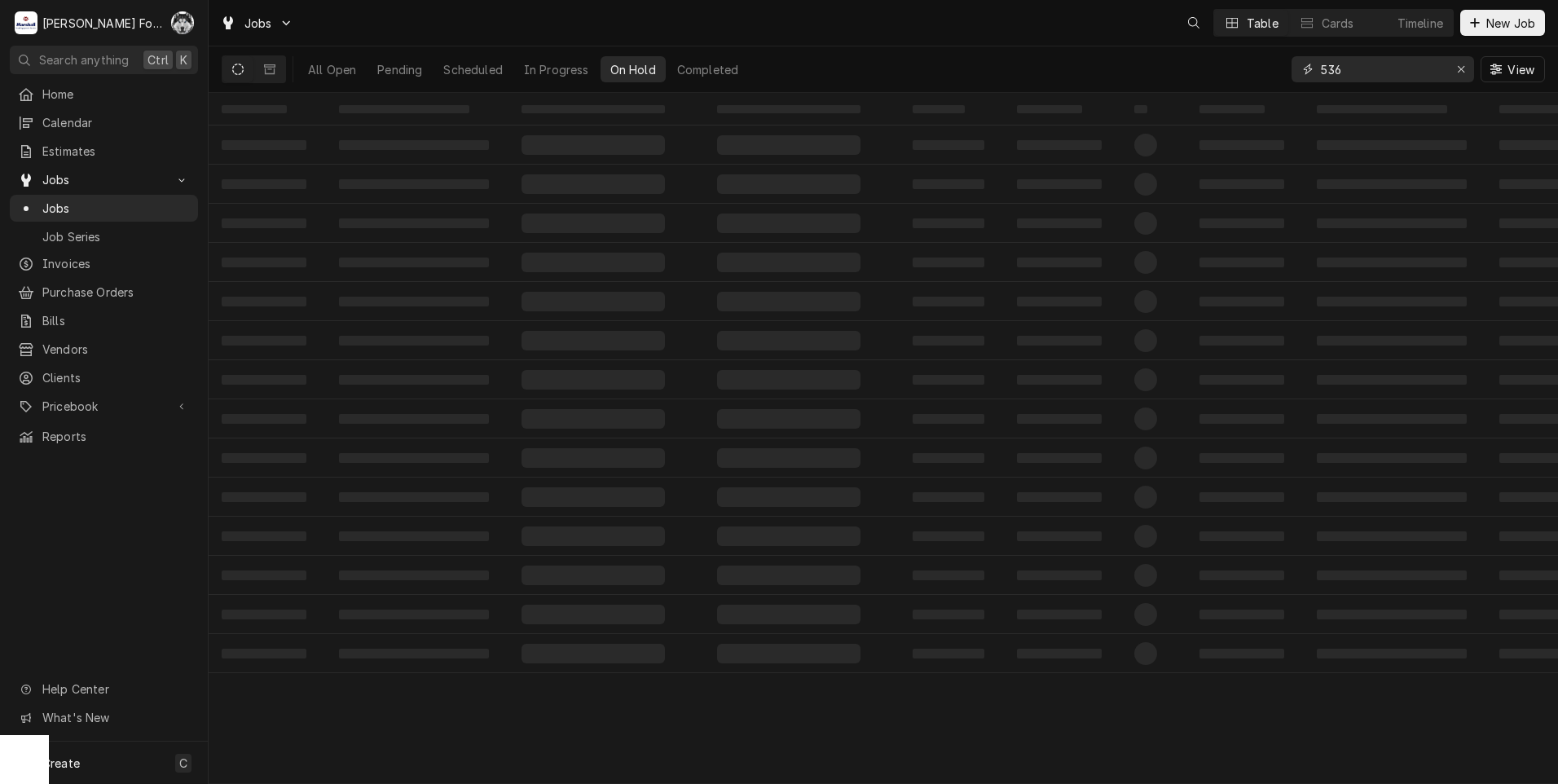
click at [1243, 69] on div "All Open Pending Scheduled In Progress On Hold Completed 536 View" at bounding box center [883, 70] width 1323 height 46
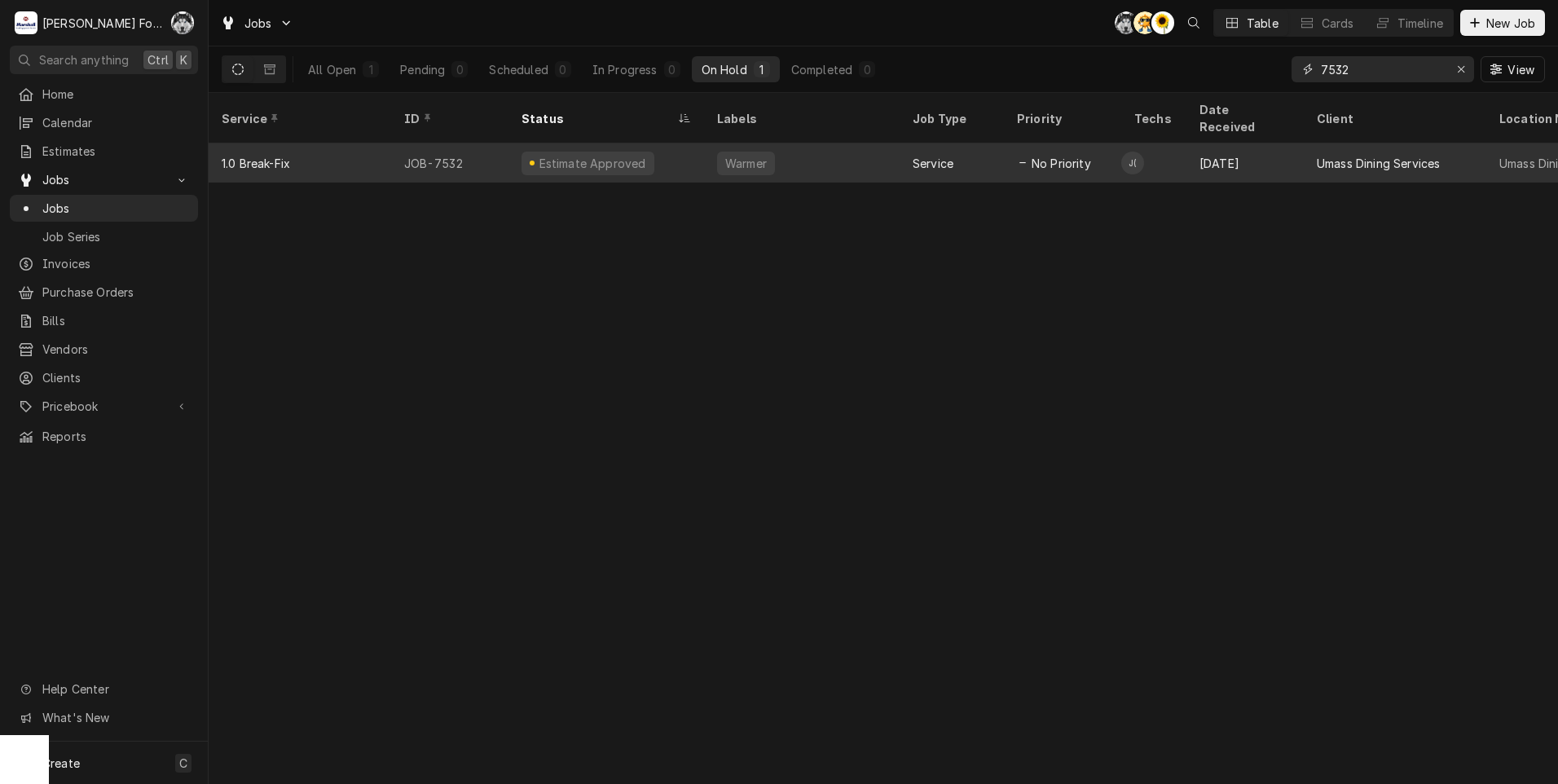
type input "7532"
click at [976, 143] on div "Service" at bounding box center [951, 162] width 104 height 39
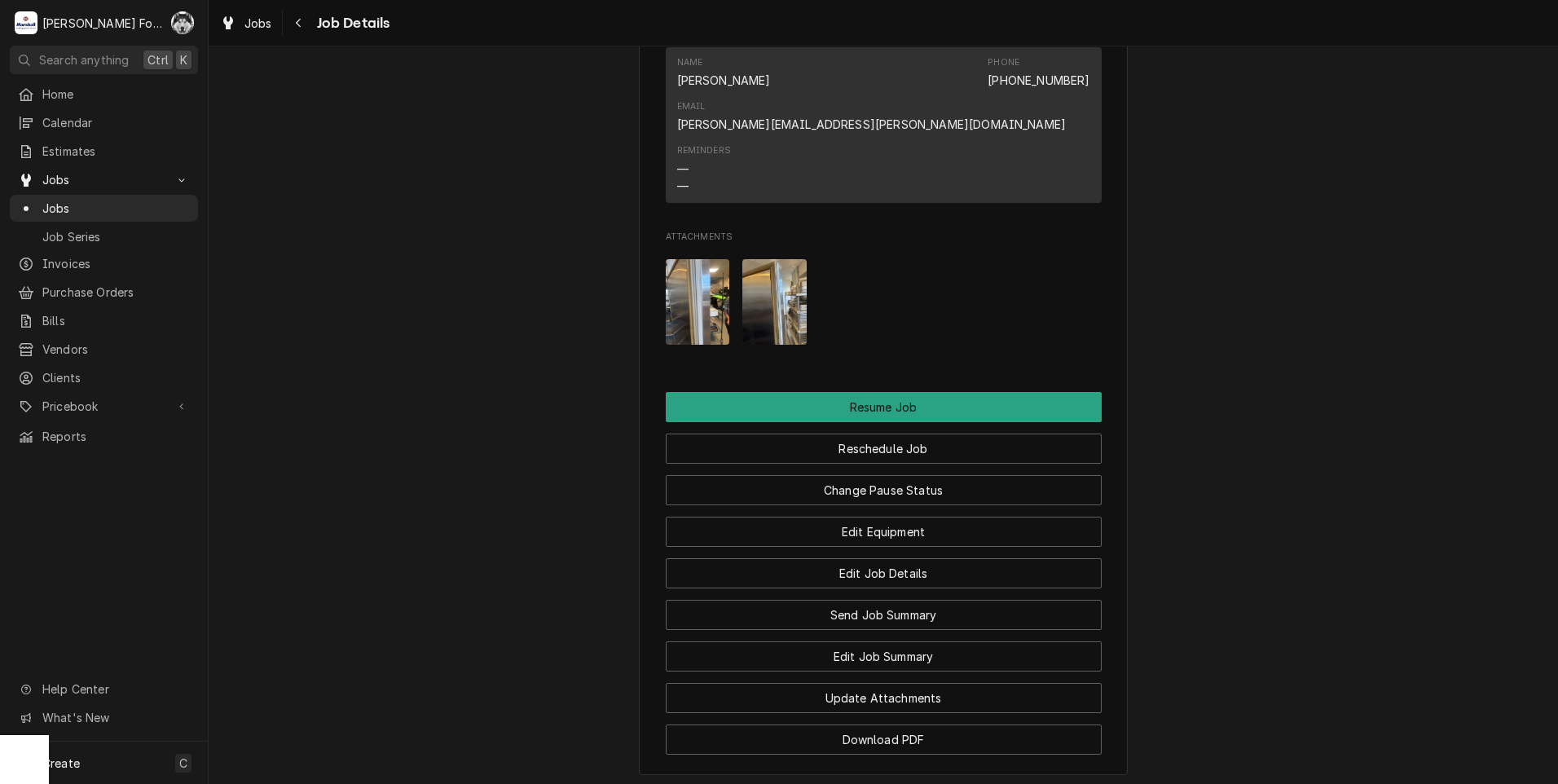
scroll to position [2399, 0]
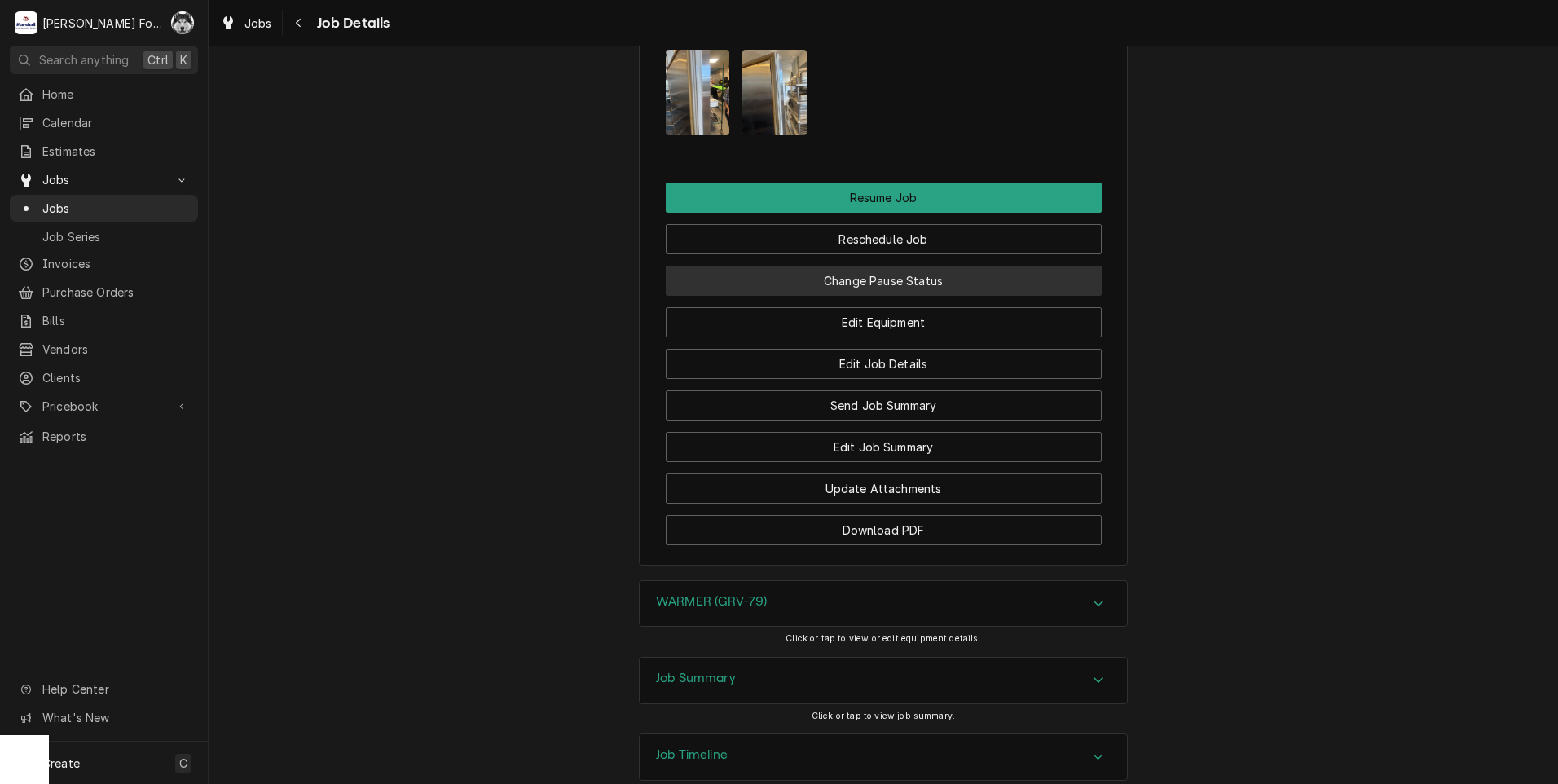
click at [820, 265] on button "Change Pause Status" at bounding box center [884, 281] width 436 height 31
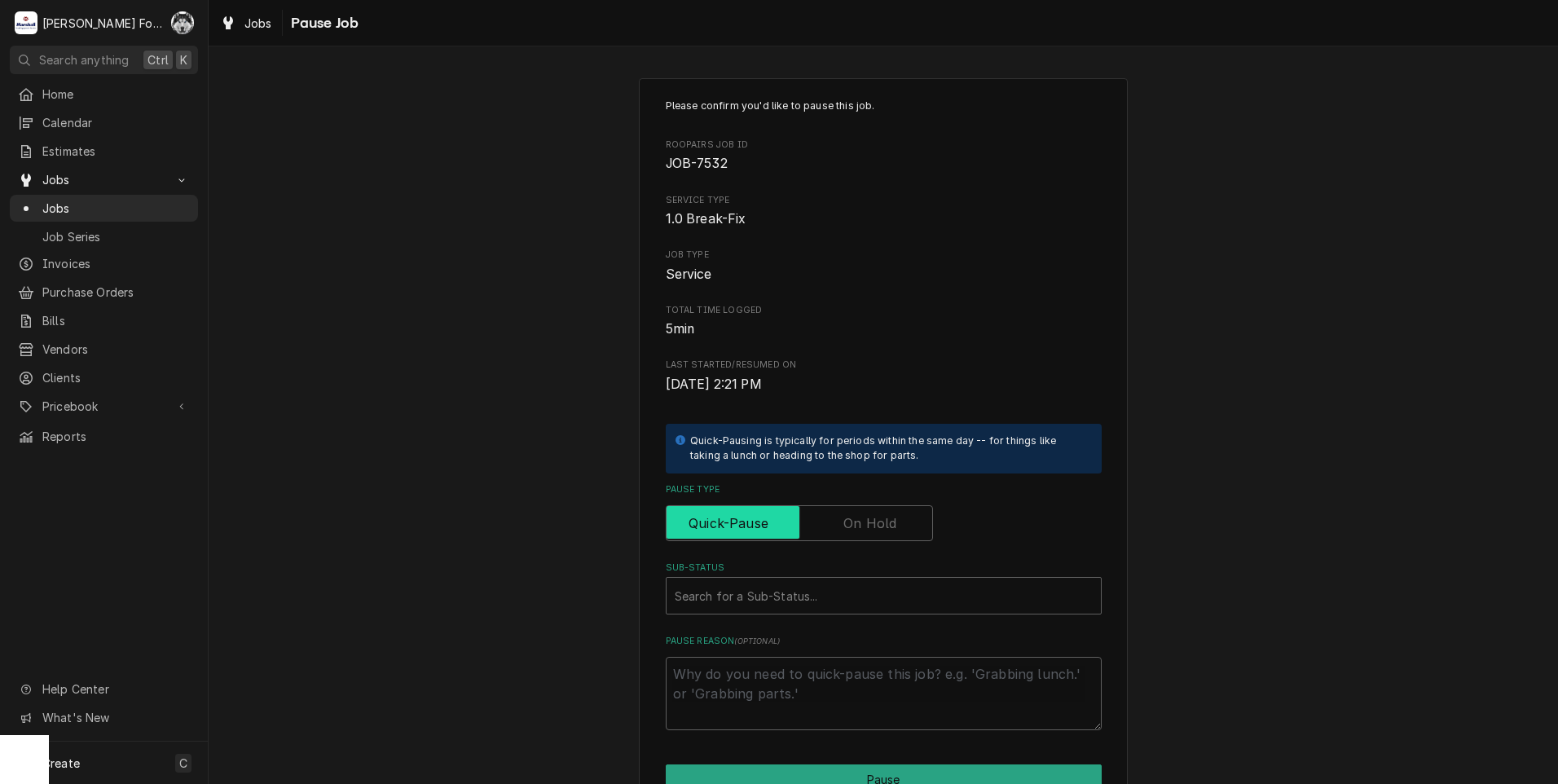
click at [850, 536] on input "Pause Type" at bounding box center [800, 523] width 252 height 36
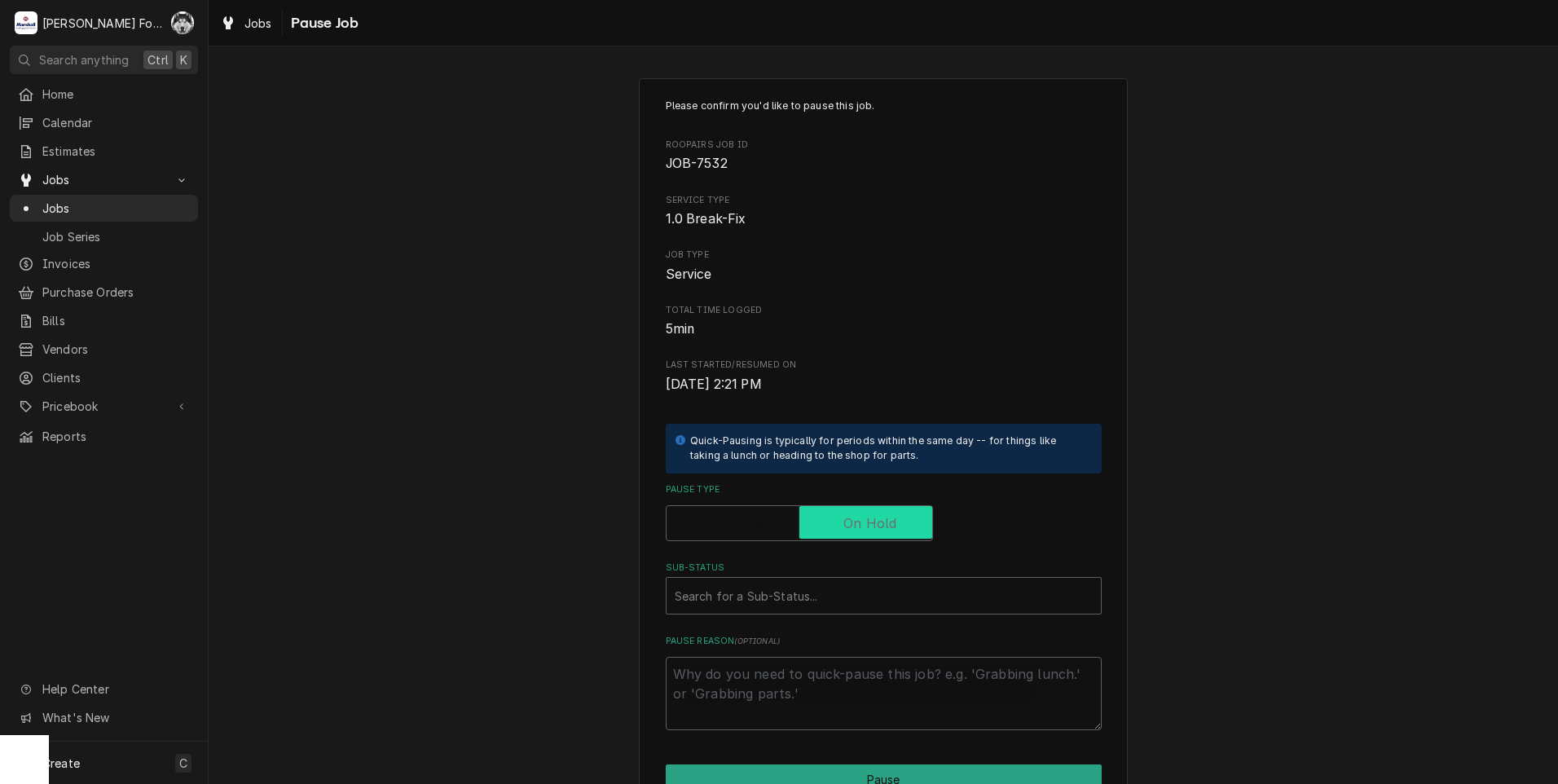
checkbox input "true"
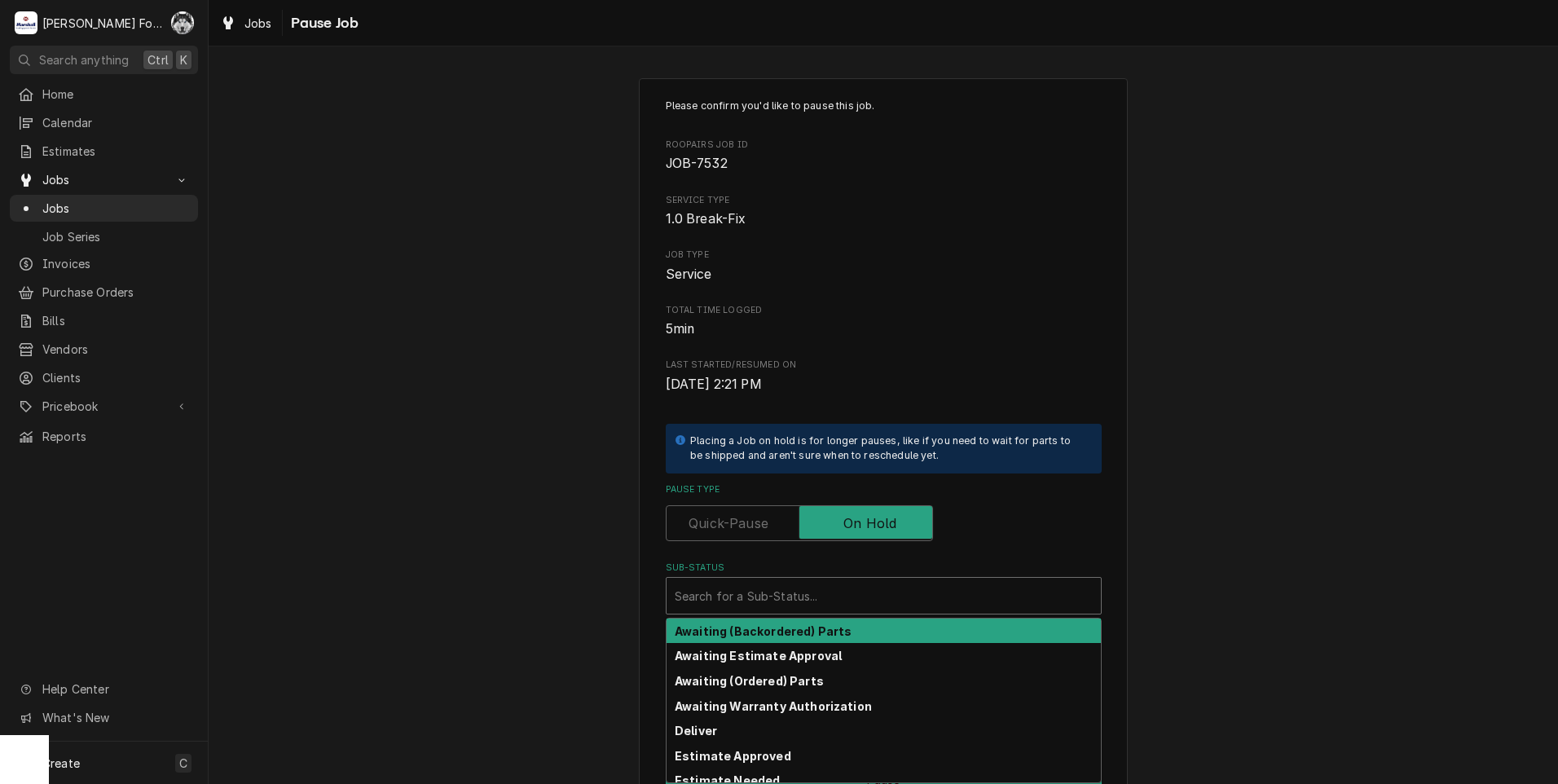
click at [797, 594] on div "Sub-Status" at bounding box center [884, 595] width 418 height 30
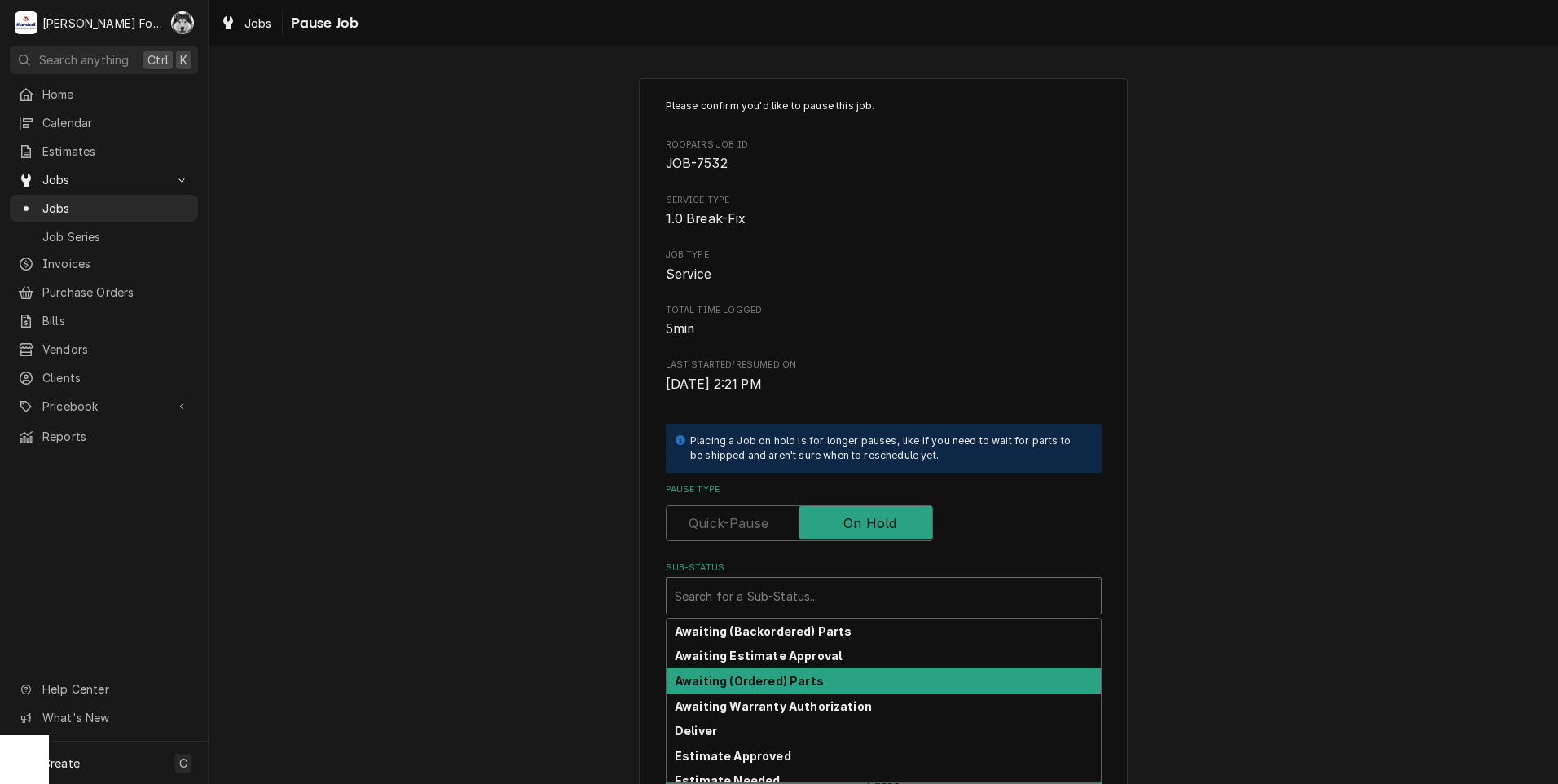
click at [769, 685] on strong "Awaiting (Ordered) Parts" at bounding box center [749, 681] width 149 height 14
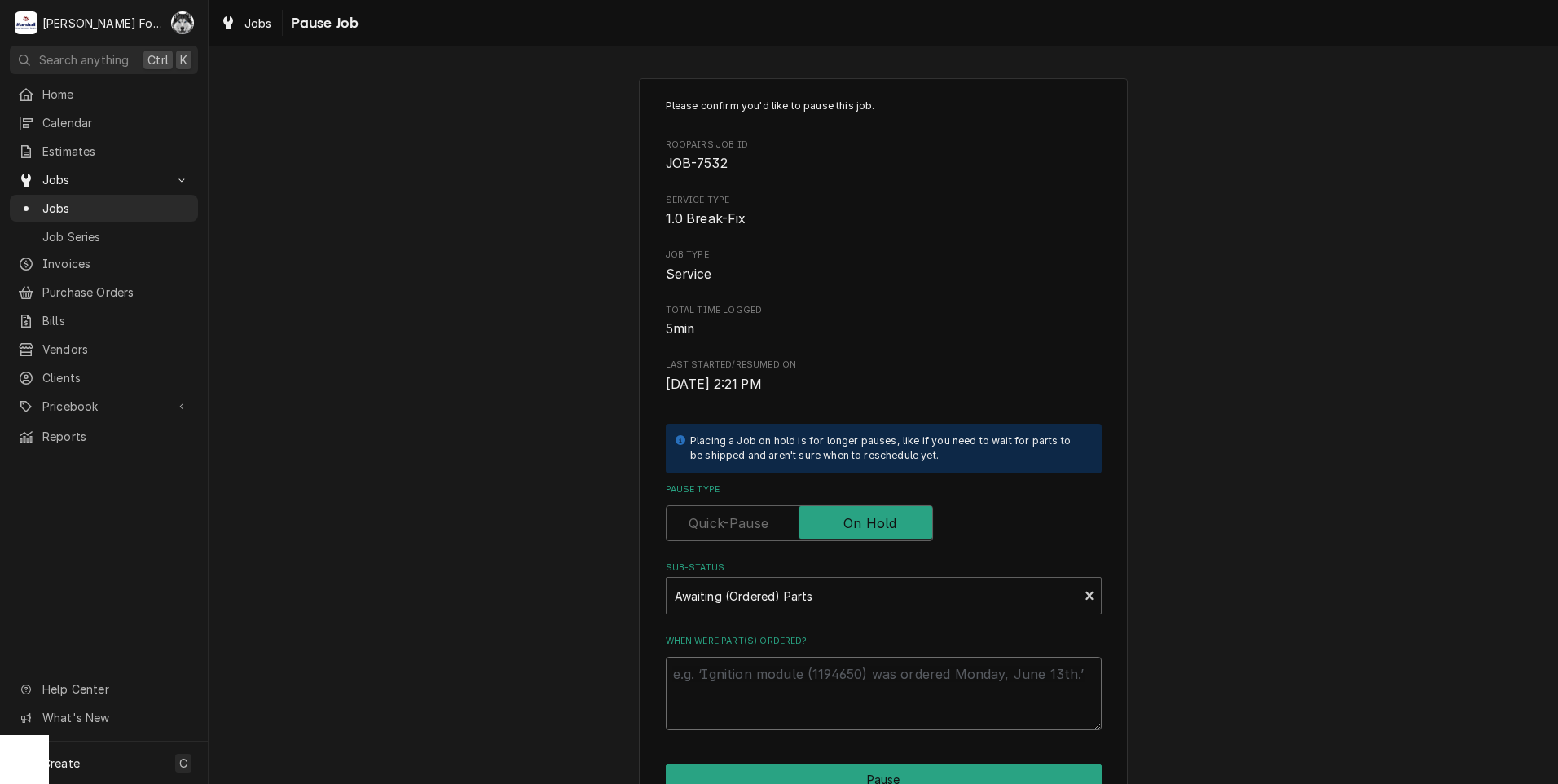
click at [758, 679] on textarea "When were part(s) ordered?" at bounding box center [884, 693] width 436 height 74
paste textarea "[DATE]"
type textarea "x"
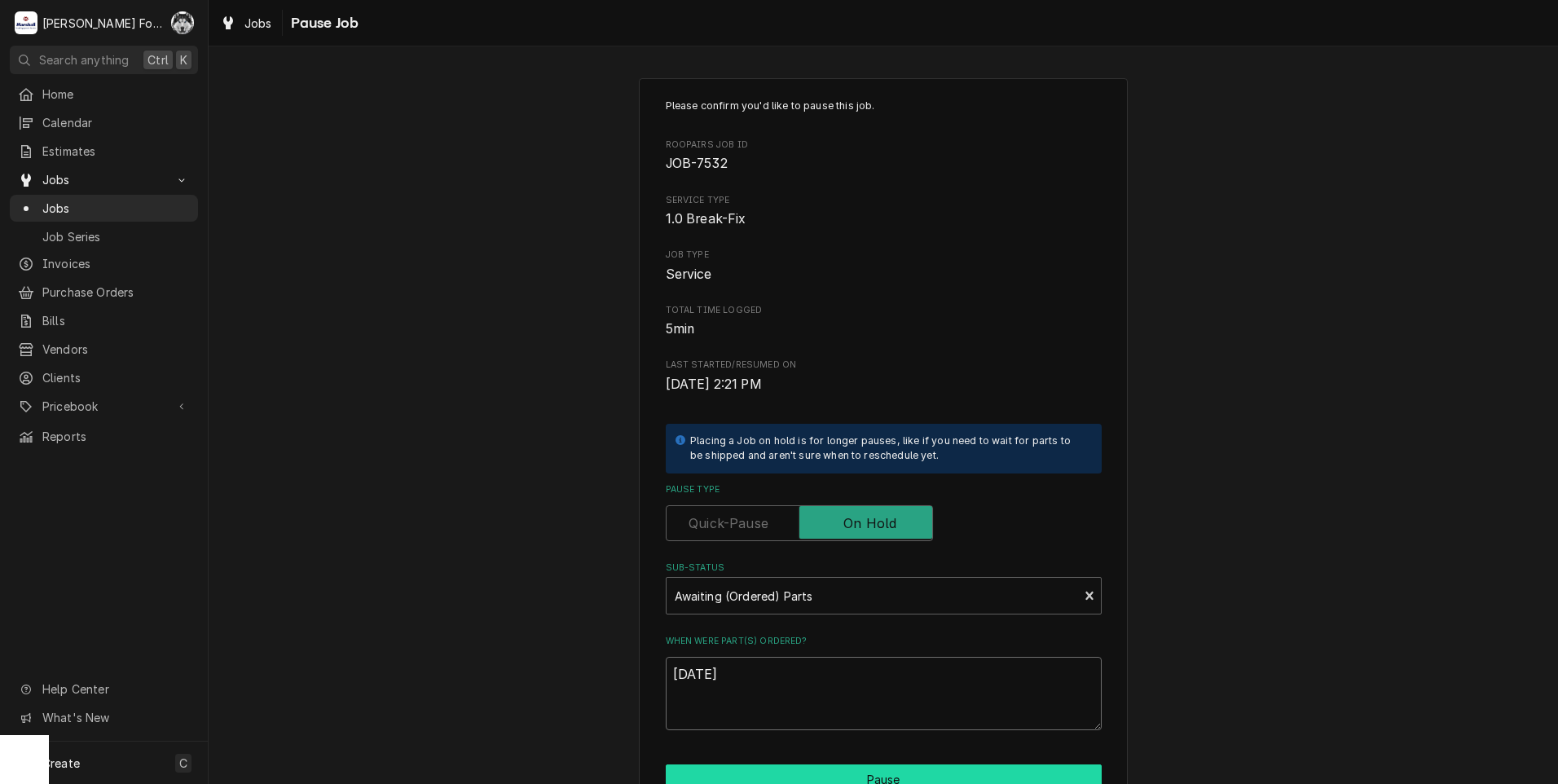
type textarea "[DATE]"
click at [797, 777] on button "Pause" at bounding box center [884, 779] width 436 height 31
type textarea "x"
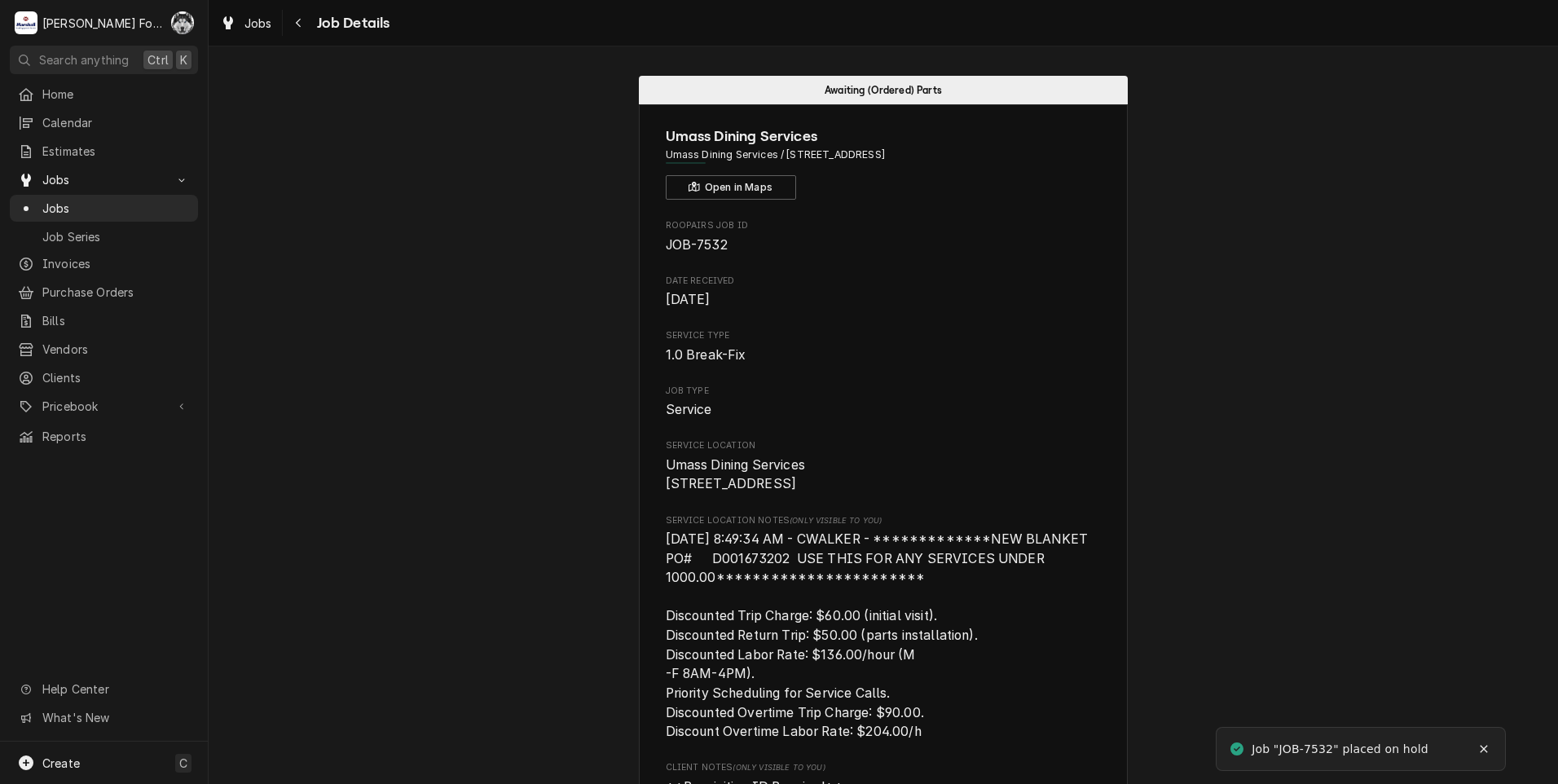
click at [42, 188] on div "Jobs Jobs Job Series" at bounding box center [103, 207] width 188 height 82
click at [48, 201] on span "Jobs" at bounding box center [116, 208] width 147 height 17
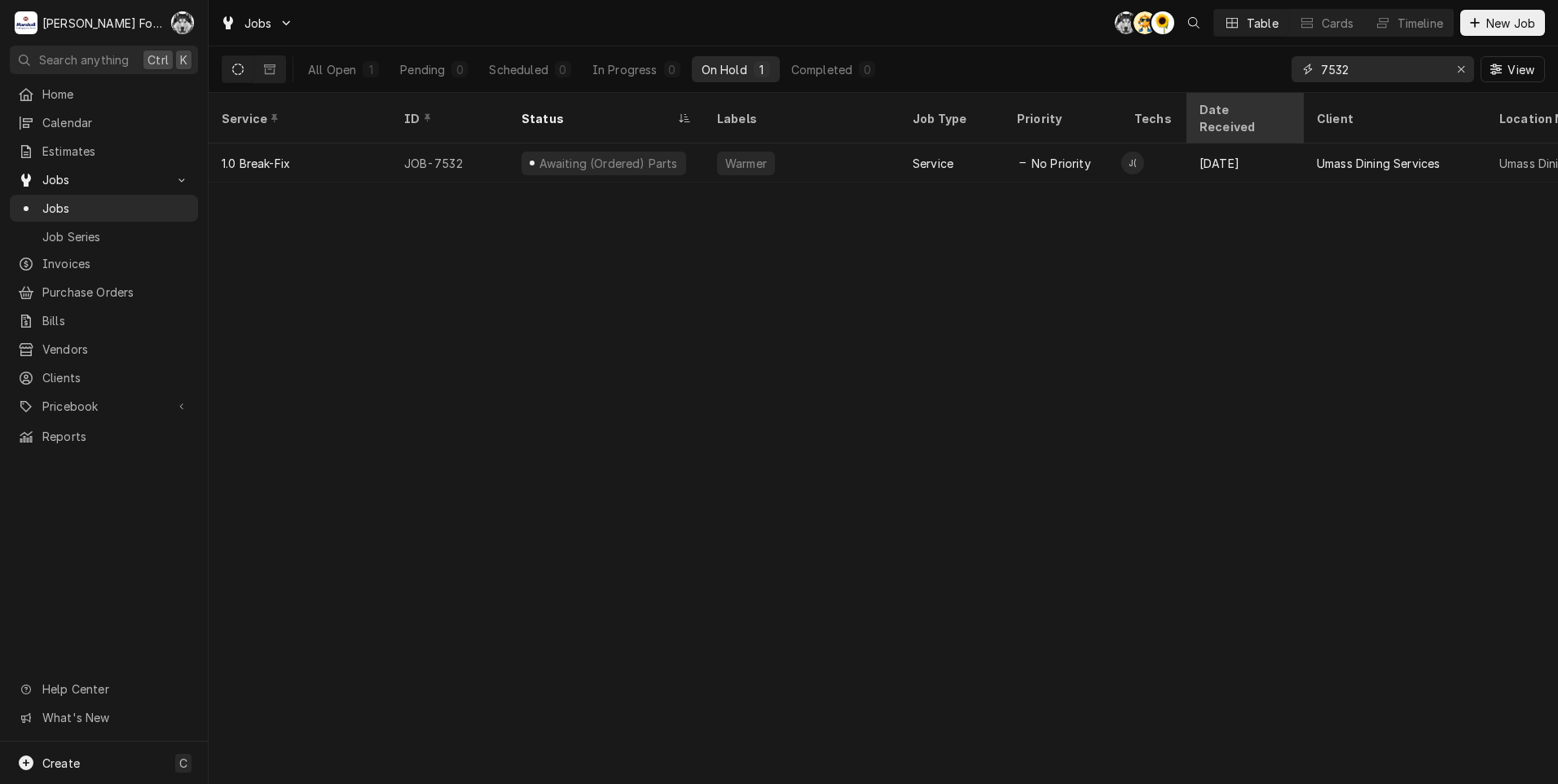
drag, startPoint x: 1366, startPoint y: 71, endPoint x: 1196, endPoint y: 95, distance: 171.7
click at [1212, 94] on div "Jobs C( AT C( Table Cards Timeline New Job All Open 1 Pending 0 Scheduled 0 In …" at bounding box center [883, 392] width 1350 height 784
type input "7"
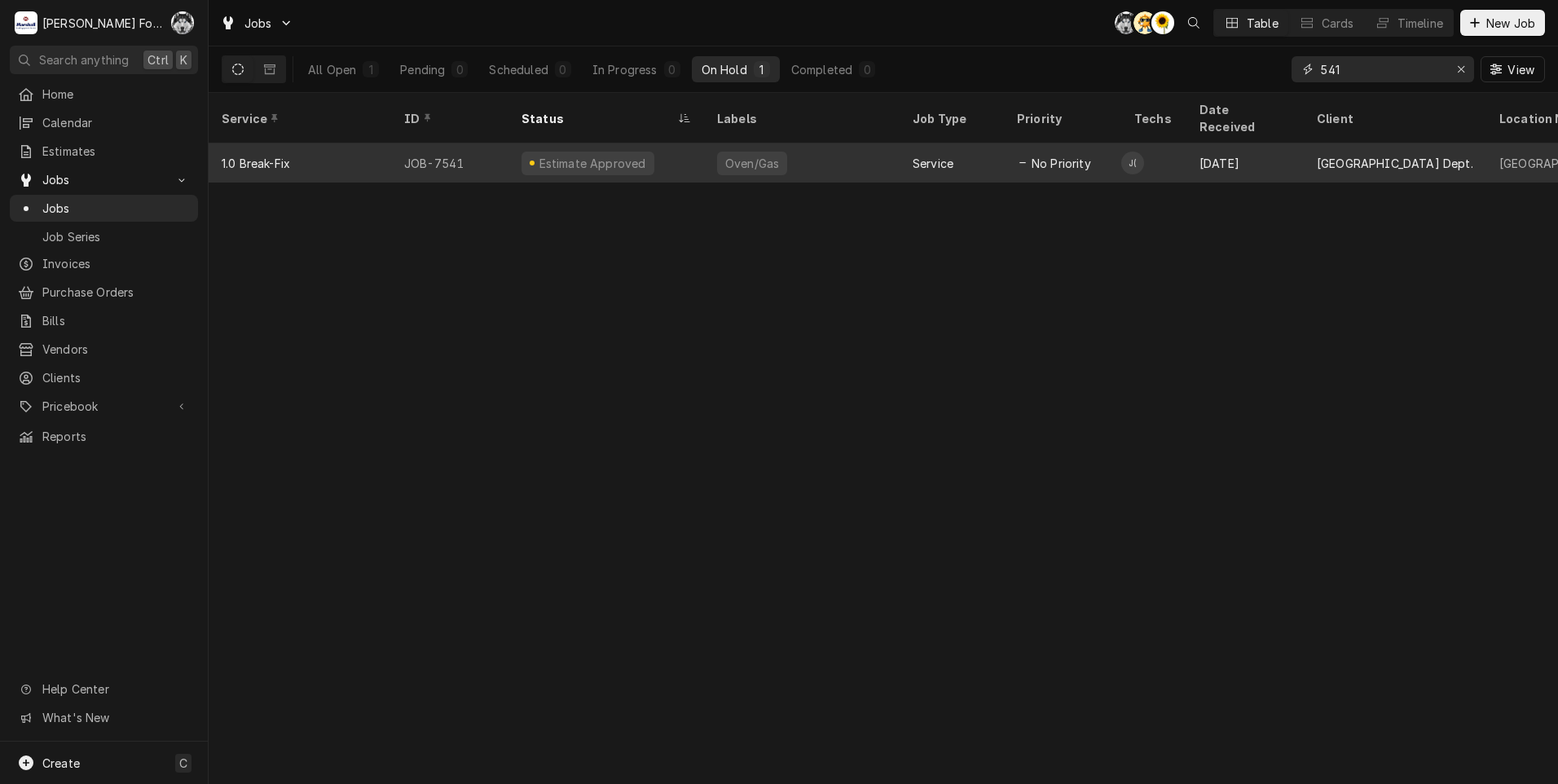
type input "541"
click at [677, 143] on div "Estimate Approved" at bounding box center [606, 162] width 196 height 39
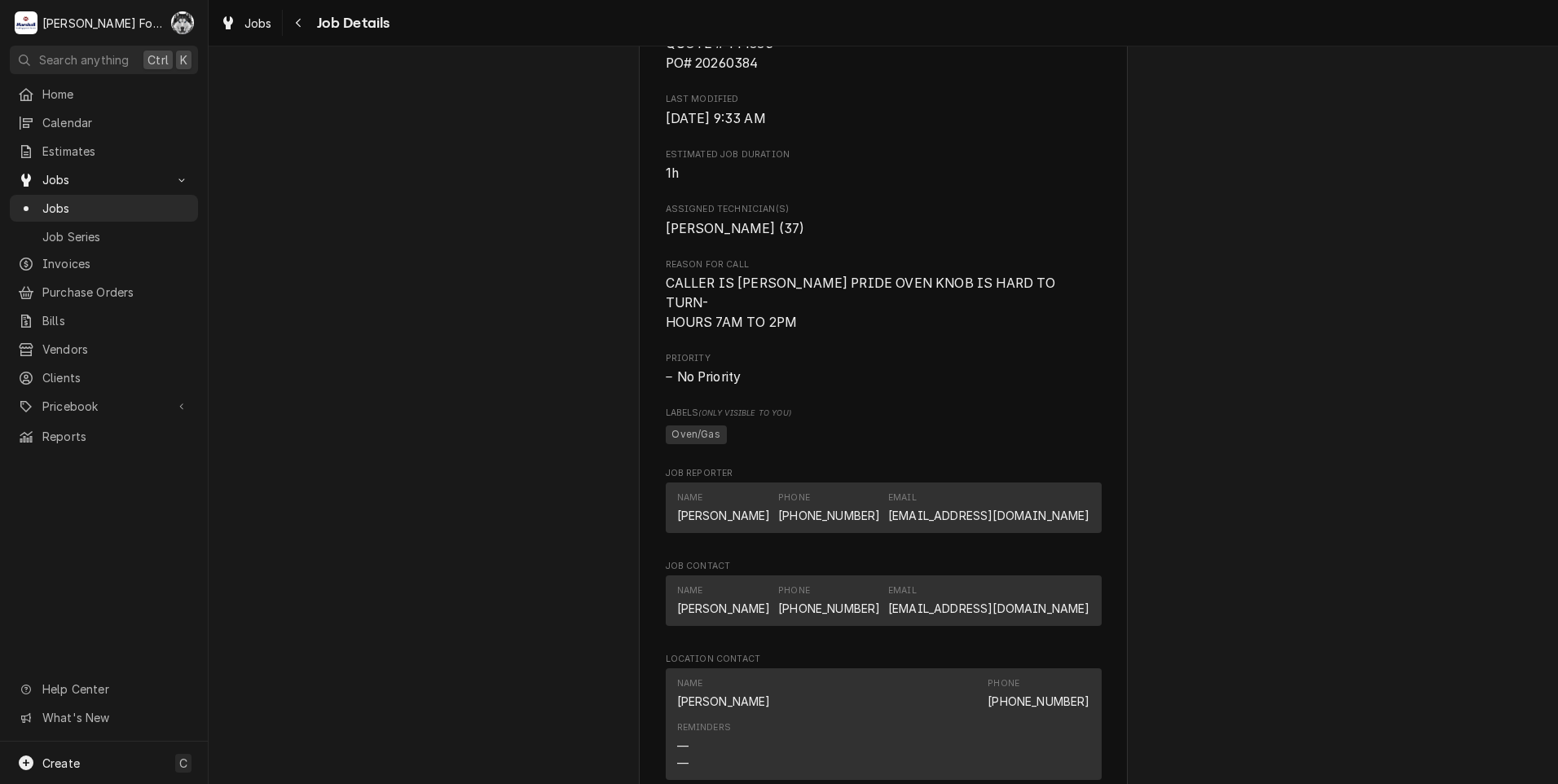
scroll to position [1629, 0]
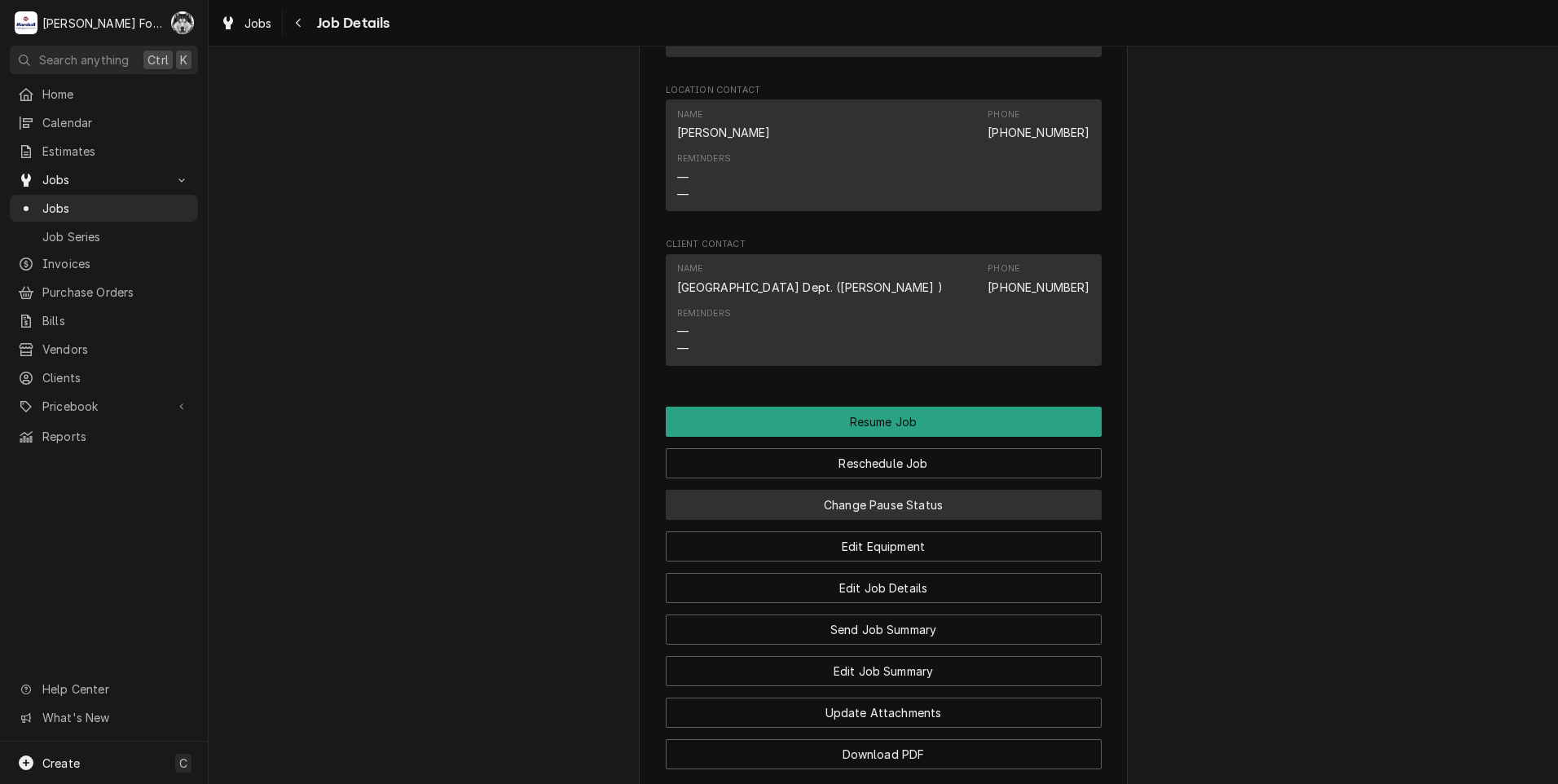
click at [810, 519] on button "Change Pause Status" at bounding box center [884, 505] width 436 height 31
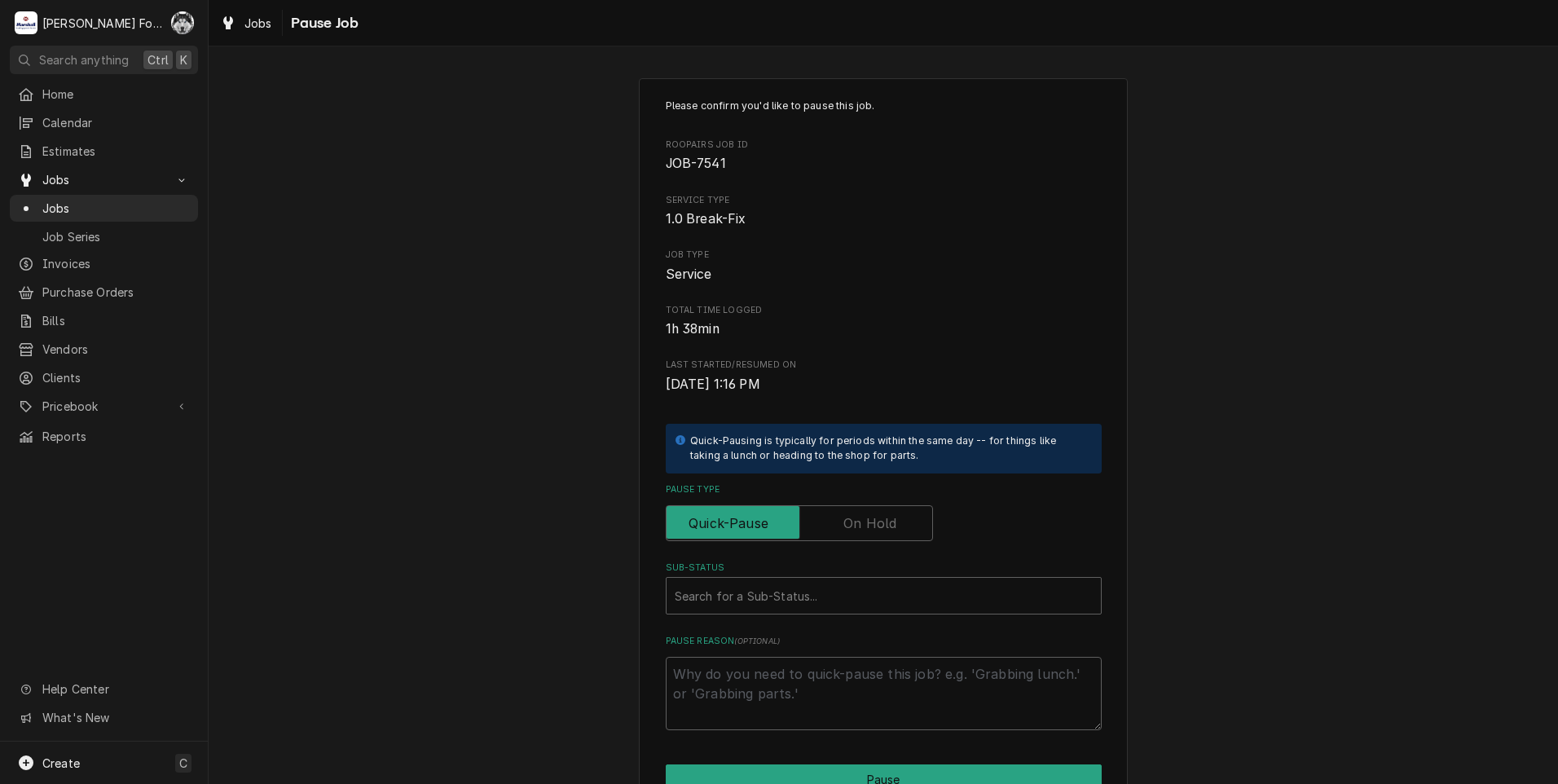
click at [841, 519] on label "Pause Type" at bounding box center [800, 523] width 267 height 36
click at [841, 519] on input "Pause Type" at bounding box center [800, 523] width 252 height 36
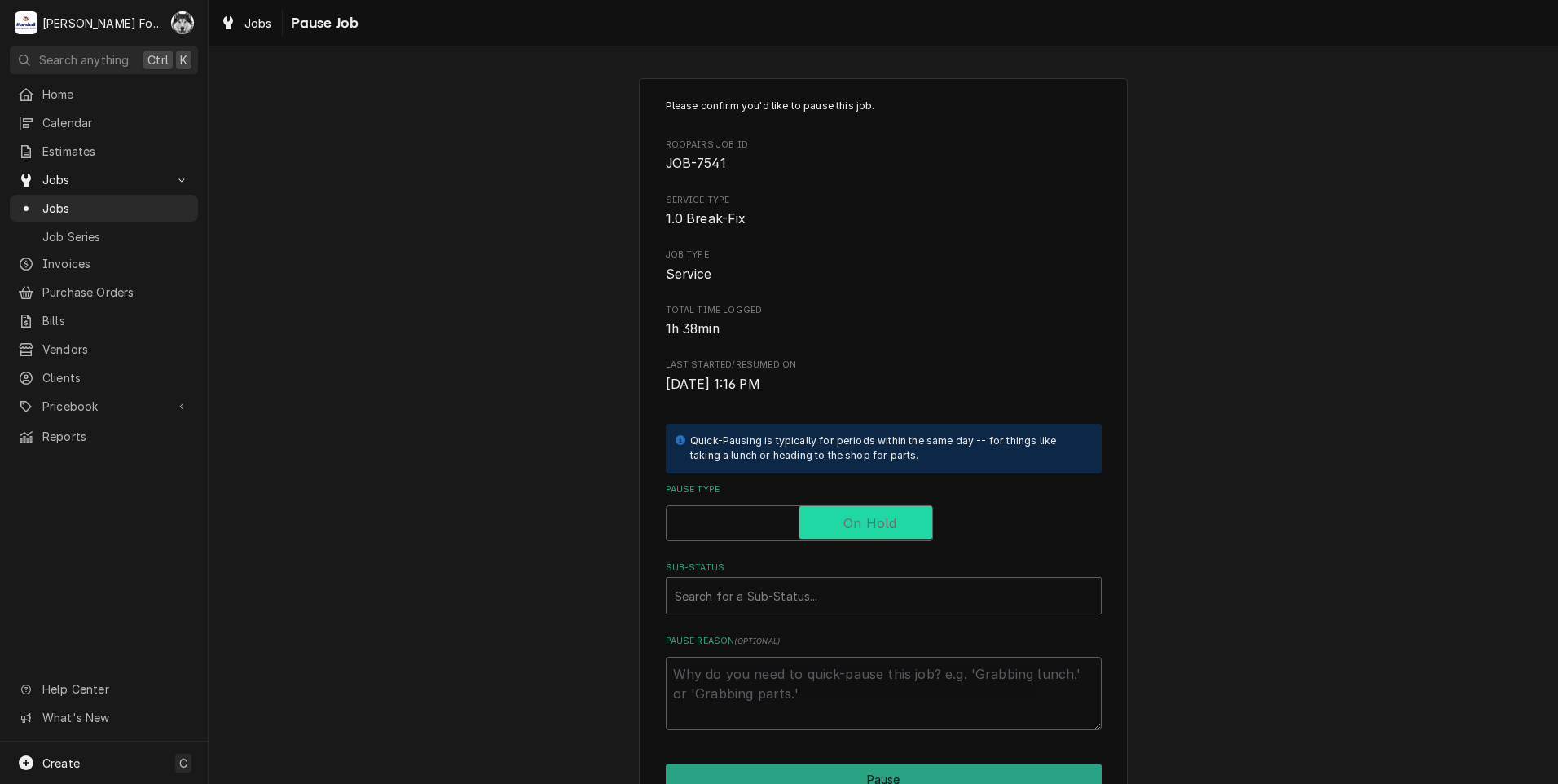
checkbox input "true"
click at [753, 628] on div "Please confirm you'd like to pause this job. Roopairs Job ID JOB-7541 Service T…" at bounding box center [884, 413] width 436 height 631
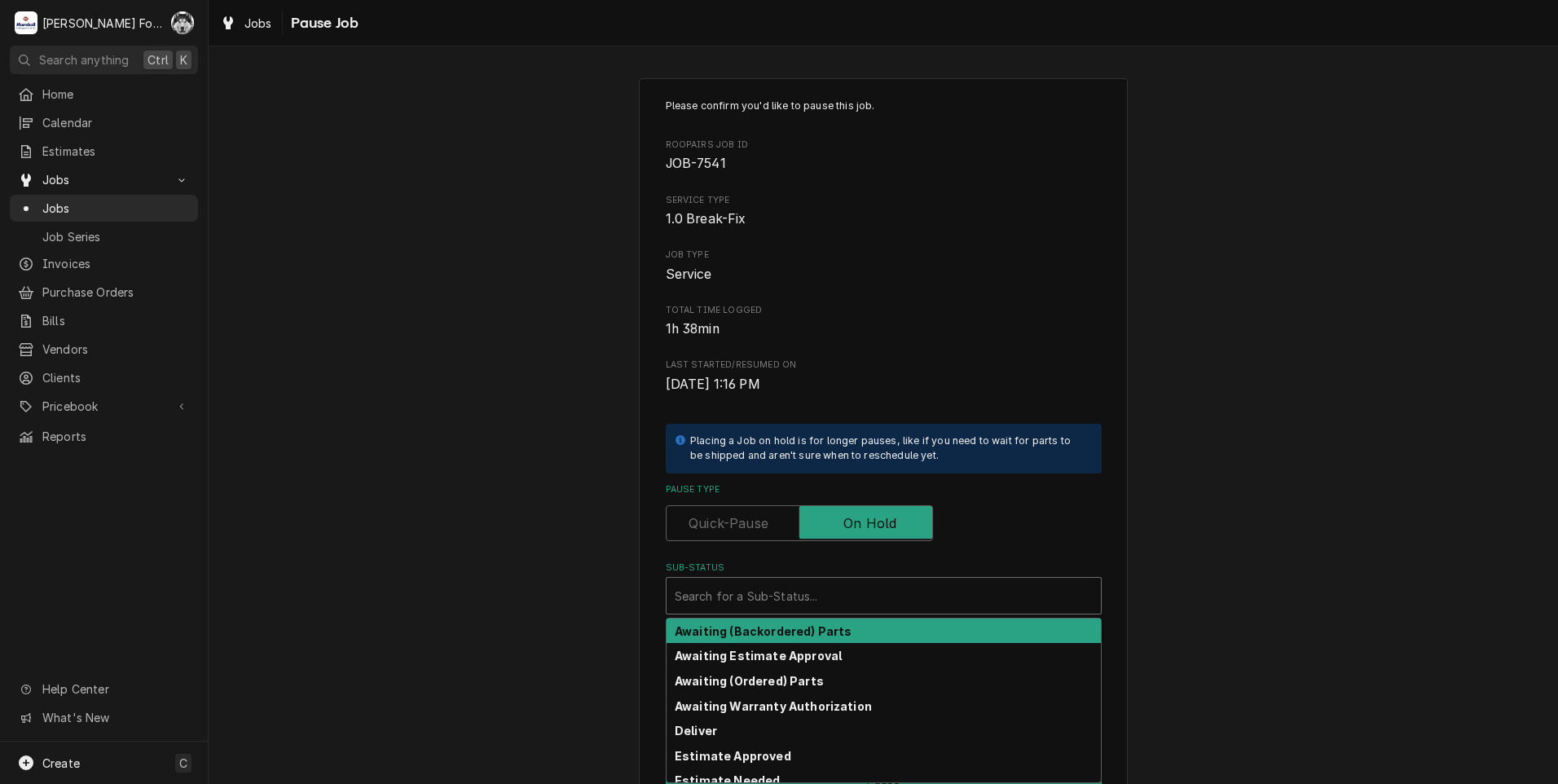
click at [757, 610] on div "Sub-Status" at bounding box center [884, 595] width 418 height 30
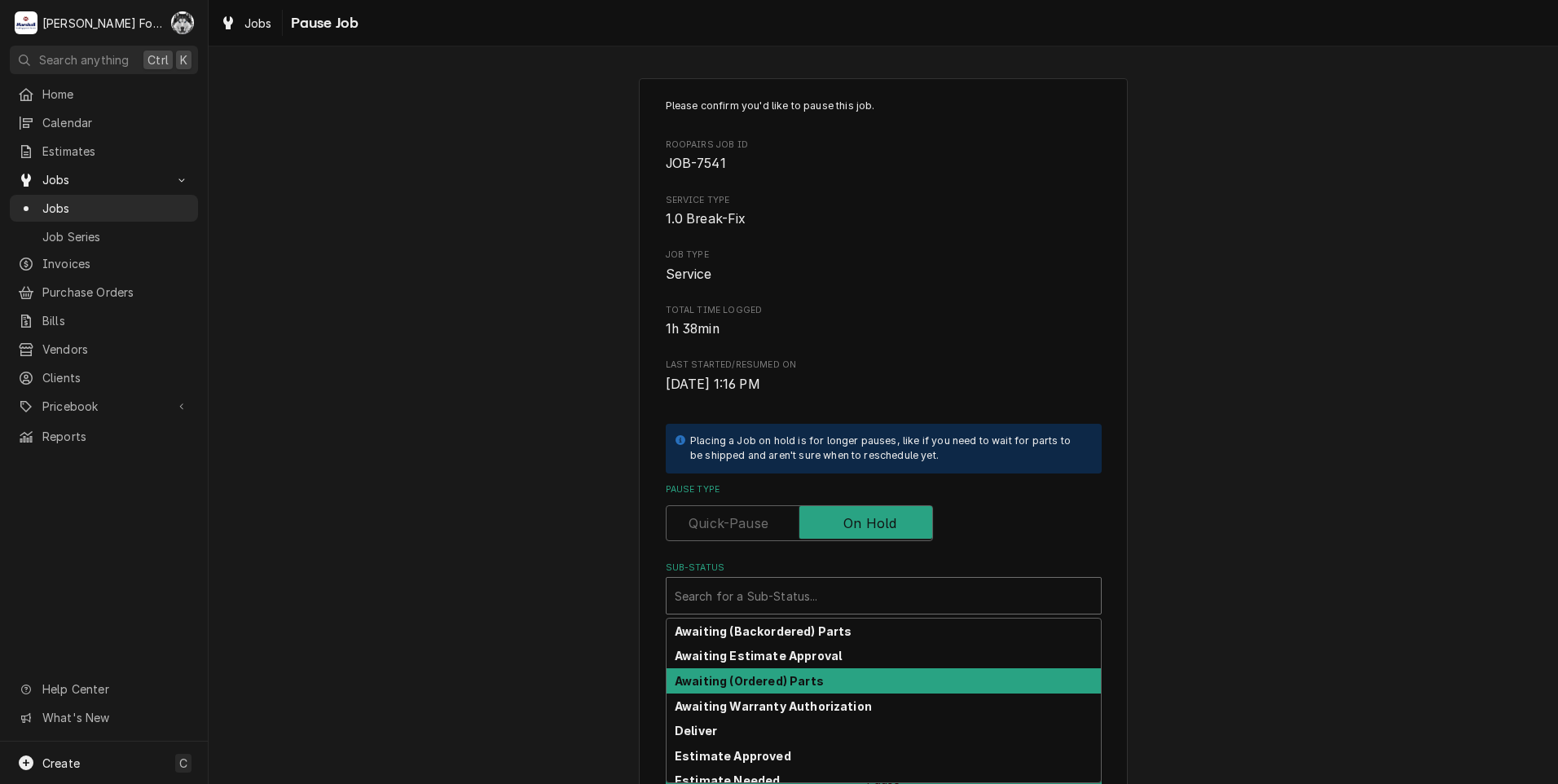
drag, startPoint x: 742, startPoint y: 696, endPoint x: 741, endPoint y: 680, distance: 16.0
click at [741, 680] on div "Awaiting (Backordered) Parts Awaiting Estimate Approval Awaiting (Ordered) Part…" at bounding box center [884, 700] width 435 height 163
click at [736, 670] on div "Awaiting (Ordered) Parts" at bounding box center [884, 681] width 435 height 25
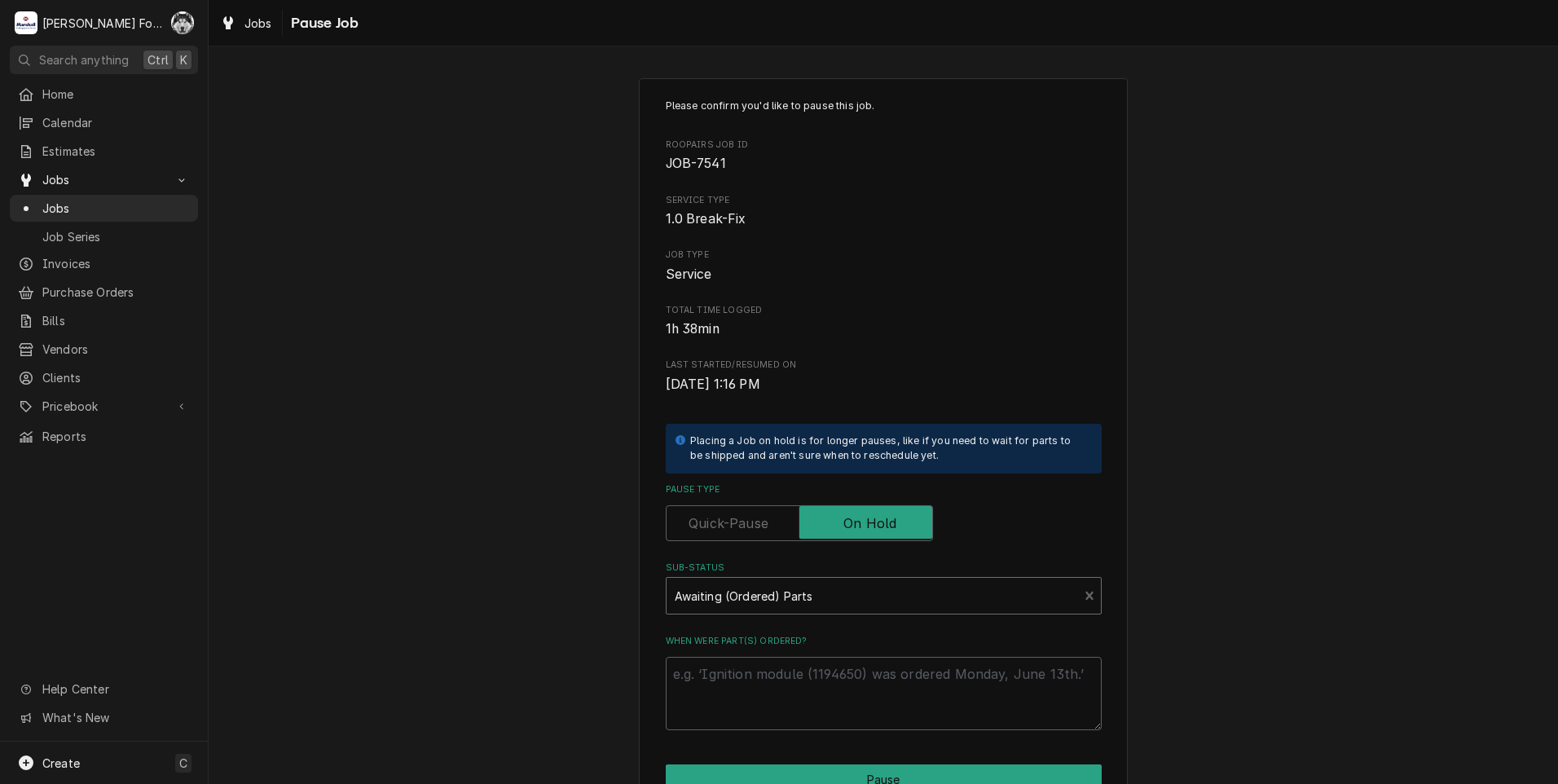
click at [726, 652] on div "When were part(s) ordered?" at bounding box center [884, 683] width 436 height 95
paste textarea "10/7/2025"
type textarea "x"
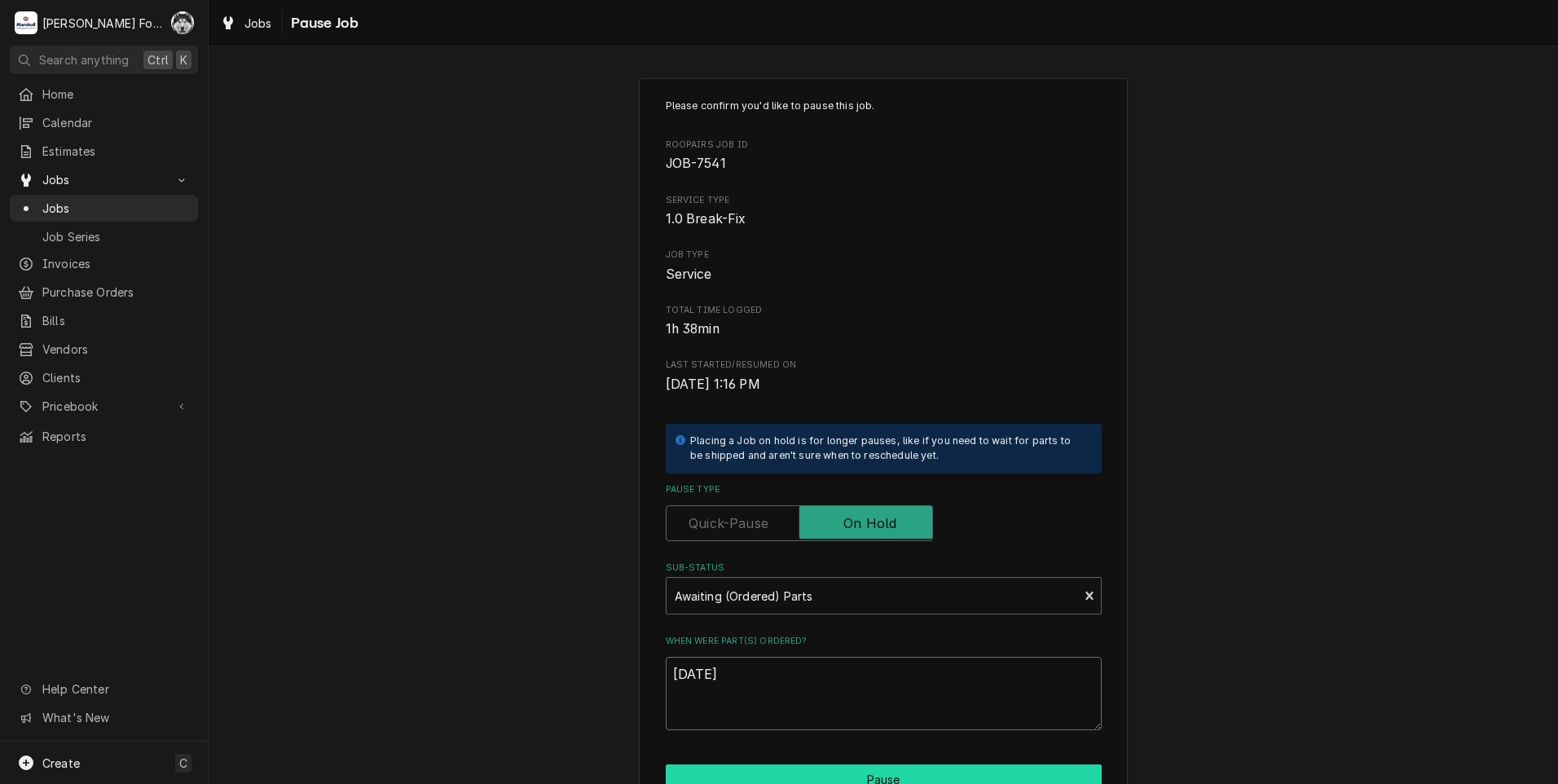
type textarea "10/7/2025"
click at [744, 773] on button "Pause" at bounding box center [884, 779] width 436 height 31
type textarea "x"
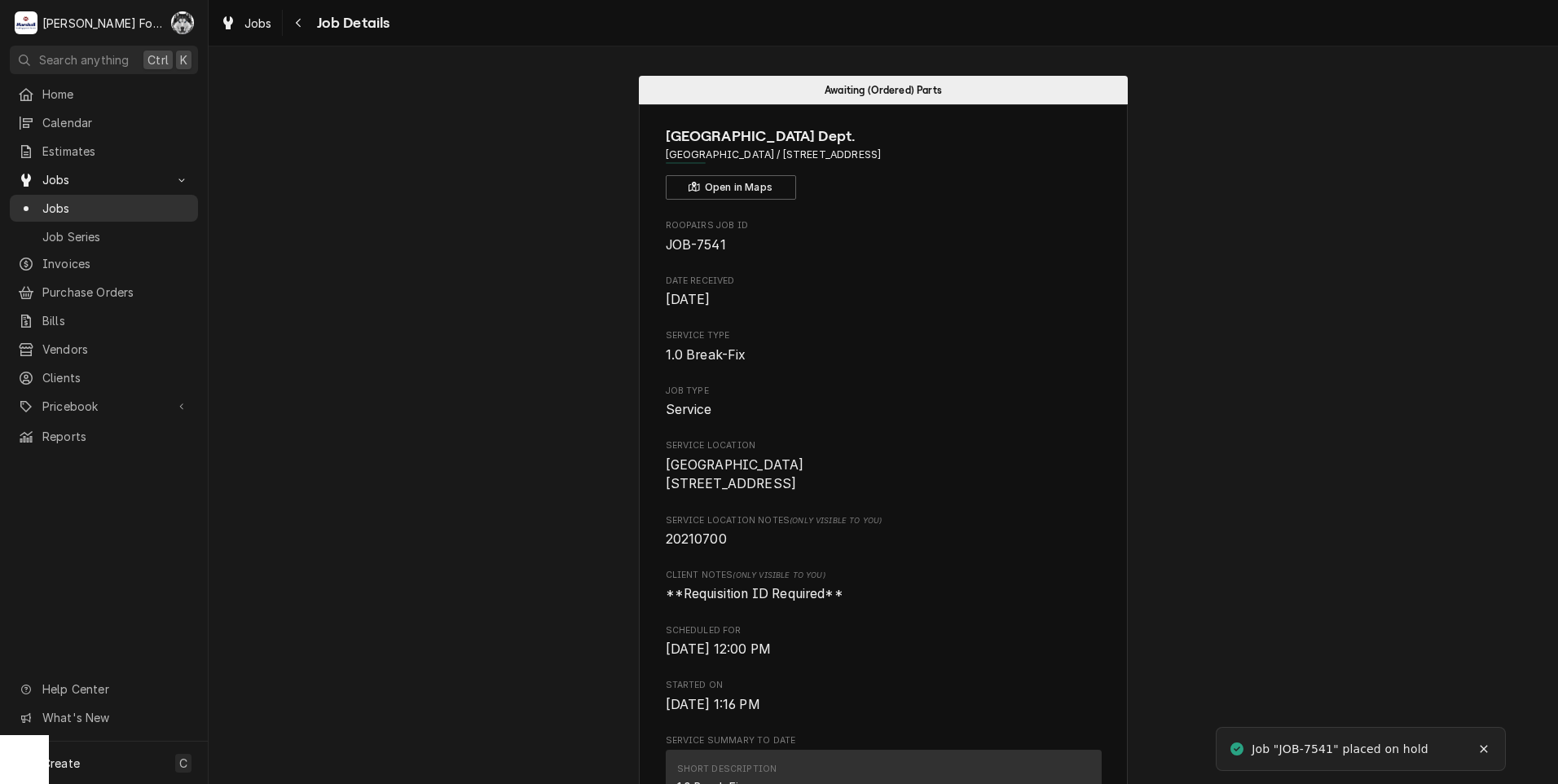
click at [53, 201] on span "Jobs" at bounding box center [116, 208] width 147 height 17
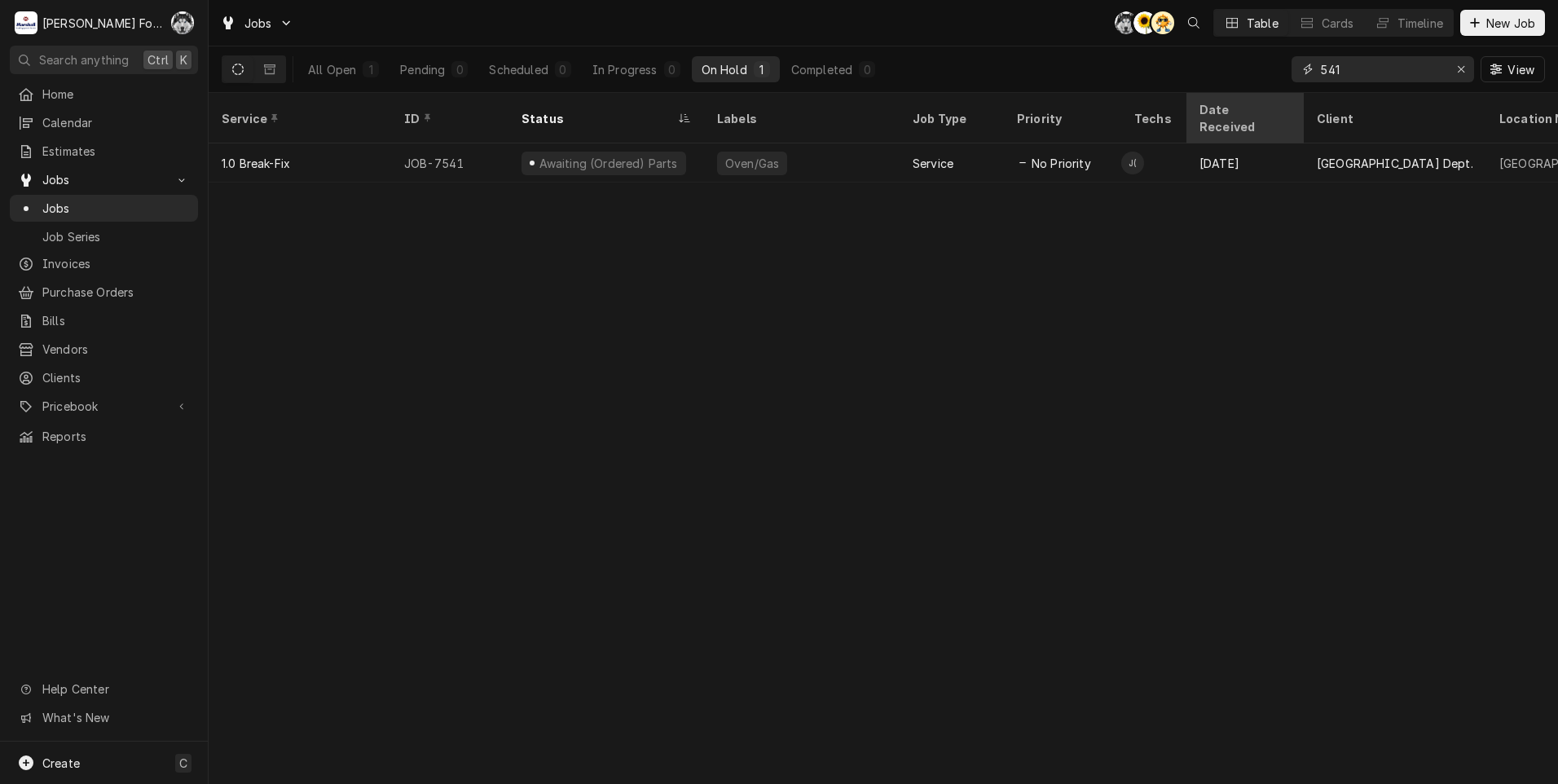
drag, startPoint x: 1346, startPoint y: 73, endPoint x: 1254, endPoint y: 95, distance: 94.6
click at [1254, 95] on div "Jobs C( C( AT Table Cards Timeline New Job All Open 1 Pending 0 Scheduled 0 In …" at bounding box center [883, 392] width 1350 height 784
type input "7705"
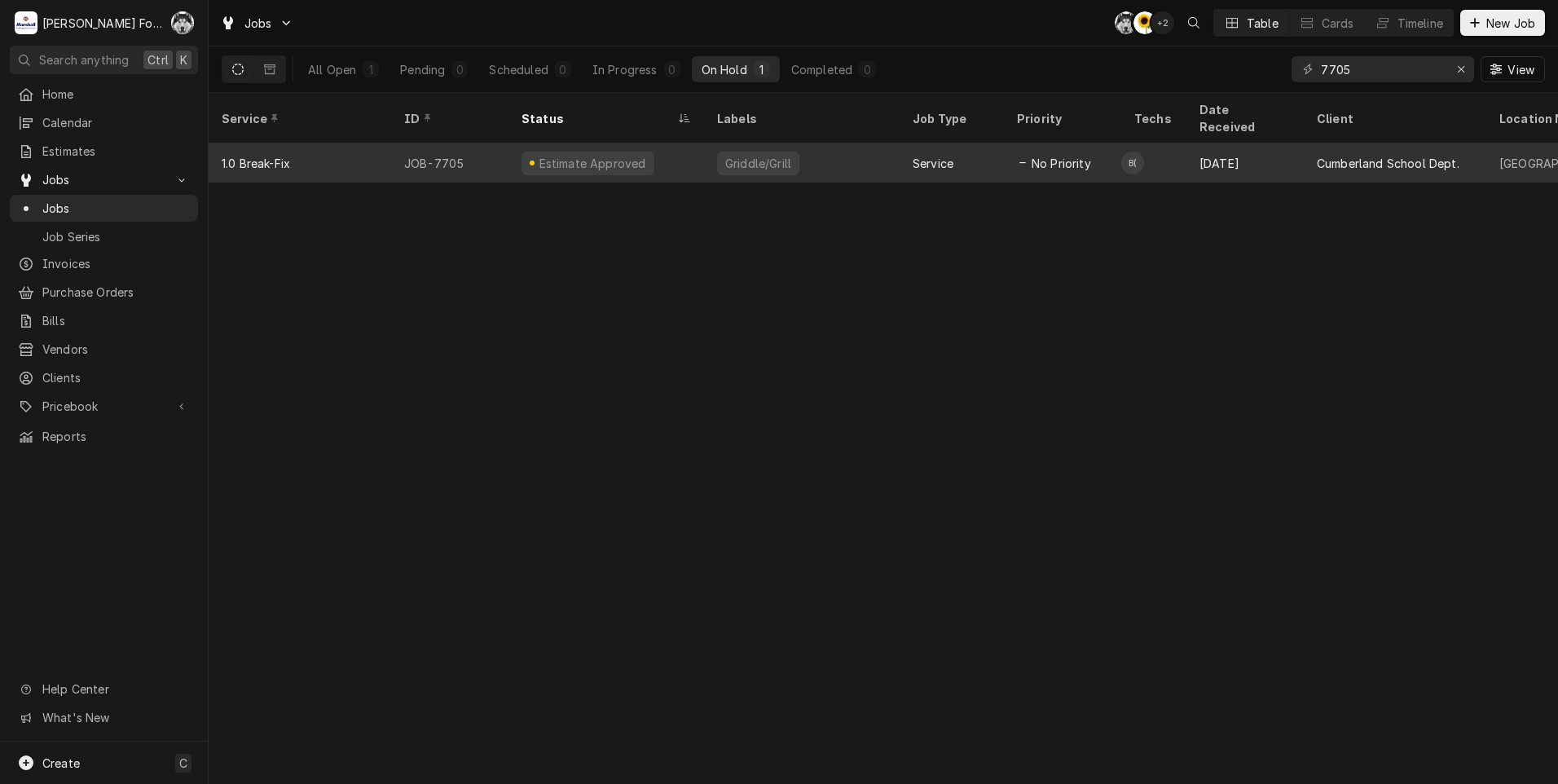
click at [604, 153] on div "Estimate Approved" at bounding box center [587, 163] width 133 height 24
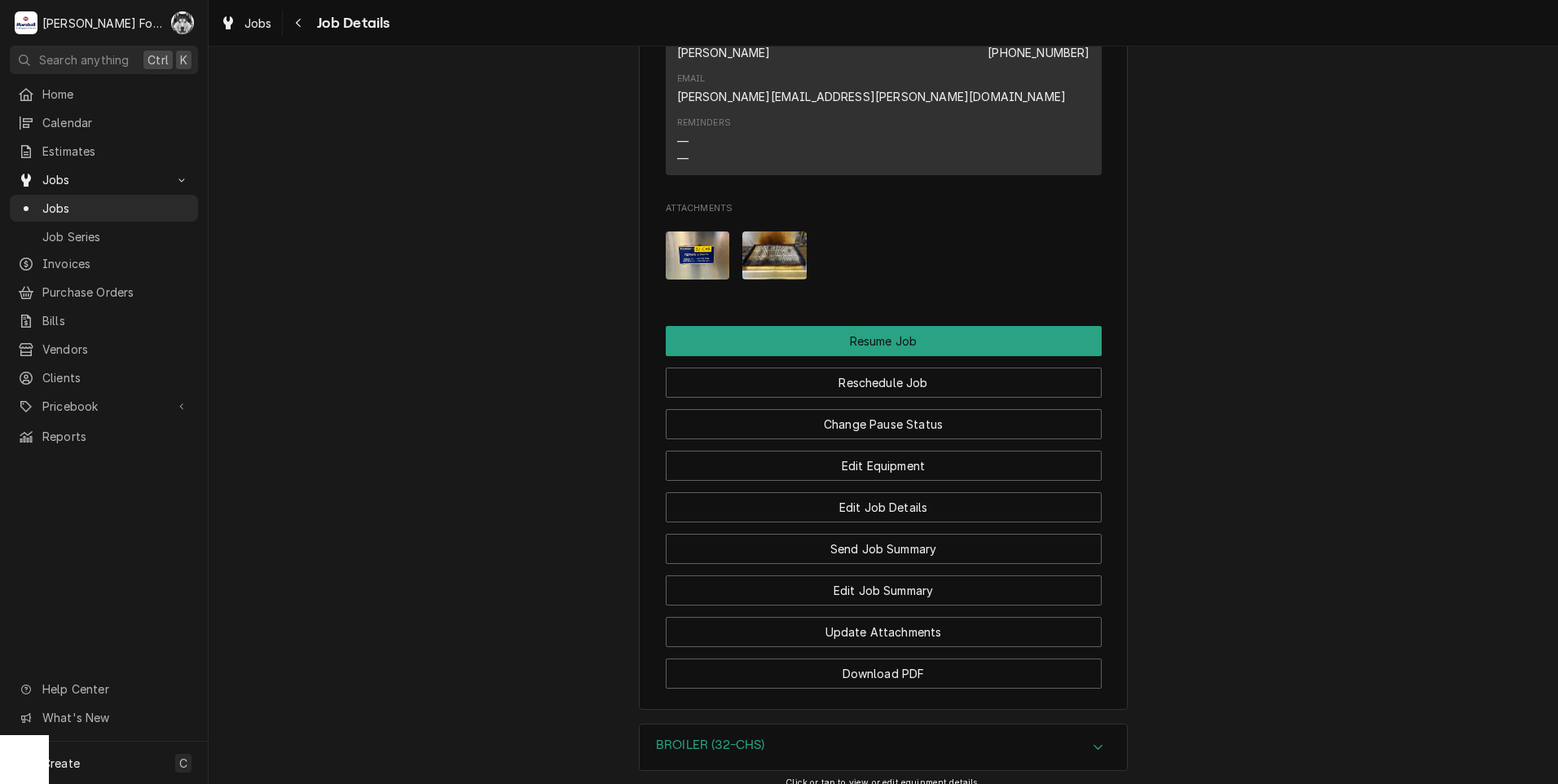
scroll to position [2443, 0]
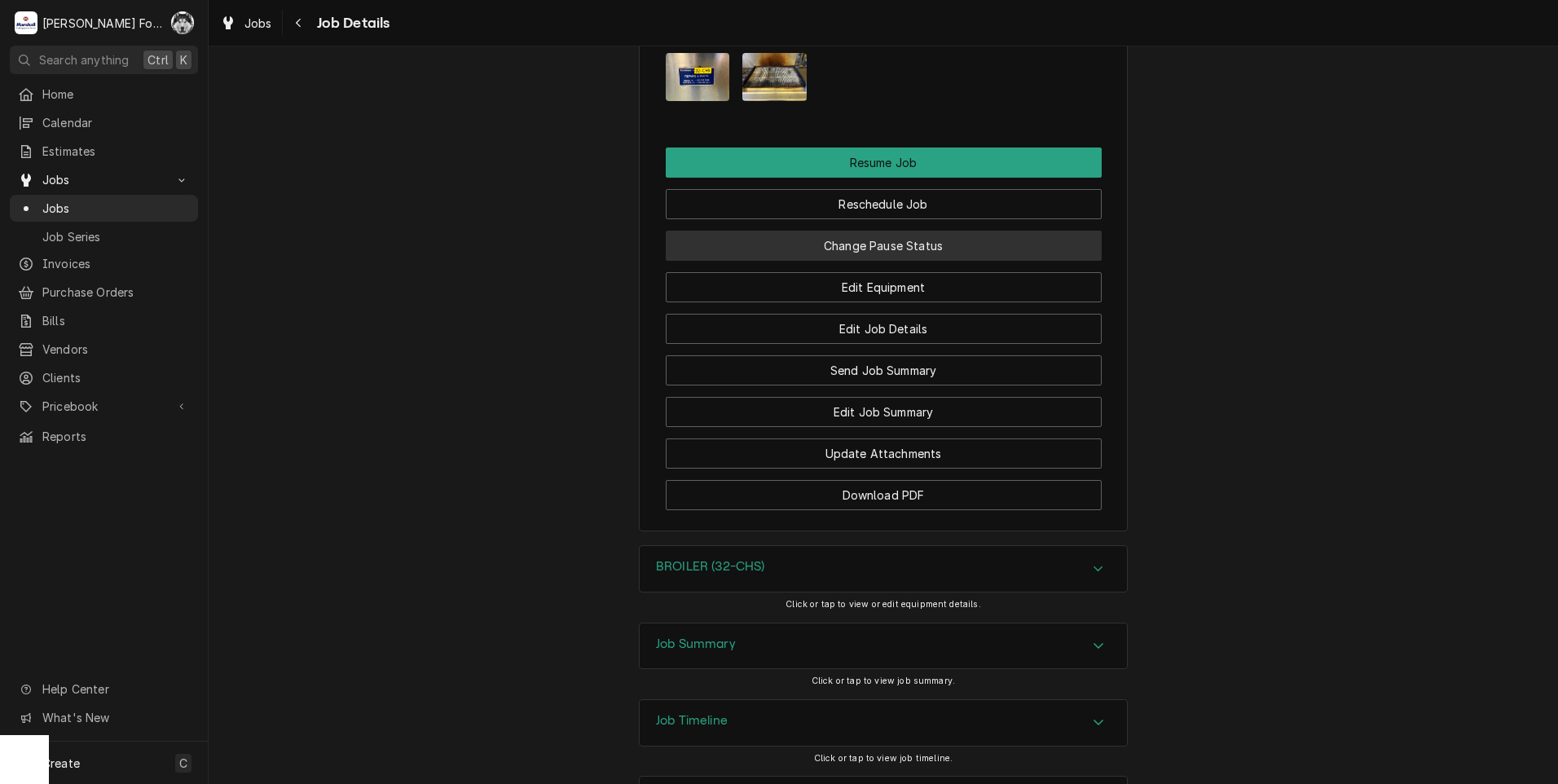
click at [862, 230] on button "Change Pause Status" at bounding box center [884, 245] width 436 height 31
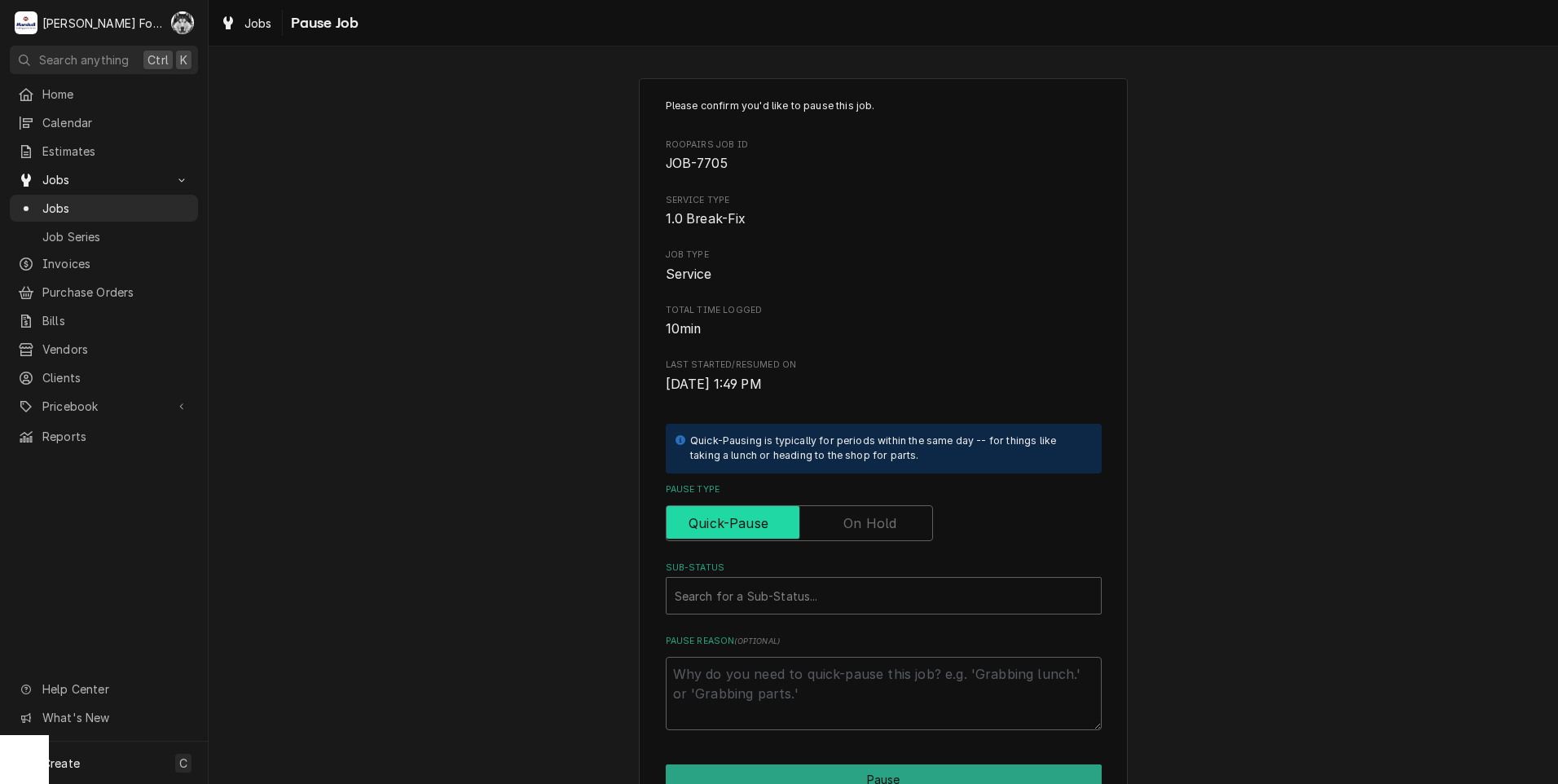
drag, startPoint x: 872, startPoint y: 540, endPoint x: 872, endPoint y: 521, distance: 19.0
click at [872, 533] on label "Pause Type" at bounding box center [800, 523] width 267 height 36
click at [872, 533] on input "Pause Type" at bounding box center [800, 523] width 252 height 36
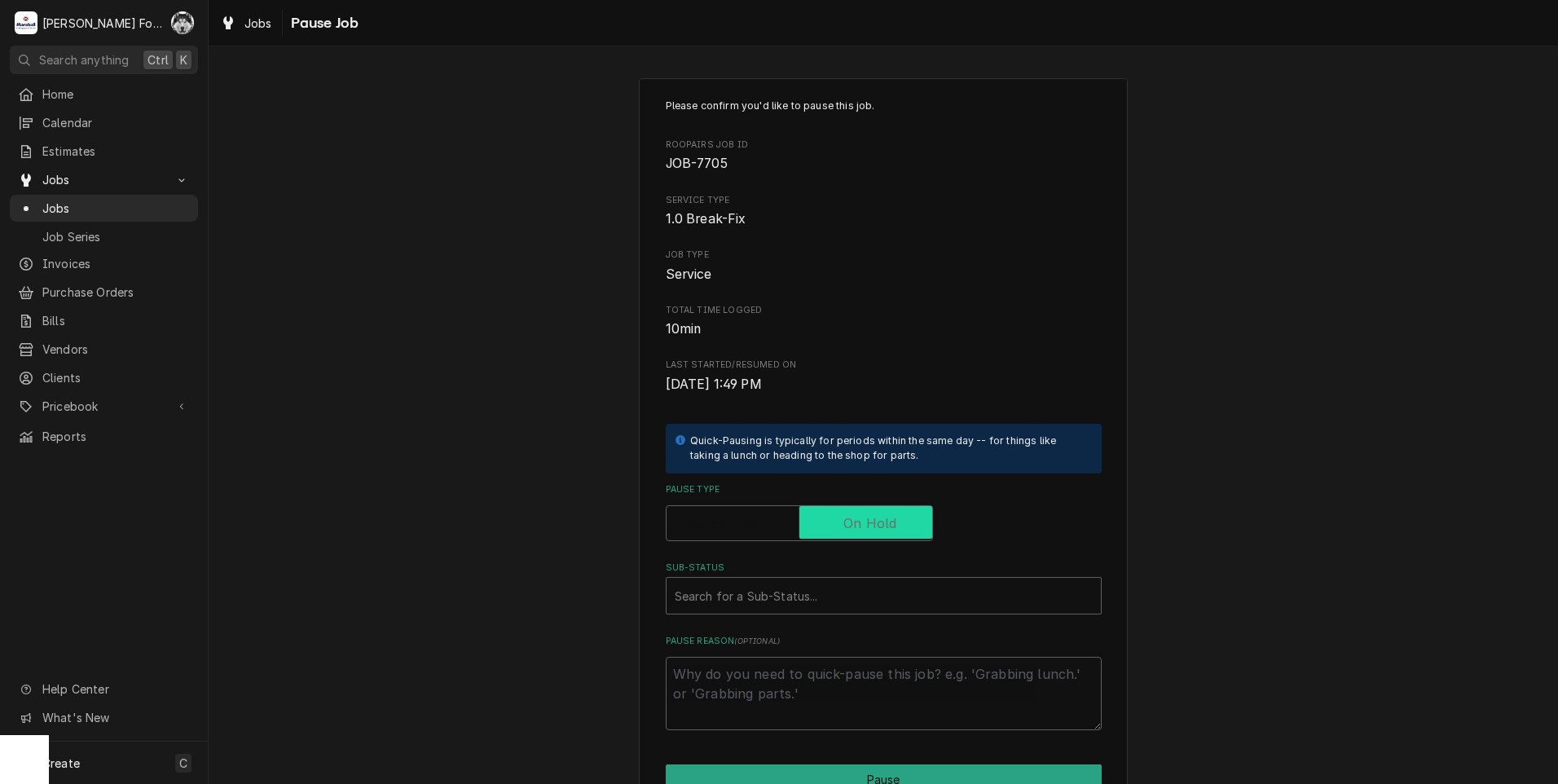
checkbox input "true"
type textarea "x"
click at [872, 521] on label "Pause Type" at bounding box center [800, 523] width 267 height 36
click at [872, 521] on input "Pause Type" at bounding box center [800, 523] width 252 height 36
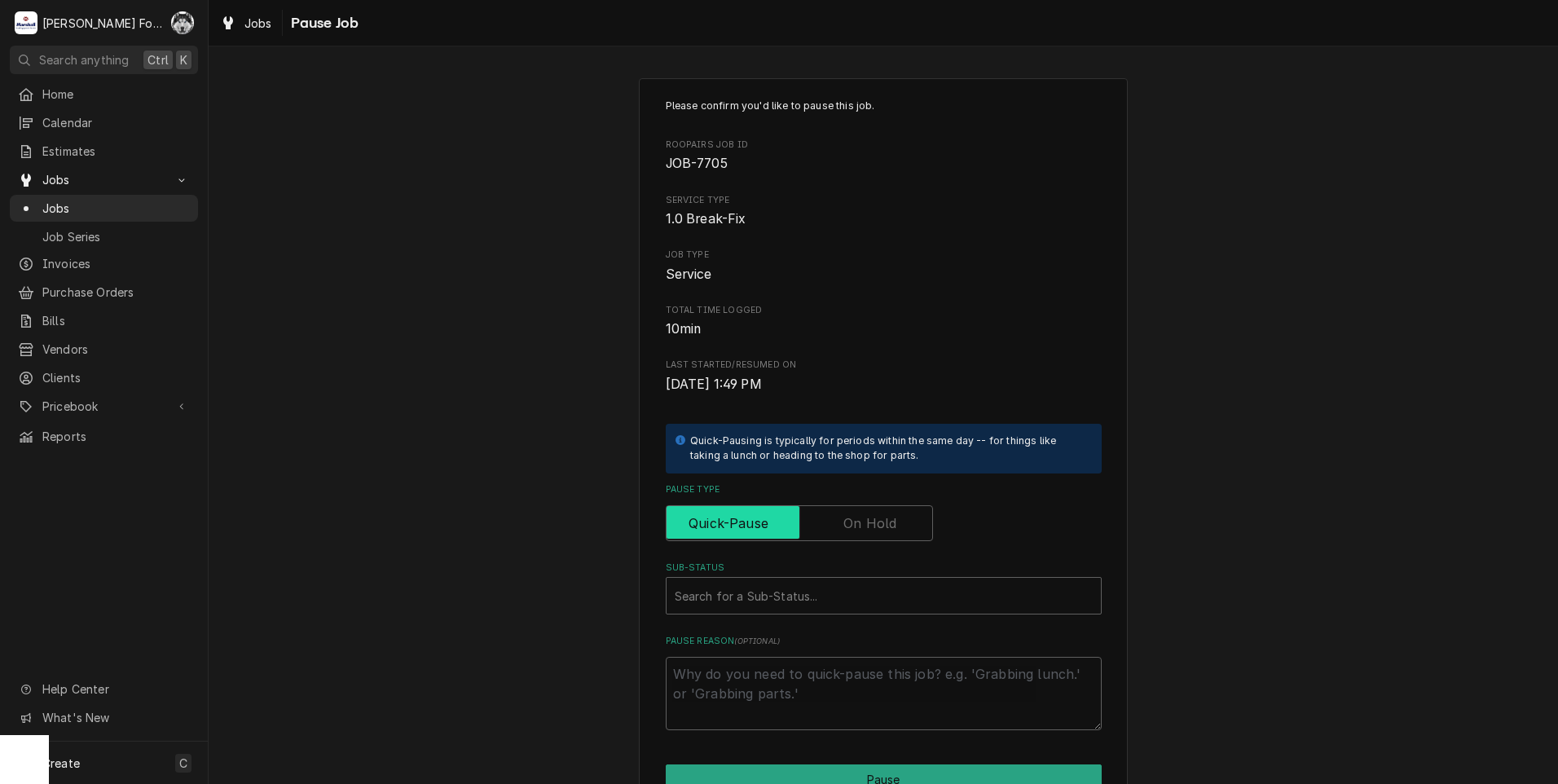
checkbox input "false"
type textarea "x"
click at [852, 526] on label "Pause Type" at bounding box center [800, 523] width 267 height 36
click at [852, 526] on input "Pause Type" at bounding box center [800, 523] width 252 height 36
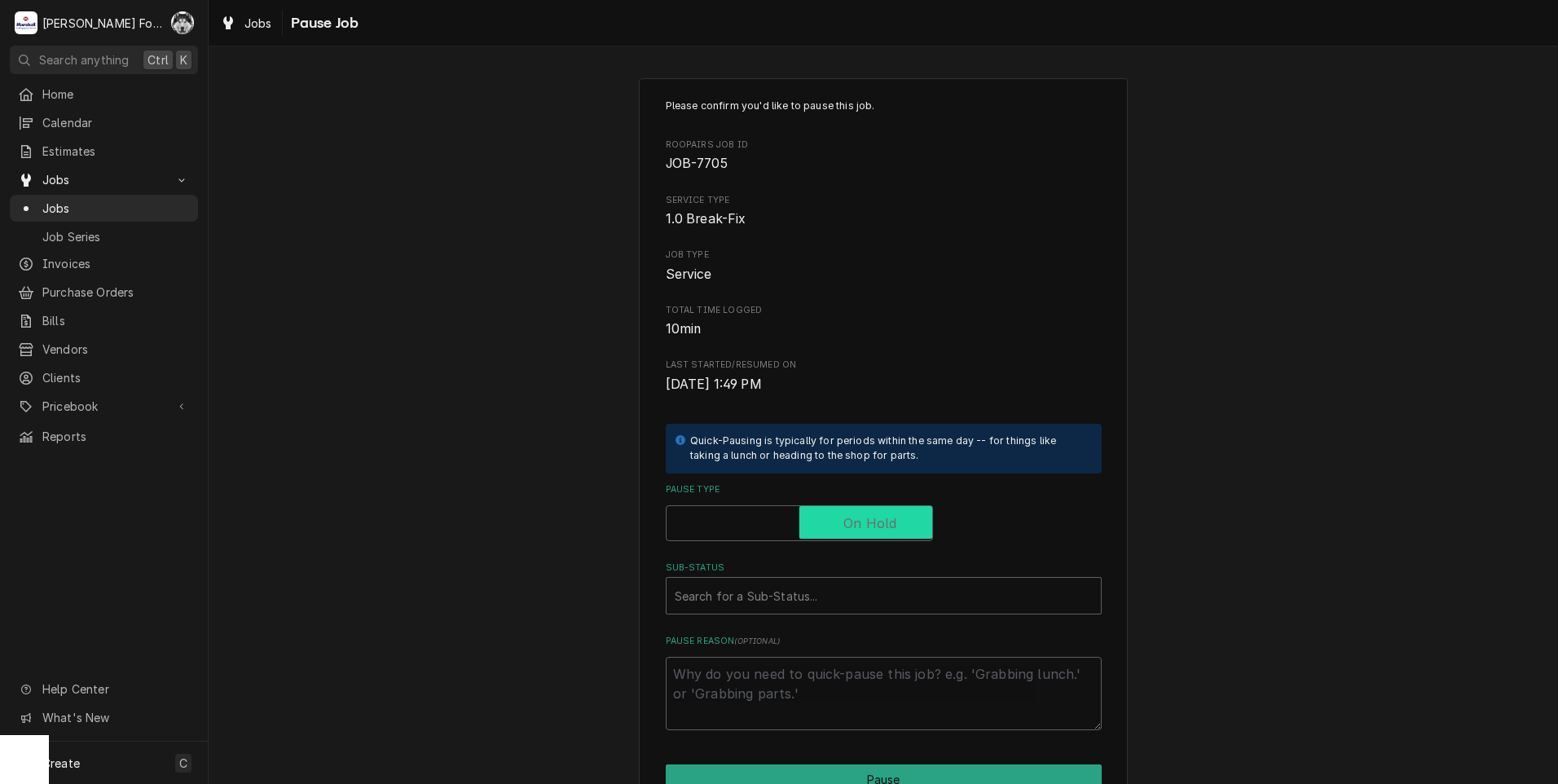
checkbox input "true"
click at [769, 609] on div "Sub-Status" at bounding box center [884, 595] width 418 height 30
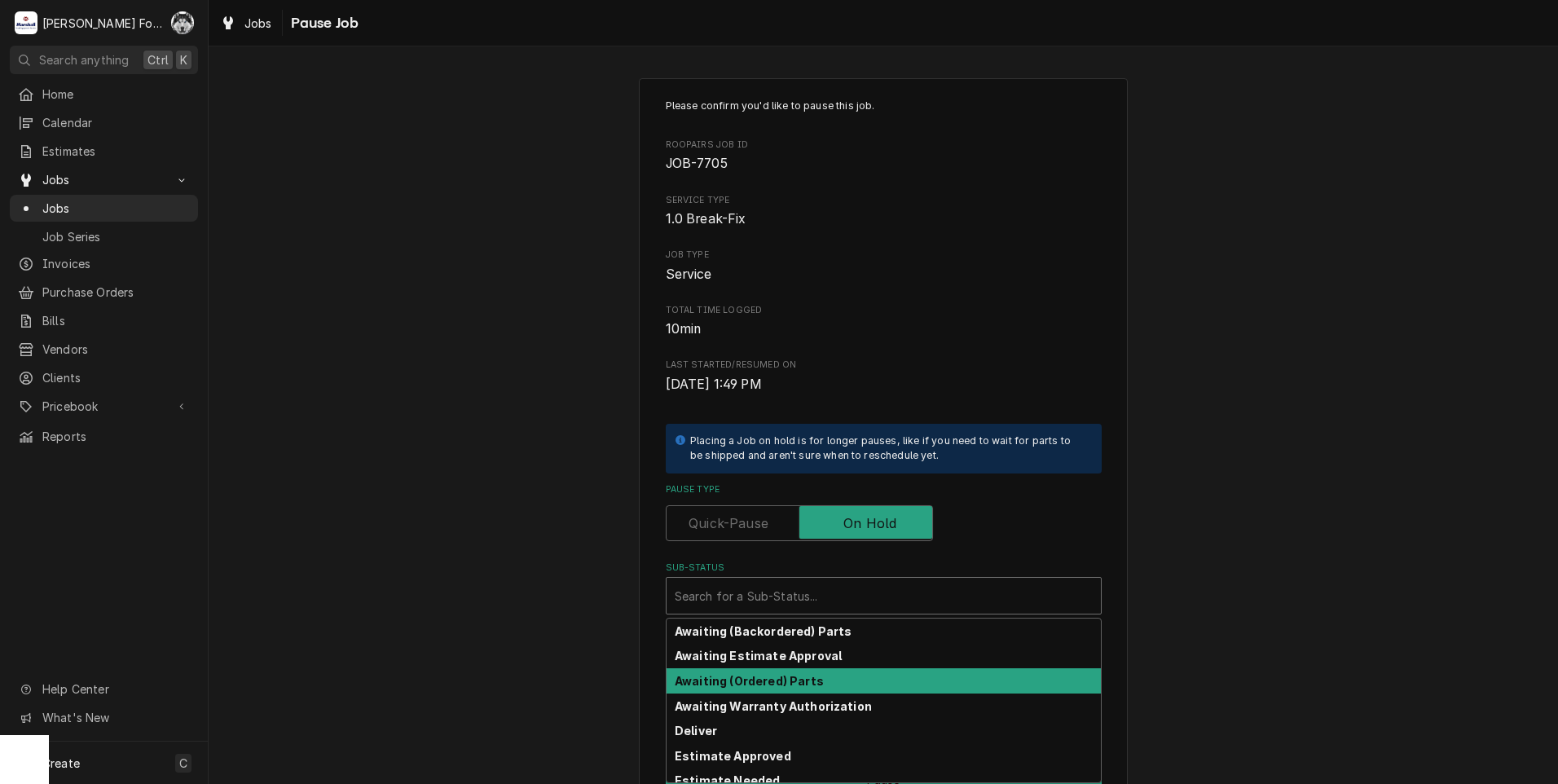
click at [767, 689] on div "Awaiting (Ordered) Parts" at bounding box center [884, 681] width 435 height 25
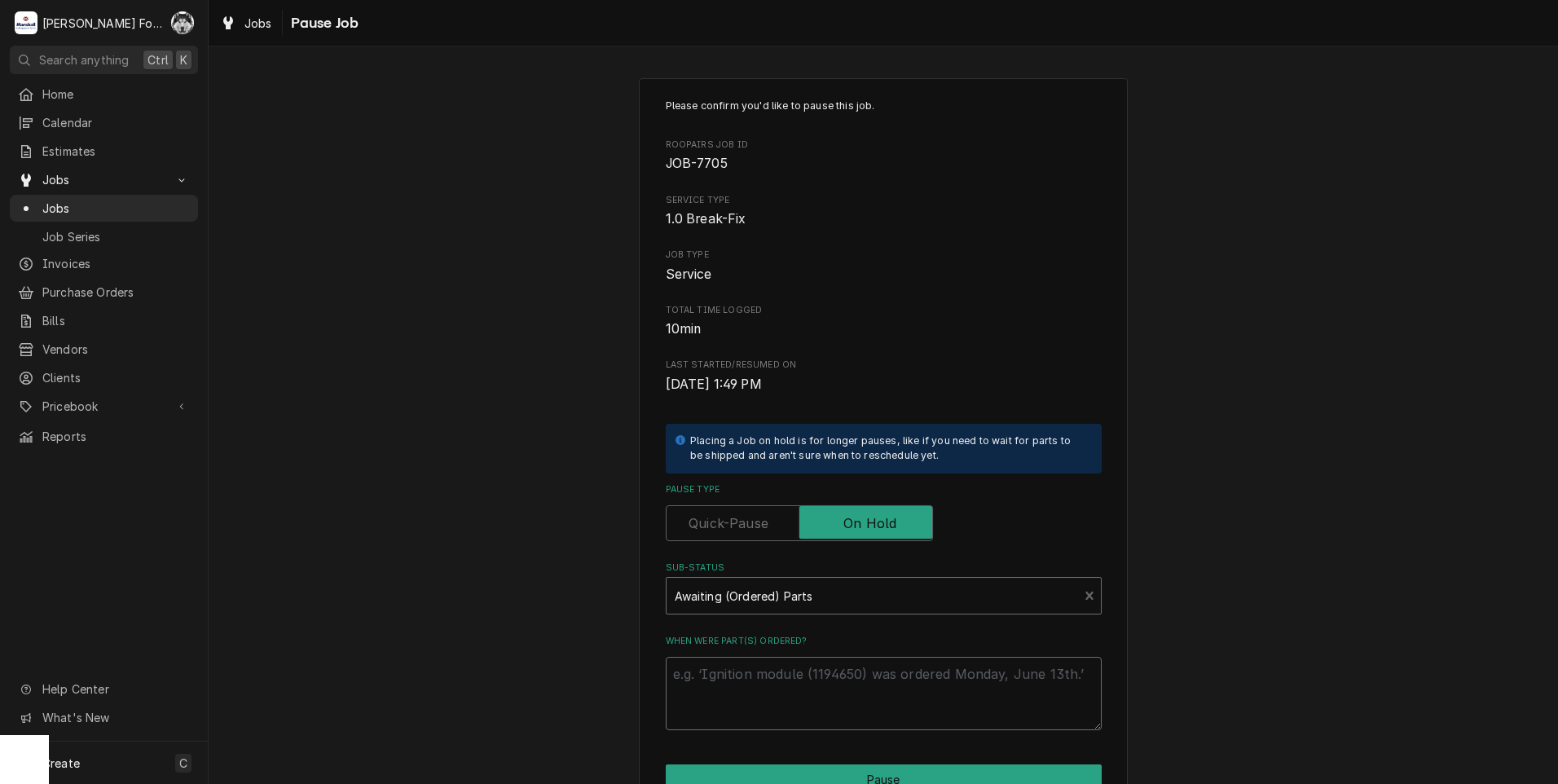
click at [768, 689] on textarea "When were part(s) ordered?" at bounding box center [884, 693] width 436 height 74
paste textarea "10/7/2025"
type textarea "x"
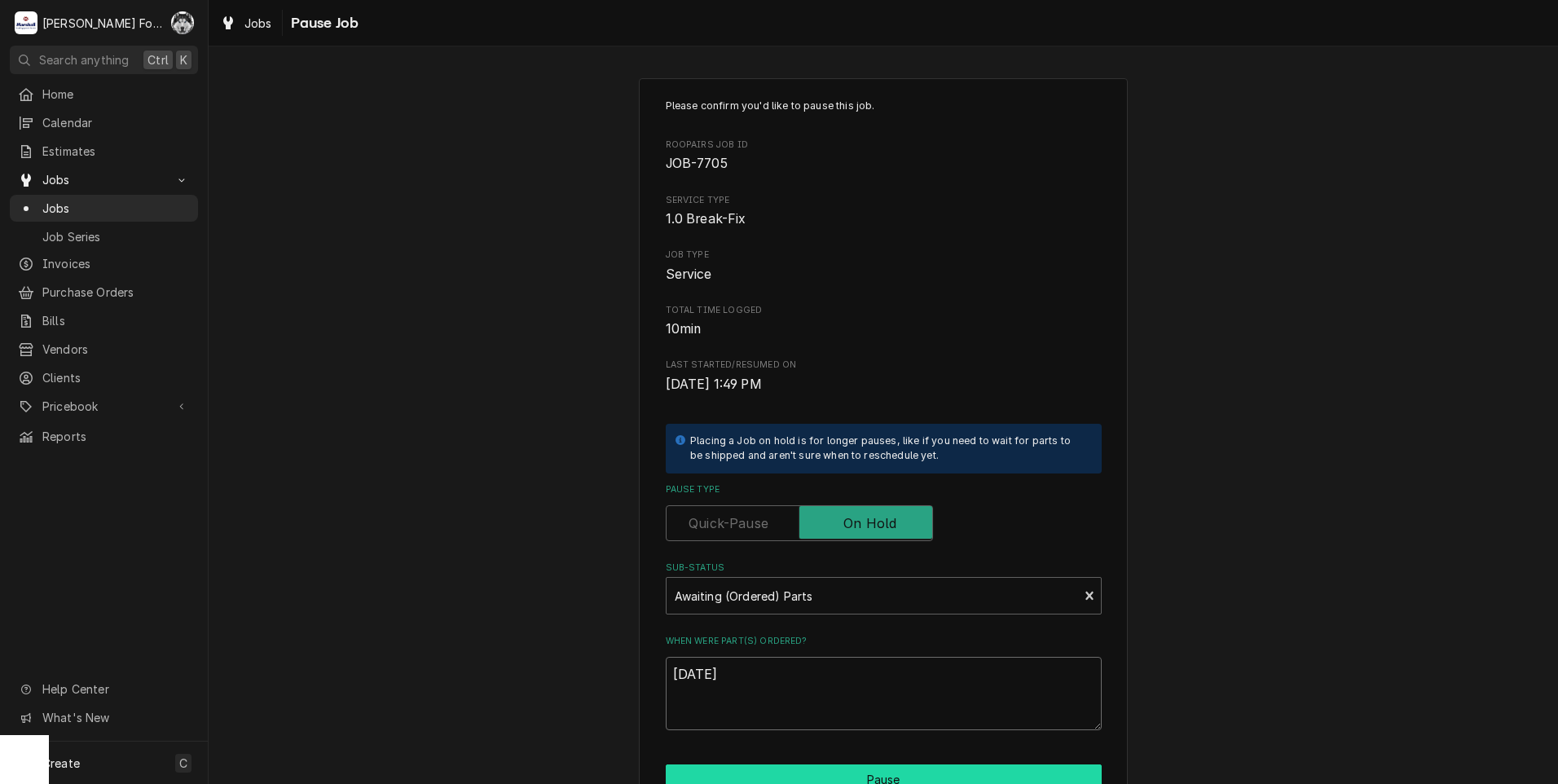
type textarea "10/7/2025"
click at [779, 768] on button "Pause" at bounding box center [884, 779] width 436 height 31
type textarea "x"
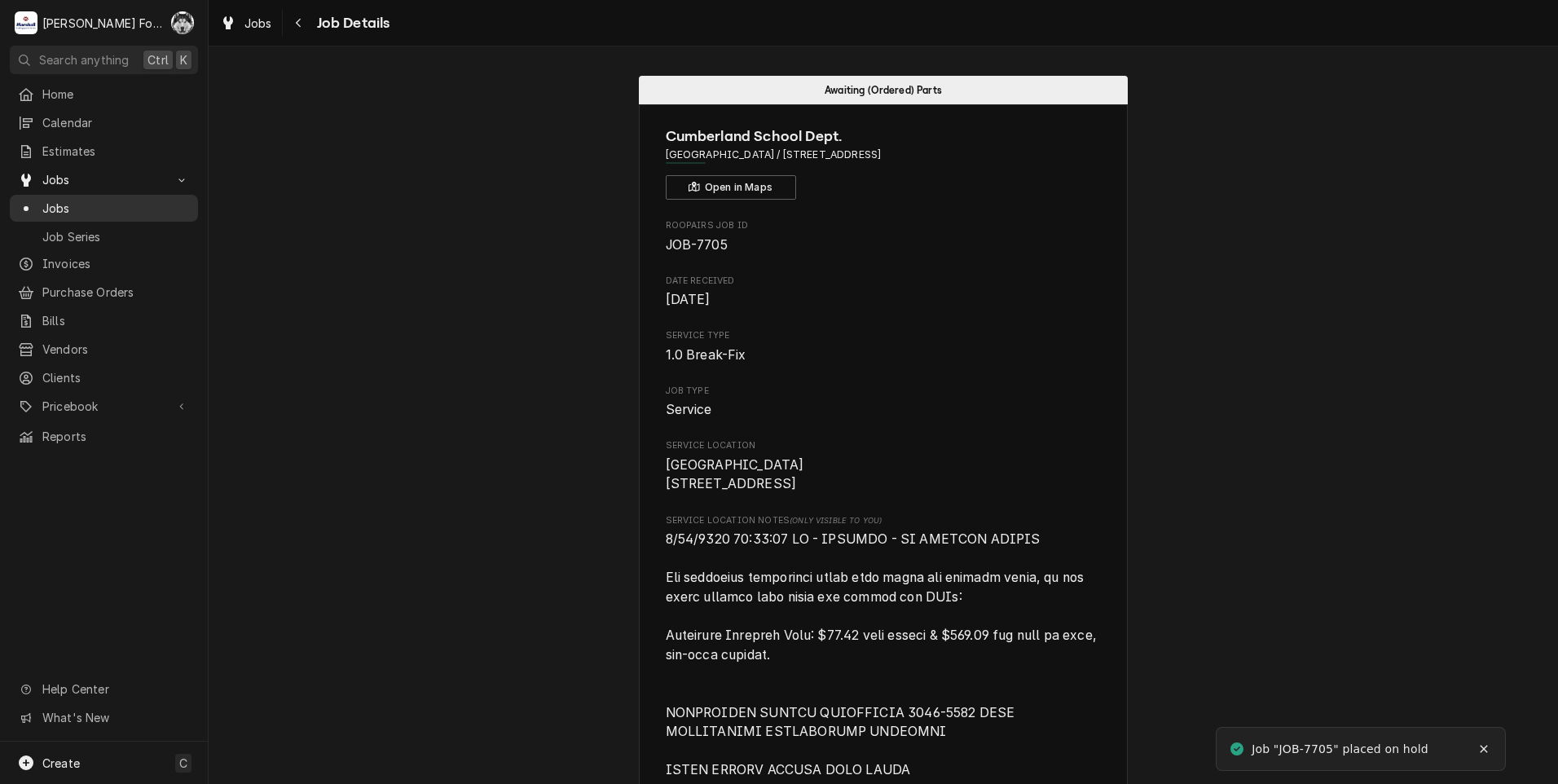
click at [40, 200] on div "Jobs" at bounding box center [104, 208] width 172 height 17
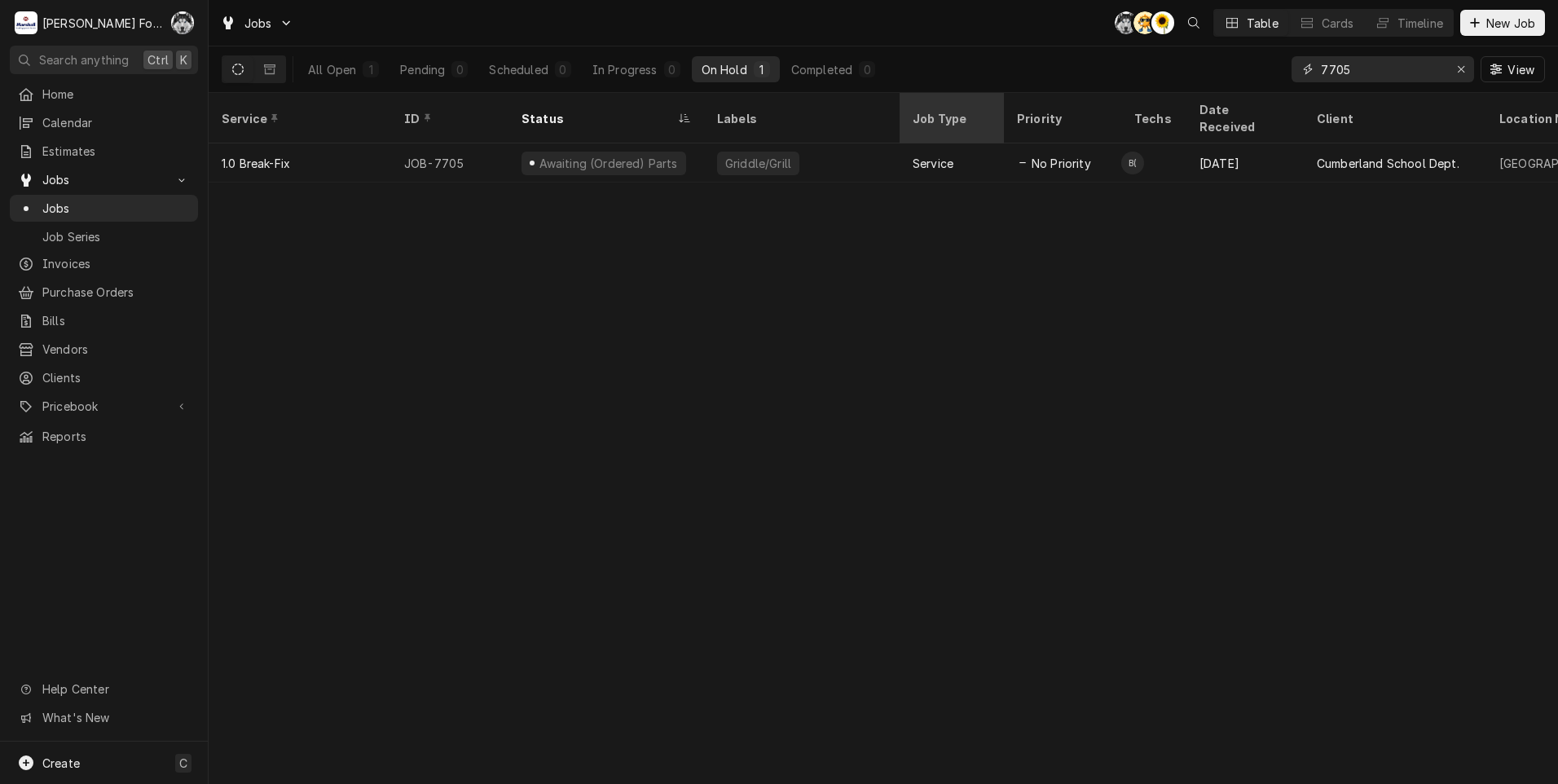
drag, startPoint x: 1399, startPoint y: 71, endPoint x: 950, endPoint y: 114, distance: 451.1
click at [989, 125] on div "Jobs C( AT C( Table Cards Timeline New Job All Open 1 Pending 0 Scheduled 0 In …" at bounding box center [883, 392] width 1350 height 784
type input "7716"
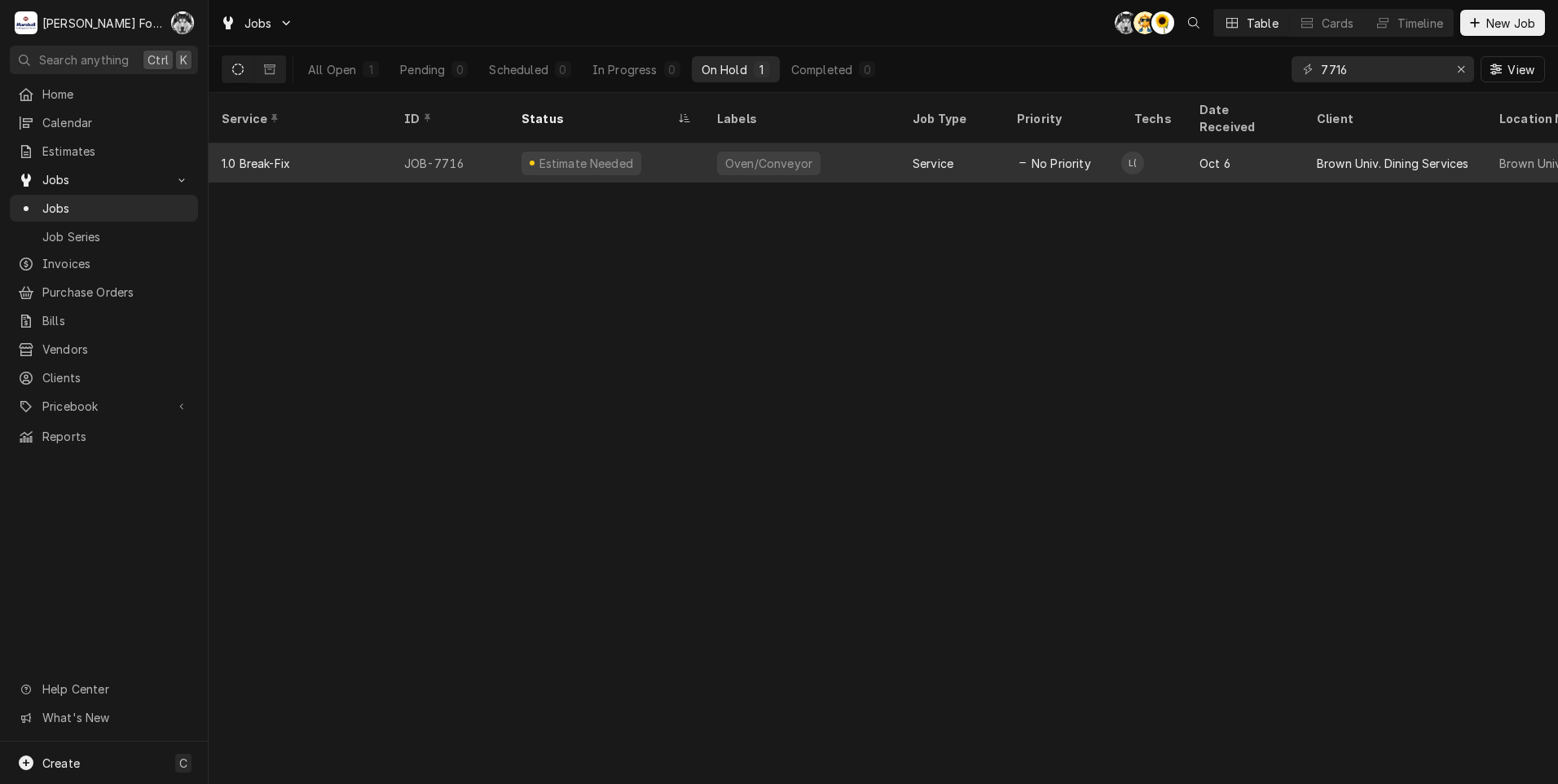
click at [799, 152] on div "Oven/Conveyor" at bounding box center [769, 163] width 103 height 24
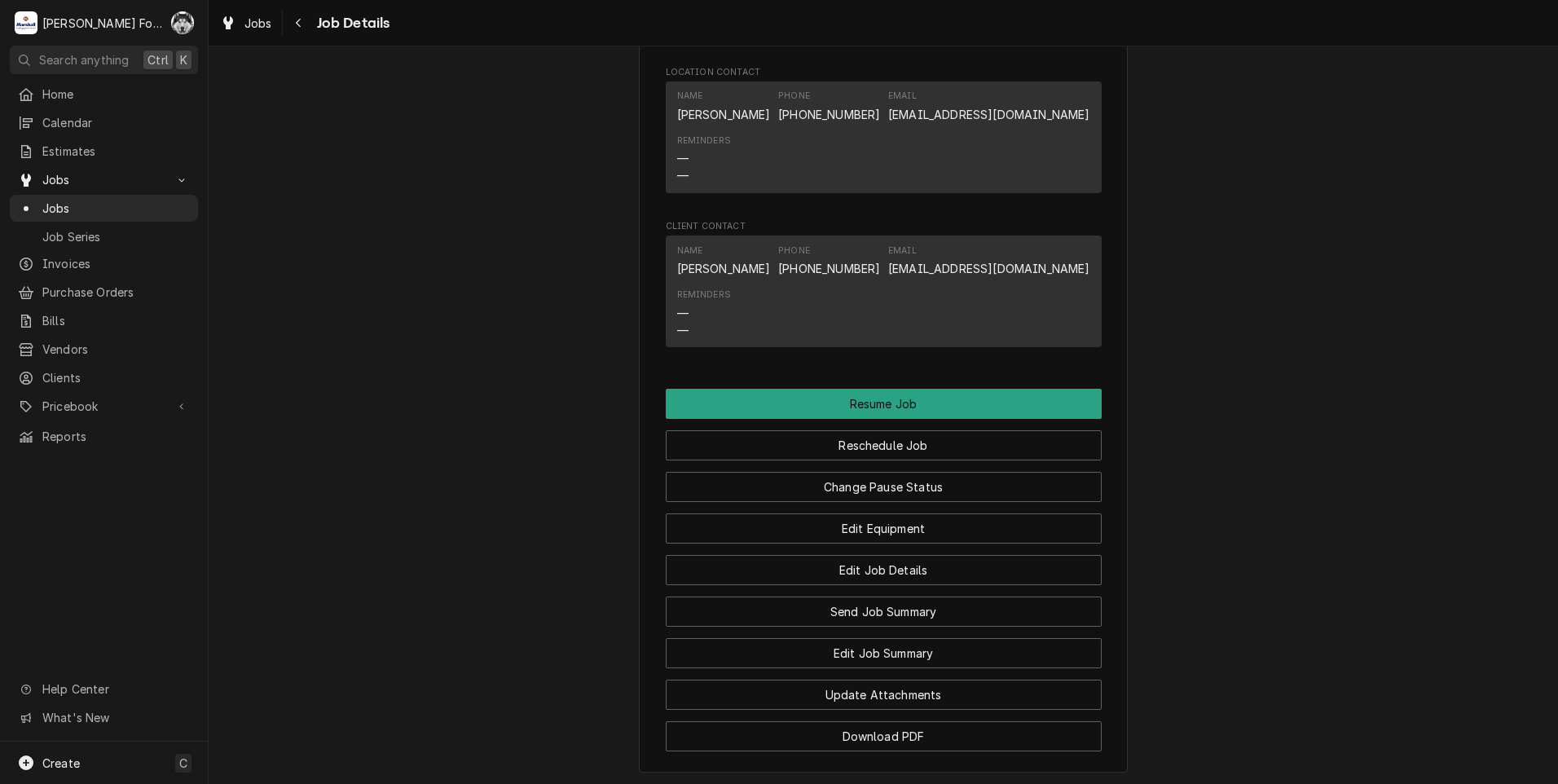
scroll to position [2308, 0]
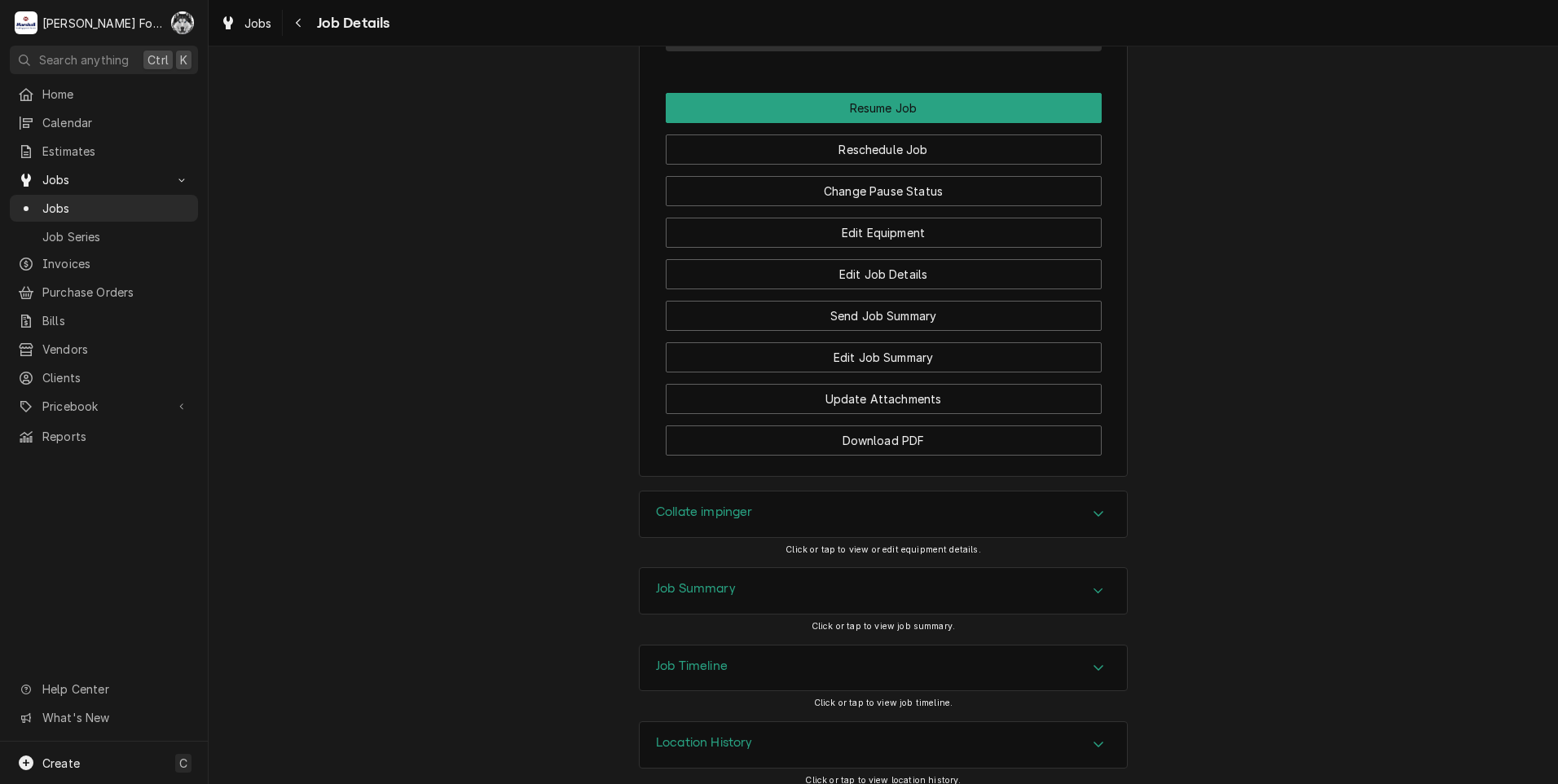
click at [712, 519] on div "Collate impinger" at bounding box center [705, 514] width 97 height 19
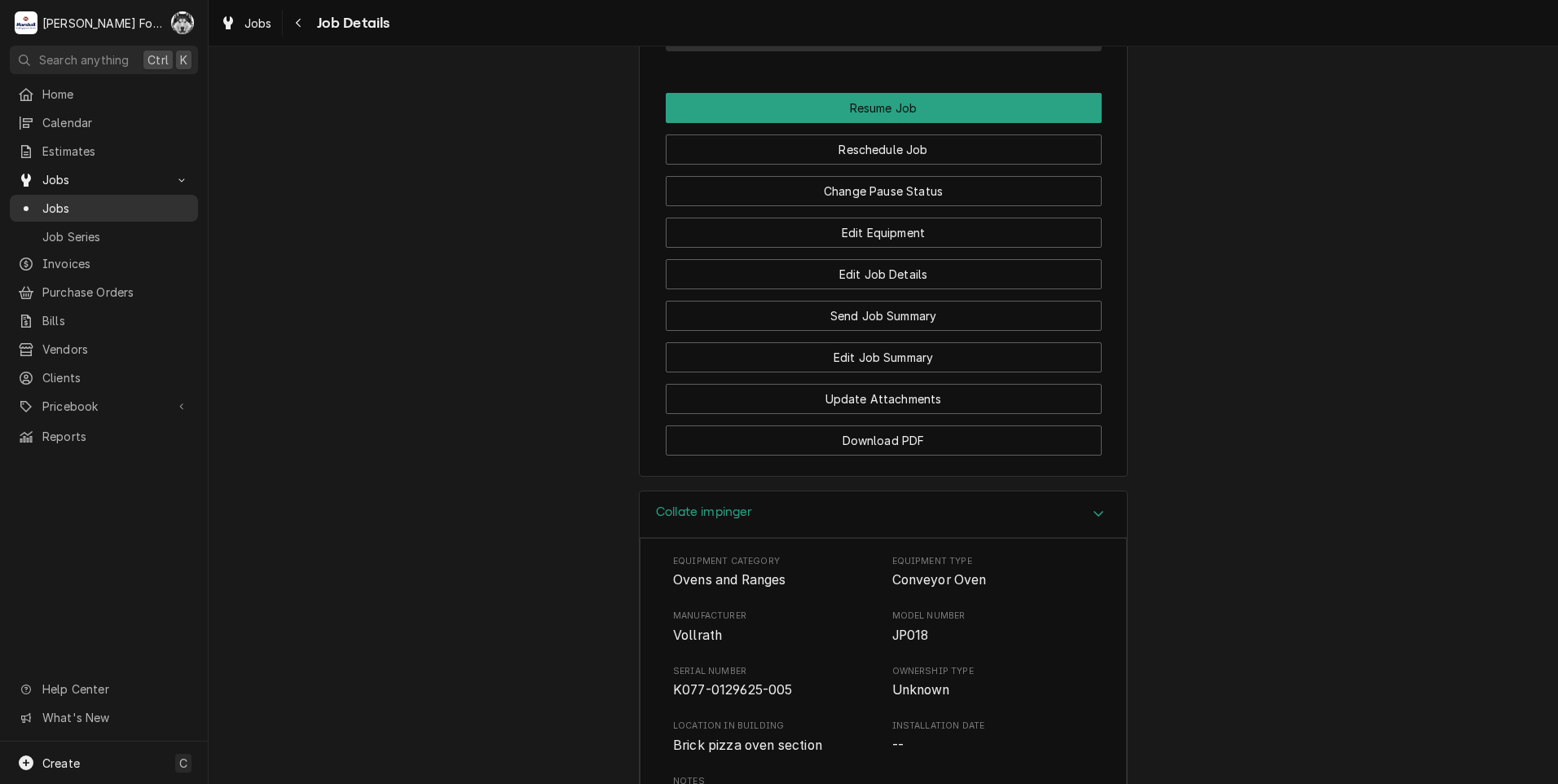
click at [68, 200] on span "Jobs" at bounding box center [116, 208] width 147 height 17
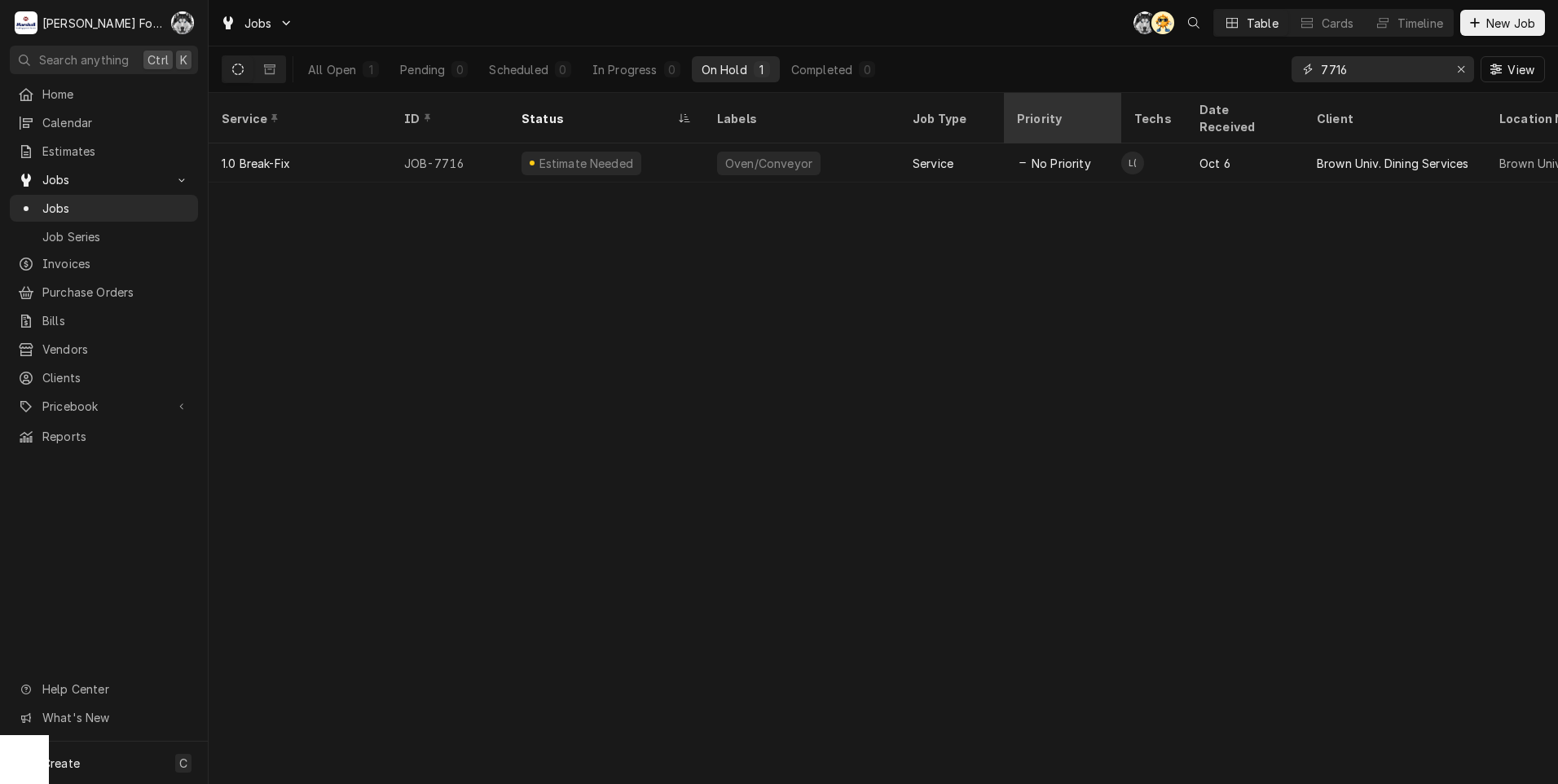
drag, startPoint x: 1370, startPoint y: 74, endPoint x: 1013, endPoint y: 108, distance: 358.6
click at [1057, 117] on div "Jobs C( AT Table Cards Timeline New Job All Open 1 Pending 0 Scheduled 0 In Pro…" at bounding box center [883, 392] width 1350 height 784
type input "7688"
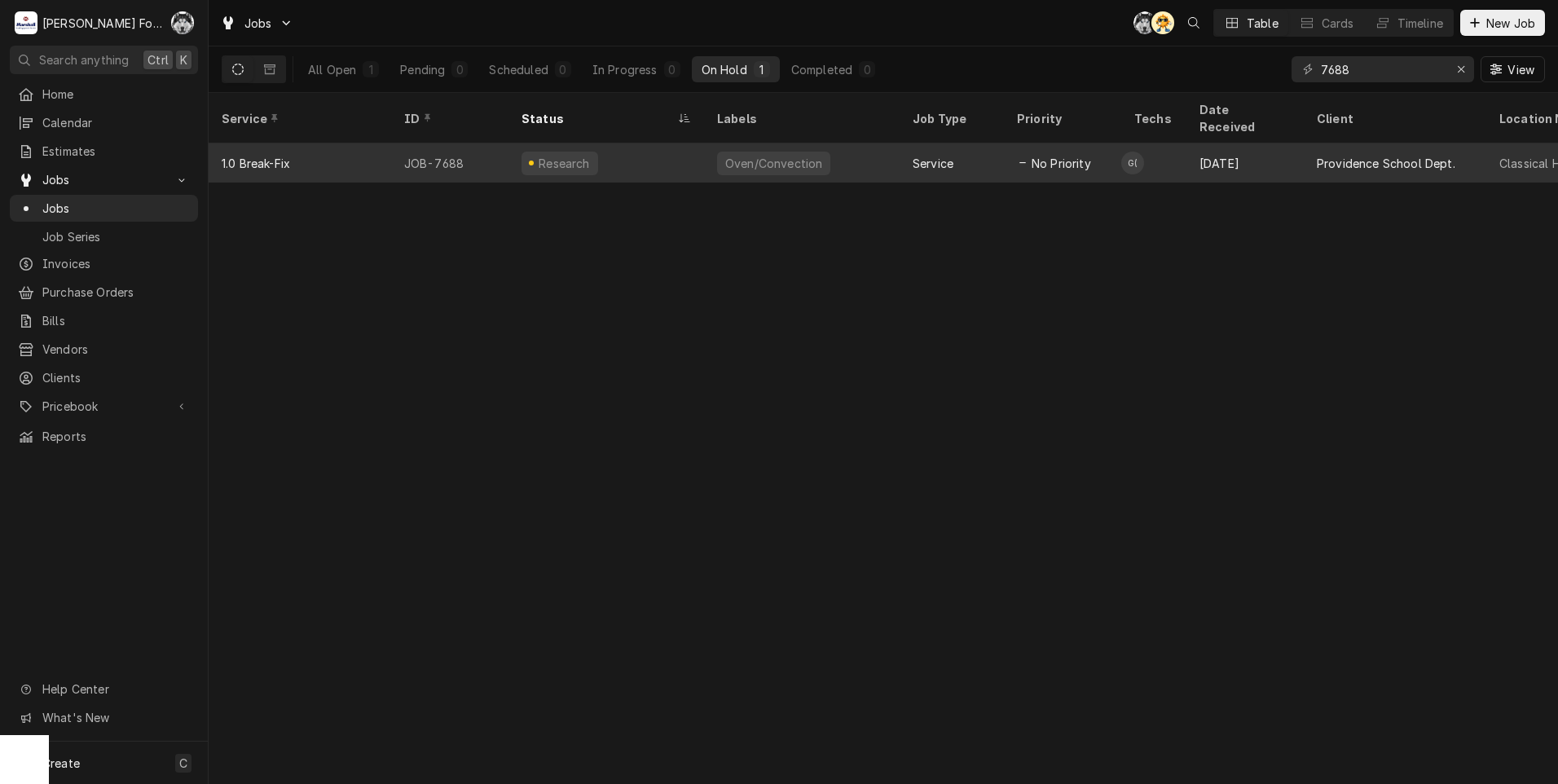
click at [687, 150] on div "Research" at bounding box center [606, 162] width 196 height 39
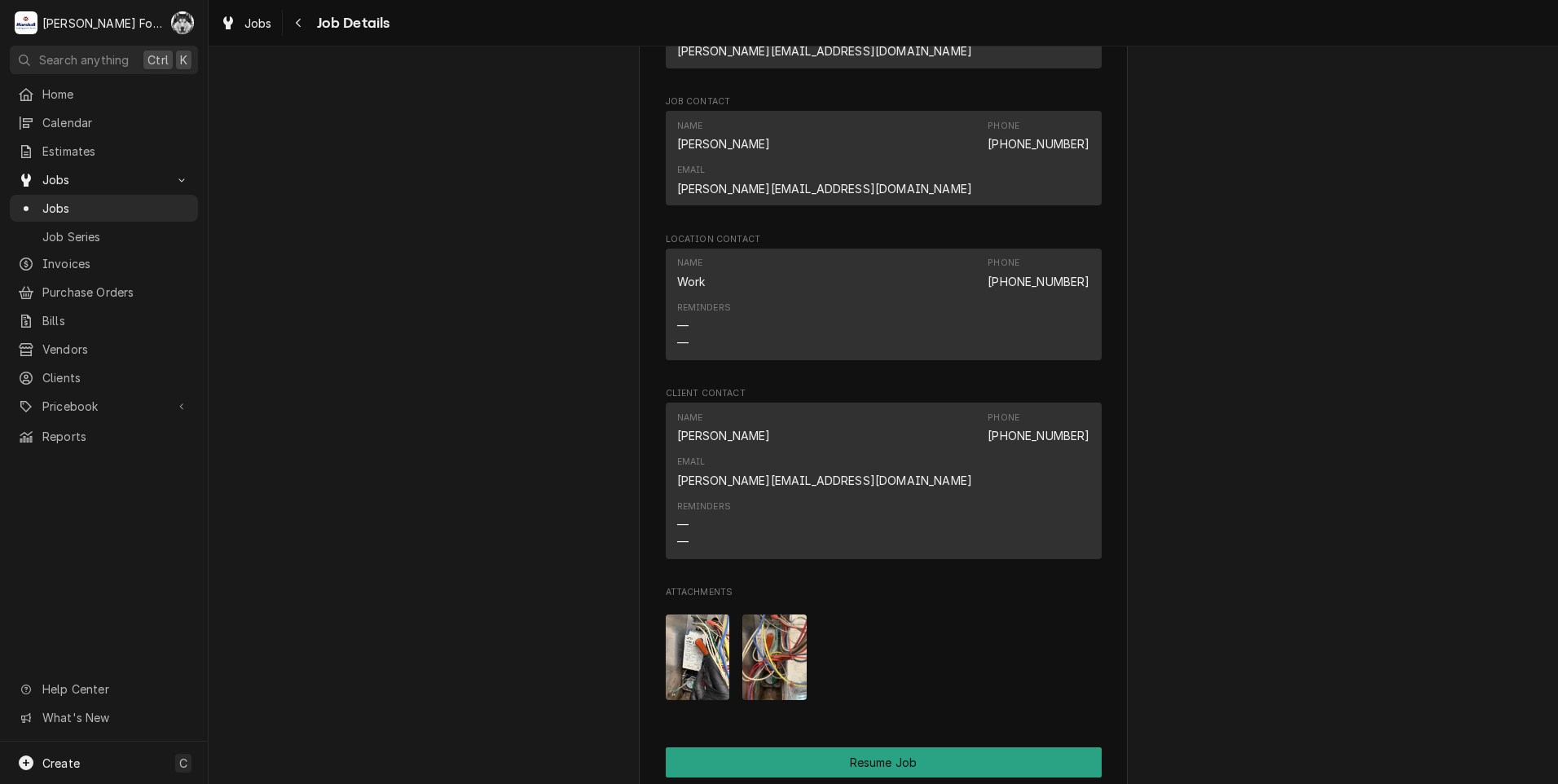
scroll to position [1494, 0]
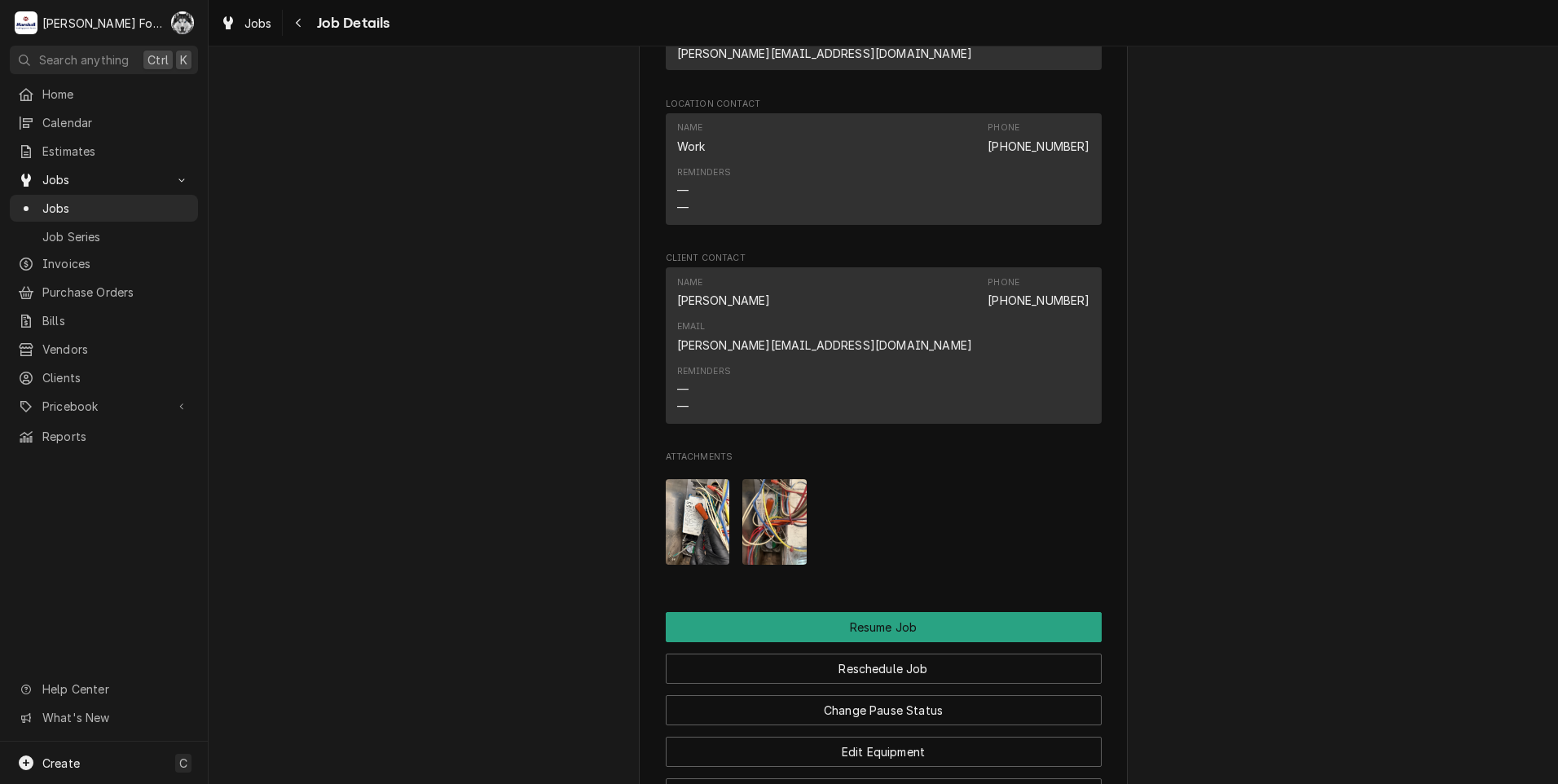
click at [710, 479] on img "Attachments" at bounding box center [697, 522] width 64 height 86
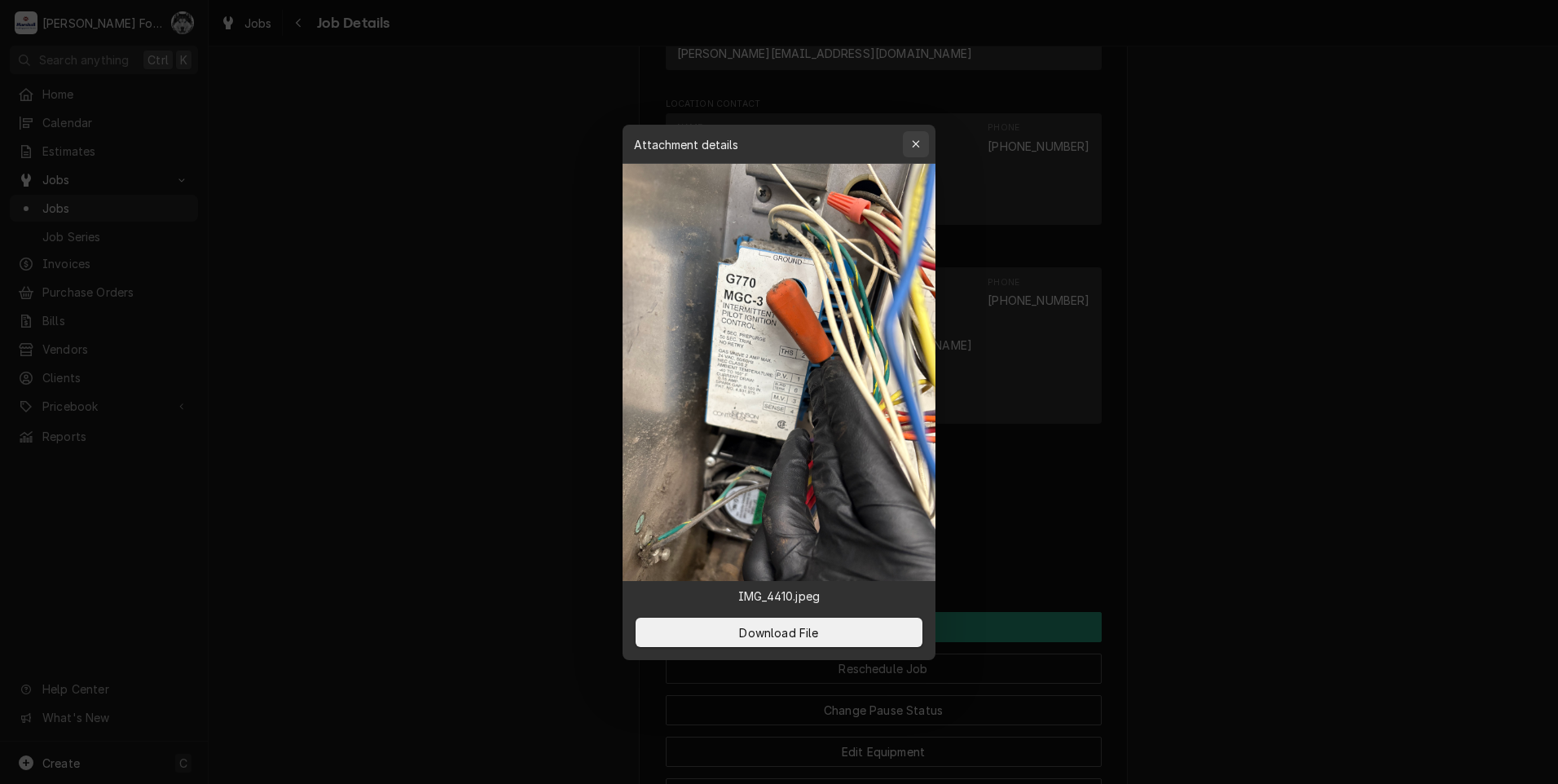
click at [907, 141] on button "button" at bounding box center [915, 143] width 26 height 26
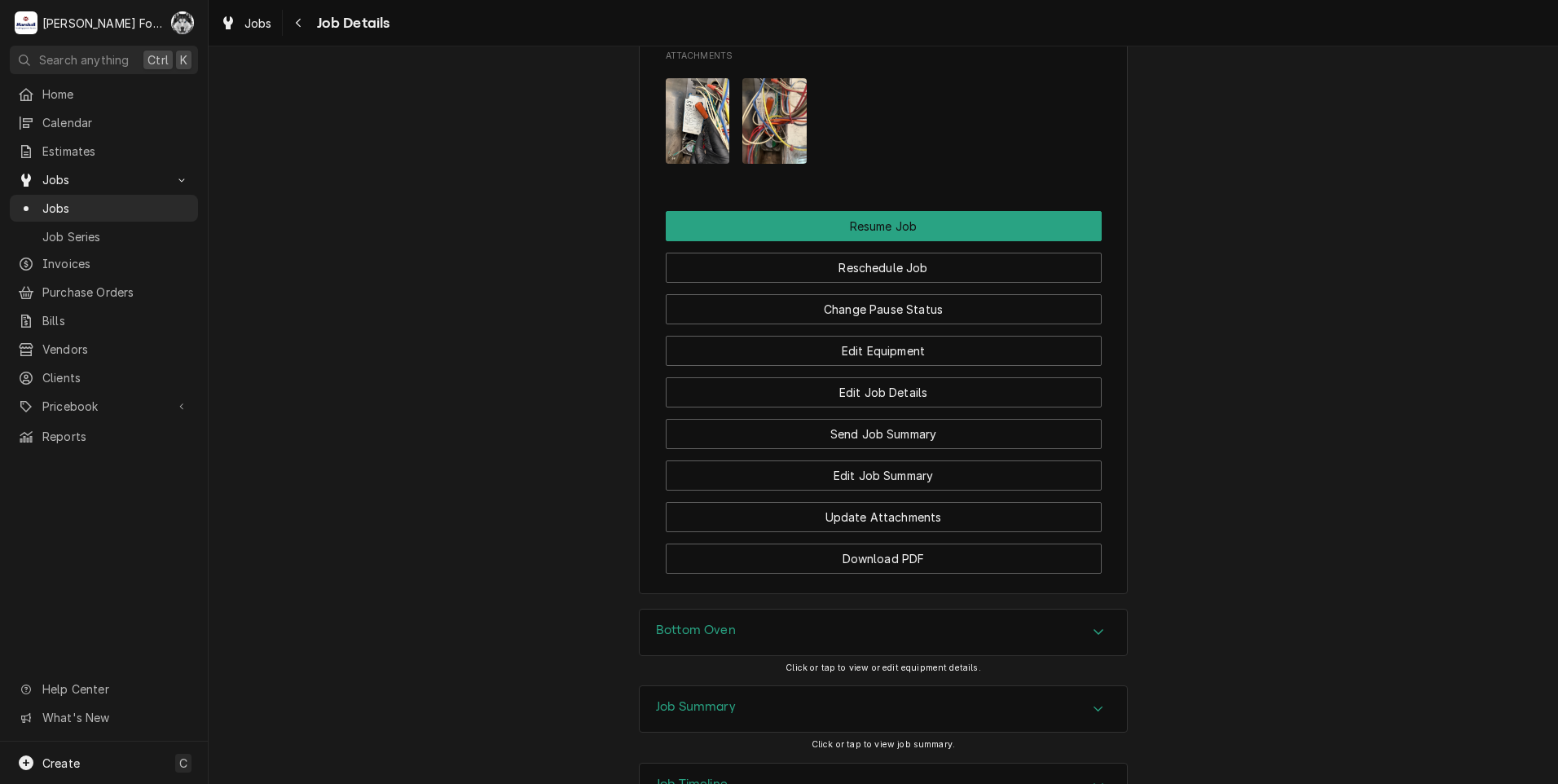
scroll to position [1900, 0]
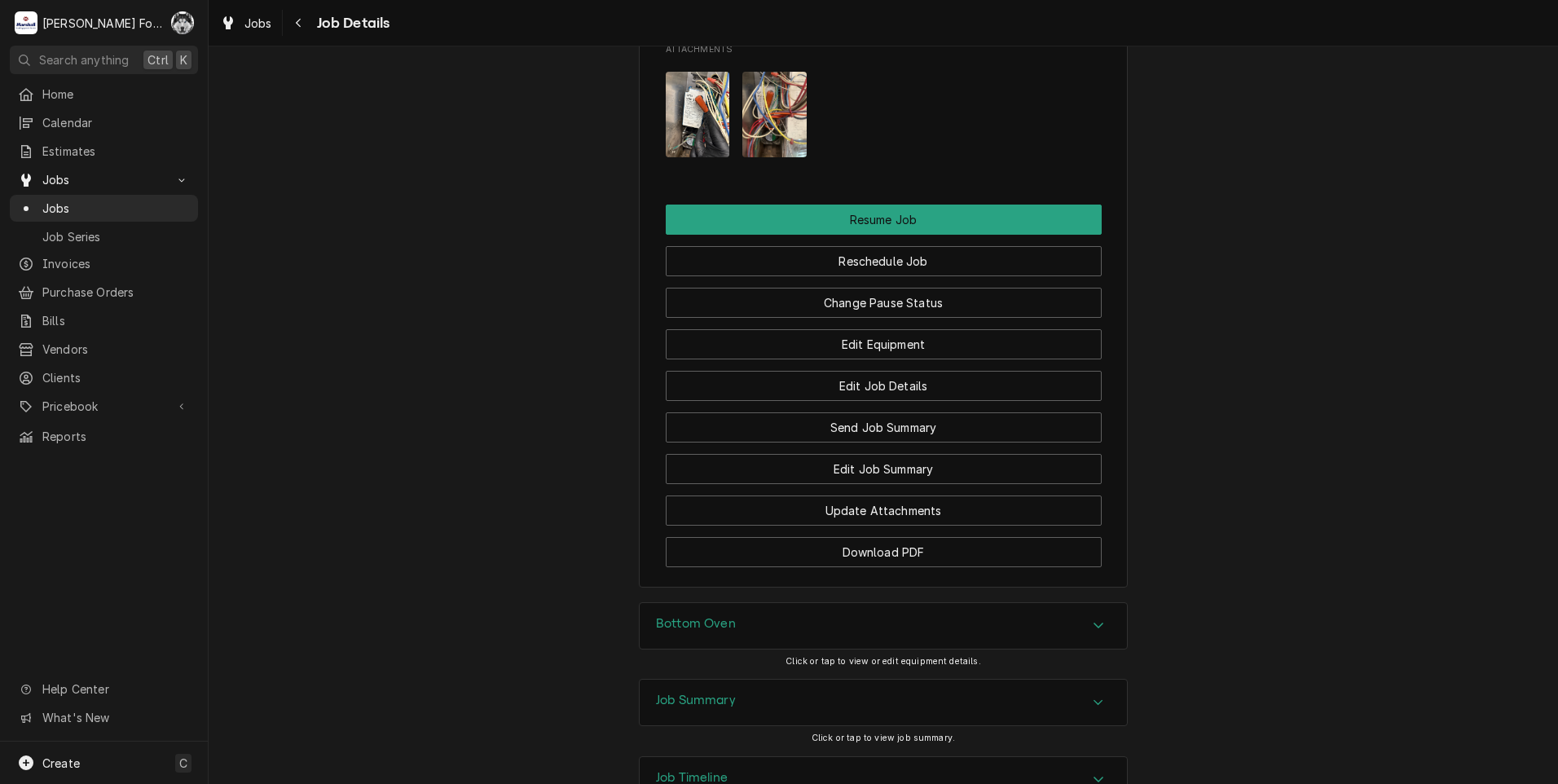
click at [762, 603] on div "Bottom Oven" at bounding box center [884, 625] width 487 height 46
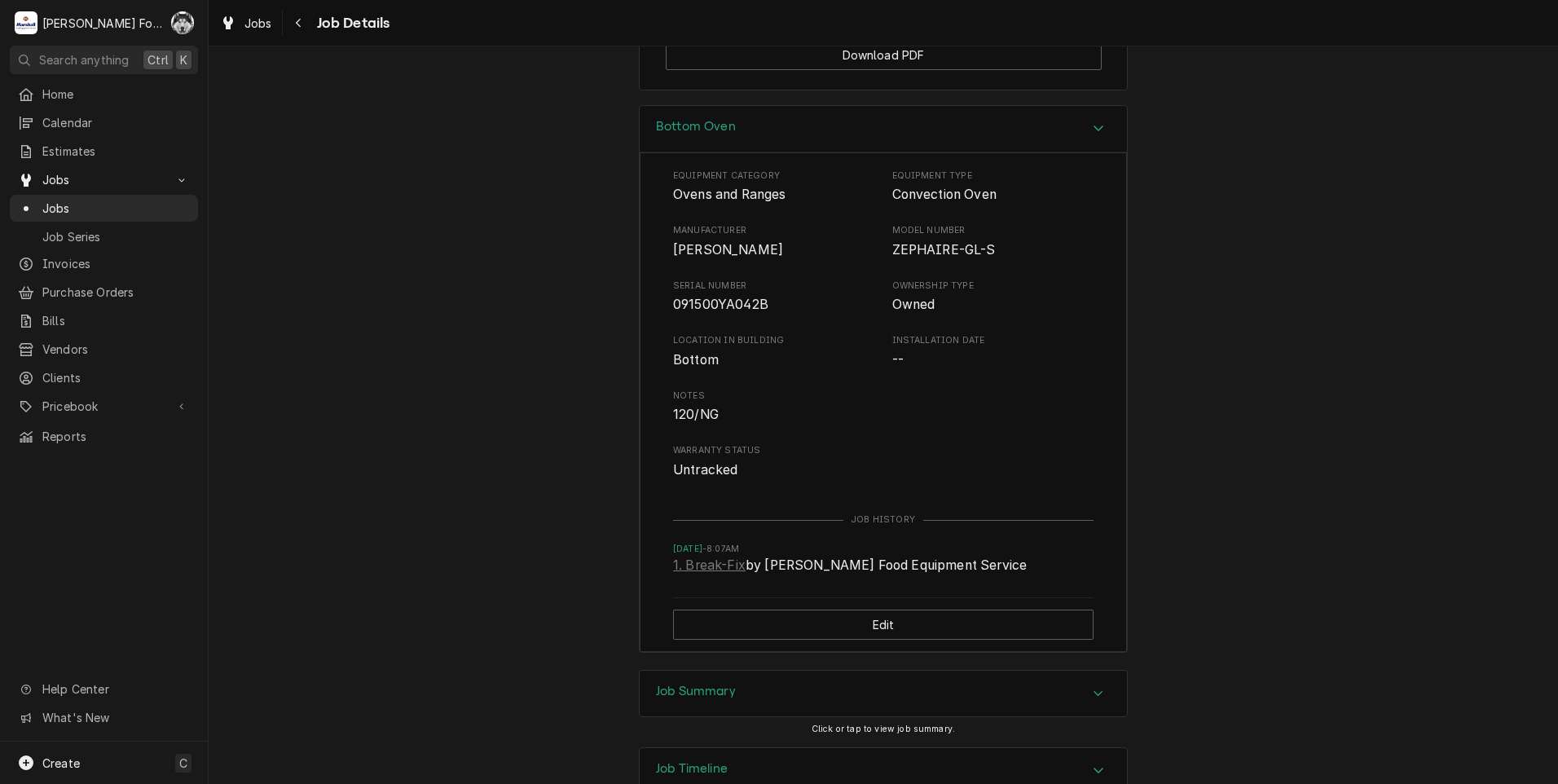
scroll to position [2401, 0]
click at [791, 667] on div "Job Summary" at bounding box center [884, 690] width 487 height 46
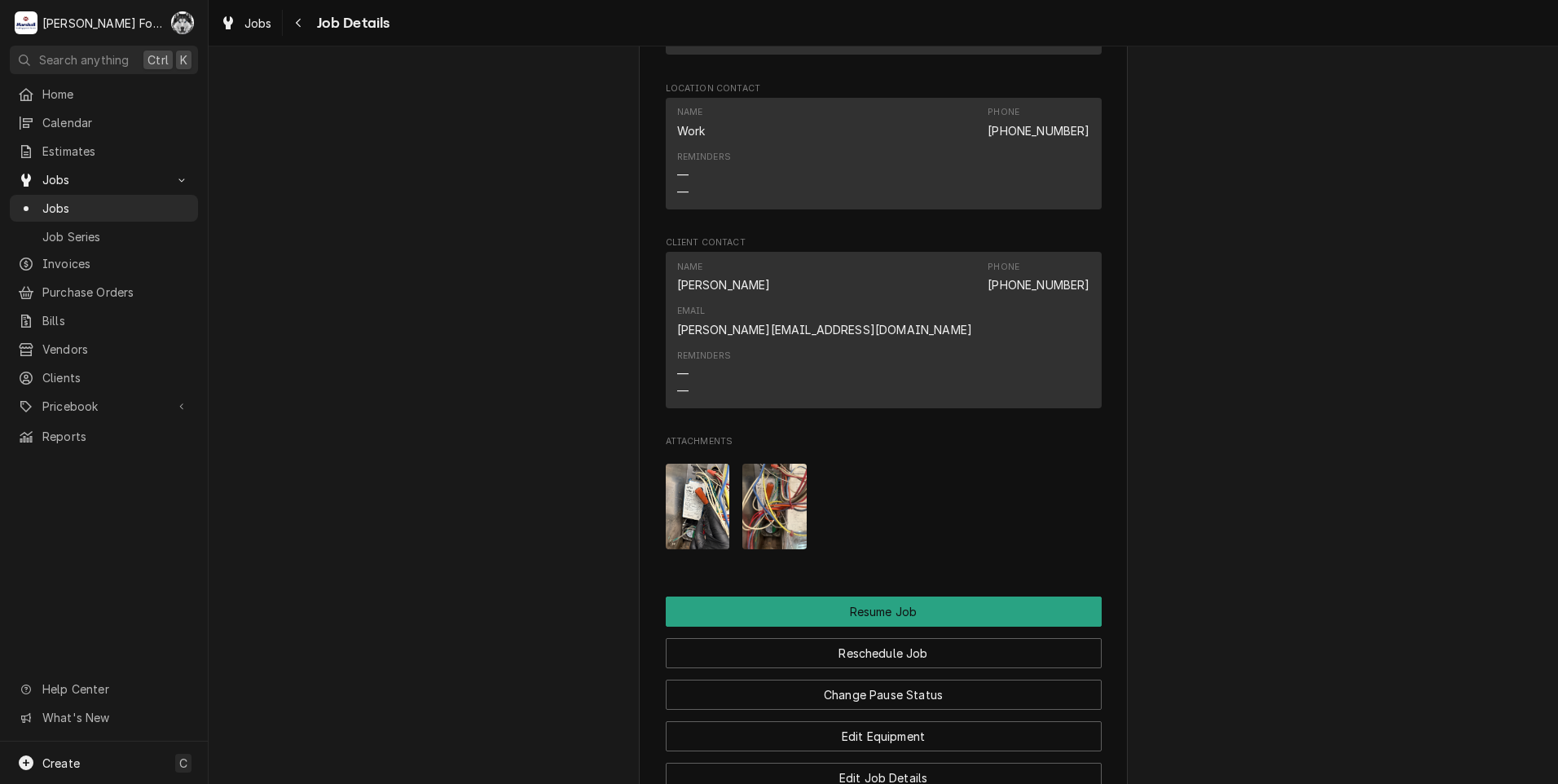
scroll to position [1451, 0]
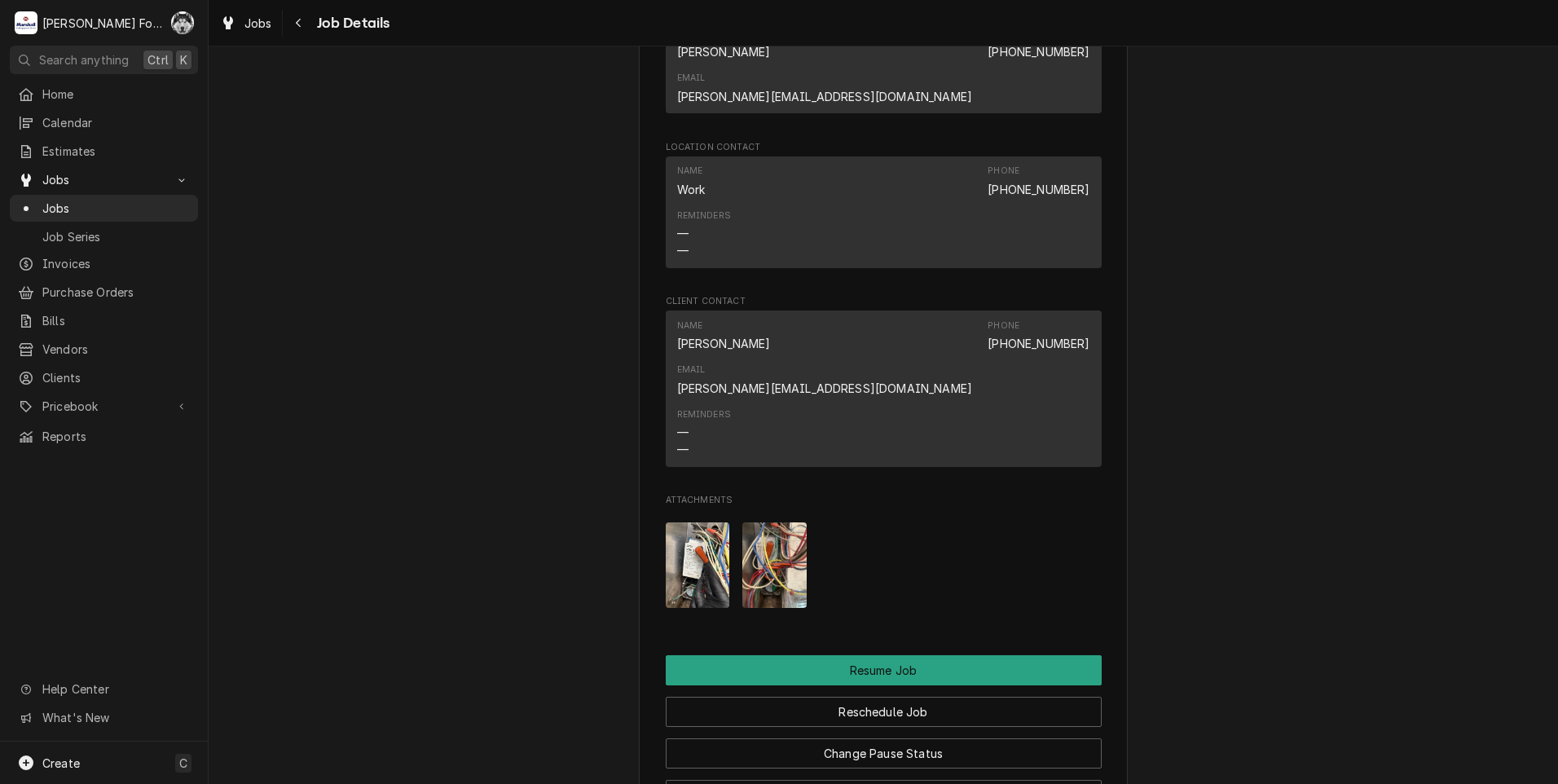
click at [731, 509] on div "Attachments" at bounding box center [884, 564] width 436 height 112
click at [708, 522] on img "Attachments" at bounding box center [697, 565] width 64 height 86
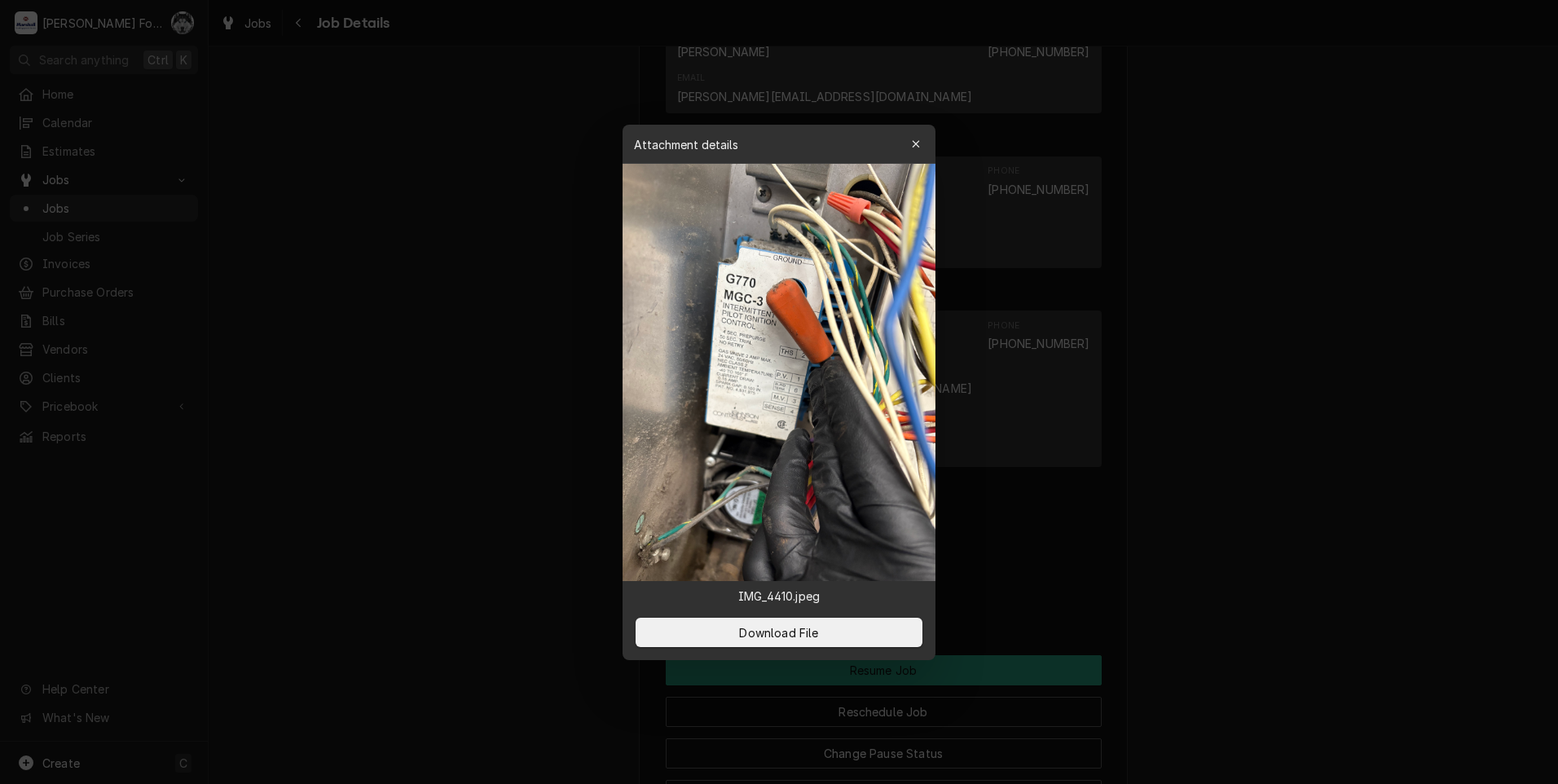
click at [514, 537] on div at bounding box center [779, 392] width 1558 height 784
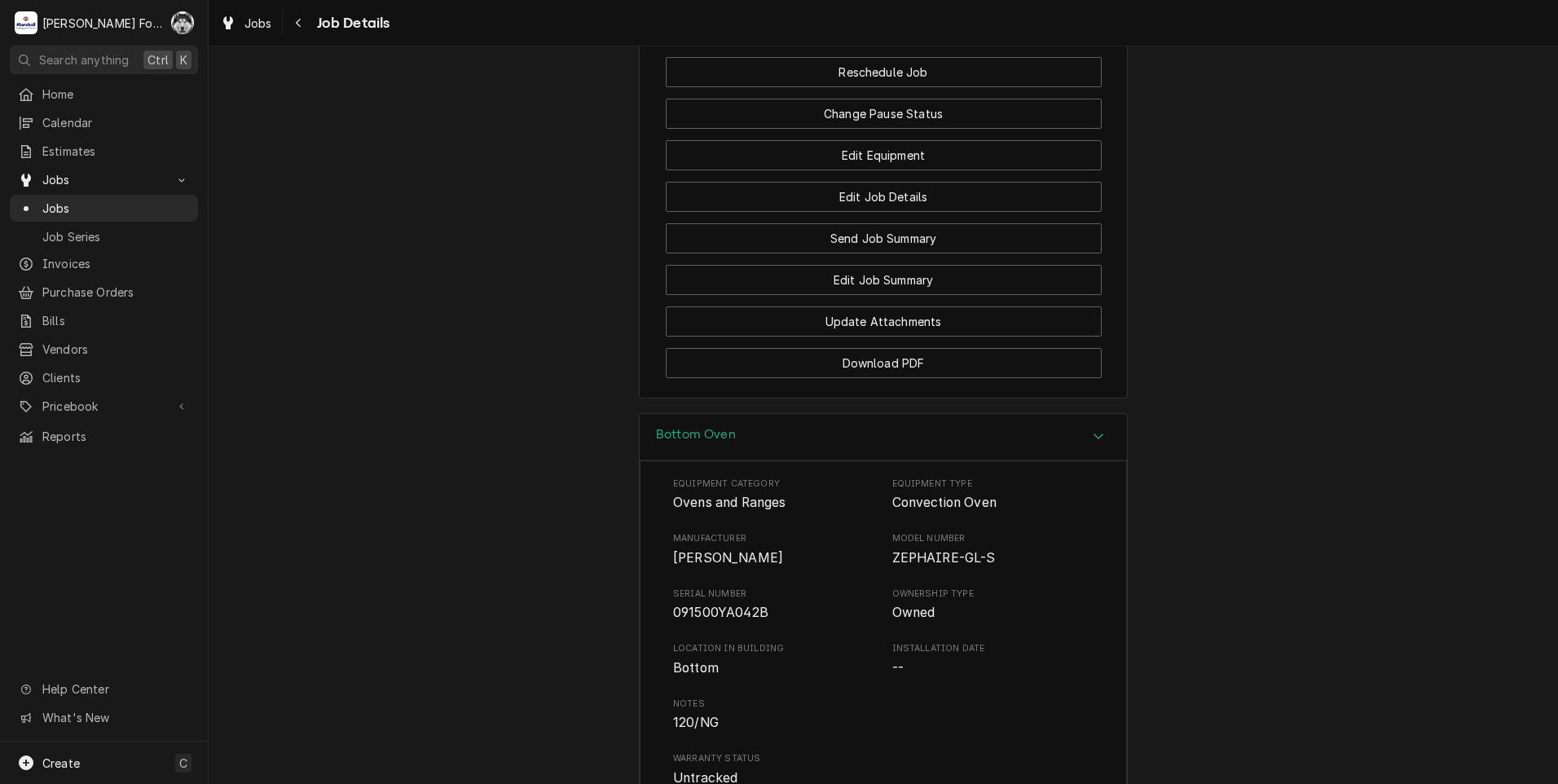
scroll to position [2265, 0]
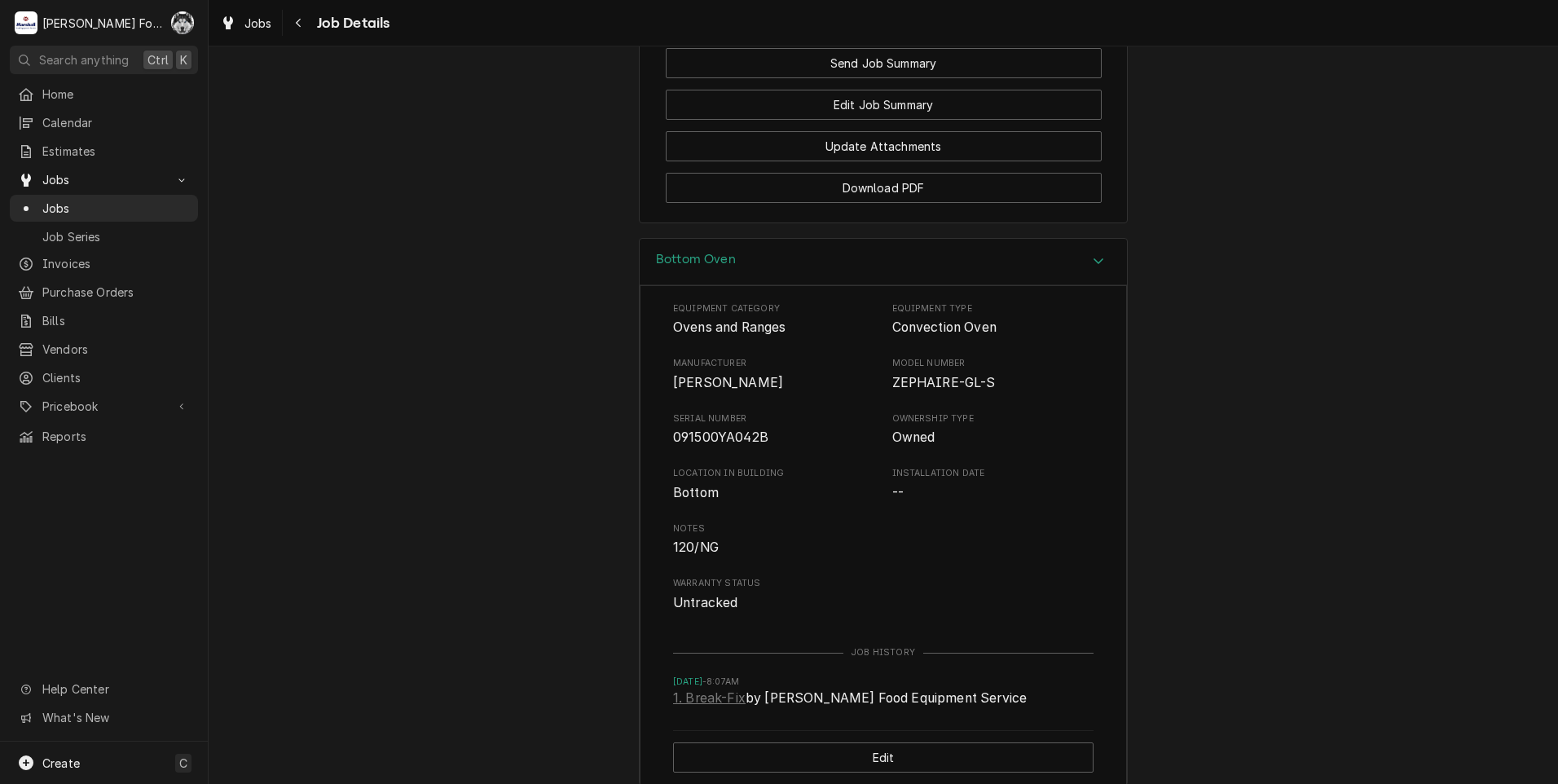
click at [380, 238] on div "Bottom Oven Equipment Category Ovens and Ranges Equipment Type Convection Oven …" at bounding box center [883, 519] width 1350 height 564
click at [56, 200] on span "Jobs" at bounding box center [116, 208] width 147 height 17
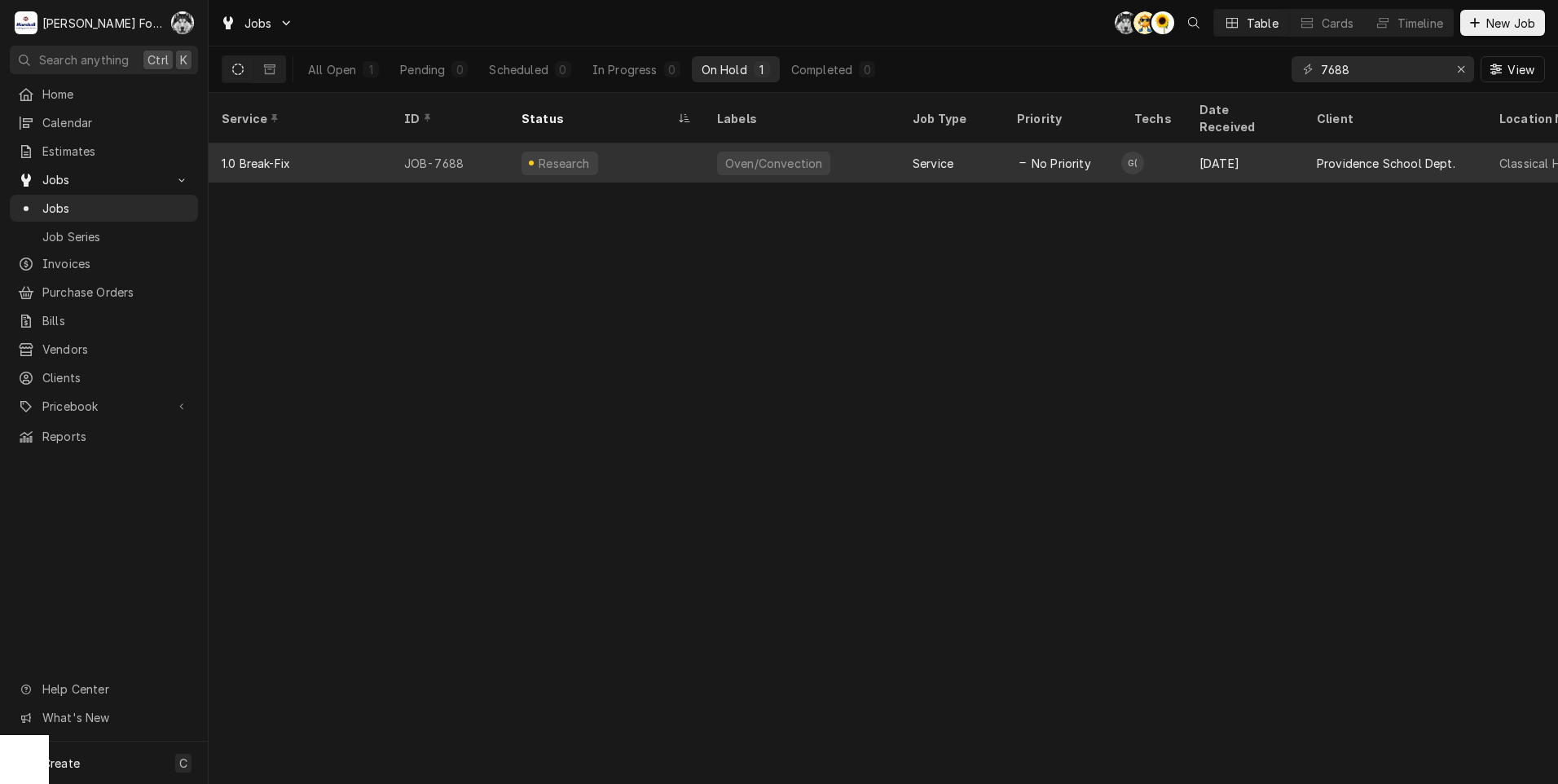
click at [608, 143] on div "Research" at bounding box center [606, 162] width 196 height 39
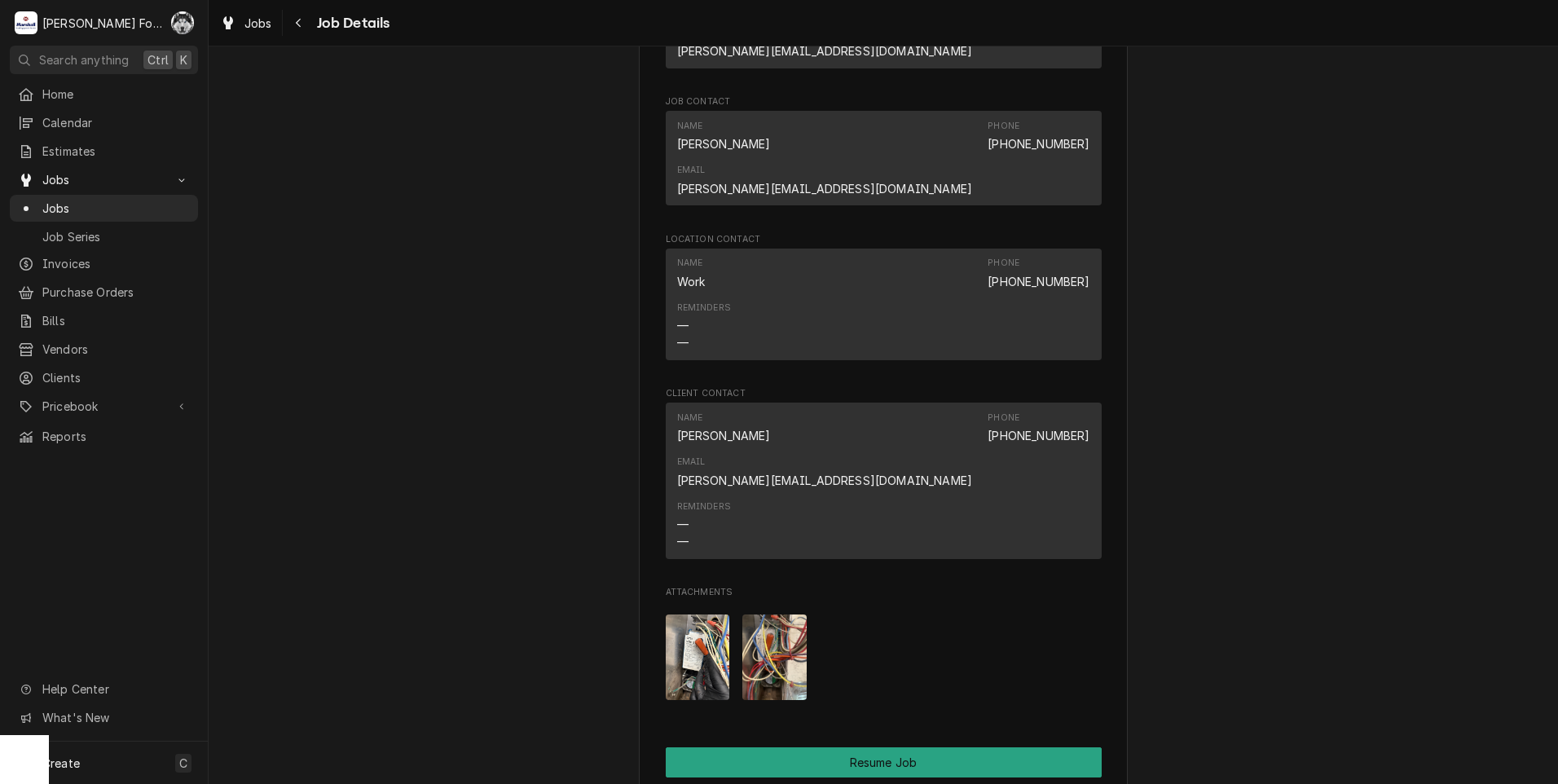
scroll to position [1913, 0]
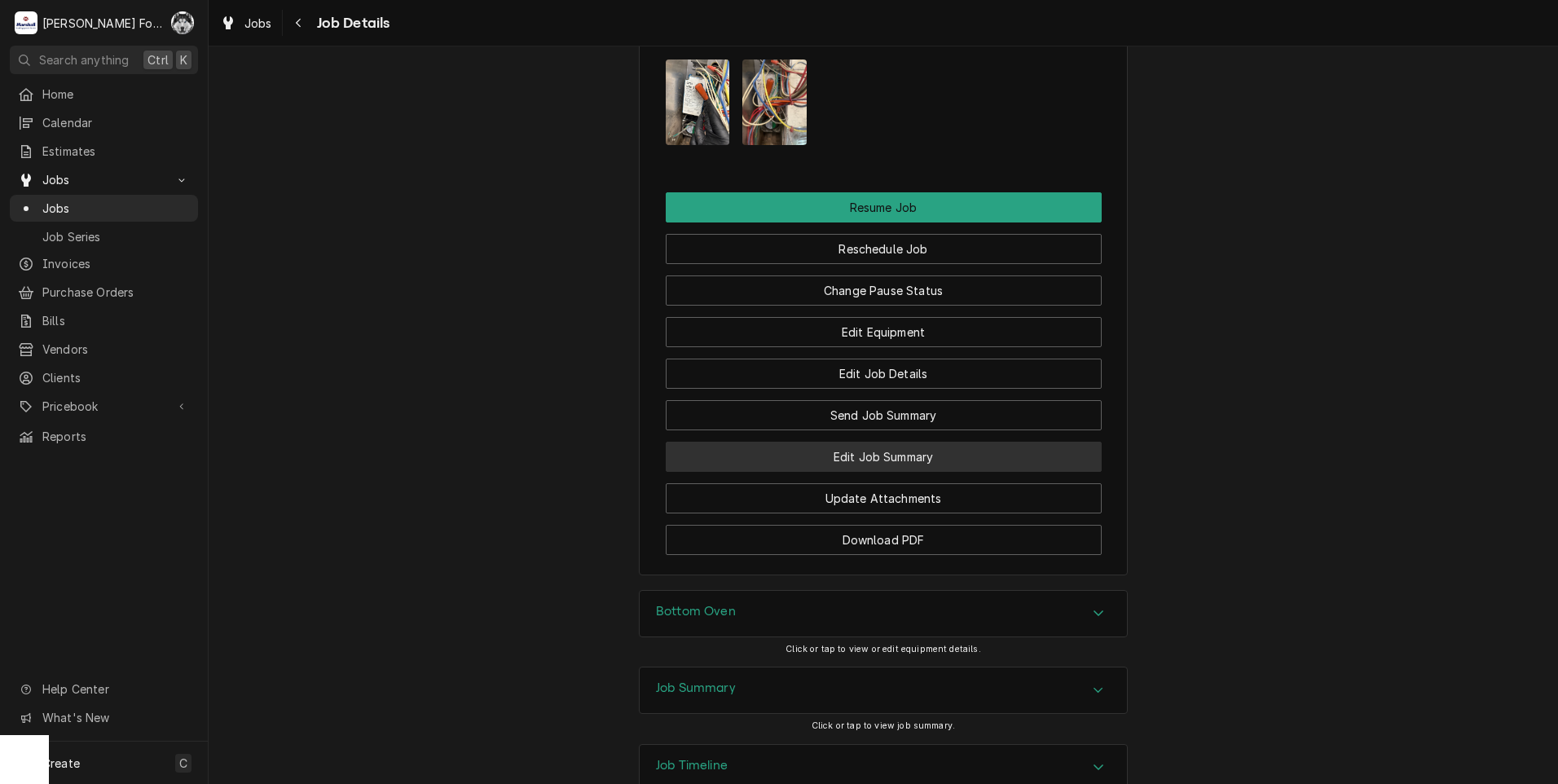
click at [878, 441] on button "Edit Job Summary" at bounding box center [884, 456] width 436 height 31
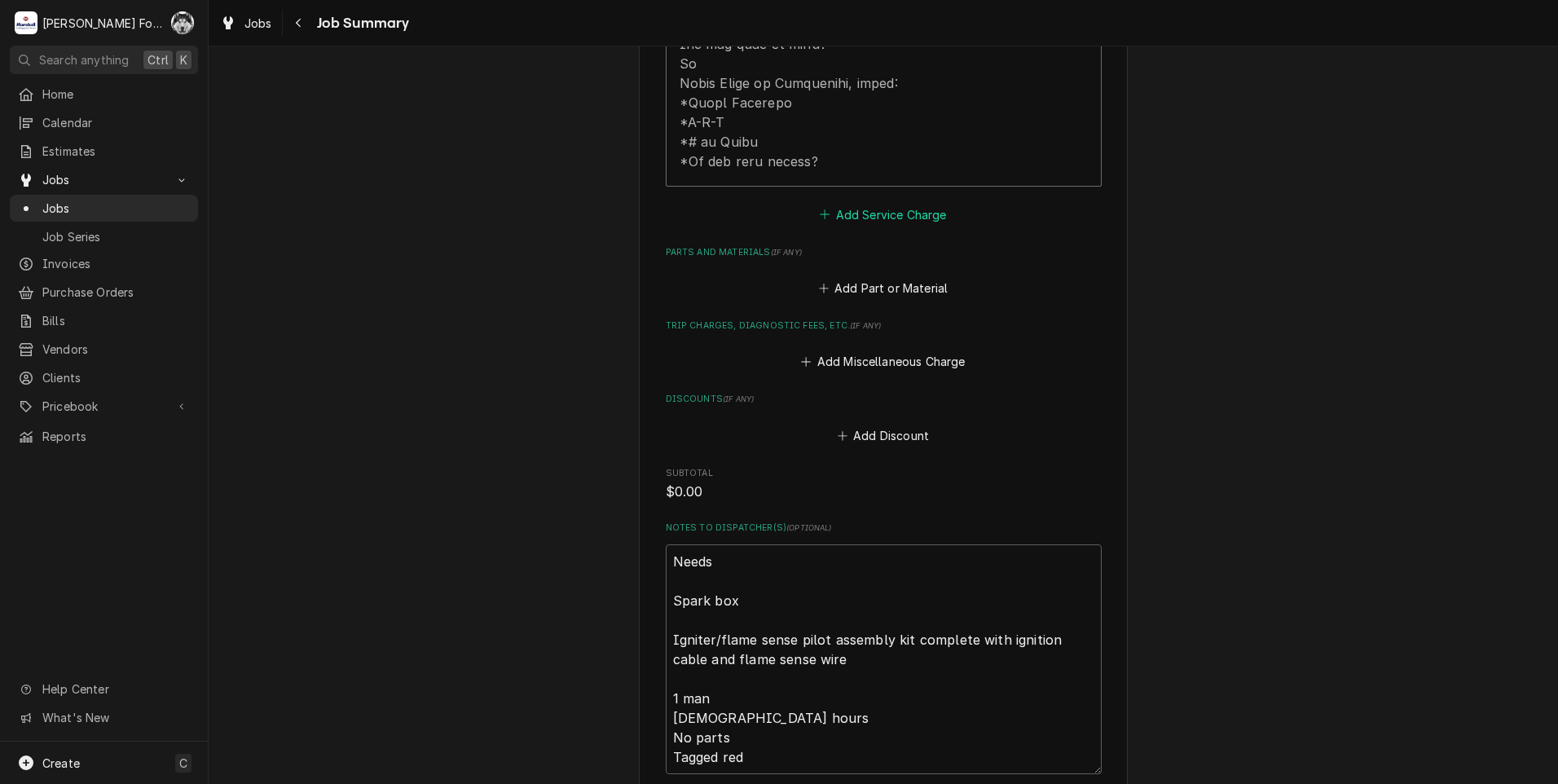
scroll to position [951, 0]
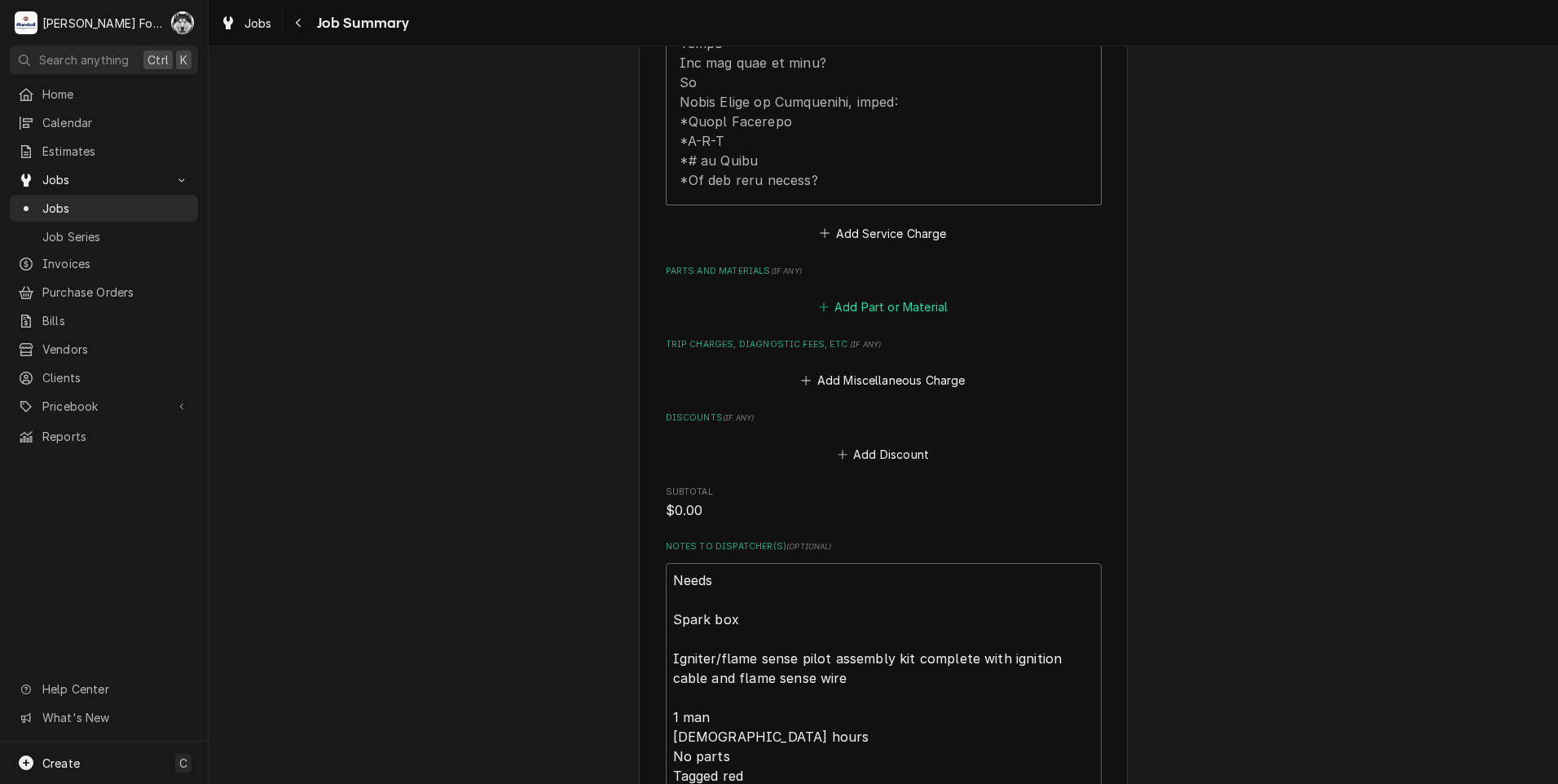
click at [876, 296] on button "Add Part or Material" at bounding box center [883, 307] width 135 height 23
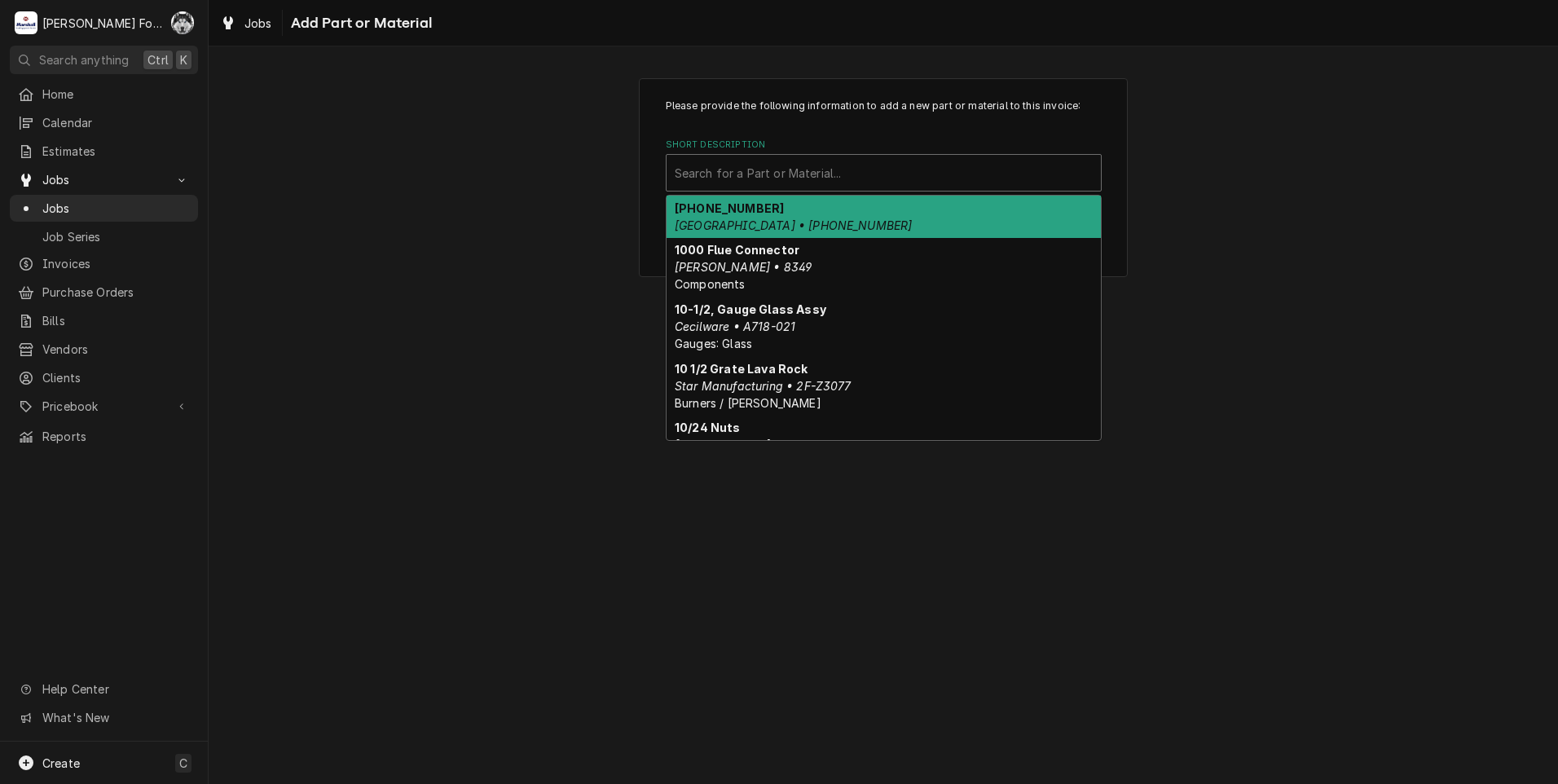
click at [895, 180] on div "Short Description" at bounding box center [884, 173] width 418 height 30
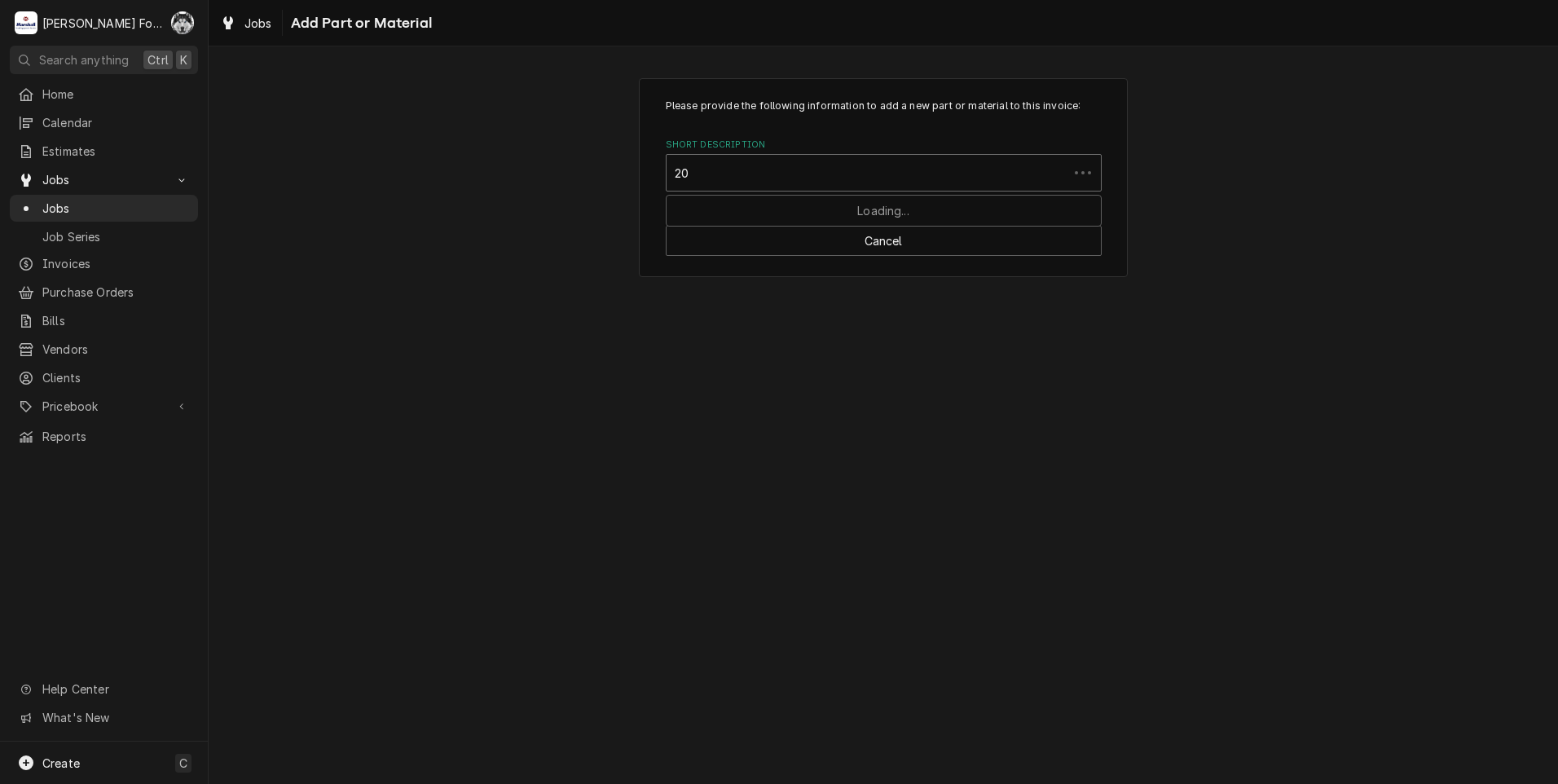
type input "2"
type input "56463"
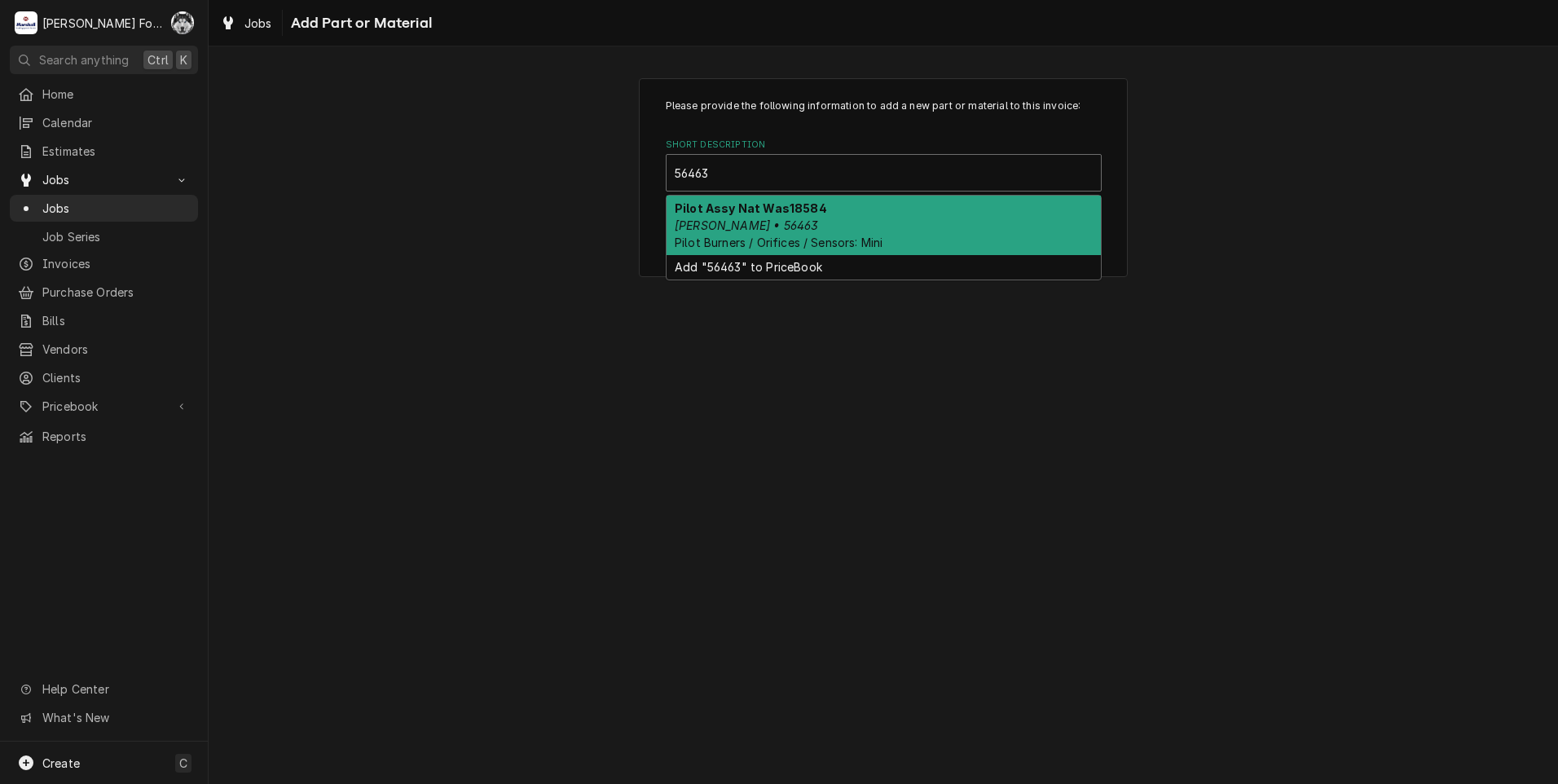
click at [909, 209] on div "Pilot Assy Nat Was18584 Blodgett • 56463 Pilot Burners / Orifices / Sensors: Mi…" at bounding box center [884, 225] width 435 height 59
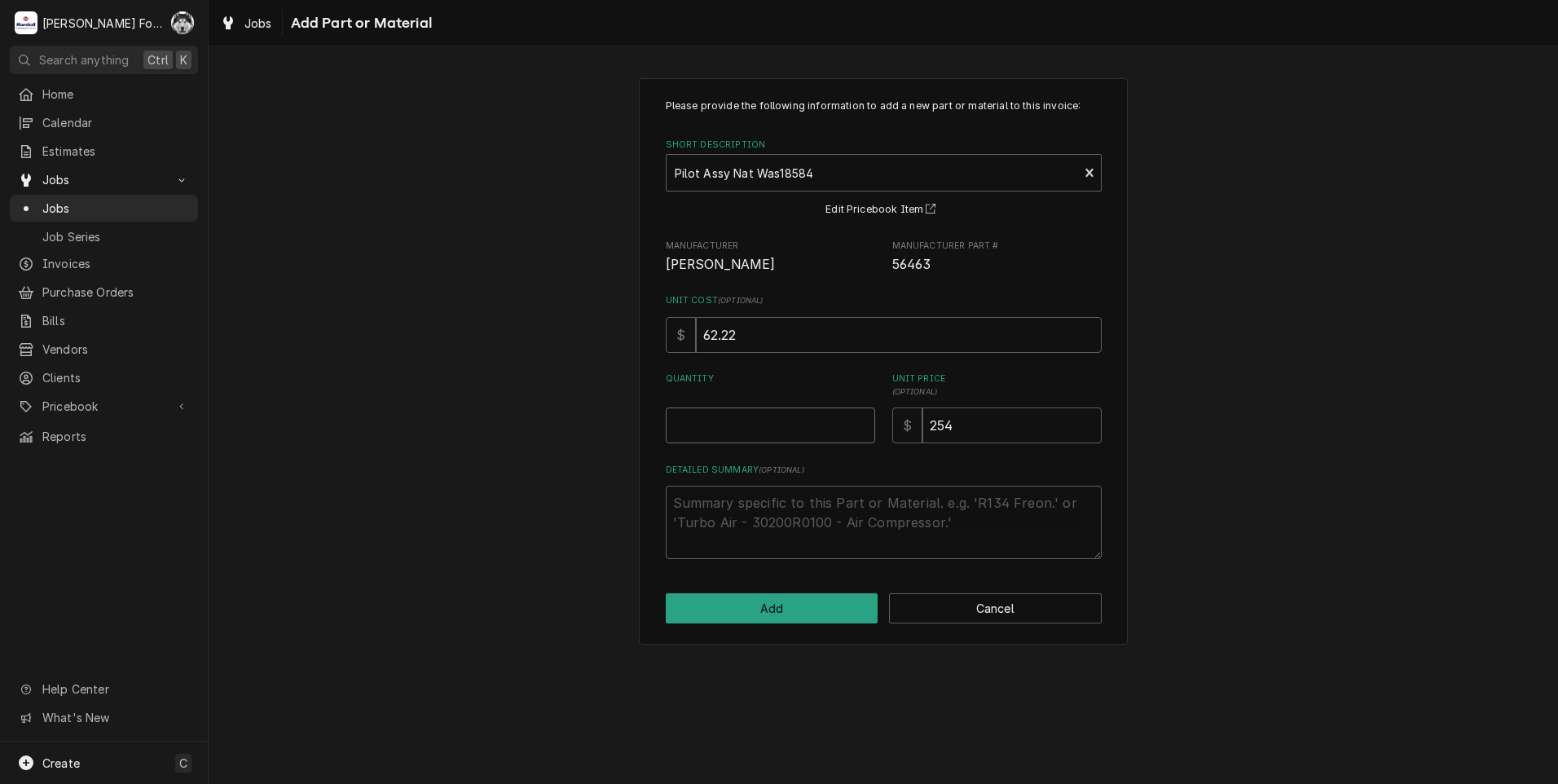
type textarea "x"
type input "0.5"
click at [863, 423] on input "0.5" at bounding box center [770, 426] width 209 height 36
type textarea "x"
type input "1"
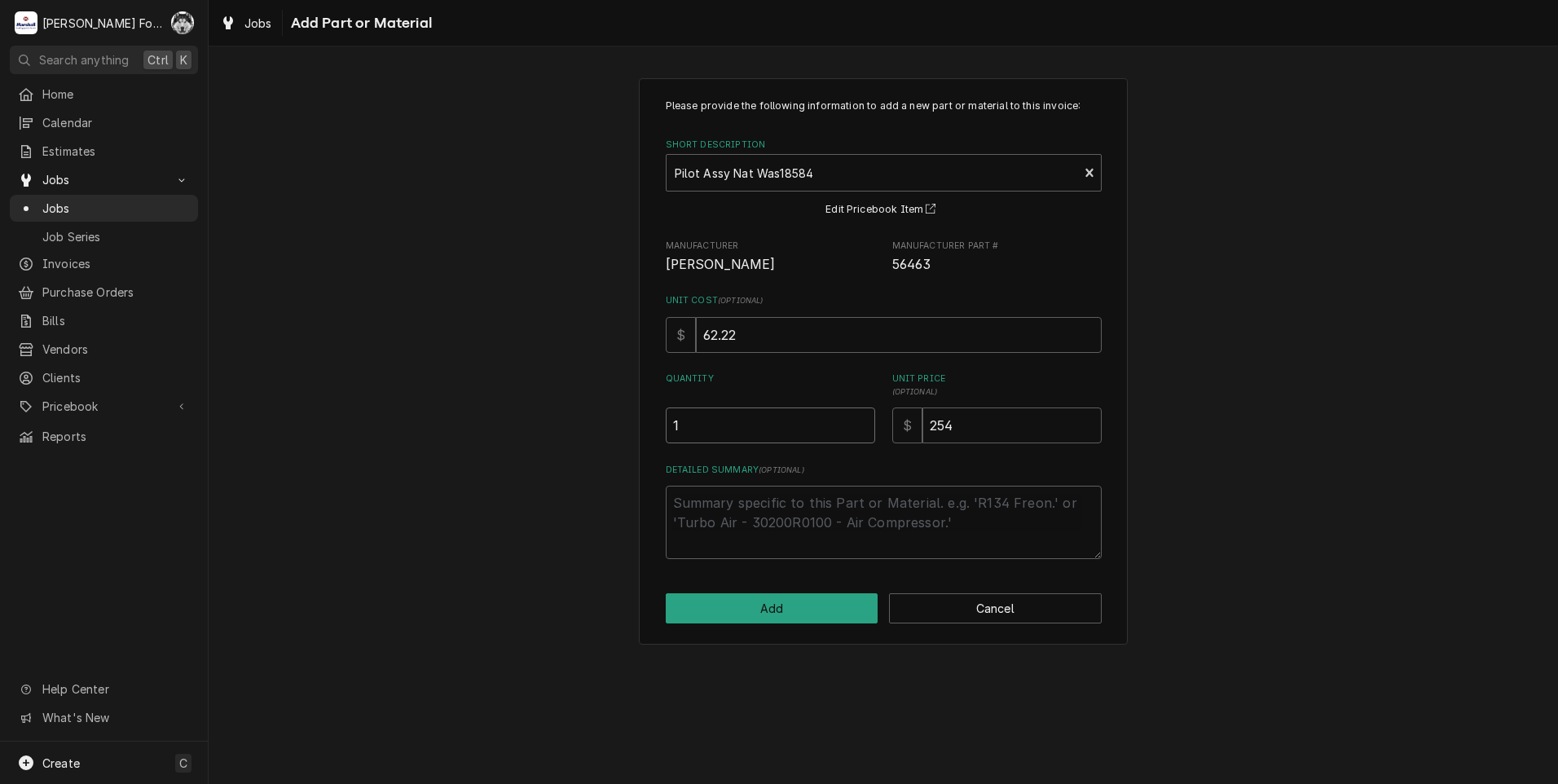
click at [864, 422] on input "1" at bounding box center [770, 426] width 209 height 36
drag, startPoint x: 886, startPoint y: 431, endPoint x: 843, endPoint y: 439, distance: 43.7
click at [849, 440] on div "Quantity 1 Unit Price ( optional ) $ 254" at bounding box center [884, 408] width 436 height 71
type textarea "x"
type input "2"
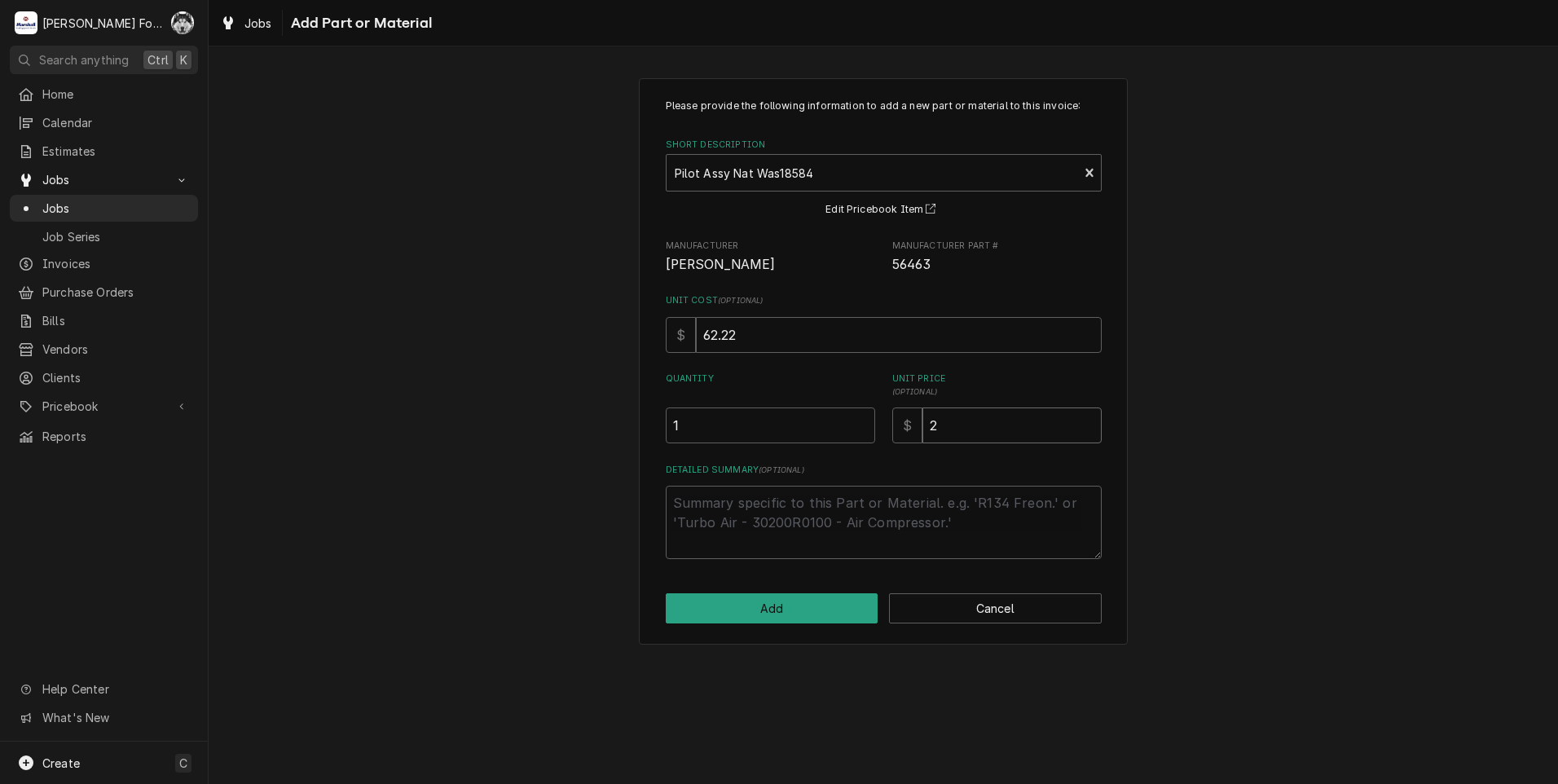
type textarea "x"
type input "26"
type textarea "x"
type input "260"
click at [764, 610] on button "Add" at bounding box center [772, 608] width 213 height 31
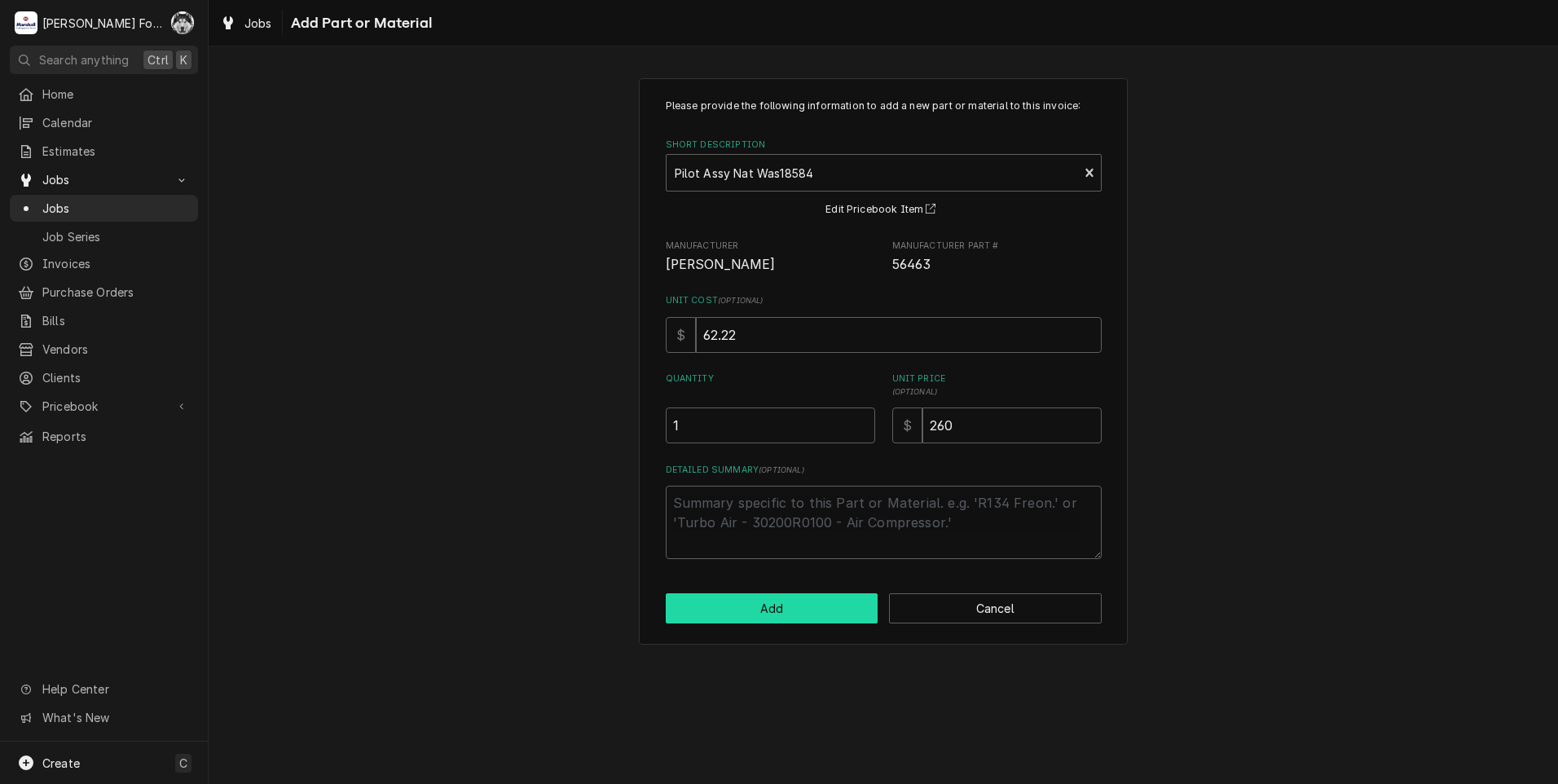
type textarea "x"
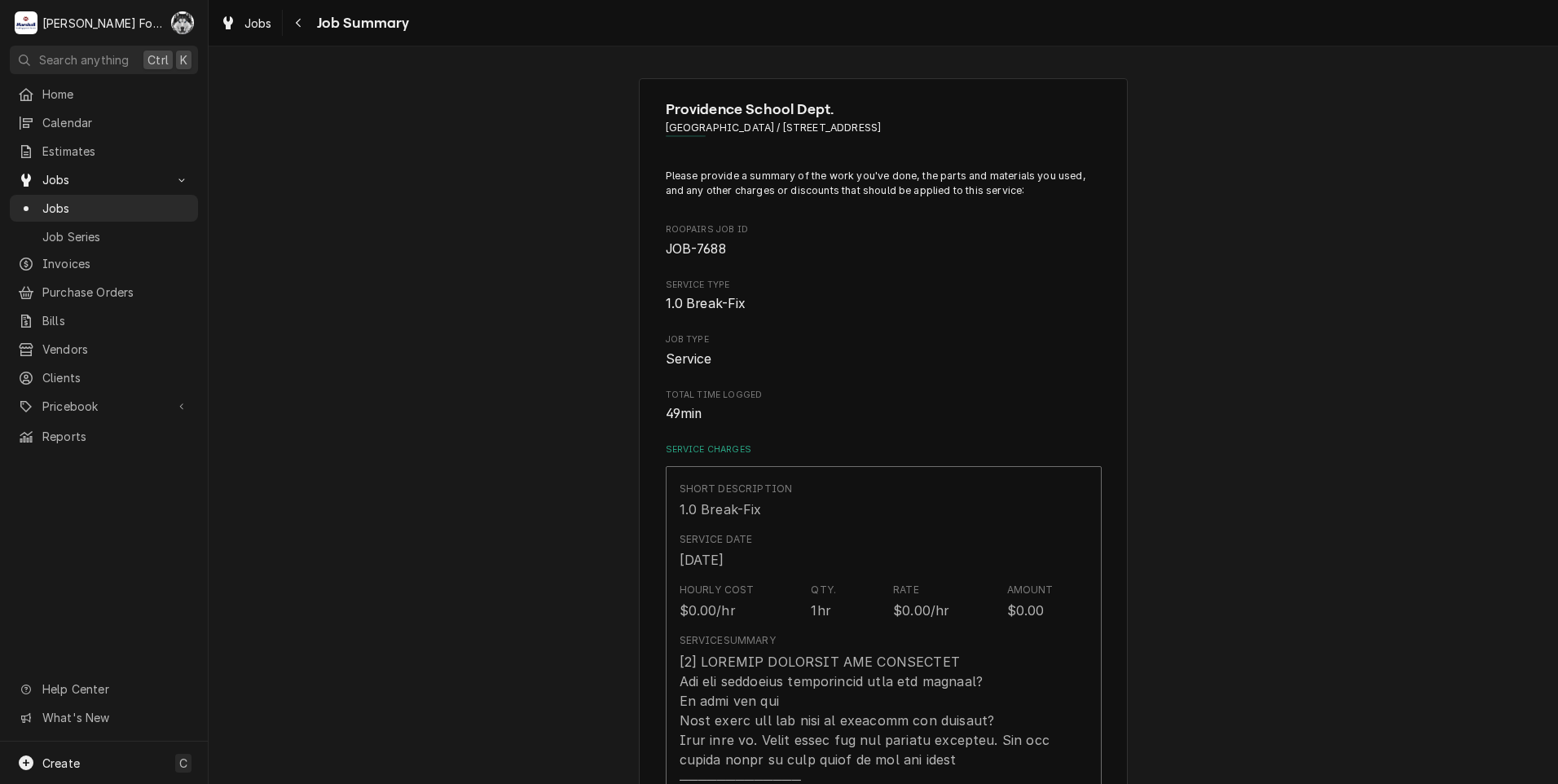
scroll to position [951, 0]
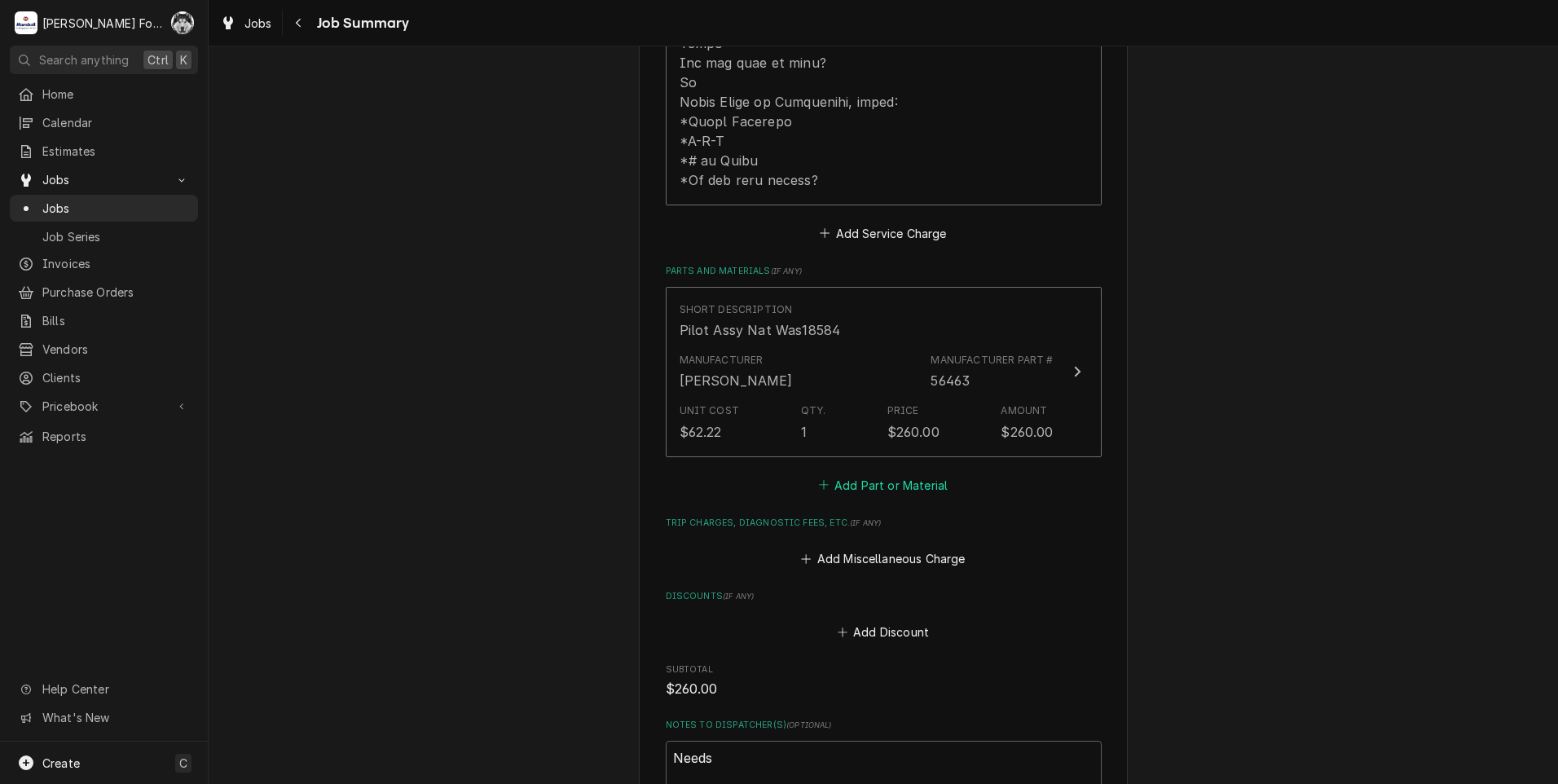
click at [869, 474] on button "Add Part or Material" at bounding box center [883, 485] width 135 height 23
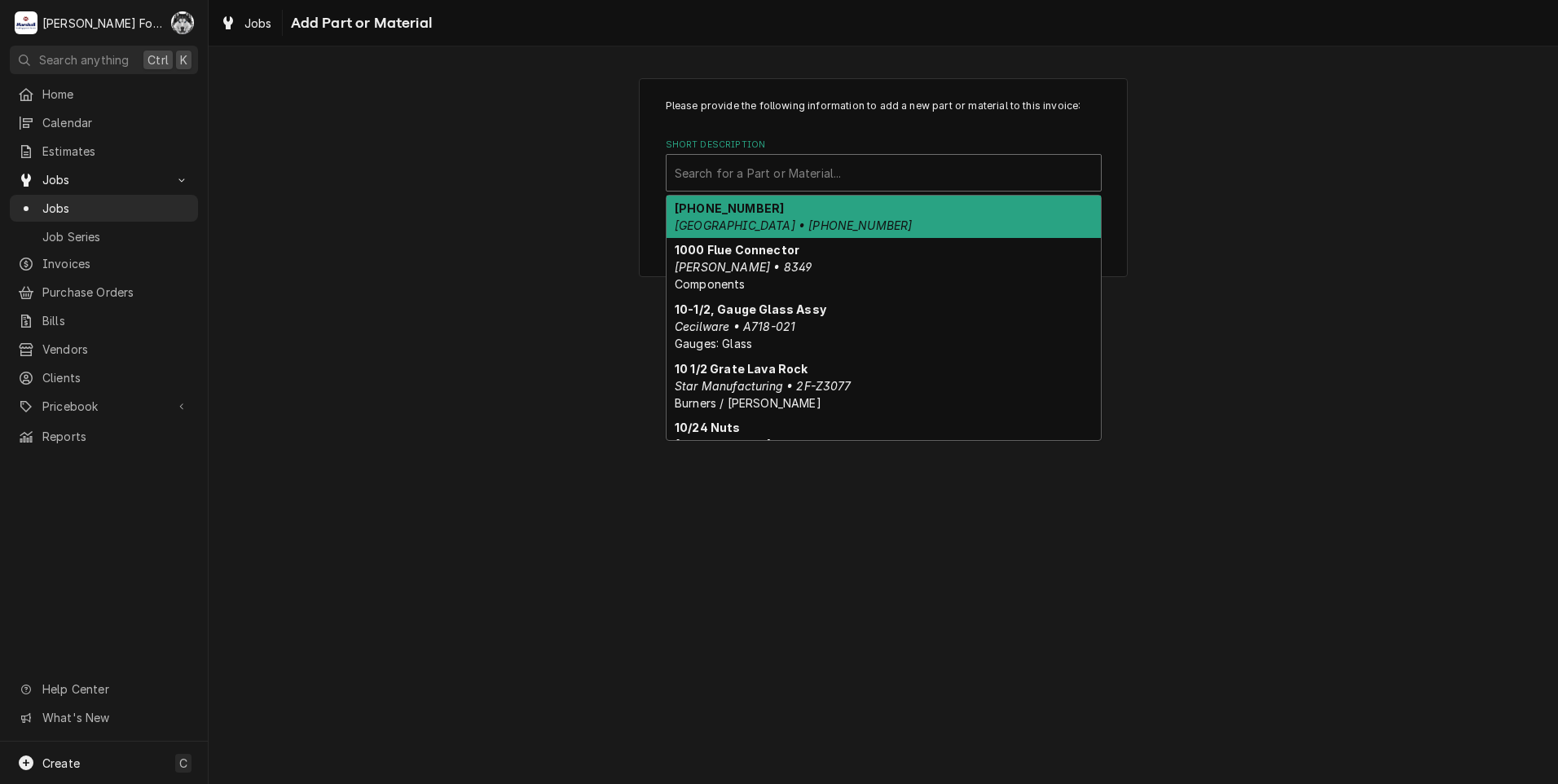
click at [894, 165] on div "Short Description" at bounding box center [884, 173] width 418 height 30
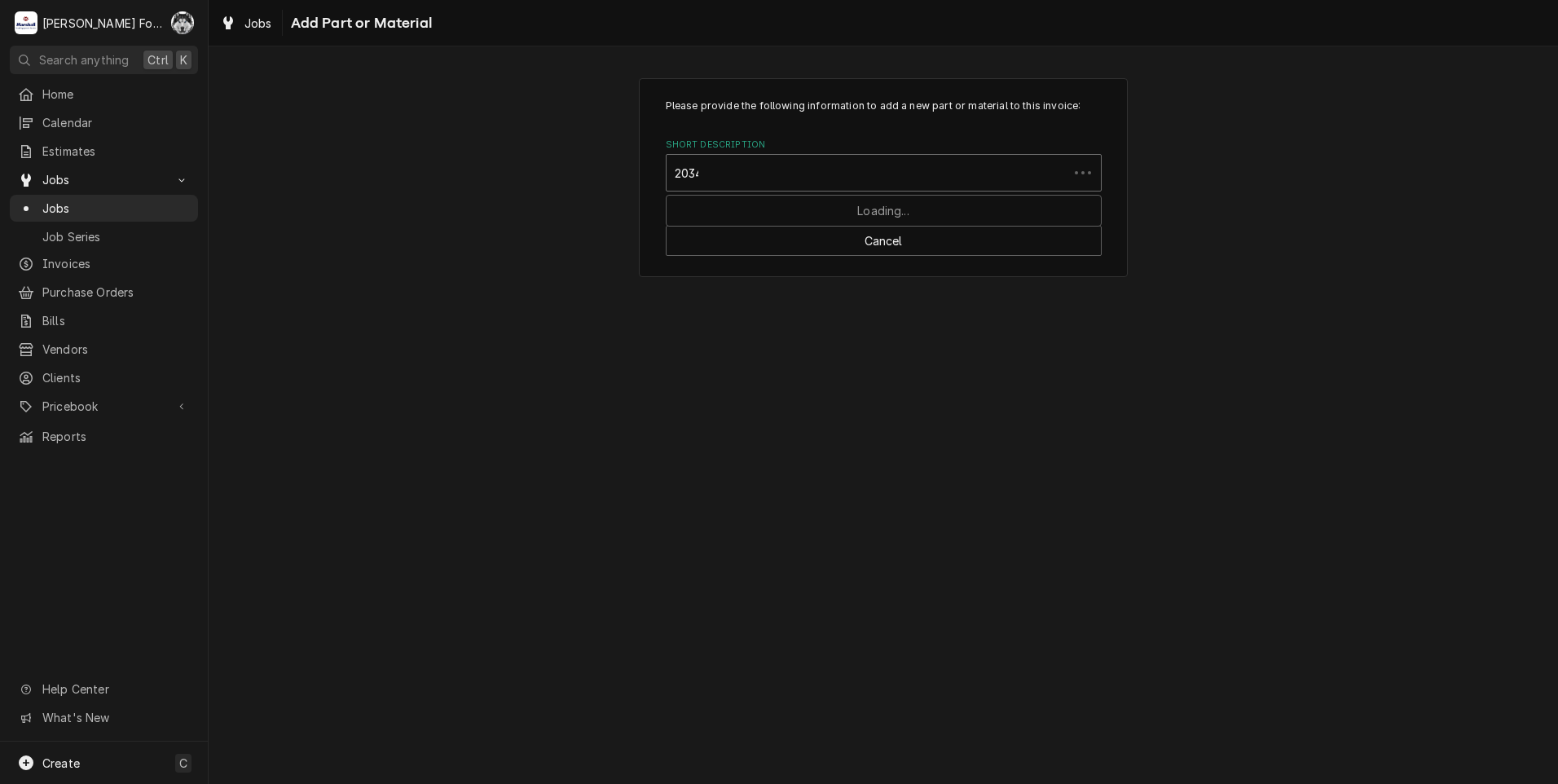
type input "20348"
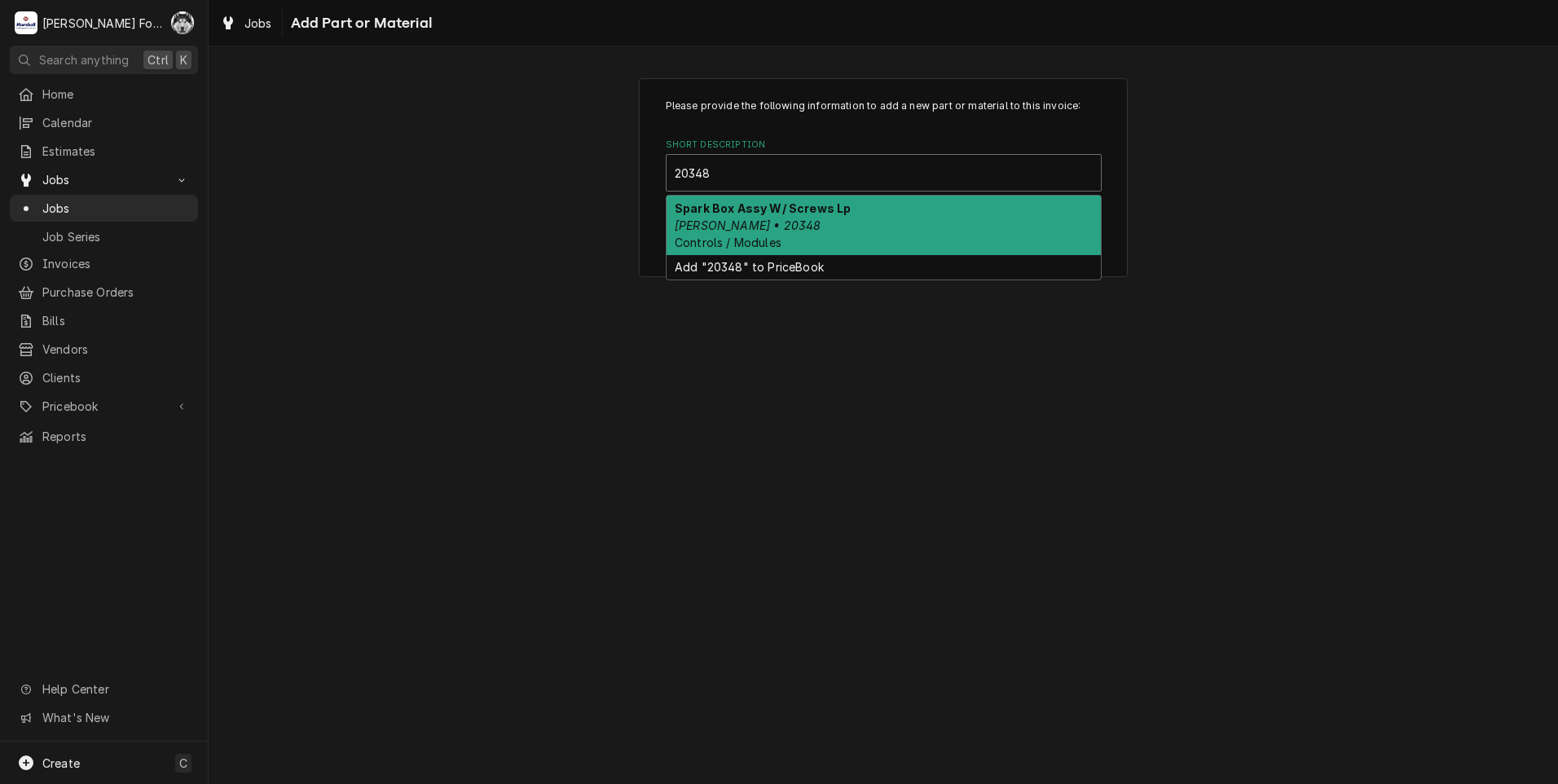
click at [785, 225] on div "Spark Box Assy W/ Screws Lp Blodgett • 20348 Controls / Modules" at bounding box center [884, 225] width 435 height 59
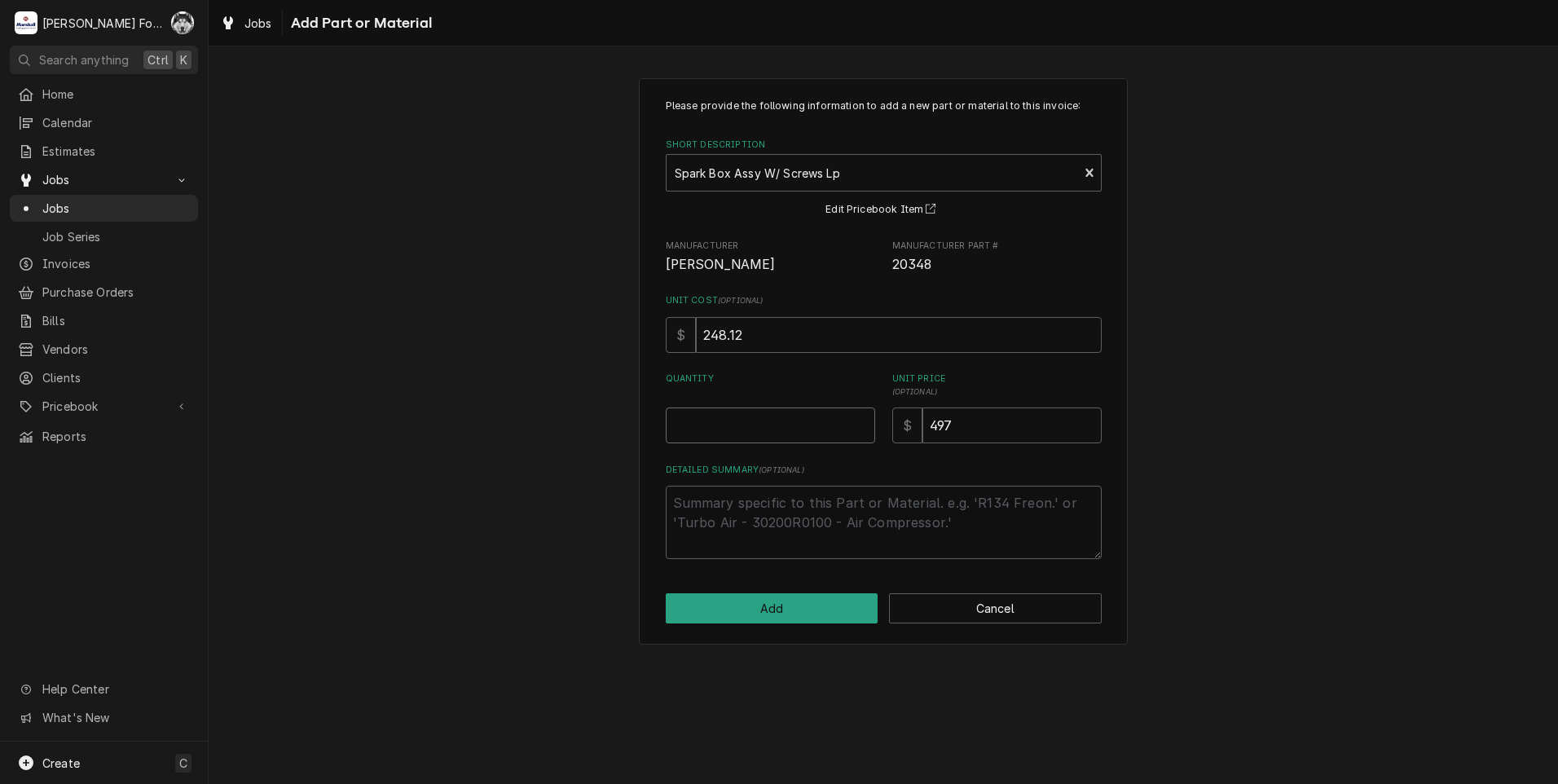
type textarea "x"
type input "0.5"
click at [861, 420] on input "0.5" at bounding box center [770, 426] width 209 height 36
type textarea "x"
type input "1"
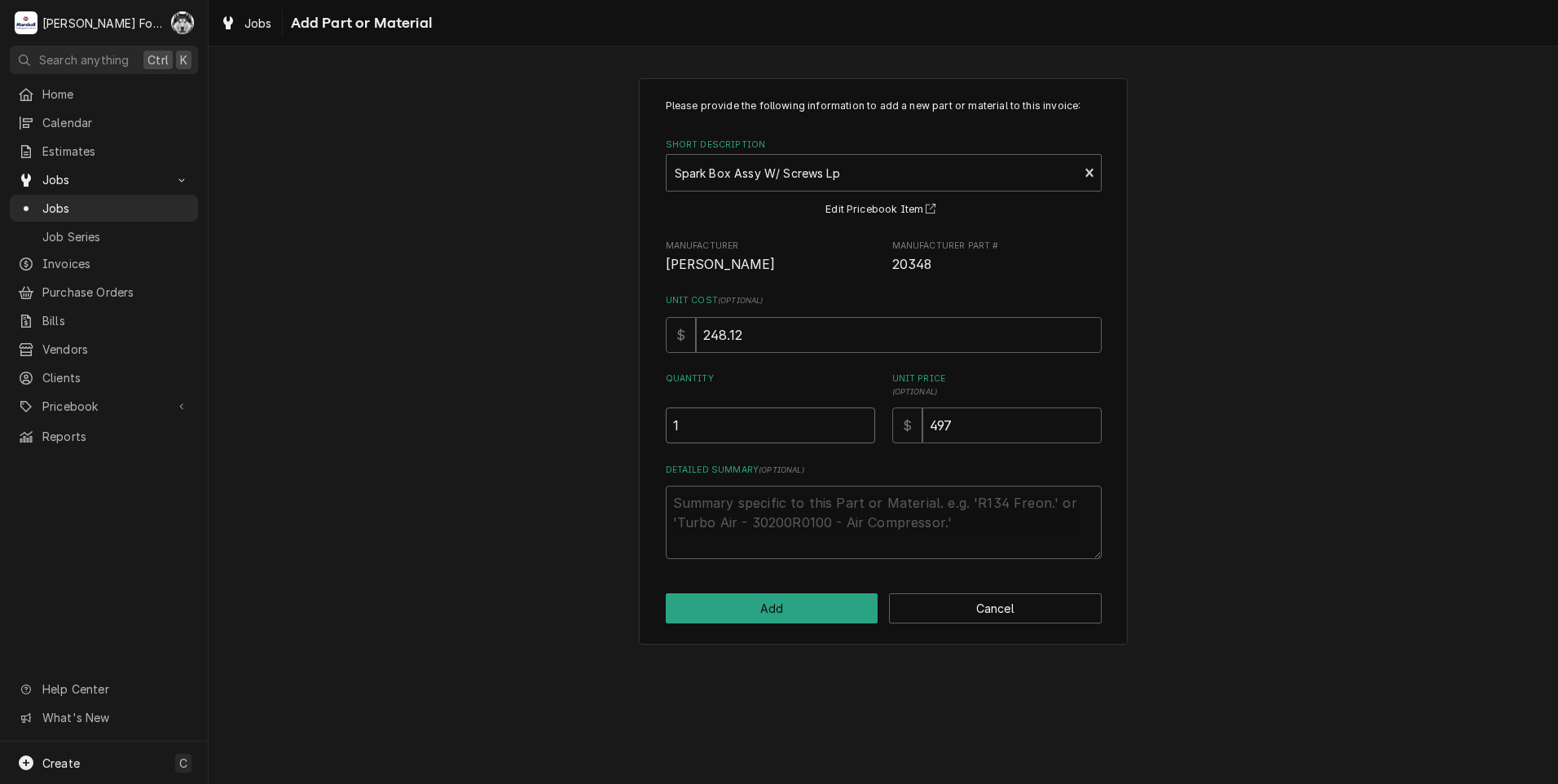
click at [861, 419] on input "1" at bounding box center [770, 426] width 209 height 36
drag, startPoint x: 984, startPoint y: 424, endPoint x: 728, endPoint y: 475, distance: 261.0
click at [746, 475] on div "Please provide the following information to add a new part or material to this …" at bounding box center [884, 328] width 436 height 460
type textarea "x"
type input "2"
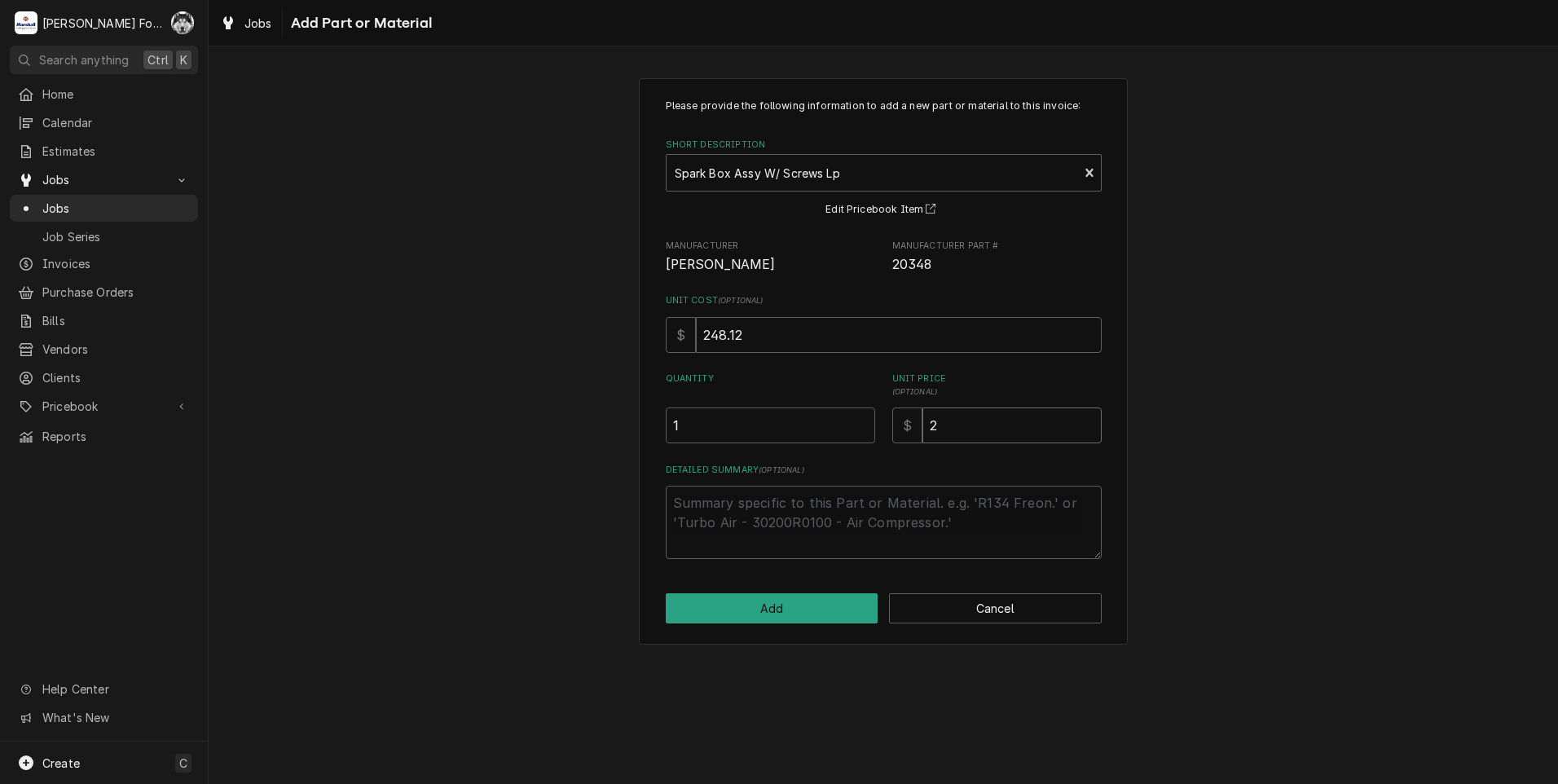
type textarea "x"
type input "24"
type textarea "x"
type input "249"
drag, startPoint x: 779, startPoint y: 338, endPoint x: 436, endPoint y: 373, distance: 344.8
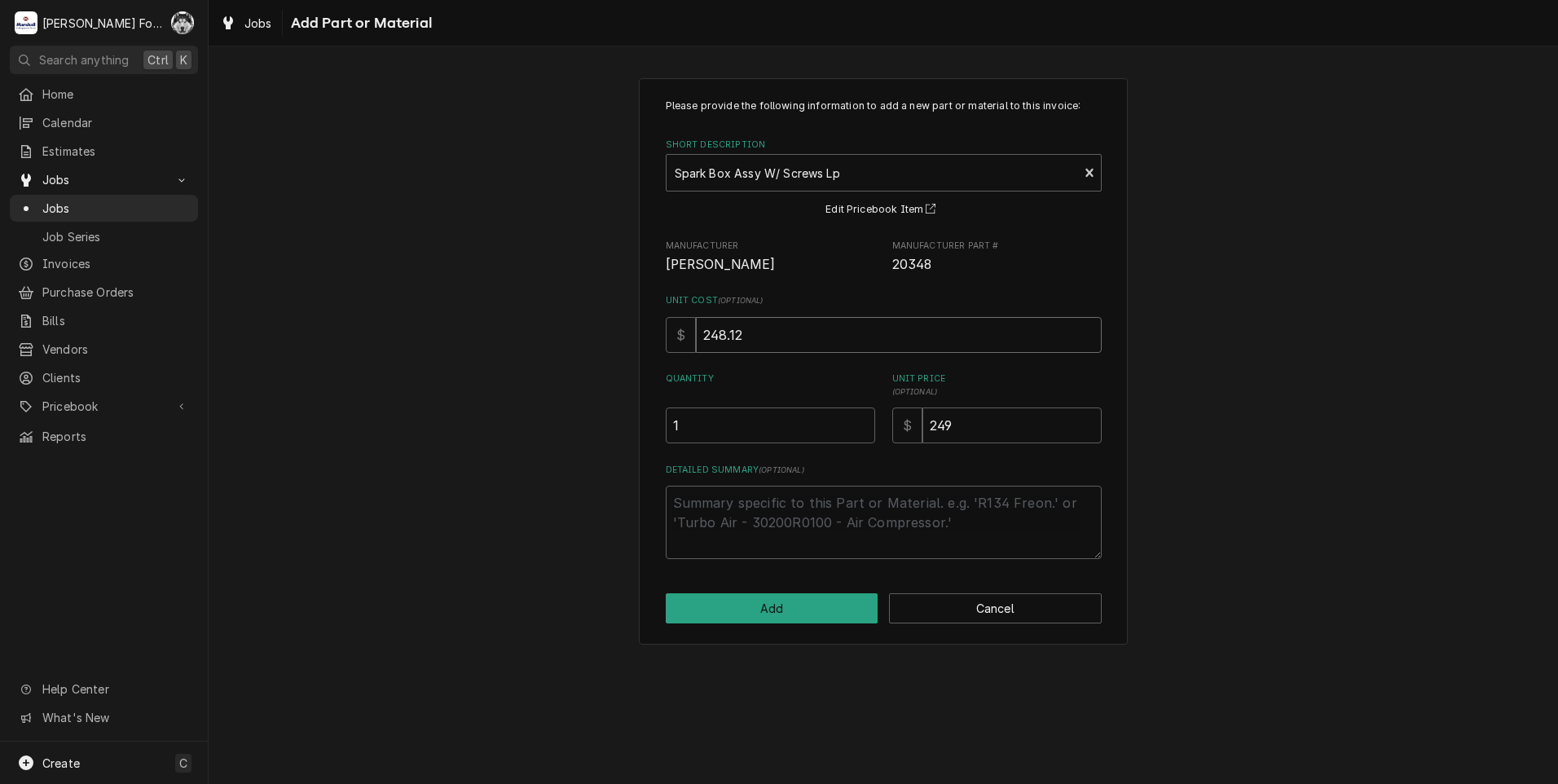
click at [520, 369] on div "Please provide the following information to add a new part or material to this …" at bounding box center [883, 361] width 1350 height 595
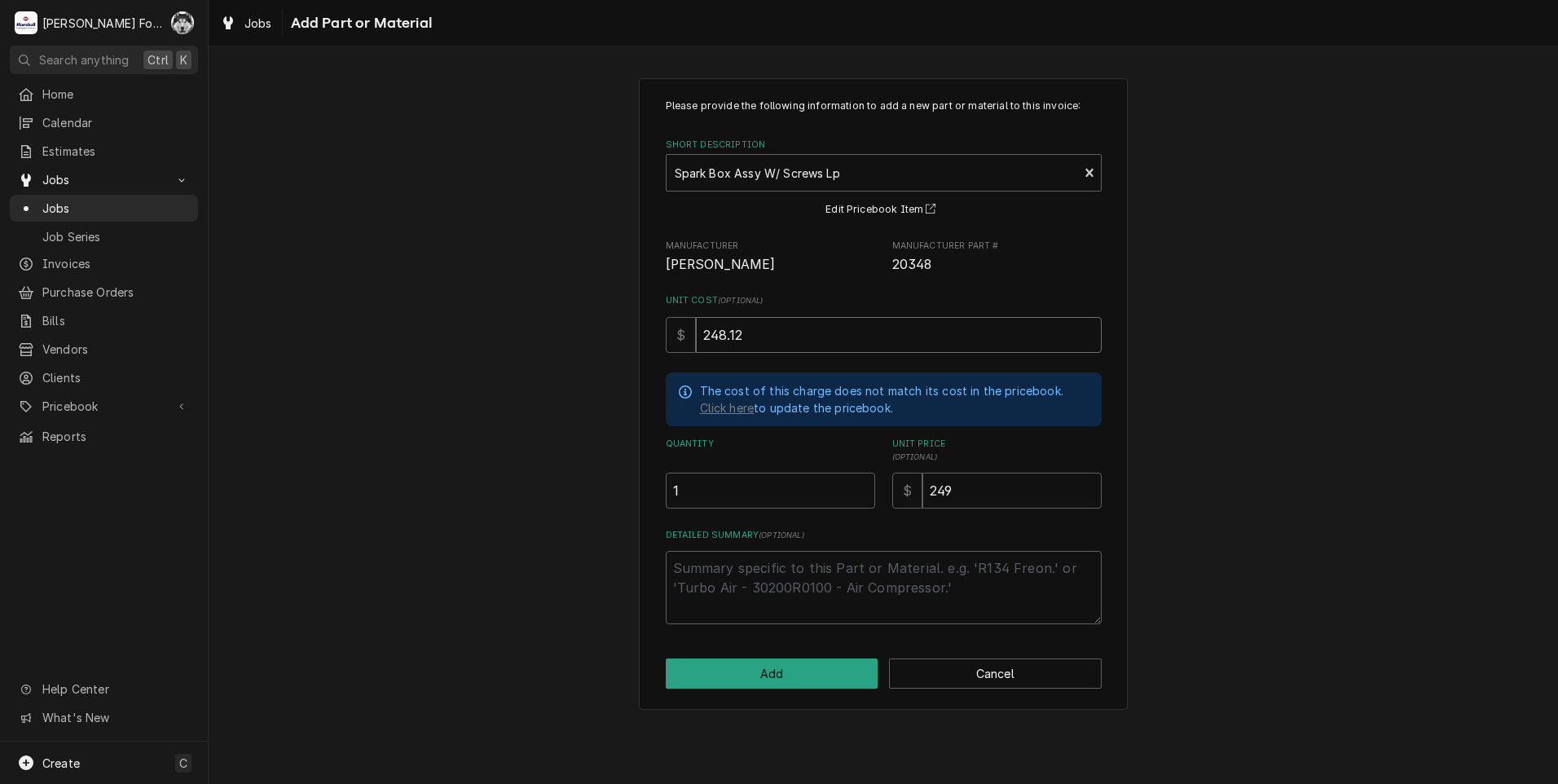
type textarea "x"
type input "1"
type textarea "x"
type input "11"
type textarea "x"
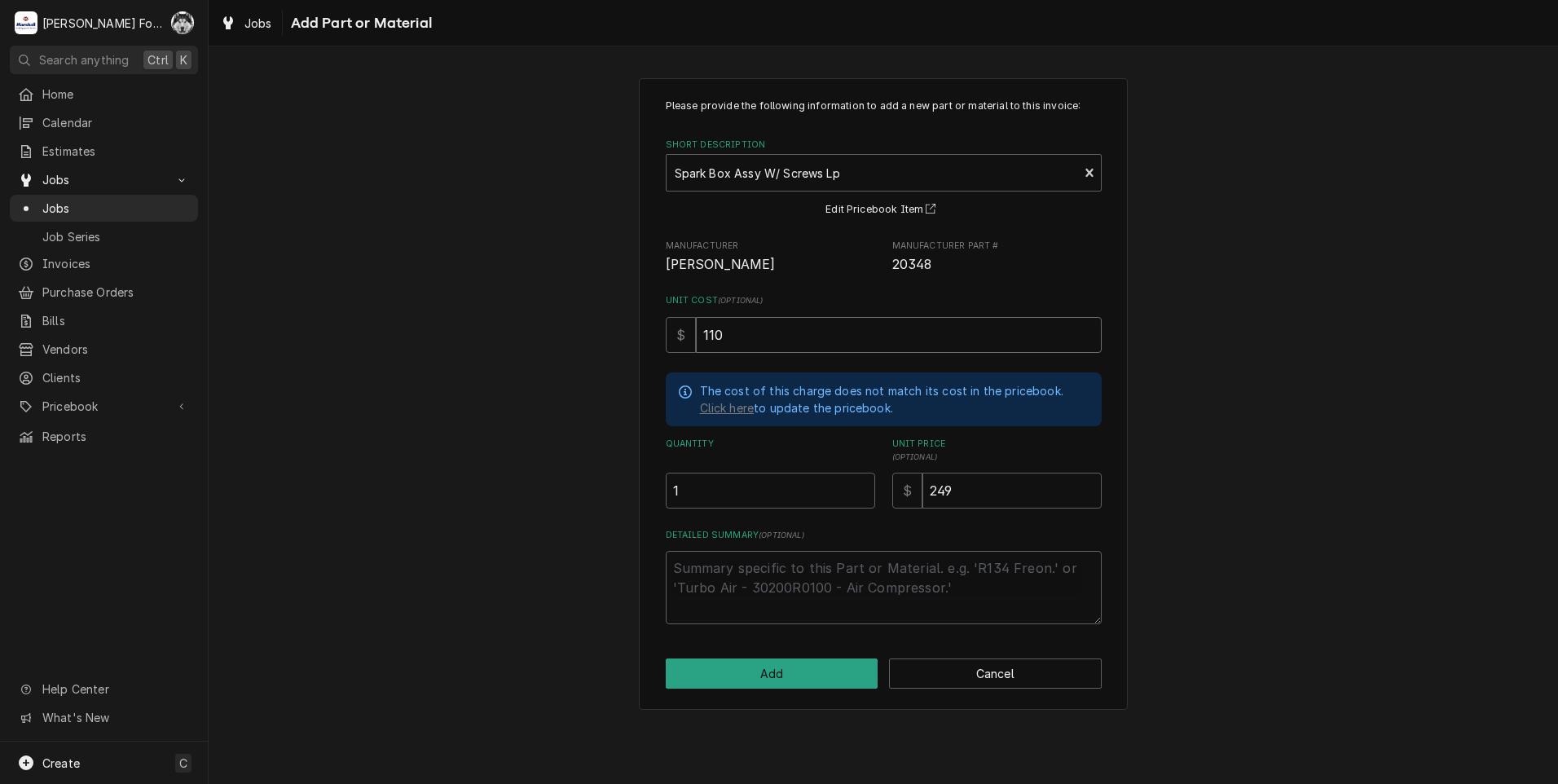
type input "110"
click at [790, 674] on button "Add" at bounding box center [772, 673] width 213 height 31
type textarea "x"
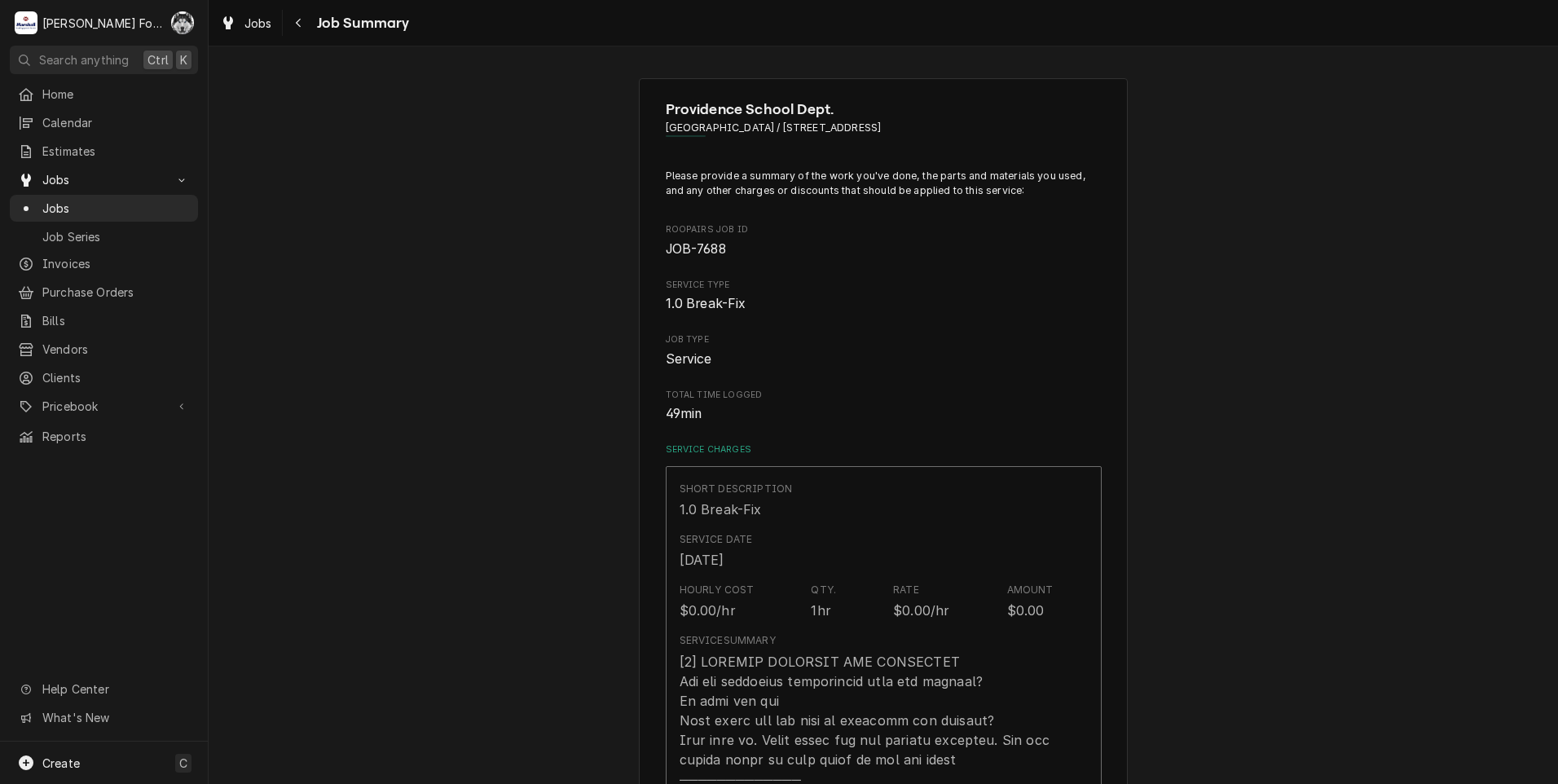
scroll to position [951, 0]
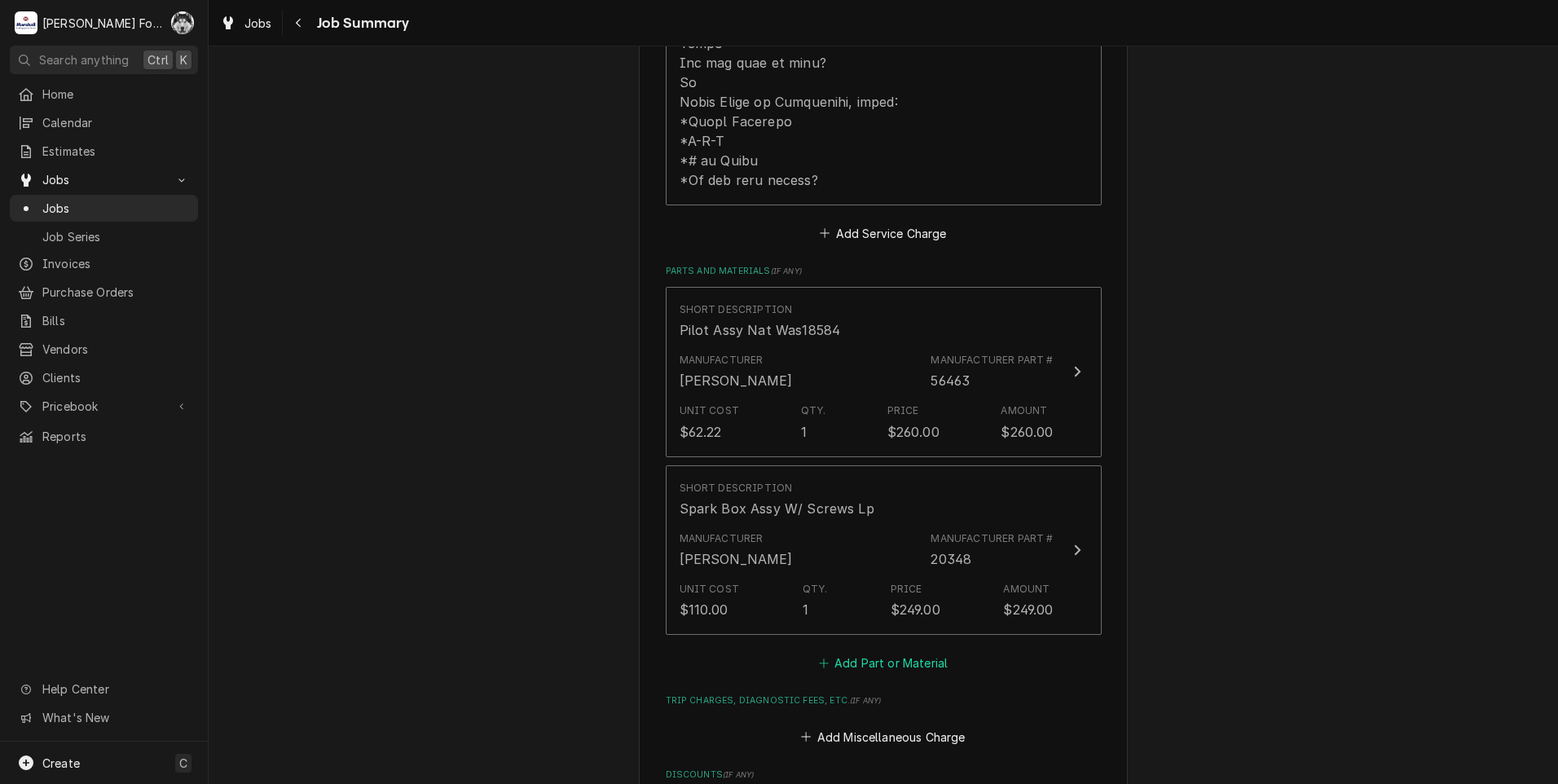
click at [906, 652] on button "Add Part or Material" at bounding box center [883, 664] width 135 height 23
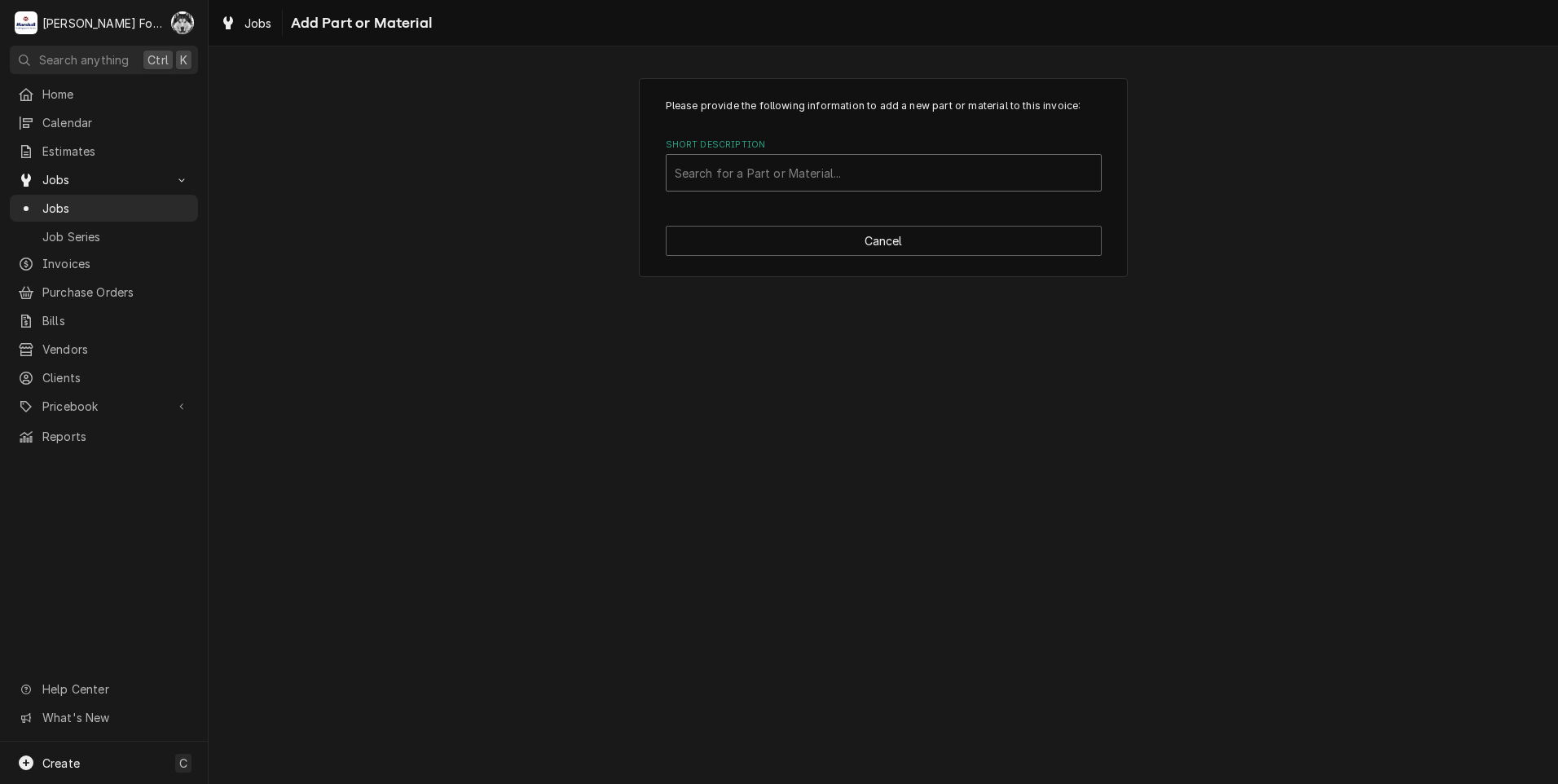
click at [891, 180] on div "Short Description" at bounding box center [884, 173] width 418 height 30
type input "SSDT"
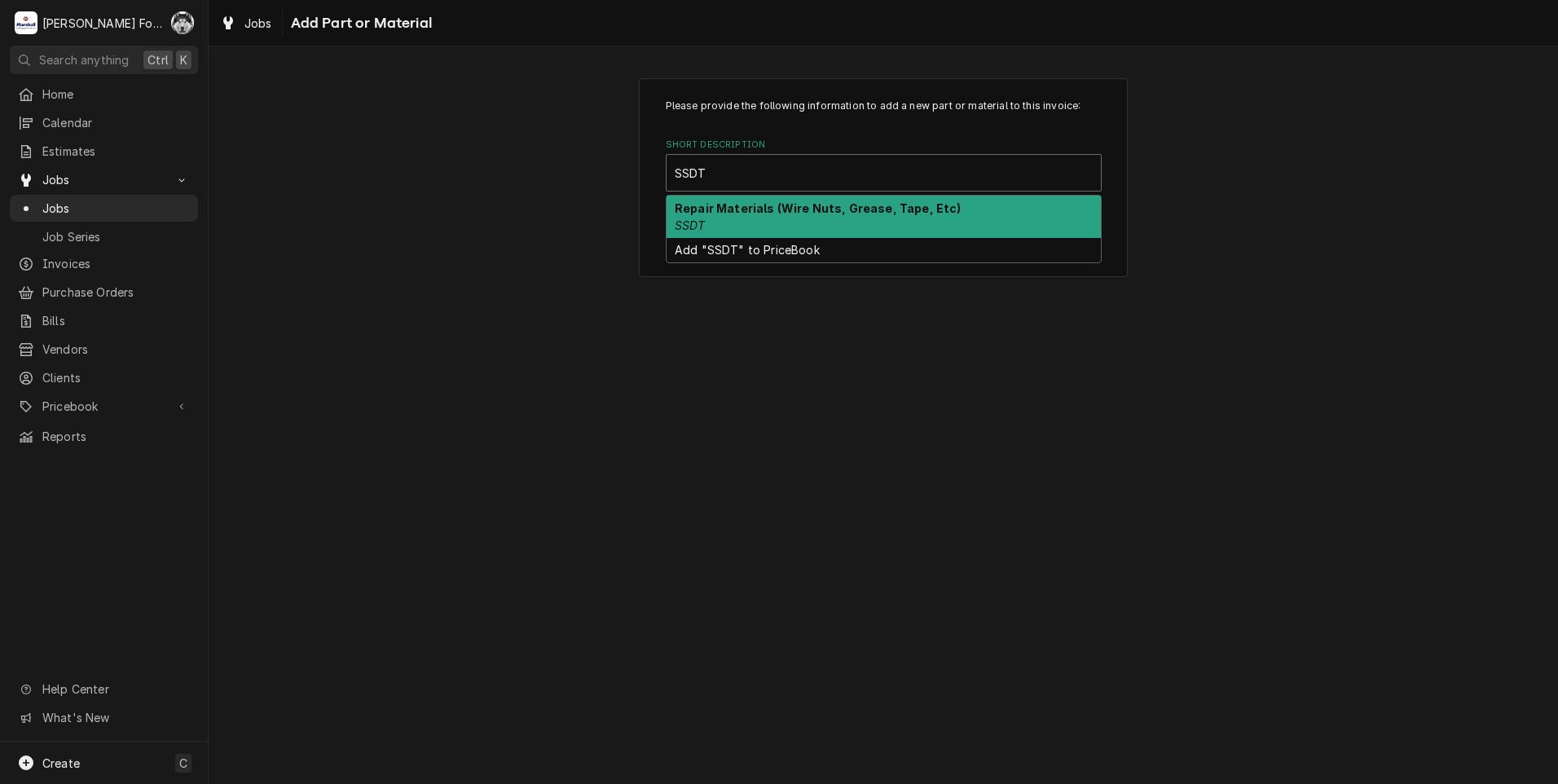
click at [755, 222] on div "Repair Materials (Wire Nuts, Grease, Tape, Etc) SSDT" at bounding box center [884, 217] width 435 height 42
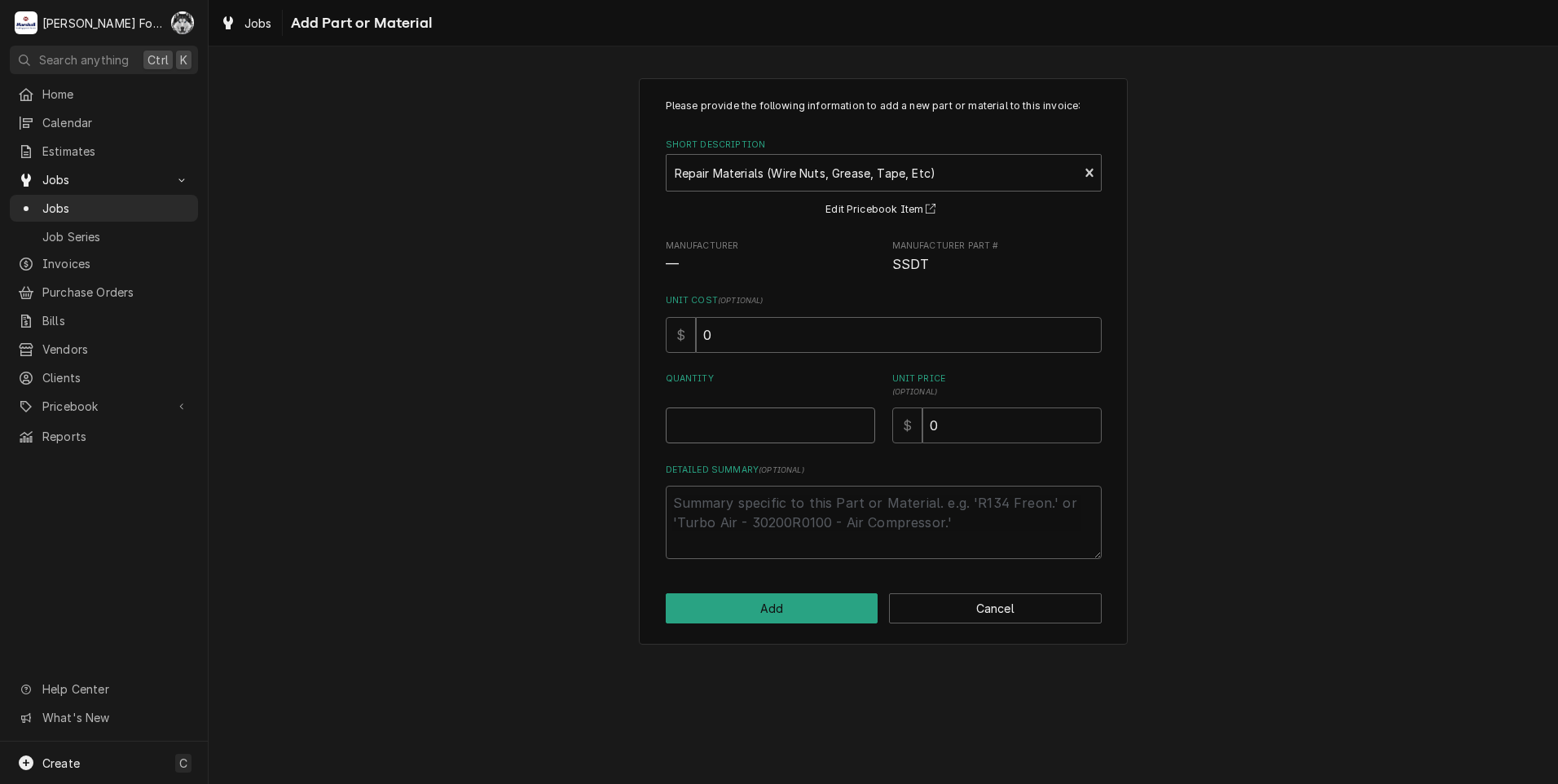
type textarea "x"
type input "0.5"
click at [861, 419] on input "0.5" at bounding box center [770, 426] width 209 height 36
type textarea "x"
type input "1"
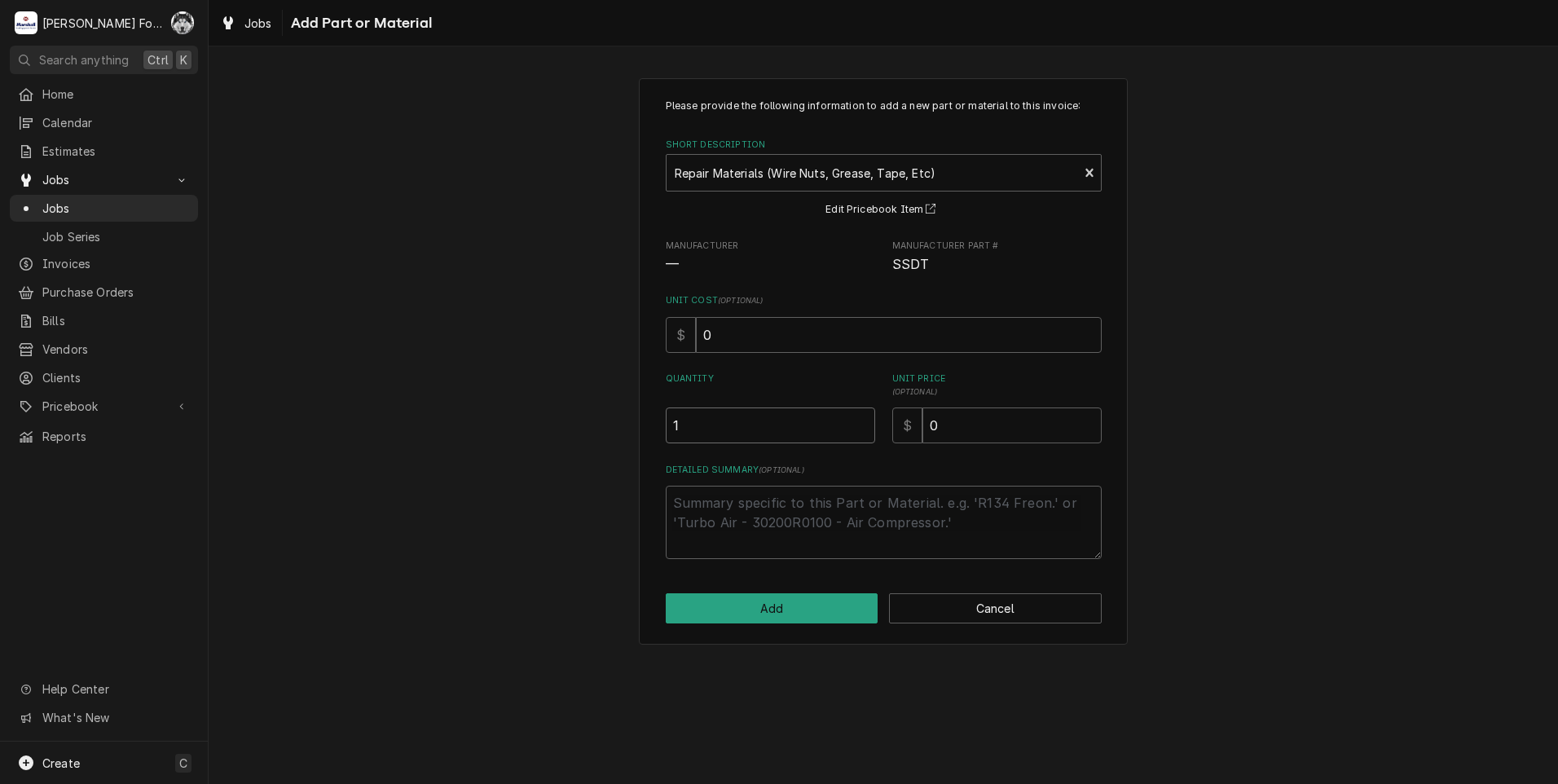
click at [862, 419] on input "1" at bounding box center [770, 426] width 209 height 36
drag, startPoint x: 976, startPoint y: 434, endPoint x: 751, endPoint y: 424, distance: 225.2
click at [863, 434] on div "Quantity 1 Unit Price ( optional ) $ 0" at bounding box center [884, 408] width 436 height 71
type textarea "x"
type input "1"
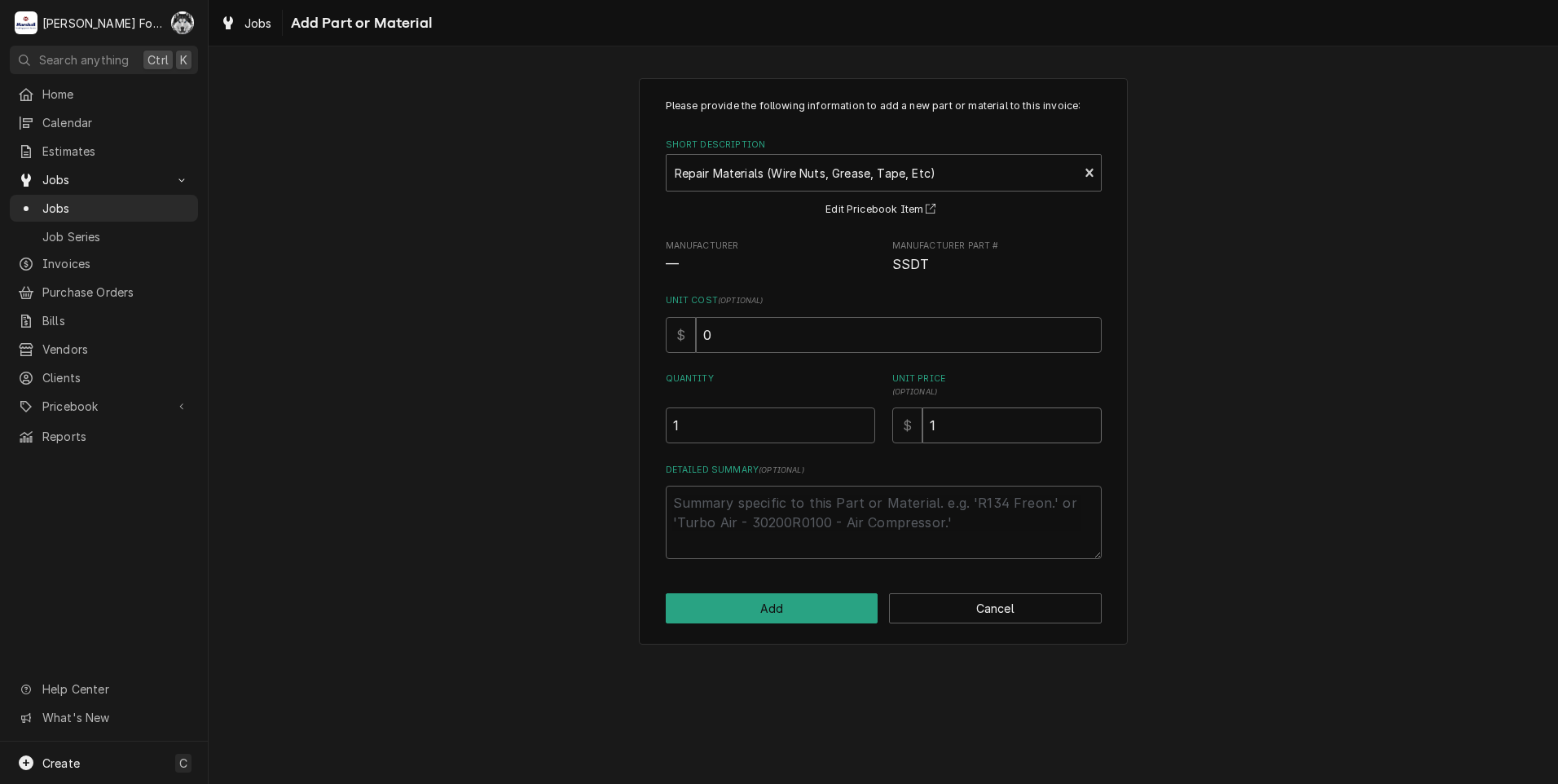
type textarea "x"
type input "12"
click at [822, 624] on button "Add" at bounding box center [772, 608] width 213 height 31
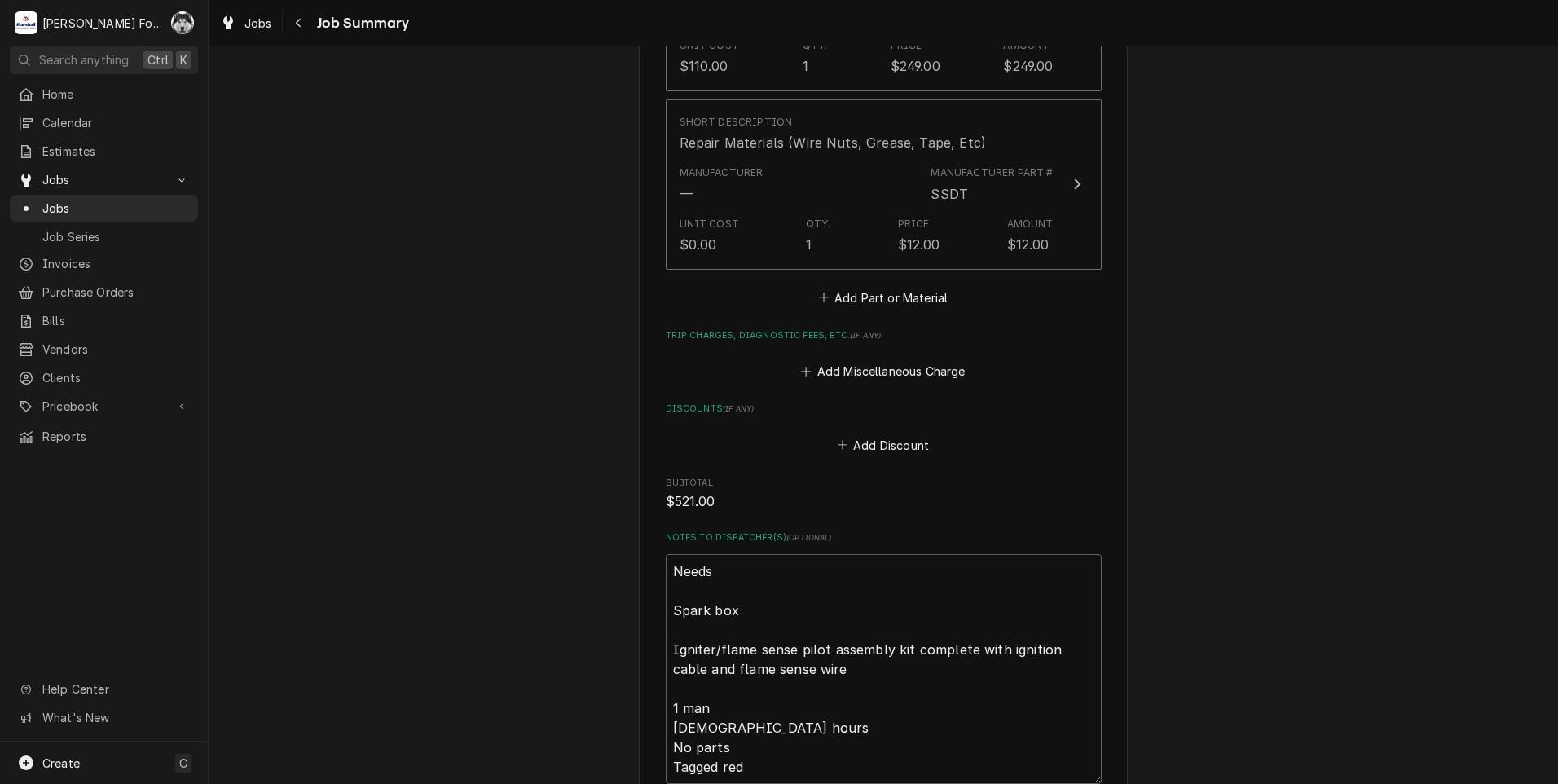
scroll to position [1899, 0]
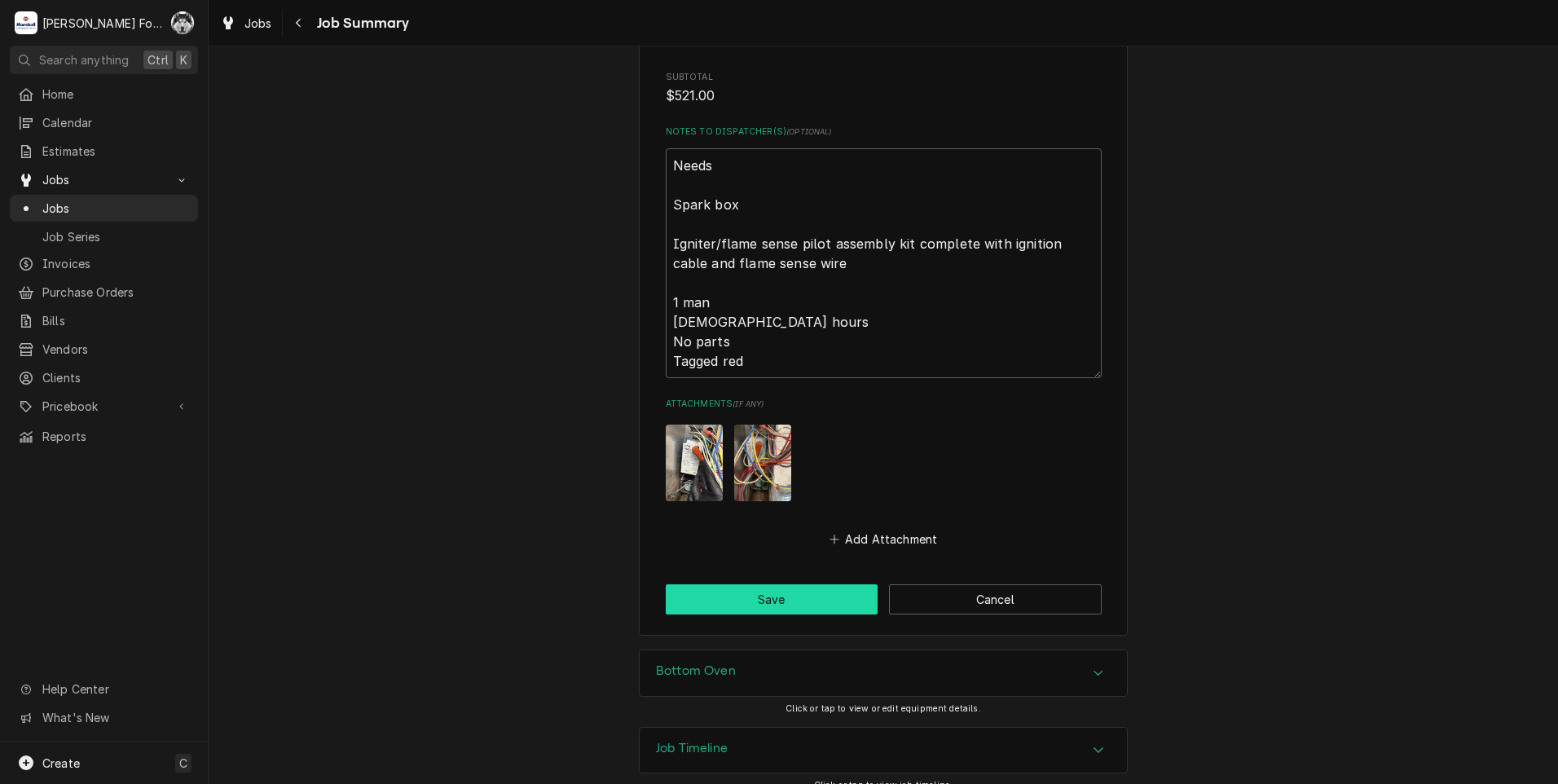
click at [781, 587] on button "Save" at bounding box center [772, 600] width 213 height 31
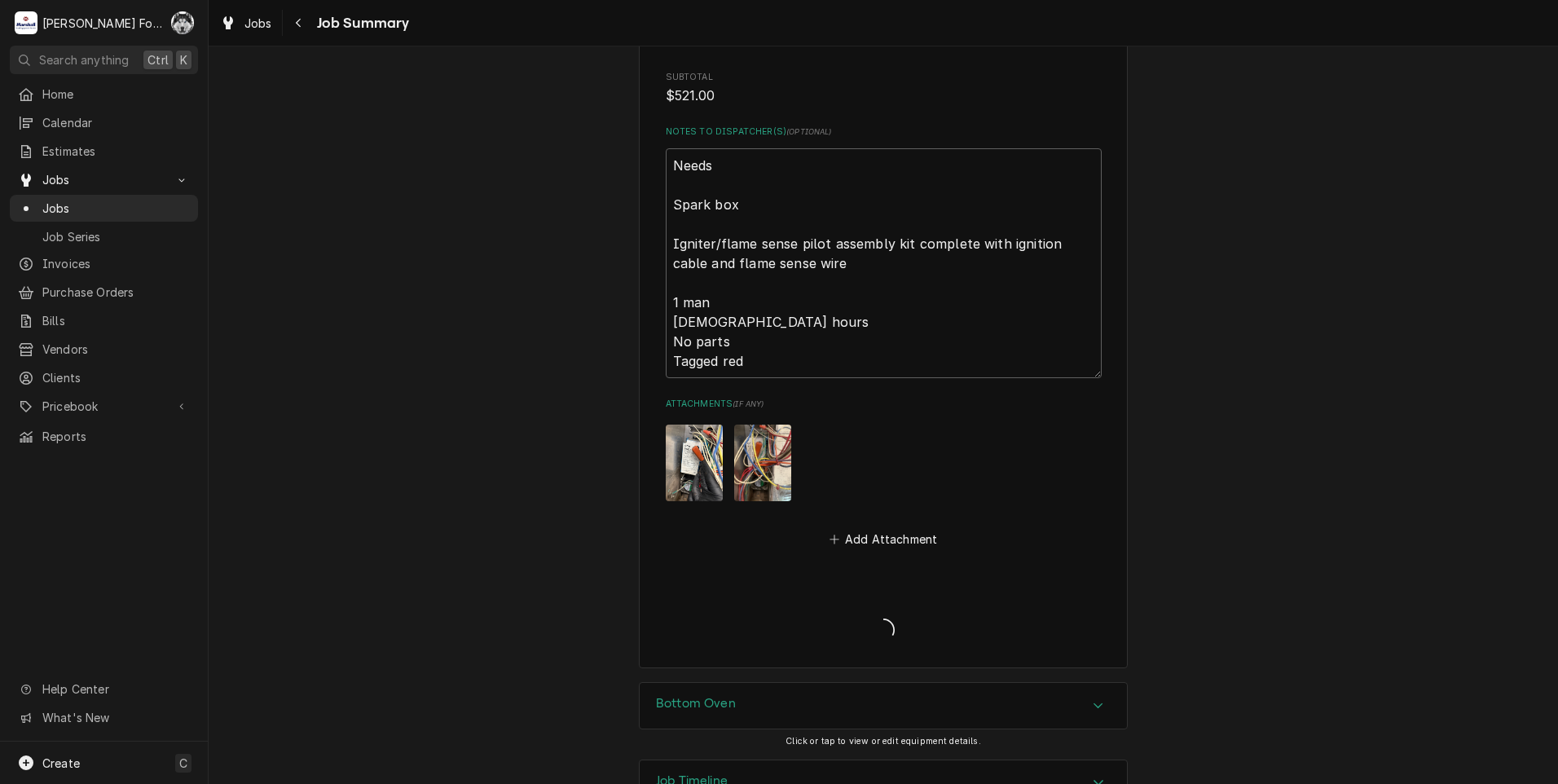
type textarea "x"
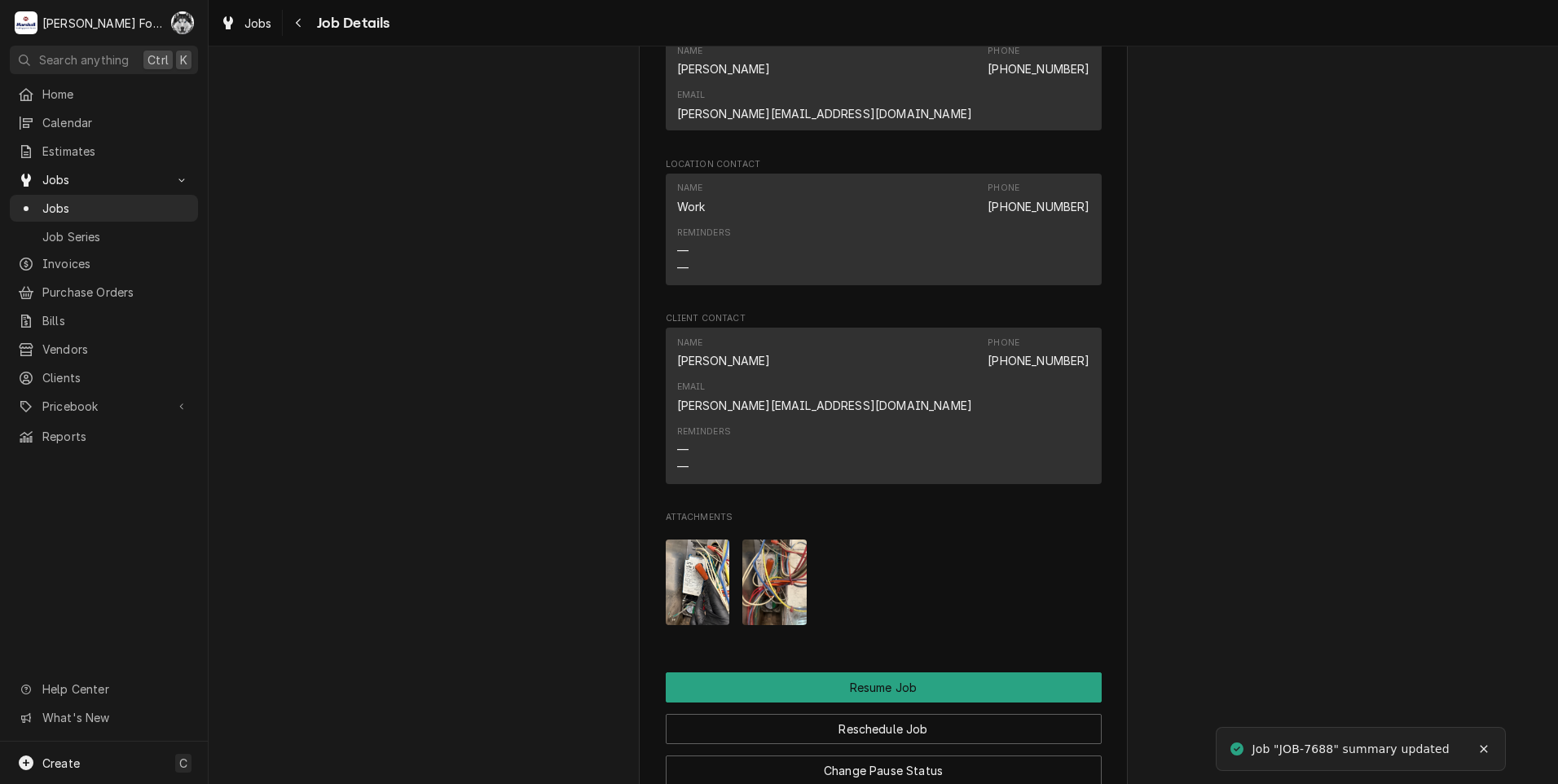
scroll to position [1913, 0]
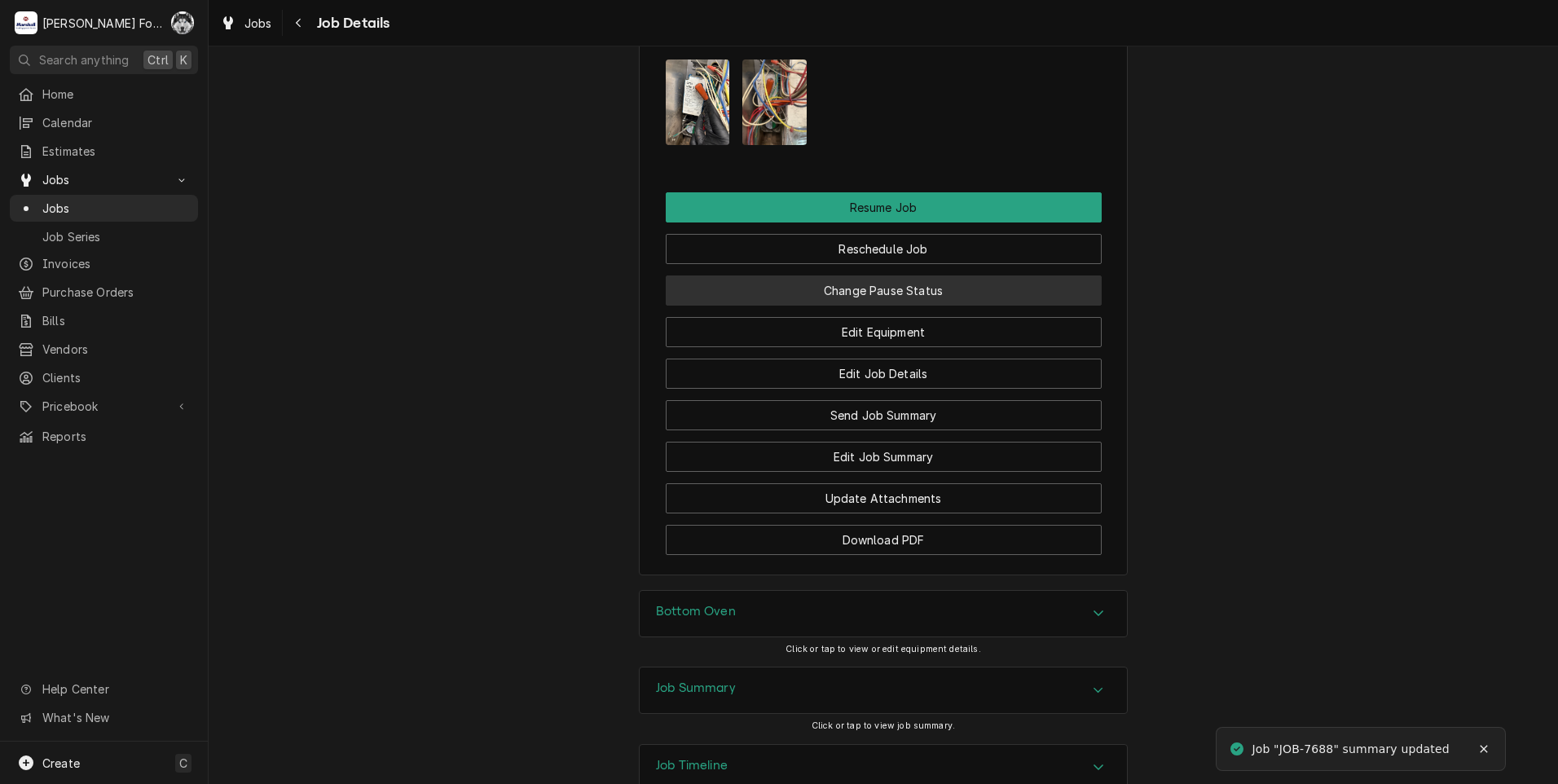
click at [841, 275] on button "Change Pause Status" at bounding box center [884, 290] width 436 height 31
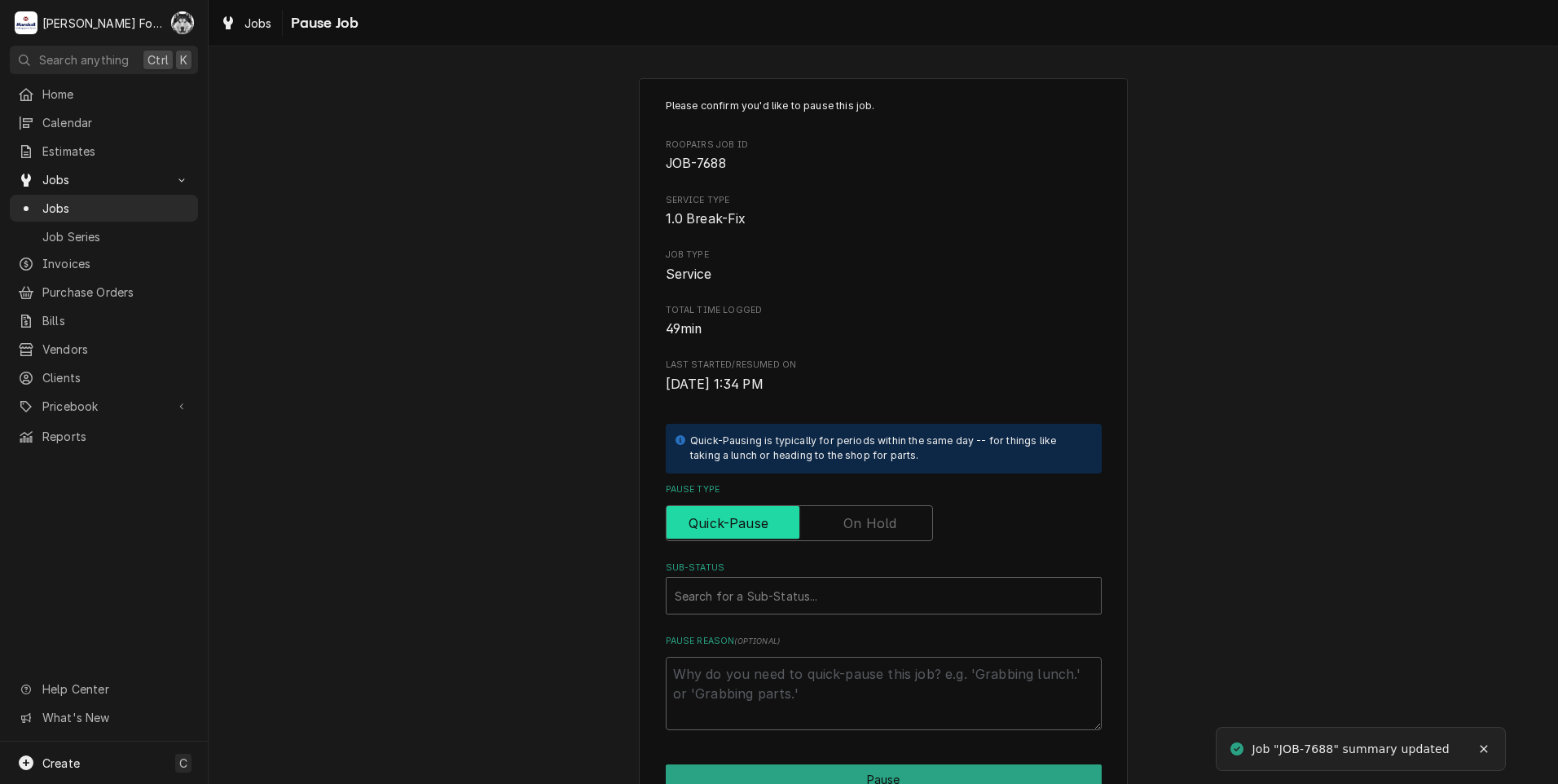
click at [842, 511] on input "Pause Type" at bounding box center [800, 523] width 252 height 36
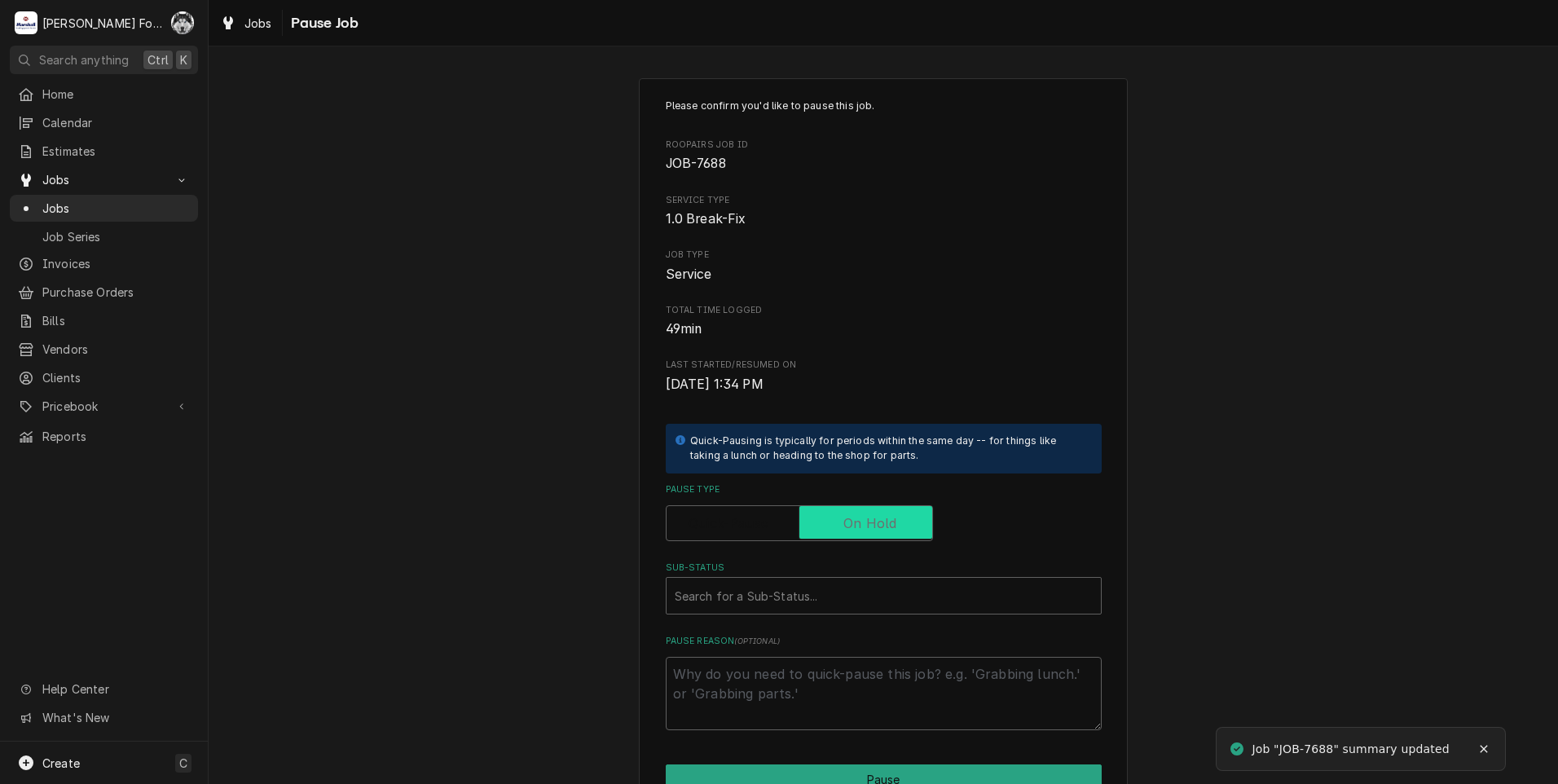
checkbox input "true"
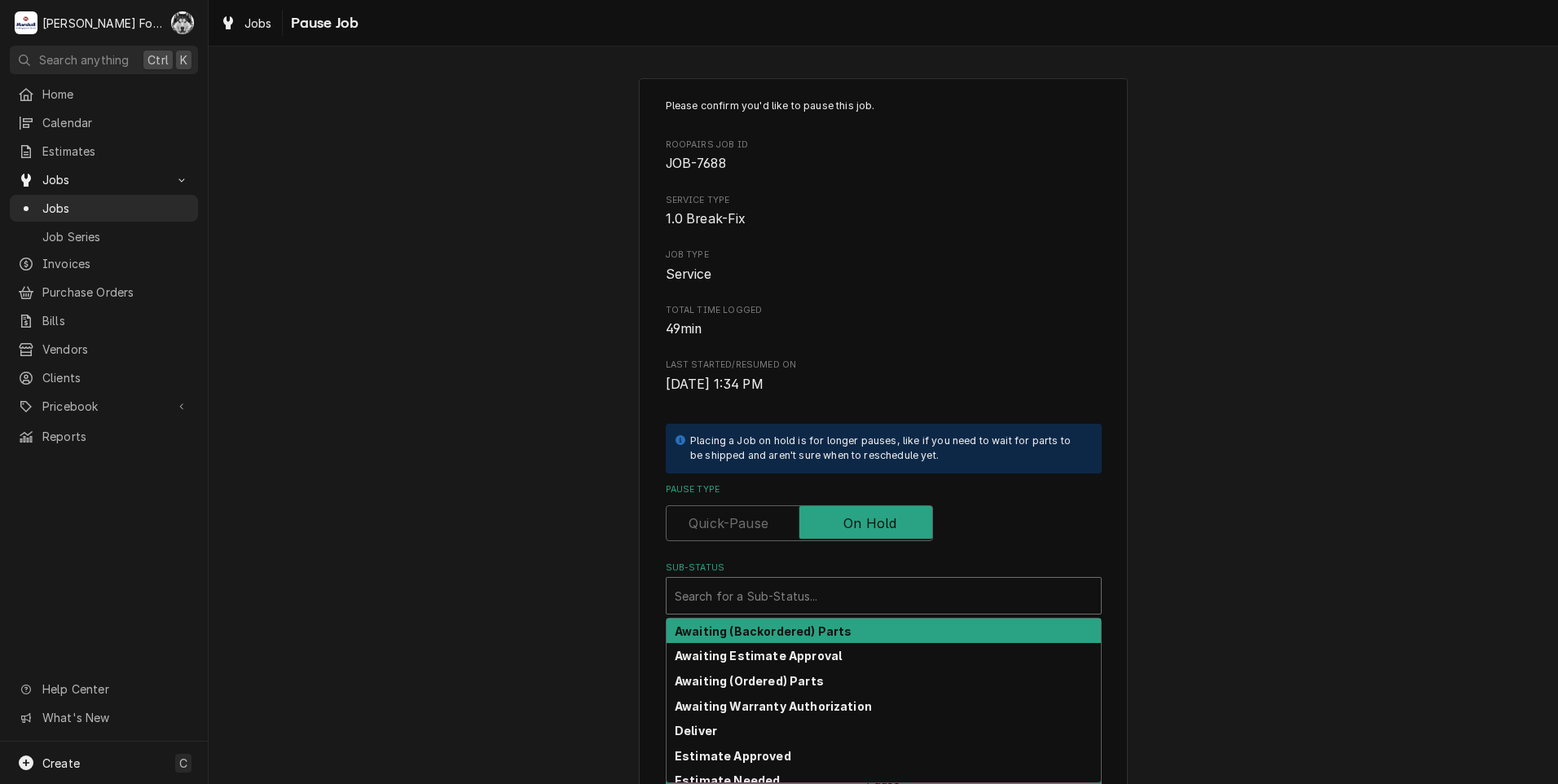
click at [781, 598] on div "Sub-Status" at bounding box center [884, 595] width 418 height 30
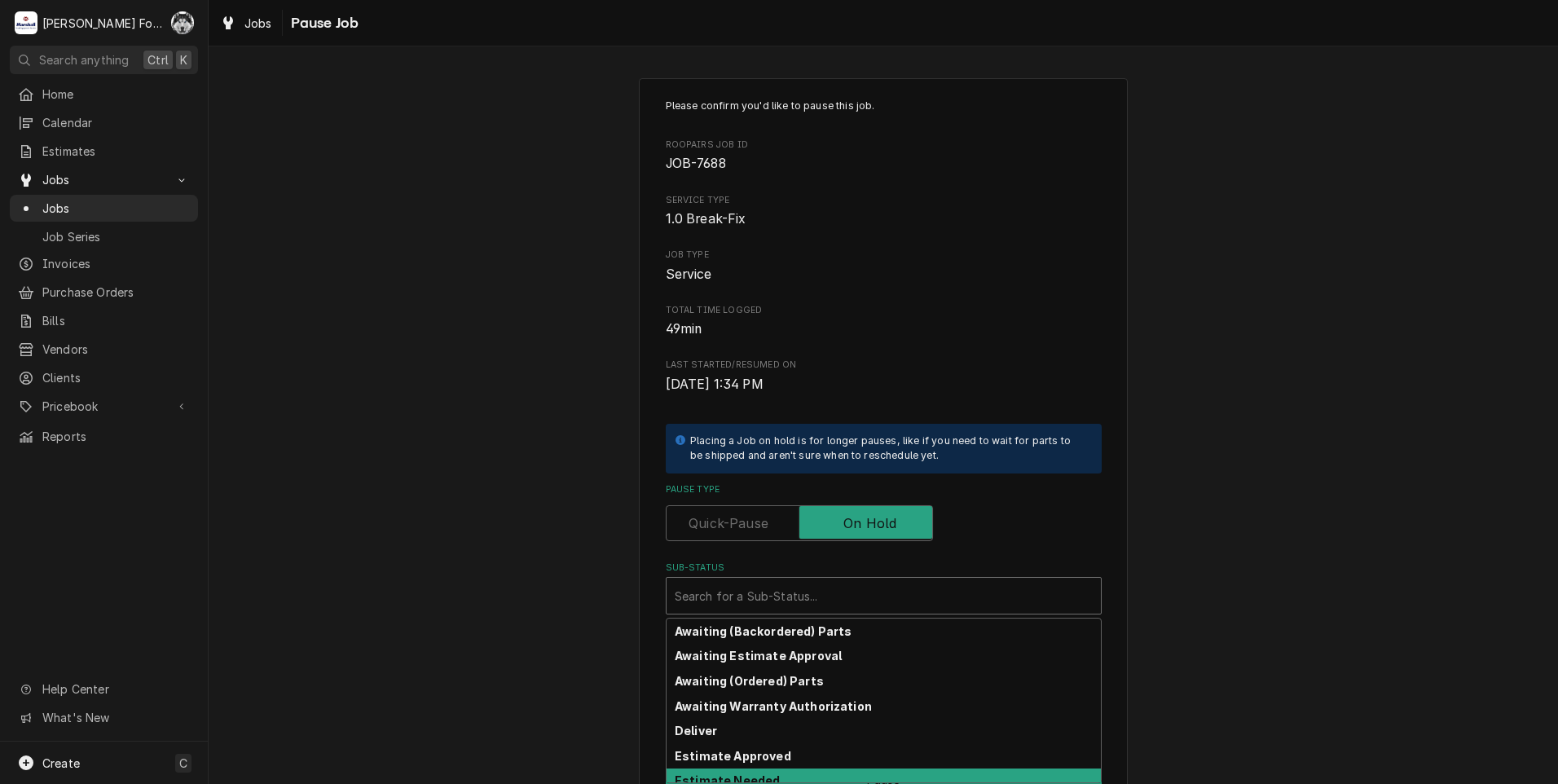
drag, startPoint x: 718, startPoint y: 754, endPoint x: 720, endPoint y: 784, distance: 30.1
click at [720, 783] on html "M [PERSON_NAME] Food Equipment Service C( Search anything Ctrl K Home Calendar …" at bounding box center [779, 392] width 1558 height 784
click at [720, 780] on strong "Estimate Needed" at bounding box center [727, 780] width 105 height 14
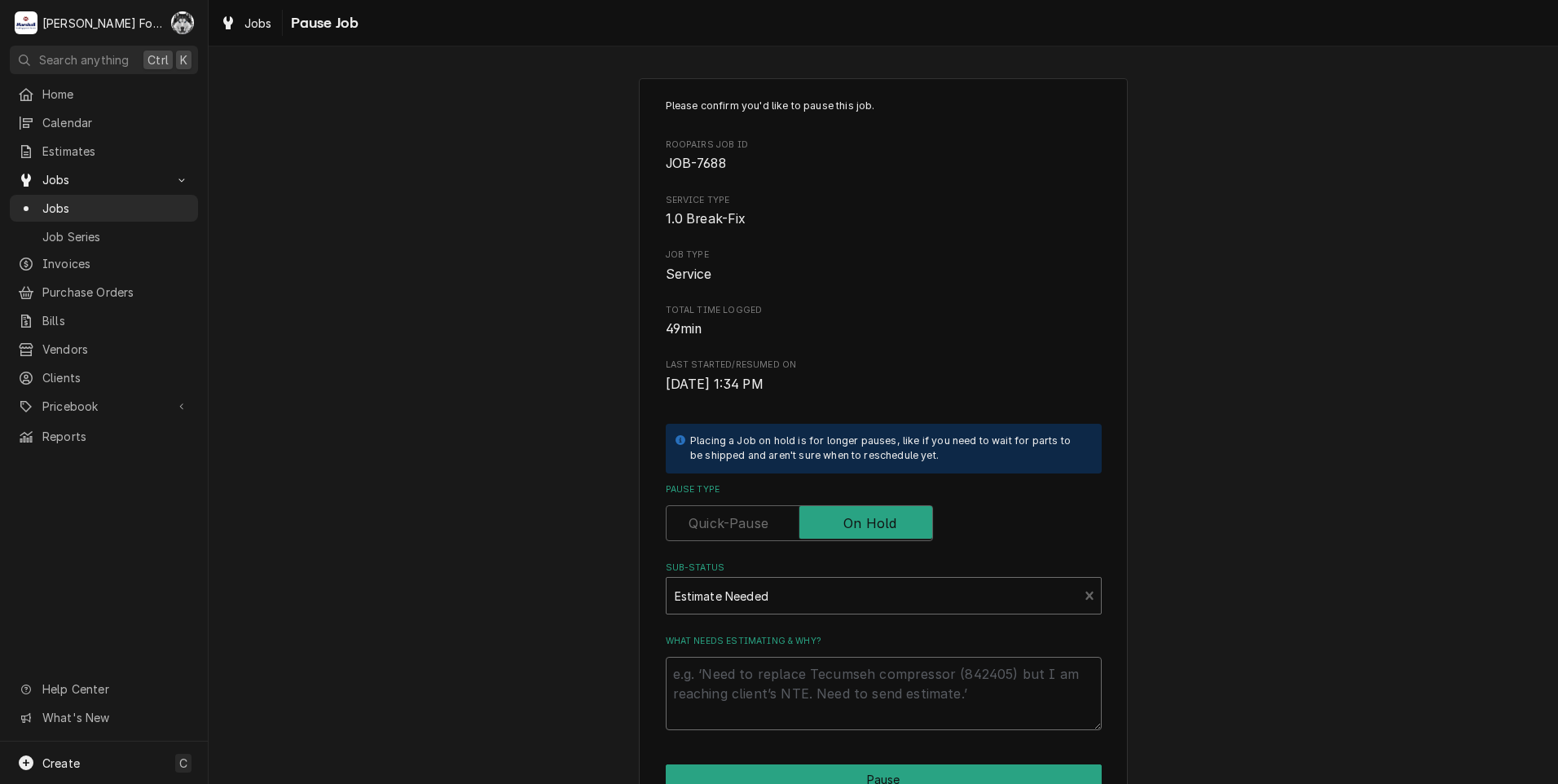
drag, startPoint x: 706, startPoint y: 662, endPoint x: 706, endPoint y: 671, distance: 9.0
click at [706, 666] on textarea "What needs estimating & why?" at bounding box center [884, 693] width 436 height 74
type textarea "x"
type textarea "P"
type textarea "x"
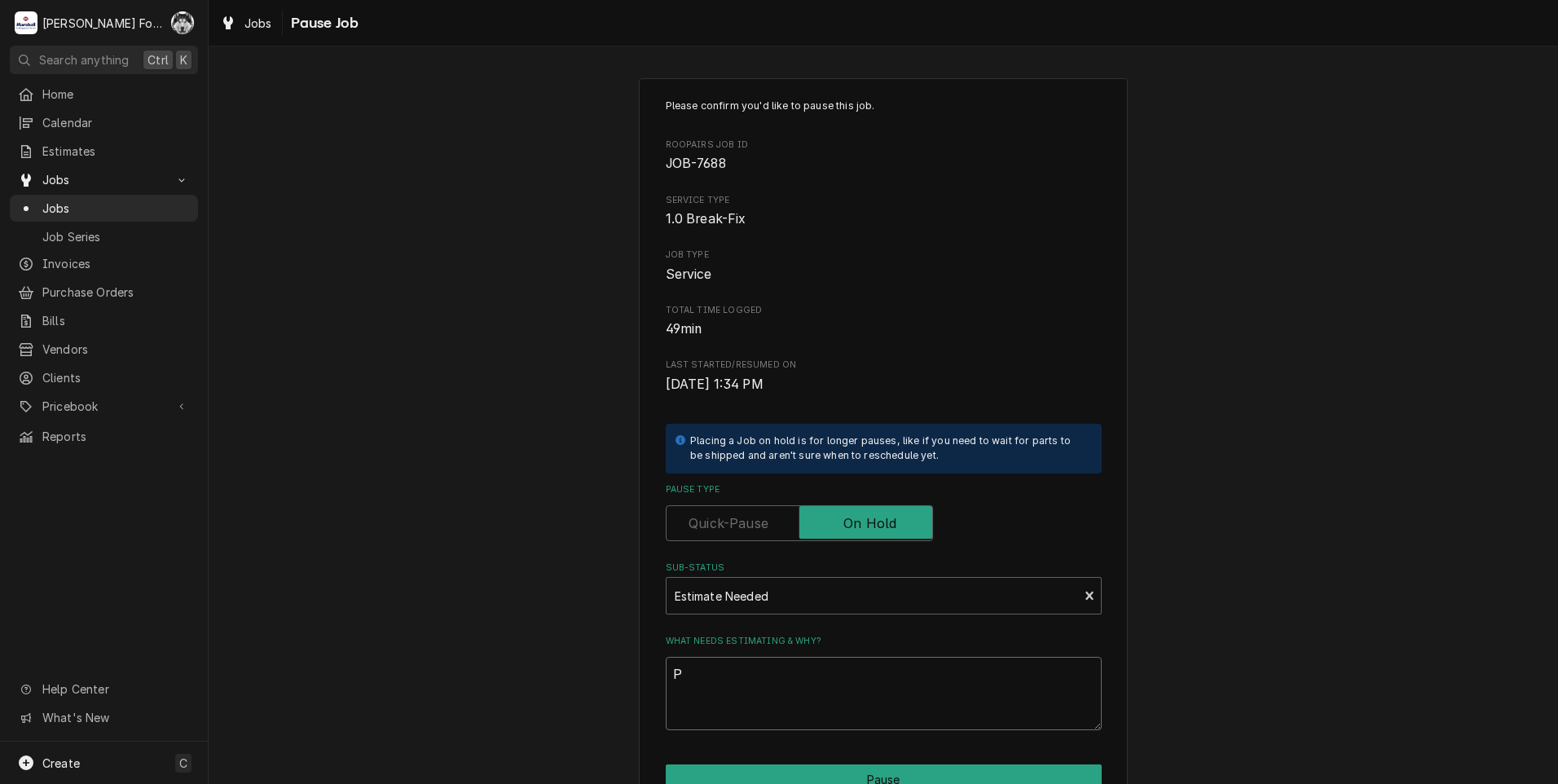
type textarea "PA"
type textarea "x"
type textarea "PAR"
type textarea "x"
type textarea "PART"
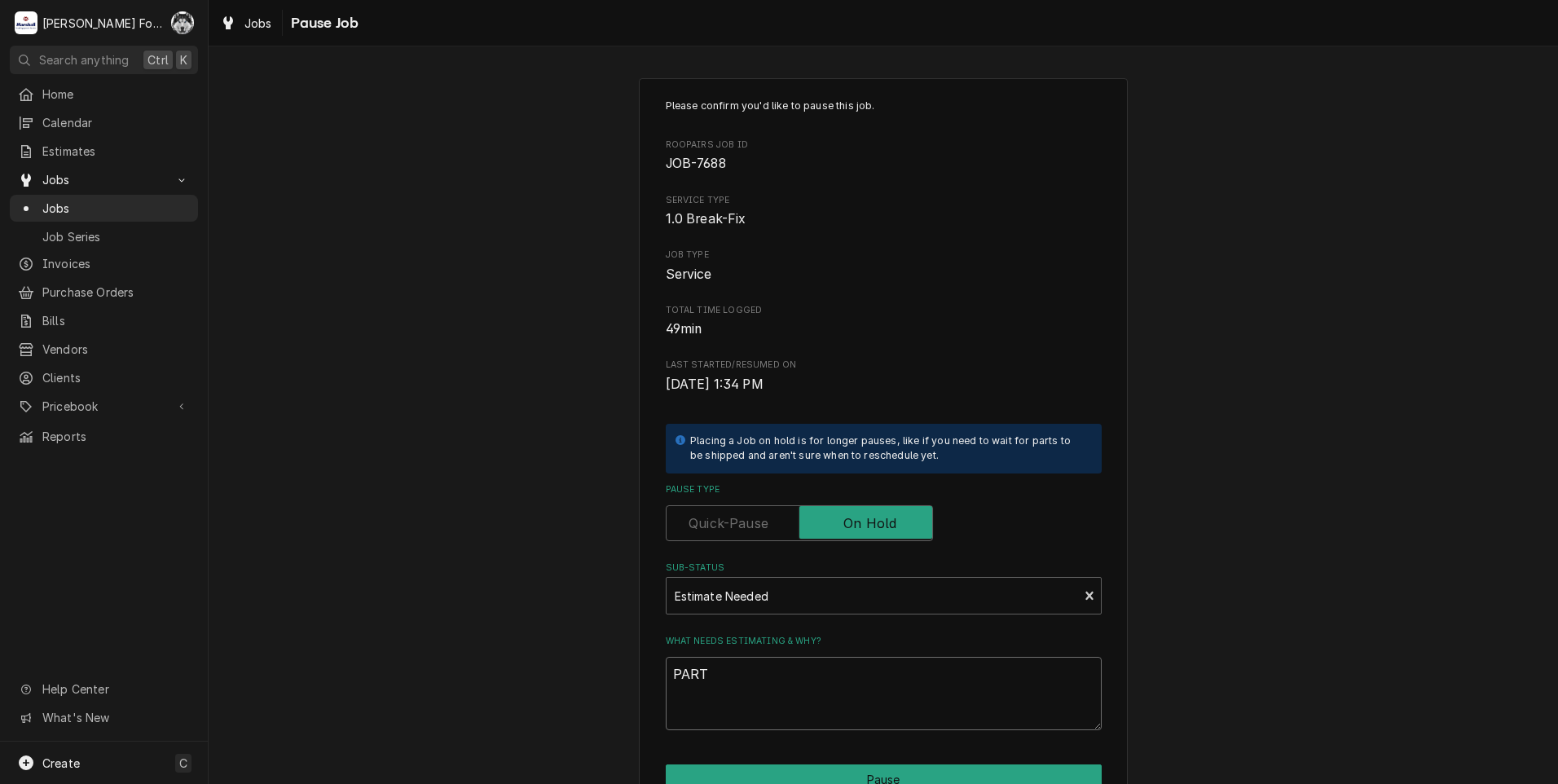
type textarea "x"
type textarea "PARTS"
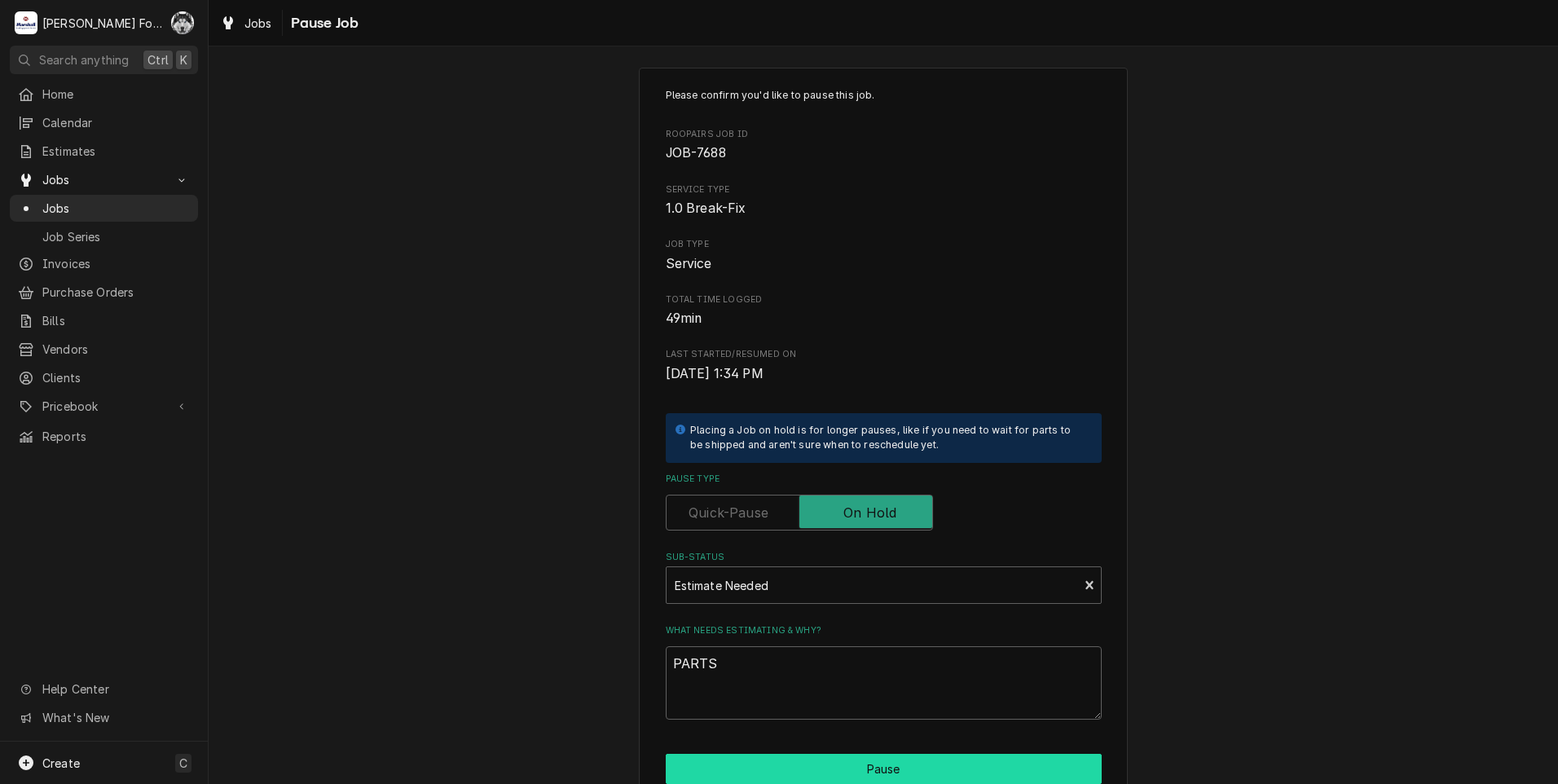
click at [792, 762] on button "Pause" at bounding box center [884, 769] width 436 height 31
type textarea "x"
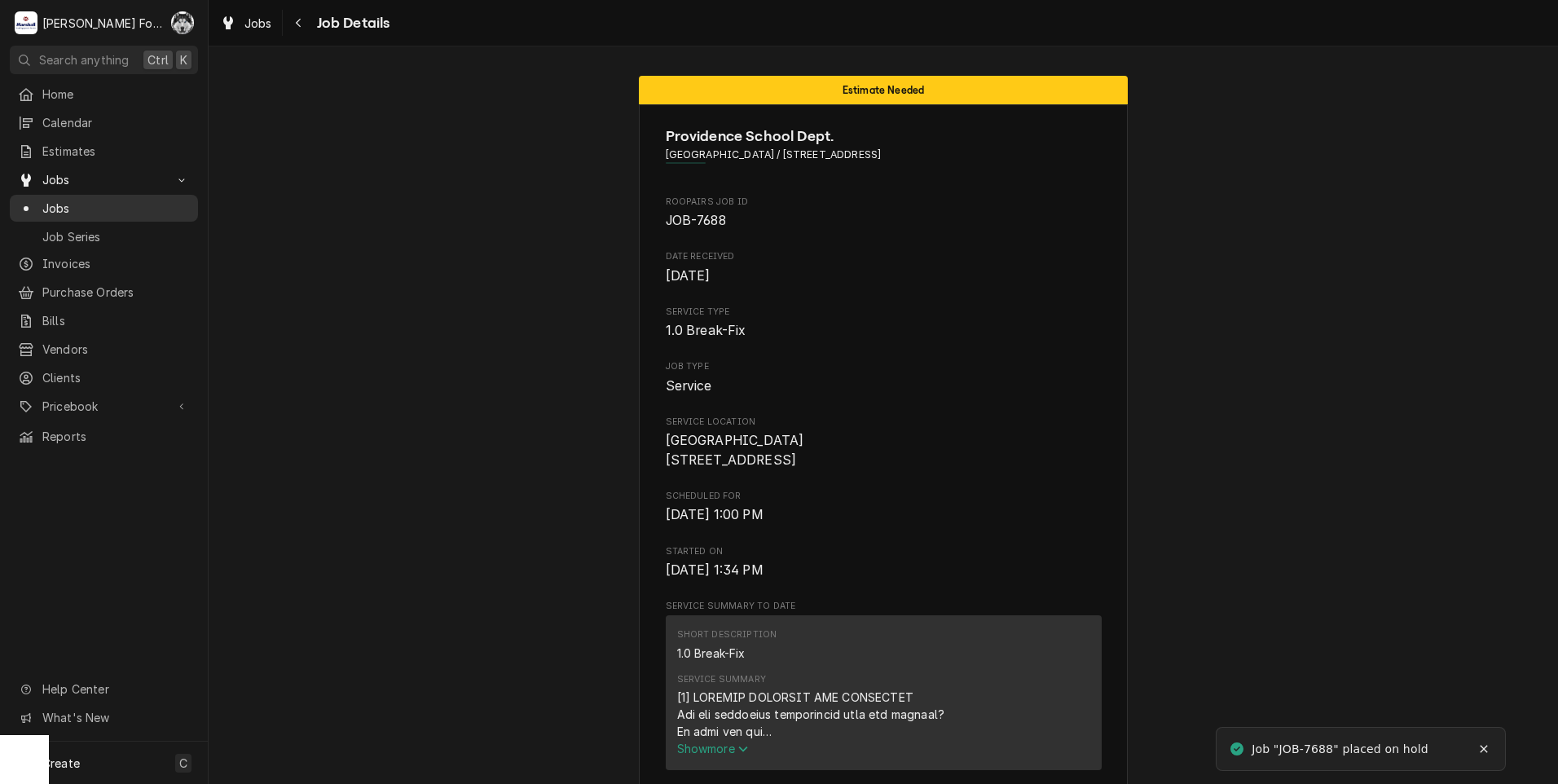
click at [53, 200] on span "Jobs" at bounding box center [116, 208] width 147 height 17
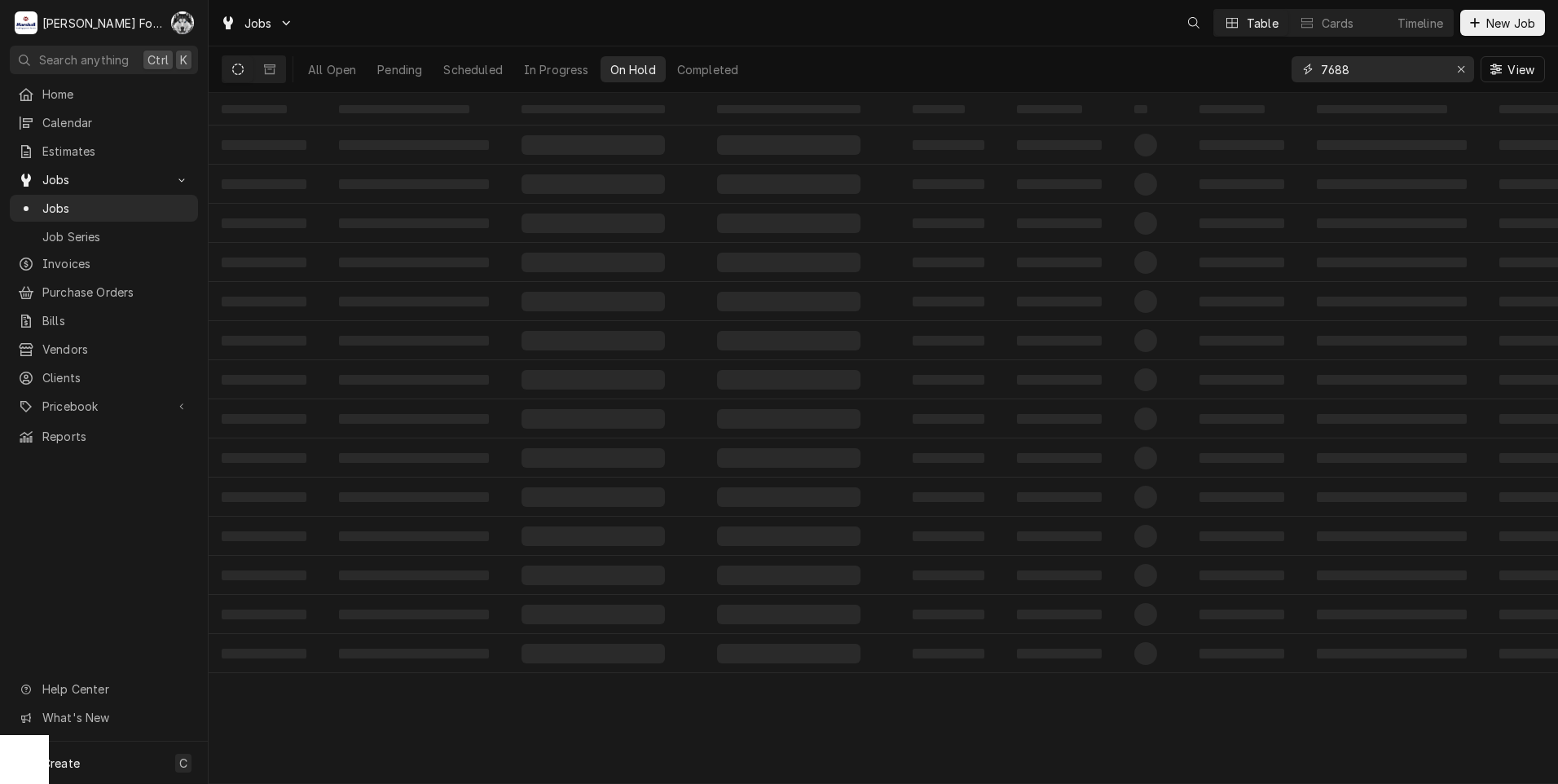
click at [1074, 78] on div "All Open Pending Scheduled In Progress On Hold Completed 7688 View" at bounding box center [883, 70] width 1323 height 46
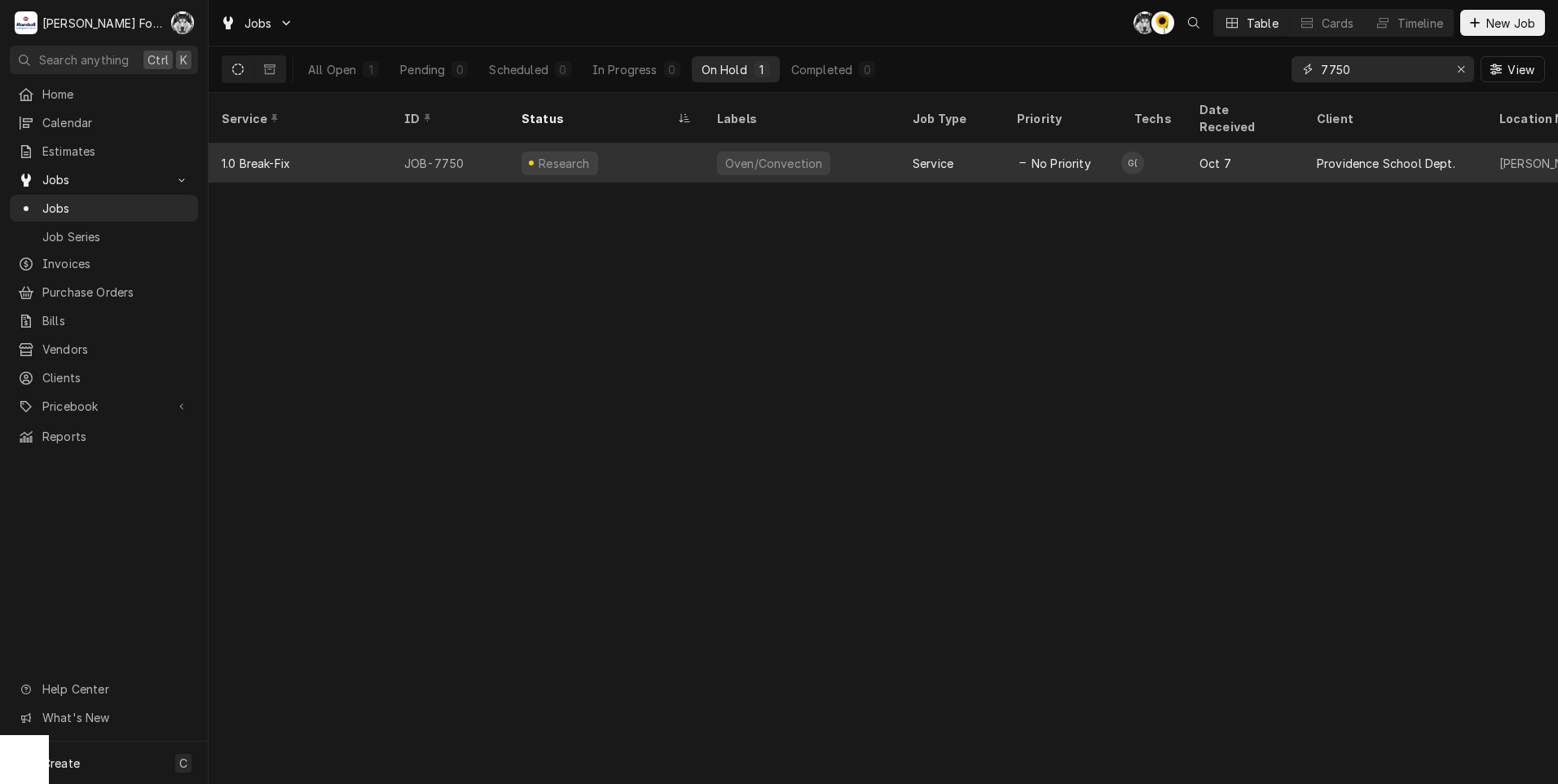
type input "7750"
click at [641, 156] on div "Research" at bounding box center [606, 162] width 196 height 39
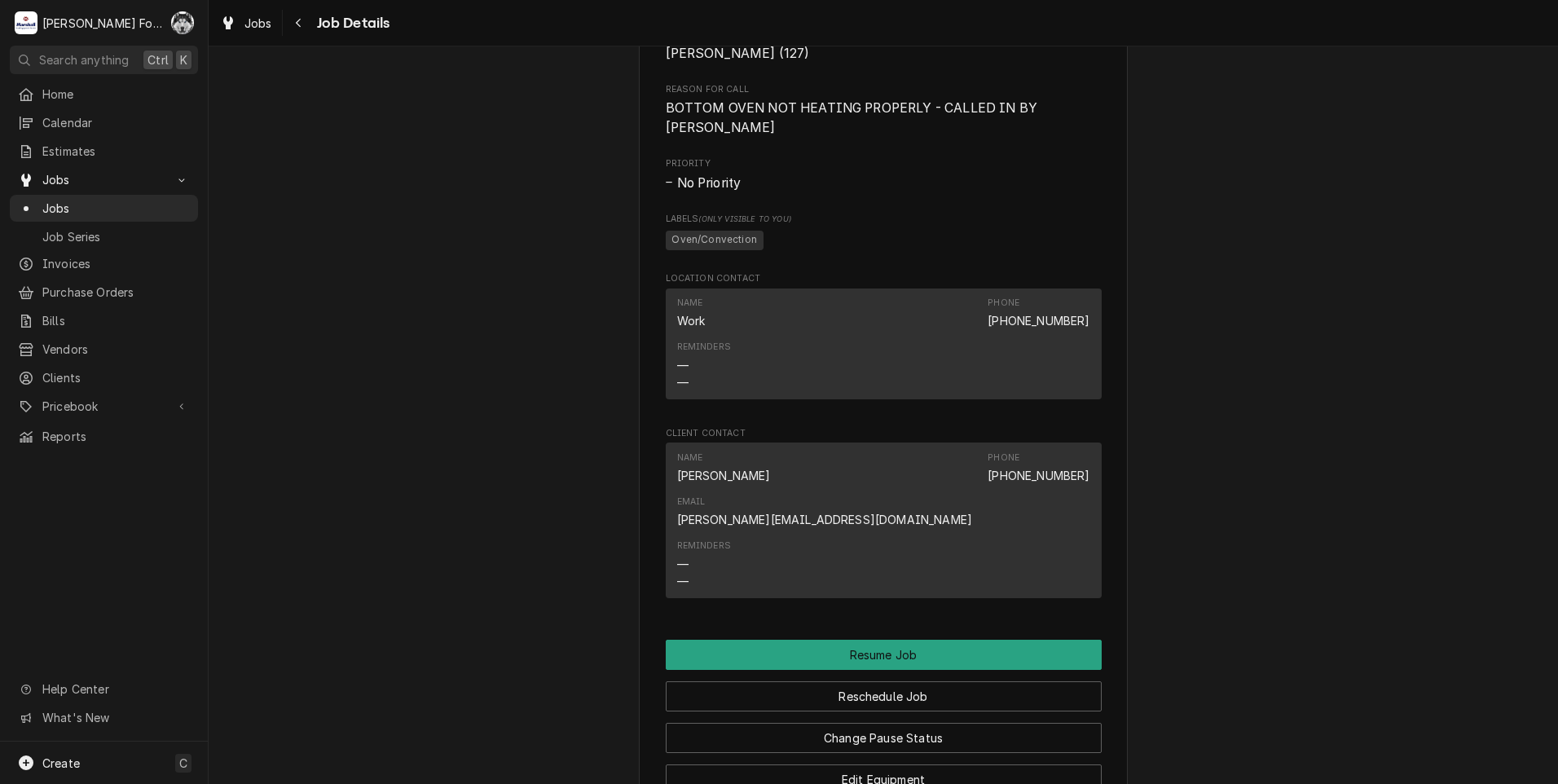
scroll to position [1579, 0]
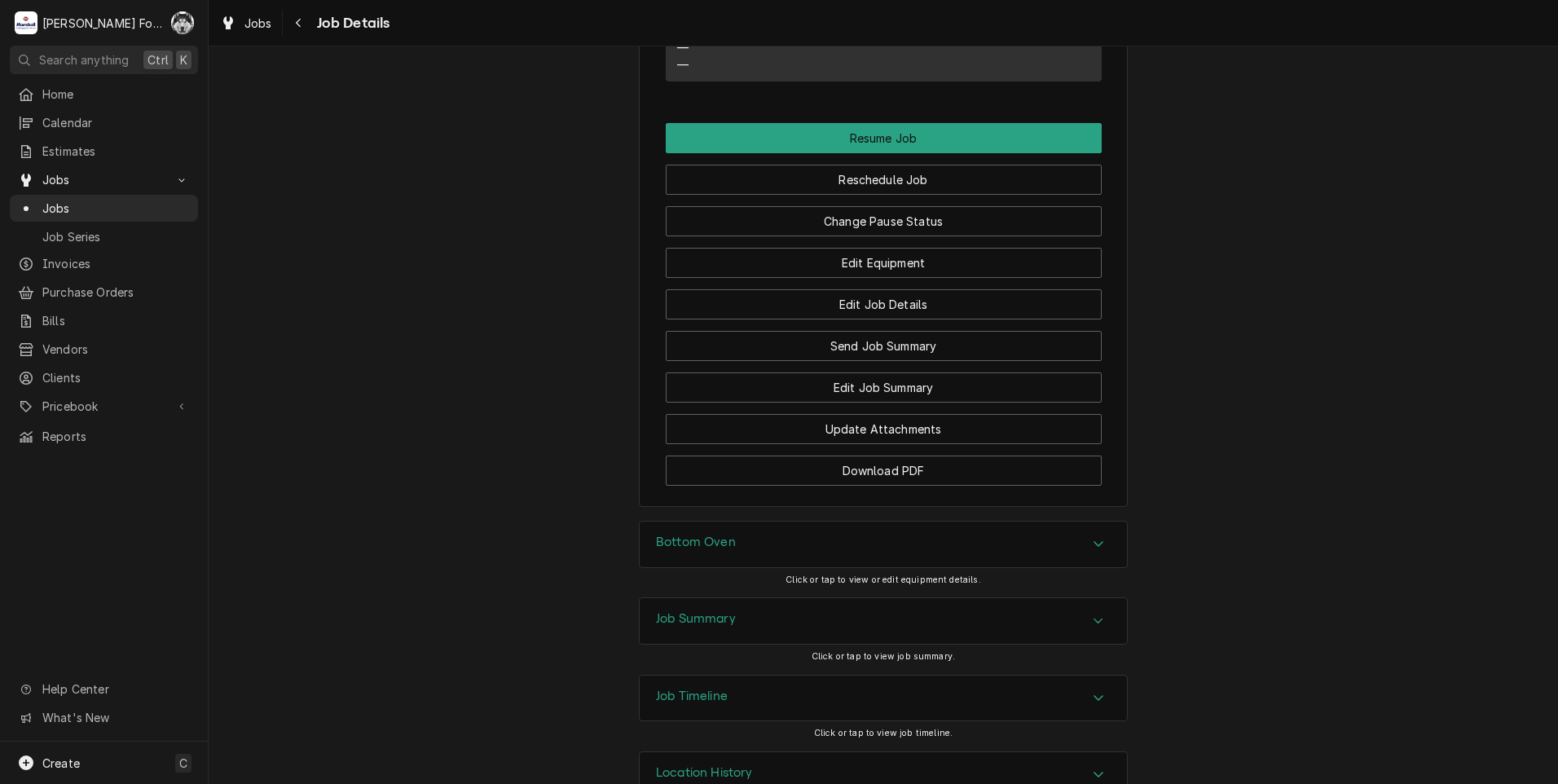
click at [782, 521] on div "Bottom Oven" at bounding box center [884, 544] width 487 height 46
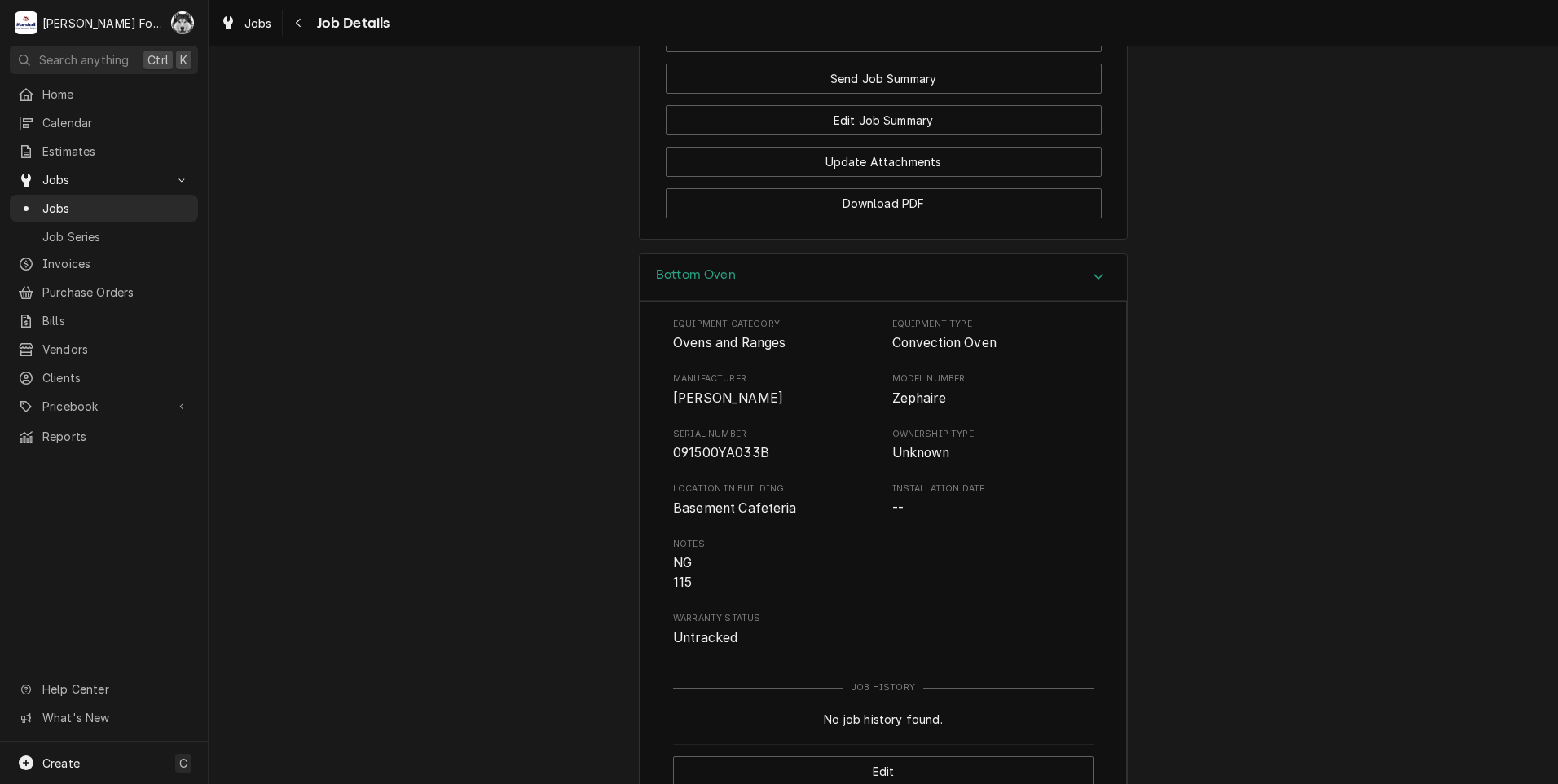
scroll to position [2066, 0]
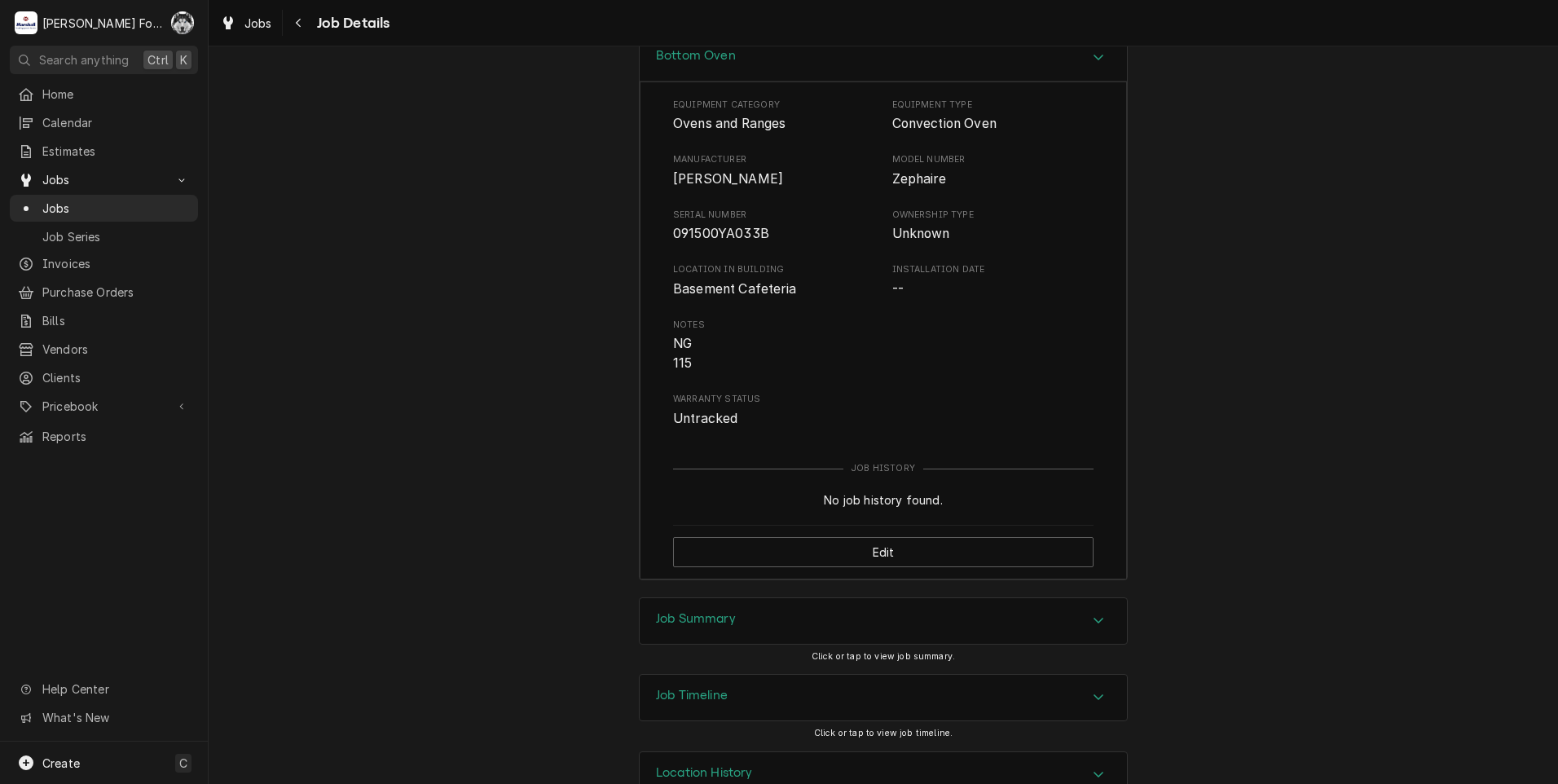
click at [753, 598] on div "Job Summary" at bounding box center [884, 621] width 487 height 46
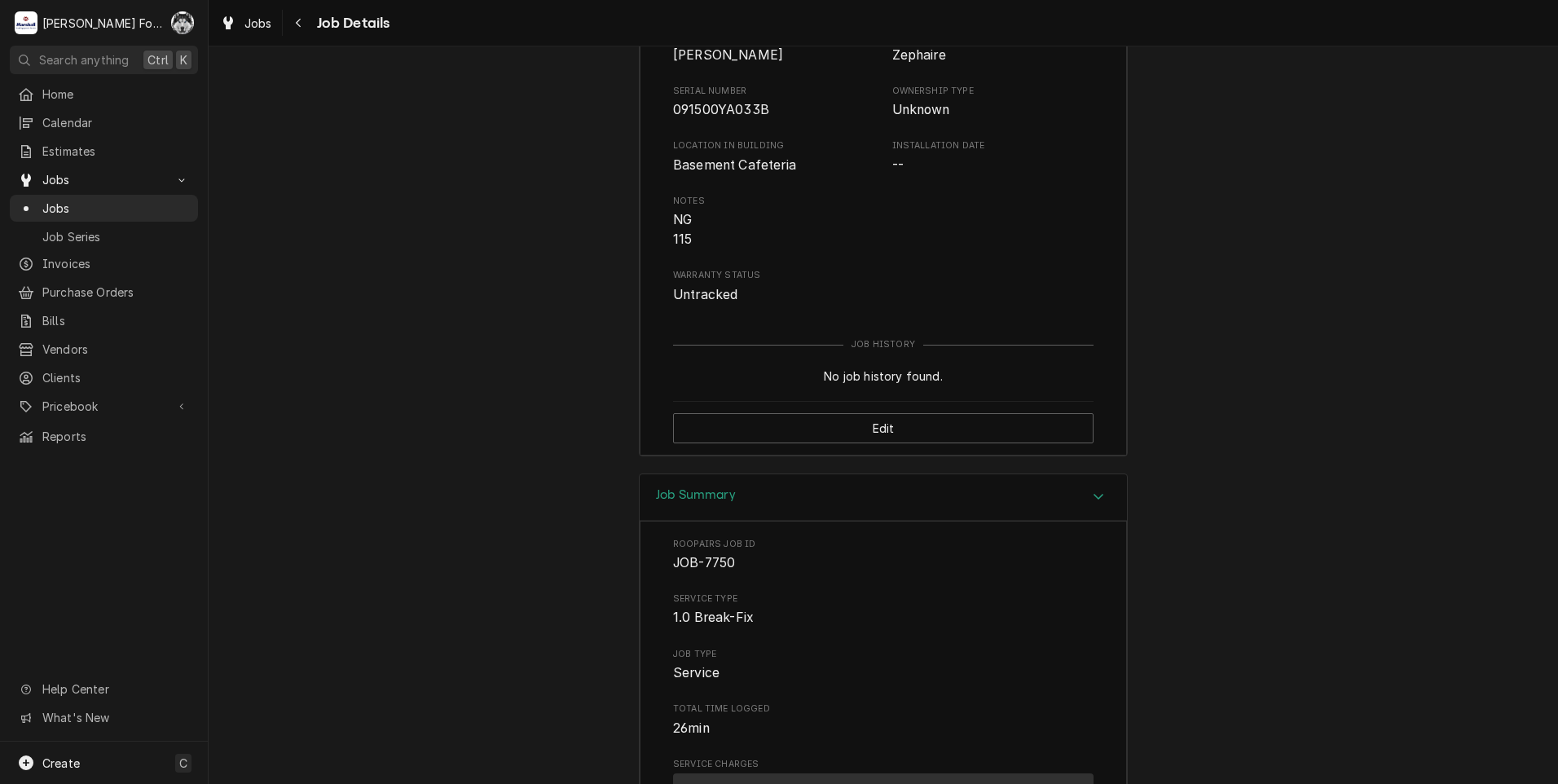
scroll to position [1783, 0]
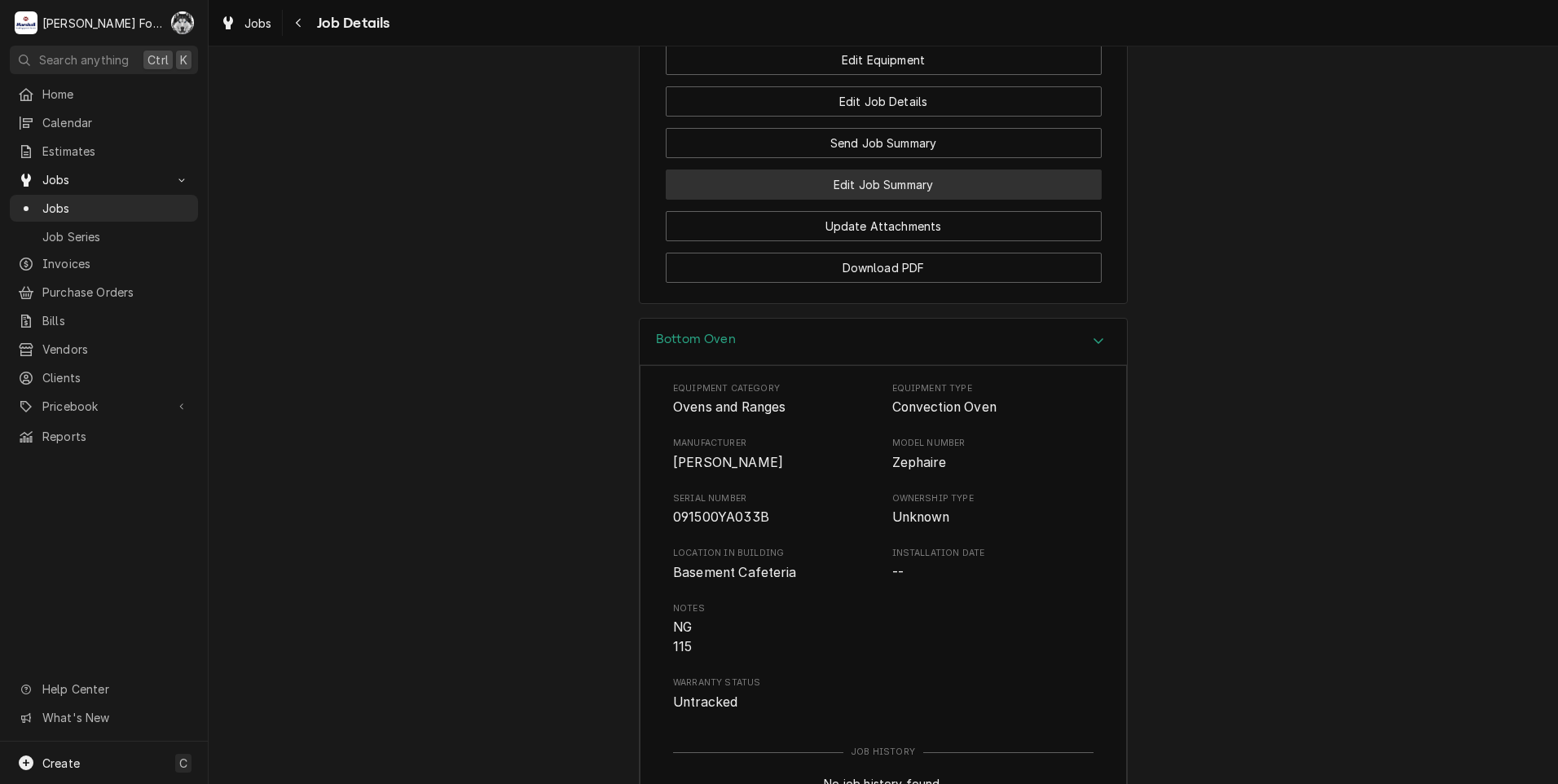
click at [880, 169] on button "Edit Job Summary" at bounding box center [884, 184] width 436 height 31
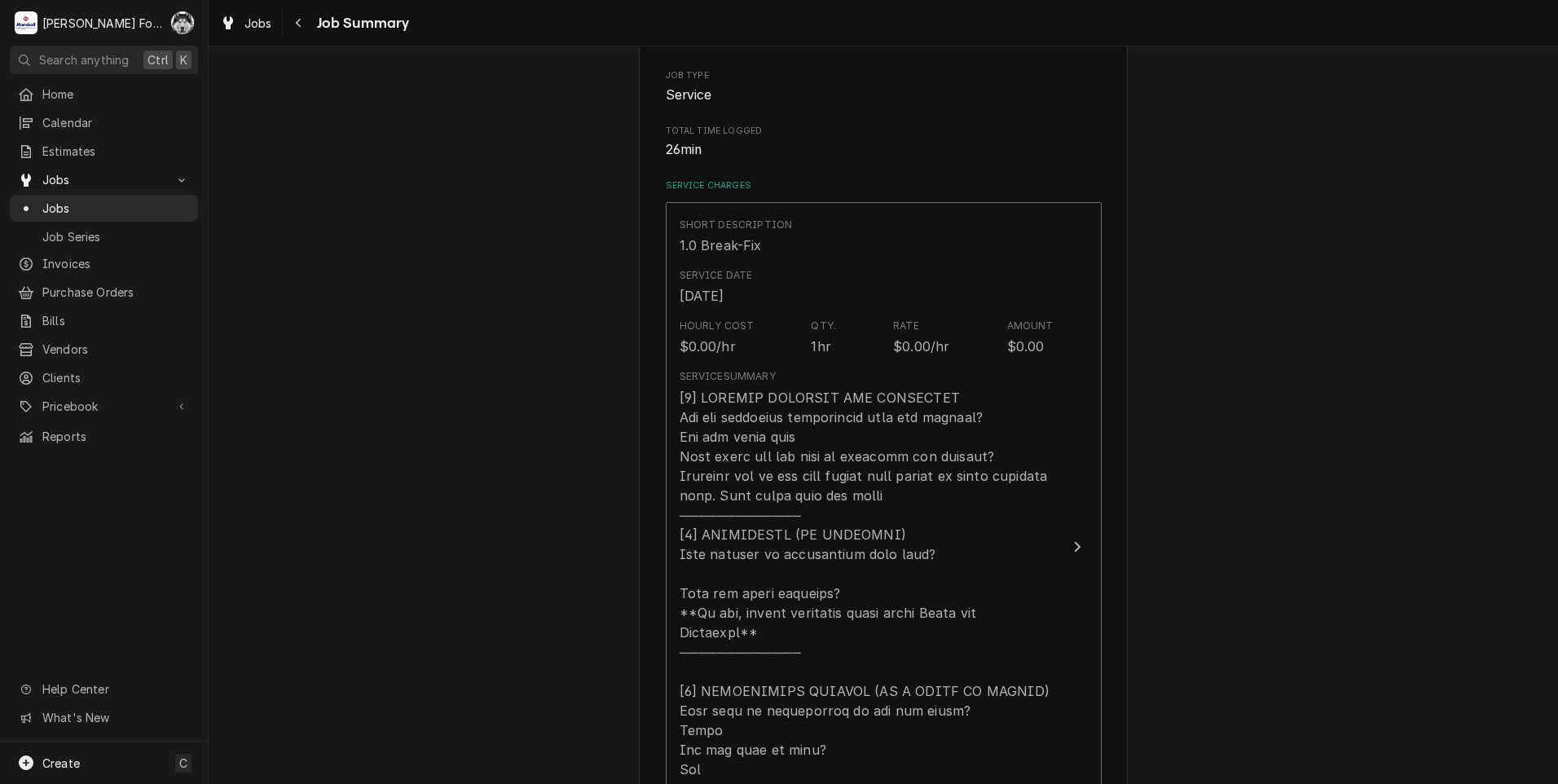
scroll to position [679, 0]
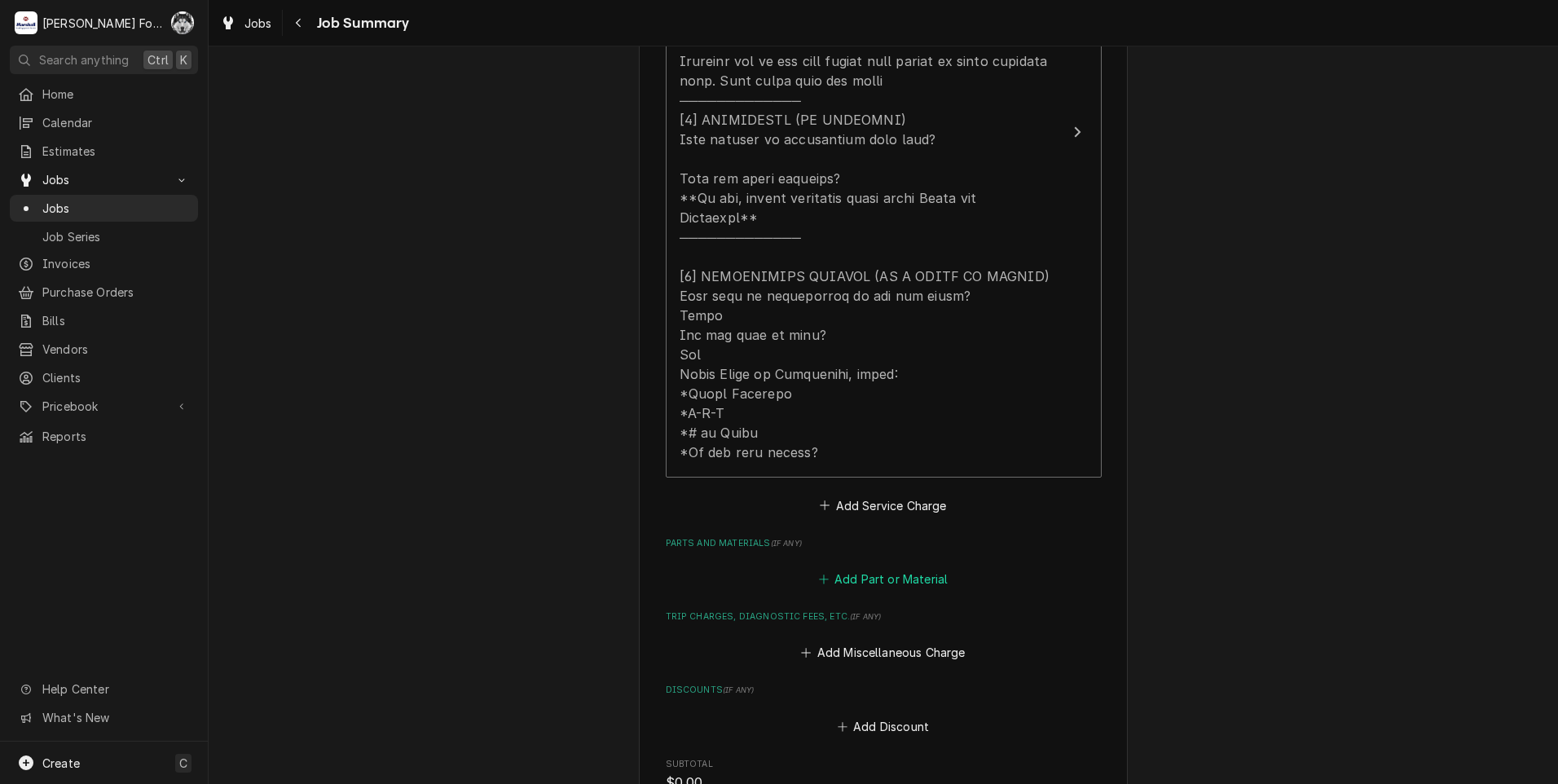
click at [910, 568] on button "Add Part or Material" at bounding box center [883, 580] width 135 height 23
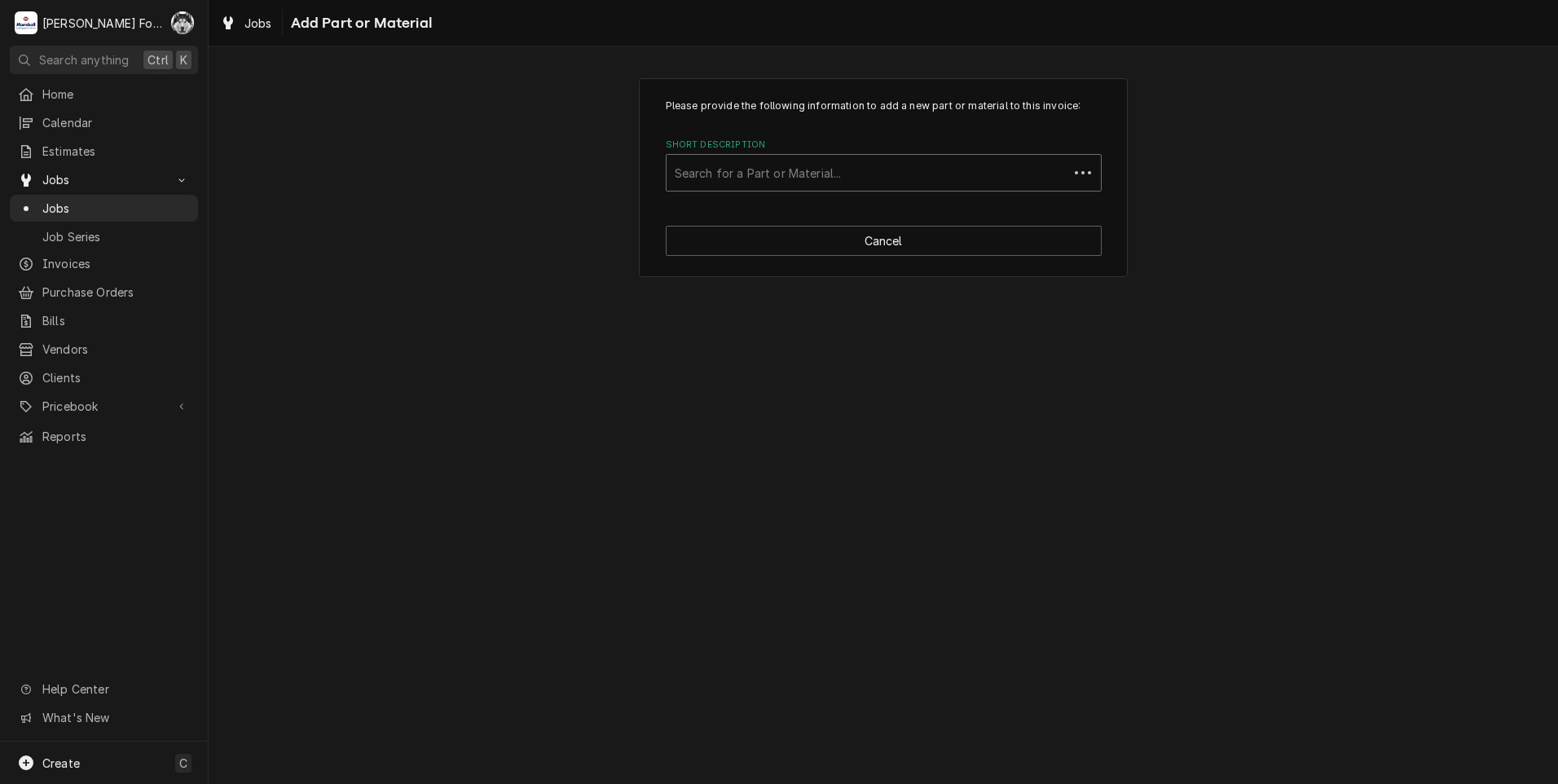
click at [829, 168] on div "Short Description" at bounding box center [867, 173] width 386 height 30
type input "18578"
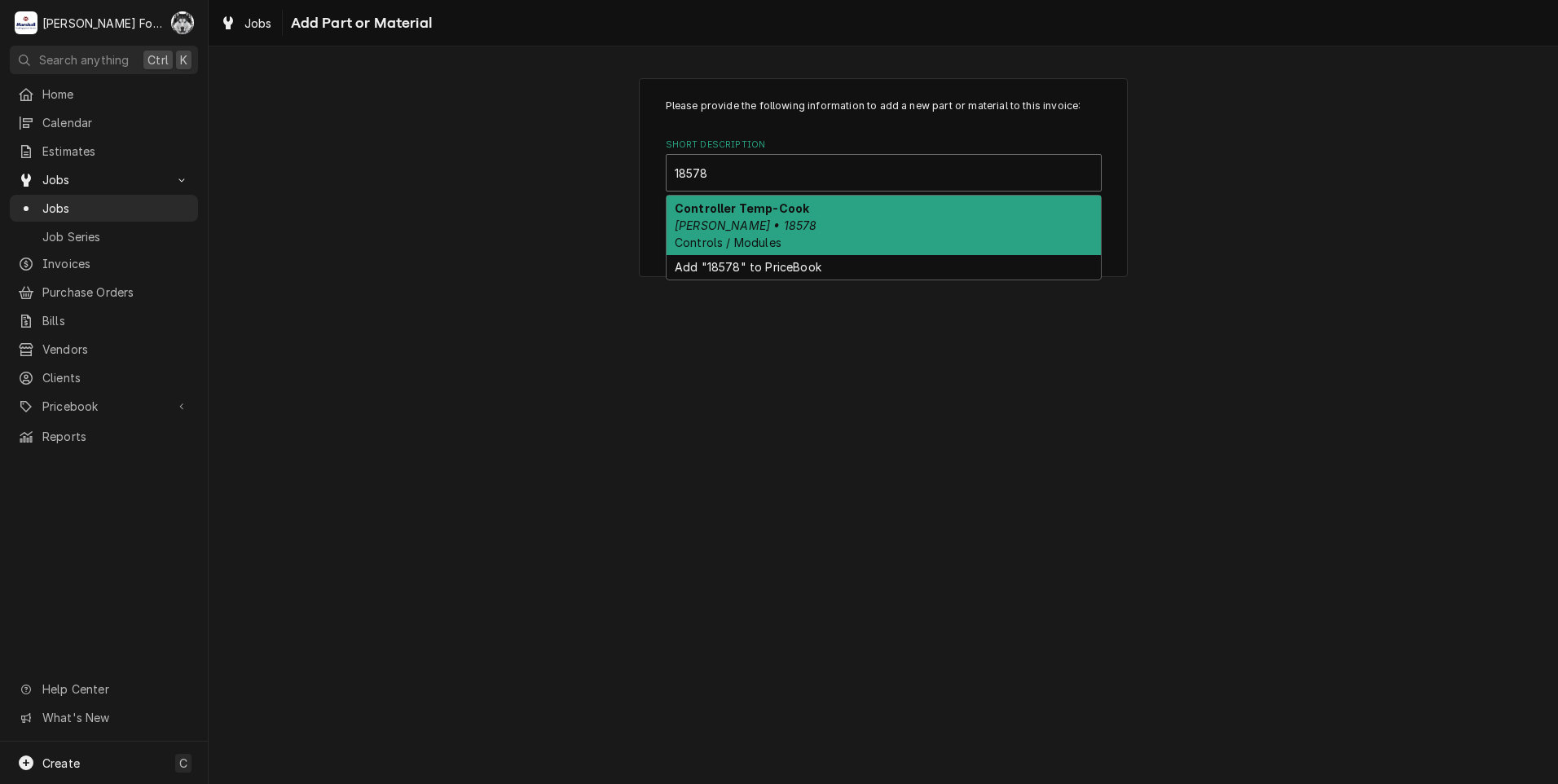
click at [805, 230] on div "Controller Temp-Cook Blodgett • 18578 Controls / Modules" at bounding box center [884, 225] width 435 height 59
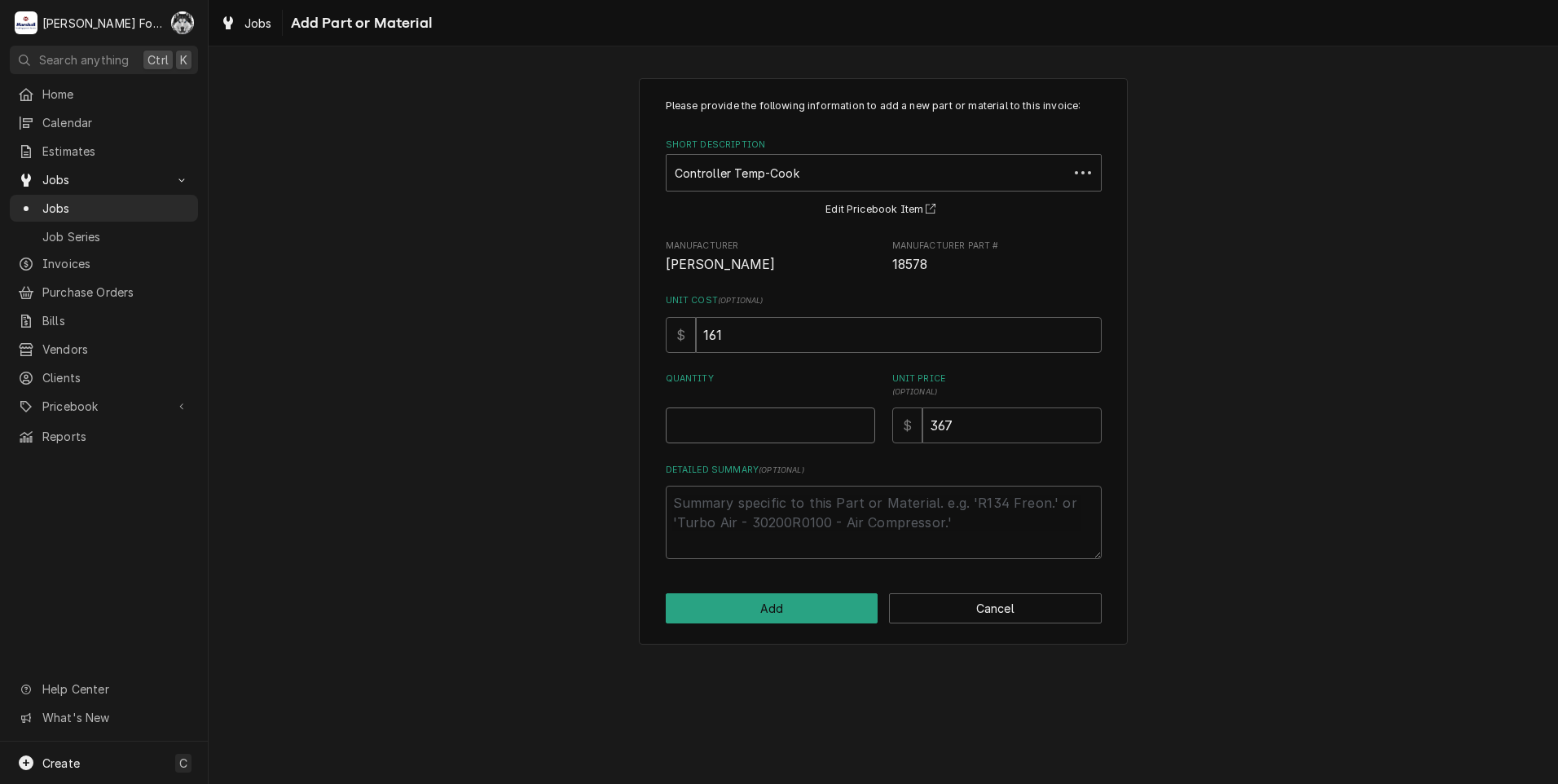
type textarea "x"
type input "0.5"
click at [863, 417] on input "0.5" at bounding box center [770, 426] width 209 height 36
type textarea "x"
type input "1"
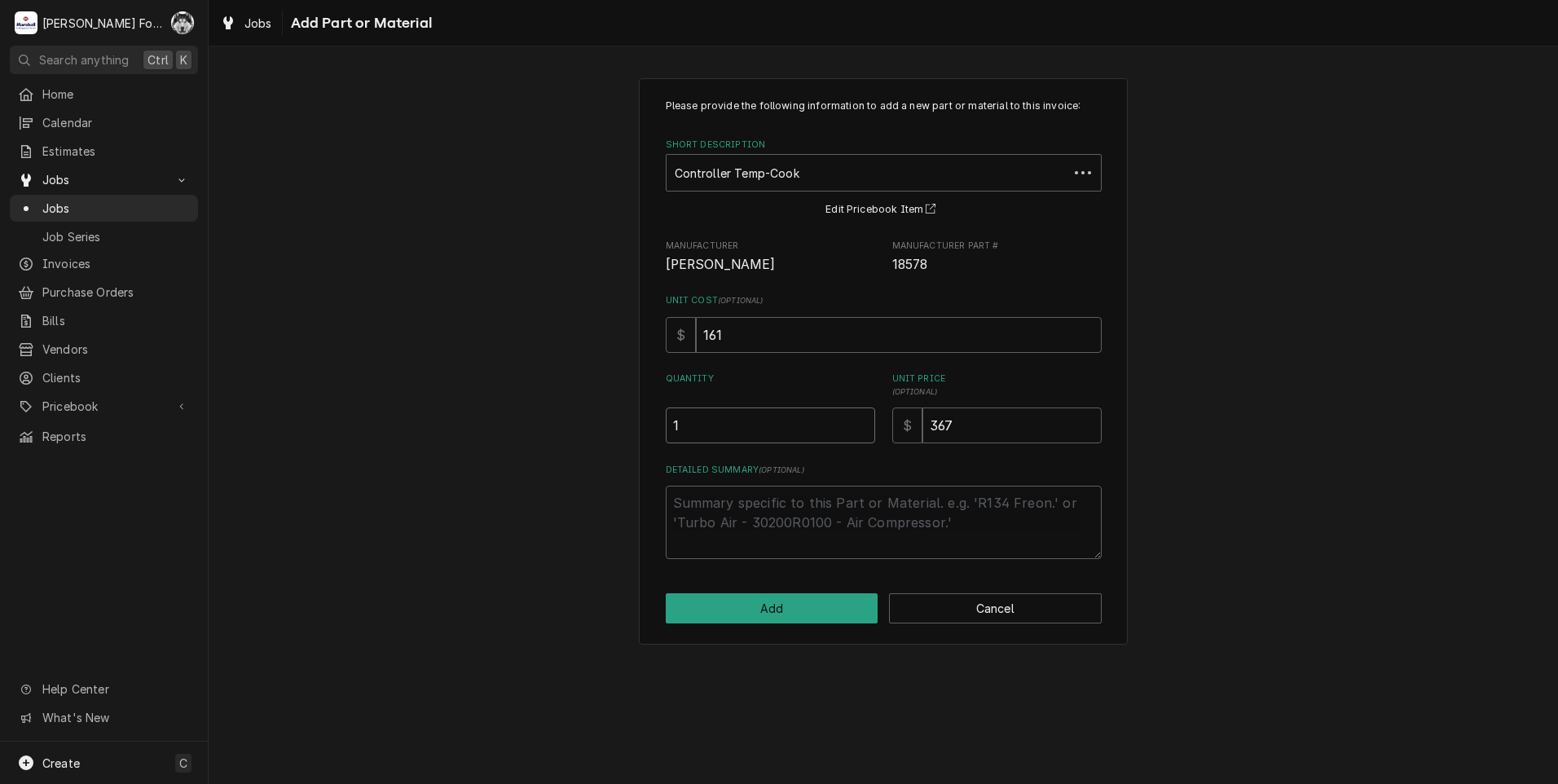
click at [863, 417] on input "1" at bounding box center [770, 426] width 209 height 36
click at [791, 615] on button "Add" at bounding box center [772, 608] width 213 height 31
type textarea "x"
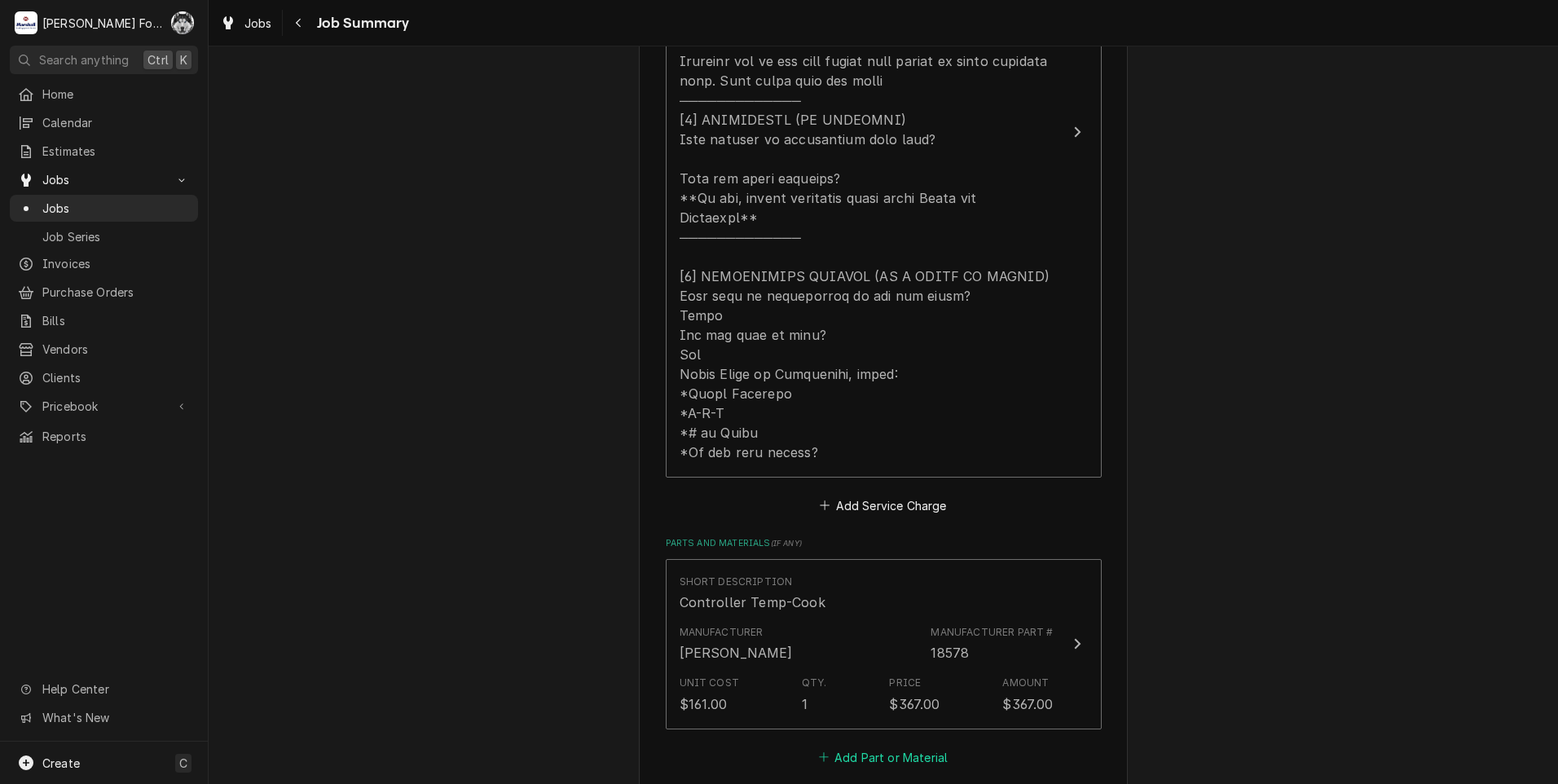
click at [888, 746] on button "Add Part or Material" at bounding box center [883, 757] width 135 height 23
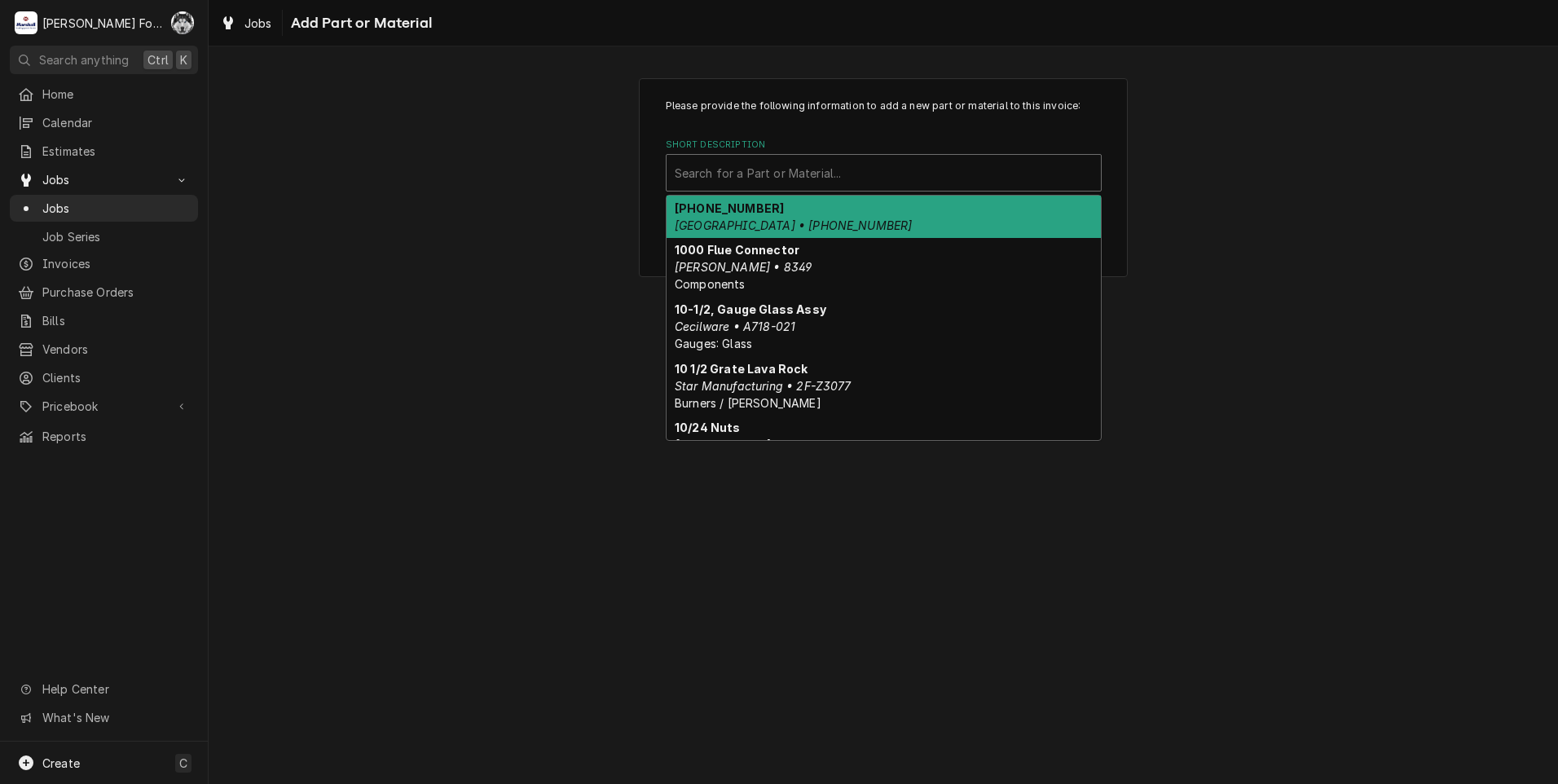
click at [740, 159] on div "Short Description" at bounding box center [884, 173] width 418 height 30
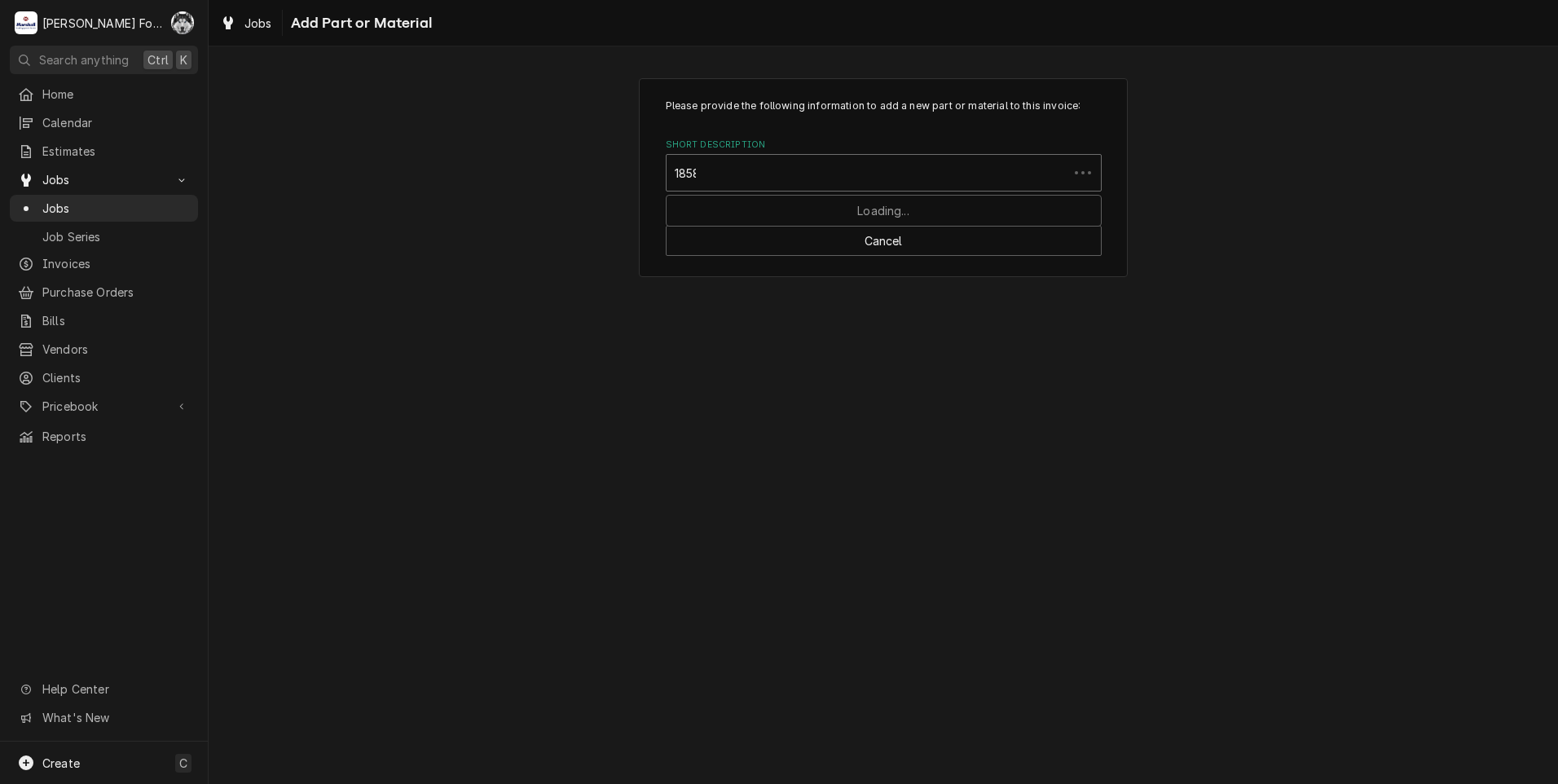
type input "18588"
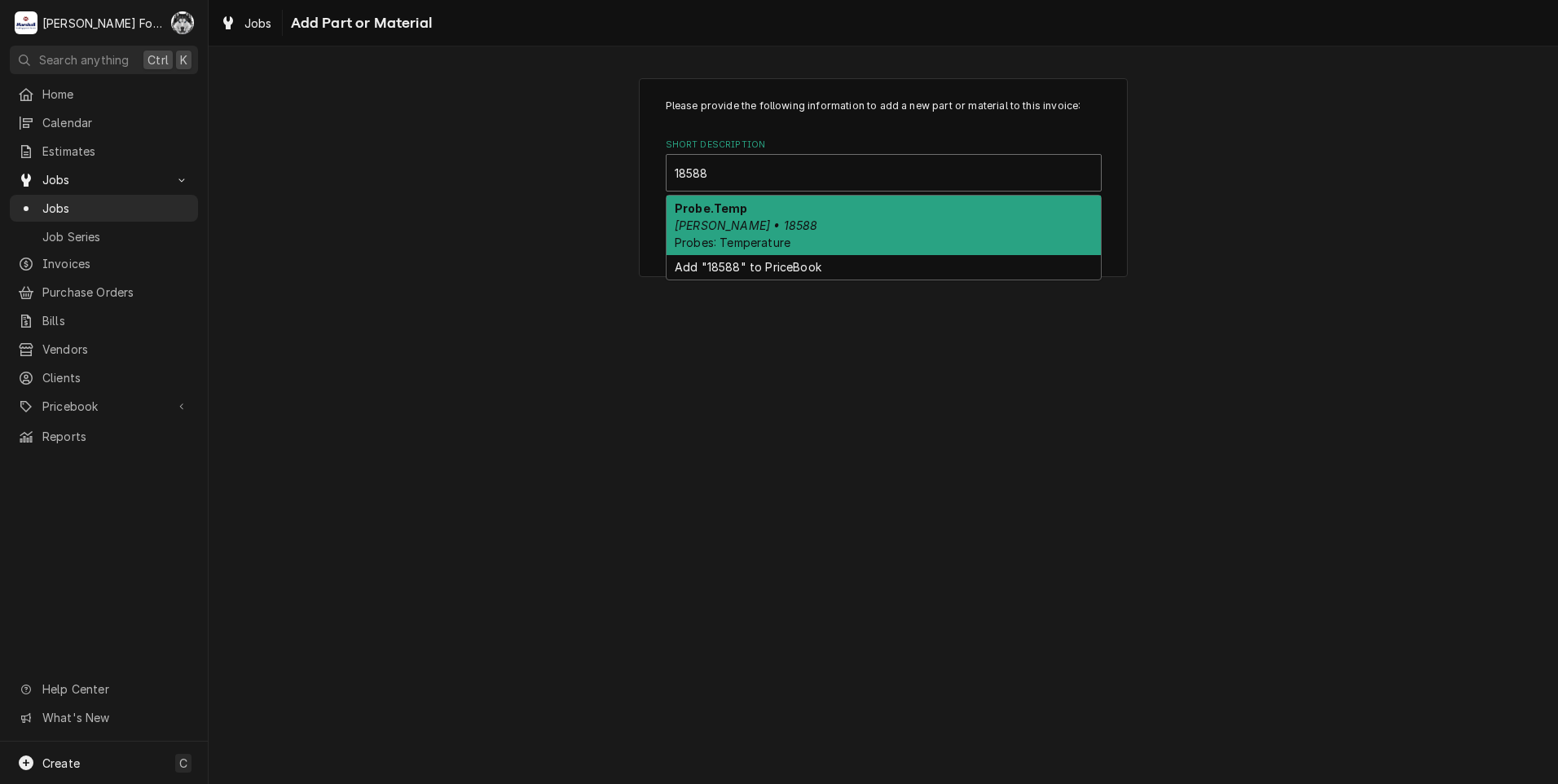
click at [717, 215] on div "Probe.Temp Blodgett • 18588 Probes: Temperature" at bounding box center [884, 225] width 435 height 59
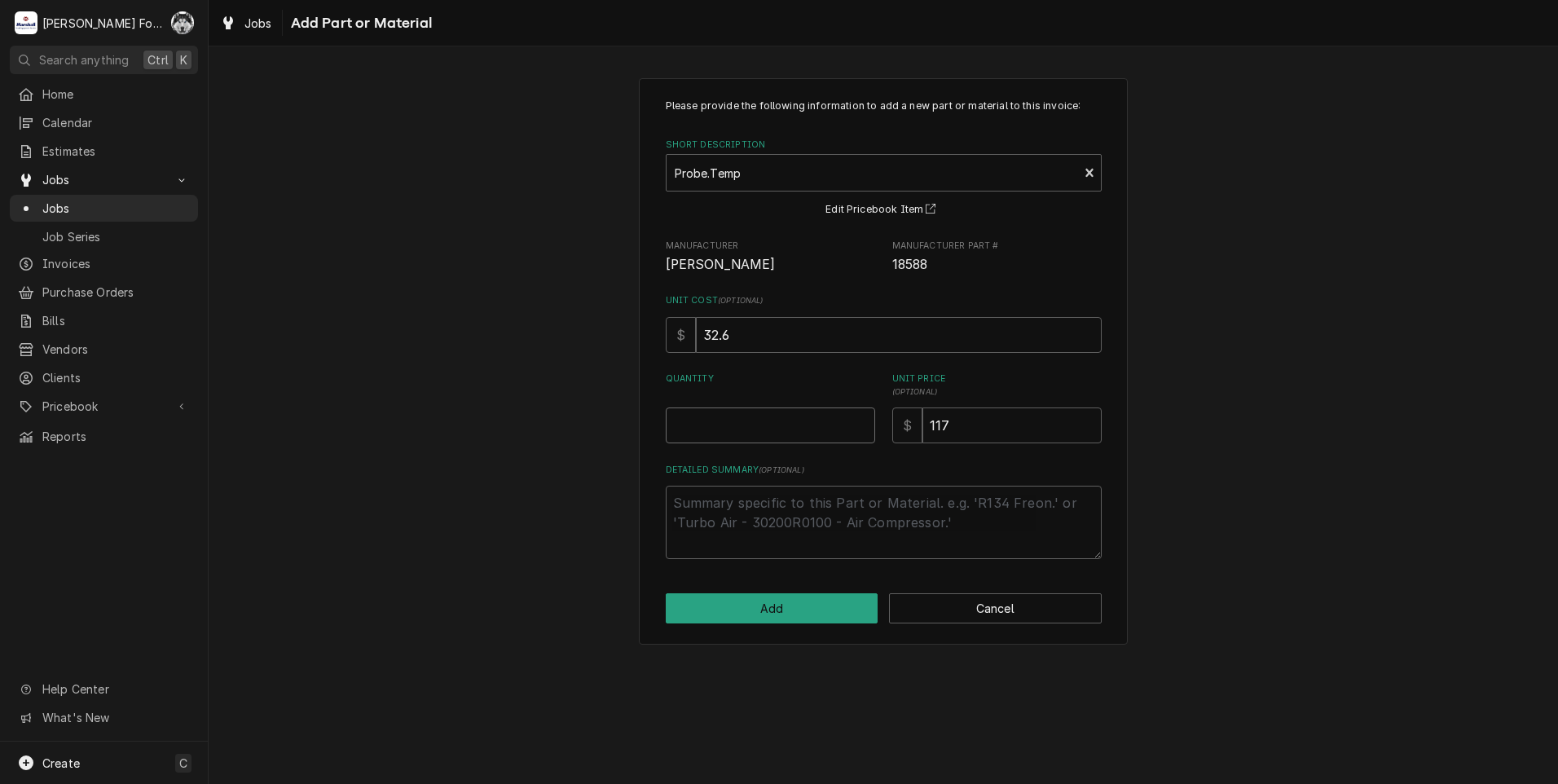
type textarea "x"
type input "0.5"
click at [864, 420] on input "0.5" at bounding box center [770, 426] width 209 height 36
type textarea "x"
type input "1"
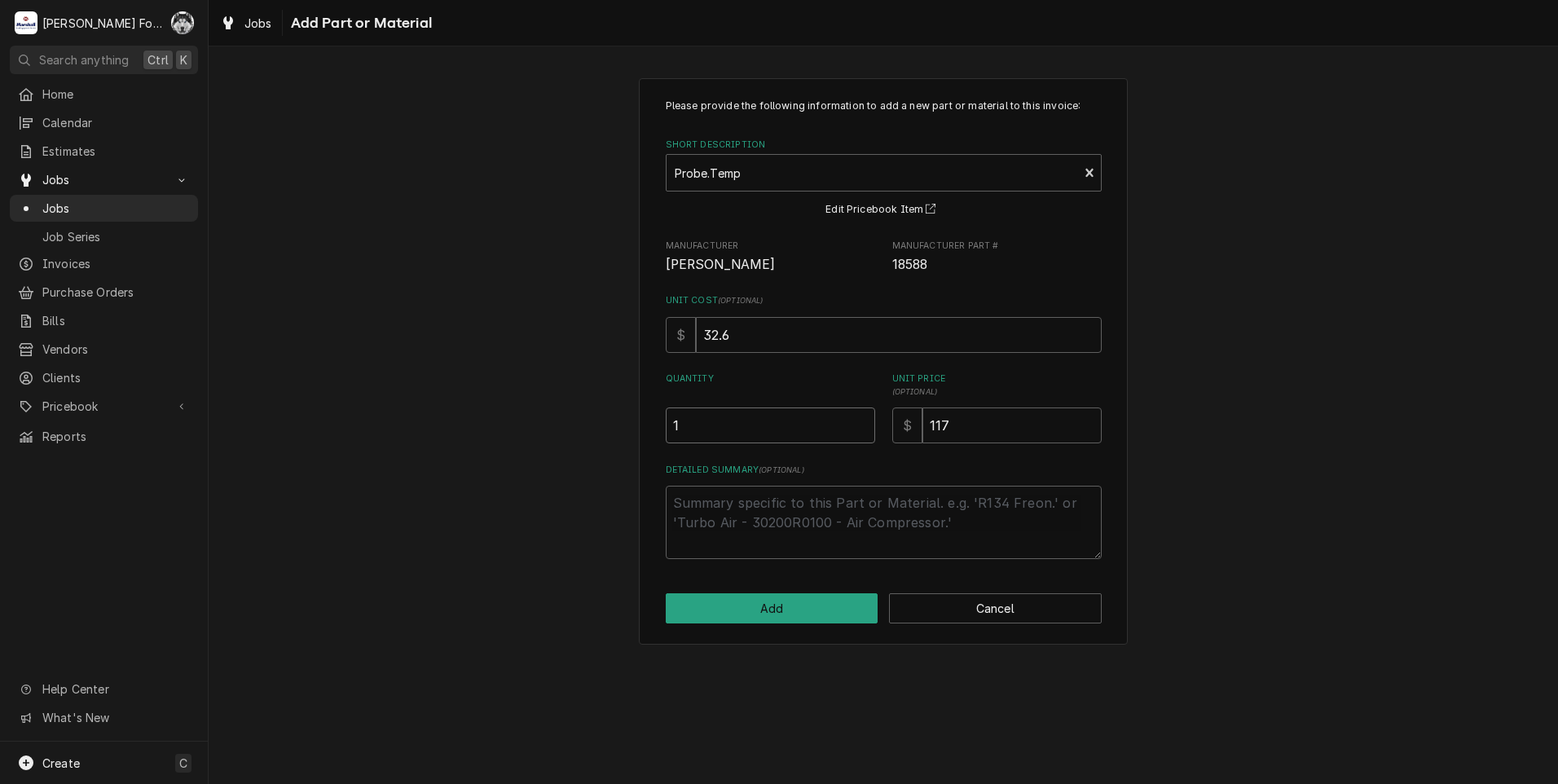
click at [864, 420] on input "1" at bounding box center [770, 426] width 209 height 36
click at [800, 606] on button "Add" at bounding box center [772, 608] width 213 height 31
type textarea "x"
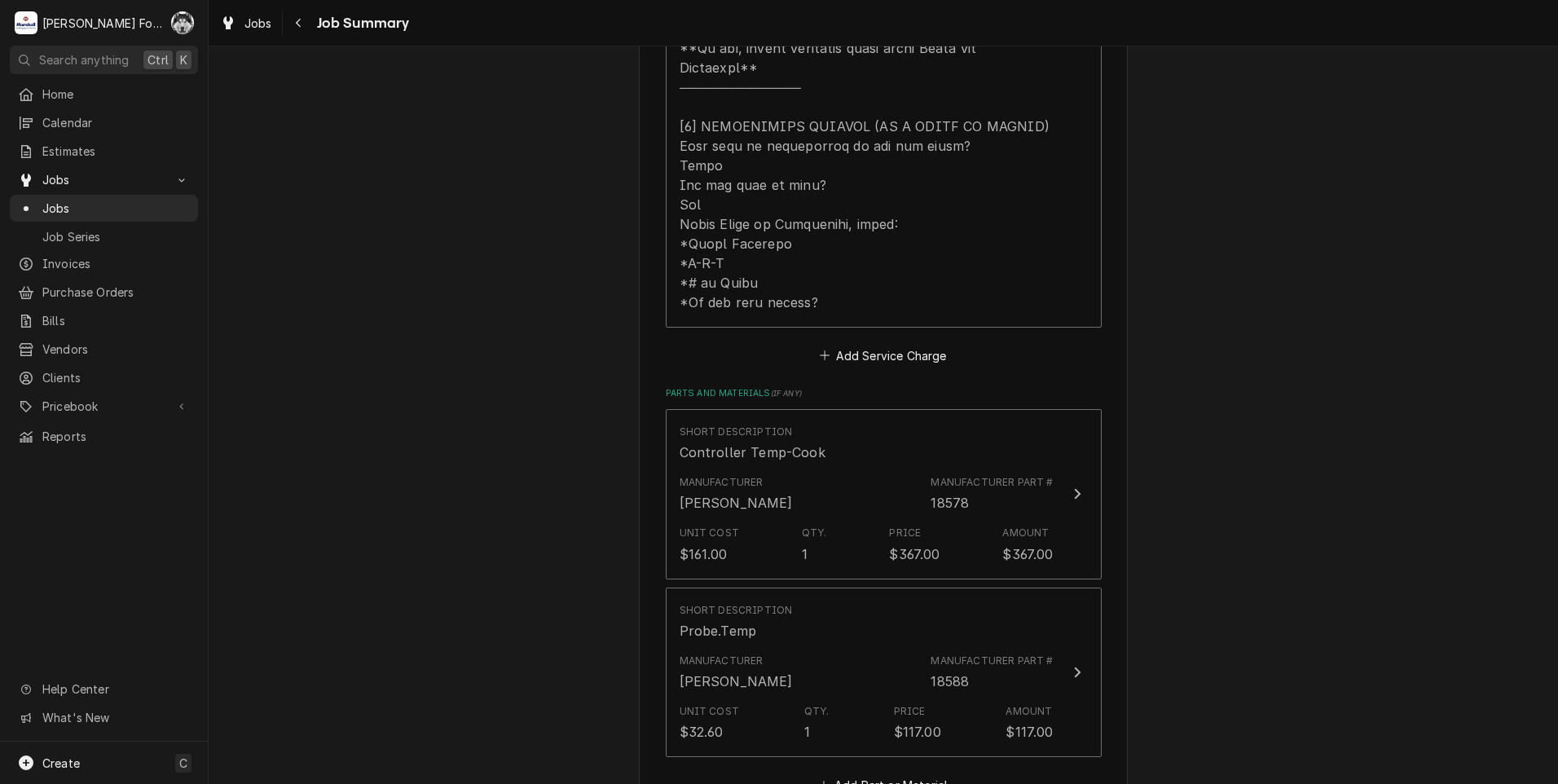
scroll to position [1086, 0]
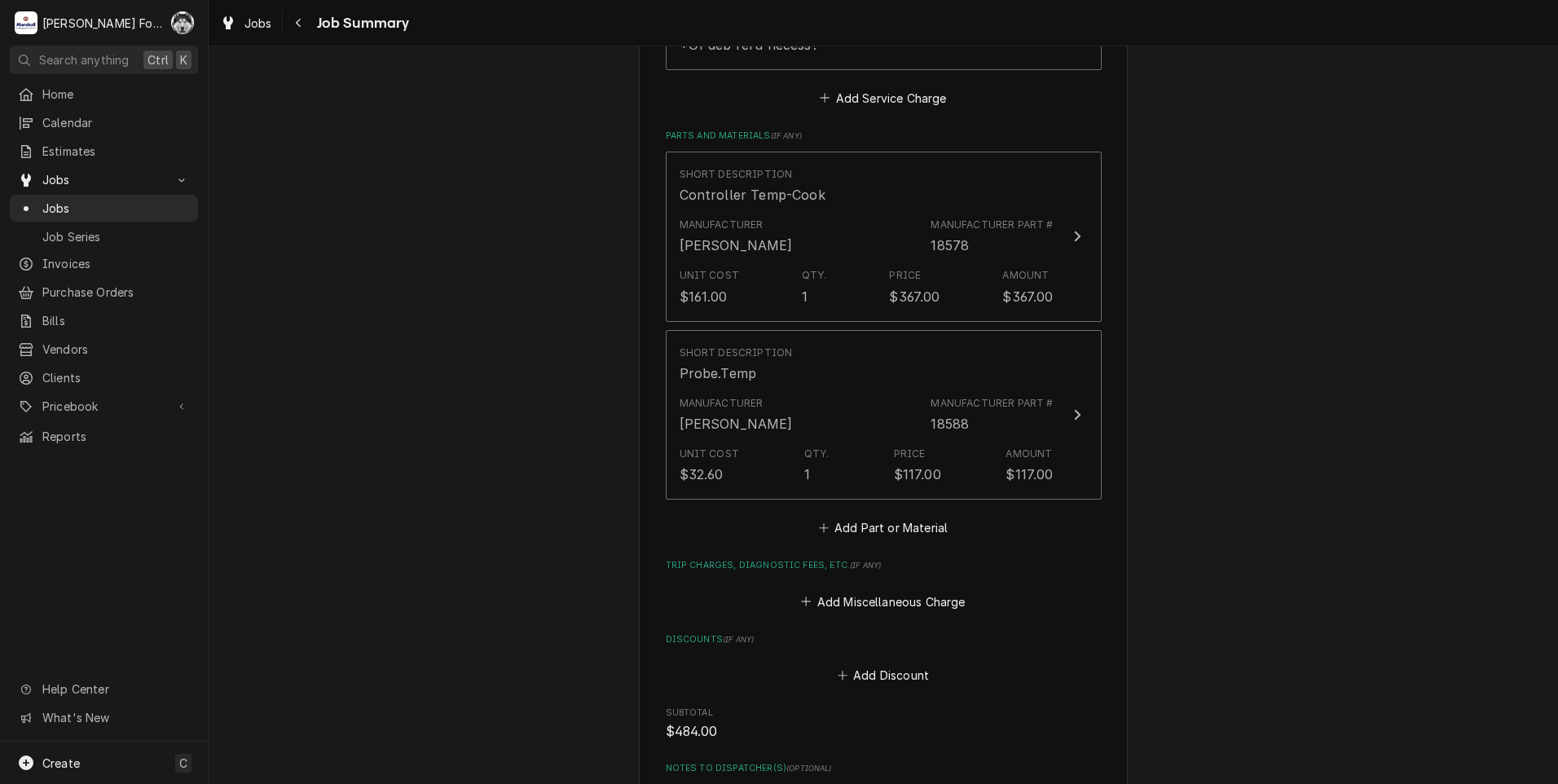
click at [876, 488] on div "Short Description Controller Temp-Cook Manufacturer Blodgett Manufacturer Part …" at bounding box center [884, 329] width 436 height 356
click at [882, 517] on button "Add Part or Material" at bounding box center [883, 528] width 135 height 23
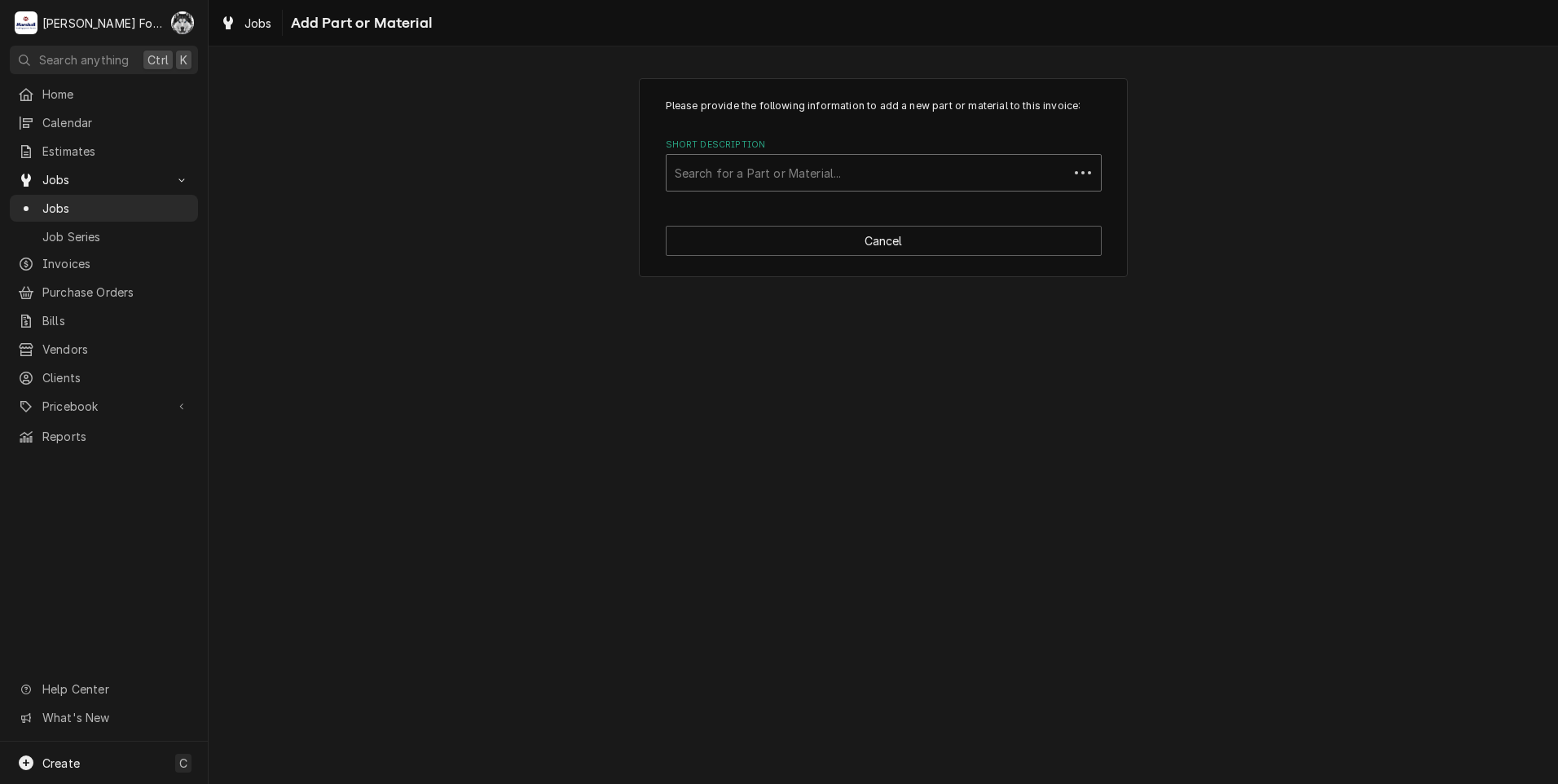
click at [809, 177] on div "Short Description" at bounding box center [867, 173] width 386 height 30
type input "ssdt"
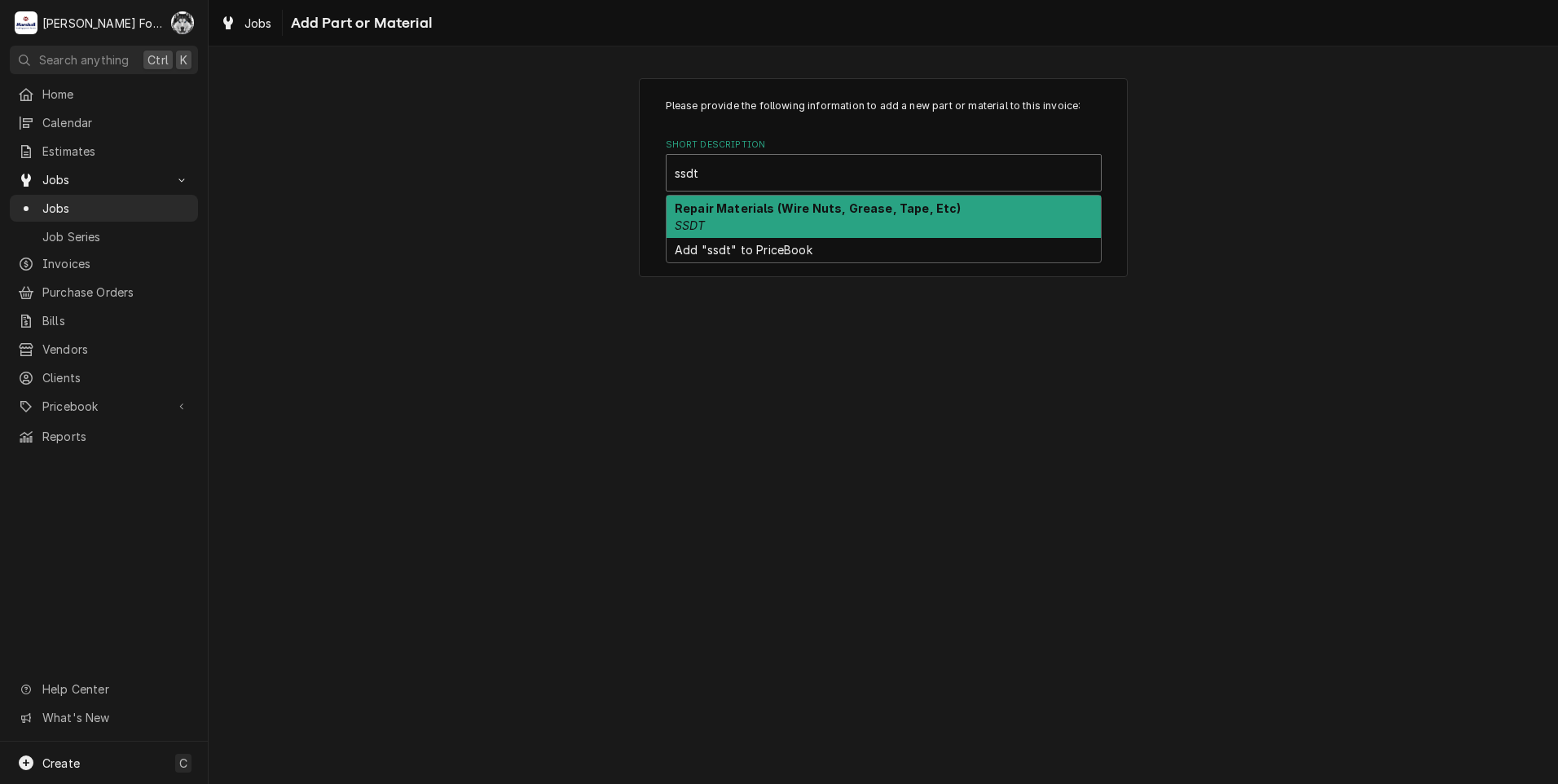
click at [807, 225] on div "Repair Materials (Wire Nuts, Grease, Tape, Etc) SSDT" at bounding box center [884, 217] width 435 height 42
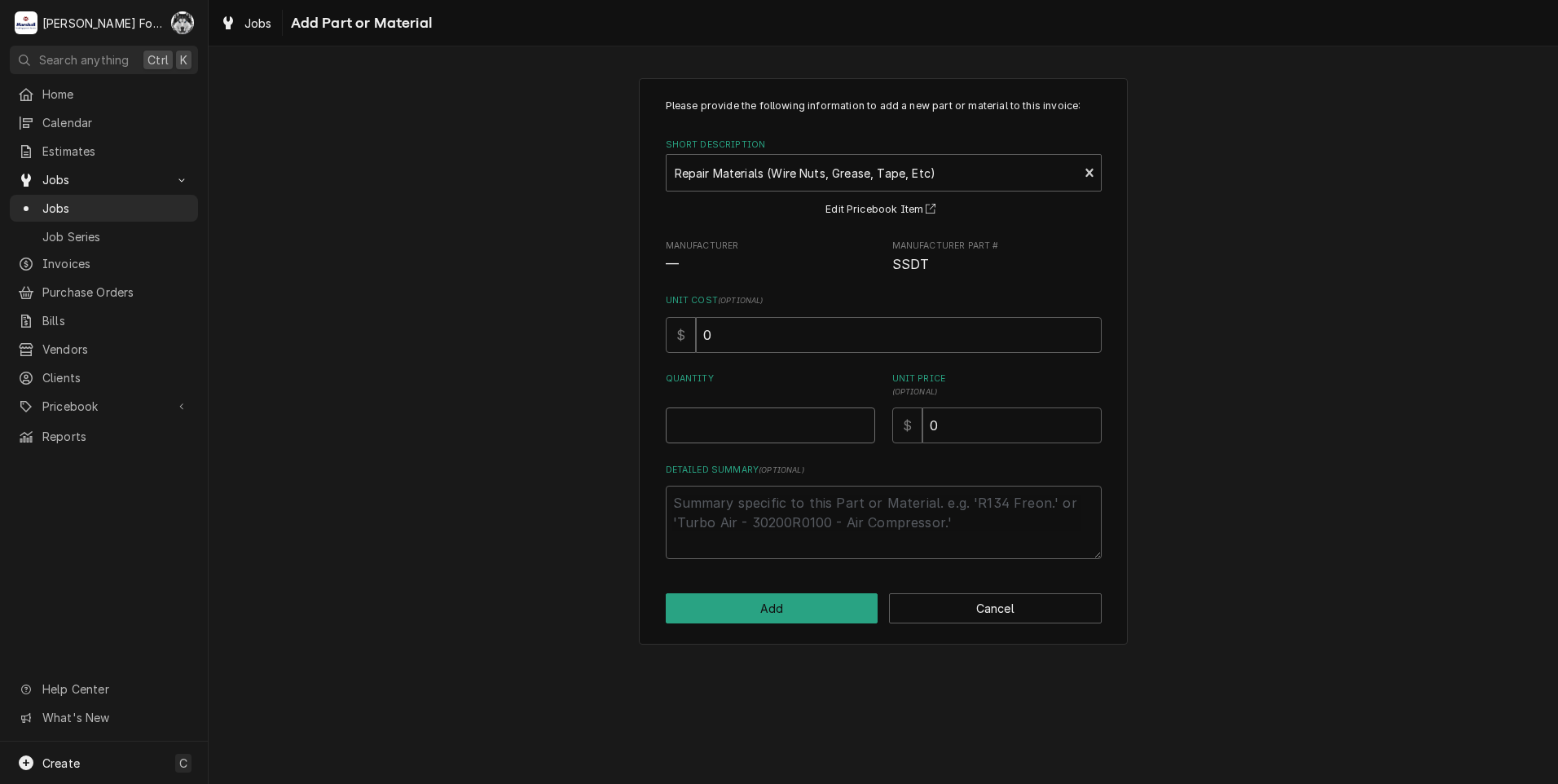
type textarea "x"
type input "0.5"
click at [864, 420] on input "0.5" at bounding box center [770, 426] width 209 height 36
type textarea "x"
type input "1"
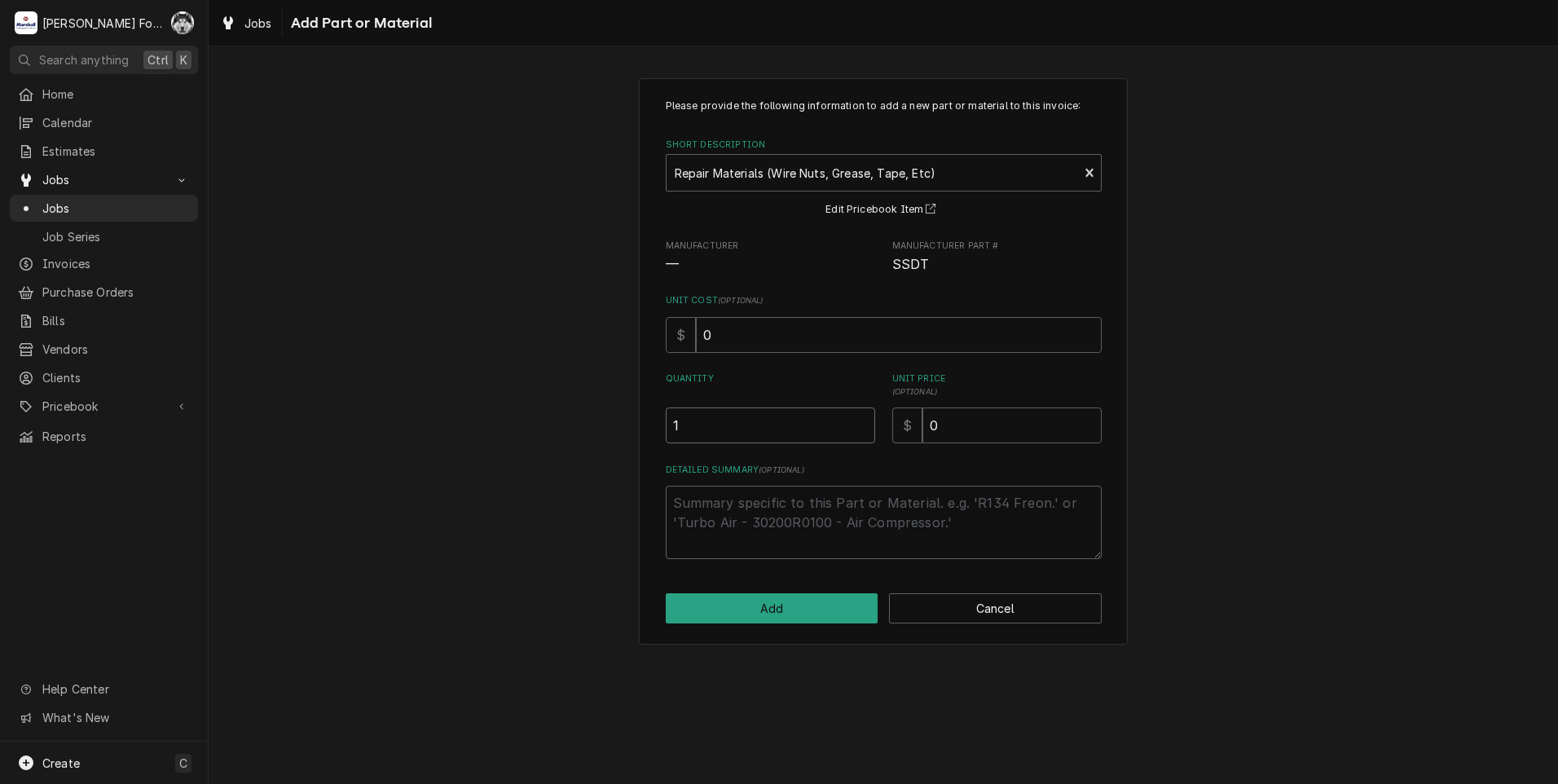
click at [864, 420] on input "1" at bounding box center [770, 426] width 209 height 36
drag, startPoint x: 983, startPoint y: 424, endPoint x: 763, endPoint y: 457, distance: 222.5
click at [763, 457] on div "Please provide the following information to add a new part or material to this …" at bounding box center [884, 328] width 436 height 460
type textarea "x"
type input "1"
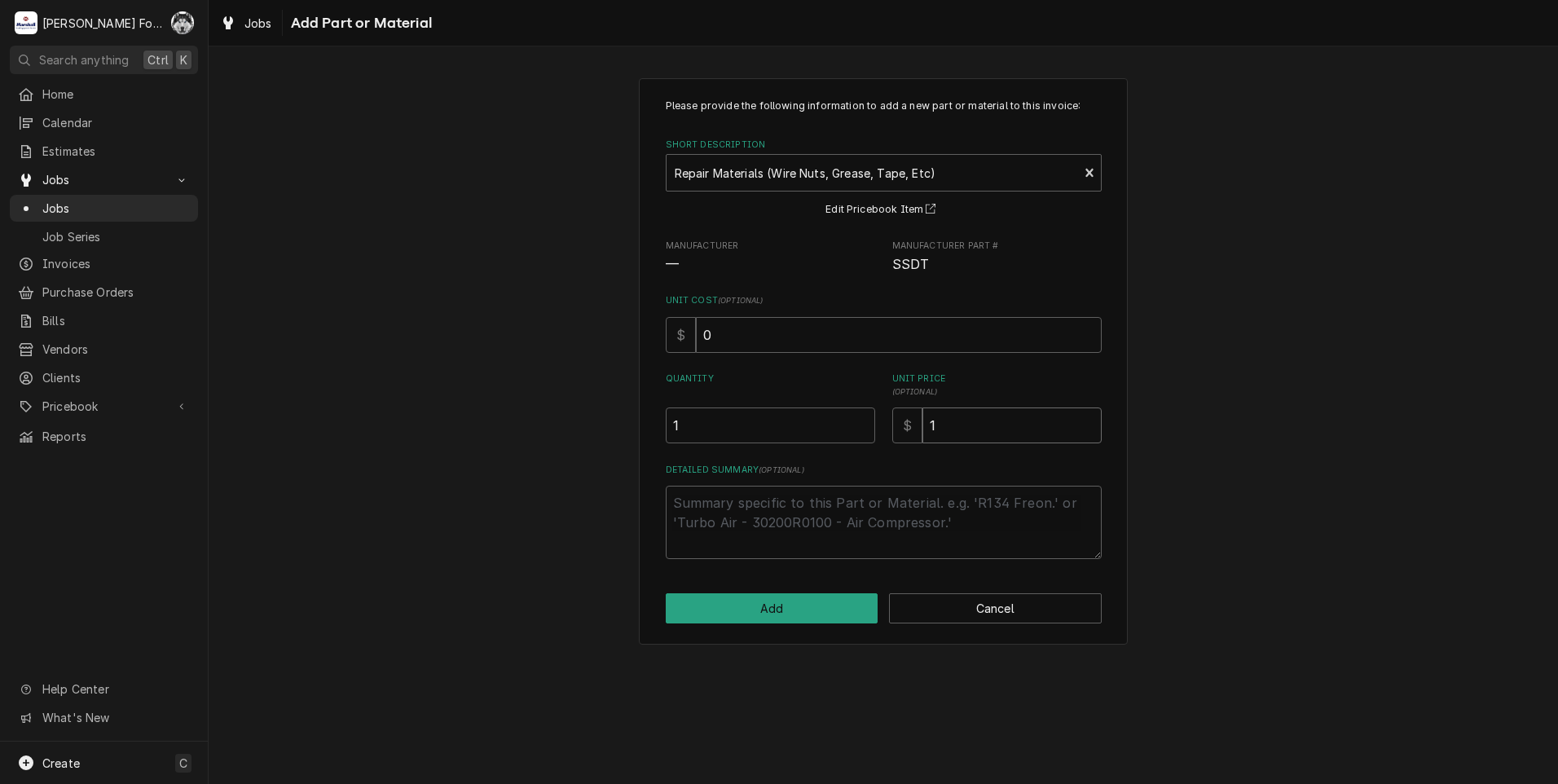
type textarea "x"
type input "10"
click at [786, 610] on button "Add" at bounding box center [772, 608] width 213 height 31
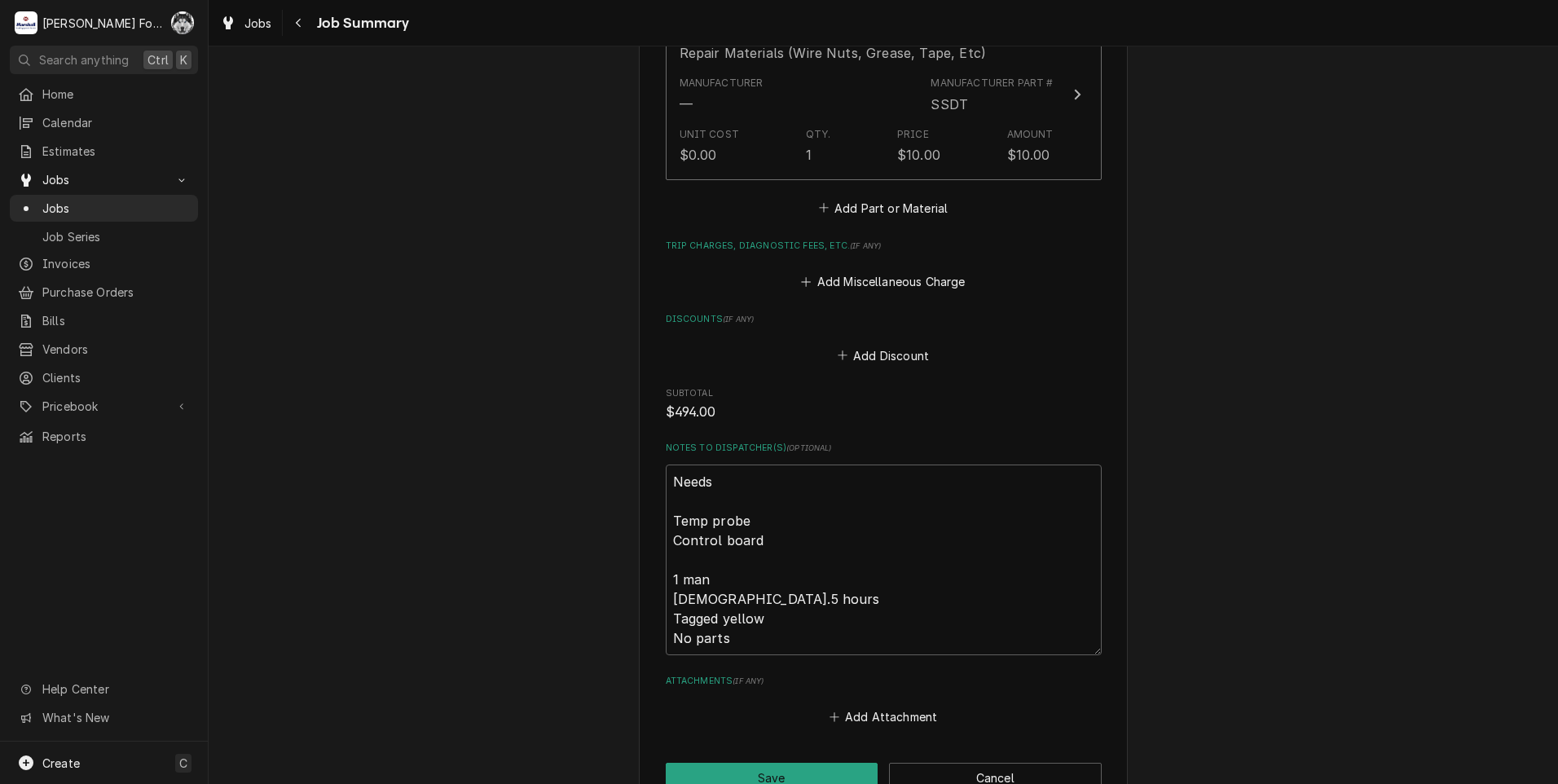
scroll to position [1629, 0]
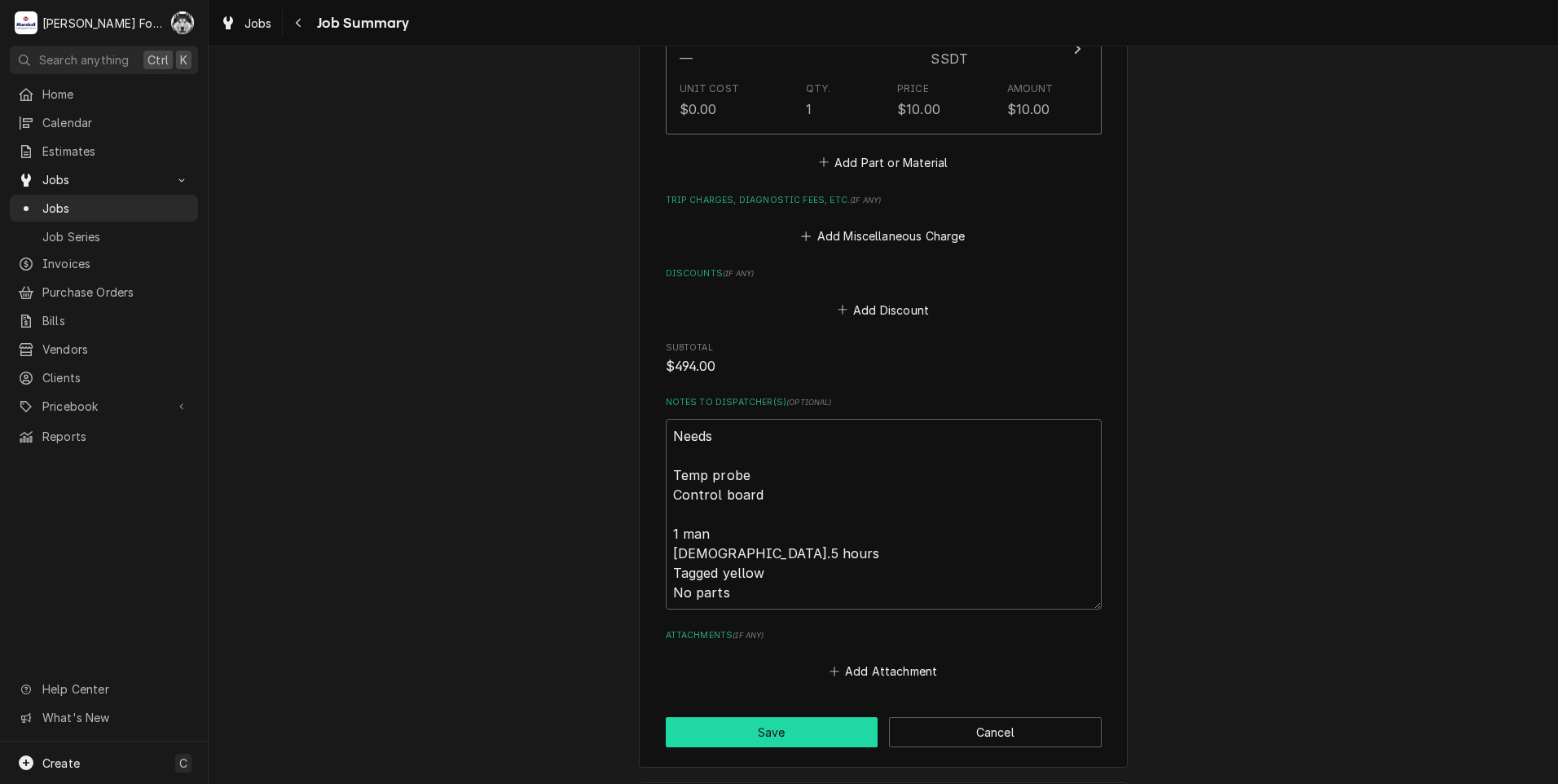
click at [768, 723] on button "Save" at bounding box center [772, 732] width 213 height 31
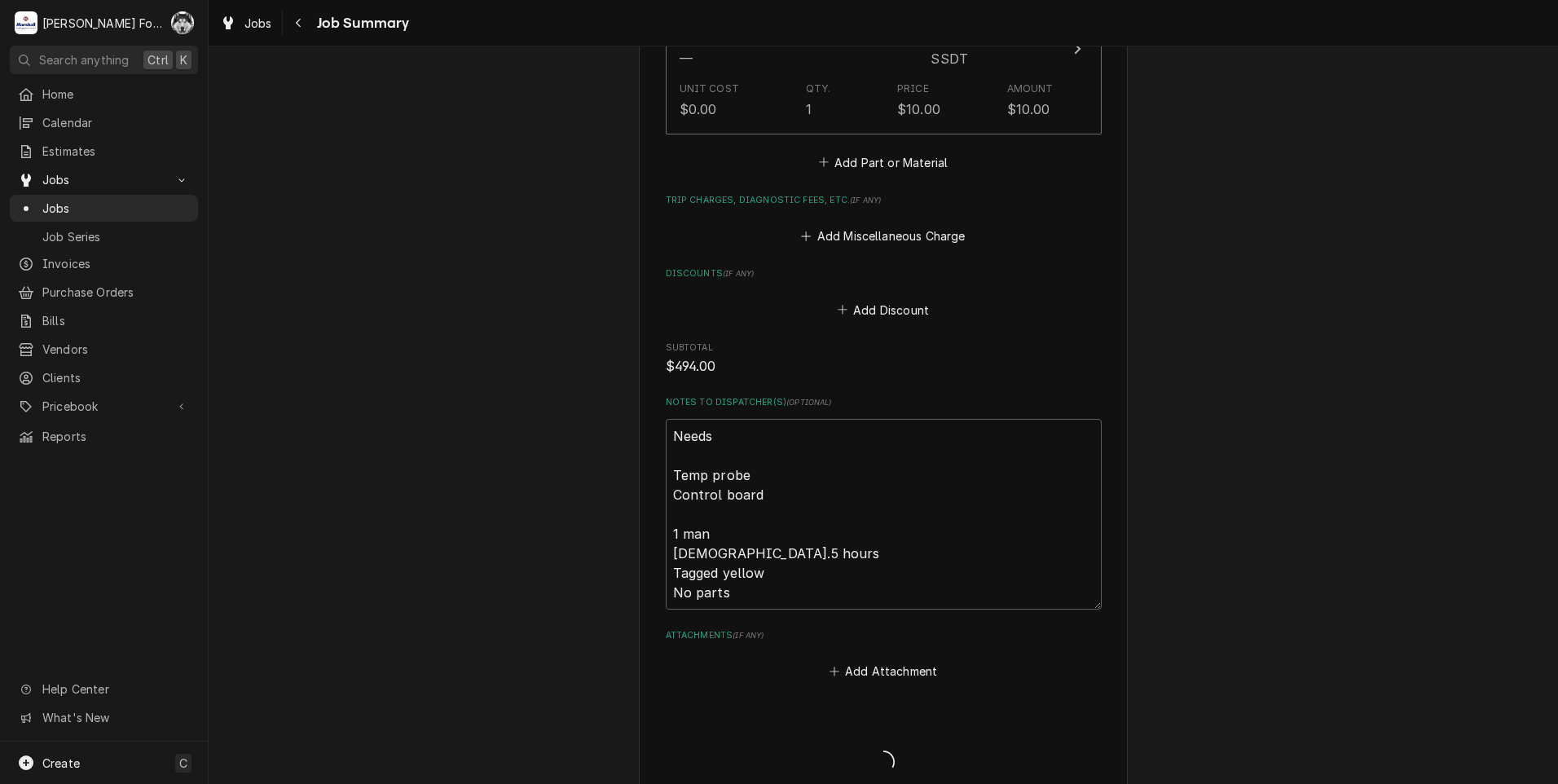
type textarea "x"
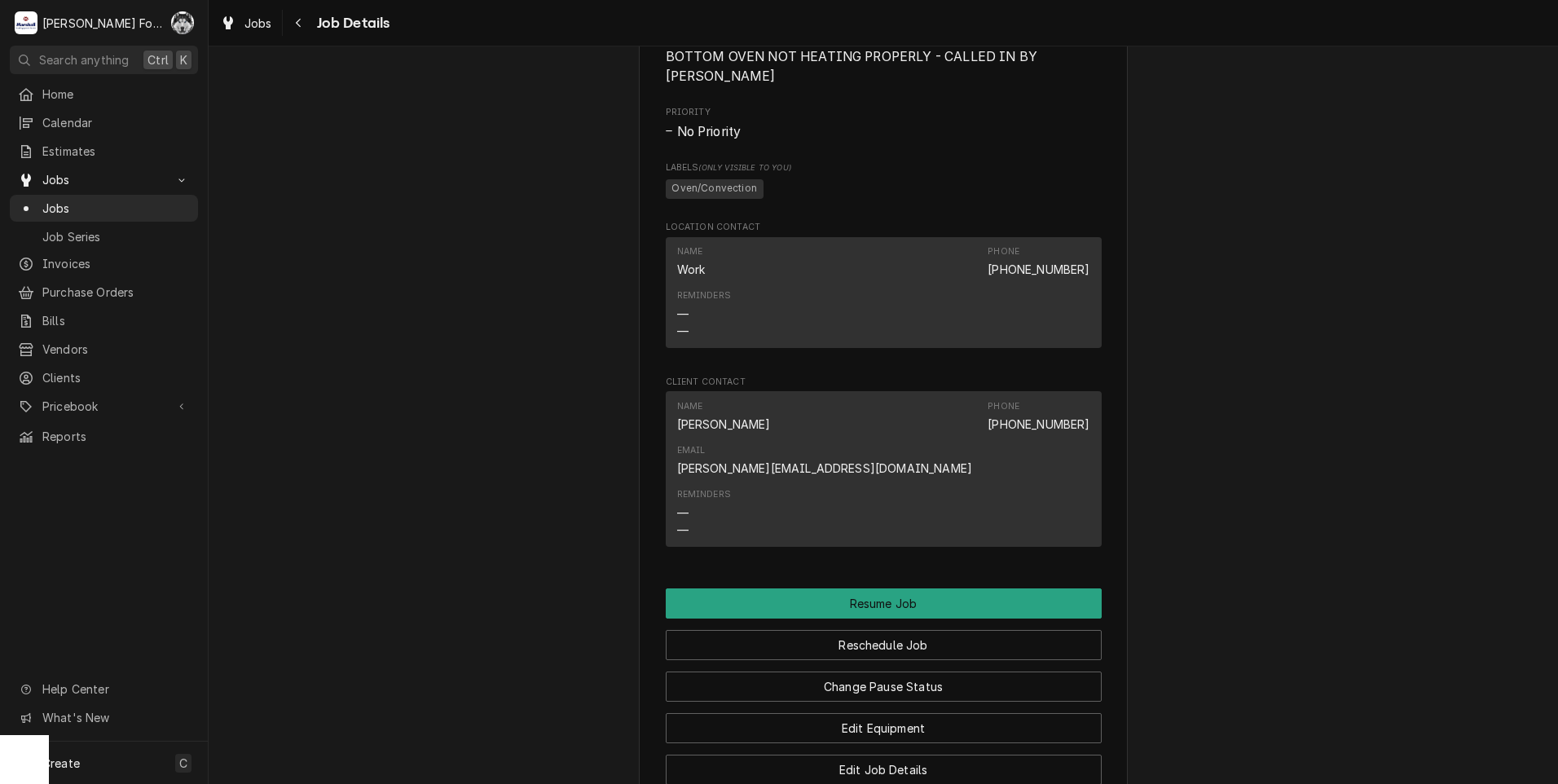
scroll to position [1358, 0]
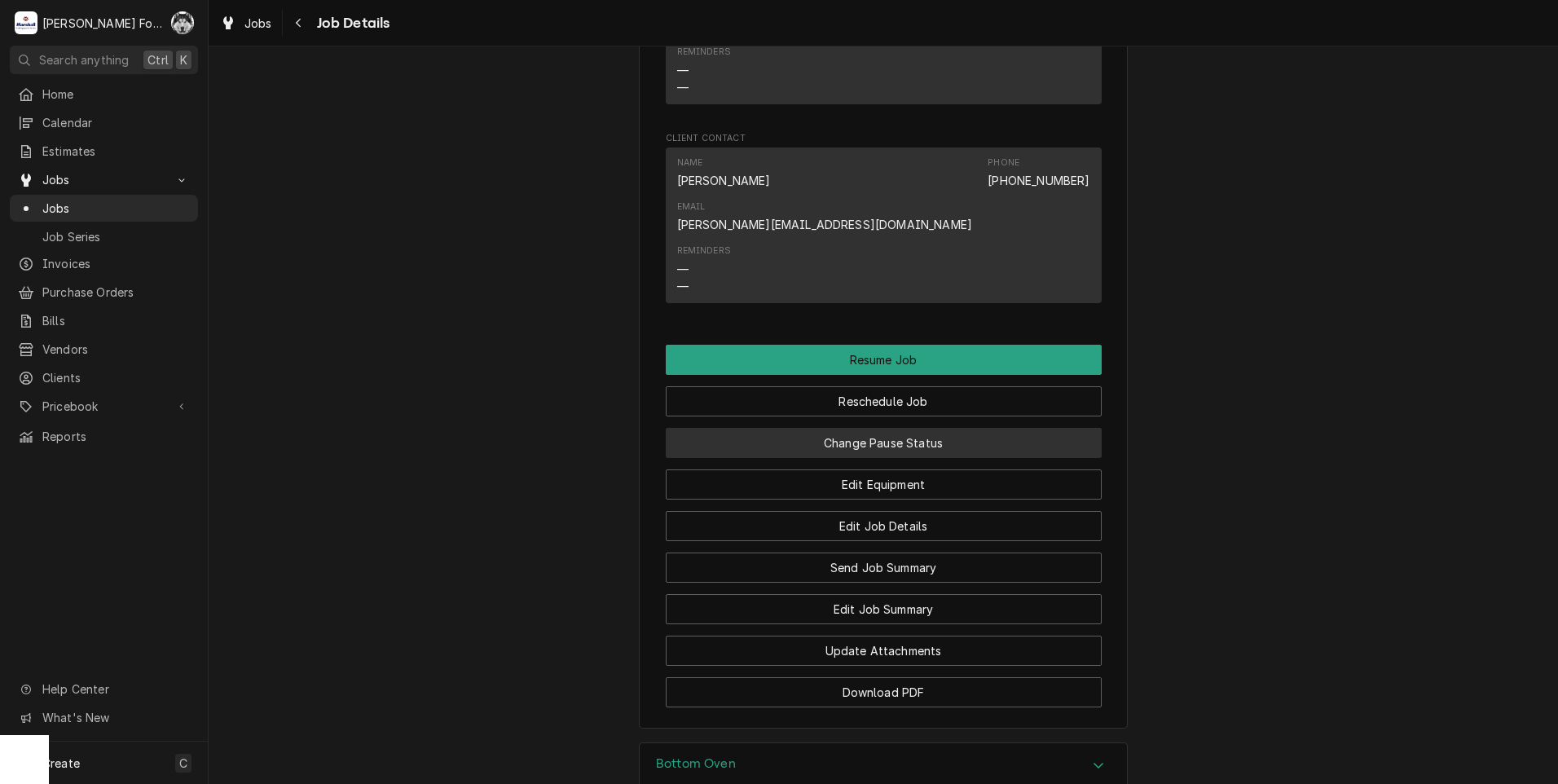
click at [861, 428] on button "Change Pause Status" at bounding box center [884, 443] width 436 height 31
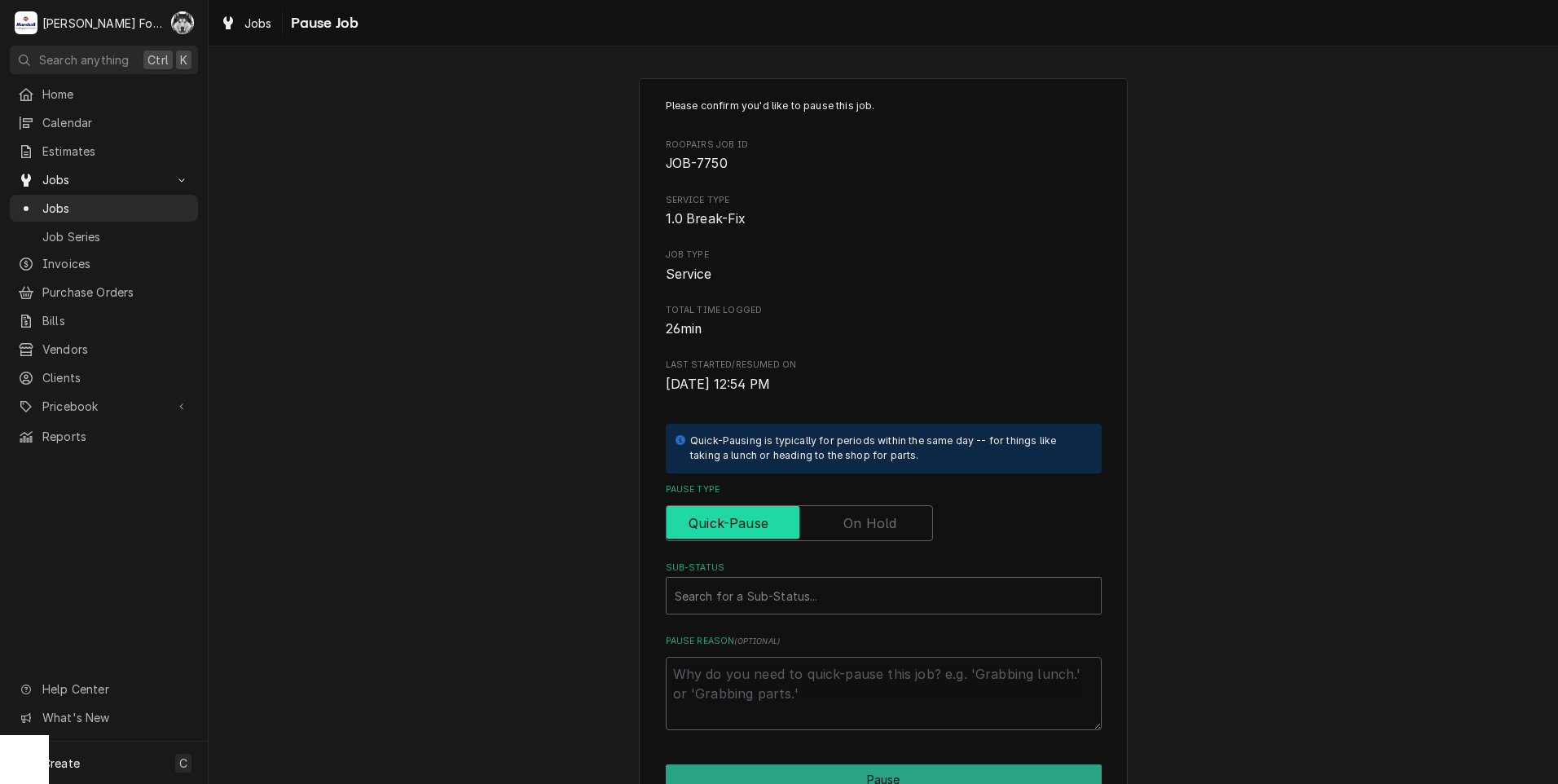
click at [864, 518] on label "Pause Type" at bounding box center [800, 523] width 267 height 36
click at [864, 518] on input "Pause Type" at bounding box center [800, 523] width 252 height 36
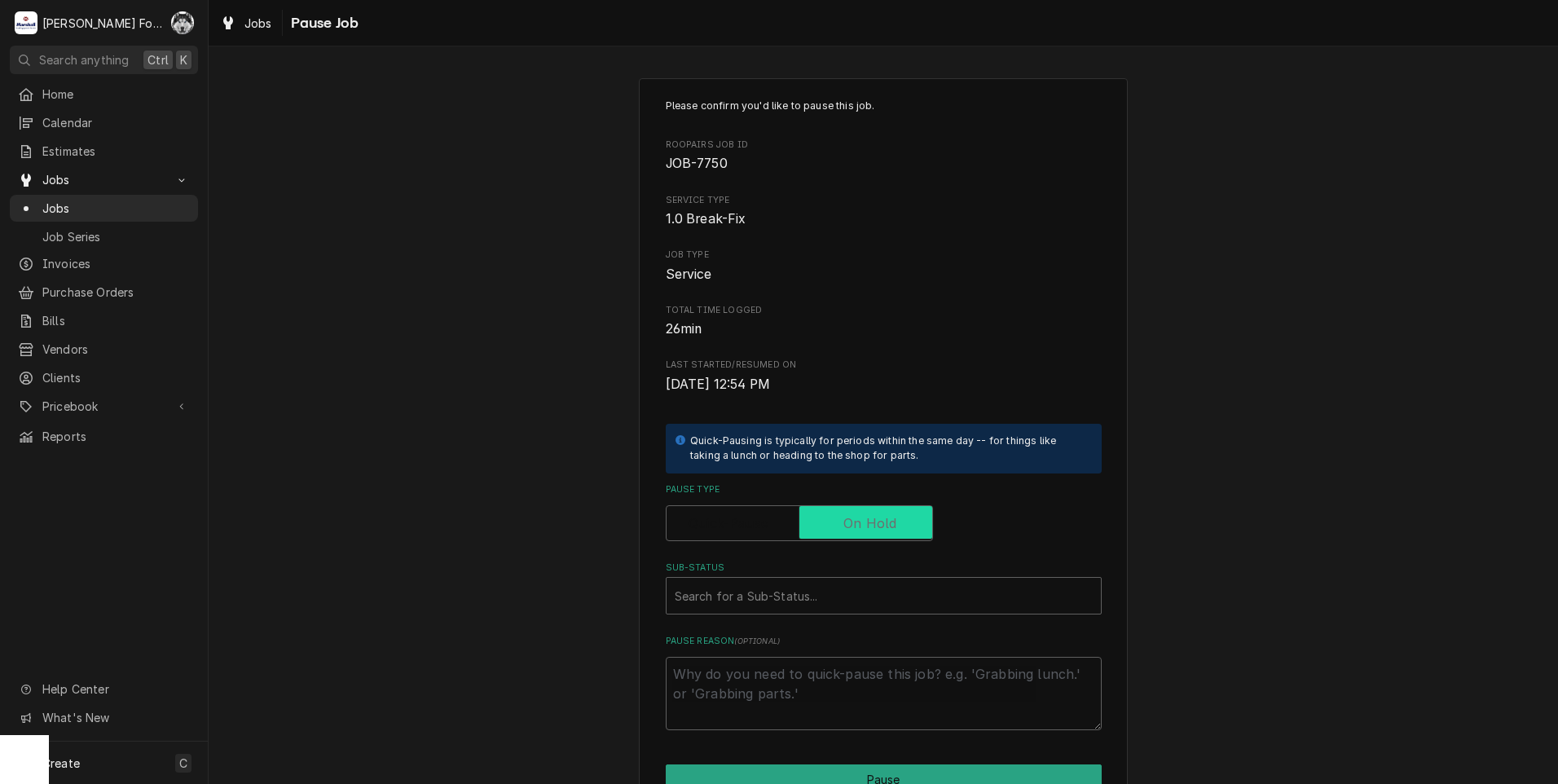
checkbox input "true"
click at [856, 581] on div "Sub-Status Search for a Sub-Status..." at bounding box center [884, 587] width 436 height 53
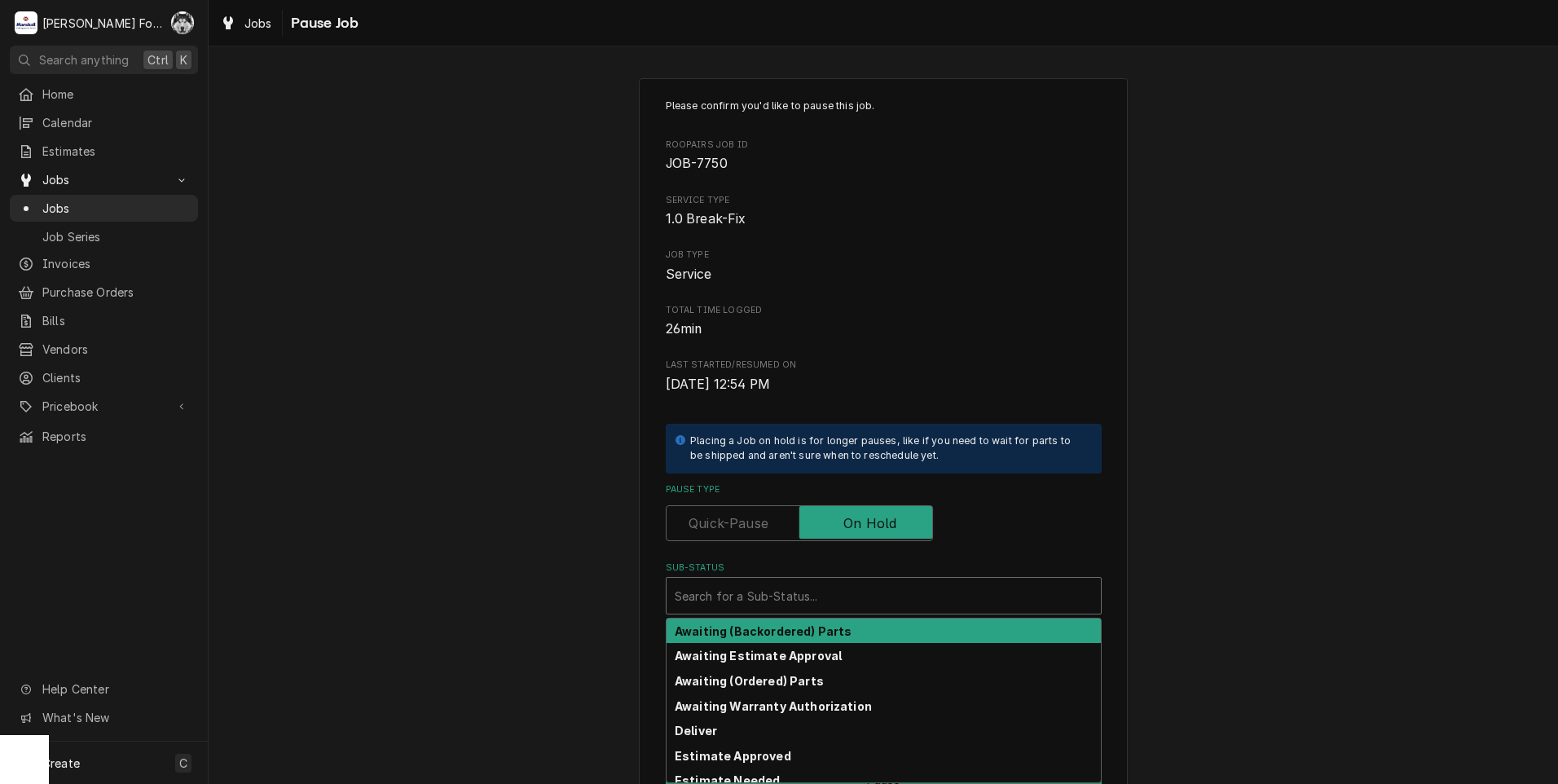
click at [859, 589] on div "Sub-Status" at bounding box center [884, 595] width 418 height 30
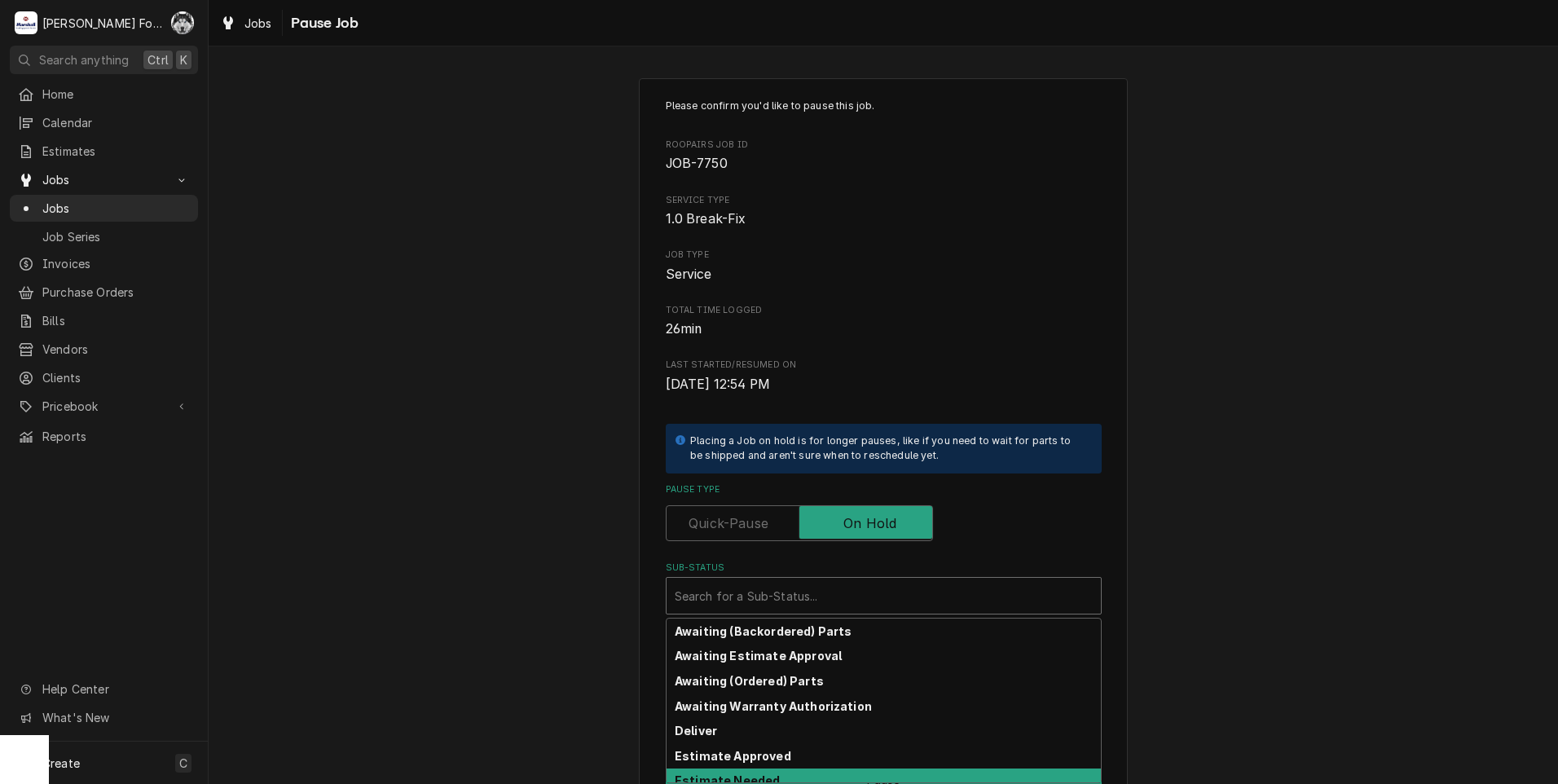
click at [743, 775] on strong "Estimate Needed" at bounding box center [727, 780] width 105 height 14
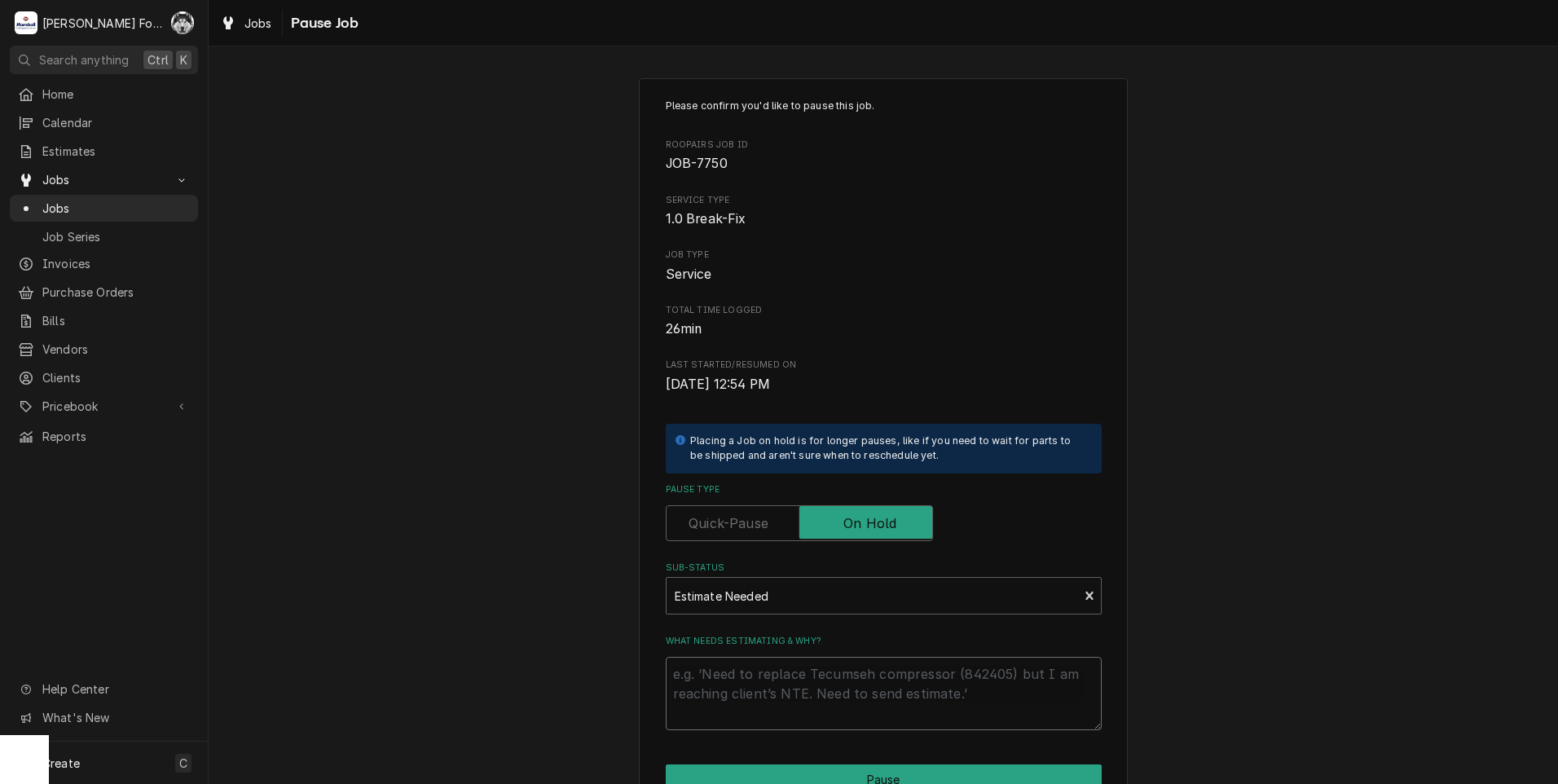
click at [778, 676] on textarea "What needs estimating & why?" at bounding box center [884, 693] width 436 height 74
click at [731, 695] on textarea "What needs estimating & why?" at bounding box center [884, 693] width 436 height 74
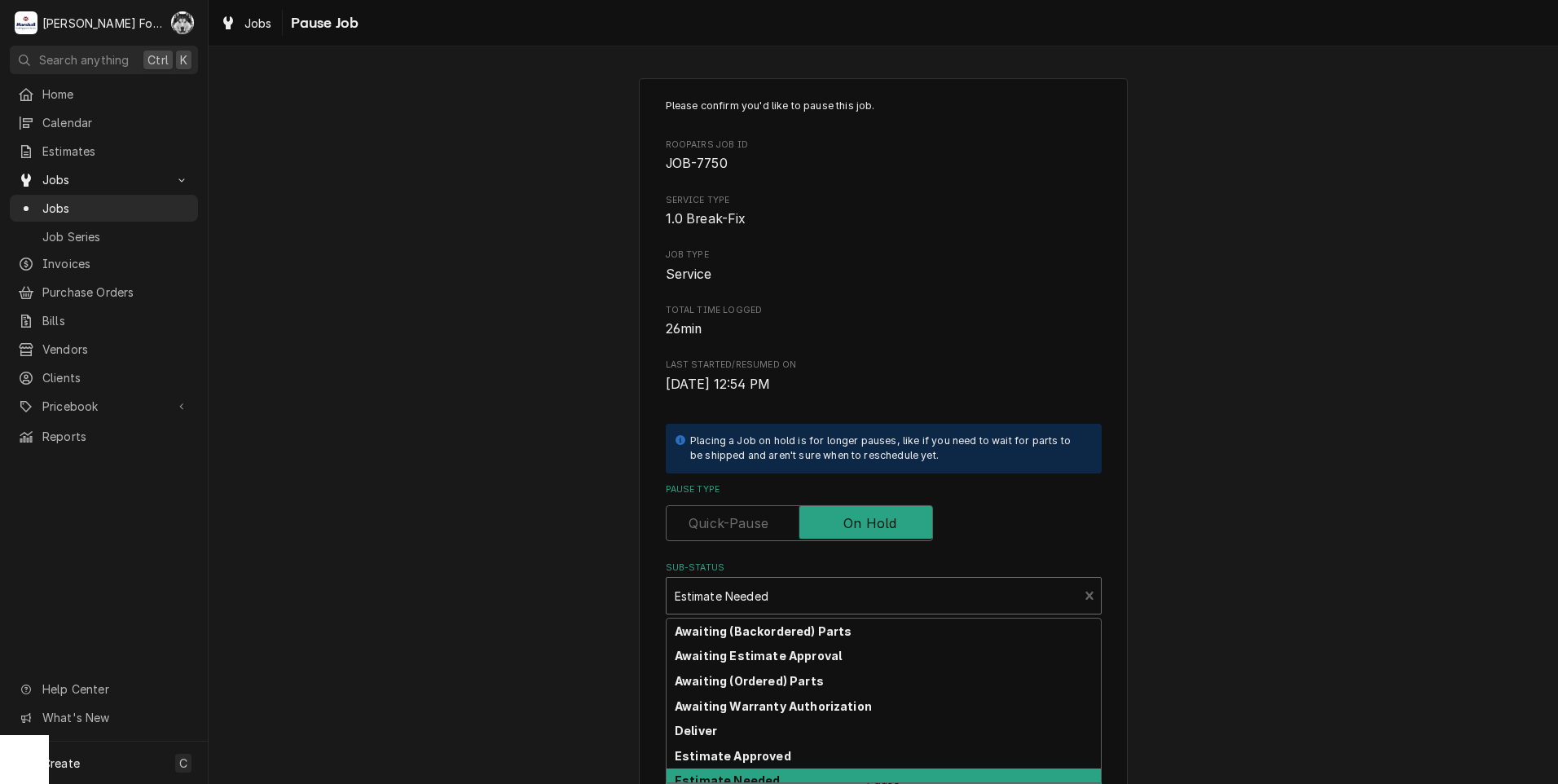
click at [736, 596] on div "Sub-Status" at bounding box center [872, 595] width 396 height 30
click at [714, 777] on strong "Estimate Needed" at bounding box center [727, 780] width 105 height 14
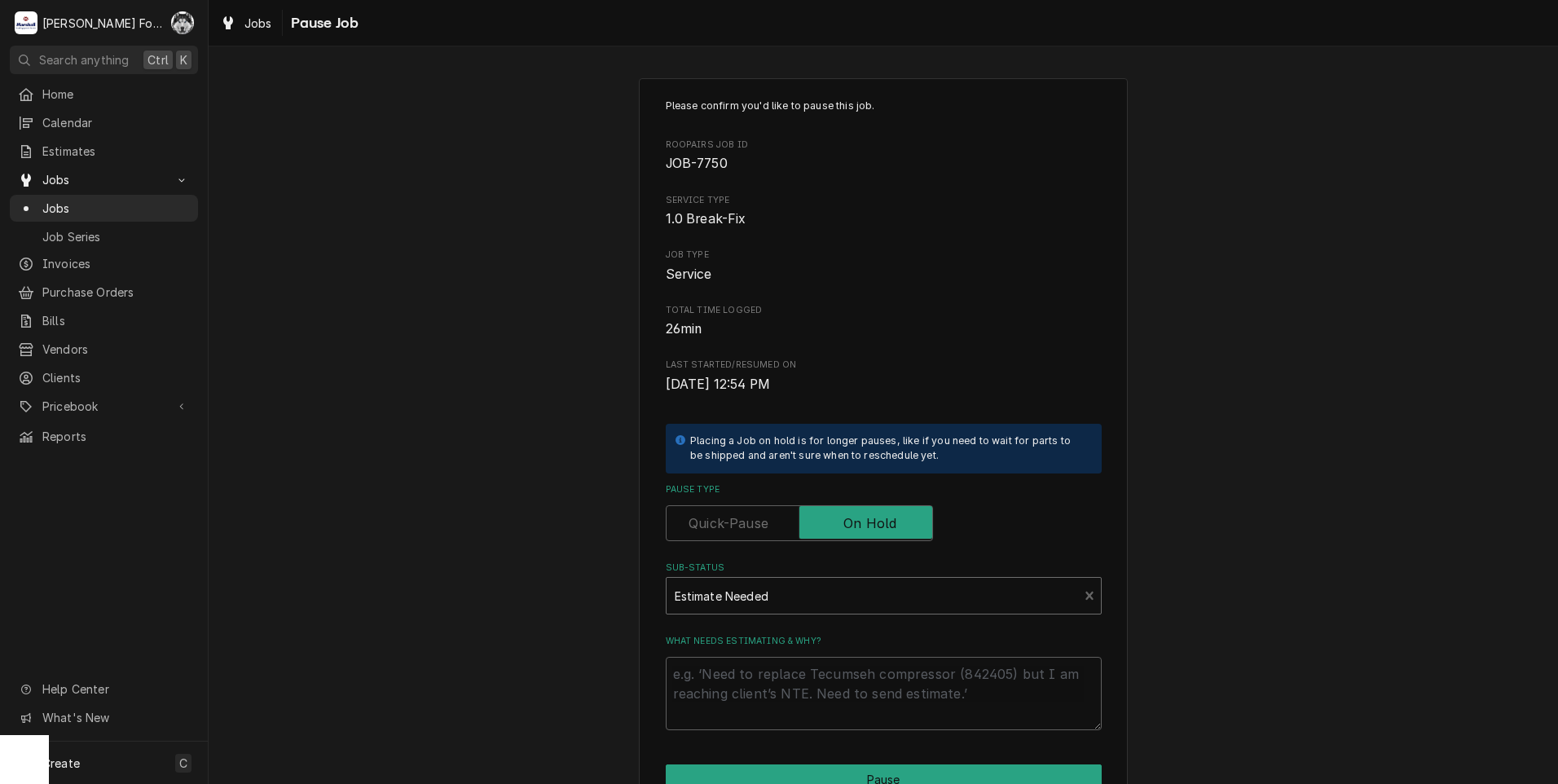
click at [735, 595] on div "Sub-Status" at bounding box center [872, 595] width 396 height 30
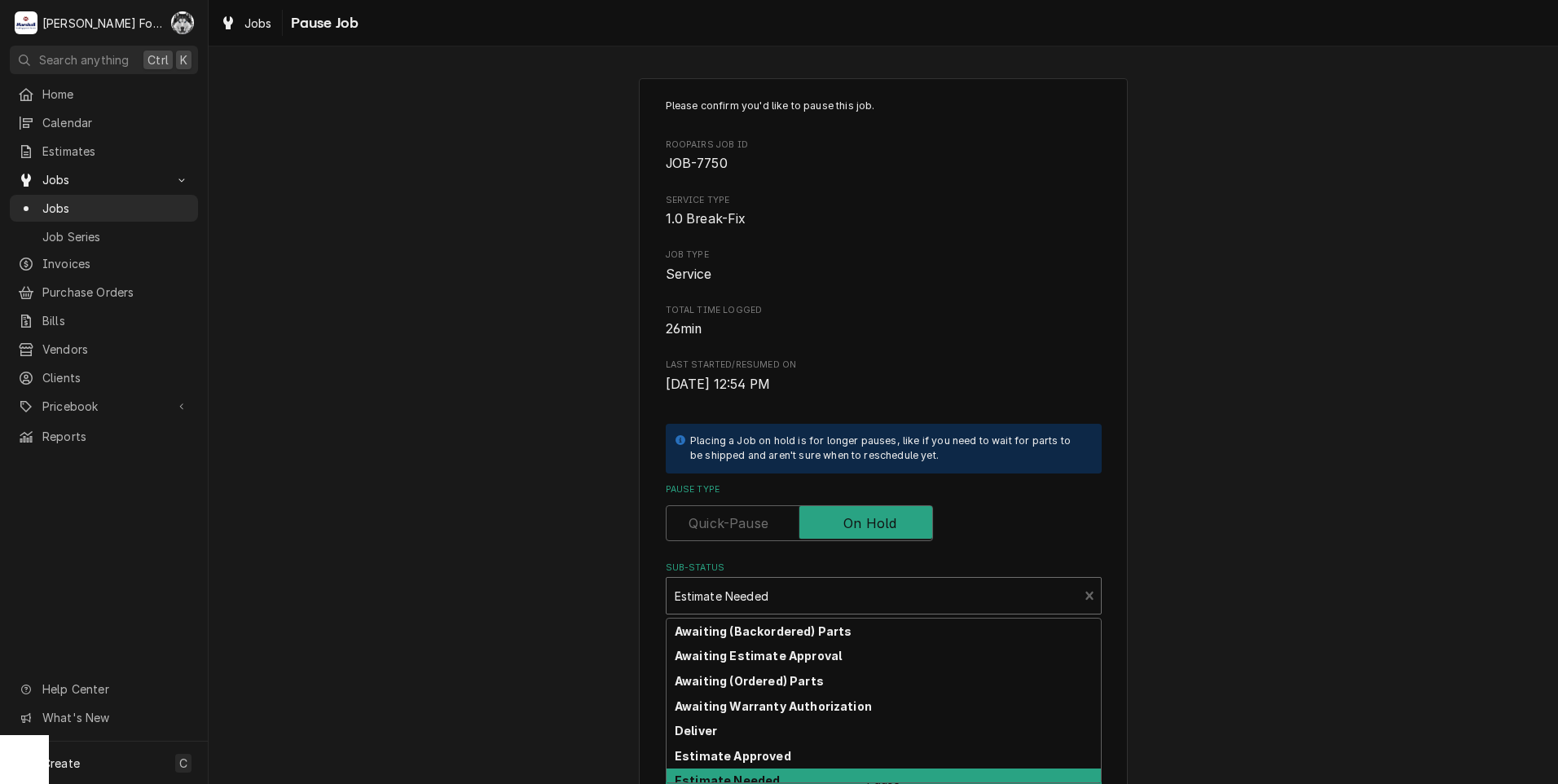
click at [749, 779] on strong "Estimate Needed" at bounding box center [727, 780] width 105 height 14
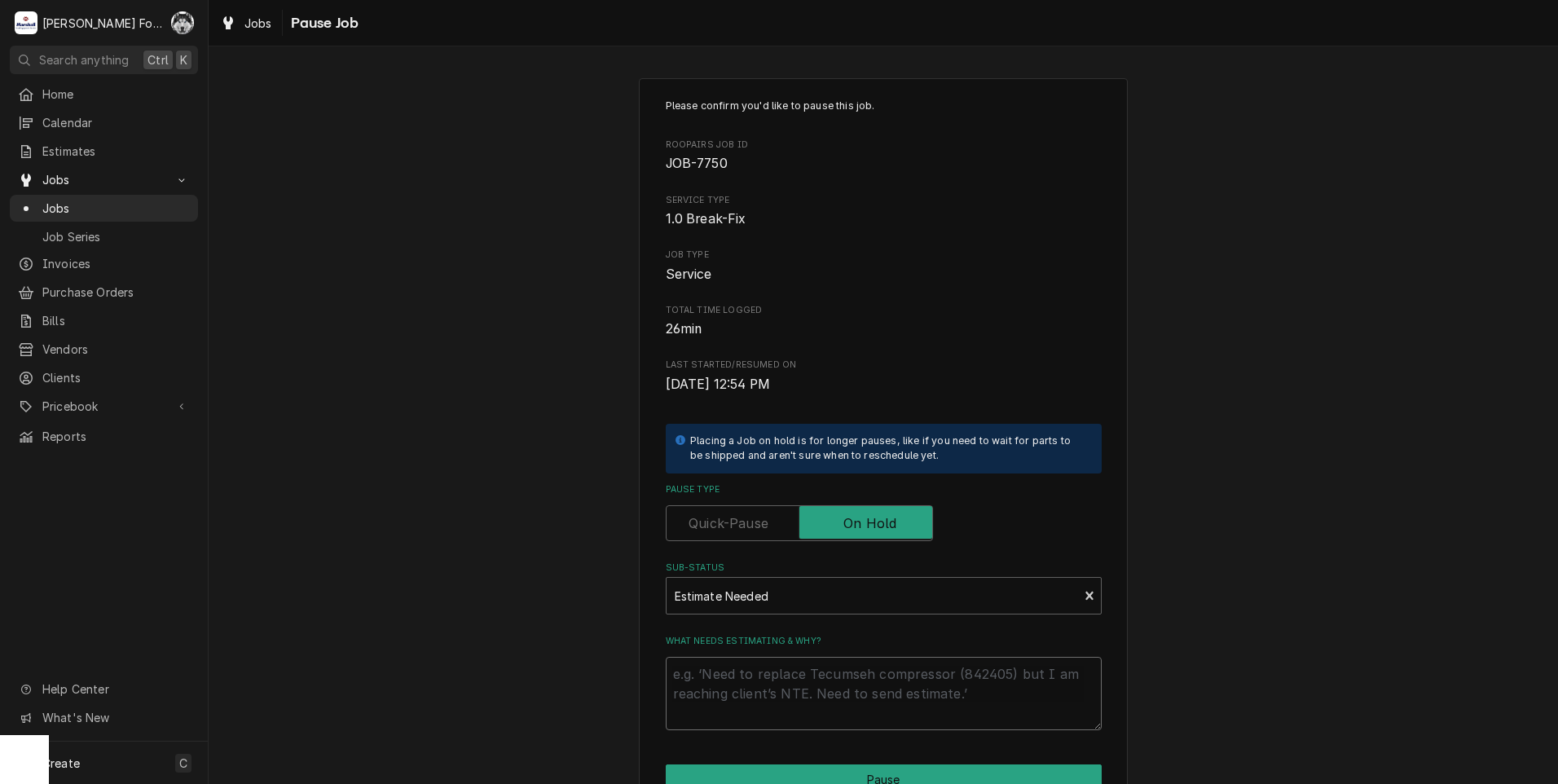
click at [725, 690] on textarea "What needs estimating & why?" at bounding box center [884, 693] width 436 height 74
type textarea "x"
type textarea "p"
type textarea "x"
type textarea "pa"
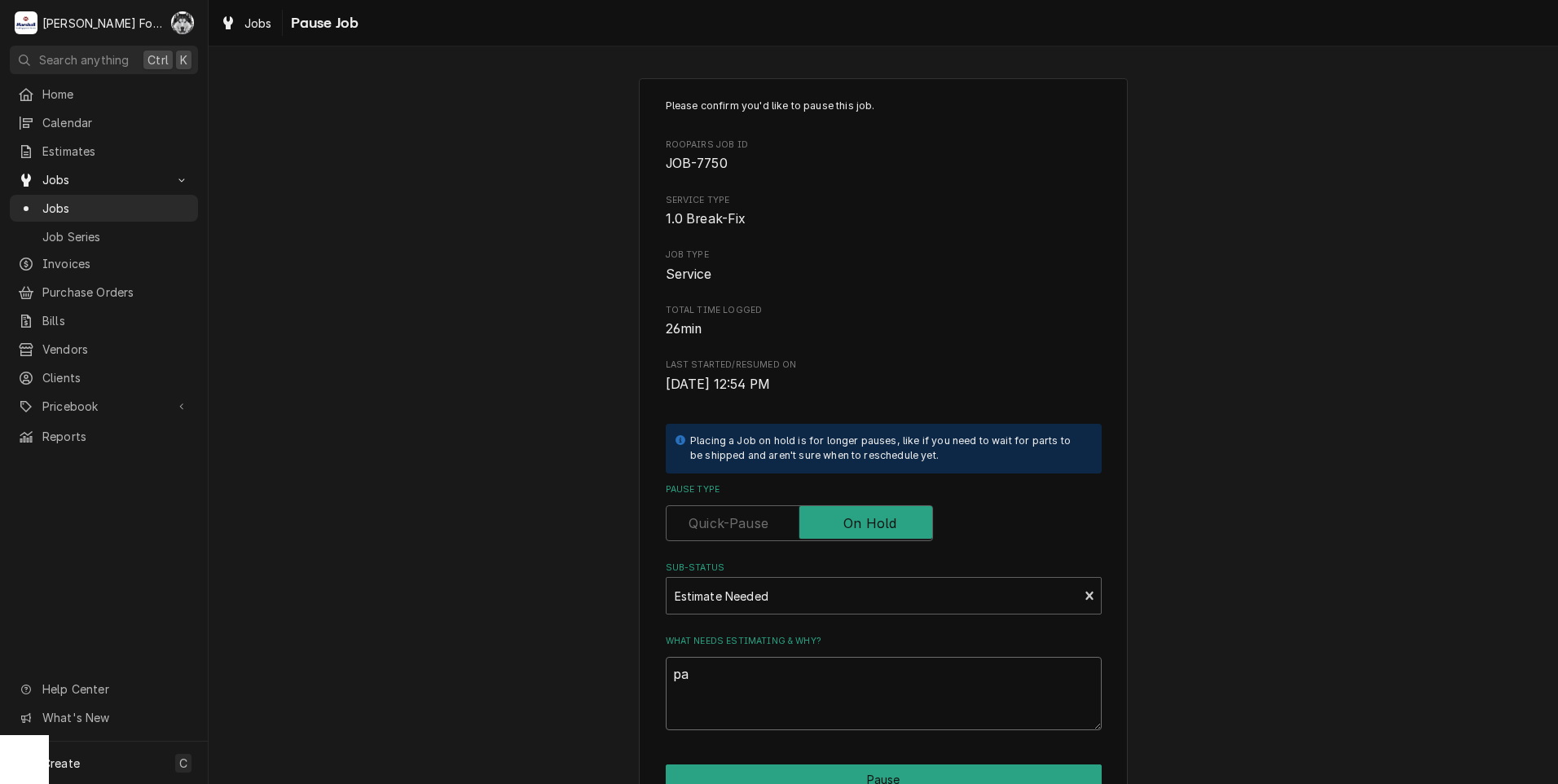
type textarea "x"
type textarea "par"
type textarea "x"
type textarea "part"
type textarea "x"
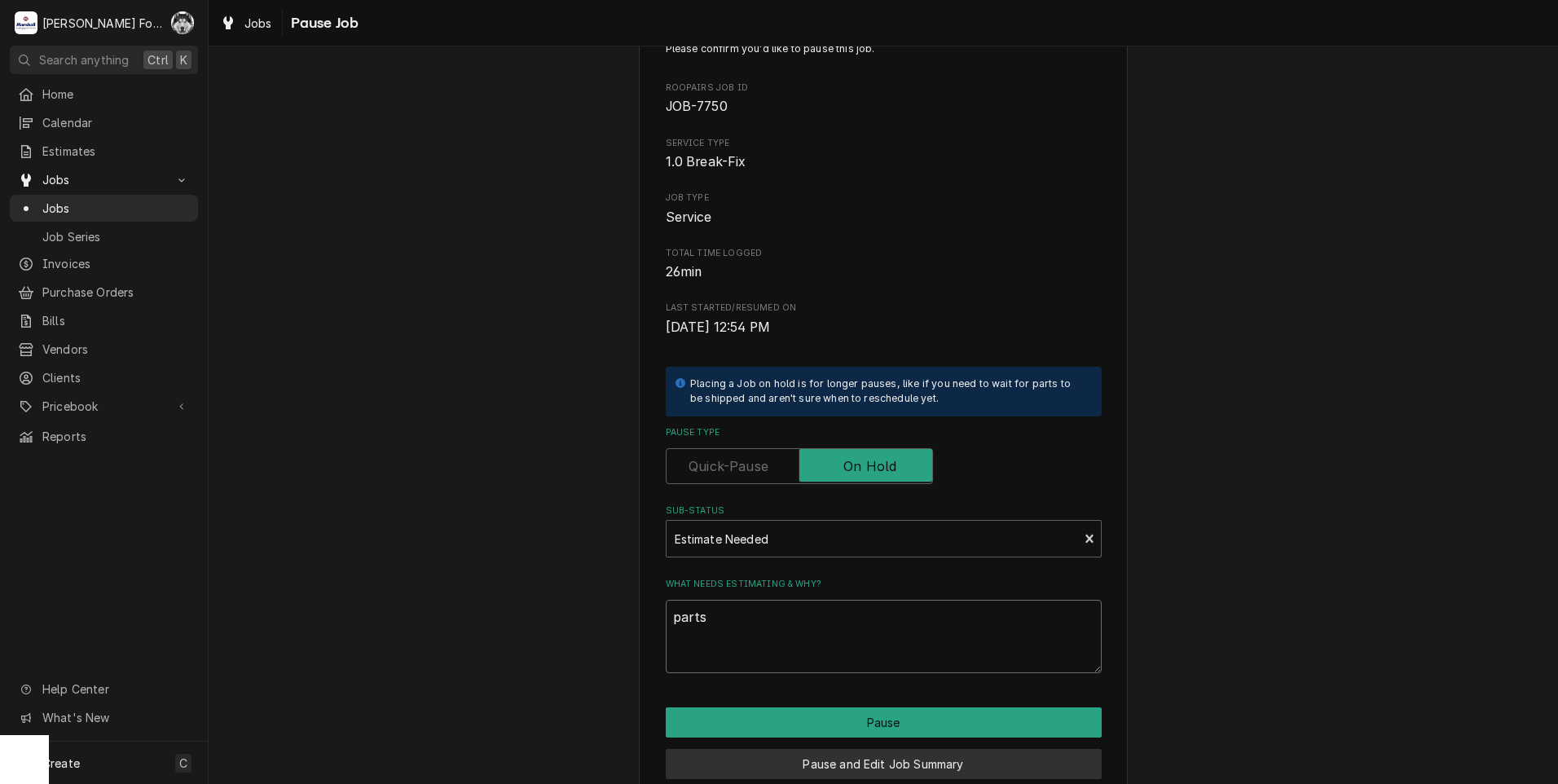
scroll to position [129, 0]
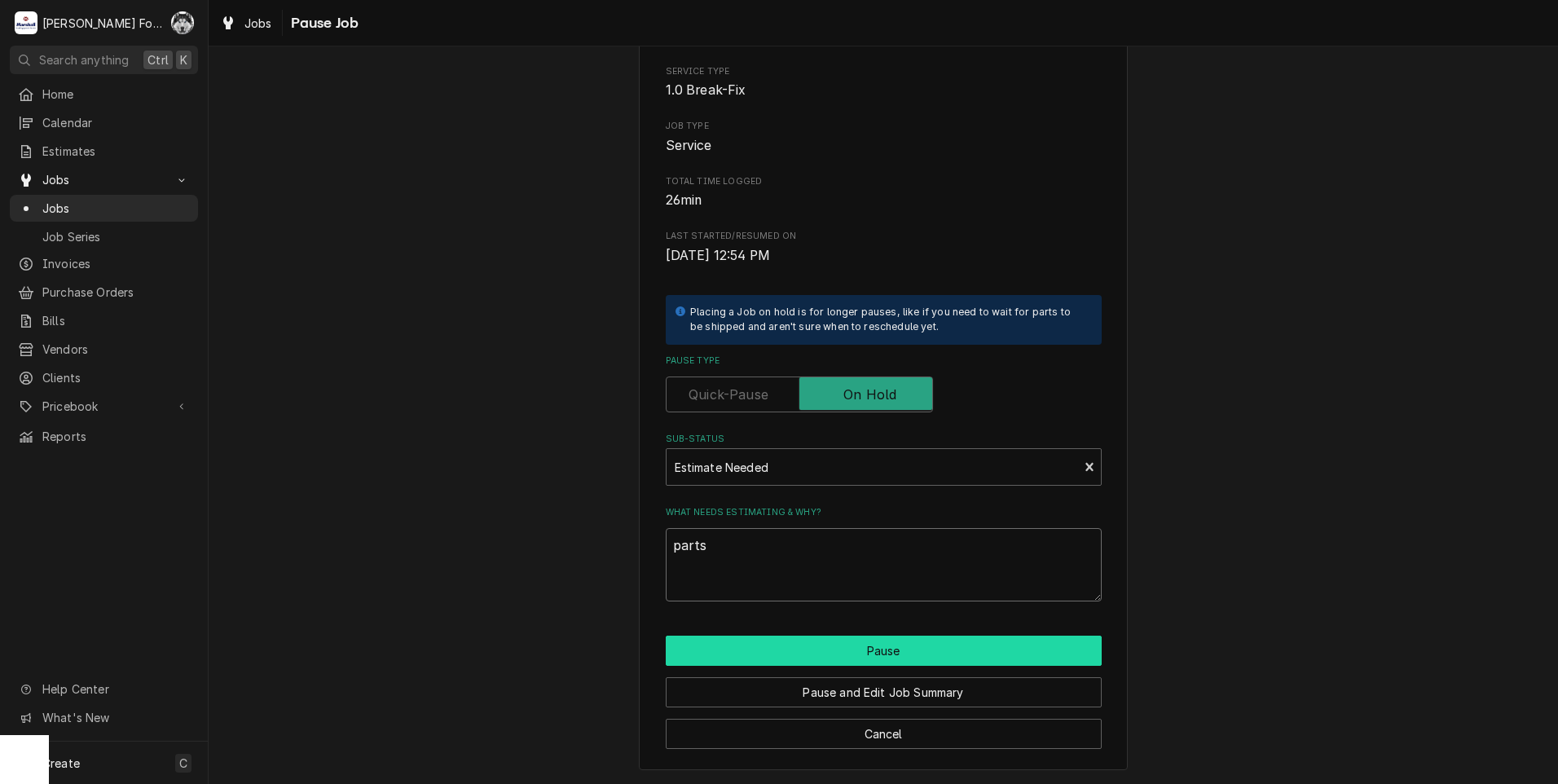
type textarea "parts"
click at [783, 651] on button "Pause" at bounding box center [884, 650] width 436 height 31
type textarea "x"
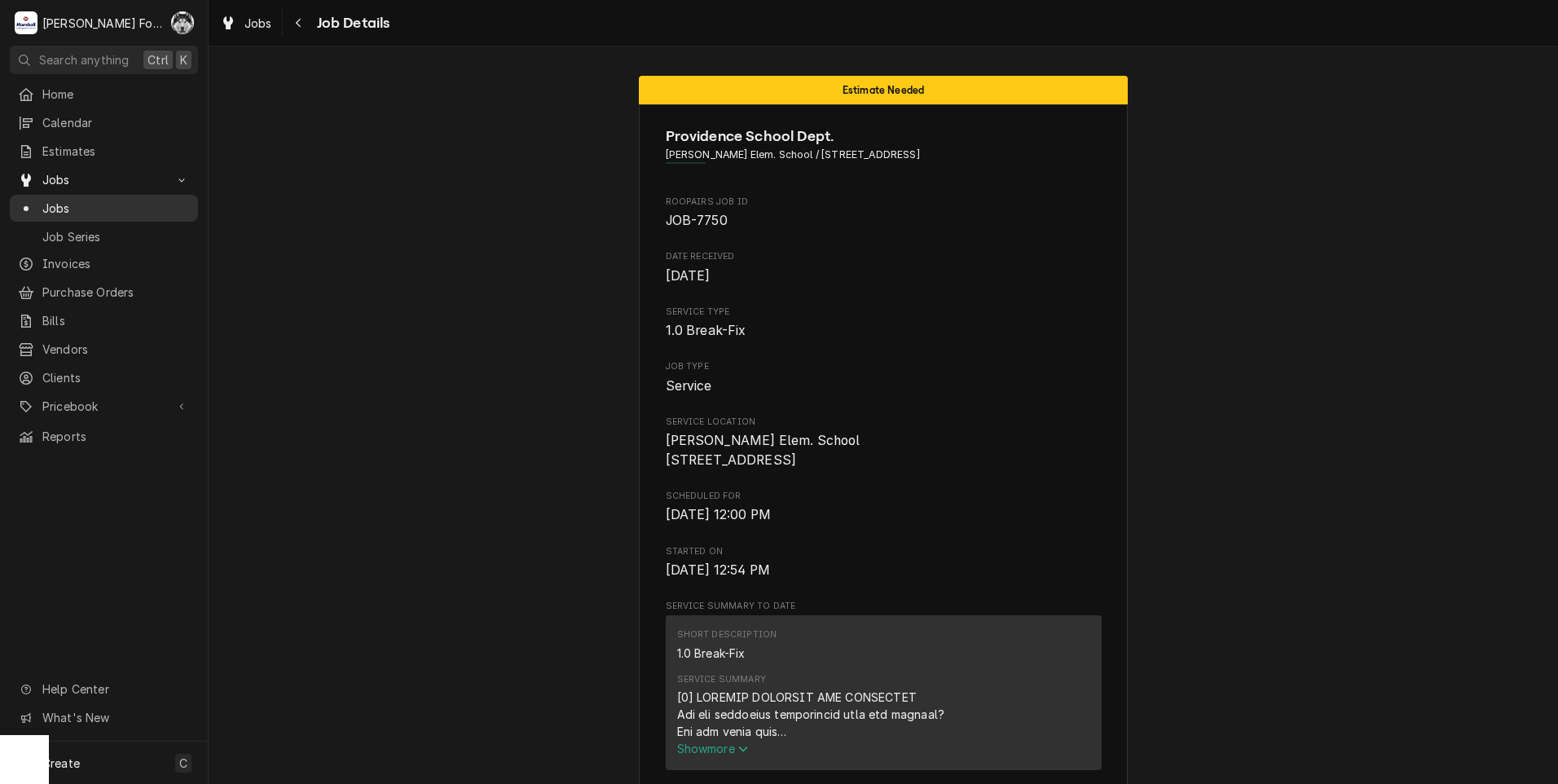
click at [58, 202] on span "Jobs" at bounding box center [116, 208] width 147 height 17
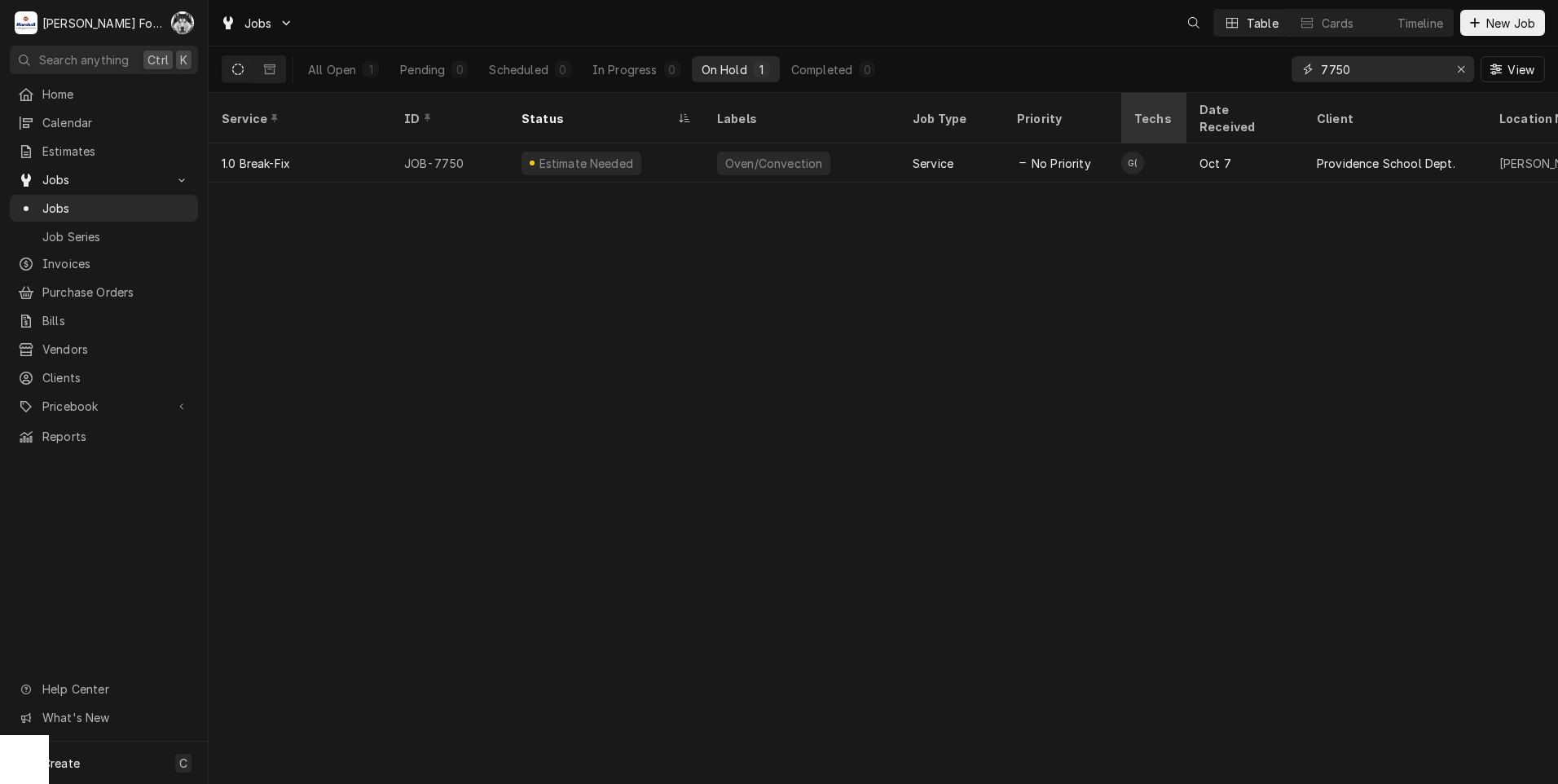
drag, startPoint x: 1263, startPoint y: 83, endPoint x: 1155, endPoint y: 93, distance: 108.5
click at [1155, 93] on div "Jobs Table Cards Timeline New Job All Open 1 Pending 0 Scheduled 0 In Progress …" at bounding box center [883, 392] width 1350 height 784
type input "7640"
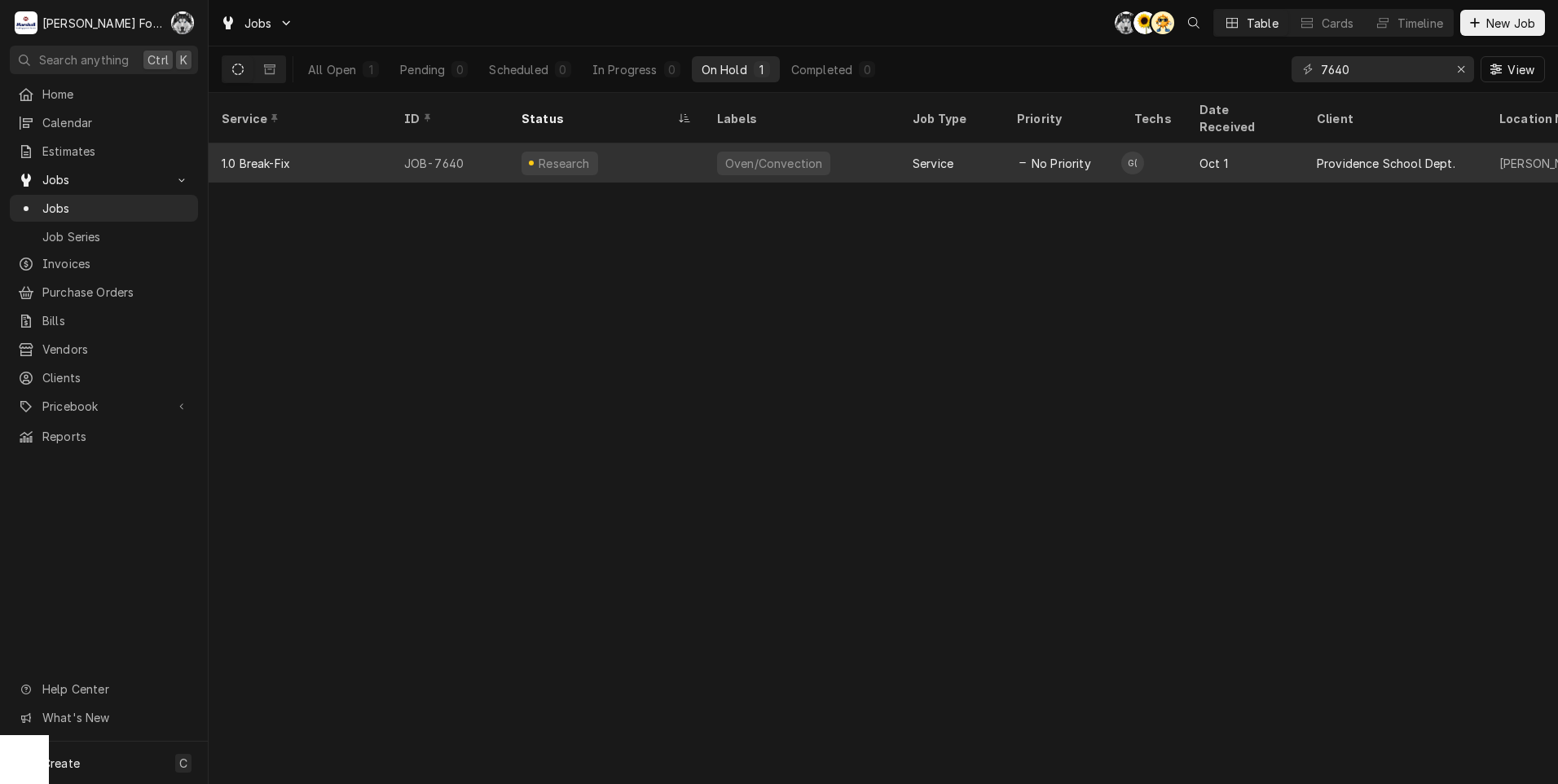
click at [564, 155] on div "Research" at bounding box center [565, 163] width 55 height 17
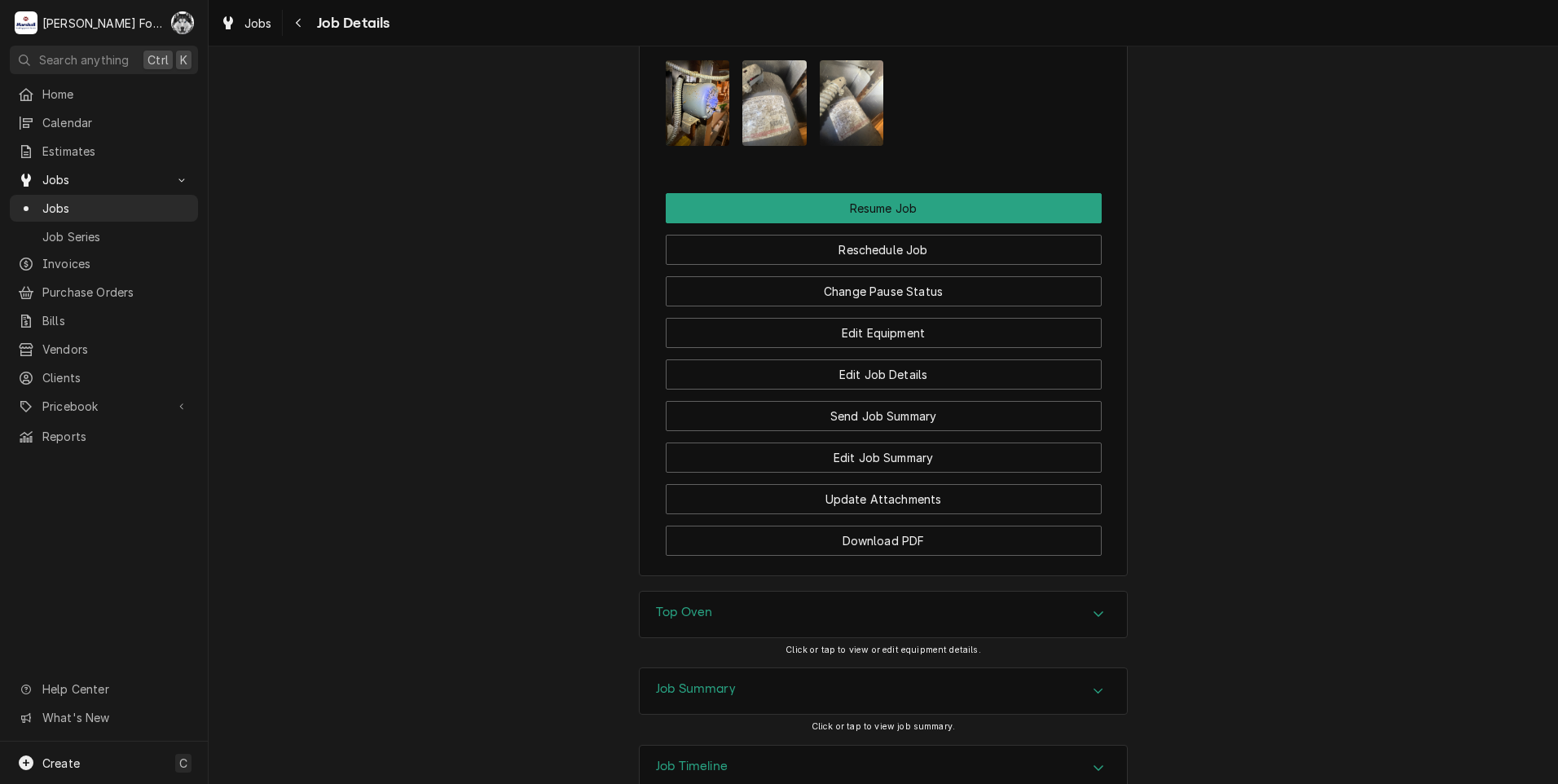
scroll to position [1913, 0]
click at [712, 591] on div "Top Oven" at bounding box center [884, 614] width 487 height 46
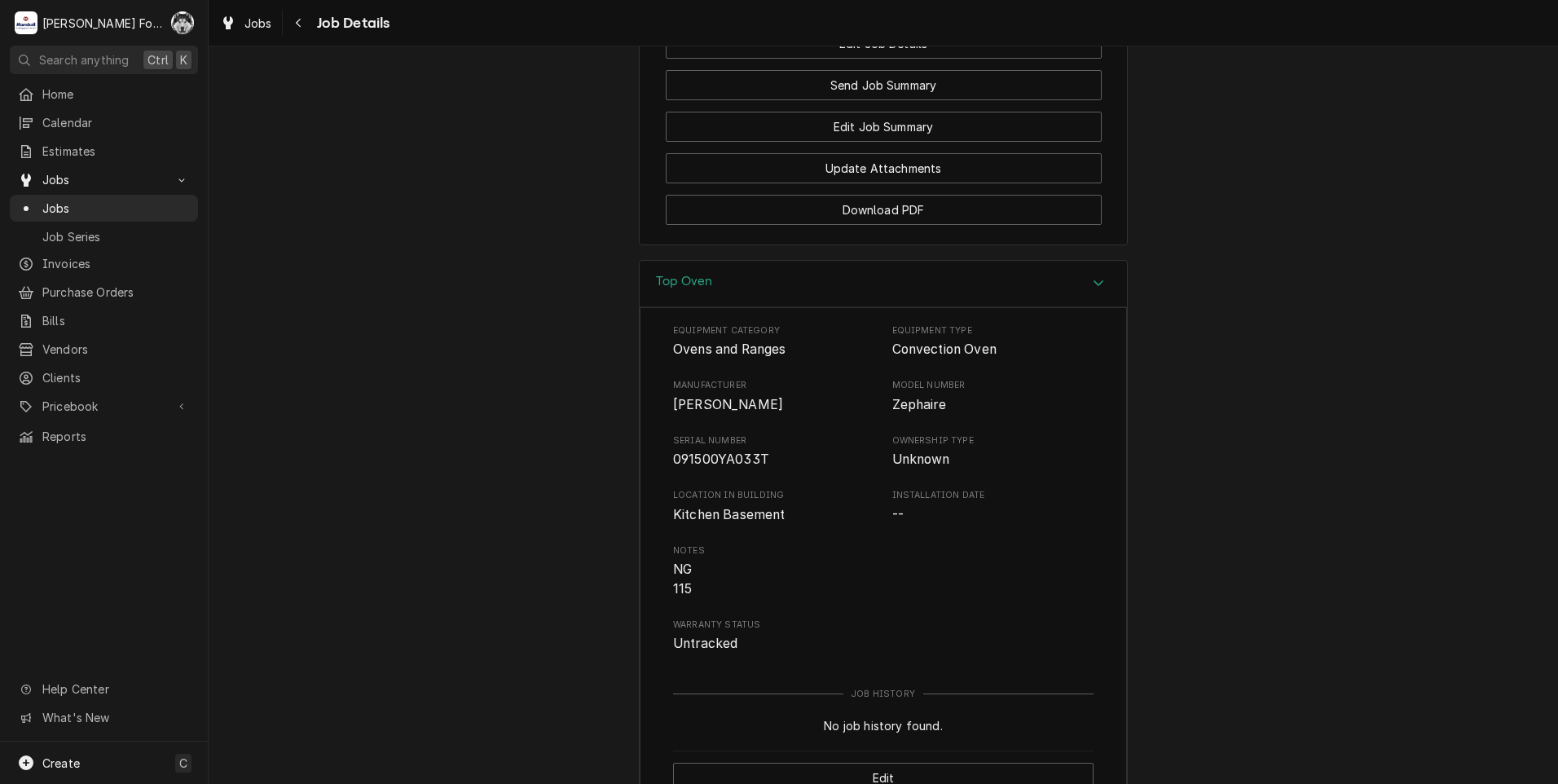
scroll to position [2399, 0]
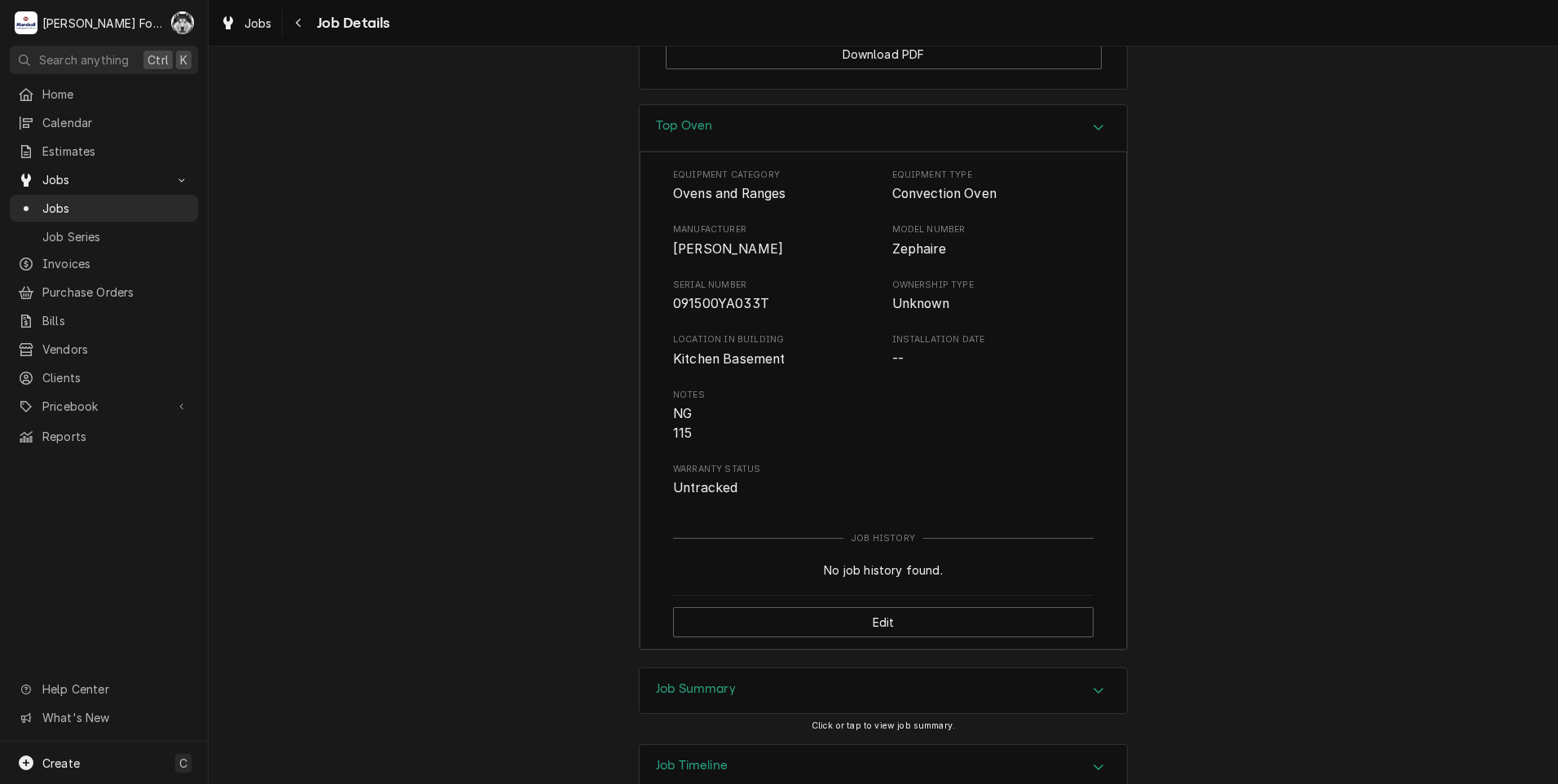
click at [816, 668] on div "Job Summary" at bounding box center [884, 691] width 487 height 46
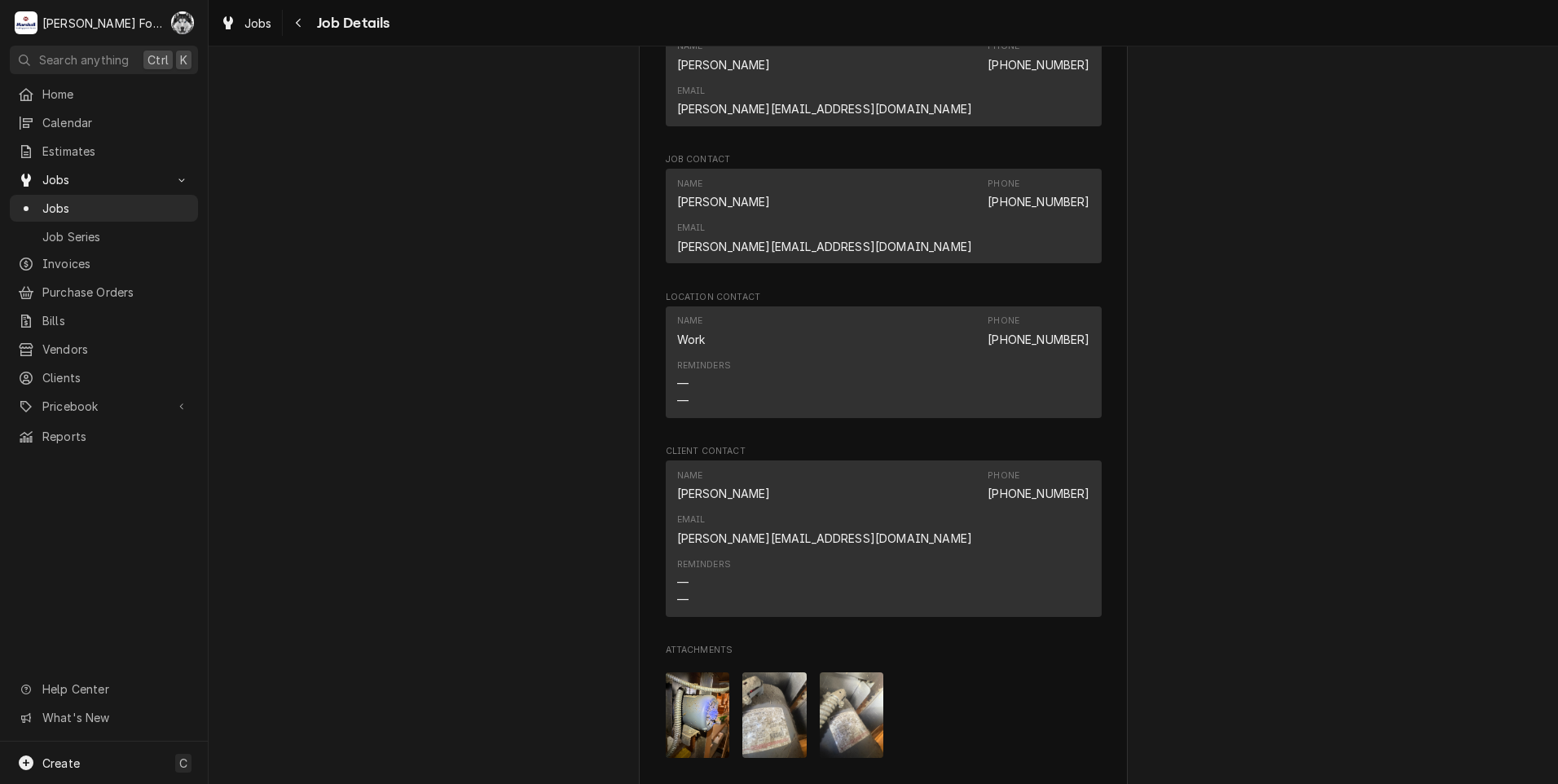
scroll to position [1572, 0]
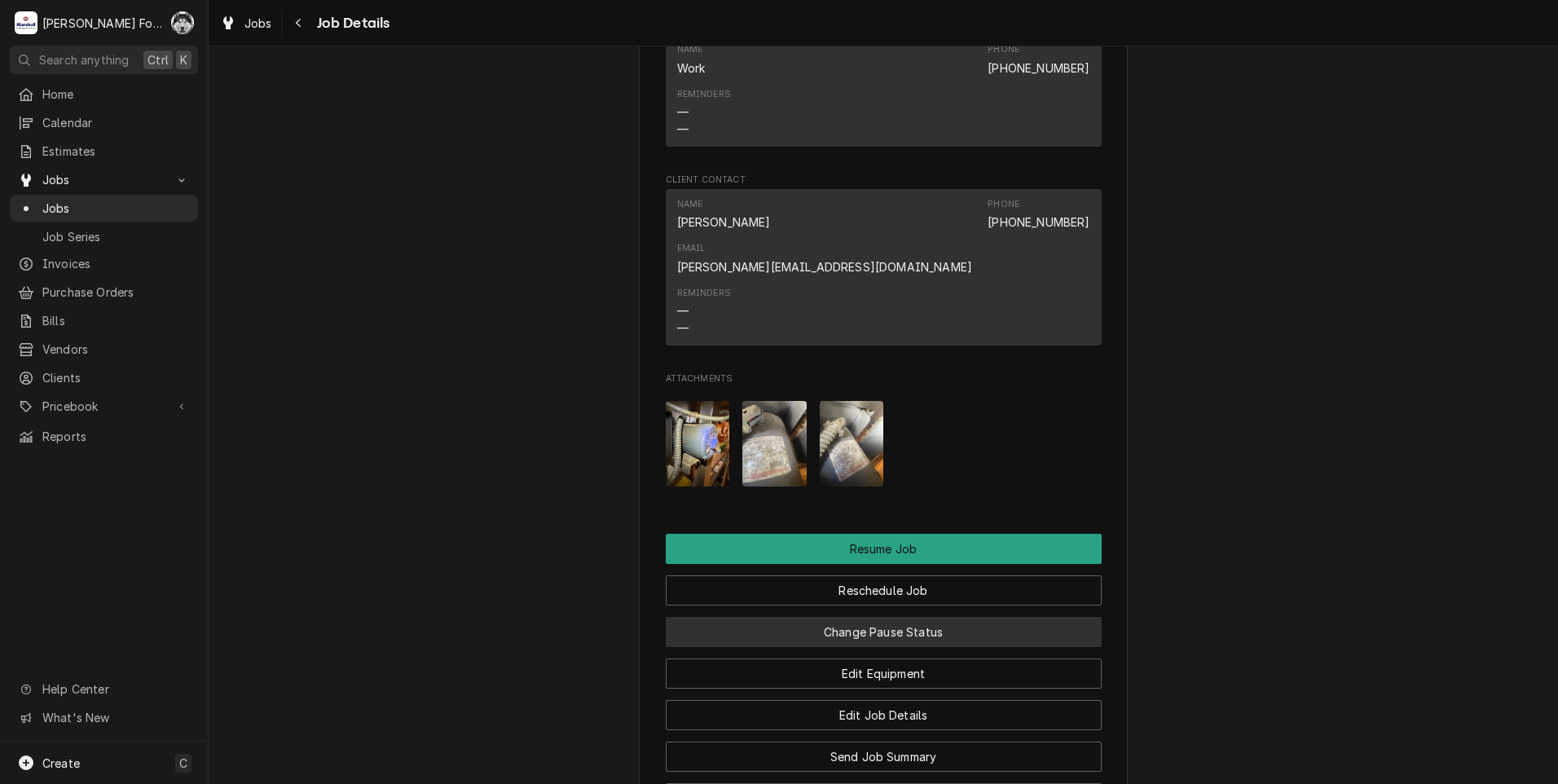
click at [883, 617] on button "Change Pause Status" at bounding box center [884, 632] width 436 height 31
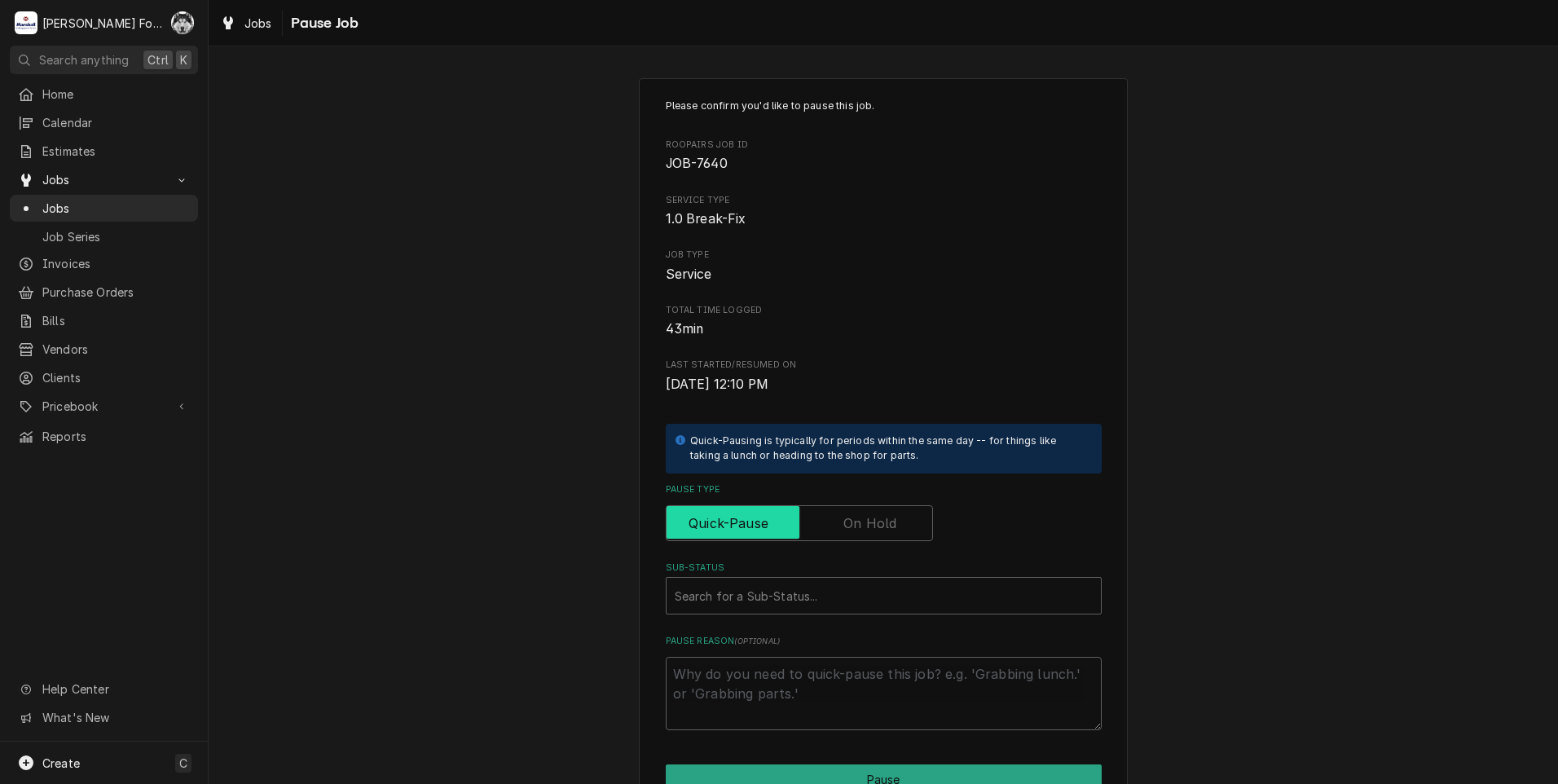
click at [874, 540] on input "Pause Type" at bounding box center [800, 523] width 252 height 36
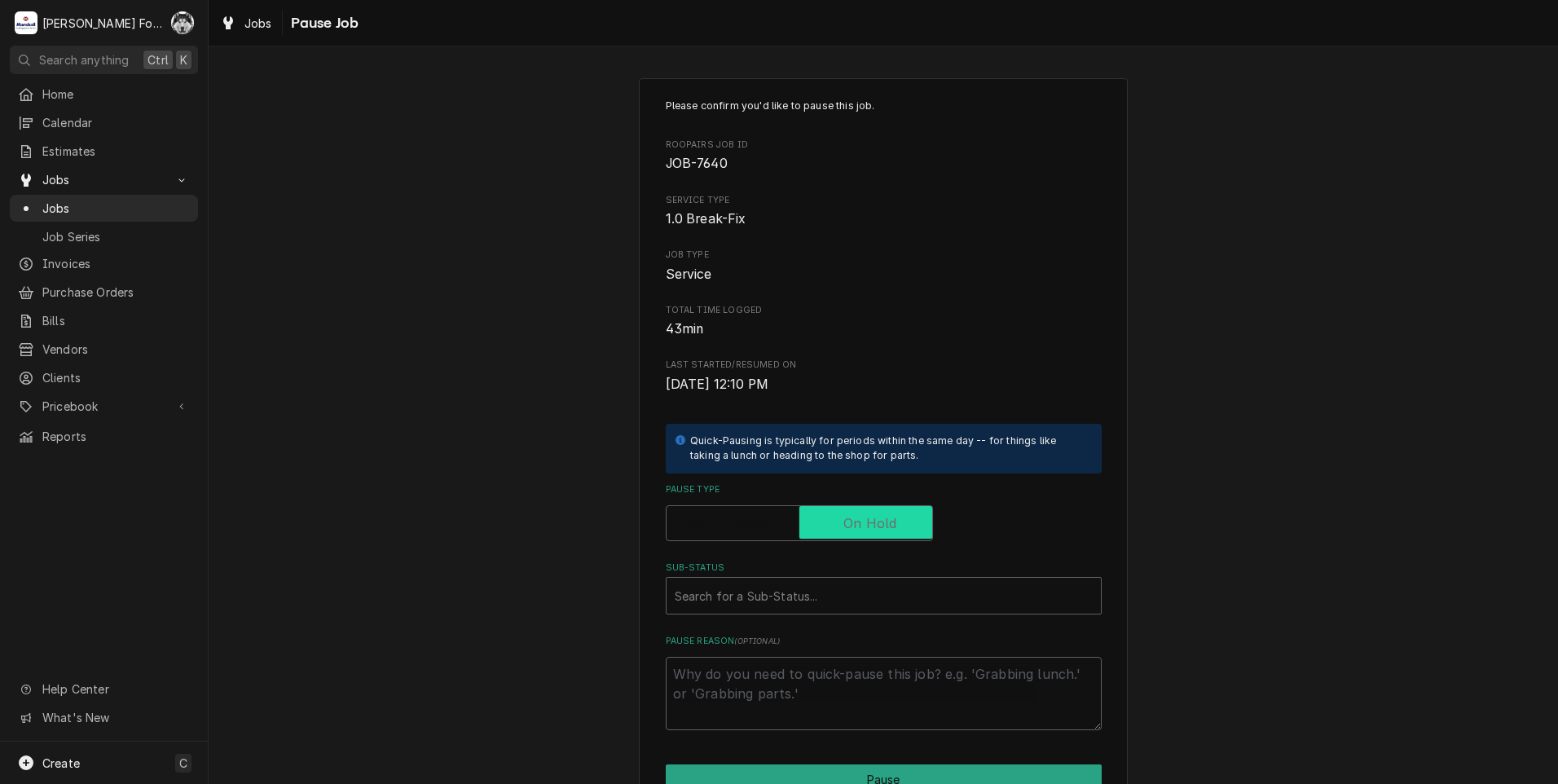
checkbox input "true"
click at [831, 611] on div "Search for a Sub-Status..." at bounding box center [884, 596] width 435 height 36
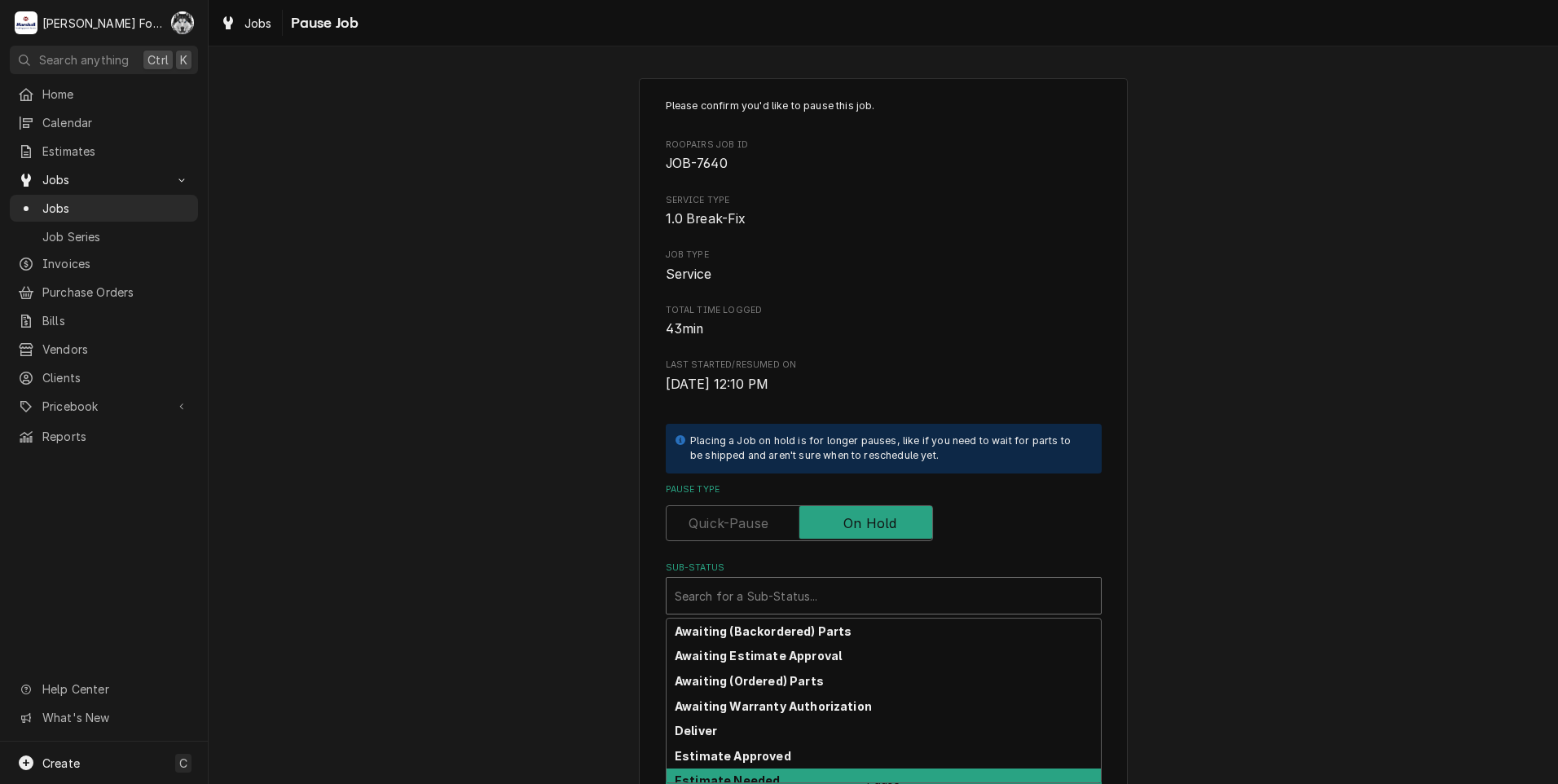
click at [752, 779] on strong "Estimate Needed" at bounding box center [727, 780] width 105 height 14
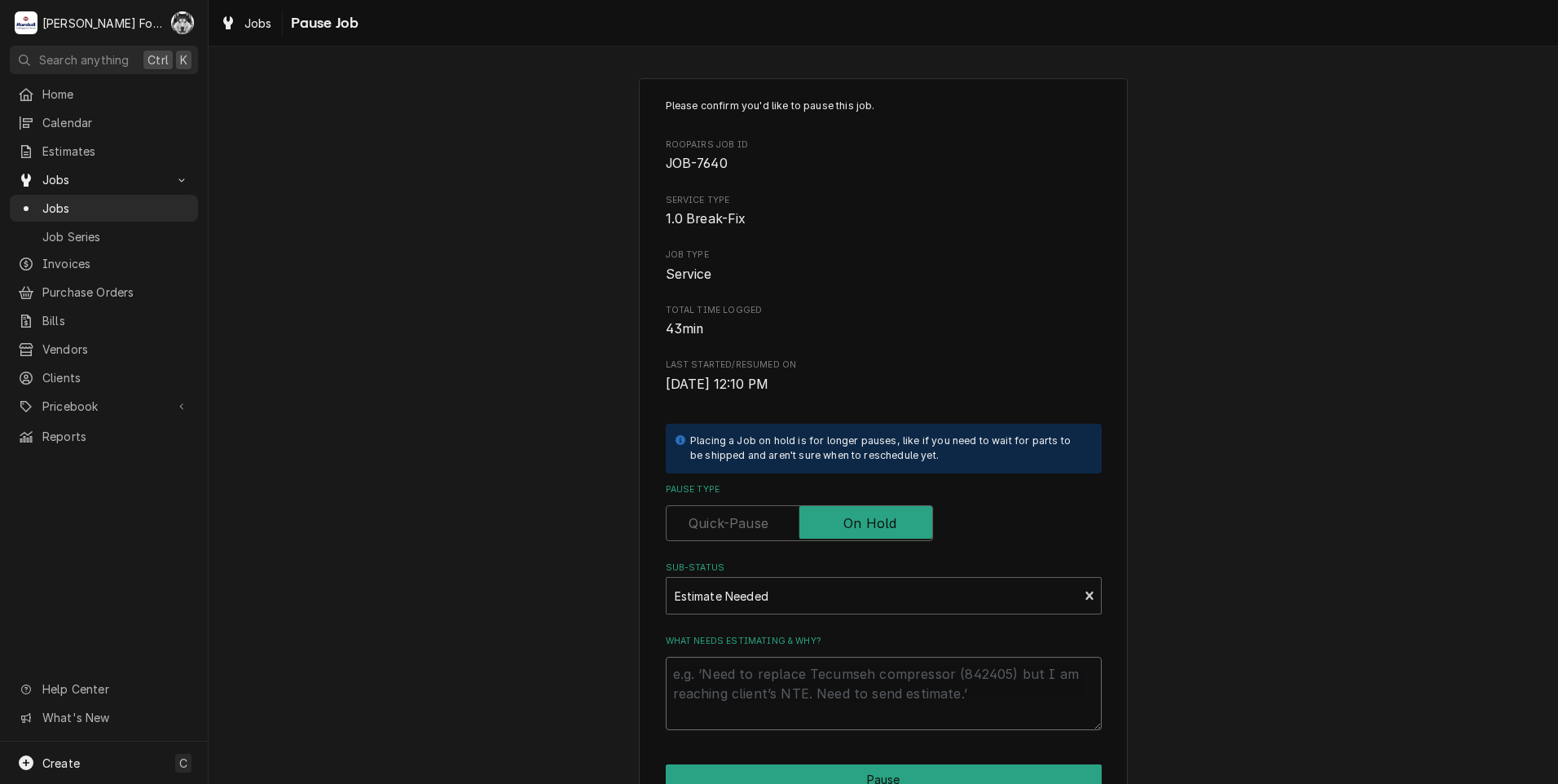
click at [754, 692] on textarea "What needs estimating & why?" at bounding box center [884, 693] width 436 height 74
type textarea "x"
type textarea "p"
type textarea "x"
type textarea "pa"
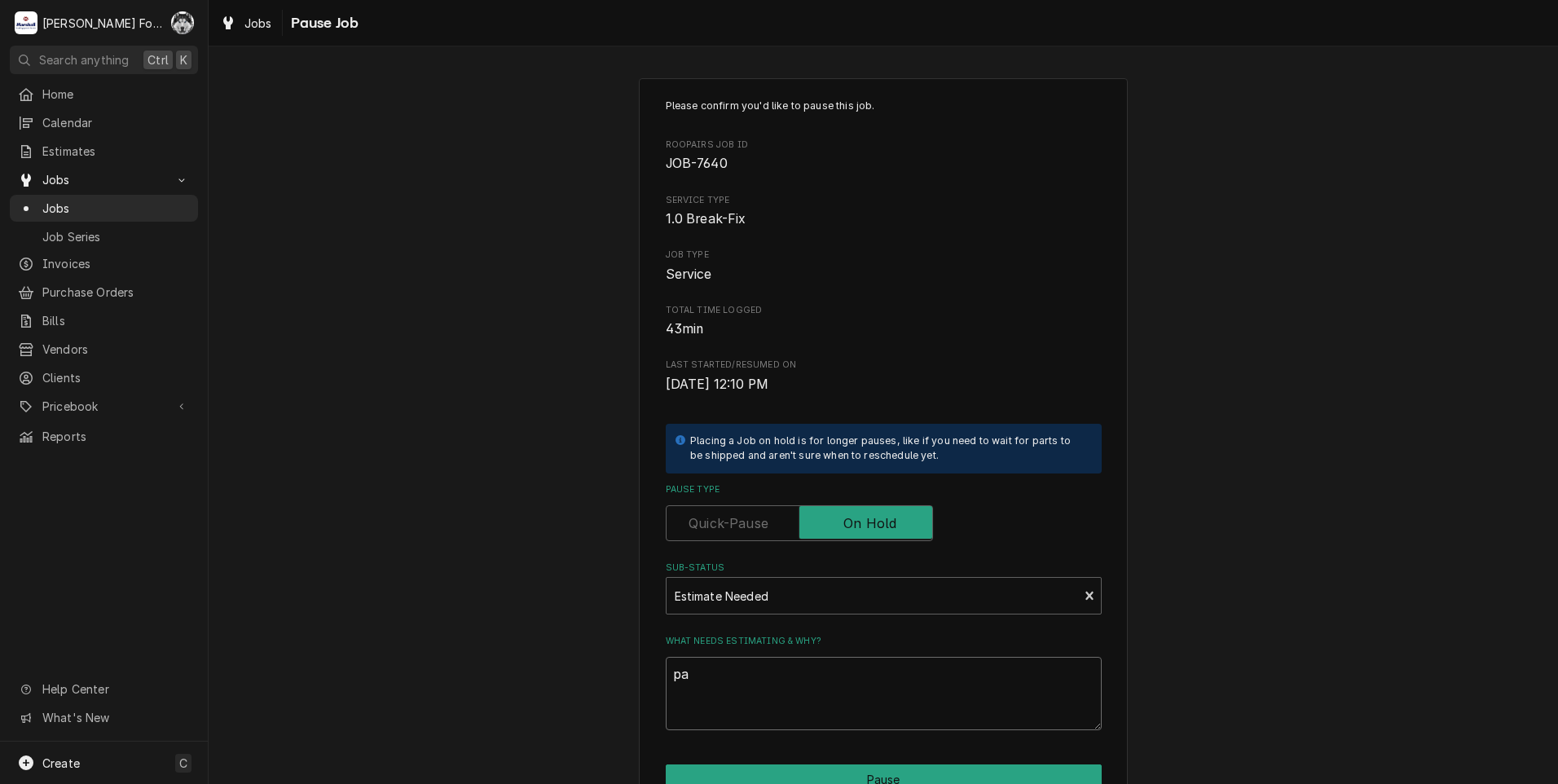
type textarea "x"
type textarea "par"
type textarea "x"
type textarea "part"
type textarea "x"
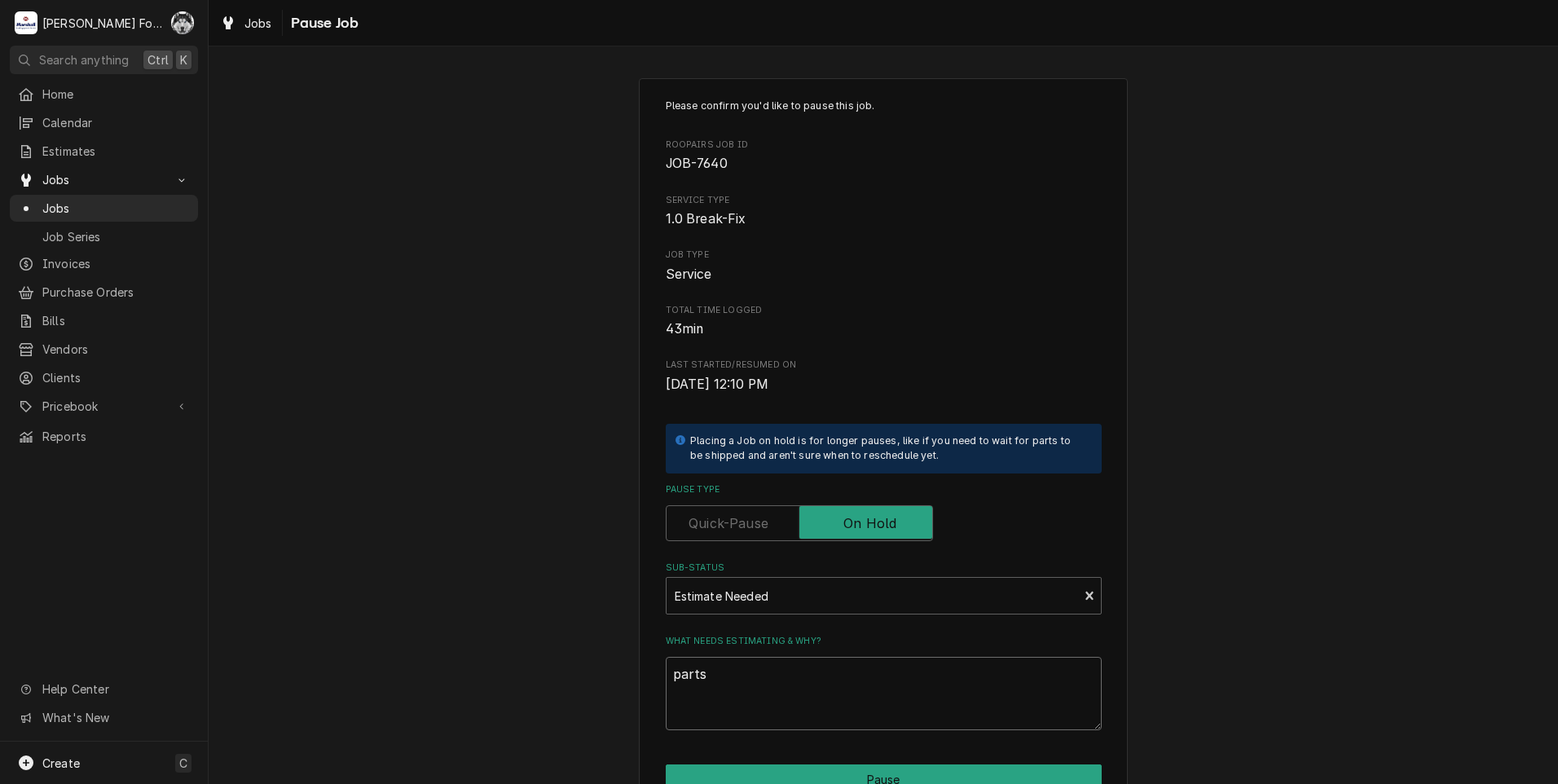
type textarea "parts"
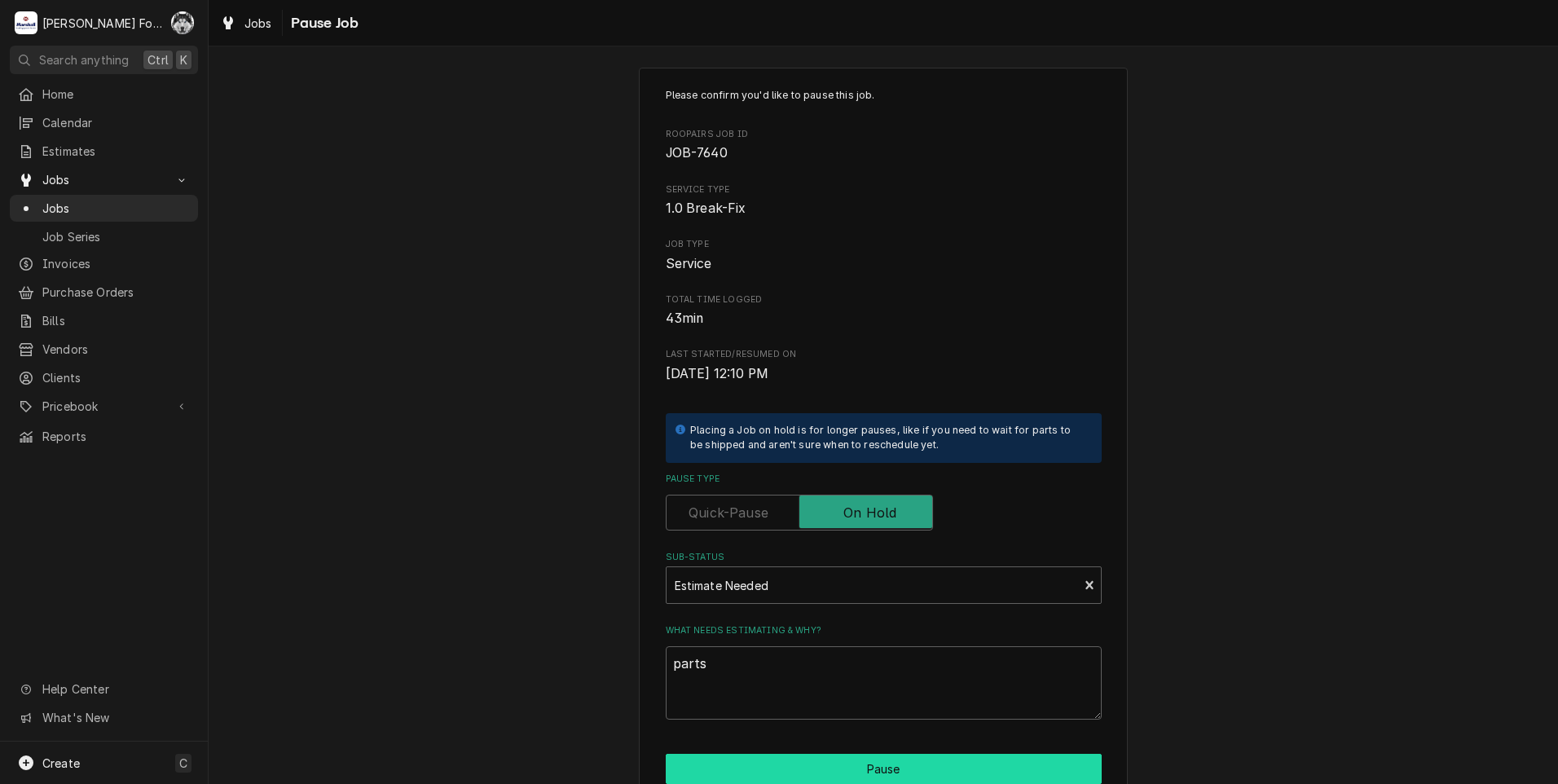
click at [793, 760] on button "Pause" at bounding box center [884, 769] width 436 height 31
type textarea "x"
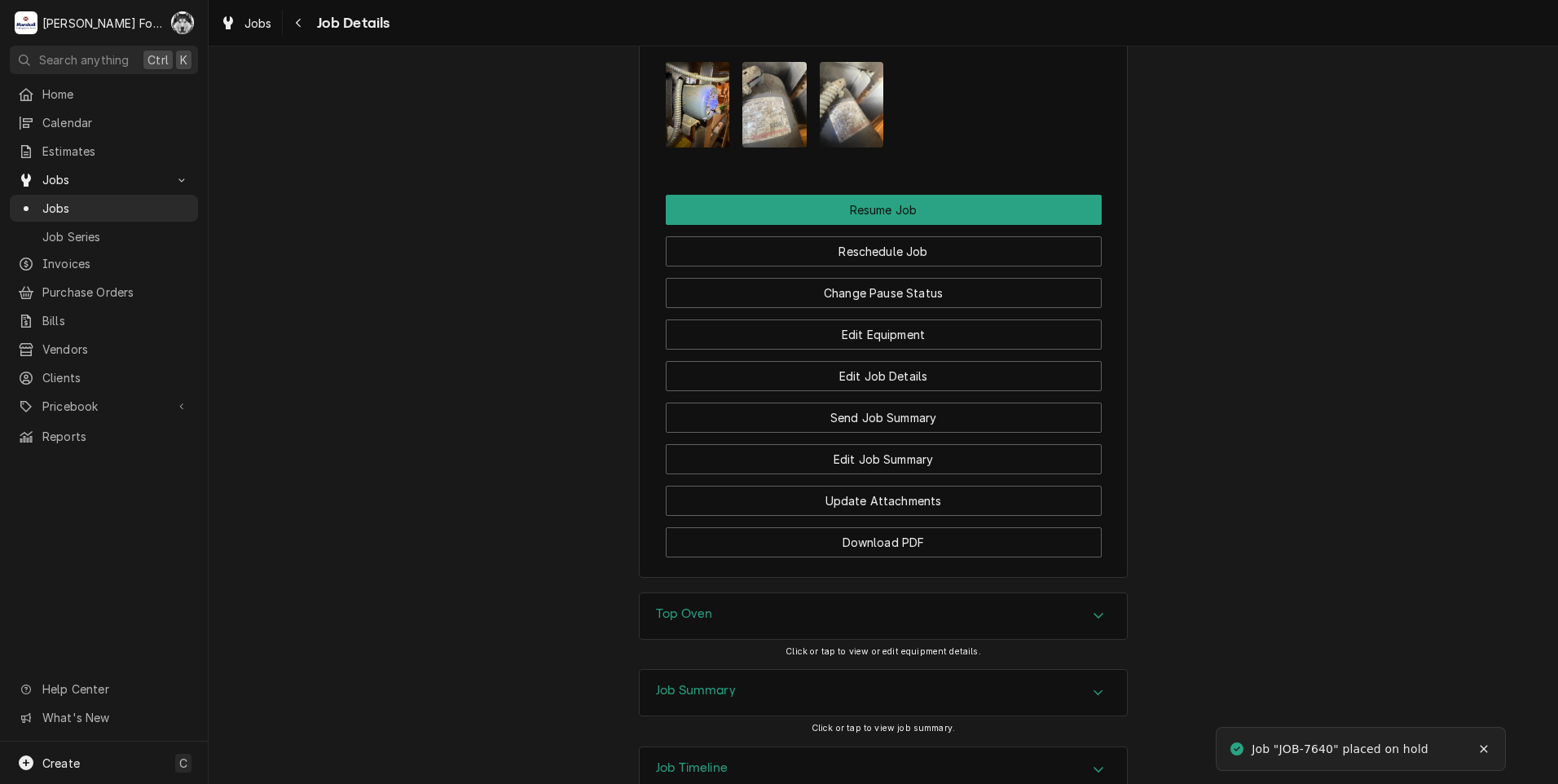
scroll to position [1913, 0]
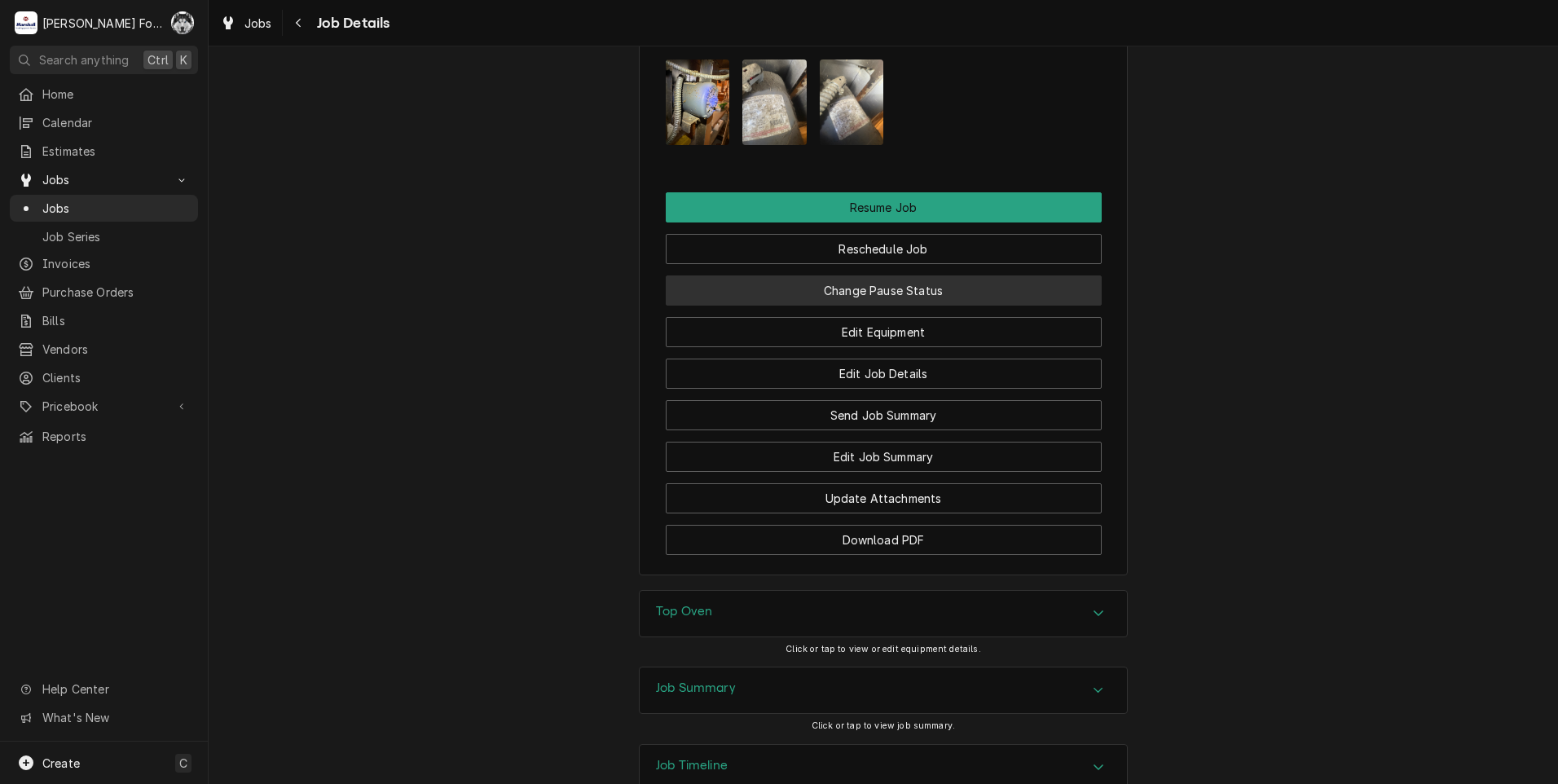
click at [834, 275] on button "Change Pause Status" at bounding box center [884, 290] width 436 height 31
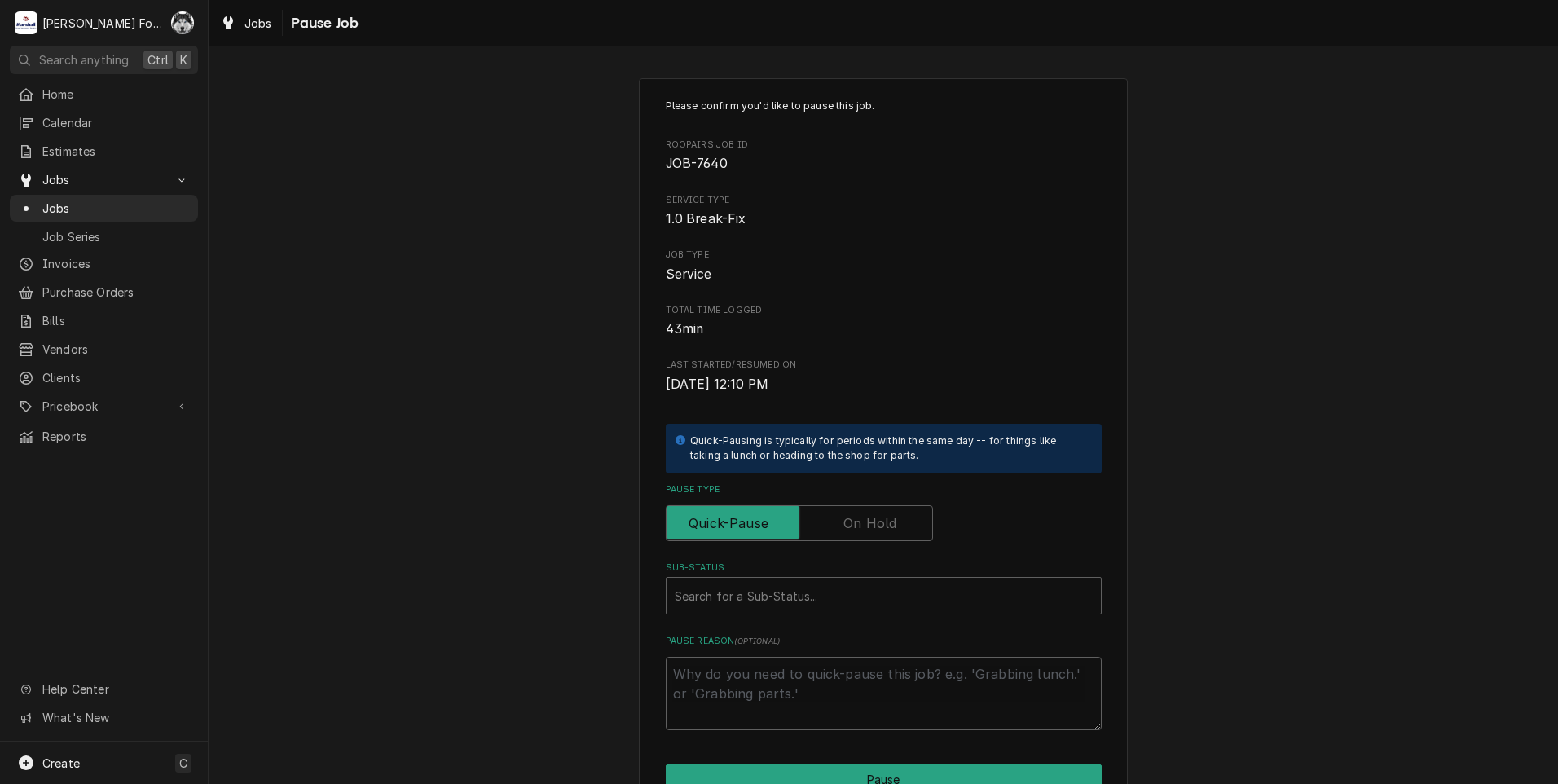
click at [1250, 456] on div "Please confirm you'd like to pause this job. Roopairs Job ID JOB-7640 Service T…" at bounding box center [883, 488] width 1350 height 849
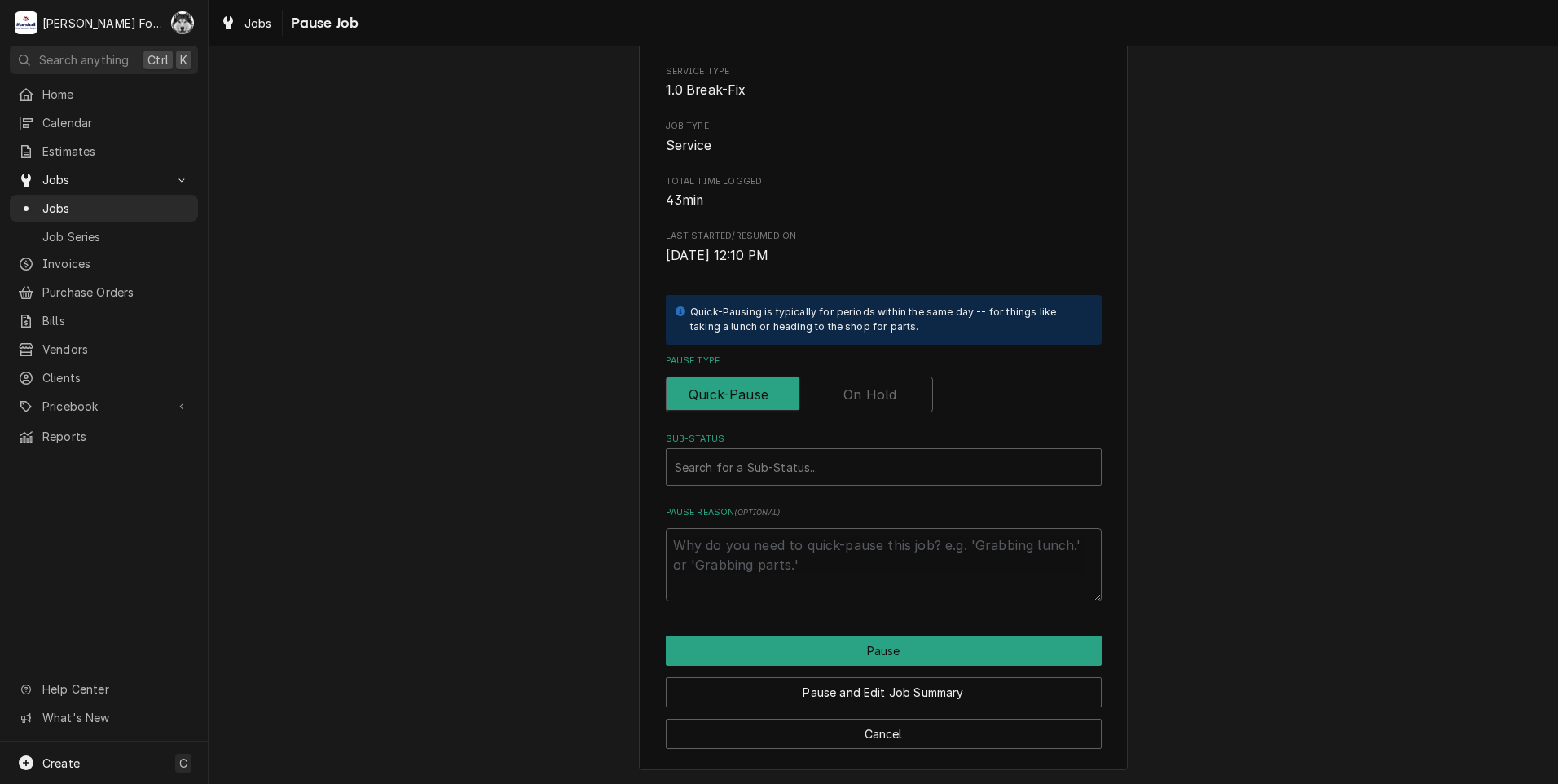
click at [797, 751] on div "Please confirm you'd like to pause this job. Roopairs Job ID JOB-7640 Service T…" at bounding box center [884, 359] width 489 height 820
click at [813, 735] on button "Cancel" at bounding box center [884, 733] width 436 height 31
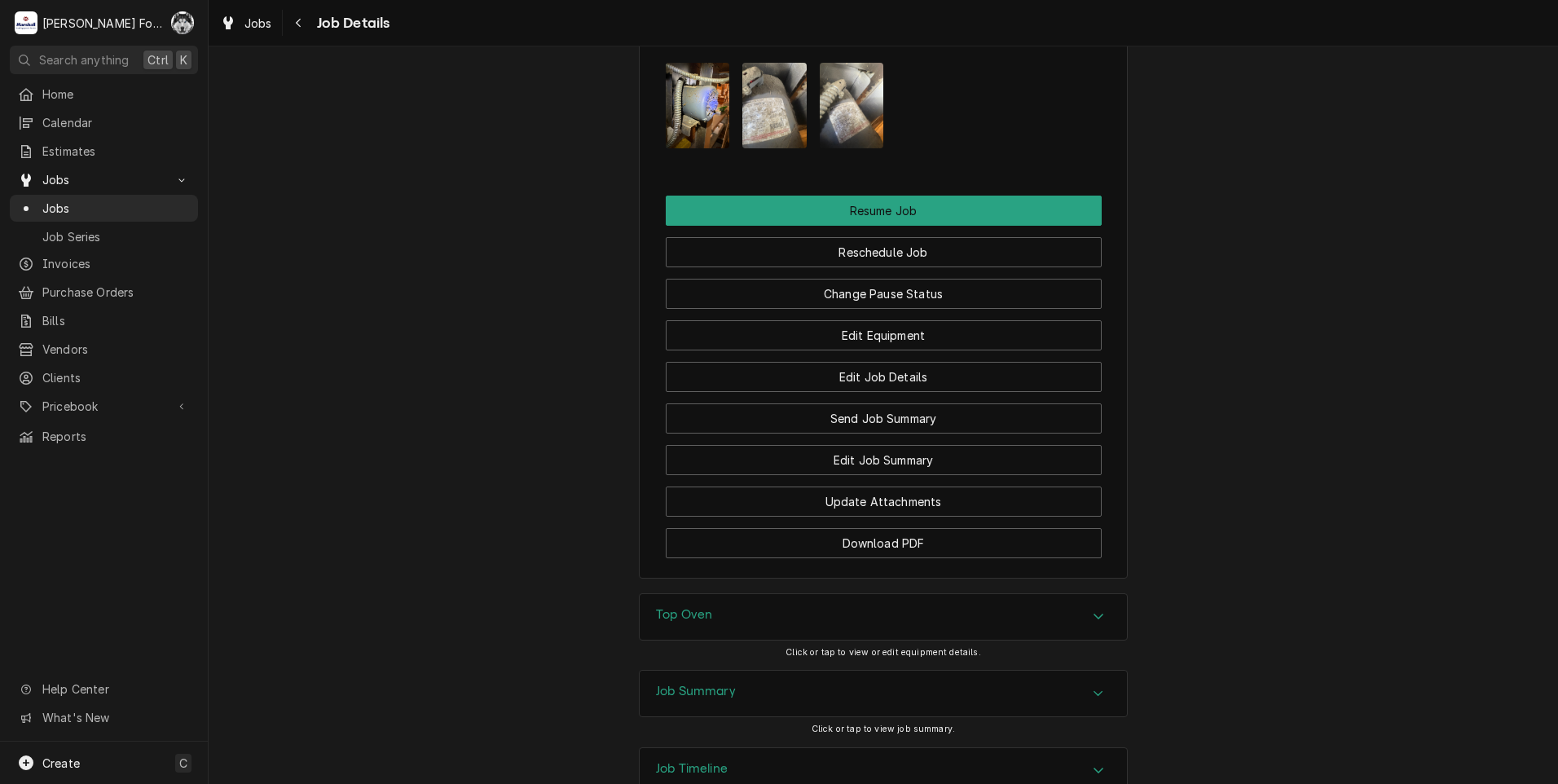
scroll to position [1913, 0]
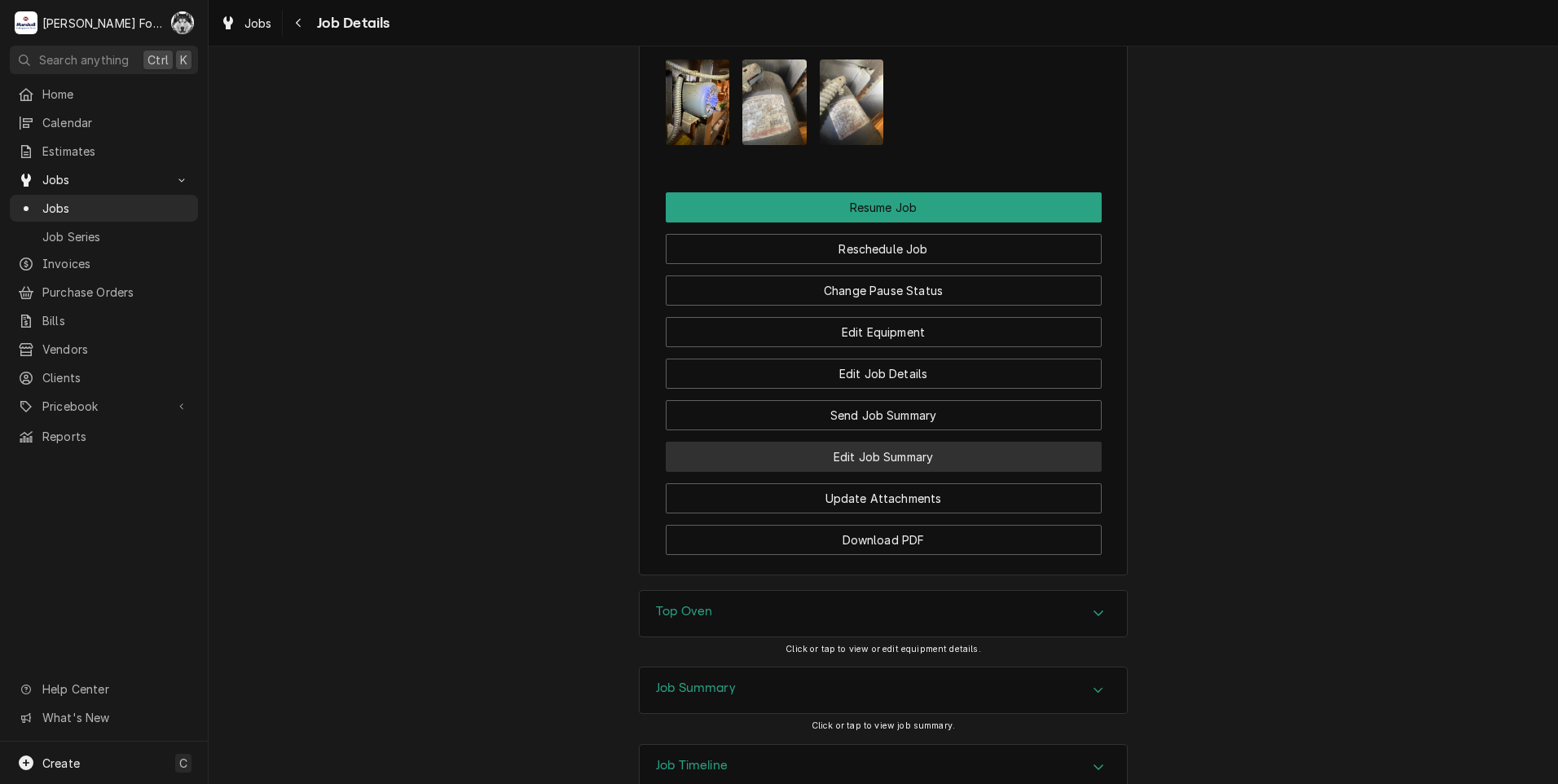
click at [852, 441] on button "Edit Job Summary" at bounding box center [884, 456] width 436 height 31
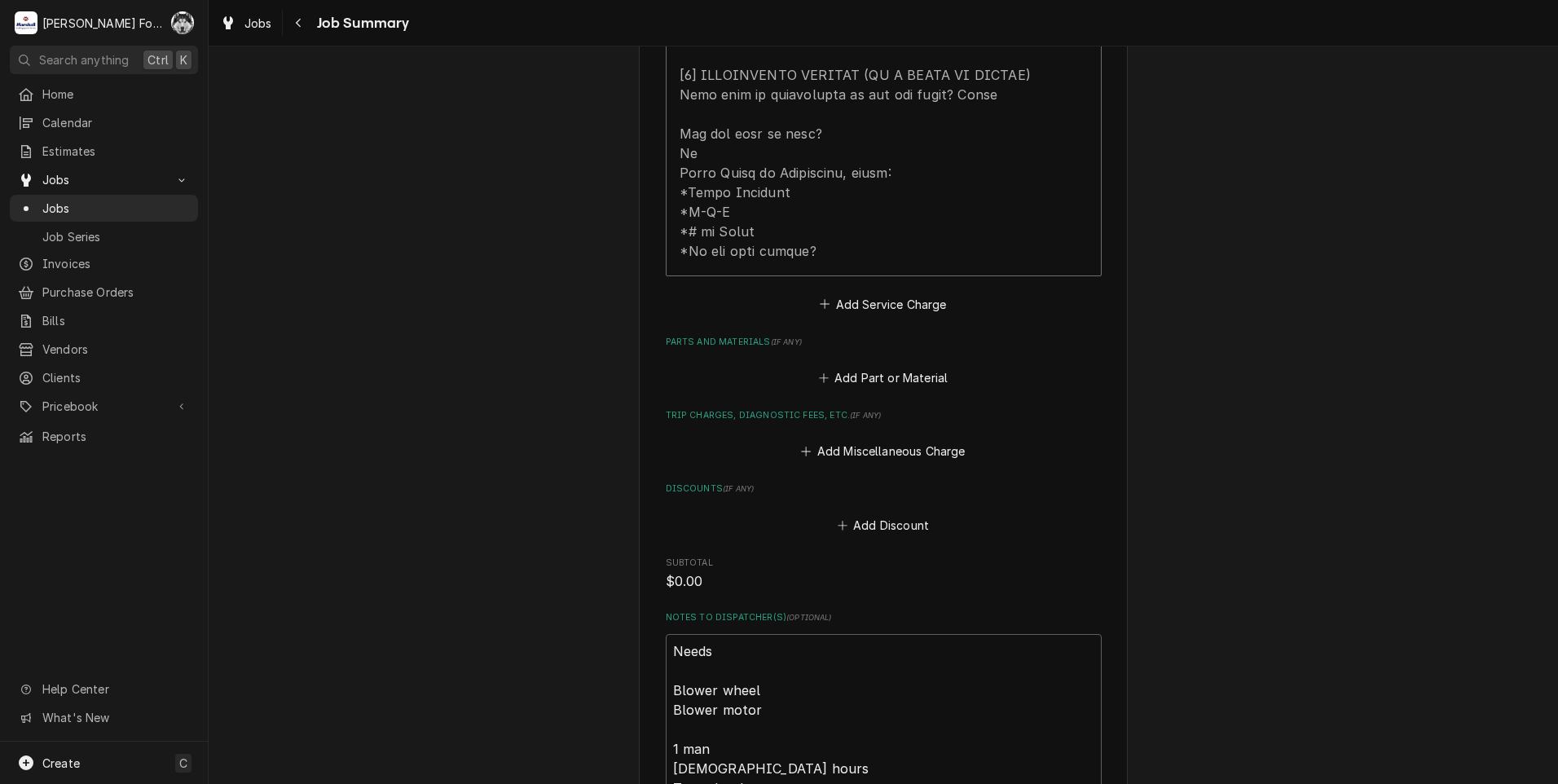
scroll to position [1086, 0]
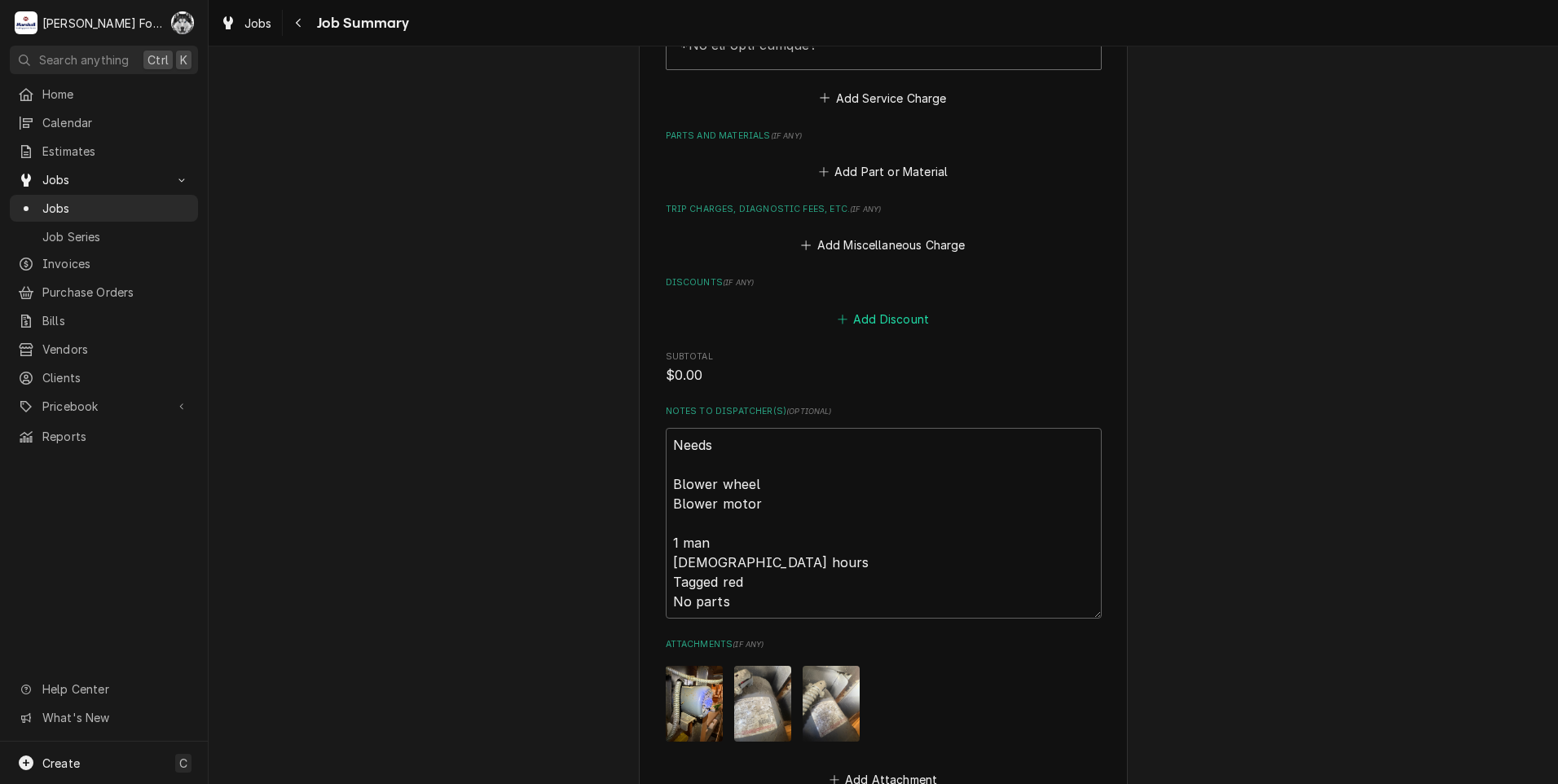
click at [861, 309] on button "Add Discount" at bounding box center [884, 319] width 97 height 23
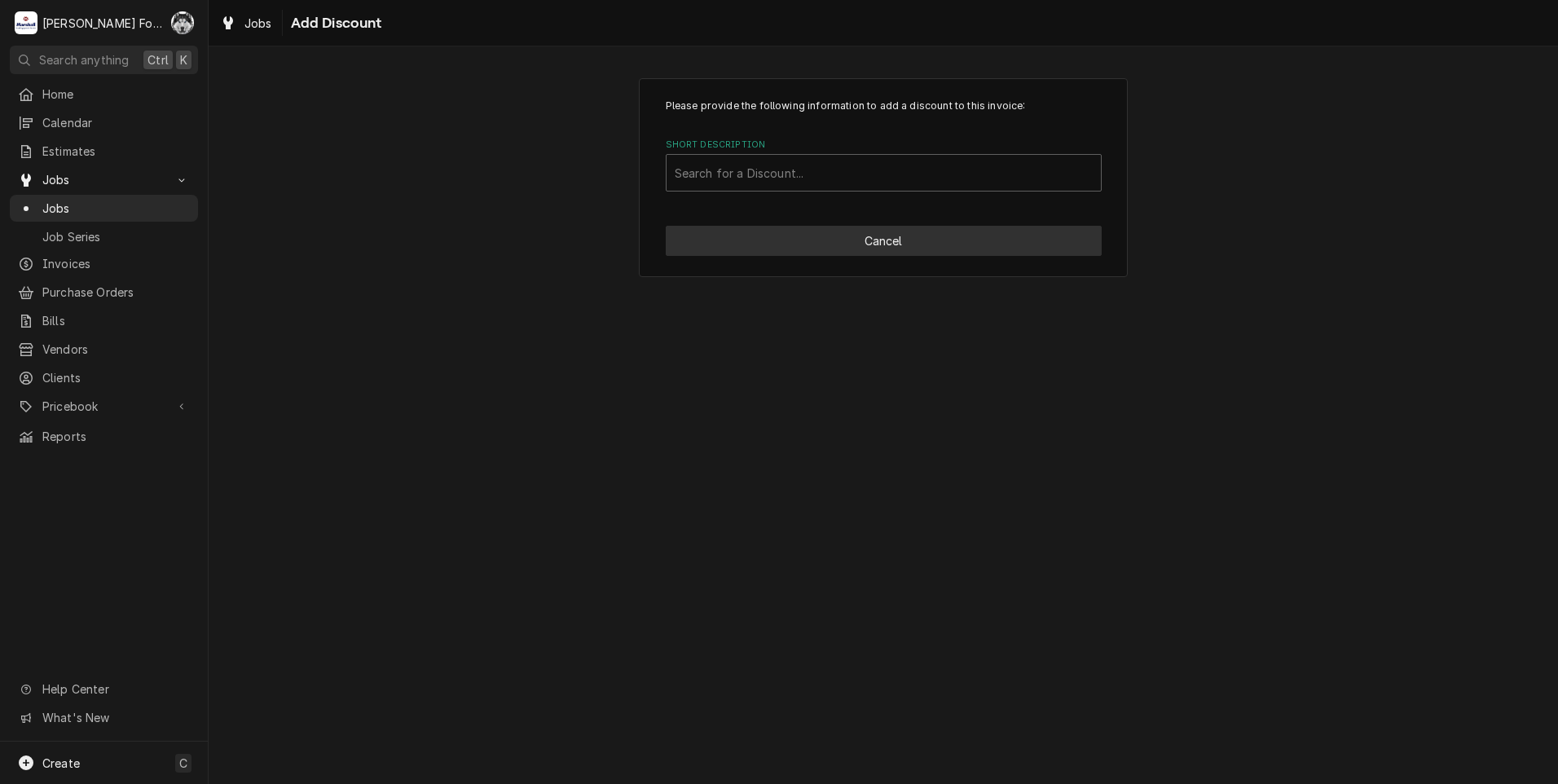
click at [788, 246] on button "Cancel" at bounding box center [884, 241] width 436 height 31
type textarea "x"
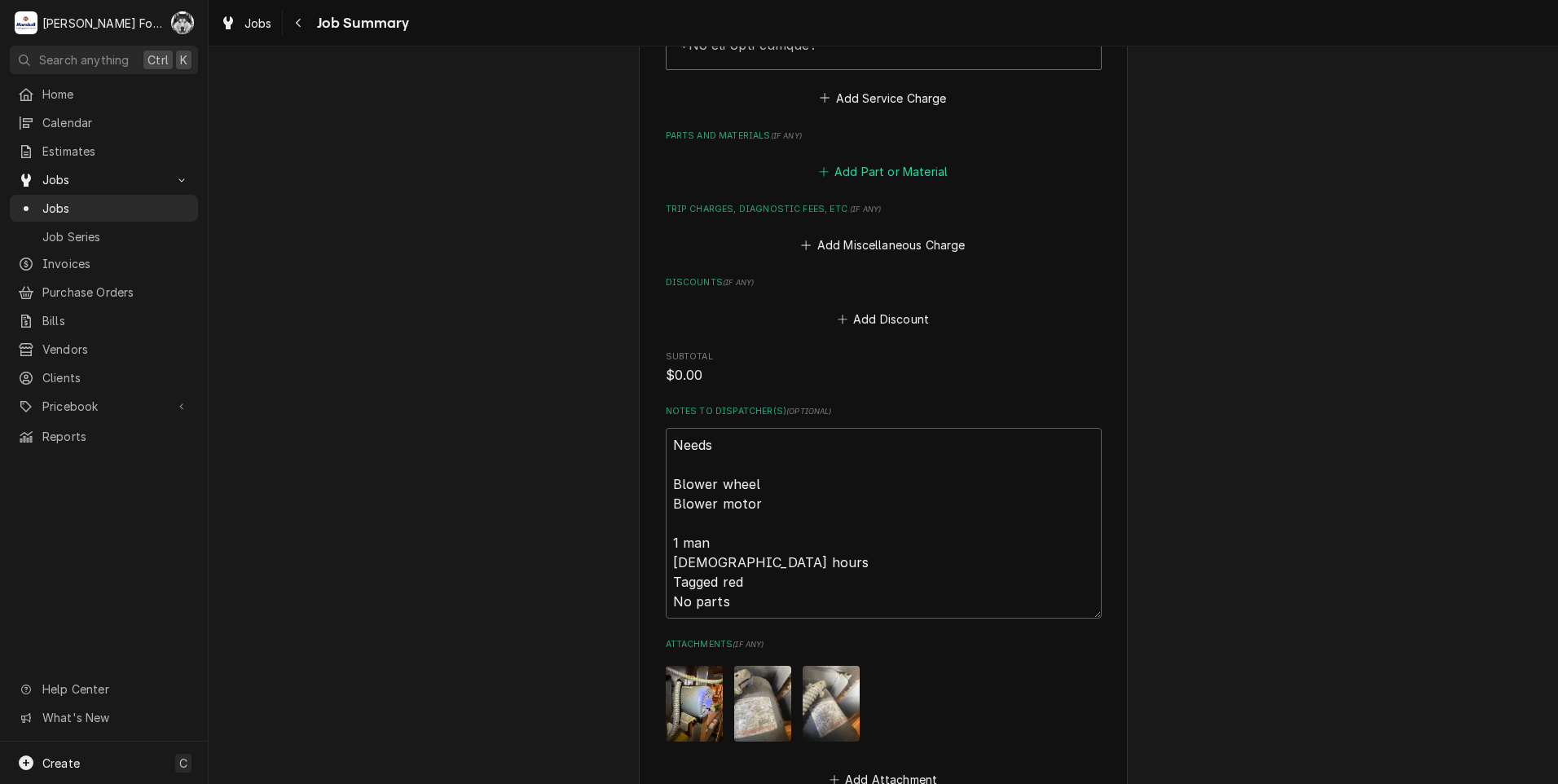
click at [838, 160] on button "Add Part or Material" at bounding box center [883, 172] width 135 height 23
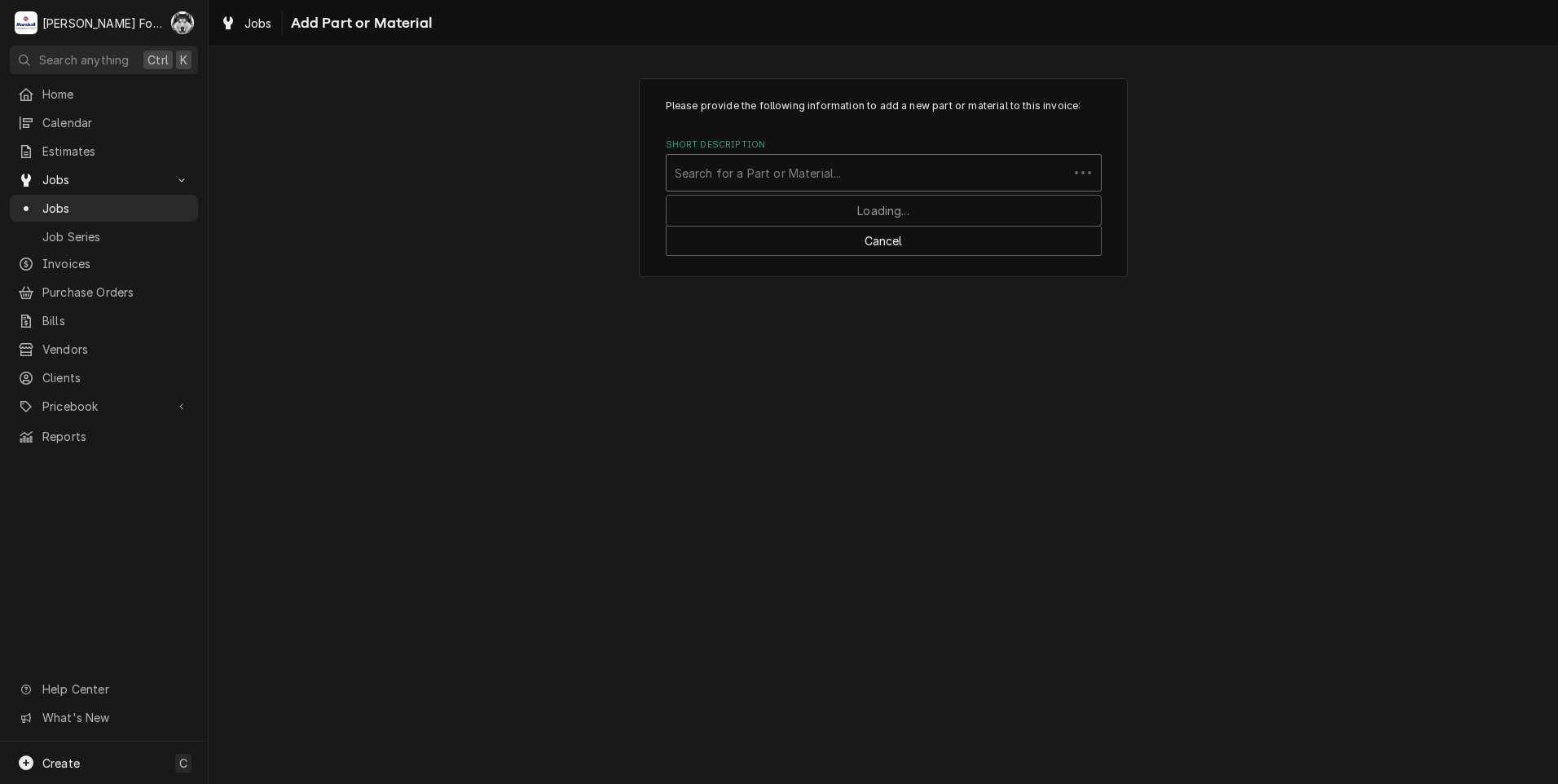
click at [865, 169] on div "Short Description" at bounding box center [867, 173] width 386 height 30
type input "32291"
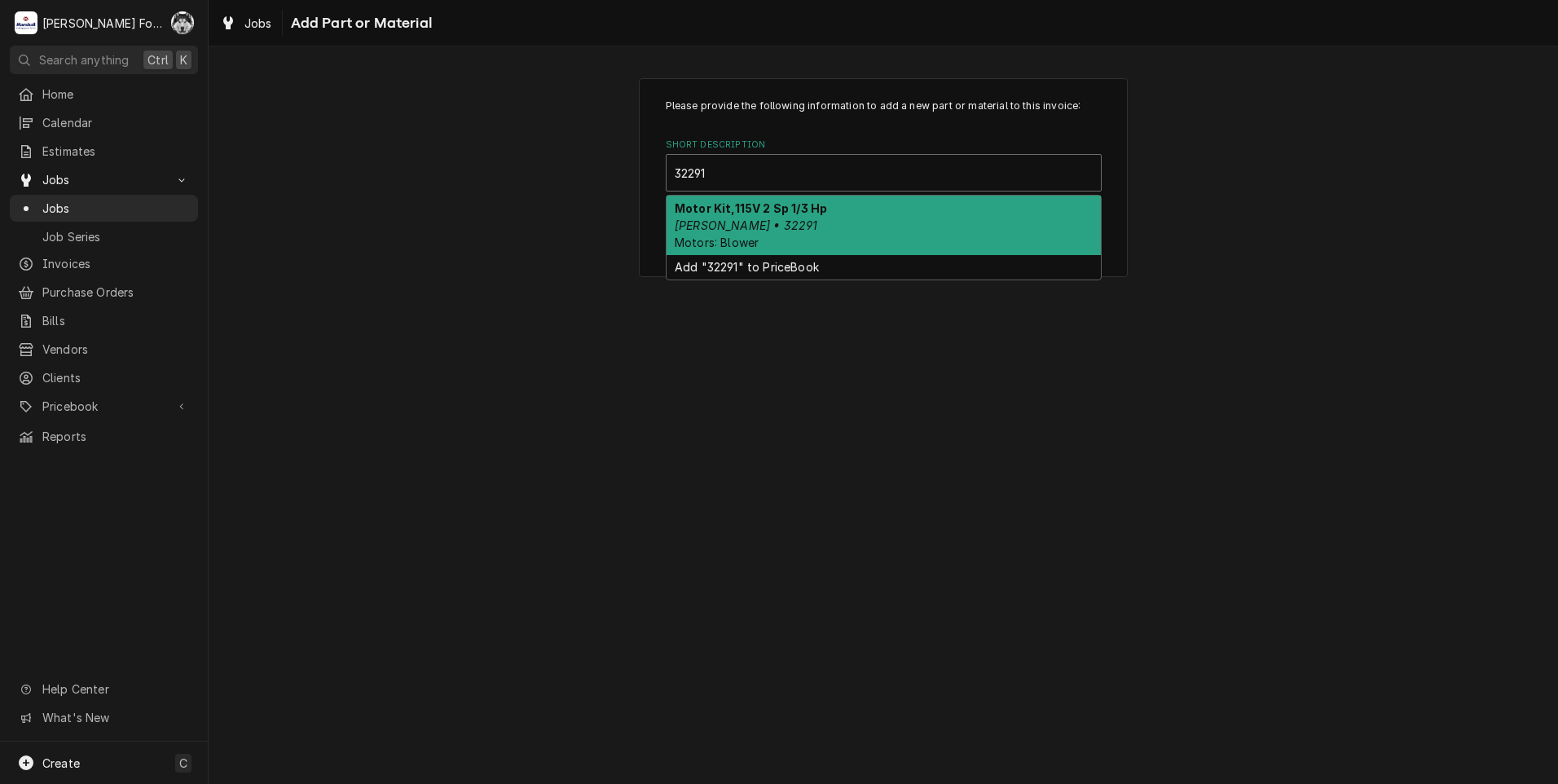
click at [736, 222] on em "Blodgett • 32291" at bounding box center [745, 225] width 142 height 14
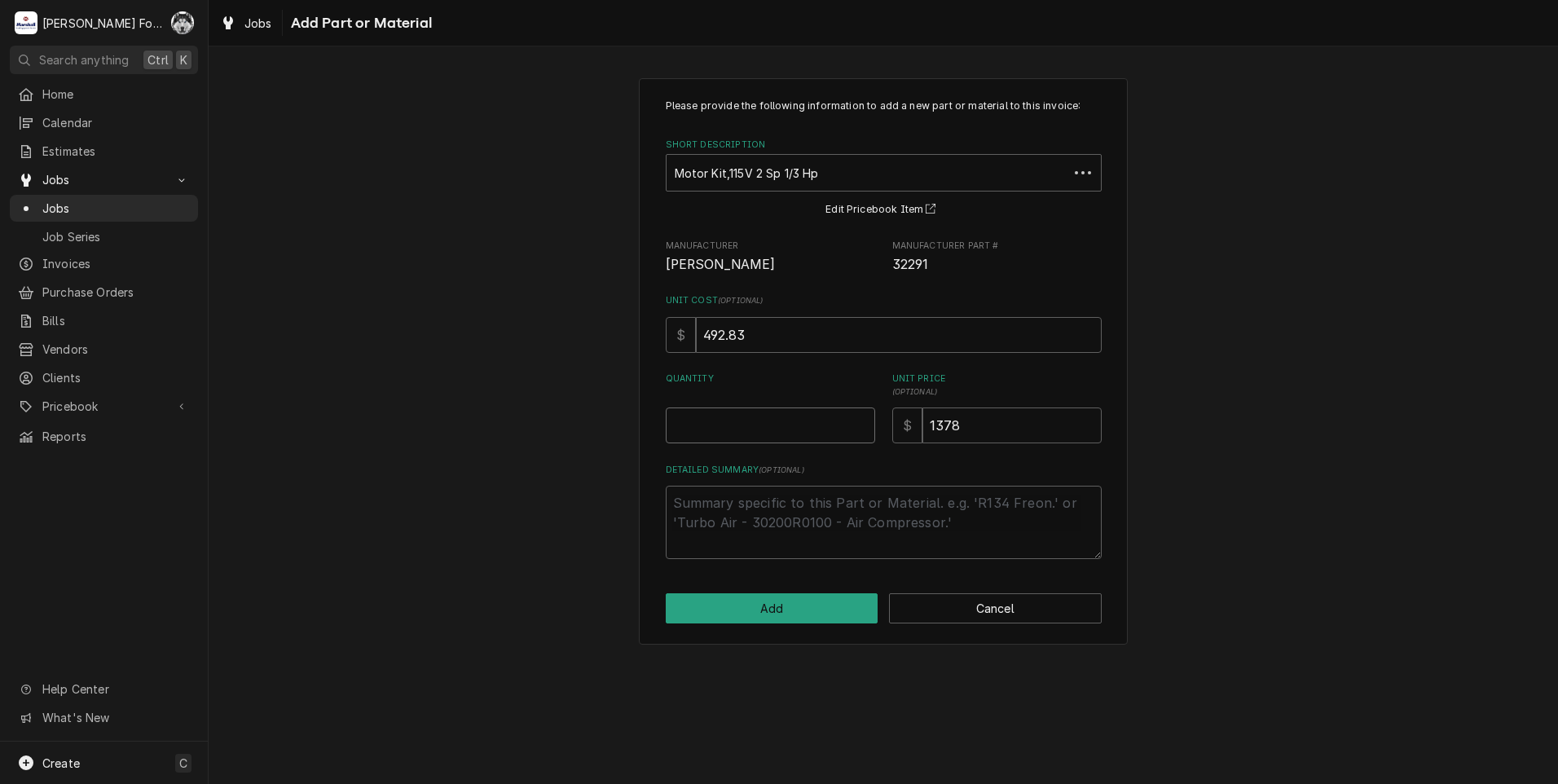
type textarea "x"
type input "0.5"
click at [859, 419] on input "0.5" at bounding box center [770, 426] width 209 height 36
type textarea "x"
type input "1"
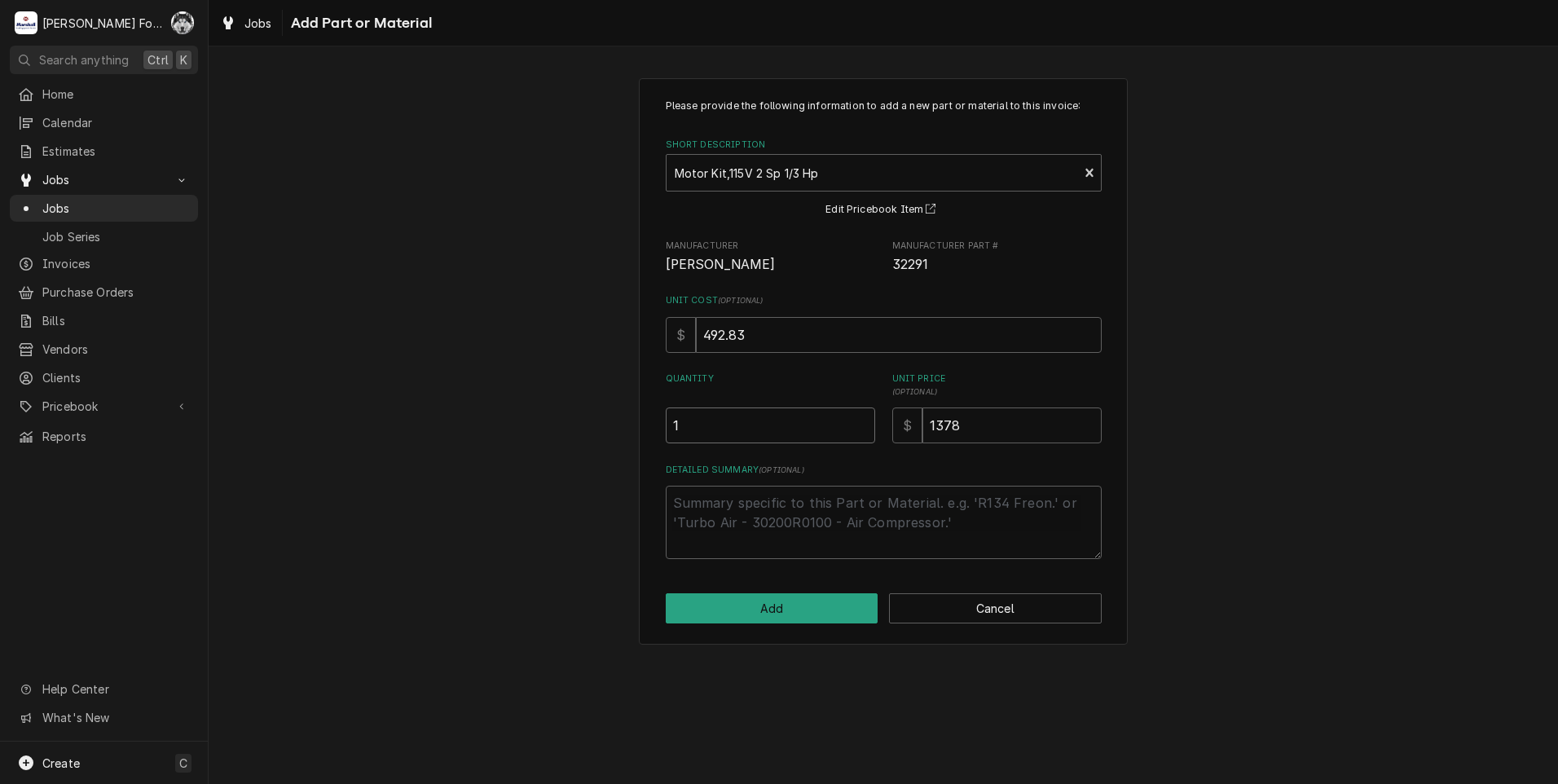
click at [859, 419] on input "1" at bounding box center [770, 426] width 209 height 36
drag, startPoint x: 986, startPoint y: 418, endPoint x: 827, endPoint y: 462, distance: 165.0
click at [836, 460] on div "Please provide the following information to add a new part or material to this …" at bounding box center [884, 328] width 436 height 460
type textarea "x"
type input "1"
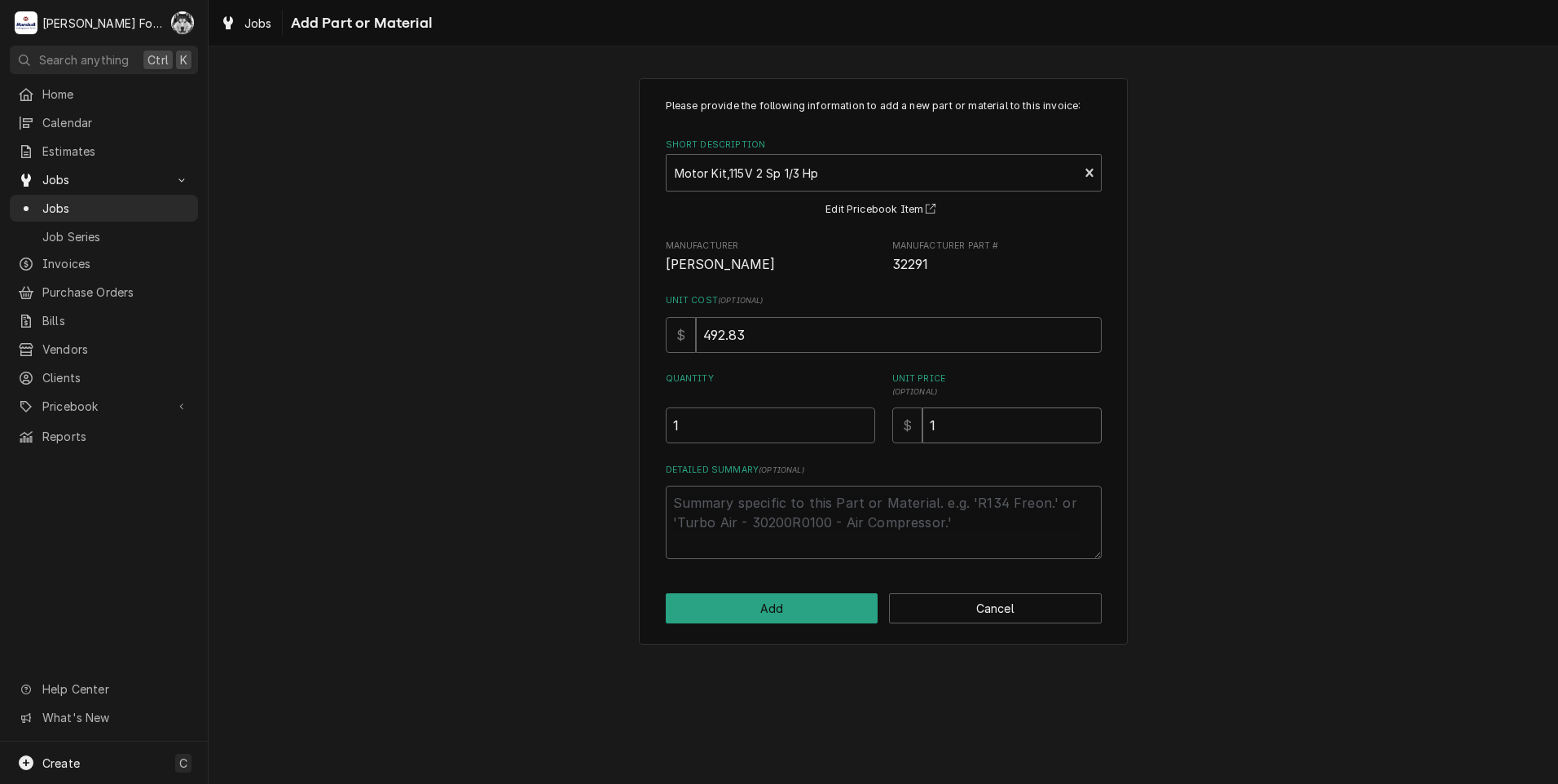
type textarea "x"
type input "11"
type textarea "x"
type input "117"
type textarea "x"
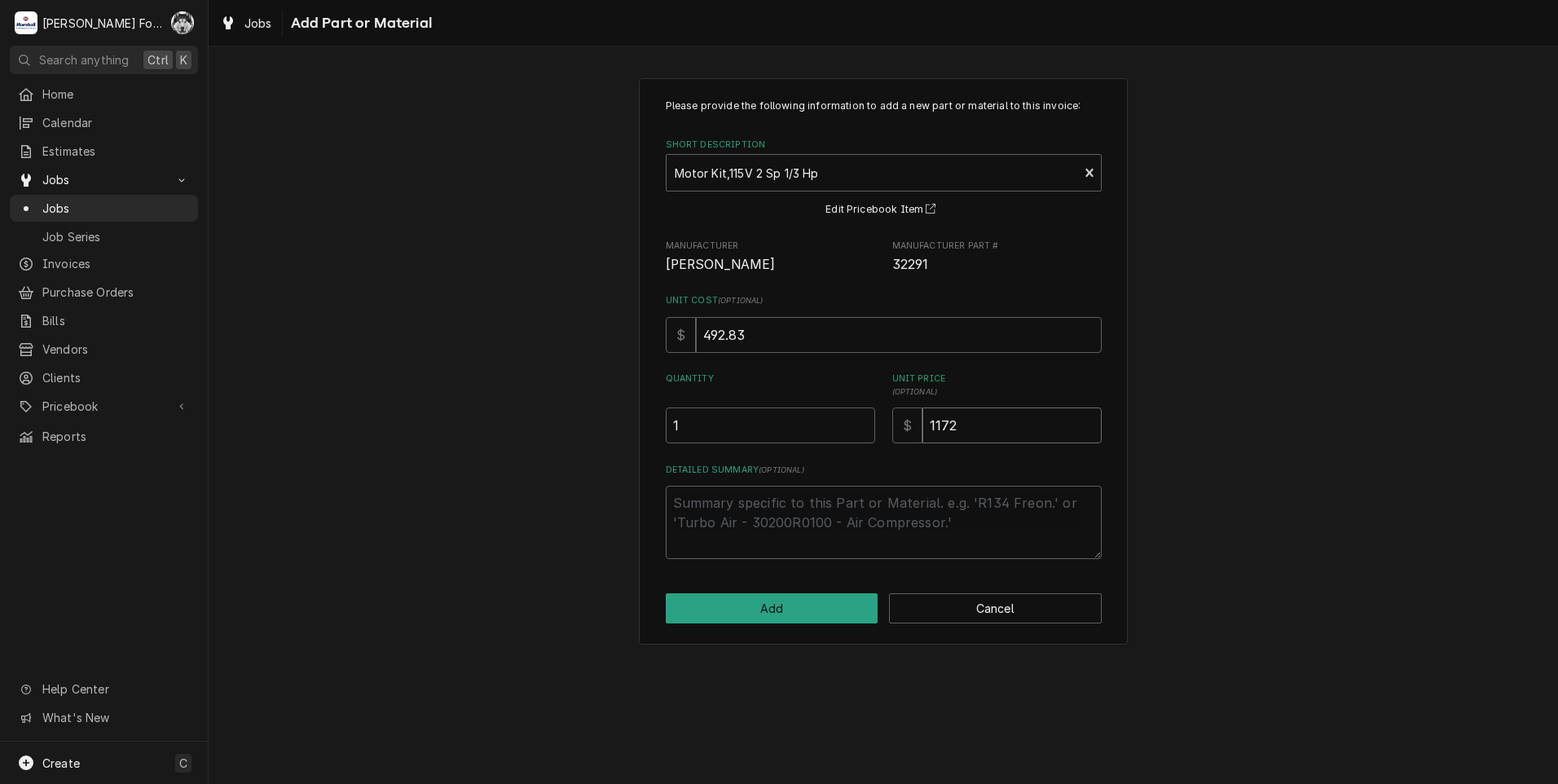
type input "1172"
click at [791, 589] on div "Please provide the following information to add a new part or material to this …" at bounding box center [884, 361] width 489 height 566
click at [772, 622] on button "Add" at bounding box center [772, 608] width 213 height 31
type textarea "x"
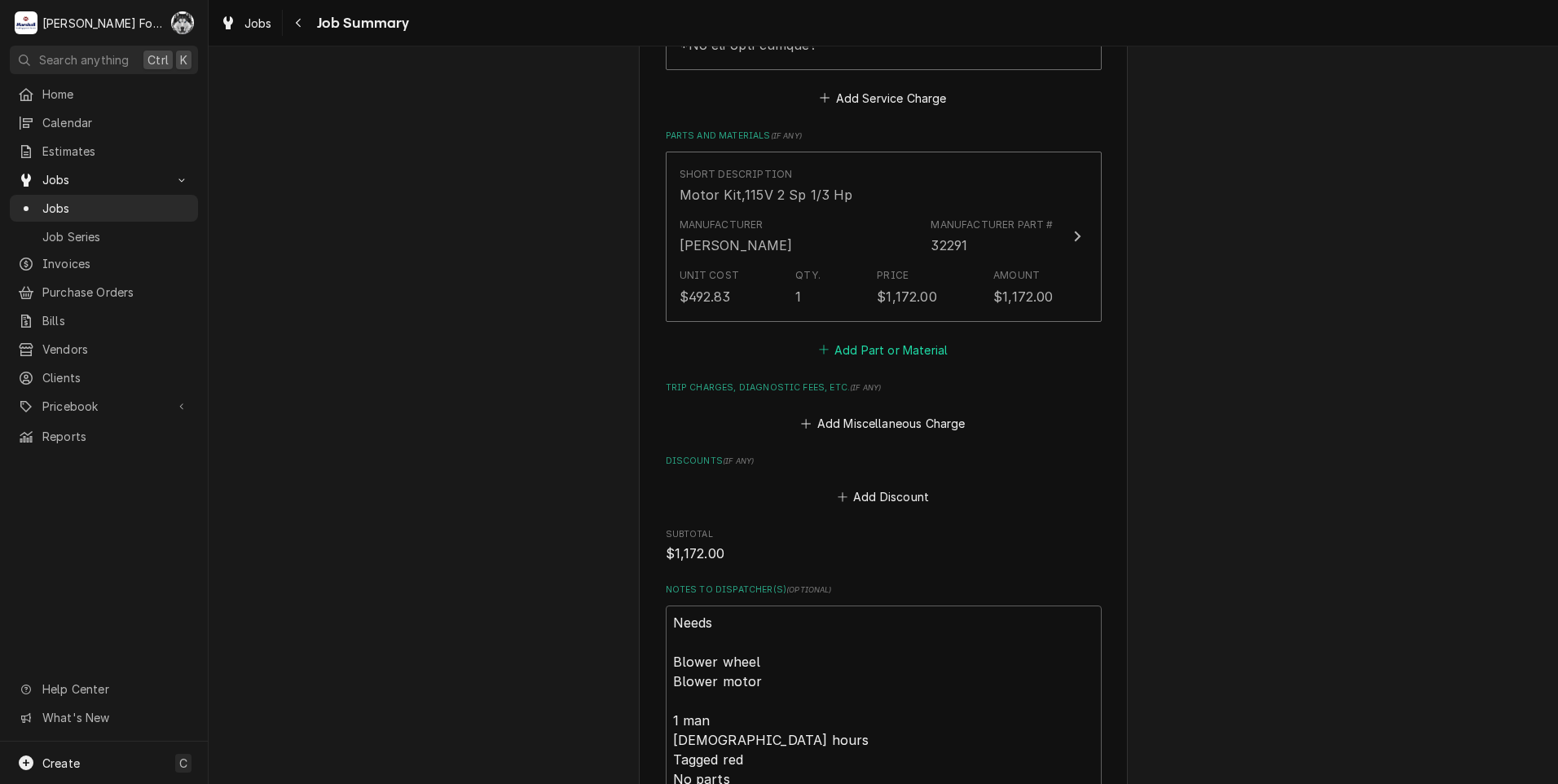
click at [891, 338] on button "Add Part or Material" at bounding box center [883, 350] width 135 height 23
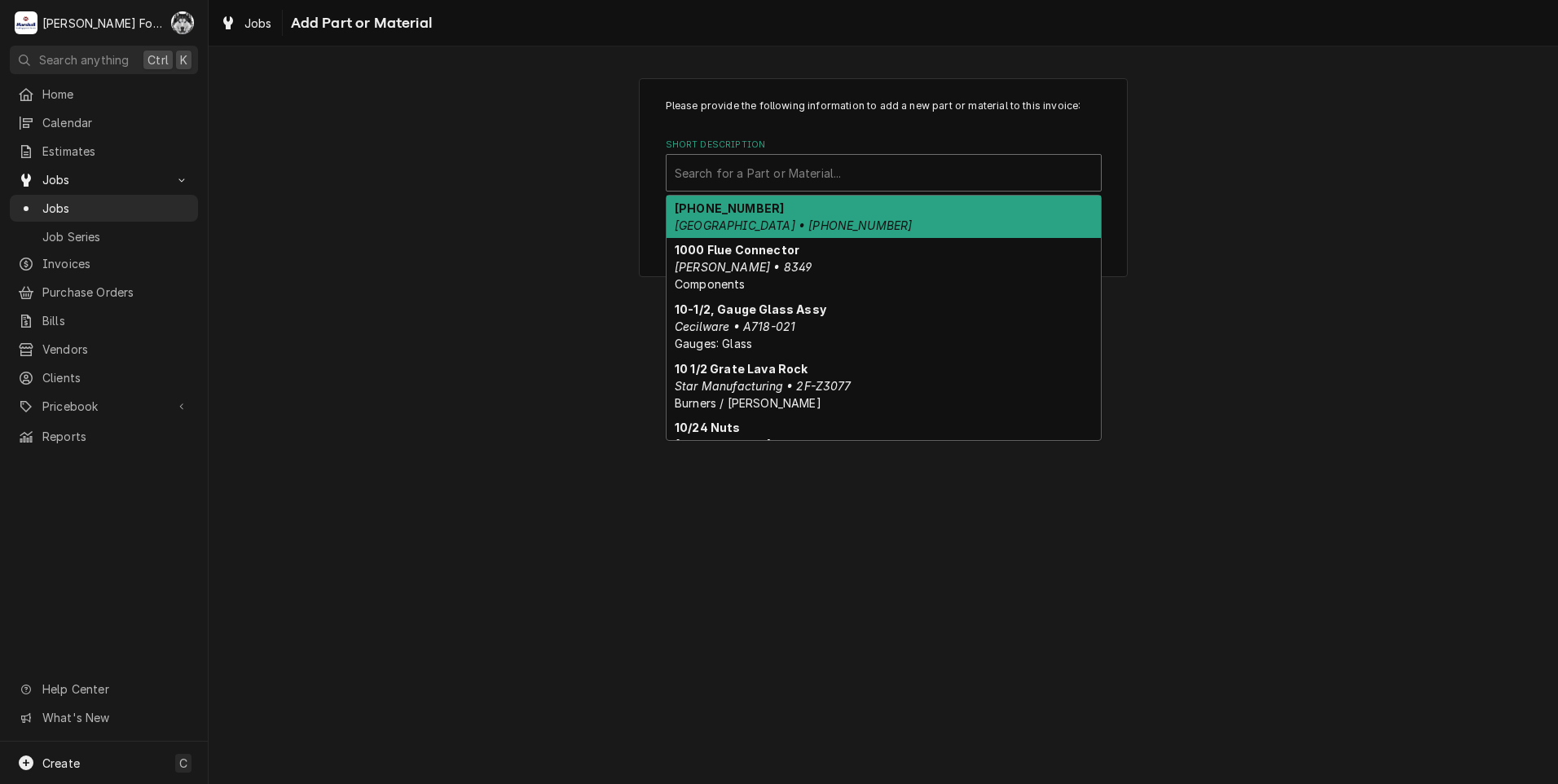
click at [878, 180] on div "Short Description" at bounding box center [884, 173] width 418 height 30
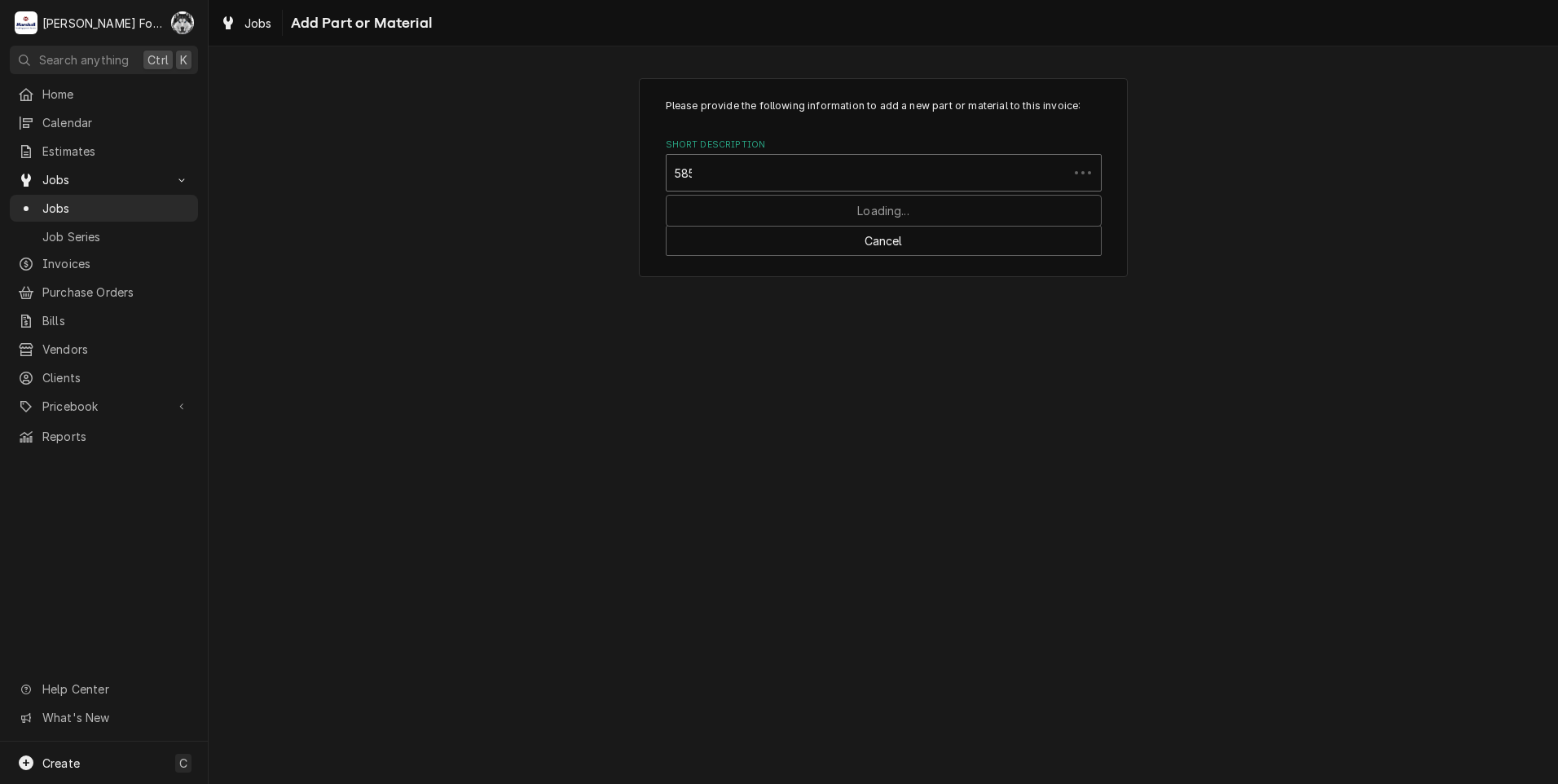
type input "5853"
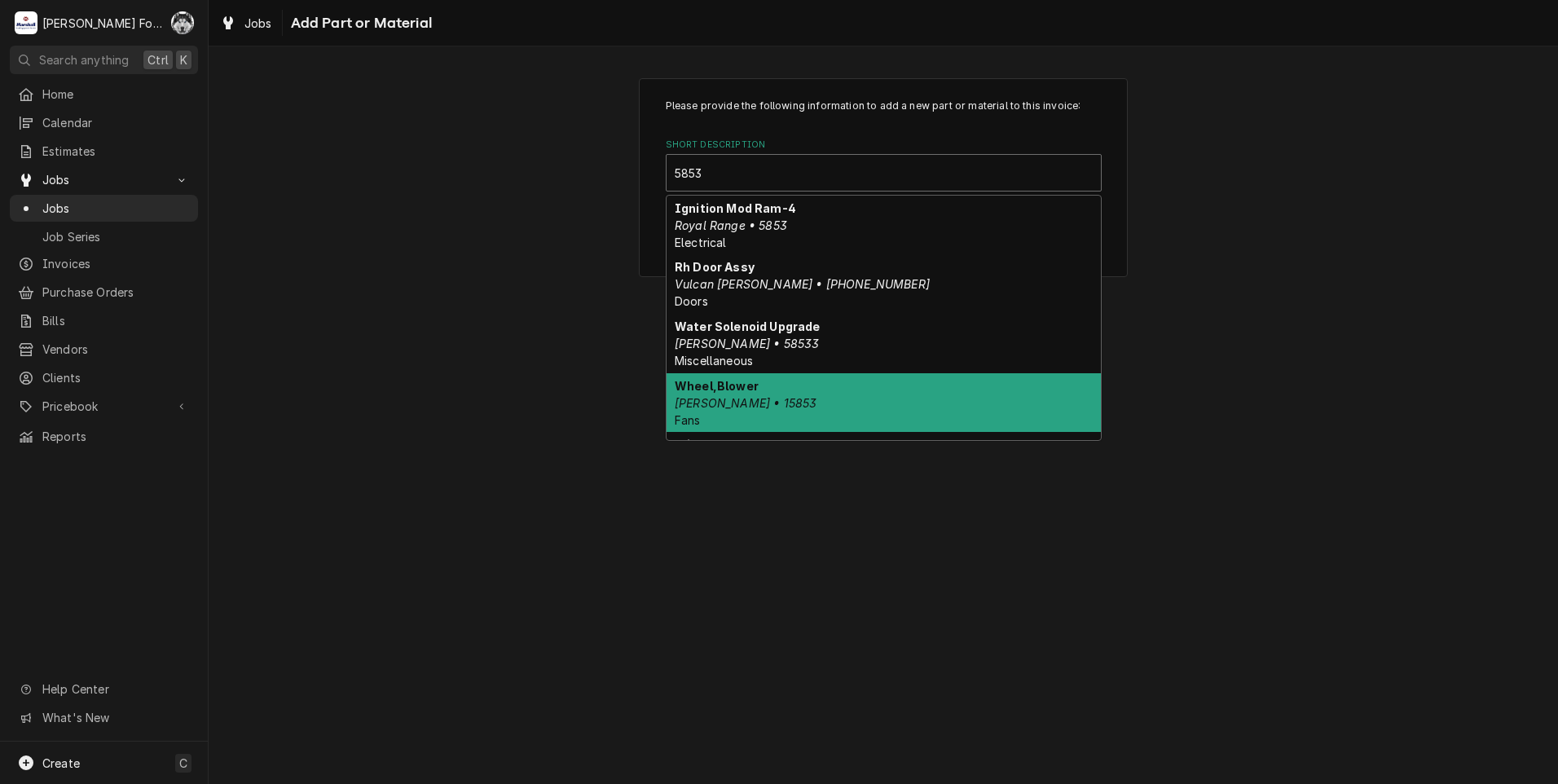
click at [785, 400] on div "Wheel,Blower Blodgett • 15853 Fans" at bounding box center [884, 403] width 435 height 59
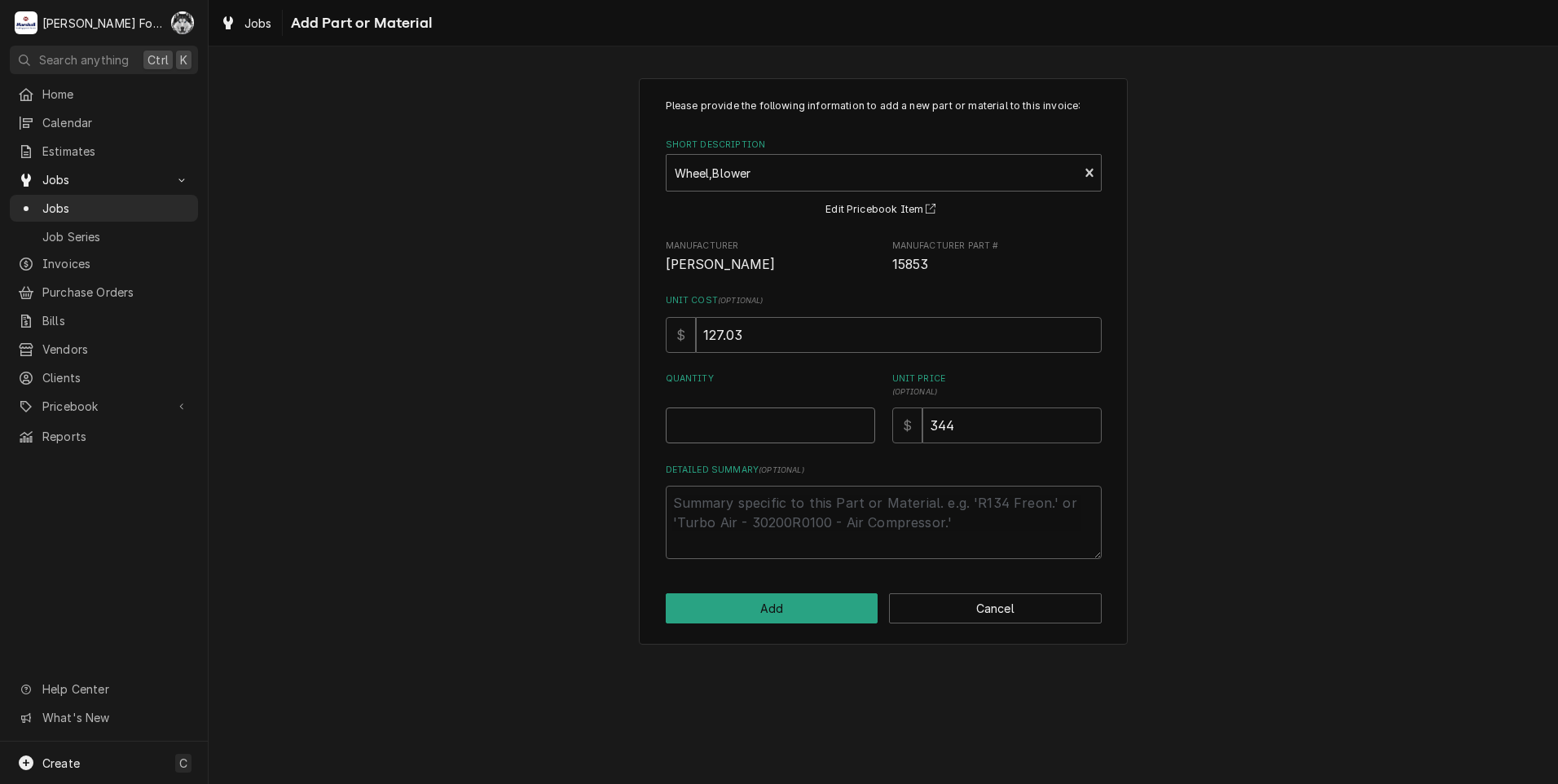
type textarea "x"
type input "0.5"
click at [861, 420] on input "0.5" at bounding box center [770, 426] width 209 height 36
type textarea "x"
type input "1"
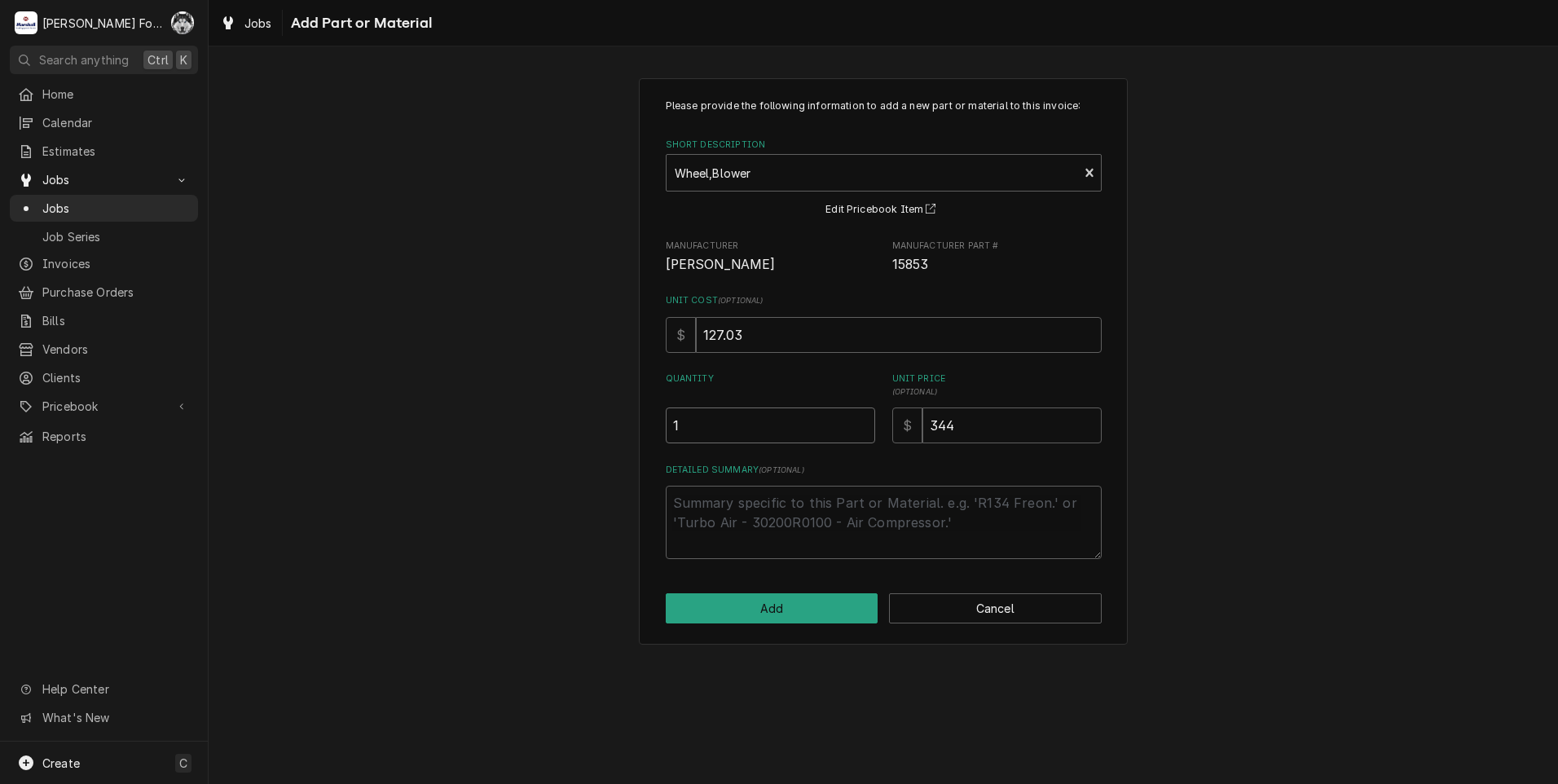
click at [861, 420] on input "1" at bounding box center [770, 426] width 209 height 36
drag, startPoint x: 992, startPoint y: 427, endPoint x: 730, endPoint y: 469, distance: 265.3
click at [754, 464] on div "Please provide the following information to add a new part or material to this …" at bounding box center [884, 328] width 436 height 460
type textarea "x"
type input "2"
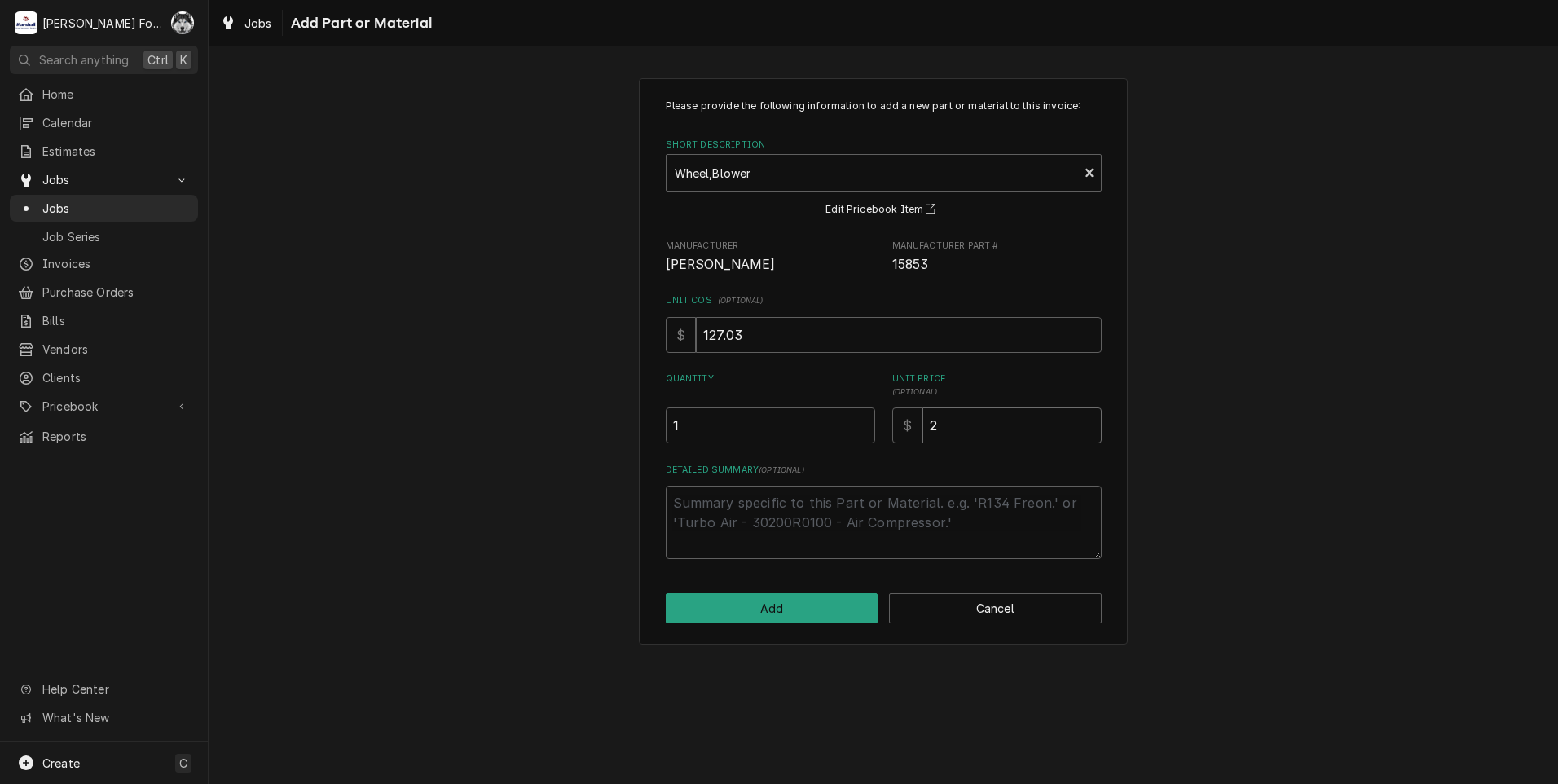
type textarea "x"
type input "29"
type textarea "x"
type input "293"
click at [767, 609] on button "Add" at bounding box center [772, 608] width 213 height 31
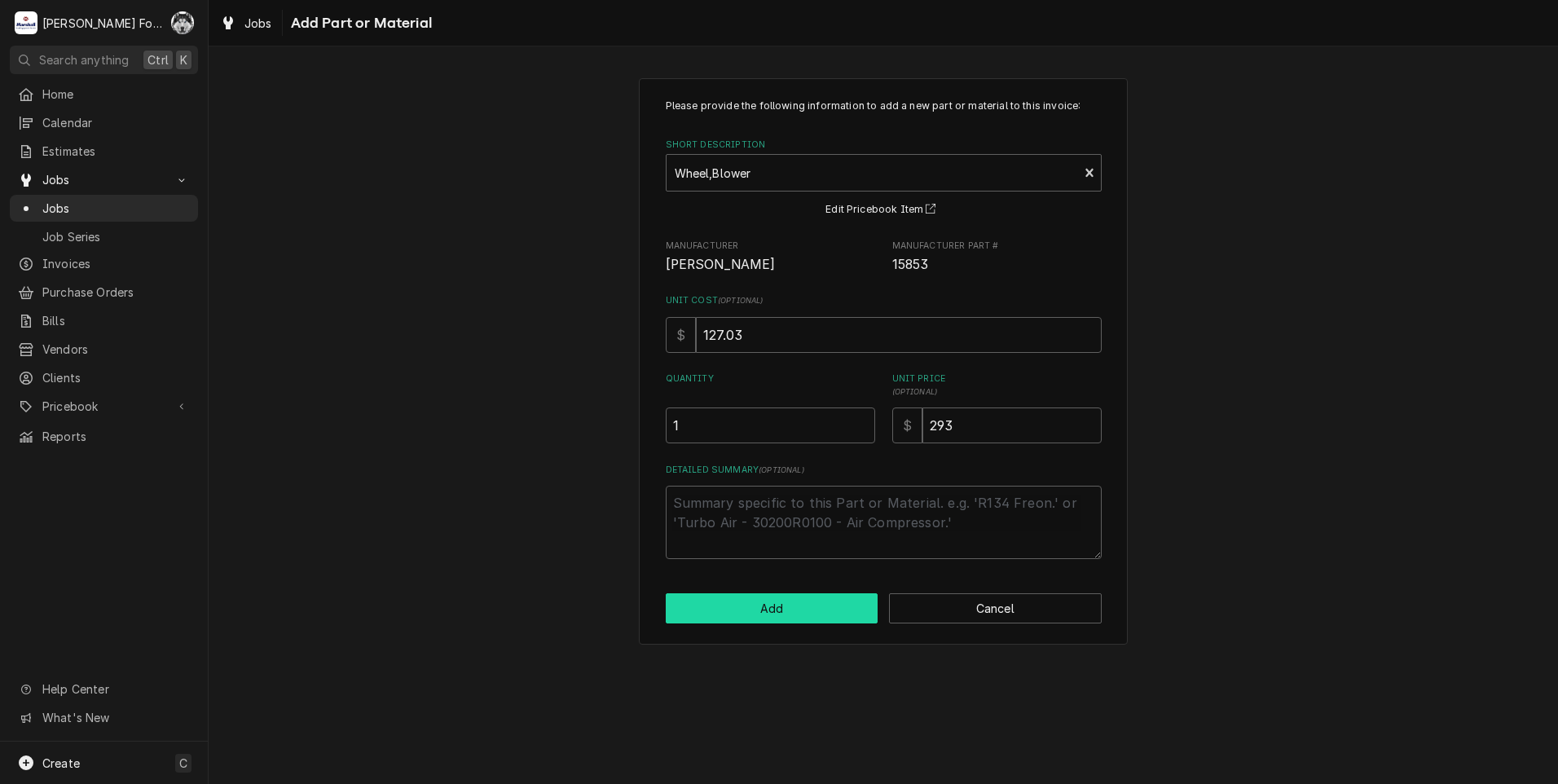
type textarea "x"
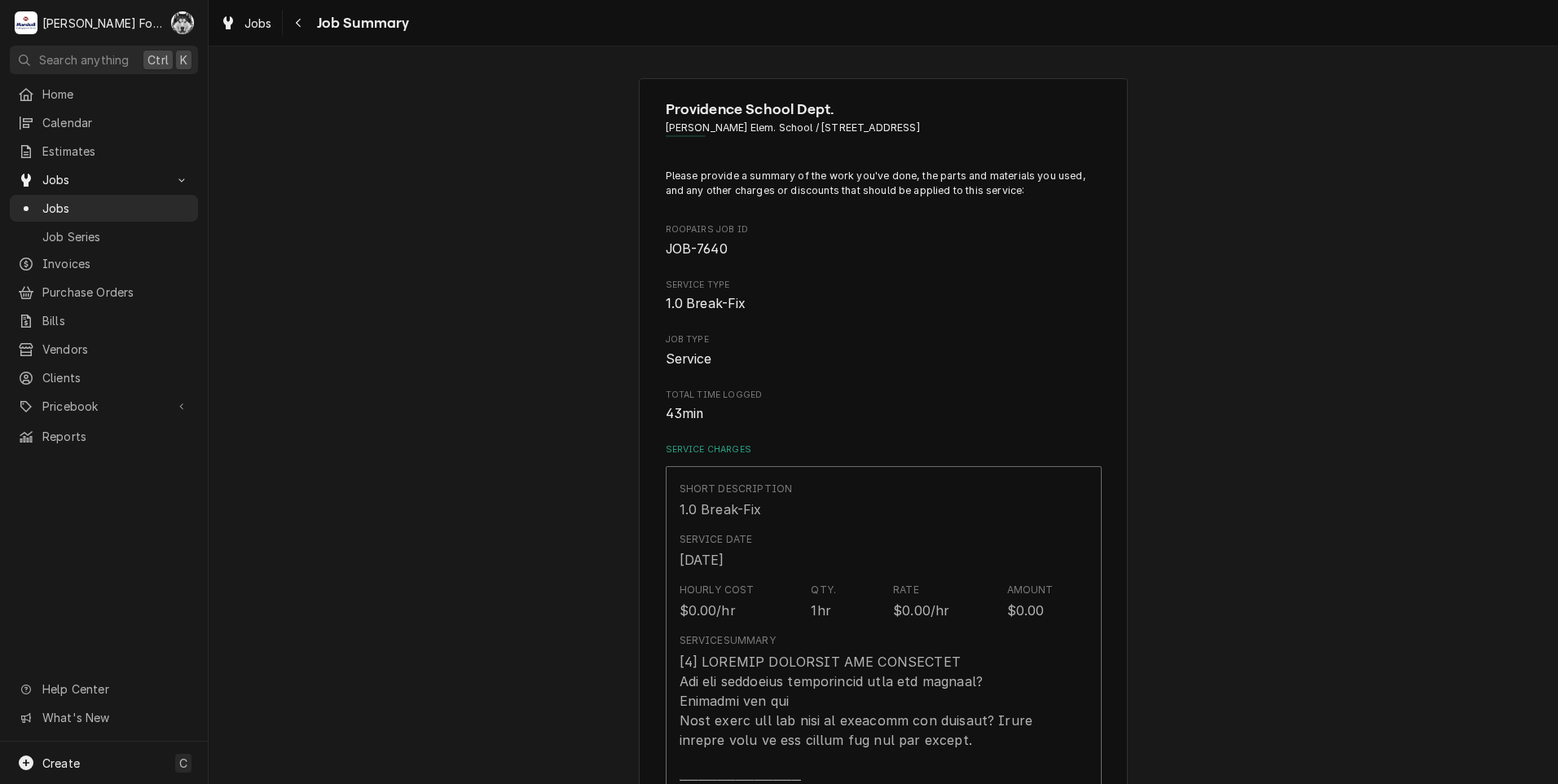
scroll to position [1086, 0]
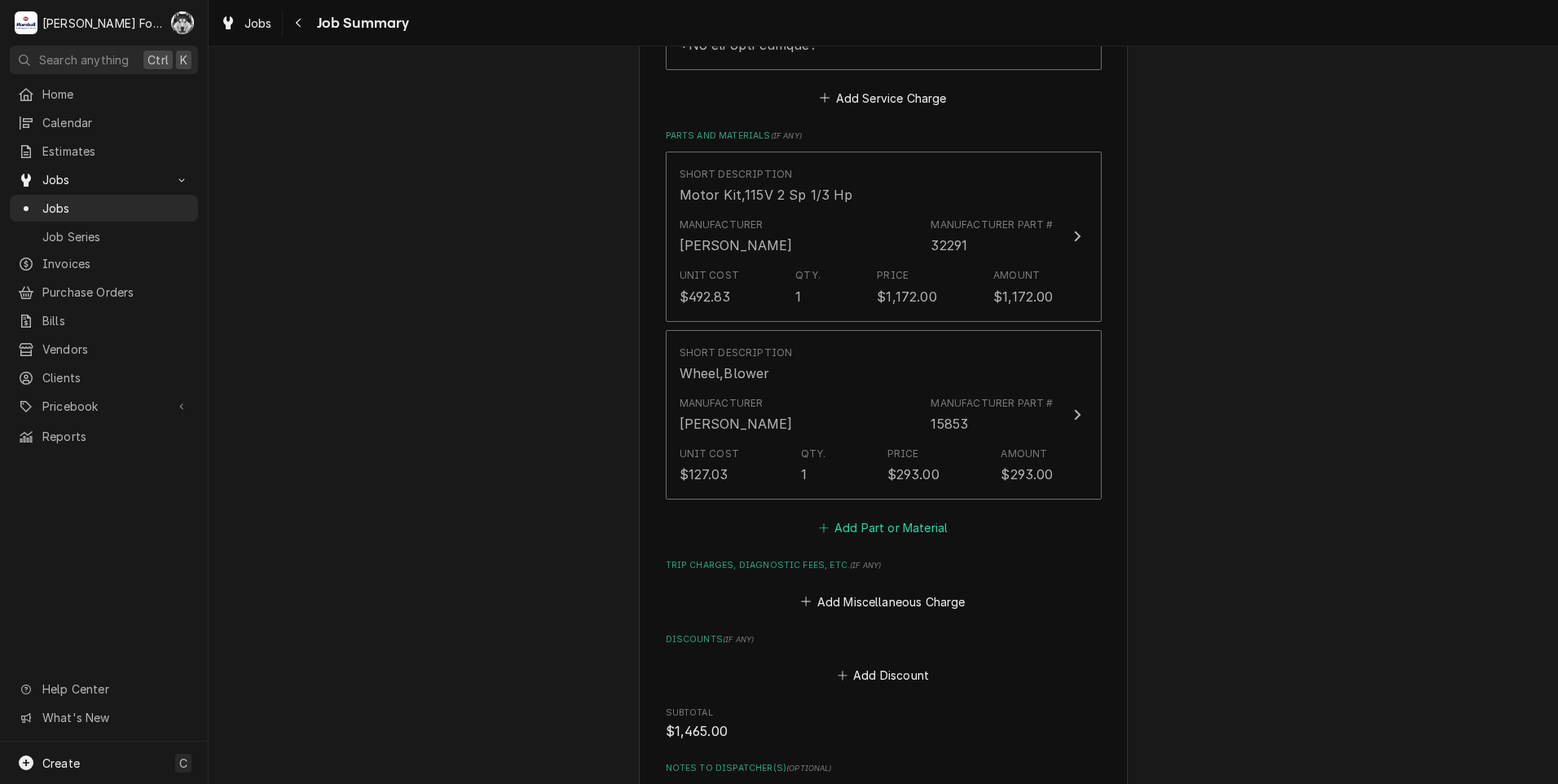
click at [884, 517] on button "Add Part or Material" at bounding box center [883, 528] width 135 height 23
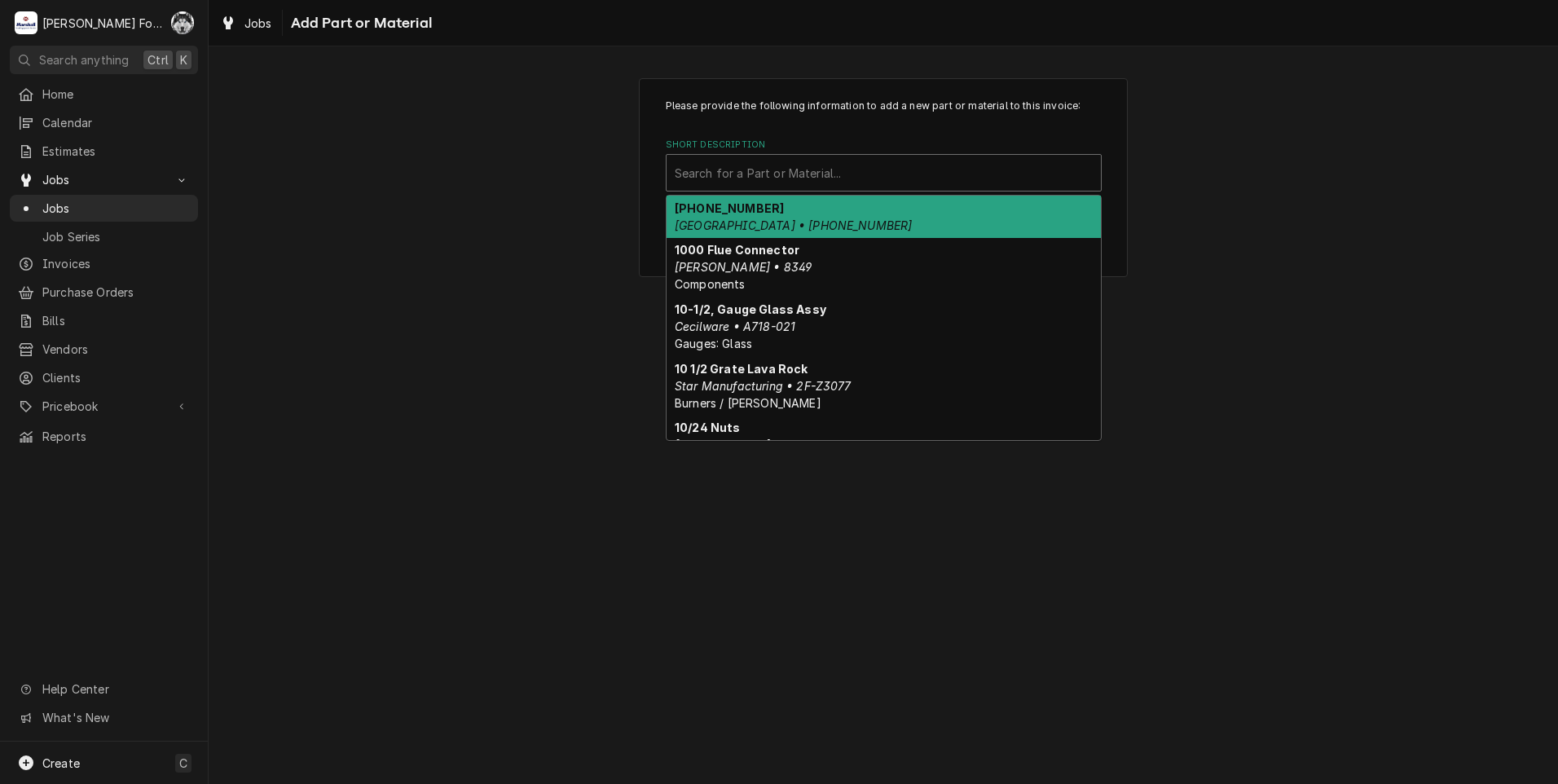
click at [893, 174] on div "Short Description" at bounding box center [884, 173] width 418 height 30
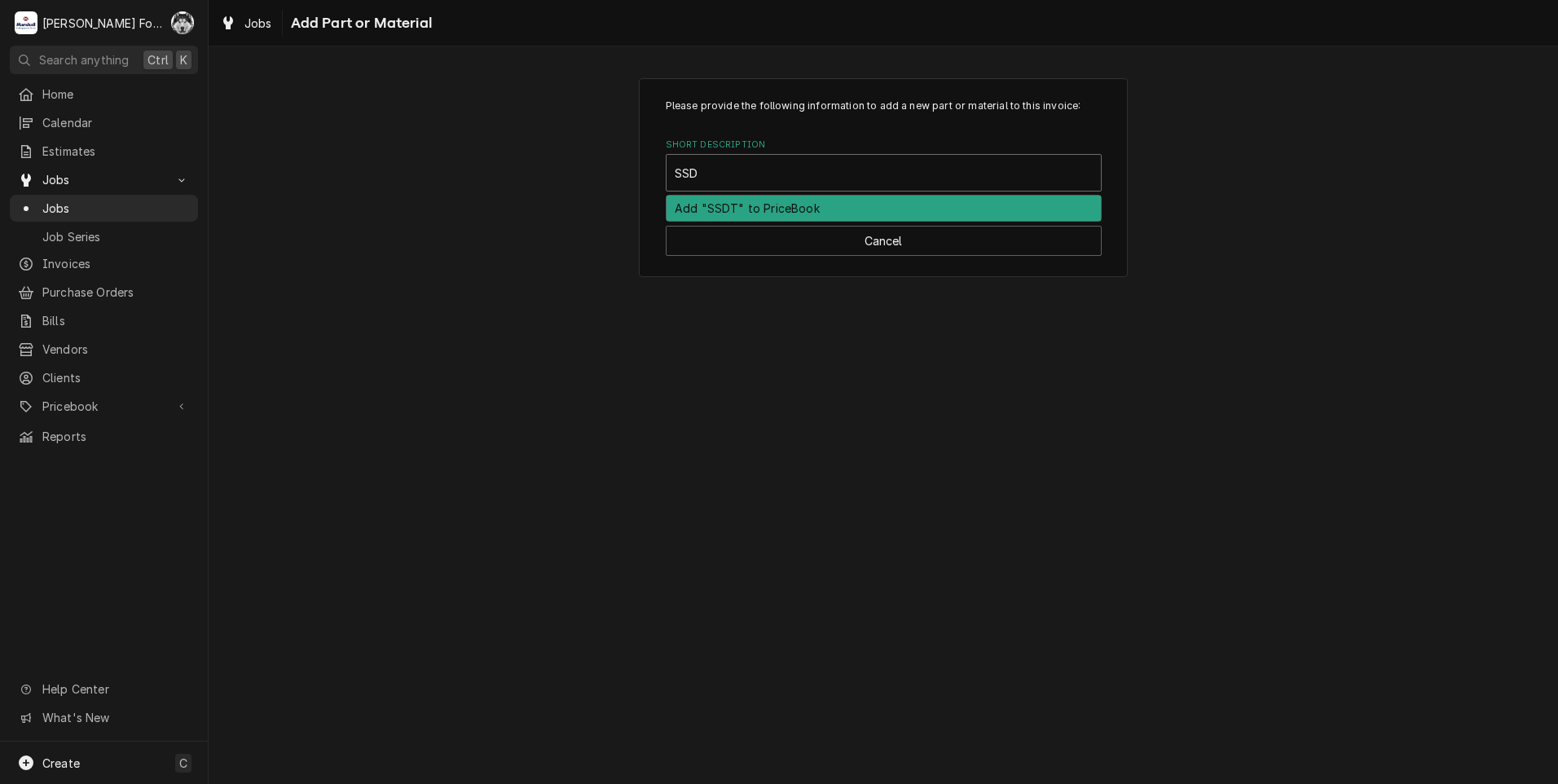
type input "SSDT"
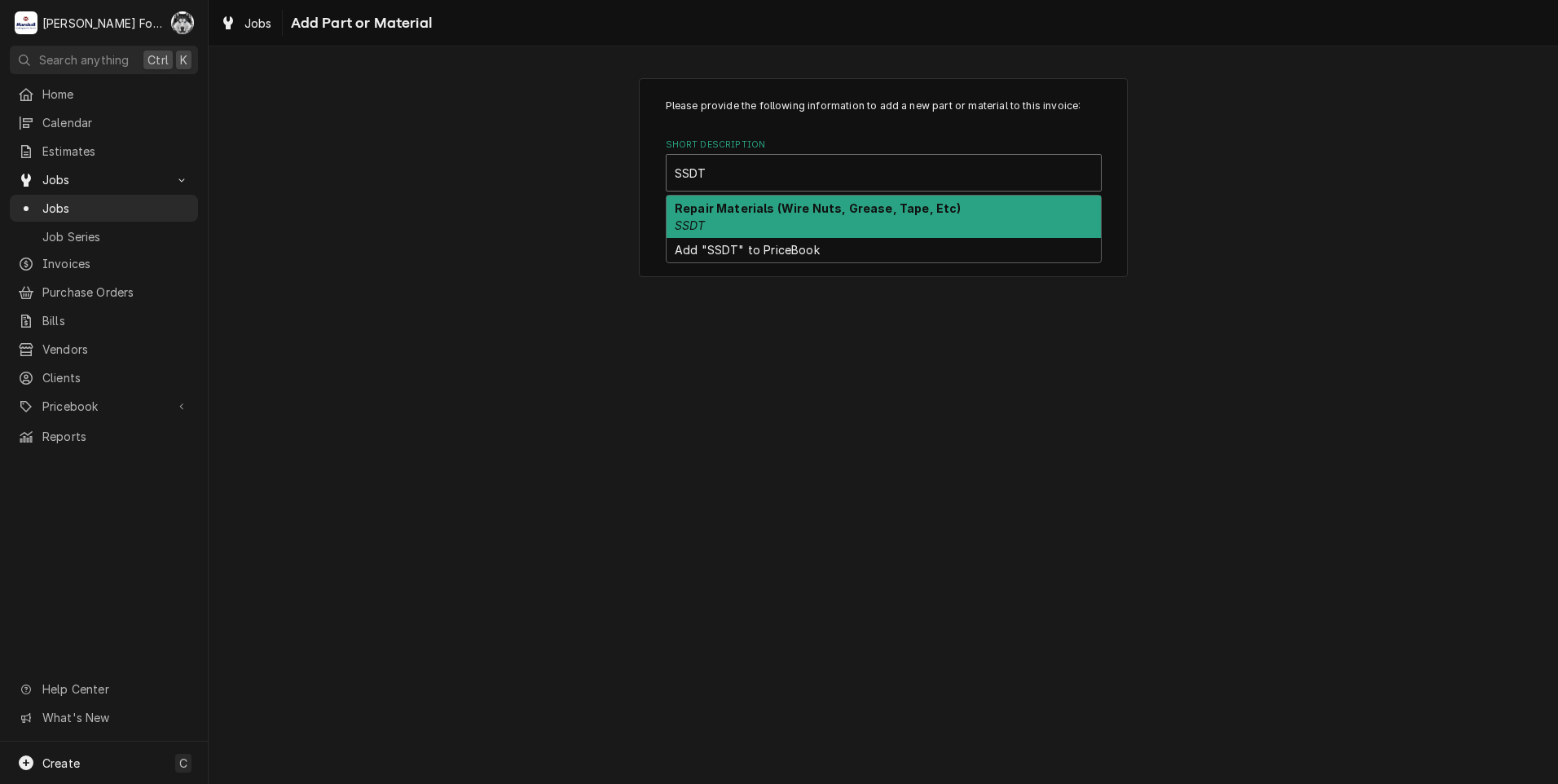
click at [742, 230] on div "Repair Materials (Wire Nuts, Grease, Tape, Etc) SSDT" at bounding box center [884, 217] width 435 height 42
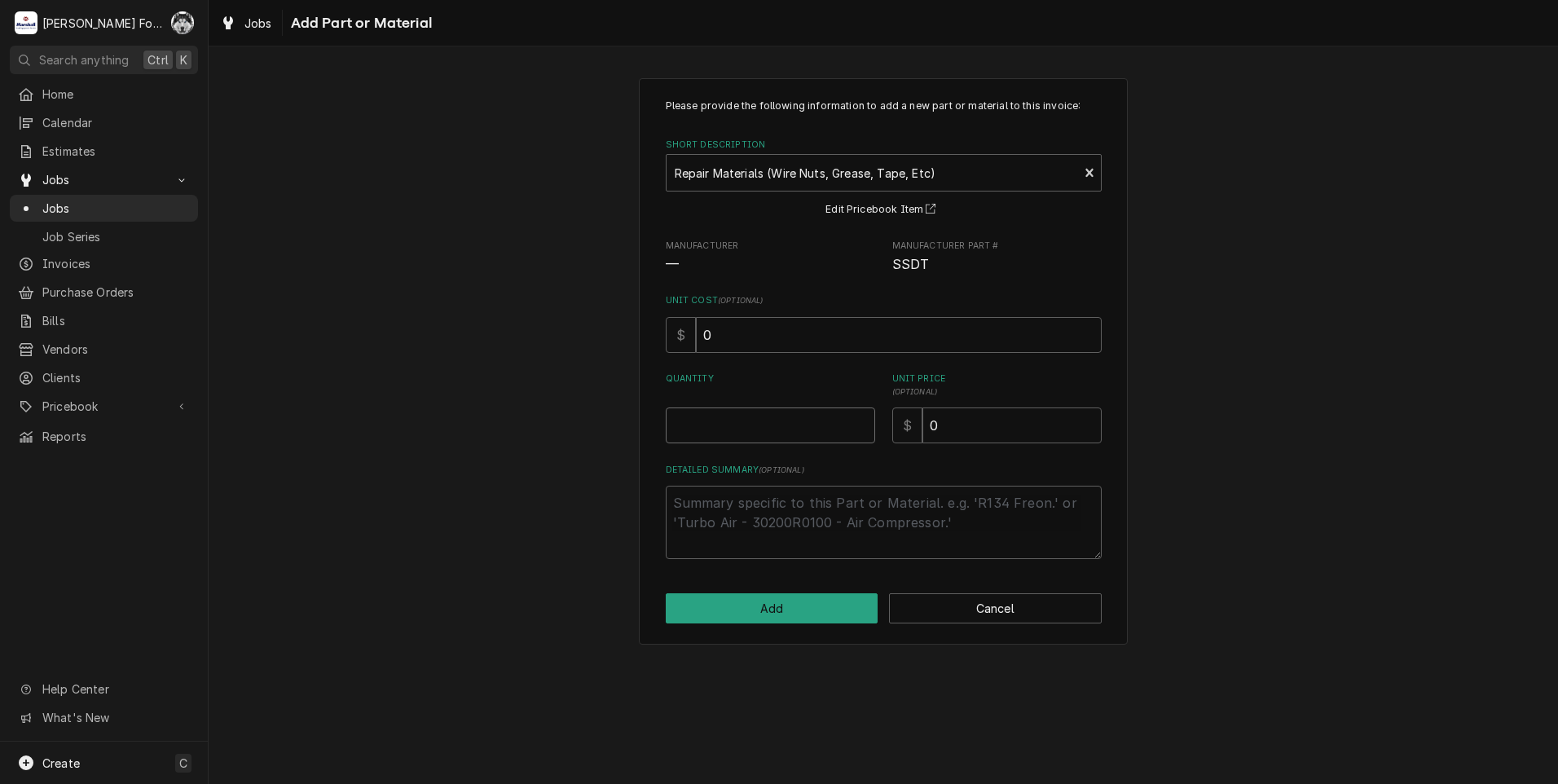
type textarea "x"
type input "0.5"
click at [860, 419] on input "0.5" at bounding box center [770, 426] width 209 height 36
type textarea "x"
type input "1"
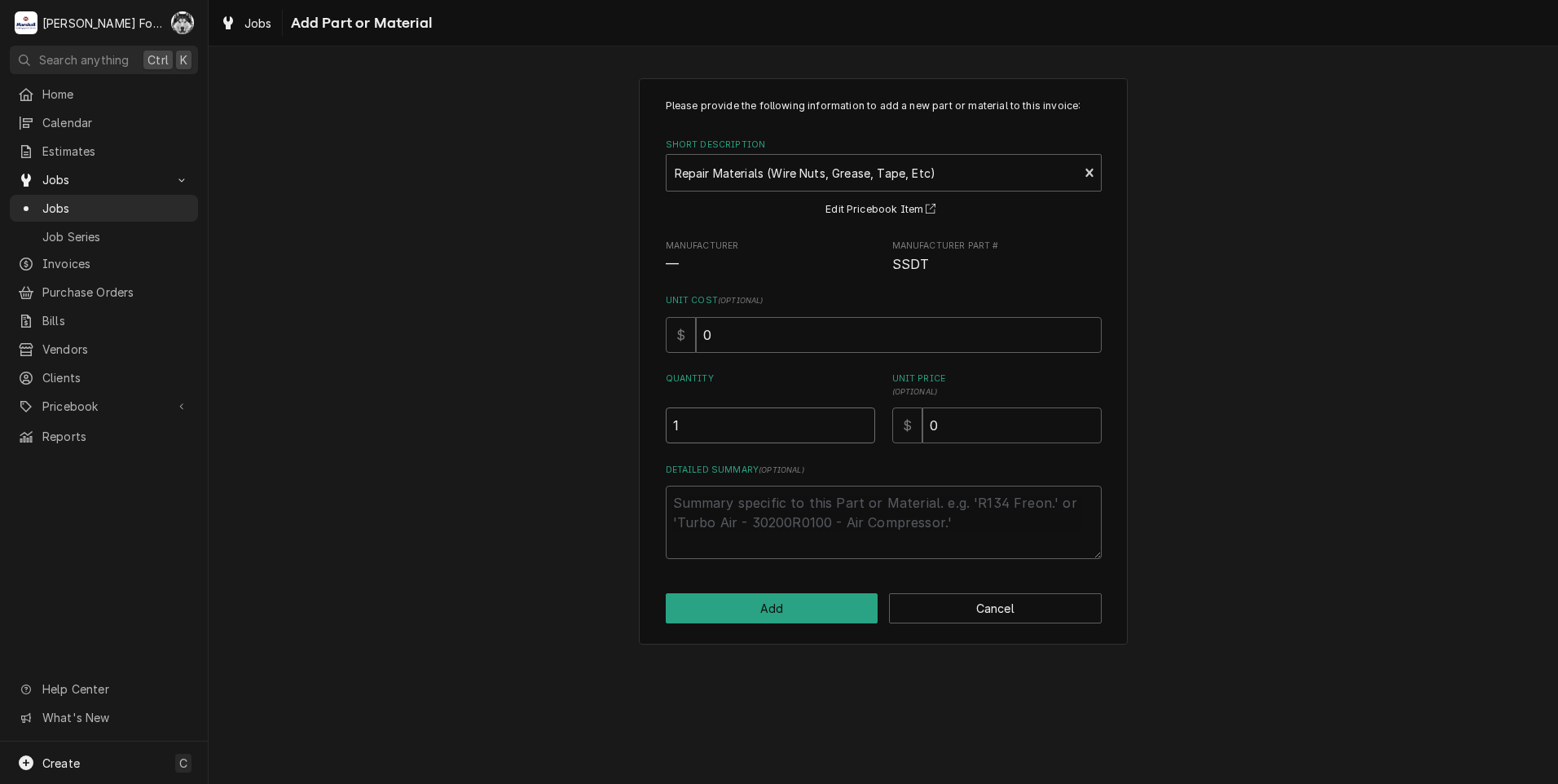
click at [860, 419] on input "1" at bounding box center [770, 426] width 209 height 36
drag, startPoint x: 868, startPoint y: 452, endPoint x: 587, endPoint y: 464, distance: 281.3
click at [608, 467] on div "Please provide the following information to add a new part or material to this …" at bounding box center [883, 361] width 1350 height 595
type textarea "x"
type input "2"
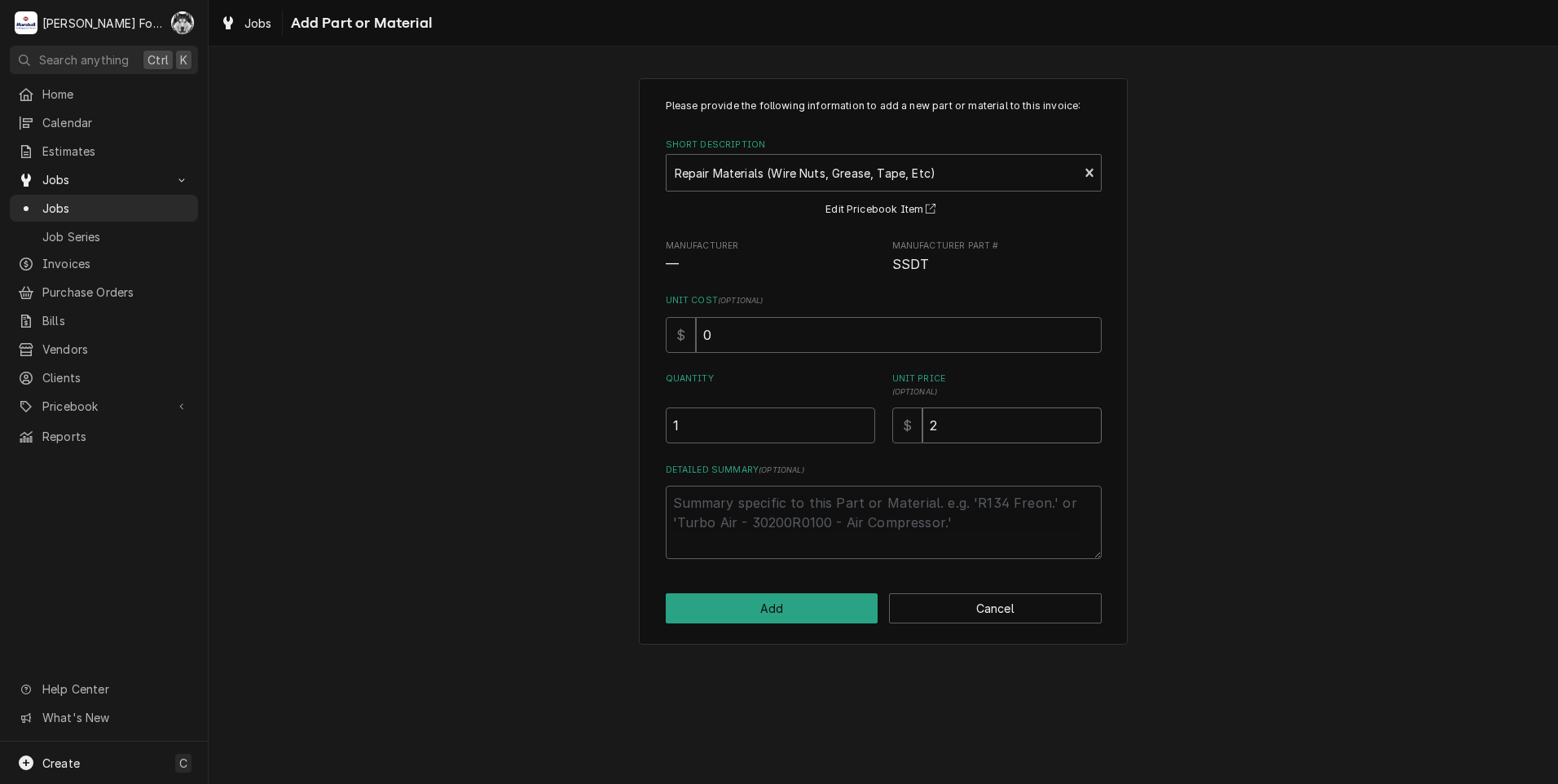
type textarea "x"
type input "20"
click at [800, 603] on button "Add" at bounding box center [772, 608] width 213 height 31
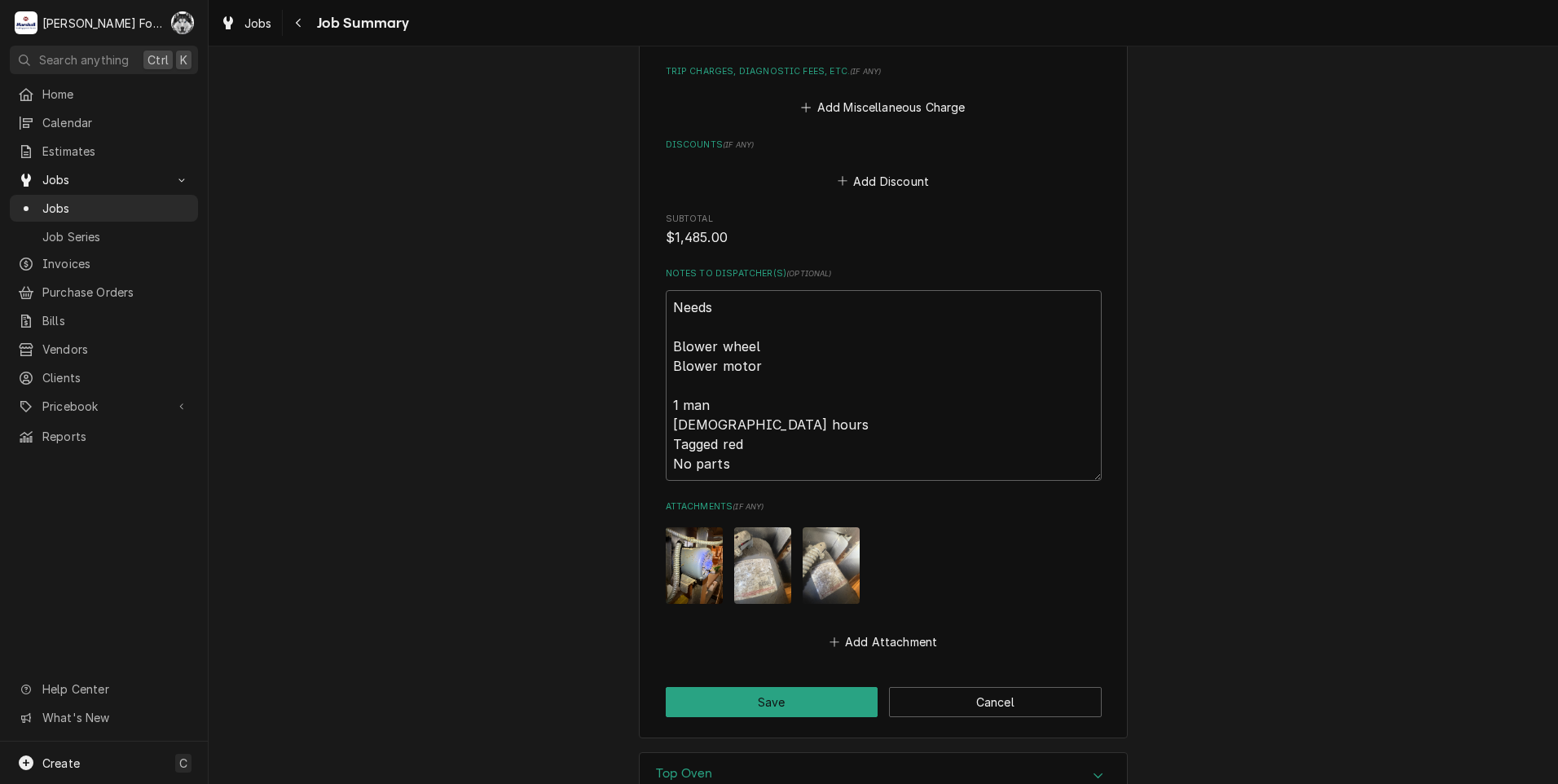
scroll to position [1861, 0]
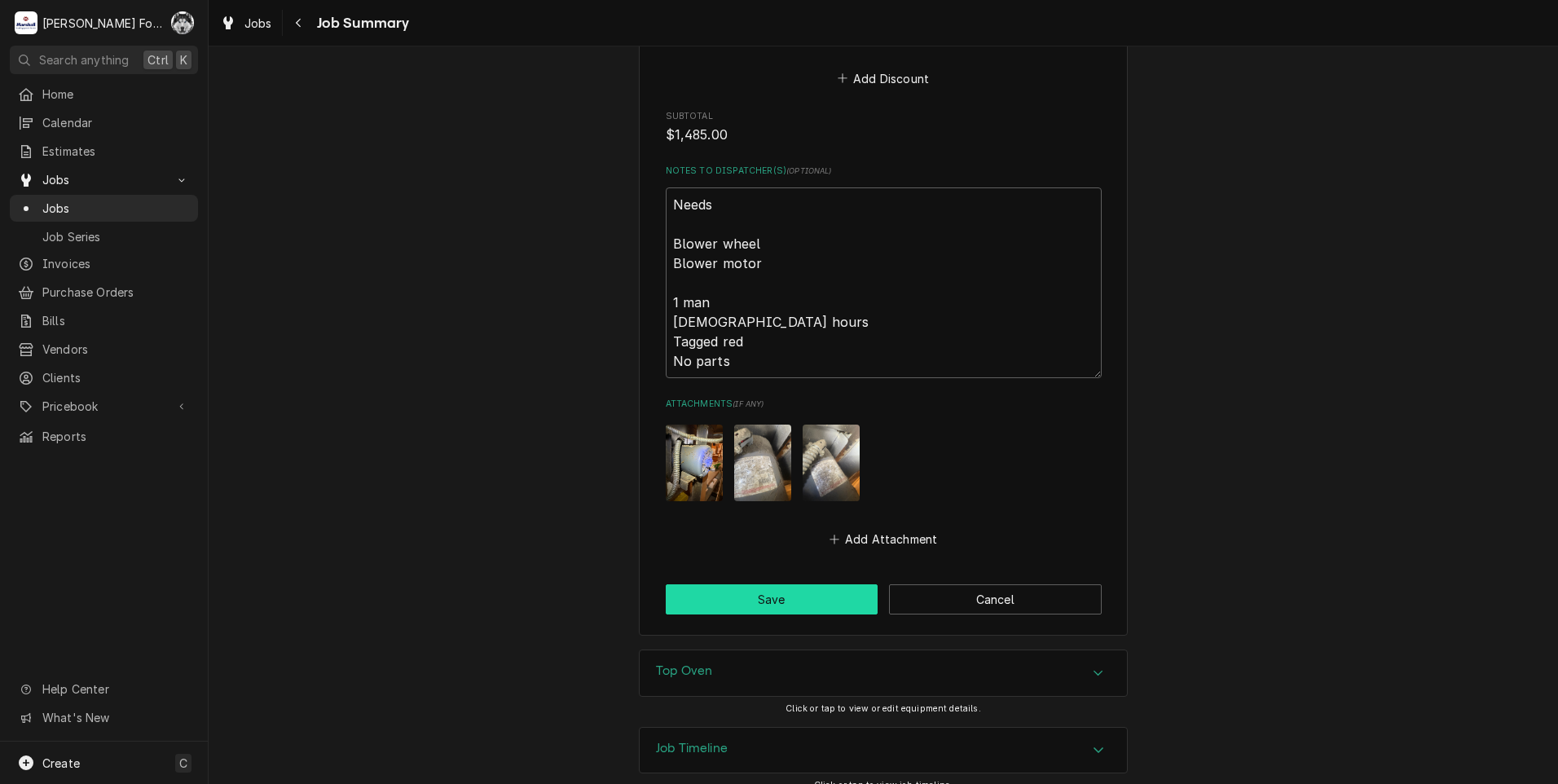
click at [802, 584] on button "Save" at bounding box center [772, 600] width 213 height 31
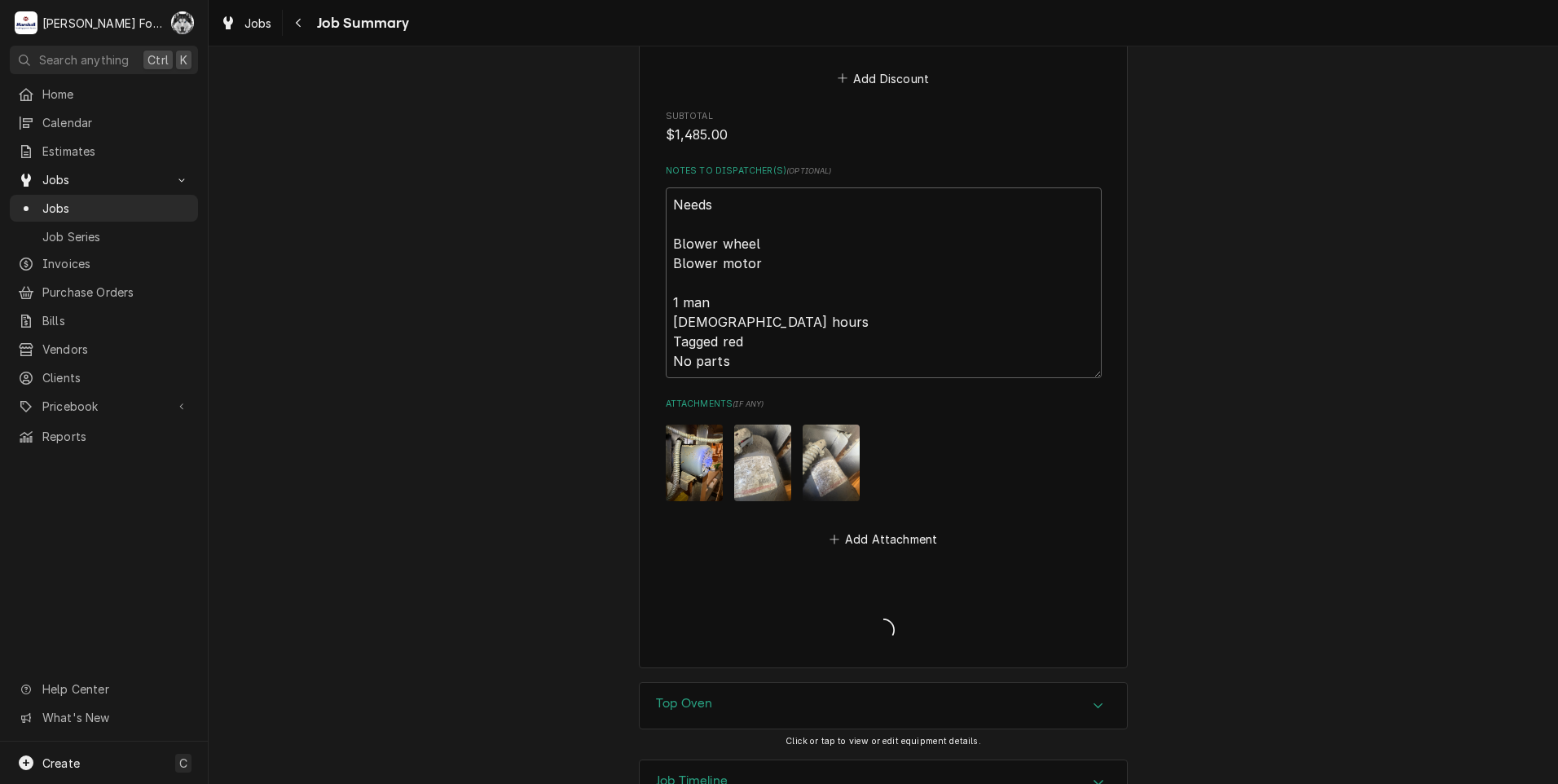
type textarea "x"
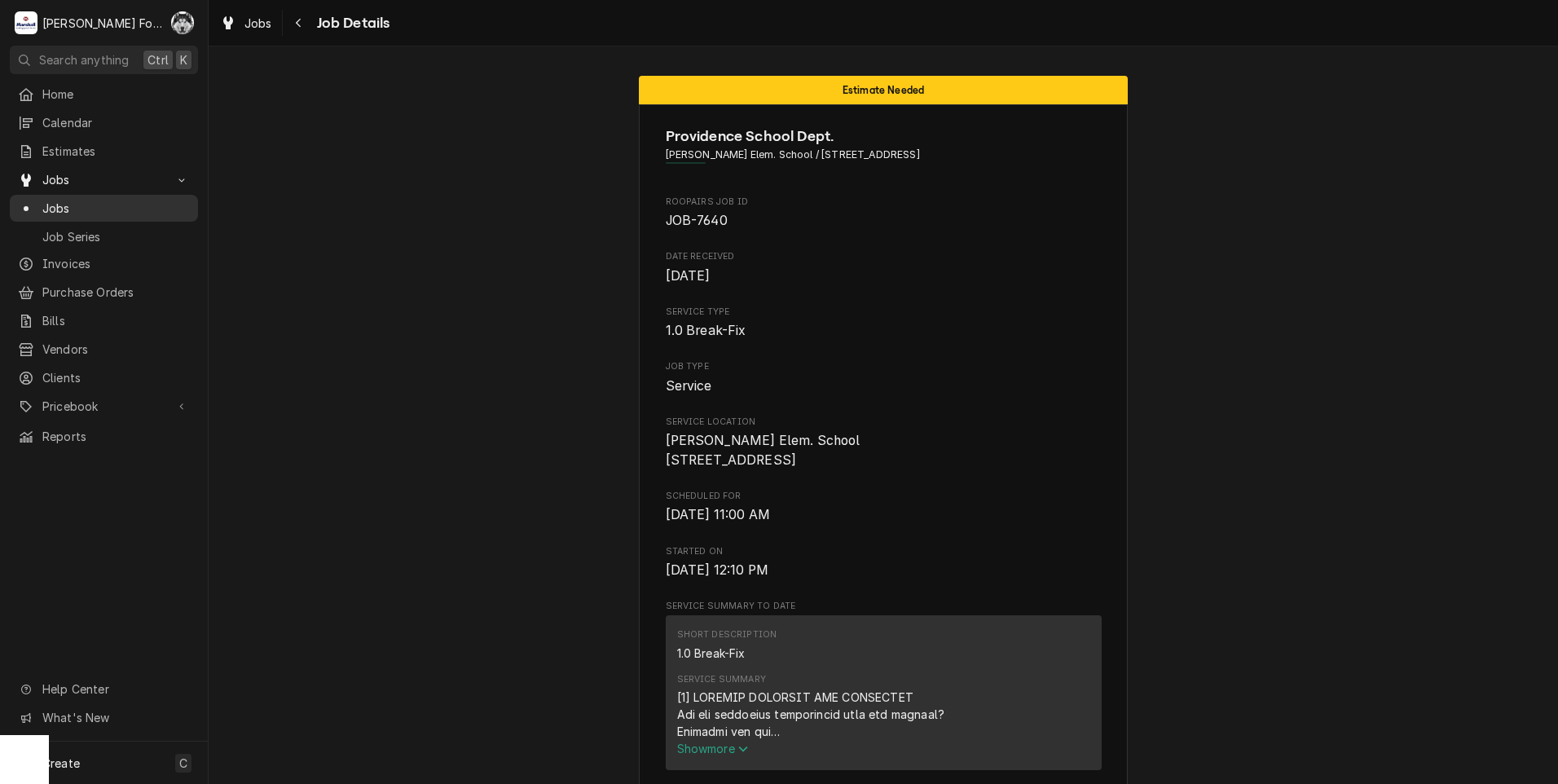
click at [63, 201] on span "Jobs" at bounding box center [116, 208] width 147 height 17
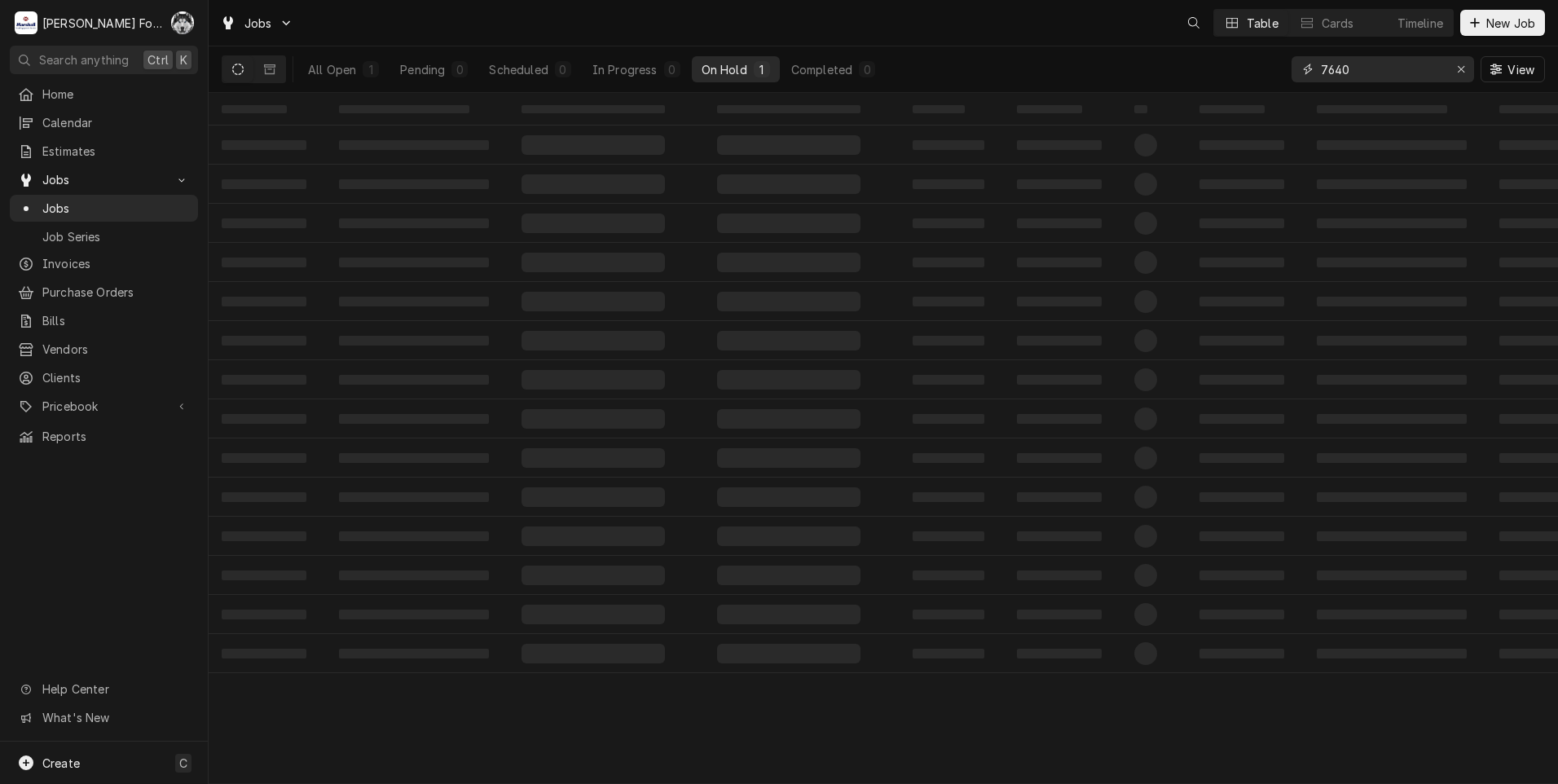
click at [1100, 137] on div "Jobs Table Cards Timeline New Job All Open 1 Pending 0 Scheduled 0 In Progress …" at bounding box center [883, 392] width 1350 height 784
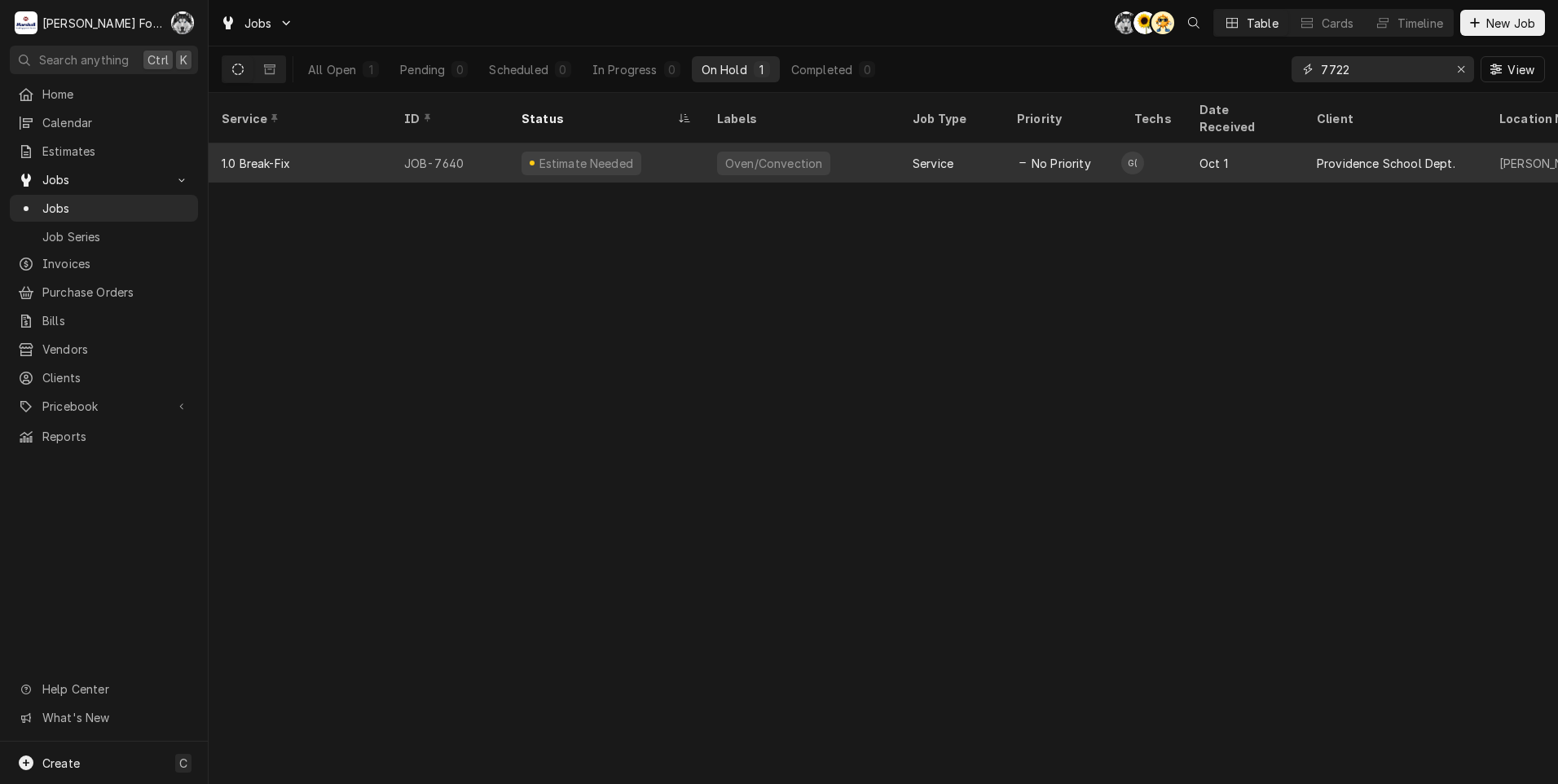
type input "7722"
click at [633, 154] on div "Research" at bounding box center [606, 162] width 196 height 39
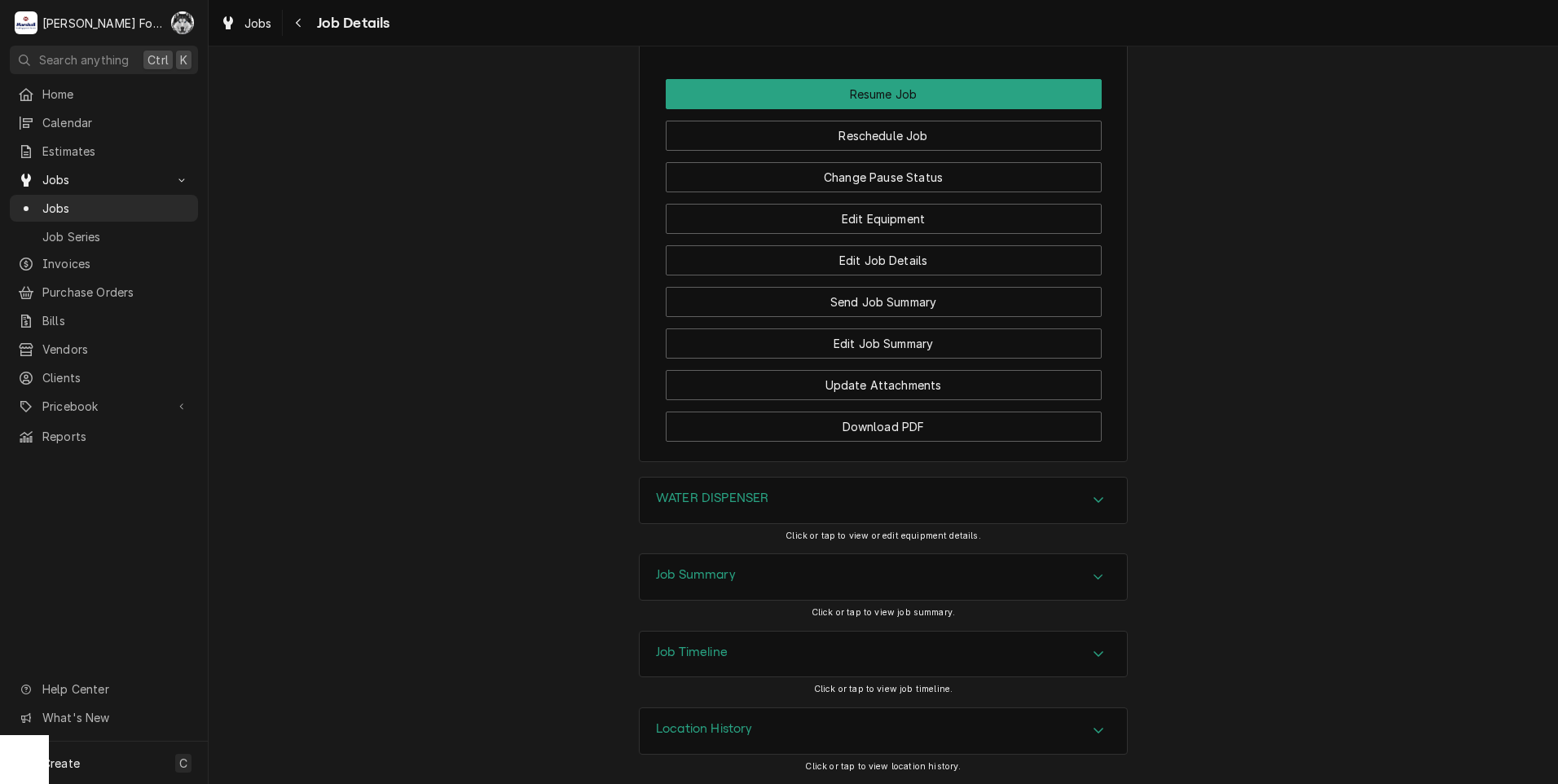
scroll to position [2693, 0]
click at [752, 509] on div "WATER DISPENSER" at bounding box center [884, 500] width 487 height 46
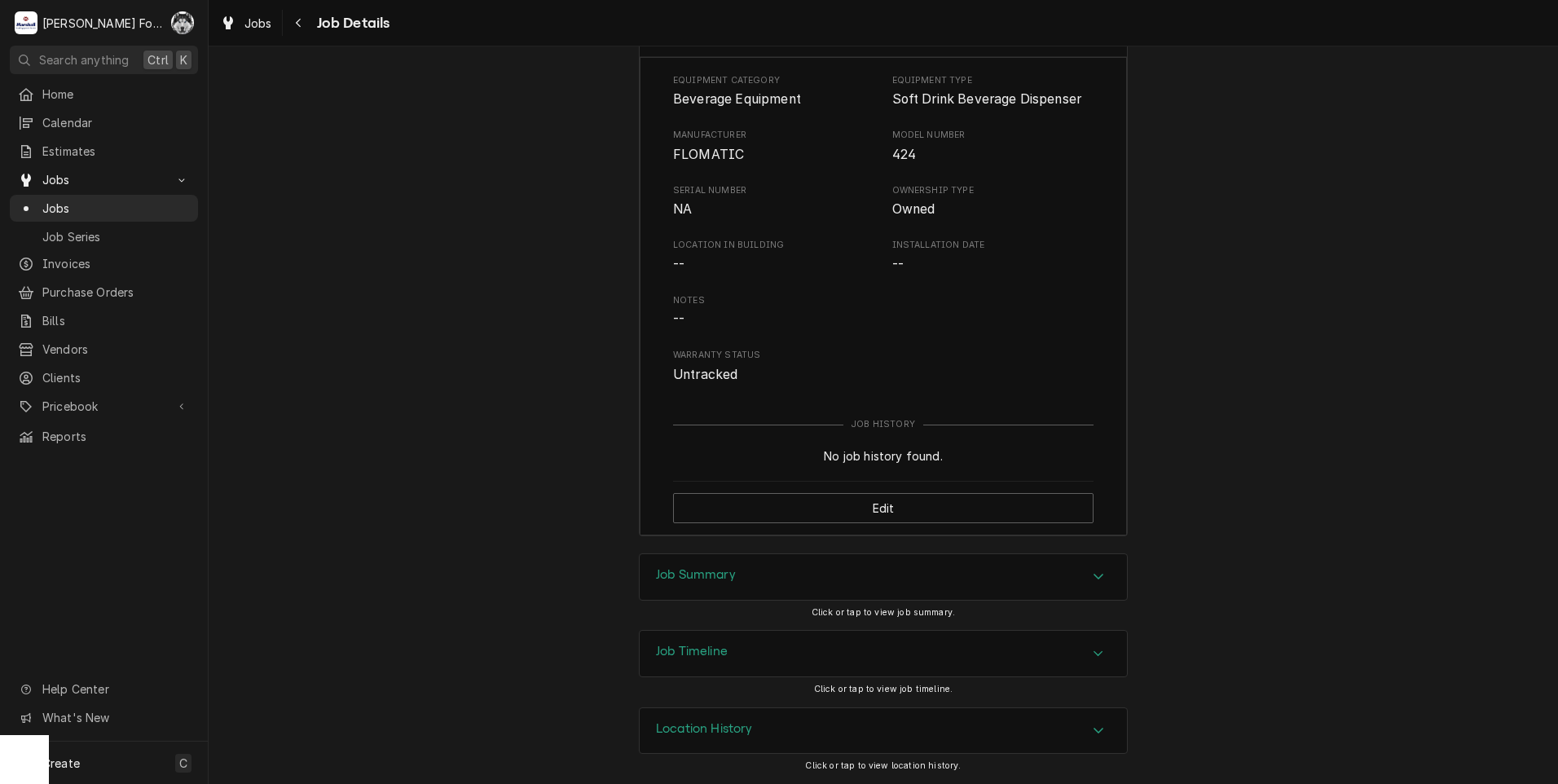
click at [726, 563] on div "Job Summary" at bounding box center [884, 577] width 487 height 46
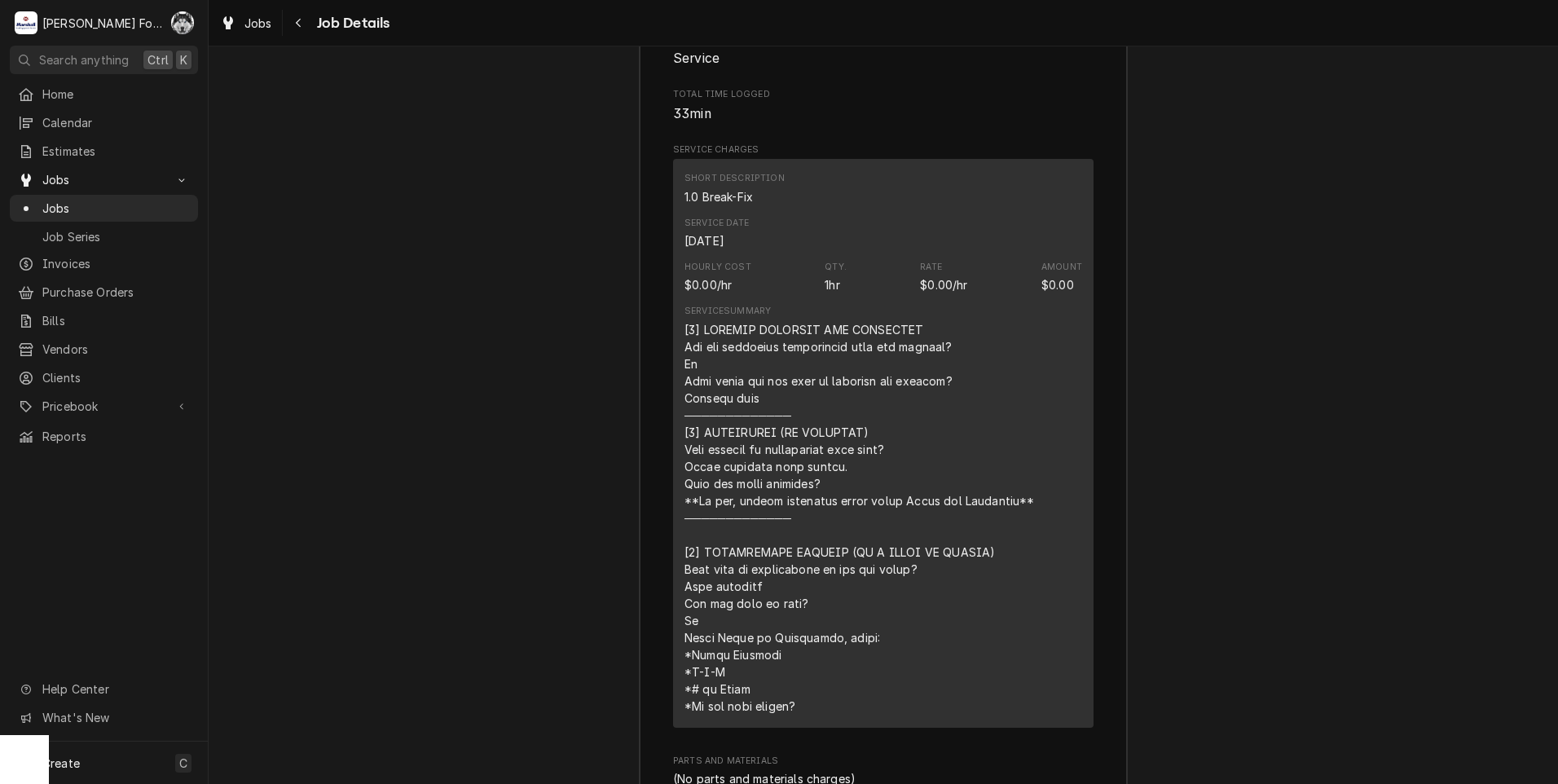
scroll to position [4381, 0]
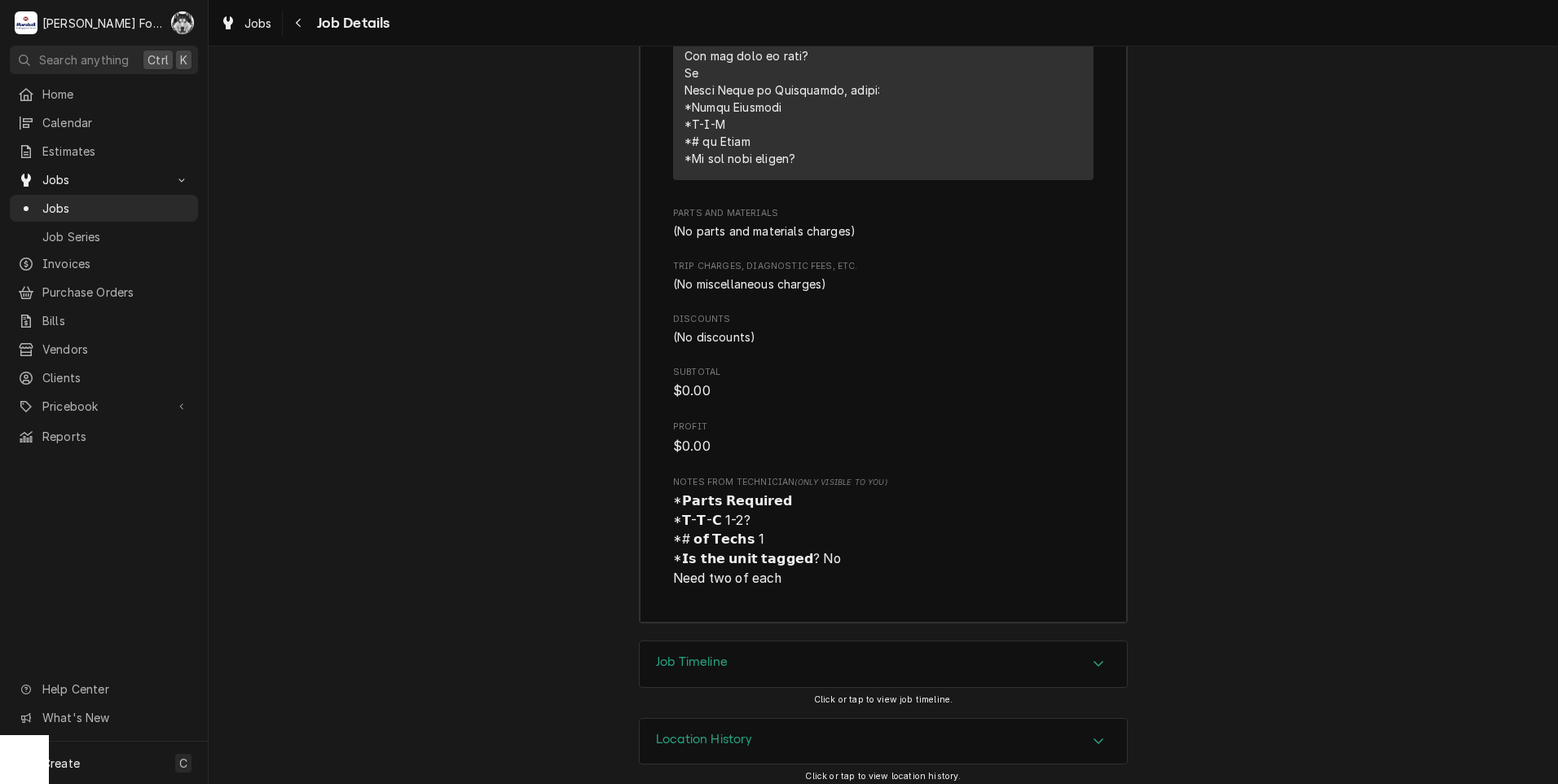
click at [673, 669] on h3 "Job Timeline" at bounding box center [692, 662] width 72 height 15
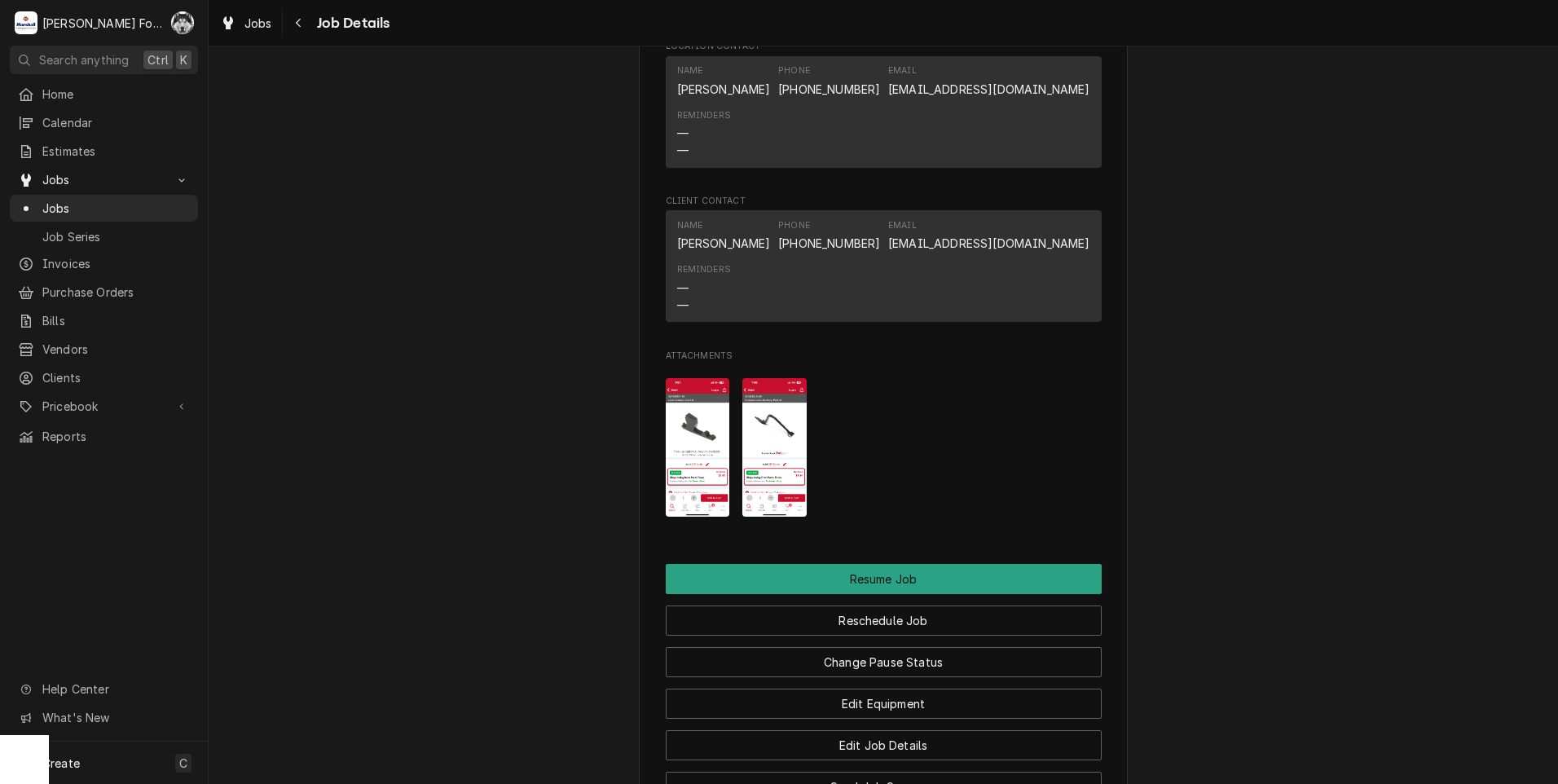
scroll to position [2188, 0]
click at [691, 448] on img "Attachments" at bounding box center [697, 449] width 64 height 139
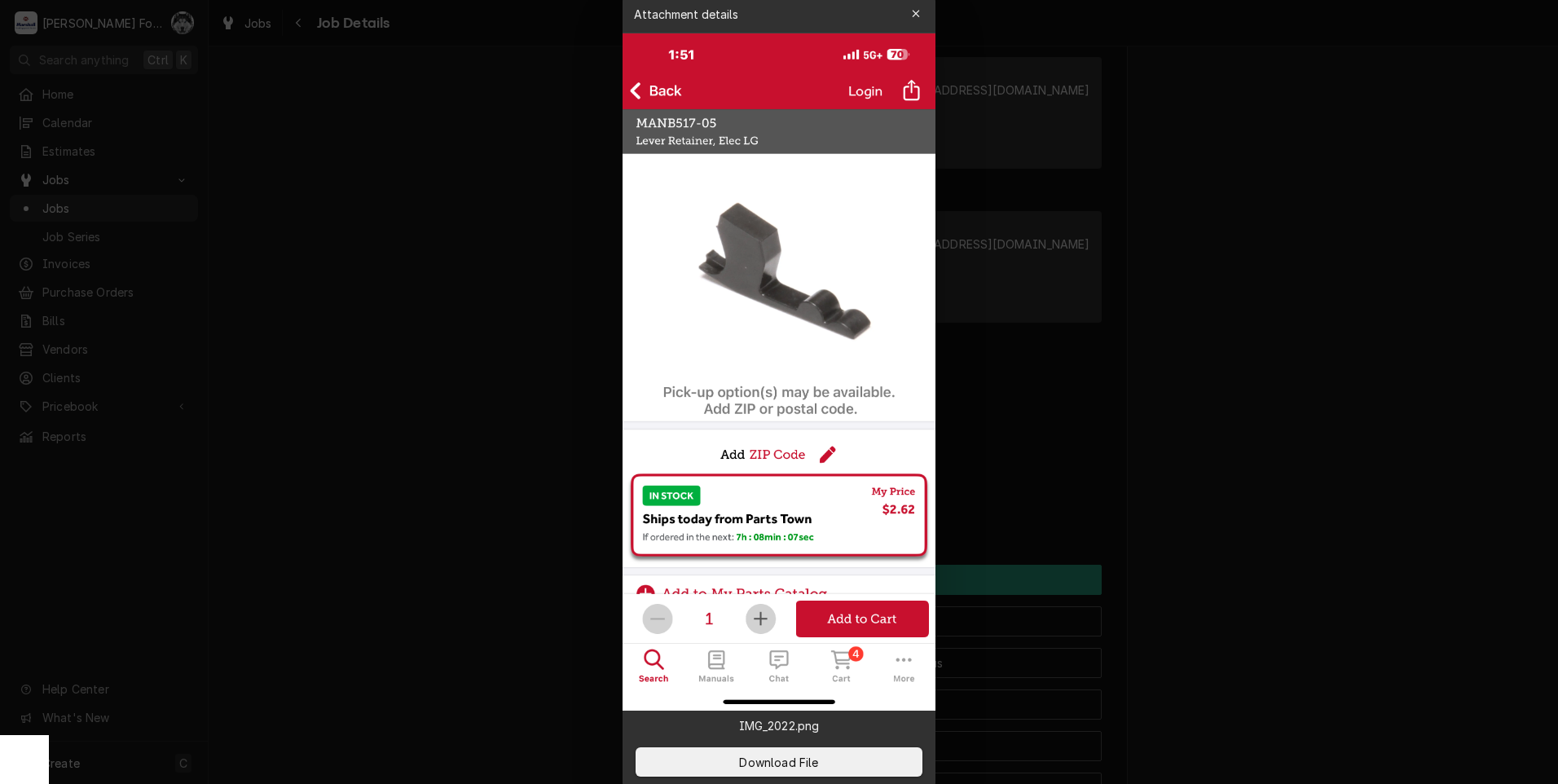
drag, startPoint x: 1372, startPoint y: 287, endPoint x: 1297, endPoint y: 284, distance: 75.1
click at [1372, 287] on div at bounding box center [779, 392] width 1558 height 784
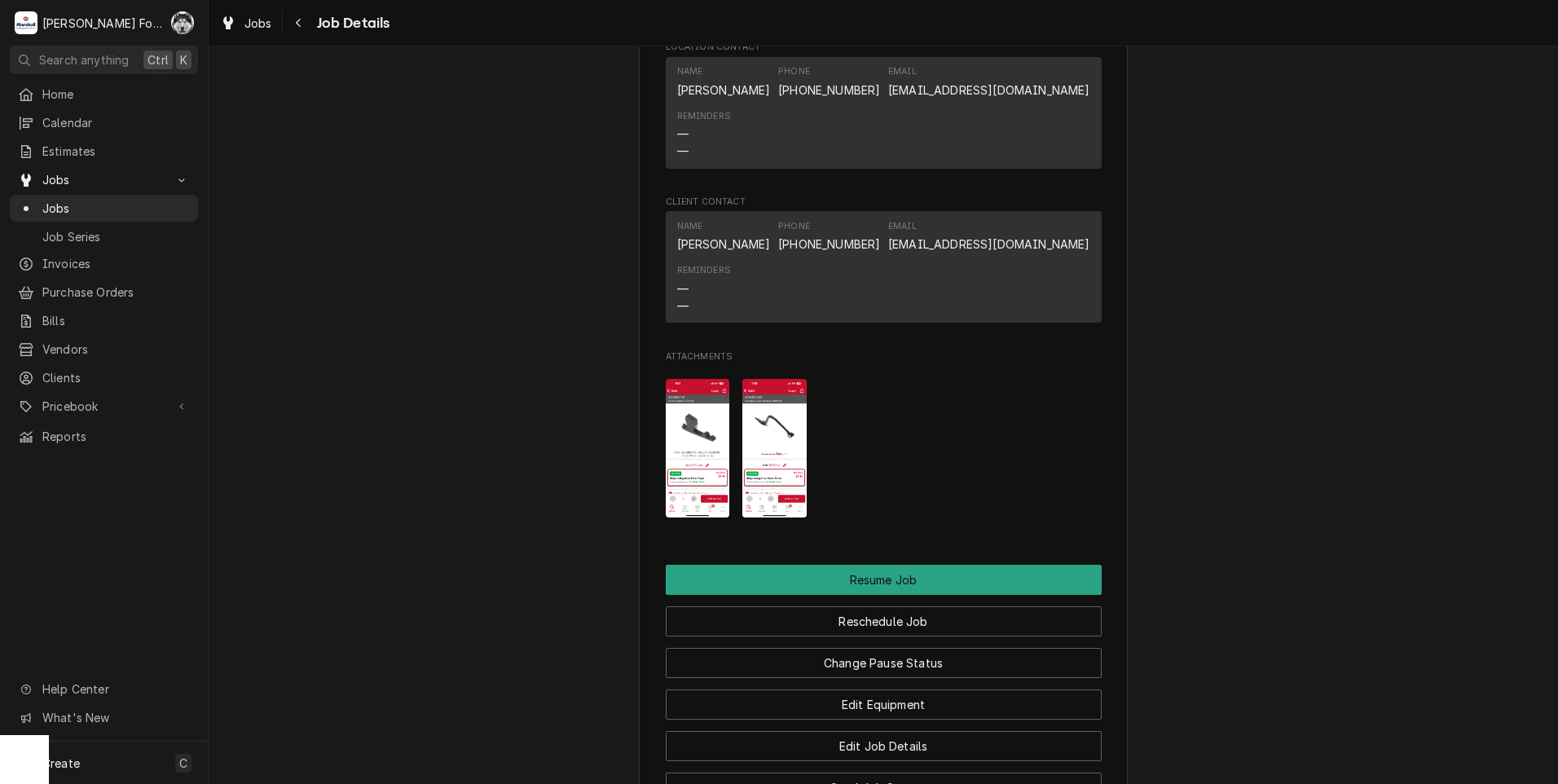
click at [783, 447] on img "Attachments" at bounding box center [774, 449] width 64 height 139
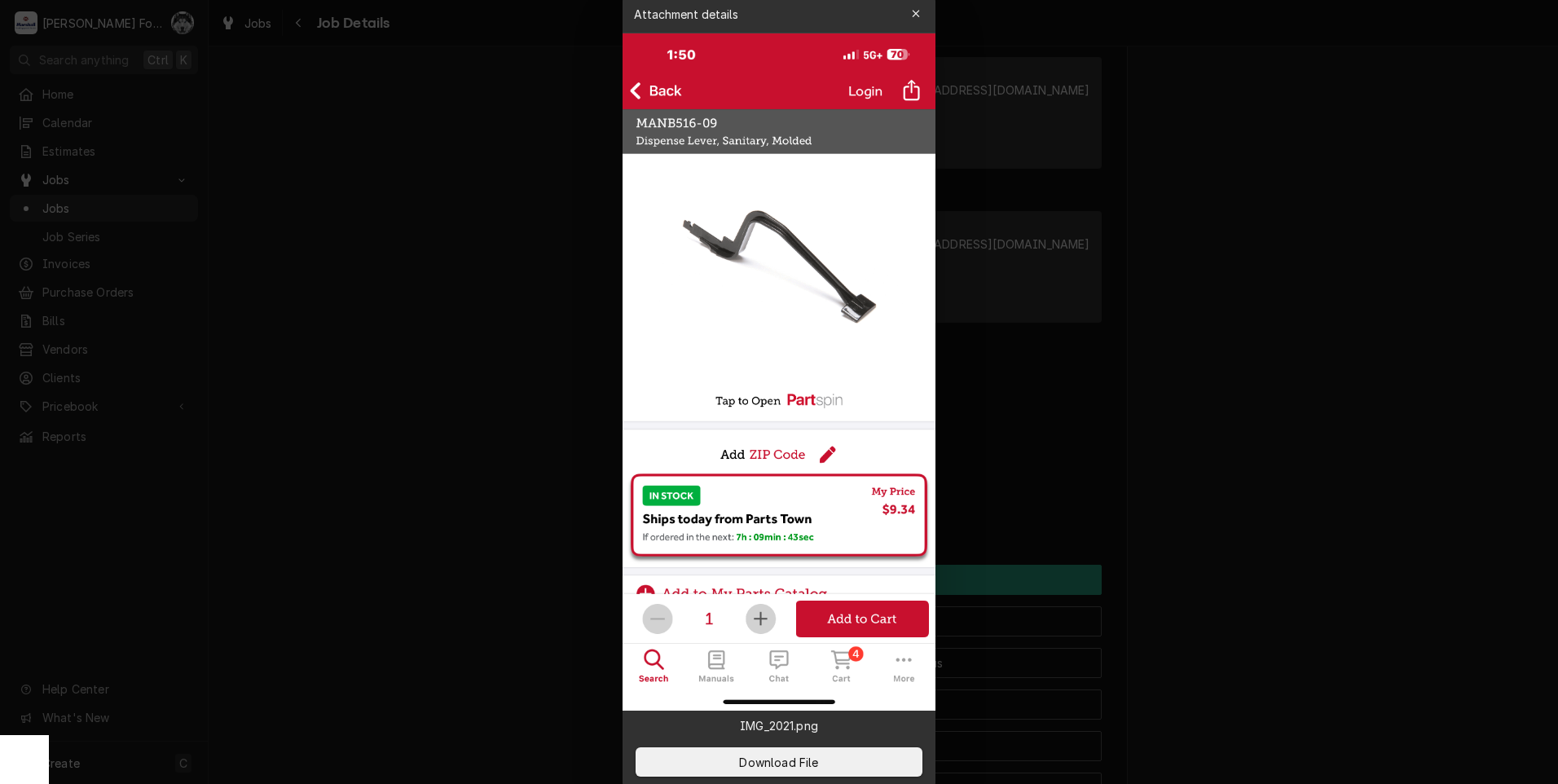
click at [458, 543] on div at bounding box center [779, 392] width 1558 height 784
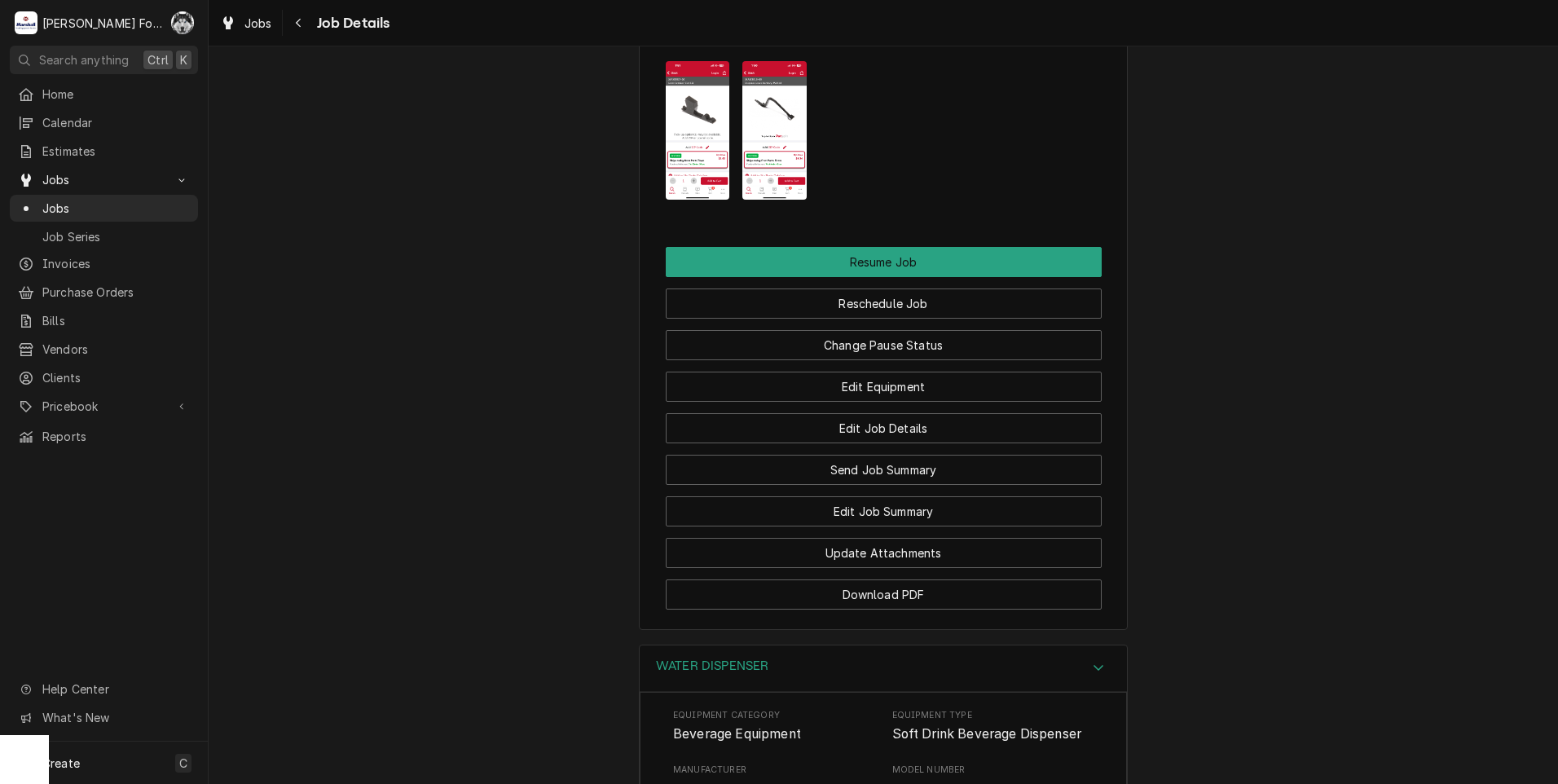
scroll to position [2459, 0]
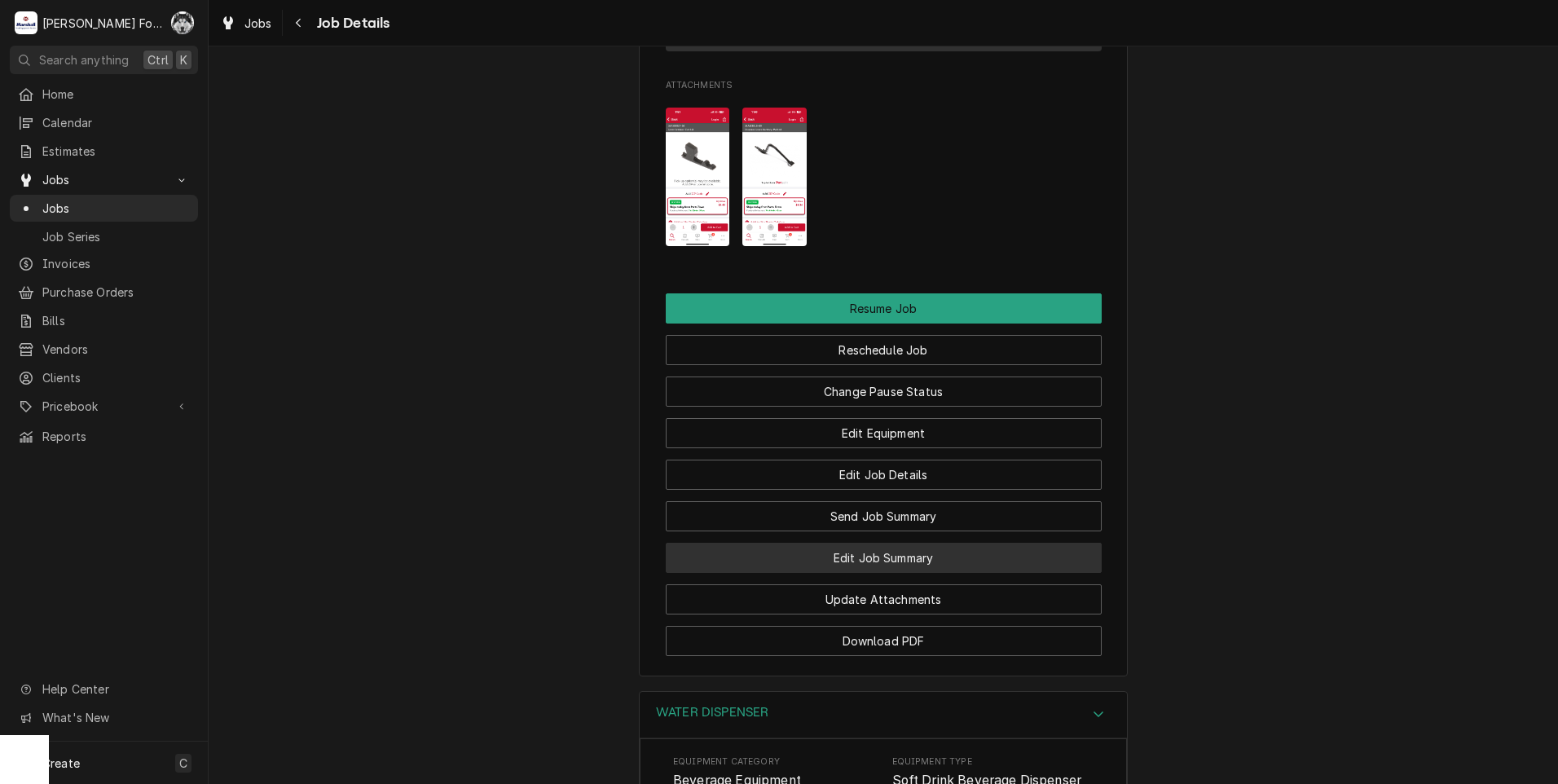
click at [825, 568] on button "Edit Job Summary" at bounding box center [884, 558] width 436 height 31
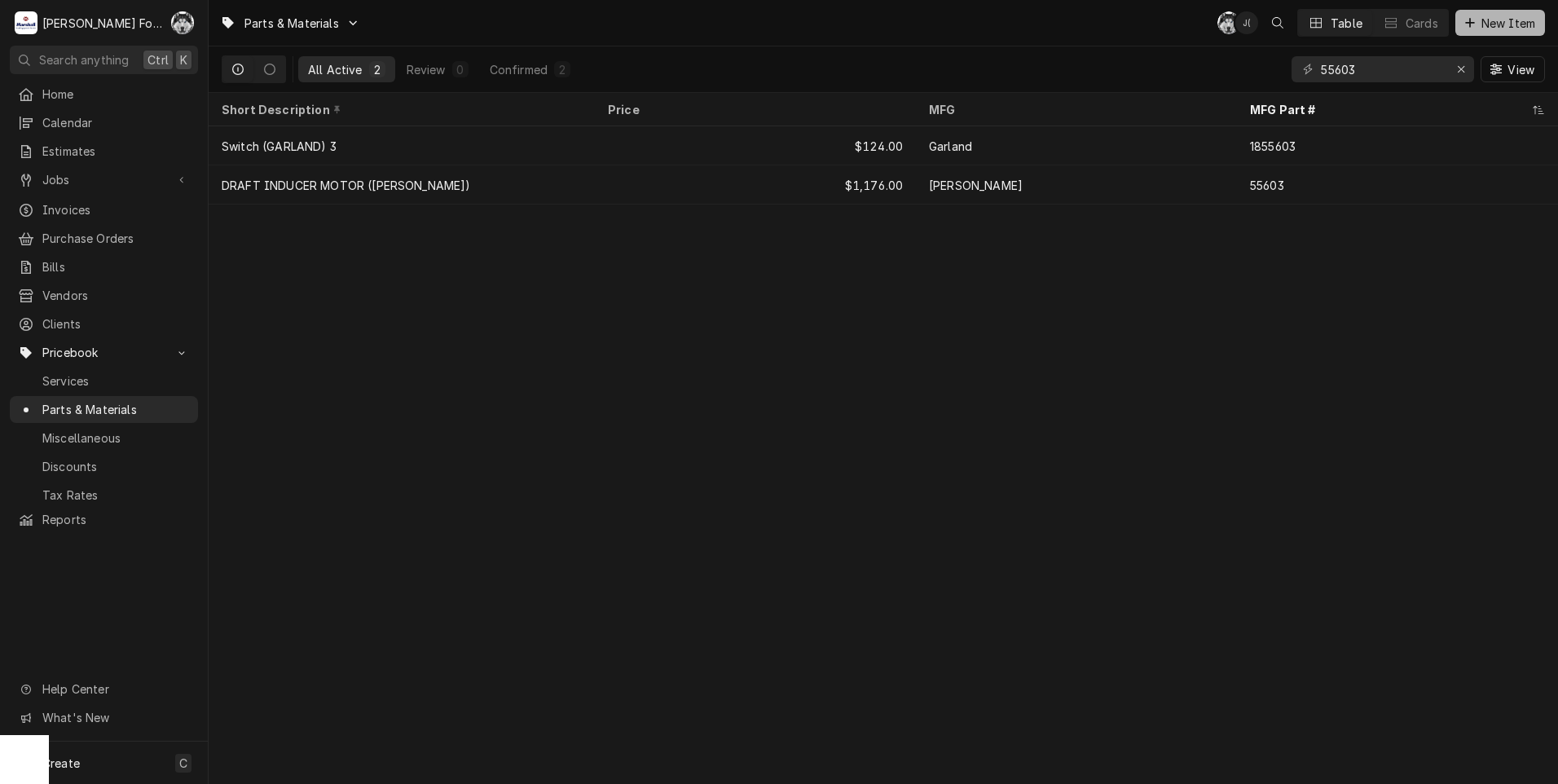
click at [1481, 22] on span "New Item" at bounding box center [1508, 23] width 60 height 17
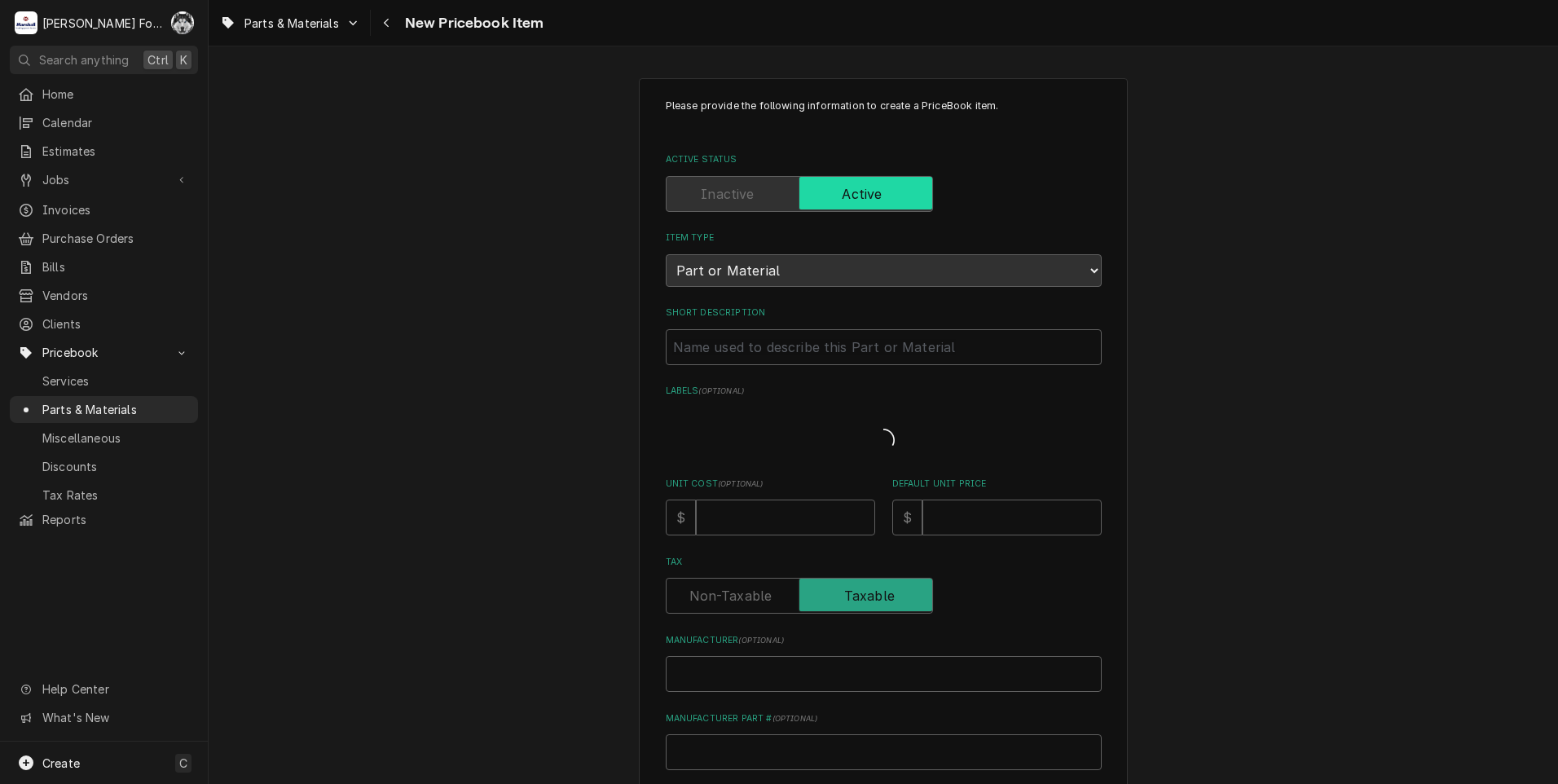
type textarea "x"
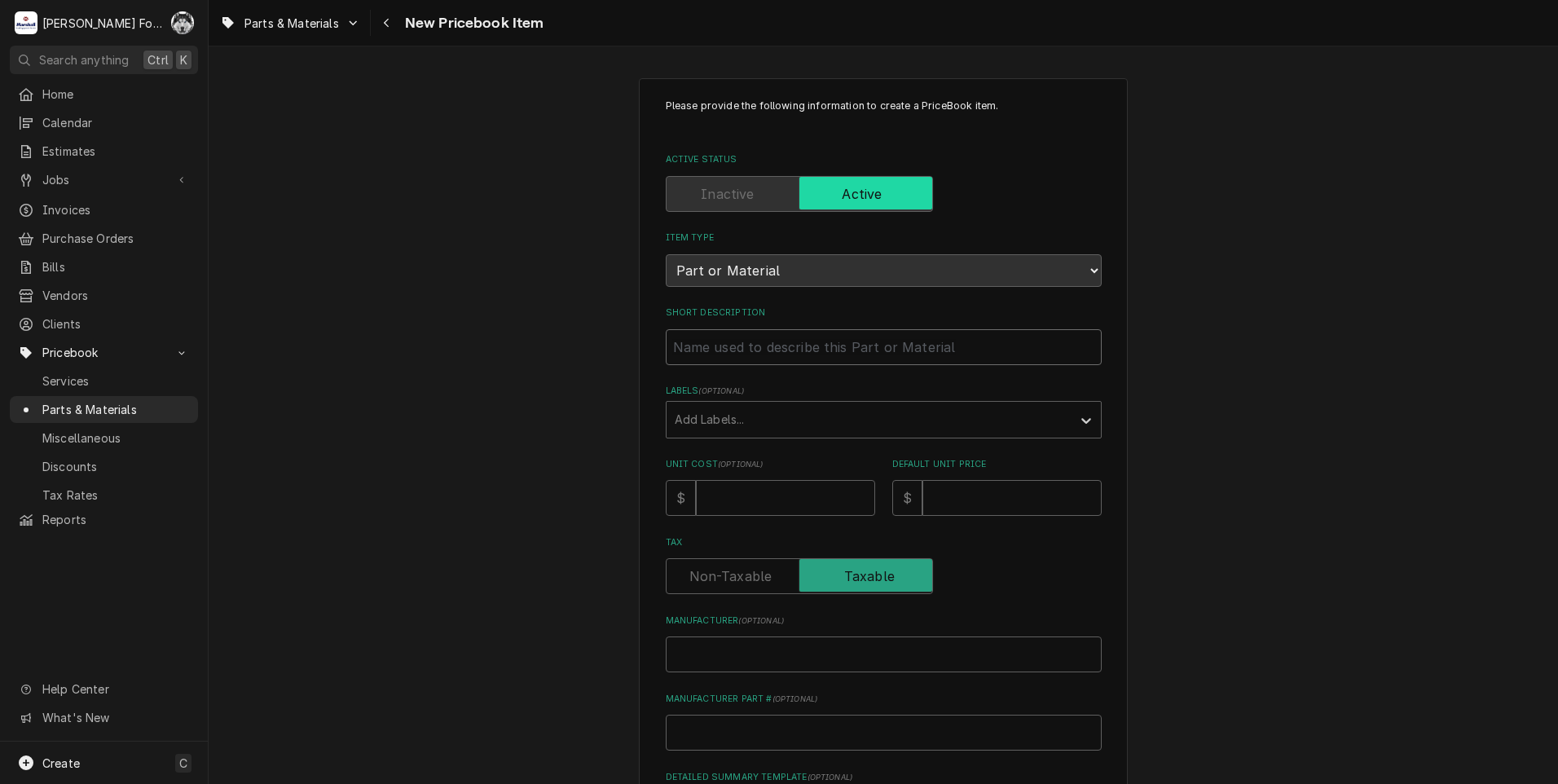
click at [806, 352] on input "Short Description" at bounding box center [884, 348] width 436 height 36
type input "D"
type textarea "x"
type input "DI"
type textarea "x"
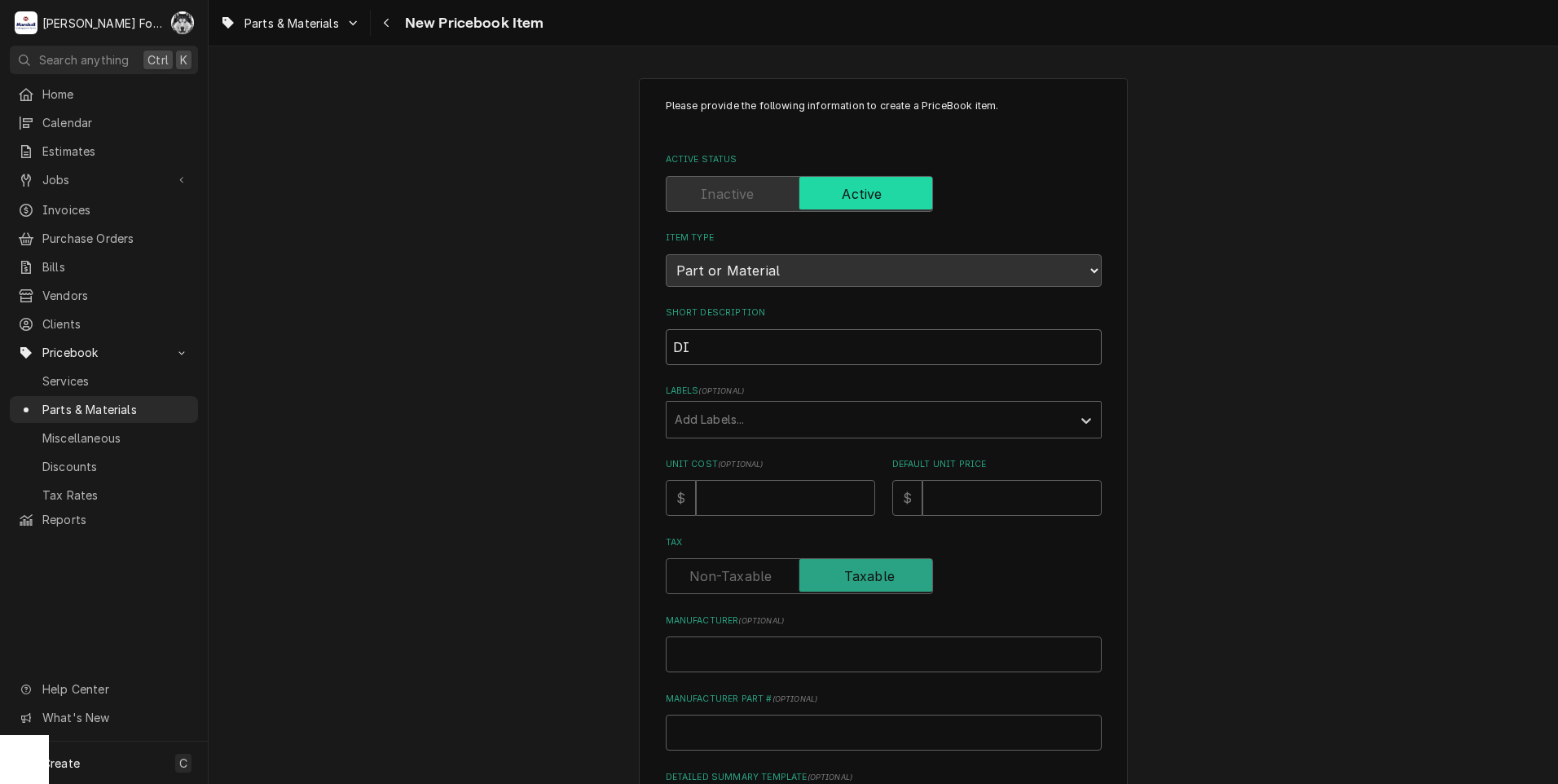
type input "DIS"
type textarea "x"
type input "DISP"
type textarea "x"
type input "DISPE"
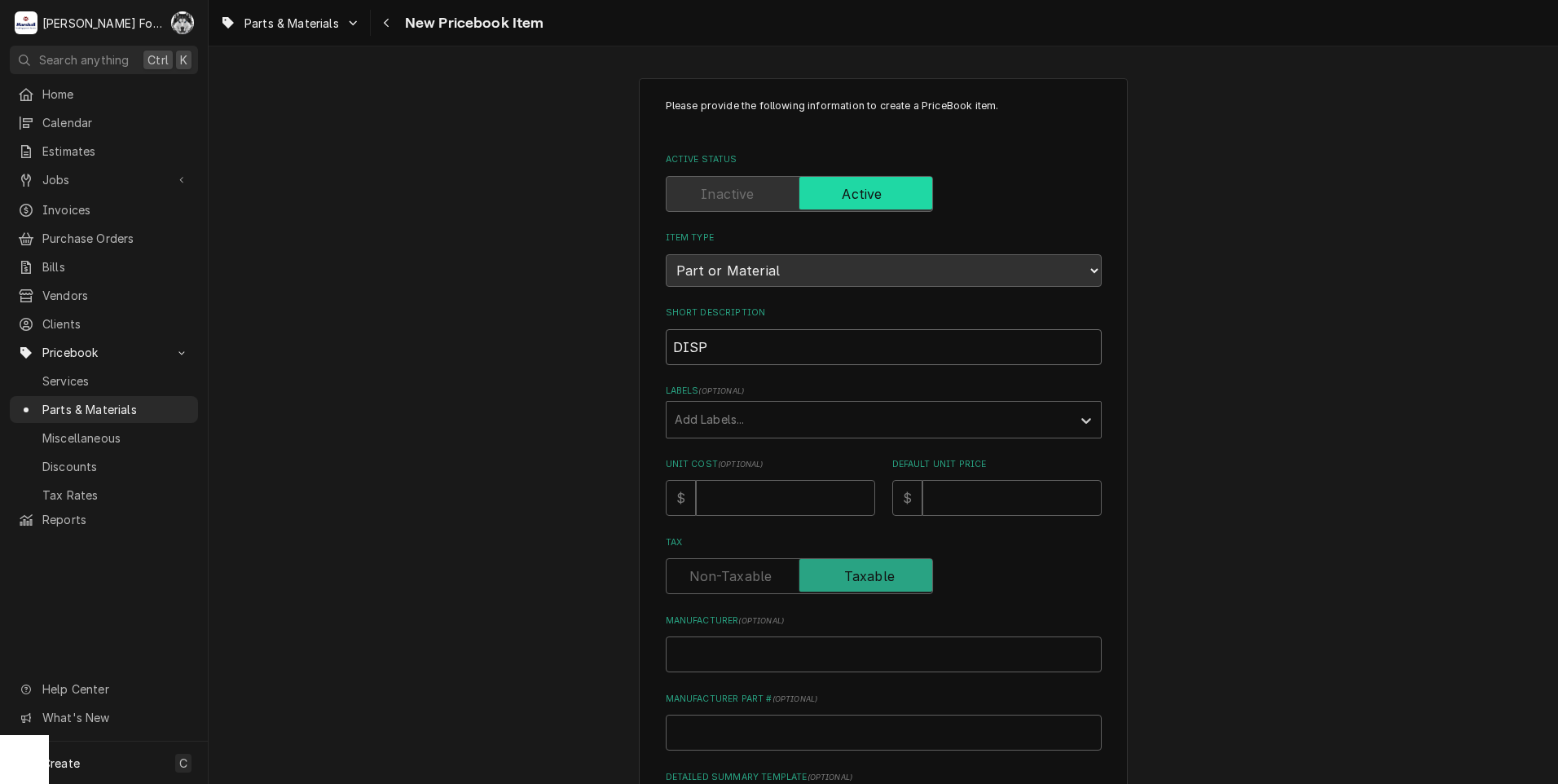
type textarea "x"
type input "DISPEN"
type textarea "x"
type input "DISPENS"
type textarea "x"
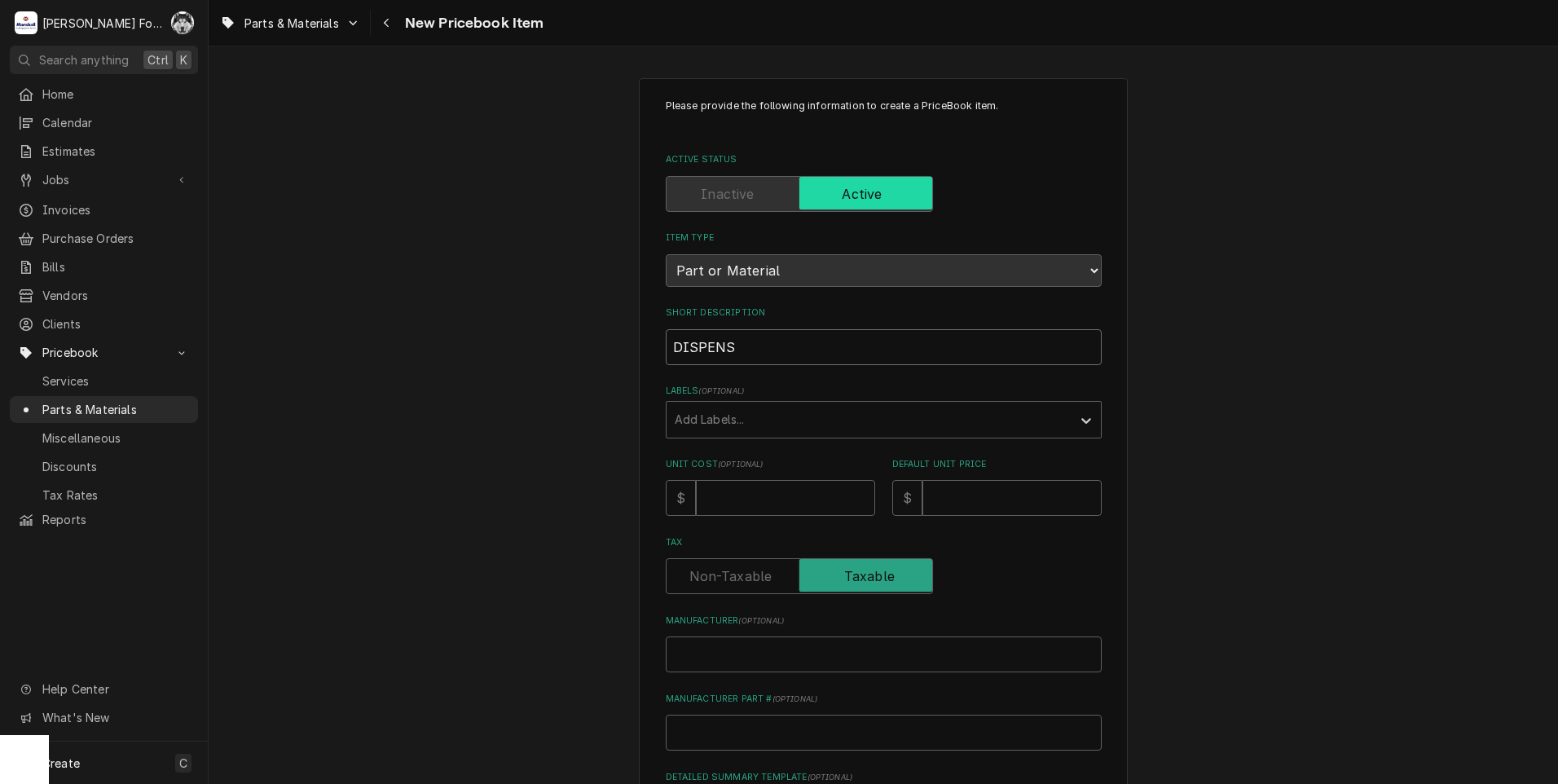
type input "DISPENSE"
type textarea "x"
type input "DISPENSER"
type textarea "x"
type input "DISPENSER"
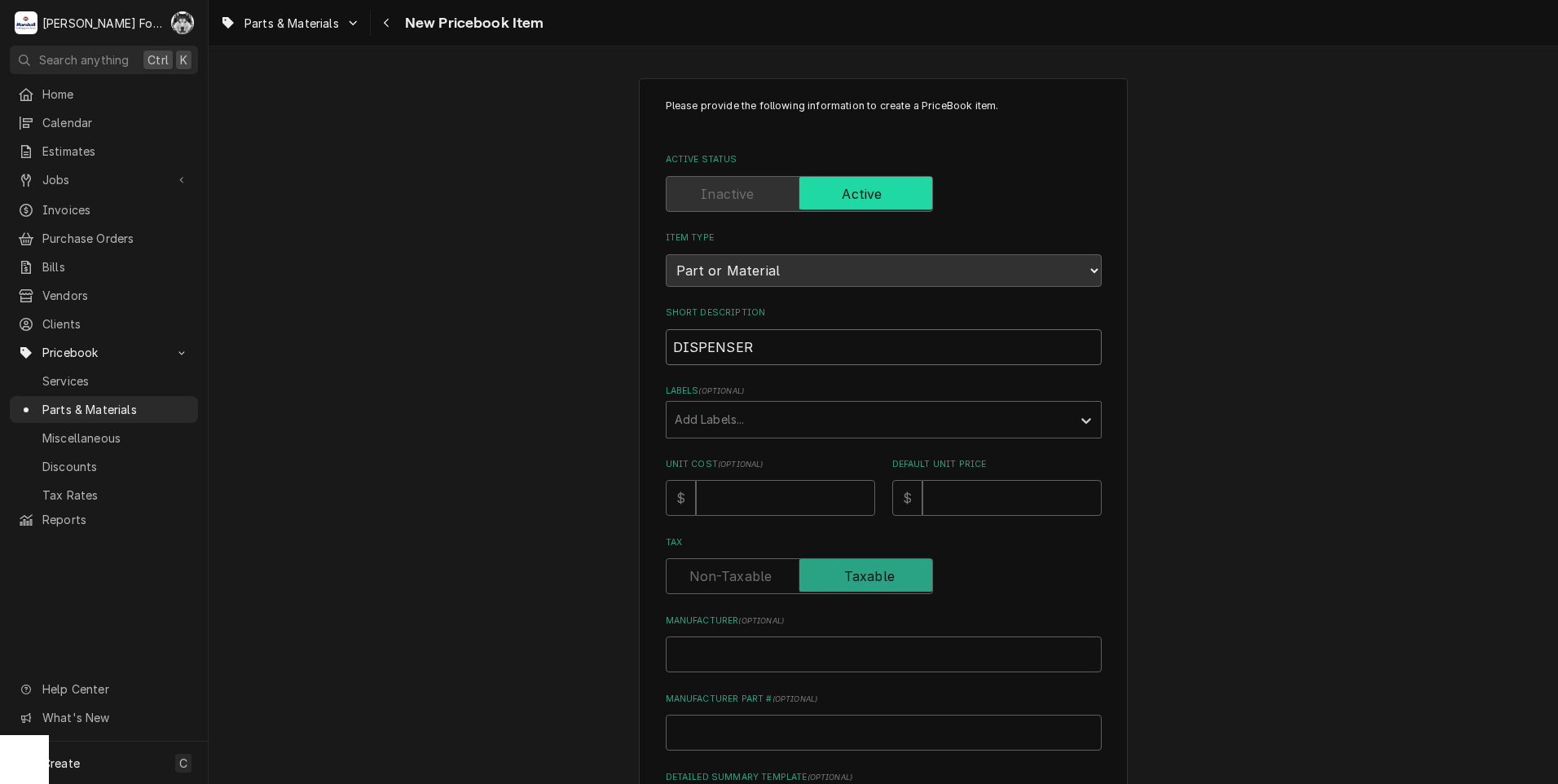
type textarea "x"
type input "DISPENSER L"
type textarea "x"
type input "DISPENSER LE"
type textarea "x"
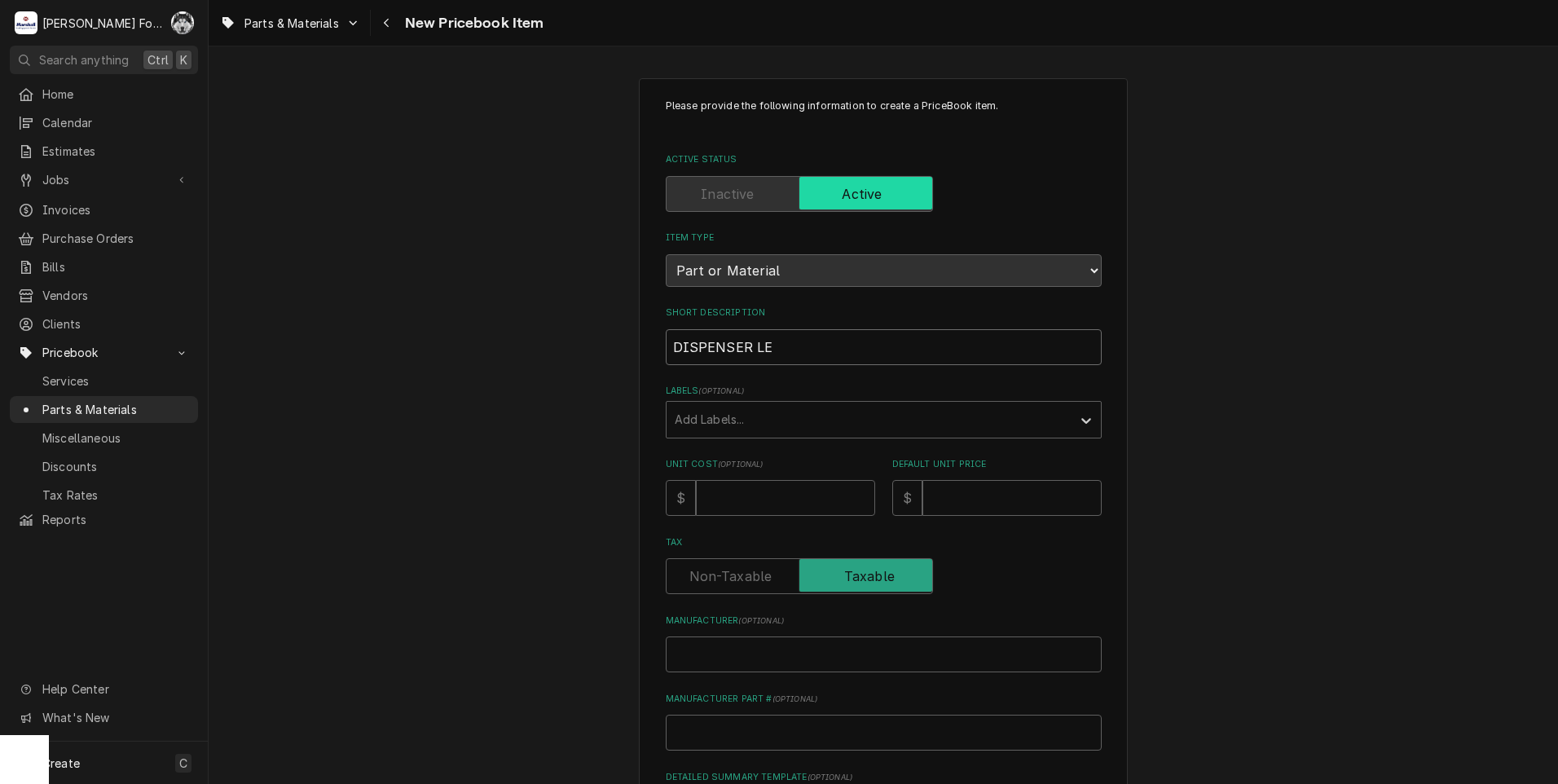
type input "DISPENSER LEV"
type textarea "x"
type input "DISPENSER LEVE"
type textarea "x"
type input "DISPENSER LEVER"
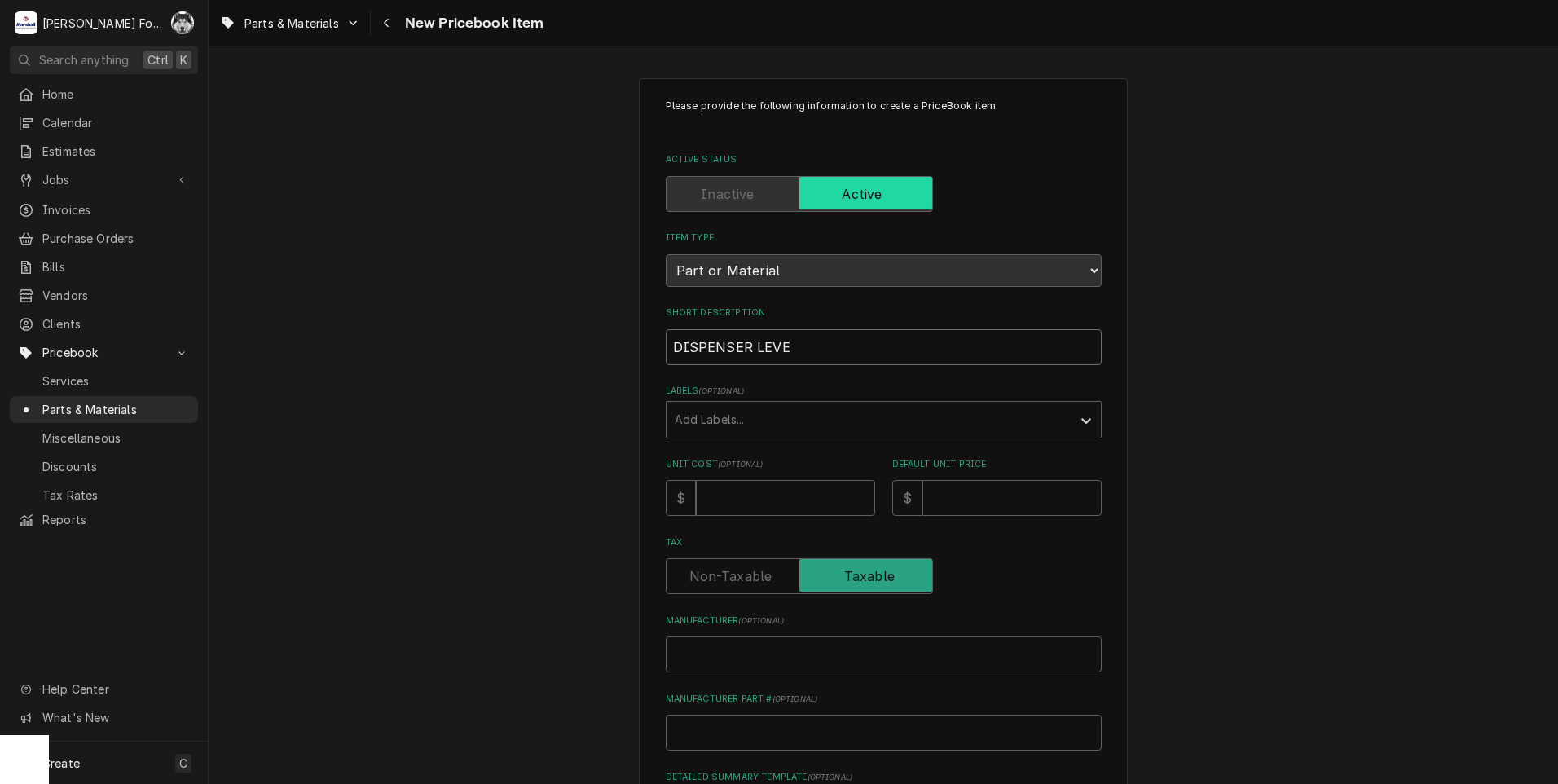
type textarea "x"
type input "DISPENSER LEVER"
type textarea "x"
type input "DISPENSER LEVER ("
type textarea "x"
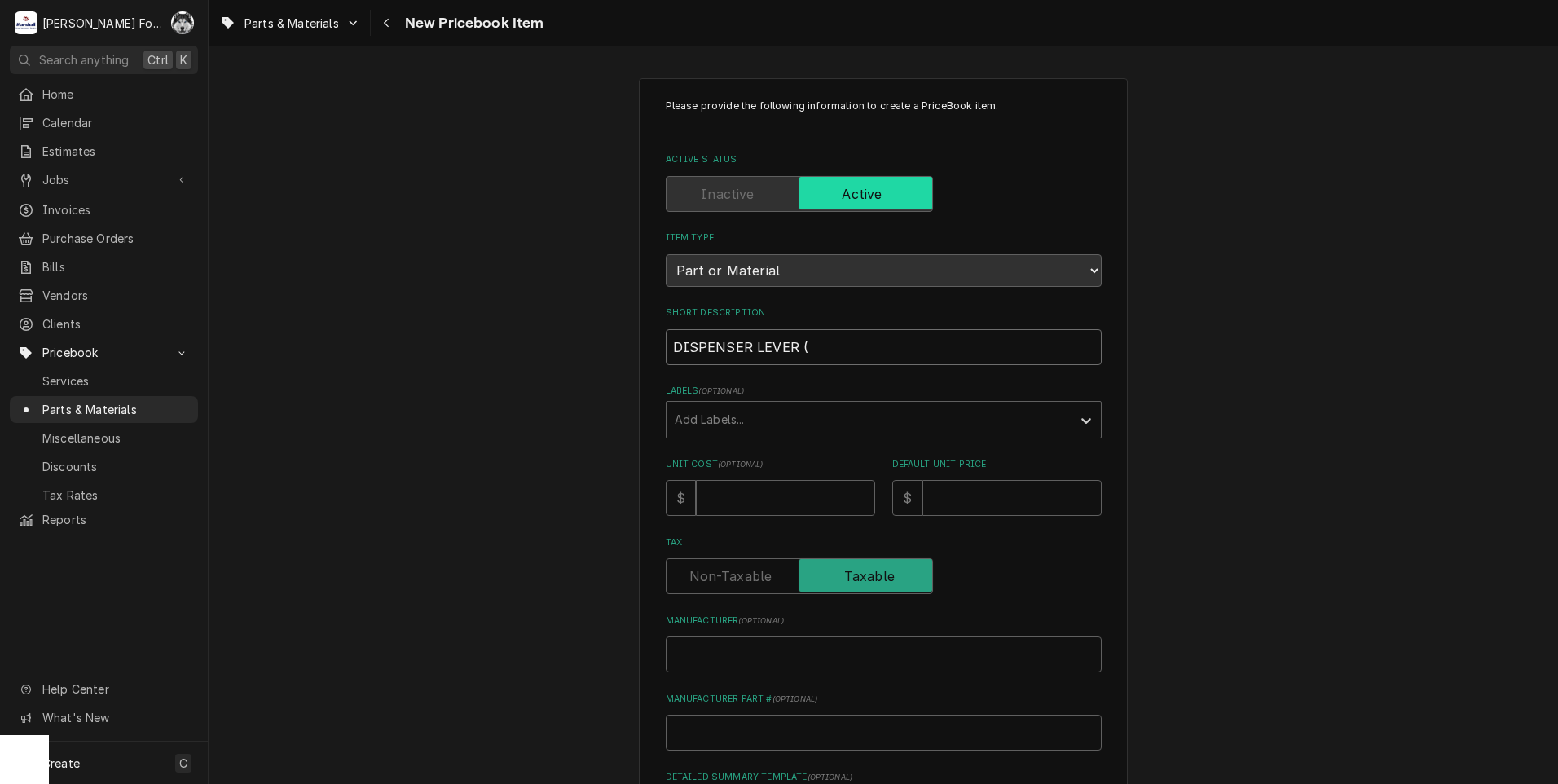
type input "DISPENSER LEVER (M"
type textarea "x"
type input "DISPENSER LEVER (MU"
type textarea "x"
type input "DISPENSER LEVER (MUL"
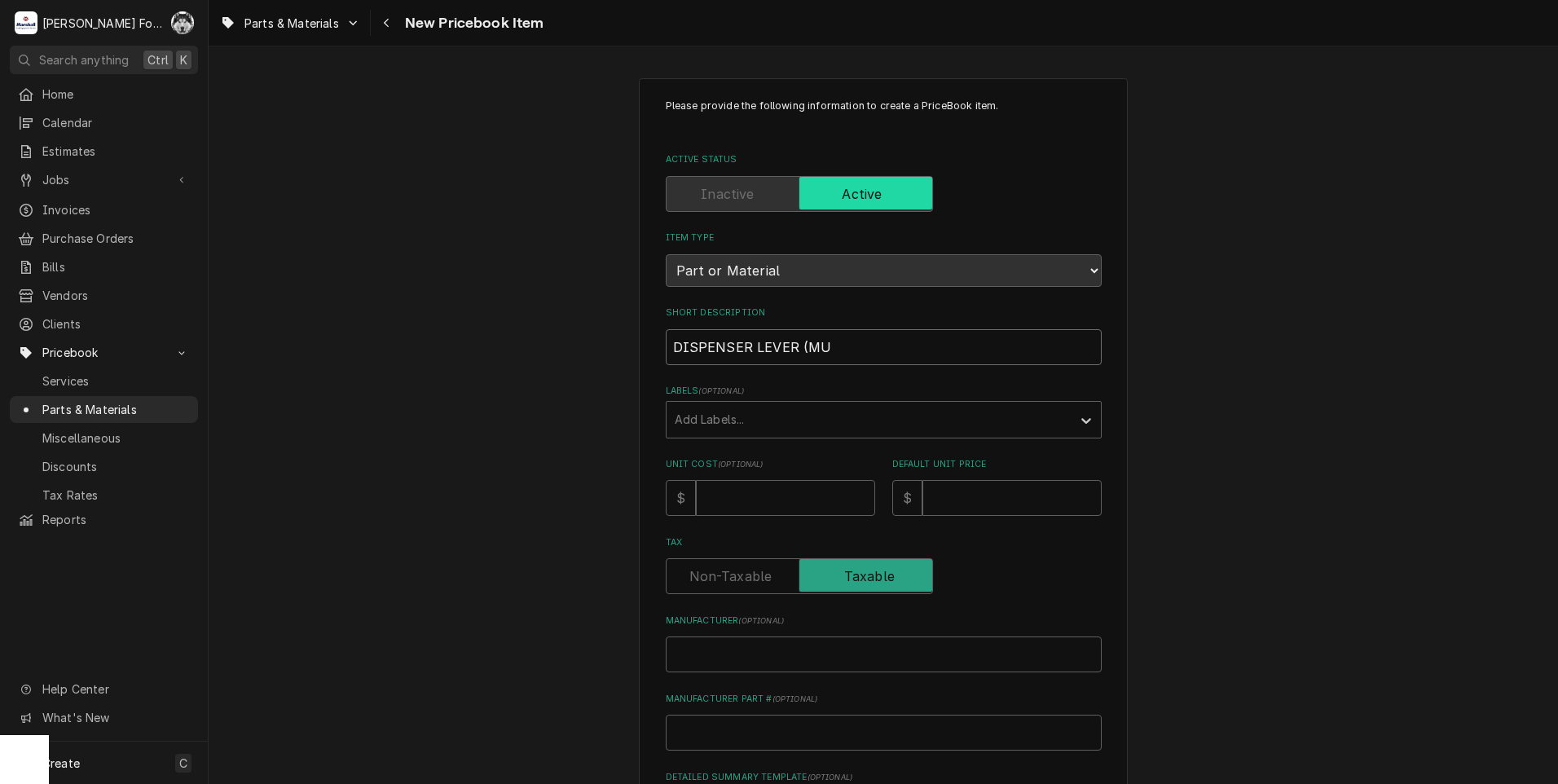
type textarea "x"
type input "DISPENSER LEVER (MULT"
type textarea "x"
type input "DISPENSER LEVER (MULTI"
type textarea "x"
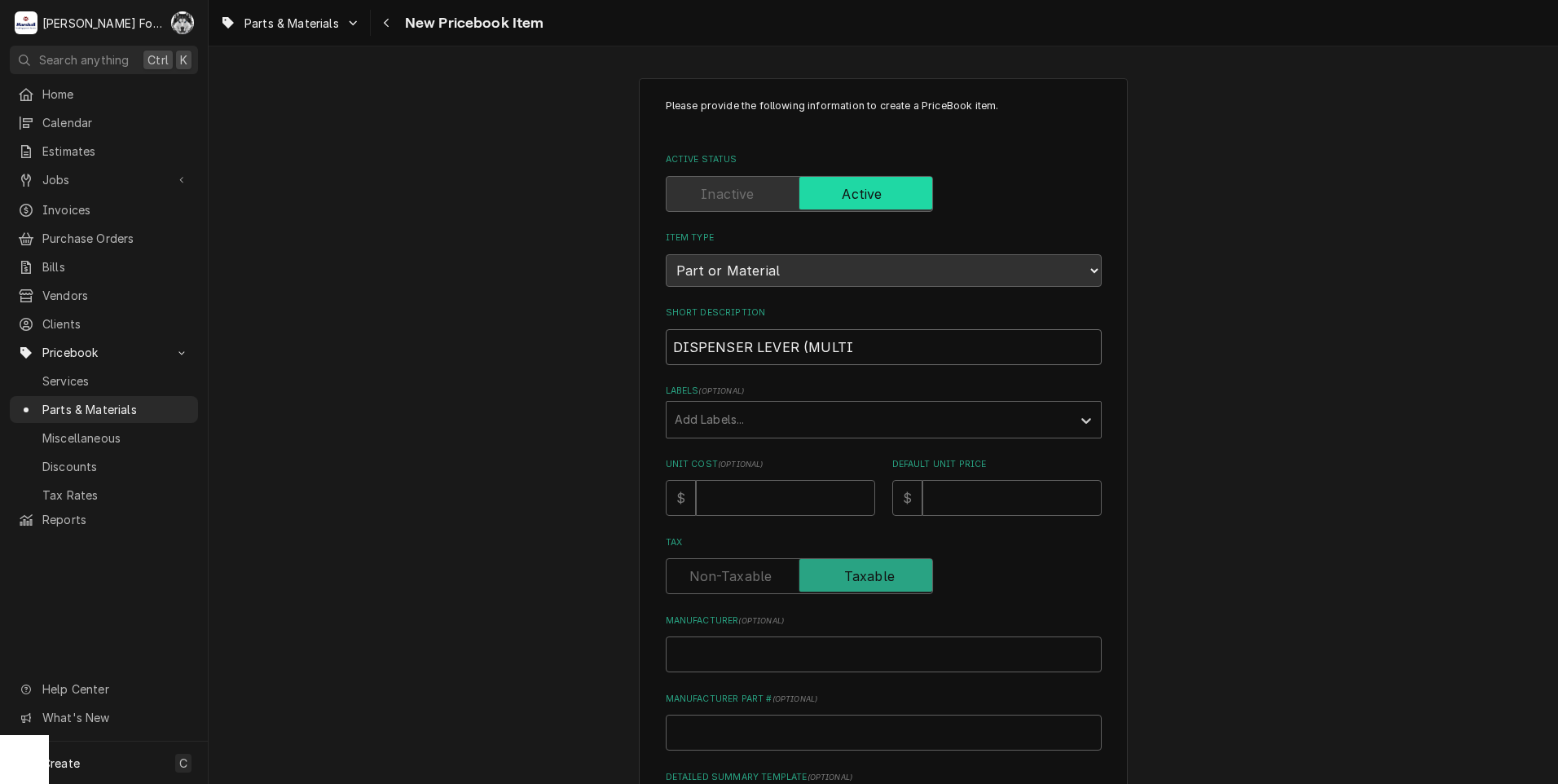
type input "DISPENSER LEVER (MULTIP"
type textarea "x"
type input "DISPENSER LEVER (MULTIPL"
type textarea "x"
type input "DISPENSER LEVER (MULTIPLE"
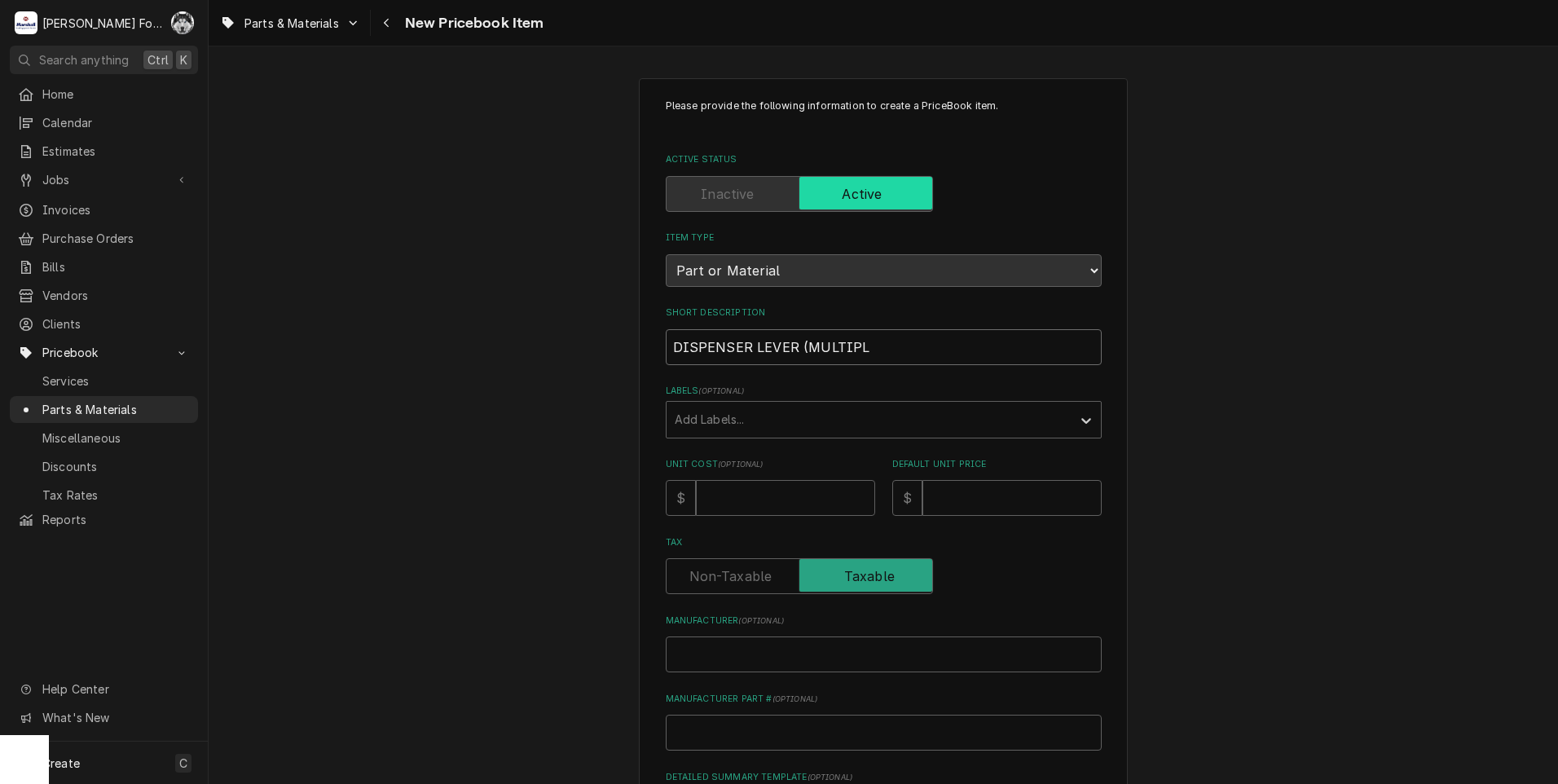
type textarea "x"
type input "DISPENSER LEVER (MULTIPLEA"
type textarea "x"
type input "DISPENSER LEVER (MULTIPLE"
type textarea "x"
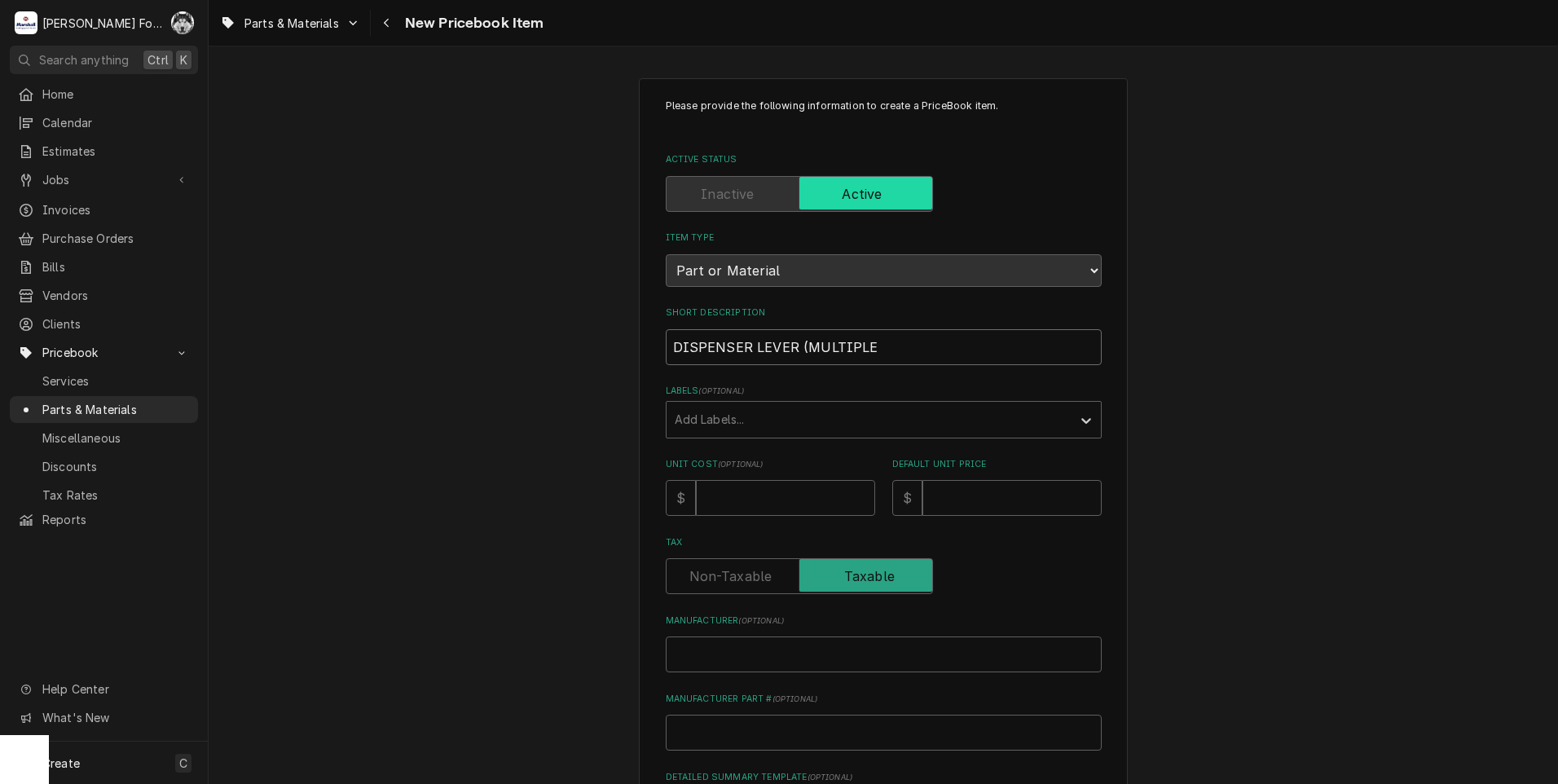
type input "DISPENSER LEVER (MULTIPLEX"
type textarea "x"
type input "DISPENSER LEVER (MULTIPLEX)"
type textarea "x"
type input "DISPENSER LEVER (MULTIPLEX)"
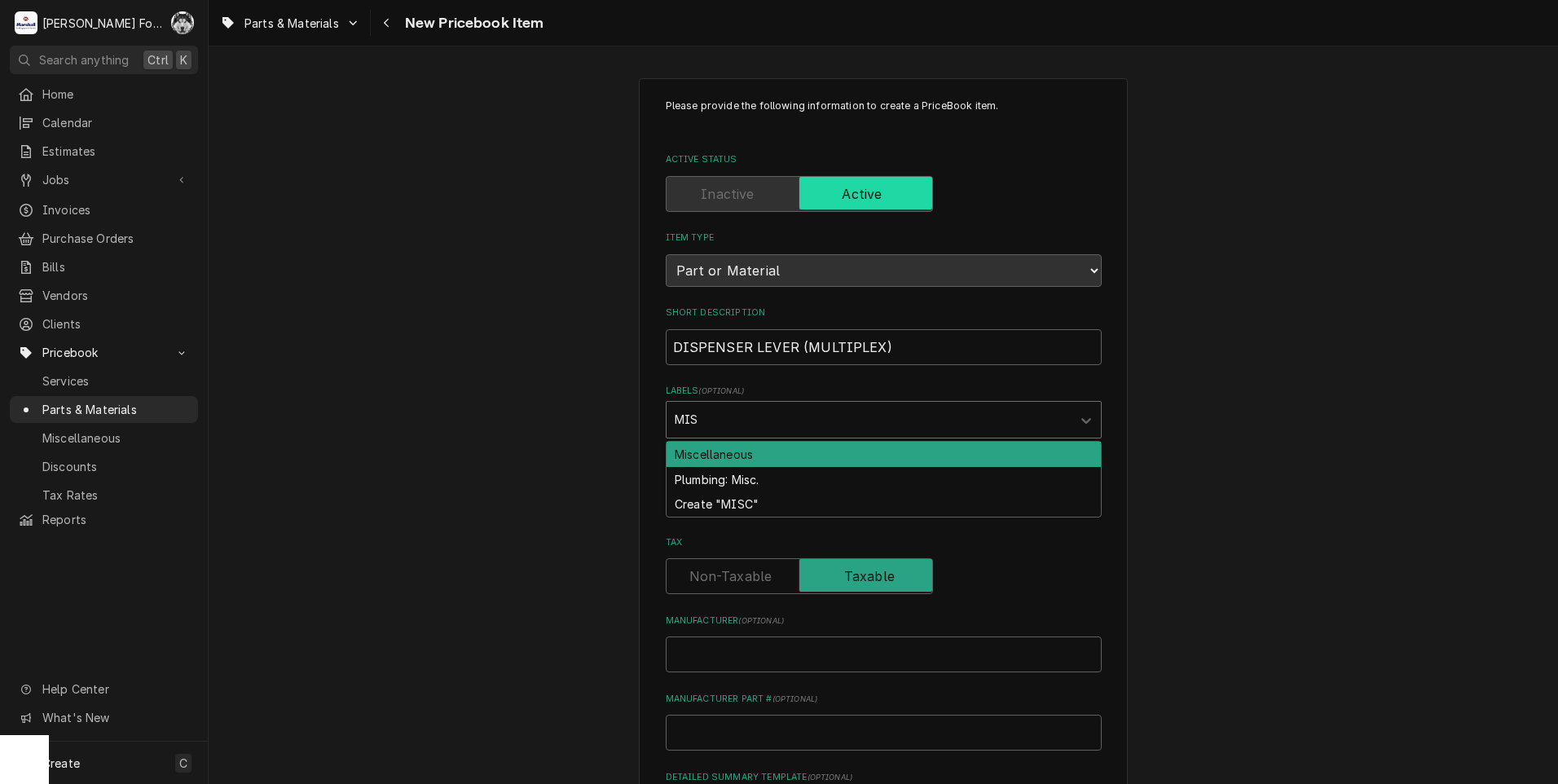
type input "MISC"
type textarea "x"
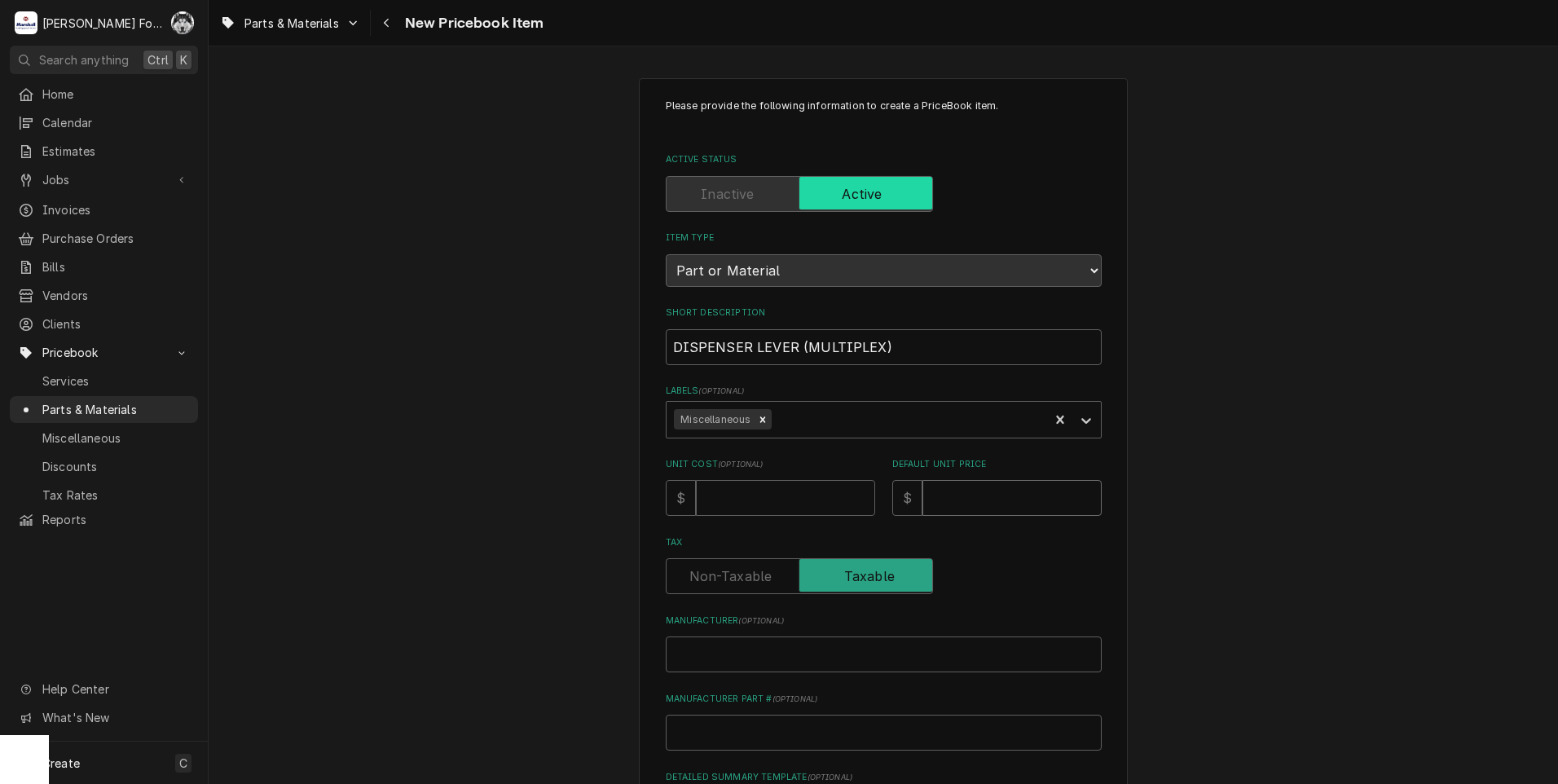
type input "1"
type textarea "x"
type input "18"
type textarea "x"
type input "18"
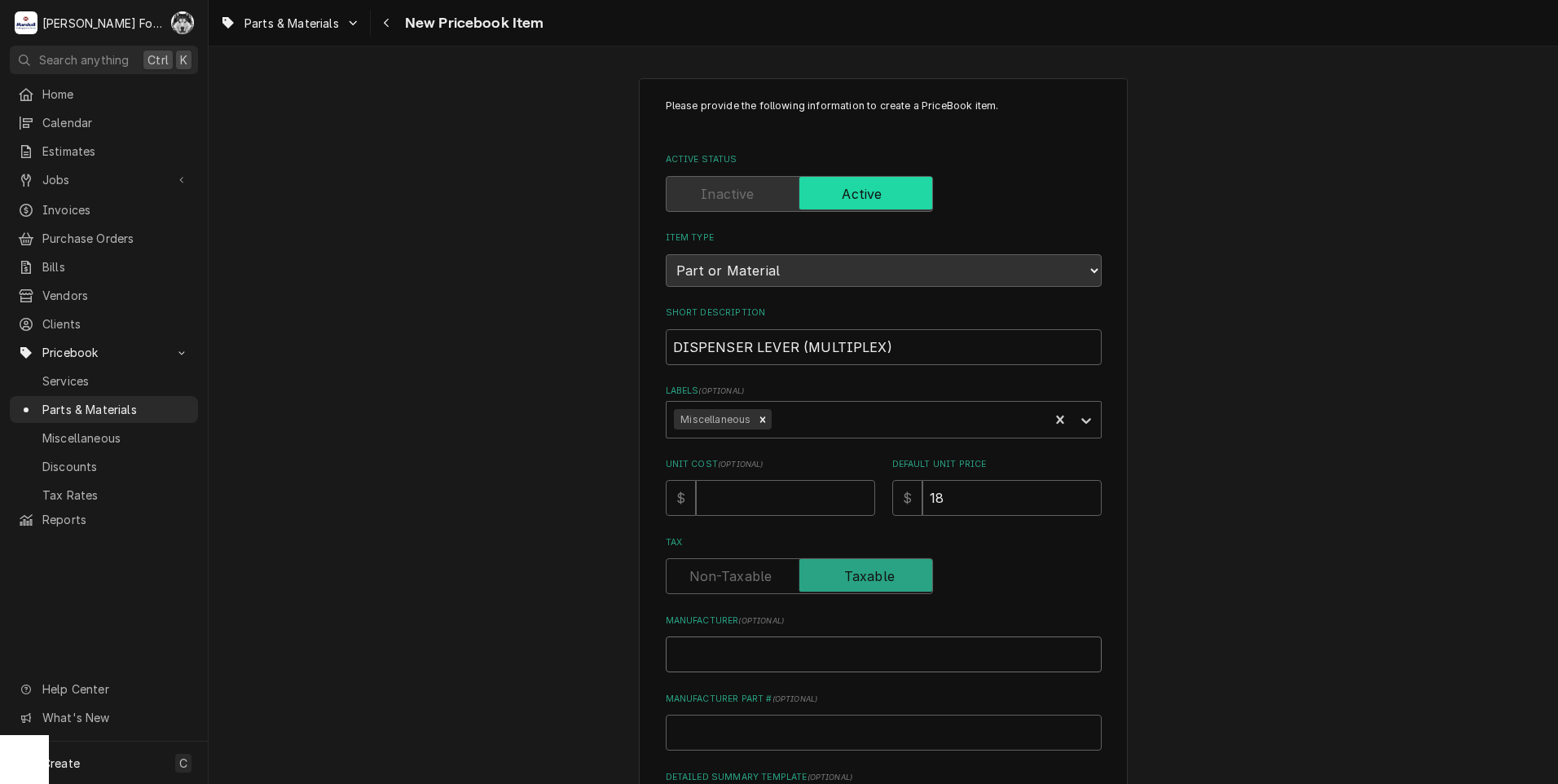
type input "M"
type textarea "x"
type input "MU"
type textarea "x"
type input "MUL"
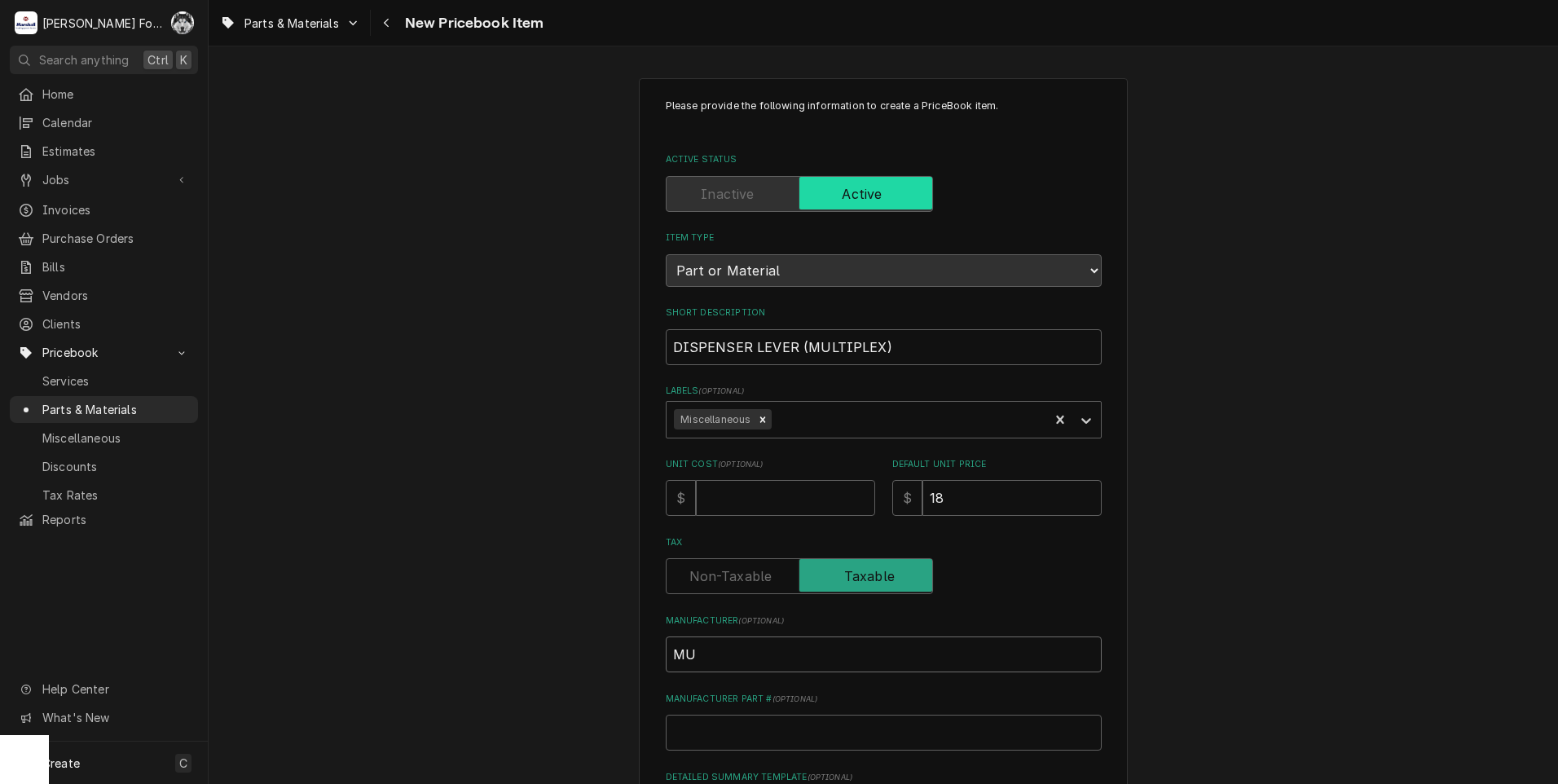
type textarea "x"
type input "MULT"
type textarea "x"
type input "MULTI"
type textarea "x"
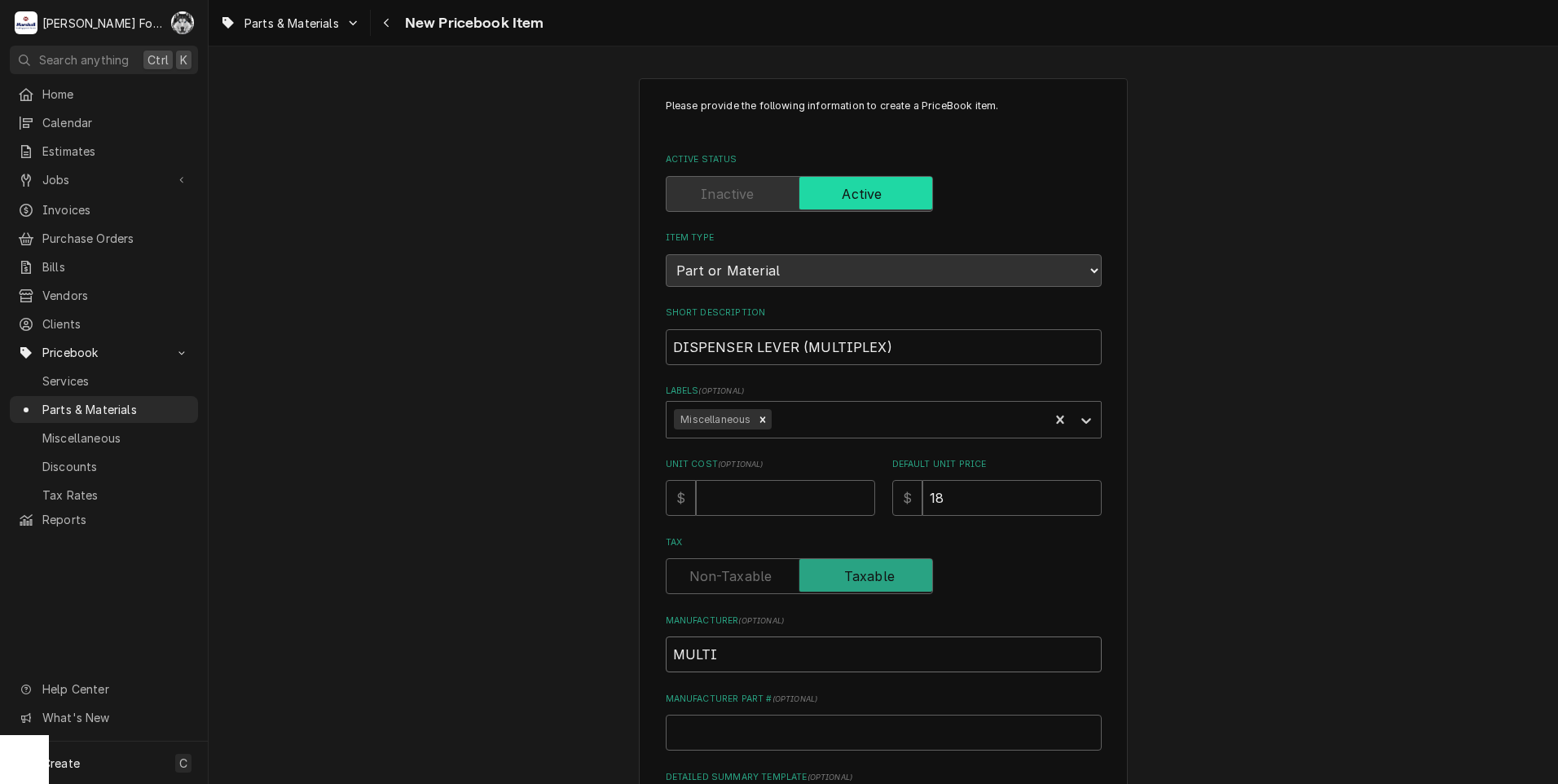
type input "MULTIP"
type textarea "x"
type input "MULTIPL"
type textarea "x"
type input "MULTIPLE"
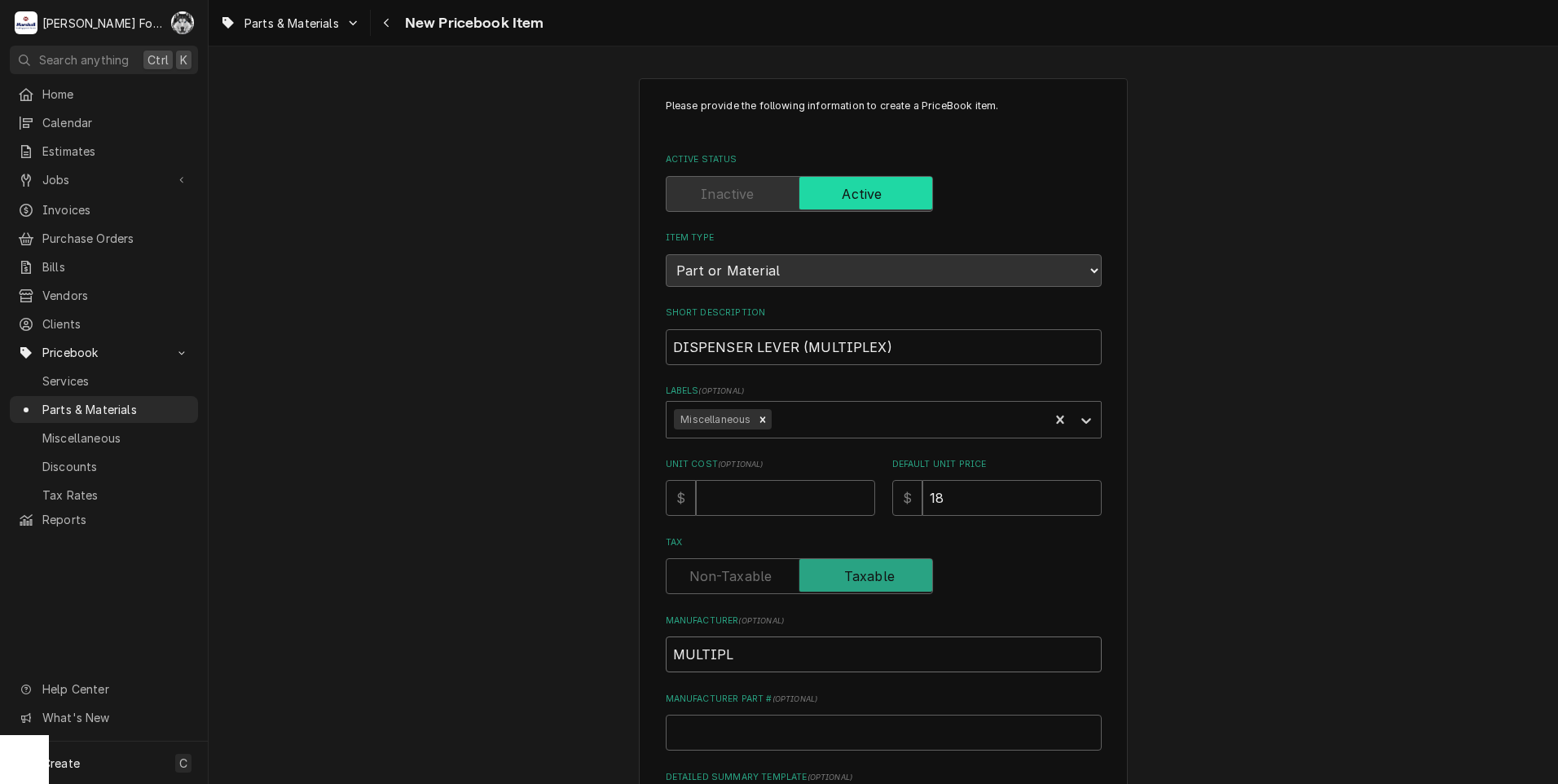
type textarea "x"
type input "MULTIPLEX"
type textarea "x"
type input "MULTIPLEX"
type input "5"
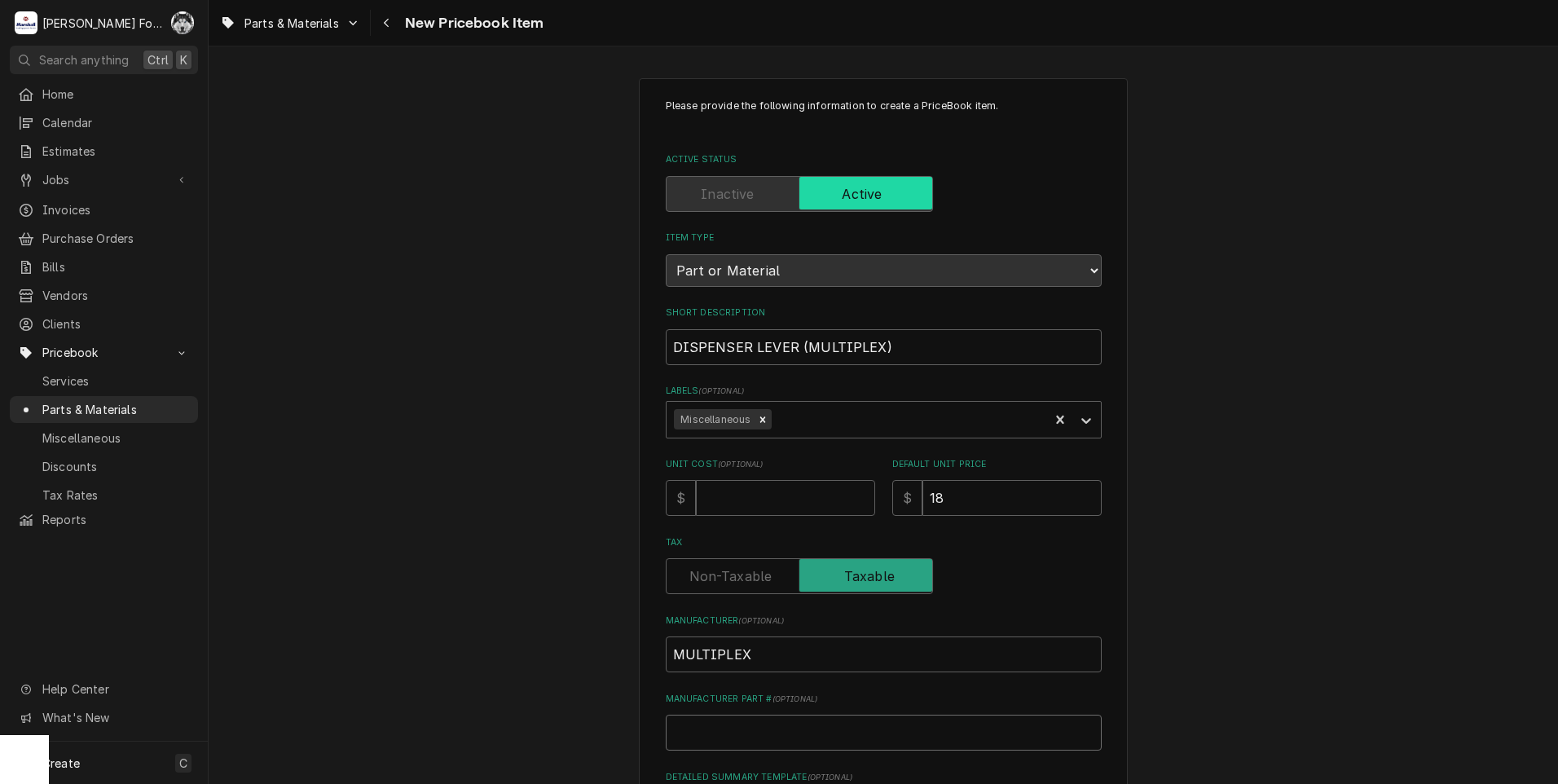
type textarea "x"
type input "51"
type textarea "x"
type input "516"
type textarea "x"
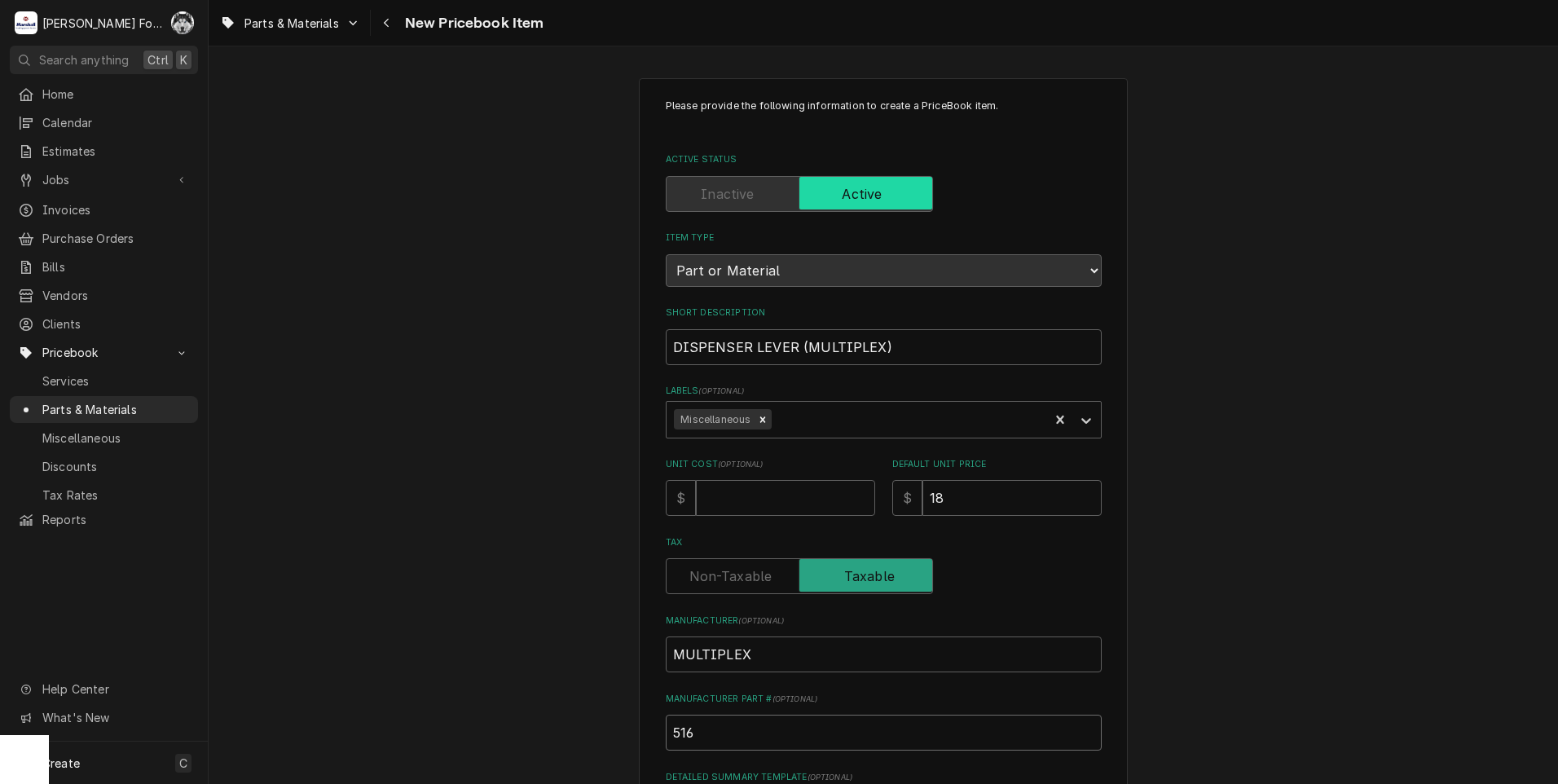
type input "516-"
type textarea "x"
type input "516-0"
type textarea "x"
type input "516-09"
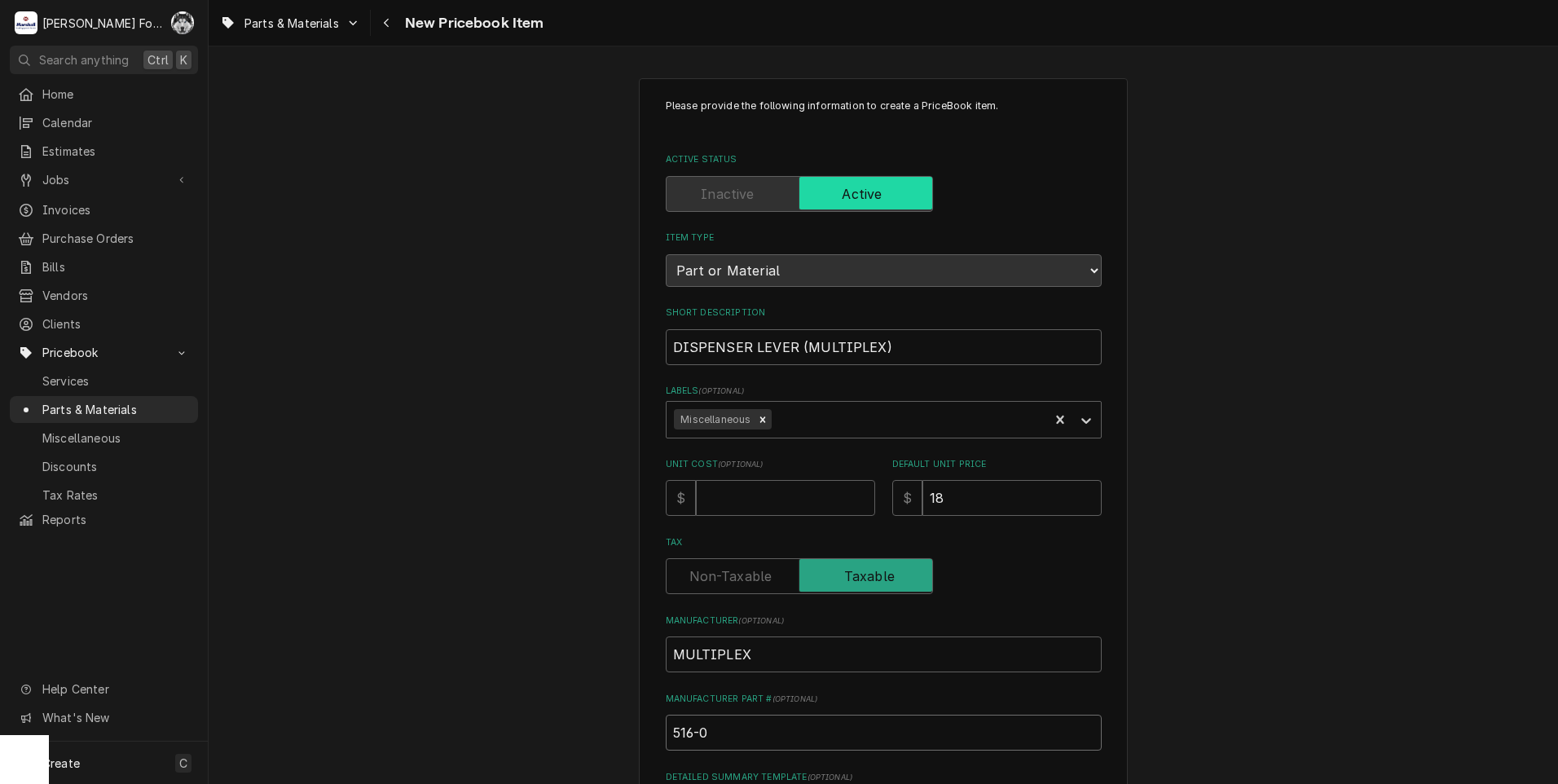
type textarea "x"
type input "516-09"
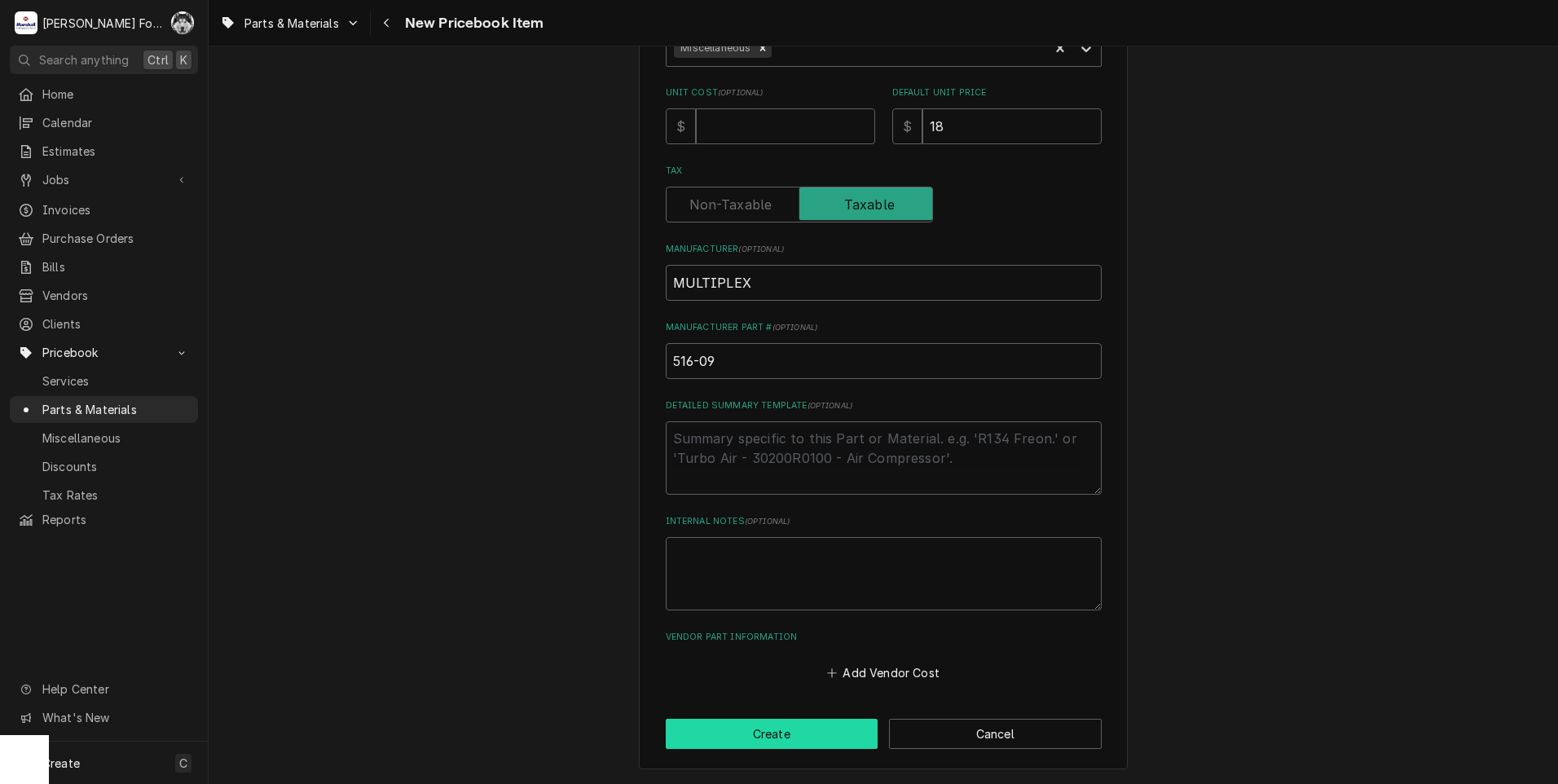
click at [777, 746] on button "Create" at bounding box center [772, 733] width 213 height 31
type textarea "x"
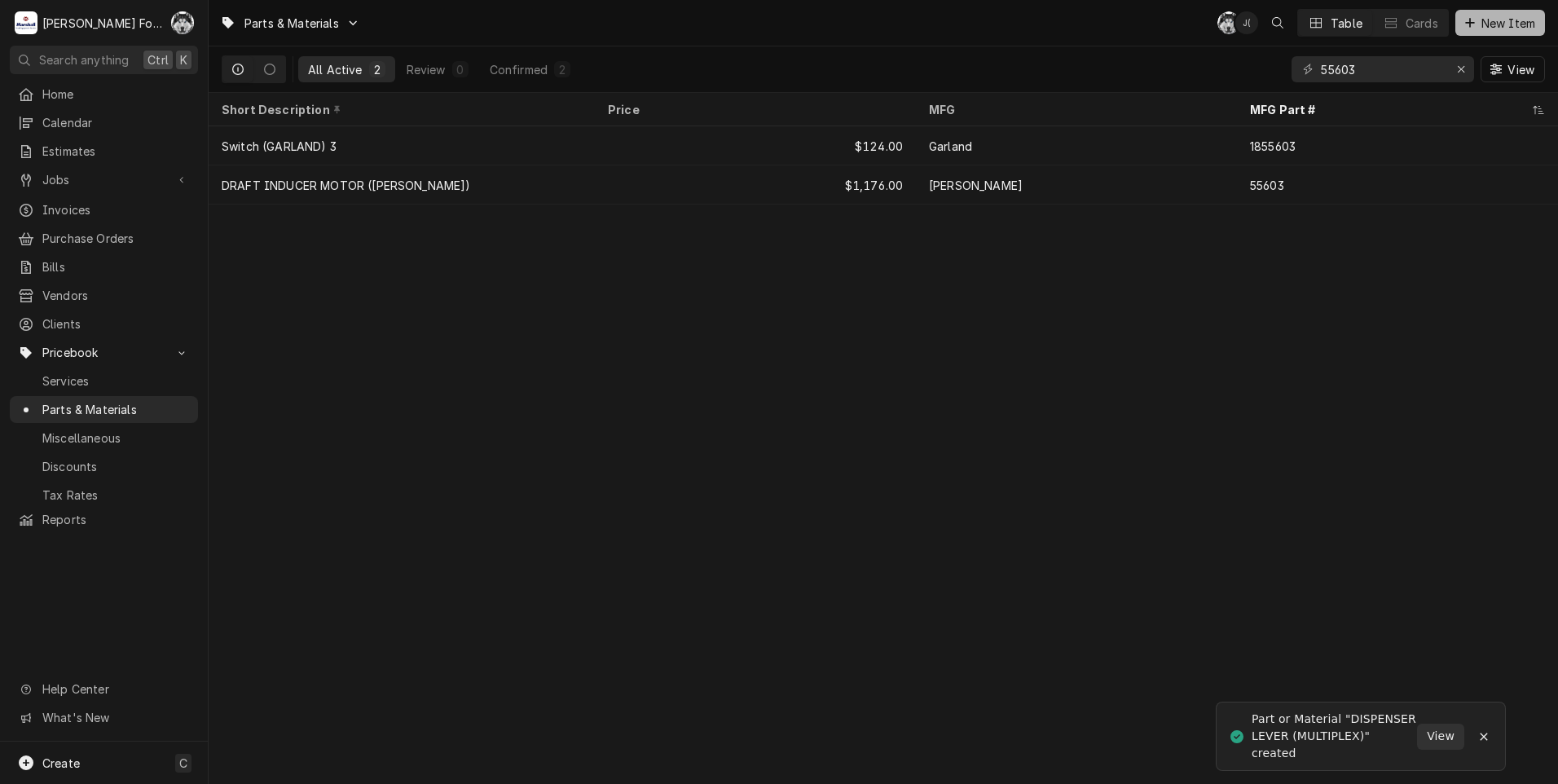
click at [1505, 17] on span "New Item" at bounding box center [1508, 23] width 60 height 17
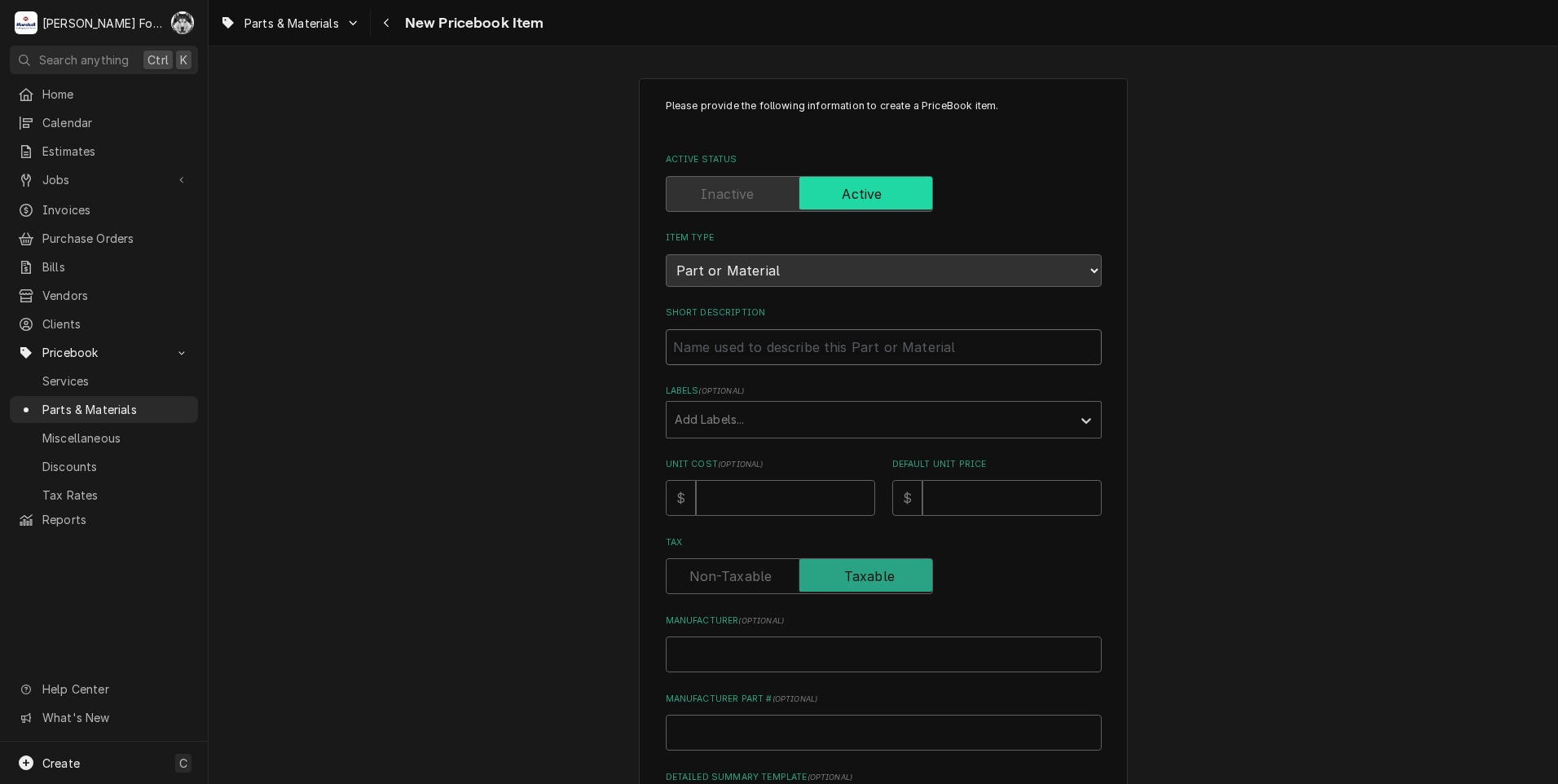
click at [850, 341] on input "Short Description" at bounding box center [884, 348] width 436 height 36
type textarea "x"
type input "L"
type textarea "x"
type input "LE"
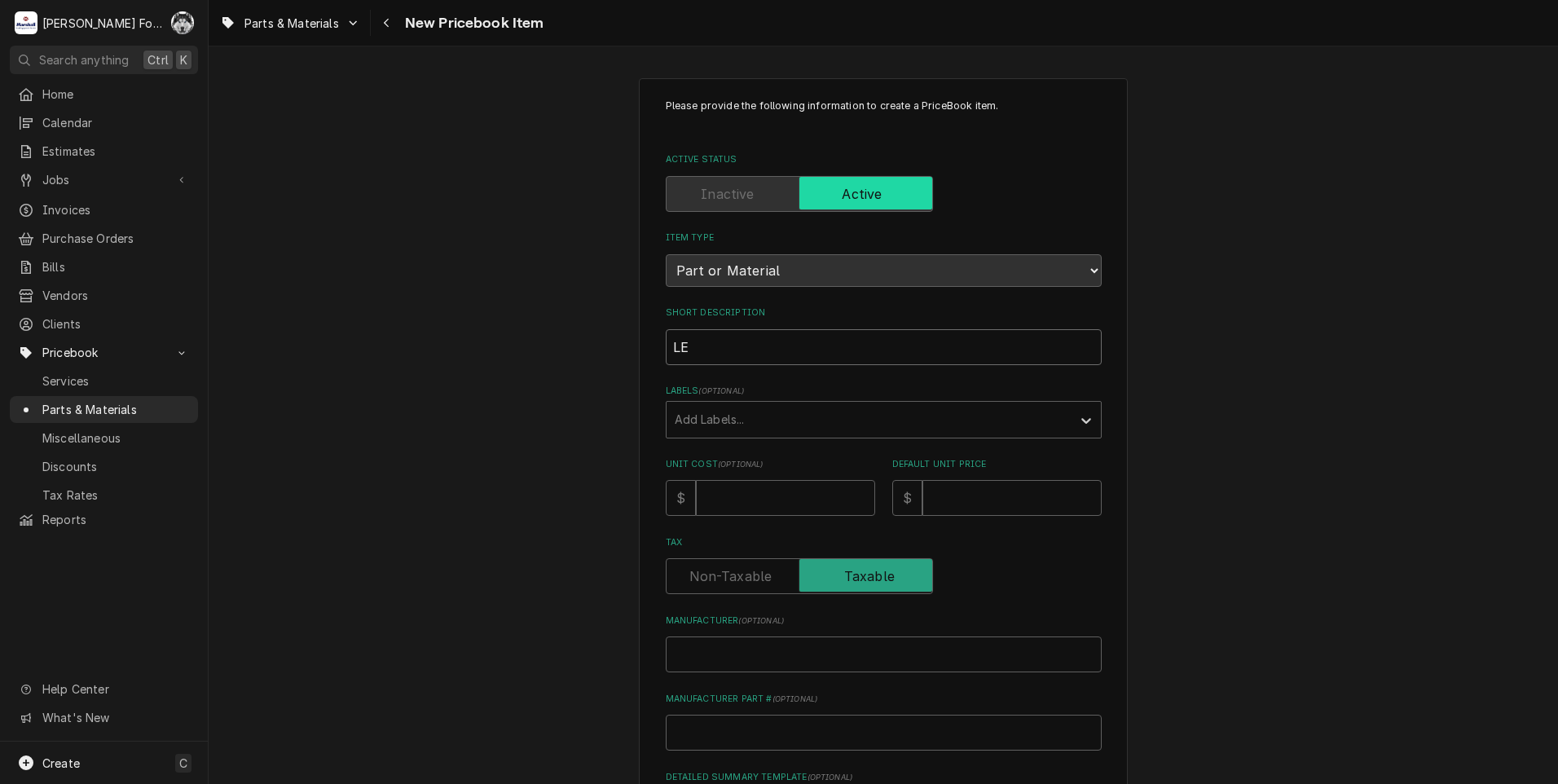
type textarea "x"
type input "LEV"
type textarea "x"
type input "LEVE"
type textarea "x"
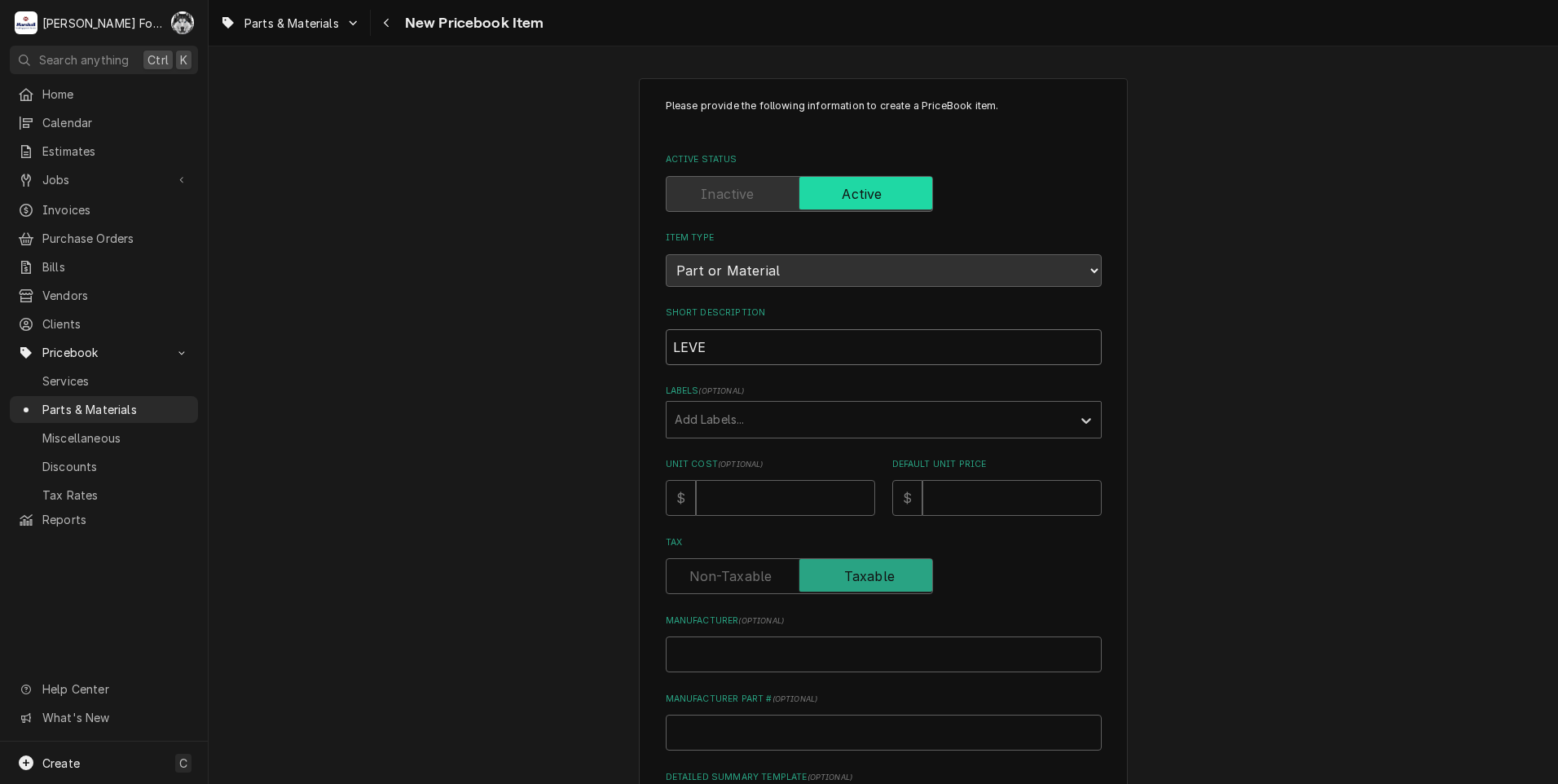
type input "LEVER"
type textarea "x"
type input "LEVER"
type textarea "x"
type input "LEVER ("
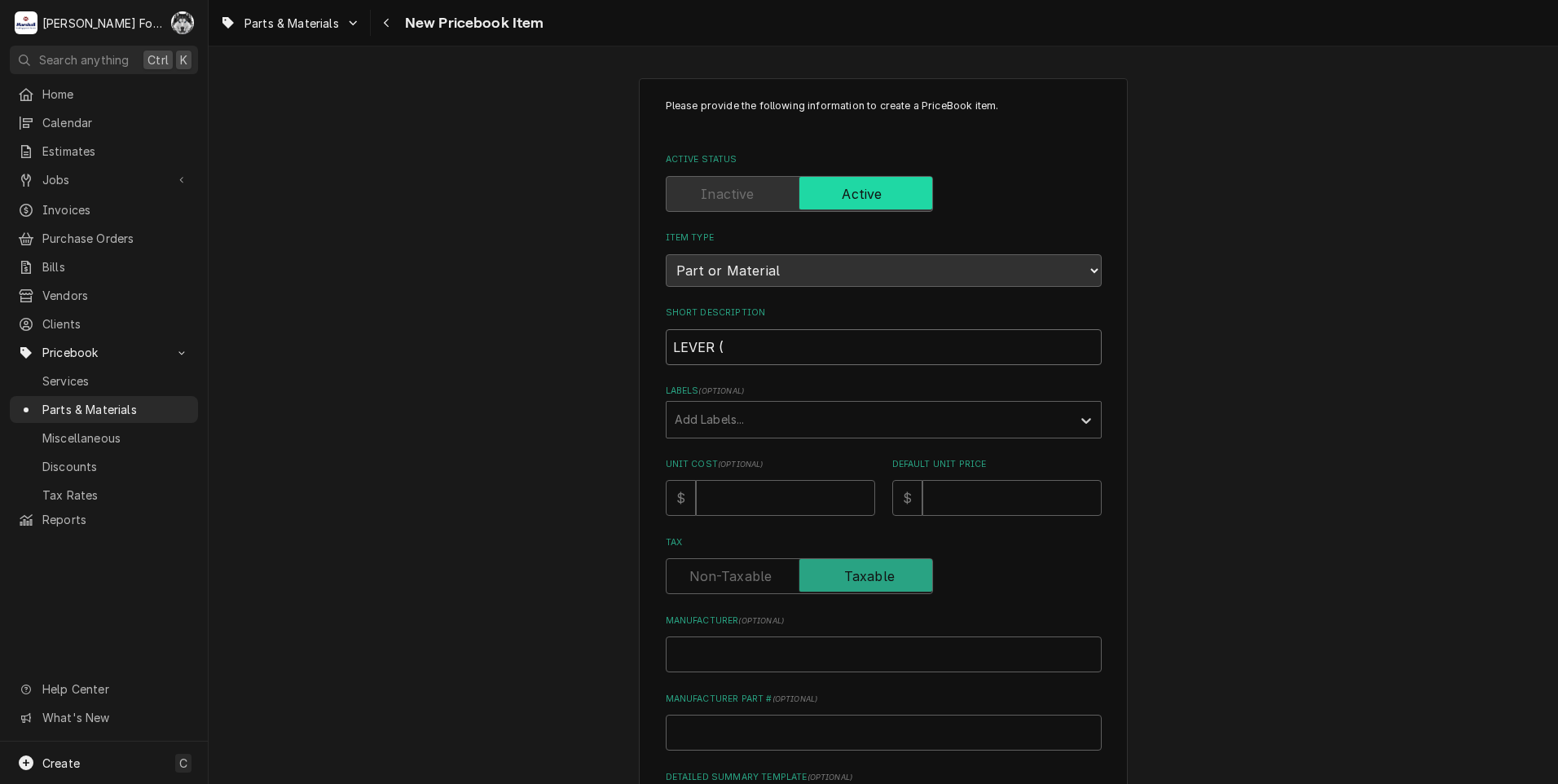
type textarea "x"
type input "LEVER (M"
type textarea "x"
type input "LEVER (MU"
type textarea "x"
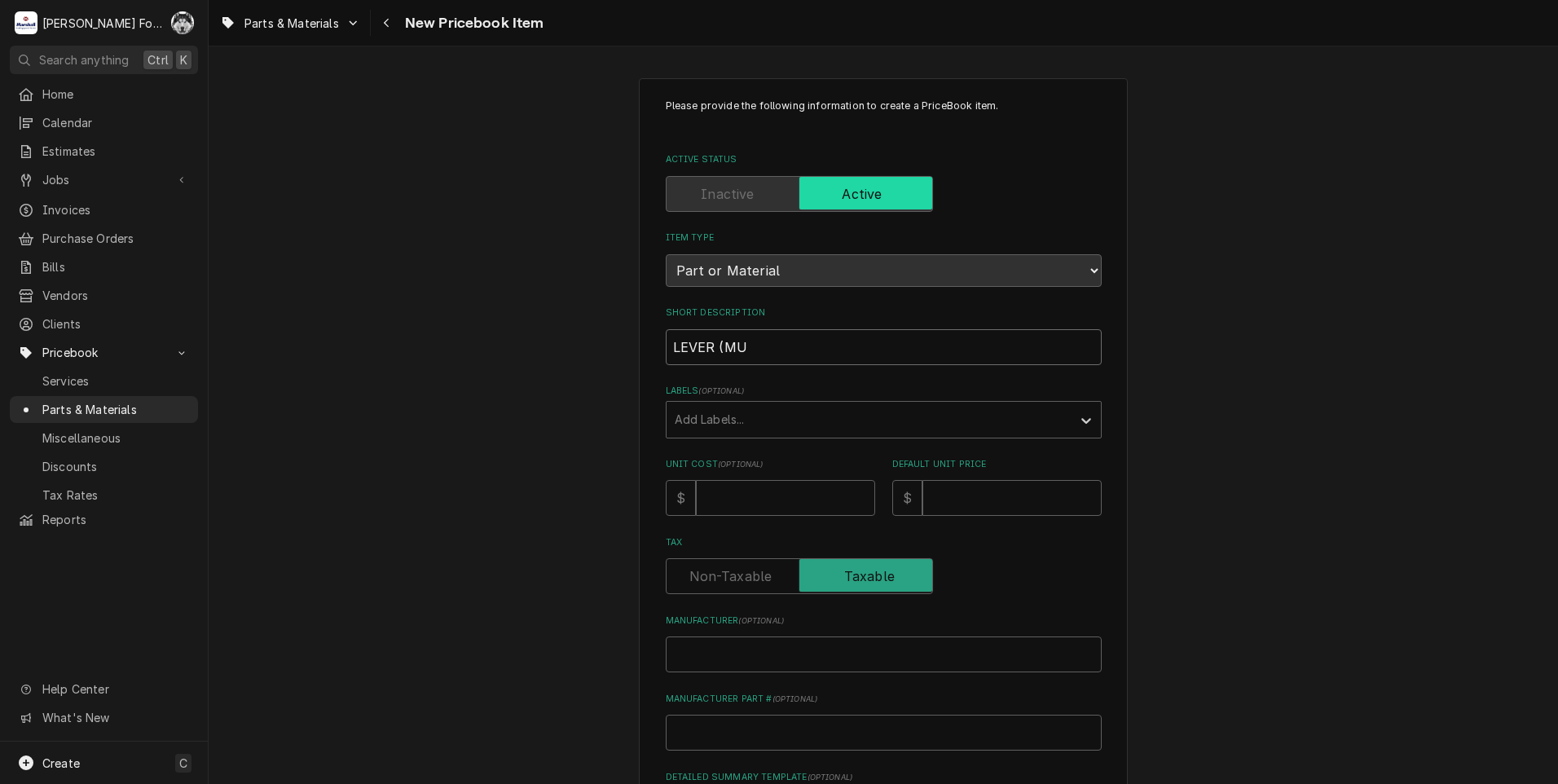
type input "LEVER (MUL"
type textarea "x"
type input "LEVER (MULT"
type textarea "x"
type input "LEVER (MULTI"
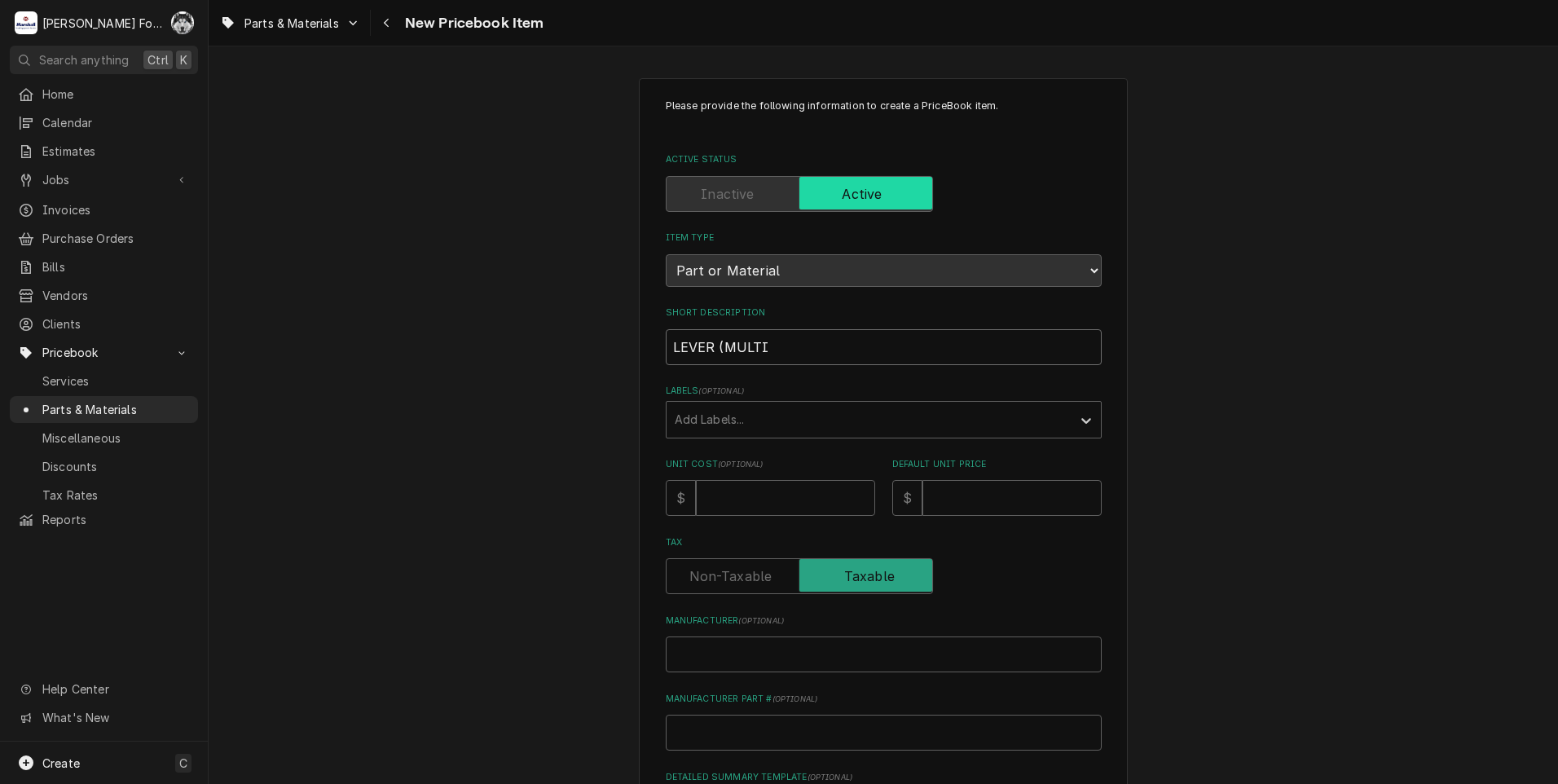
type textarea "x"
type input "LEVER (MULTIP"
type textarea "x"
type input "LEVER (MULTIPL"
type textarea "x"
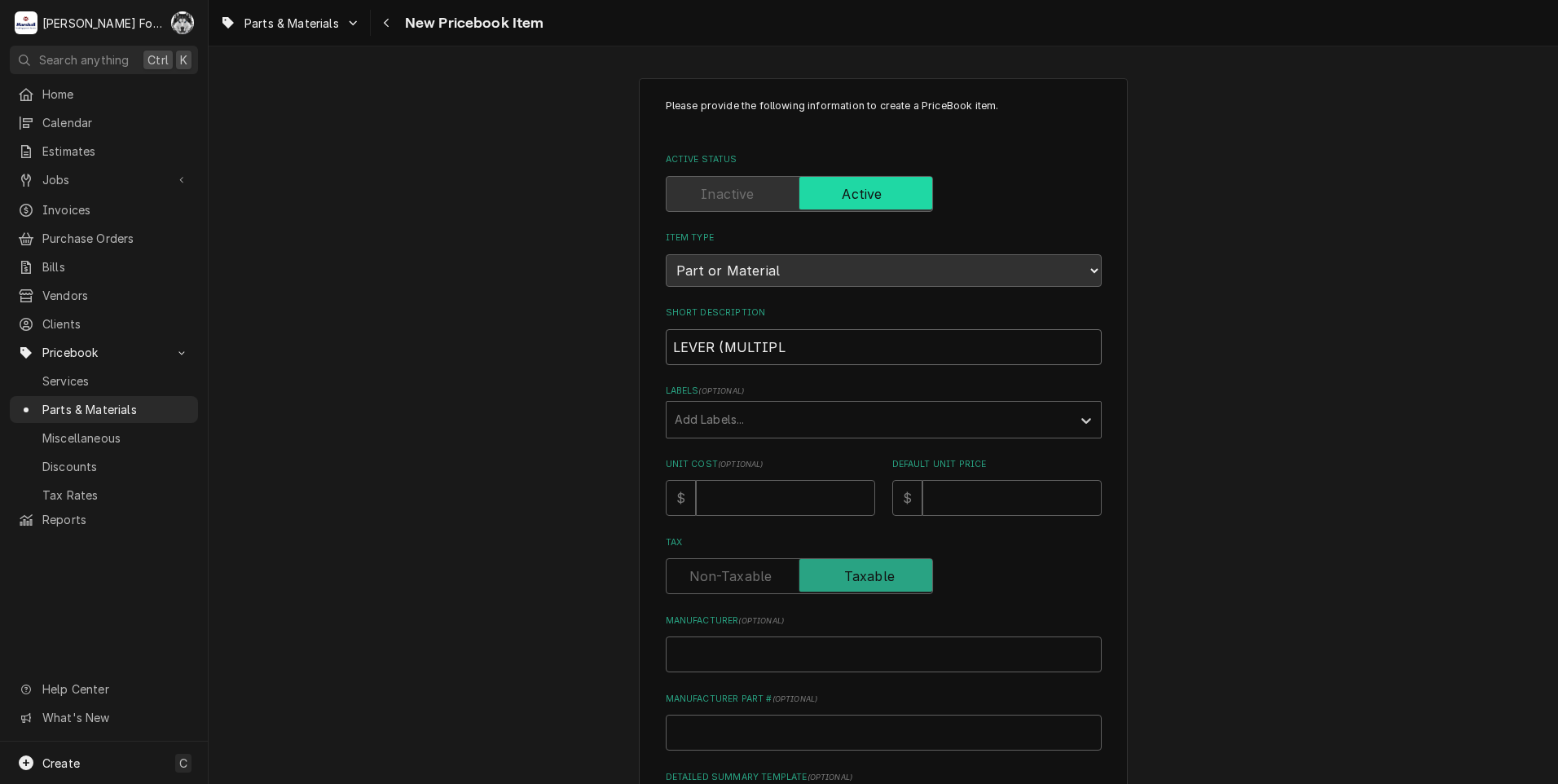
type input "LEVER (MULTIPLE"
type textarea "x"
type input "LEVER (MULTIPLEX"
type textarea "x"
type input "LEVER (MULTIPLEX)"
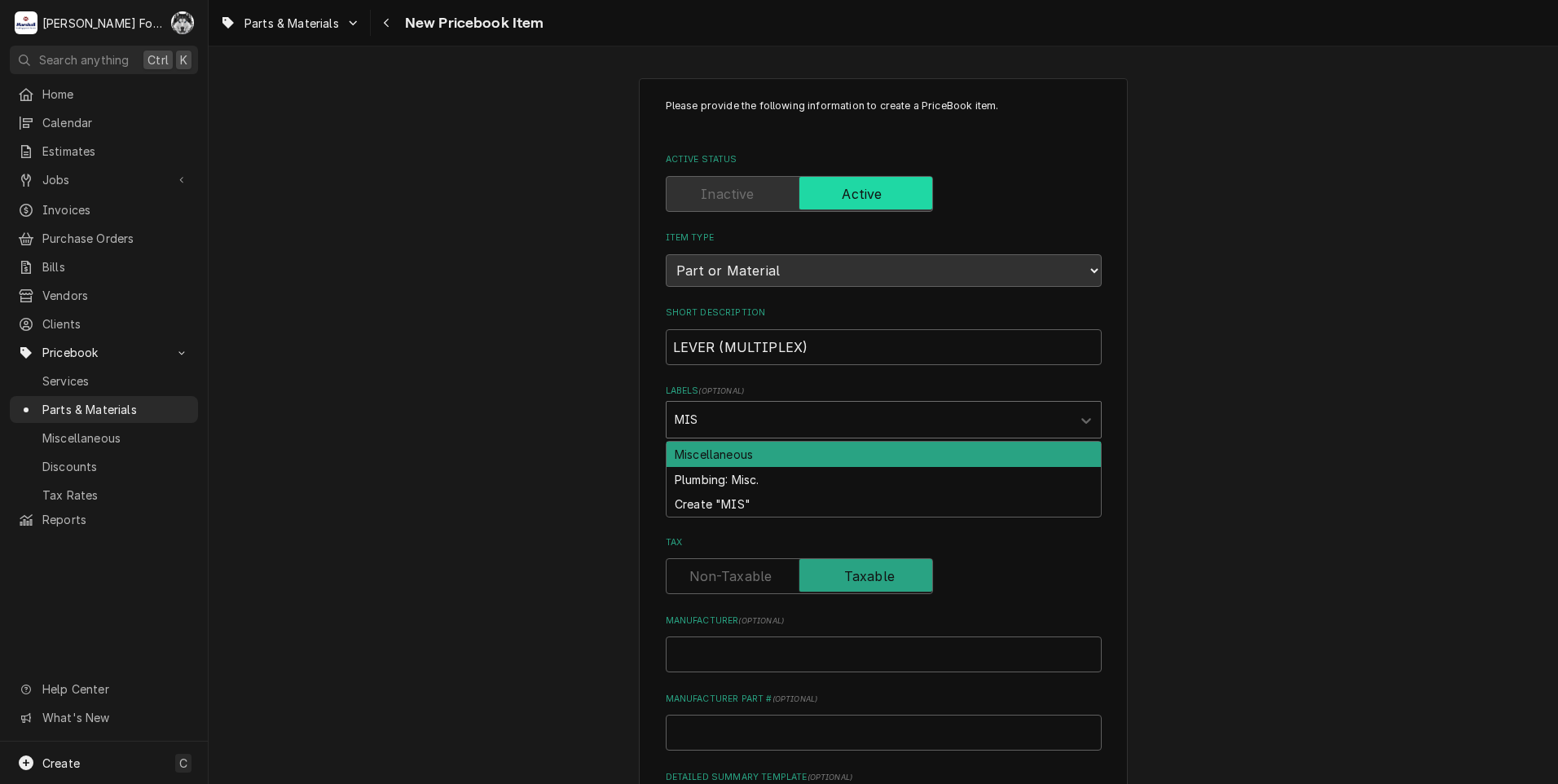
type input "MISC"
type textarea "x"
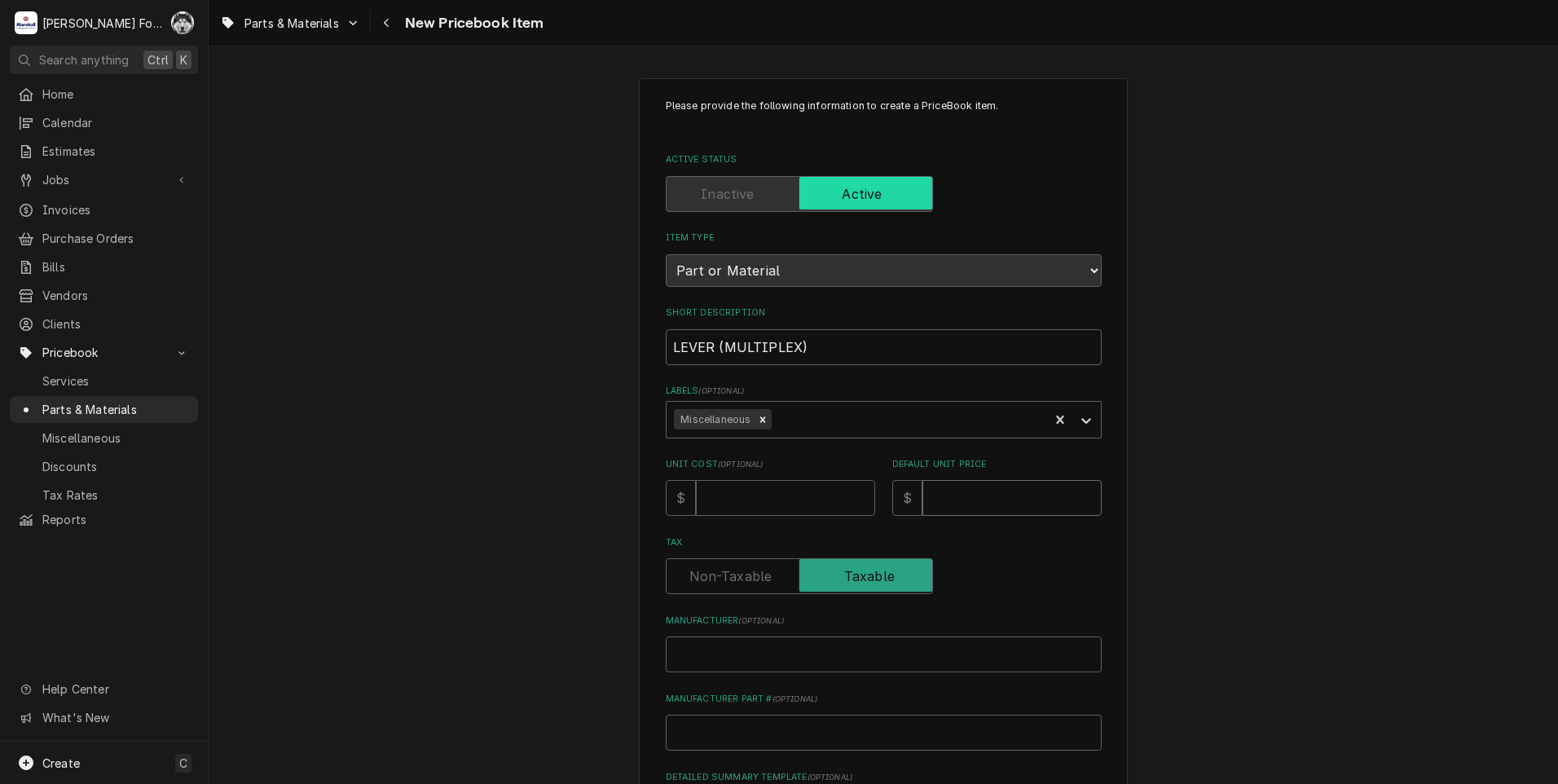
type textarea "x"
type input "6"
click at [888, 655] on input "Manufacturer ( optional )" at bounding box center [884, 654] width 436 height 36
type textarea "x"
type input "M"
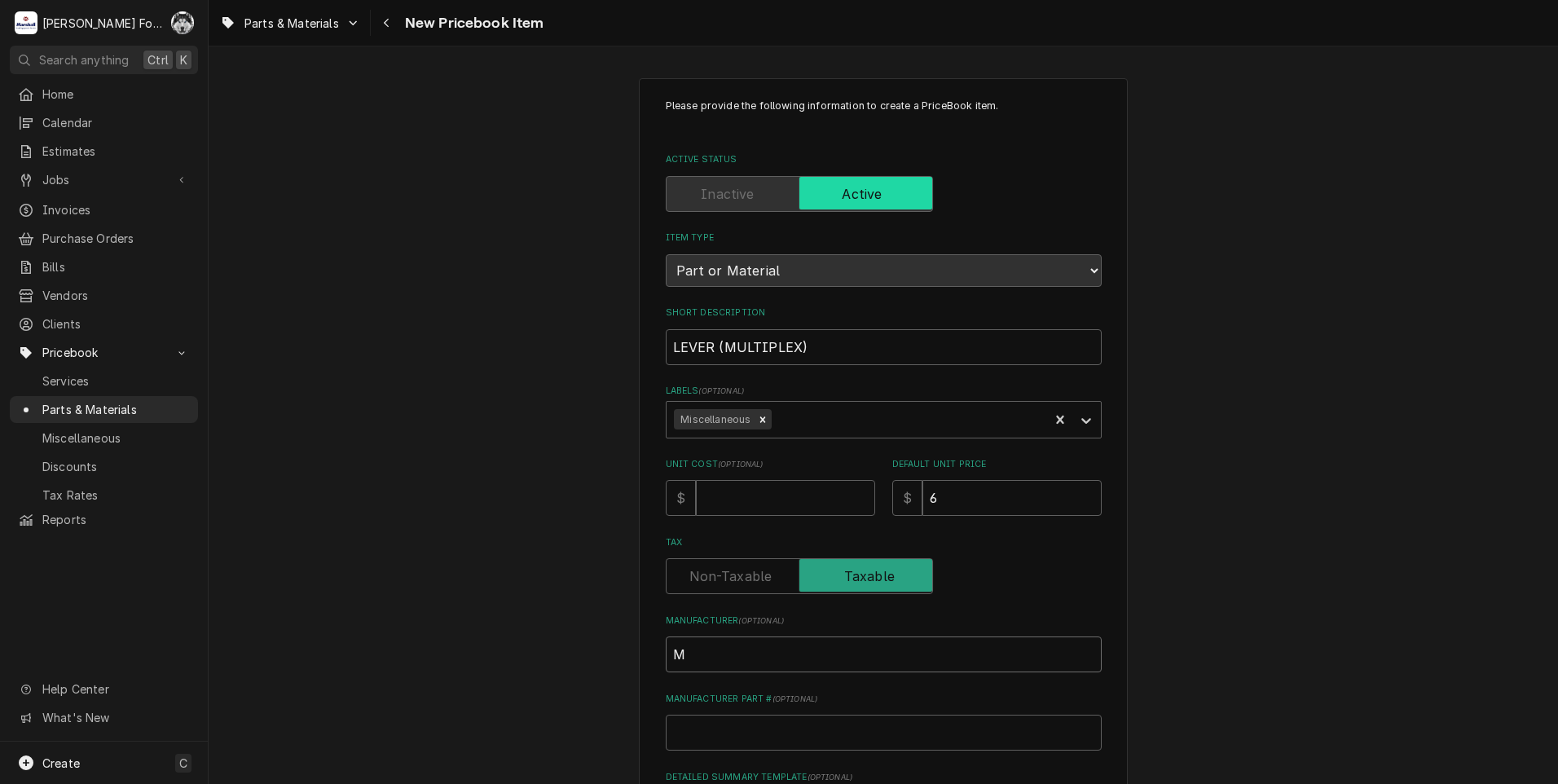
type textarea "x"
type input "MU"
type textarea "x"
type input "MUL"
type textarea "x"
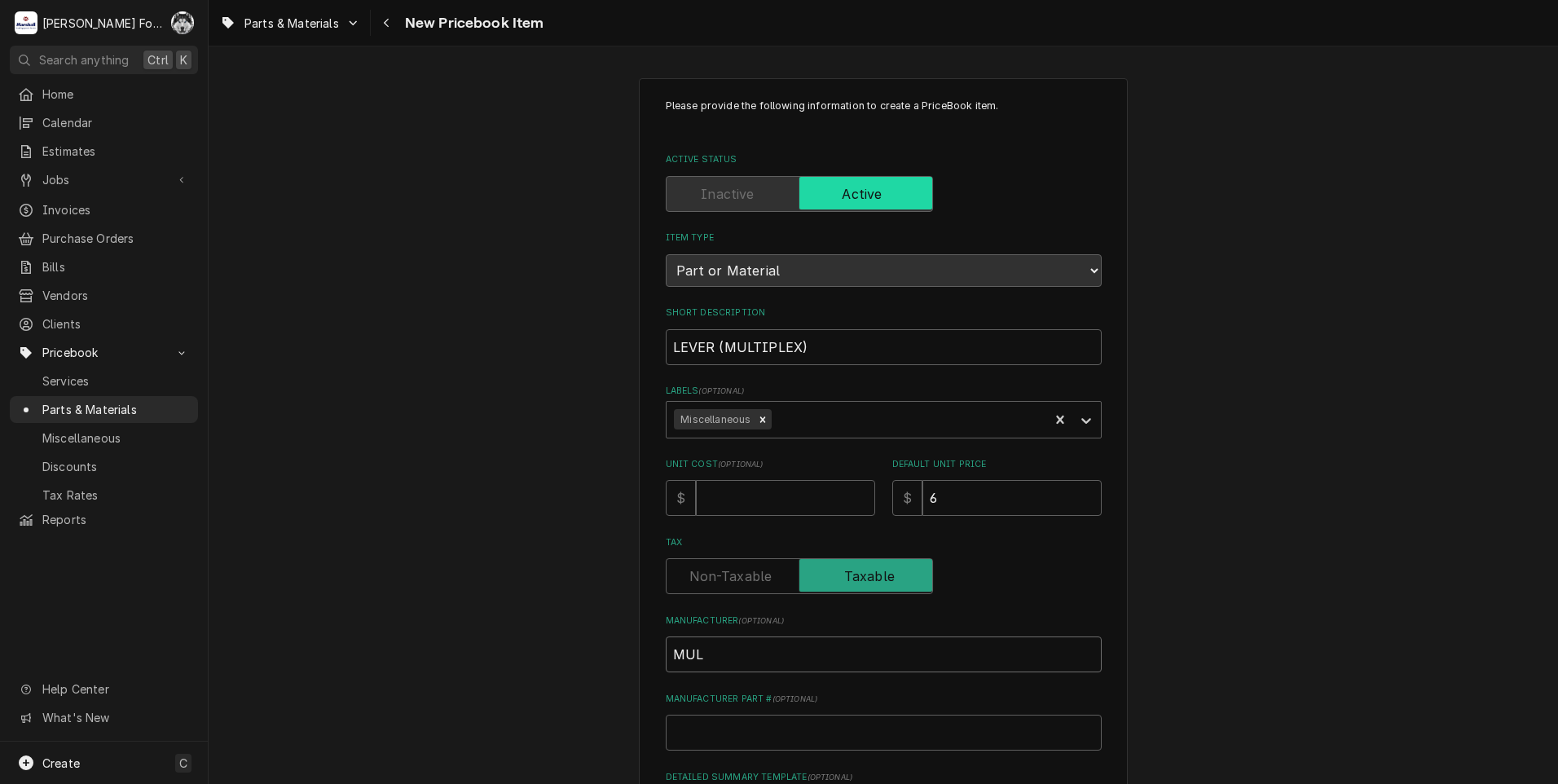
type input "MULT"
type textarea "x"
type input "MULTI"
type textarea "x"
type input "MULTIP"
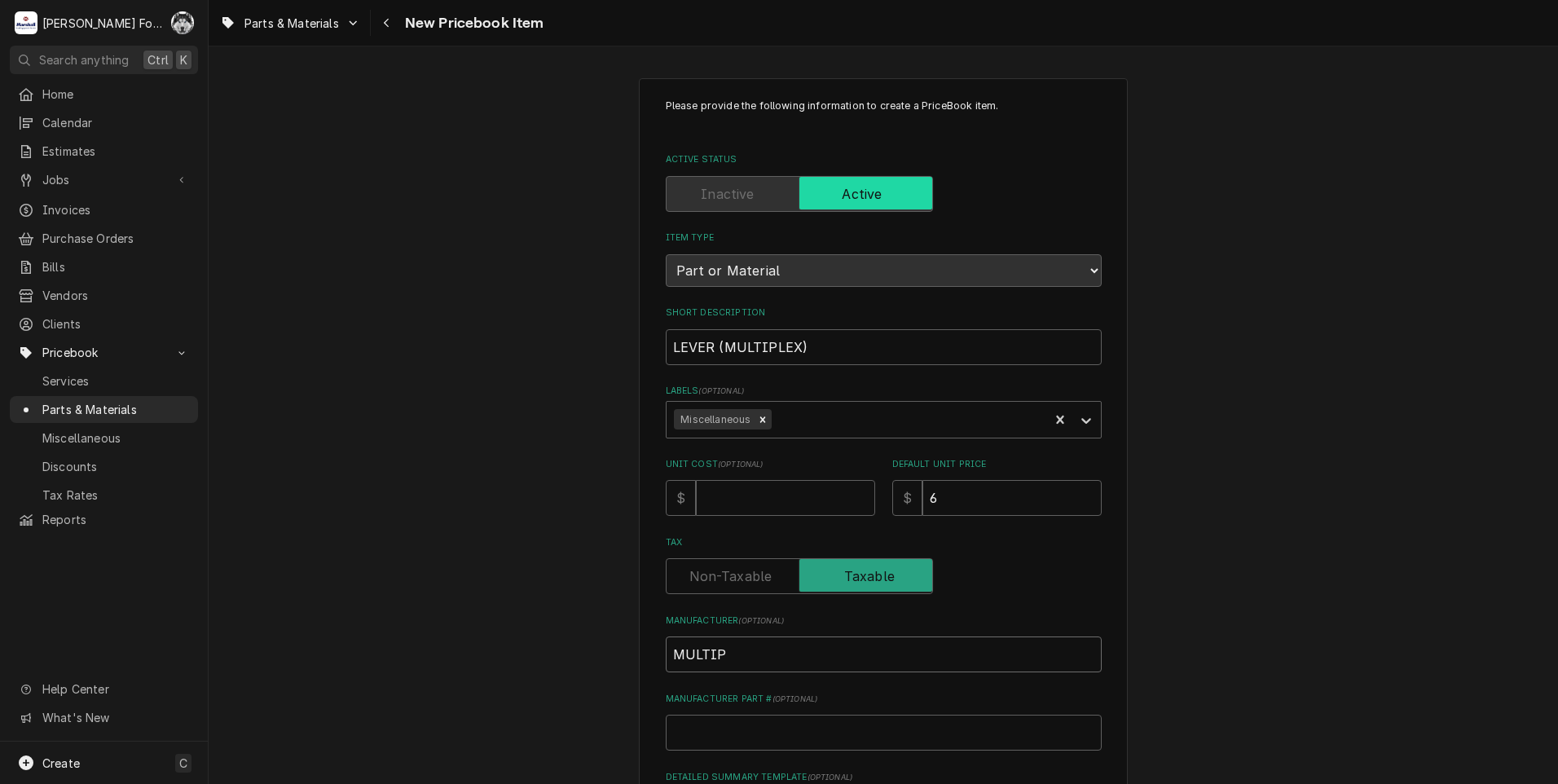
type textarea "x"
type input "MULTIPL"
type textarea "x"
type input "MULTIPLE"
type textarea "x"
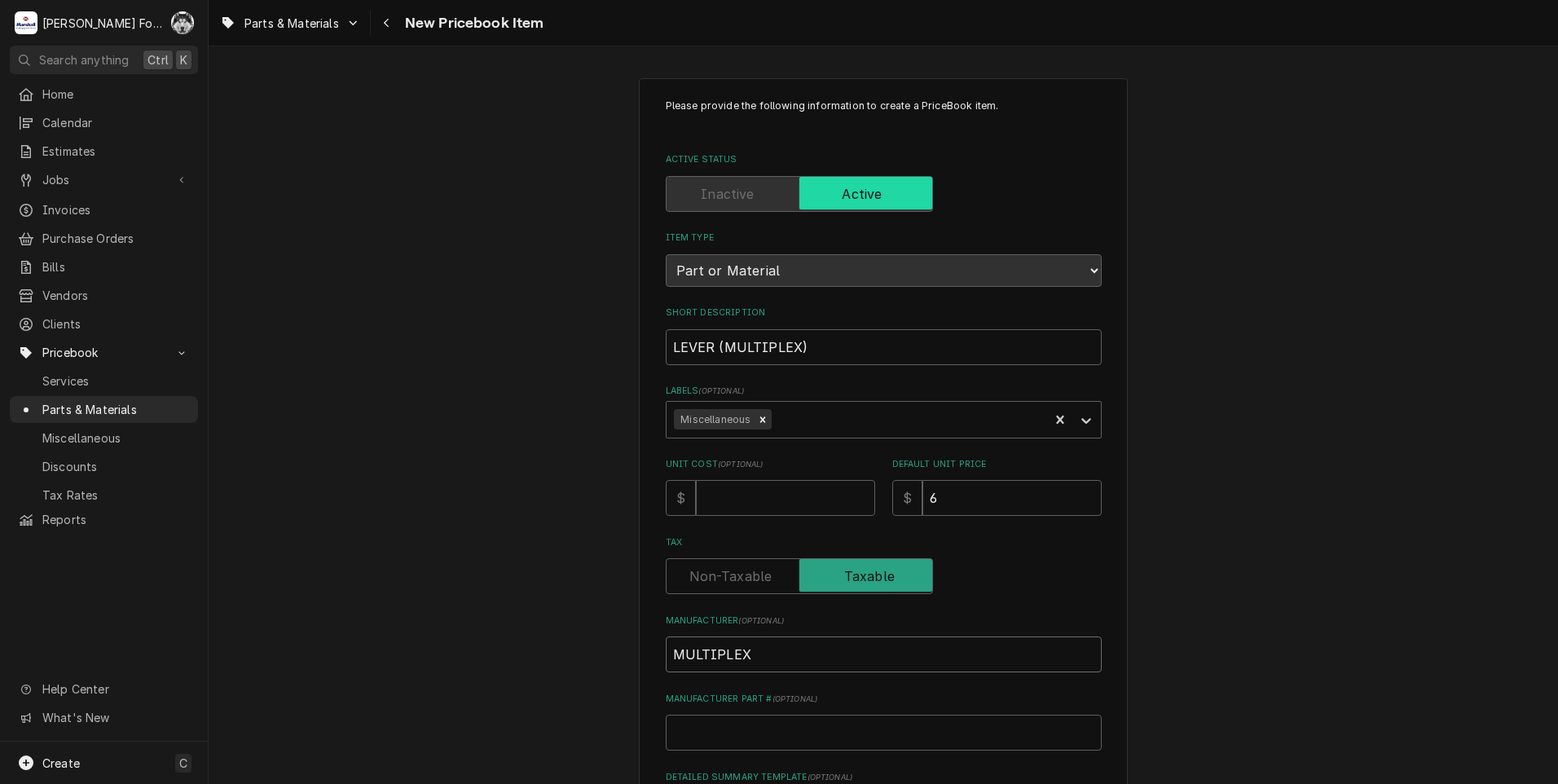
type input "MULTIPLEX"
type textarea "x"
type input "5"
type textarea "x"
type input "51"
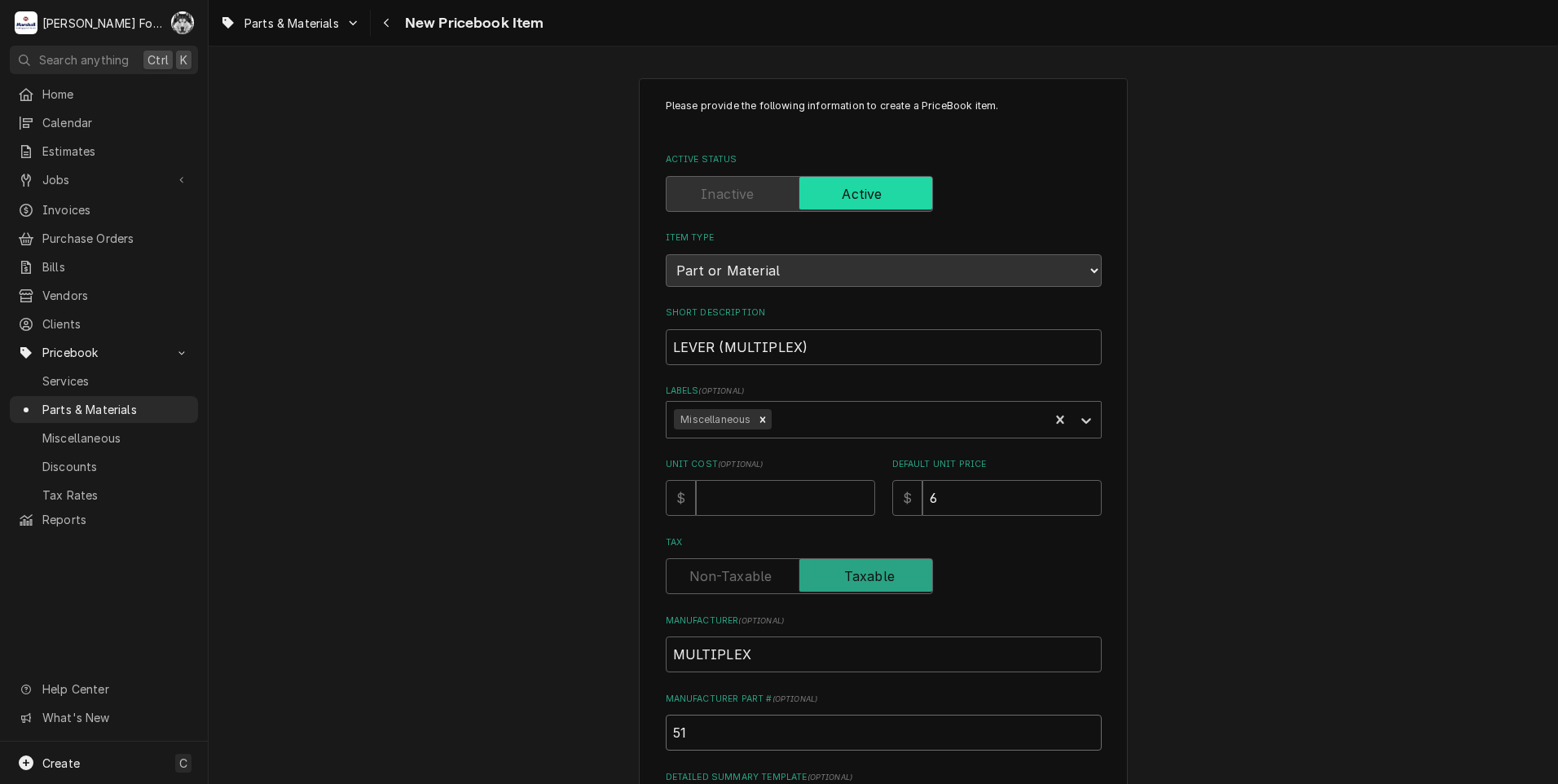
type textarea "x"
type input "517"
type textarea "x"
type input "517-"
type textarea "x"
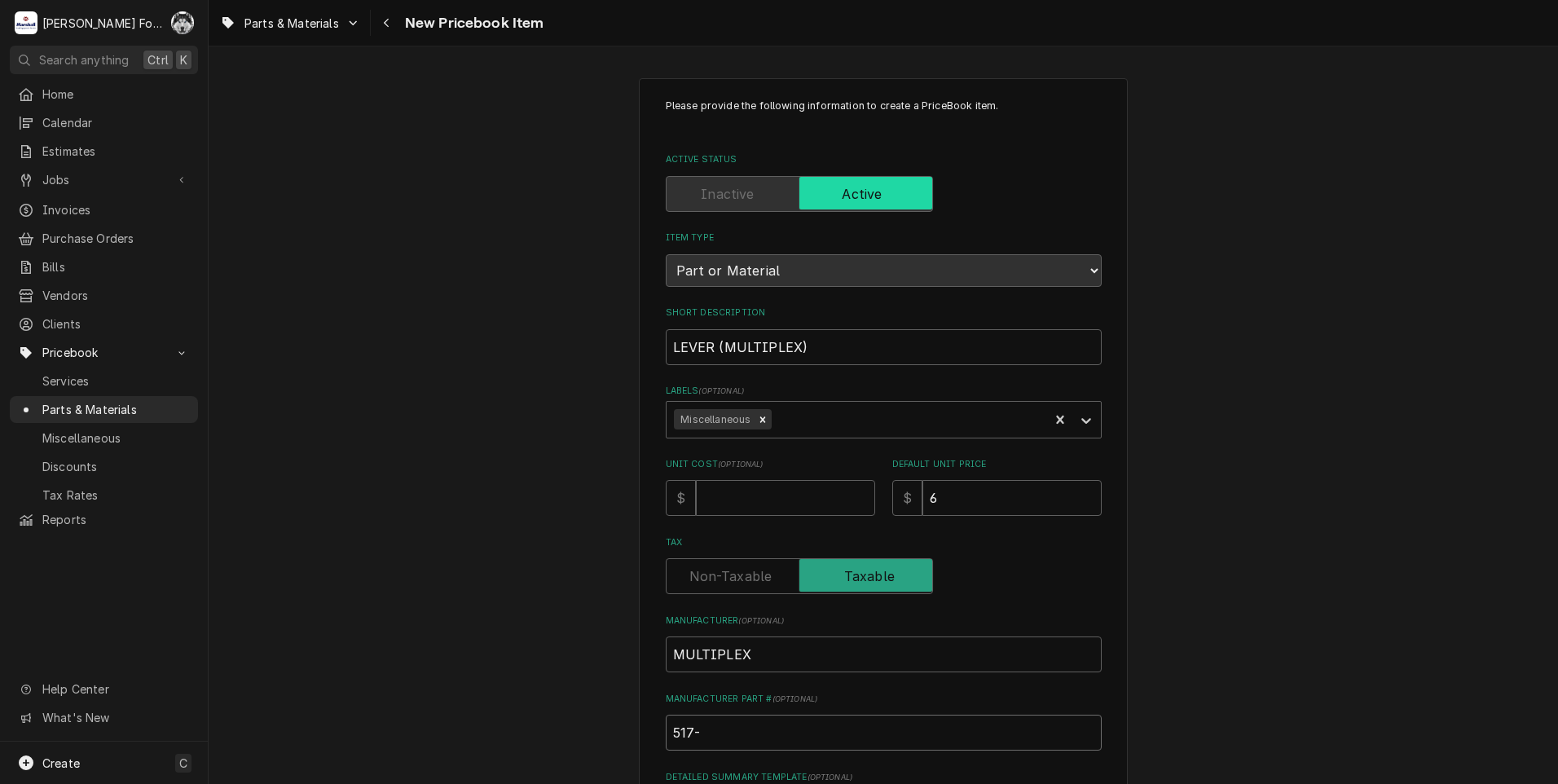
type input "517-0"
type textarea "x"
type input "517-05"
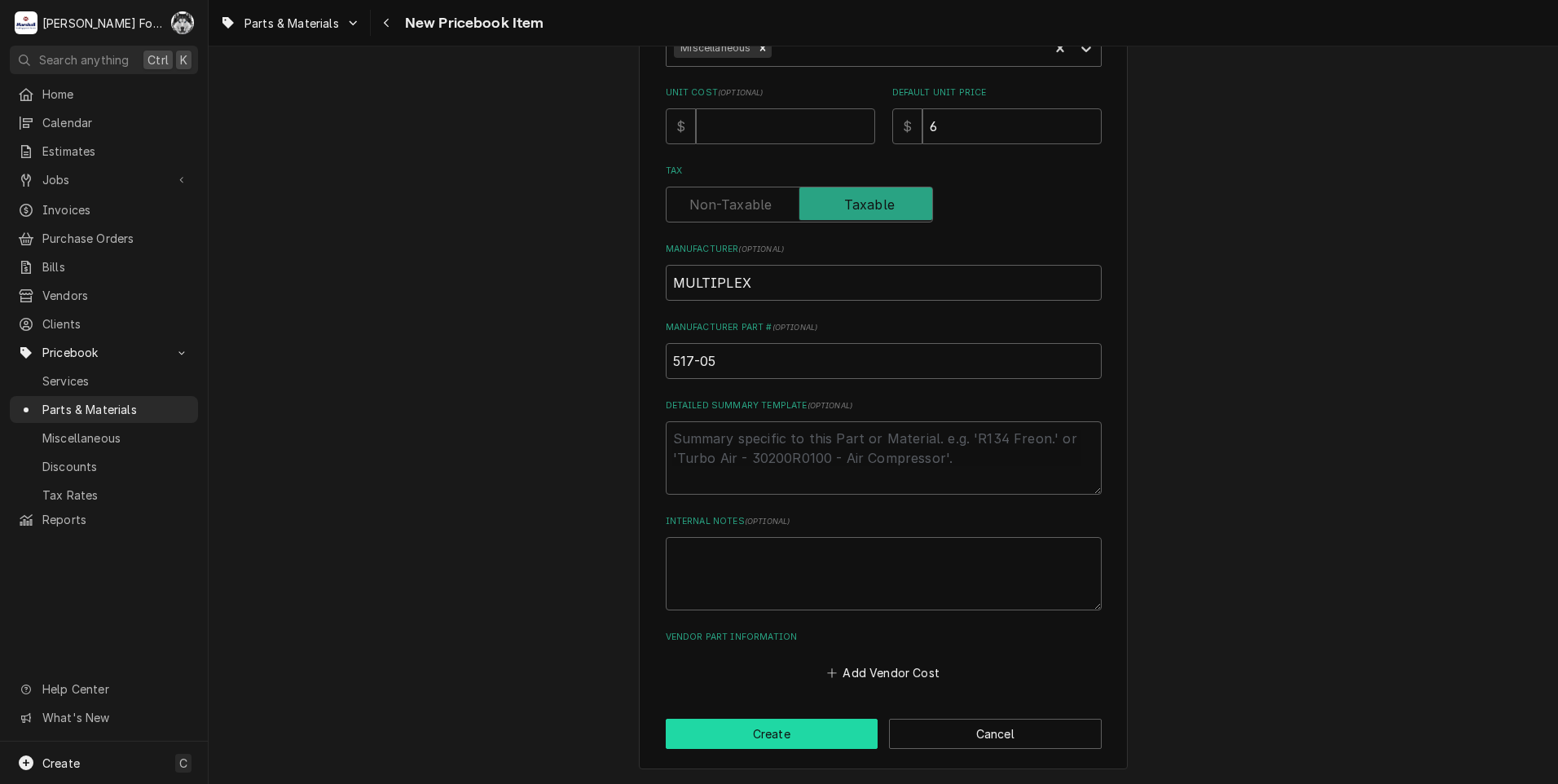
click at [786, 733] on button "Create" at bounding box center [772, 733] width 213 height 31
type textarea "x"
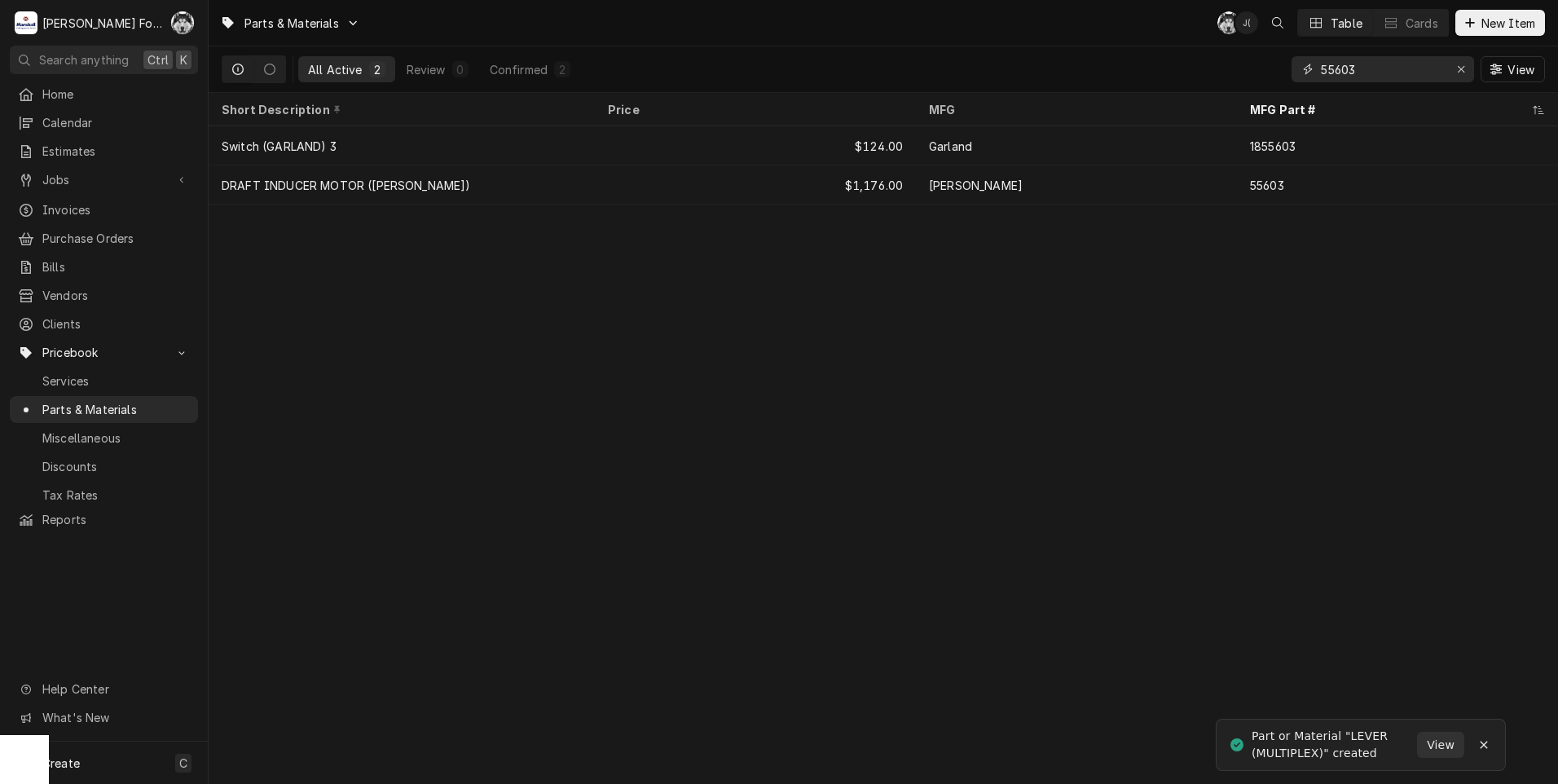
drag, startPoint x: 1368, startPoint y: 74, endPoint x: 1247, endPoint y: 91, distance: 122.2
click at [1247, 91] on div "All Active 2 Review 0 Confirmed 2 55603 View" at bounding box center [883, 70] width 1323 height 46
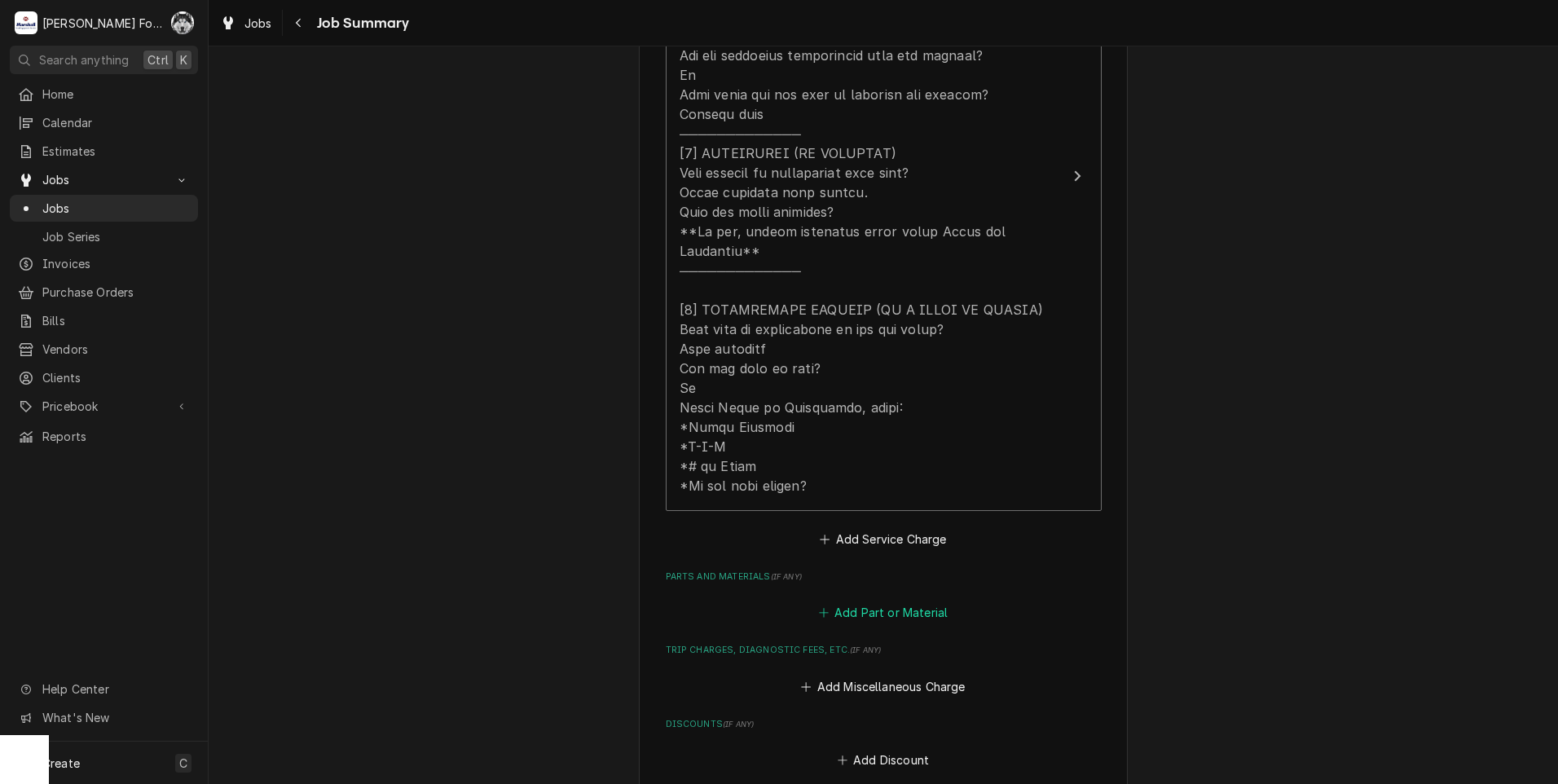
scroll to position [679, 0]
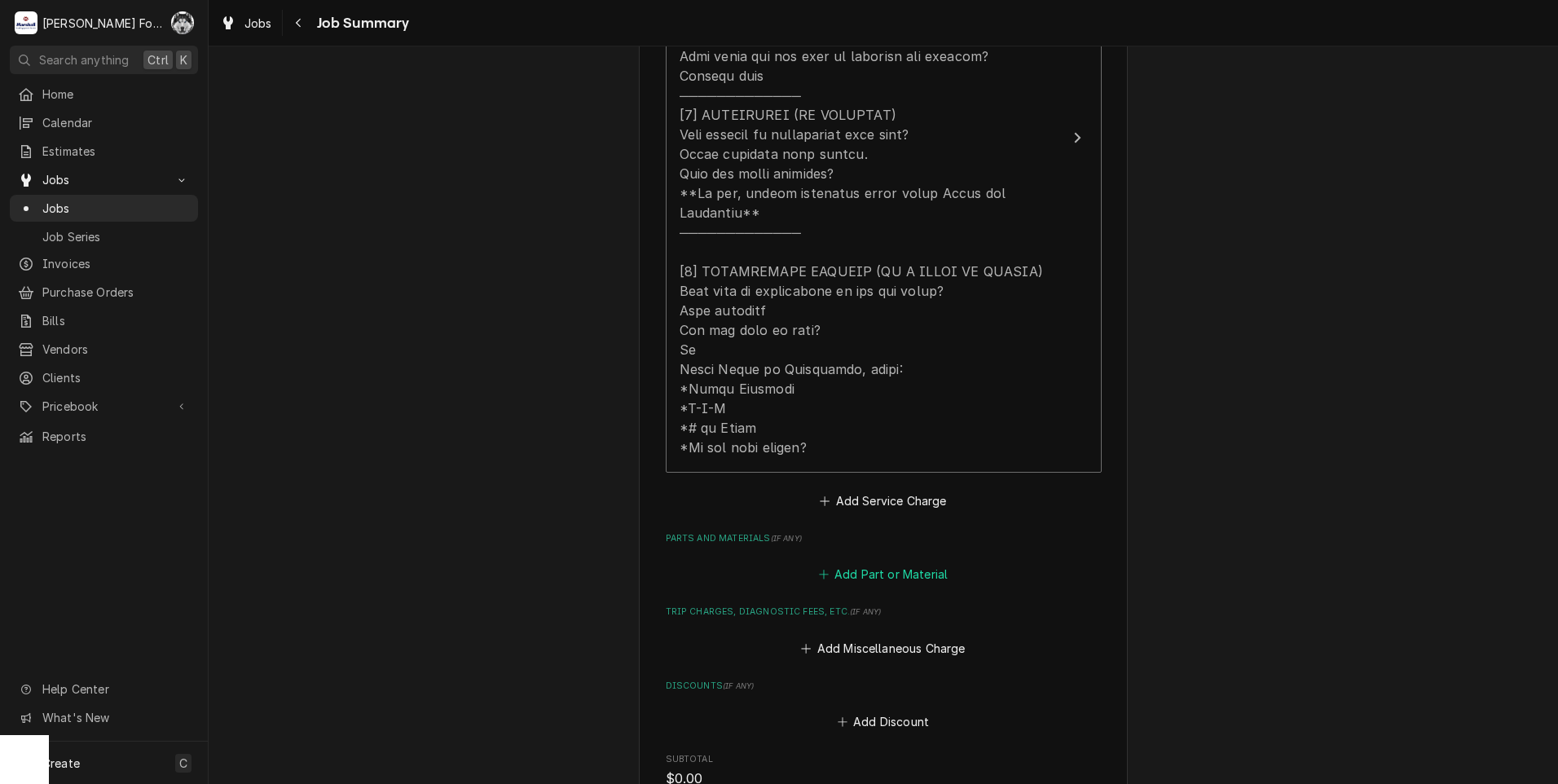
click at [864, 563] on button "Add Part or Material" at bounding box center [883, 575] width 135 height 23
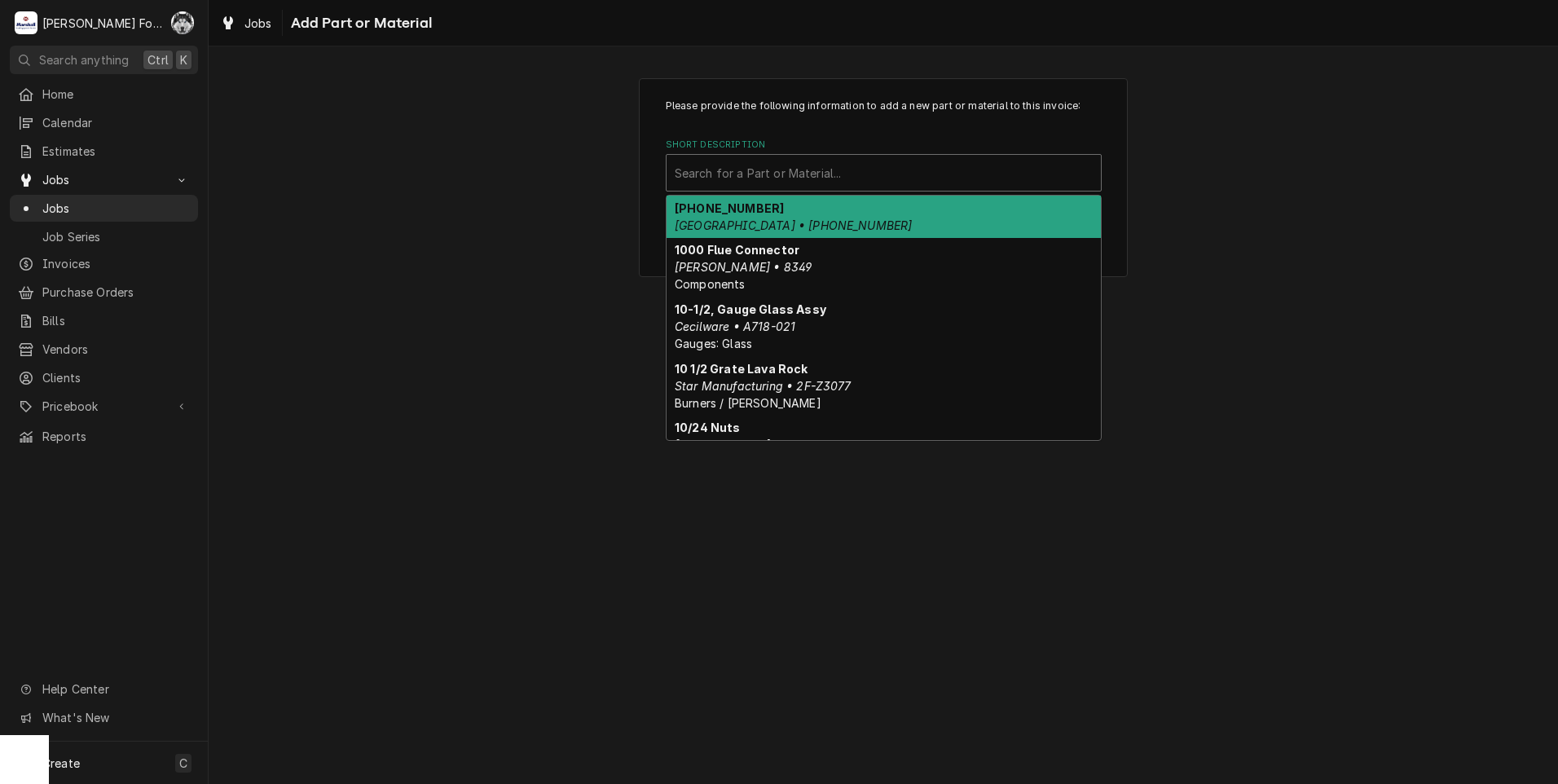
click at [920, 178] on div "Short Description" at bounding box center [884, 173] width 418 height 30
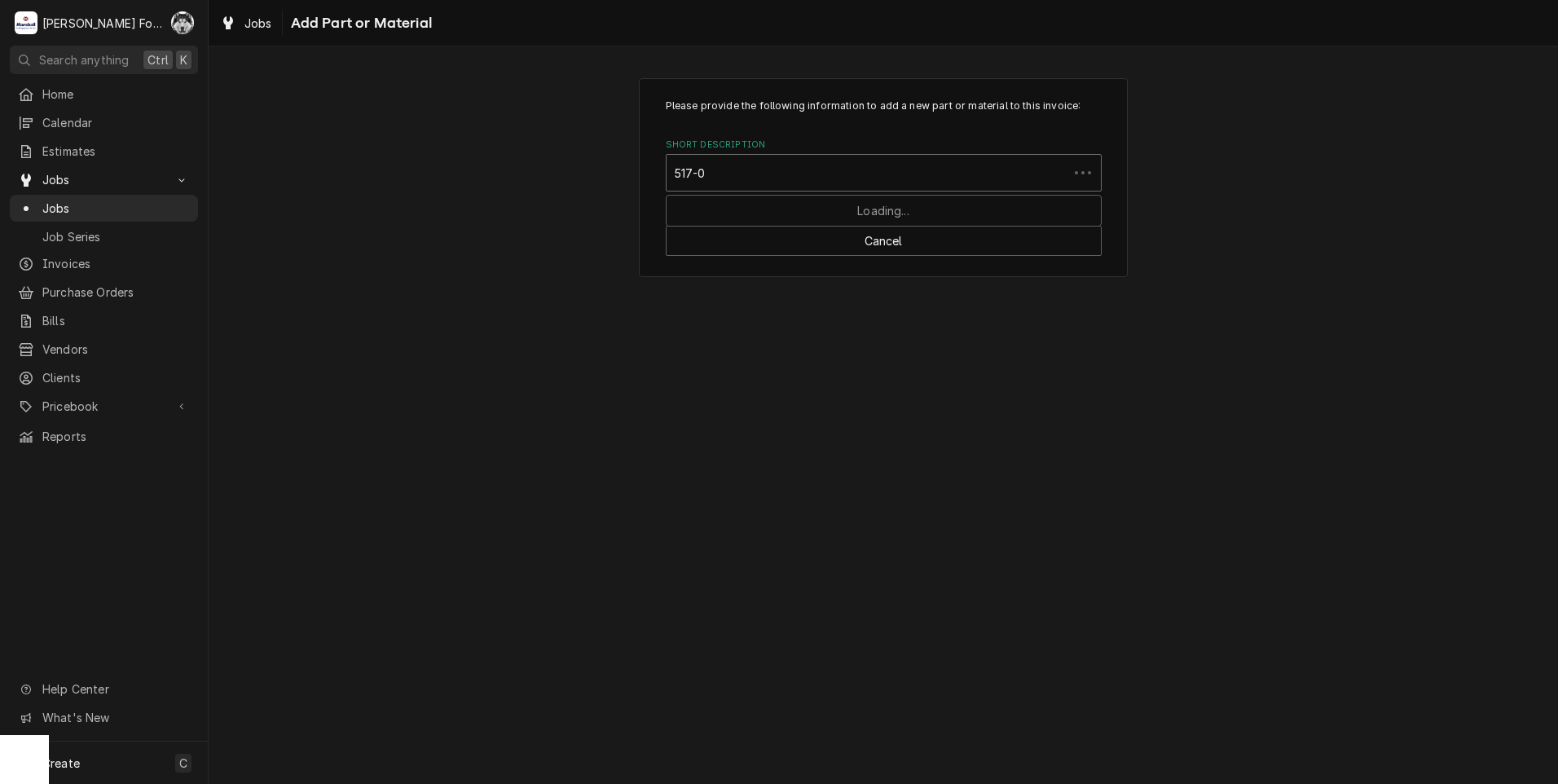
type input "517-05"
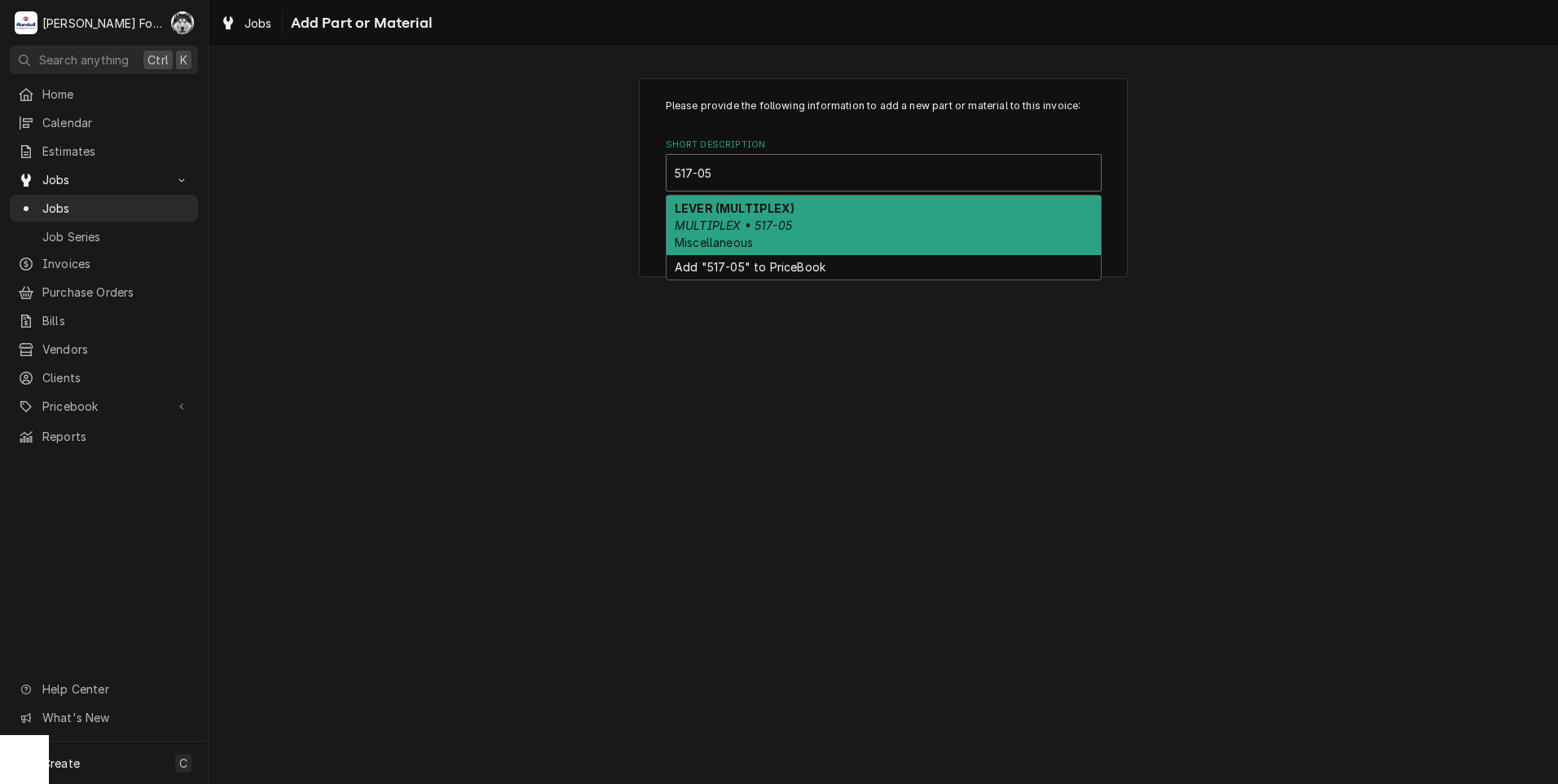
click at [840, 214] on div "LEVER (MULTIPLEX) MULTIPLEX • 517-05 Miscellaneous" at bounding box center [884, 225] width 435 height 59
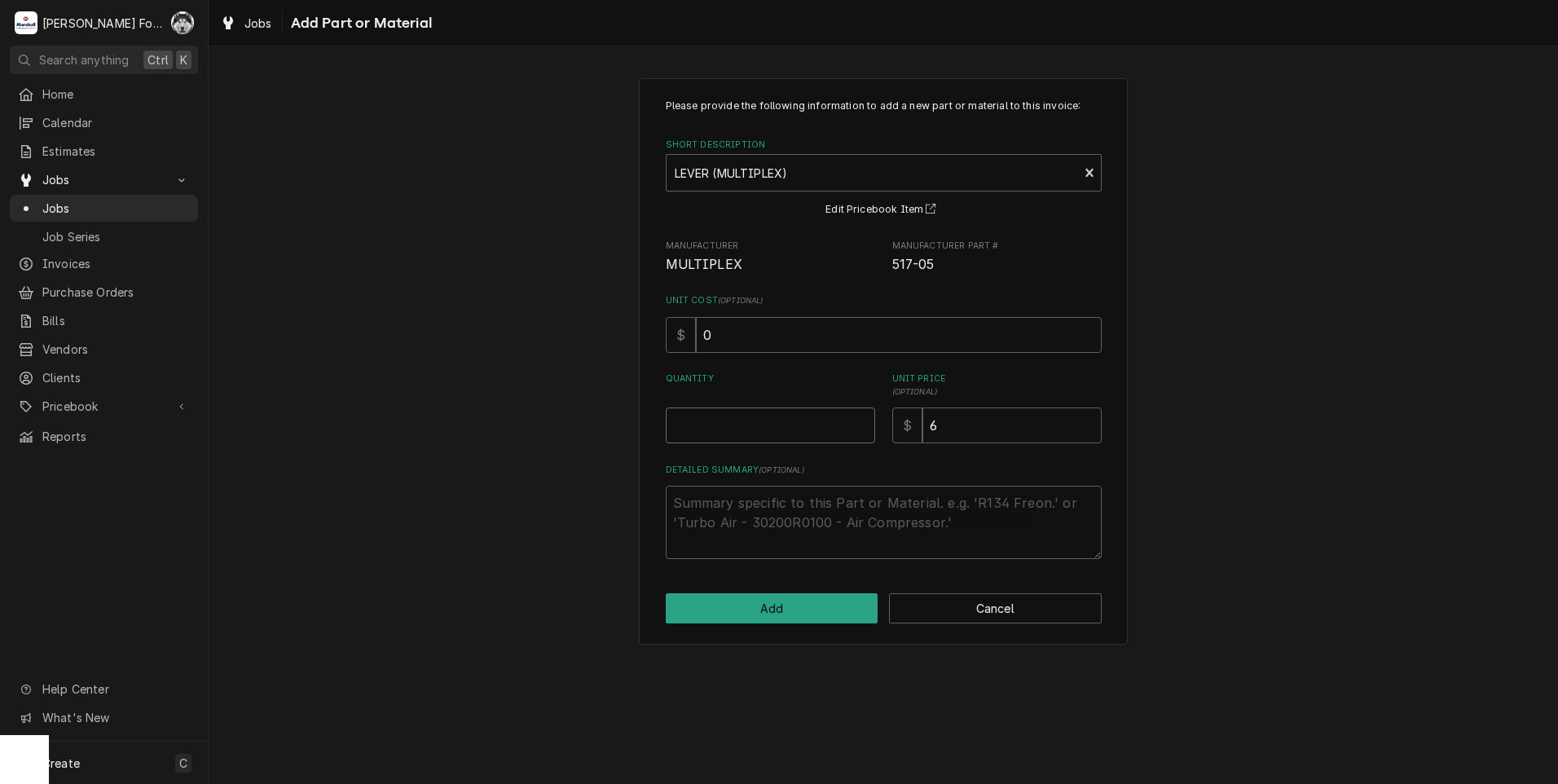
type textarea "x"
type input "0"
click at [863, 425] on input "0" at bounding box center [770, 426] width 209 height 36
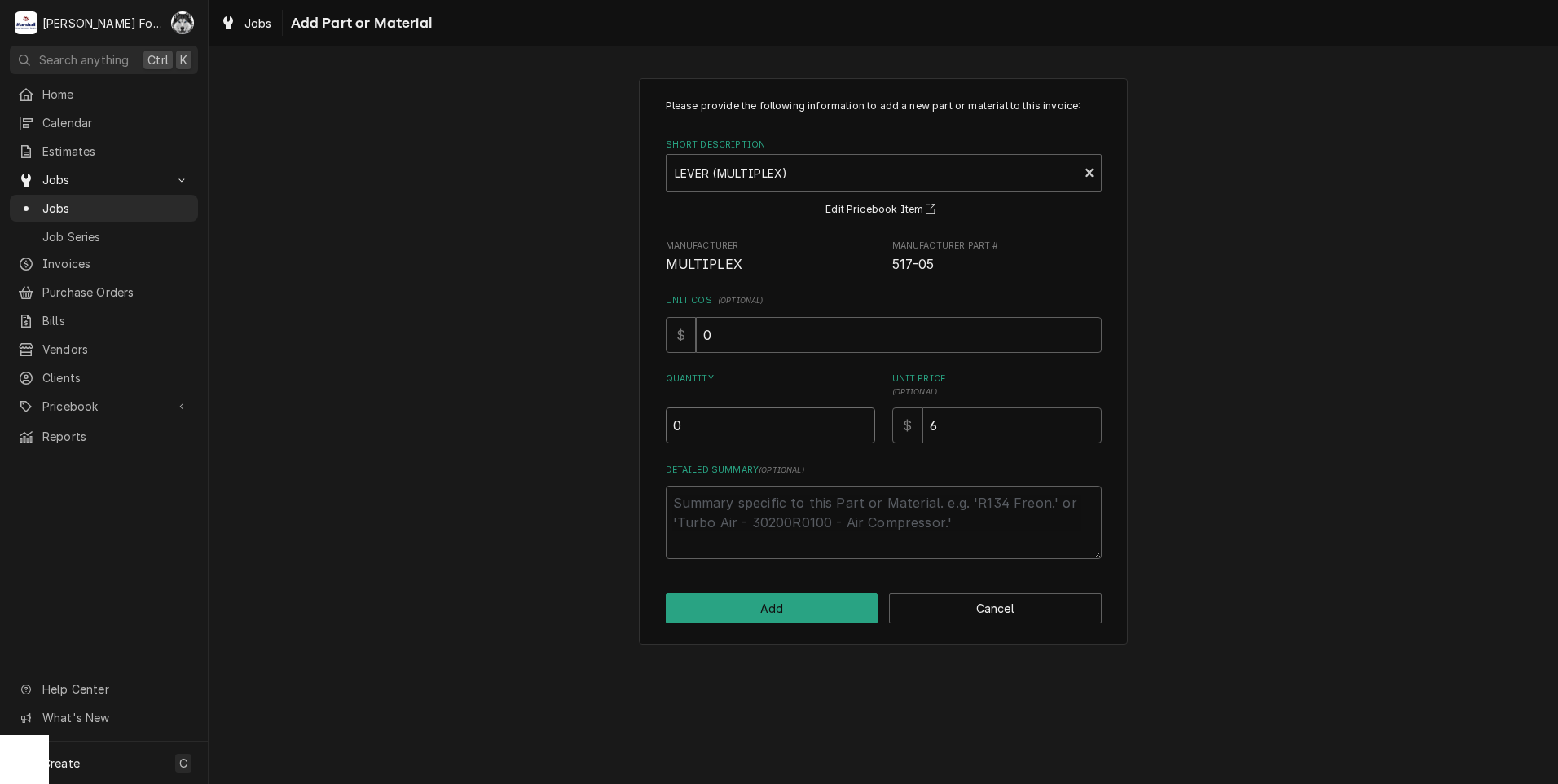
click at [863, 425] on input "0" at bounding box center [770, 426] width 209 height 36
type textarea "x"
type input "0.5"
click at [859, 422] on input "0.5" at bounding box center [770, 426] width 209 height 36
type textarea "x"
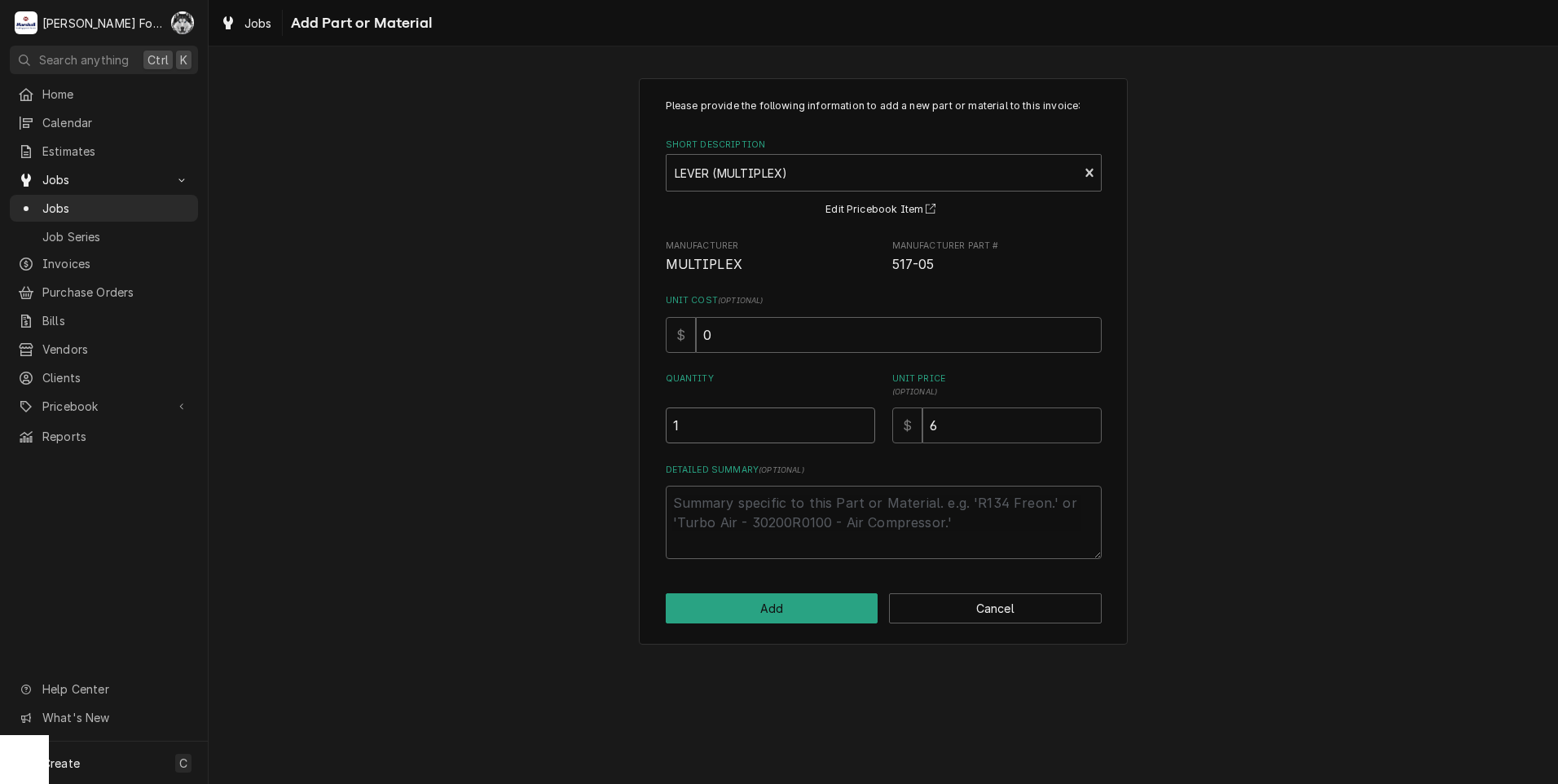
type input "1"
click at [859, 422] on input "1" at bounding box center [770, 426] width 209 height 36
type textarea "x"
type input "1.5"
click at [859, 422] on input "1.5" at bounding box center [770, 426] width 209 height 36
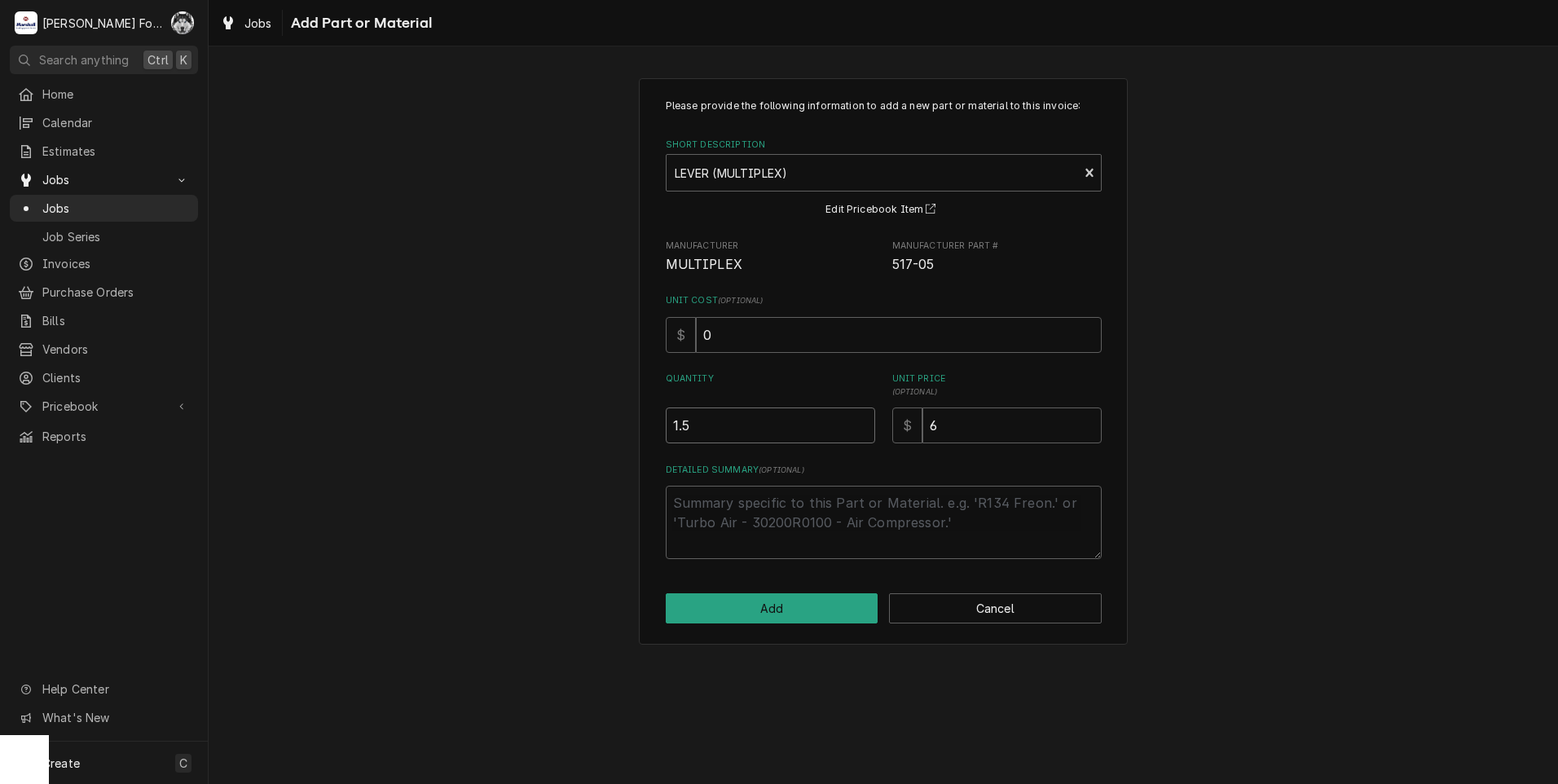
type textarea "x"
type input "2"
click at [859, 422] on input "2" at bounding box center [770, 426] width 209 height 36
click at [792, 609] on button "Add" at bounding box center [772, 608] width 213 height 31
type textarea "x"
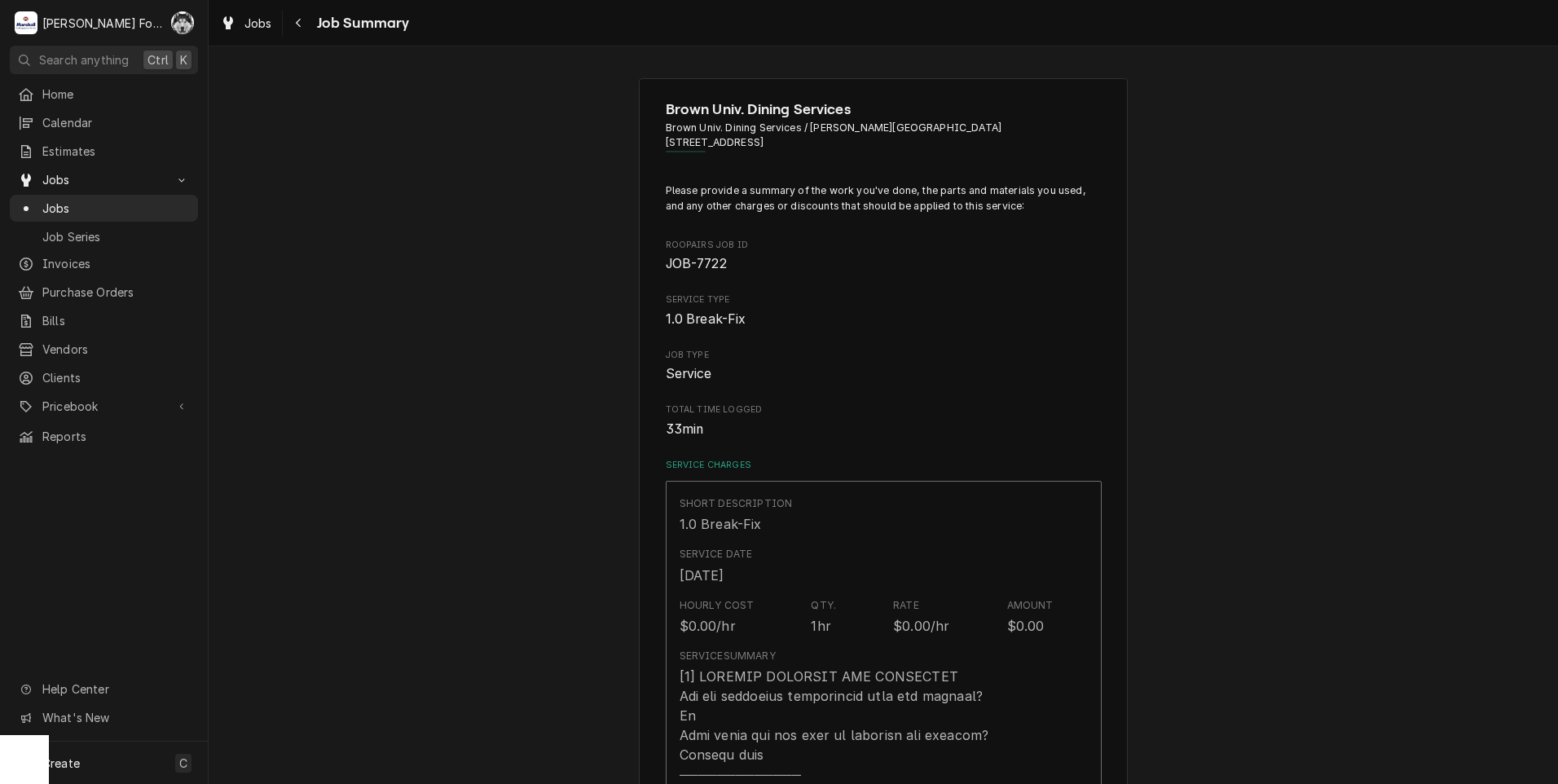
scroll to position [679, 0]
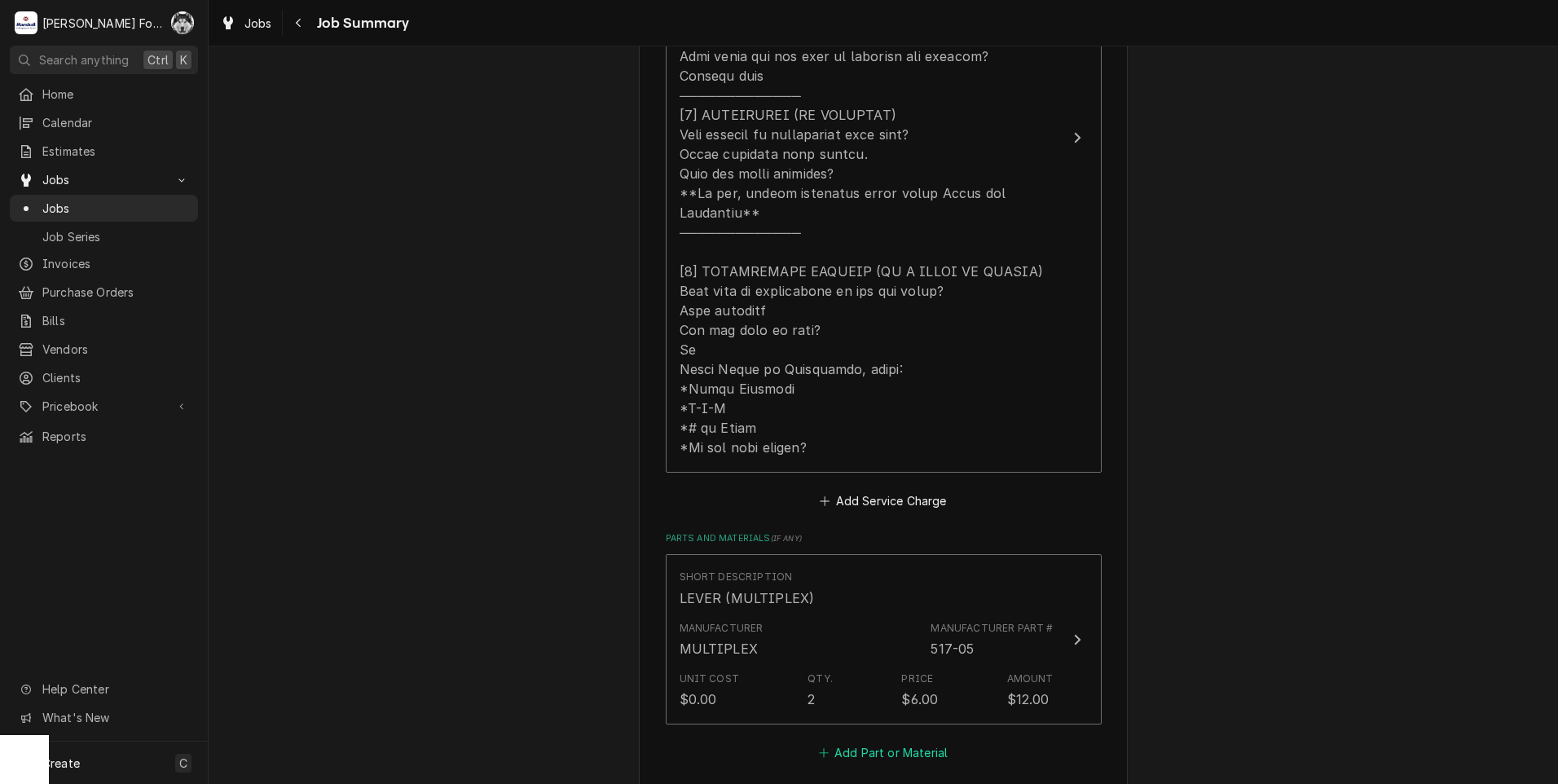
click at [860, 740] on button "Add Part or Material" at bounding box center [883, 752] width 135 height 23
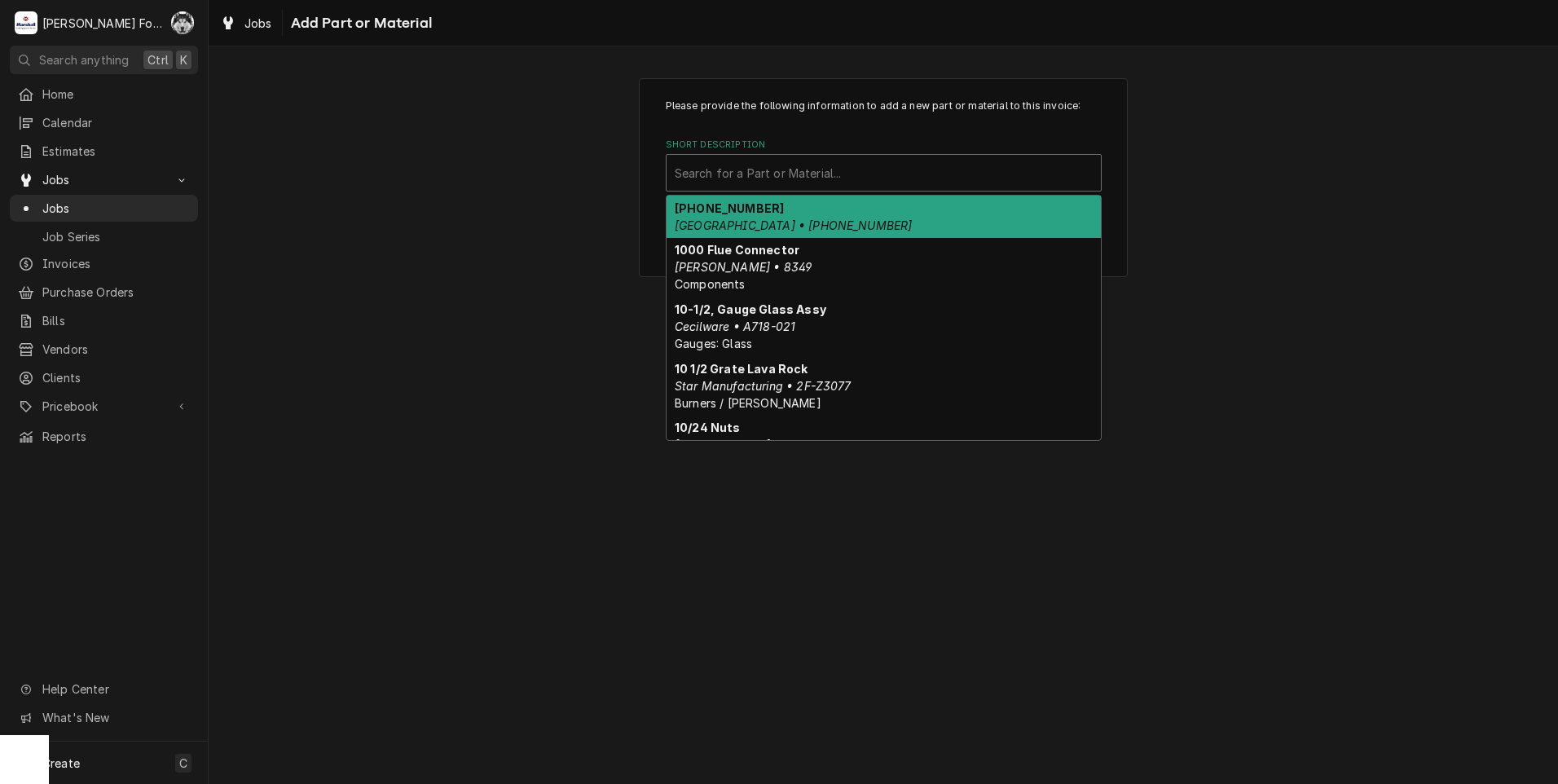
click at [828, 169] on div "Short Description" at bounding box center [884, 173] width 418 height 30
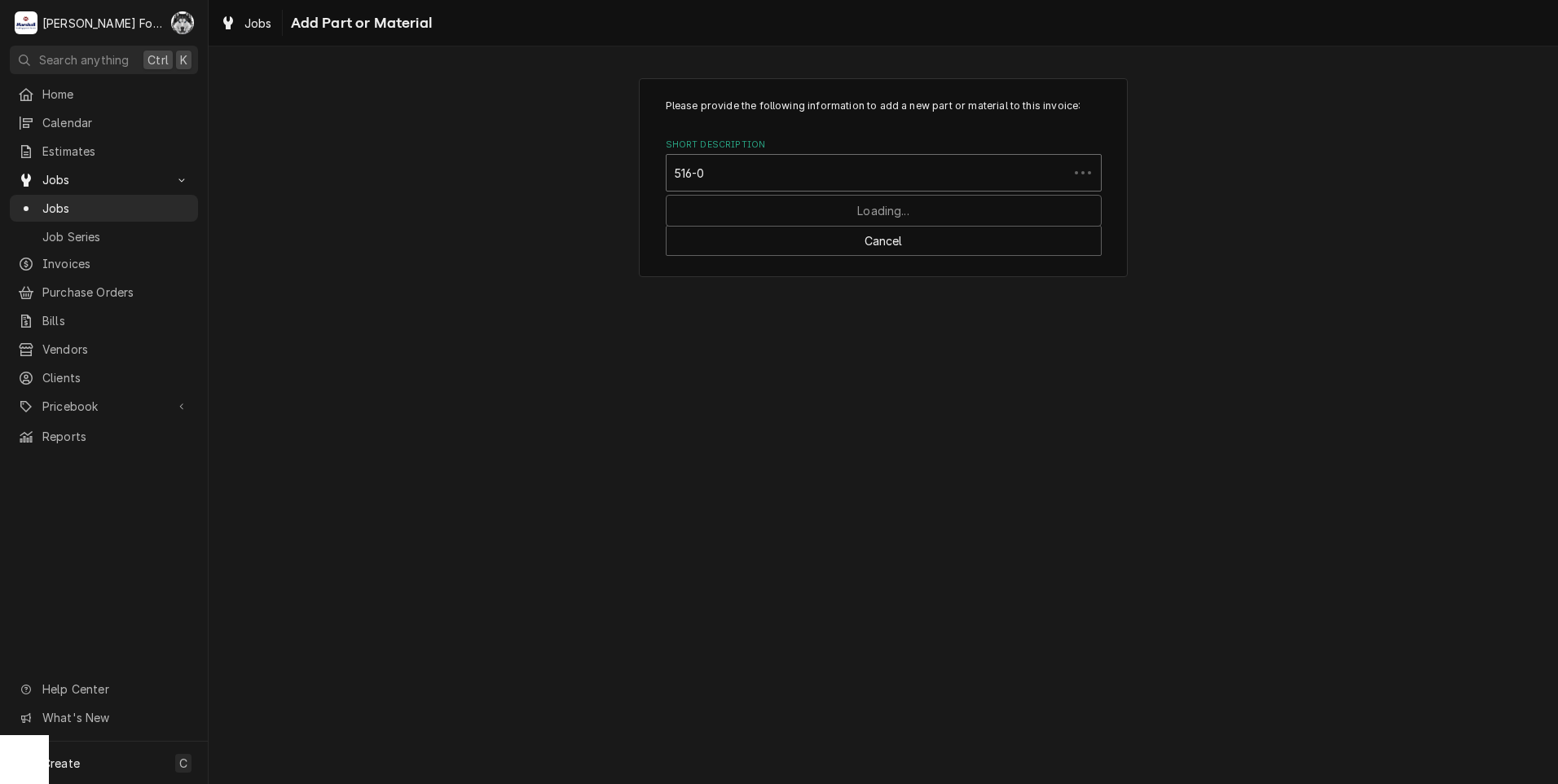
type input "516-09"
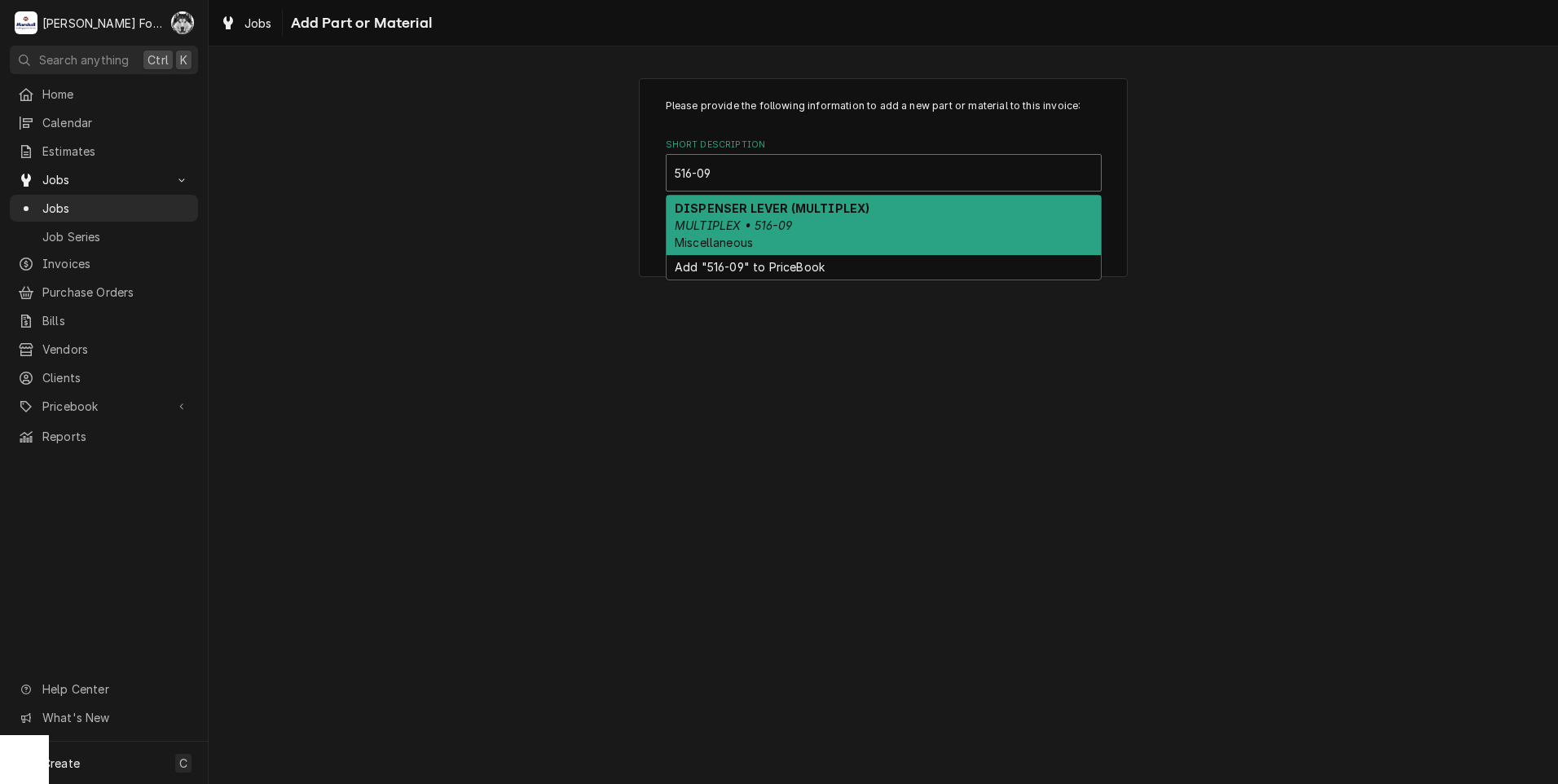
click at [722, 223] on em "MULTIPLEX • 516-09" at bounding box center [733, 225] width 117 height 14
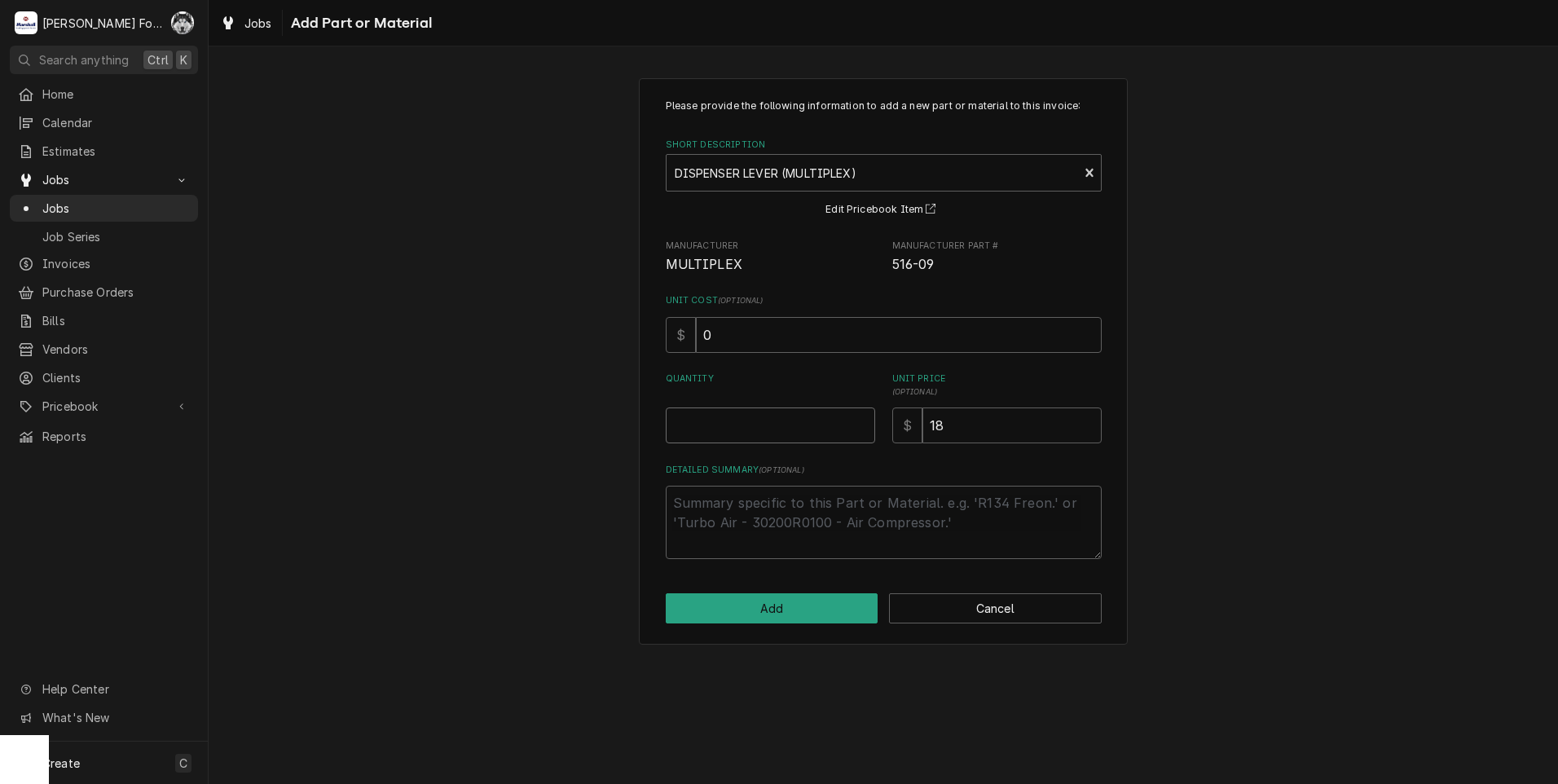
type textarea "x"
type input "0"
click at [857, 426] on input "0" at bounding box center [770, 426] width 209 height 36
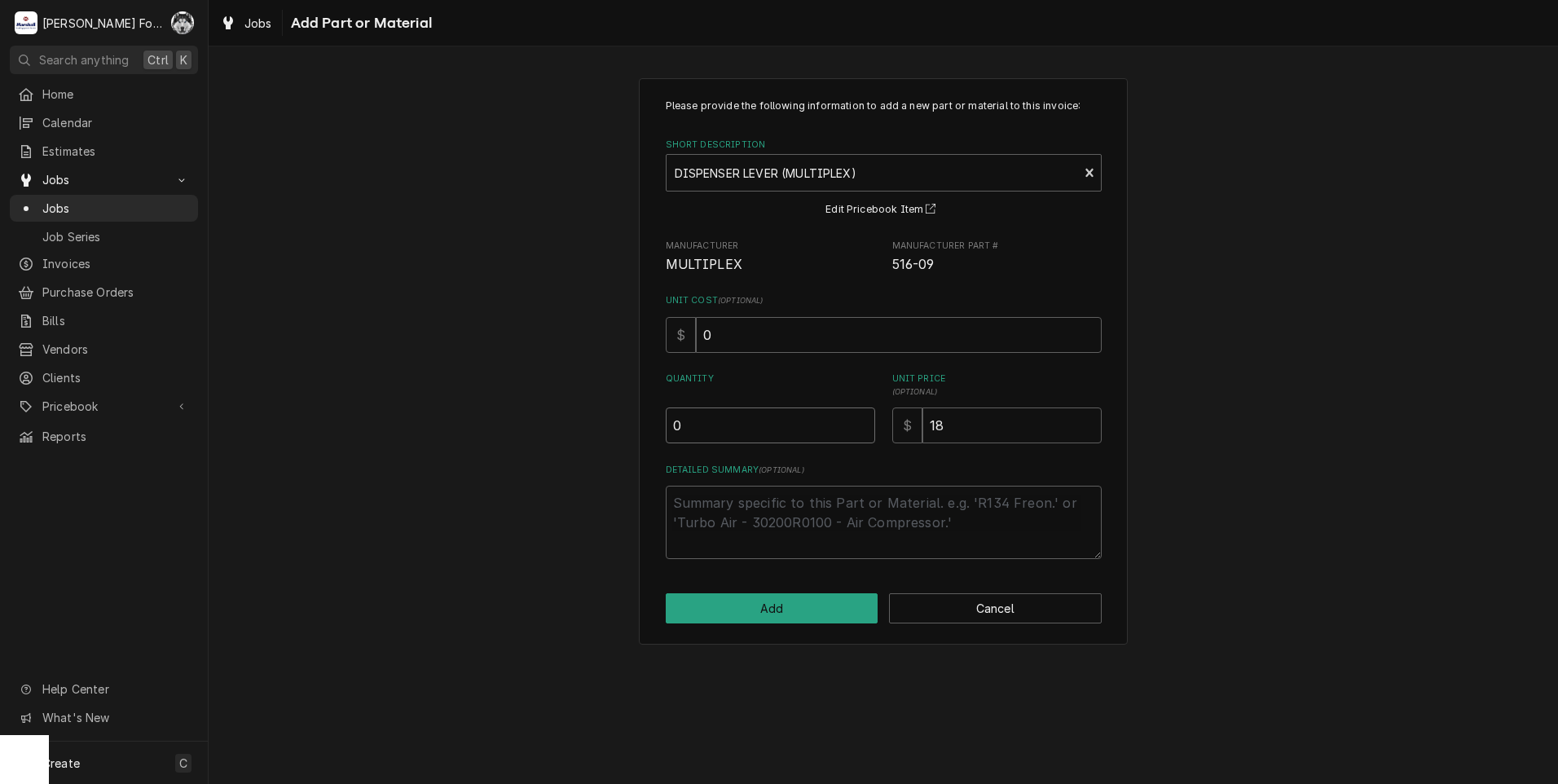
type textarea "x"
type input "0.5"
click at [862, 421] on input "0.5" at bounding box center [770, 426] width 209 height 36
type textarea "x"
type input "1"
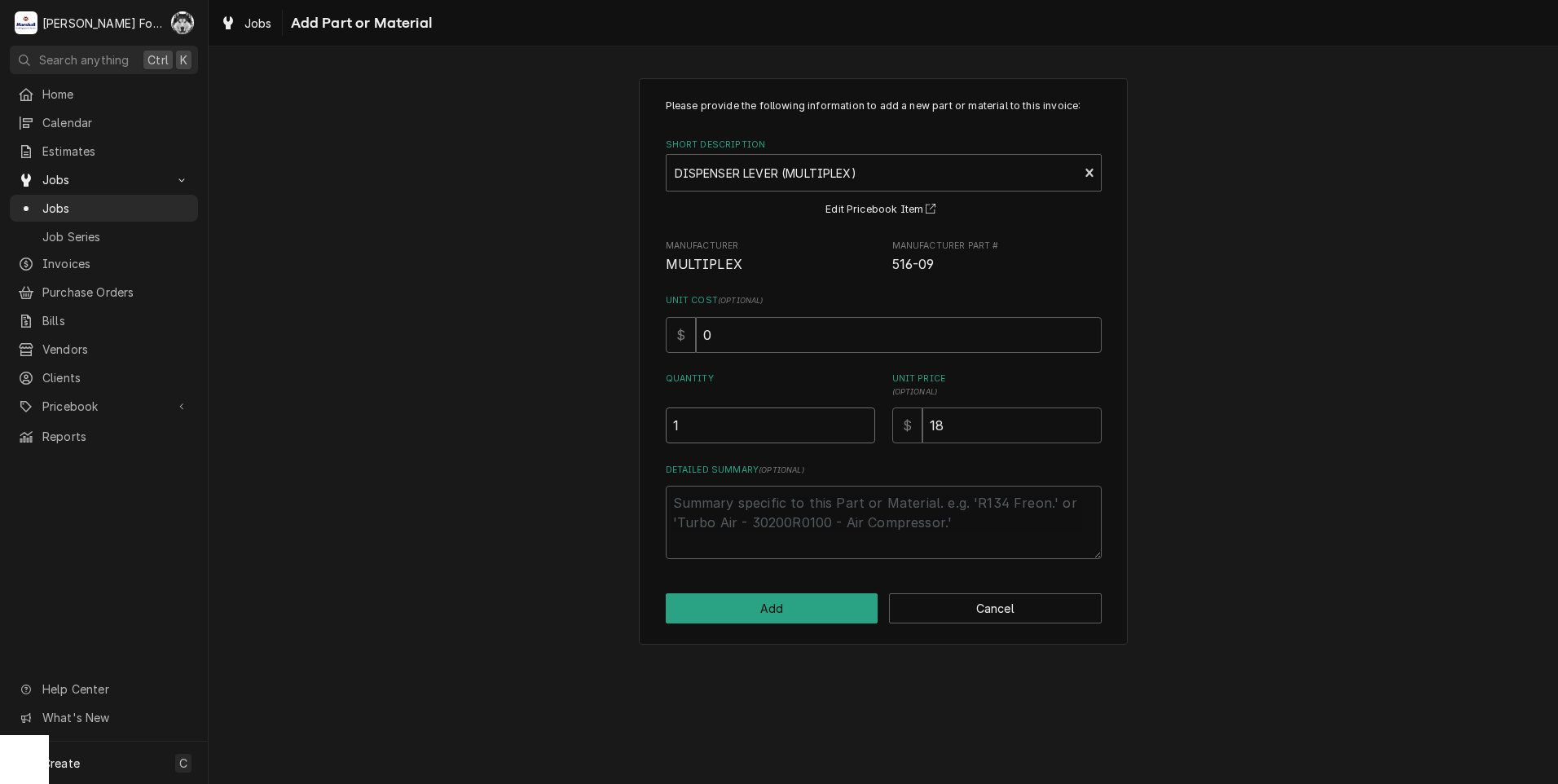
click at [862, 421] on input "1" at bounding box center [770, 426] width 209 height 36
type textarea "x"
type input "1.5"
click at [862, 421] on input "1.5" at bounding box center [770, 426] width 209 height 36
type textarea "x"
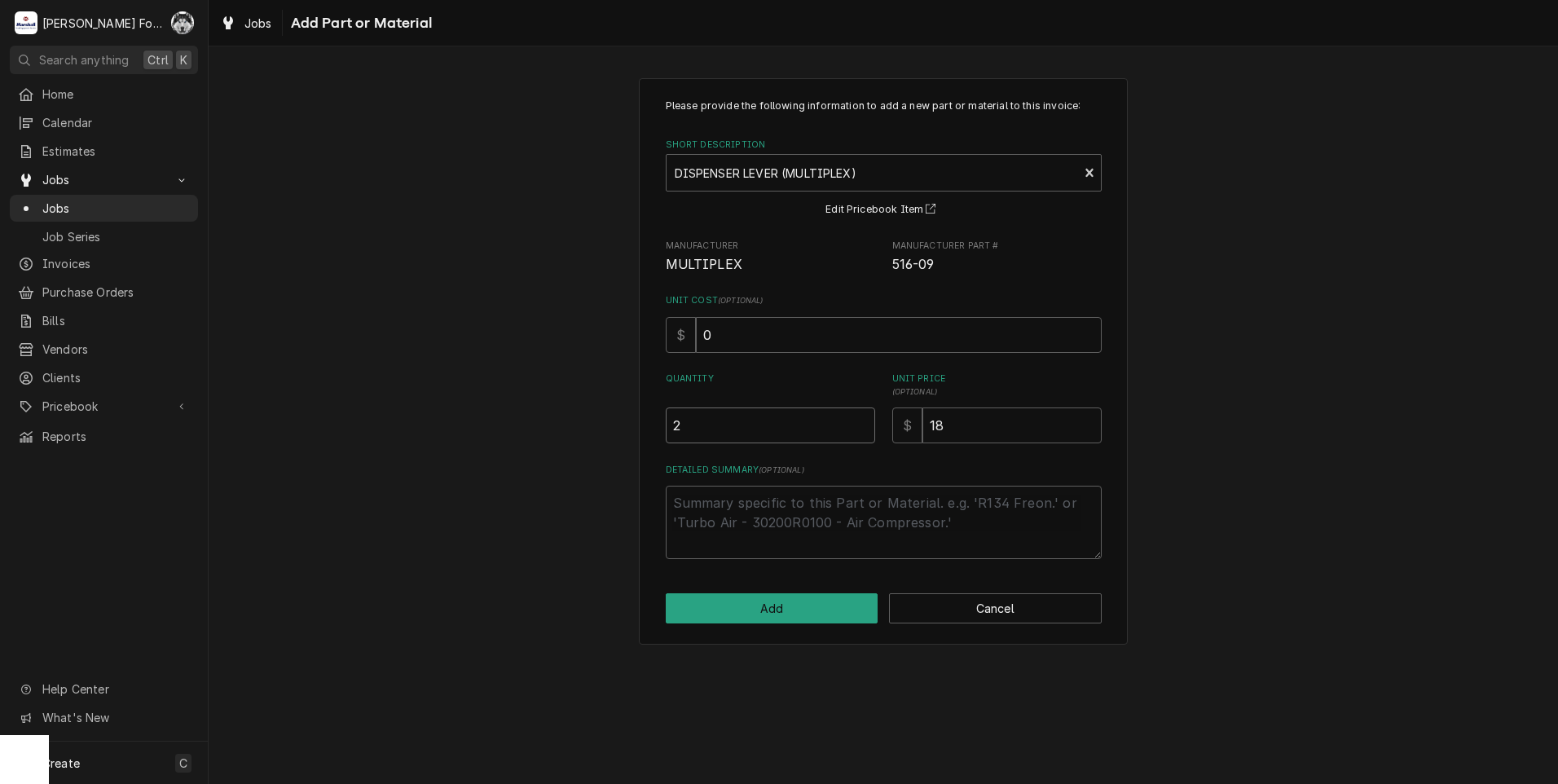
type input "2"
click at [862, 421] on input "2" at bounding box center [770, 426] width 209 height 36
click at [791, 604] on button "Add" at bounding box center [772, 608] width 213 height 31
type textarea "x"
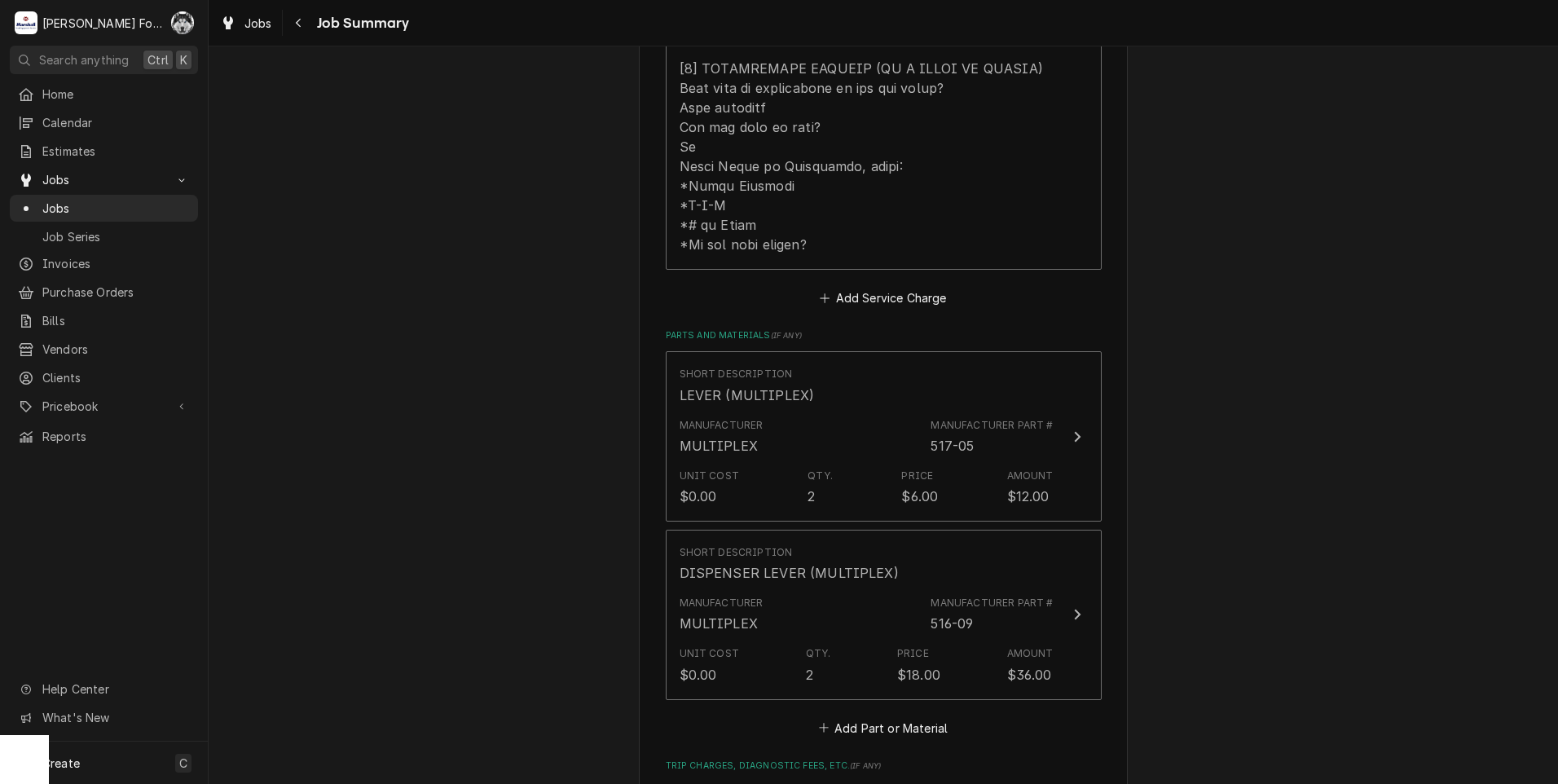
scroll to position [950, 0]
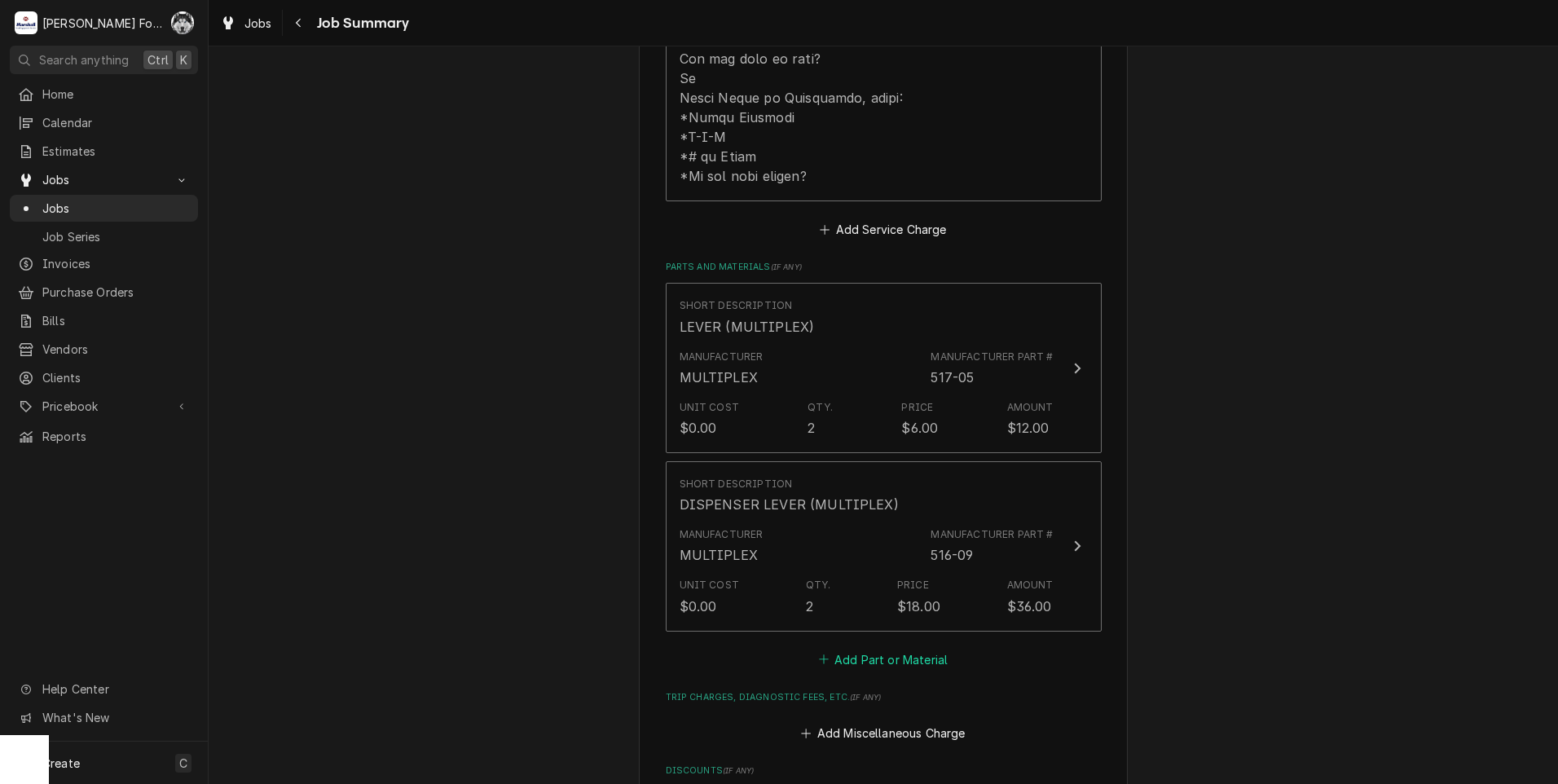
click at [855, 647] on button "Add Part or Material" at bounding box center [883, 659] width 135 height 23
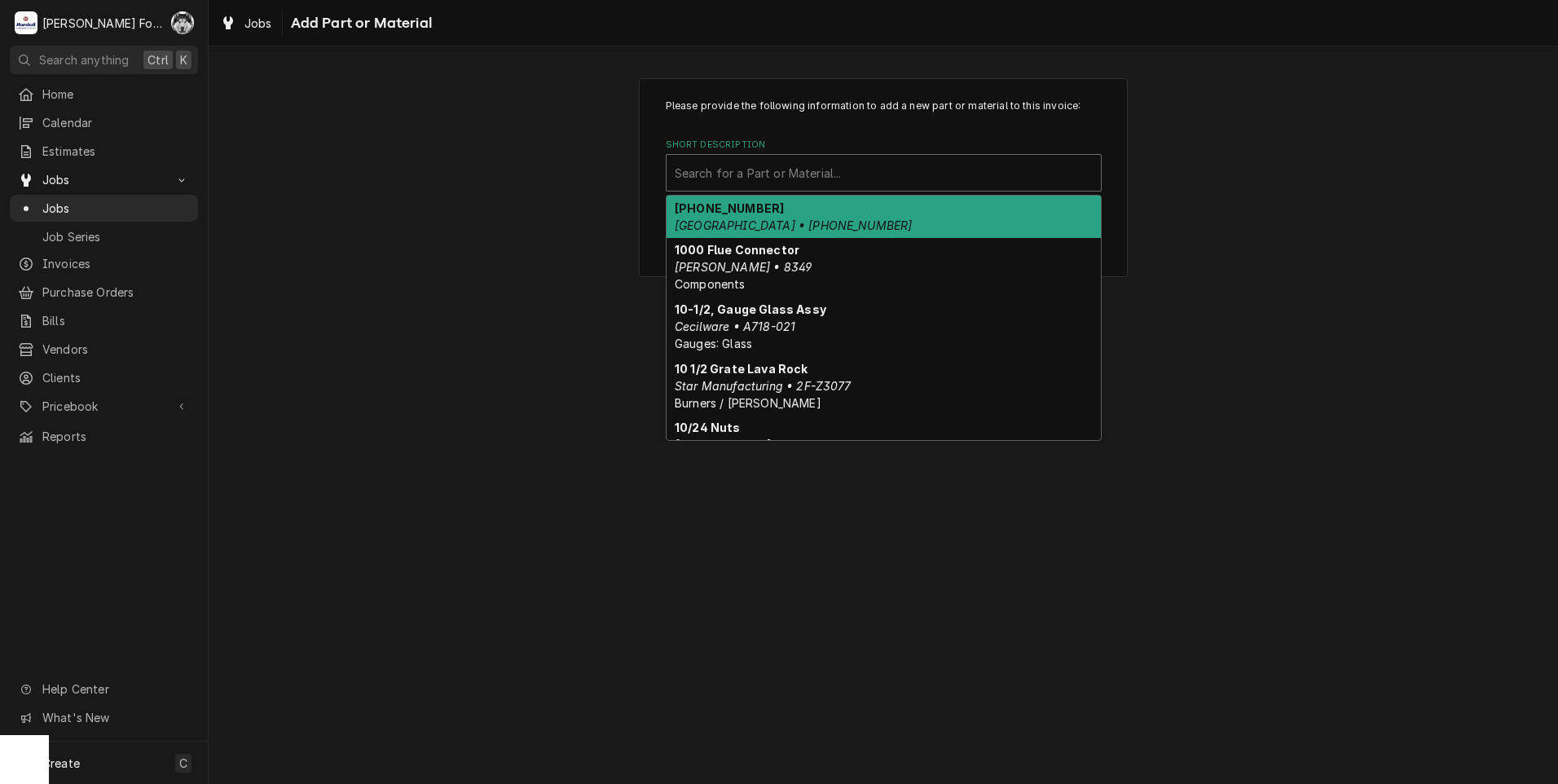
click at [890, 162] on div "Short Description" at bounding box center [884, 173] width 418 height 30
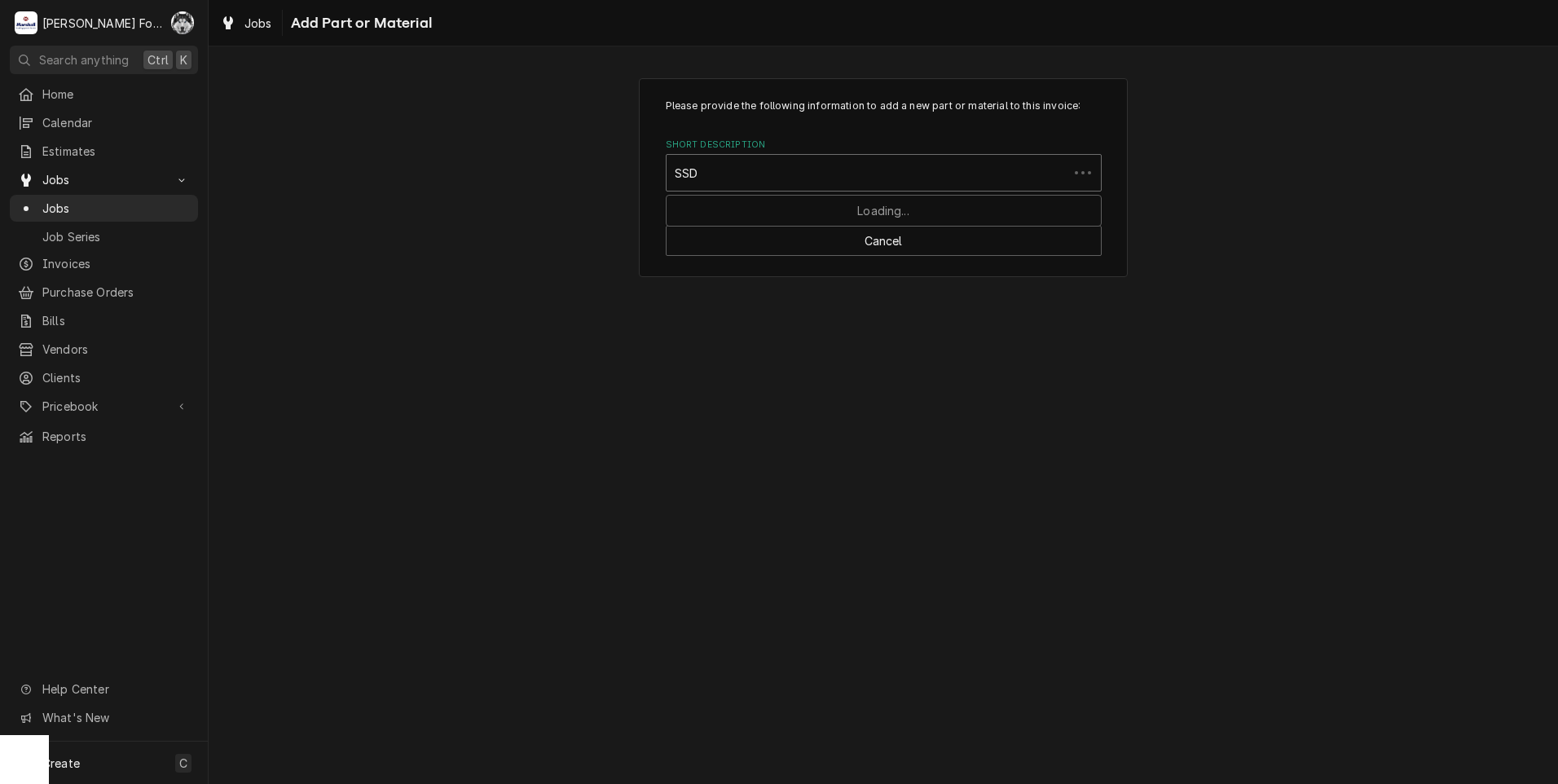
type input "SSDT"
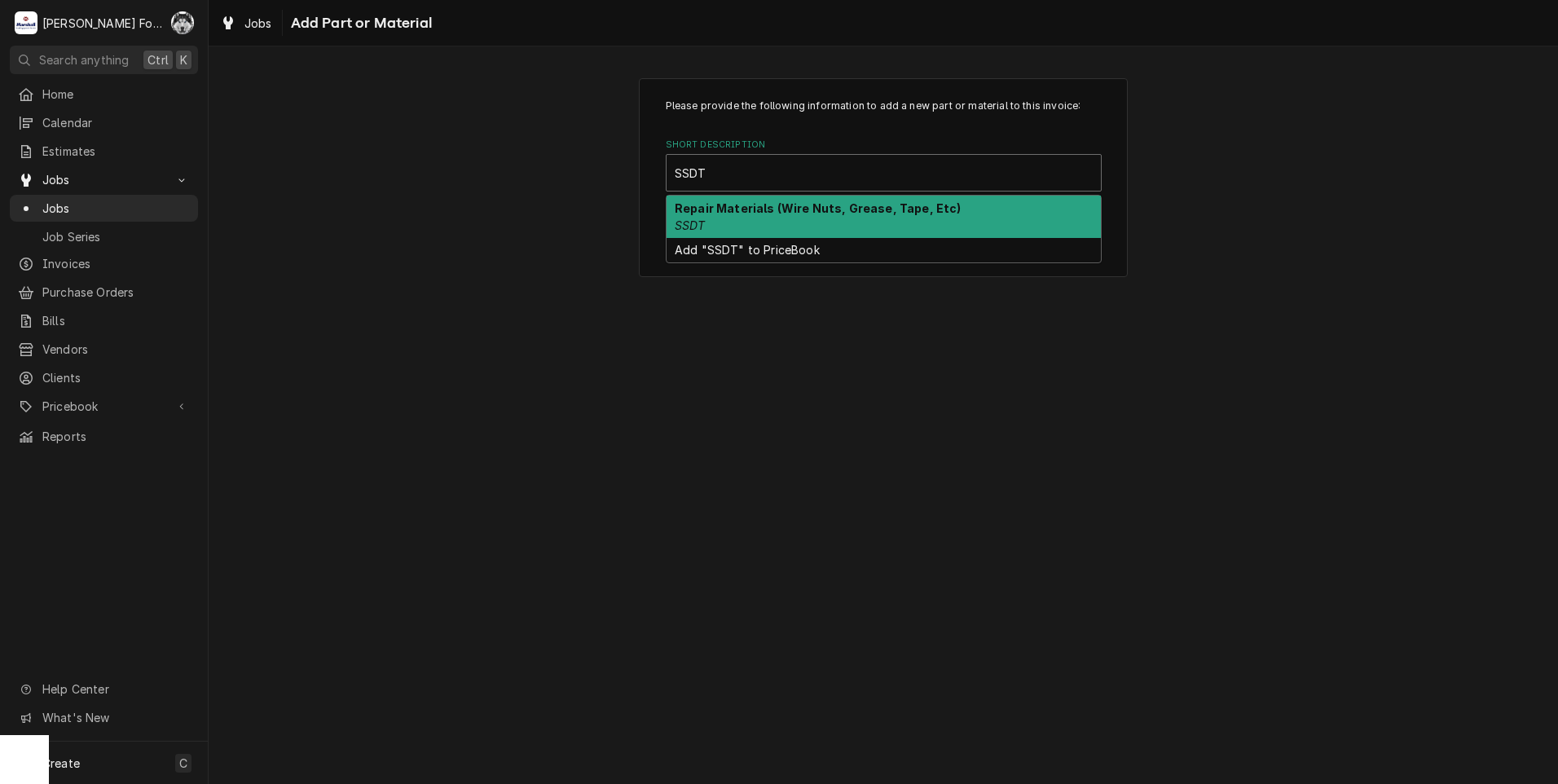
click at [762, 219] on div "Repair Materials (Wire Nuts, Grease, Tape, Etc) SSDT" at bounding box center [884, 217] width 435 height 42
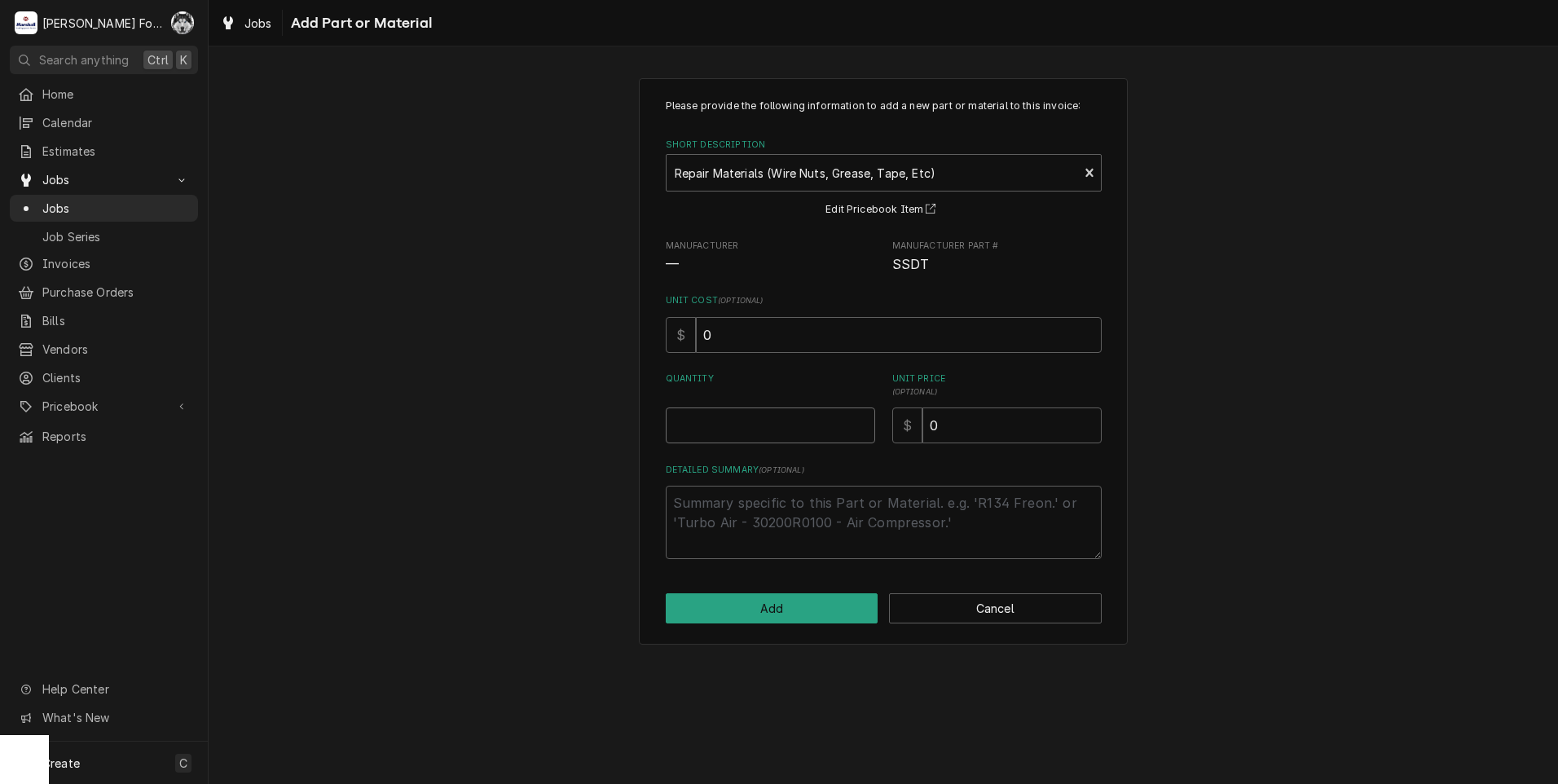
type textarea "x"
type input "0.5"
click at [860, 421] on input "0.5" at bounding box center [770, 426] width 209 height 36
type textarea "x"
type input "1"
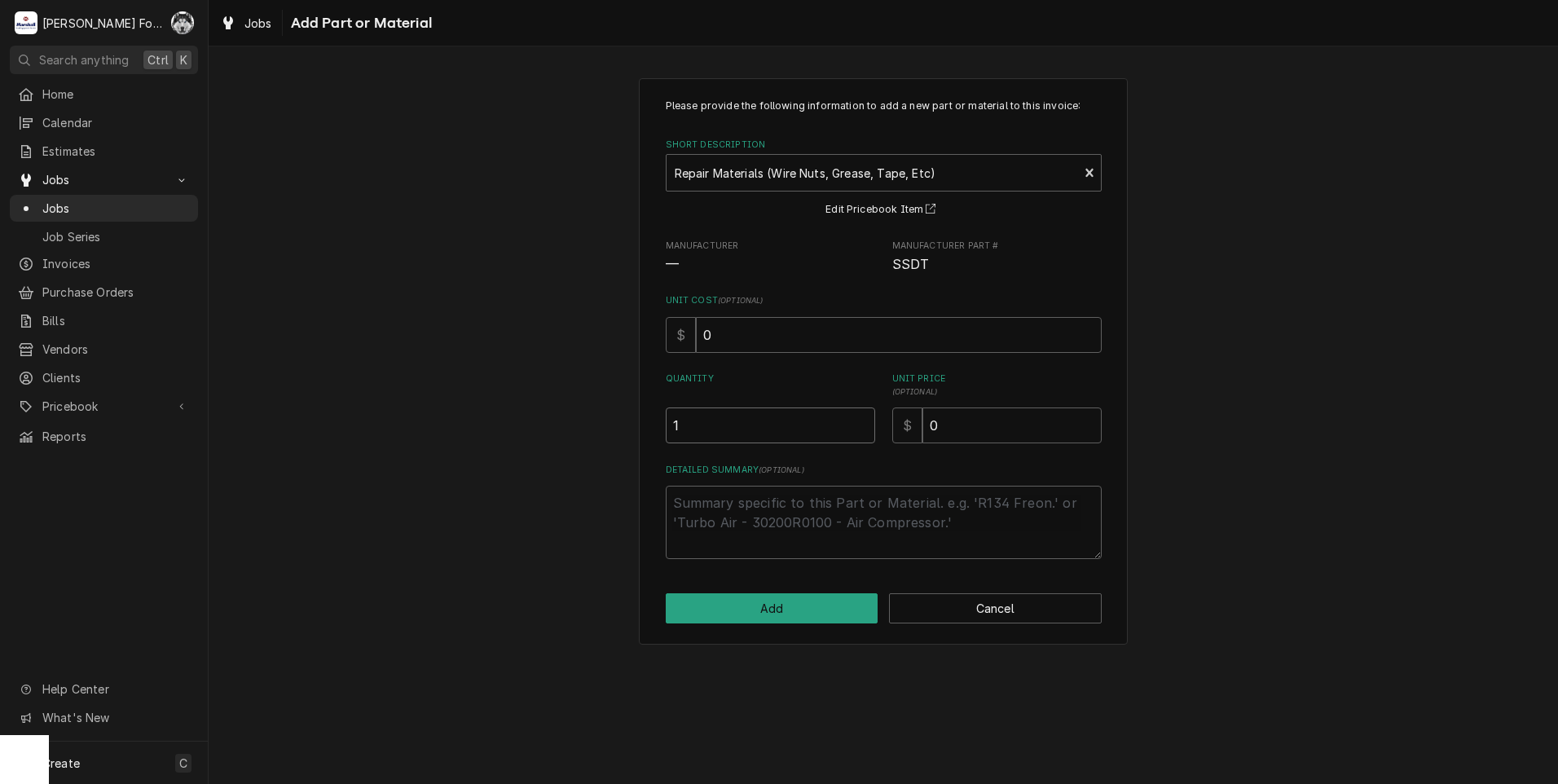
click at [860, 421] on input "1" at bounding box center [770, 426] width 209 height 36
click at [771, 443] on div "Quantity 1 Unit Price ( optional ) $ 0" at bounding box center [884, 408] width 436 height 71
type textarea "x"
type input "2"
click at [764, 616] on button "Add" at bounding box center [772, 608] width 213 height 31
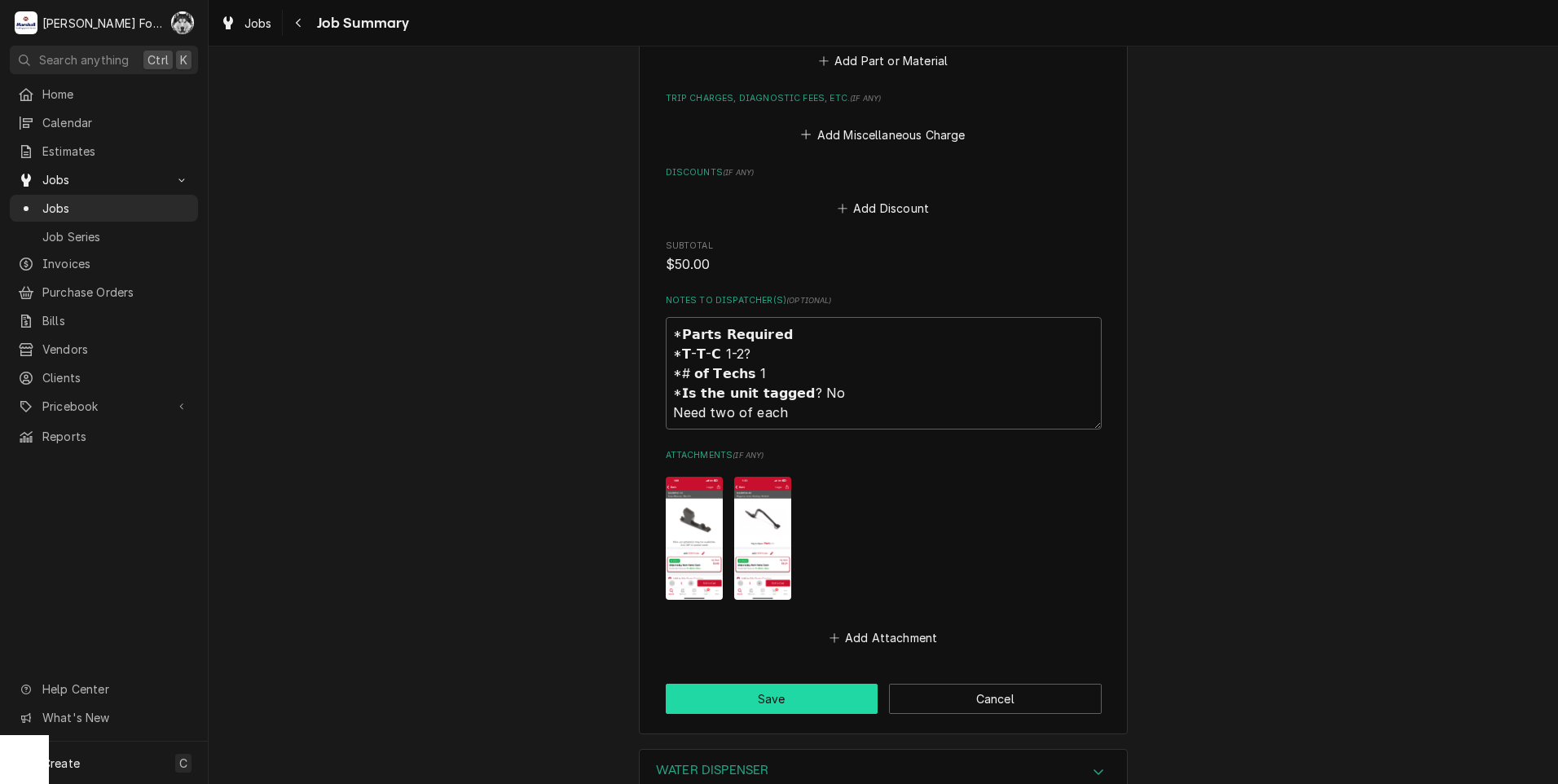
scroll to position [1765, 0]
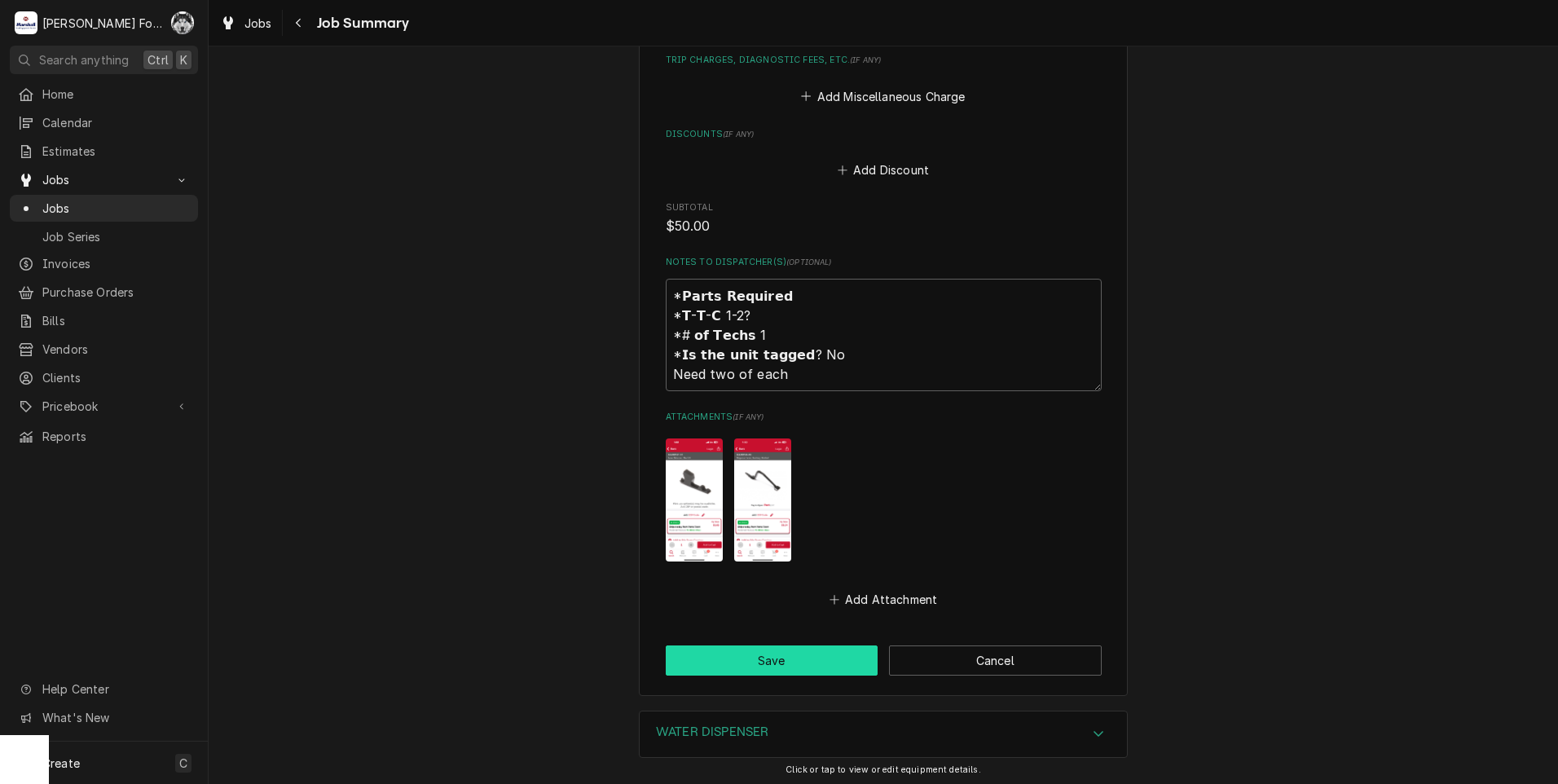
click at [768, 646] on button "Save" at bounding box center [772, 661] width 213 height 31
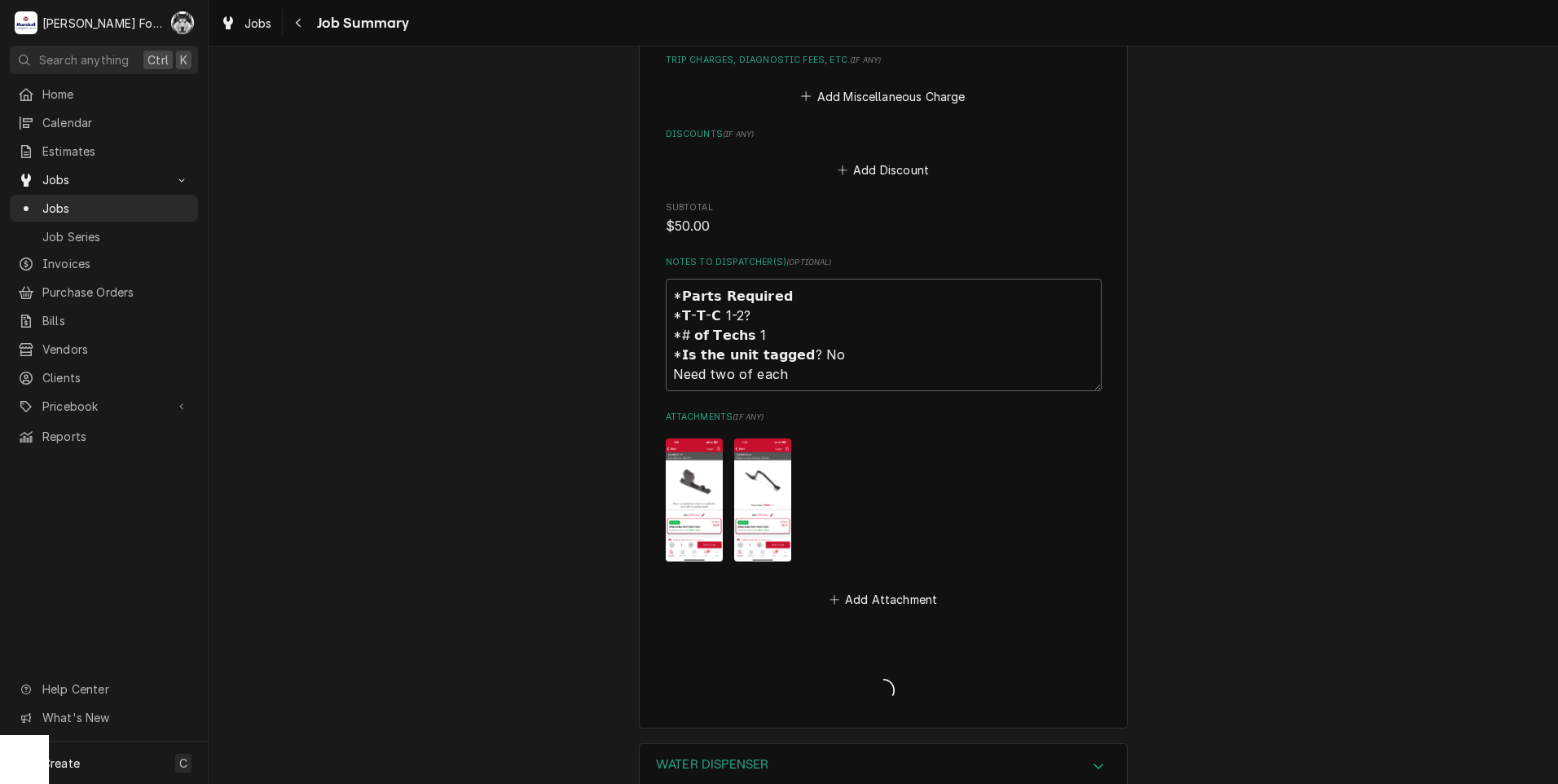
type textarea "x"
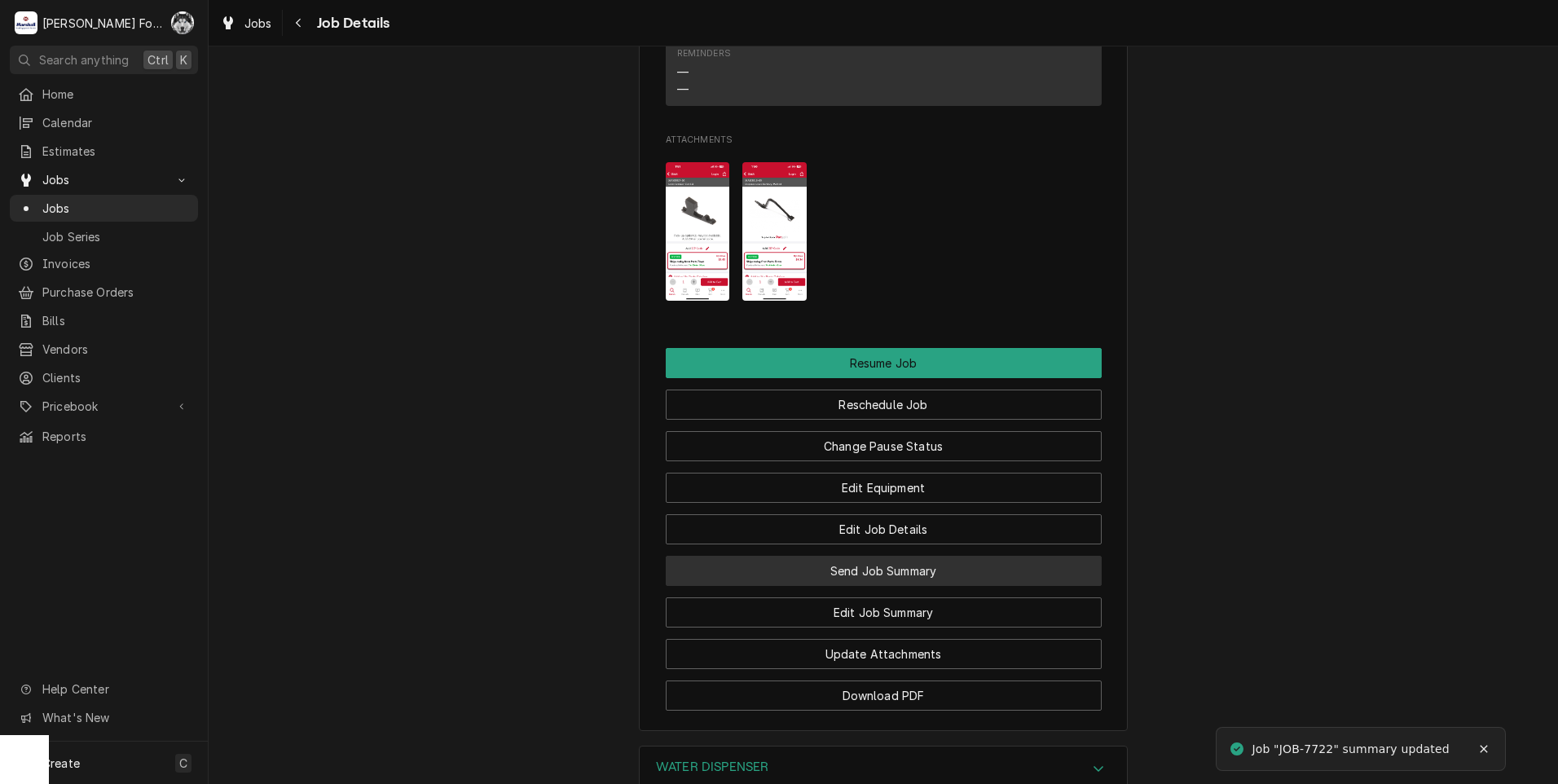
scroll to position [2444, 0]
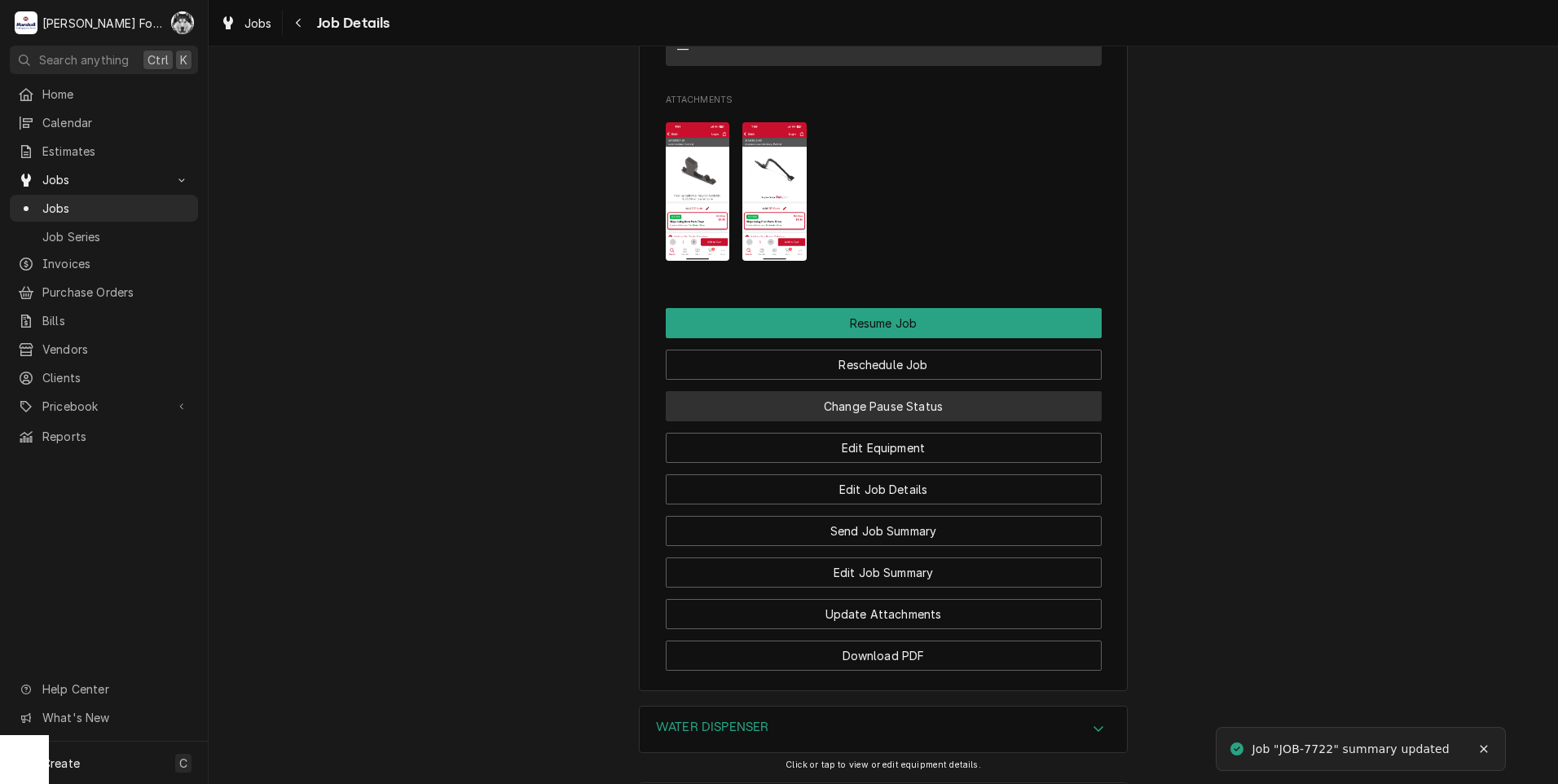
click at [842, 415] on button "Change Pause Status" at bounding box center [884, 407] width 436 height 31
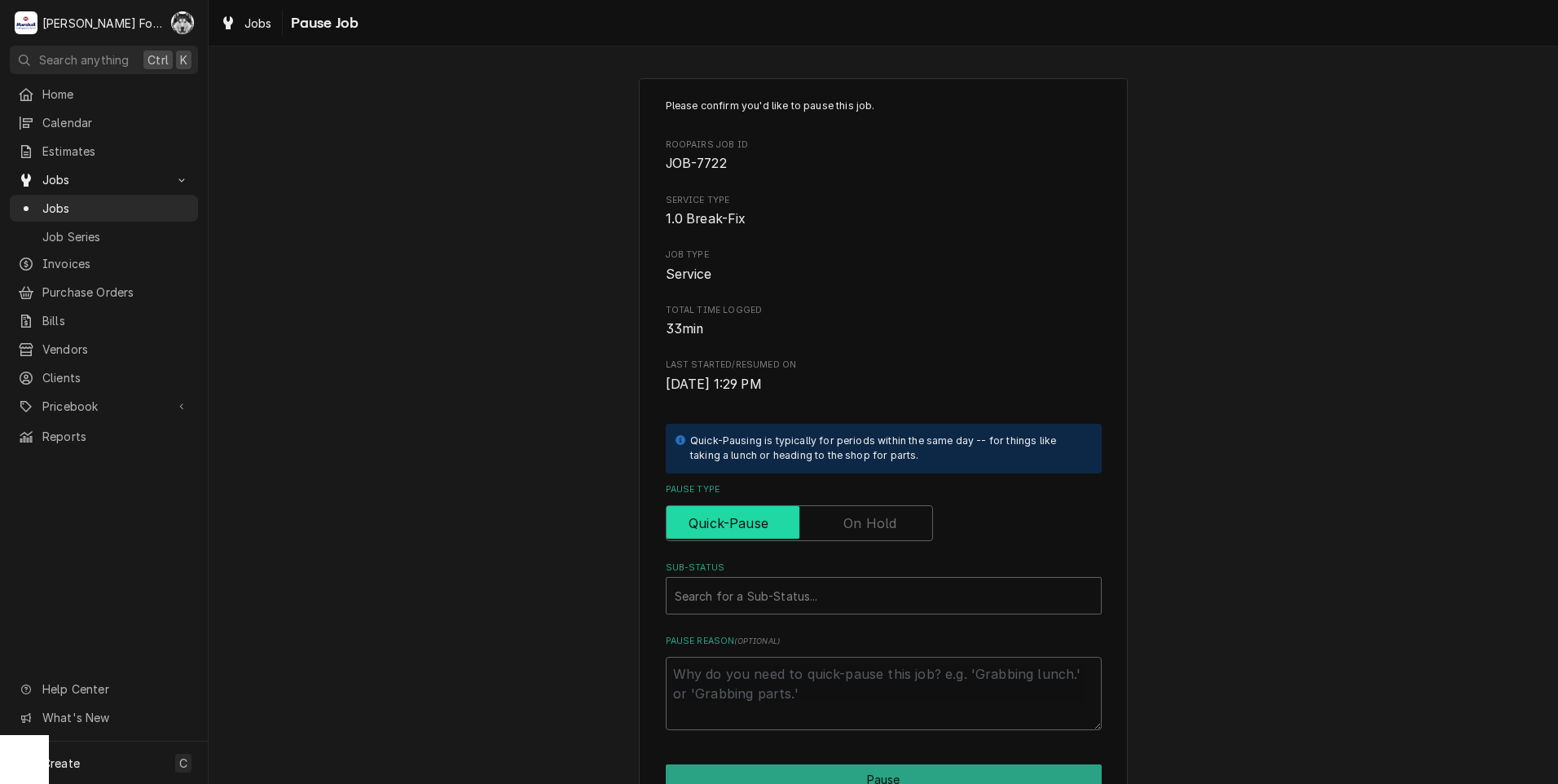
click at [841, 511] on input "Pause Type" at bounding box center [800, 523] width 252 height 36
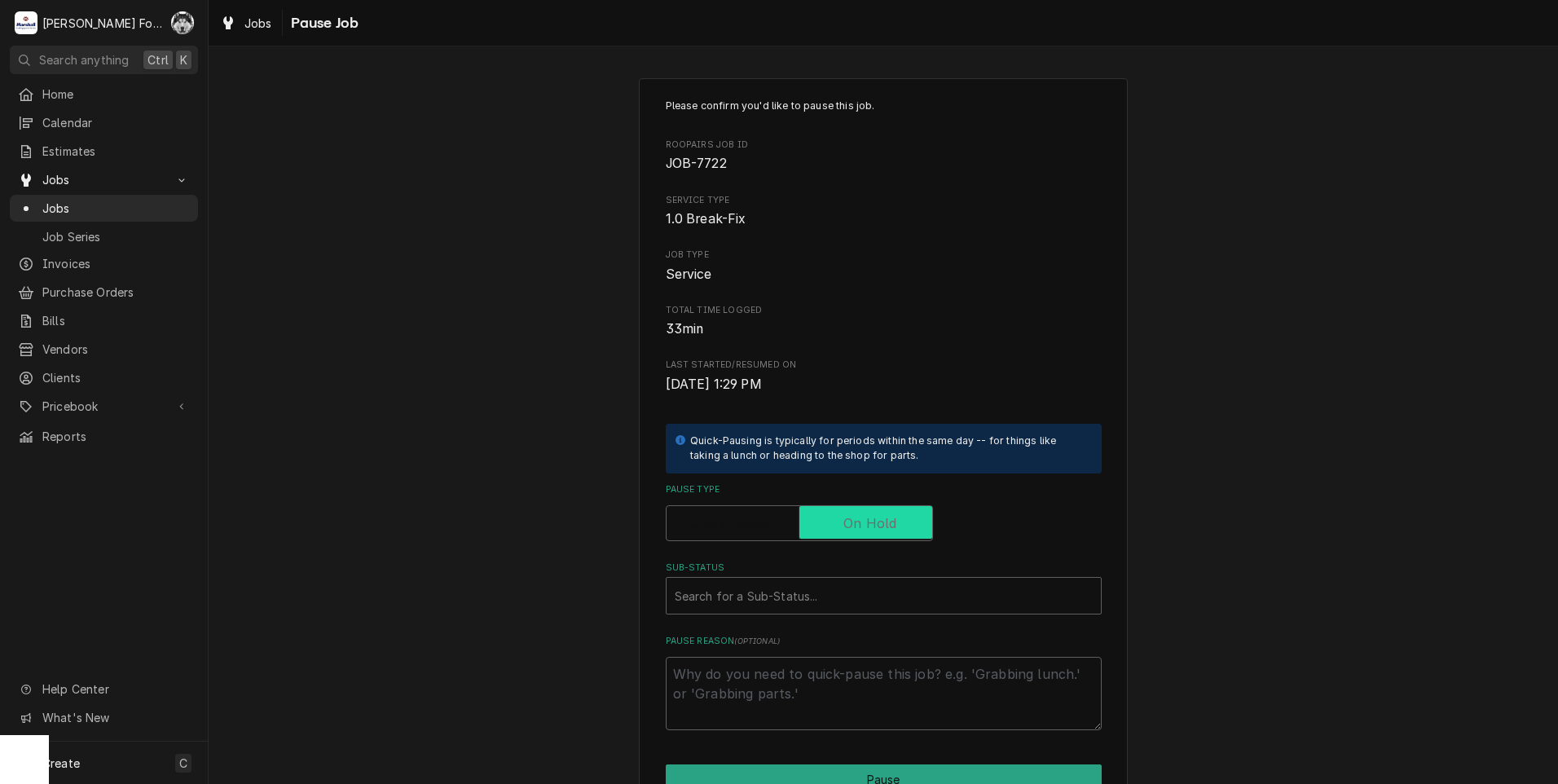
checkbox input "true"
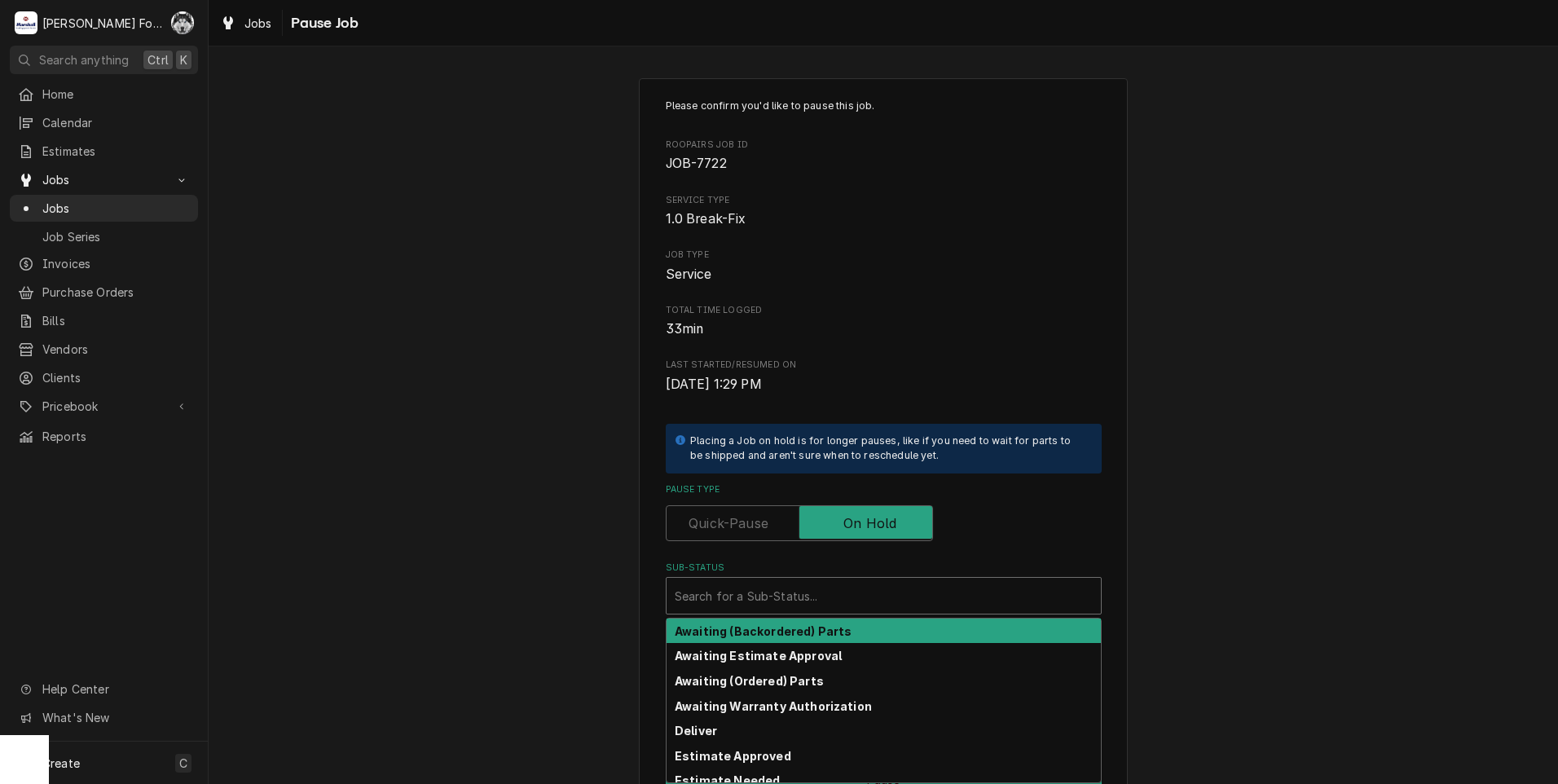
click at [801, 589] on div "Sub-Status" at bounding box center [884, 595] width 418 height 30
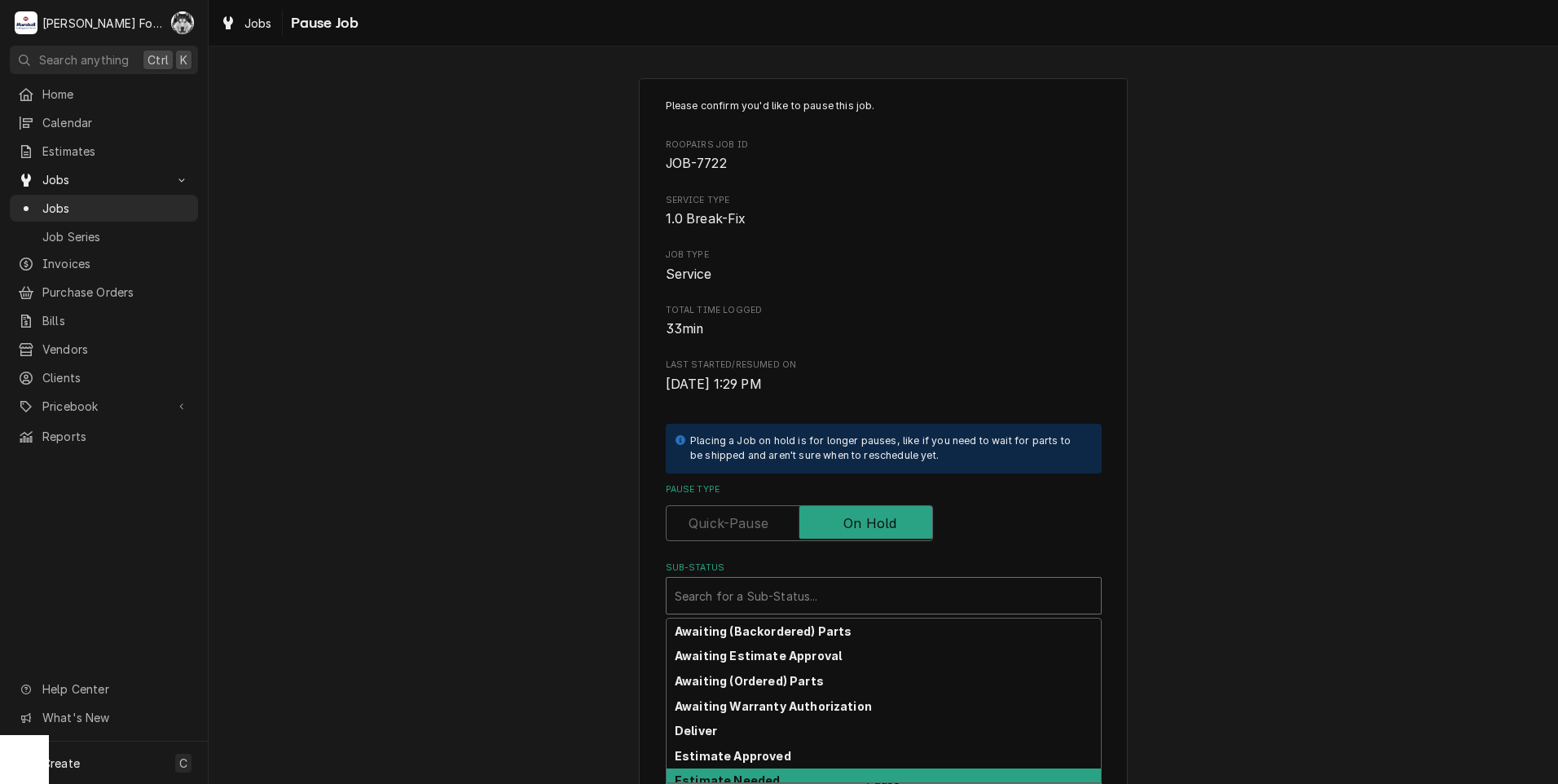
click at [767, 773] on div "Awaiting (Backordered) Parts Awaiting Estimate Approval Awaiting (Ordered) Part…" at bounding box center [884, 700] width 435 height 163
click at [768, 773] on div "Estimate Needed" at bounding box center [884, 780] width 435 height 25
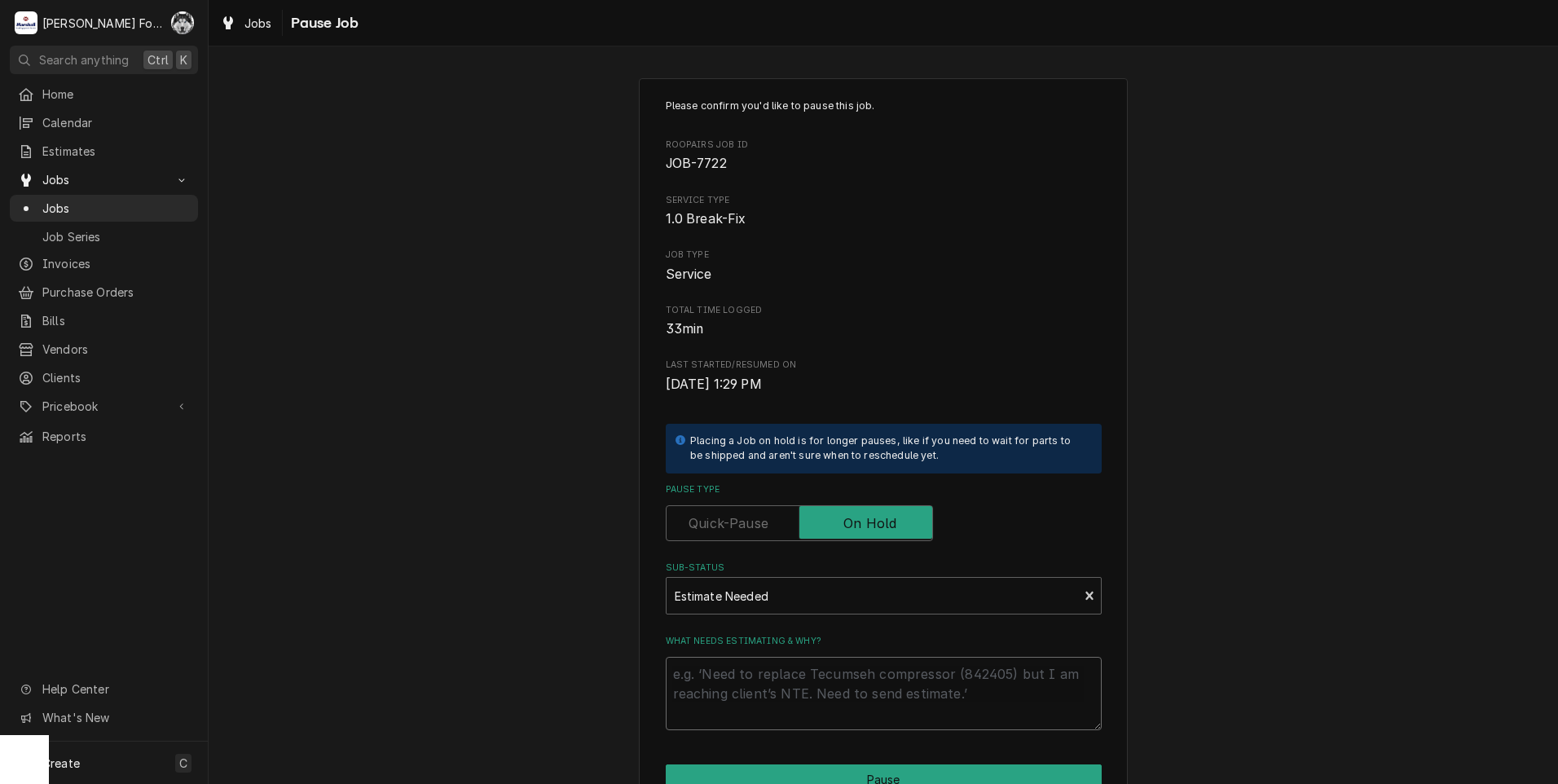
click at [764, 690] on textarea "What needs estimating & why?" at bounding box center [884, 693] width 436 height 74
type textarea "x"
type textarea "P"
type textarea "x"
type textarea "PA"
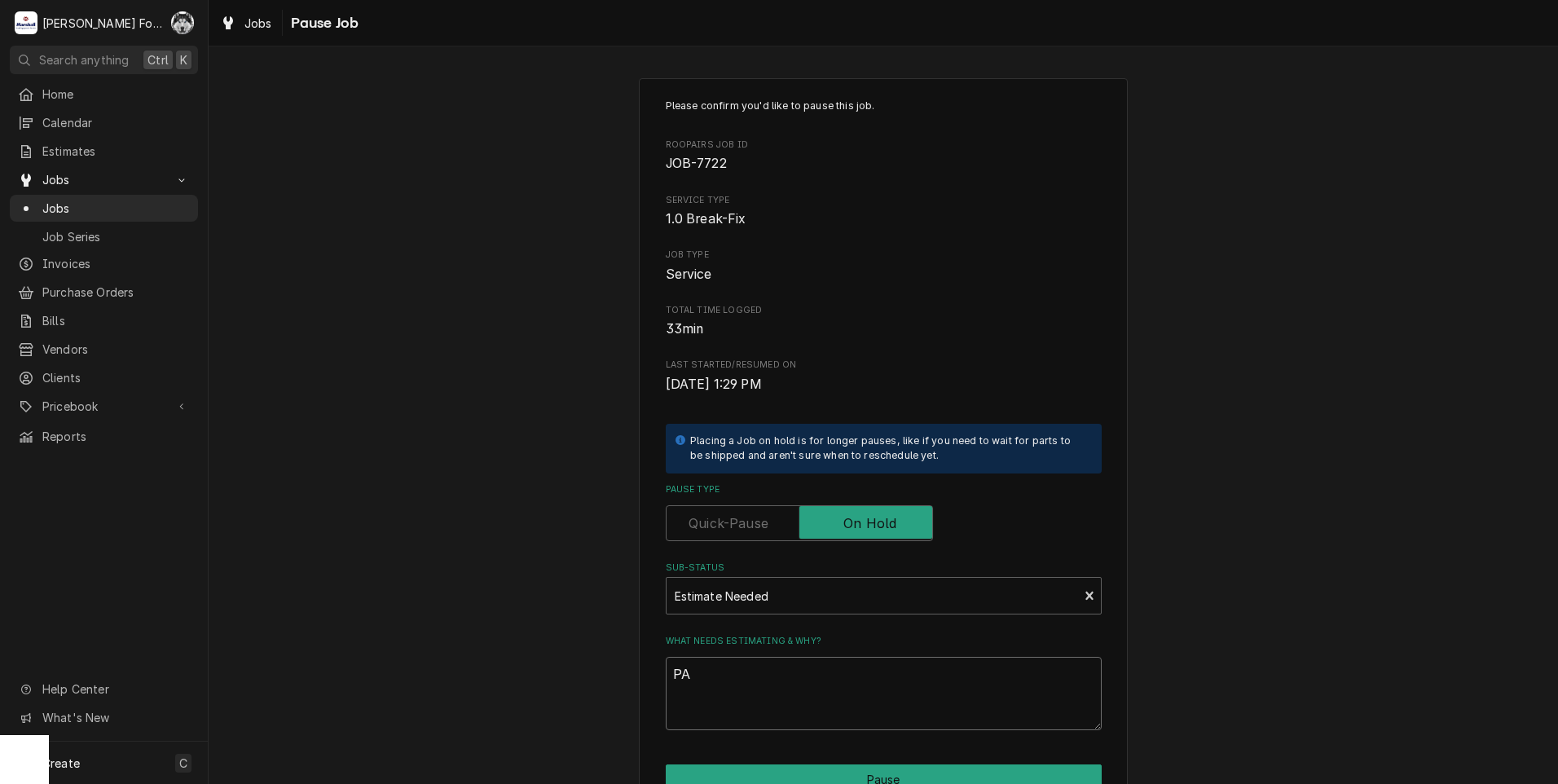
type textarea "x"
type textarea "PAR"
type textarea "x"
type textarea "PART"
type textarea "x"
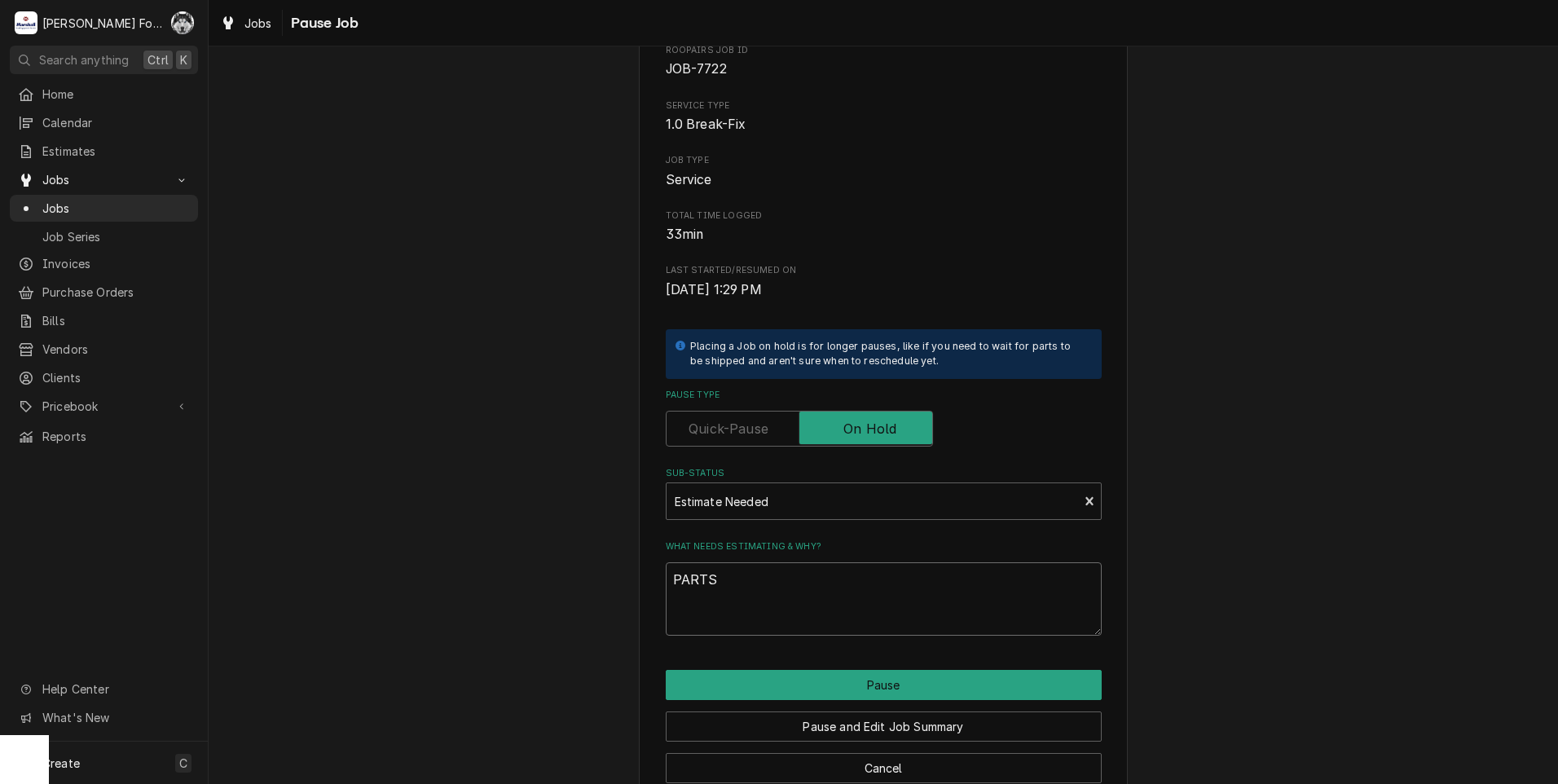
scroll to position [129, 0]
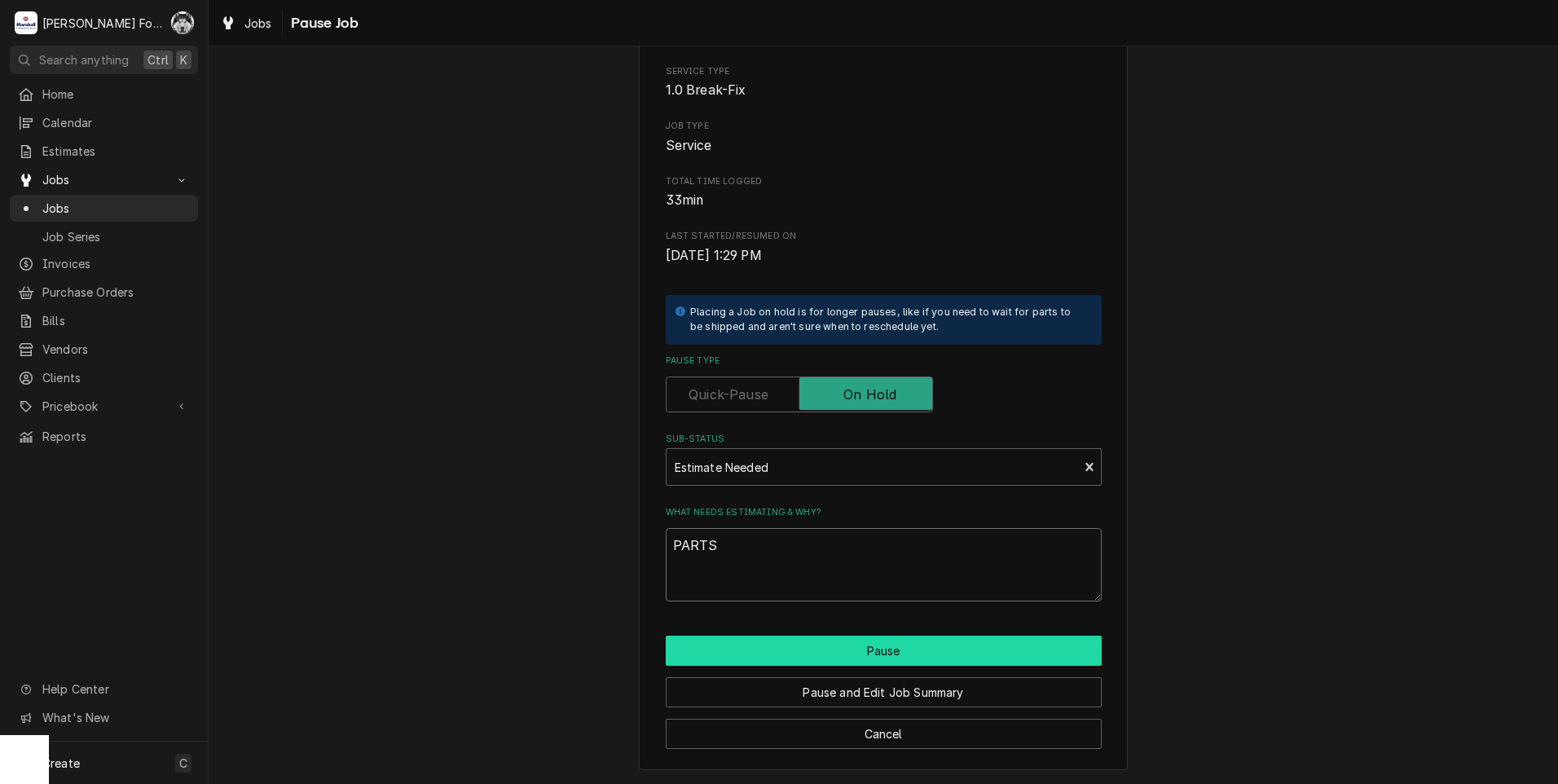
type textarea "PARTS"
click at [816, 649] on button "Pause" at bounding box center [884, 650] width 436 height 31
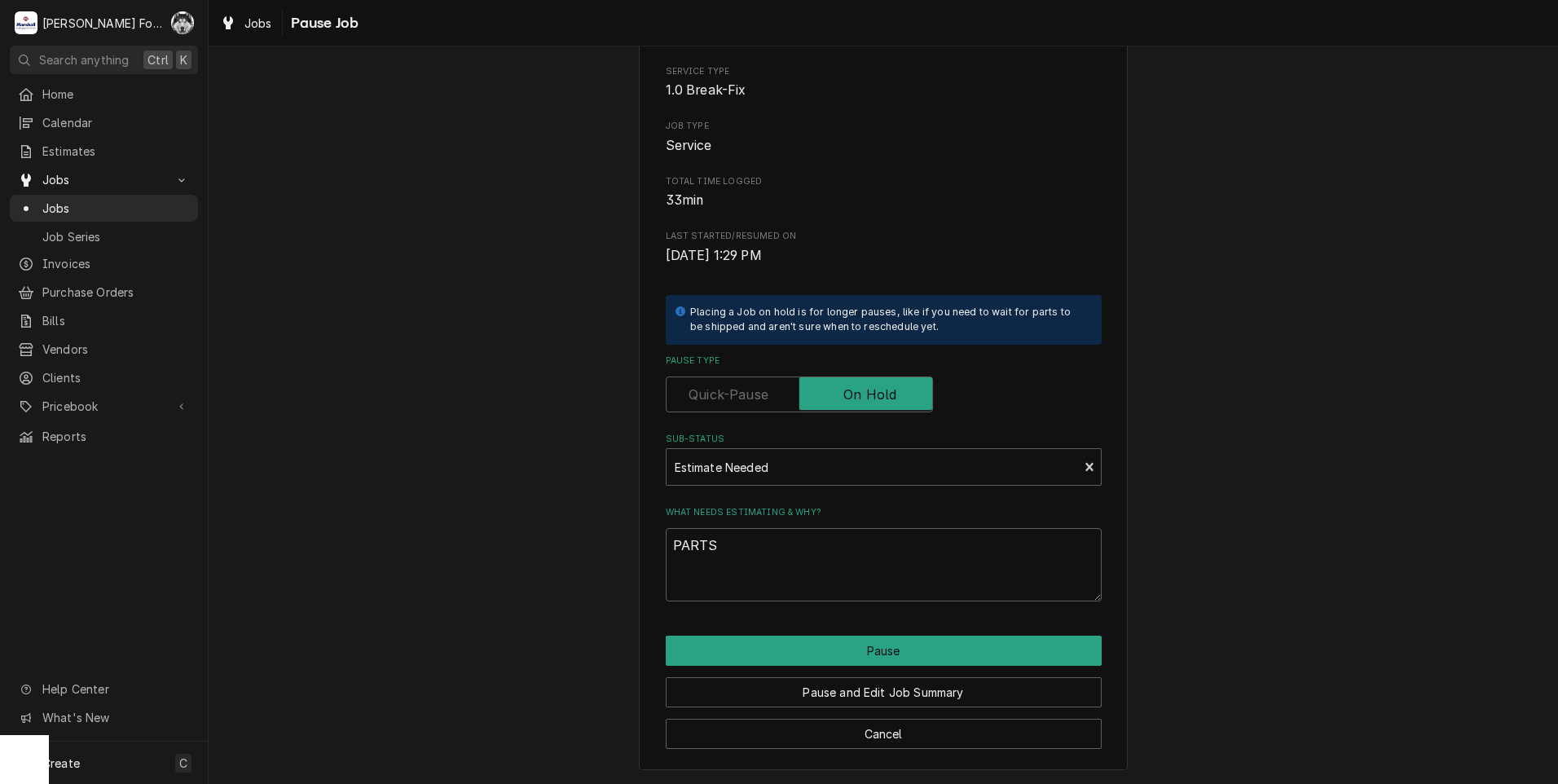
type textarea "x"
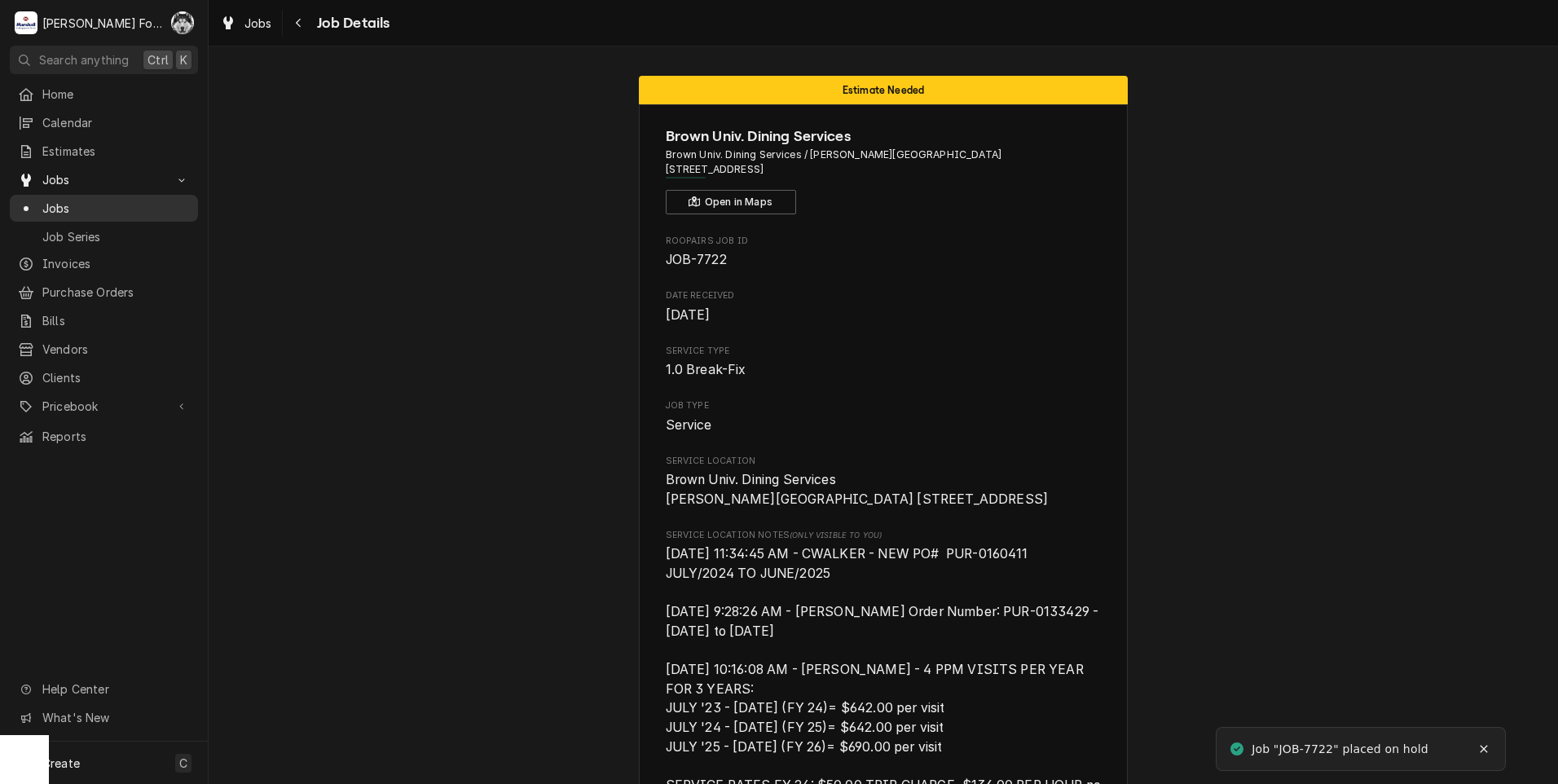
click at [51, 200] on span "Jobs" at bounding box center [116, 208] width 147 height 17
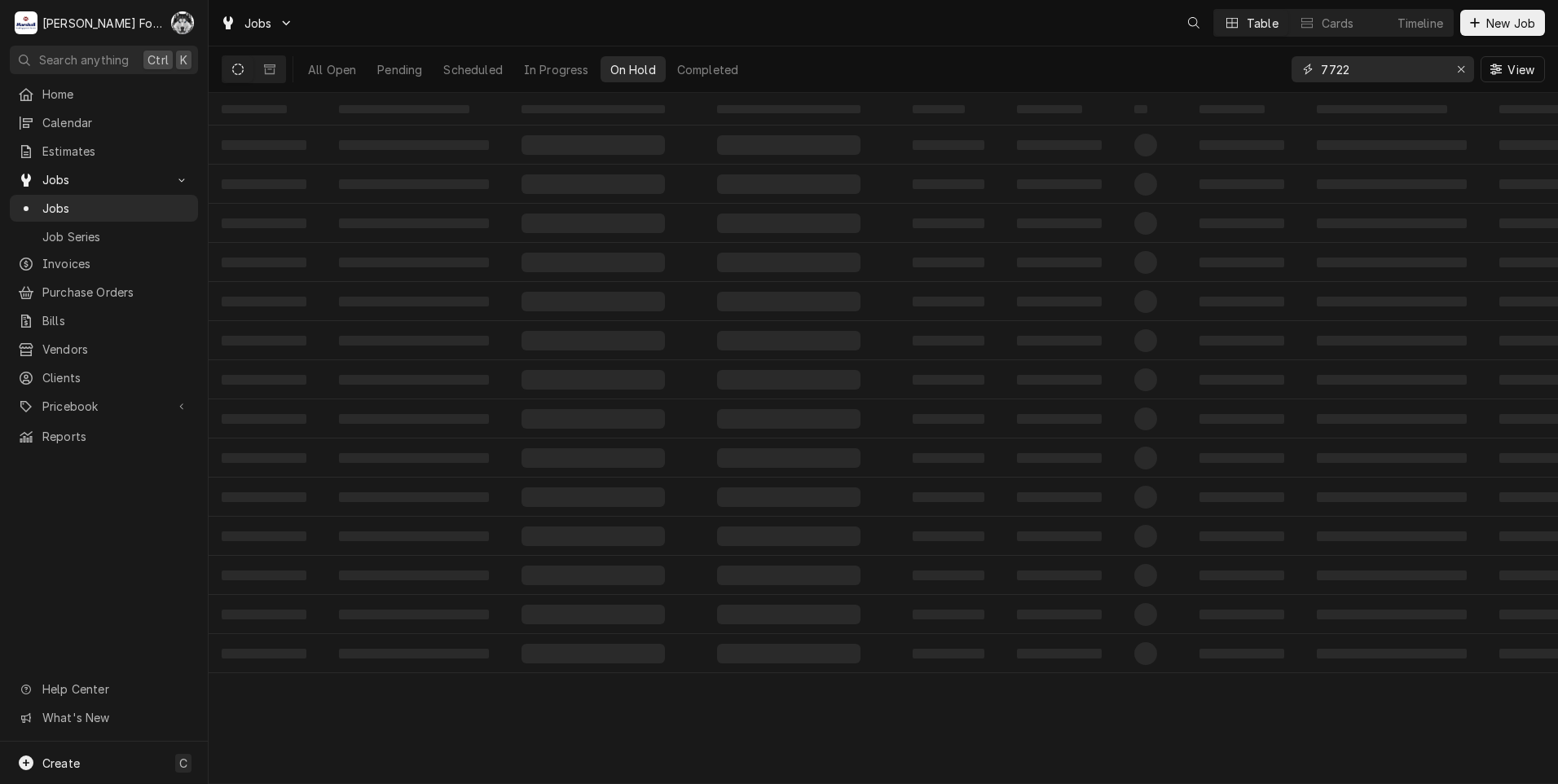
click at [1156, 96] on div "Jobs Table Cards Timeline New Job All Open Pending Scheduled In Progress On Hol…" at bounding box center [883, 392] width 1350 height 784
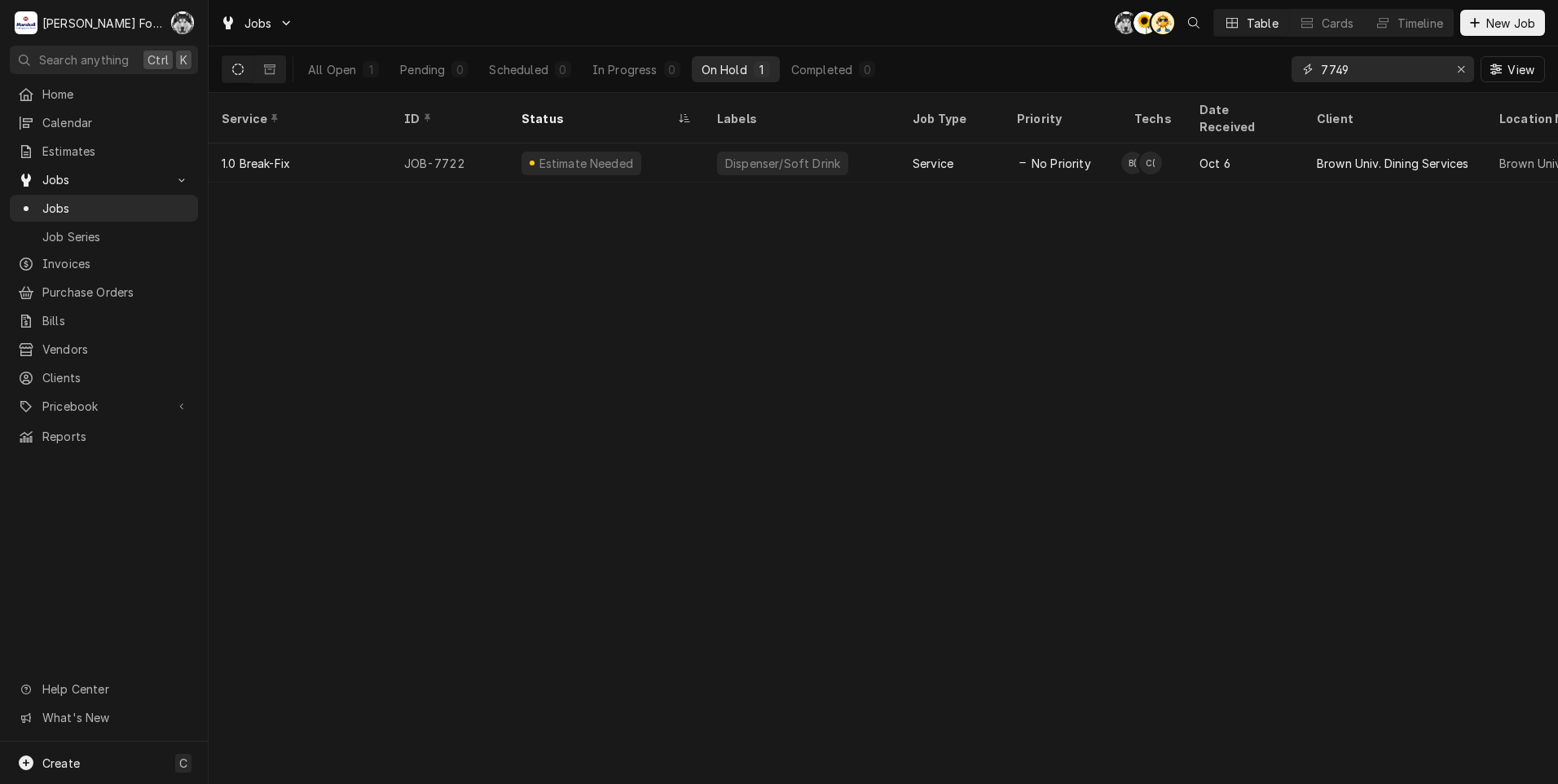
type input "7749"
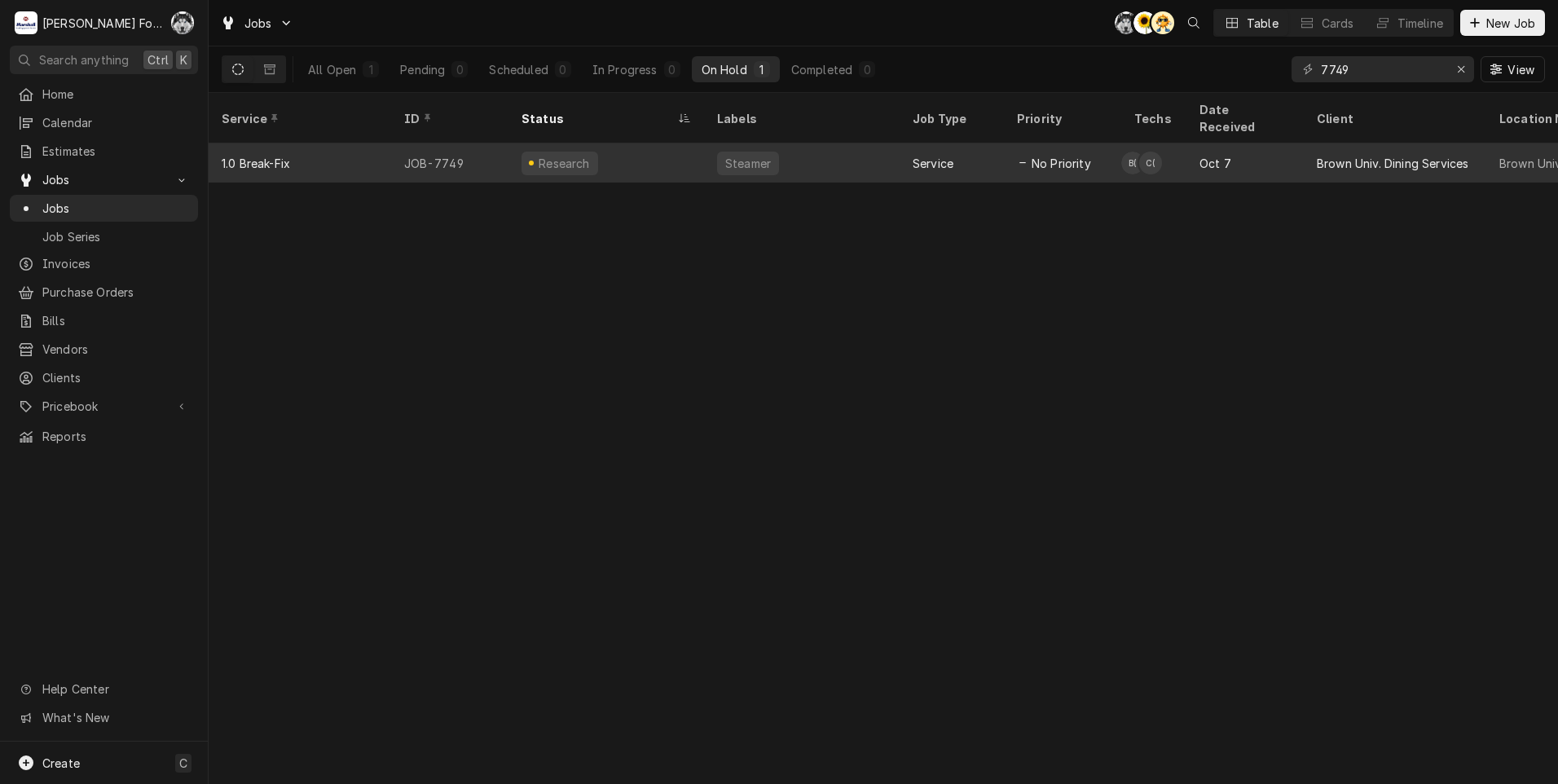
click at [798, 144] on div "Steamer" at bounding box center [801, 162] width 196 height 39
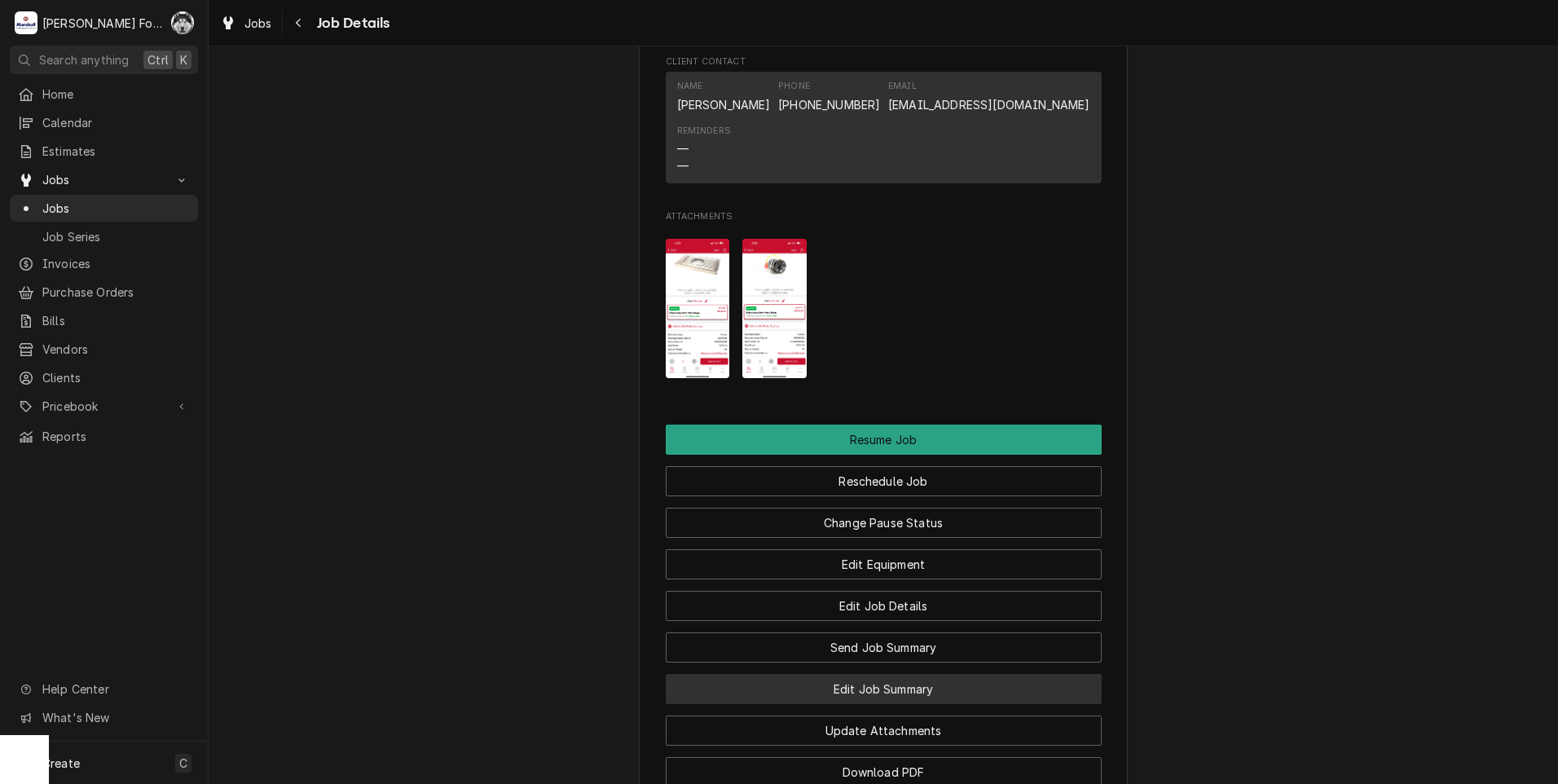
scroll to position [2674, 0]
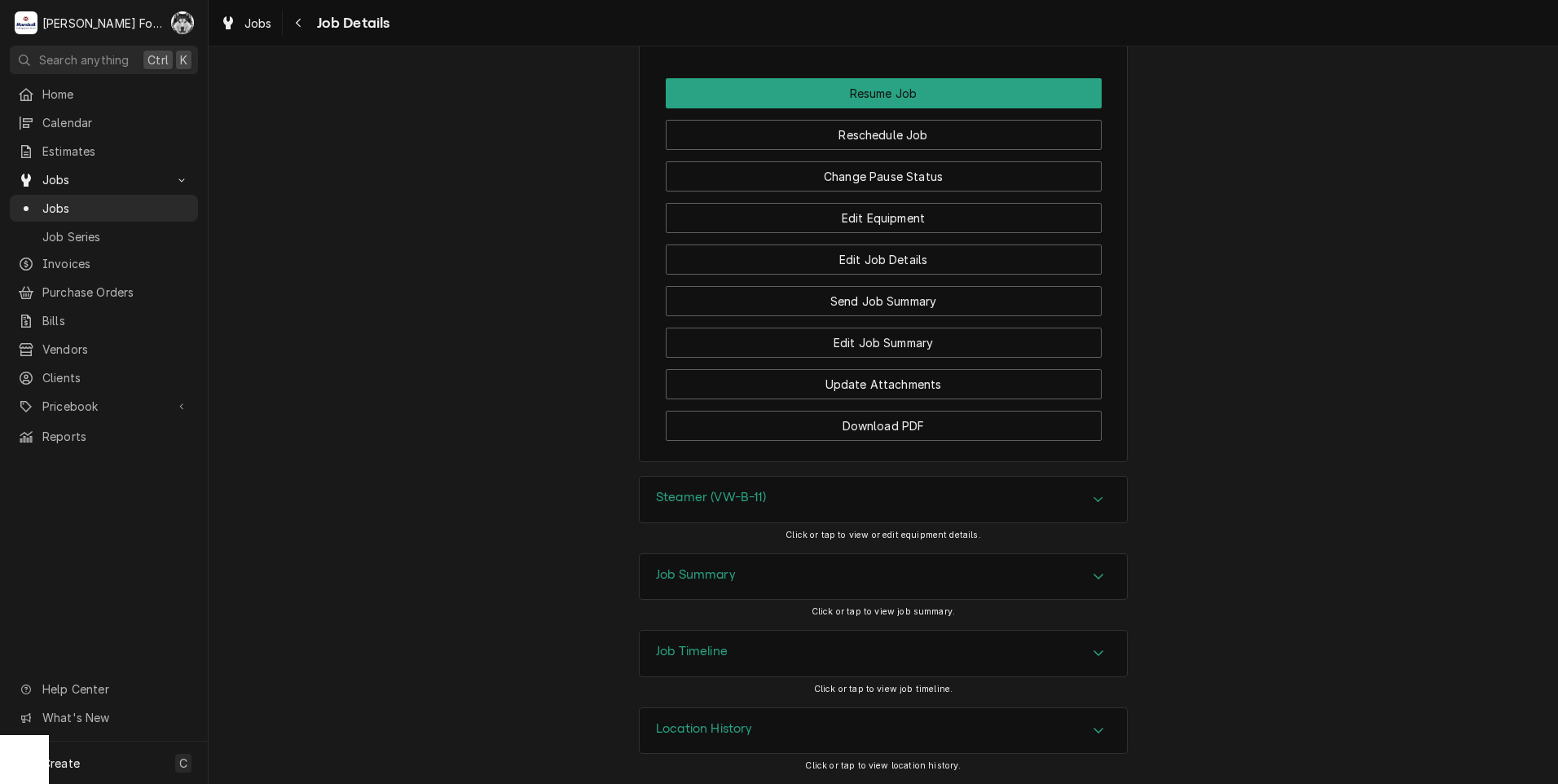
click at [736, 514] on div "Steamer (VW-B-11)" at bounding box center [884, 499] width 487 height 46
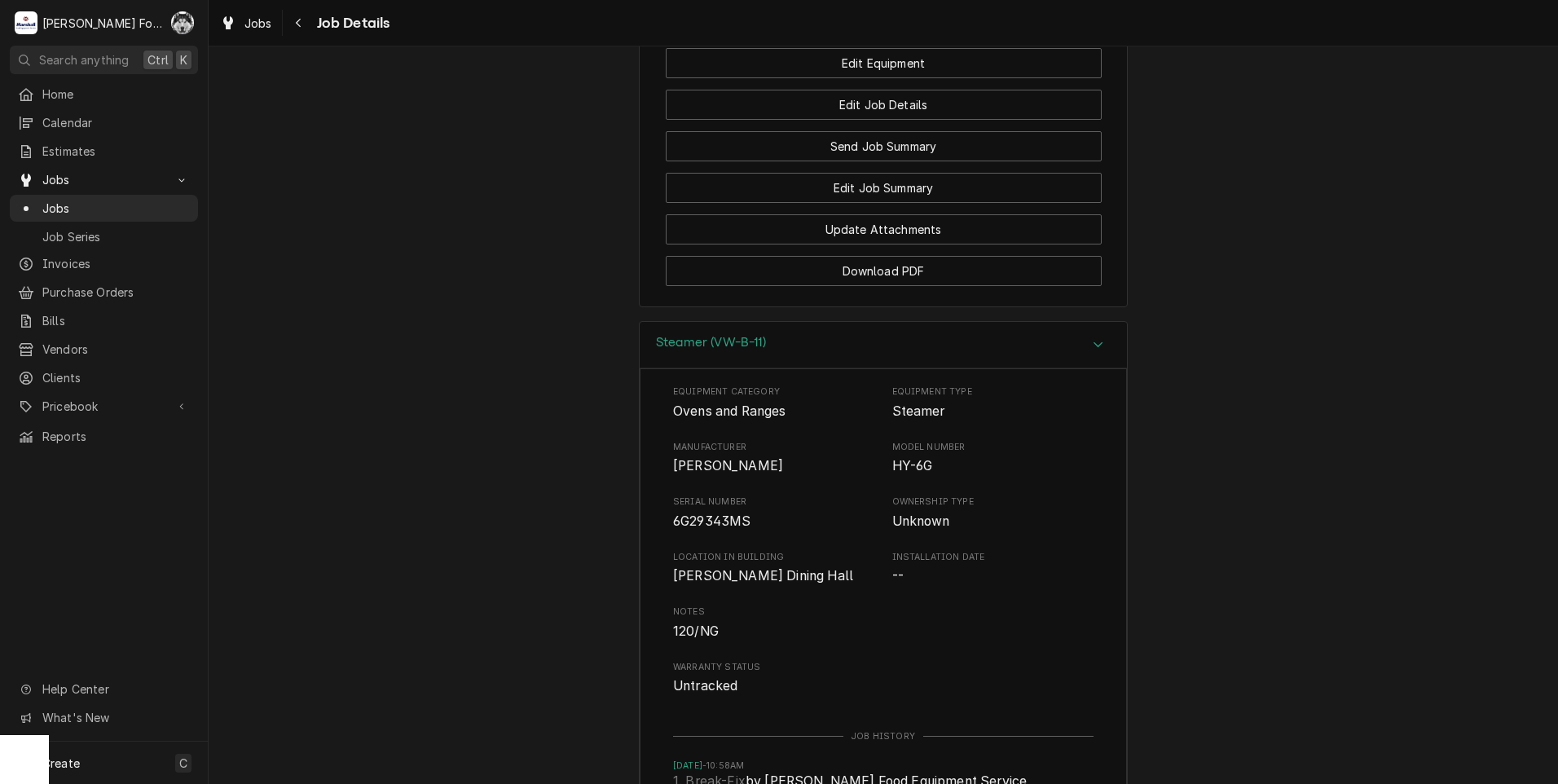
scroll to position [3217, 0]
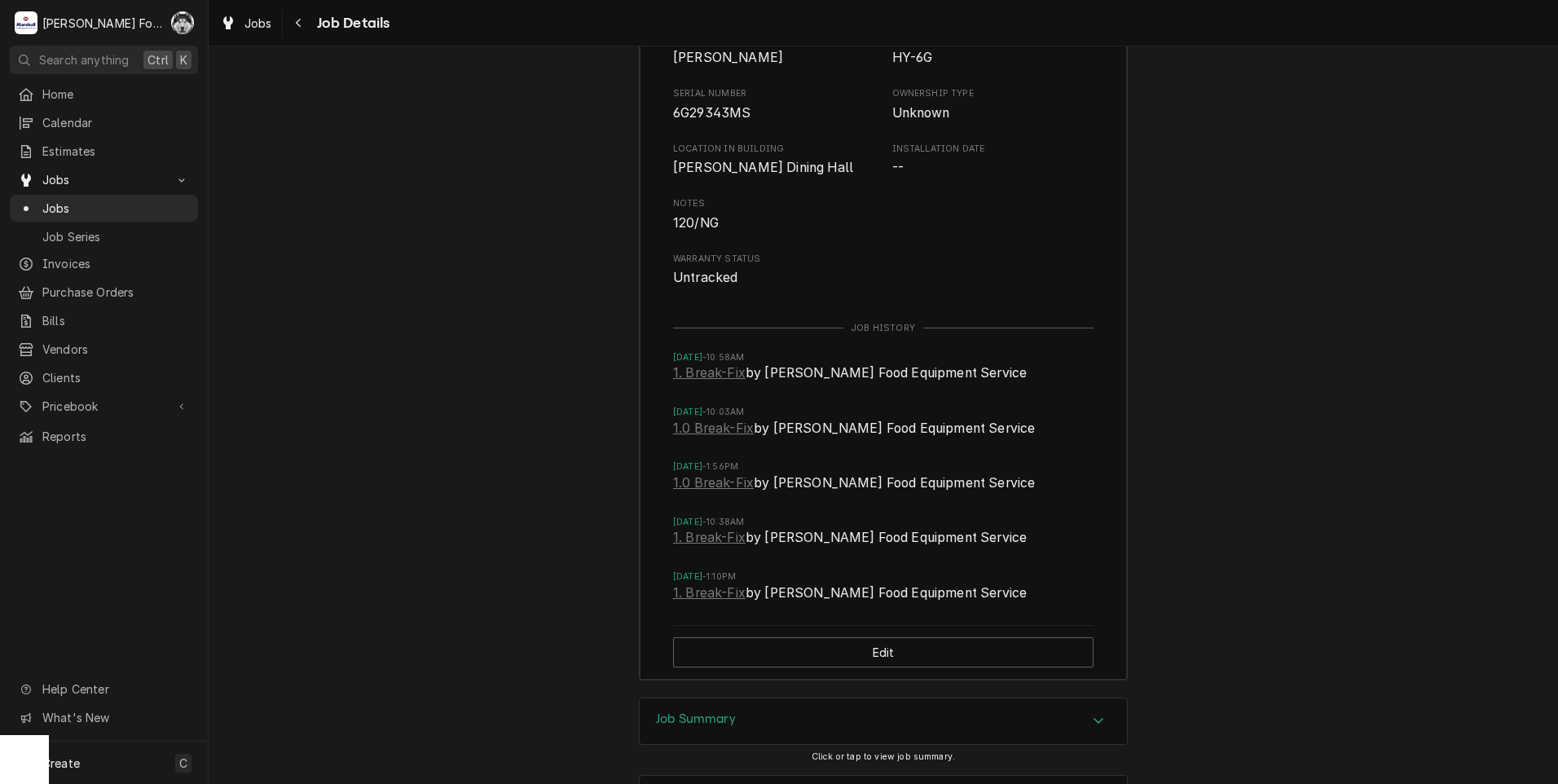
click at [778, 734] on div "Job Summary" at bounding box center [884, 721] width 487 height 46
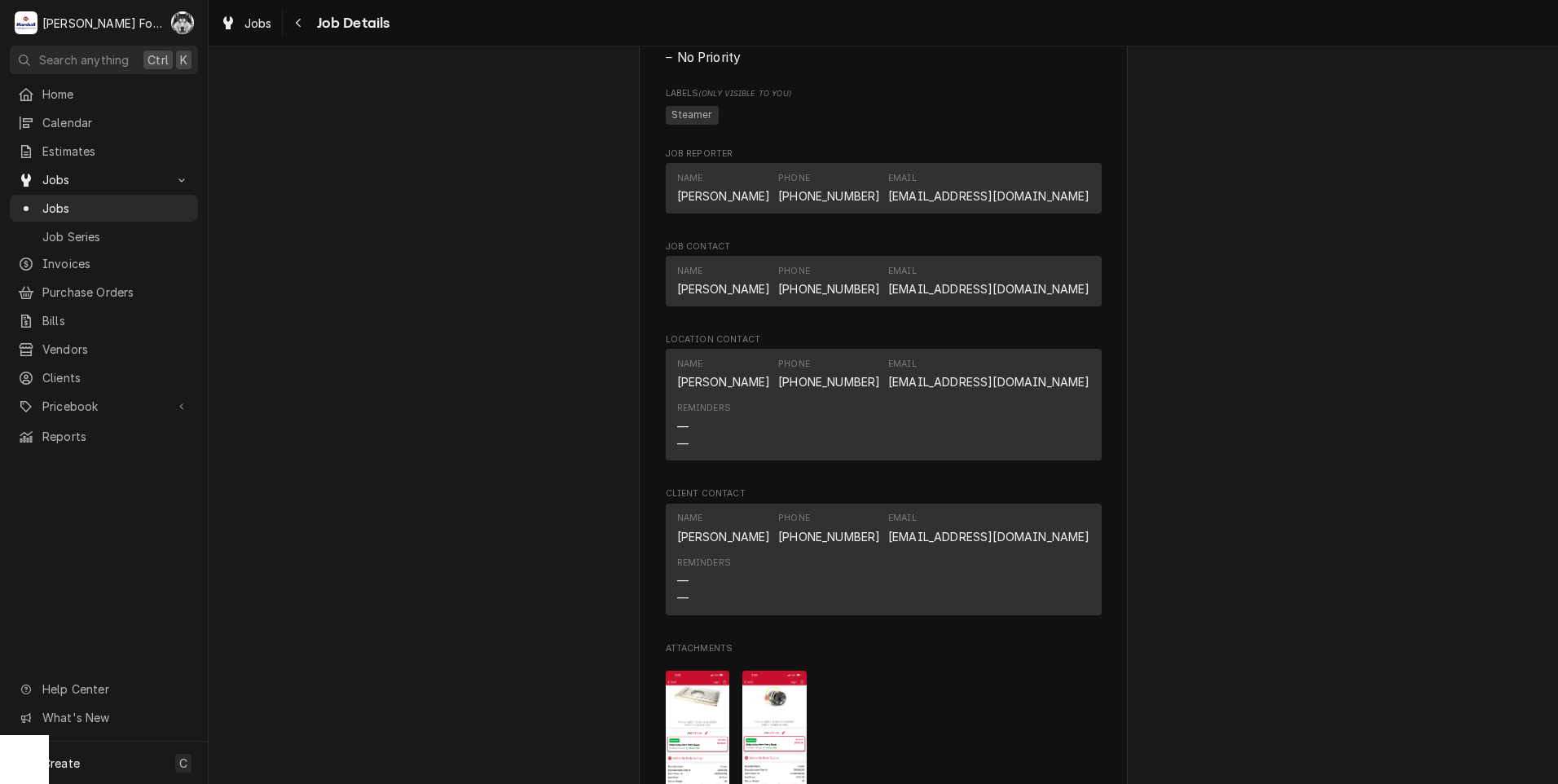
scroll to position [2128, 0]
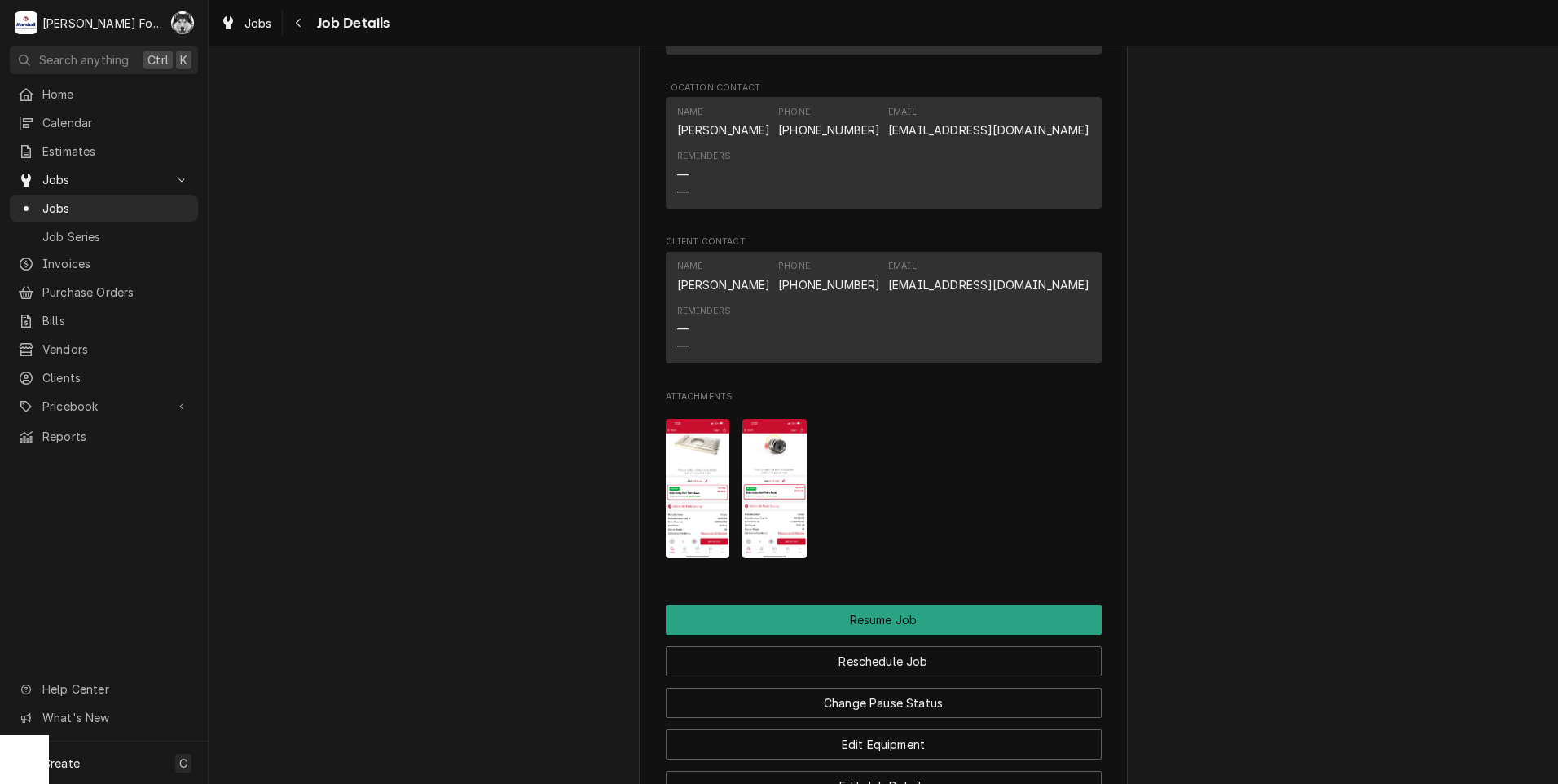
click at [685, 529] on img "Attachments" at bounding box center [697, 489] width 64 height 139
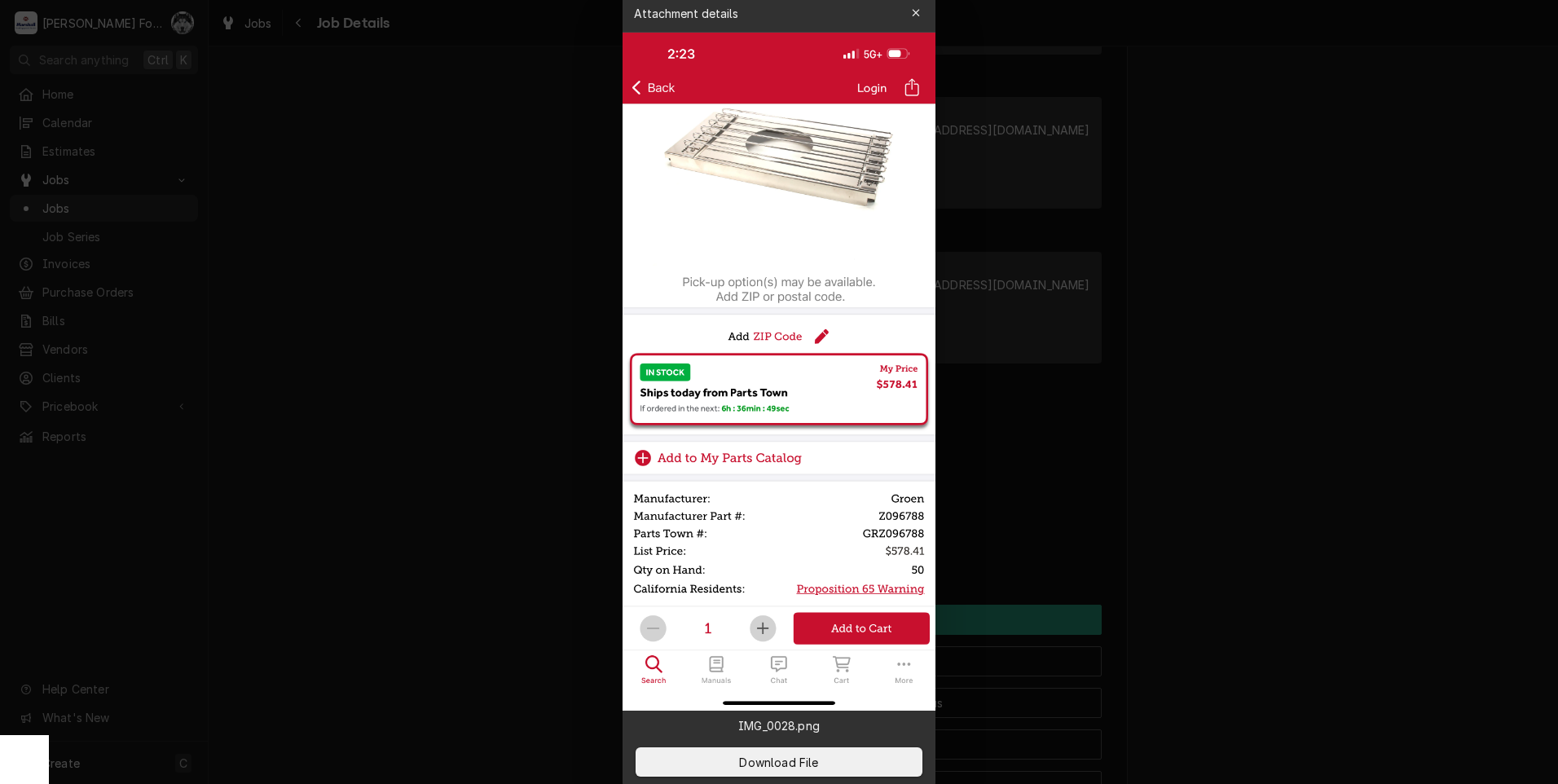
click at [428, 297] on div at bounding box center [779, 392] width 1558 height 784
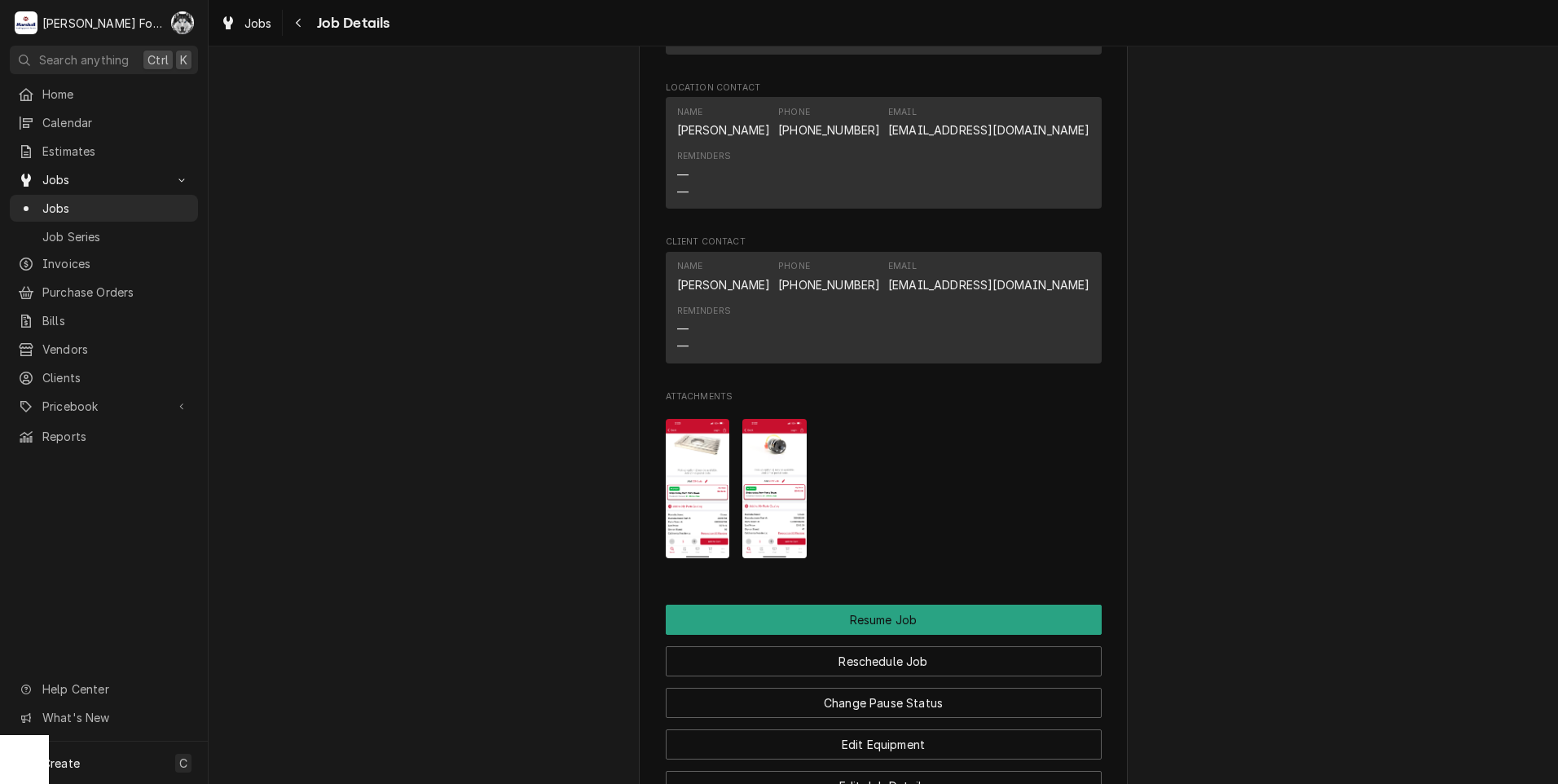
drag, startPoint x: 810, startPoint y: 498, endPoint x: 782, endPoint y: 498, distance: 28.0
click at [803, 498] on div "Attachments" at bounding box center [884, 488] width 436 height 164
click at [781, 497] on img "Attachments" at bounding box center [774, 489] width 64 height 139
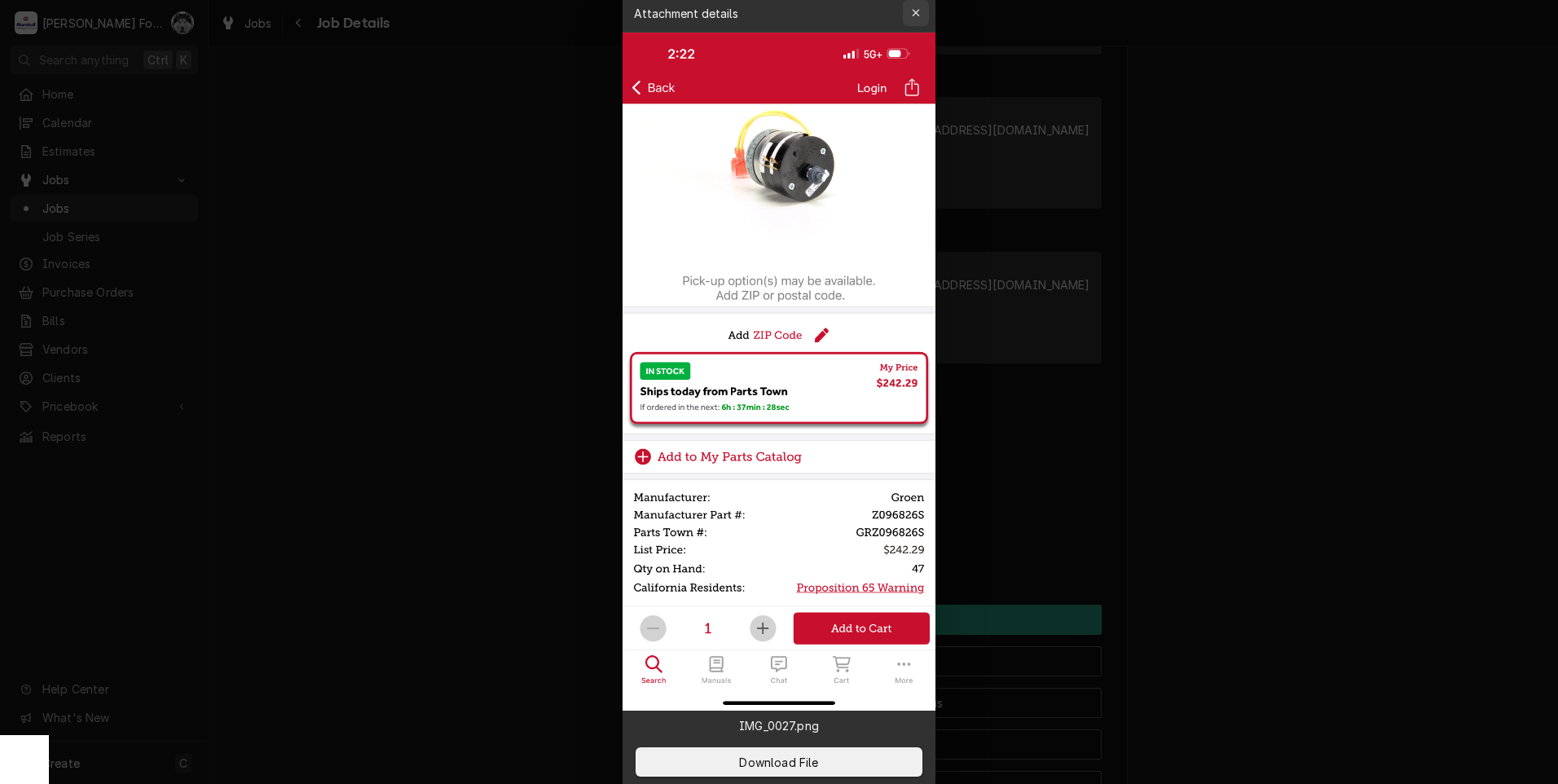
click at [916, 9] on icon "button" at bounding box center [916, 13] width 9 height 11
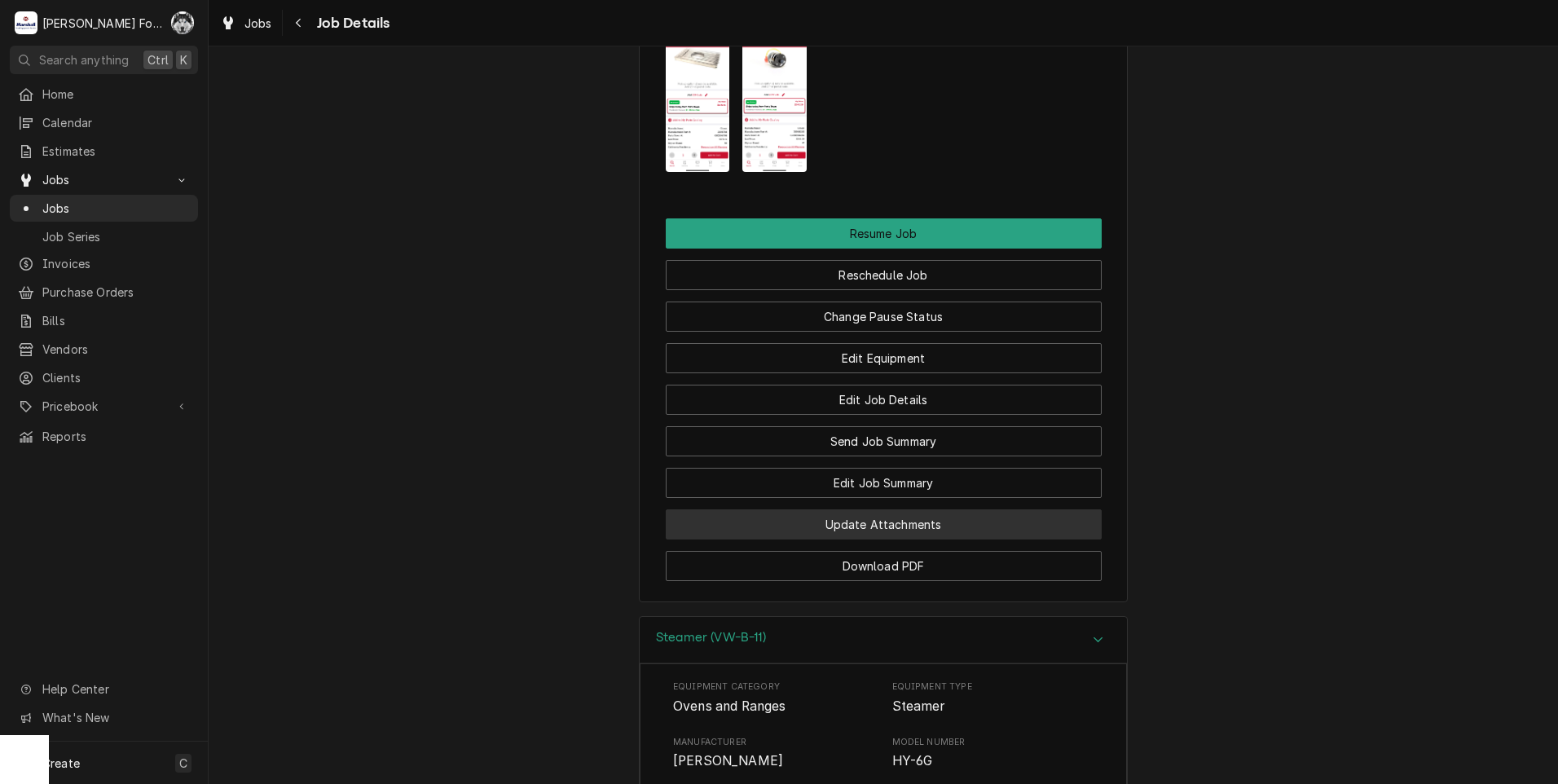
scroll to position [2535, 0]
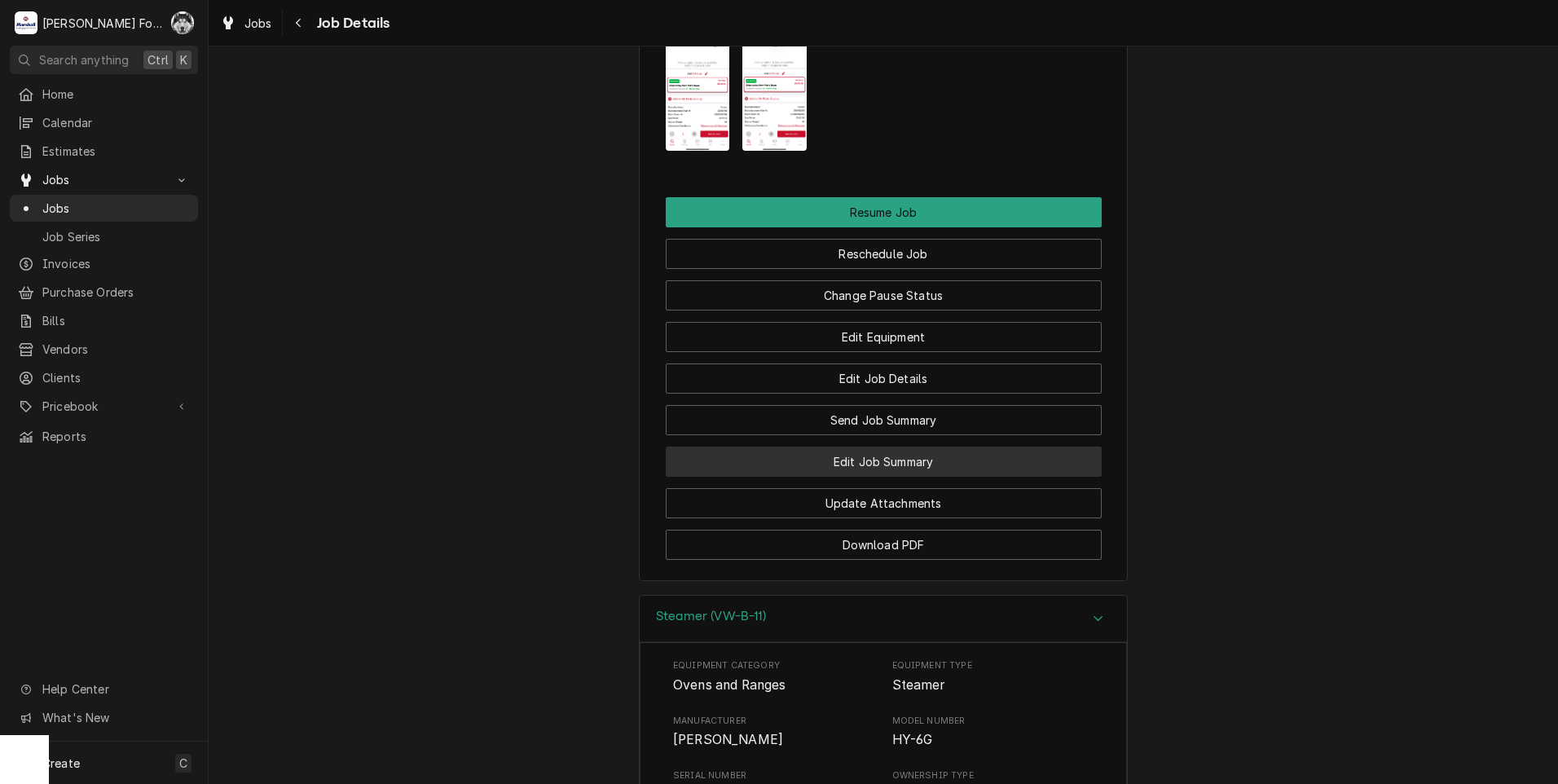
click at [885, 477] on button "Edit Job Summary" at bounding box center [884, 462] width 436 height 31
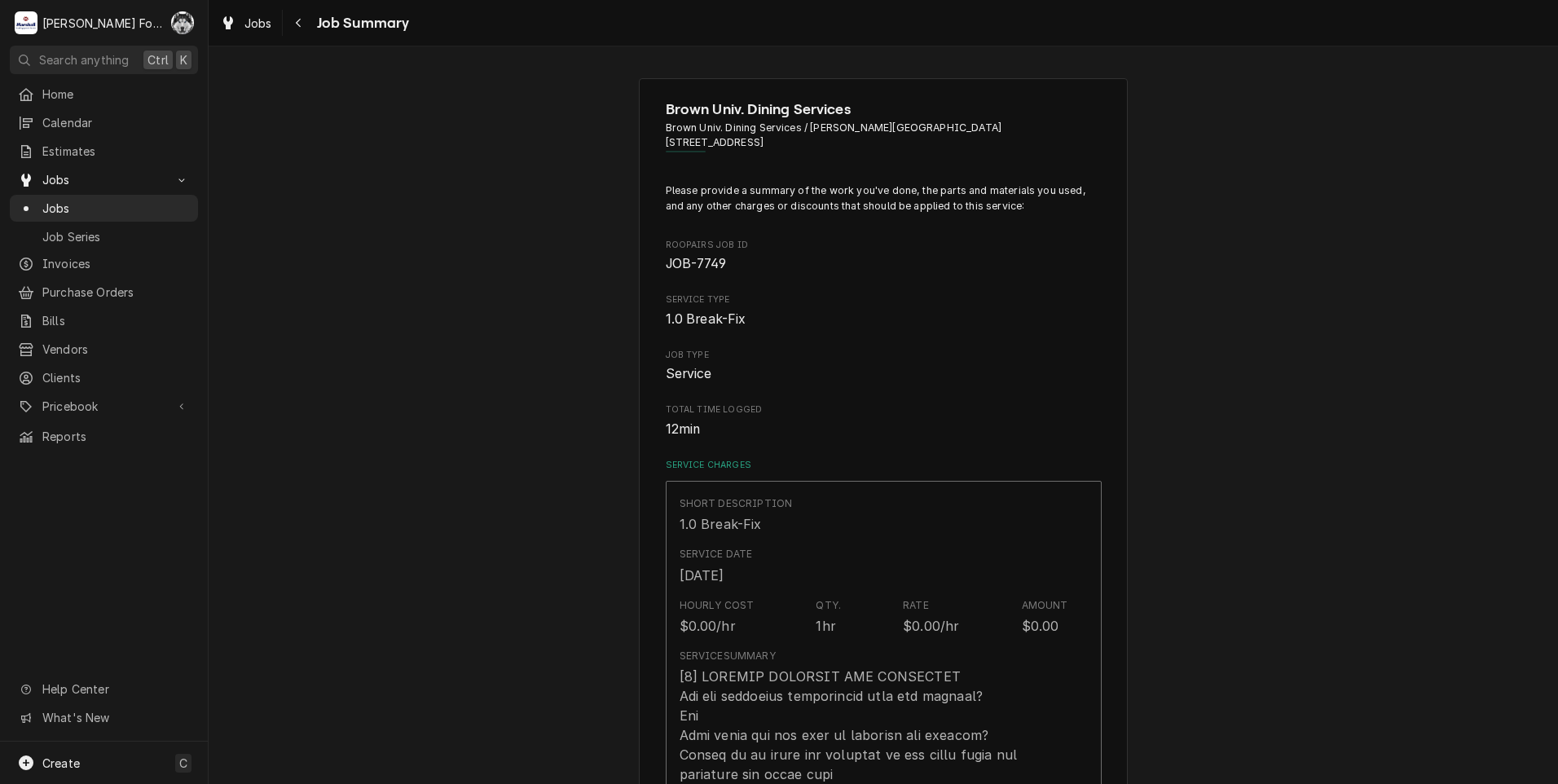
type textarea "x"
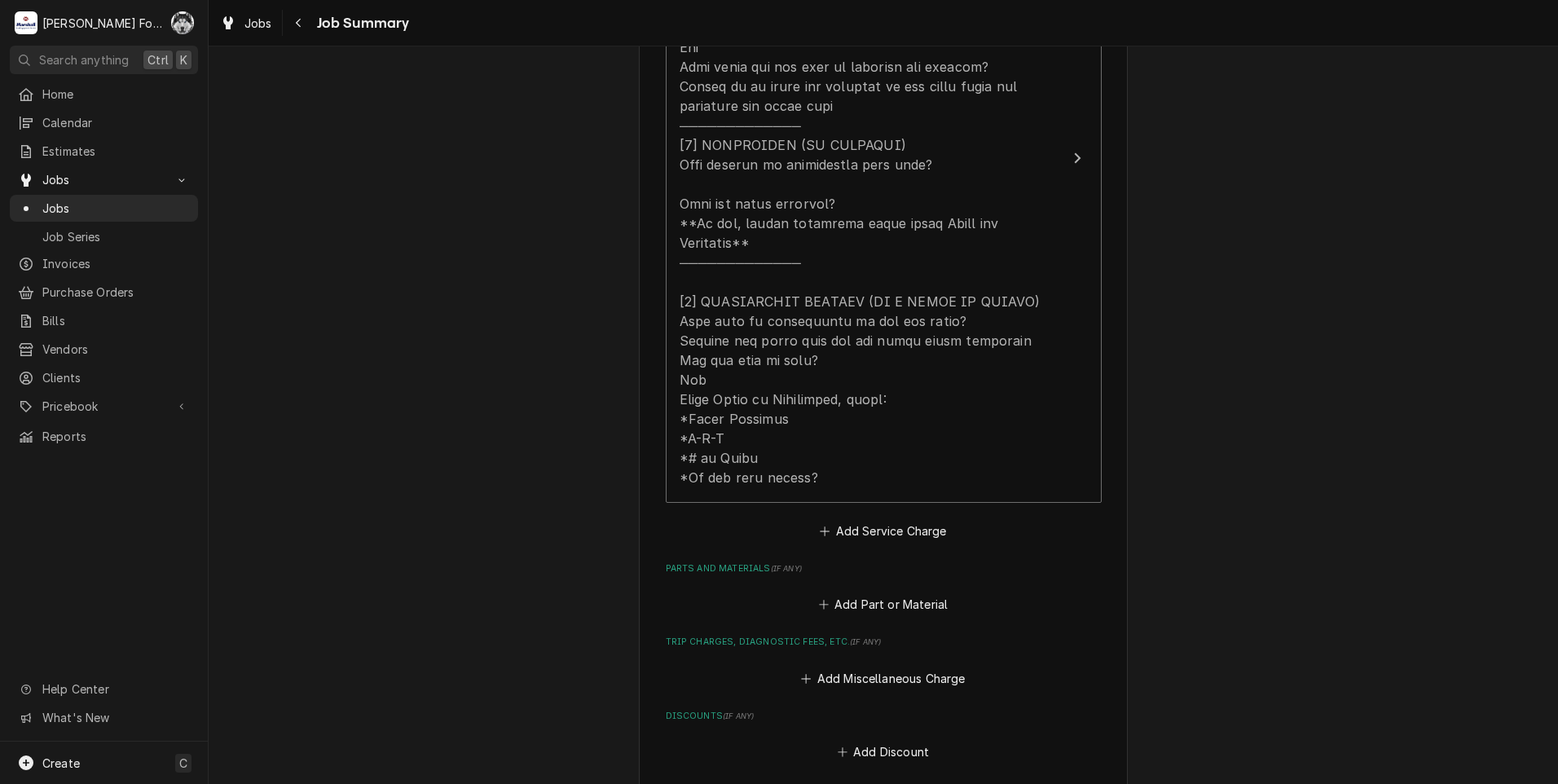
scroll to position [815, 0]
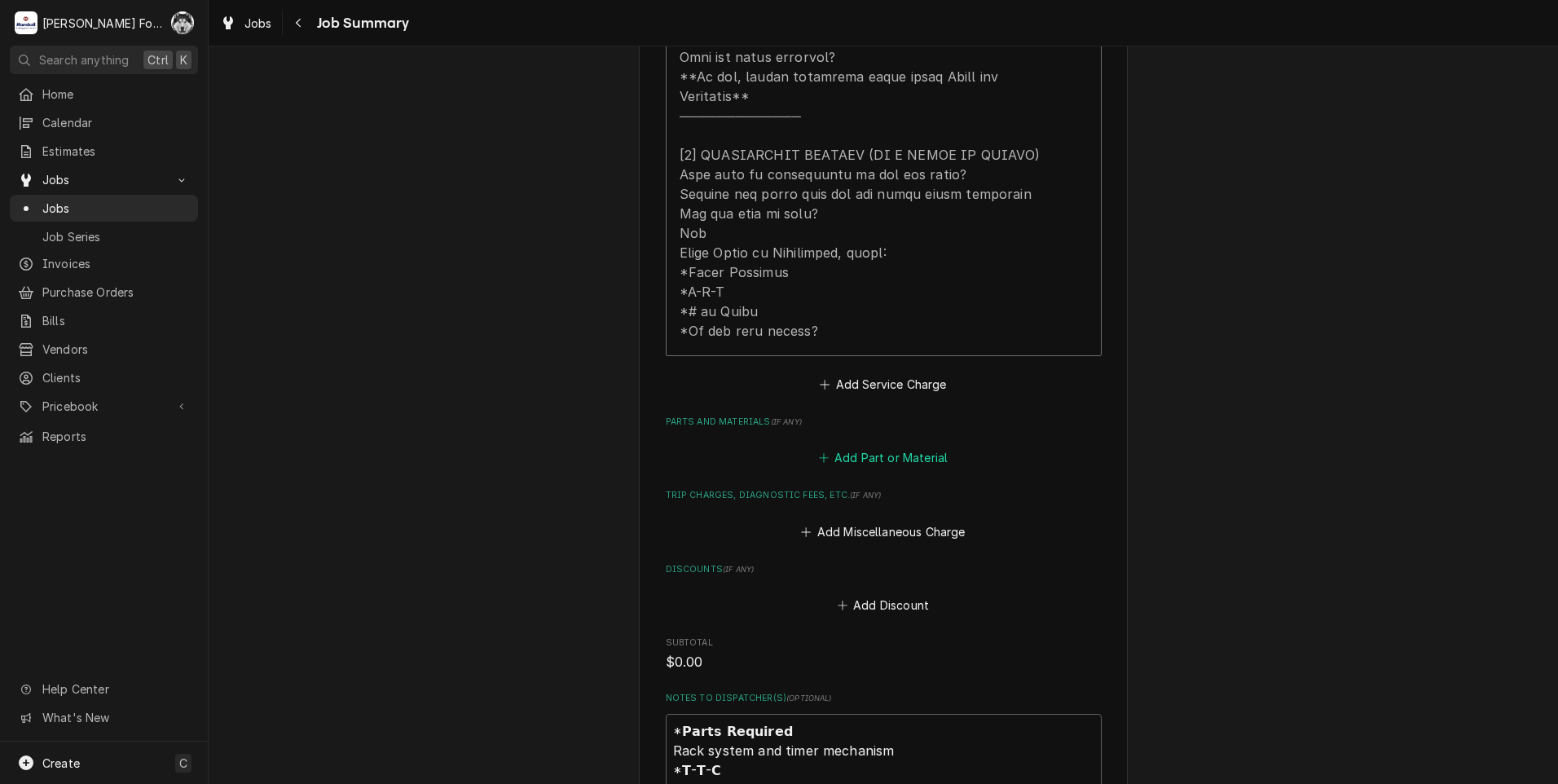
click at [860, 447] on button "Add Part or Material" at bounding box center [883, 458] width 135 height 23
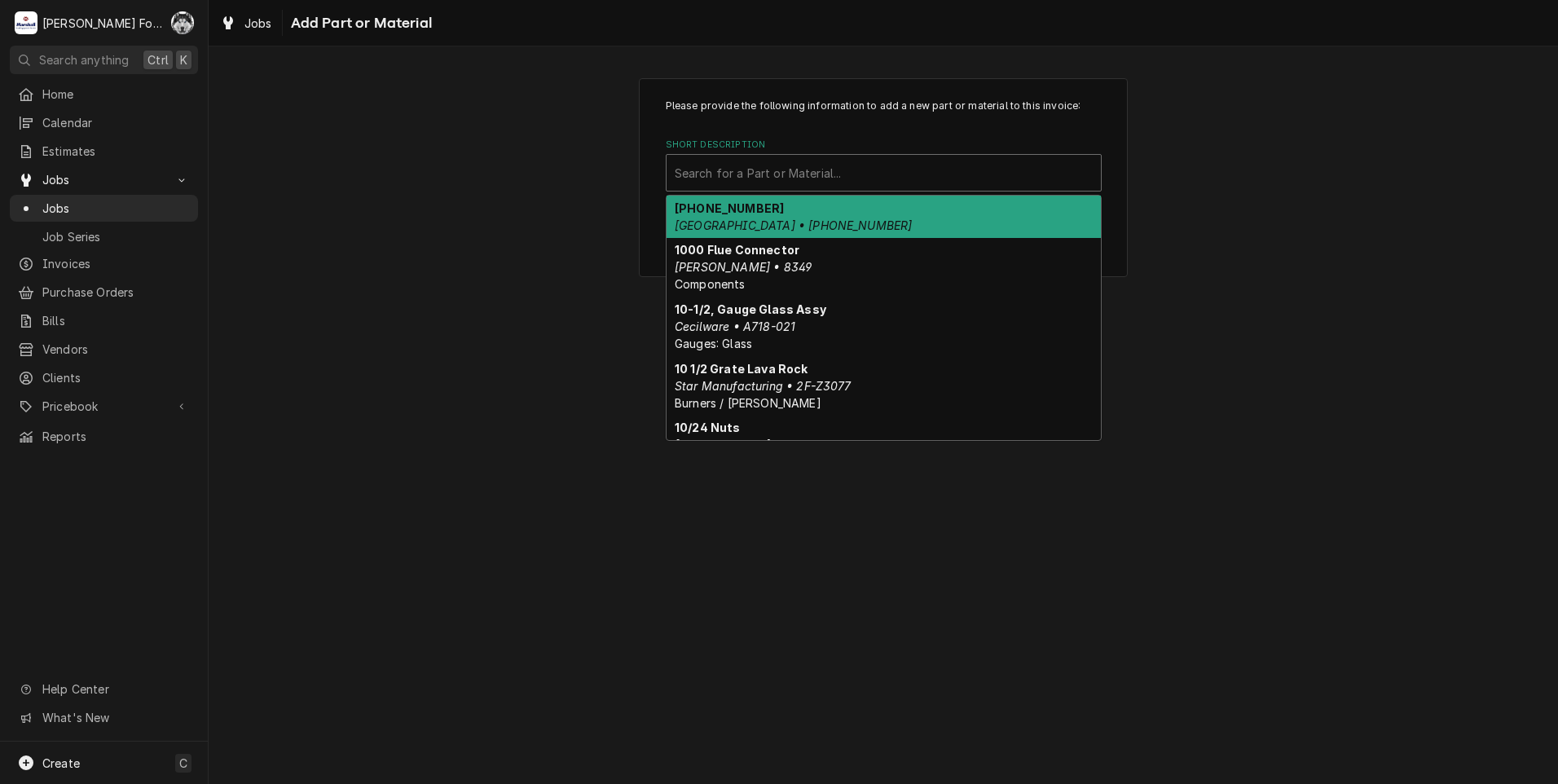
click at [854, 172] on div "Short Description" at bounding box center [884, 173] width 418 height 30
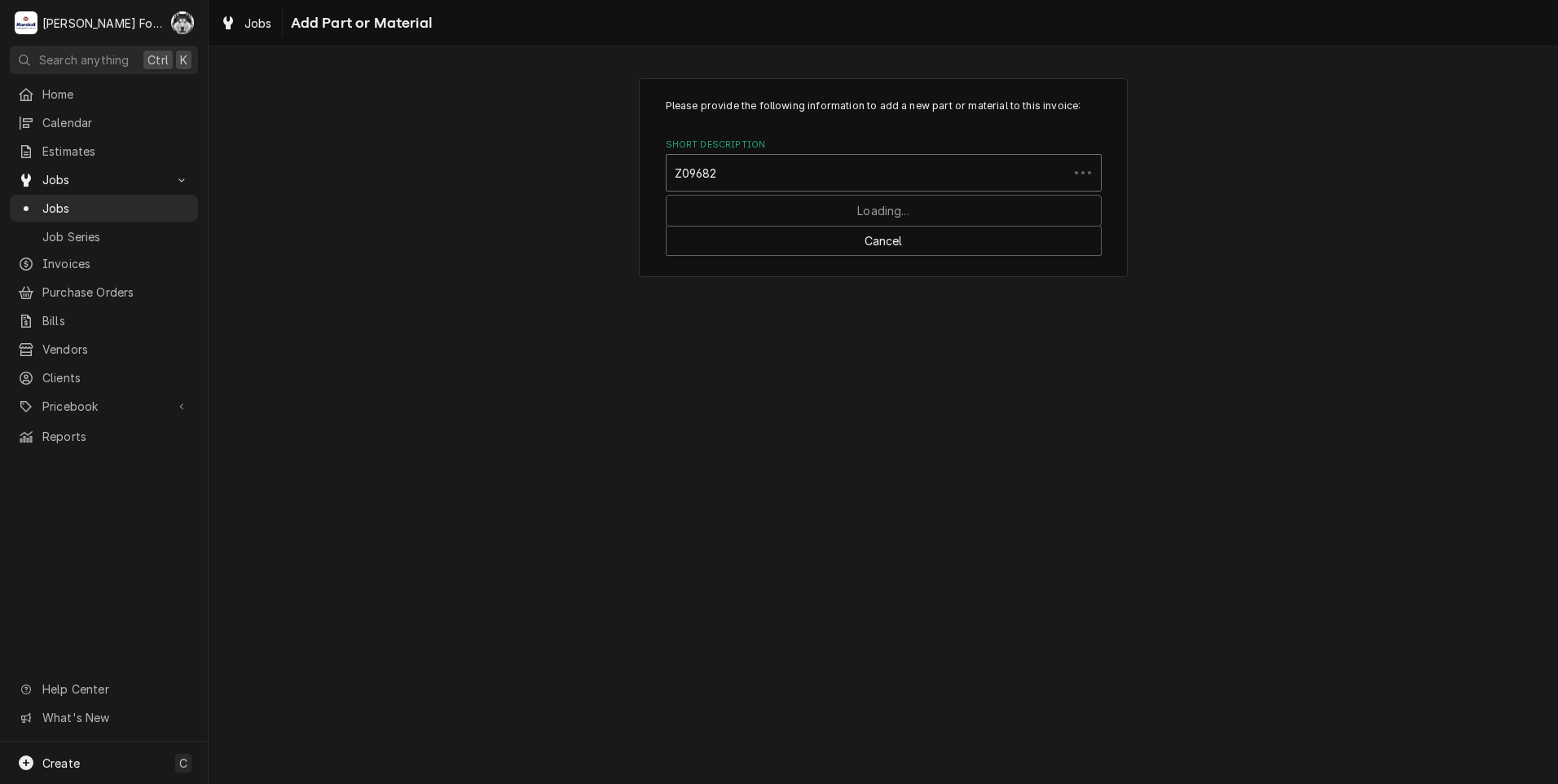
type input "Z096826"
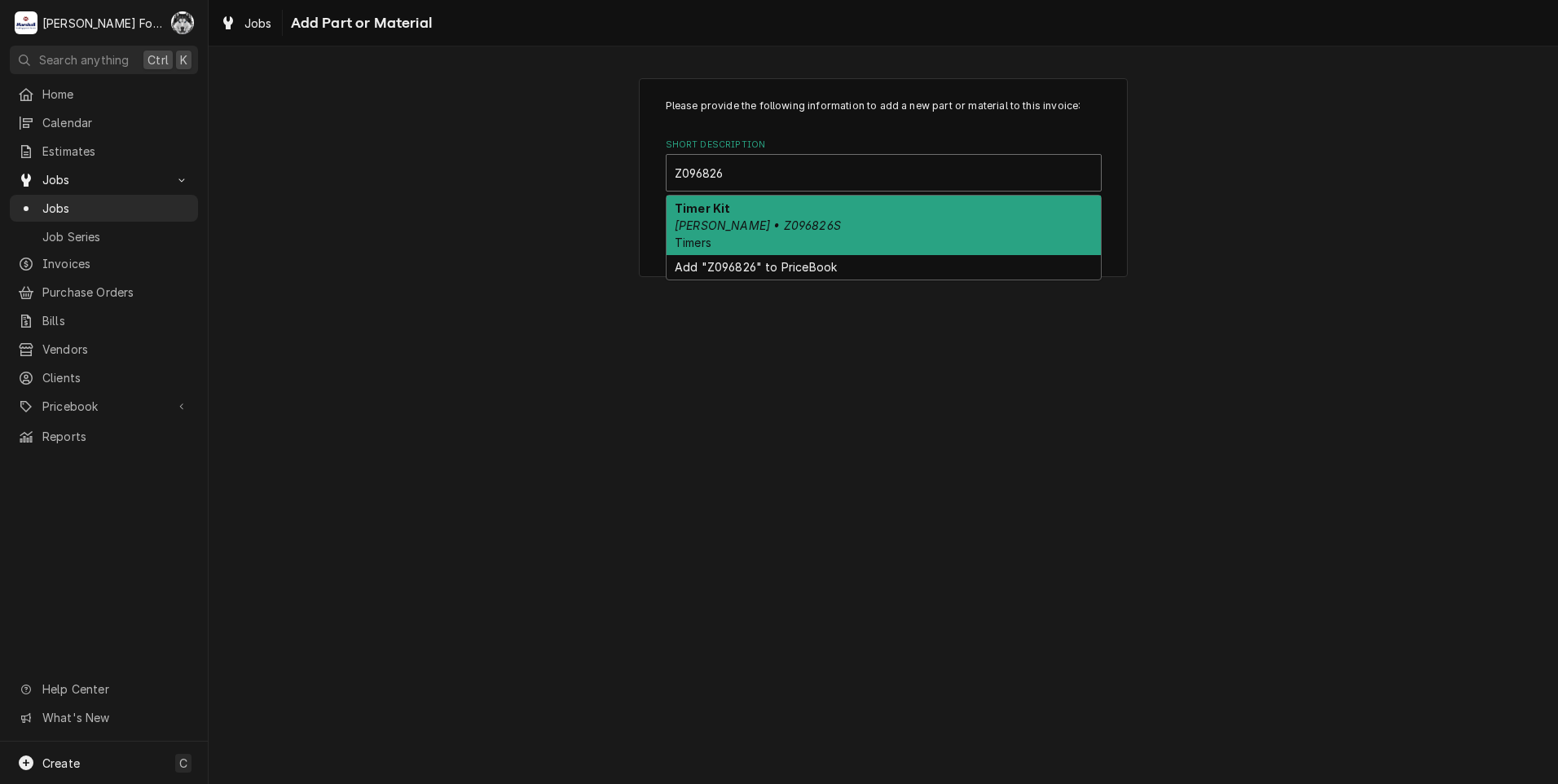
click at [824, 233] on div "Timer Kit [PERSON_NAME] • Z096826S Timers" at bounding box center [884, 225] width 435 height 59
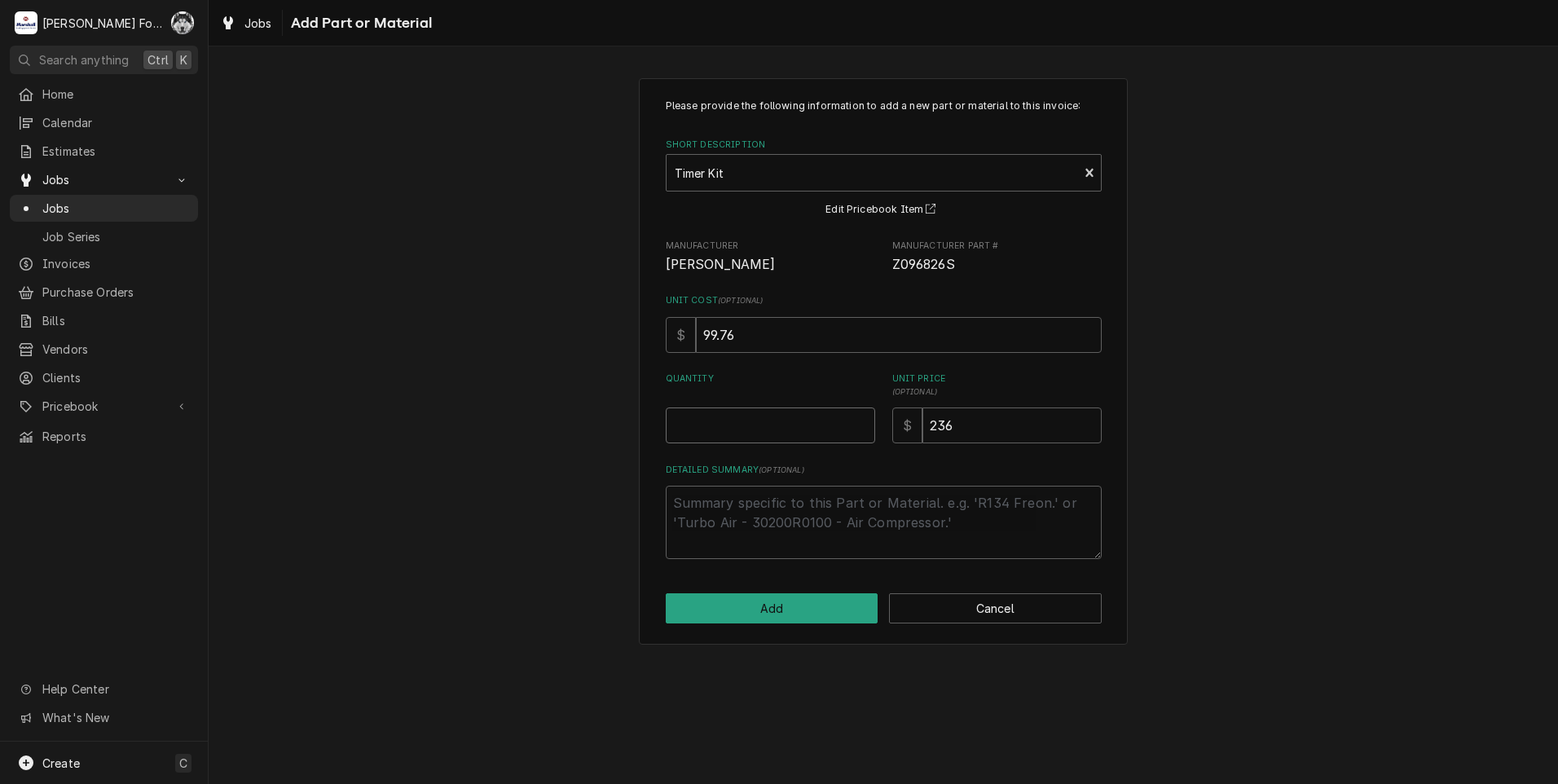
type textarea "x"
type input "0.5"
click at [862, 420] on input "0.5" at bounding box center [770, 426] width 209 height 36
type textarea "x"
type input "1"
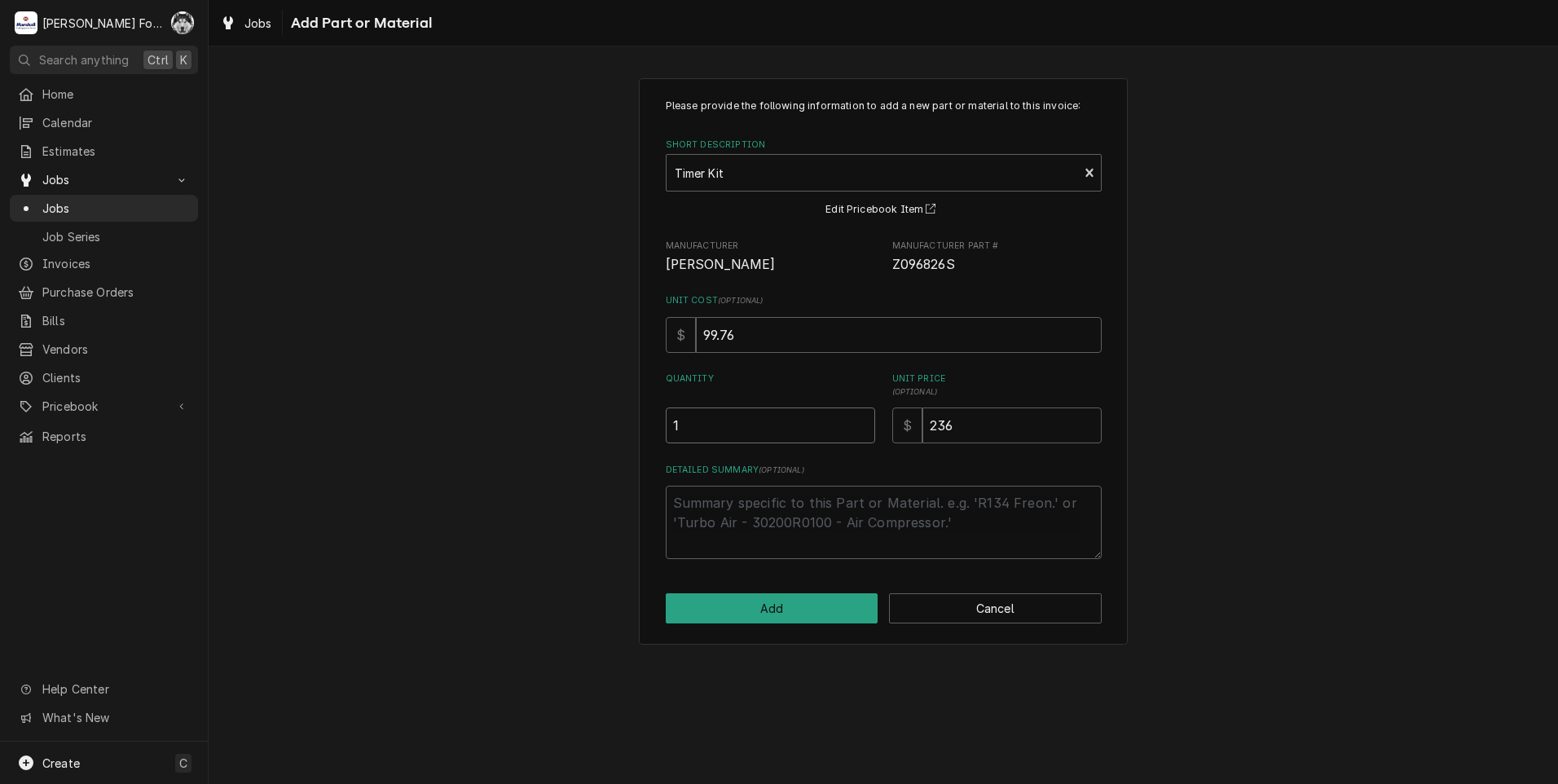
click at [862, 420] on input "1" at bounding box center [770, 426] width 209 height 36
drag, startPoint x: 971, startPoint y: 424, endPoint x: 810, endPoint y: 456, distance: 164.1
click at [810, 456] on div "Please provide the following information to add a new part or material to this …" at bounding box center [884, 328] width 436 height 460
type textarea "x"
type input "2"
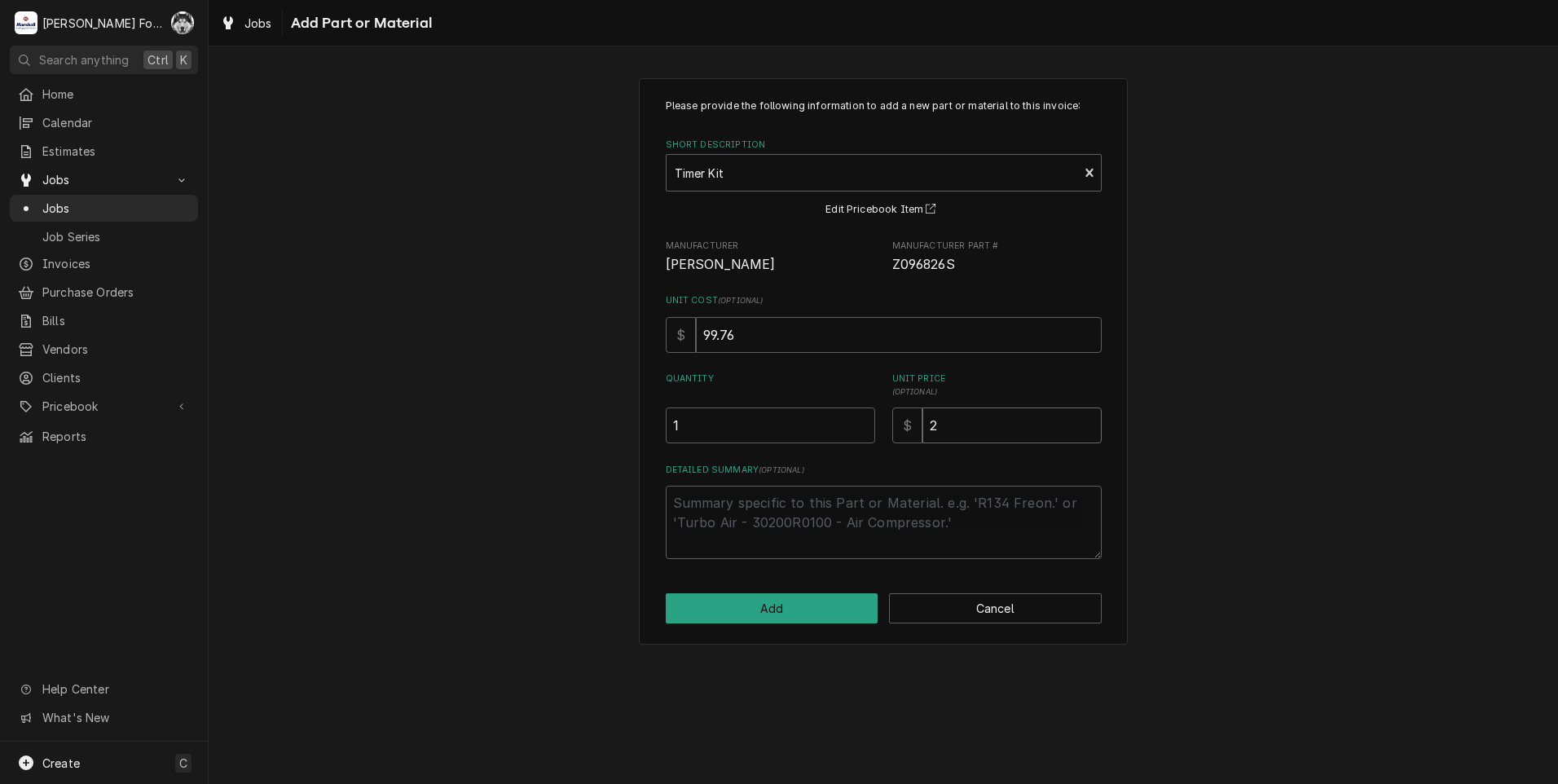
type textarea "x"
type input "24"
type textarea "x"
type input "243"
click at [774, 615] on button "Add" at bounding box center [772, 608] width 213 height 31
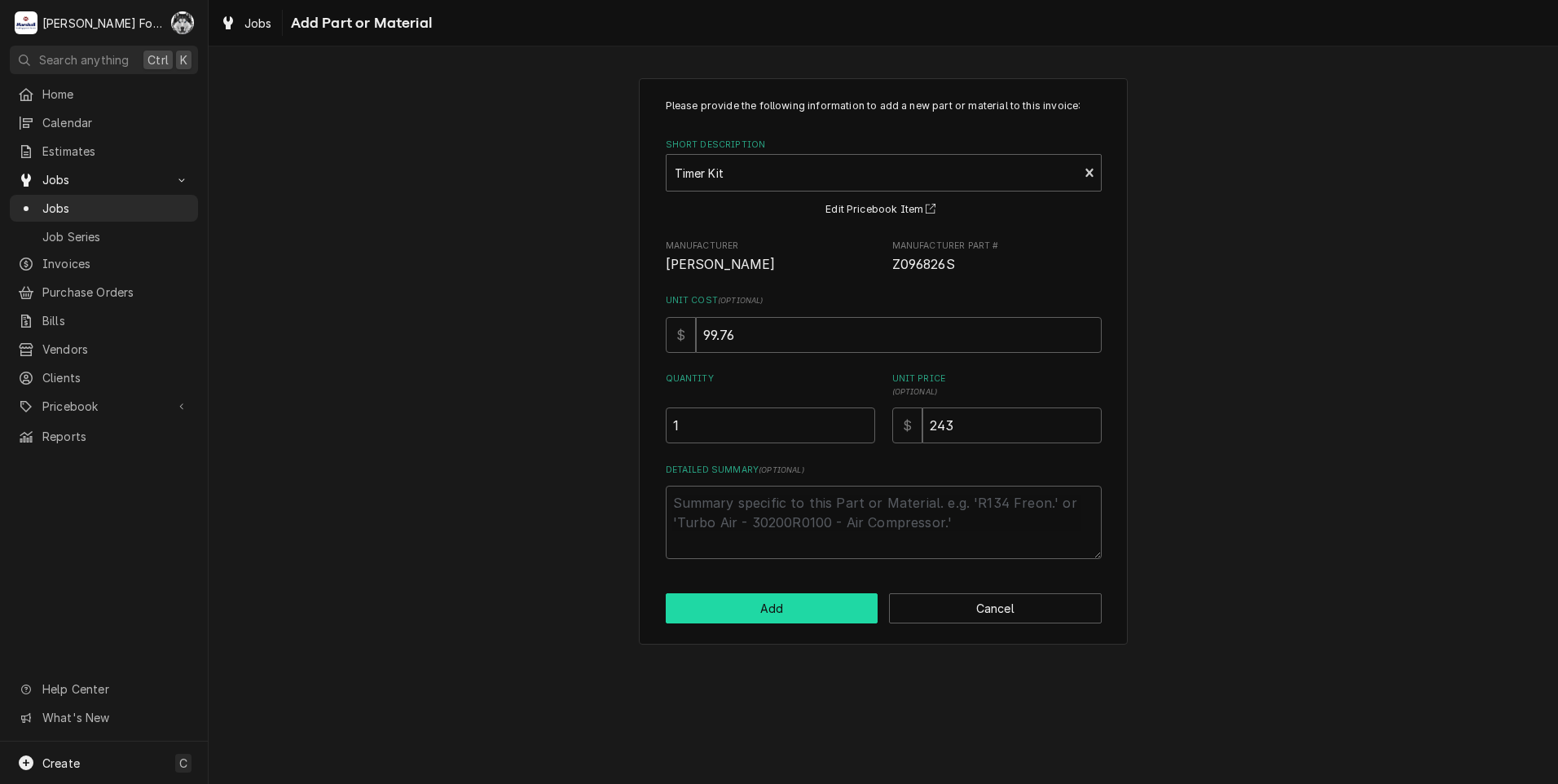
type textarea "x"
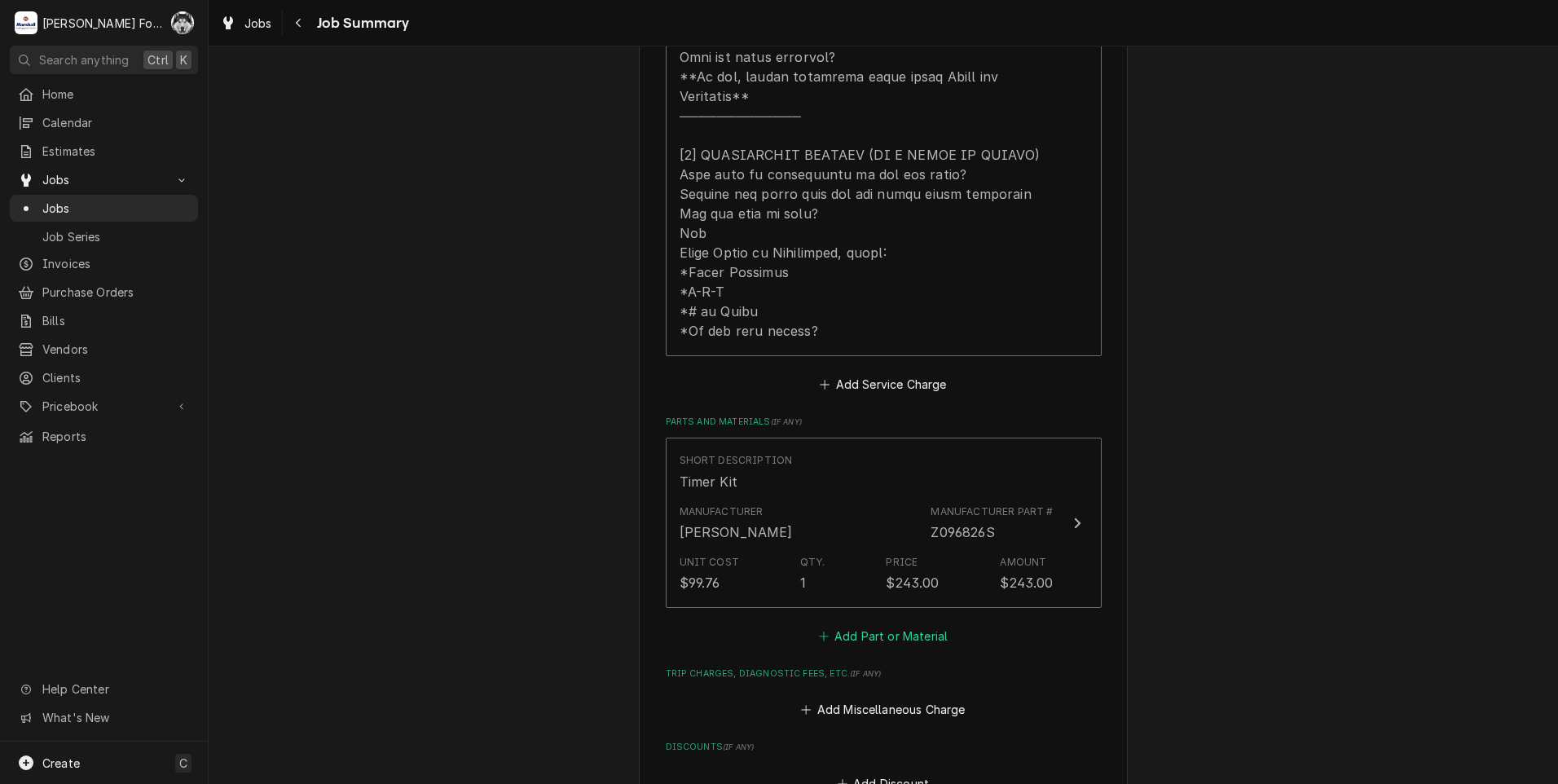
click at [870, 624] on button "Add Part or Material" at bounding box center [883, 635] width 135 height 23
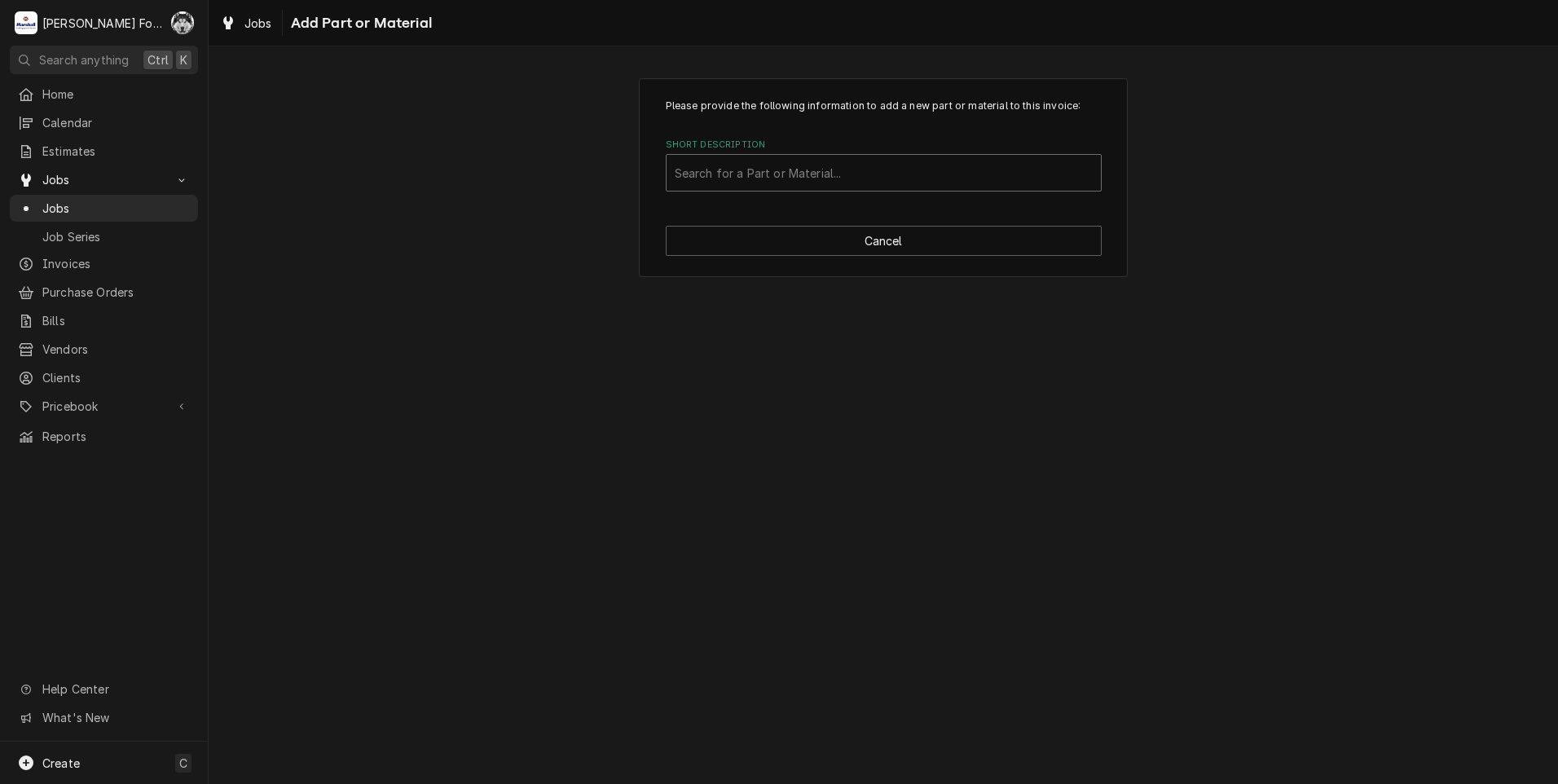
click at [807, 173] on div "Short Description" at bounding box center [884, 173] width 418 height 30
type input "Z096788"
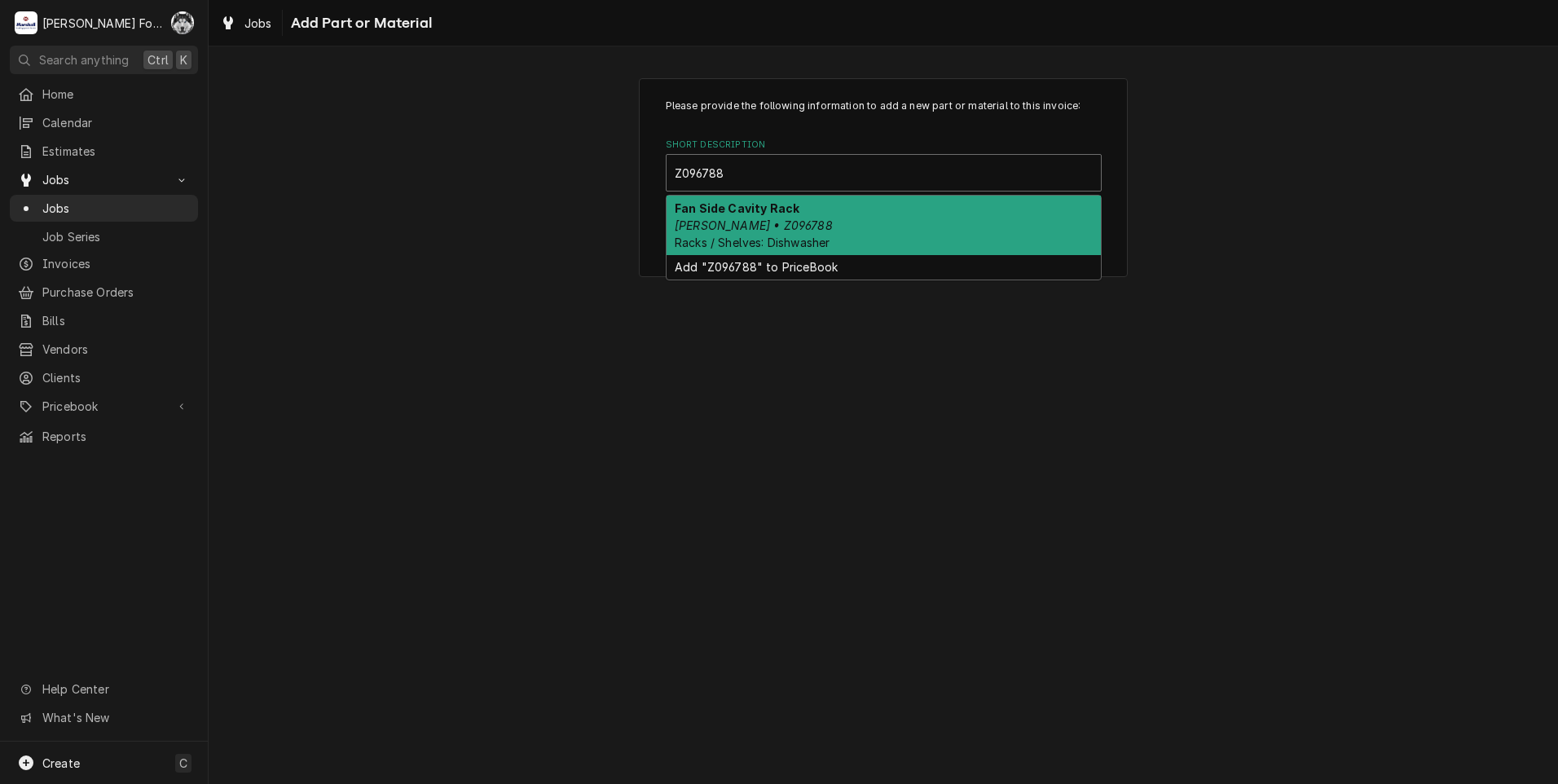
click at [770, 222] on div "Fan Side Cavity Rack [PERSON_NAME] • Z096788 Racks / Shelves: Dishwasher" at bounding box center [884, 225] width 435 height 59
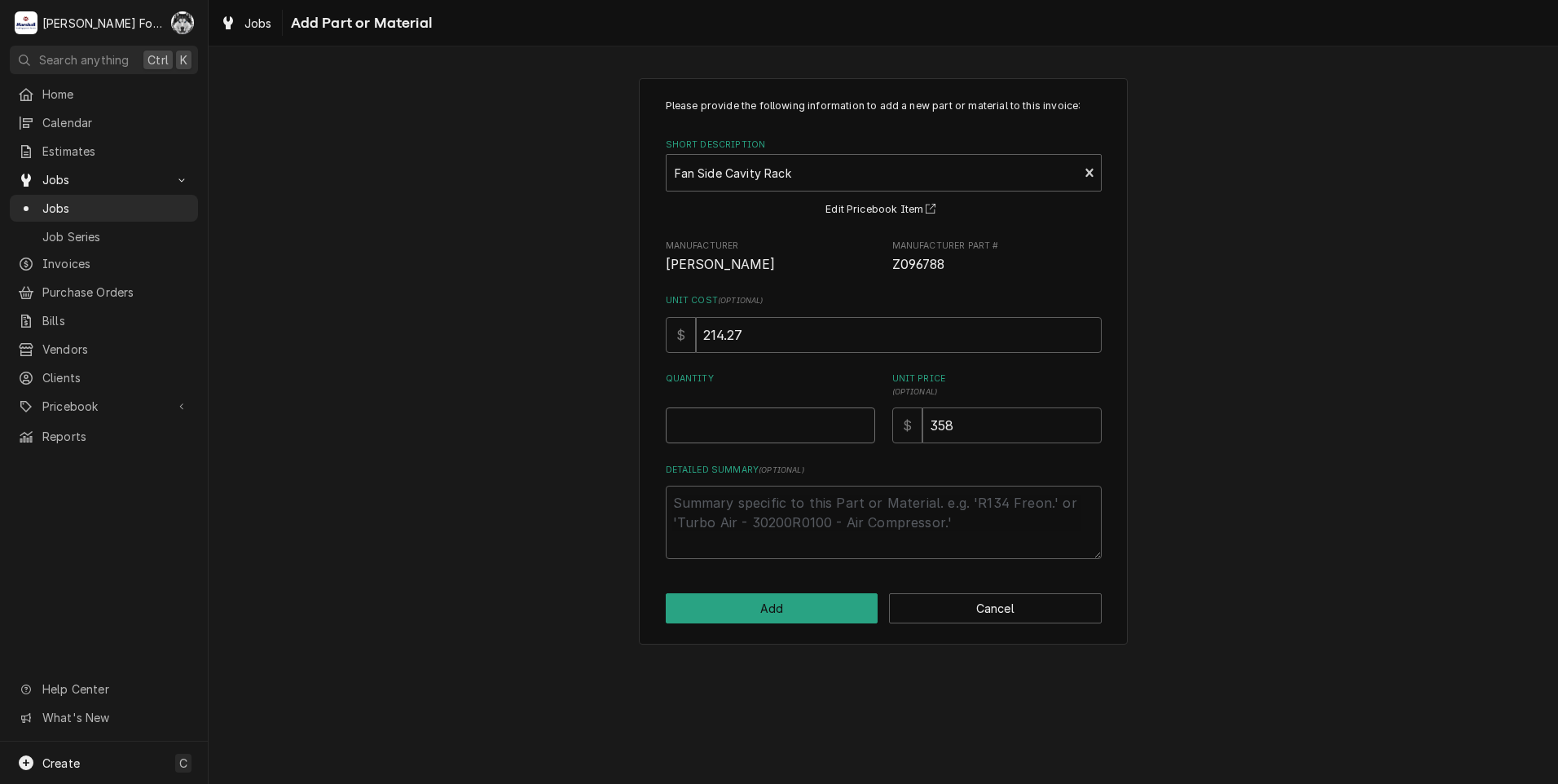
type textarea "x"
type input "0.5"
click at [861, 419] on input "0.5" at bounding box center [770, 426] width 209 height 36
type textarea "x"
type input "1"
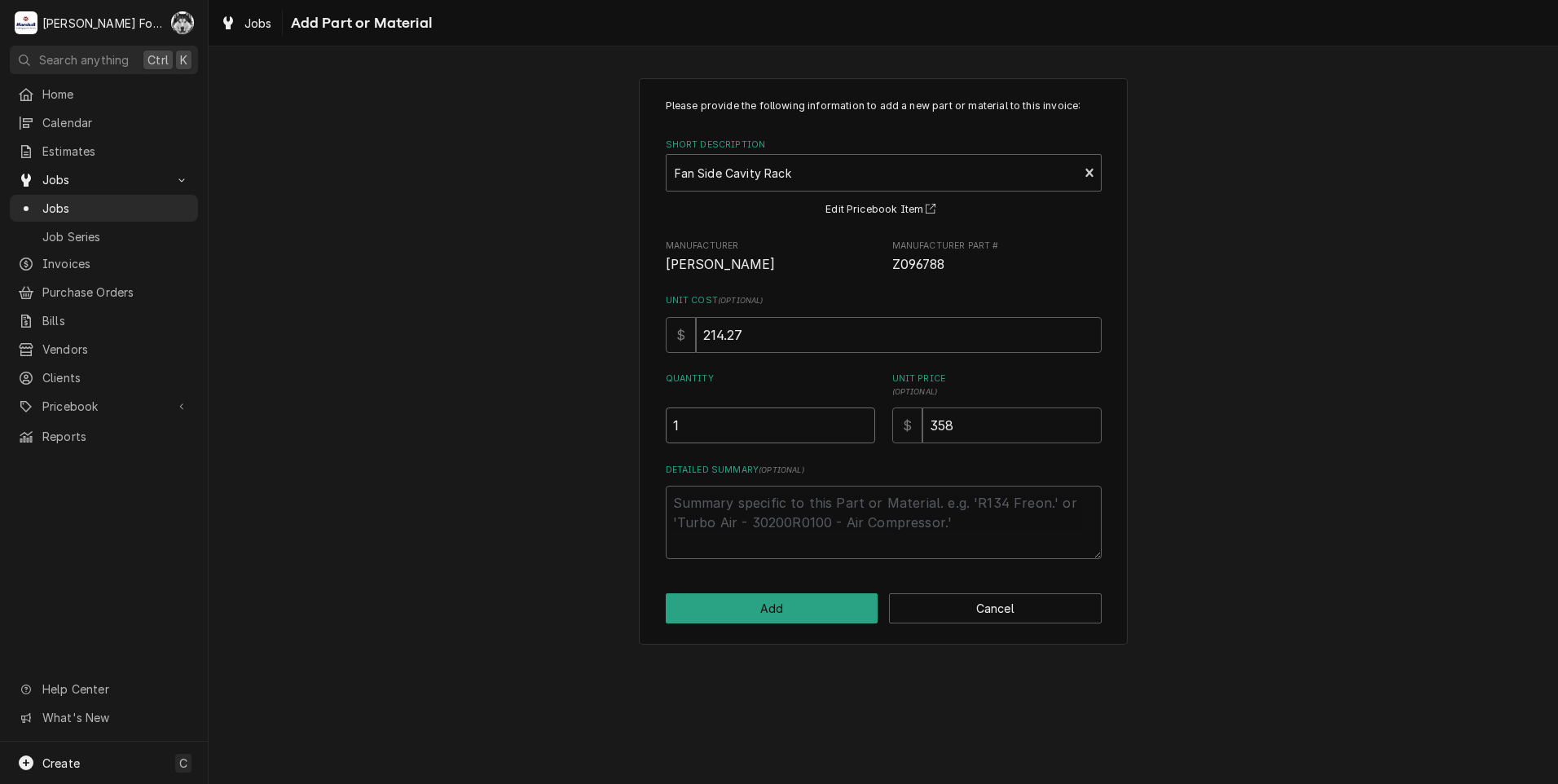
click at [861, 419] on input "1" at bounding box center [770, 426] width 209 height 36
drag, startPoint x: 996, startPoint y: 435, endPoint x: 734, endPoint y: 441, distance: 262.1
click at [757, 440] on div "Quantity 1 Unit Price ( optional ) $ 358" at bounding box center [884, 408] width 436 height 71
type textarea "x"
type input "5"
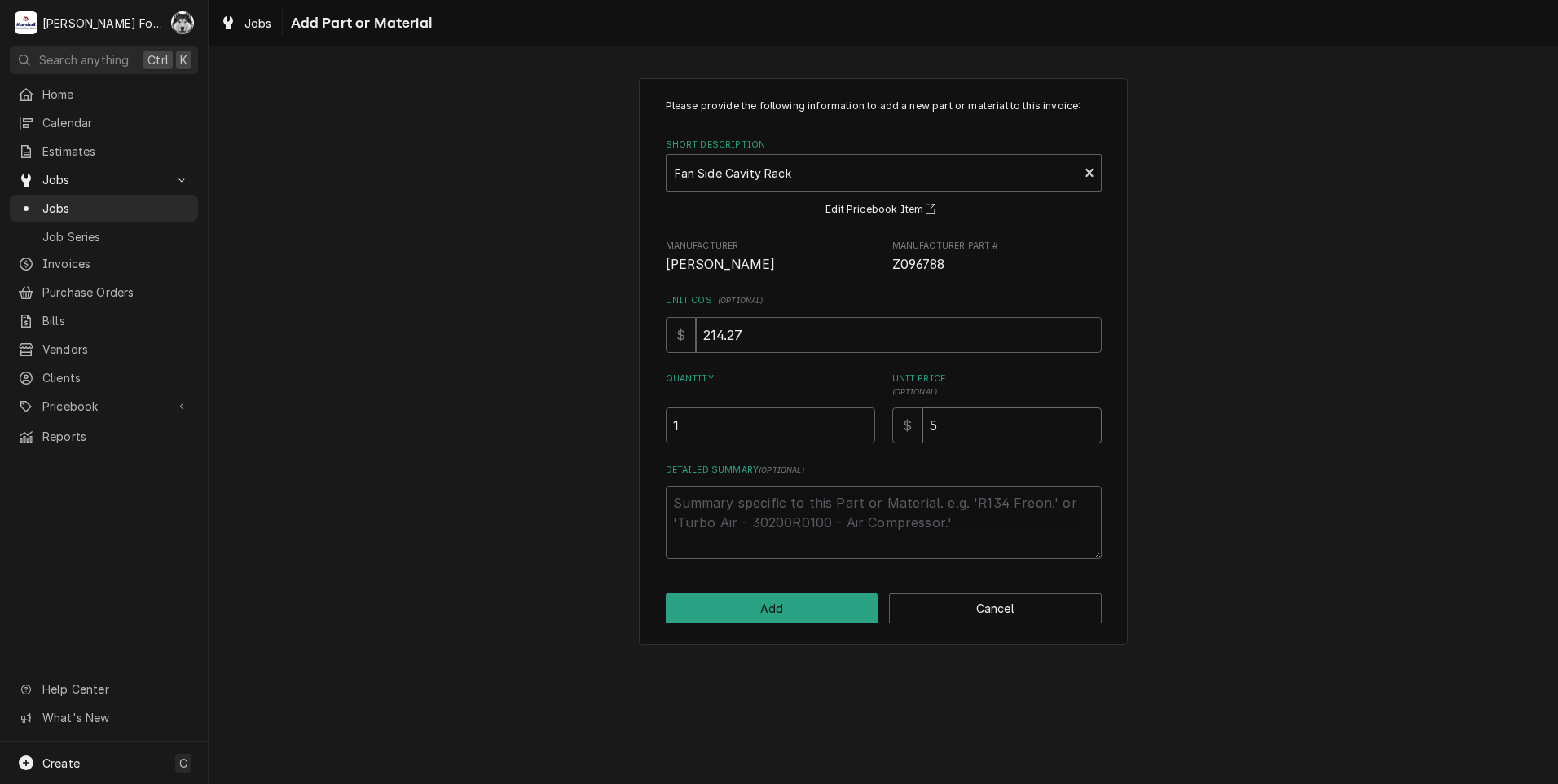
type textarea "x"
type input "57"
type textarea "x"
type input "578"
type textarea "x"
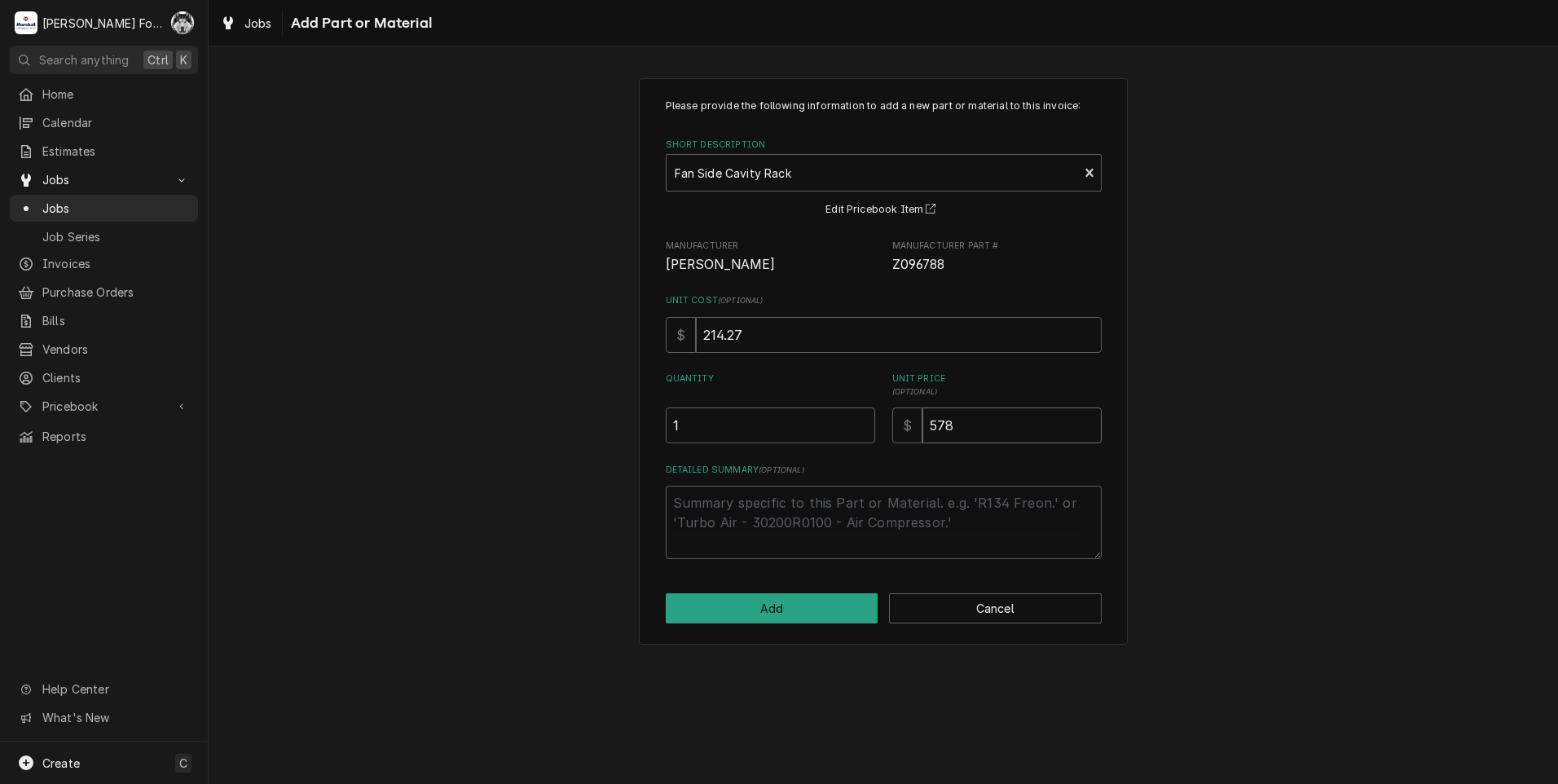
type input "57"
type textarea "x"
type input "579"
click at [788, 596] on button "Add" at bounding box center [772, 608] width 213 height 31
type textarea "x"
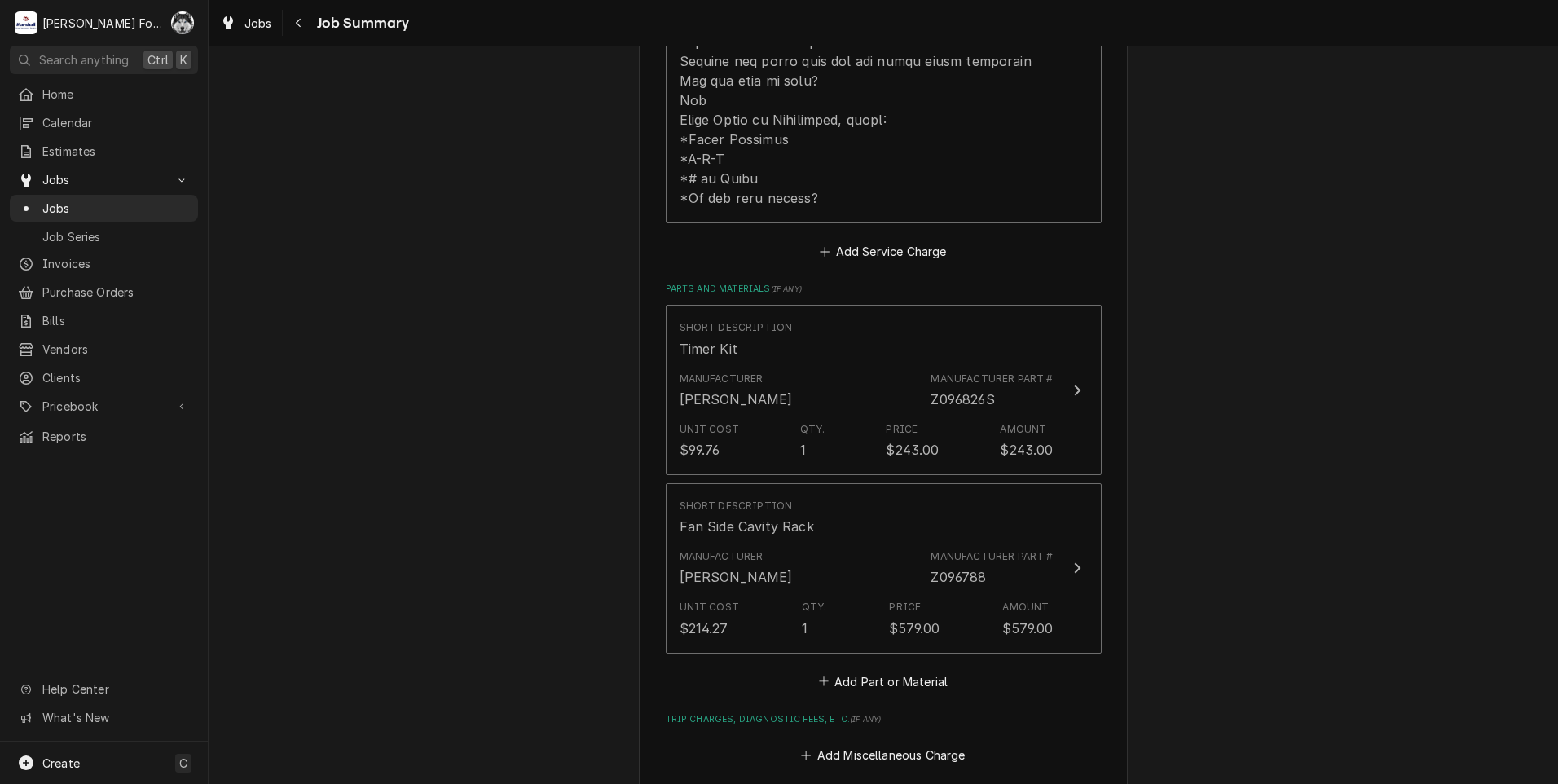
scroll to position [1222, 0]
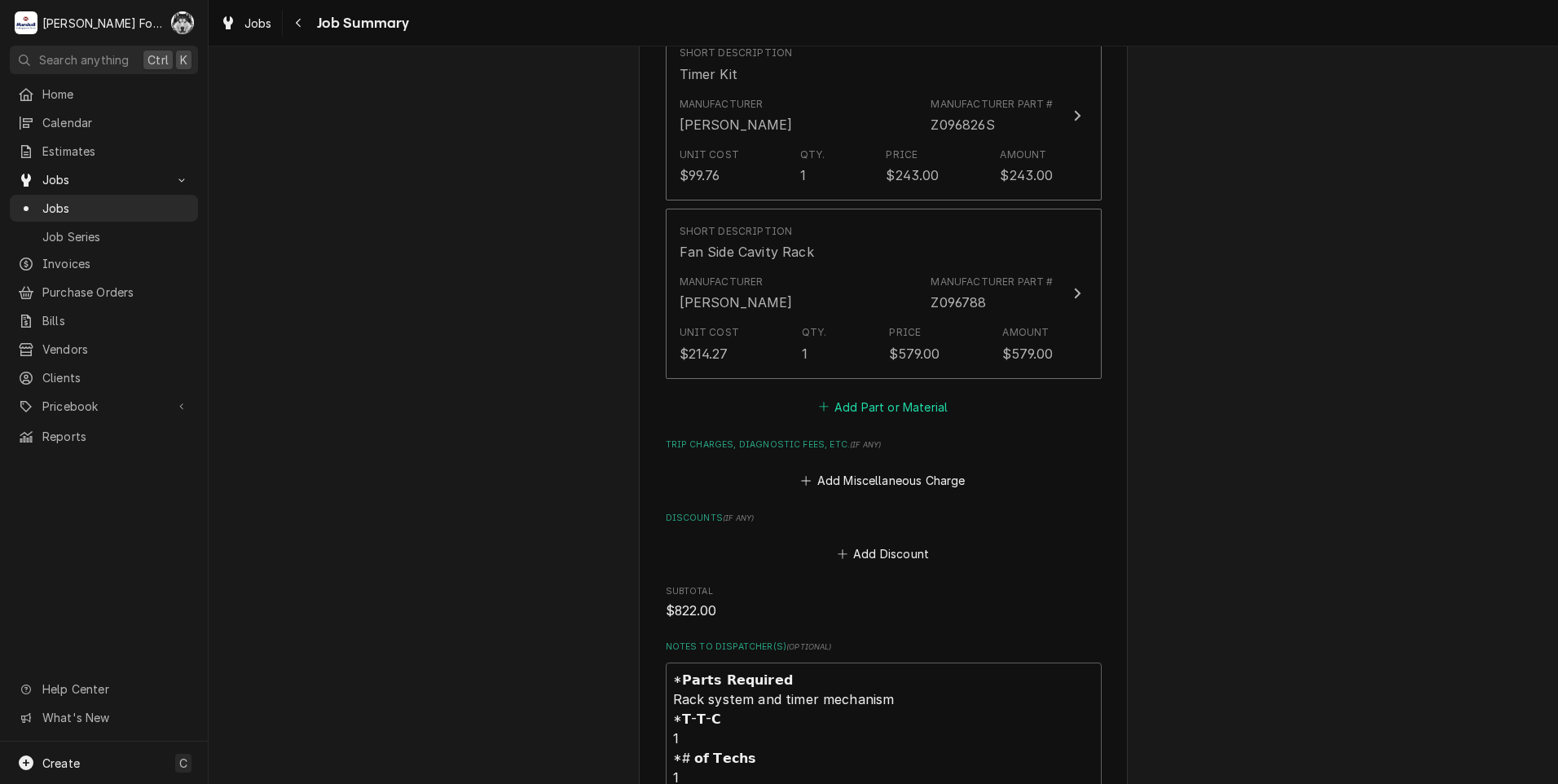
click at [852, 395] on button "Add Part or Material" at bounding box center [883, 407] width 135 height 23
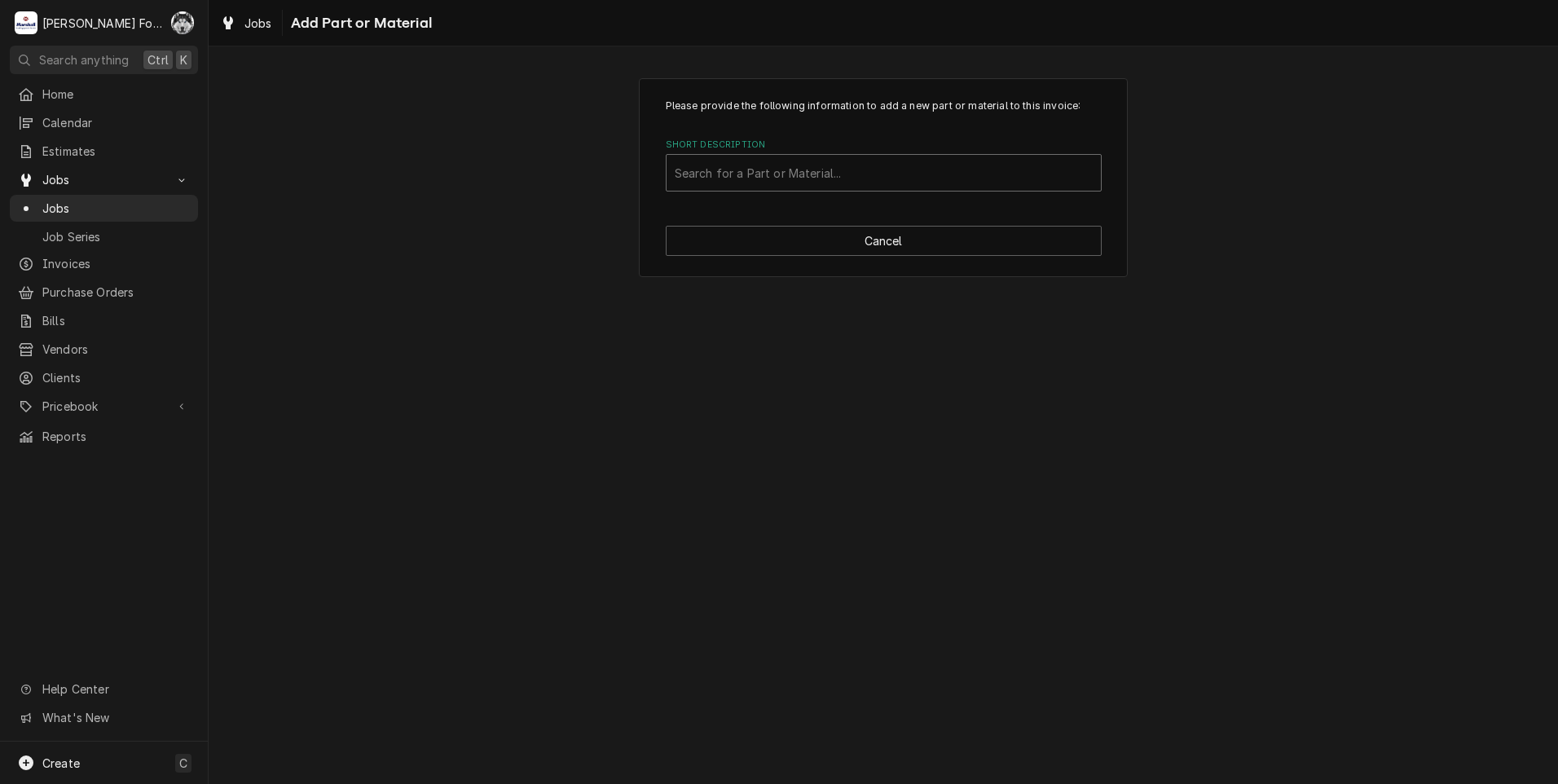
click at [907, 184] on div "Search for a Part or Material..." at bounding box center [884, 173] width 435 height 36
type input "SSDT"
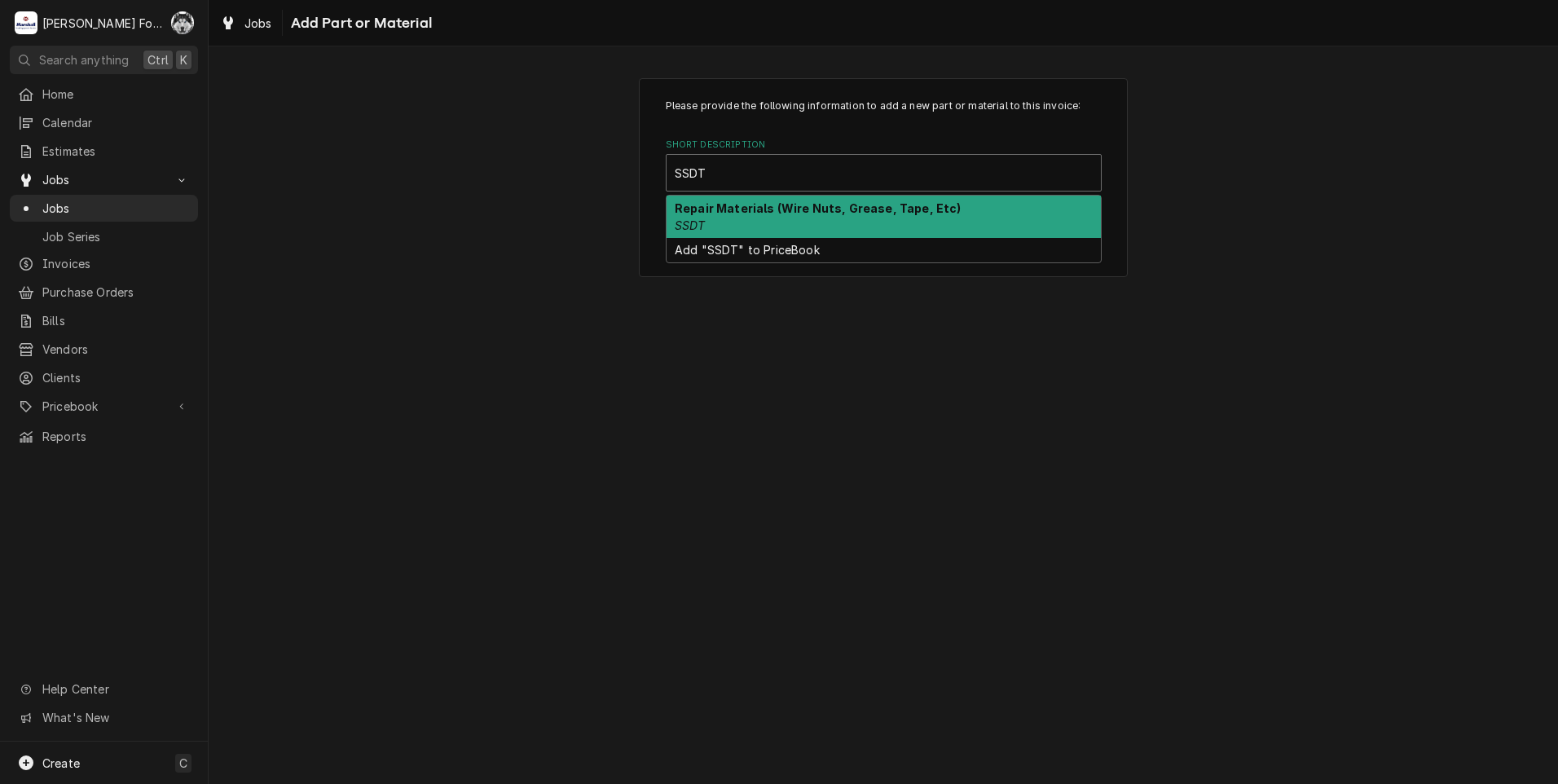
click at [756, 222] on div "Repair Materials (Wire Nuts, Grease, Tape, Etc) SSDT" at bounding box center [884, 217] width 435 height 42
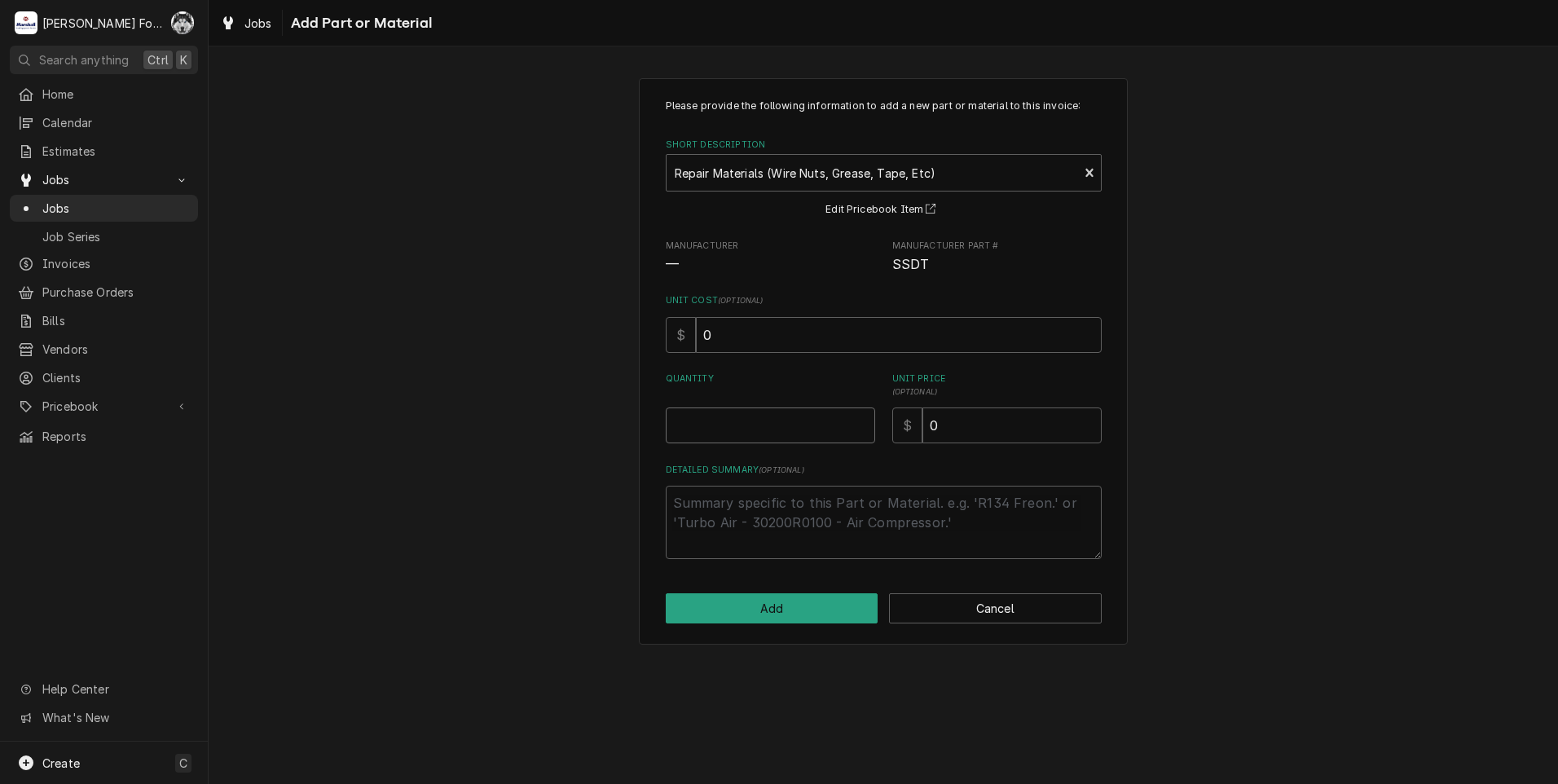
type textarea "x"
type input "0.5"
click at [860, 419] on input "0.5" at bounding box center [770, 426] width 209 height 36
type textarea "x"
type input "1"
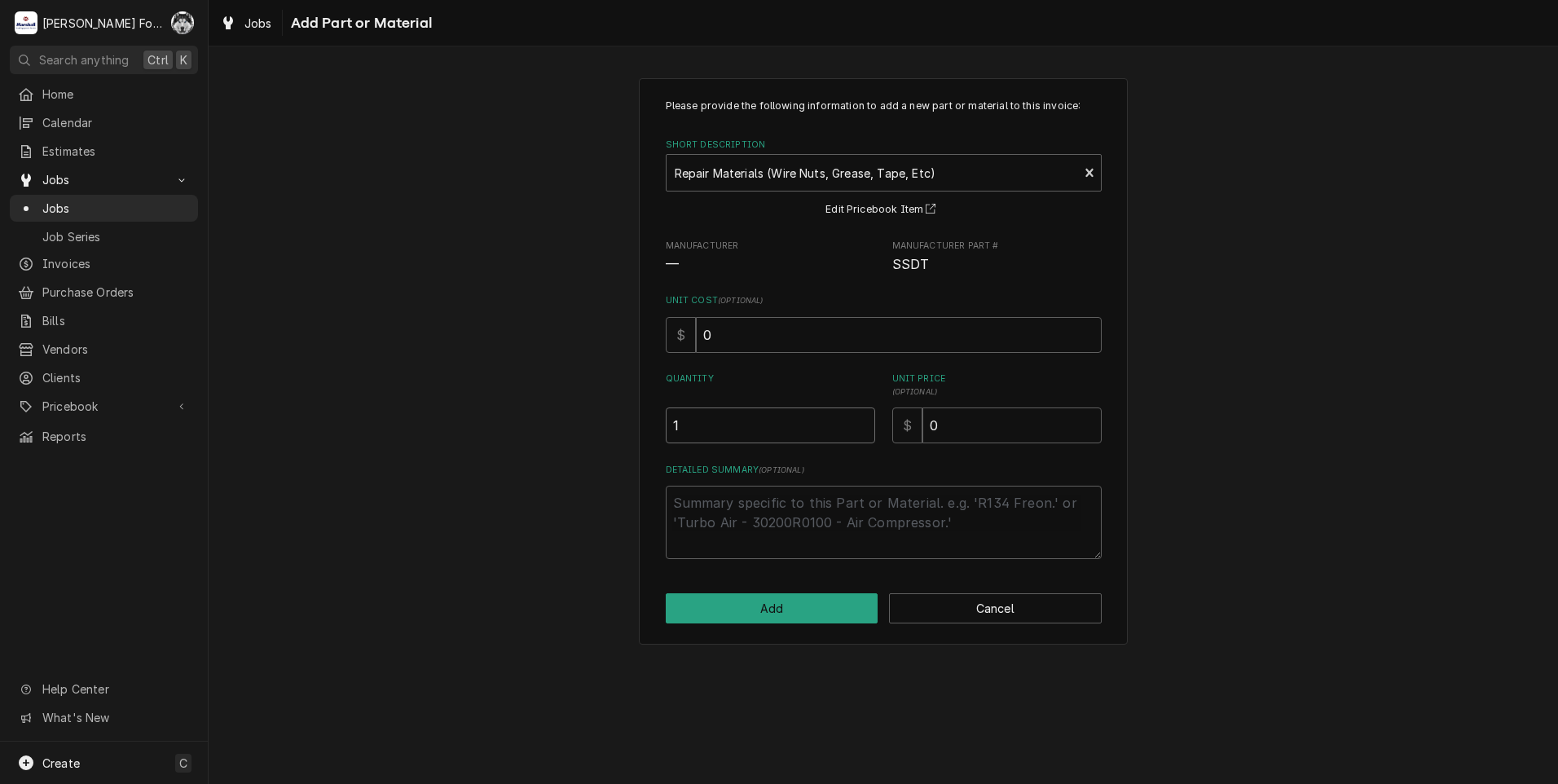
click at [860, 419] on input "1" at bounding box center [770, 426] width 209 height 36
drag, startPoint x: 1011, startPoint y: 434, endPoint x: 712, endPoint y: 453, distance: 299.6
click at [774, 456] on div "Please provide the following information to add a new part or material to this …" at bounding box center [884, 328] width 436 height 460
type textarea "x"
type input "2"
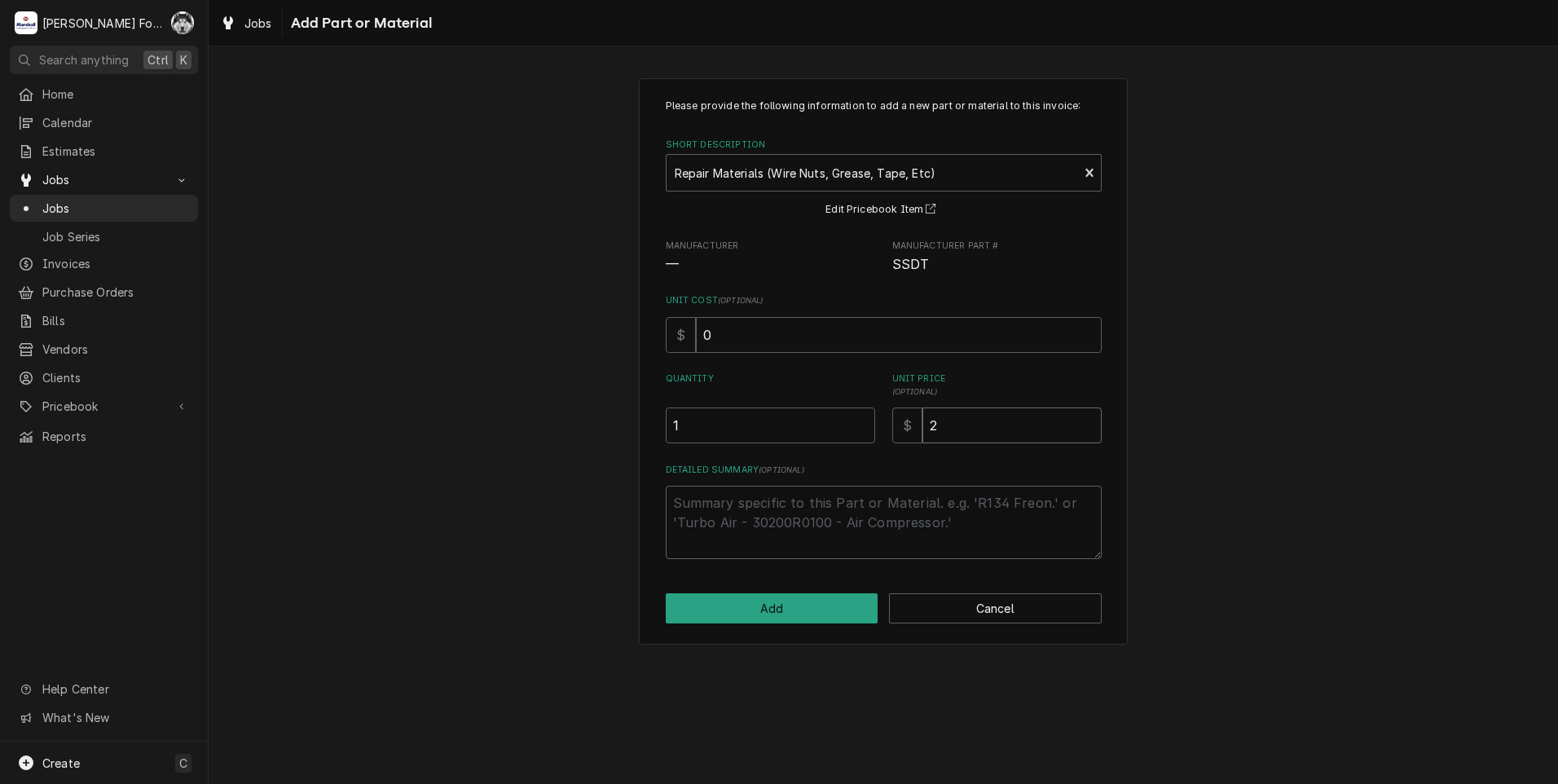
type textarea "x"
type input "20"
click at [780, 604] on button "Add" at bounding box center [772, 608] width 213 height 31
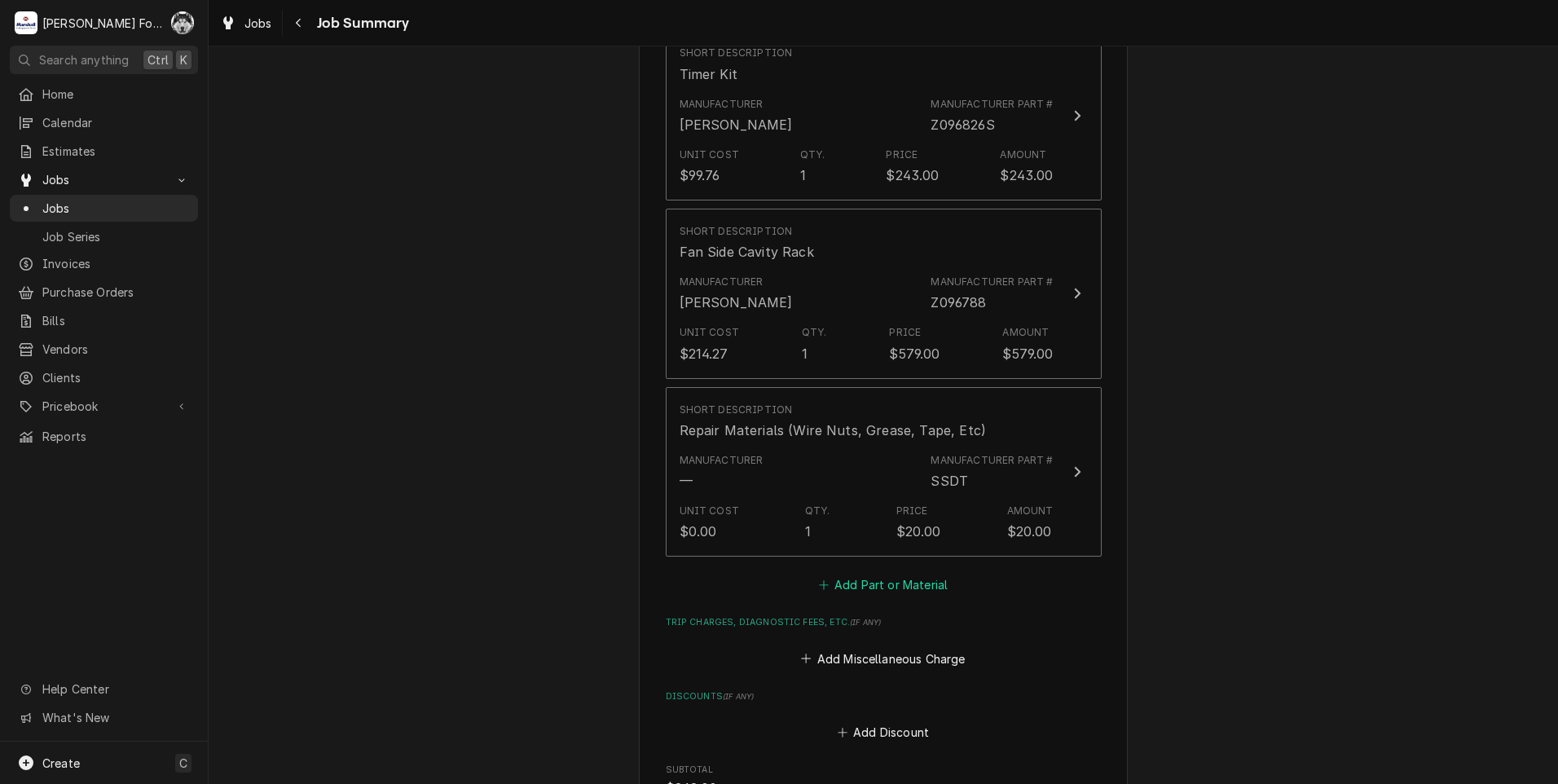
click at [898, 574] on button "Add Part or Material" at bounding box center [883, 585] width 135 height 23
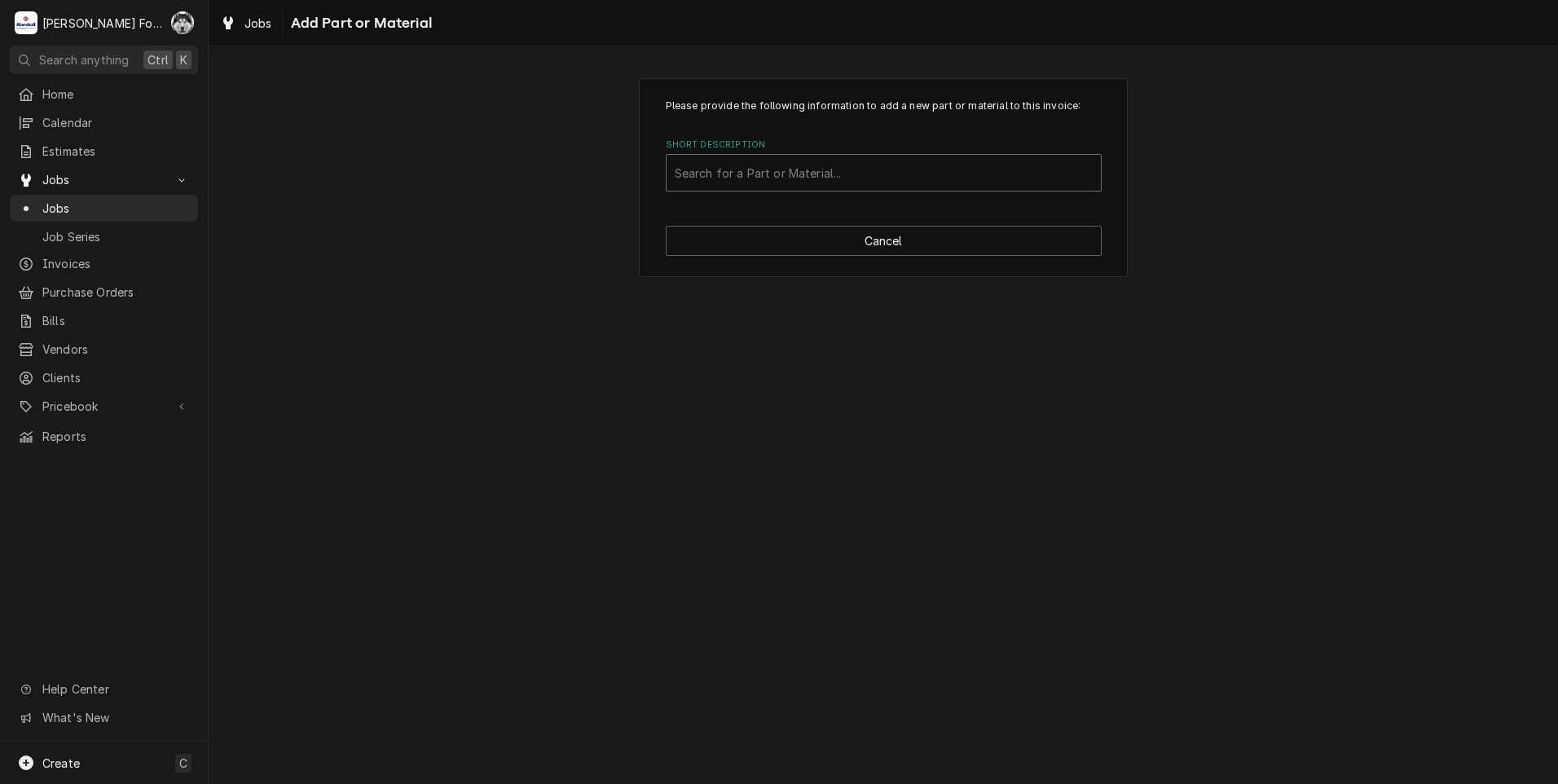
click at [849, 184] on div "Short Description" at bounding box center [884, 173] width 418 height 30
drag, startPoint x: 1239, startPoint y: 654, endPoint x: 1190, endPoint y: 579, distance: 89.6
click at [1234, 638] on div "Please provide the following information to add a new part or material to this …" at bounding box center [883, 415] width 1350 height 737
click at [910, 234] on button "Cancel" at bounding box center [884, 241] width 436 height 31
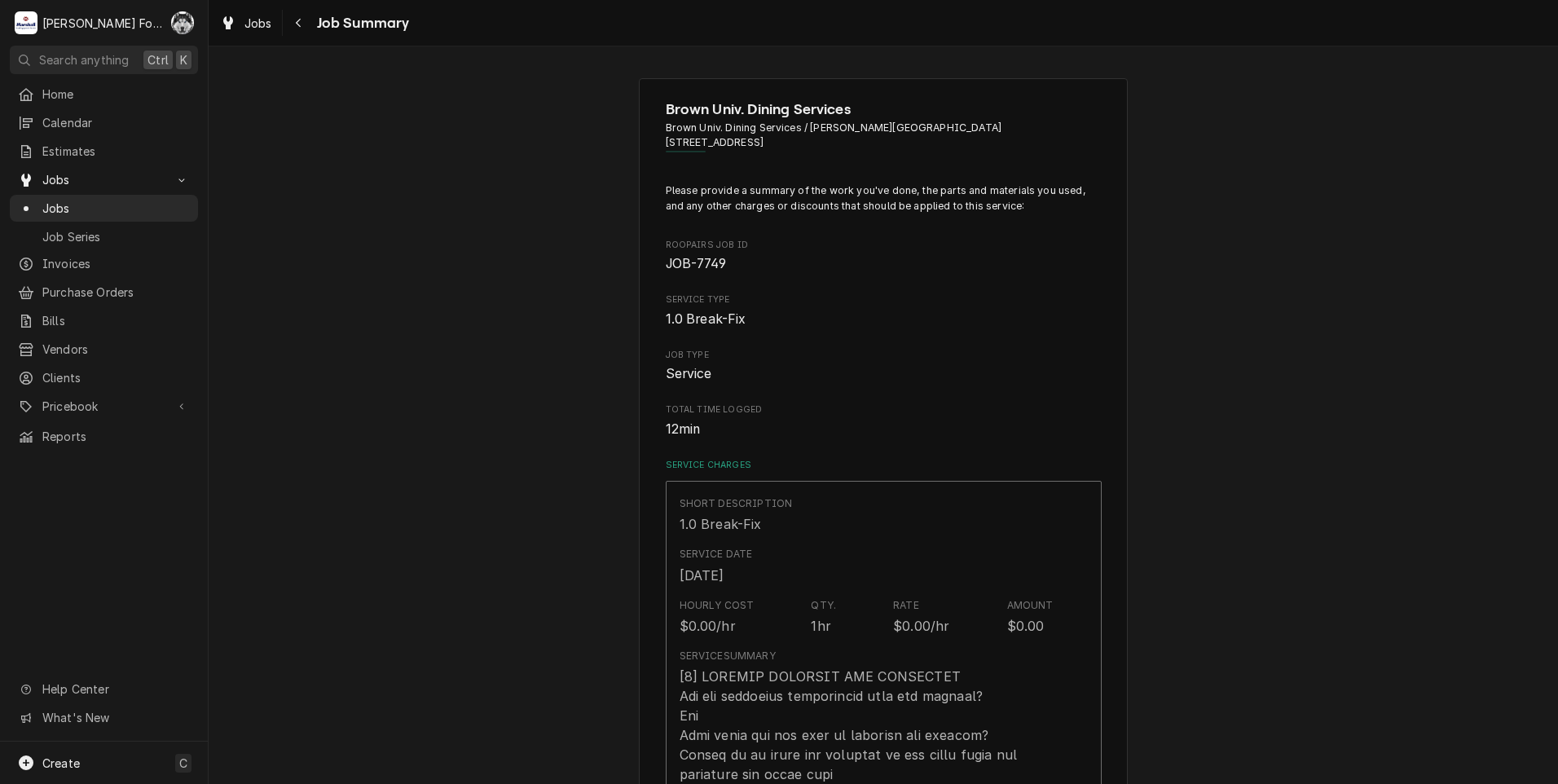
scroll to position [1222, 0]
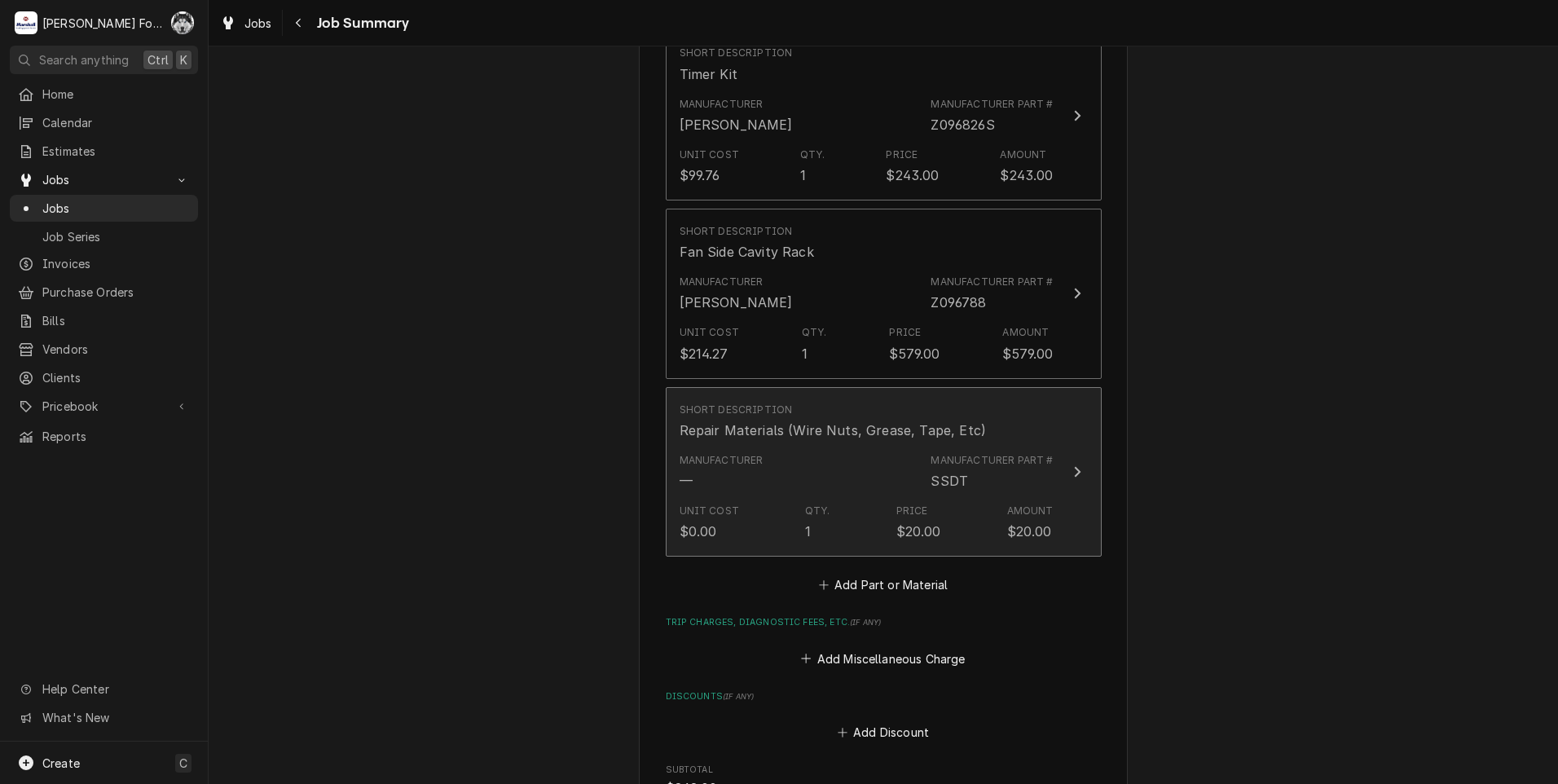
click at [930, 471] on div "SSDT" at bounding box center [949, 480] width 37 height 19
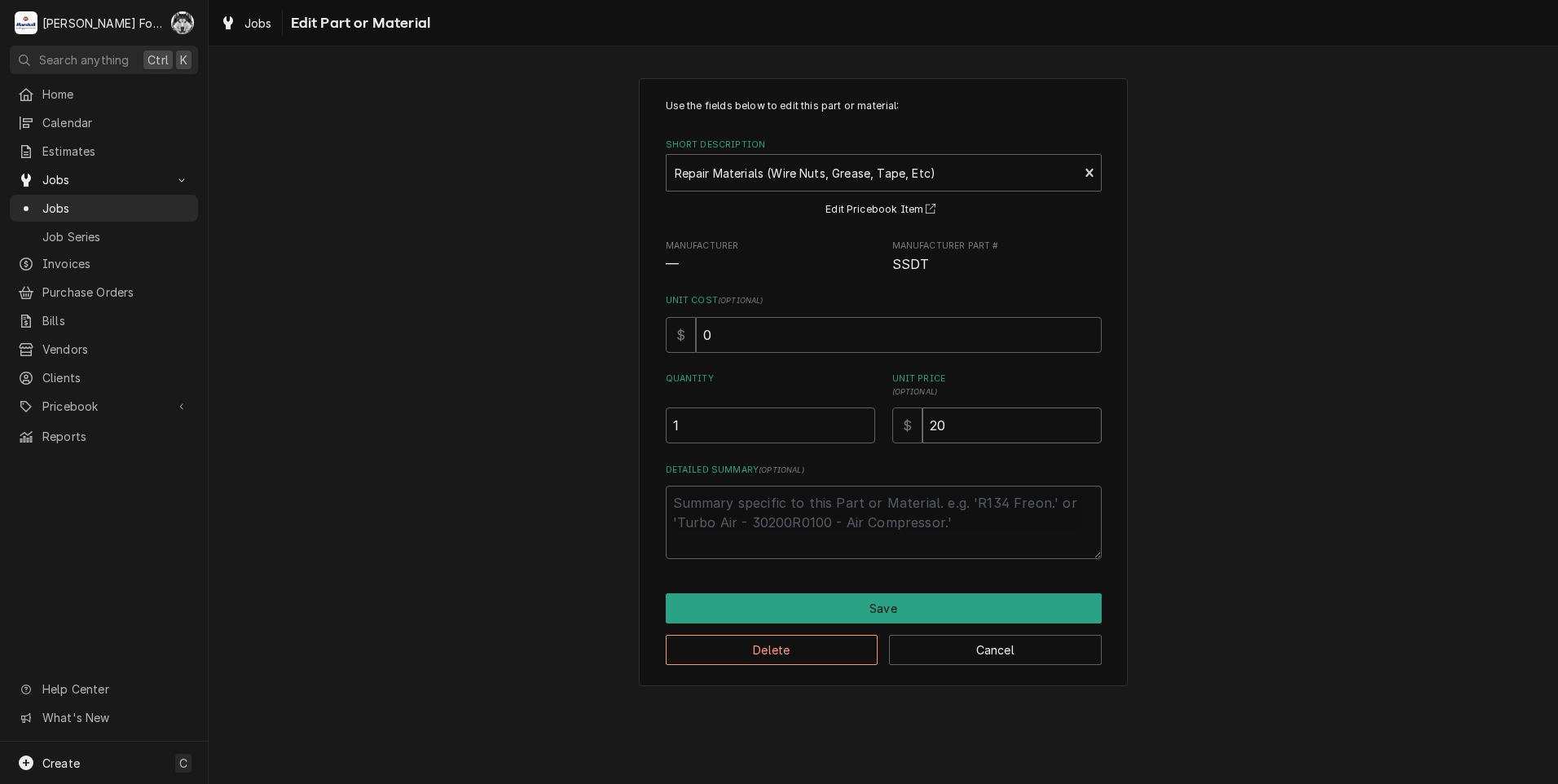
drag, startPoint x: 979, startPoint y: 436, endPoint x: 685, endPoint y: 441, distance: 294.0
click at [743, 474] on div "Use the fields below to edit this part or material: Short Description Repair Ma…" at bounding box center [884, 328] width 436 height 460
type textarea "x"
type input "1"
type textarea "x"
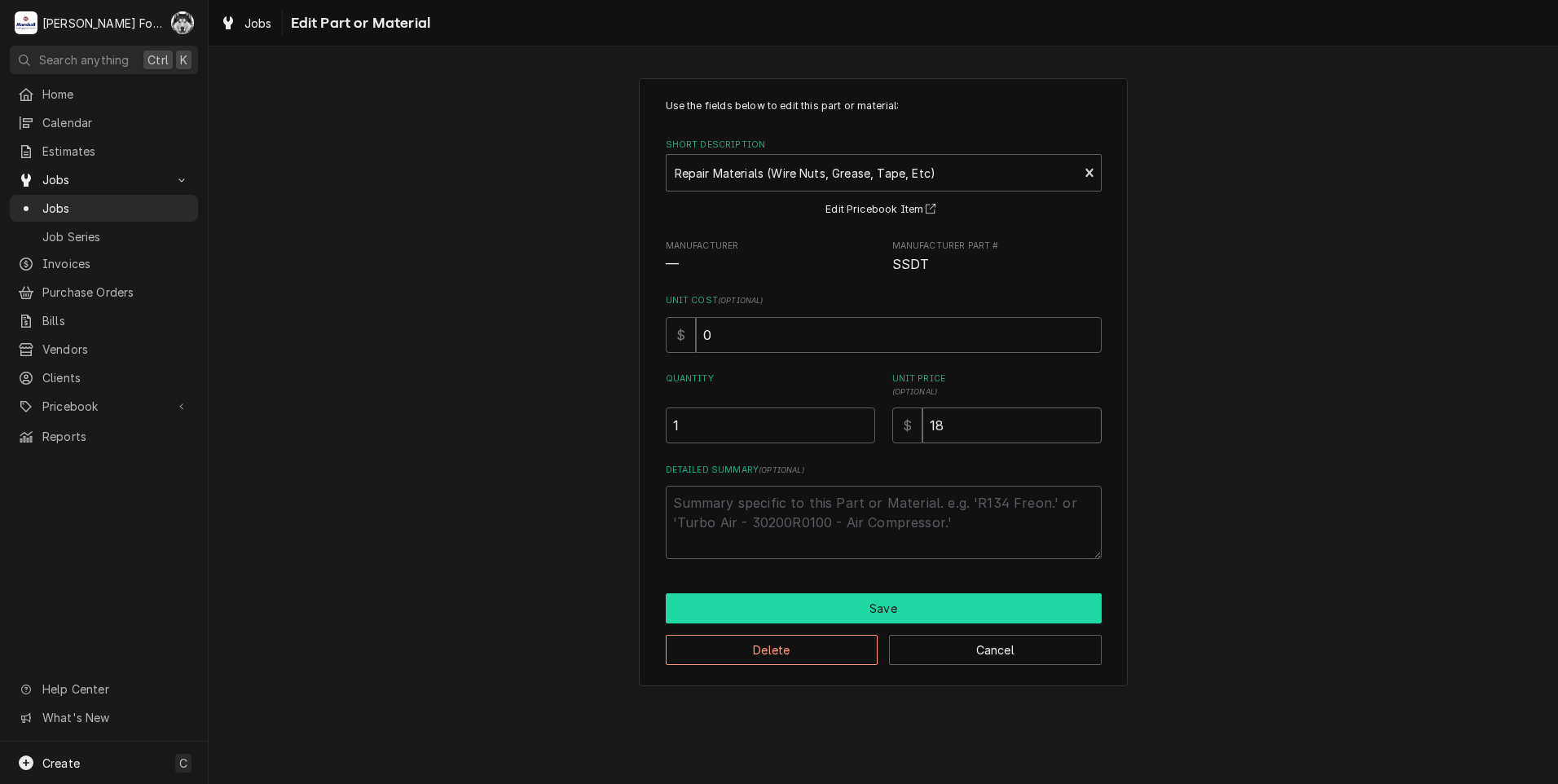
type input "18"
click at [798, 606] on button "Save" at bounding box center [884, 608] width 436 height 31
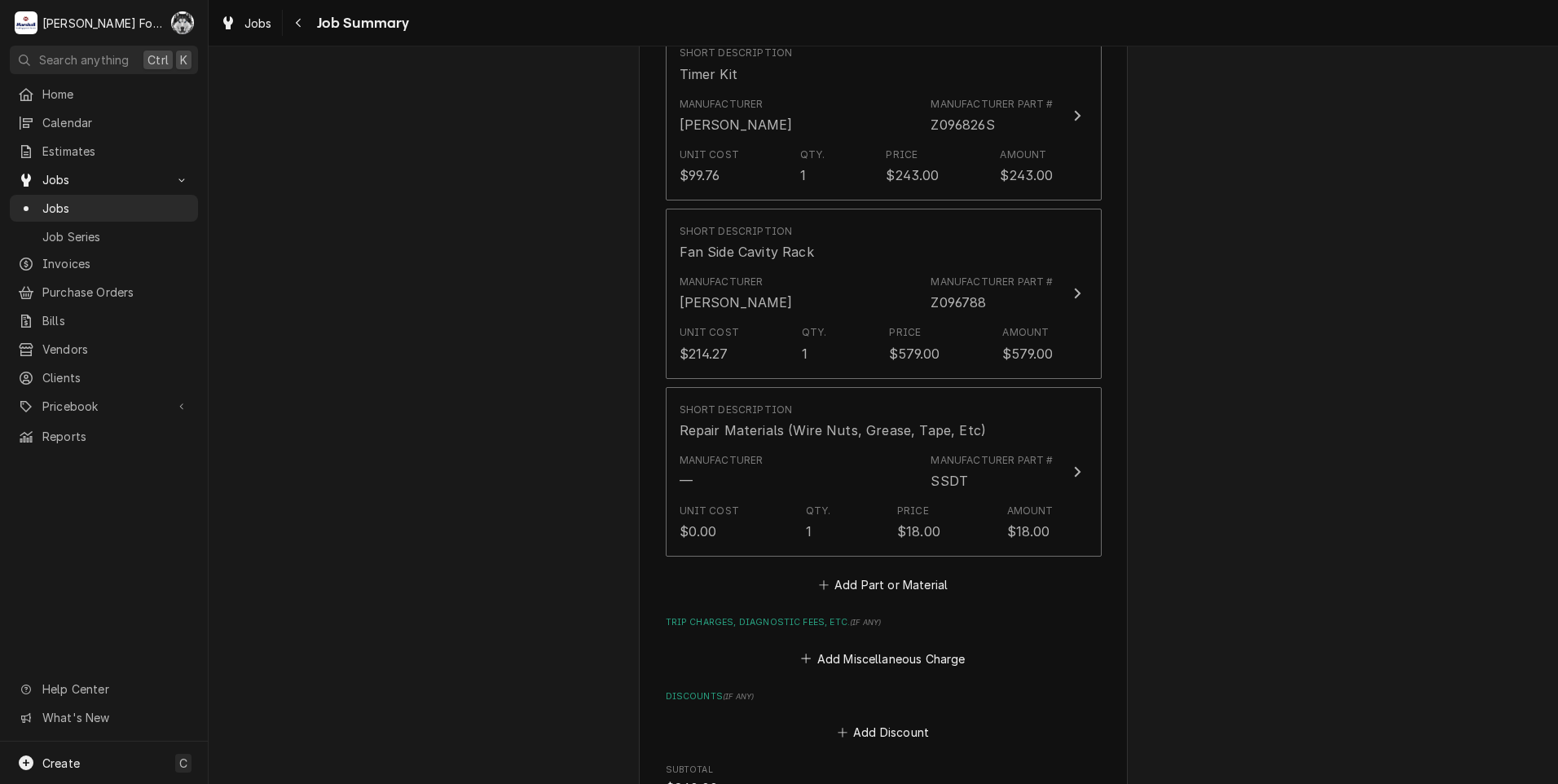
scroll to position [1900, 0]
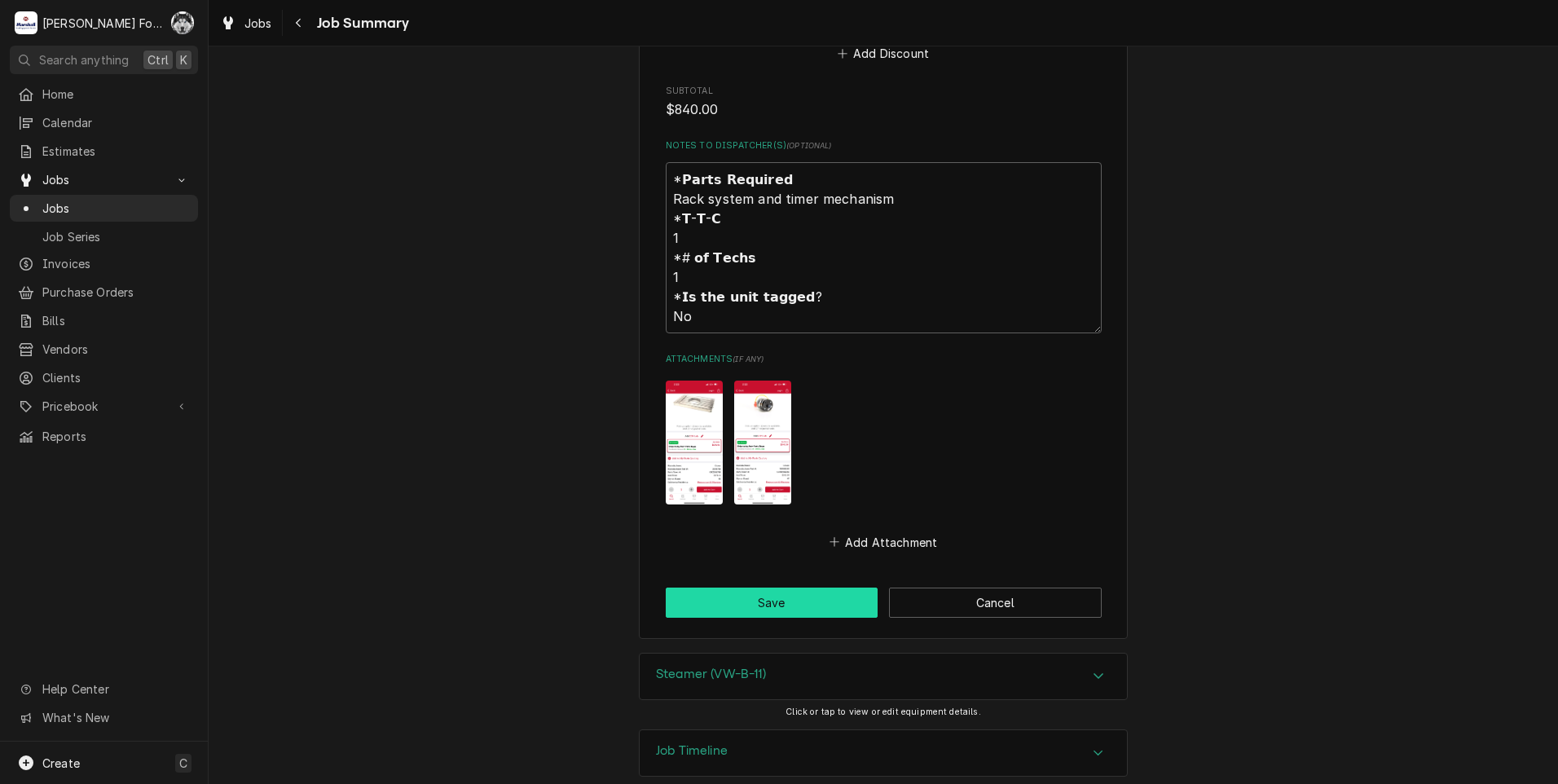
click at [756, 587] on button "Save" at bounding box center [772, 603] width 213 height 31
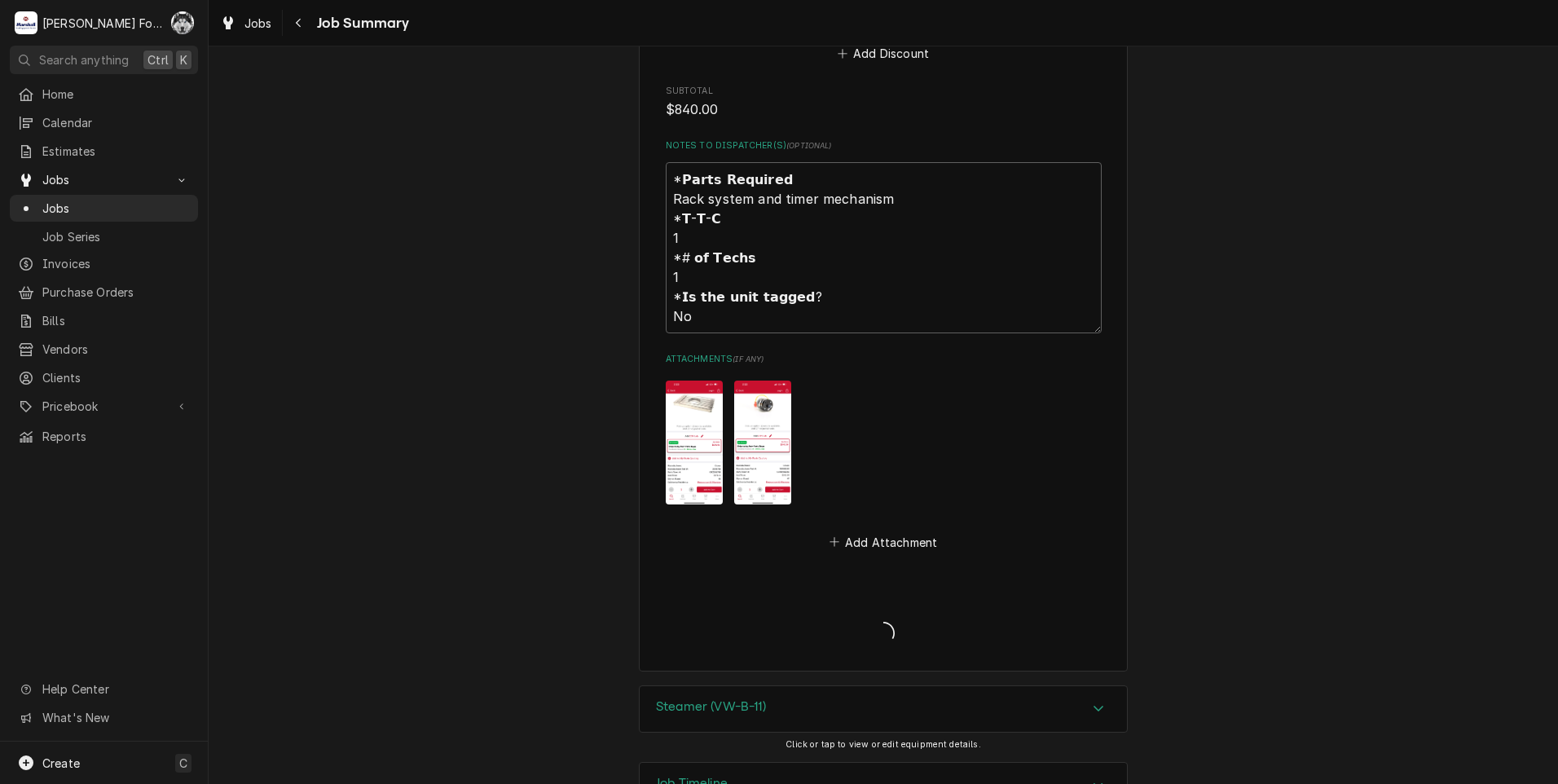
type textarea "x"
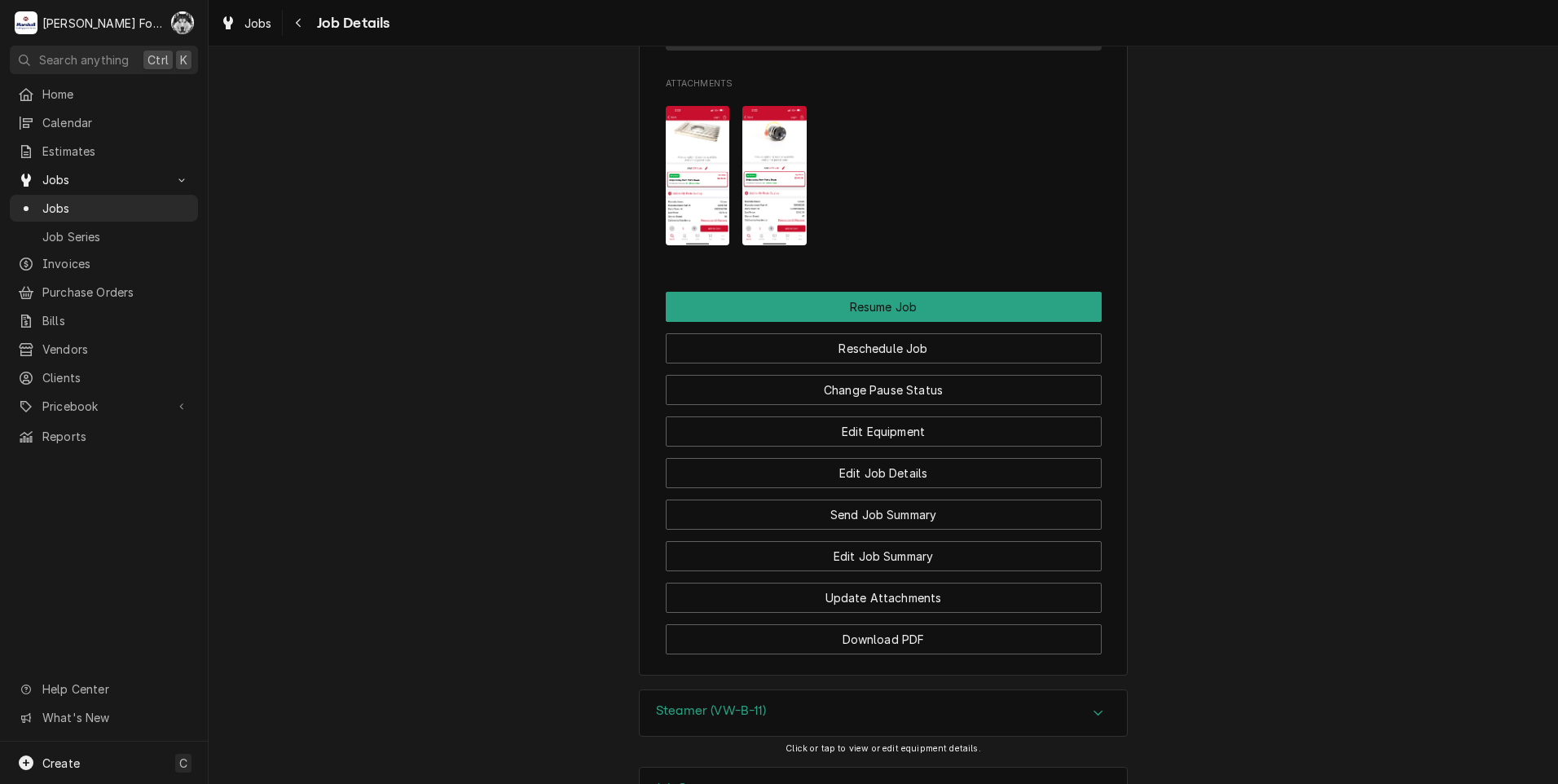
scroll to position [2444, 0]
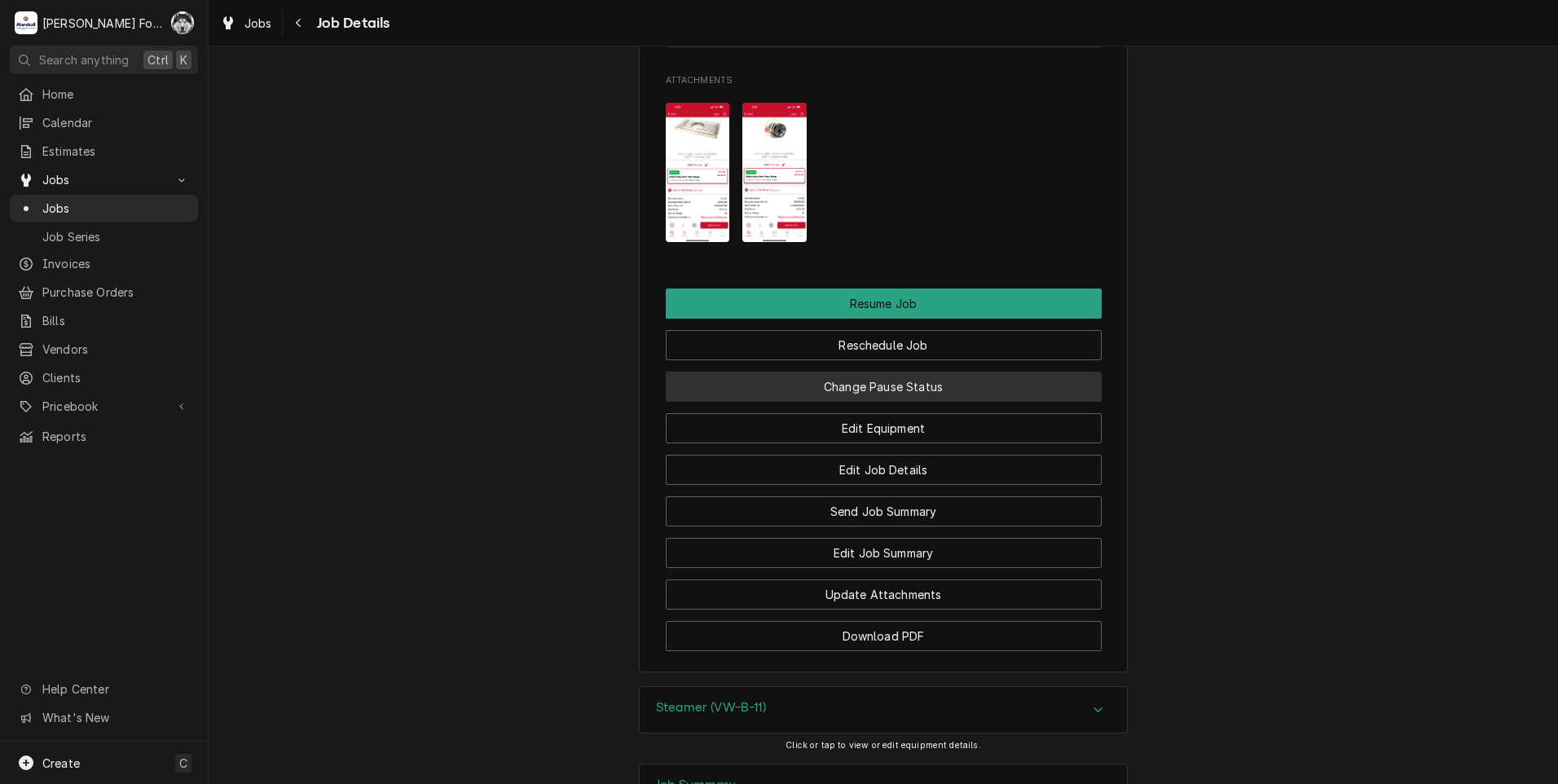
click at [884, 392] on button "Change Pause Status" at bounding box center [884, 387] width 436 height 31
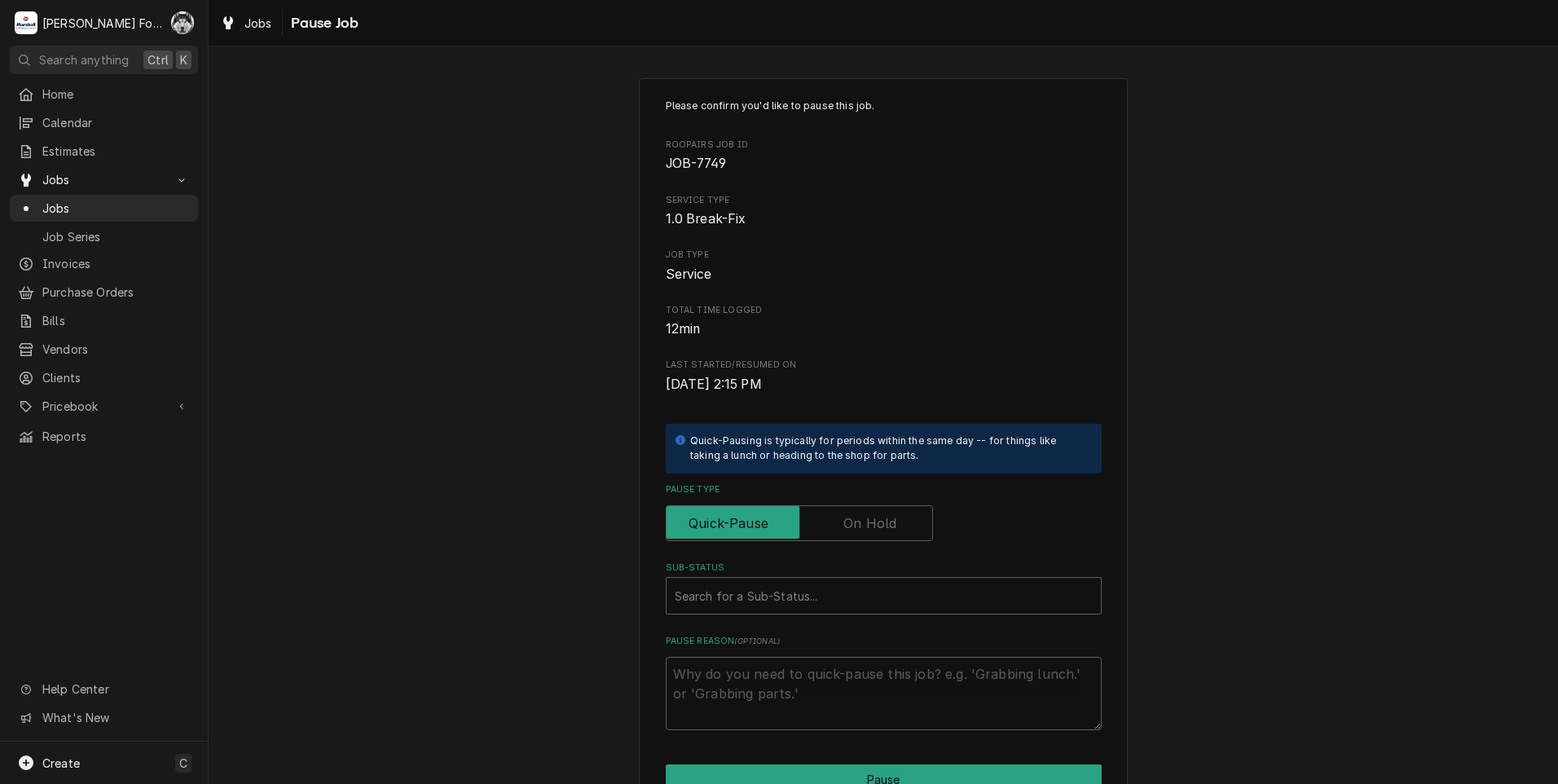
click at [868, 520] on label "Pause Type" at bounding box center [800, 523] width 267 height 36
click at [868, 520] on input "Pause Type" at bounding box center [800, 523] width 252 height 36
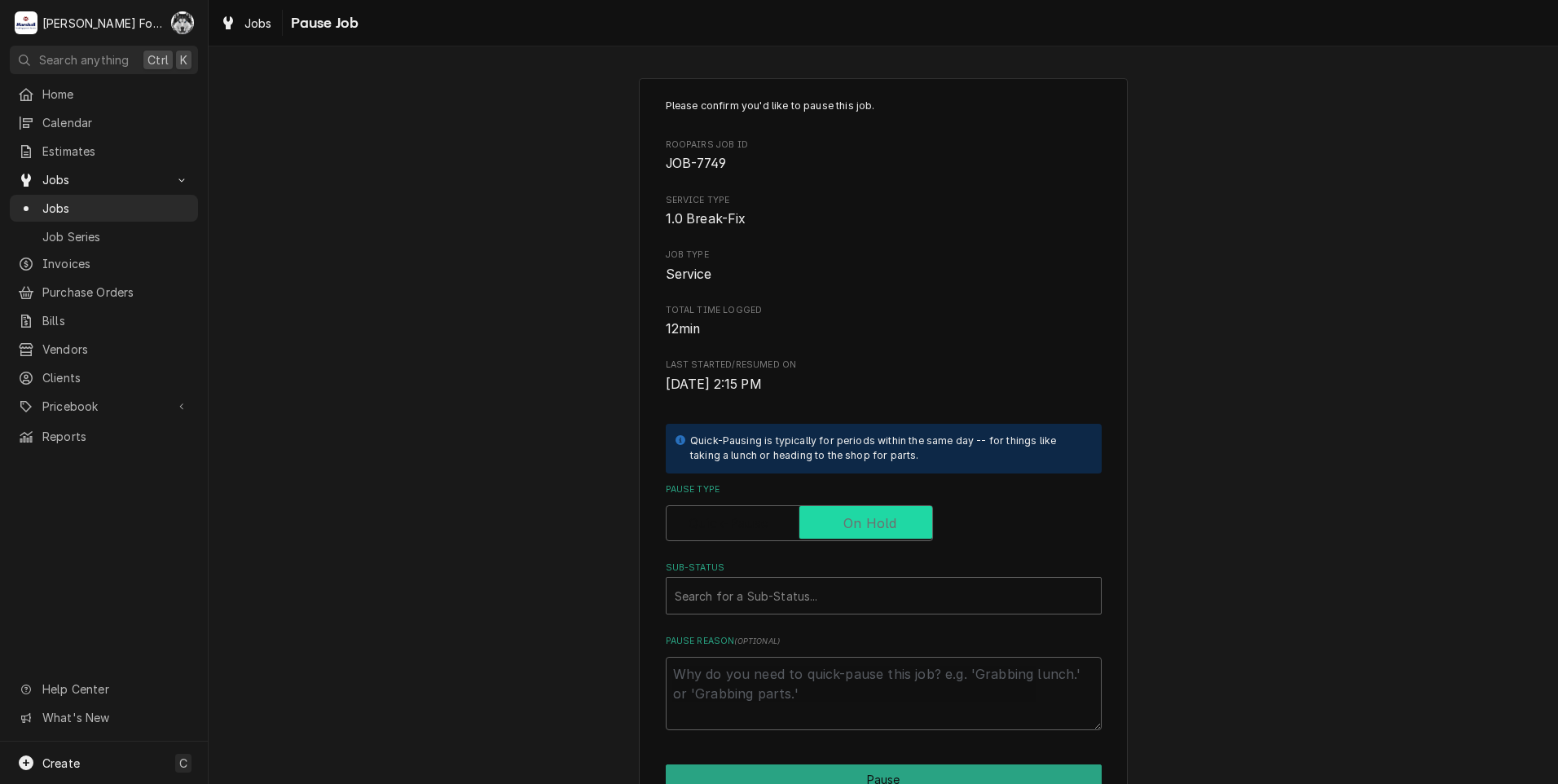
checkbox input "true"
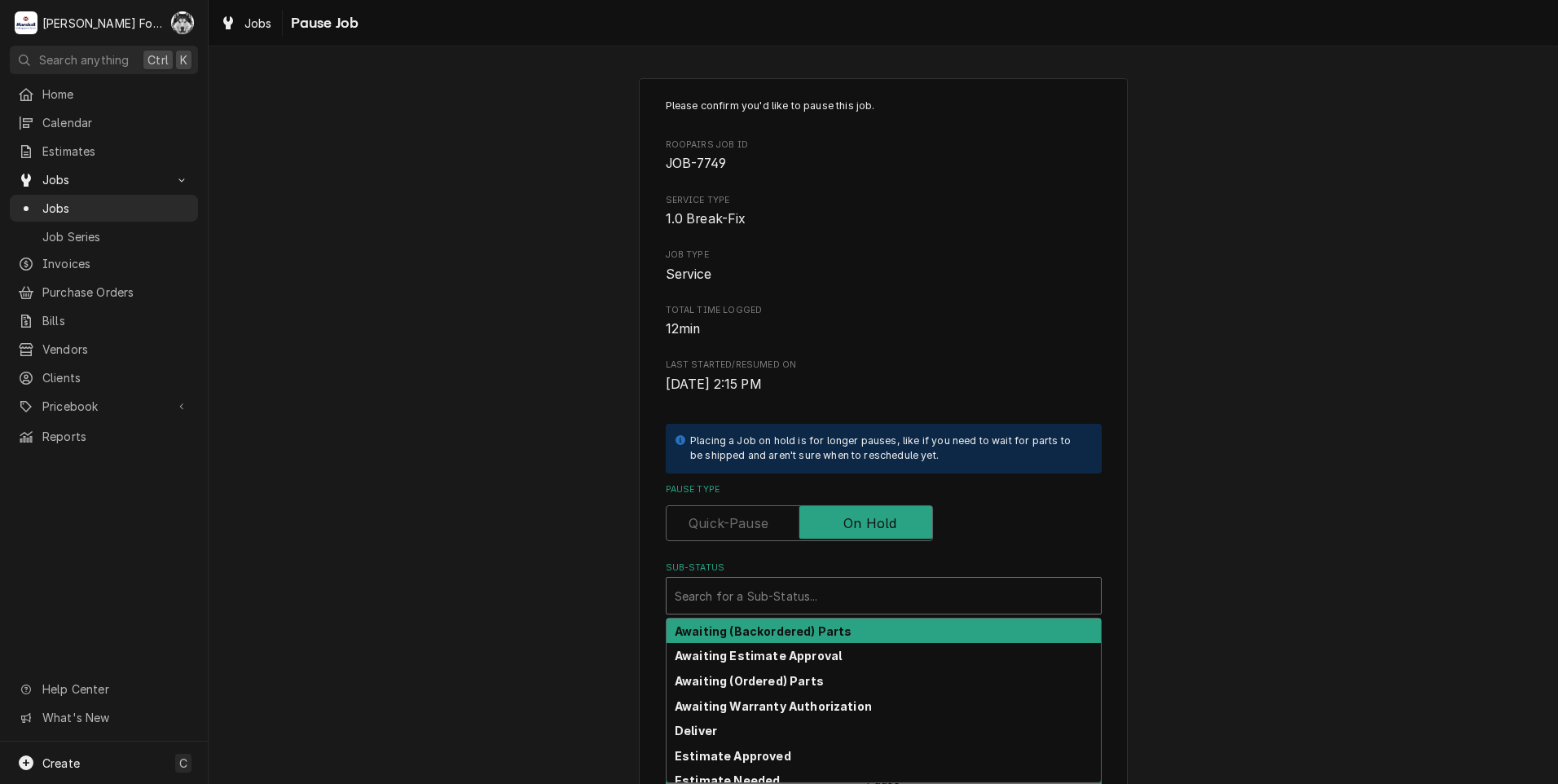
click at [795, 599] on div "Sub-Status" at bounding box center [884, 595] width 418 height 30
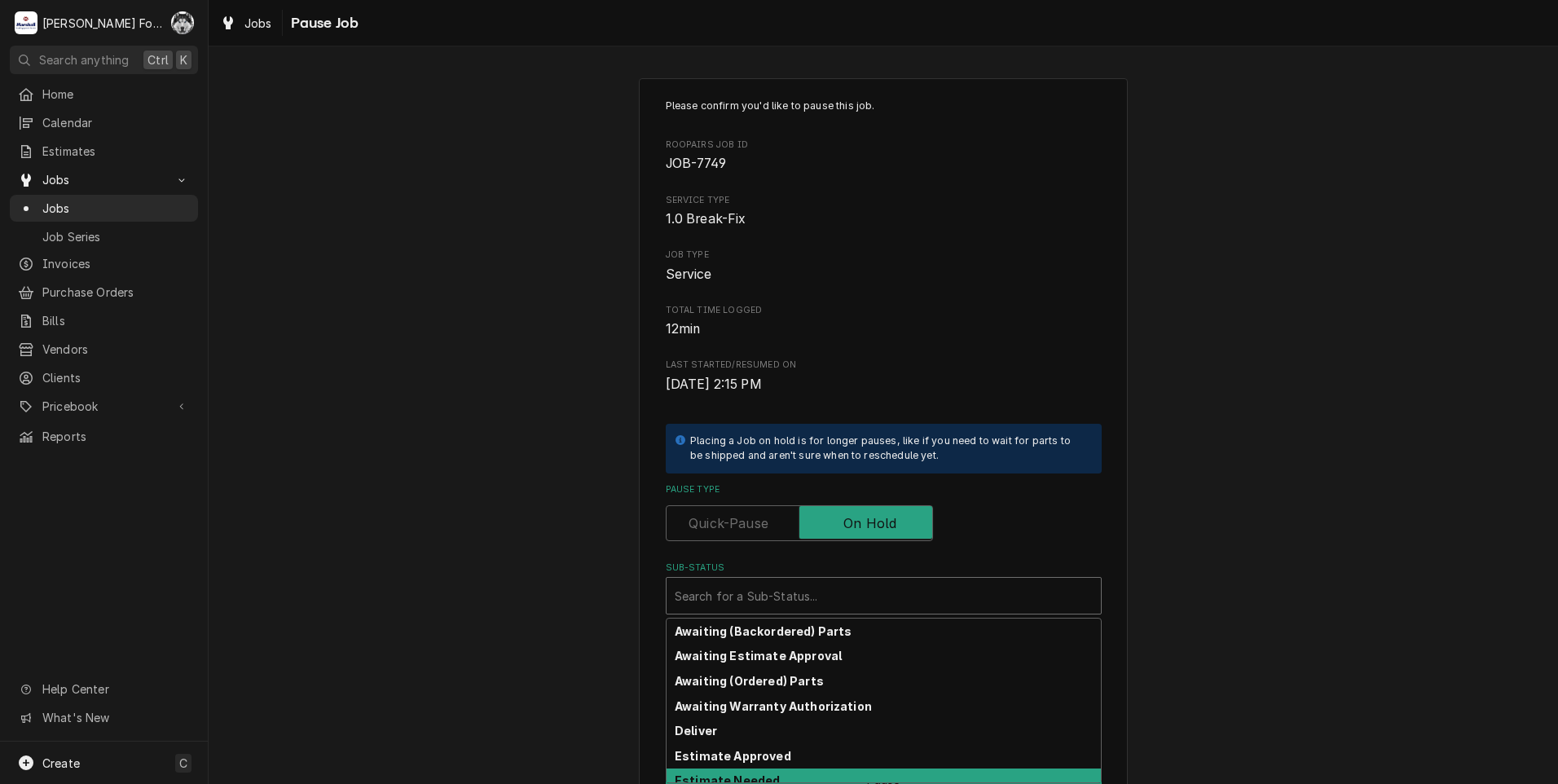
click at [756, 768] on div "Estimate Needed" at bounding box center [884, 780] width 435 height 25
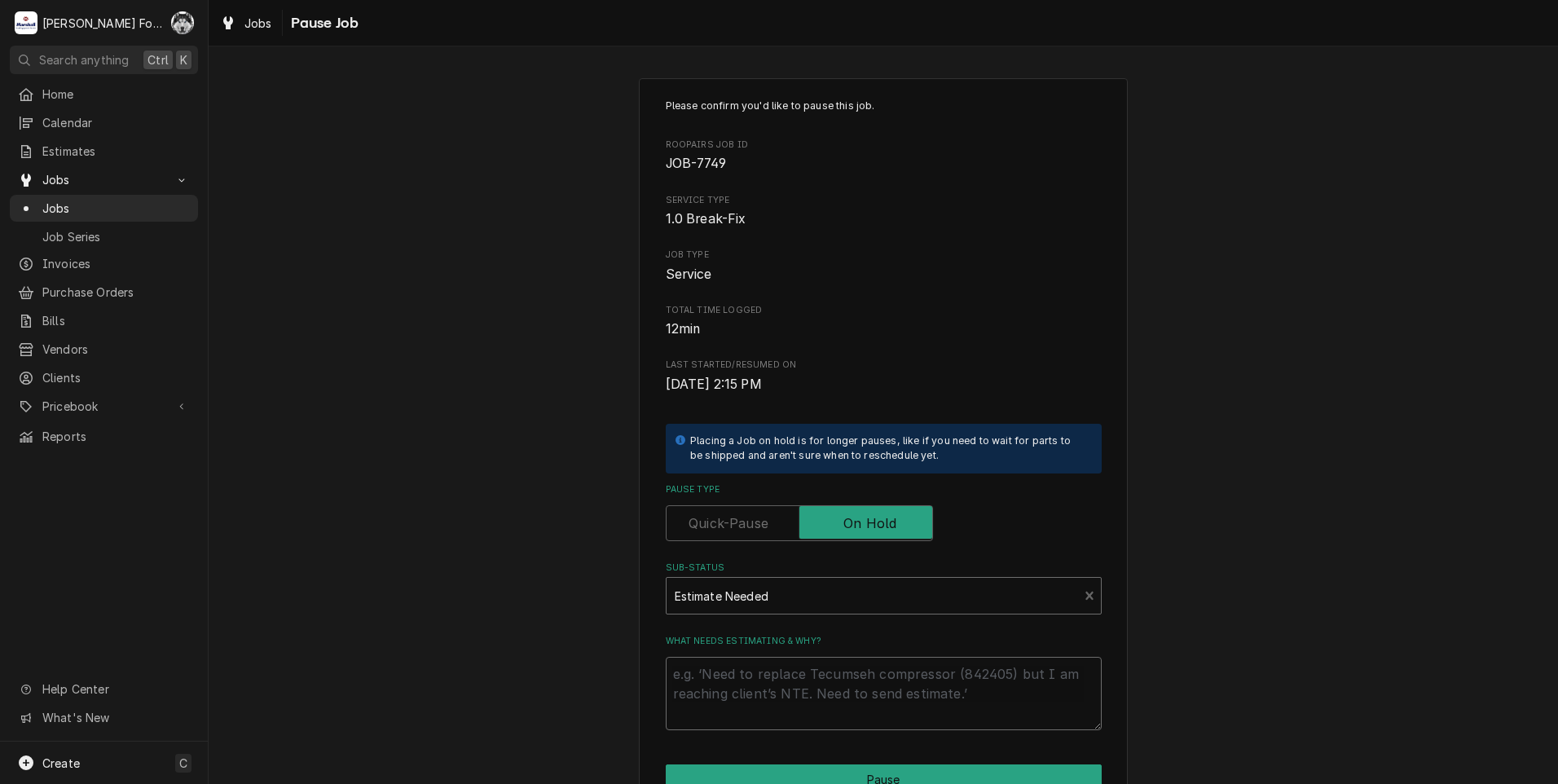
click at [752, 690] on textarea "What needs estimating & why?" at bounding box center [884, 693] width 436 height 74
type textarea "x"
type textarea "P"
type textarea "x"
type textarea "PA"
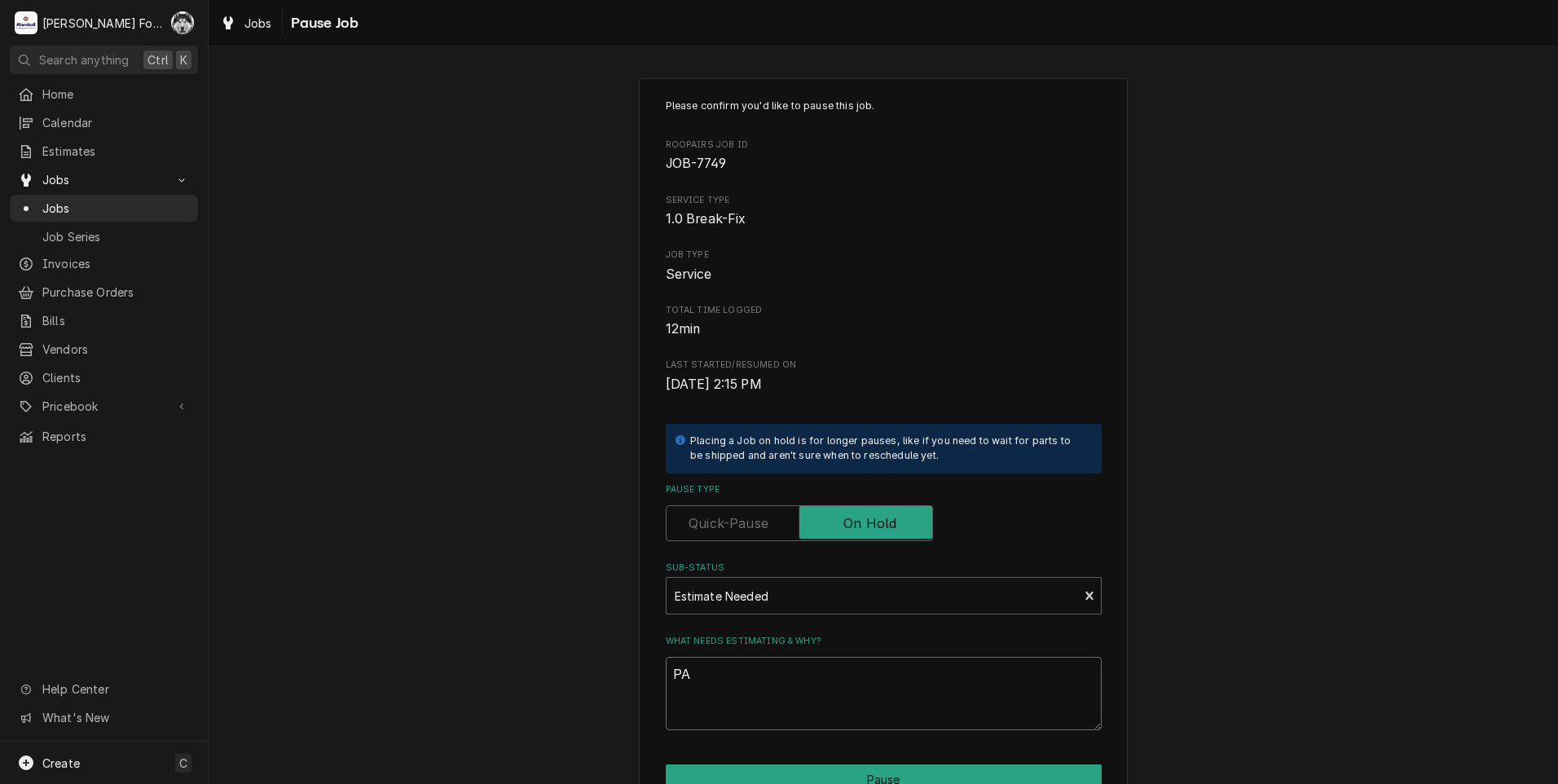
type textarea "x"
type textarea "PAR"
type textarea "x"
type textarea "PART"
type textarea "x"
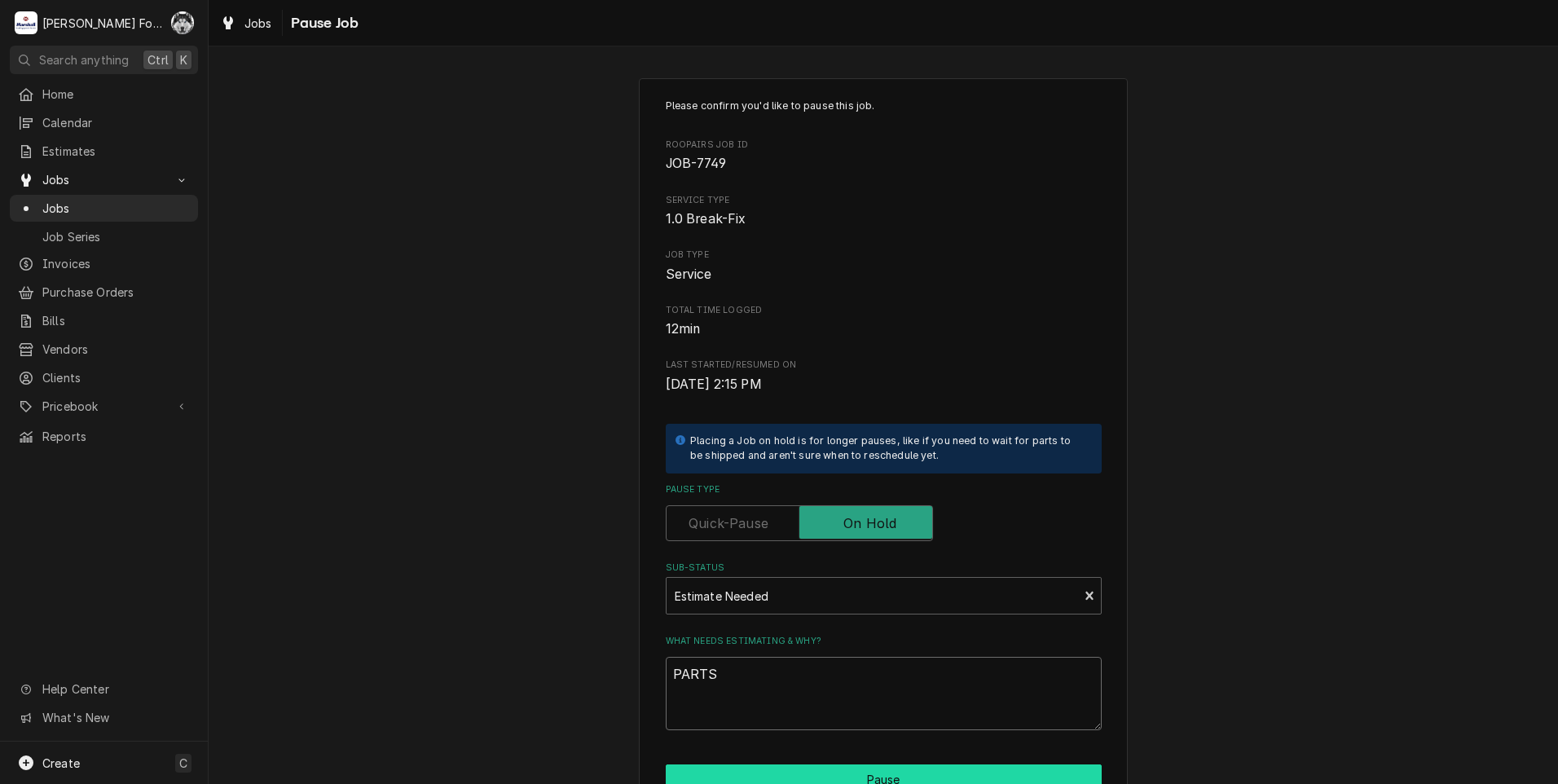
type textarea "PARTS"
click at [795, 773] on button "Pause" at bounding box center [884, 779] width 436 height 31
type textarea "x"
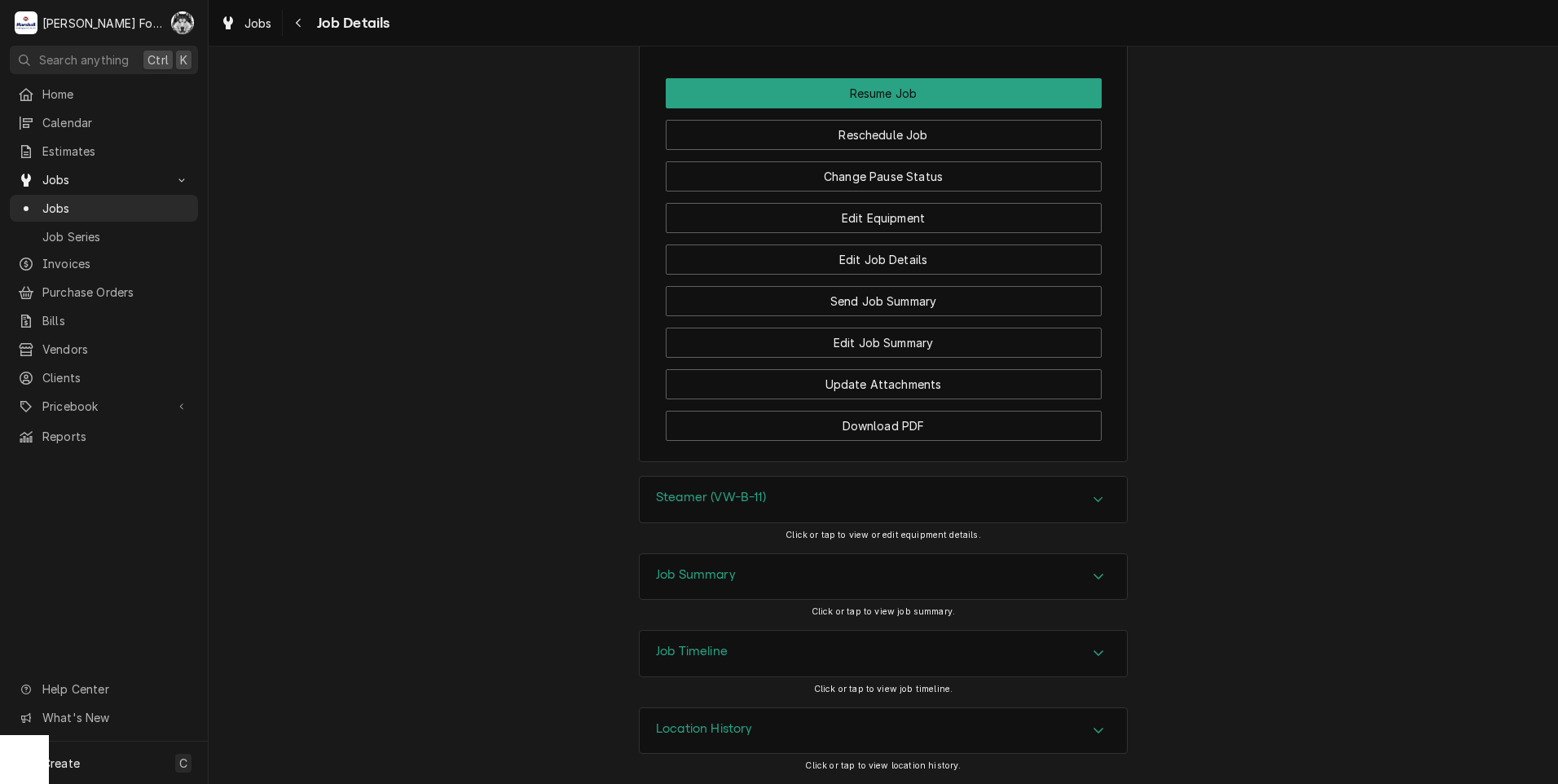
scroll to position [2674, 0]
click at [708, 509] on div "Steamer (VW-B-11)" at bounding box center [884, 499] width 487 height 46
